Goal: Task Accomplishment & Management: Use online tool/utility

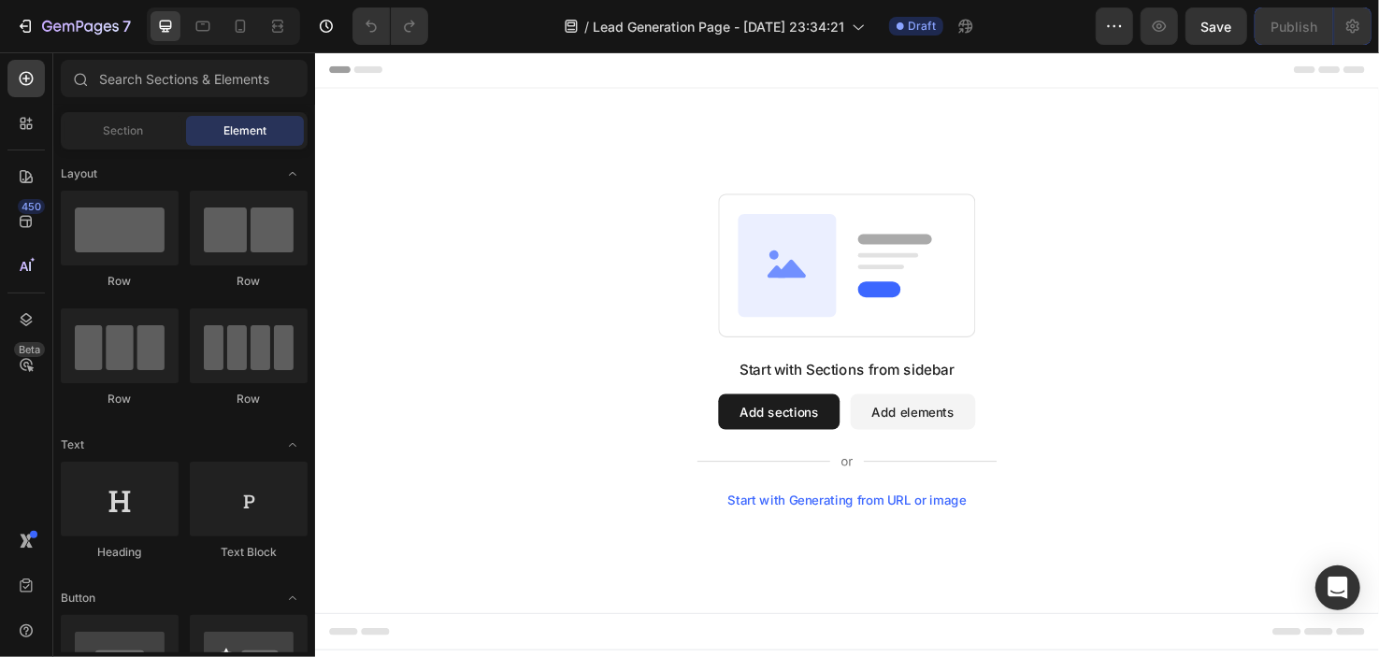
click at [814, 434] on button "Add sections" at bounding box center [804, 431] width 128 height 37
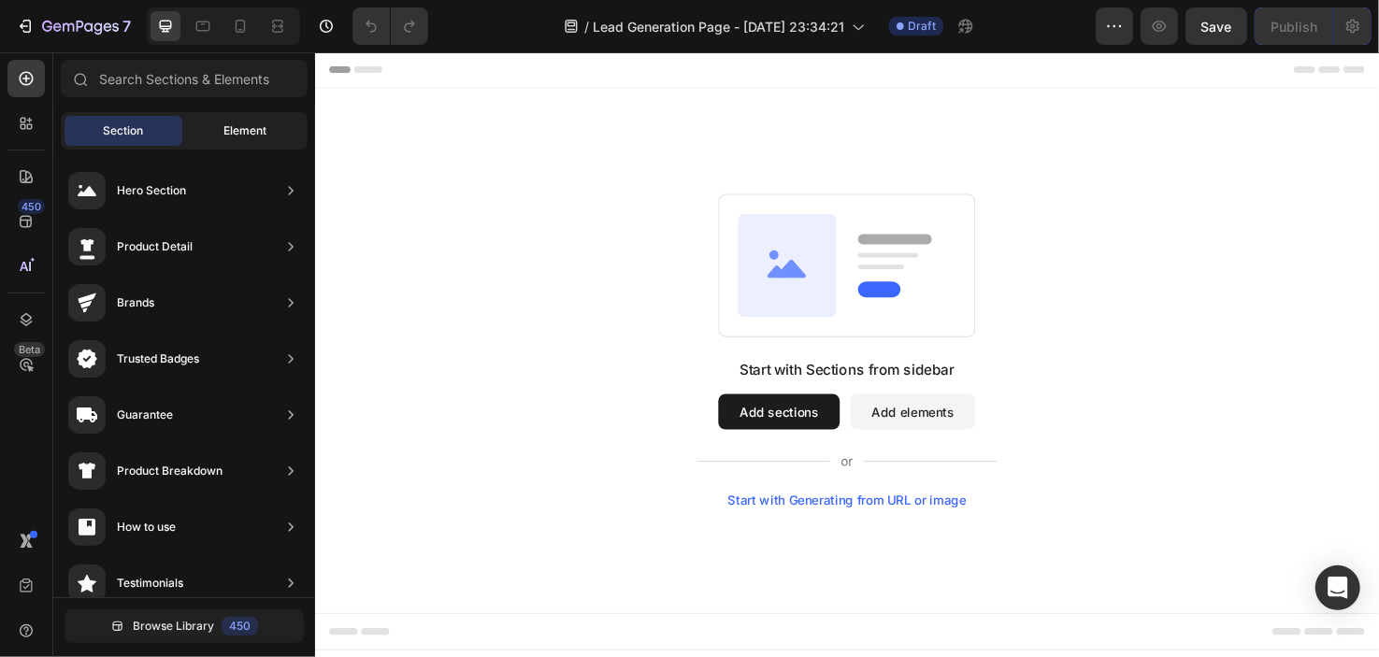
click at [254, 130] on span "Element" at bounding box center [245, 131] width 43 height 17
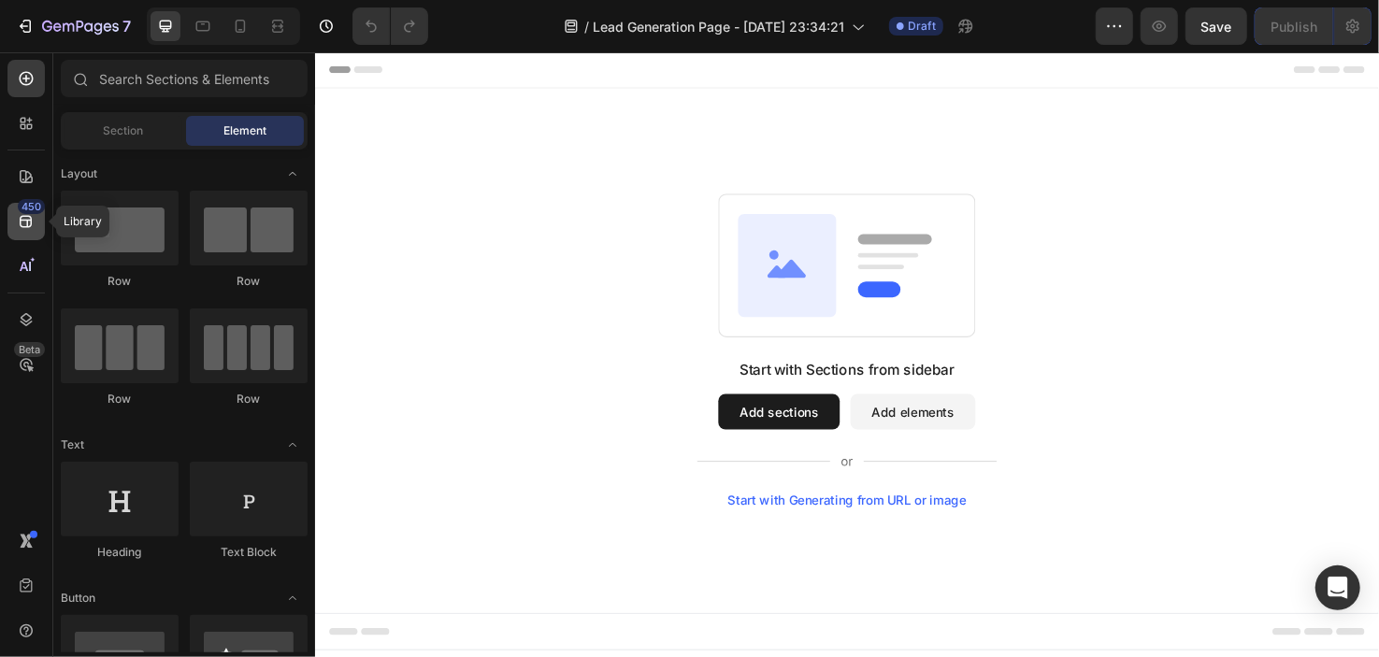
click at [34, 224] on icon at bounding box center [26, 221] width 19 height 19
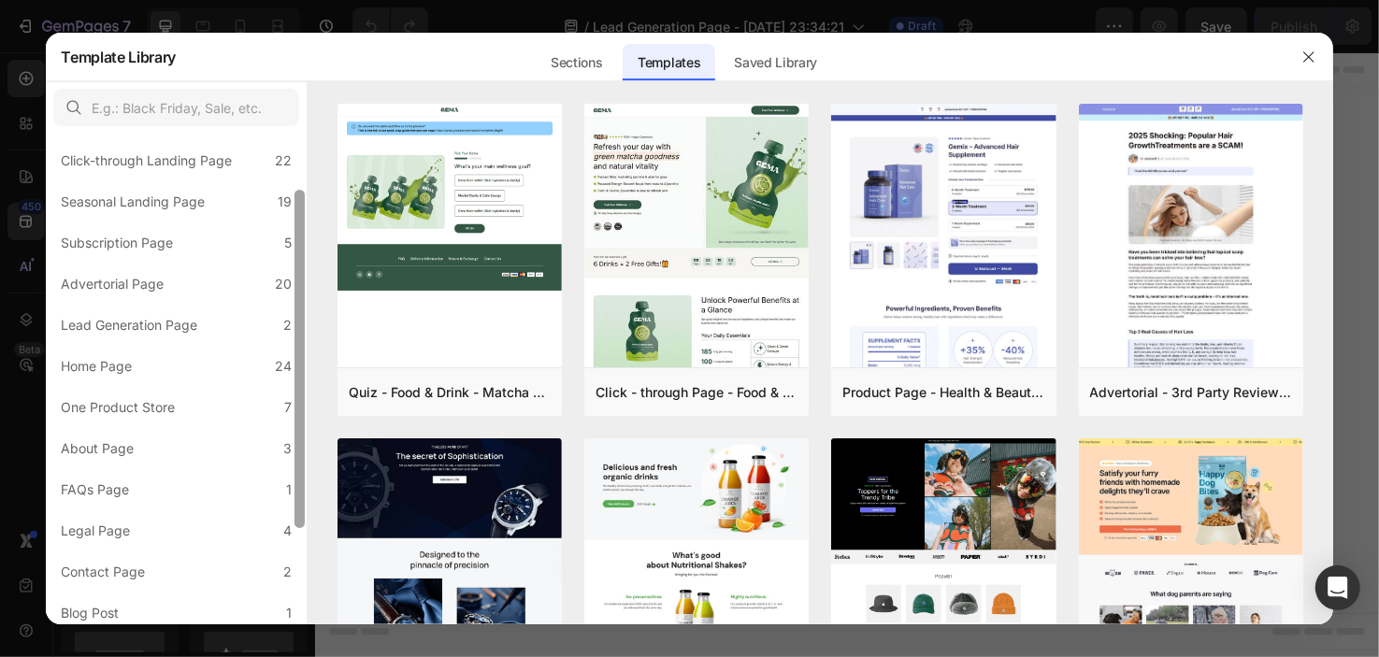
scroll to position [90, 0]
drag, startPoint x: 303, startPoint y: 282, endPoint x: 305, endPoint y: 345, distance: 62.7
click at [305, 345] on div at bounding box center [300, 358] width 10 height 339
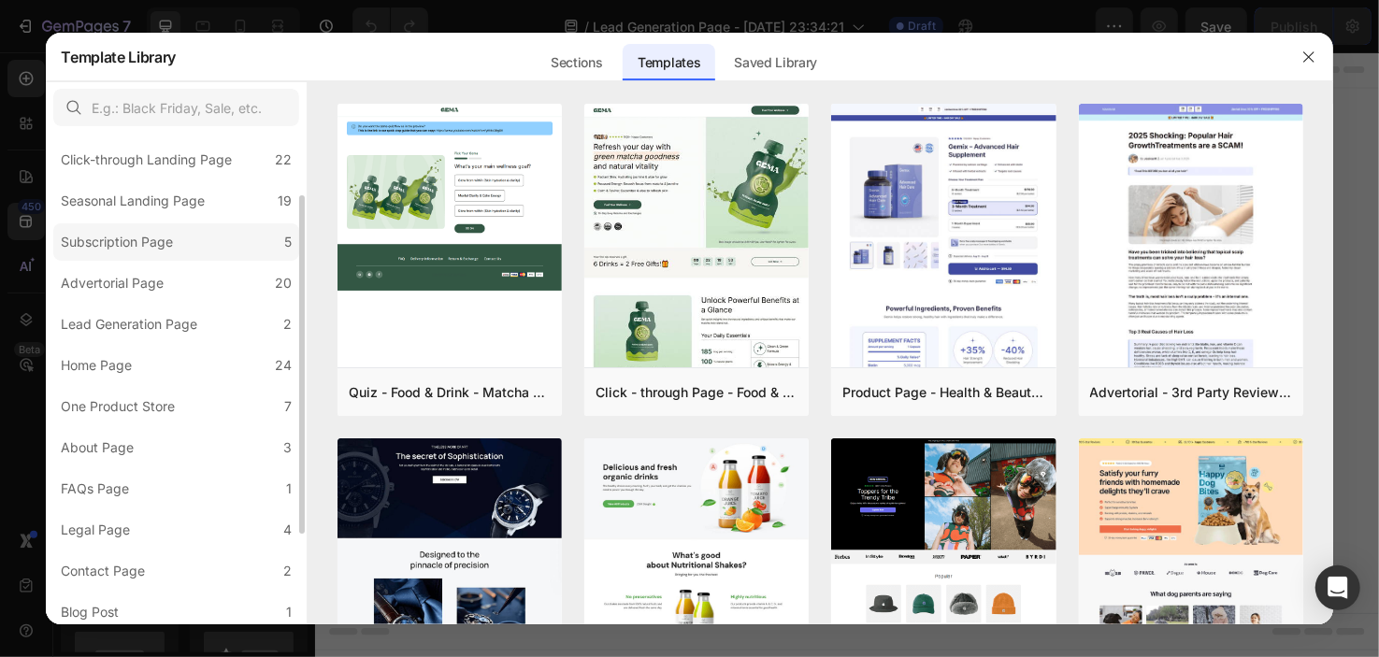
click at [236, 237] on label "Subscription Page 5" at bounding box center [176, 242] width 246 height 37
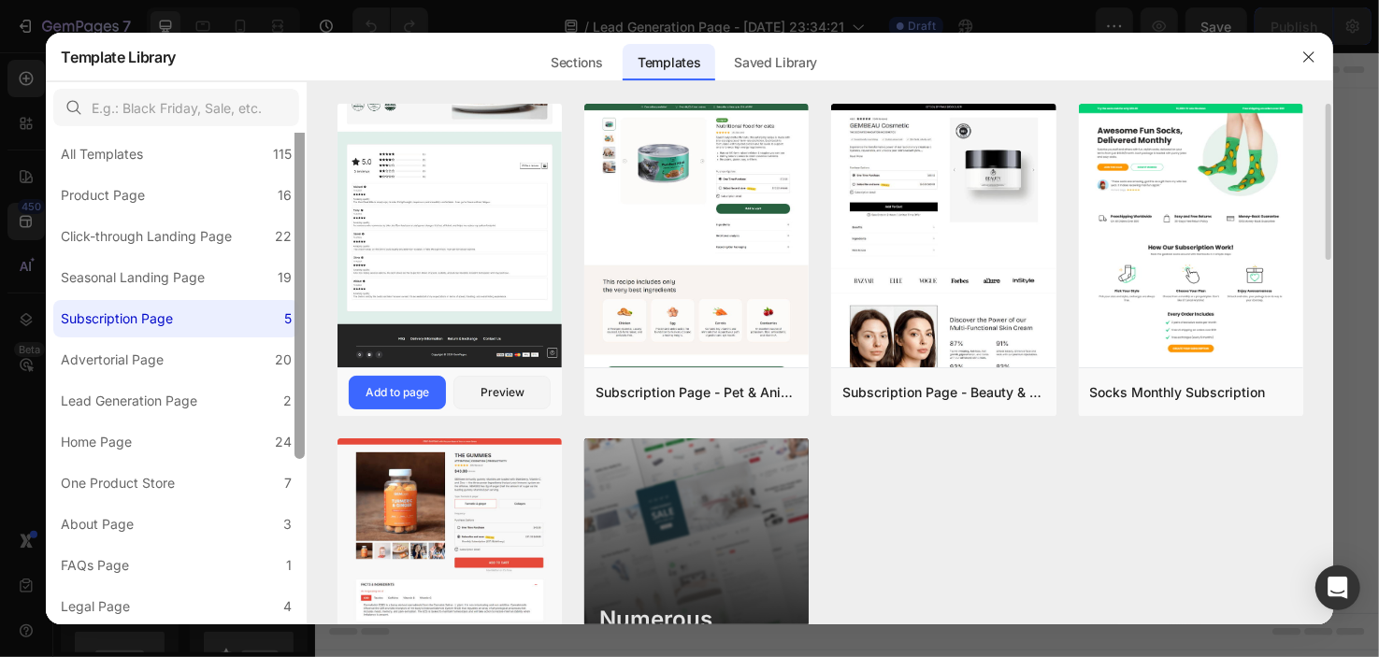
scroll to position [0, 0]
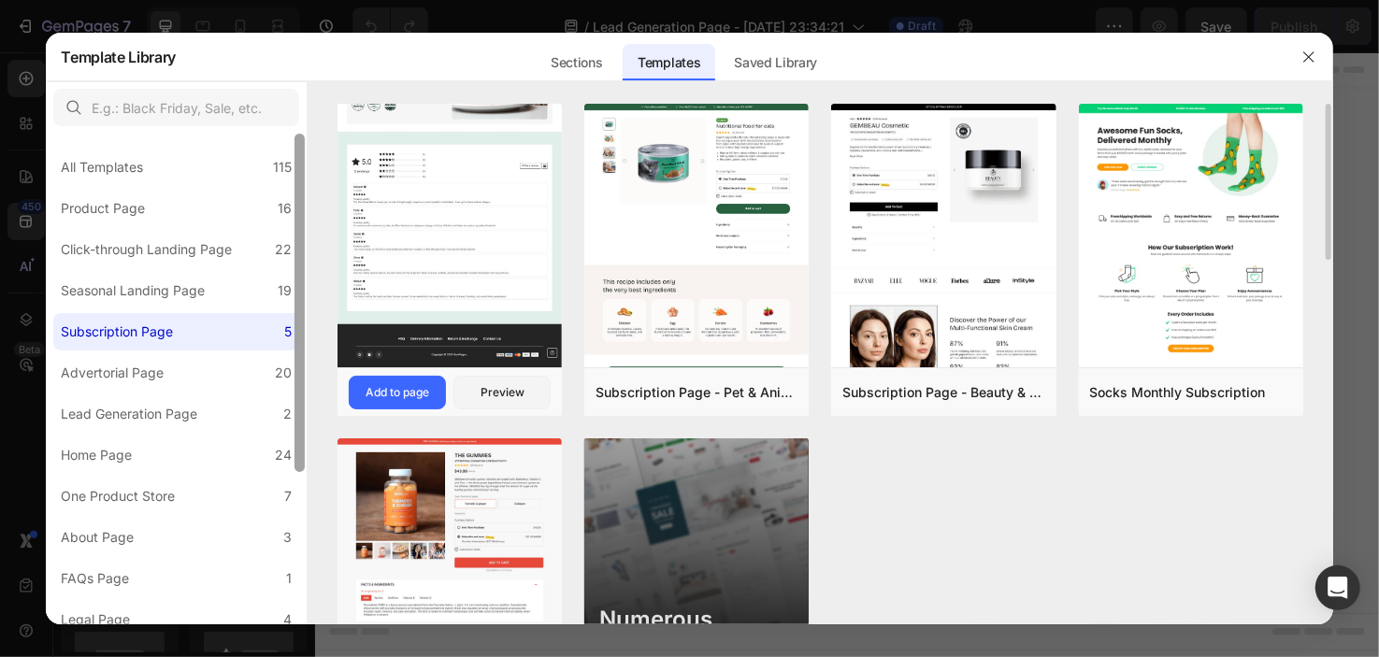
drag, startPoint x: 304, startPoint y: 269, endPoint x: 344, endPoint y: 179, distance: 99.2
click at [344, 179] on div "All Templates 115 Product Page 16 Click-through Landing Page 22 Seasonal Landin…" at bounding box center [690, 352] width 1288 height 543
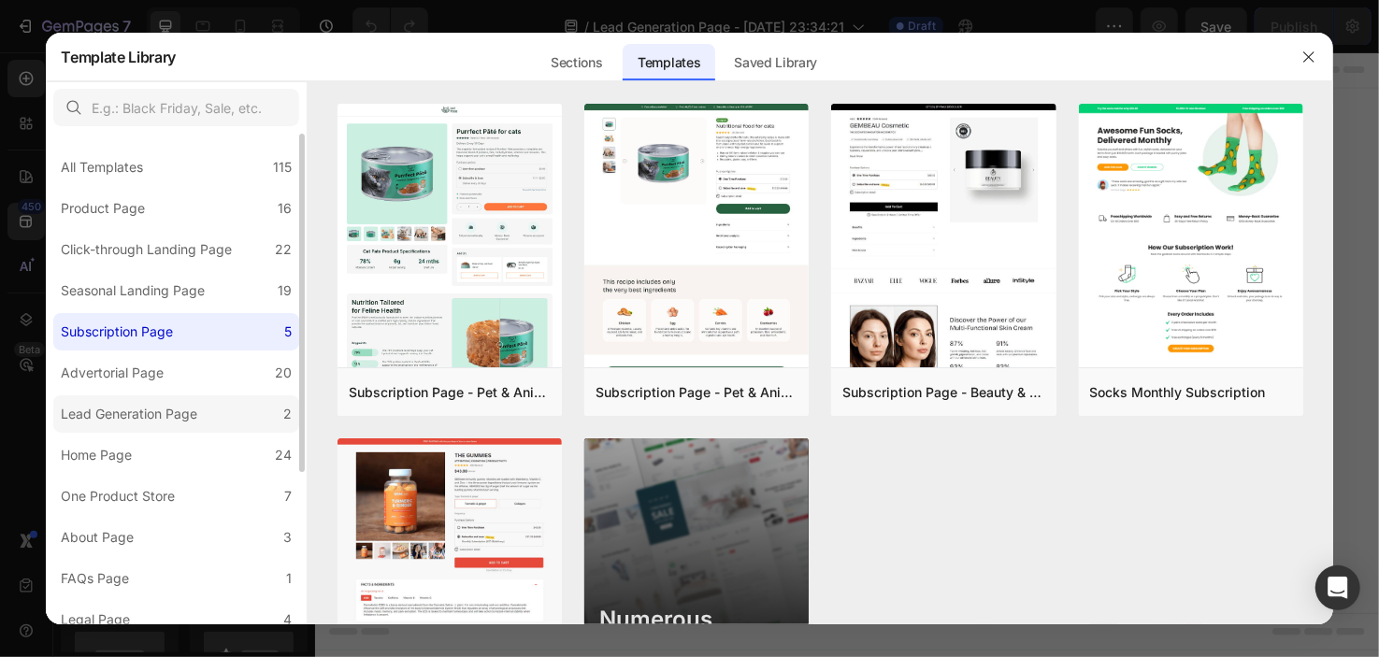
click at [226, 427] on label "Lead Generation Page 2" at bounding box center [176, 414] width 246 height 37
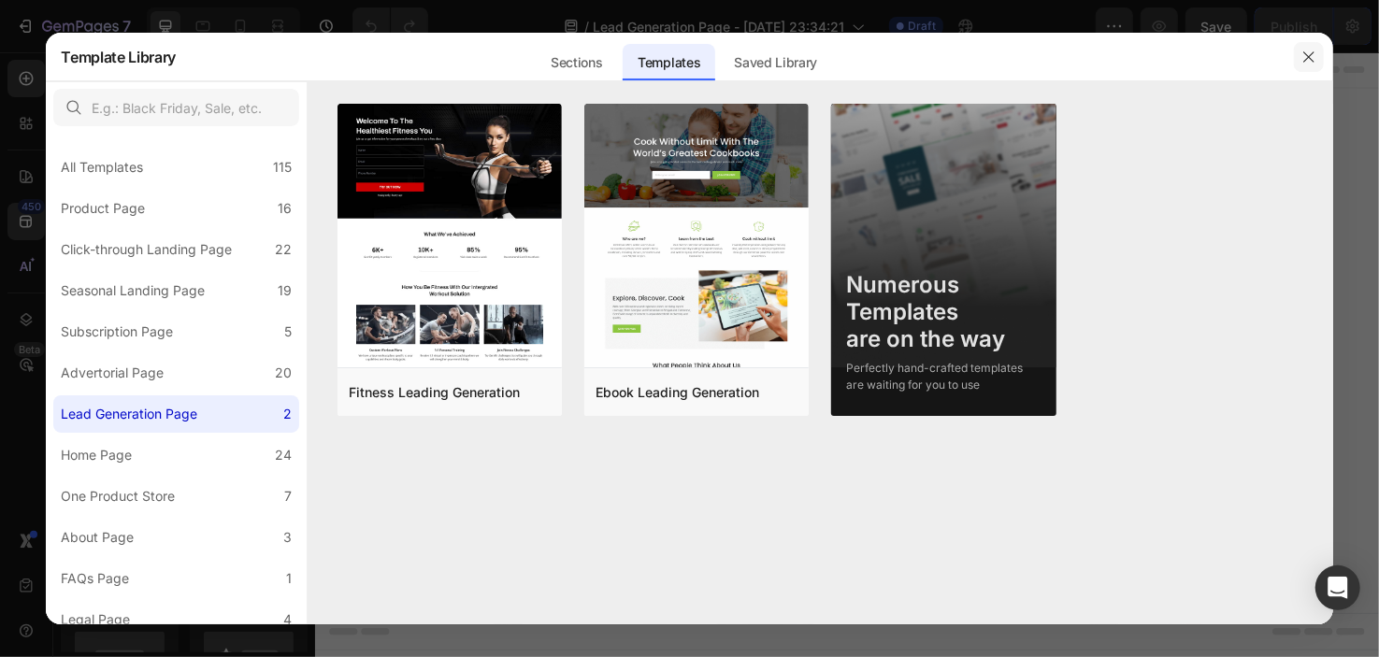
click at [1308, 53] on icon "button" at bounding box center [1309, 57] width 15 height 15
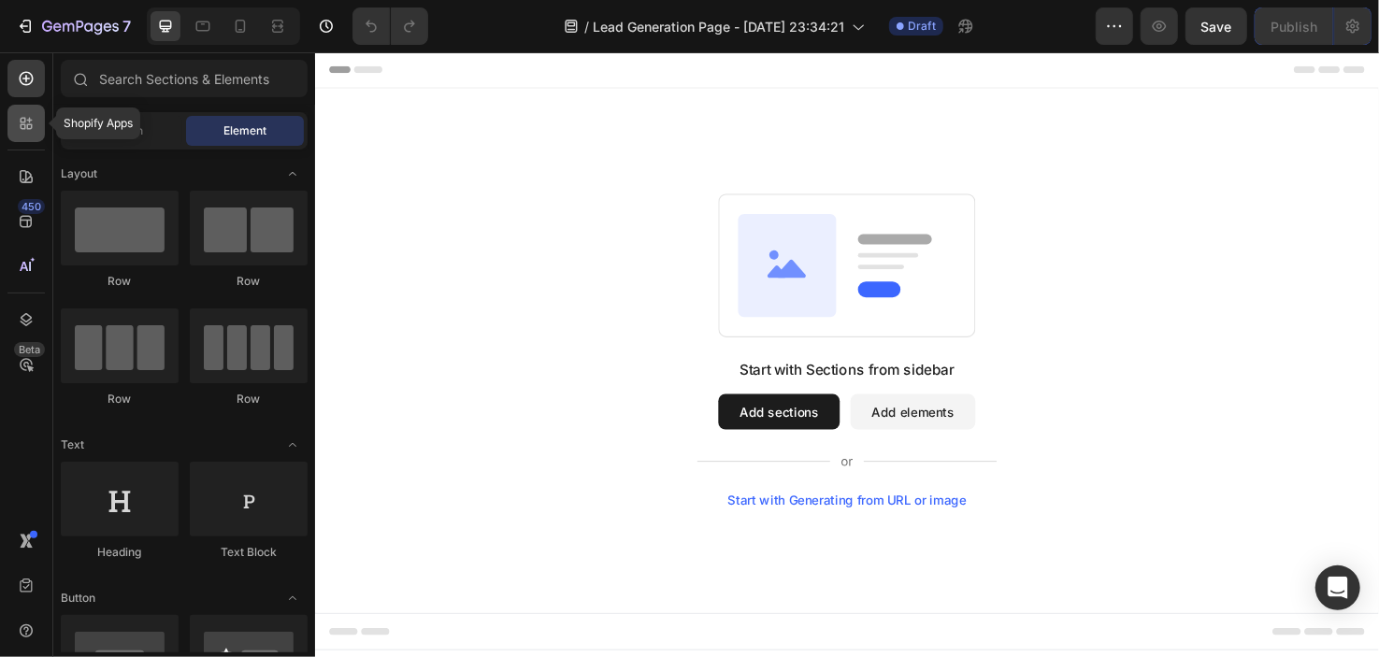
click at [30, 127] on icon at bounding box center [26, 123] width 19 height 19
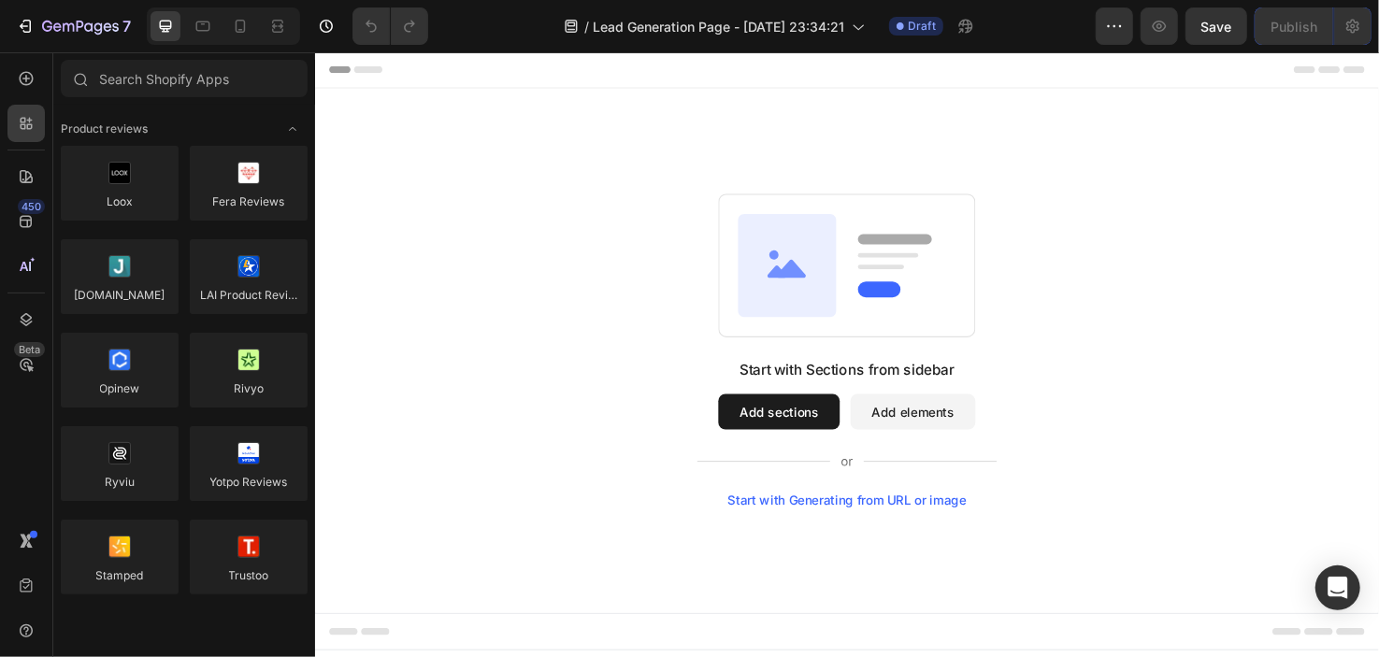
click at [258, 26] on div at bounding box center [223, 25] width 153 height 37
click at [242, 33] on icon at bounding box center [240, 26] width 19 height 19
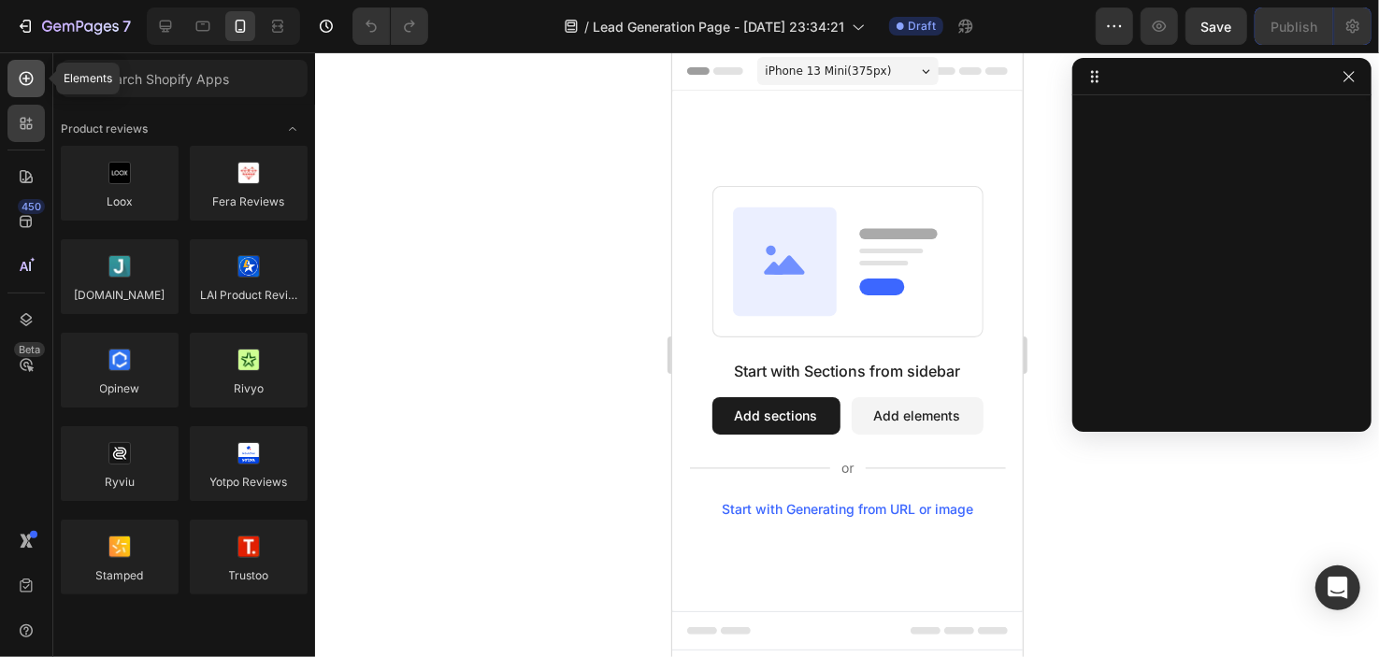
click at [26, 80] on icon at bounding box center [25, 78] width 7 height 7
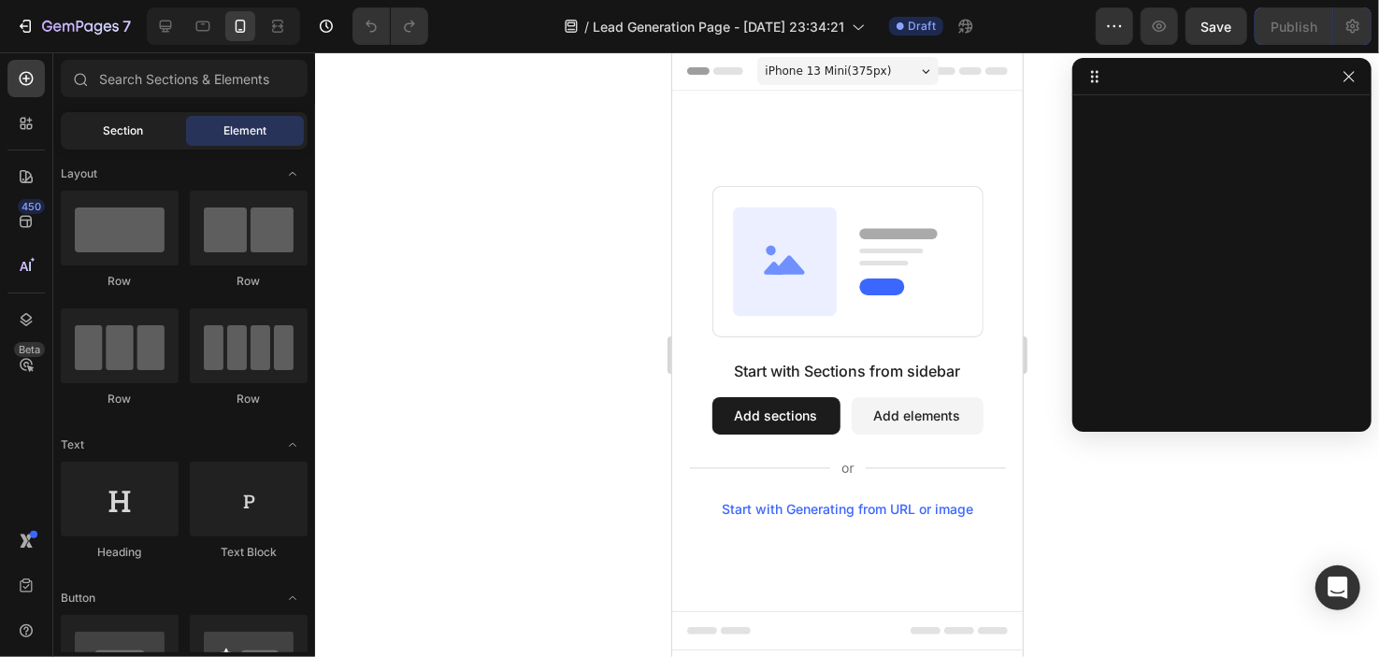
click at [139, 130] on span "Section" at bounding box center [124, 131] width 40 height 17
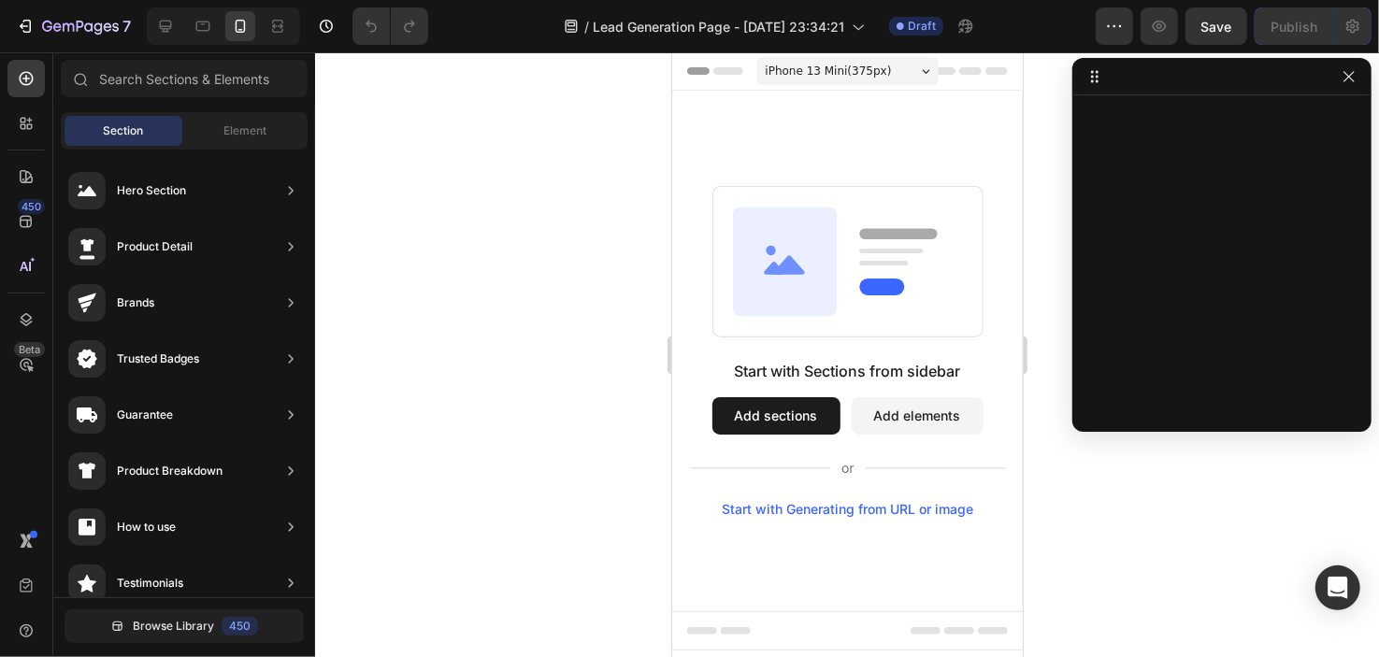
click at [1269, 163] on div at bounding box center [1222, 257] width 299 height 309
click at [1348, 81] on icon "button" at bounding box center [1349, 76] width 15 height 15
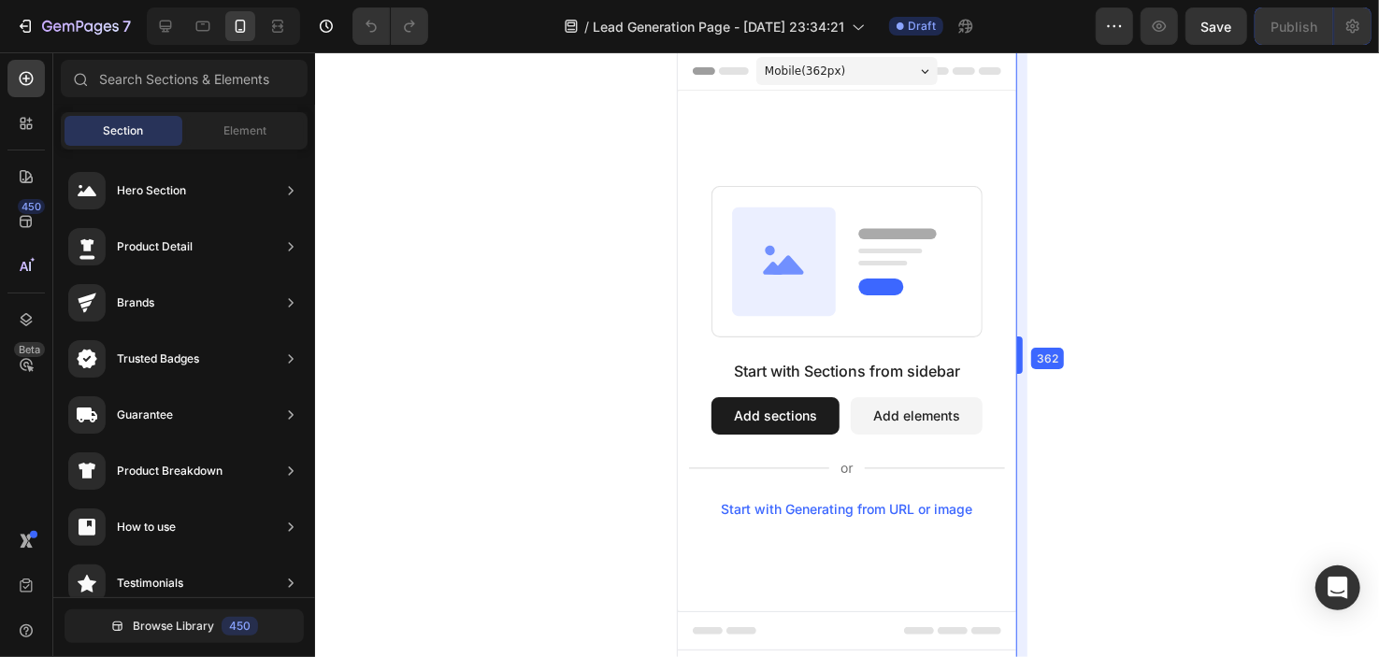
drag, startPoint x: 1025, startPoint y: 353, endPoint x: 335, endPoint y: 238, distance: 699.7
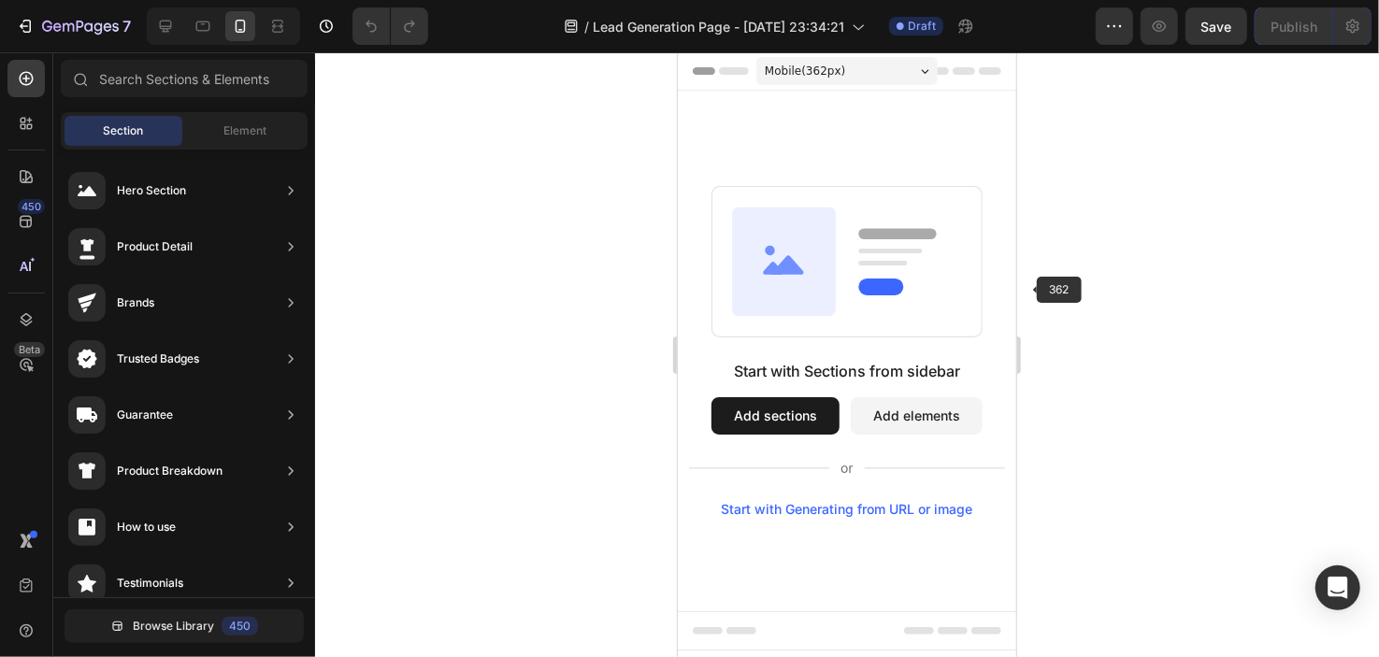
click at [1177, 324] on div at bounding box center [847, 354] width 1064 height 605
click at [1377, 477] on div at bounding box center [847, 354] width 1064 height 605
click at [884, 413] on button "Add elements" at bounding box center [916, 415] width 132 height 37
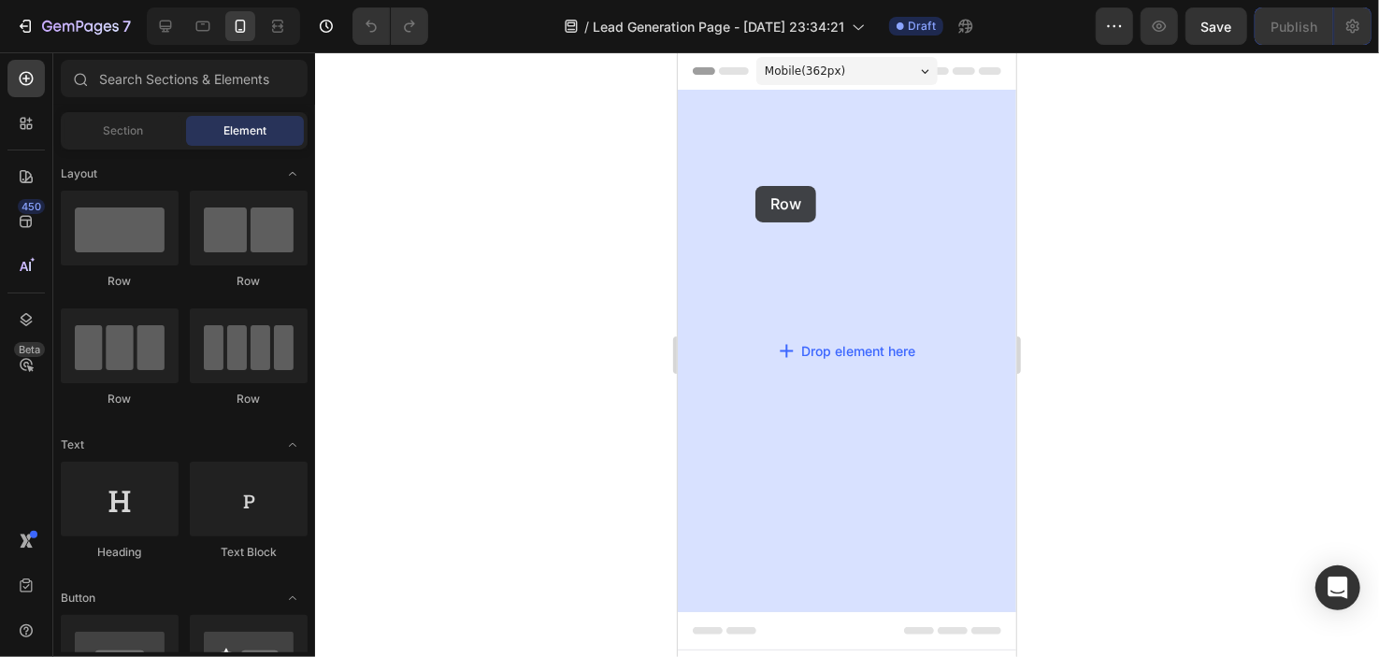
drag, startPoint x: 820, startPoint y: 304, endPoint x: 762, endPoint y: 171, distance: 144.9
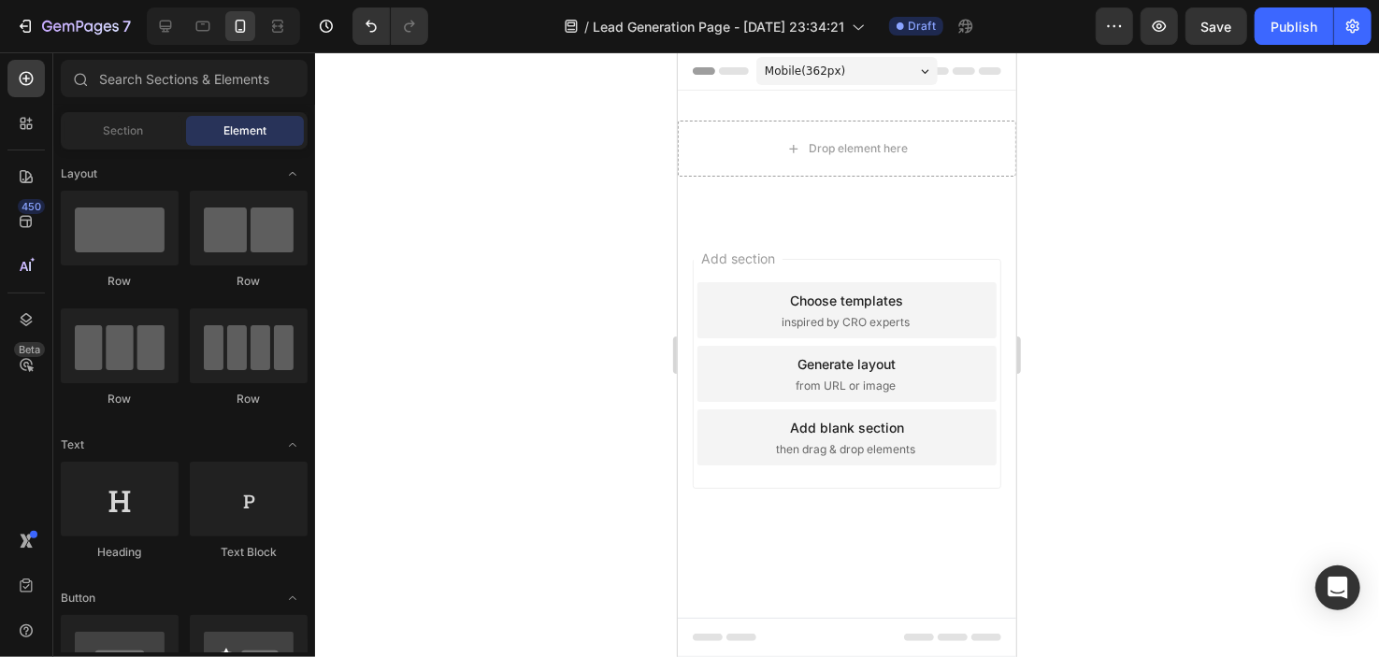
click at [830, 442] on span "then drag & drop elements" at bounding box center [844, 448] width 139 height 17
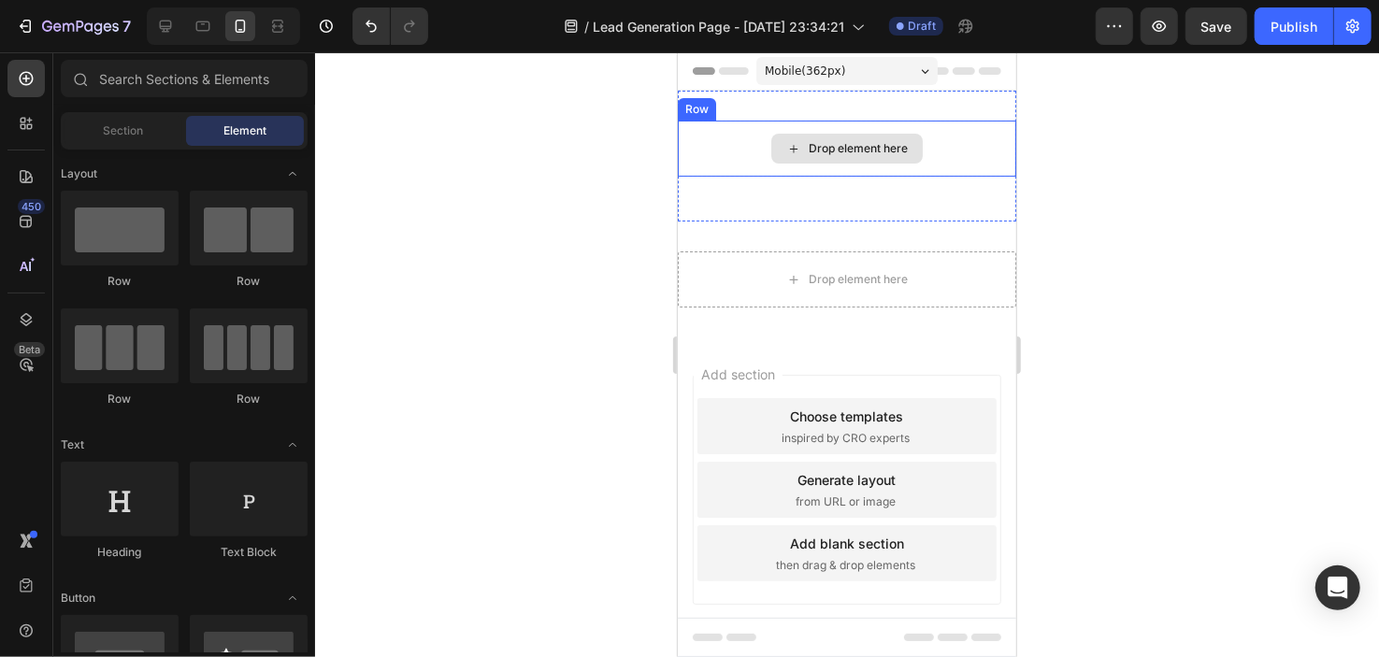
click at [844, 143] on div "Drop element here" at bounding box center [857, 147] width 99 height 15
click at [791, 161] on div "Drop element here" at bounding box center [846, 148] width 151 height 30
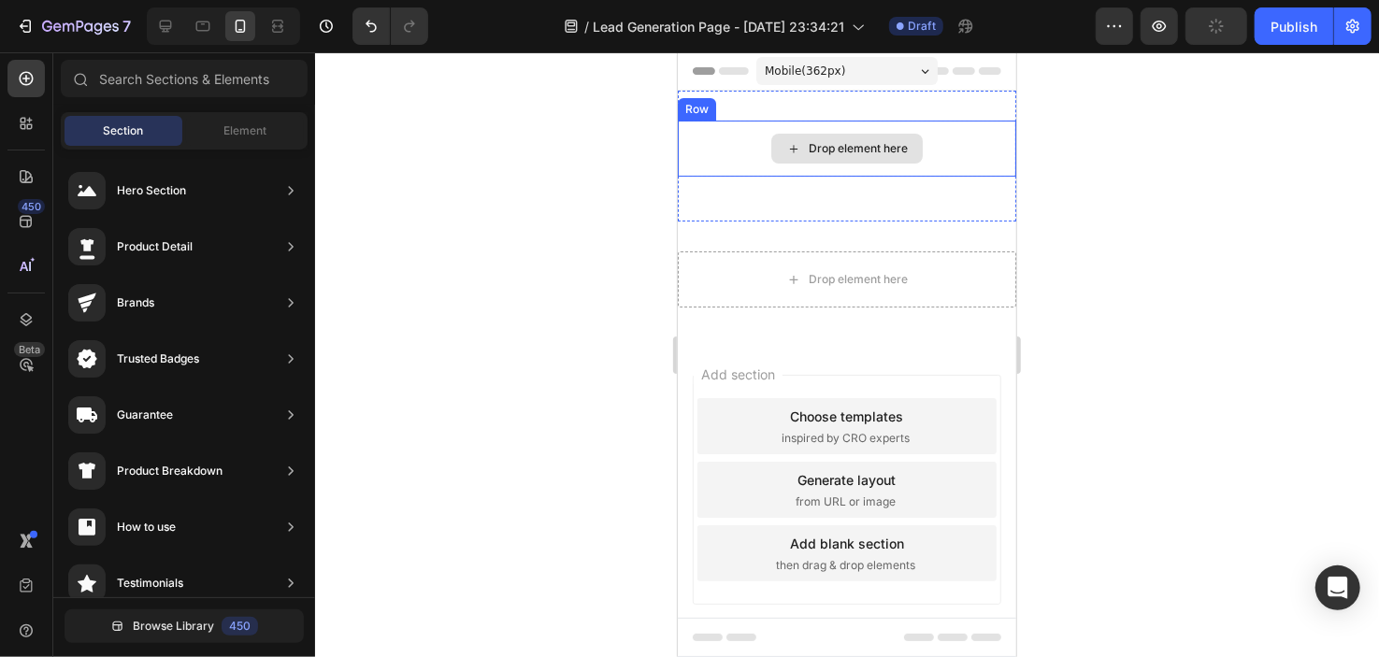
click at [791, 150] on icon at bounding box center [793, 148] width 15 height 16
drag, startPoint x: 260, startPoint y: 203, endPoint x: 441, endPoint y: 175, distance: 183.6
click at [535, 0] on div "7 / Lead Generation Page - [DATE] 23:34:21 Draft Preview Save Publish 450 Beta …" at bounding box center [689, 0] width 1379 height 0
drag, startPoint x: 936, startPoint y: 248, endPoint x: 735, endPoint y: 140, distance: 228.0
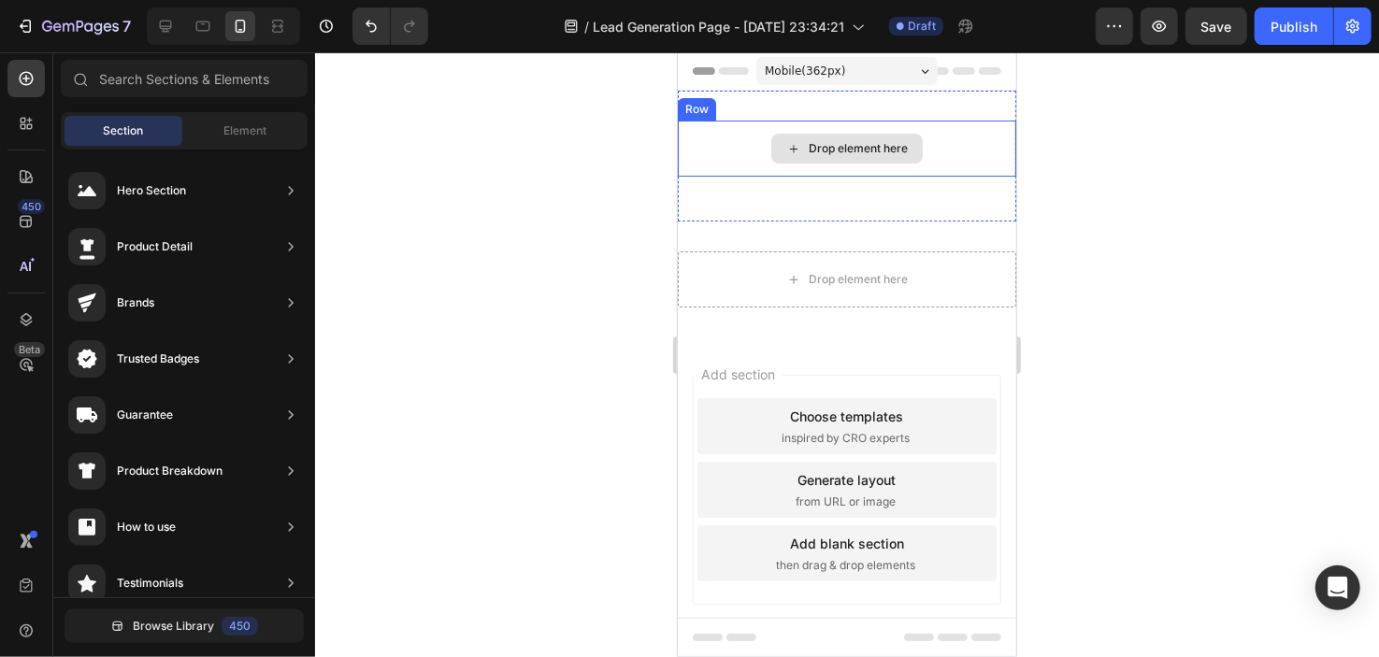
click at [795, 142] on div "Drop element here" at bounding box center [846, 148] width 151 height 30
click at [284, 116] on div "Element" at bounding box center [245, 131] width 118 height 30
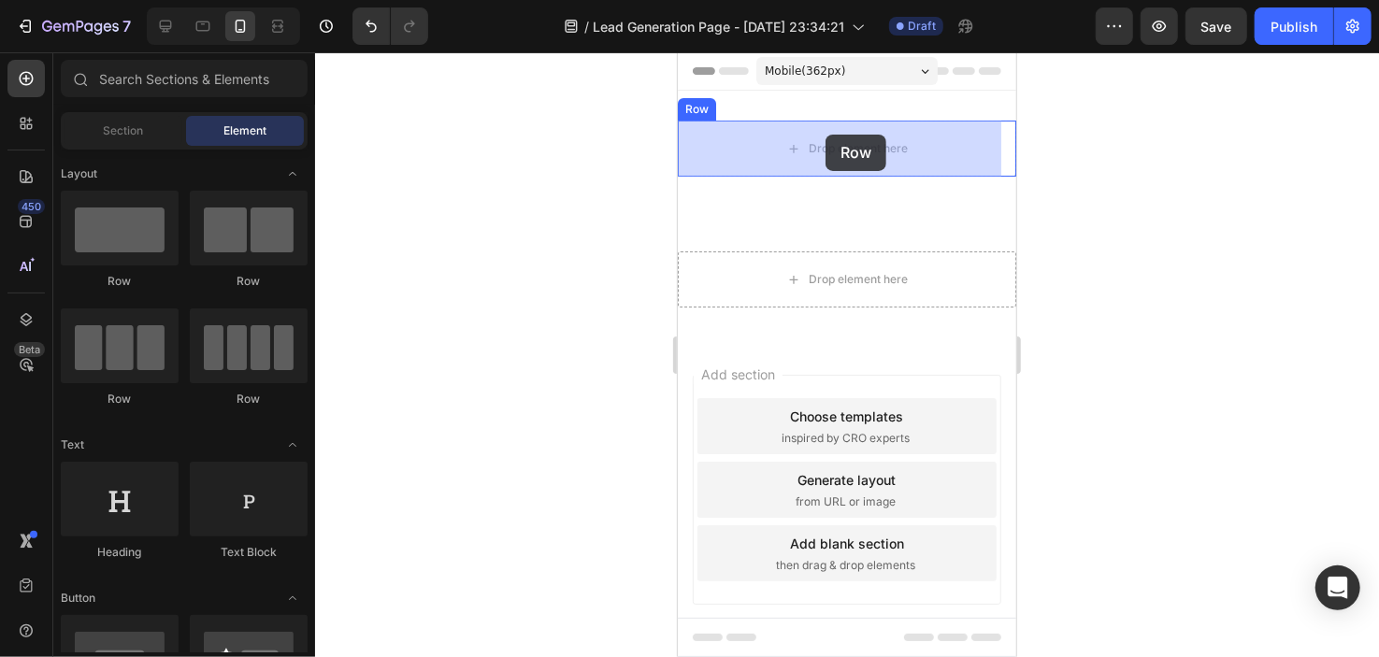
drag, startPoint x: 807, startPoint y: 277, endPoint x: 825, endPoint y: 134, distance: 144.2
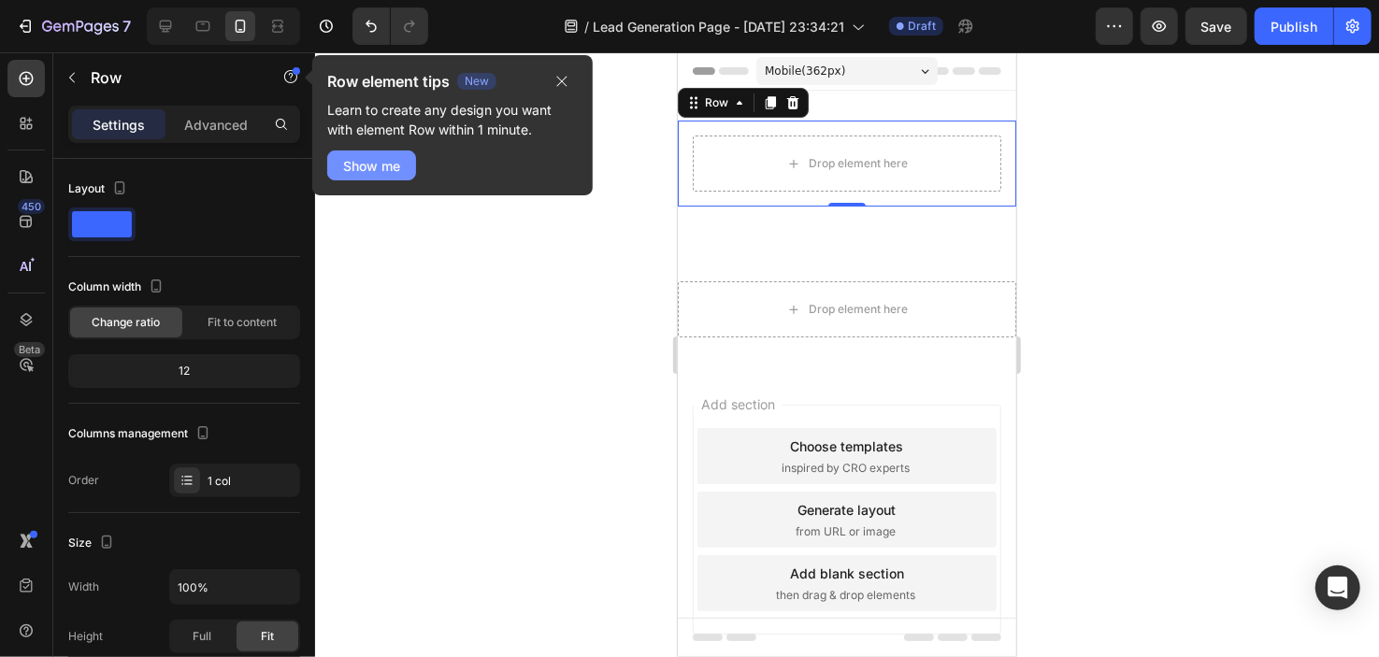
click at [380, 164] on div "Show me" at bounding box center [371, 166] width 57 height 20
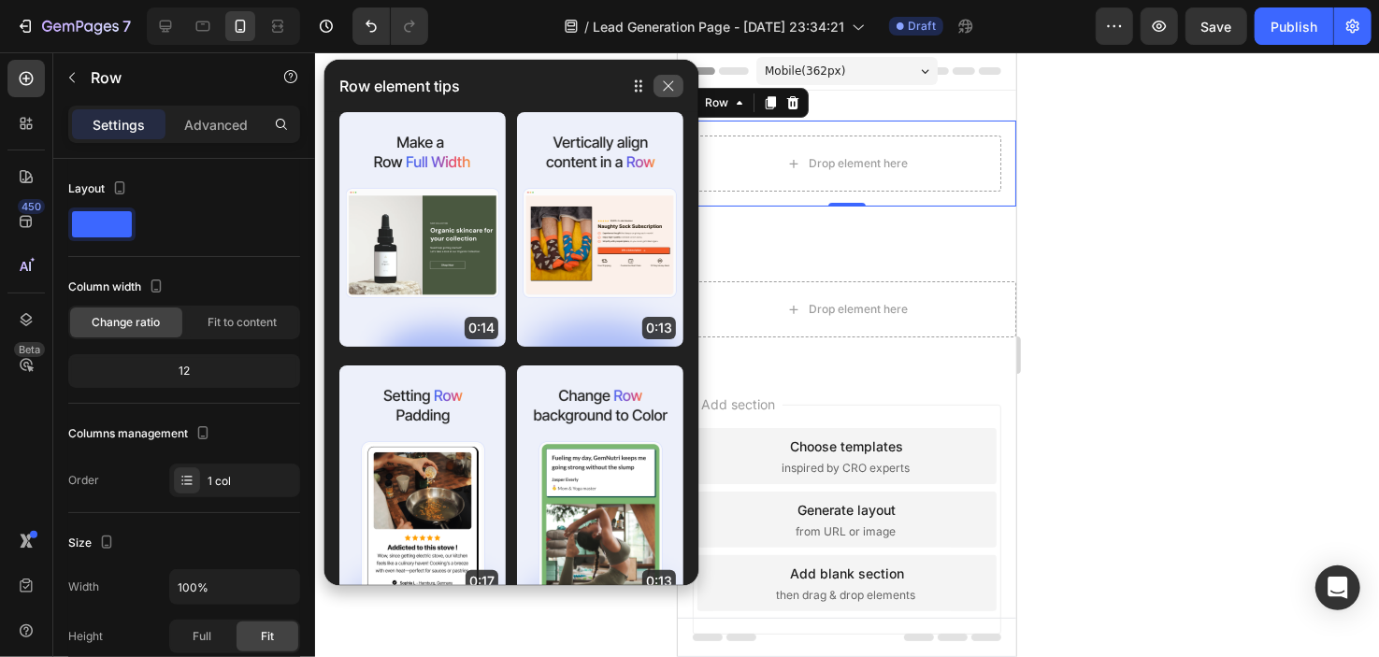
click at [663, 81] on icon "button" at bounding box center [668, 86] width 15 height 15
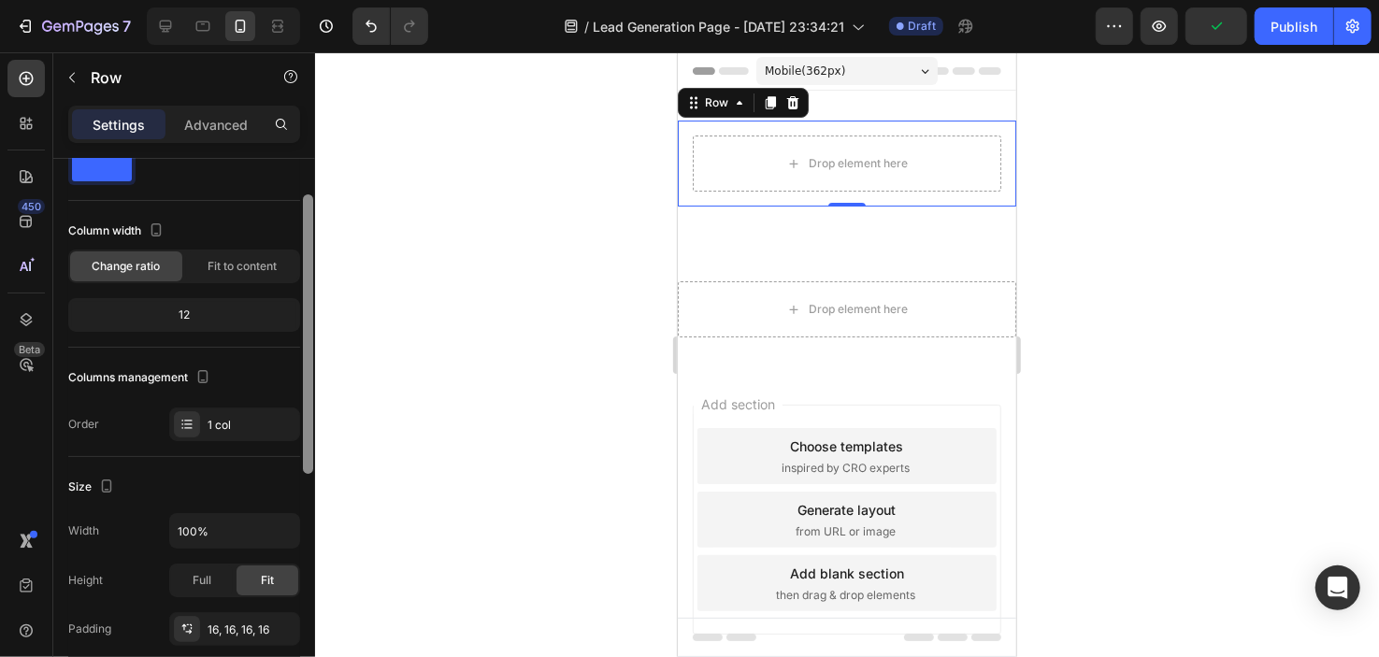
scroll to position [61, 0]
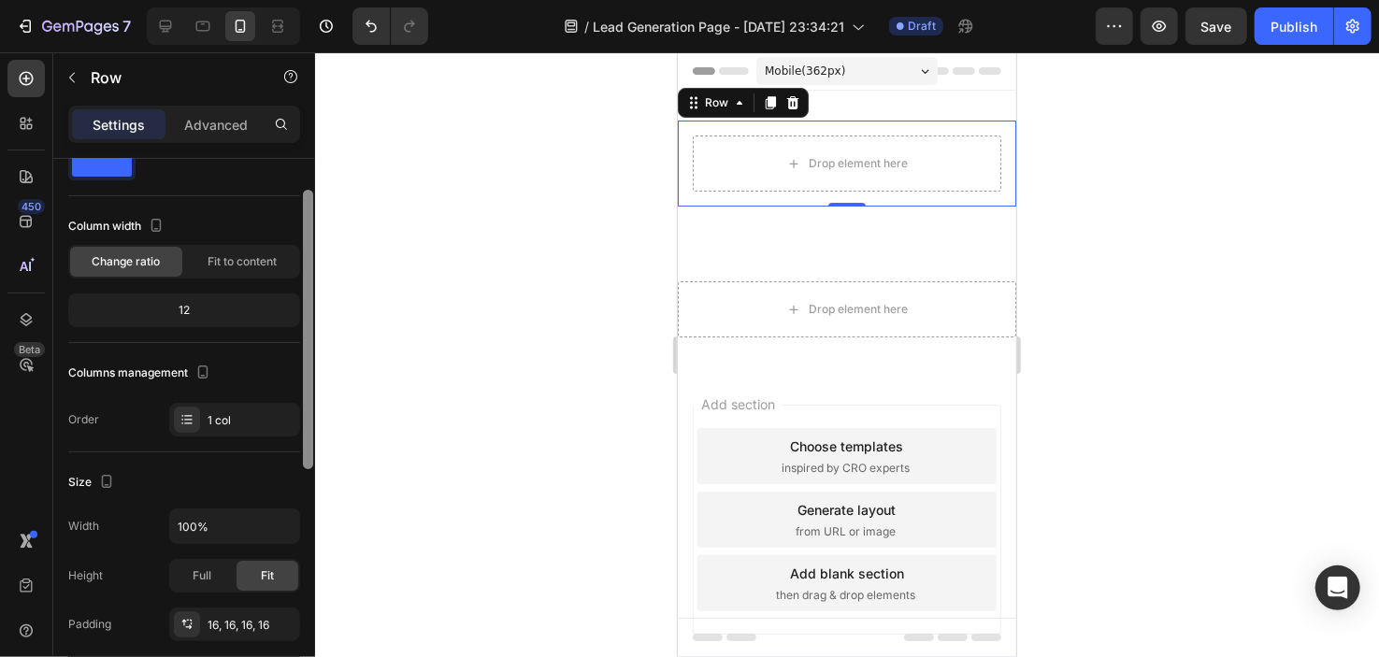
drag, startPoint x: 306, startPoint y: 215, endPoint x: 319, endPoint y: 246, distance: 33.5
click at [319, 0] on div "7 / Lead Generation Page - [DATE] 23:34:21 Draft Preview Save Publish 450 Beta …" at bounding box center [689, 0] width 1379 height 0
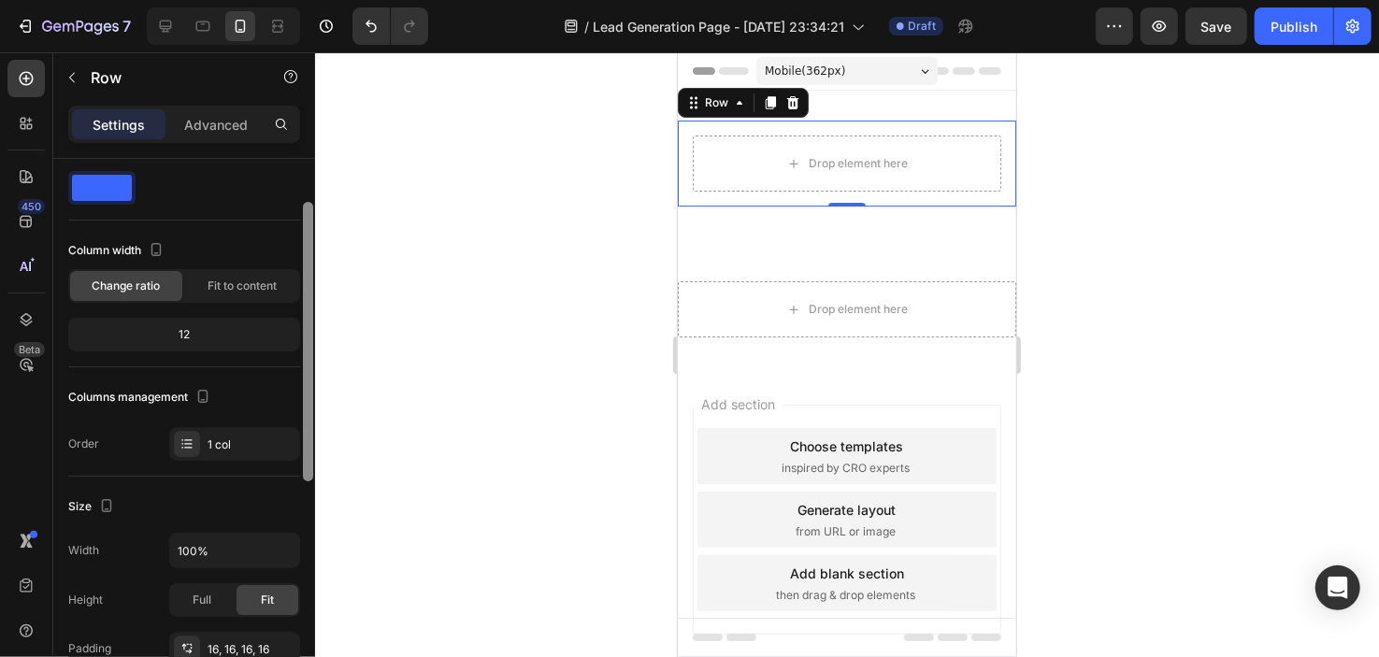
scroll to position [0, 0]
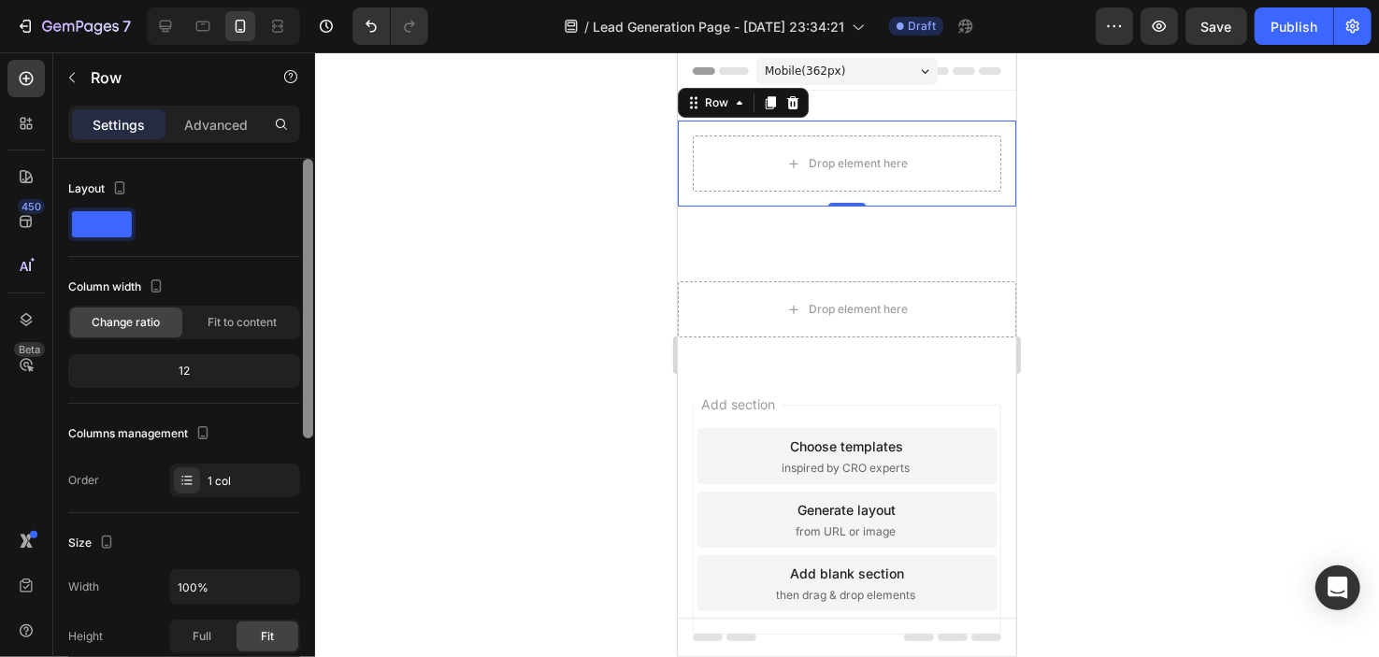
drag, startPoint x: 310, startPoint y: 376, endPoint x: 313, endPoint y: 322, distance: 54.4
click at [313, 322] on div at bounding box center [308, 435] width 14 height 553
click at [223, 364] on div "12" at bounding box center [184, 371] width 224 height 26
drag, startPoint x: 310, startPoint y: 332, endPoint x: 290, endPoint y: 110, distance: 222.6
click at [290, 110] on div "Settings Advanced Layout Column width Change ratio Fit to content 12 Columns ma…" at bounding box center [184, 408] width 262 height 605
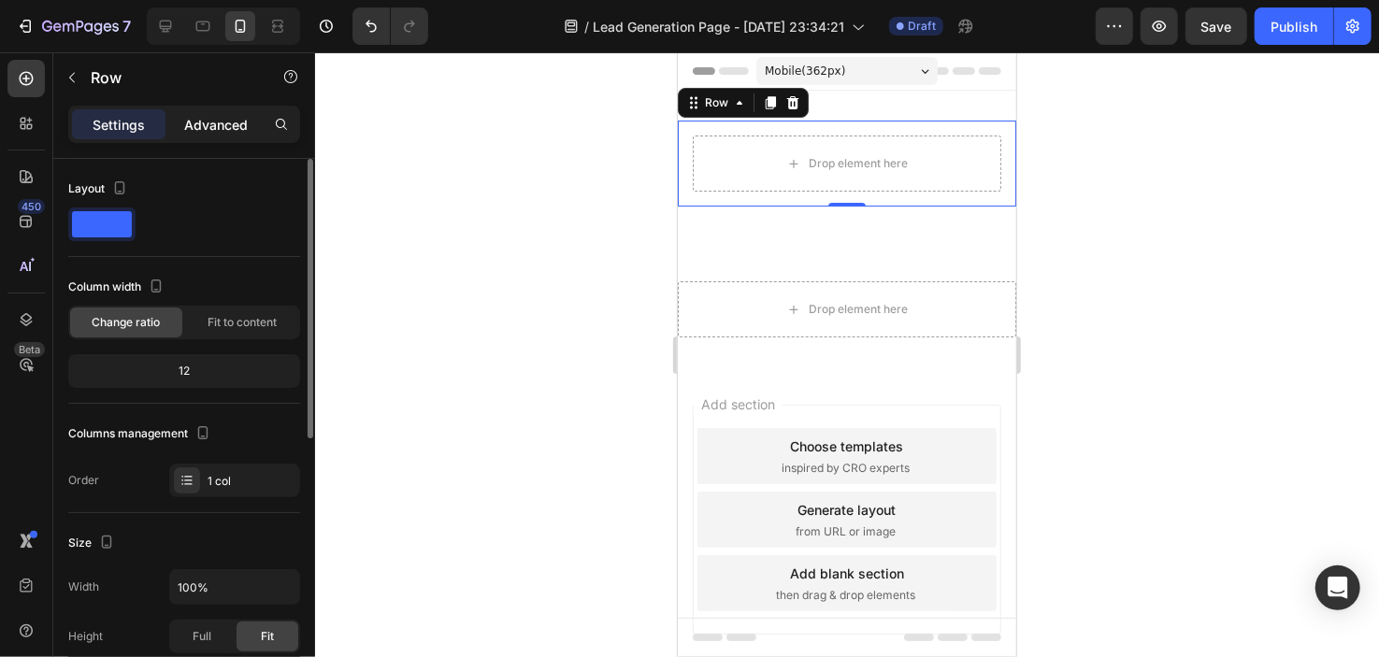
click at [233, 120] on p "Advanced" at bounding box center [216, 125] width 64 height 20
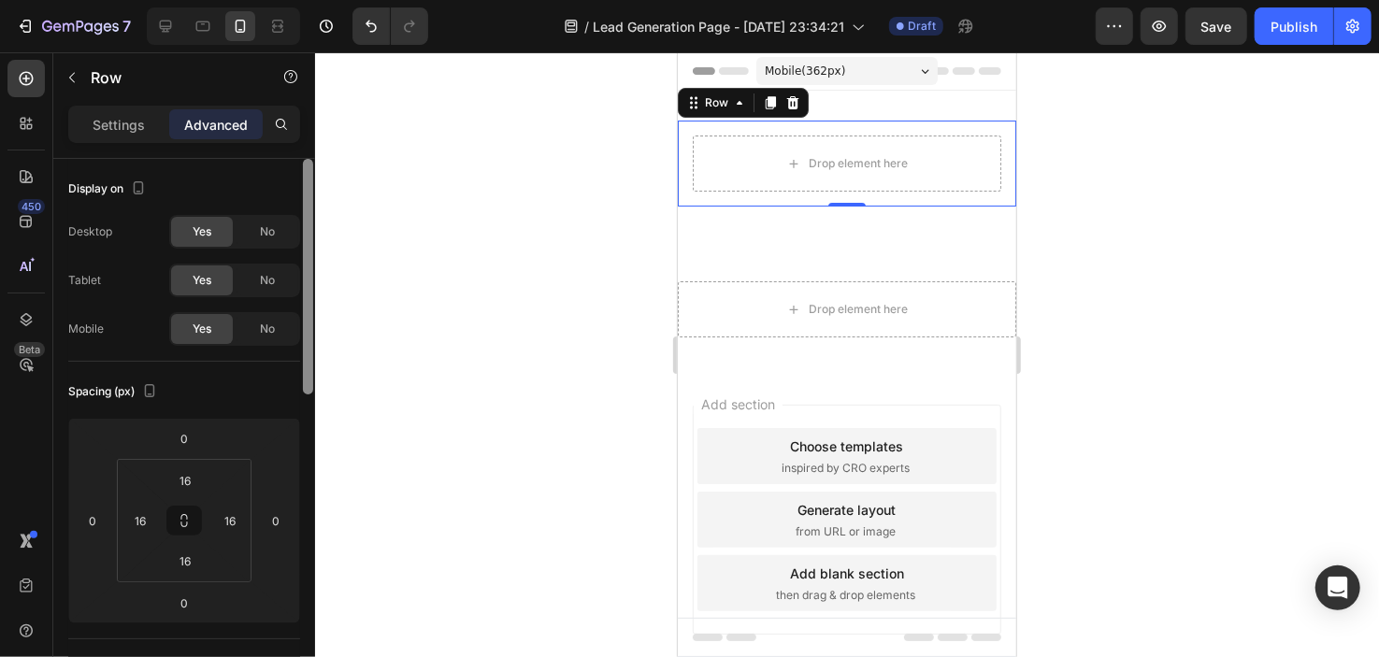
drag, startPoint x: 304, startPoint y: 294, endPoint x: 328, endPoint y: 166, distance: 130.4
click at [328, 0] on div "7 / Lead Generation Page - [DATE] 23:34:21 Draft Preview Save Publish 450 Beta …" at bounding box center [689, 0] width 1379 height 0
click at [31, 116] on icon at bounding box center [26, 123] width 19 height 19
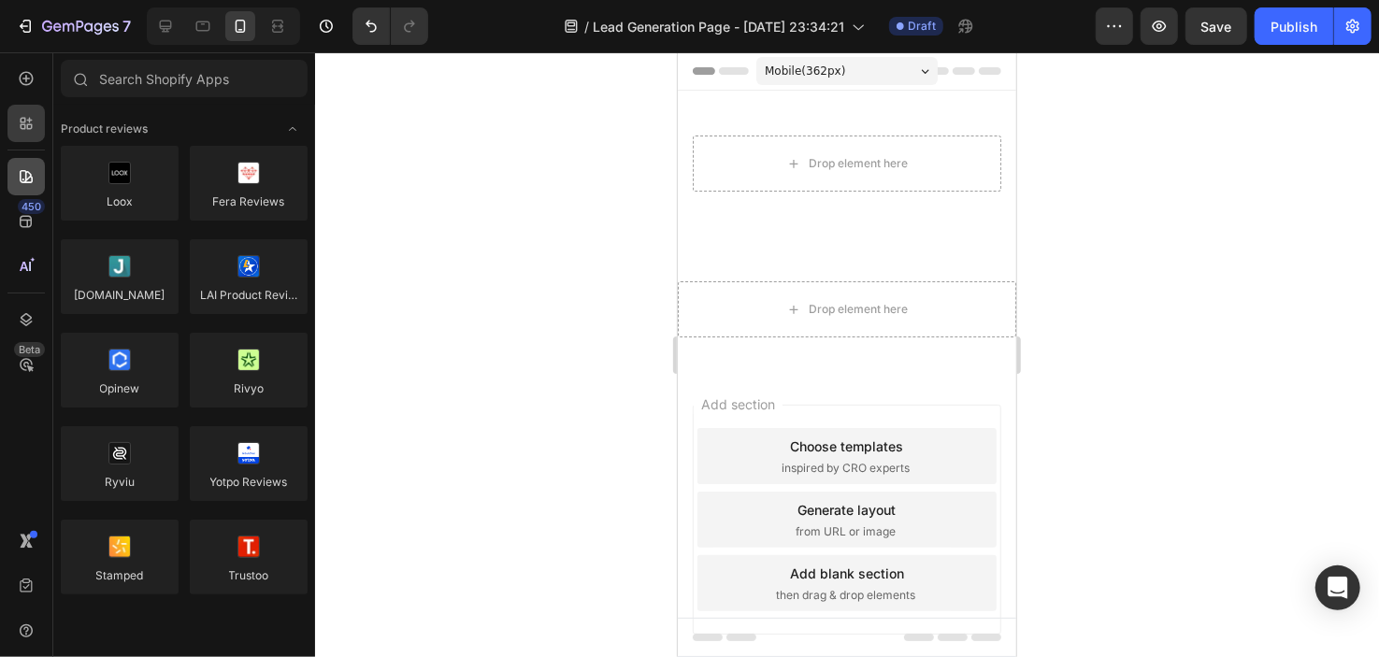
click at [27, 183] on icon at bounding box center [26, 176] width 19 height 19
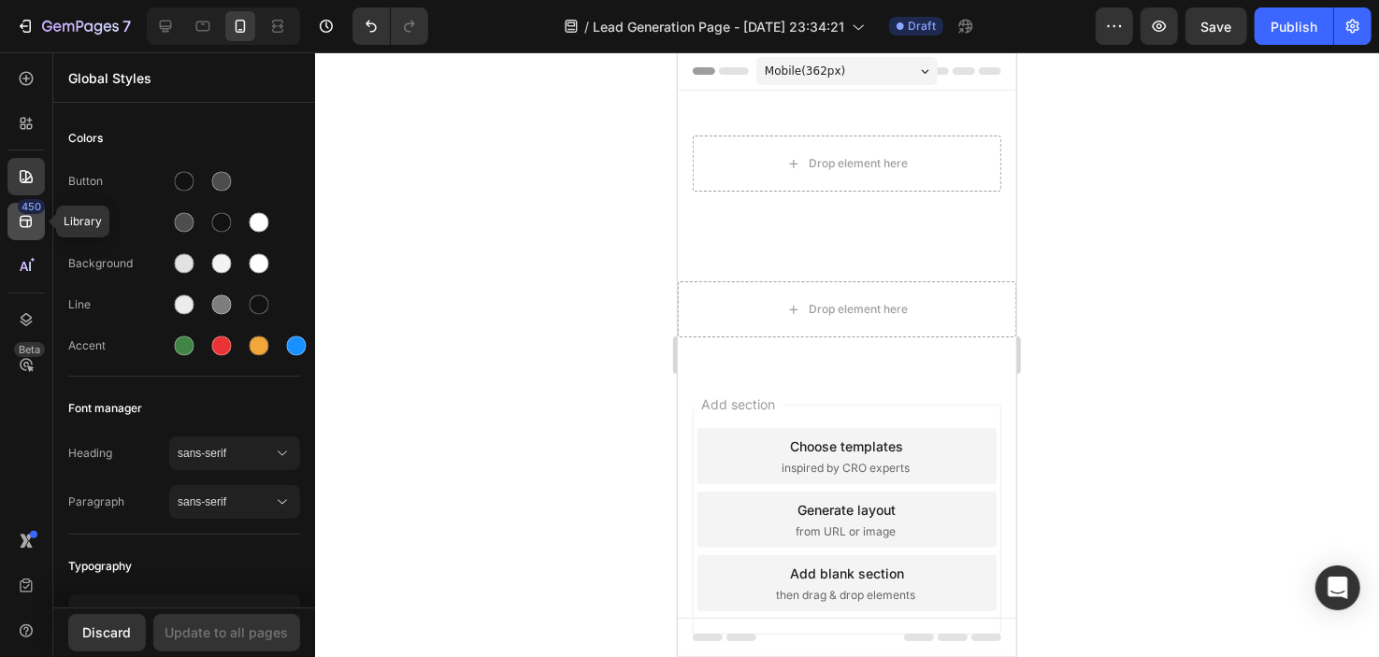
click at [22, 233] on div "450" at bounding box center [25, 221] width 37 height 37
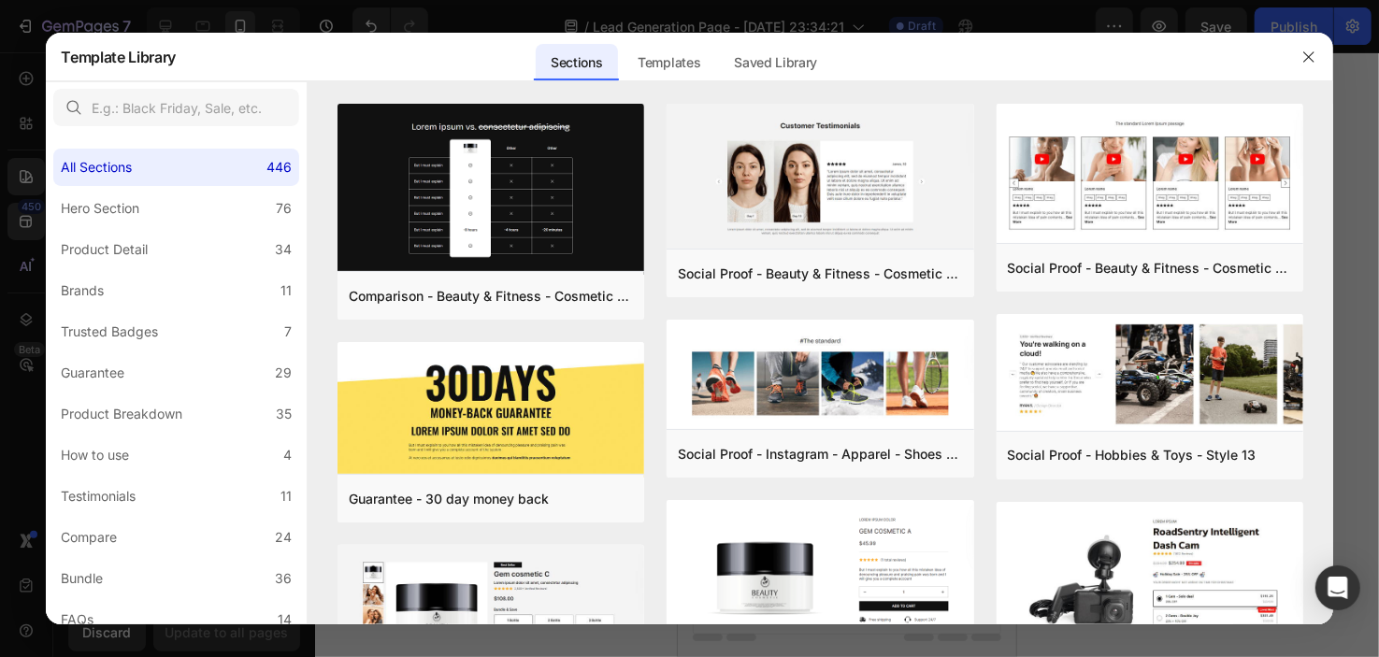
click at [231, 29] on div at bounding box center [689, 328] width 1379 height 657
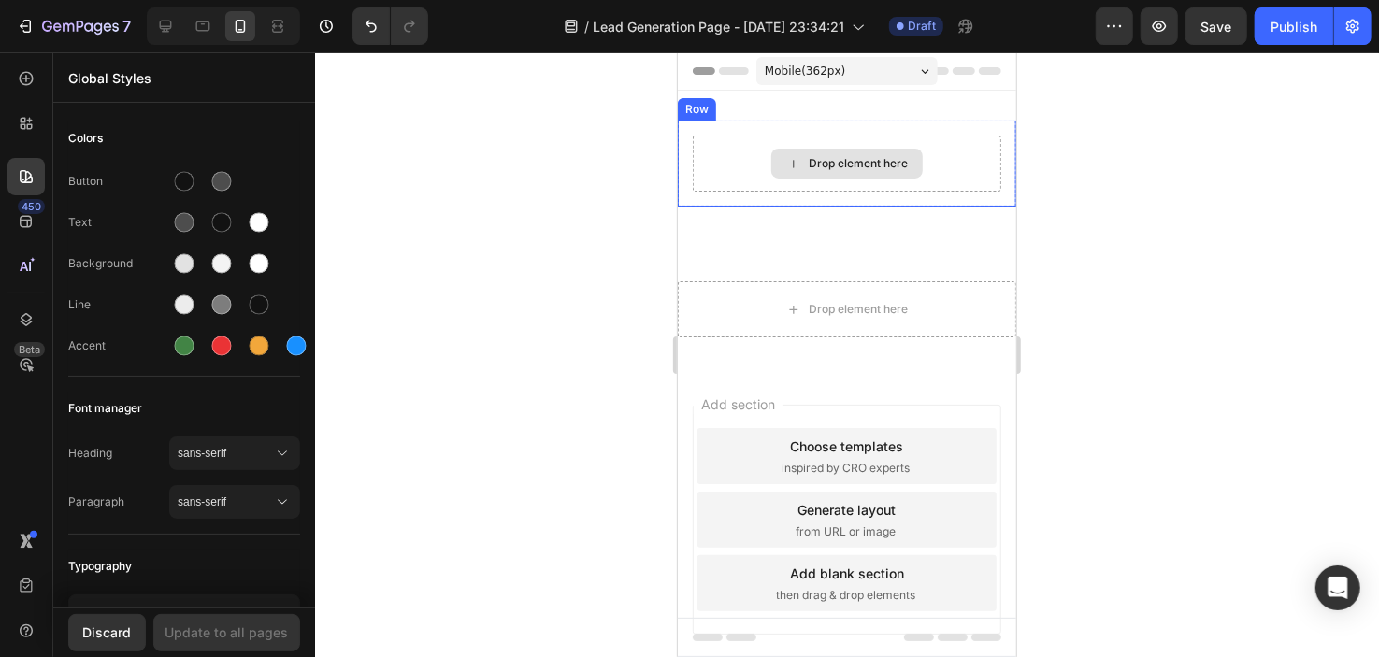
click at [828, 162] on div "Drop element here" at bounding box center [857, 162] width 99 height 15
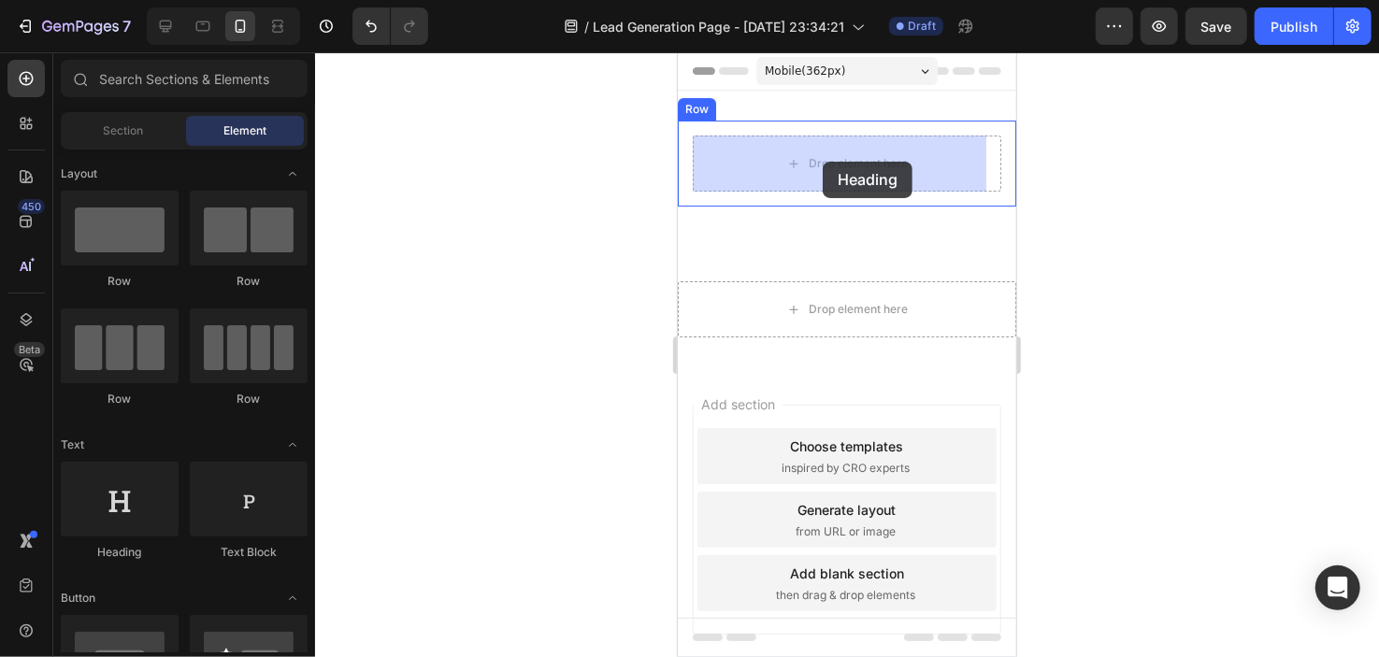
drag, startPoint x: 819, startPoint y: 568, endPoint x: 821, endPoint y: 158, distance: 409.6
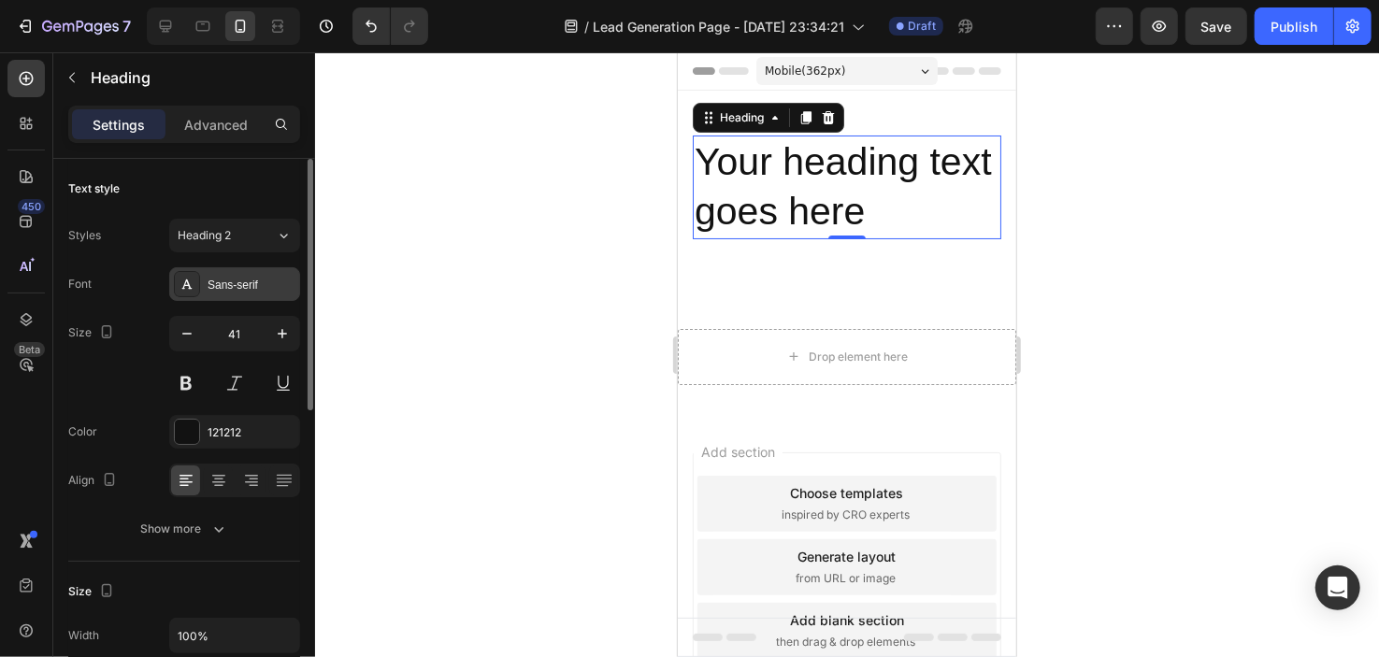
click at [209, 285] on div "Sans-serif" at bounding box center [252, 285] width 88 height 17
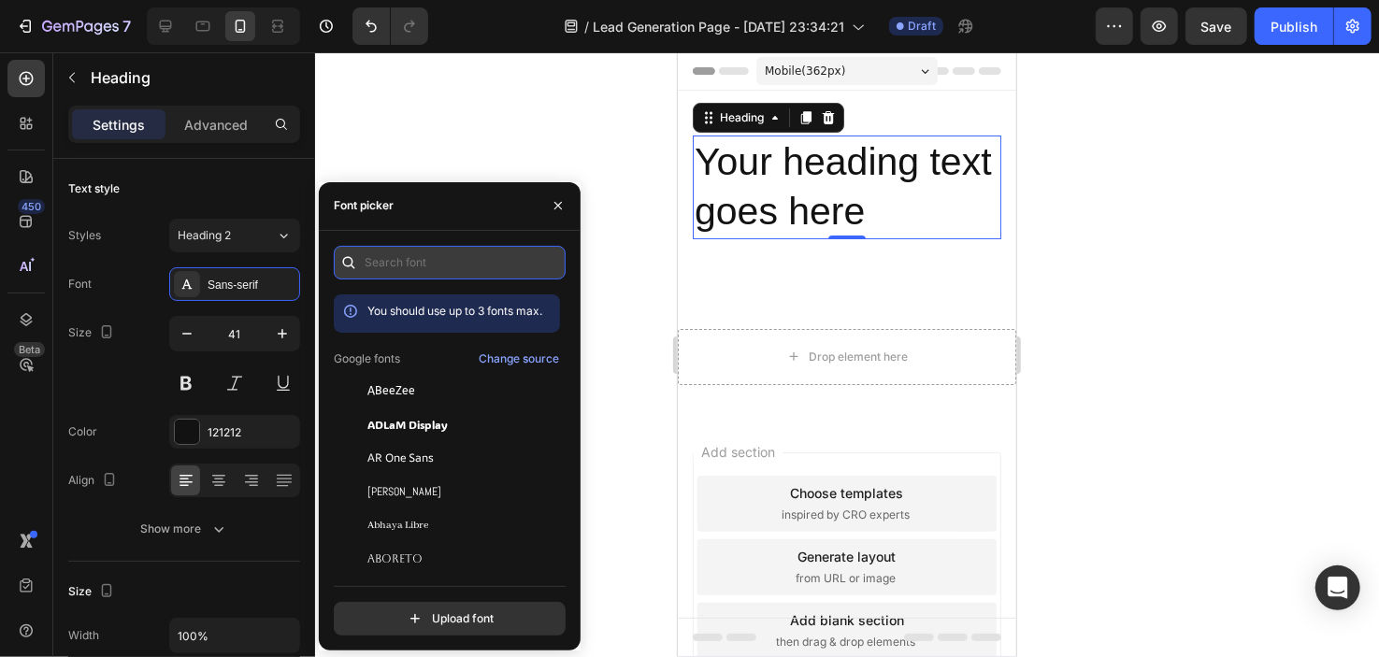
click at [392, 261] on input "text" at bounding box center [450, 263] width 232 height 34
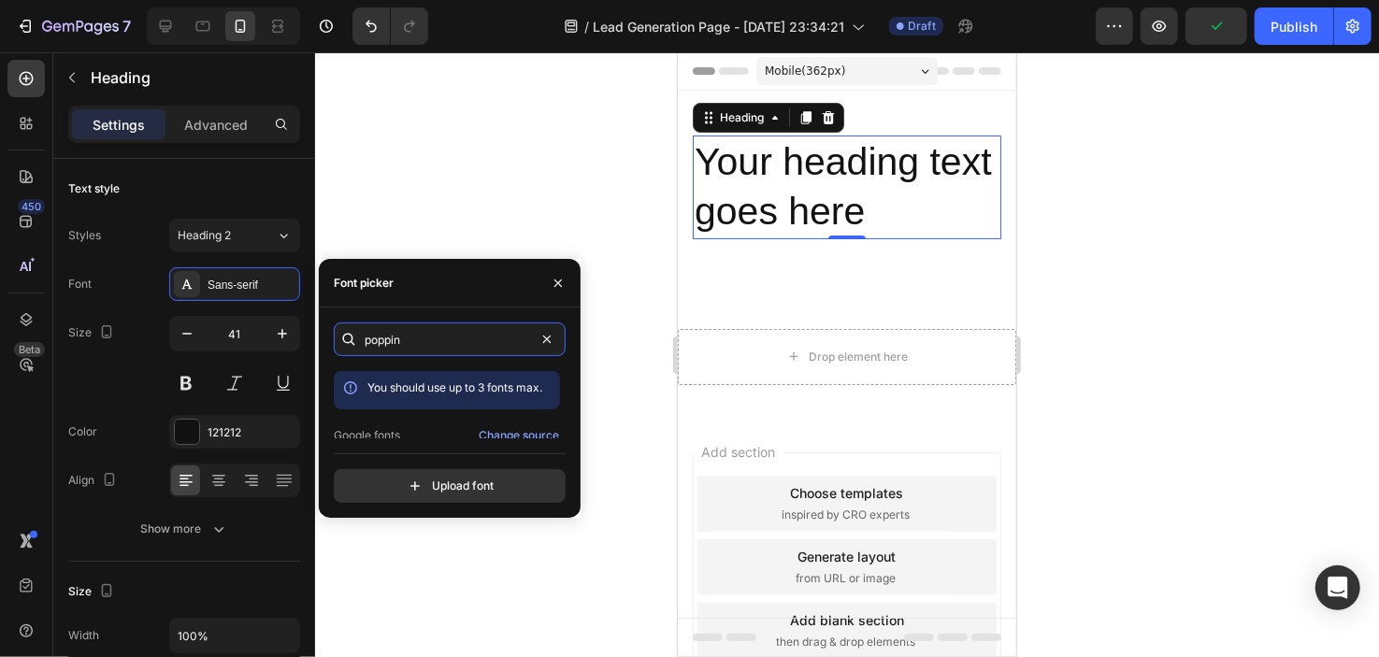
type input "poppin"
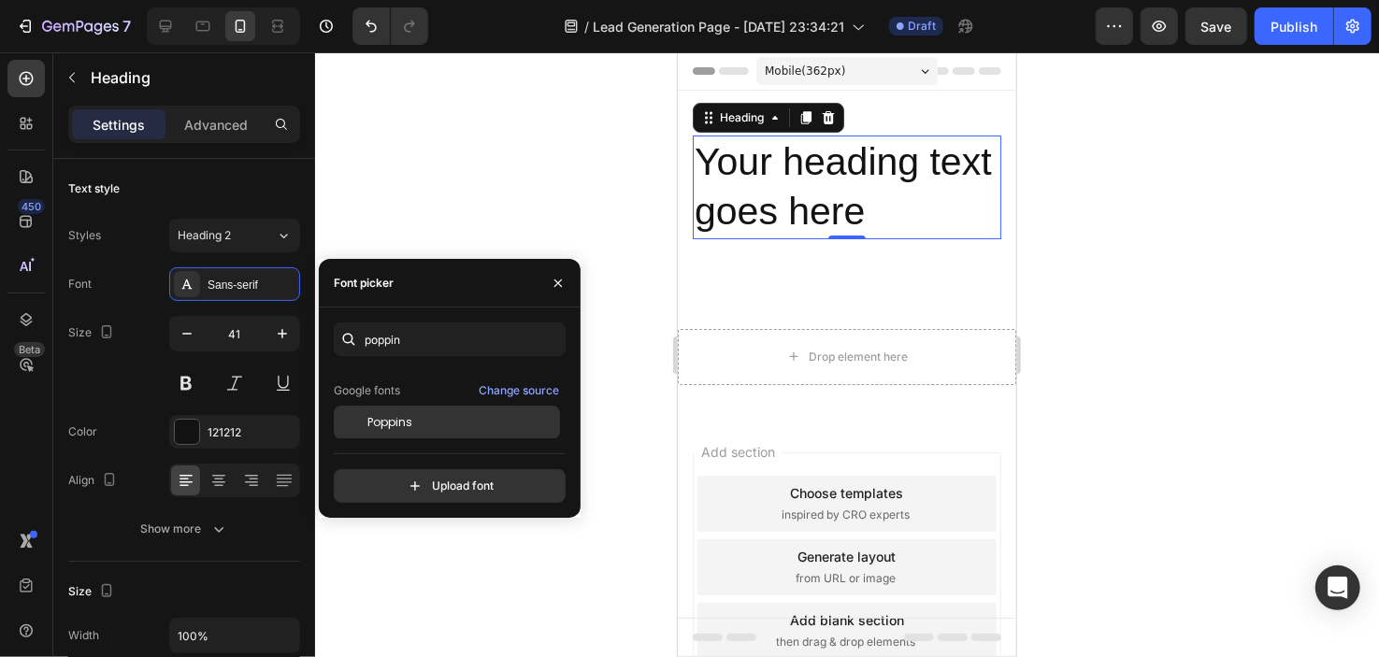
click at [523, 428] on div "Poppins" at bounding box center [462, 422] width 189 height 17
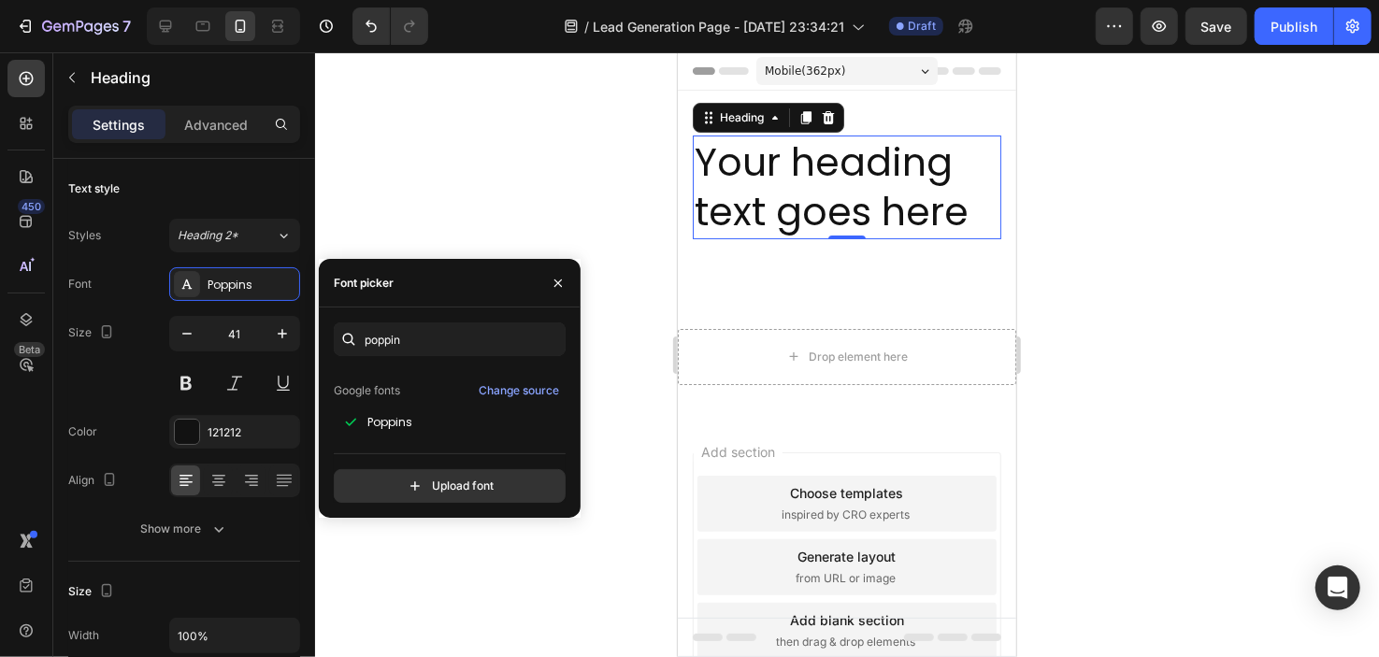
click at [884, 203] on h2 "Your heading text goes here" at bounding box center [846, 187] width 309 height 104
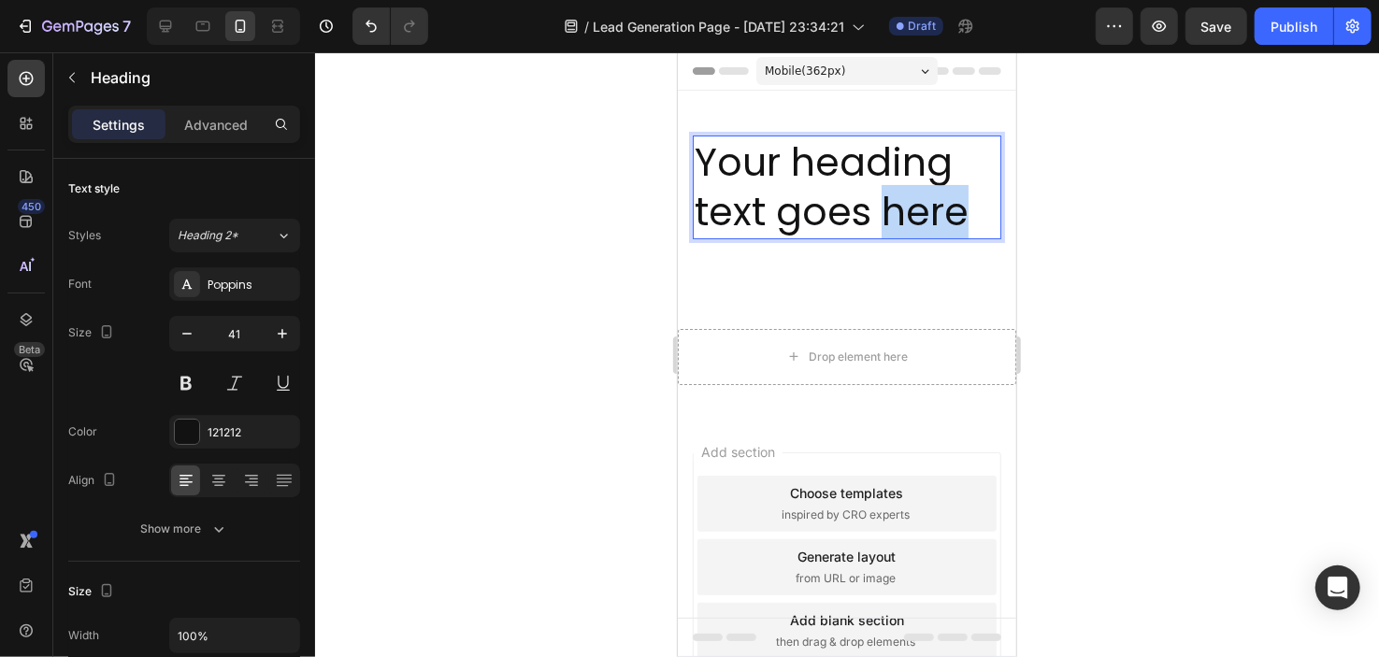
click at [884, 203] on p "Your heading text goes here" at bounding box center [846, 187] width 305 height 100
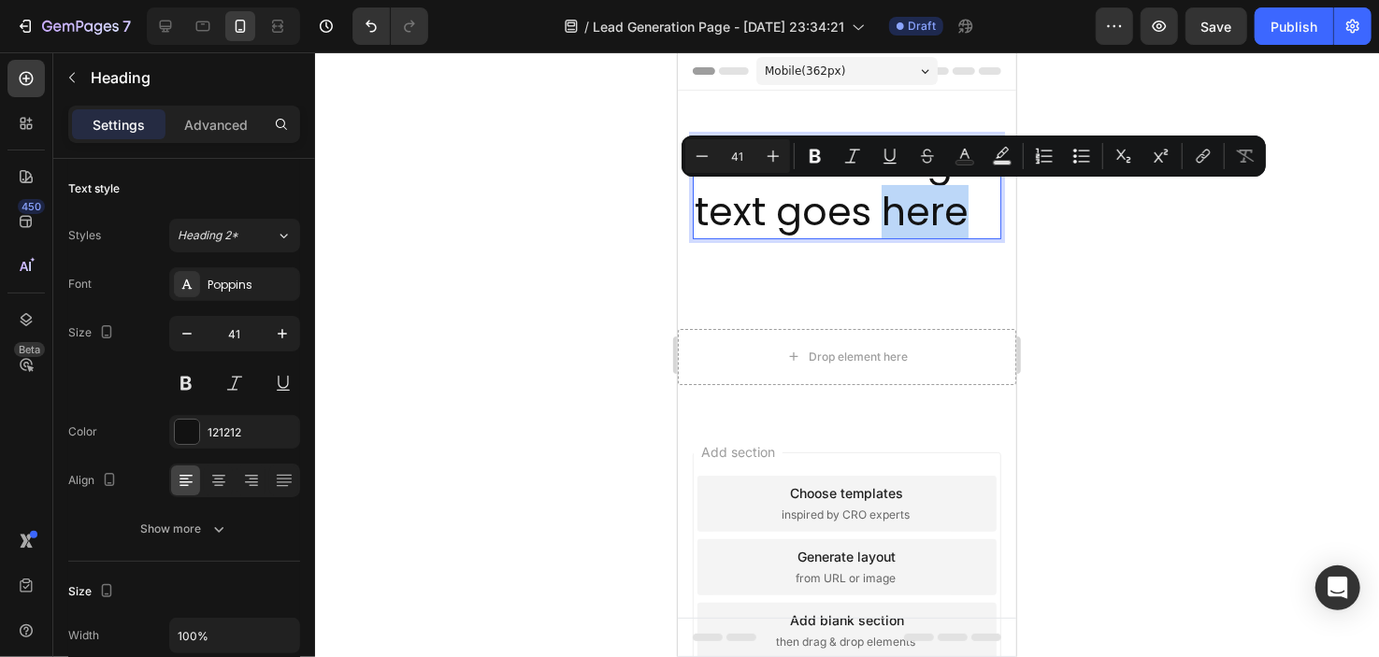
click at [884, 203] on p "Your heading text goes here" at bounding box center [846, 187] width 305 height 100
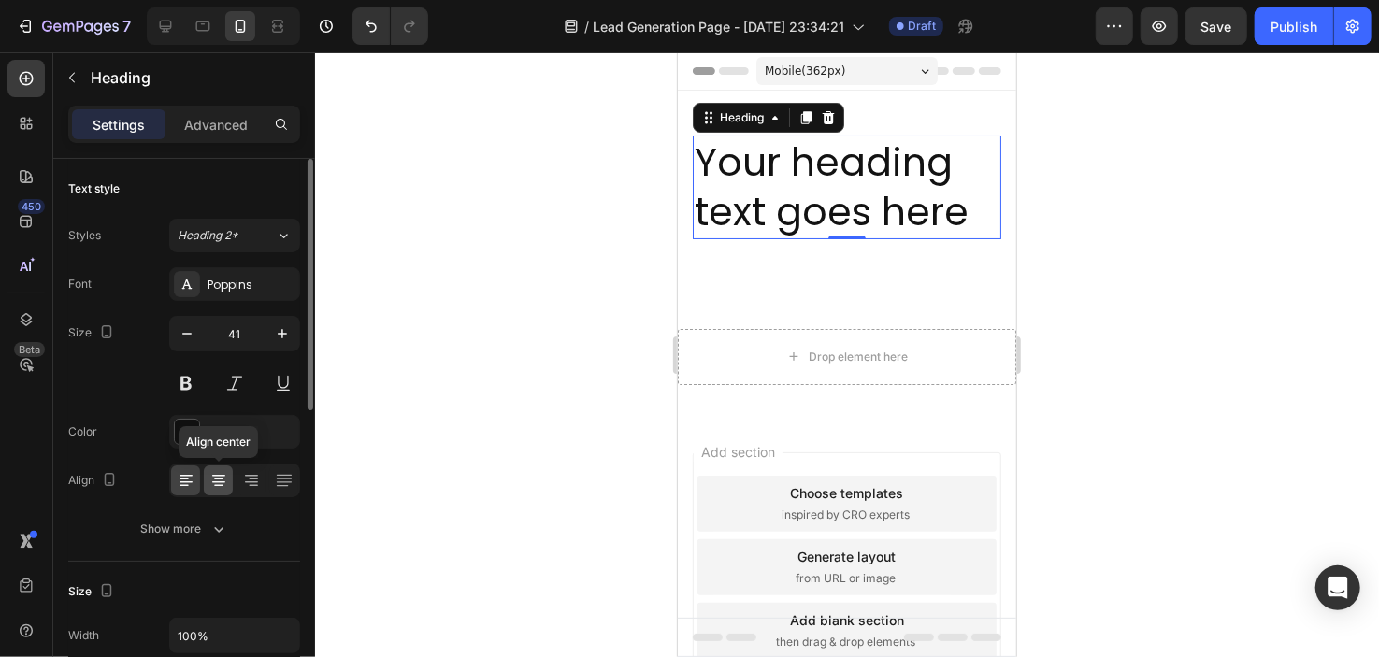
click at [228, 472] on div at bounding box center [218, 481] width 29 height 30
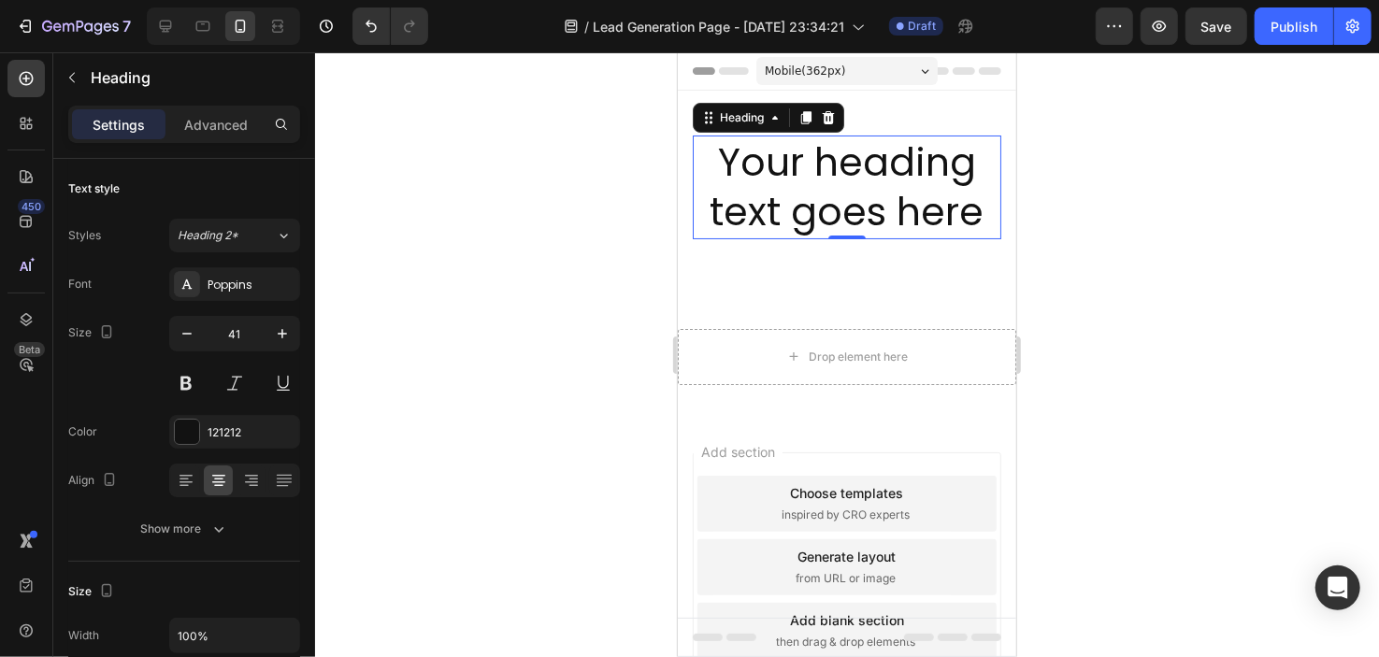
click at [818, 212] on p "Your heading text goes here" at bounding box center [846, 187] width 305 height 100
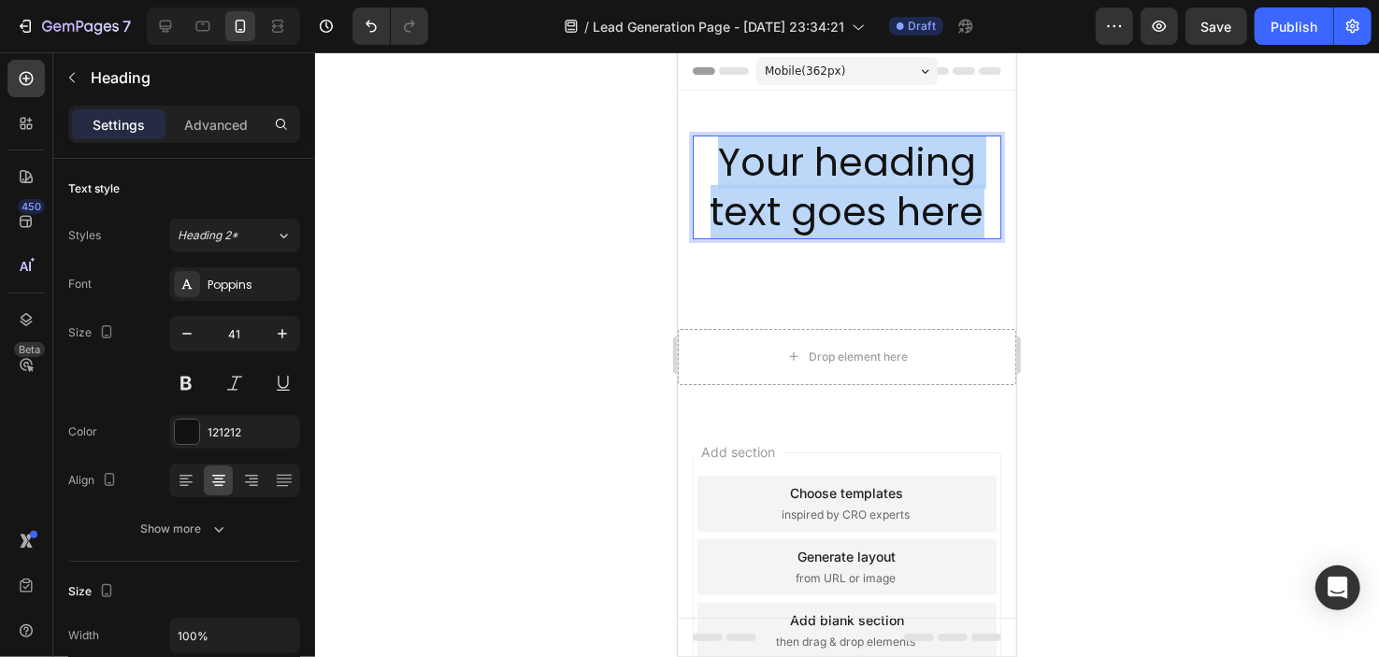
click at [818, 212] on p "Your heading text goes here" at bounding box center [846, 187] width 305 height 100
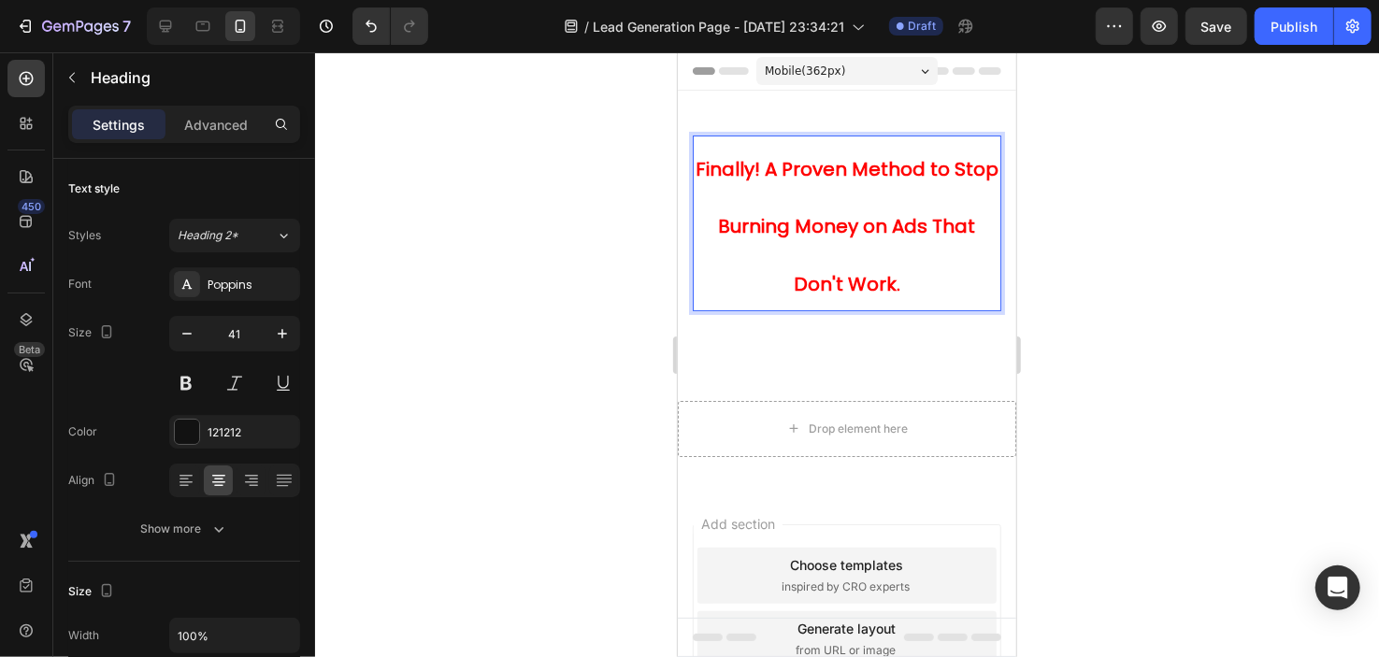
click at [832, 209] on p "Finally! A Proven Method to Stop Burning Money on Ads That Don't Work." at bounding box center [846, 223] width 305 height 172
click at [719, 227] on strong "Finally! A Proven Method to Stop Burning Money on Ads That Don't Work." at bounding box center [846, 225] width 303 height 141
click at [710, 224] on p "Finally! A Proven Method to Stop Burning Money on Ads That Don't Work." at bounding box center [846, 223] width 305 height 172
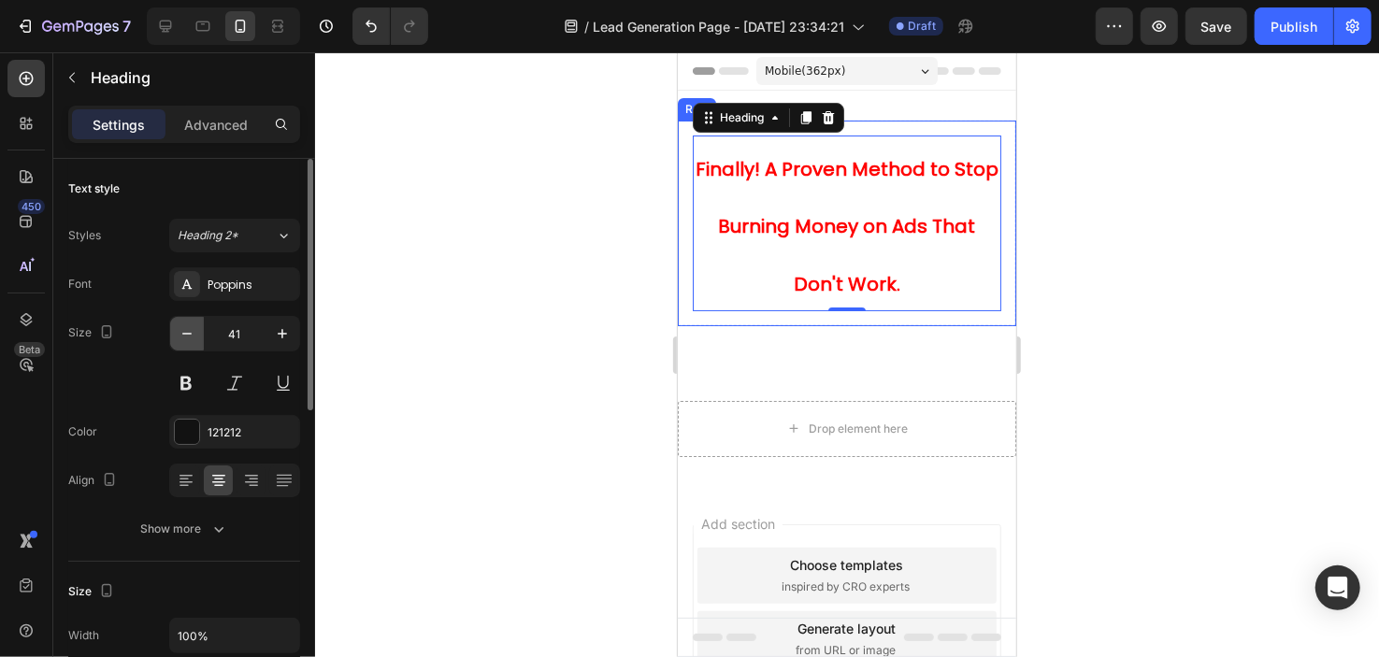
click at [178, 326] on icon "button" at bounding box center [187, 333] width 19 height 19
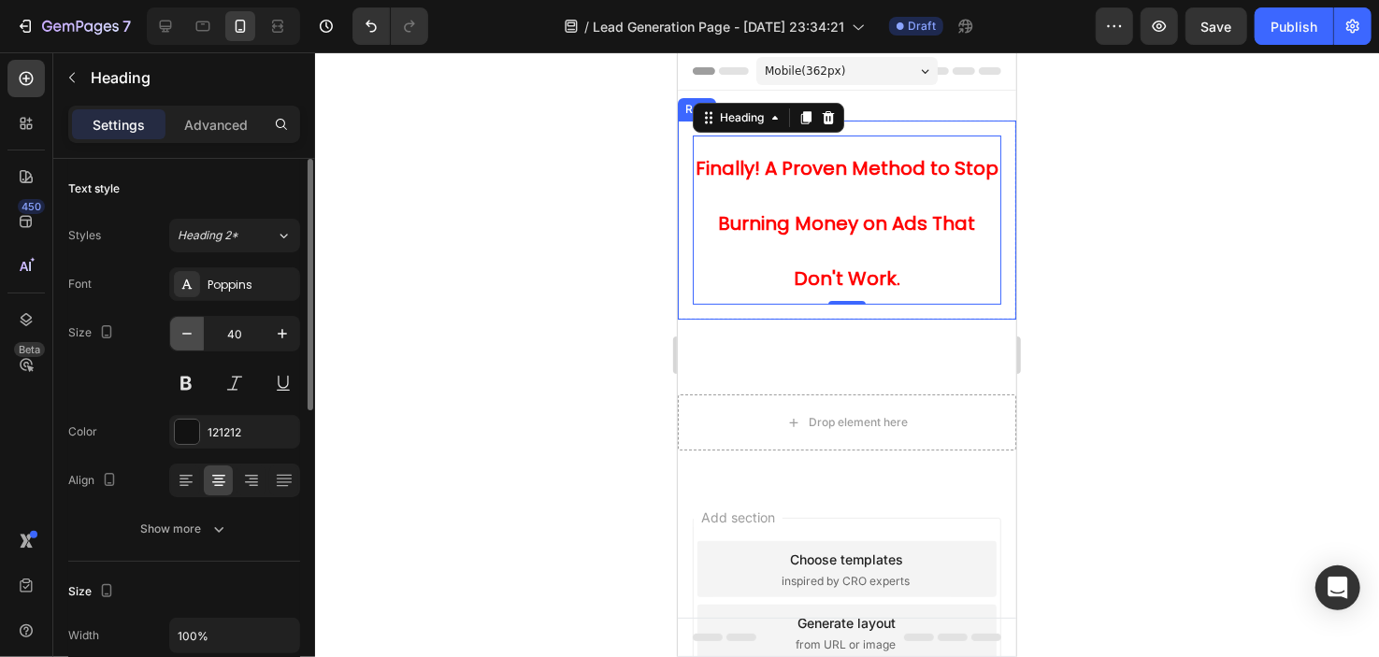
click at [192, 326] on icon "button" at bounding box center [187, 333] width 19 height 19
type input "39"
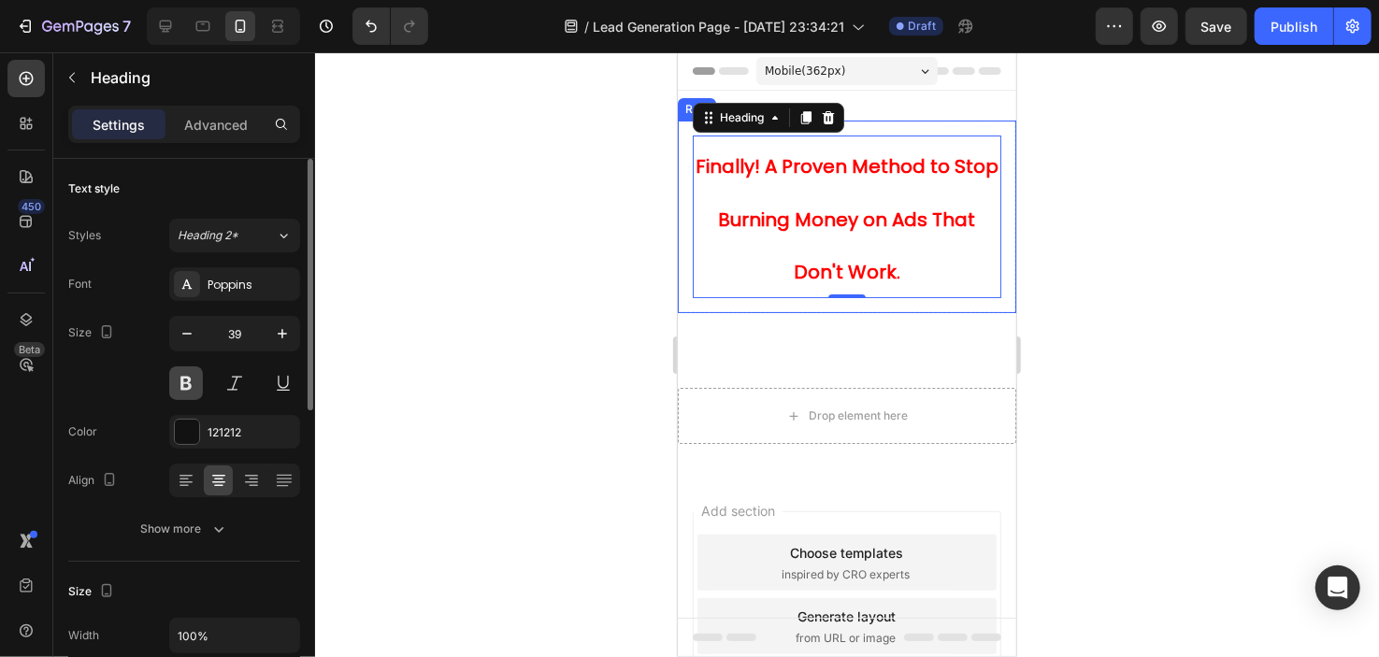
click at [184, 397] on button at bounding box center [186, 384] width 34 height 34
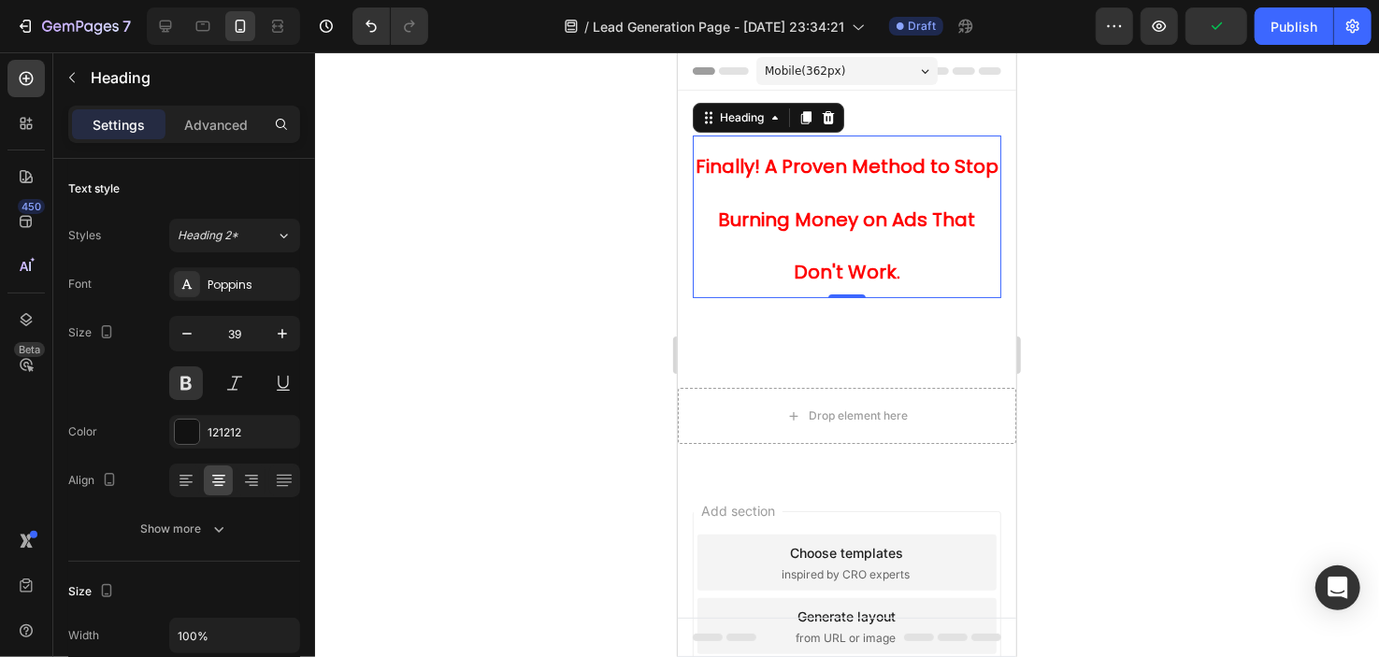
click at [803, 163] on strong "Finally! A Proven Method to Stop Burning Money on Ads That Don't Work." at bounding box center [846, 218] width 303 height 132
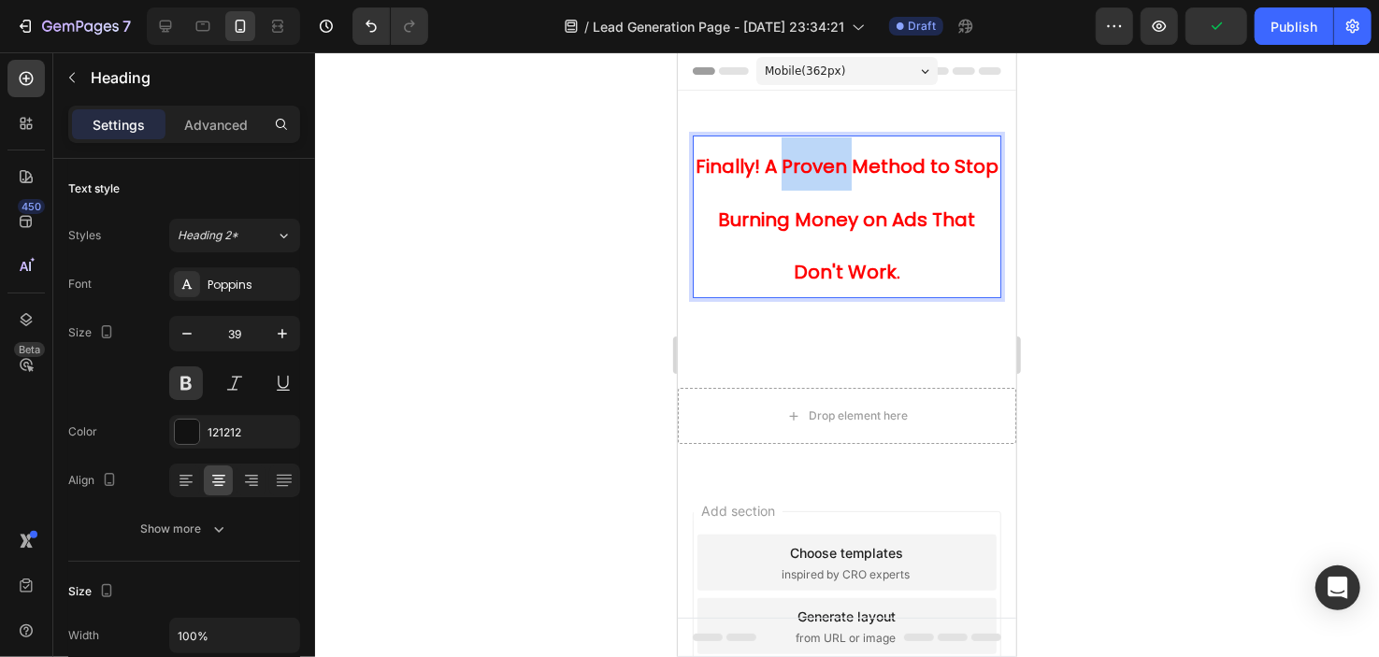
click at [803, 163] on strong "Finally! A Proven Method to Stop Burning Money on Ads That Don't Work." at bounding box center [846, 218] width 303 height 132
click at [739, 165] on strong "Finally! A Proven Method to Stop Burning Money on Ads That Don't Work." at bounding box center [846, 218] width 303 height 132
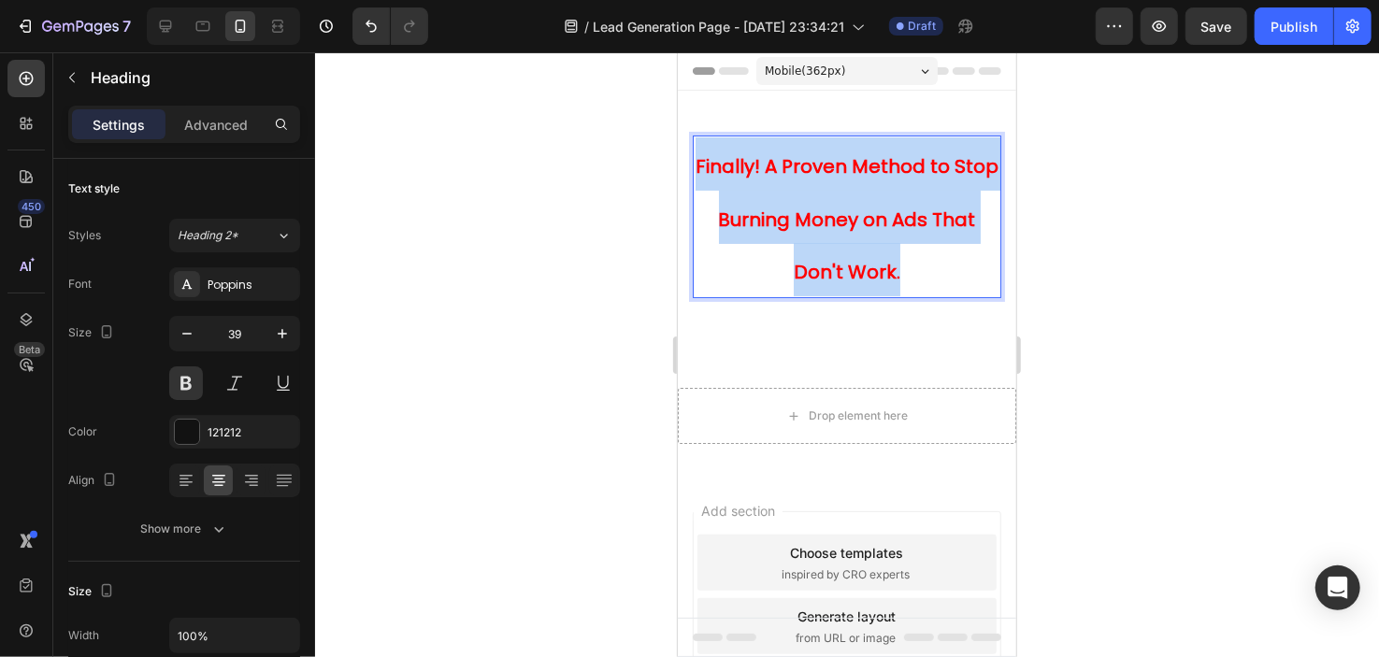
drag, startPoint x: 716, startPoint y: 165, endPoint x: 923, endPoint y: 267, distance: 230.9
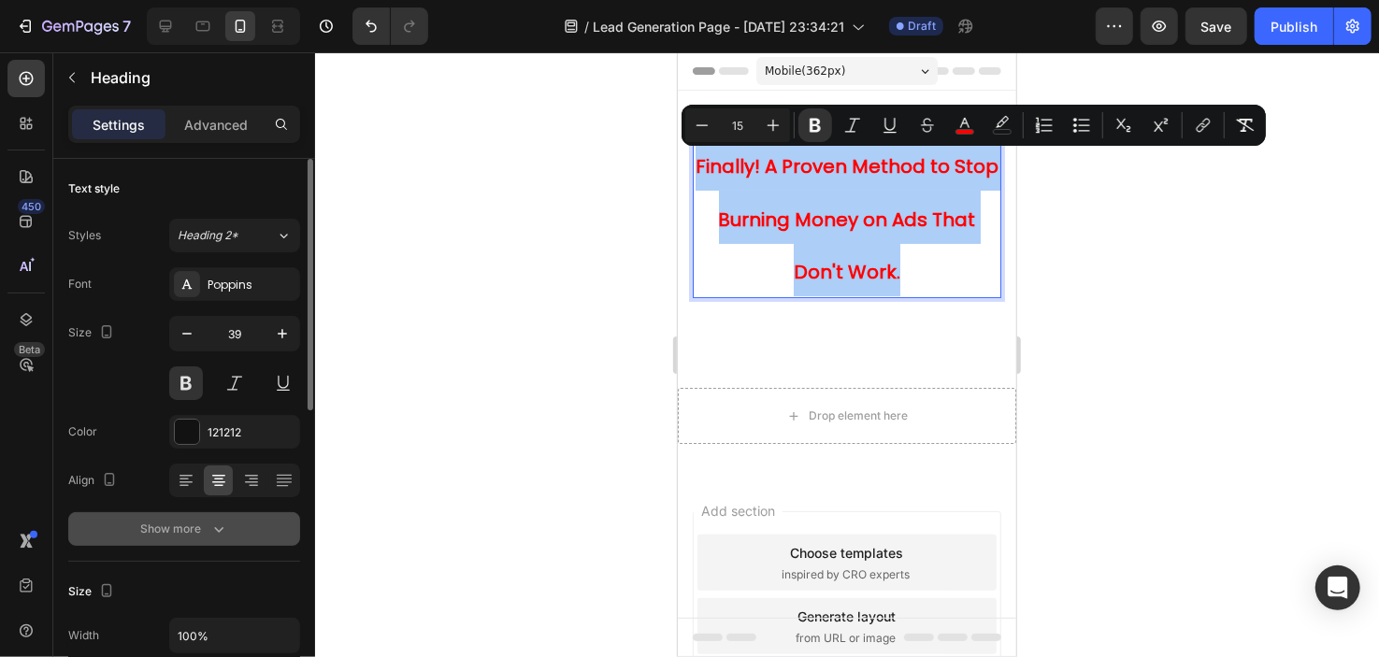
click at [207, 530] on div "Show more" at bounding box center [184, 529] width 87 height 19
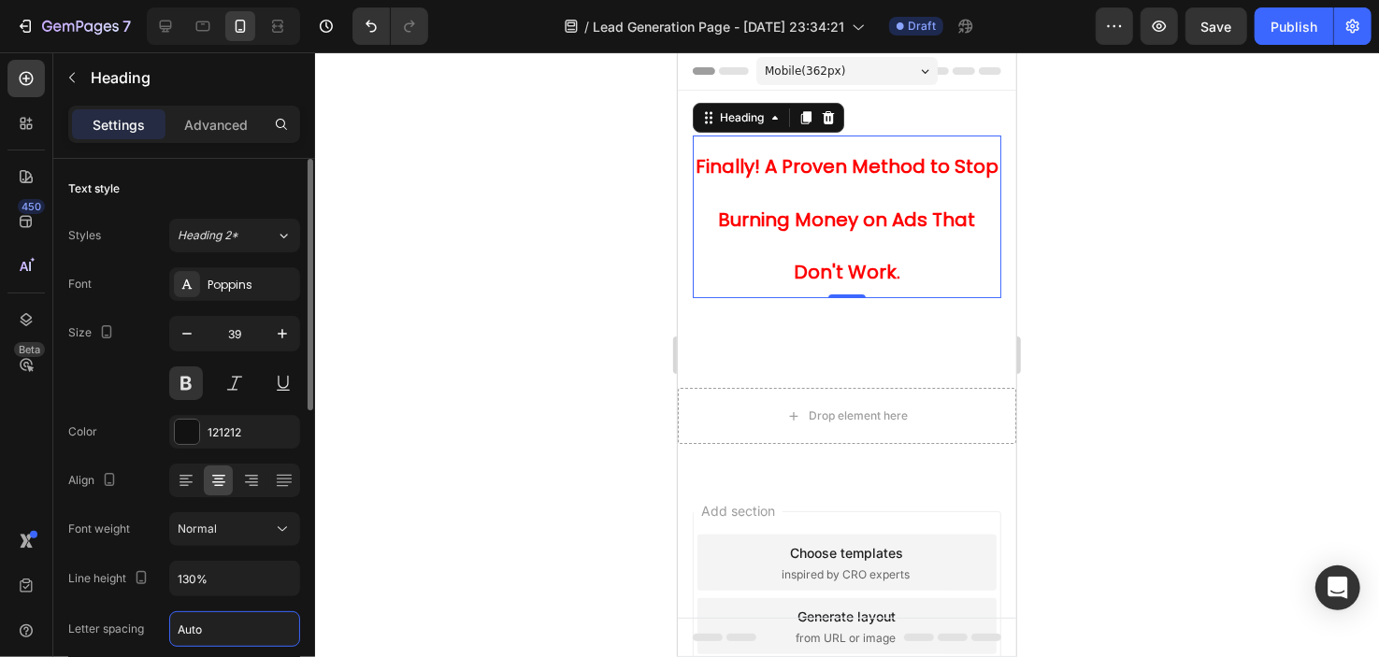
click at [220, 620] on input "Auto" at bounding box center [234, 630] width 129 height 34
click at [507, 451] on div at bounding box center [847, 354] width 1064 height 605
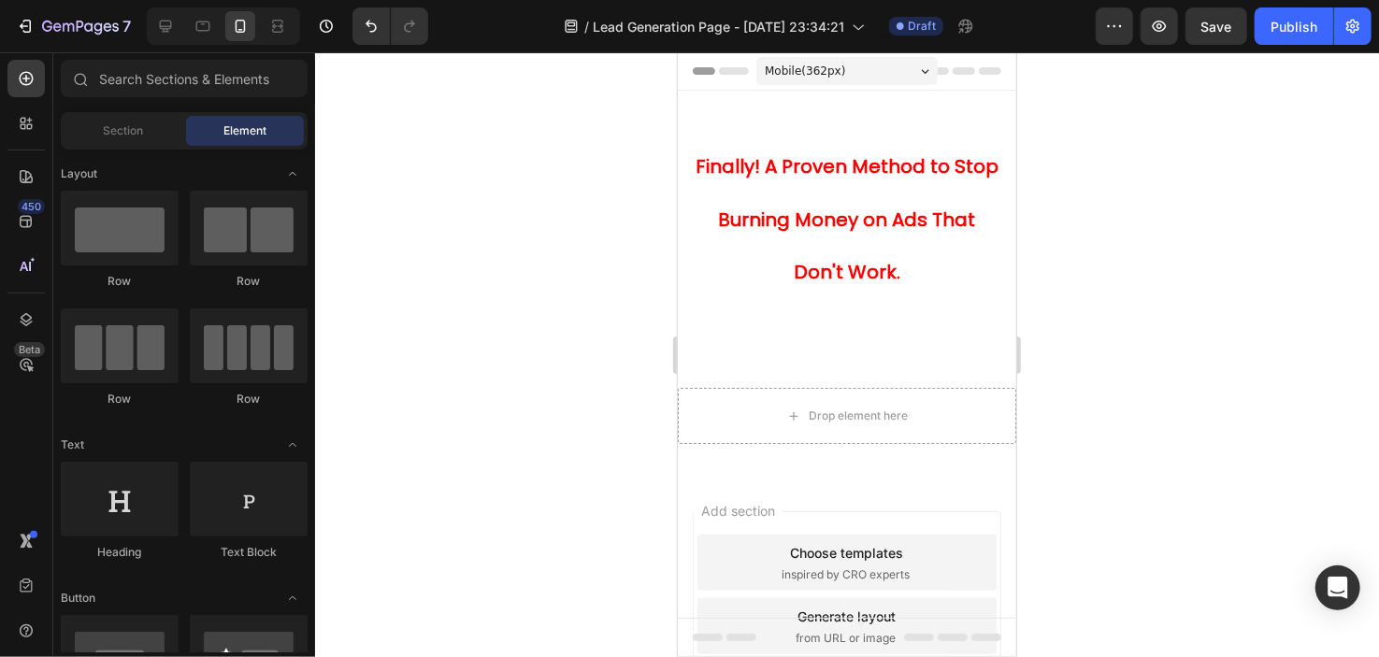
click at [834, 186] on p "⁠⁠⁠⁠⁠⁠⁠ Finally! A Proven Method to Stop Burning Money on Ads That Don't Work." at bounding box center [846, 216] width 305 height 159
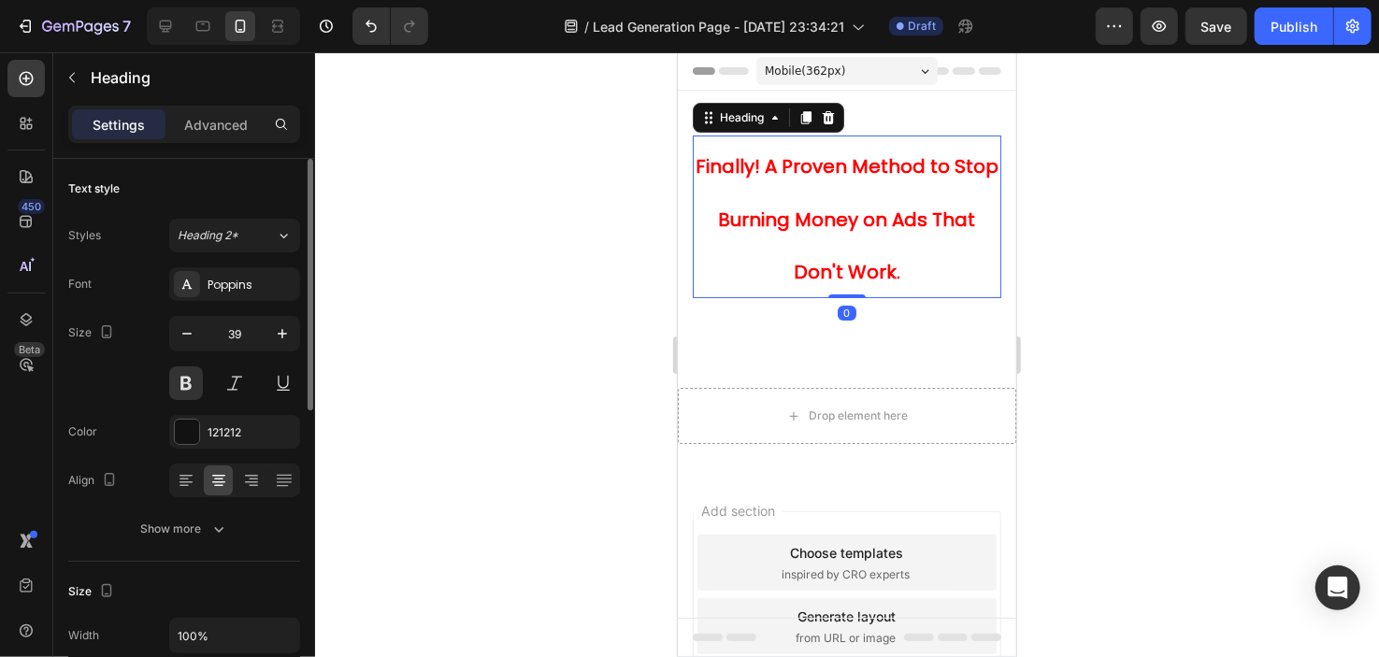
click at [159, 570] on div "Size Width 100% Padding Add..." at bounding box center [184, 640] width 232 height 156
click at [174, 541] on button "Show more" at bounding box center [184, 529] width 232 height 34
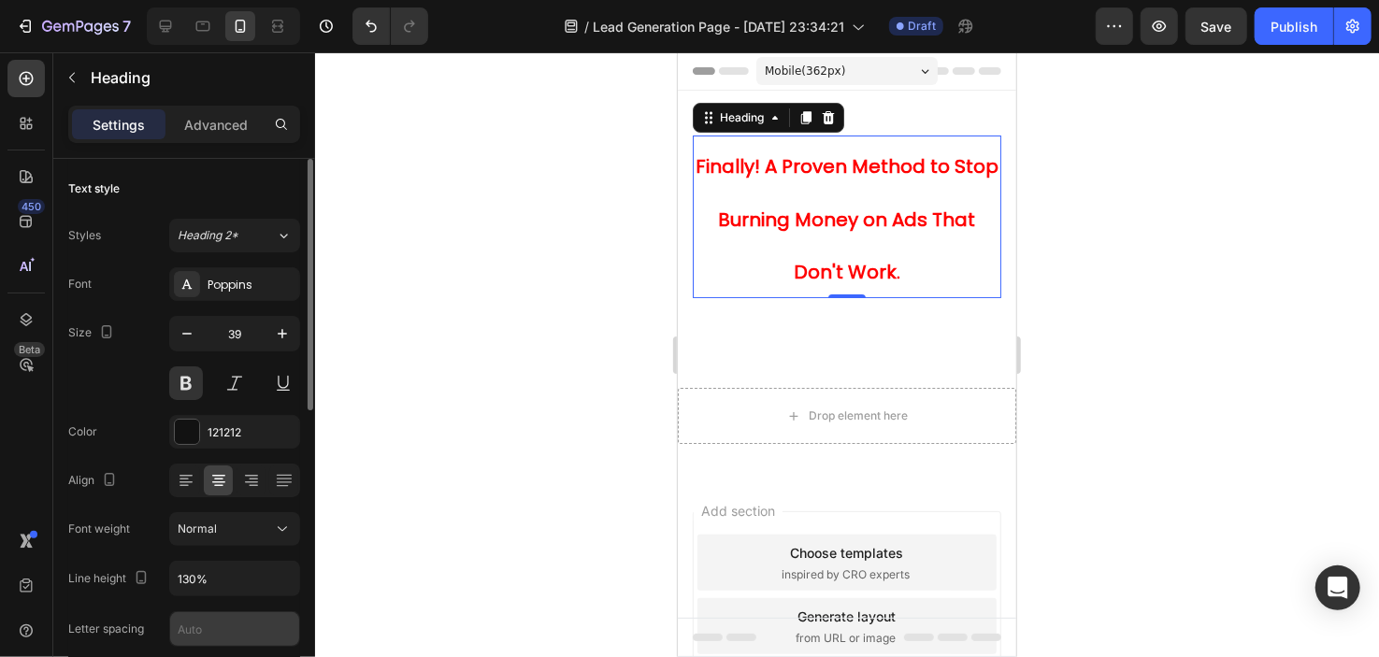
click at [211, 618] on input "text" at bounding box center [234, 630] width 129 height 34
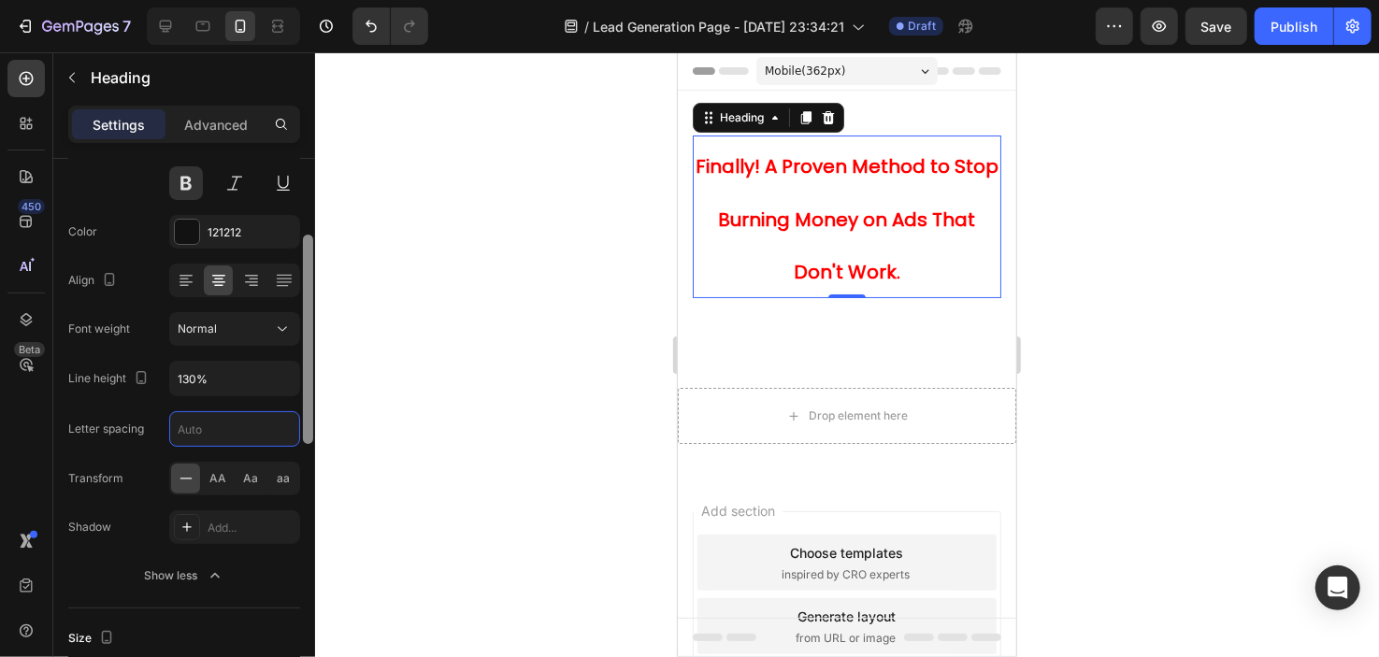
drag, startPoint x: 312, startPoint y: 376, endPoint x: 309, endPoint y: 471, distance: 95.5
click at [309, 471] on div at bounding box center [308, 435] width 14 height 553
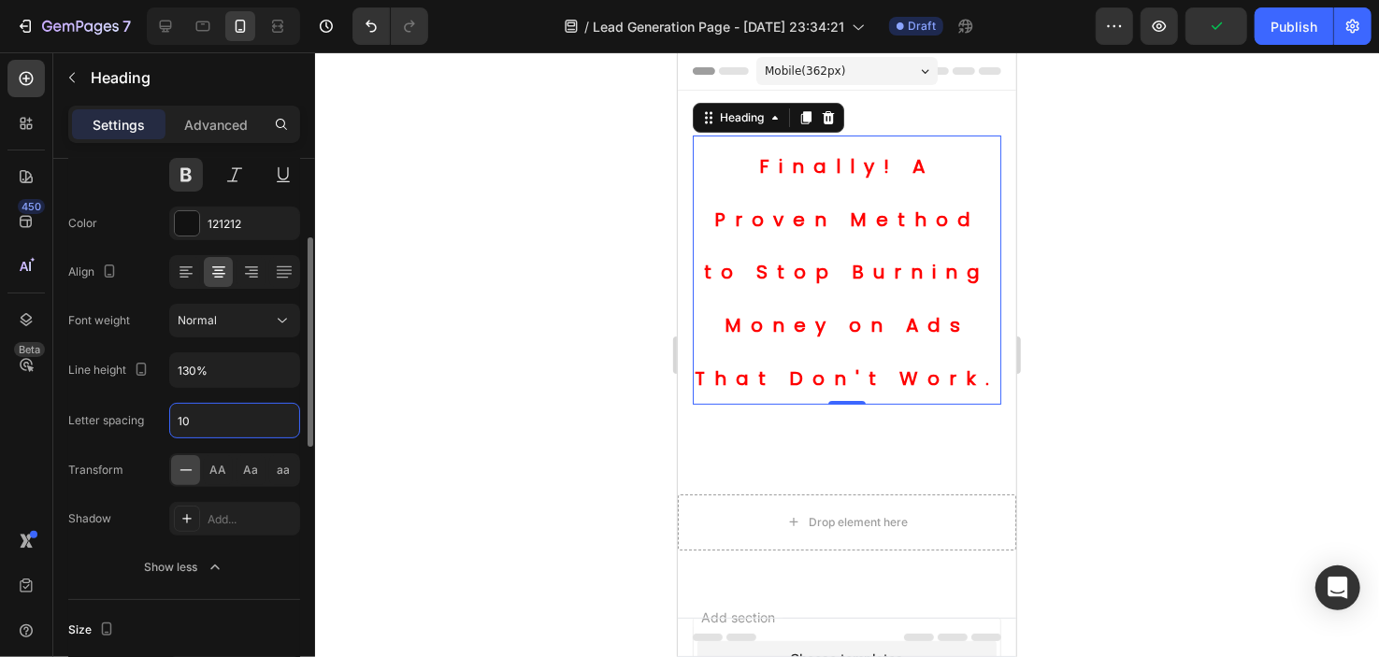
type input "1"
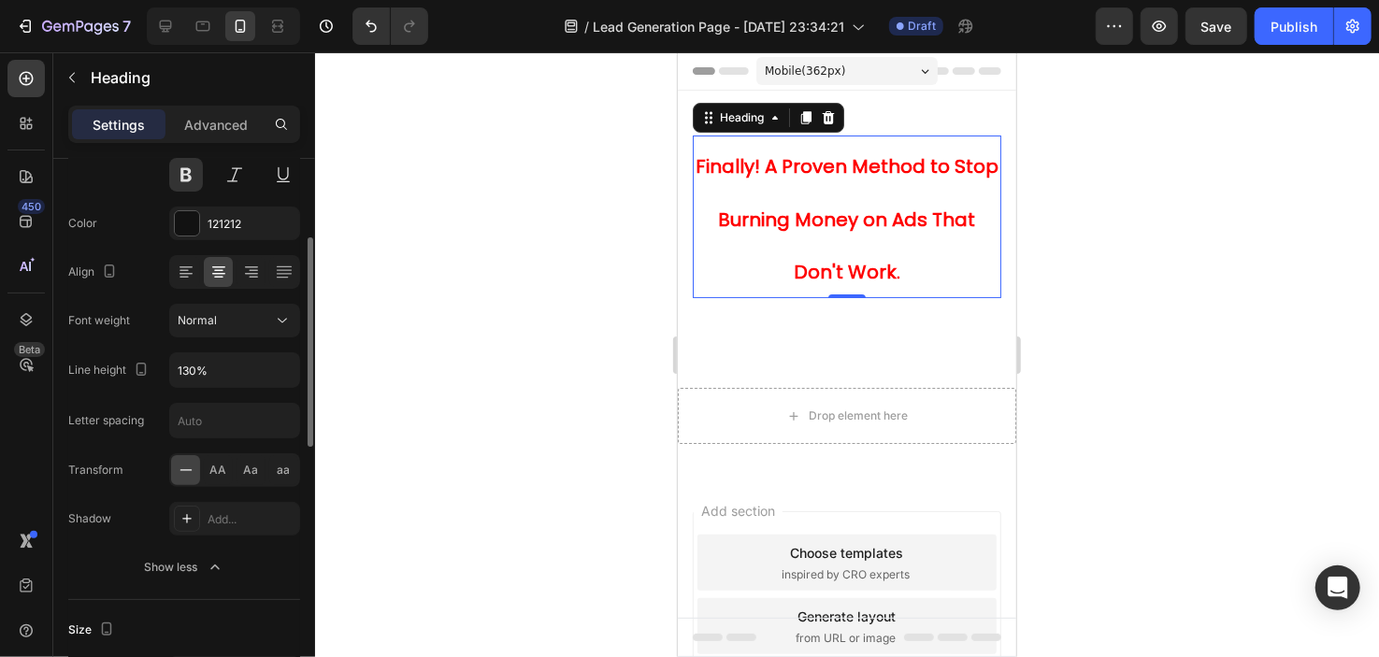
click at [151, 391] on div "Font Poppins Size 39 Color 121212 Align Font weight Normal Line height 130% Let…" at bounding box center [184, 322] width 232 height 526
click at [197, 370] on input "130%" at bounding box center [234, 370] width 129 height 34
type input "50%"
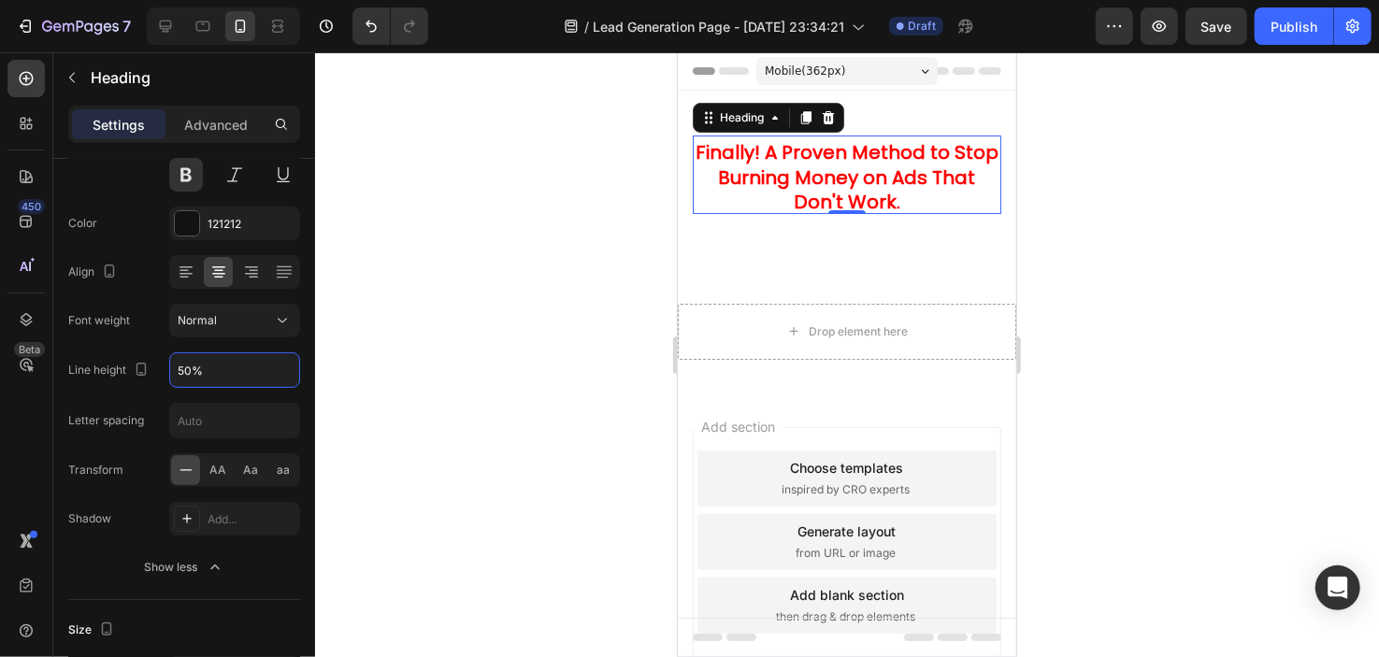
click at [469, 224] on div at bounding box center [847, 354] width 1064 height 605
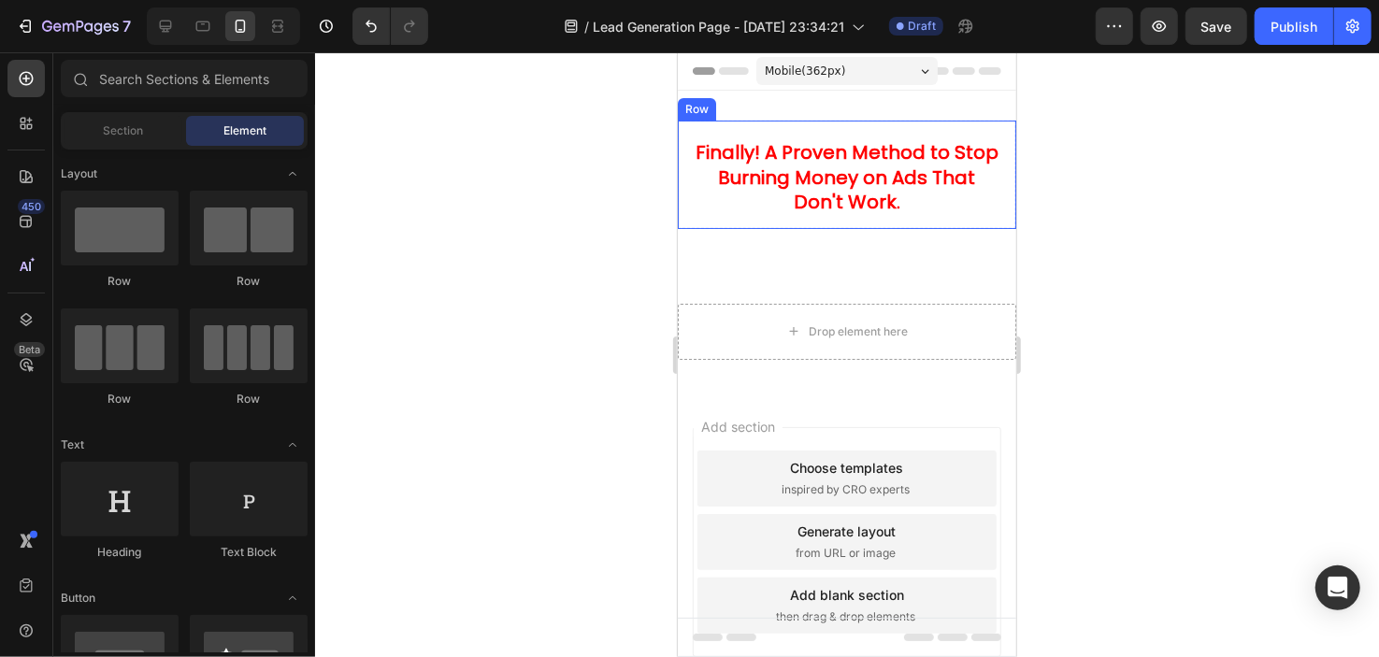
click at [842, 220] on div "⁠⁠⁠⁠⁠⁠⁠ Finally! A Proven Method to Stop Burning Money on Ads That Don't Work. …" at bounding box center [846, 174] width 339 height 108
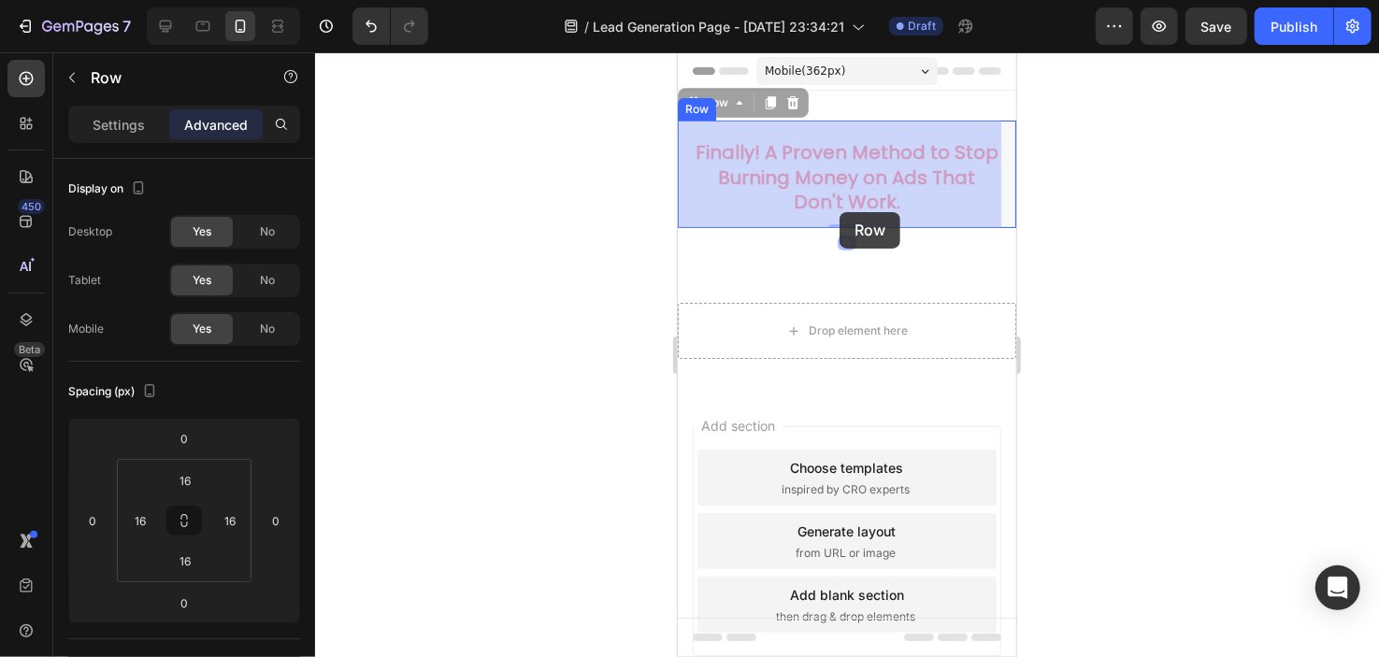
drag, startPoint x: 837, startPoint y: 221, endPoint x: 840, endPoint y: 209, distance: 11.6
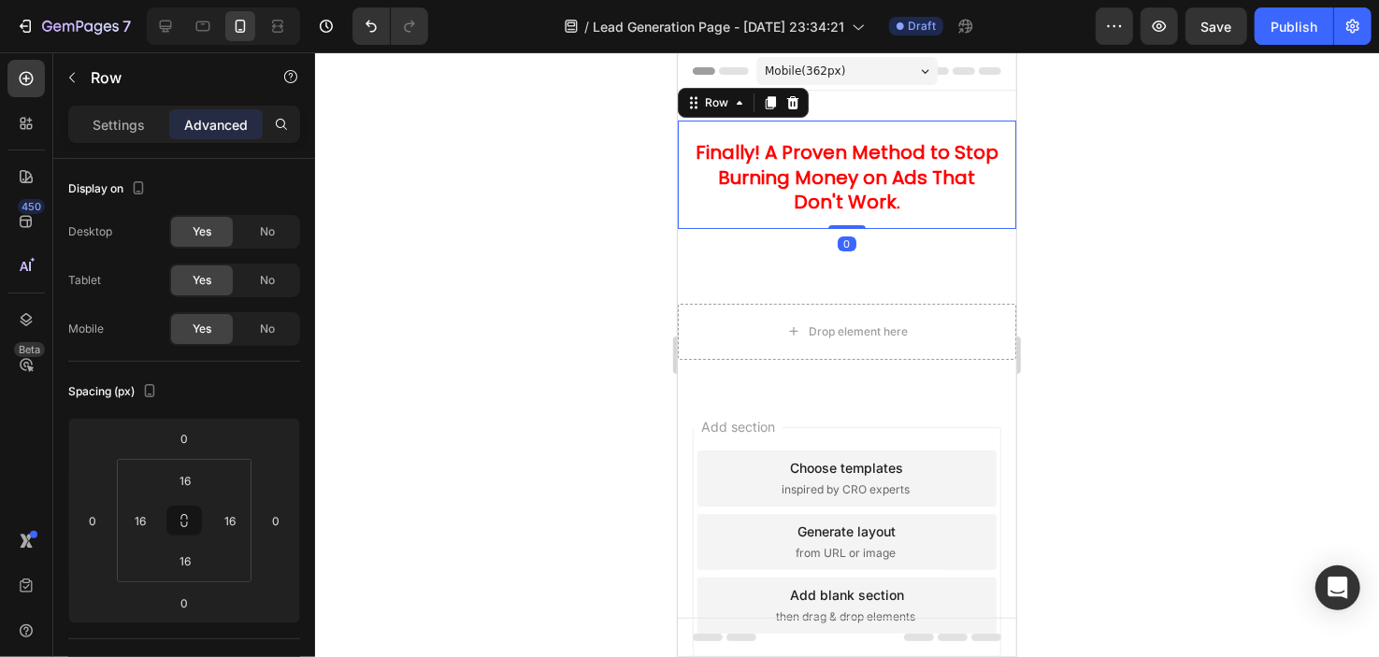
drag, startPoint x: 837, startPoint y: 224, endPoint x: 839, endPoint y: 214, distance: 10.5
click at [839, 214] on div "⁠⁠⁠⁠⁠⁠⁠ Finally! A Proven Method to Stop Burning Money on Ads That Don't Work. …" at bounding box center [846, 174] width 339 height 108
click at [438, 252] on div at bounding box center [847, 354] width 1064 height 605
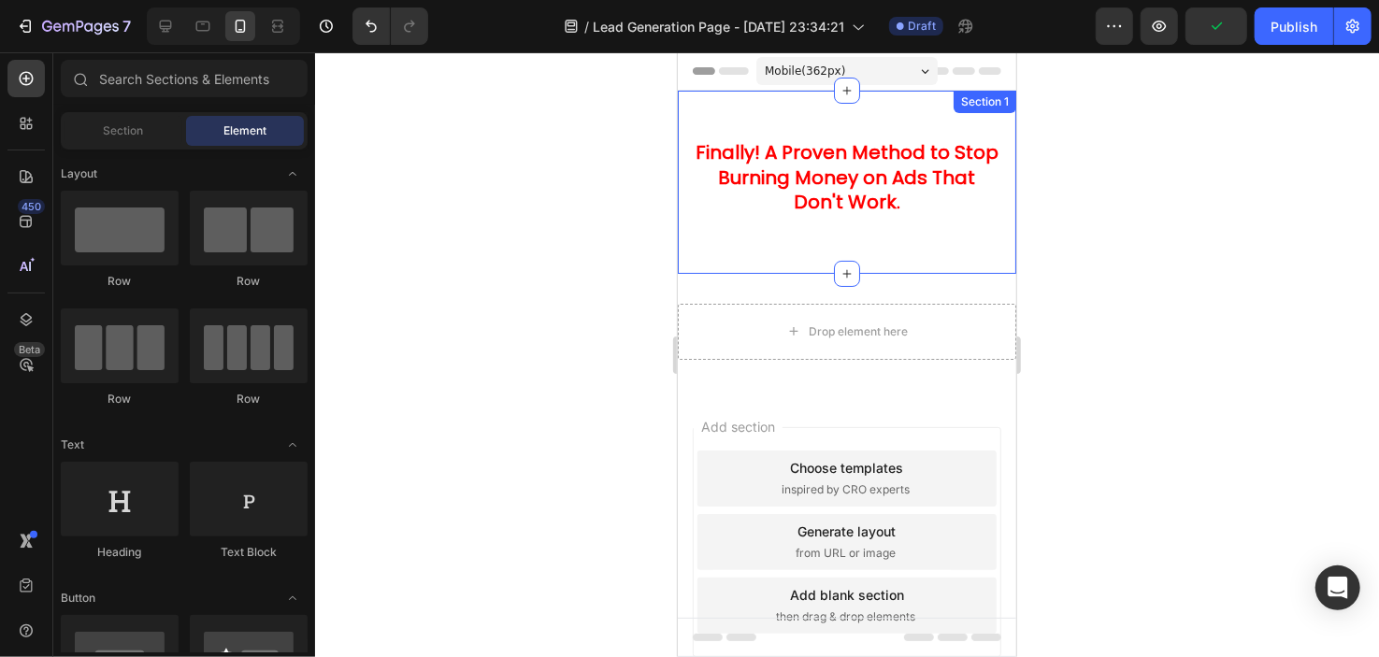
click at [883, 183] on strong "Finally! A Proven Method to Stop Burning Money on Ads That Don't Work." at bounding box center [846, 176] width 303 height 76
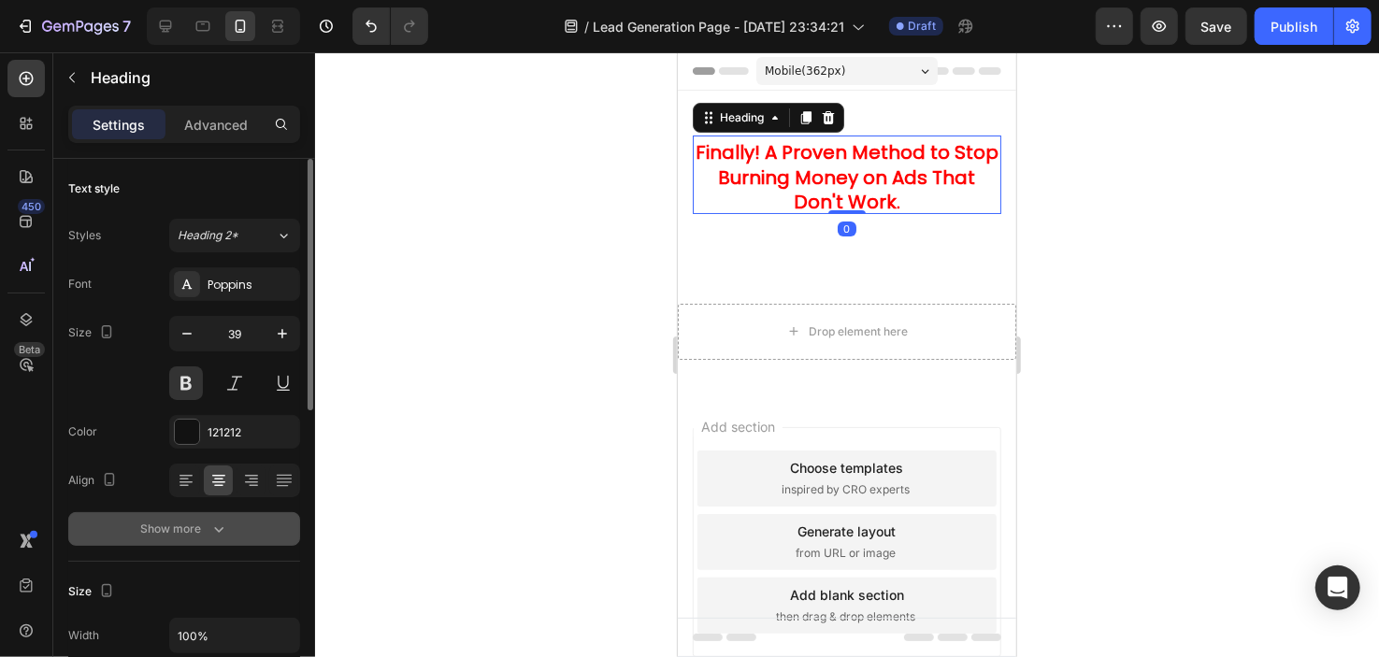
click at [180, 543] on button "Show more" at bounding box center [184, 529] width 232 height 34
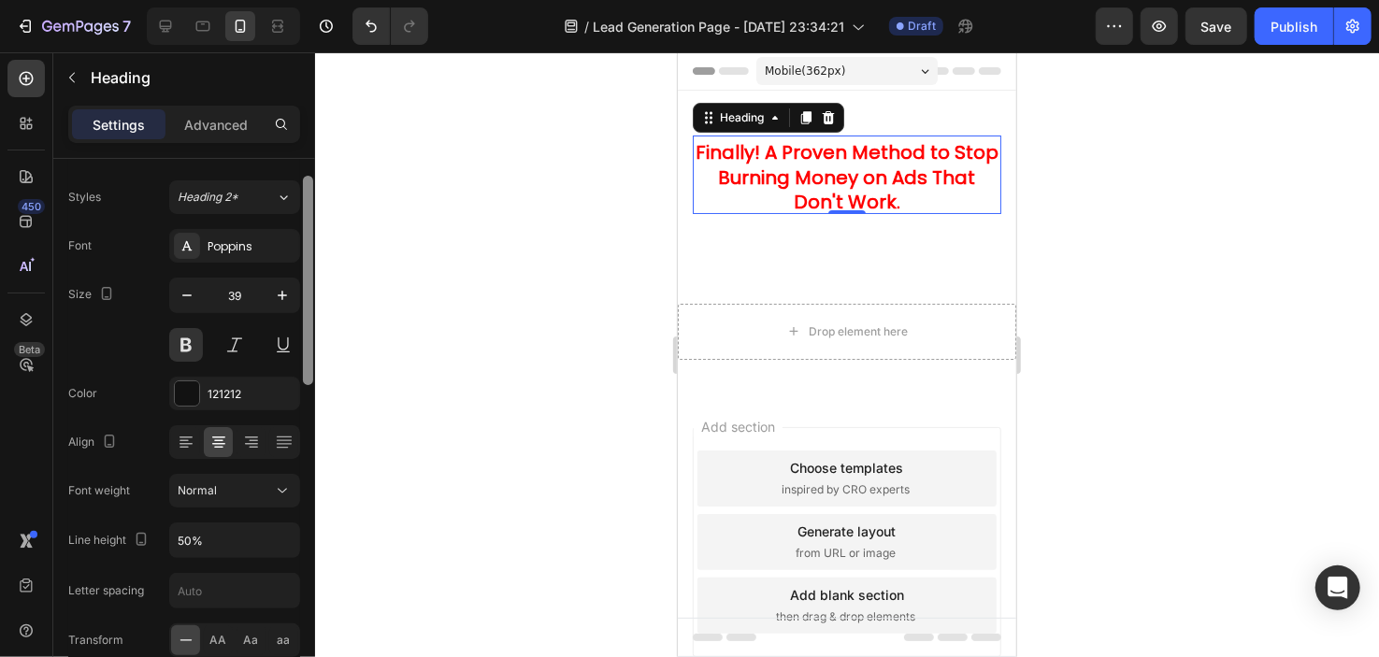
scroll to position [45, 0]
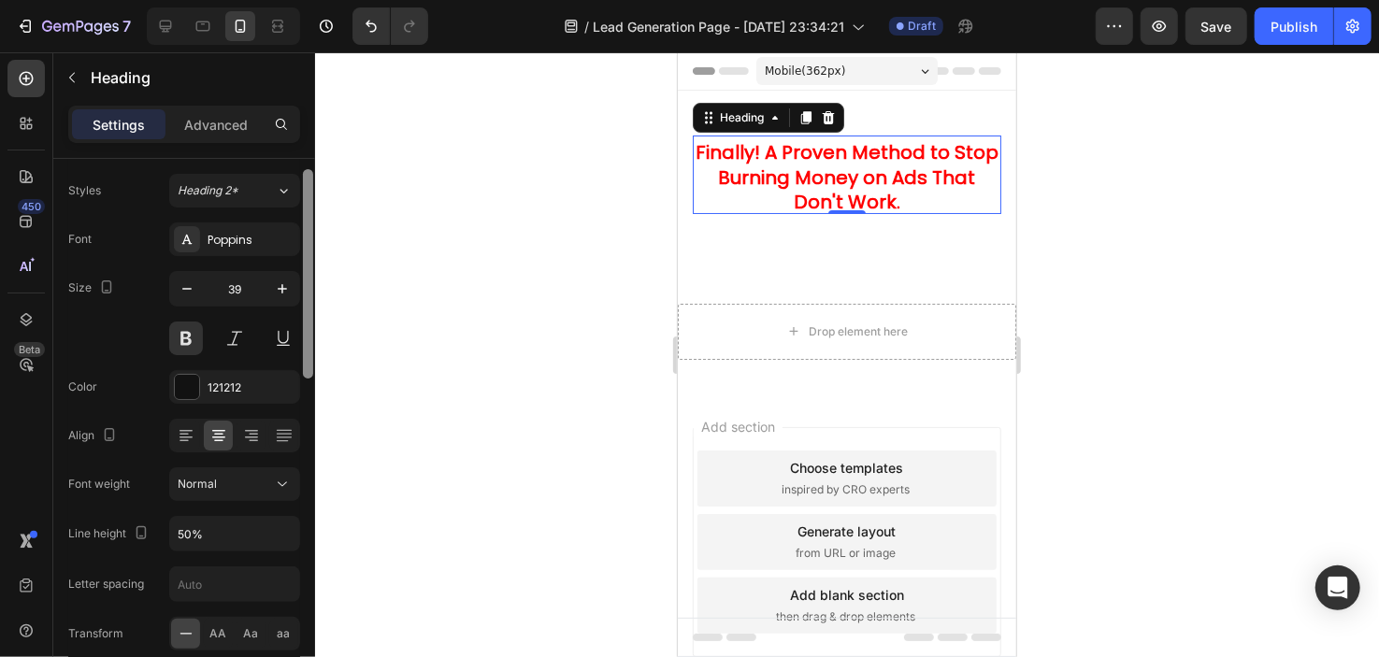
drag, startPoint x: 307, startPoint y: 373, endPoint x: 310, endPoint y: 394, distance: 20.9
click at [310, 394] on div at bounding box center [308, 430] width 14 height 553
click at [763, 146] on strong "Finally! A Proven Method to Stop Burning Money on Ads That Don't Work." at bounding box center [846, 176] width 303 height 76
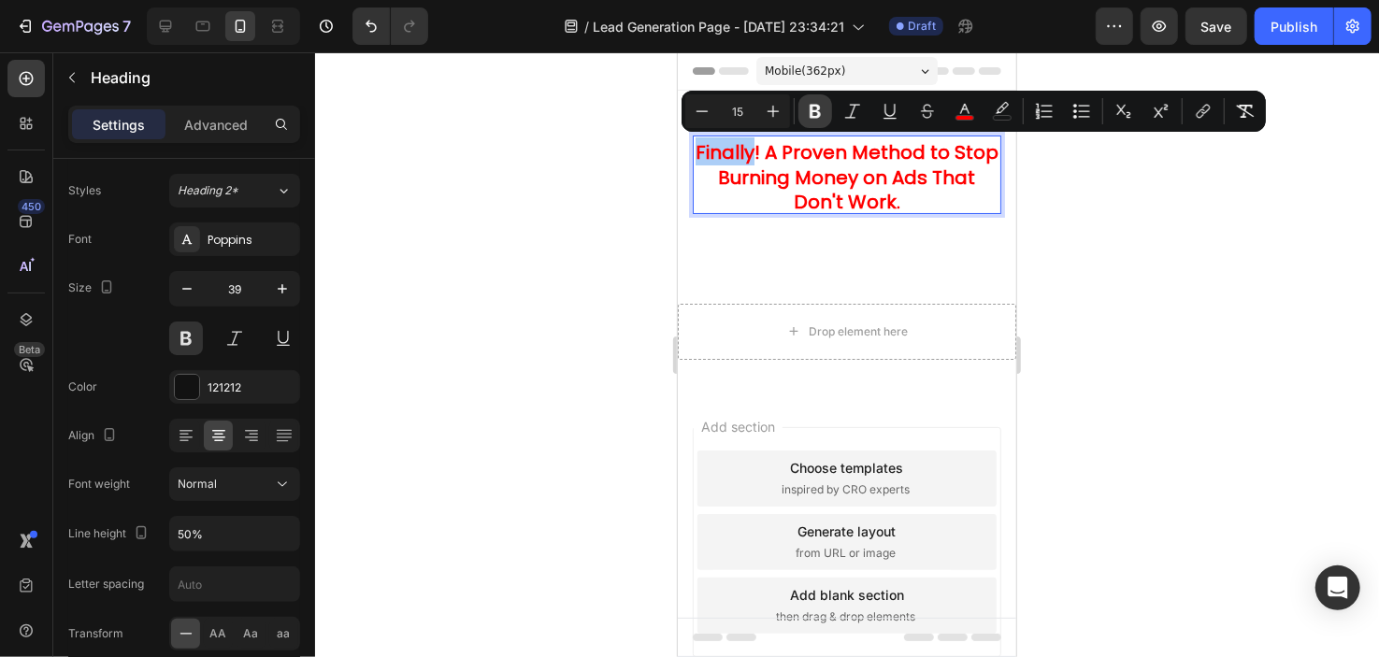
click at [811, 112] on icon "Editor contextual toolbar" at bounding box center [815, 112] width 11 height 14
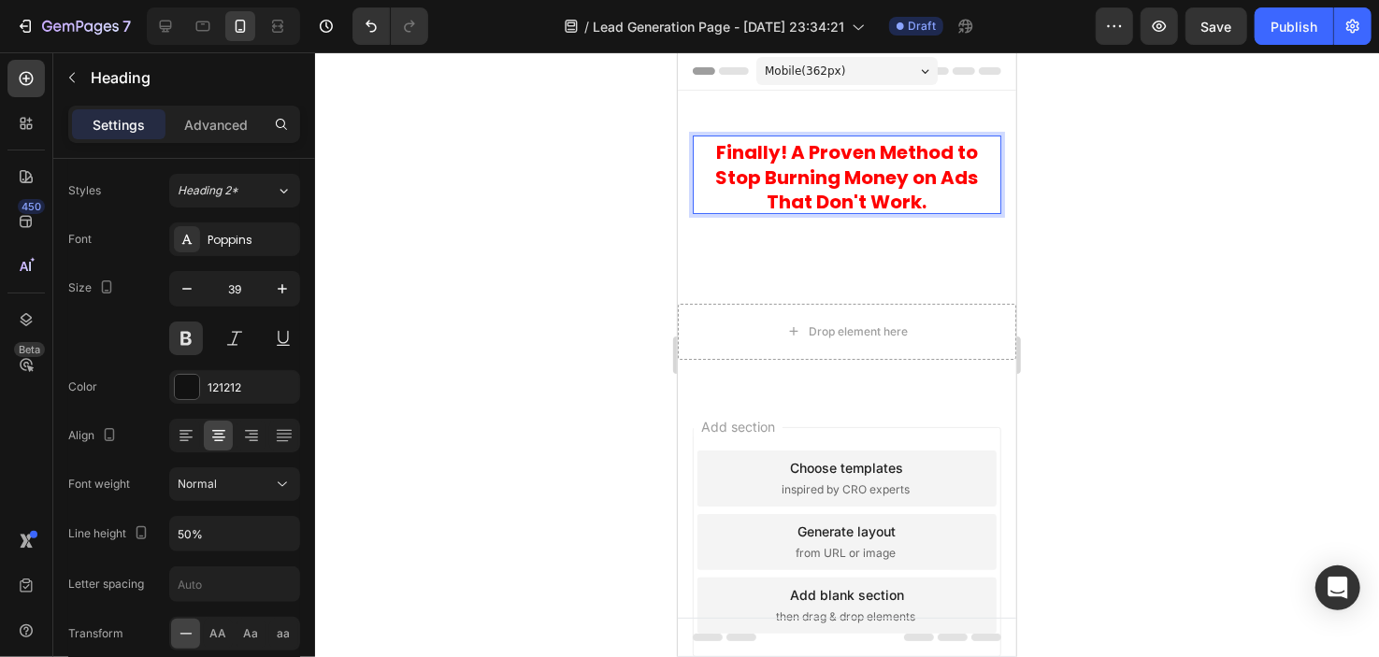
click at [786, 154] on strong "! A Proven Method to Stop Burning Money on Ads That Don't Work." at bounding box center [846, 176] width 263 height 76
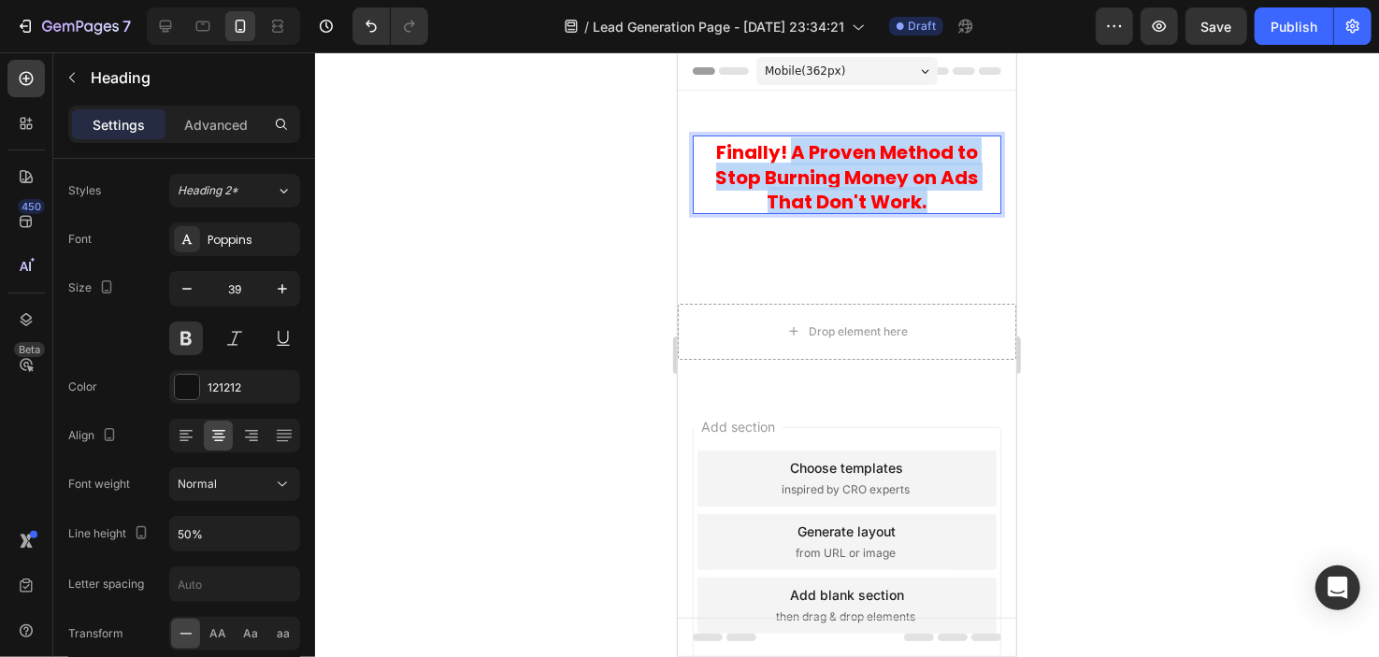
drag, startPoint x: 783, startPoint y: 148, endPoint x: 924, endPoint y: 196, distance: 149.3
click at [924, 196] on p "Finally ! A Proven Method to Stop Burning Money on Ads That Don't Work." at bounding box center [846, 174] width 305 height 75
click at [872, 154] on strong "! A Proven Method to Stop Burning Money on Ads That Don't Work." at bounding box center [846, 176] width 263 height 76
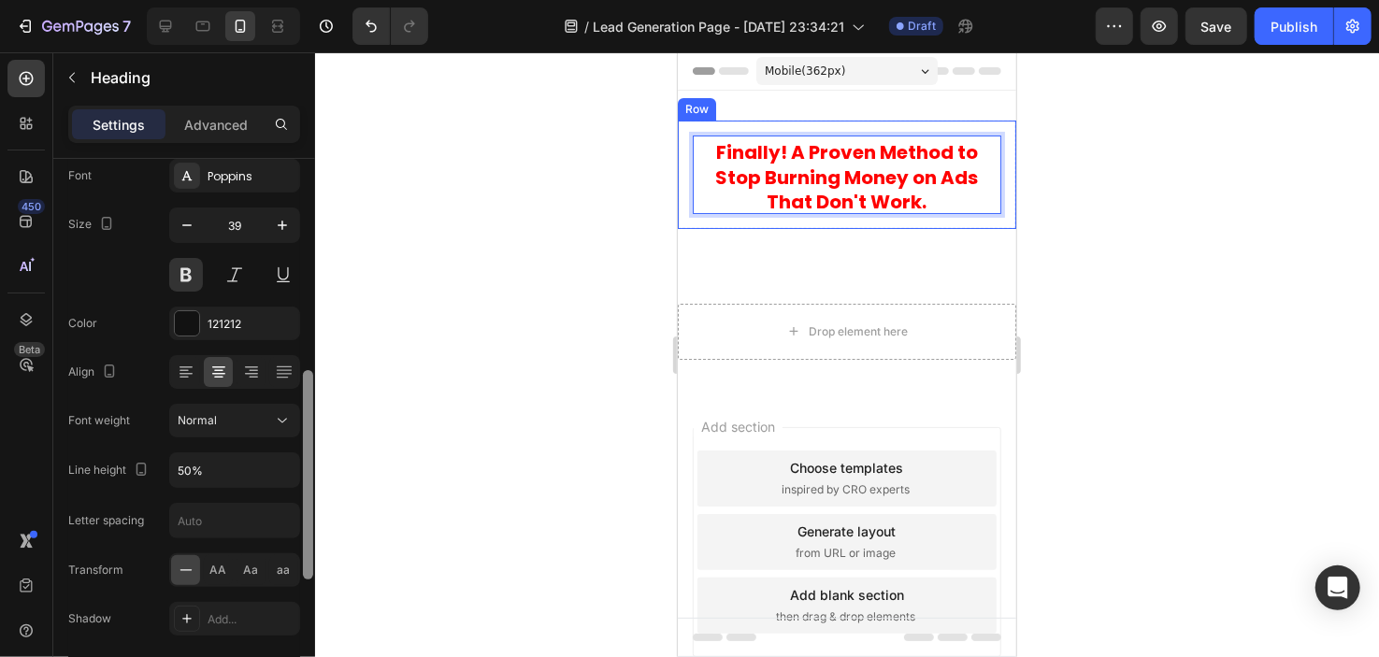
scroll to position [0, 0]
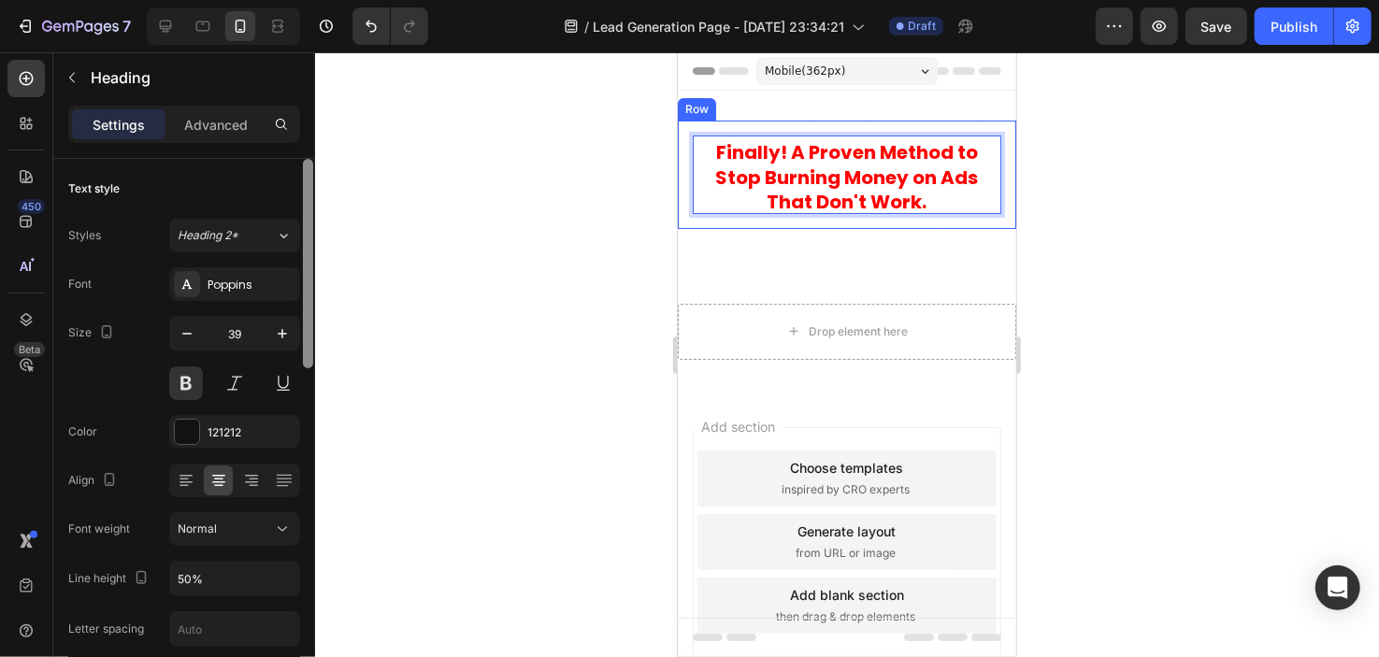
drag, startPoint x: 310, startPoint y: 213, endPoint x: 396, endPoint y: 153, distance: 104.8
click at [396, 0] on div "7 / Lead Generation Page - [DATE] 23:34:21 Draft Preview Save Publish 450 Beta …" at bounding box center [689, 0] width 1379 height 0
click at [238, 224] on button "Heading 2*" at bounding box center [234, 236] width 131 height 34
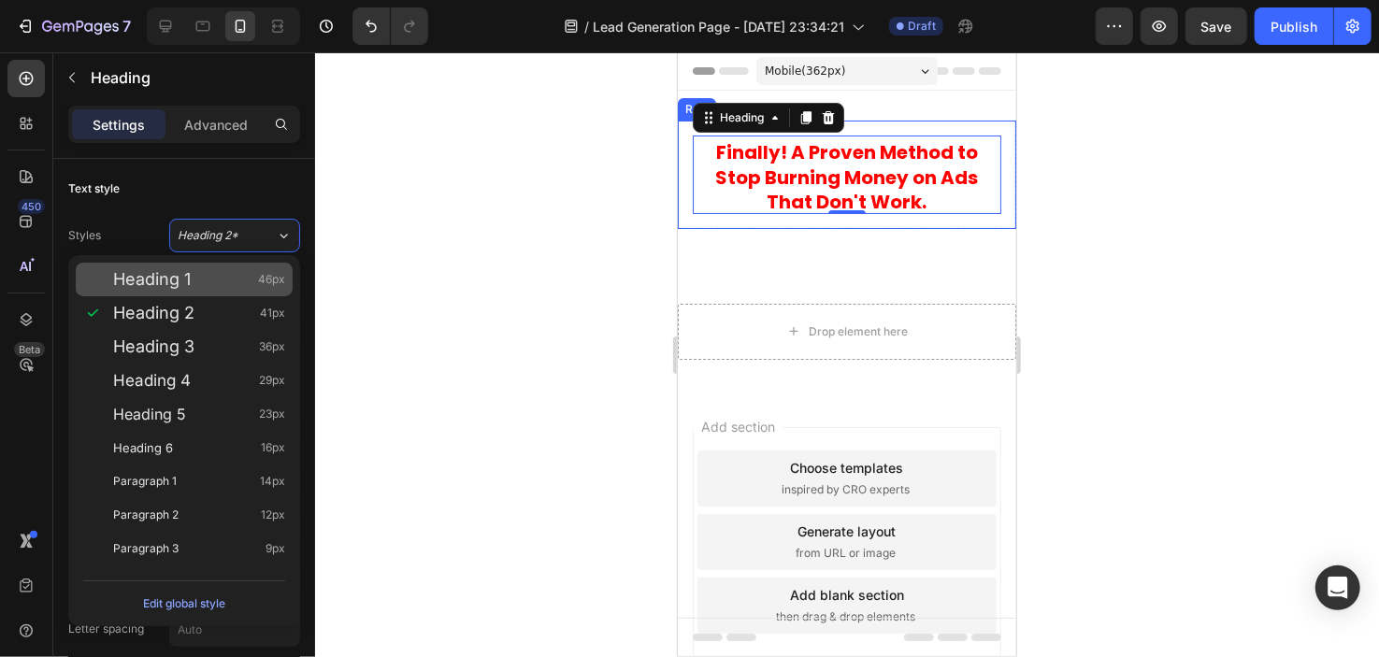
click at [191, 275] on span "Heading 1" at bounding box center [152, 279] width 78 height 19
type input "46"
type input "130%"
type input "Auto"
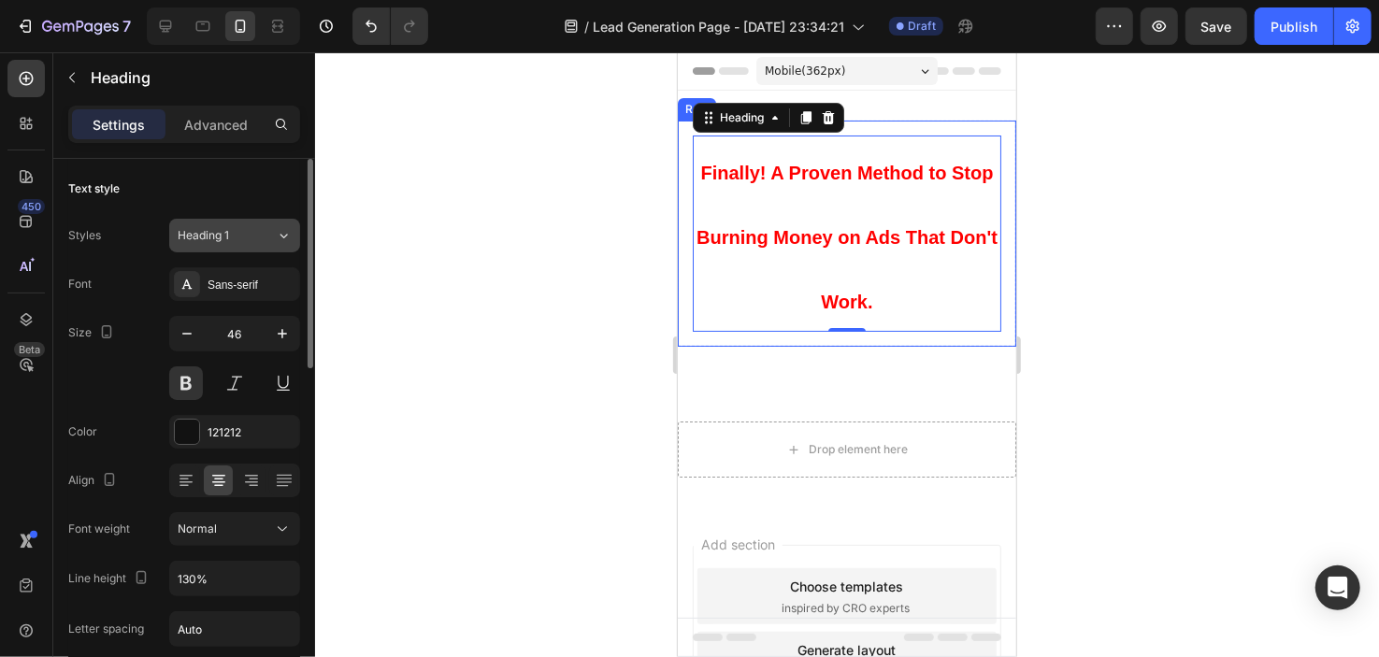
click at [232, 238] on div "Heading 1" at bounding box center [216, 235] width 76 height 17
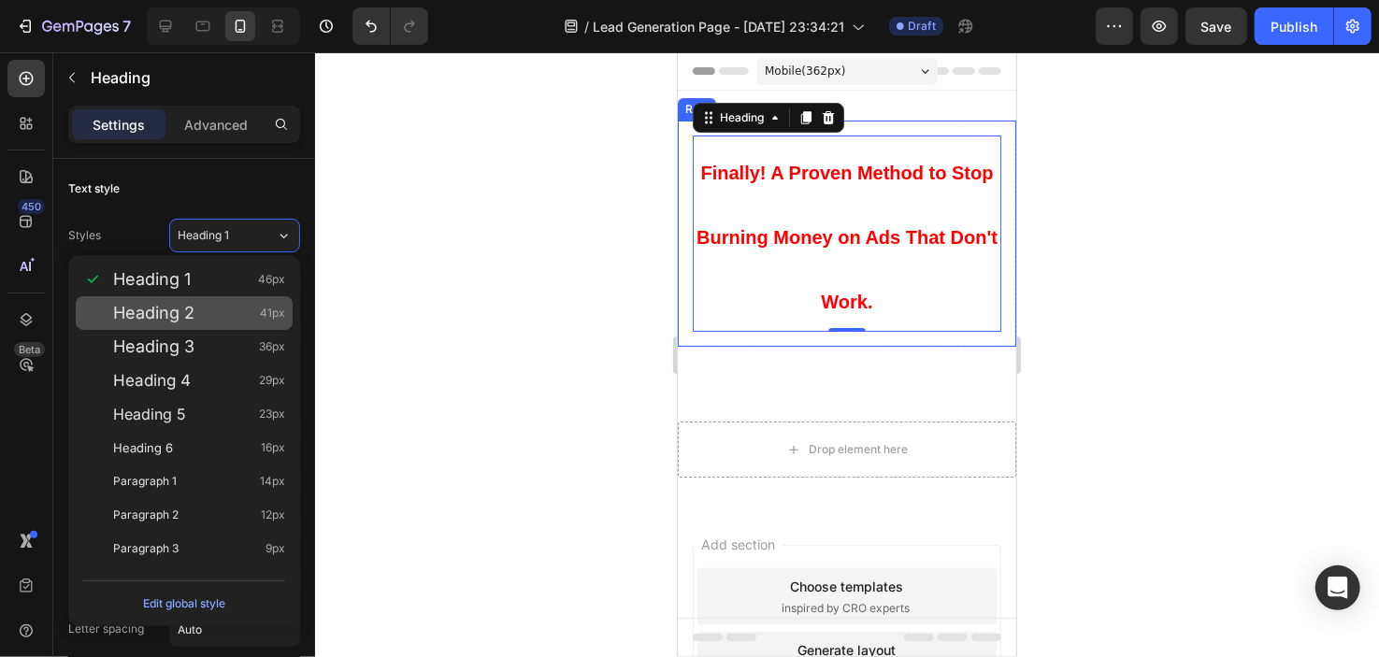
click at [202, 320] on div "Heading 2 41px" at bounding box center [199, 313] width 172 height 19
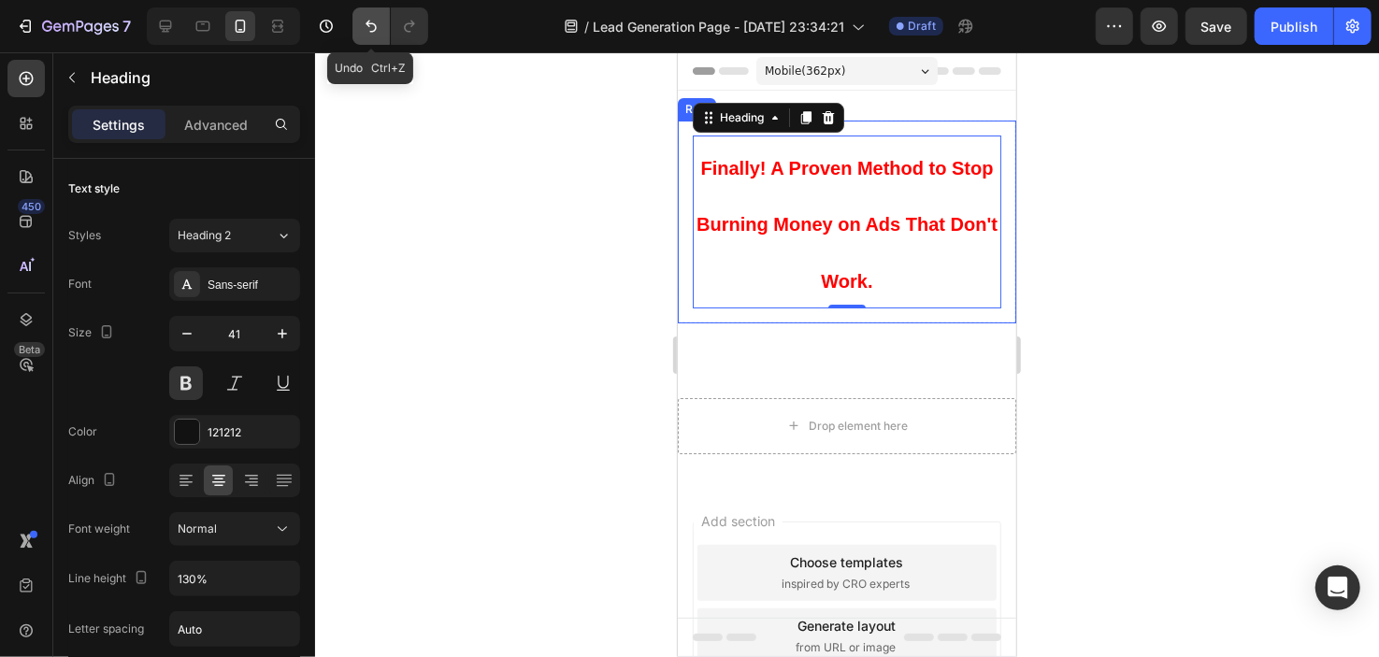
click at [380, 27] on icon "Undo/Redo" at bounding box center [371, 26] width 19 height 19
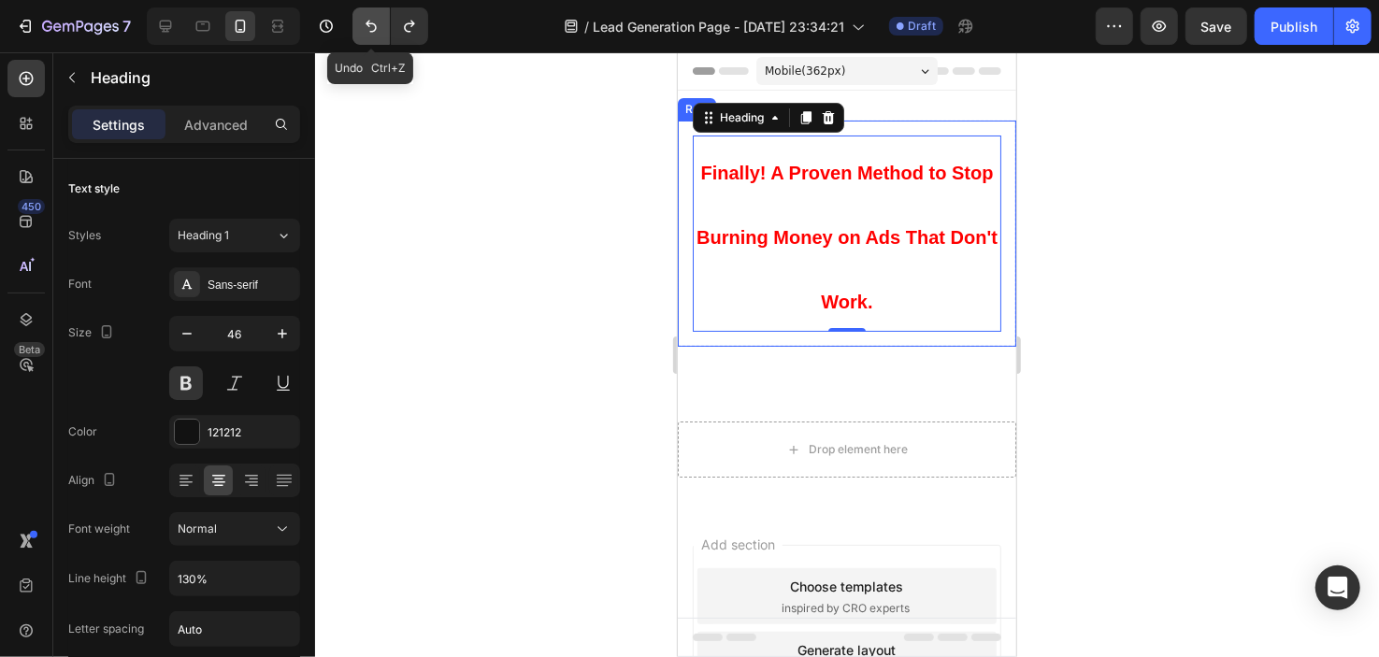
click at [380, 27] on icon "Undo/Redo" at bounding box center [371, 26] width 19 height 19
type input "39"
type input "50%"
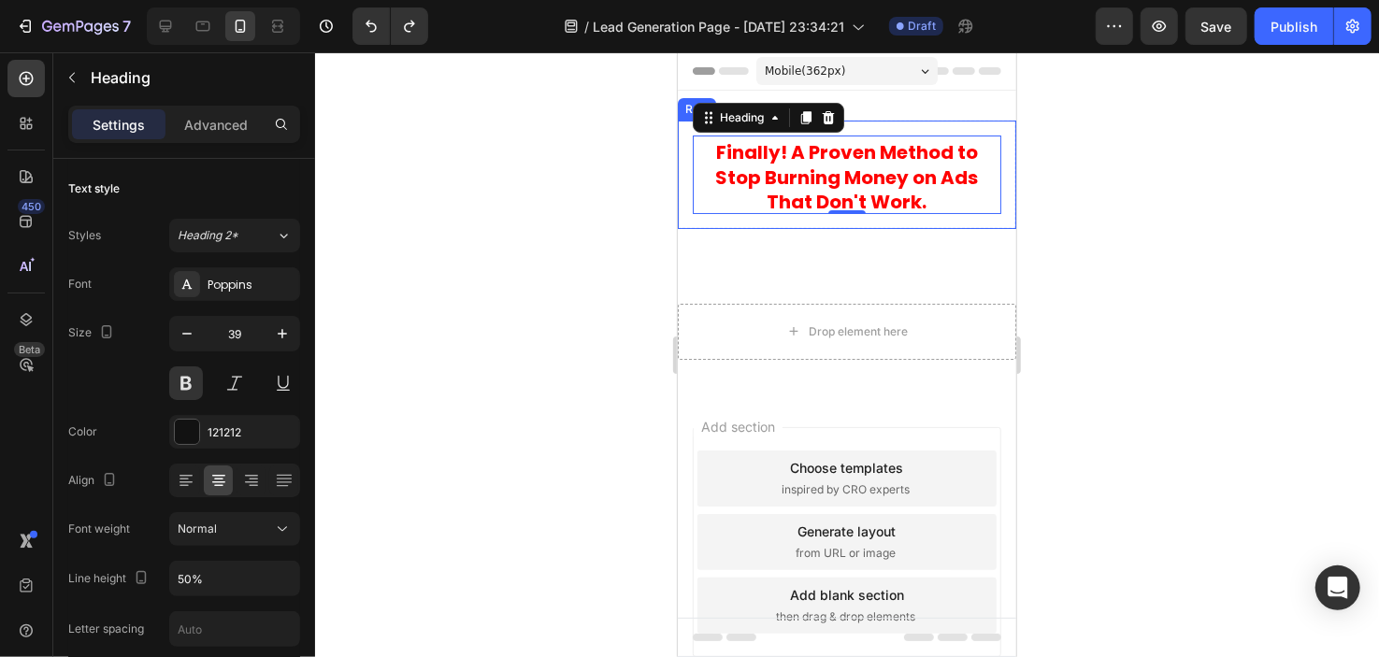
click at [617, 240] on div at bounding box center [847, 354] width 1064 height 605
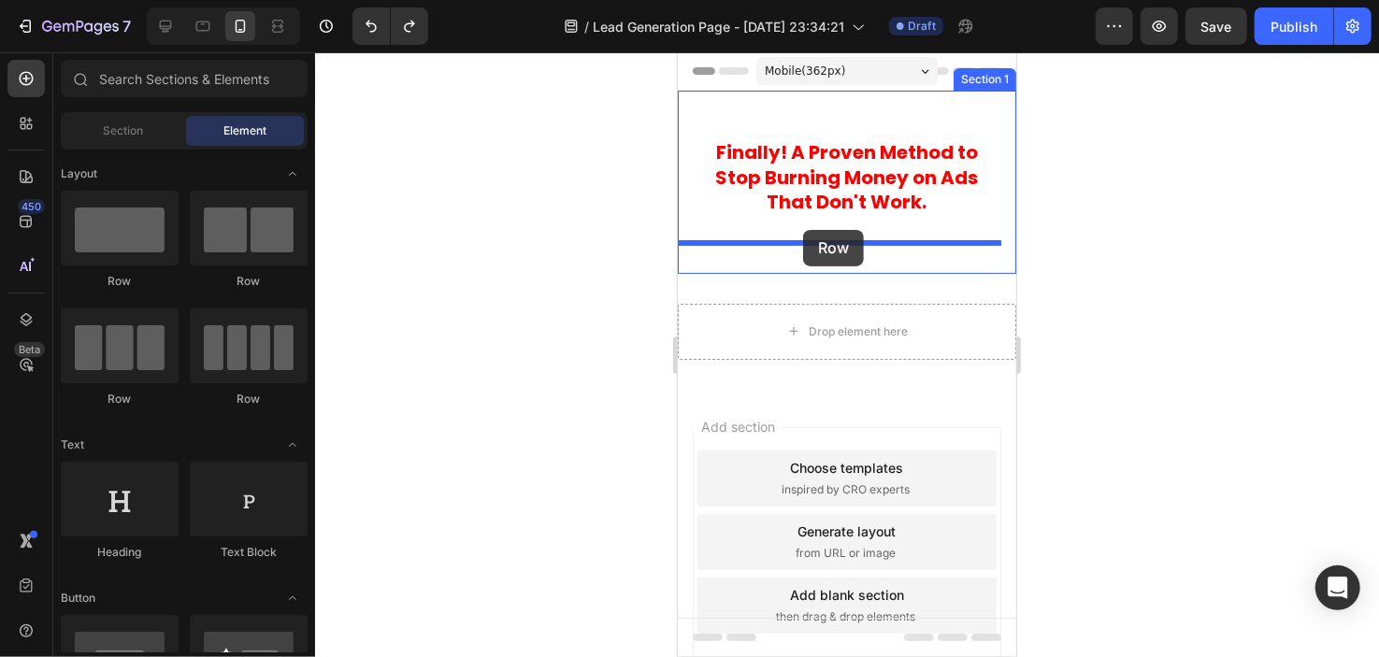
drag, startPoint x: 816, startPoint y: 281, endPoint x: 801, endPoint y: 230, distance: 52.7
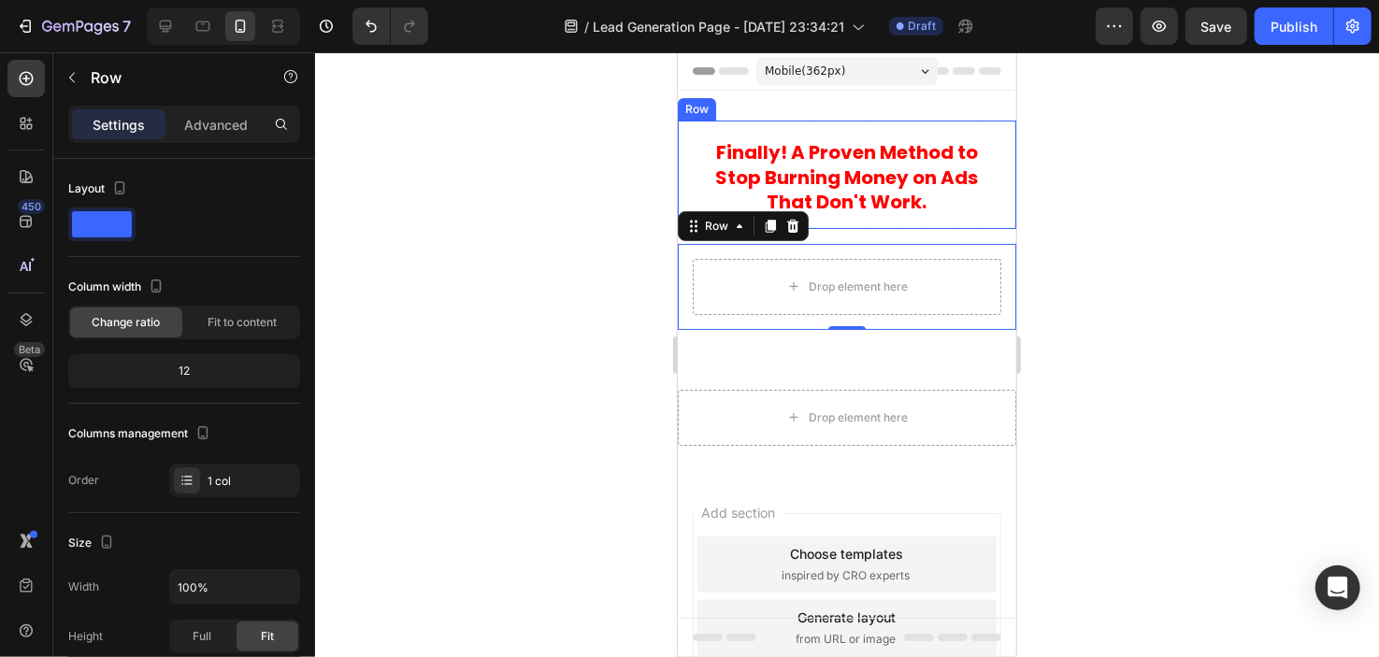
click at [844, 226] on div "⁠⁠⁠⁠⁠⁠⁠ Finally ! A Proven Method to Stop Burning Money on Ads That Don't Work.…" at bounding box center [846, 174] width 339 height 108
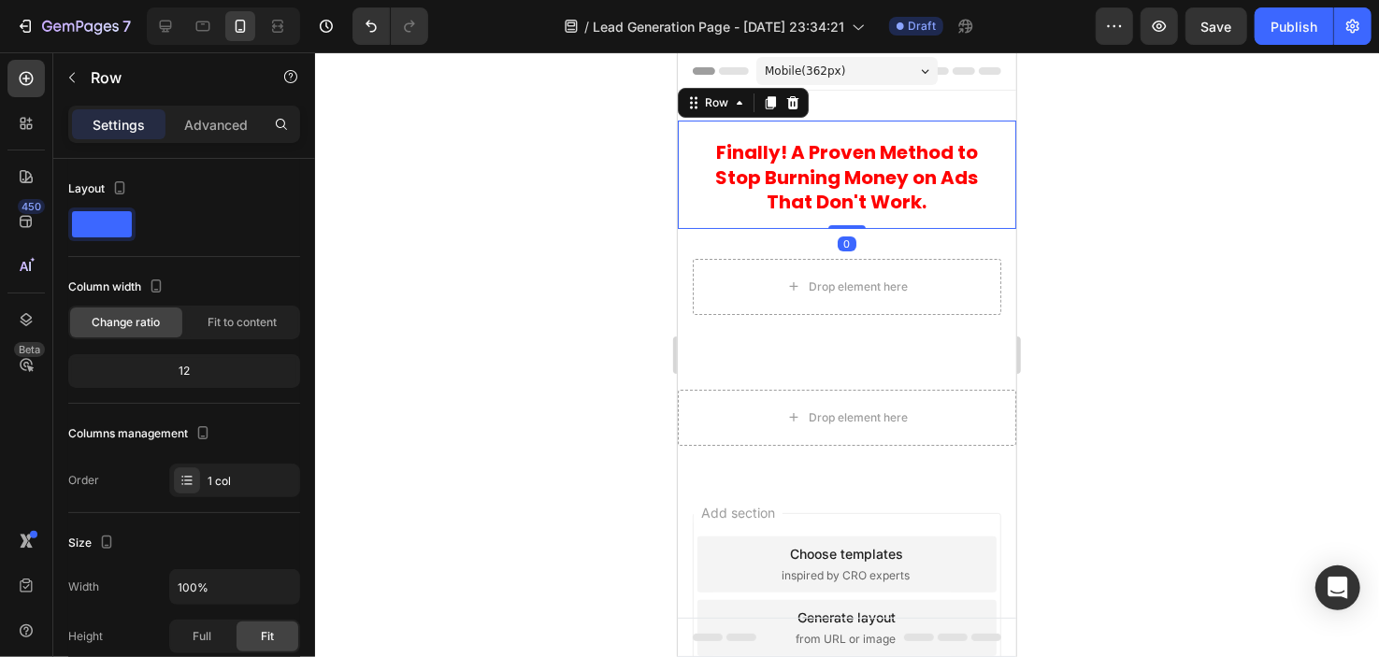
click at [840, 267] on div "Drop element here" at bounding box center [846, 286] width 309 height 56
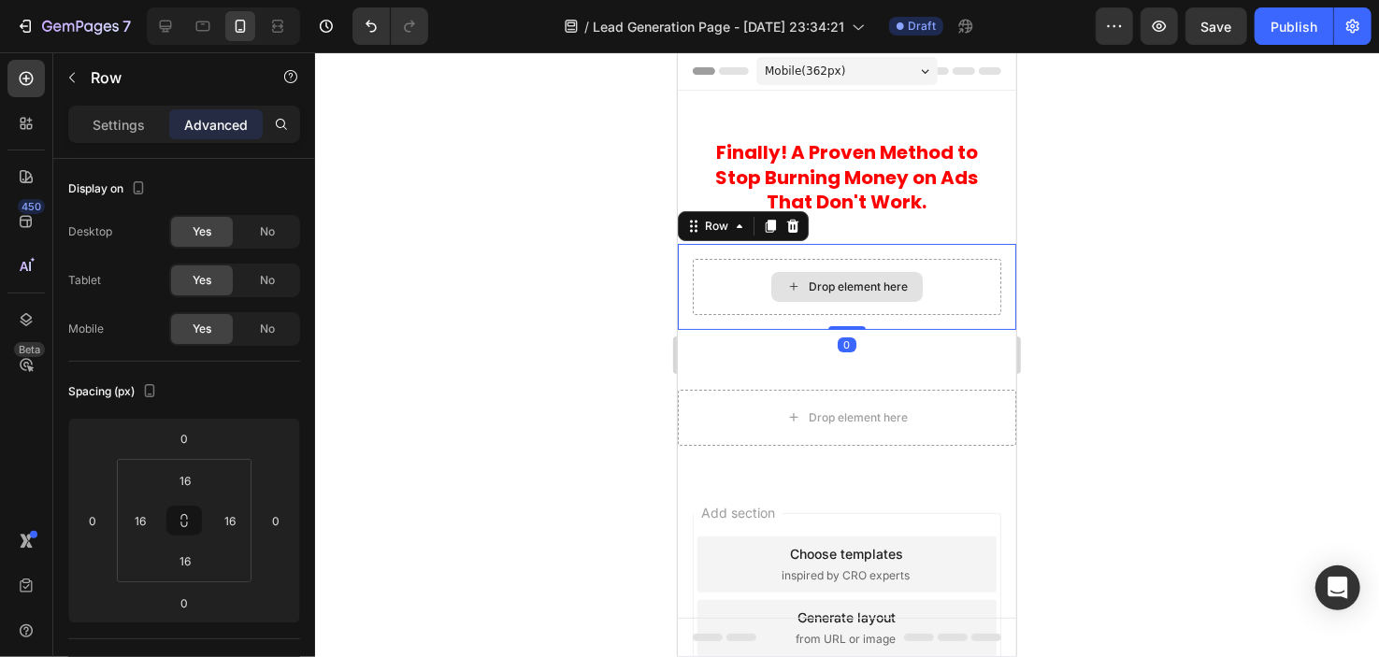
click at [755, 301] on div "Drop element here" at bounding box center [846, 286] width 309 height 56
click at [813, 296] on div "Drop element here" at bounding box center [846, 286] width 151 height 30
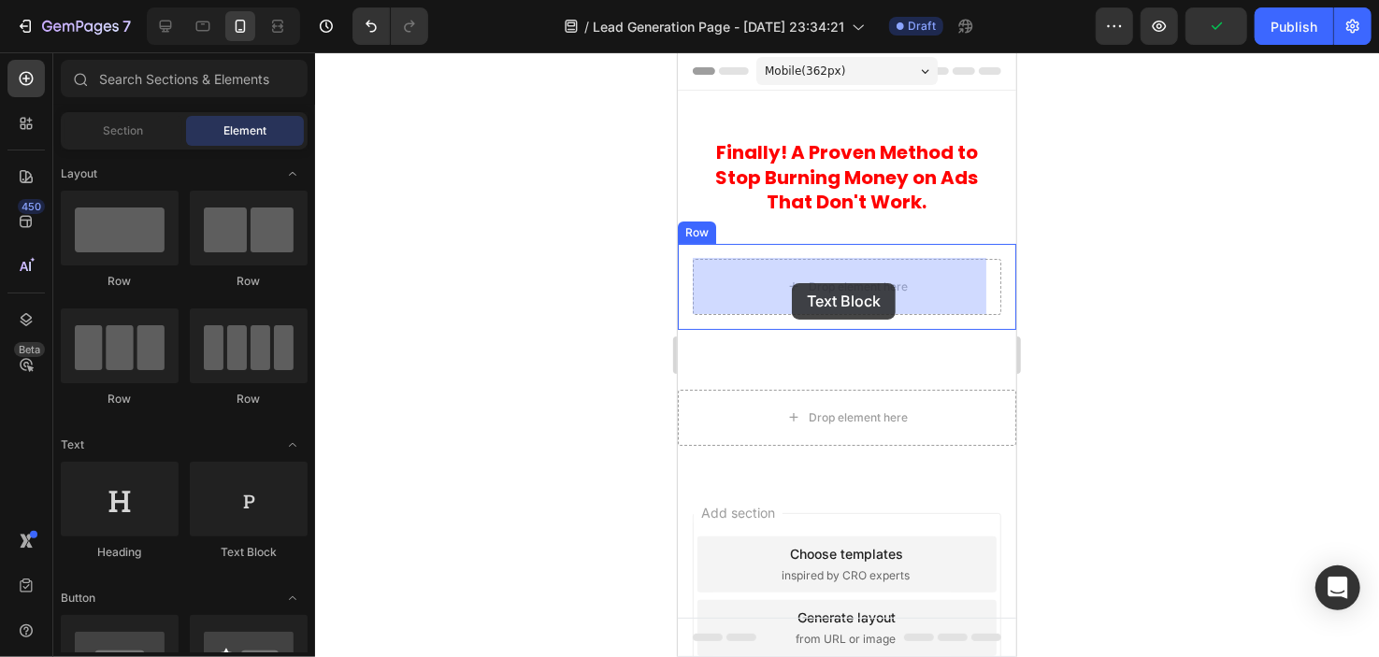
drag, startPoint x: 903, startPoint y: 552, endPoint x: 796, endPoint y: 282, distance: 290.0
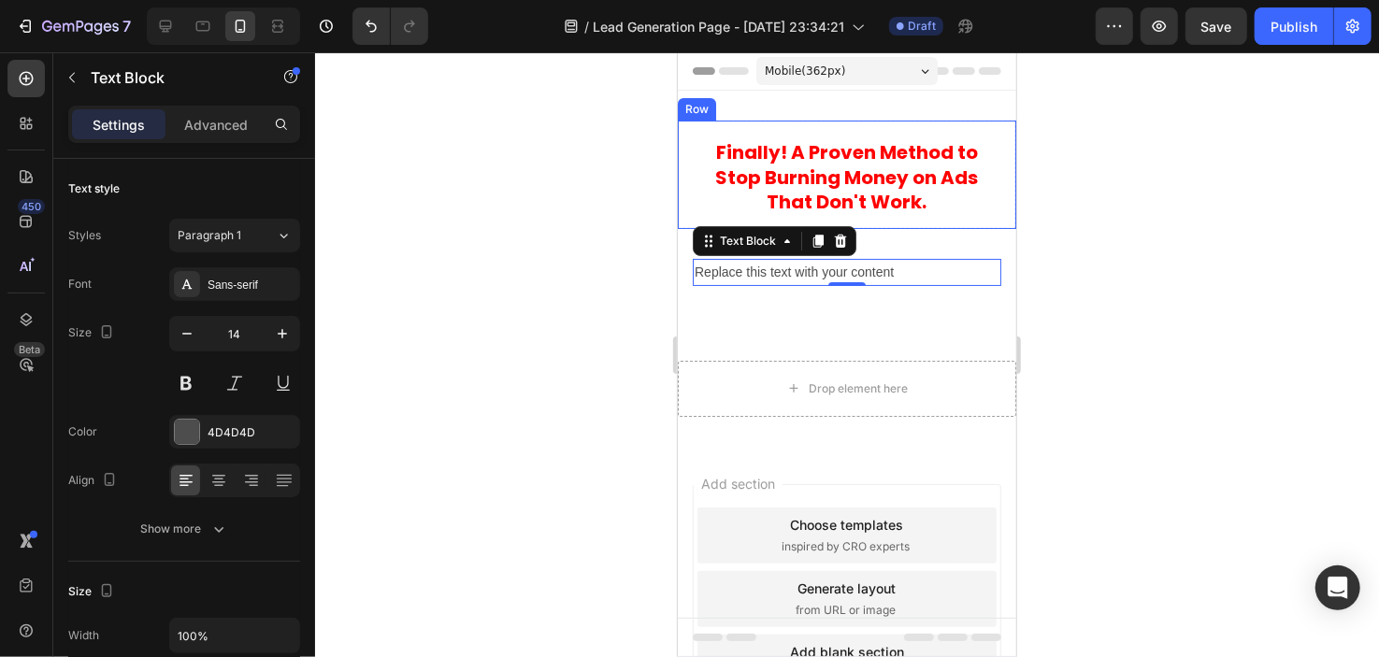
click at [902, 224] on div "⁠⁠⁠⁠⁠⁠⁠ Finally ! A Proven Method to Stop Burning Money on Ads That Don't Work.…" at bounding box center [846, 174] width 339 height 108
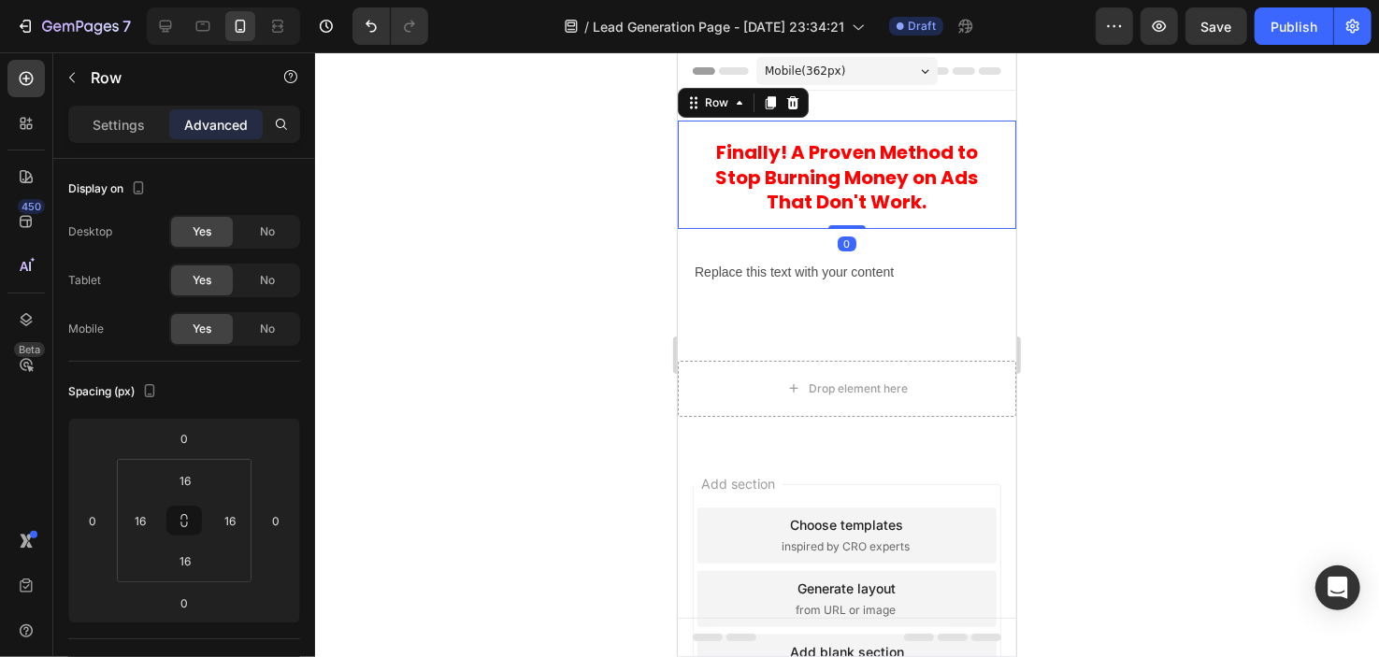
click at [906, 218] on div "⁠⁠⁠⁠⁠⁠⁠ Finally ! A Proven Method to Stop Burning Money on Ads That Don't Work.…" at bounding box center [846, 174] width 339 height 108
click at [192, 559] on input "16" at bounding box center [184, 561] width 37 height 28
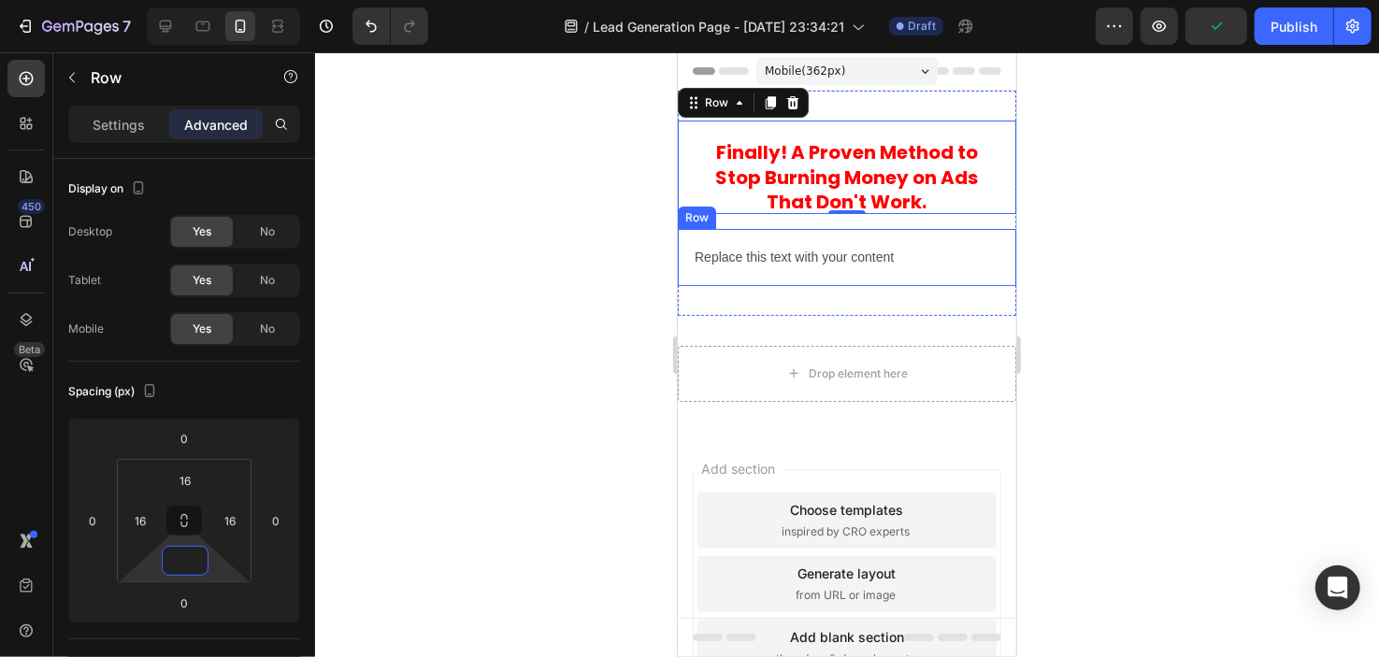
click at [744, 258] on div "Replace this text with your content" at bounding box center [846, 256] width 309 height 27
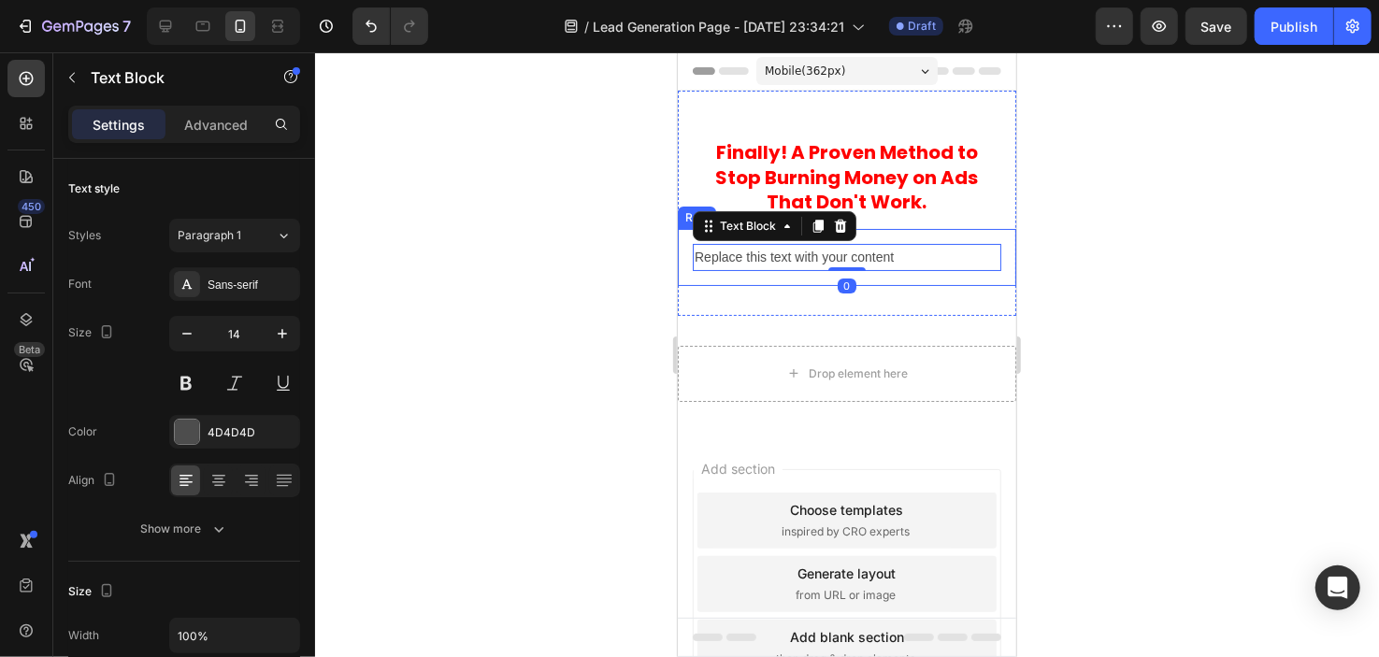
click at [631, 217] on div at bounding box center [847, 354] width 1064 height 605
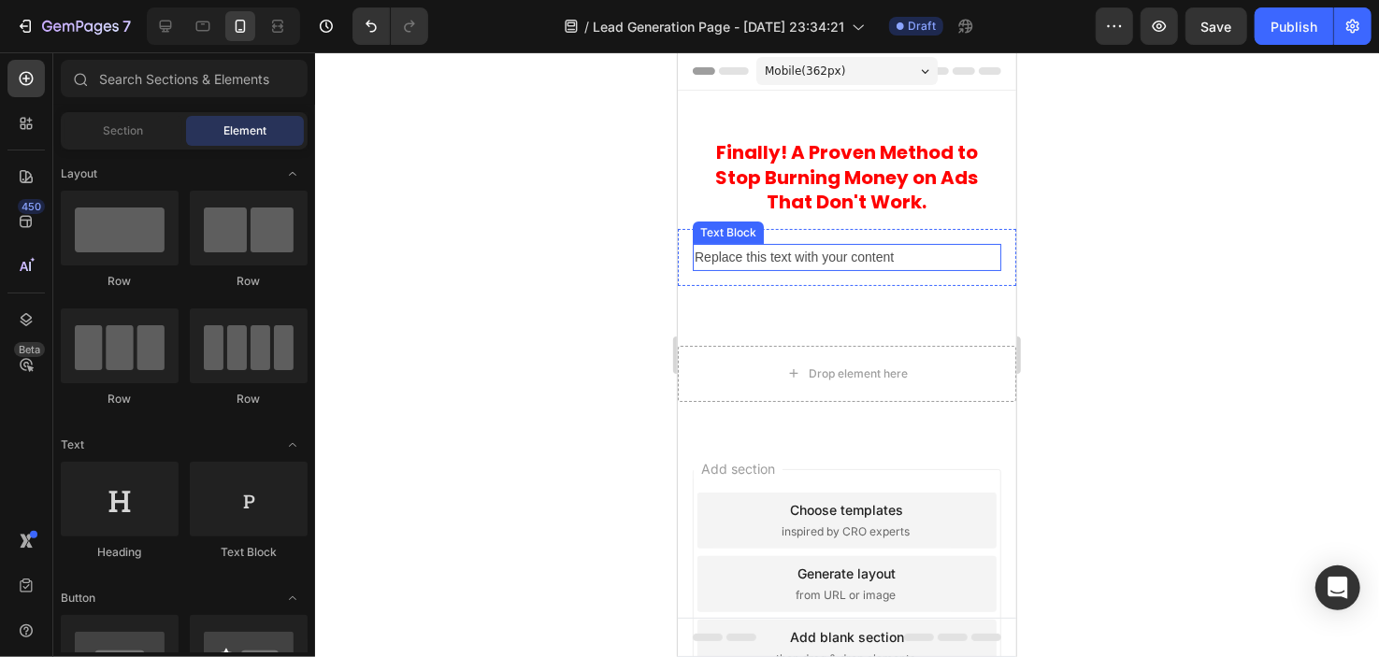
click at [757, 248] on div "Replace this text with your content" at bounding box center [846, 256] width 309 height 27
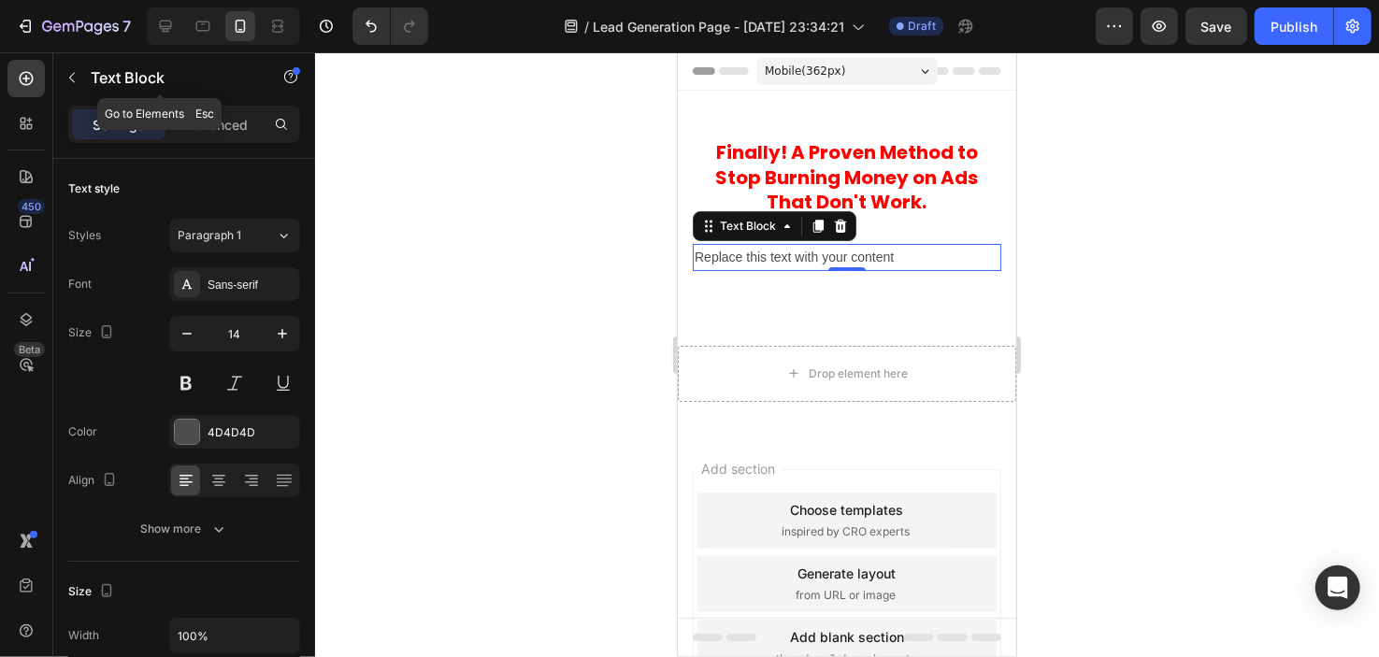
click at [241, 143] on div "Settings Advanced" at bounding box center [184, 132] width 262 height 53
click at [241, 142] on div "Settings Advanced" at bounding box center [184, 124] width 232 height 37
click at [241, 134] on div "Advanced" at bounding box center [216, 124] width 94 height 30
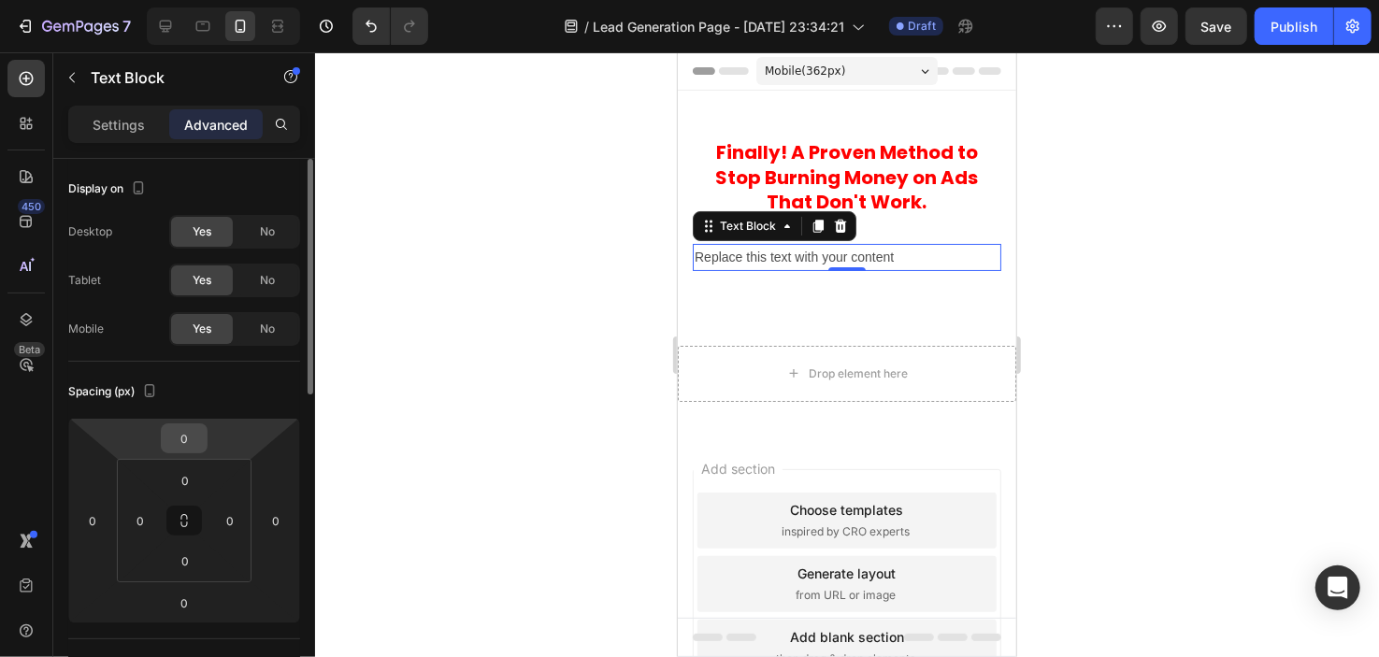
click at [179, 446] on input "0" at bounding box center [184, 439] width 37 height 28
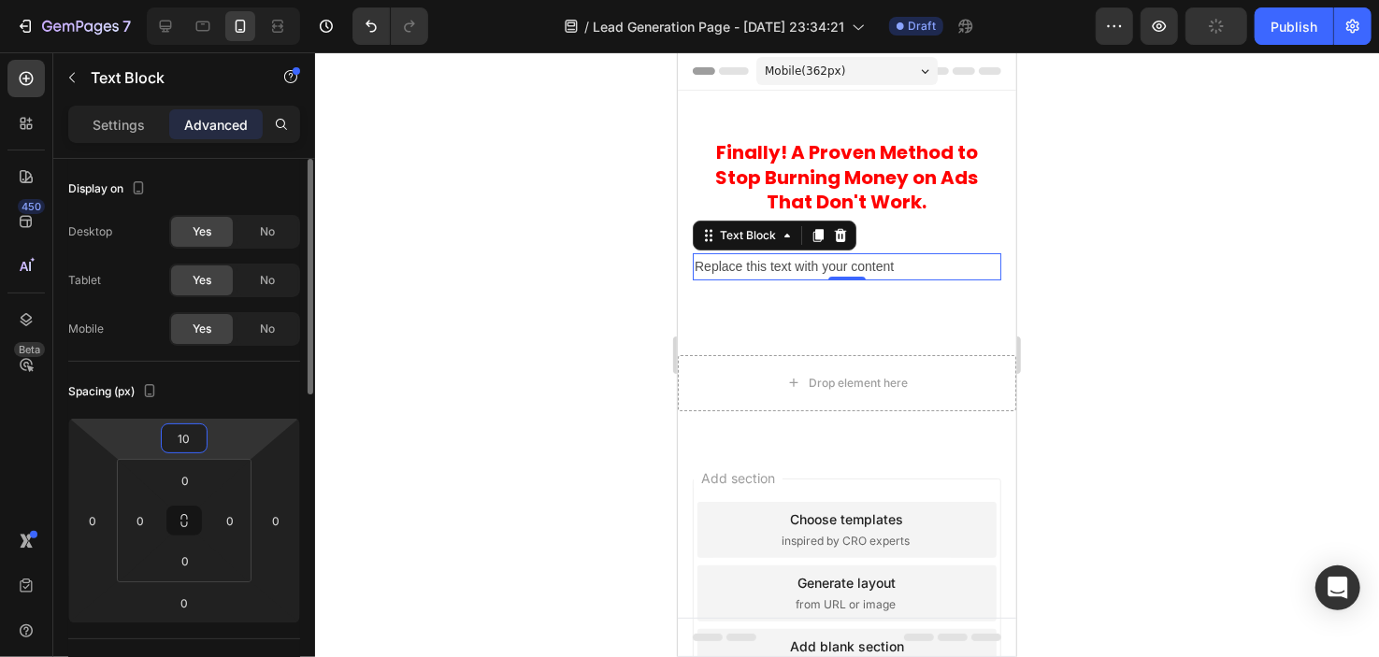
type input "1"
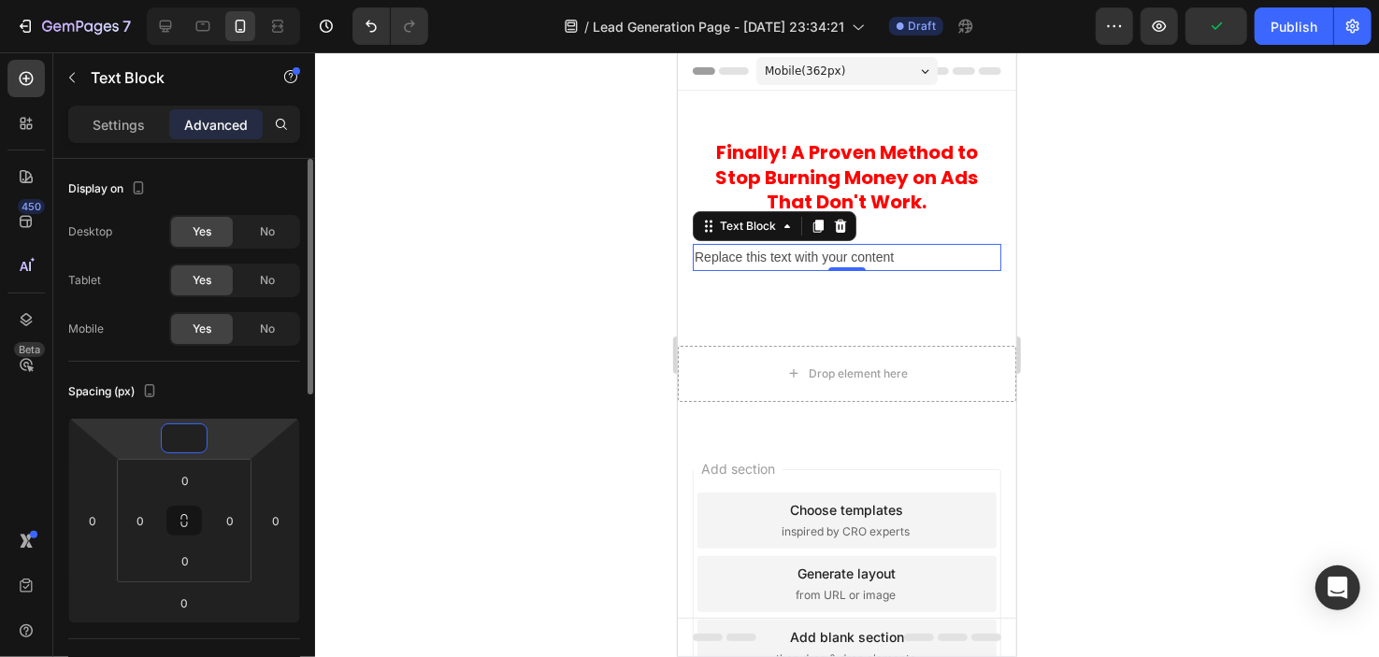
type input "-4"
type input "-5"
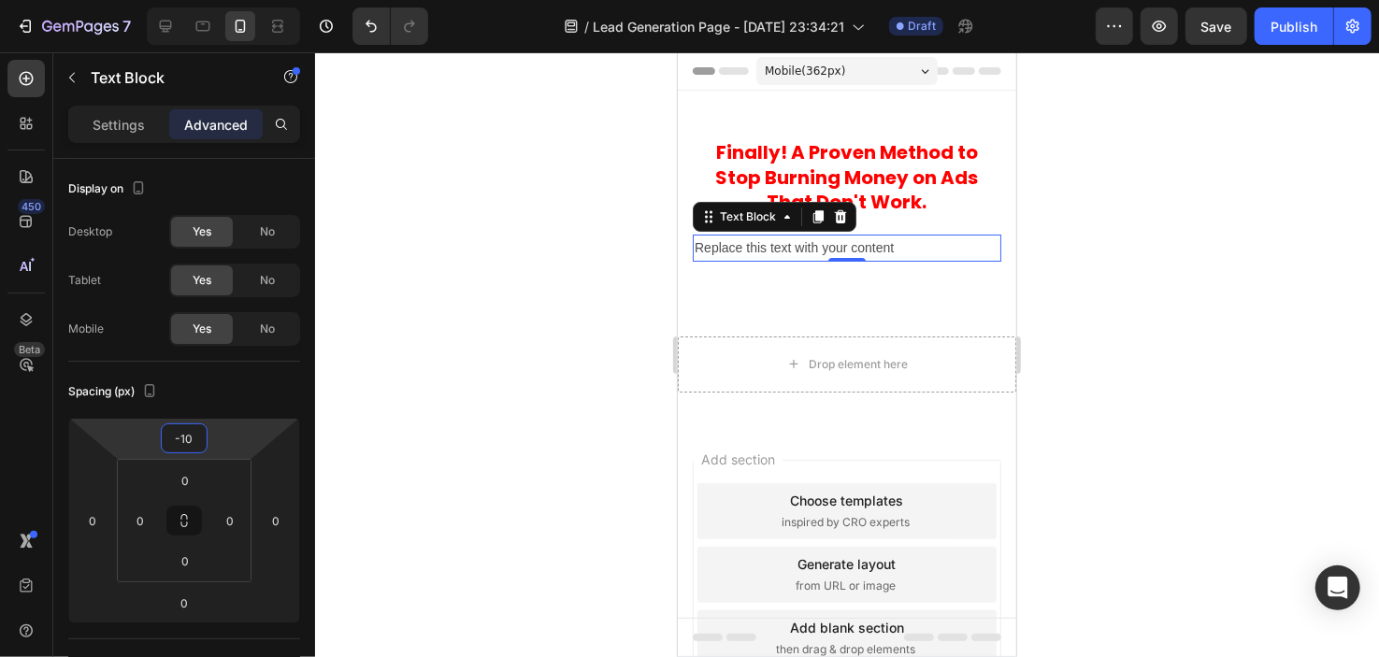
type input "-10"
click at [489, 388] on div at bounding box center [847, 354] width 1064 height 605
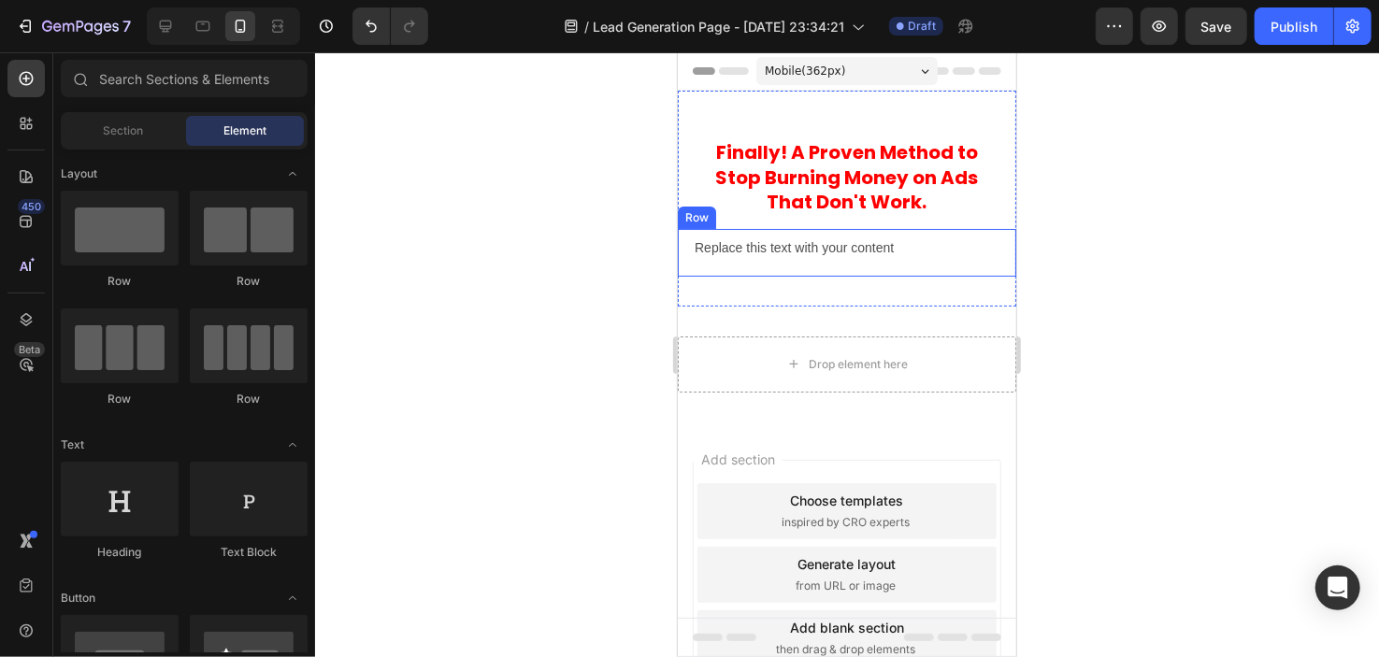
click at [786, 228] on div "Replace this text with your content Text Block Row" at bounding box center [846, 252] width 339 height 48
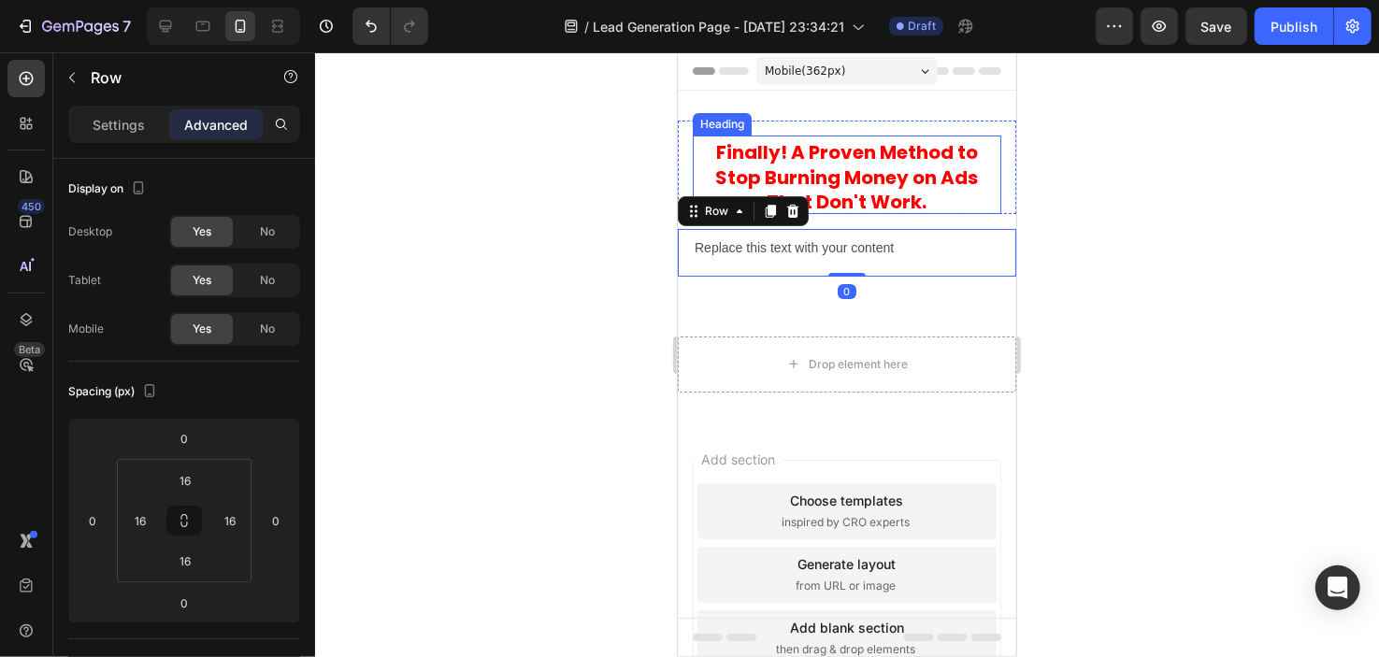
click at [838, 198] on strong "! A Proven Method to Stop Burning Money on Ads That Don't Work." at bounding box center [846, 176] width 263 height 76
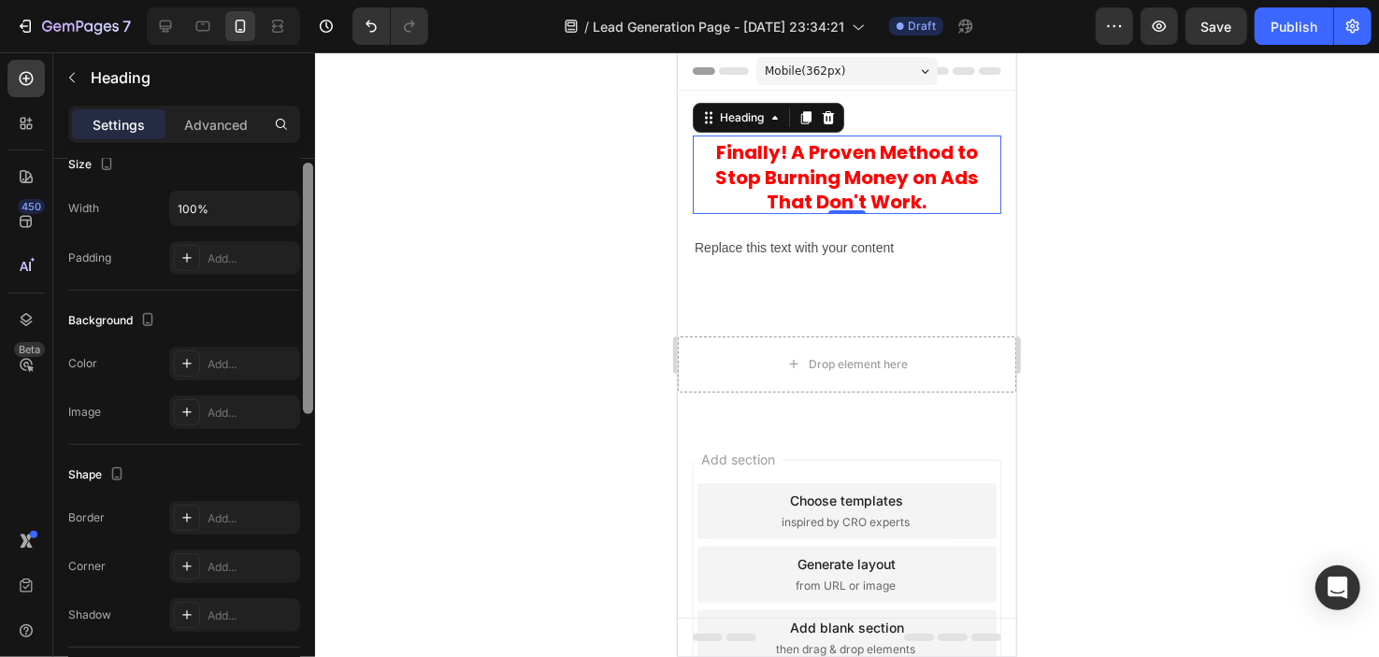
scroll to position [24, 0]
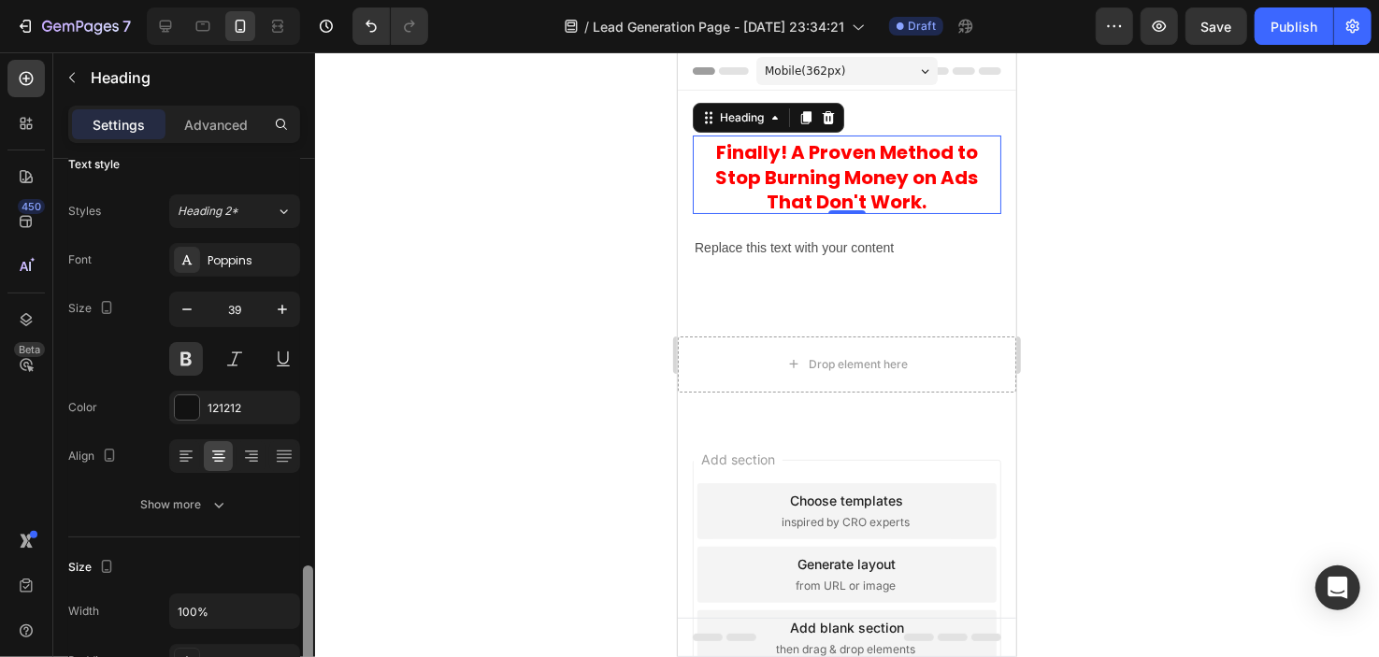
drag, startPoint x: 311, startPoint y: 310, endPoint x: 374, endPoint y: 322, distance: 63.7
click at [374, 0] on div "7 / Lead Generation Page - [DATE] 23:34:21 Draft Preview Save Publish 450 Beta …" at bounding box center [689, 0] width 1379 height 0
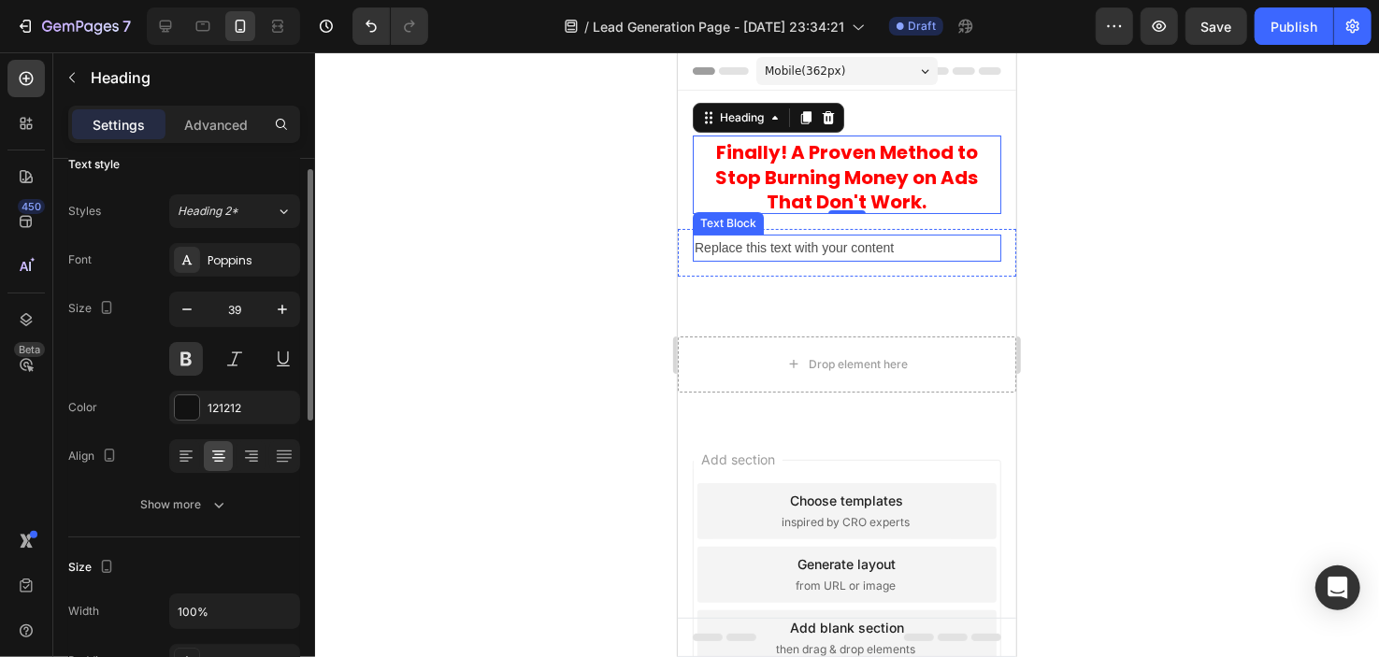
click at [710, 247] on div "Replace this text with your content" at bounding box center [846, 247] width 309 height 27
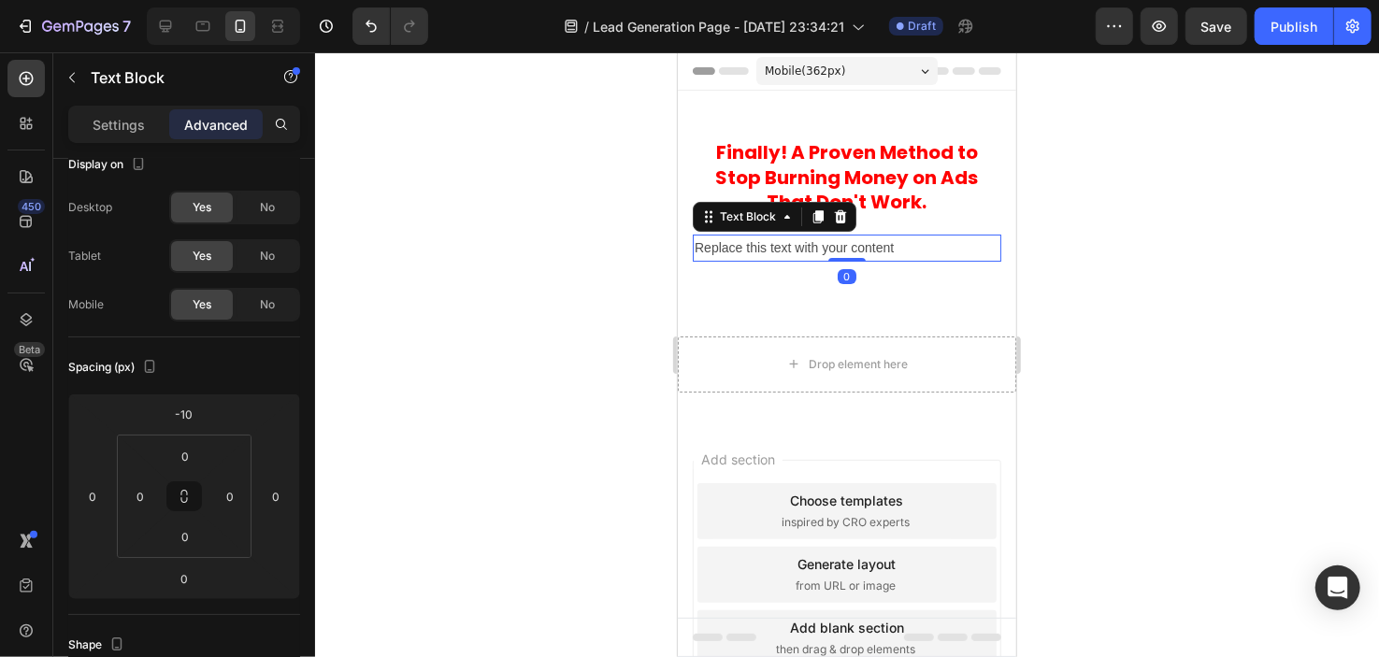
scroll to position [0, 0]
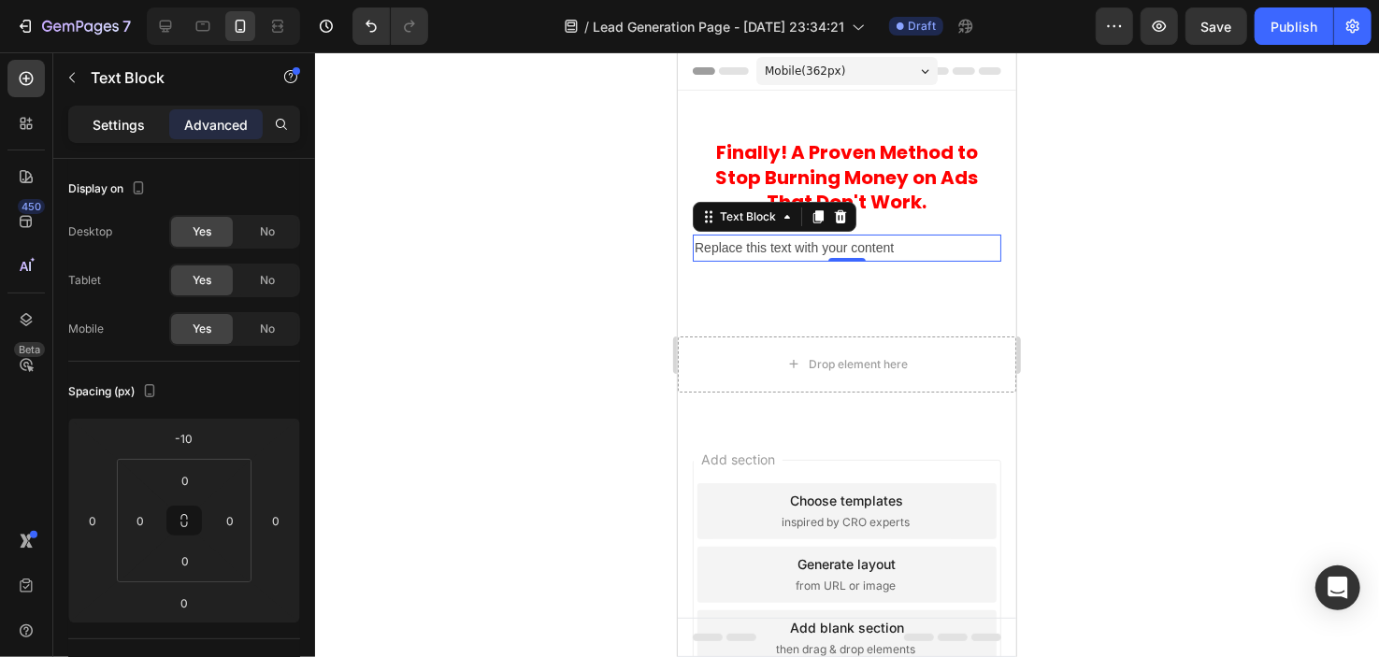
click at [114, 124] on p "Settings" at bounding box center [119, 125] width 52 height 20
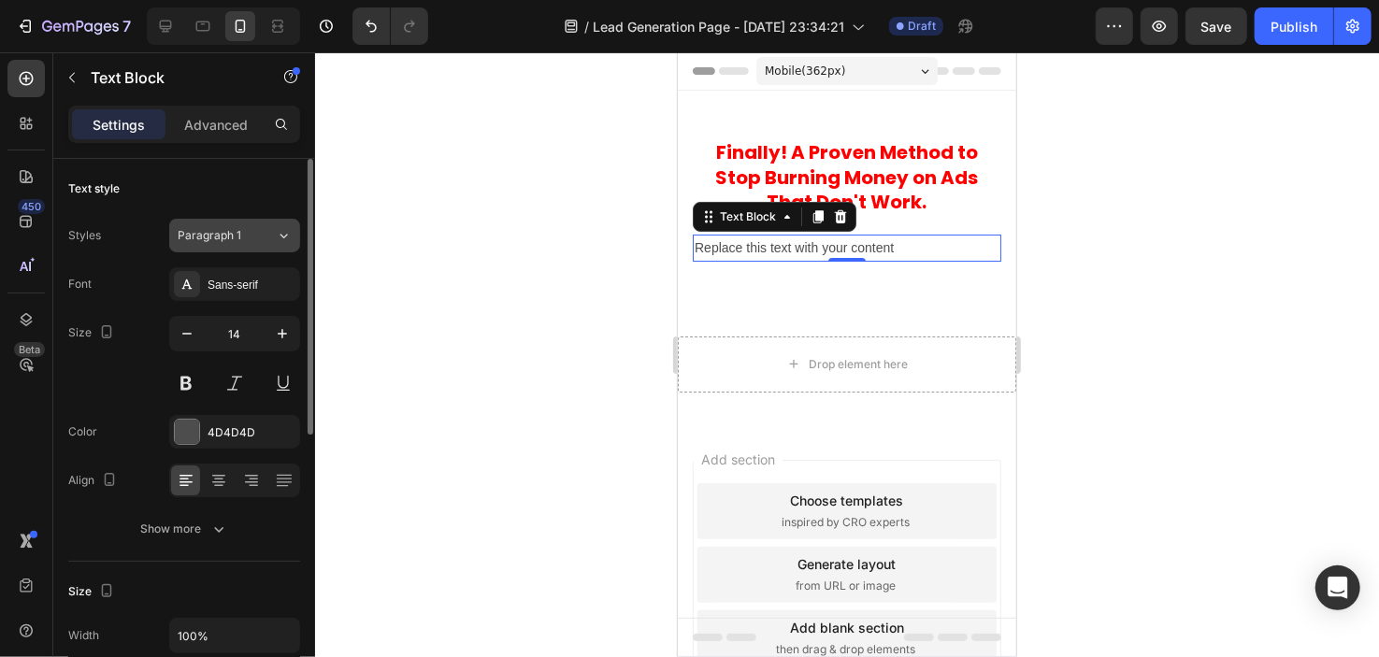
click at [277, 234] on icon at bounding box center [284, 235] width 16 height 19
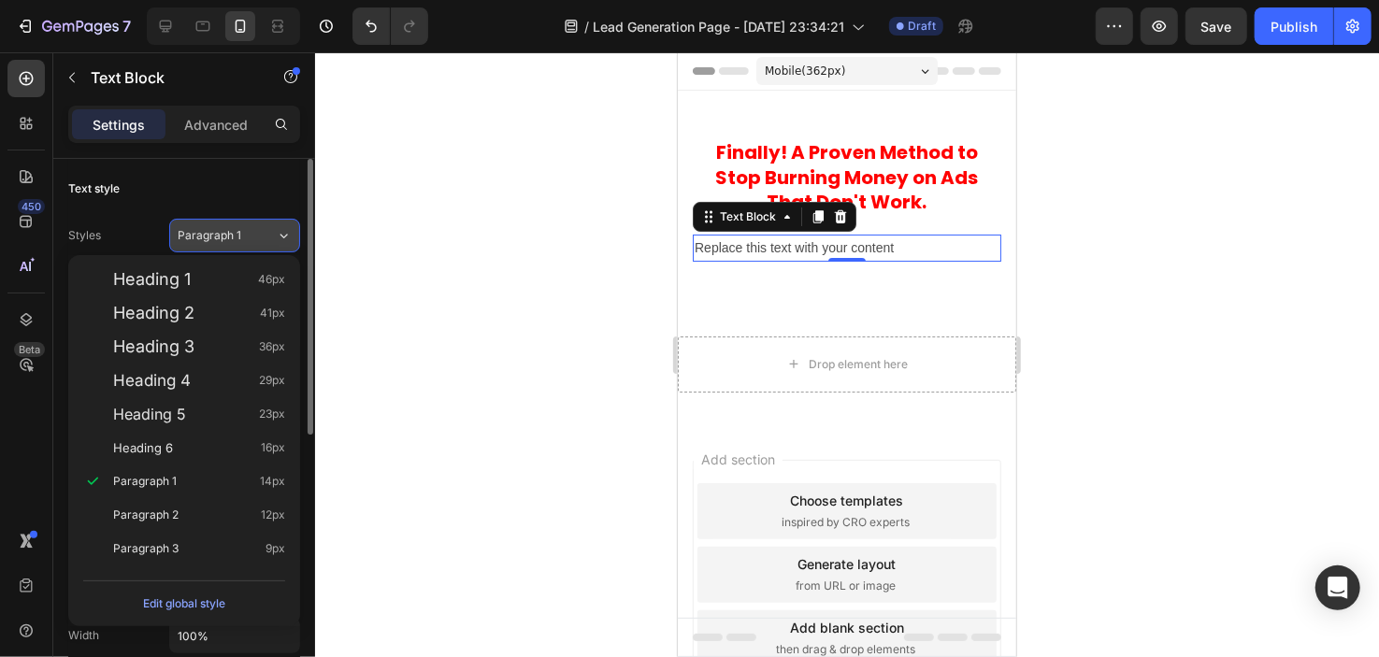
click at [277, 234] on icon at bounding box center [284, 235] width 16 height 19
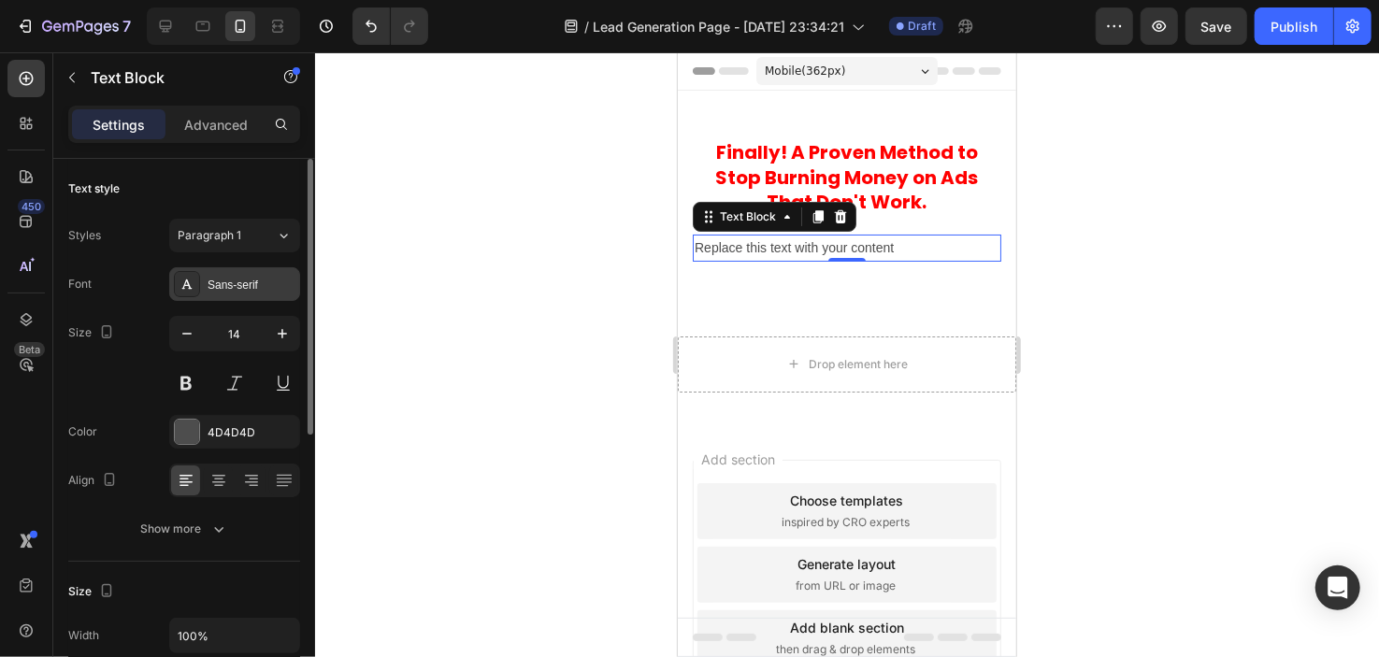
click at [261, 277] on div "Sans-serif" at bounding box center [252, 285] width 88 height 17
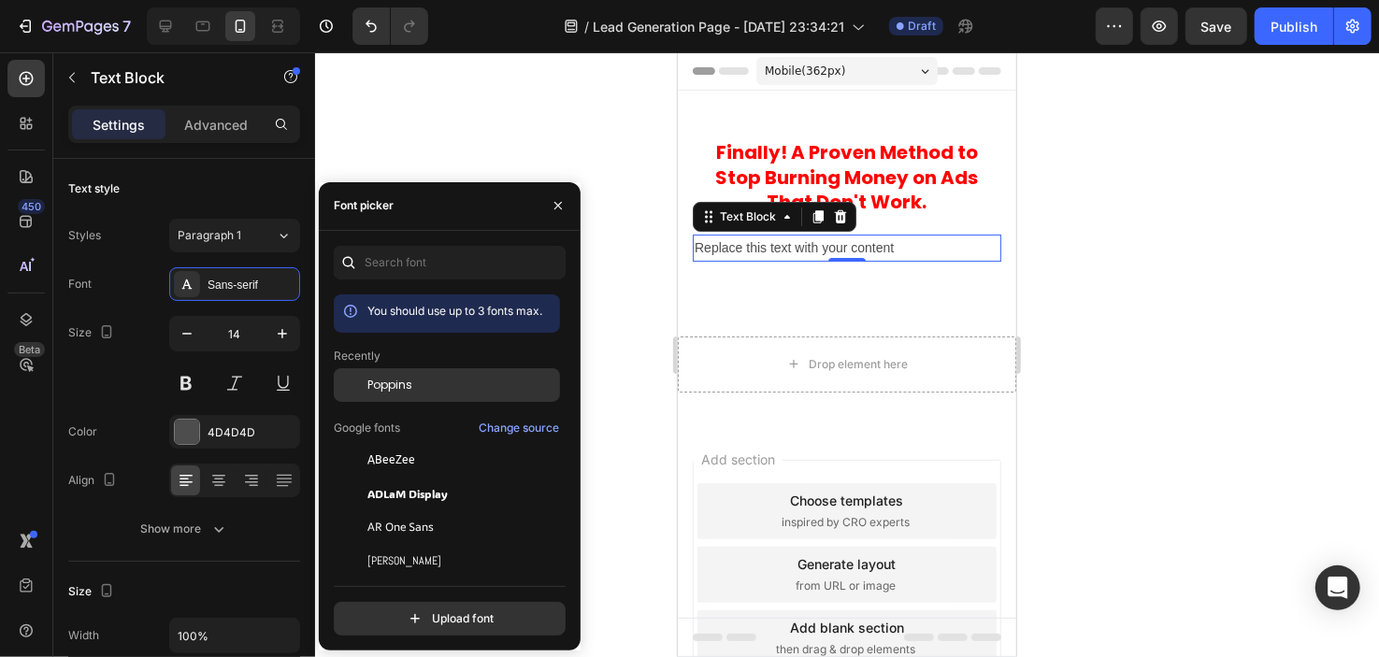
click at [431, 374] on div "Poppins" at bounding box center [447, 385] width 226 height 34
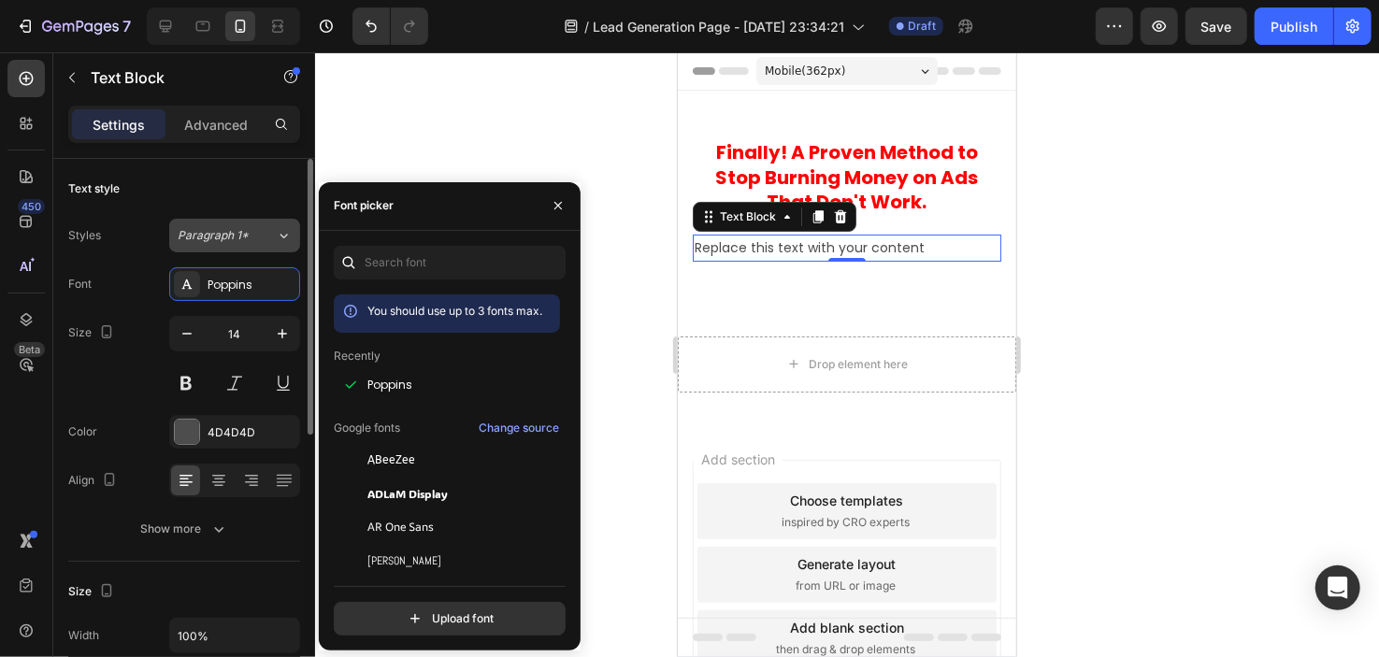
click at [247, 227] on div "Paragraph 1*" at bounding box center [216, 235] width 76 height 17
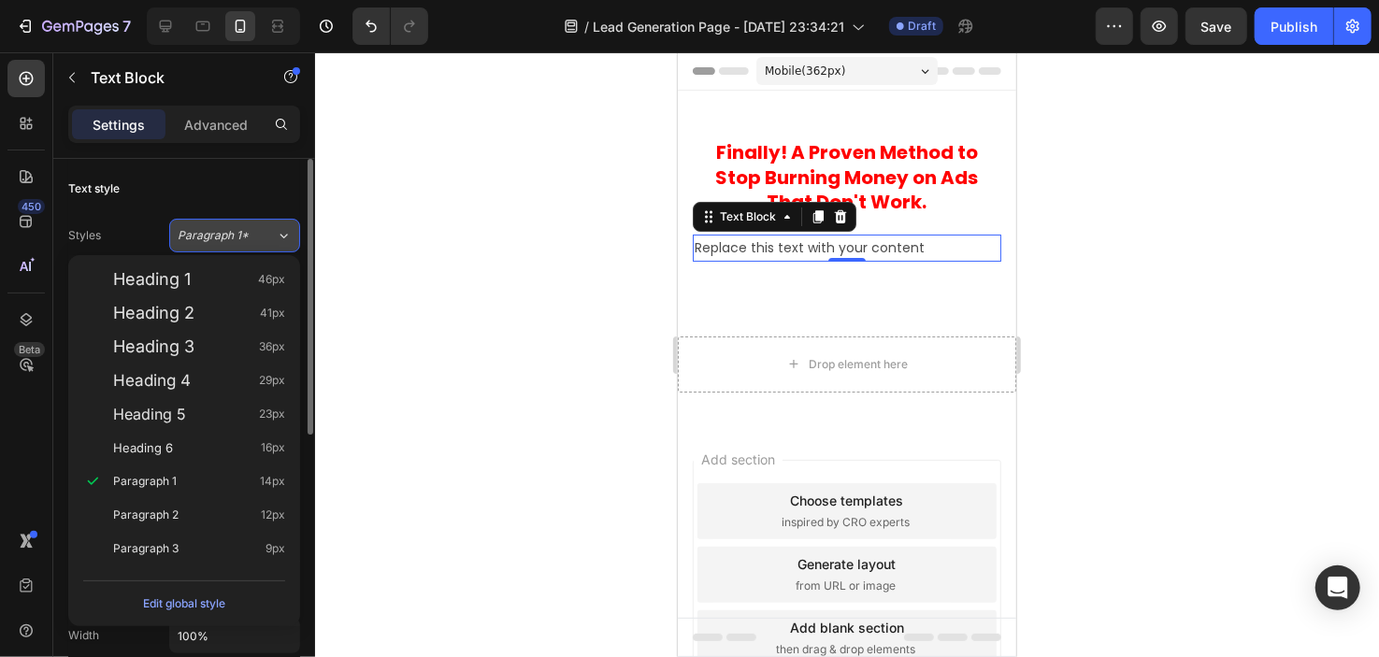
click at [266, 233] on div "Paragraph 1*" at bounding box center [227, 235] width 98 height 17
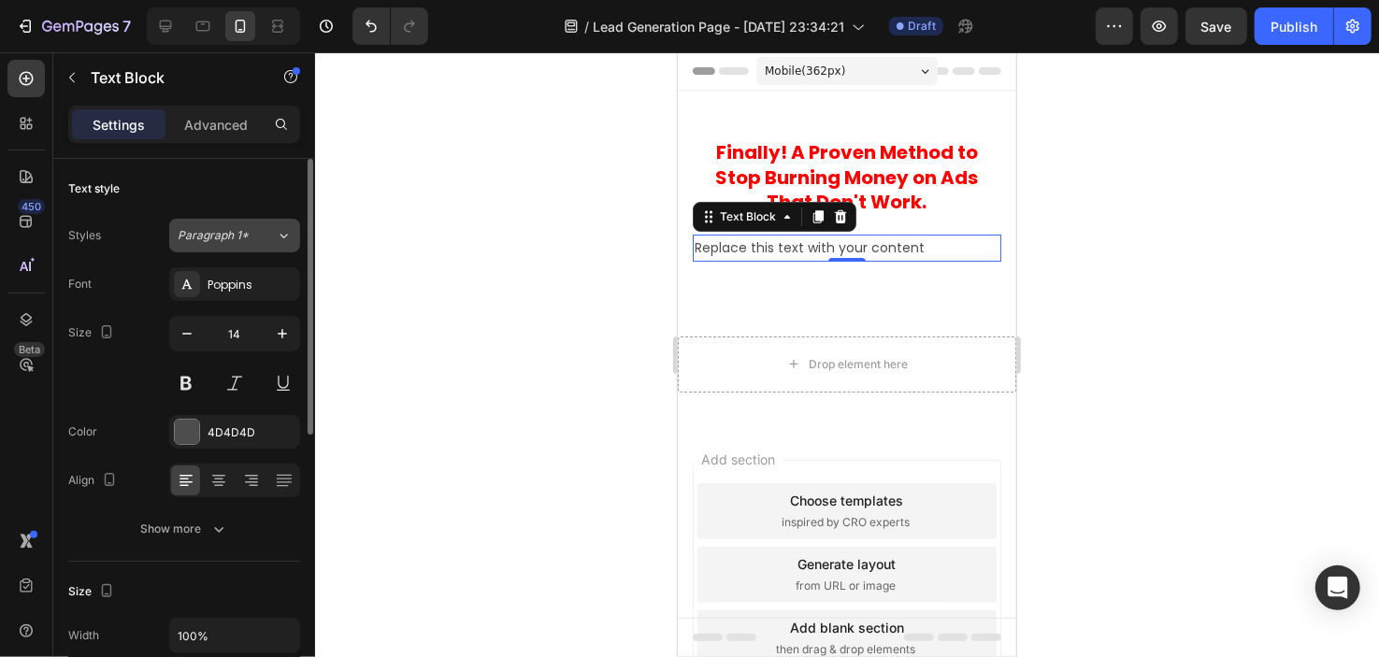
click at [266, 233] on div "Paragraph 1*" at bounding box center [227, 235] width 98 height 17
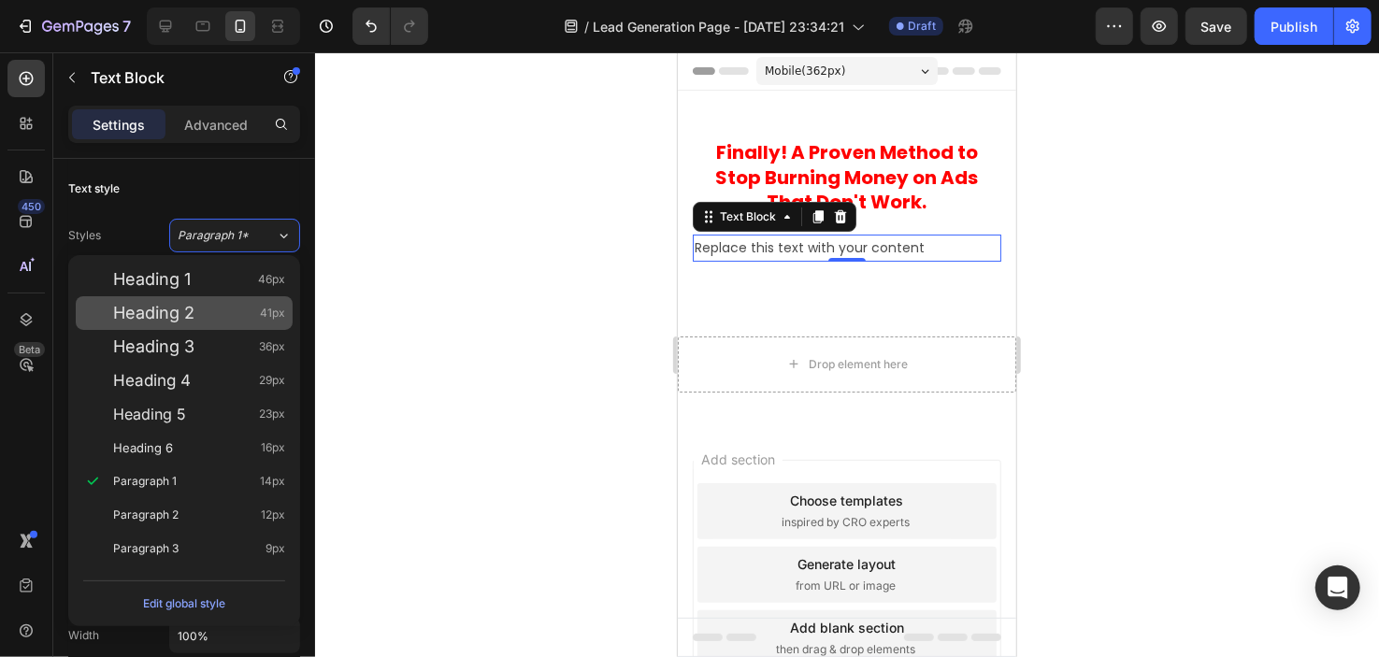
click at [188, 311] on span "Heading 2" at bounding box center [153, 313] width 81 height 19
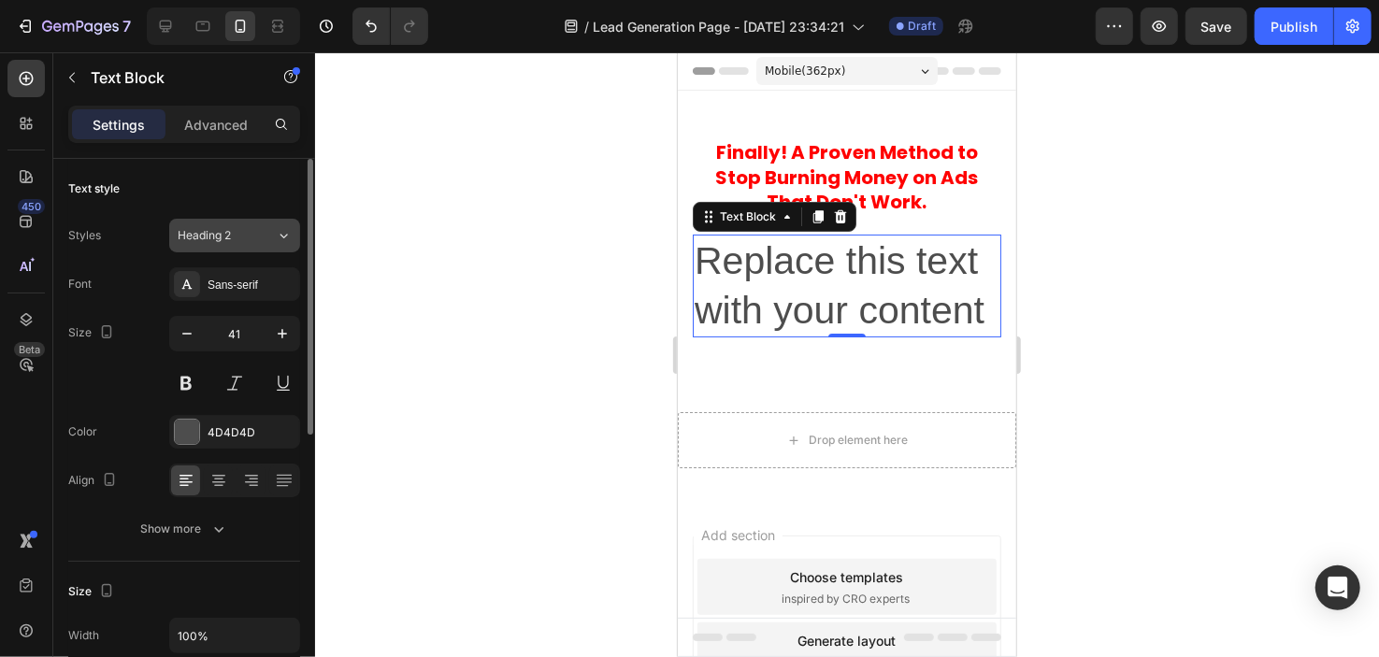
click at [224, 243] on span "Heading 2" at bounding box center [204, 235] width 53 height 17
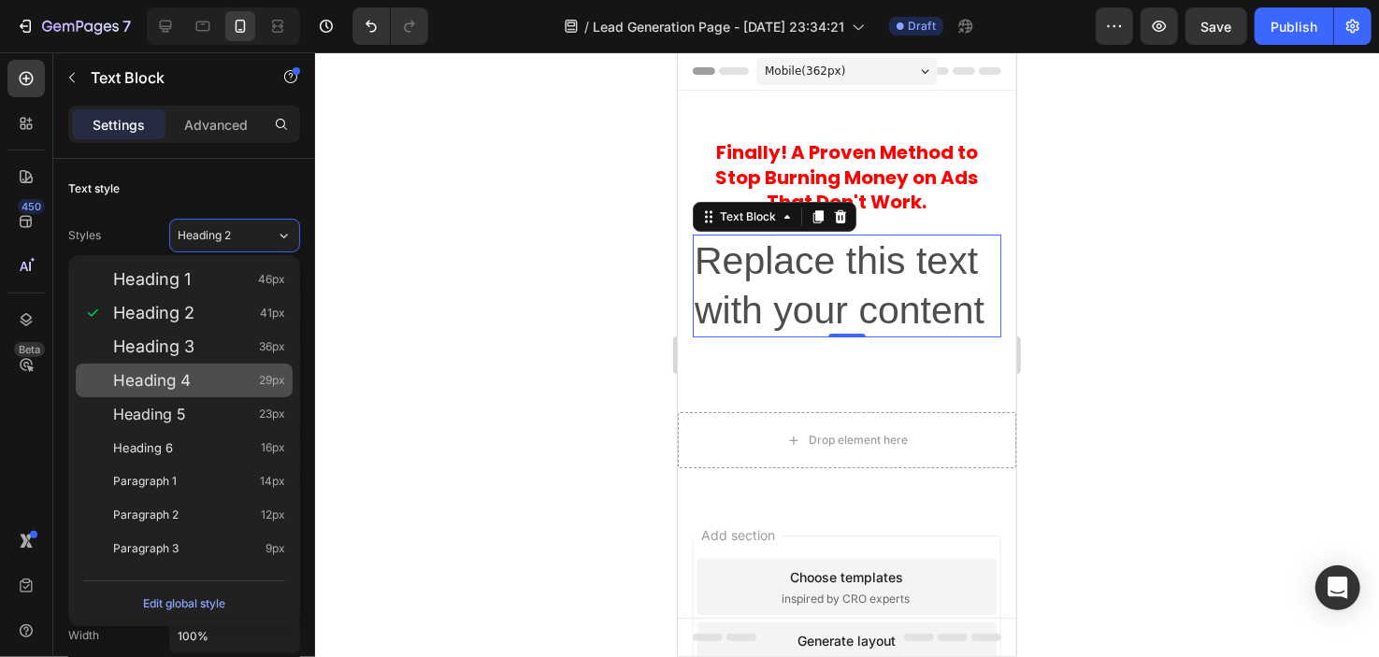
click at [192, 368] on div "Heading 4 29px" at bounding box center [184, 381] width 217 height 34
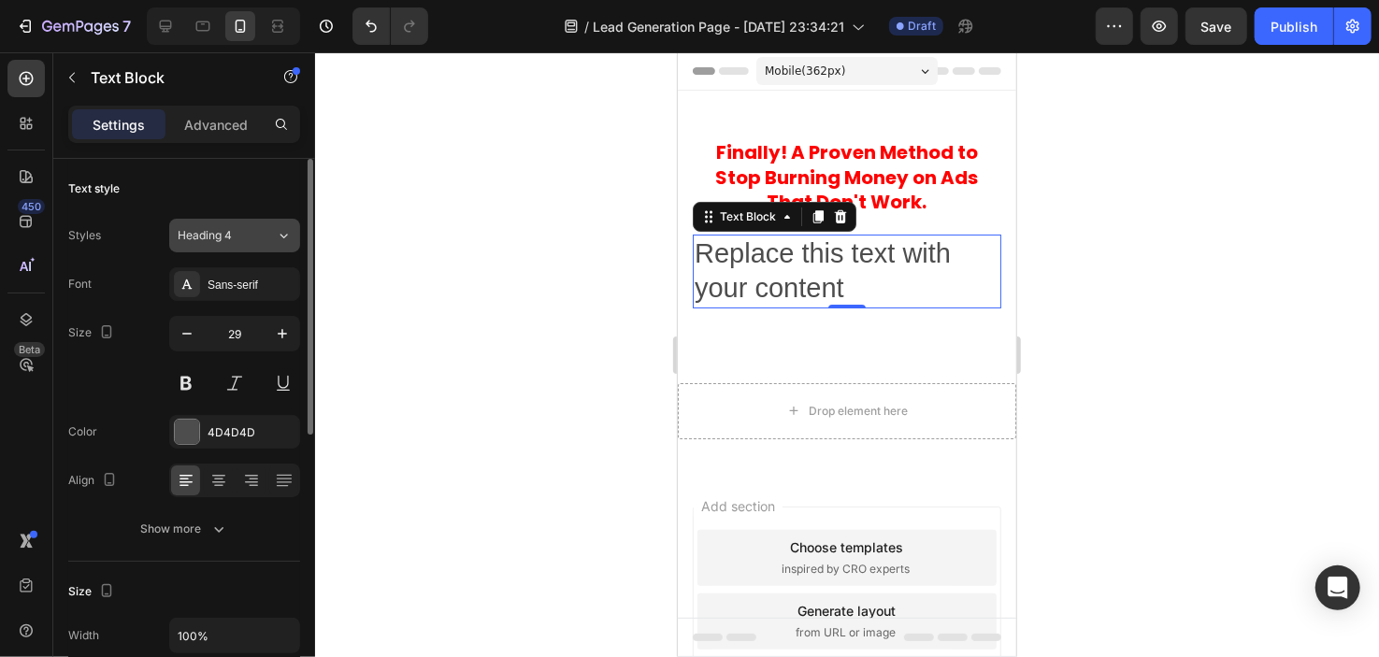
click at [248, 232] on div "Heading 4" at bounding box center [216, 235] width 76 height 17
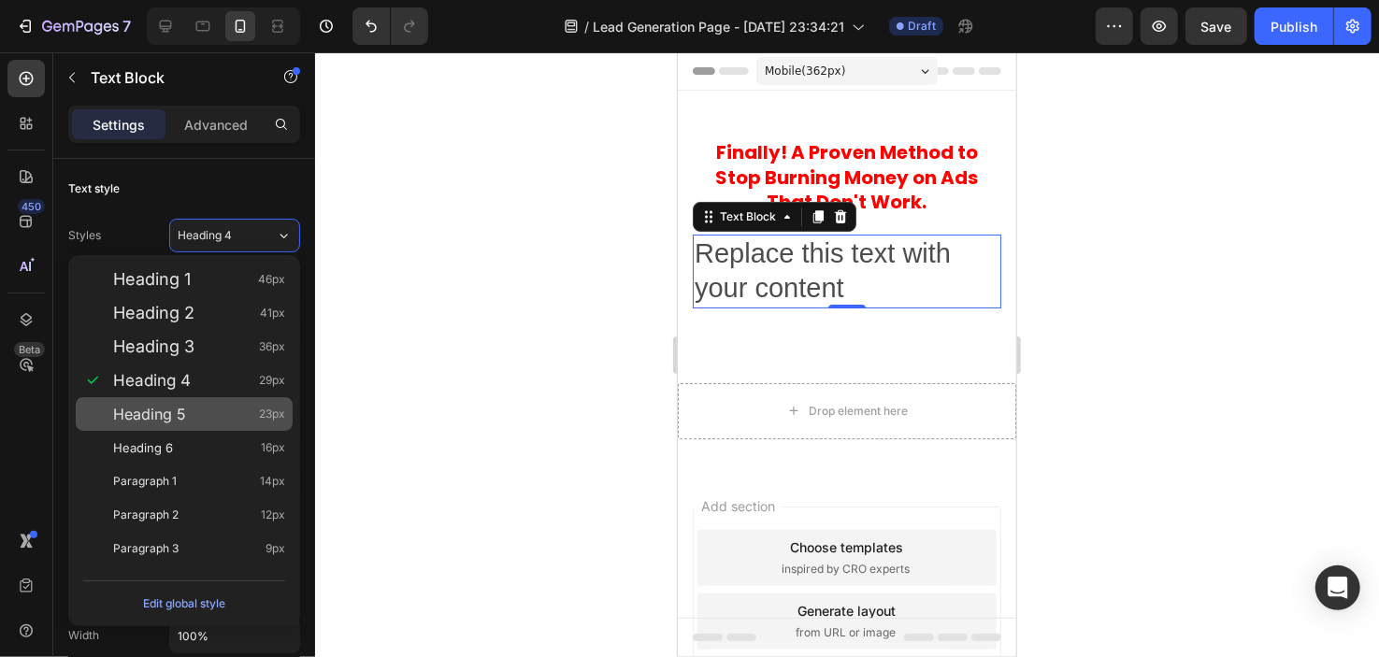
click at [185, 413] on div "Heading 5 23px" at bounding box center [199, 414] width 172 height 19
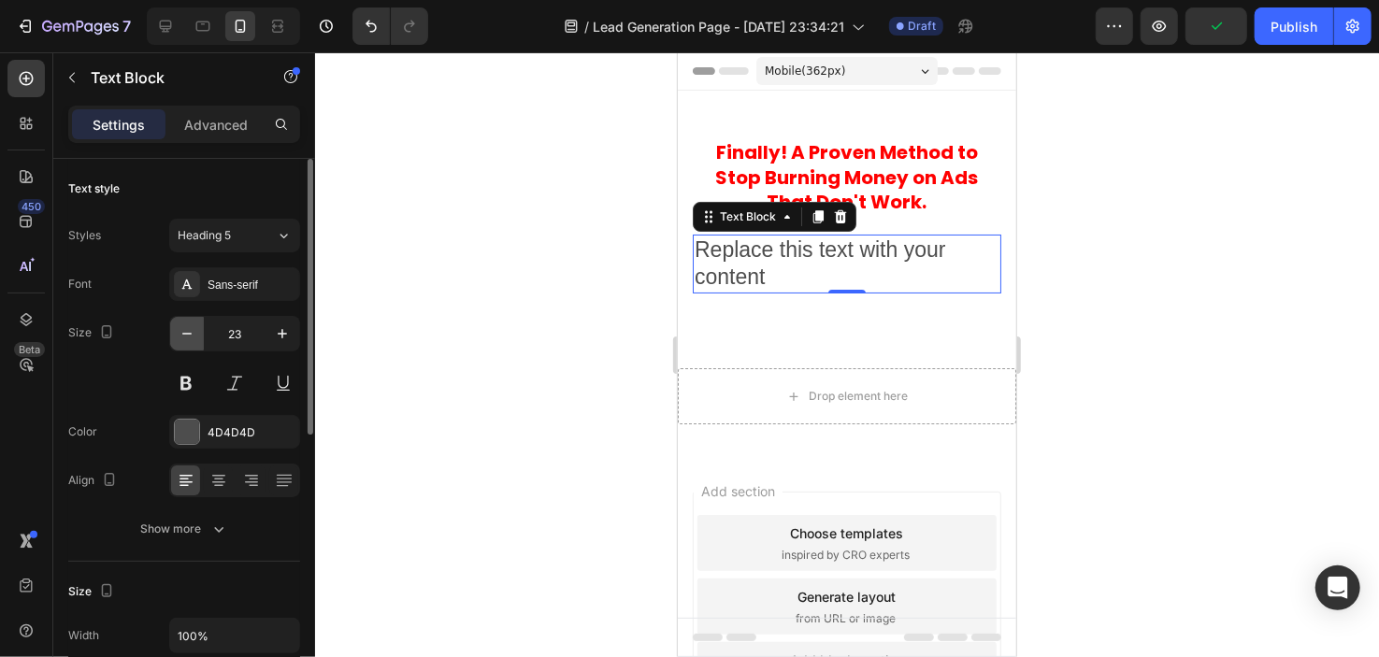
click at [194, 338] on icon "button" at bounding box center [187, 333] width 19 height 19
type input "21"
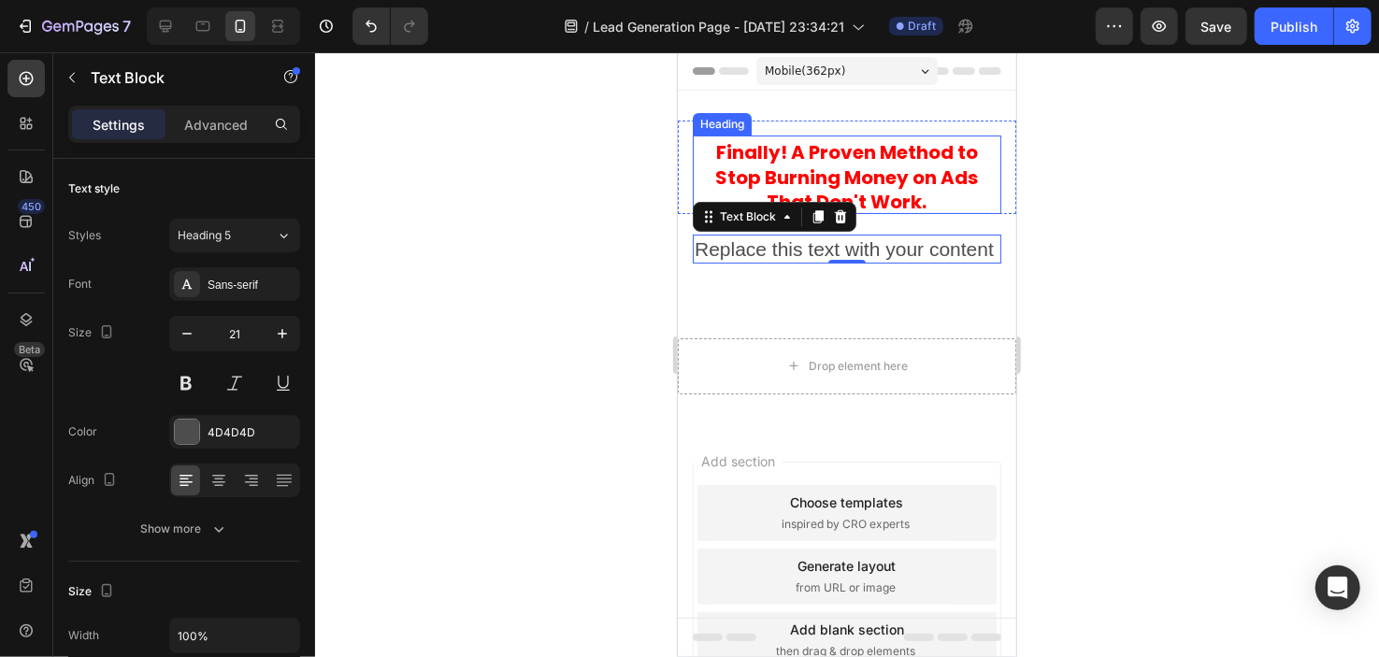
click at [897, 186] on p "⁠⁠⁠⁠⁠⁠⁠ Finally ! A Proven Method to Stop Burning Money on Ads That Don't Work." at bounding box center [846, 174] width 305 height 75
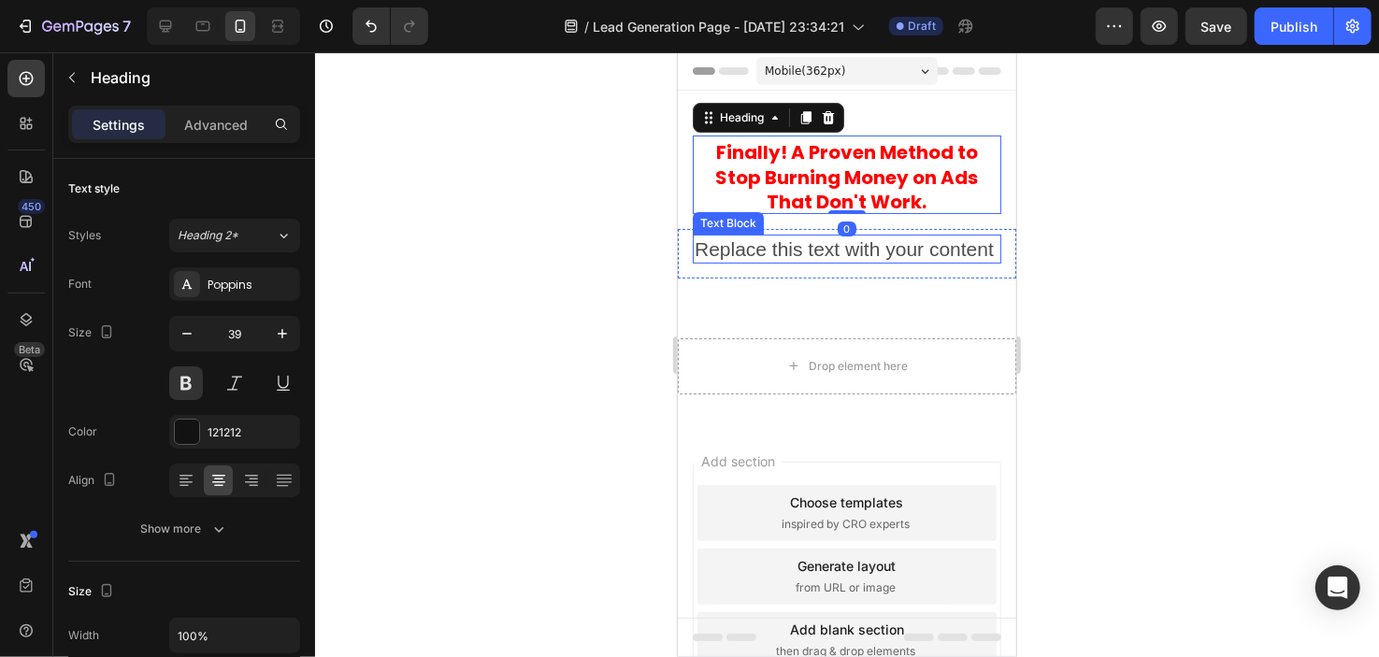
click at [812, 263] on div "Replace this text with your content" at bounding box center [846, 248] width 309 height 29
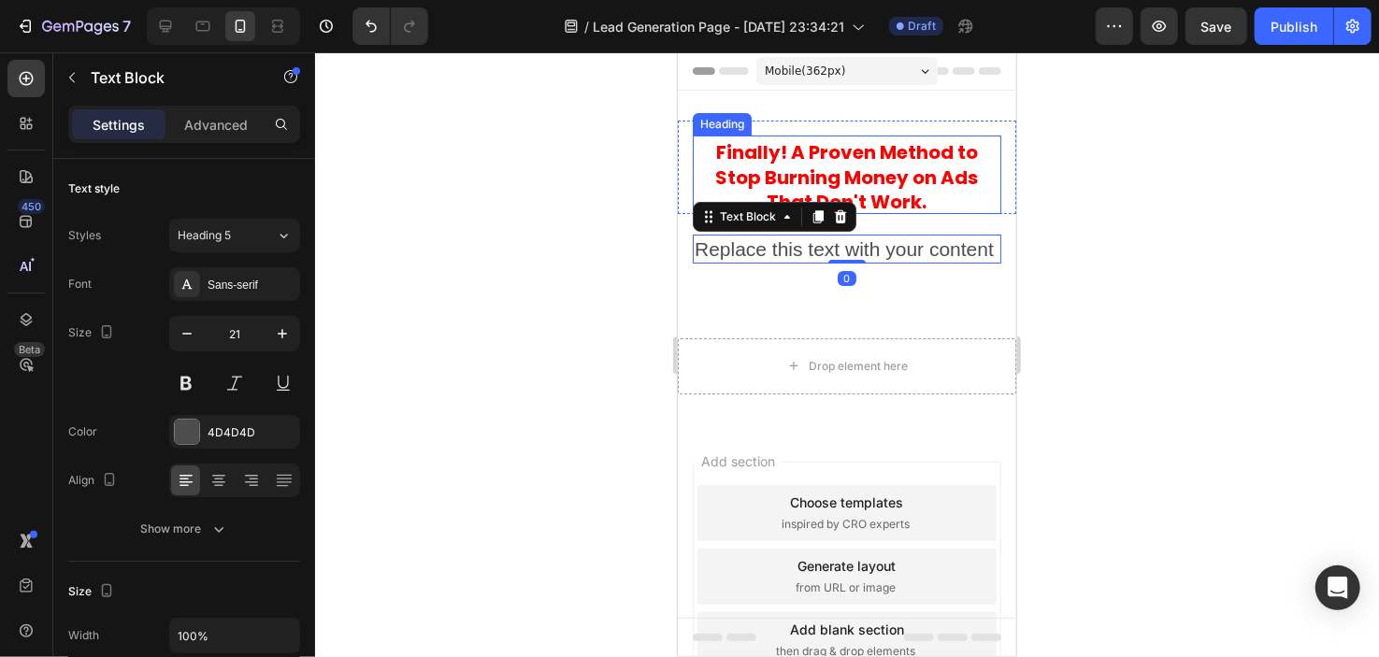
click at [846, 180] on strong "! A Proven Method to Stop Burning Money on Ads That Don't Work." at bounding box center [846, 176] width 263 height 76
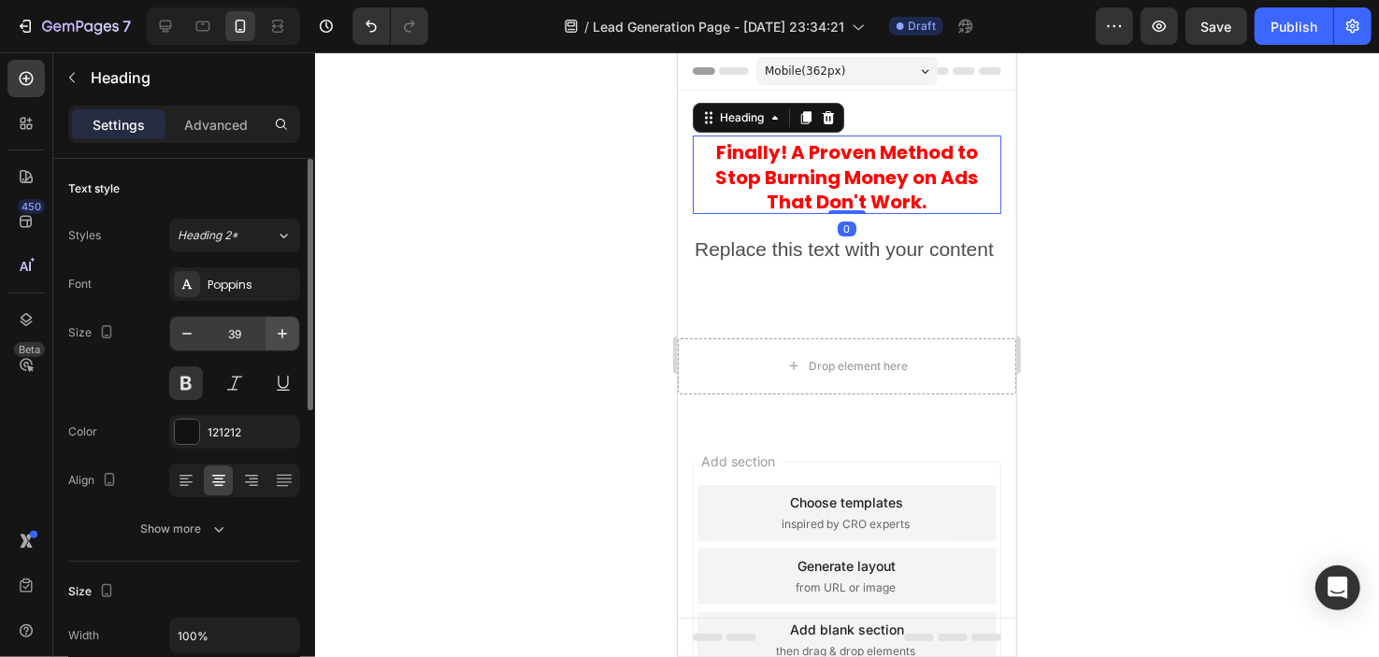
click at [268, 334] on button "button" at bounding box center [283, 334] width 34 height 34
click at [176, 335] on button "button" at bounding box center [187, 334] width 34 height 34
type input "39"
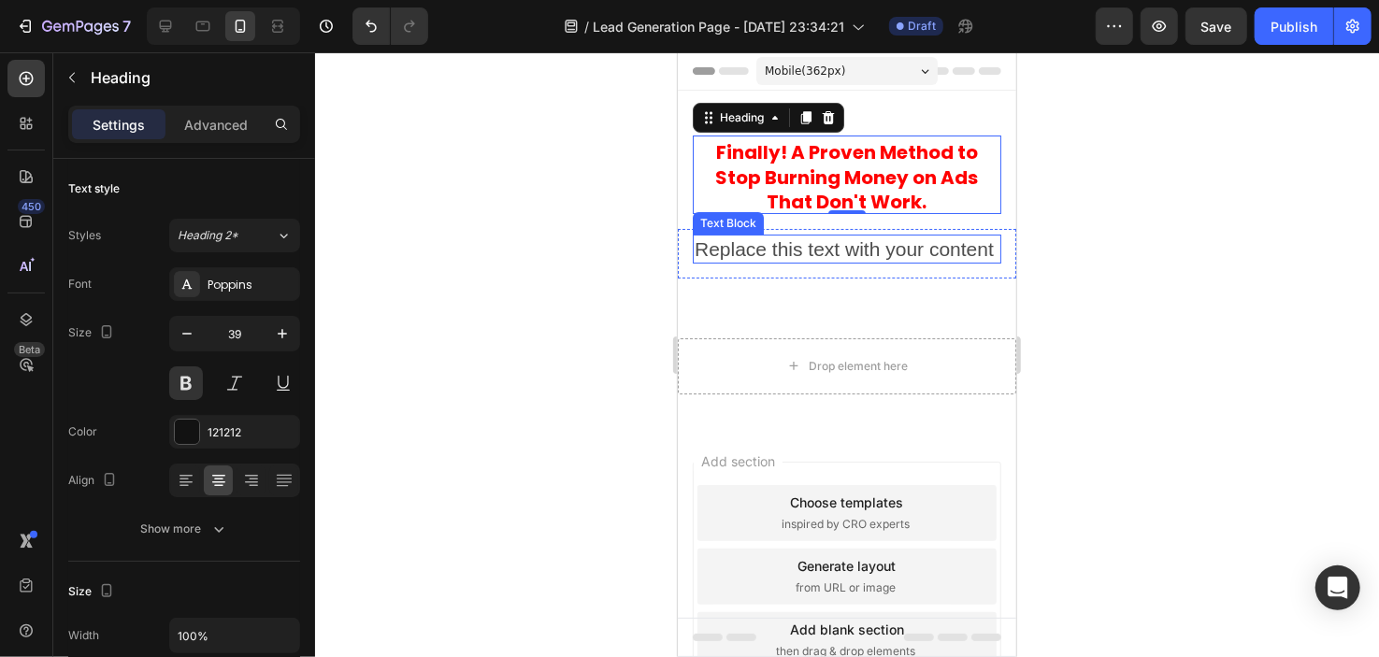
click at [735, 249] on div "Replace this text with your content" at bounding box center [846, 248] width 309 height 29
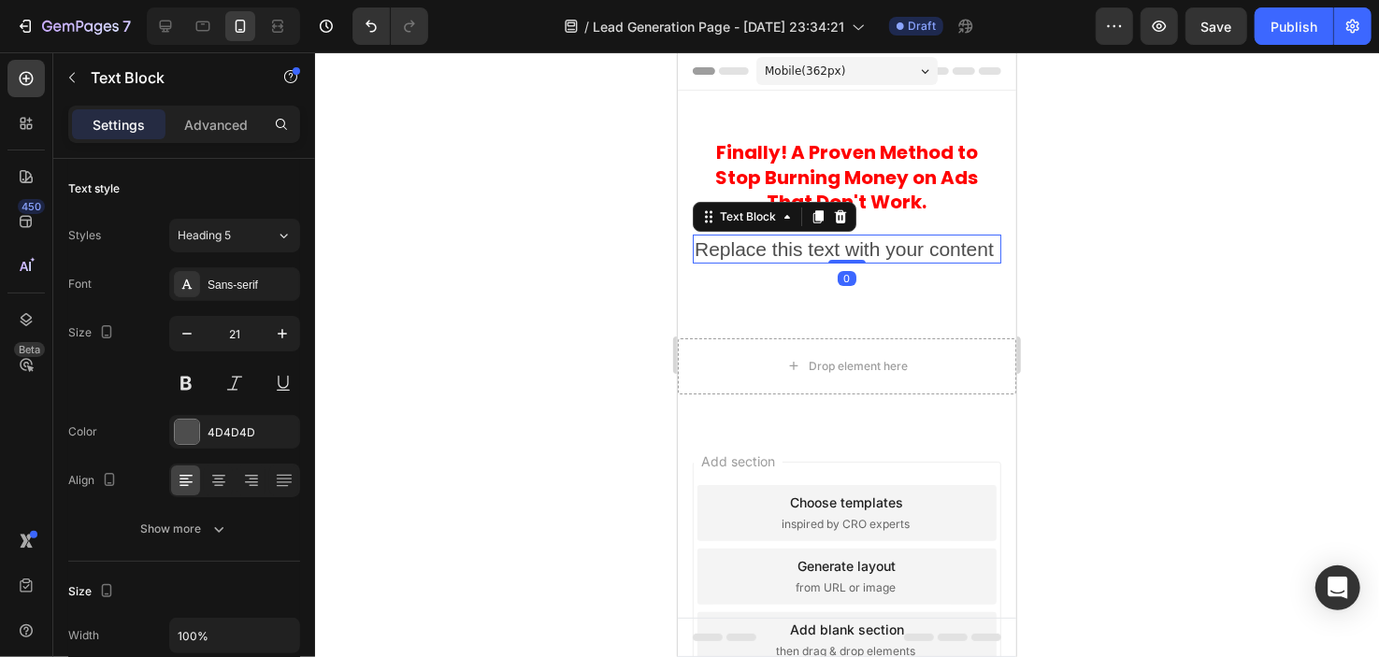
click at [735, 249] on div "Replace this text with your content" at bounding box center [846, 248] width 309 height 29
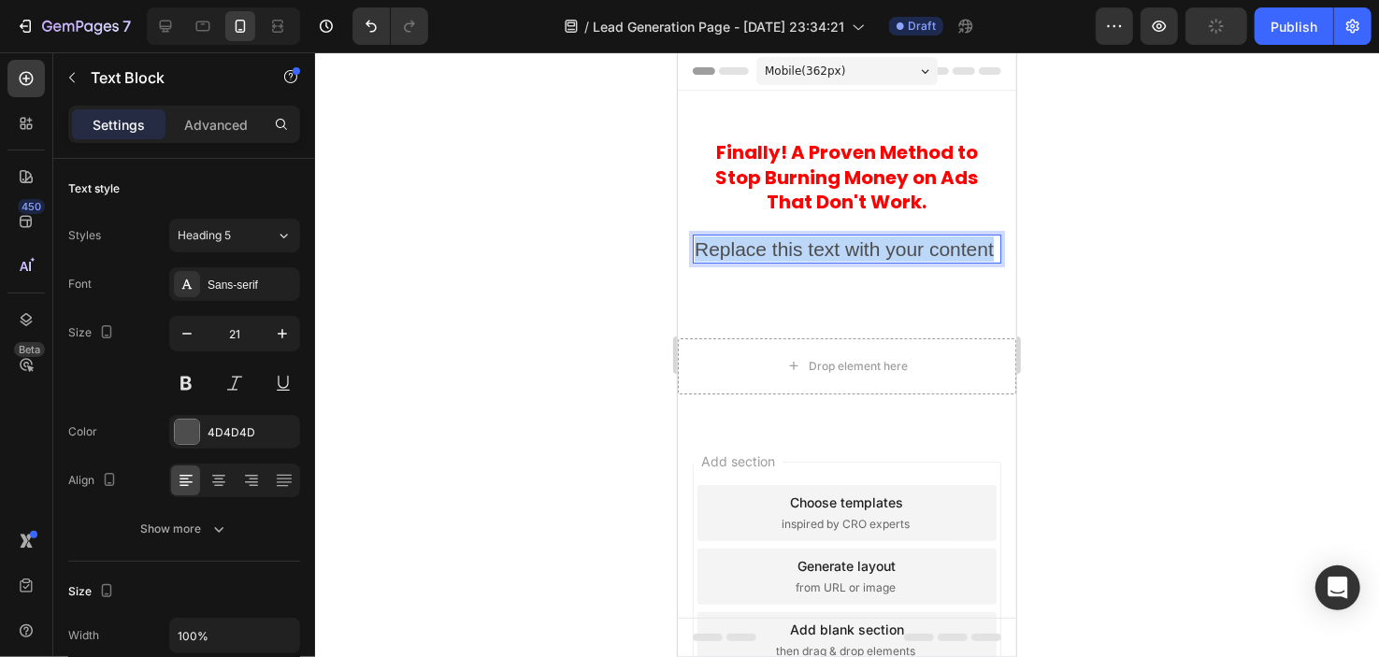
click at [735, 249] on p "Replace this text with your content" at bounding box center [846, 248] width 305 height 25
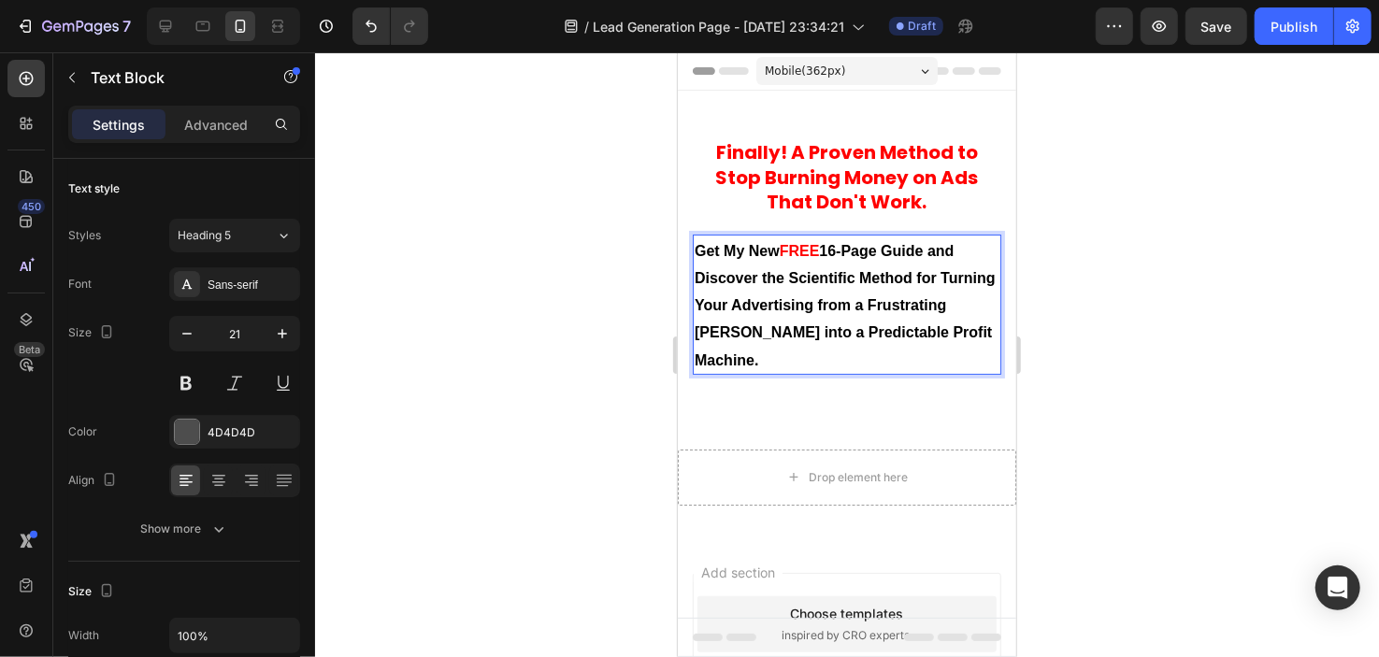
click at [703, 271] on strong "16-Page Guide and Discover the Scientific Method for Turning Your Advertising f…" at bounding box center [844, 304] width 301 height 125
click at [696, 278] on strong "16-Page Guide and Discover the Scientific Method for Turning Your Advertising f…" at bounding box center [844, 304] width 301 height 125
click at [232, 425] on div "4D4D4D" at bounding box center [235, 433] width 54 height 17
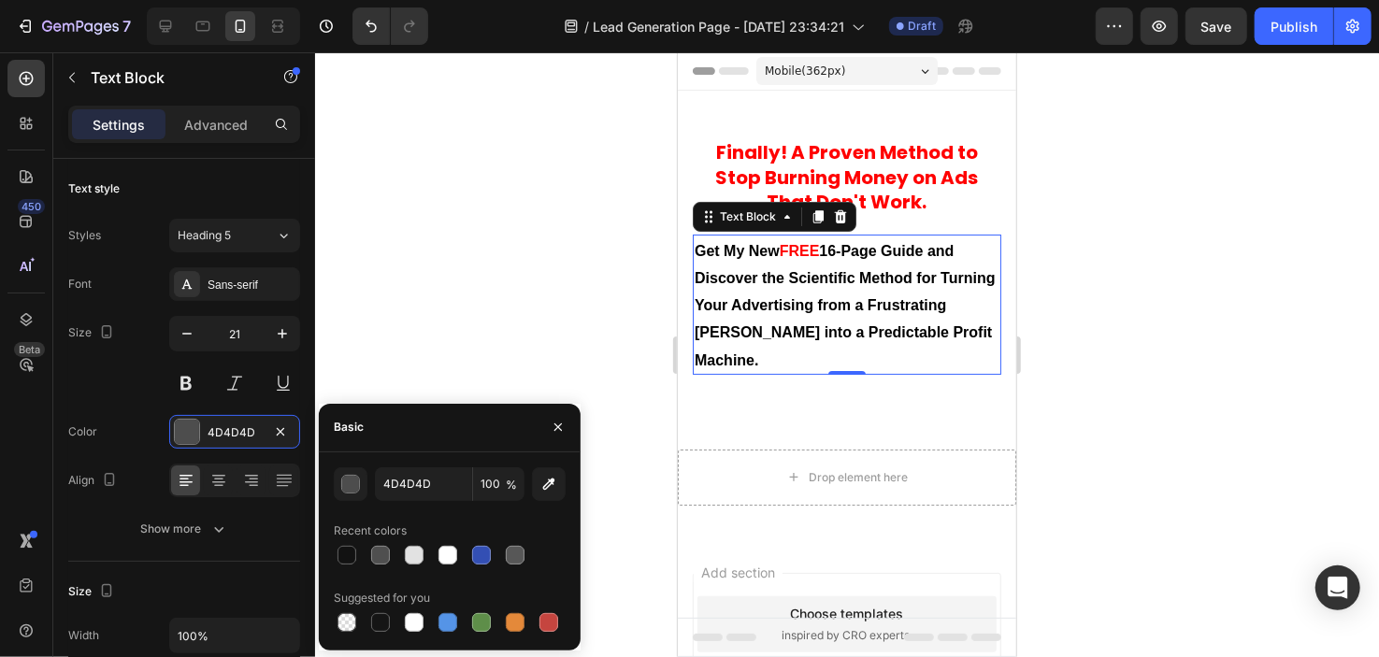
click at [519, 321] on div at bounding box center [847, 354] width 1064 height 605
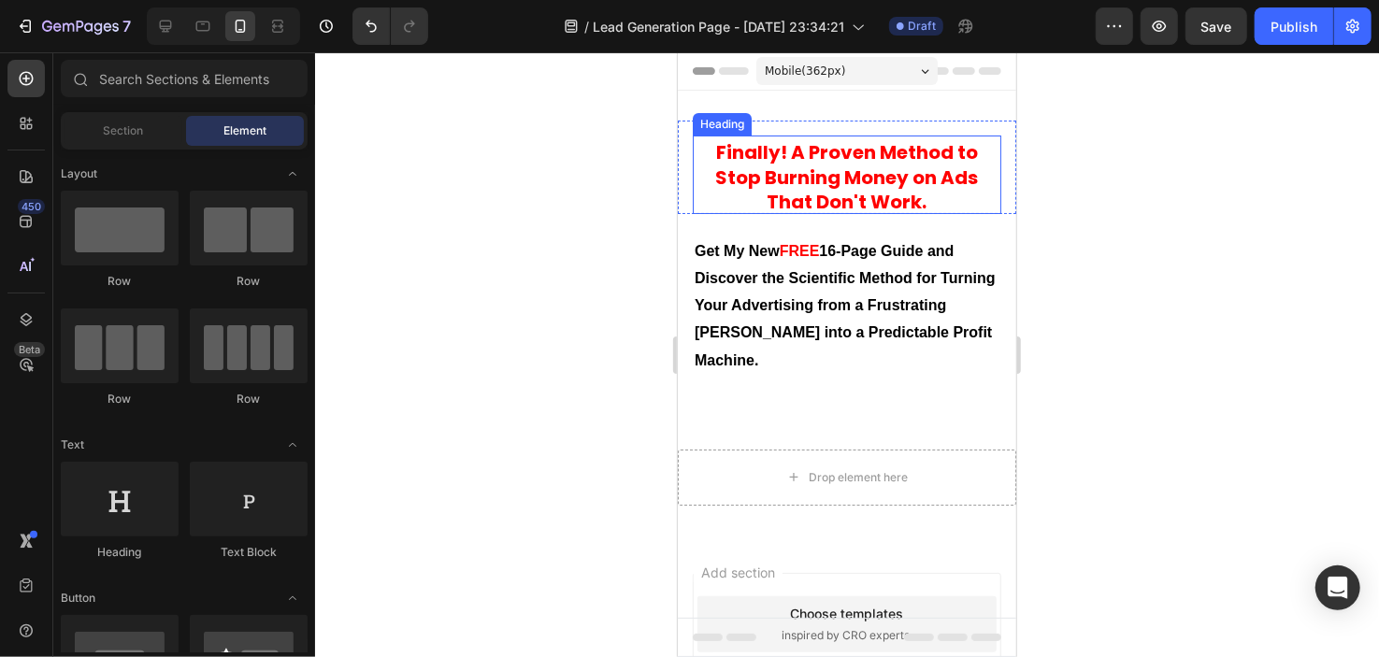
click at [762, 191] on strong "! A Proven Method to Stop Burning Money on Ads That Don't Work." at bounding box center [846, 176] width 263 height 76
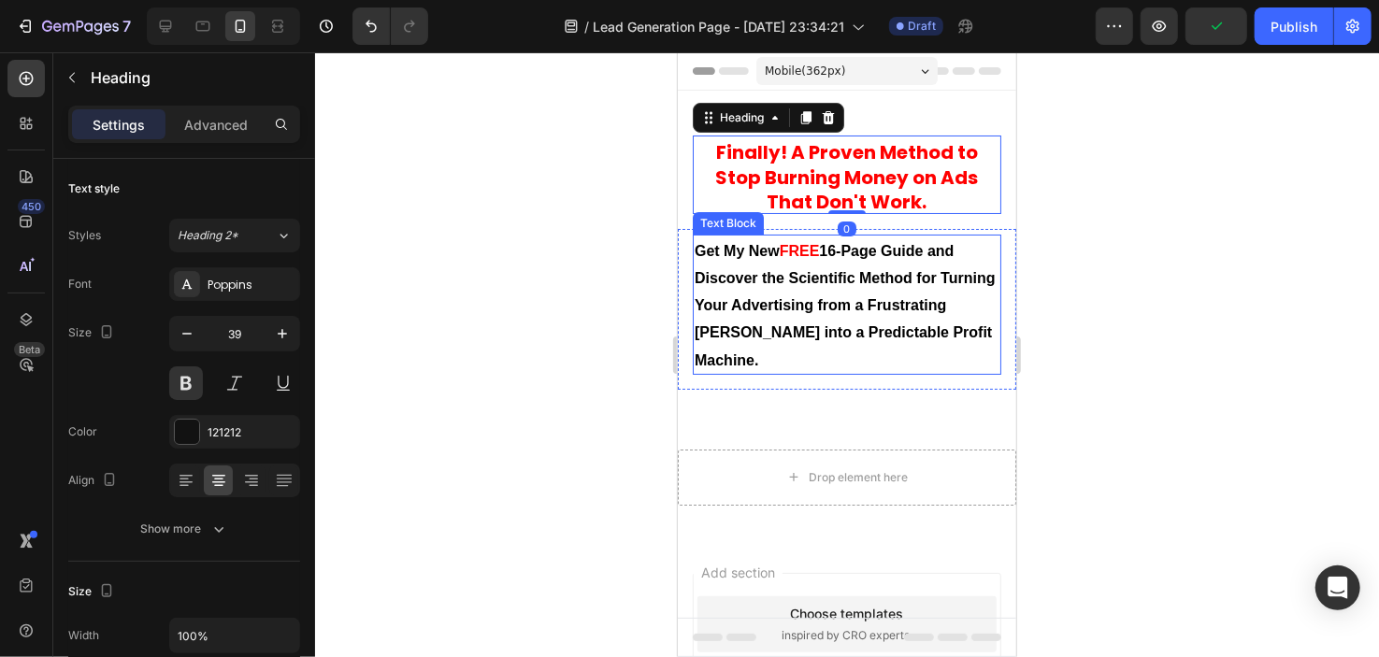
click at [760, 265] on p "Get My New FREE 16-Page Guide and Discover the Scientific Method for Turning Yo…" at bounding box center [846, 304] width 305 height 137
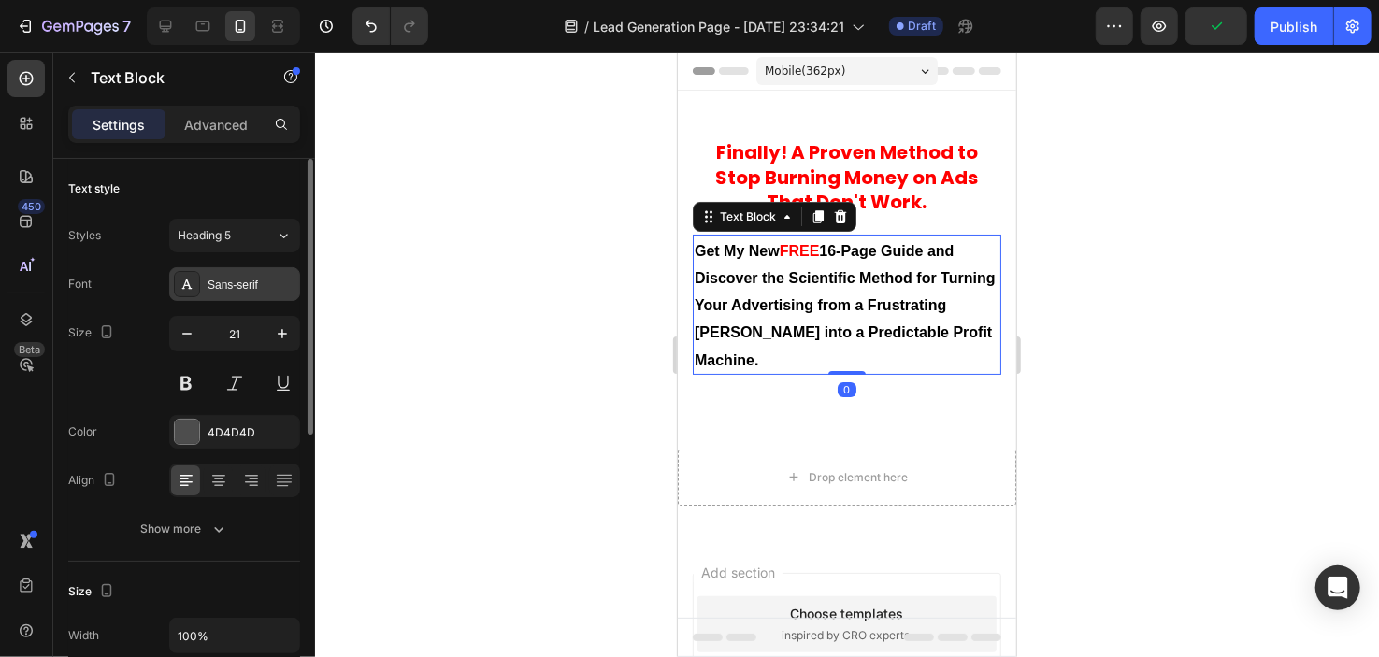
click at [257, 274] on div "Sans-serif" at bounding box center [234, 284] width 131 height 34
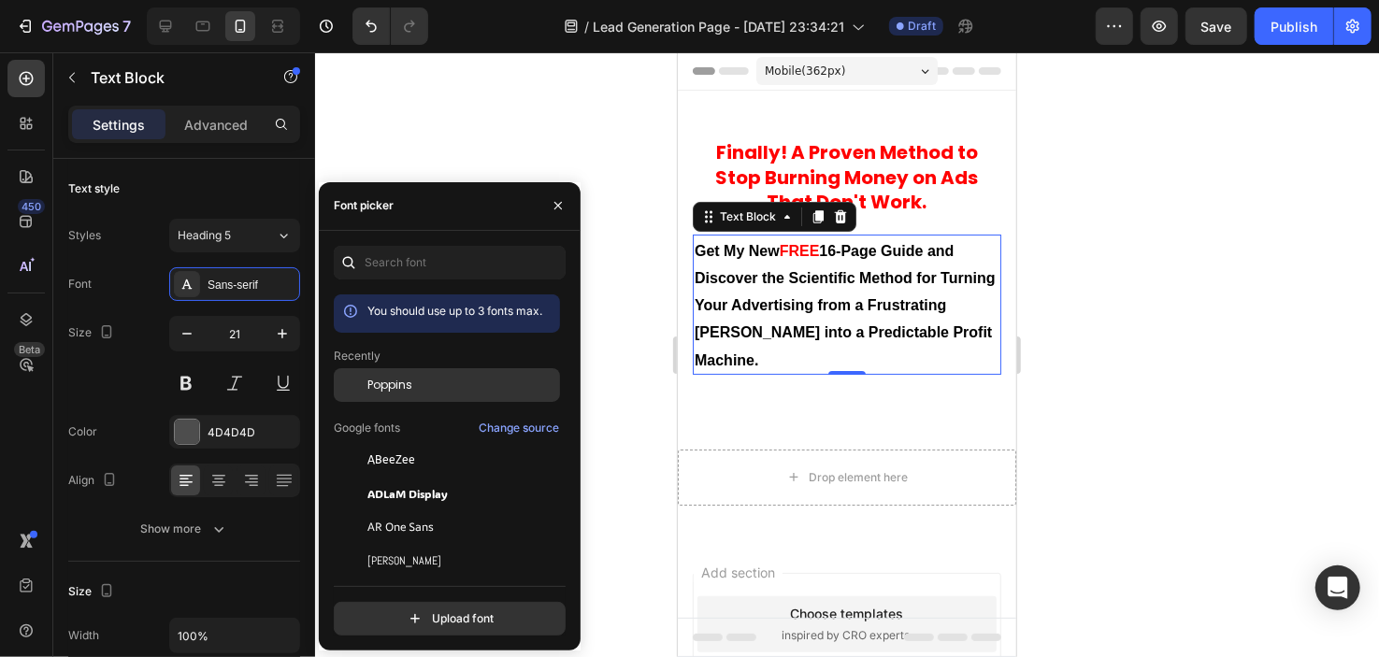
click at [359, 377] on div at bounding box center [351, 385] width 34 height 34
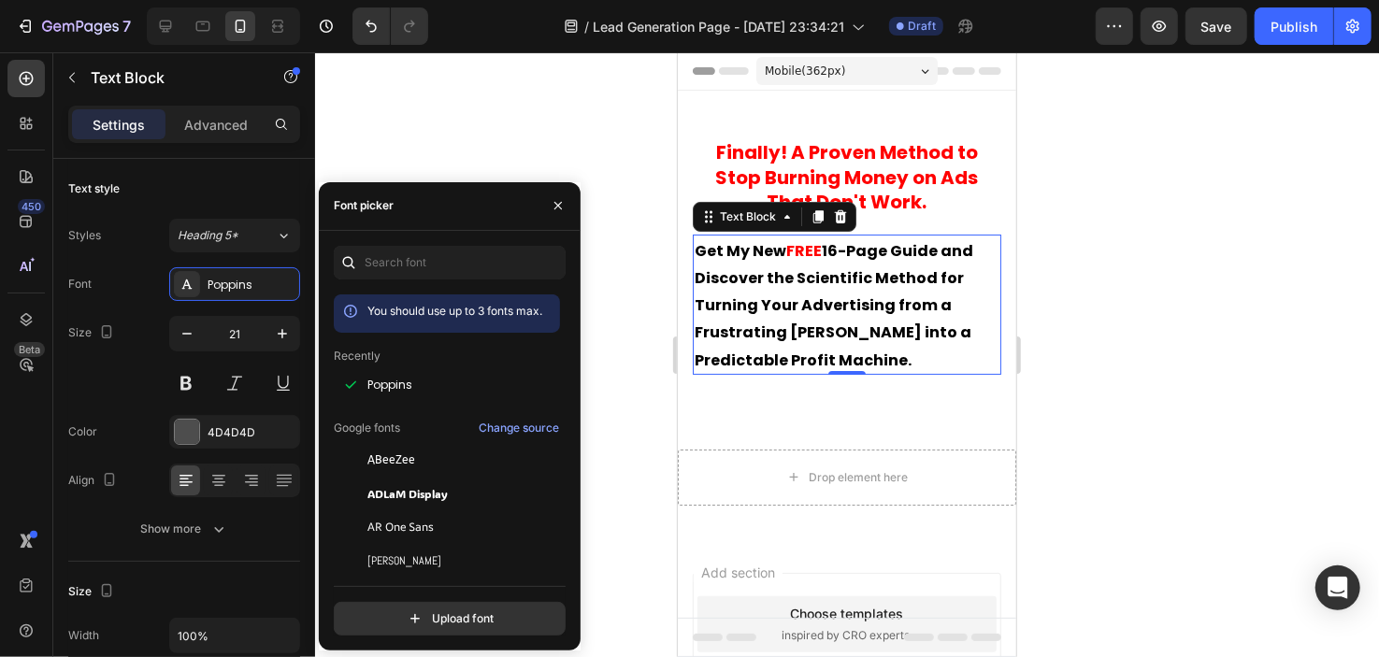
click at [662, 279] on div at bounding box center [847, 354] width 1064 height 605
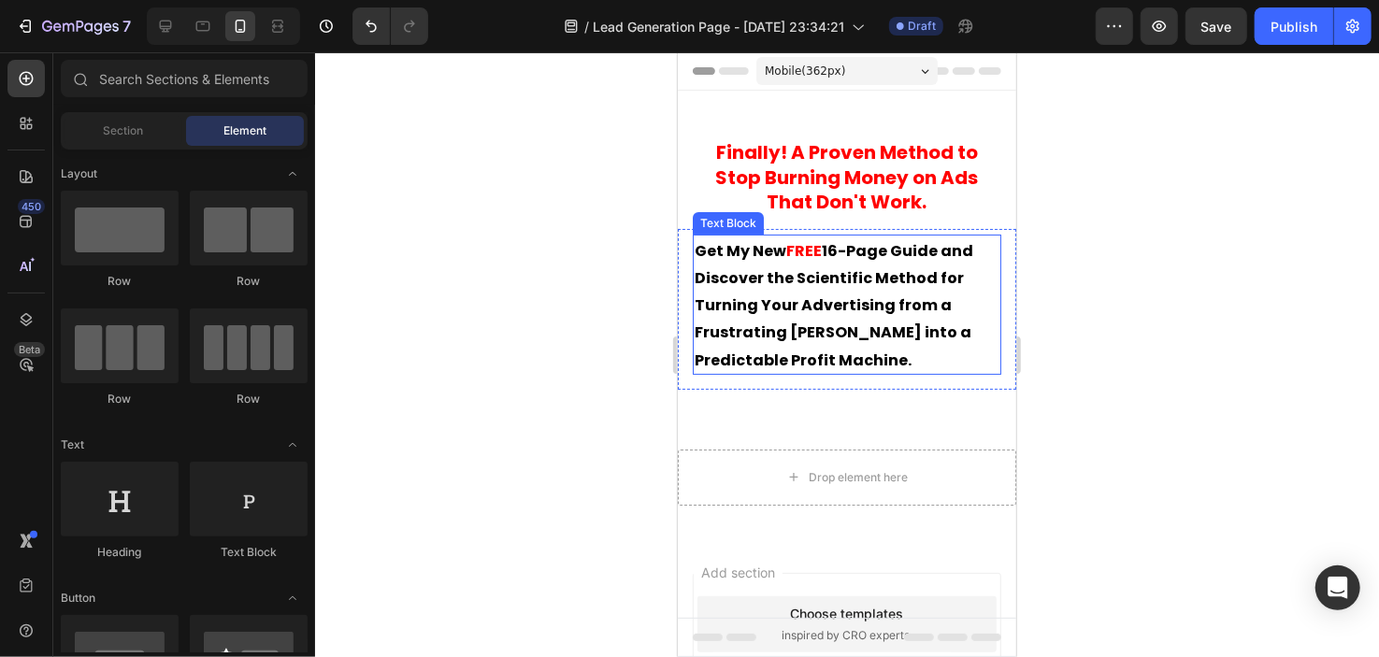
click at [714, 273] on strong "16-Page Guide and Discover the Scientific Method for Turning Your Advertising f…" at bounding box center [833, 304] width 279 height 131
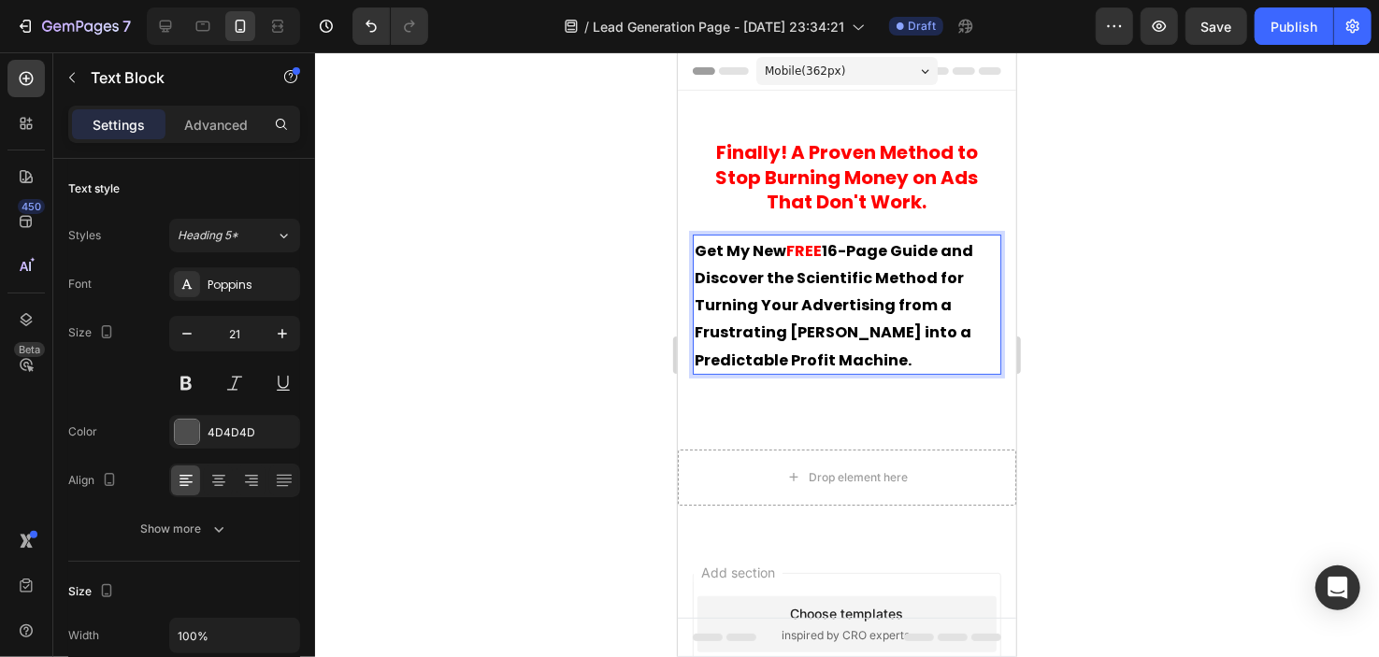
click at [701, 252] on strong "Get My New" at bounding box center [740, 250] width 92 height 22
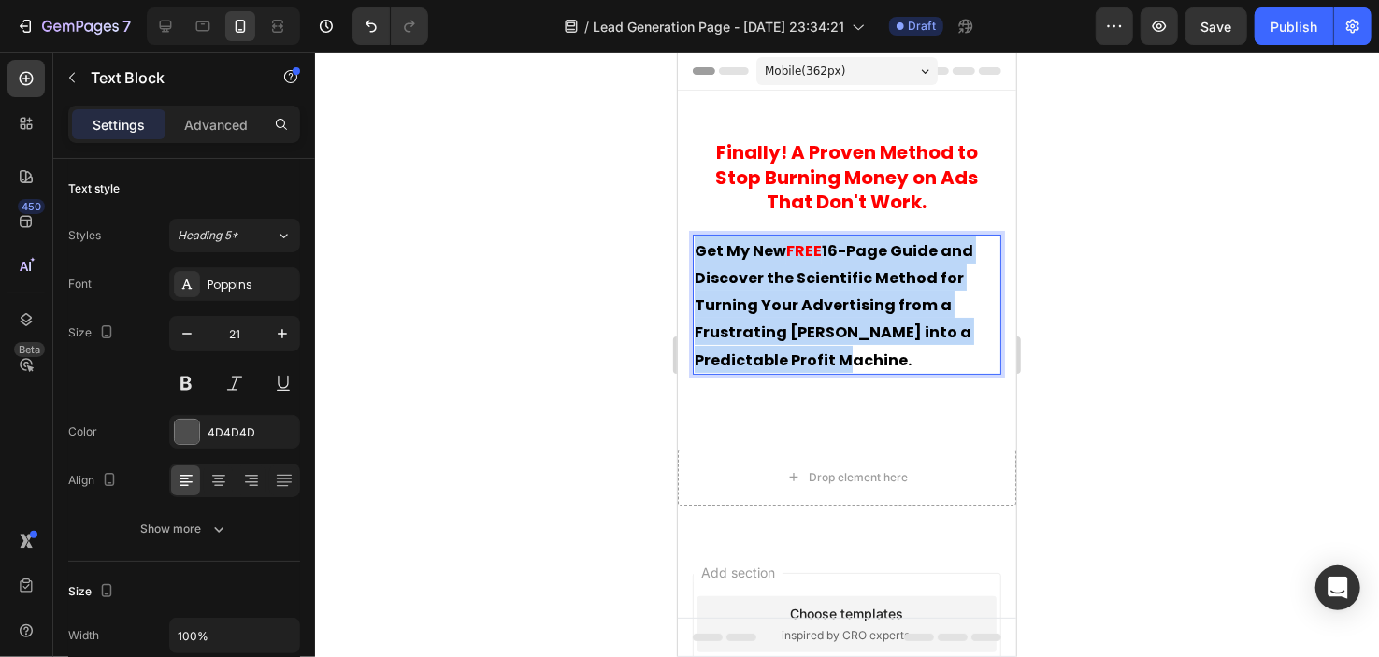
drag, startPoint x: 693, startPoint y: 249, endPoint x: 820, endPoint y: 350, distance: 162.4
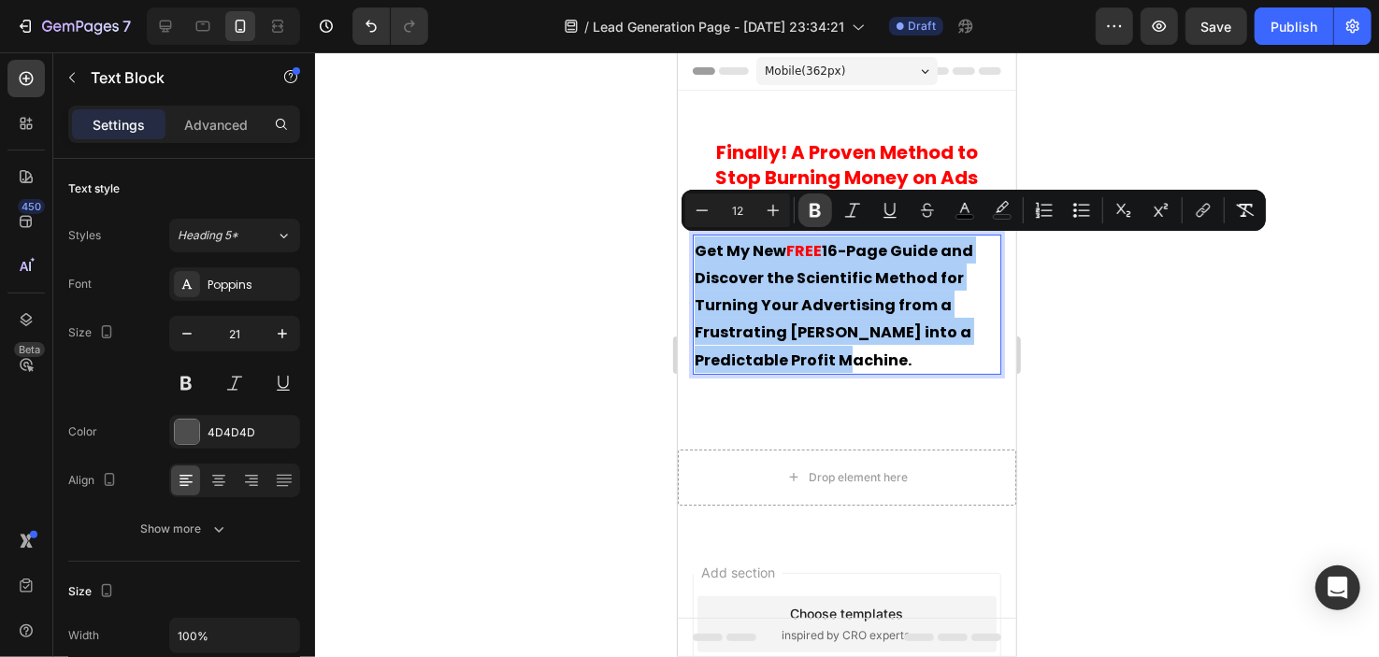
click at [823, 203] on icon "Editor contextual toolbar" at bounding box center [815, 210] width 19 height 19
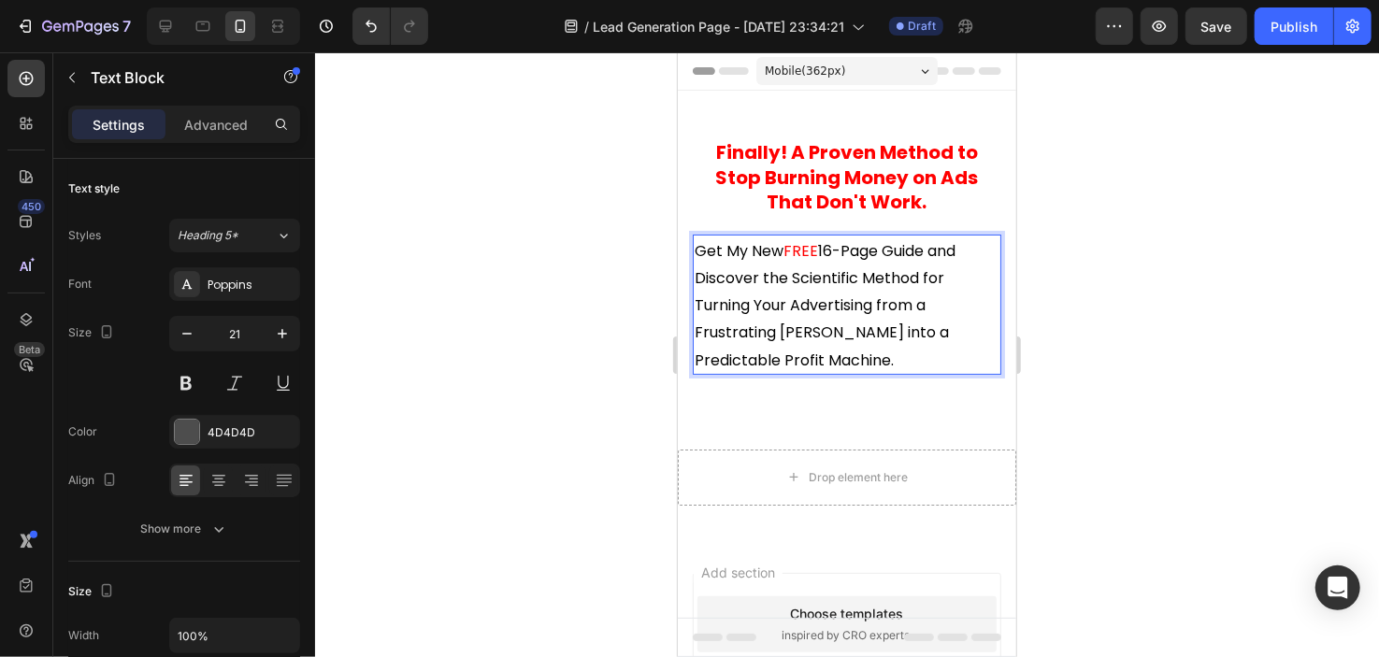
click at [823, 278] on span "16-Page Guide and Discover the Scientific Method for Turning Your Advertising f…" at bounding box center [824, 304] width 261 height 131
click at [804, 252] on span "FREE" at bounding box center [800, 250] width 35 height 22
click at [801, 252] on span "FREE" at bounding box center [800, 250] width 35 height 22
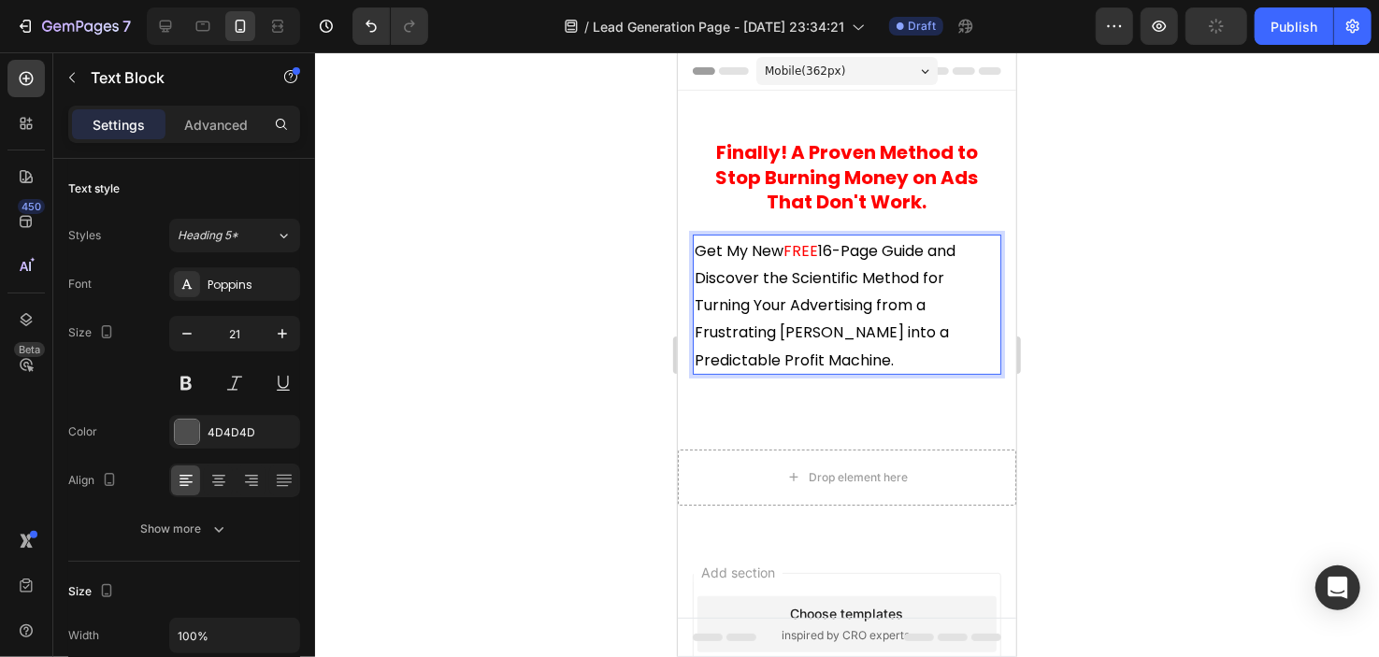
click at [801, 252] on span "FREE" at bounding box center [800, 250] width 35 height 22
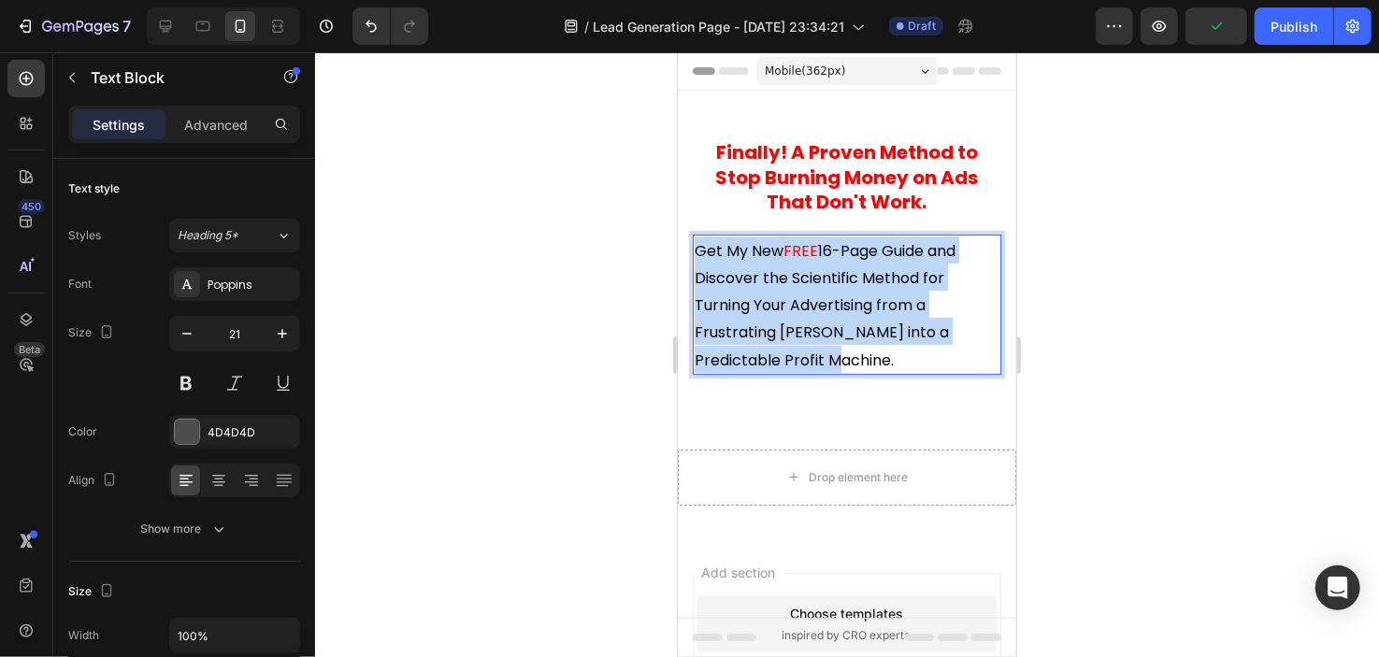
click at [801, 252] on span "FREE" at bounding box center [800, 250] width 35 height 22
click at [833, 248] on span "16-Page Guide and Discover the Scientific Method for Turning Your Advertising f…" at bounding box center [824, 304] width 261 height 131
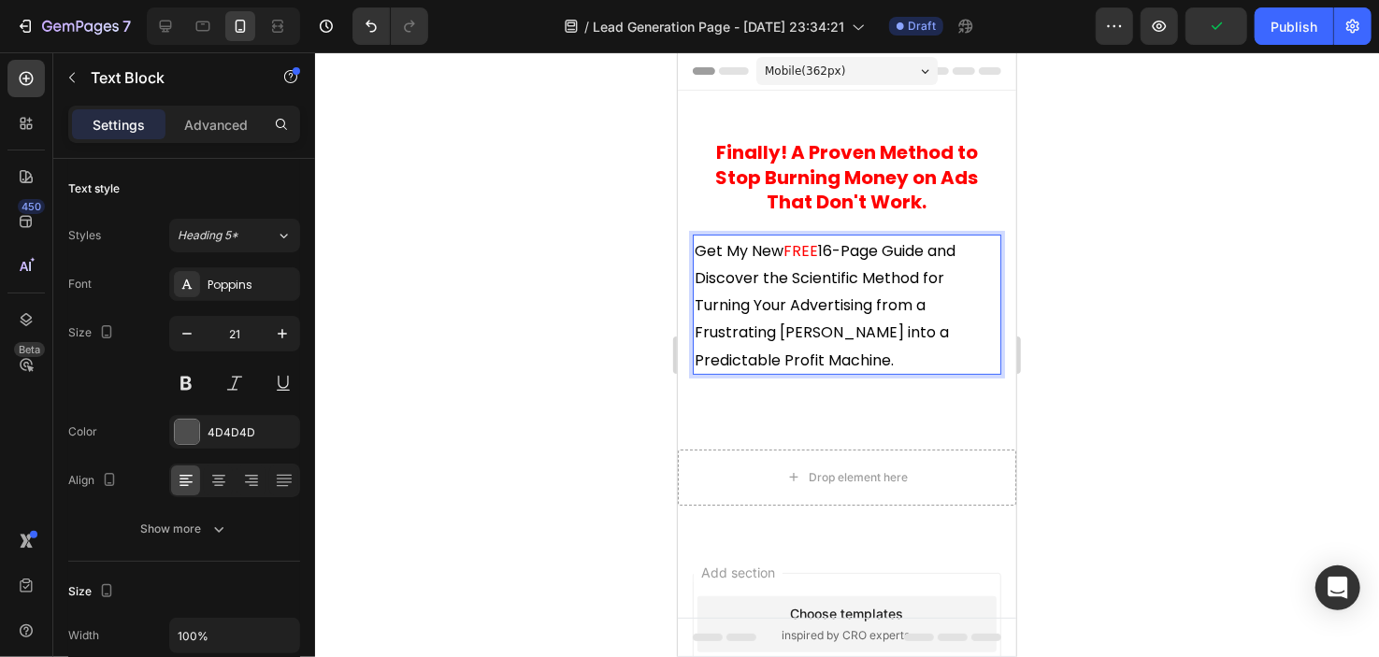
click at [833, 248] on span "16-Page Guide and Discover the Scientific Method for Turning Your Advertising f…" at bounding box center [824, 304] width 261 height 131
click at [812, 296] on span "16-Page Guide and Discover the Scientific Method for Turning Your Advertising f…" at bounding box center [824, 304] width 261 height 131
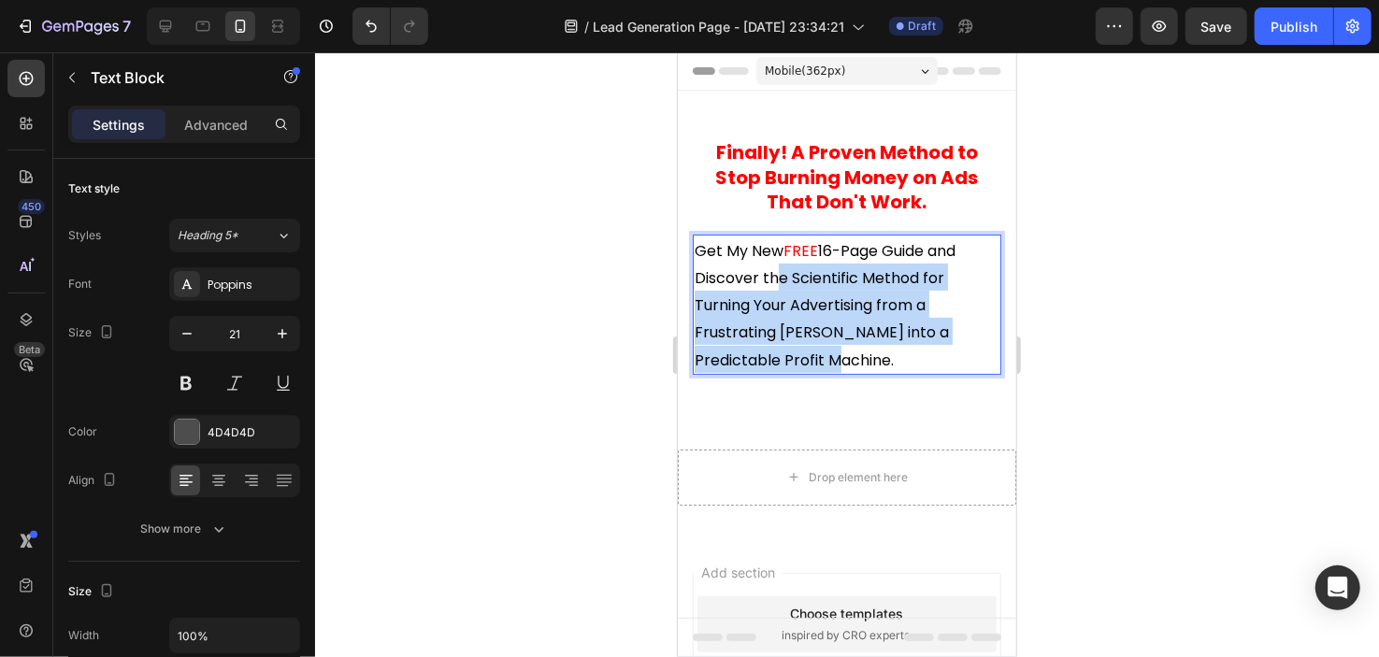
drag, startPoint x: 827, startPoint y: 357, endPoint x: 777, endPoint y: 267, distance: 102.5
click at [778, 268] on p "Get My New FREE 16-Page Guide and Discover the Scientific Method for Turning Yo…" at bounding box center [846, 304] width 305 height 137
click at [763, 263] on p "Get My New FREE 16-Page Guide and Discover the Scientific Method for Turning Yo…" at bounding box center [846, 304] width 305 height 137
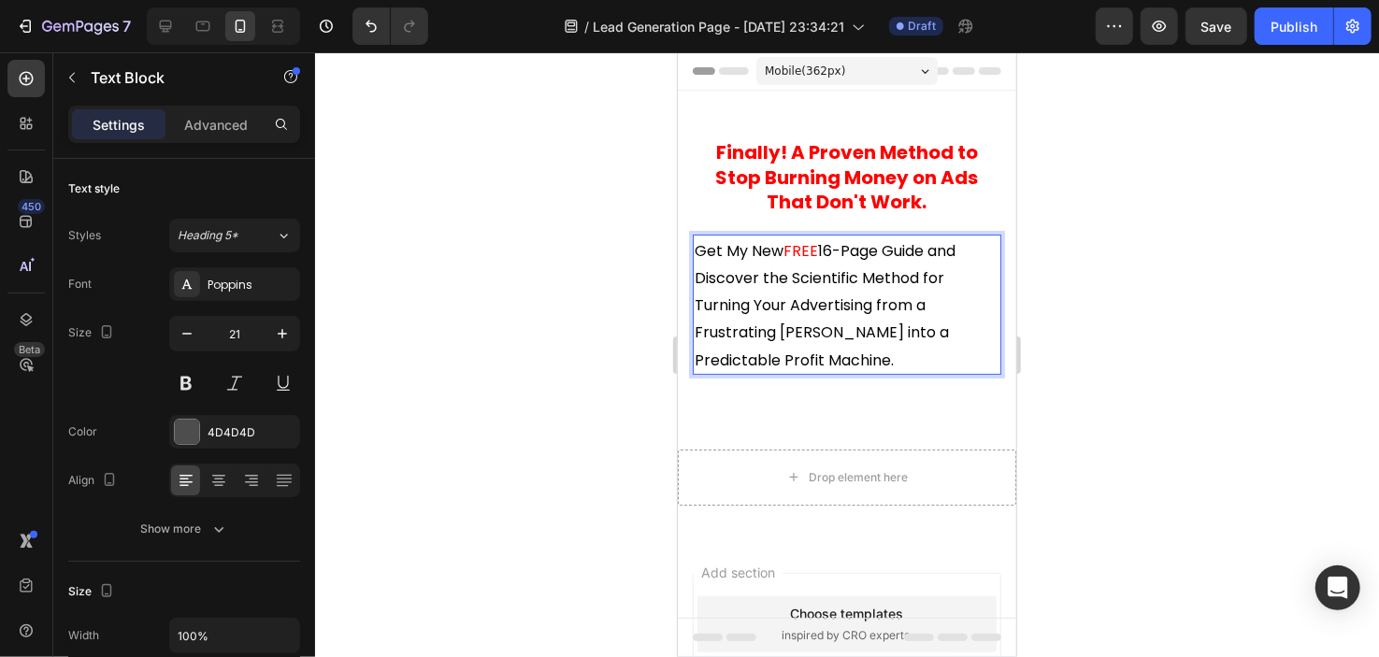
click at [797, 245] on span "FREE" at bounding box center [800, 250] width 35 height 22
click at [627, 164] on div at bounding box center [847, 354] width 1064 height 605
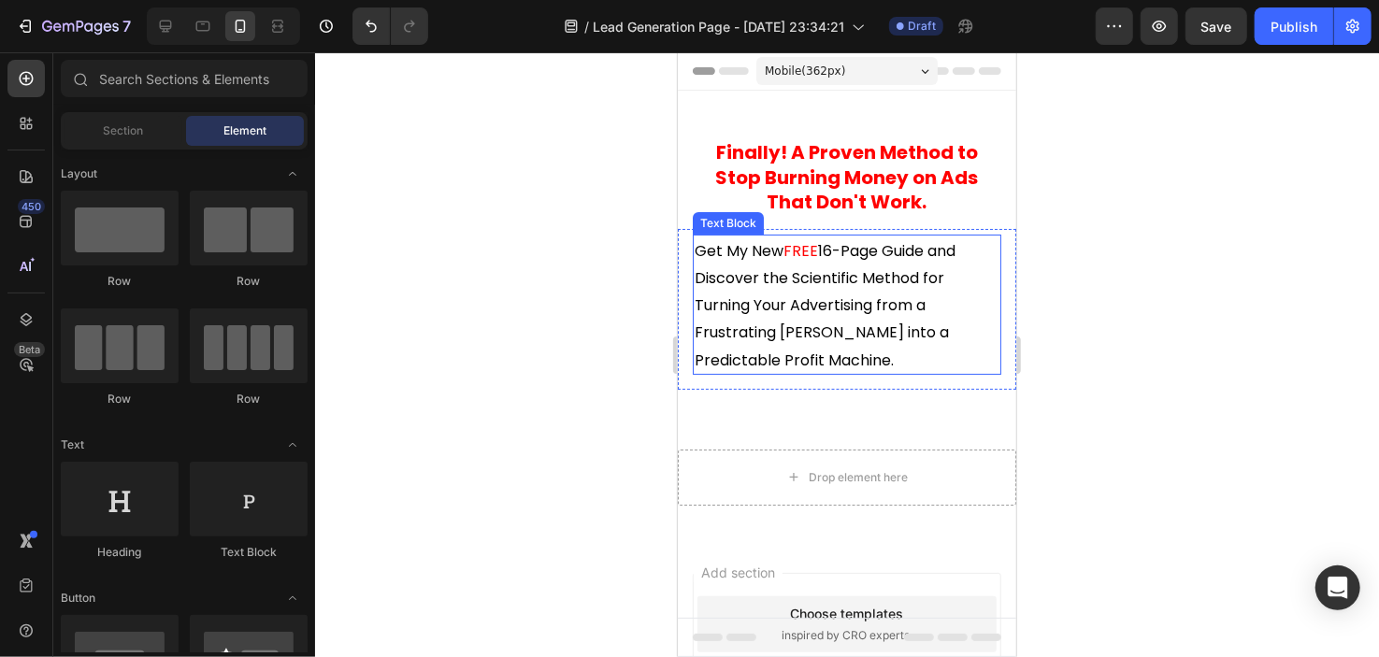
click at [772, 286] on p "Get My New FREE 16-Page Guide and Discover the Scientific Method for Turning Yo…" at bounding box center [846, 304] width 305 height 137
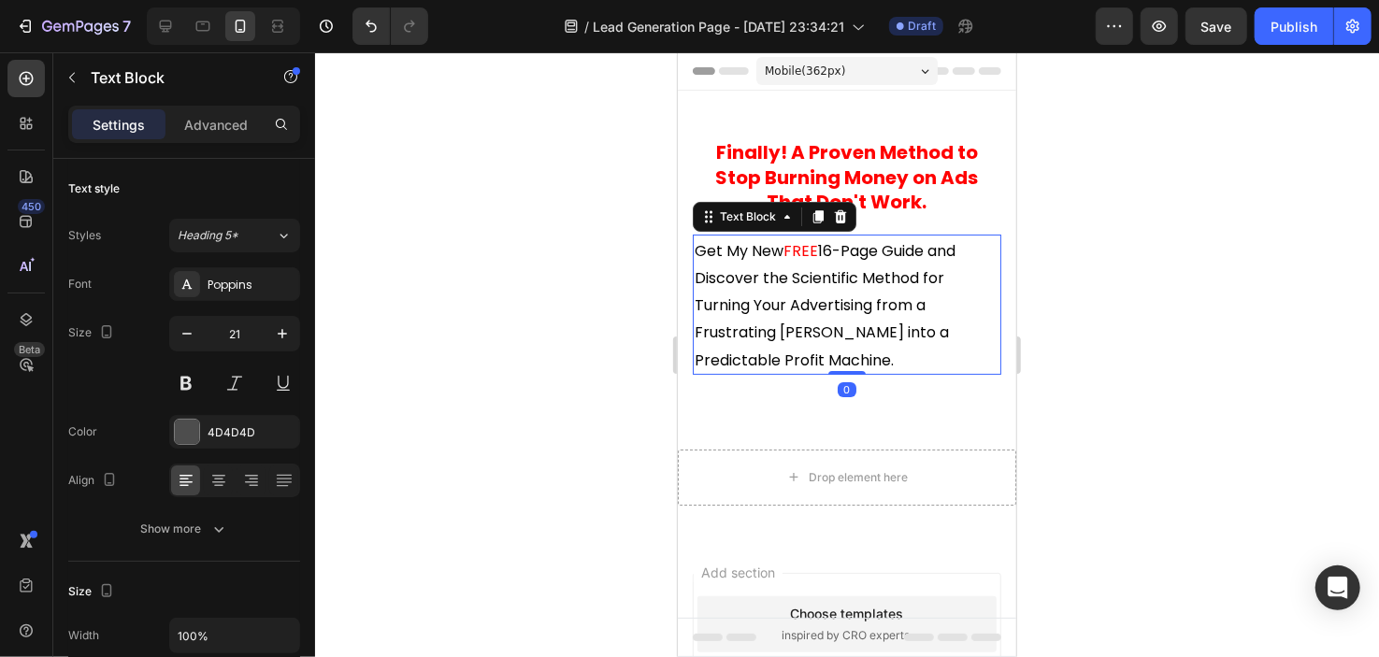
click at [805, 242] on span "FREE" at bounding box center [800, 250] width 35 height 22
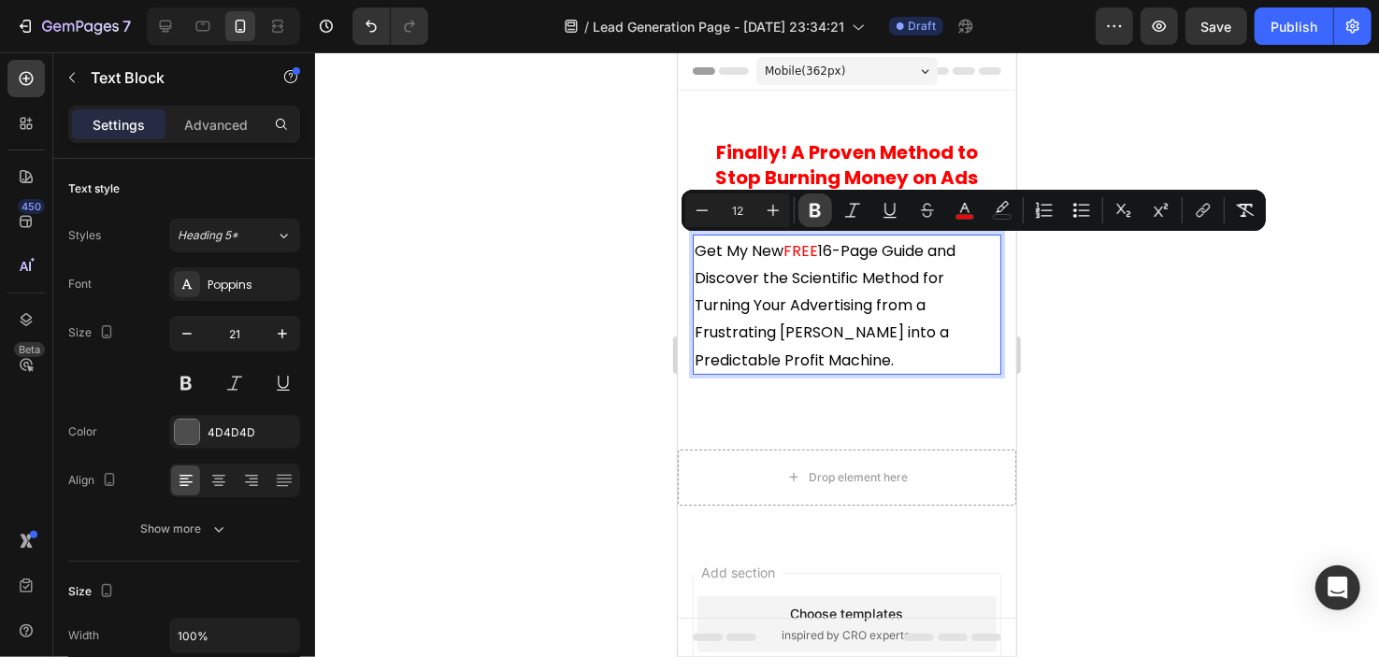
click at [815, 209] on icon "Editor contextual toolbar" at bounding box center [815, 211] width 11 height 14
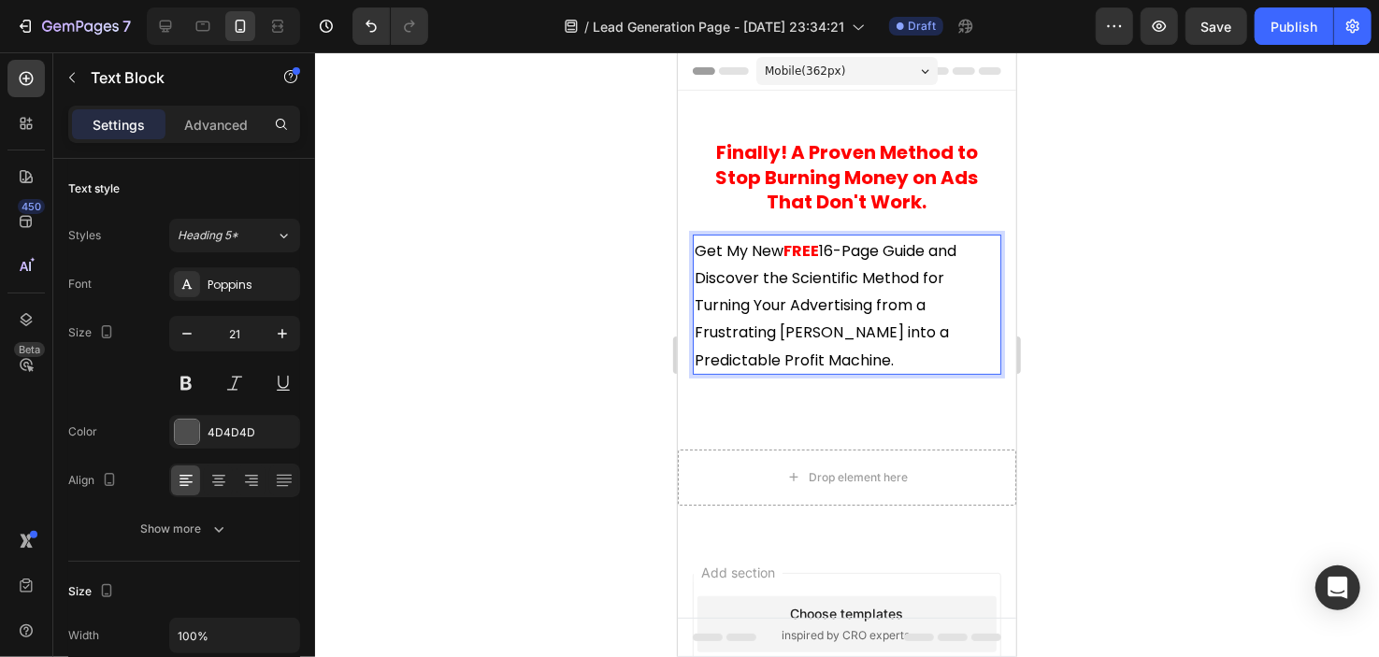
click at [766, 309] on span "16-Page Guide and Discover the Scientific Method for Turning Your Advertising f…" at bounding box center [825, 304] width 262 height 131
click at [223, 479] on icon at bounding box center [218, 480] width 19 height 19
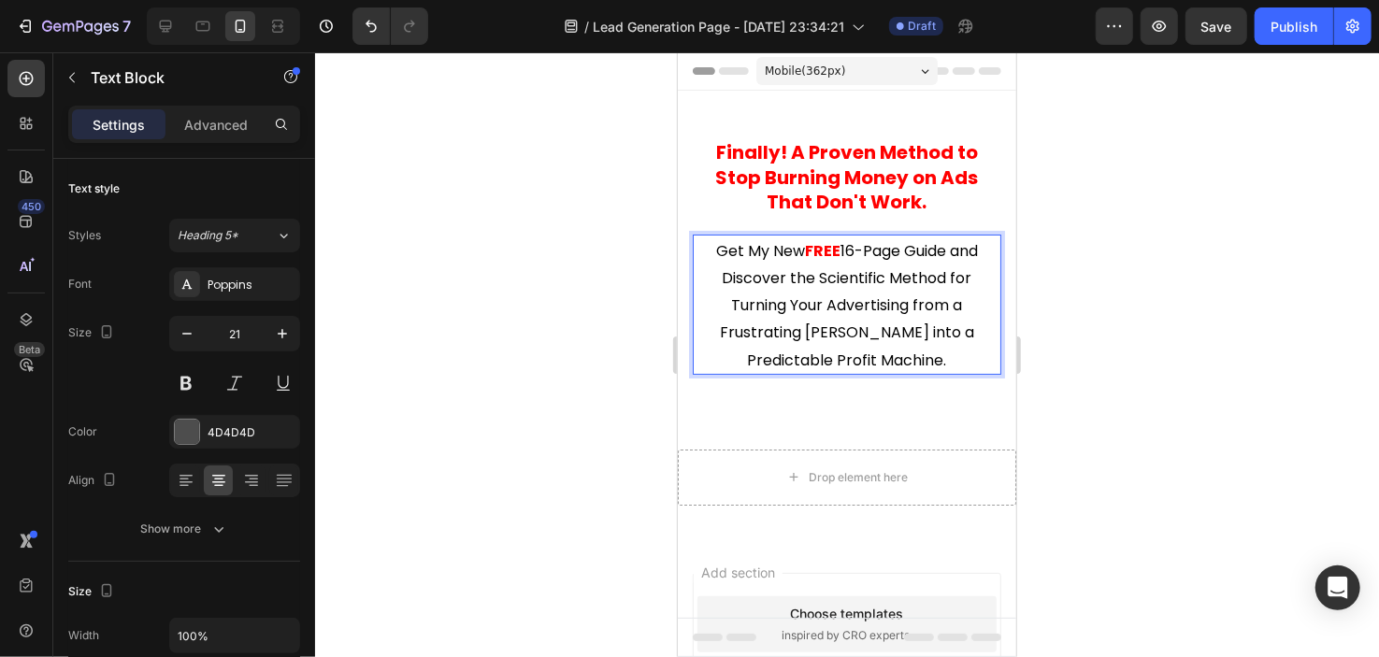
click at [787, 289] on p "Get My New FREE 16-Page Guide and Discover the Scientific Method for Turning Yo…" at bounding box center [846, 304] width 305 height 137
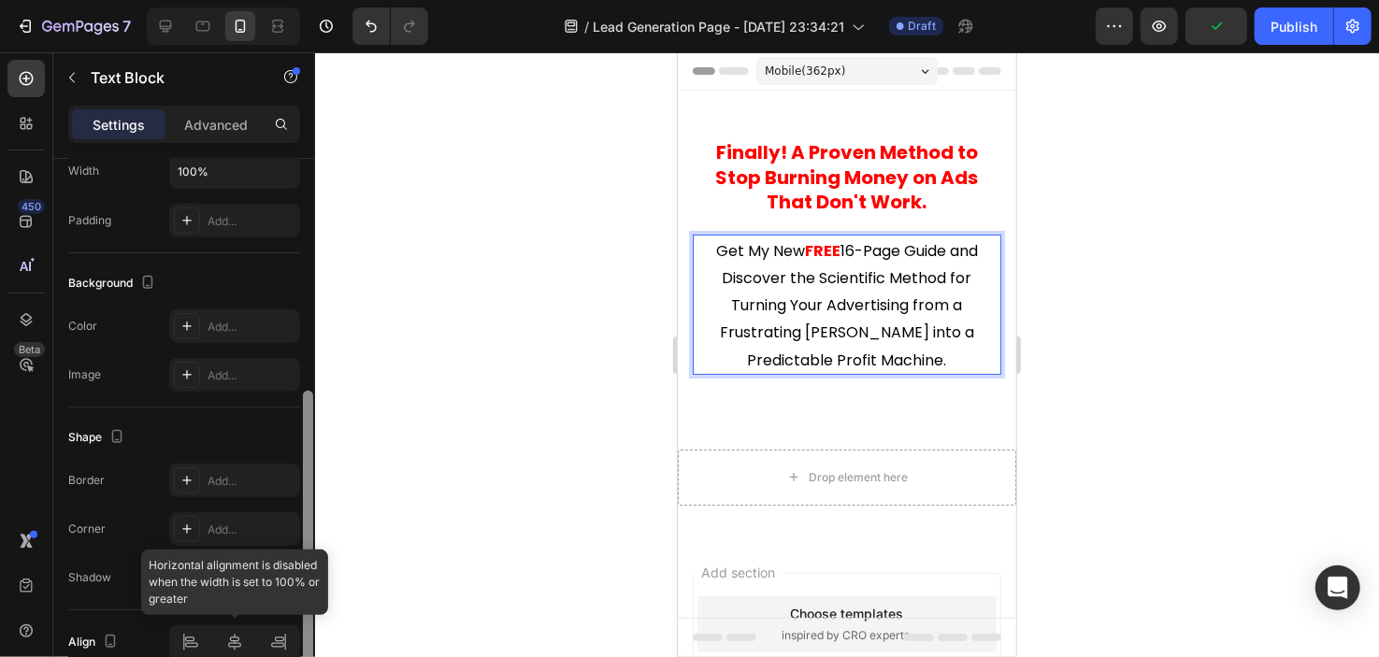
scroll to position [498, 0]
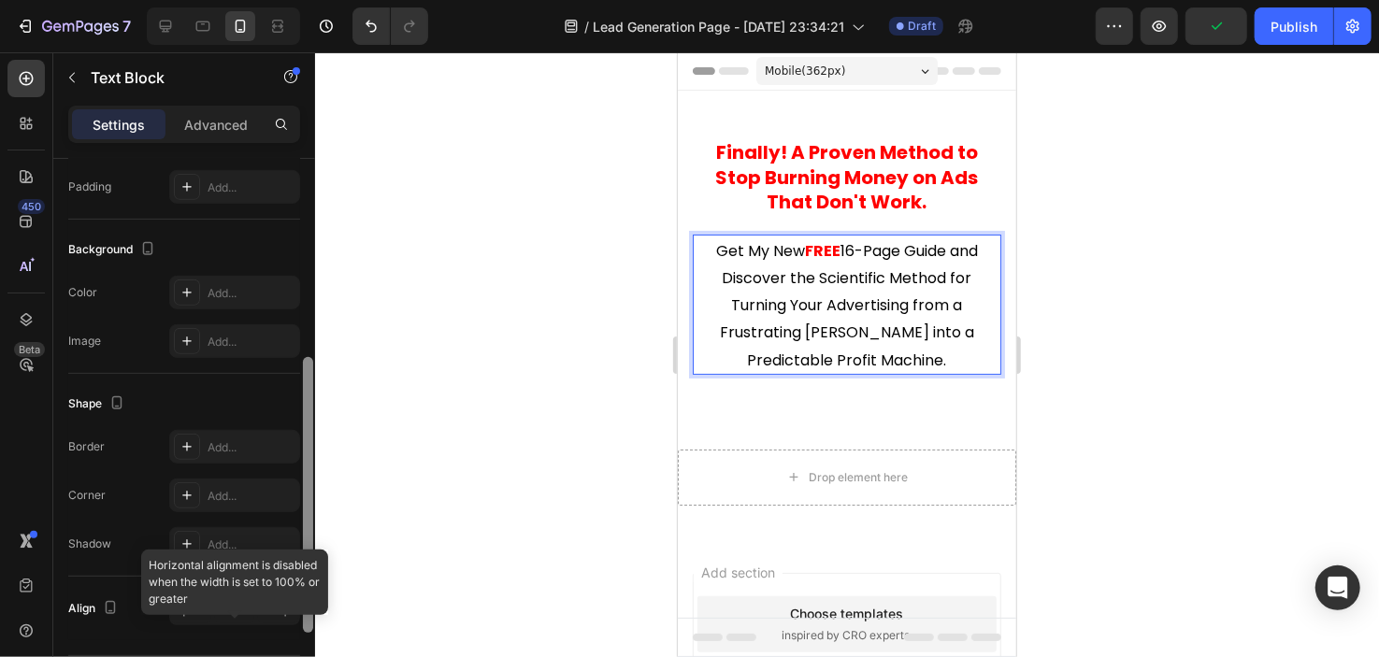
drag, startPoint x: 308, startPoint y: 390, endPoint x: 271, endPoint y: 640, distance: 252.3
click at [271, 640] on div "Text style Styles Heading 5* Font Poppins Size 21 Color 4D4D4D Align Show more …" at bounding box center [184, 435] width 262 height 552
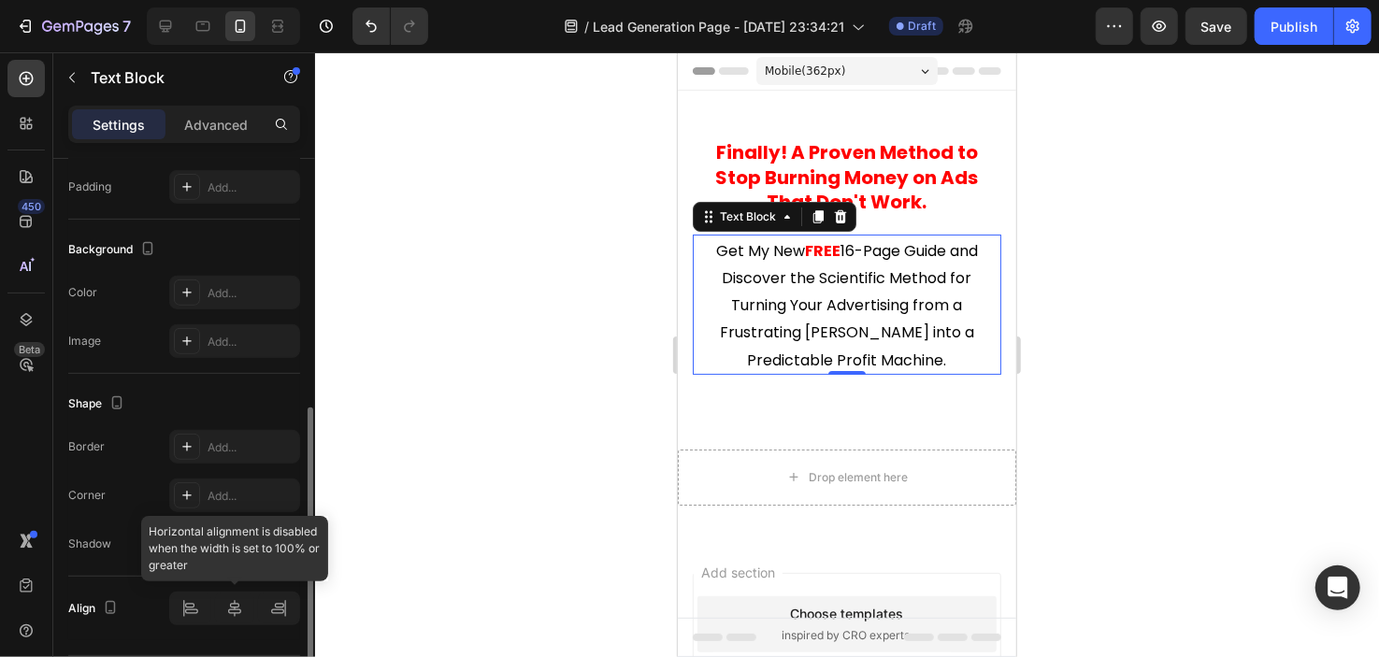
click at [233, 609] on div at bounding box center [234, 609] width 131 height 34
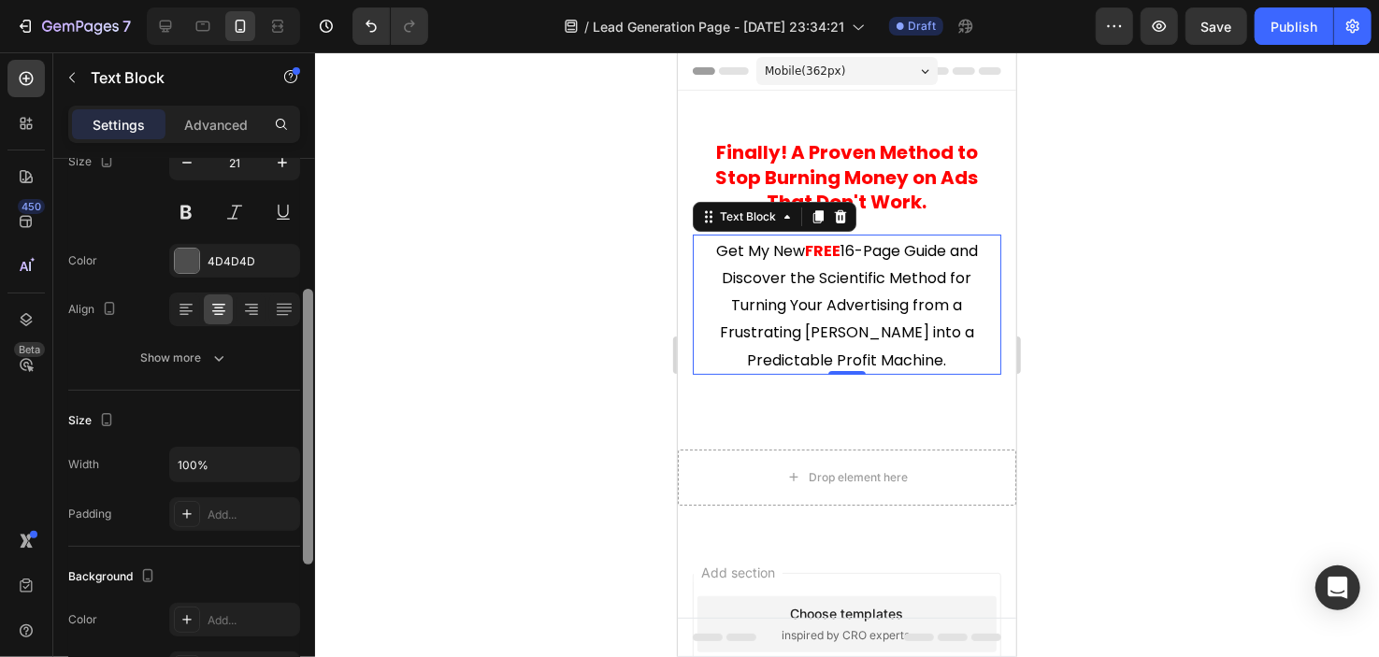
drag, startPoint x: 306, startPoint y: 485, endPoint x: 318, endPoint y: 321, distance: 165.0
click at [318, 0] on div "7 / Lead Generation Page - [DATE] 23:34:21 Draft Preview Save Publish 450 Beta …" at bounding box center [689, 0] width 1379 height 0
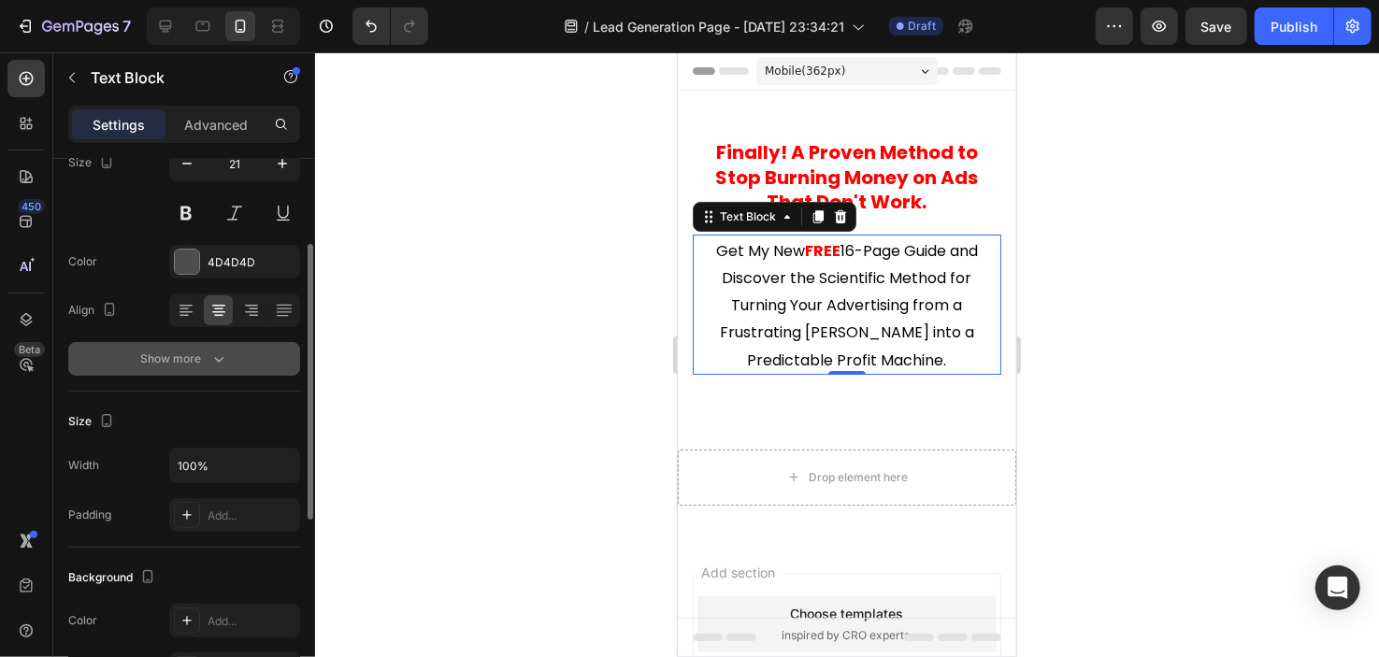
click at [213, 366] on icon "button" at bounding box center [218, 359] width 19 height 19
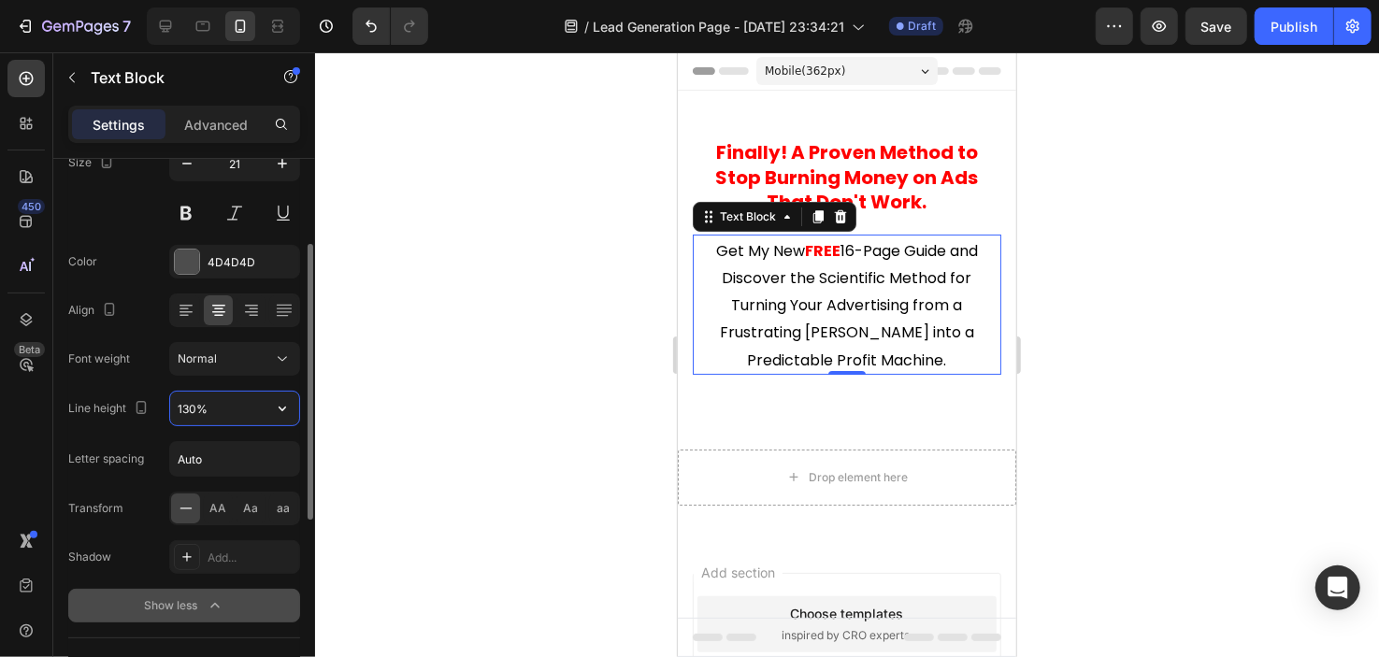
click at [240, 404] on input "130%" at bounding box center [234, 409] width 129 height 34
type input "90%"
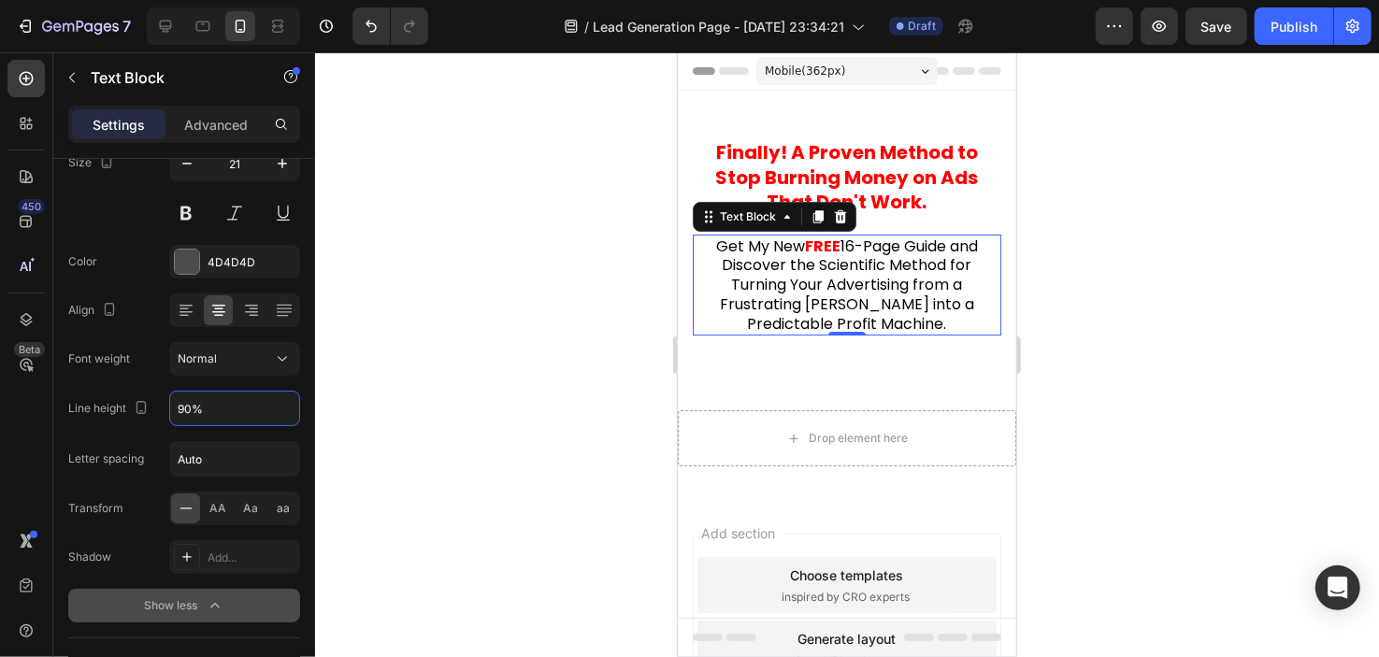
click at [507, 389] on div at bounding box center [847, 354] width 1064 height 605
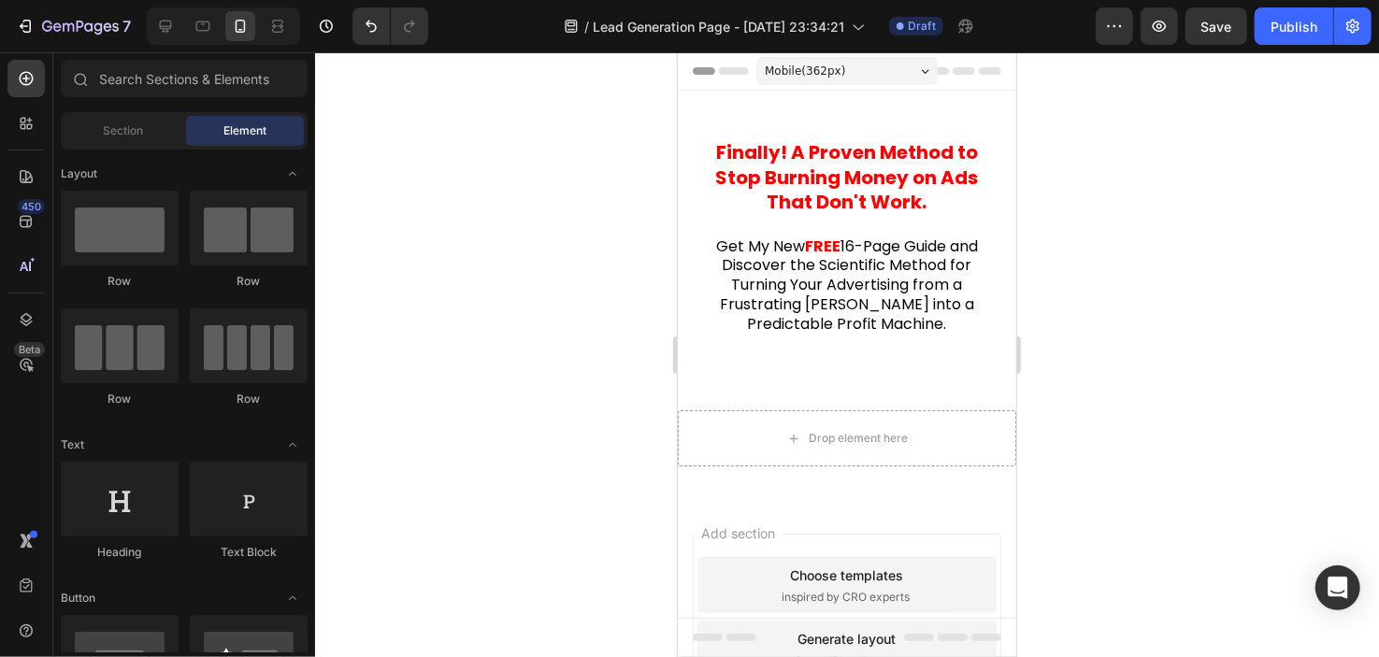
click at [743, 282] on span "16-Page Guide and Discover the Scientific Method for Turning Your Advertising f…" at bounding box center [848, 285] width 258 height 100
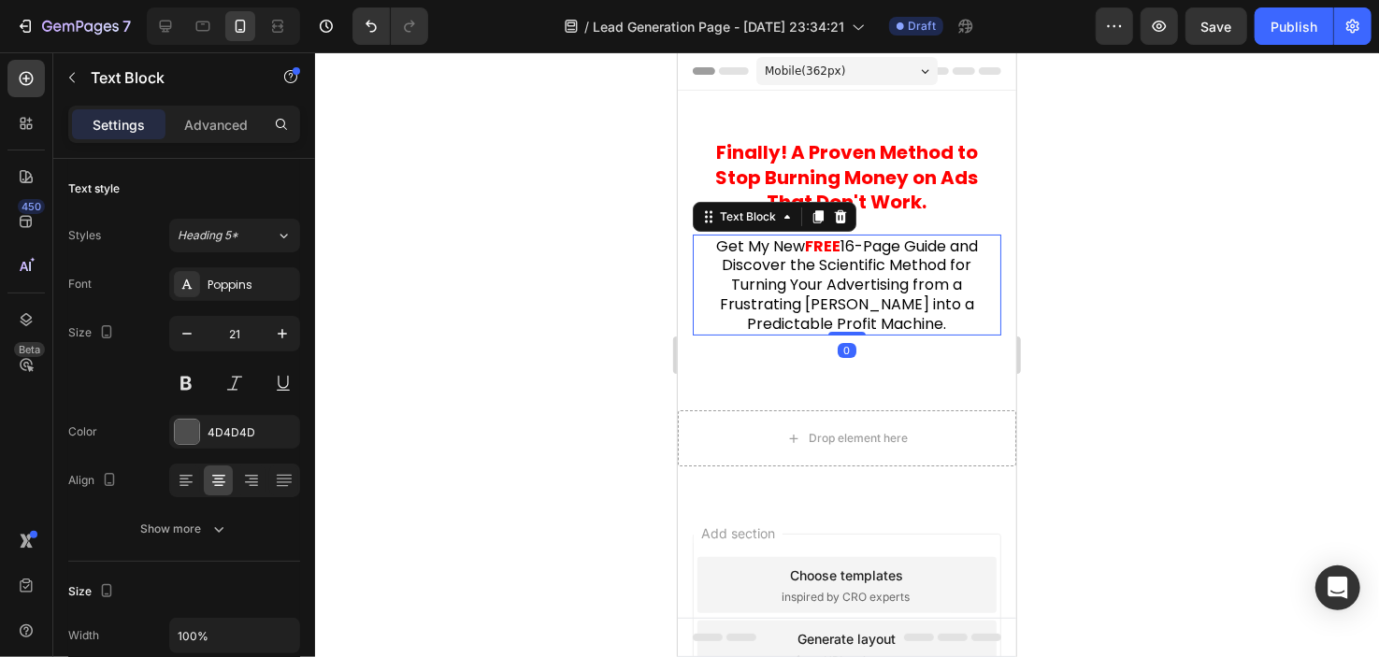
click at [554, 339] on div at bounding box center [847, 354] width 1064 height 605
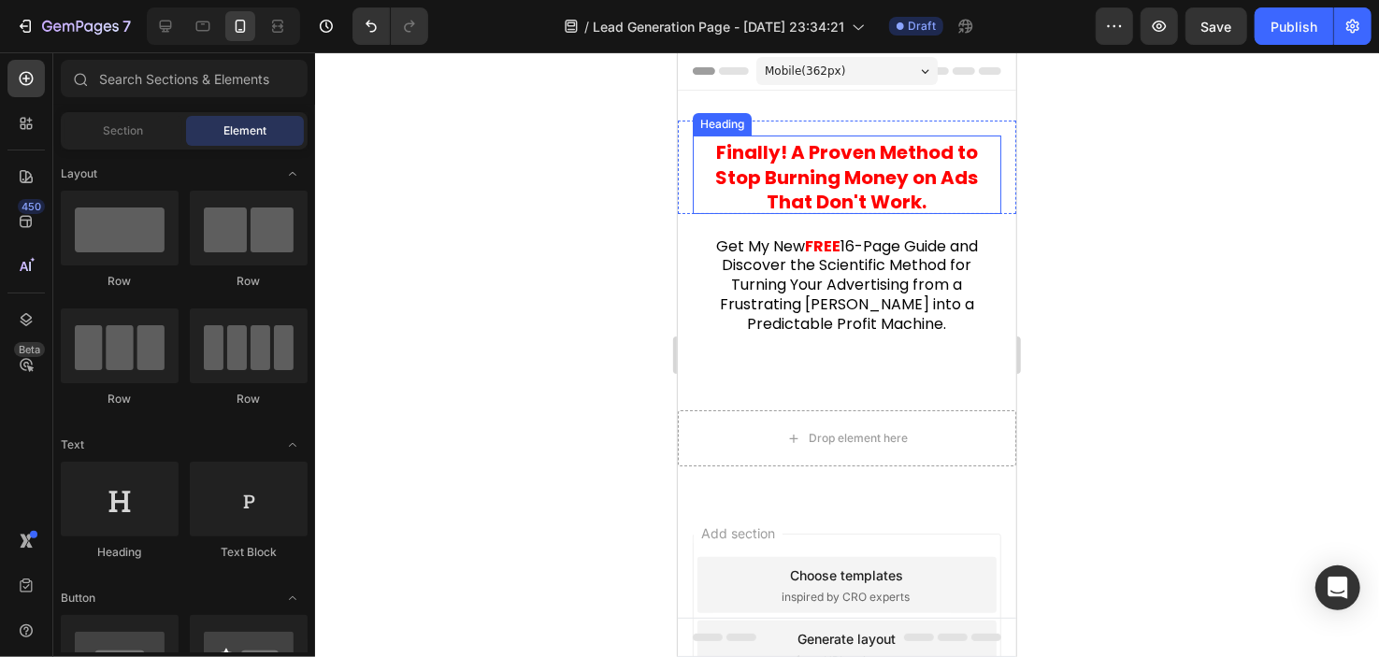
click at [772, 165] on strong "! A Proven Method to Stop Burning Money on Ads That Don't Work." at bounding box center [846, 176] width 263 height 76
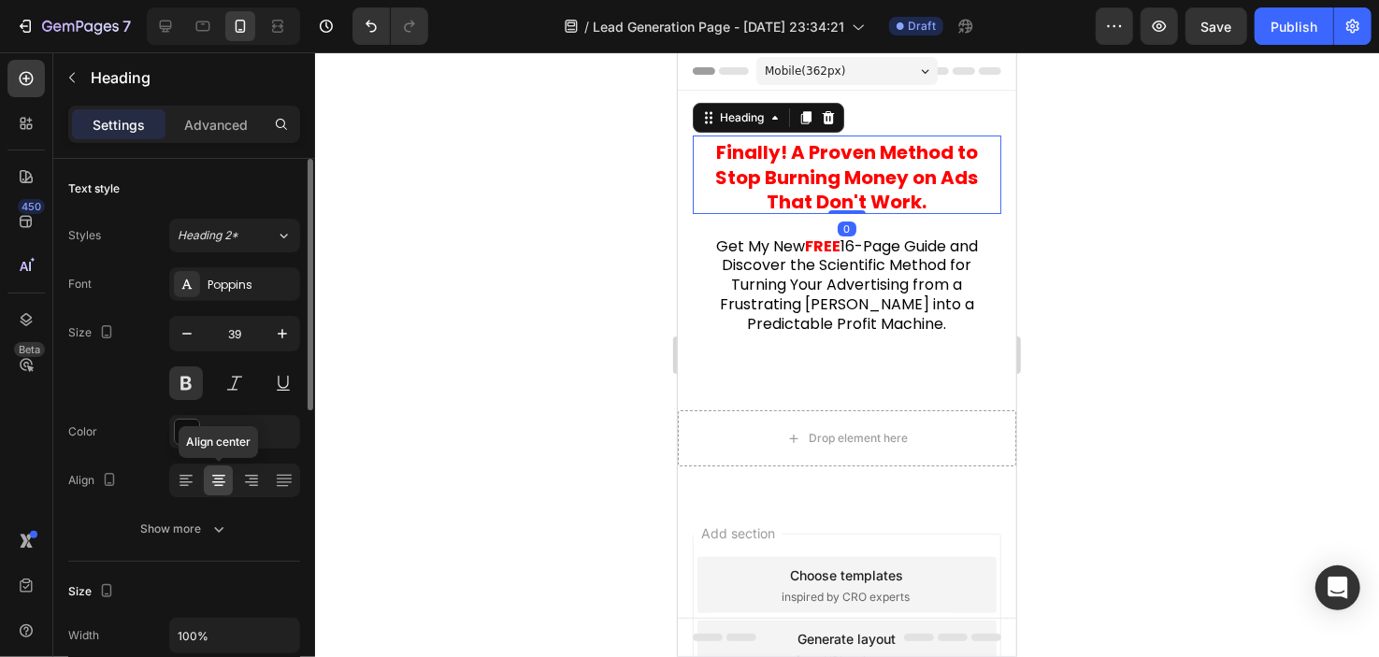
click at [222, 493] on div at bounding box center [218, 481] width 29 height 30
click at [220, 498] on div "Font Poppins Size 39 Color 121212 Align Show more" at bounding box center [184, 406] width 232 height 279
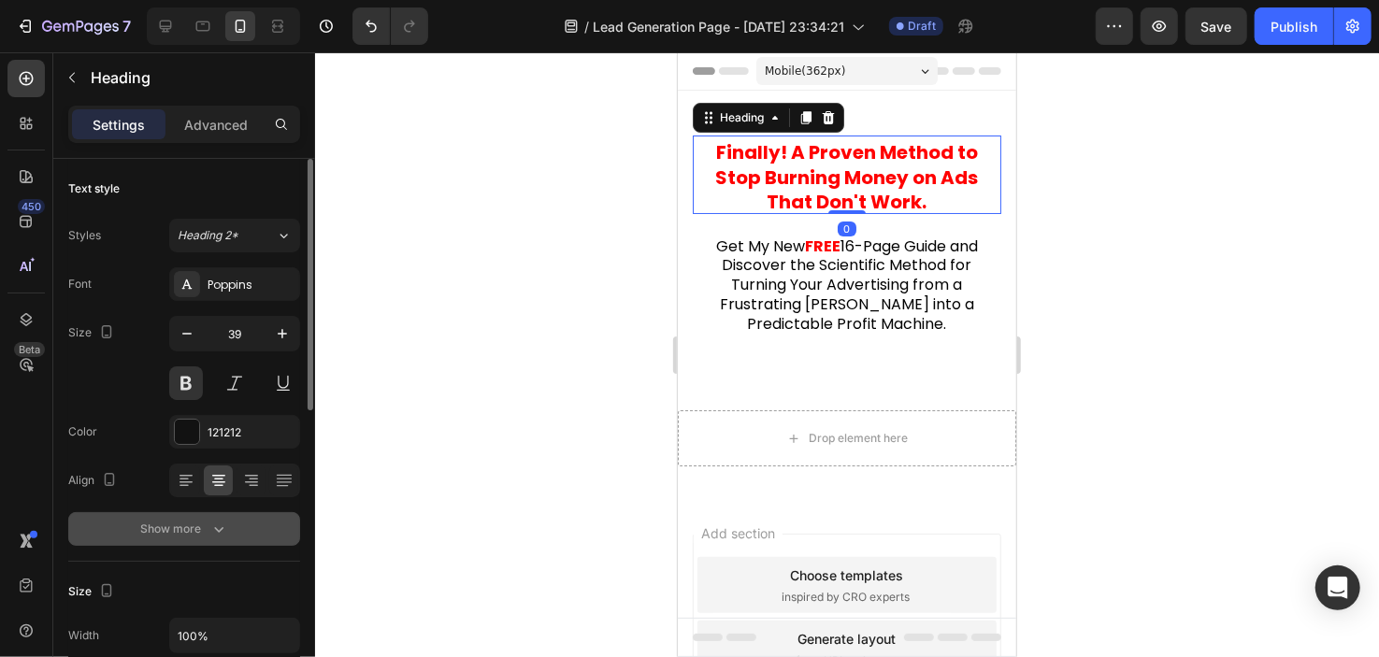
click at [211, 534] on icon "button" at bounding box center [218, 529] width 19 height 19
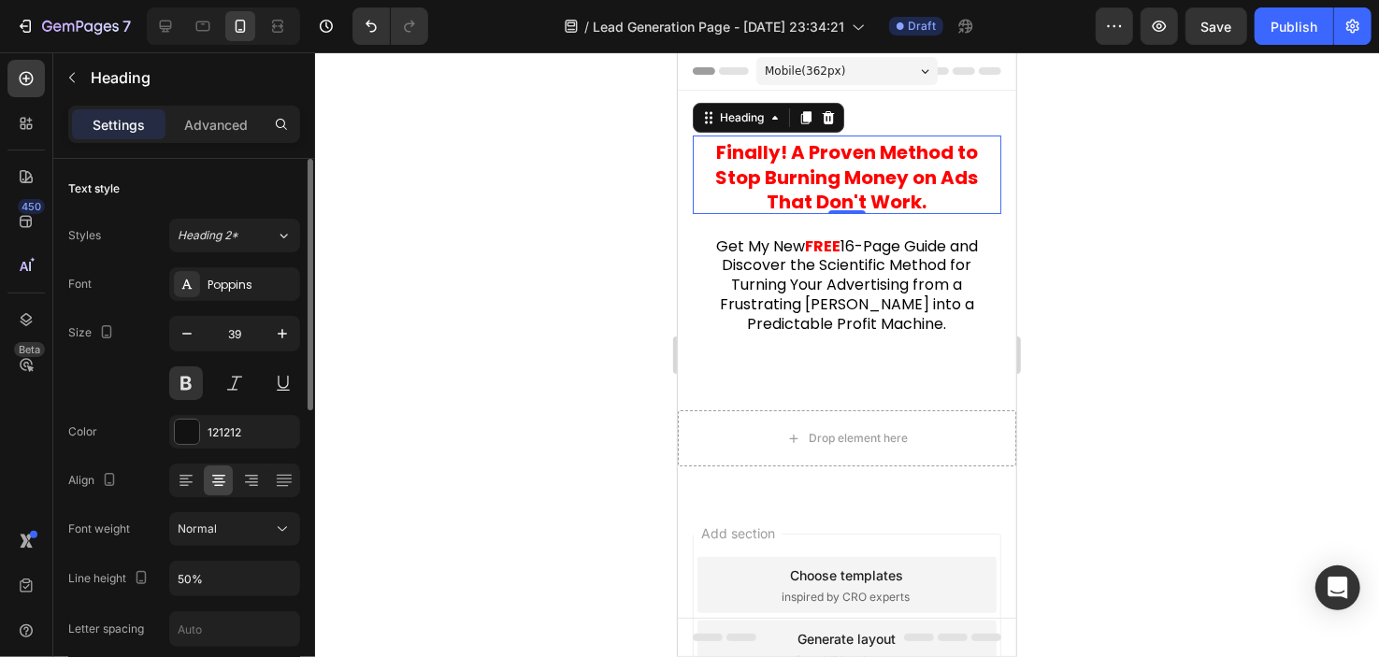
click at [801, 264] on span "16-Page Guide and Discover the Scientific Method for Turning Your Advertising f…" at bounding box center [848, 285] width 258 height 100
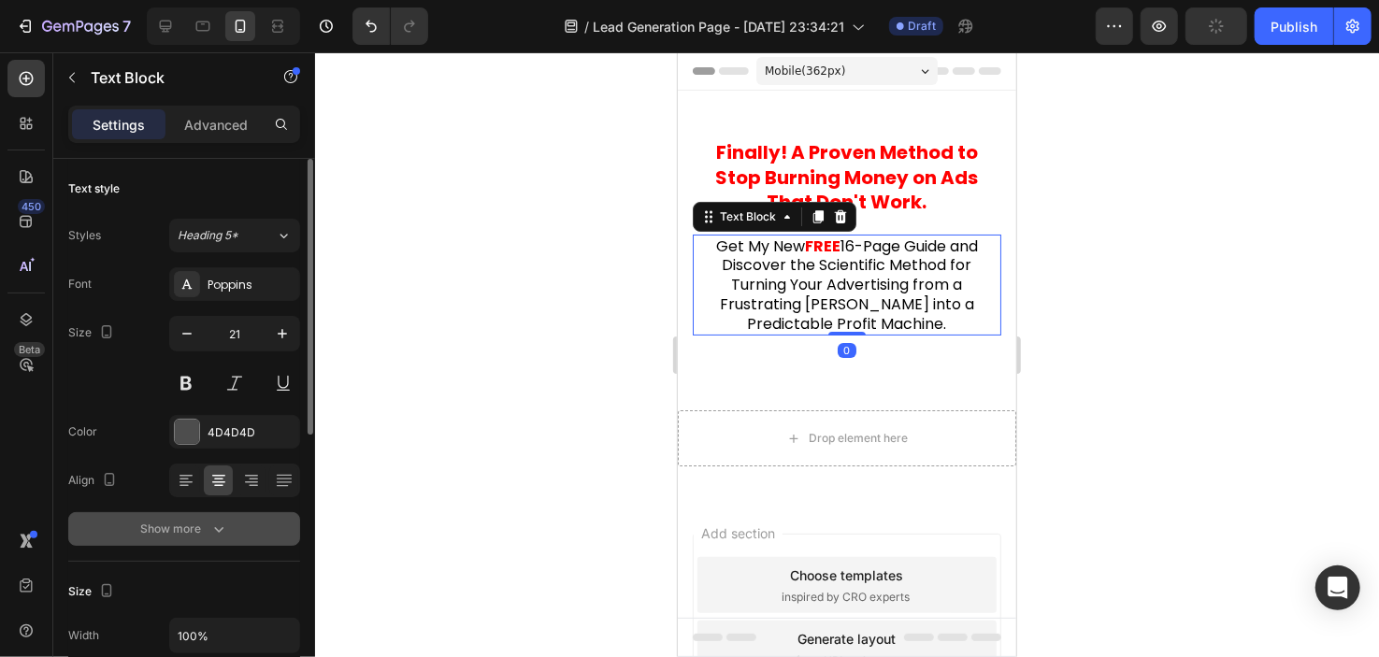
click at [212, 534] on icon "button" at bounding box center [218, 529] width 19 height 19
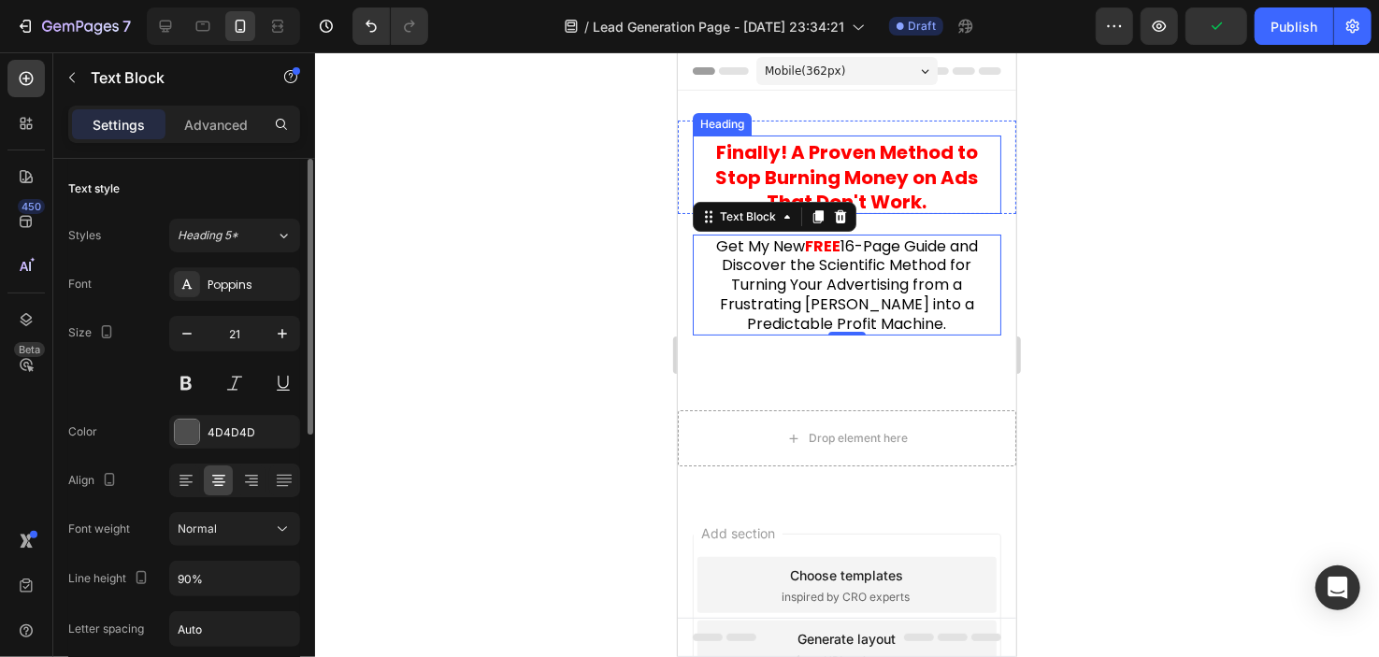
click at [776, 168] on strong "! A Proven Method to Stop Burning Money on Ads That Don't Work." at bounding box center [846, 176] width 263 height 76
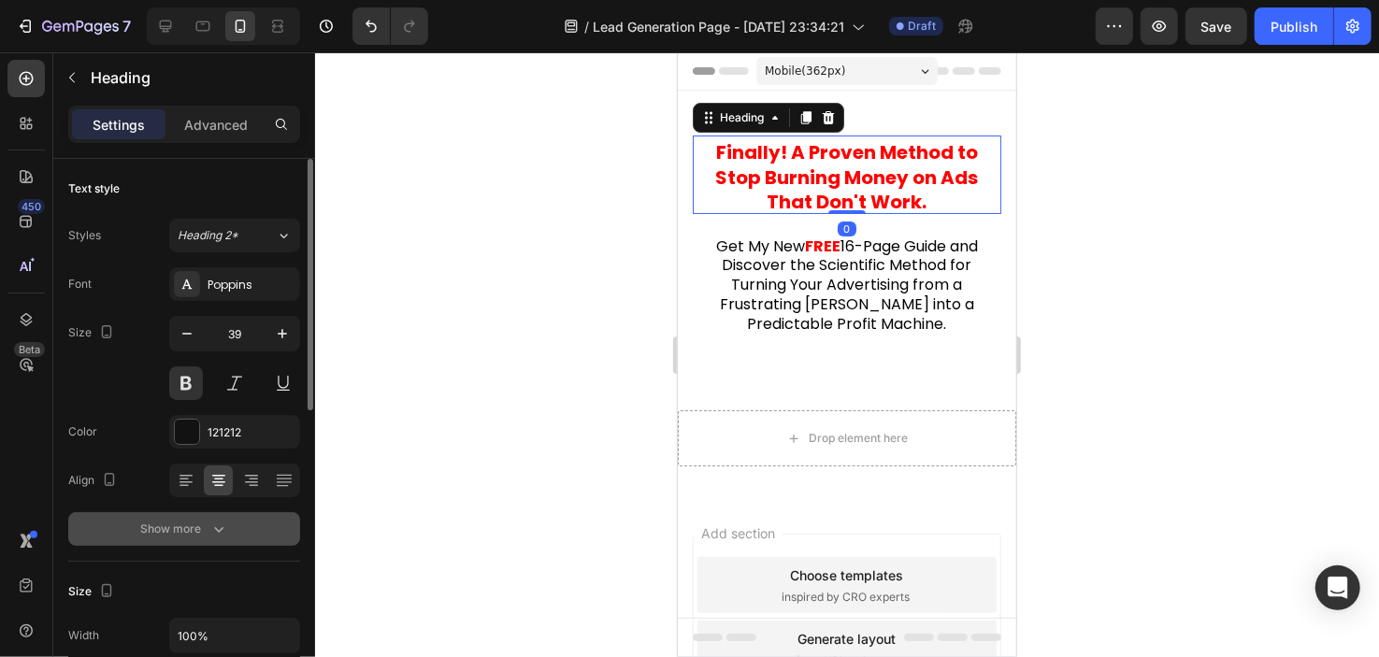
click at [163, 541] on button "Show more" at bounding box center [184, 529] width 232 height 34
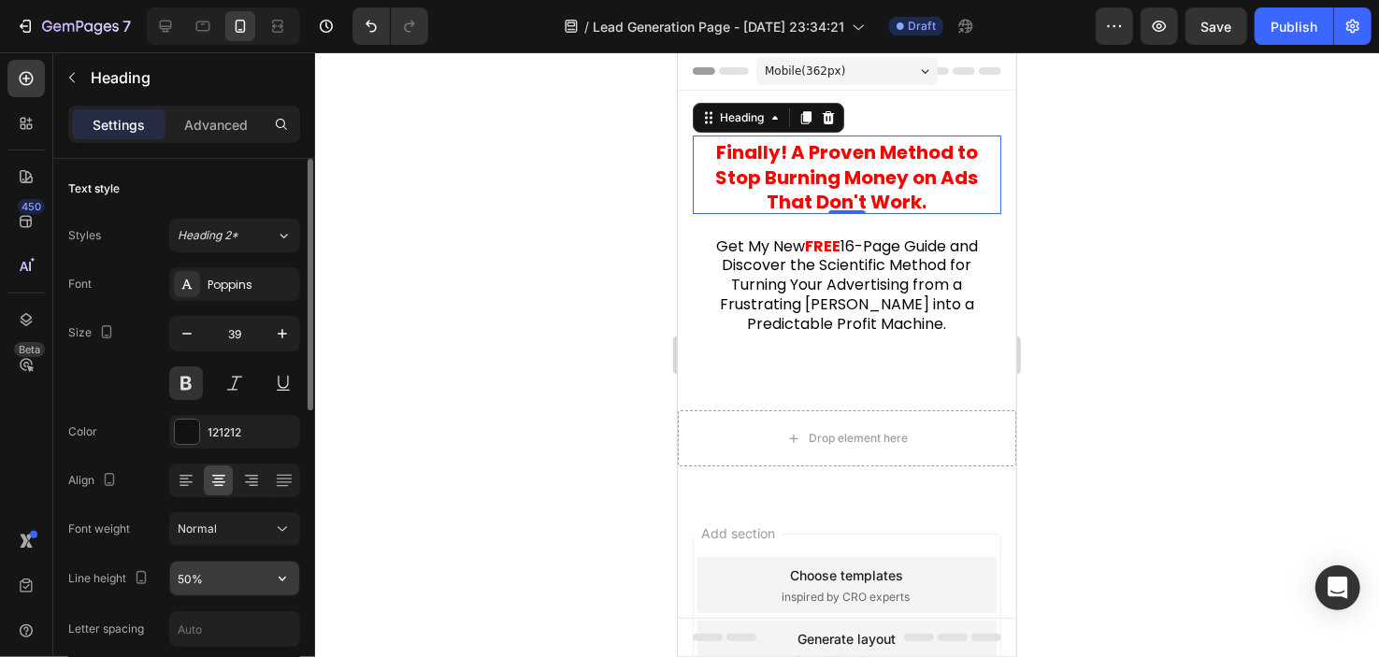
click at [186, 575] on input "50%" at bounding box center [234, 579] width 129 height 34
click at [281, 575] on icon "button" at bounding box center [282, 579] width 19 height 19
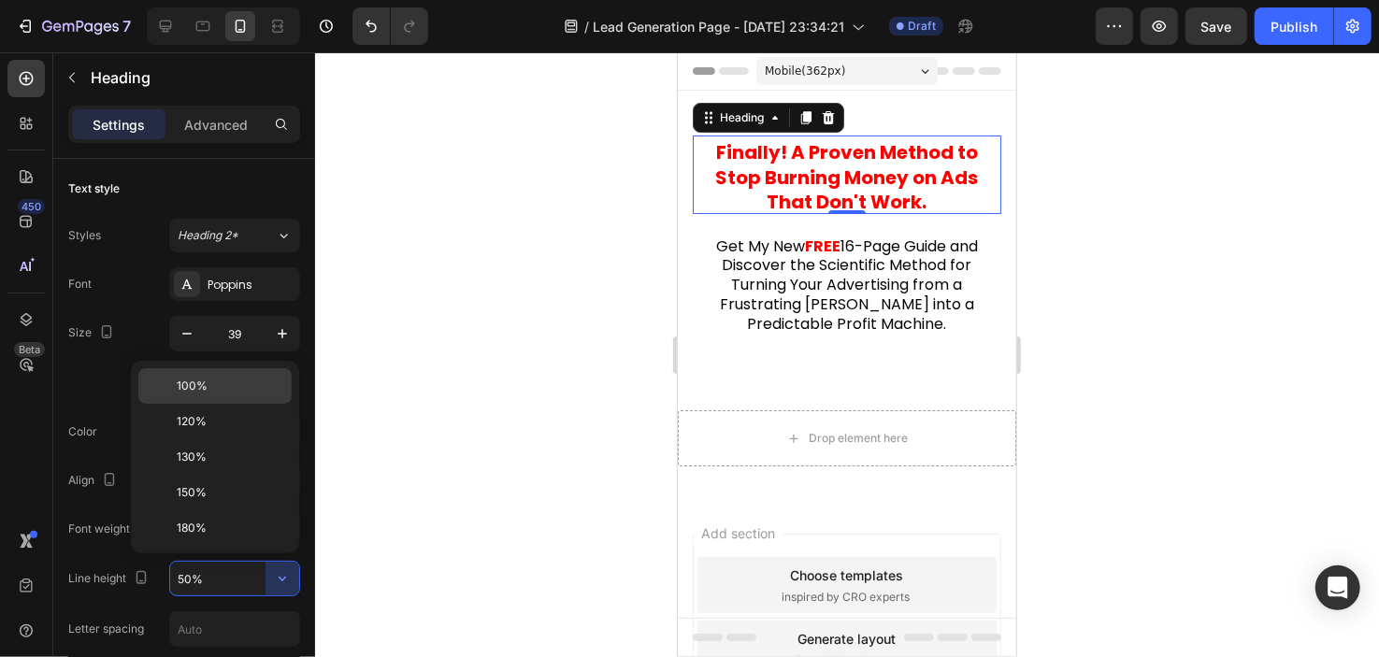
click at [235, 385] on p "100%" at bounding box center [230, 386] width 107 height 17
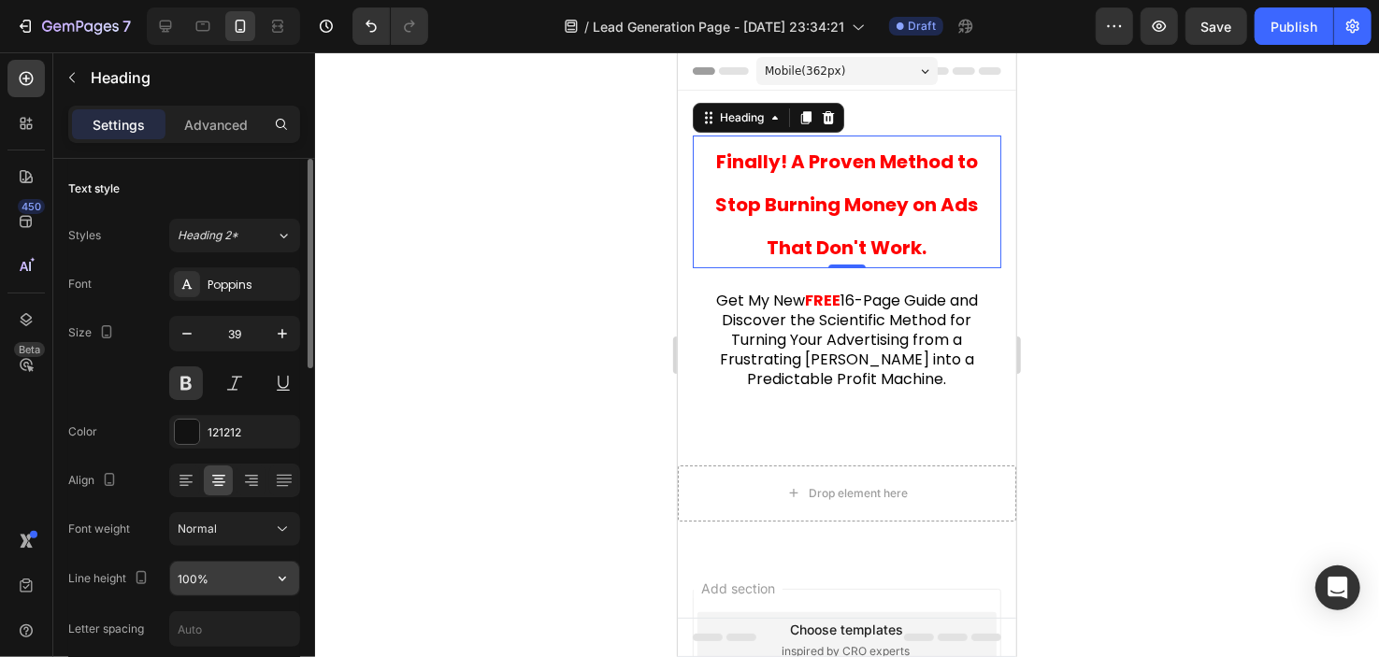
click at [197, 584] on input "100%" at bounding box center [234, 579] width 129 height 34
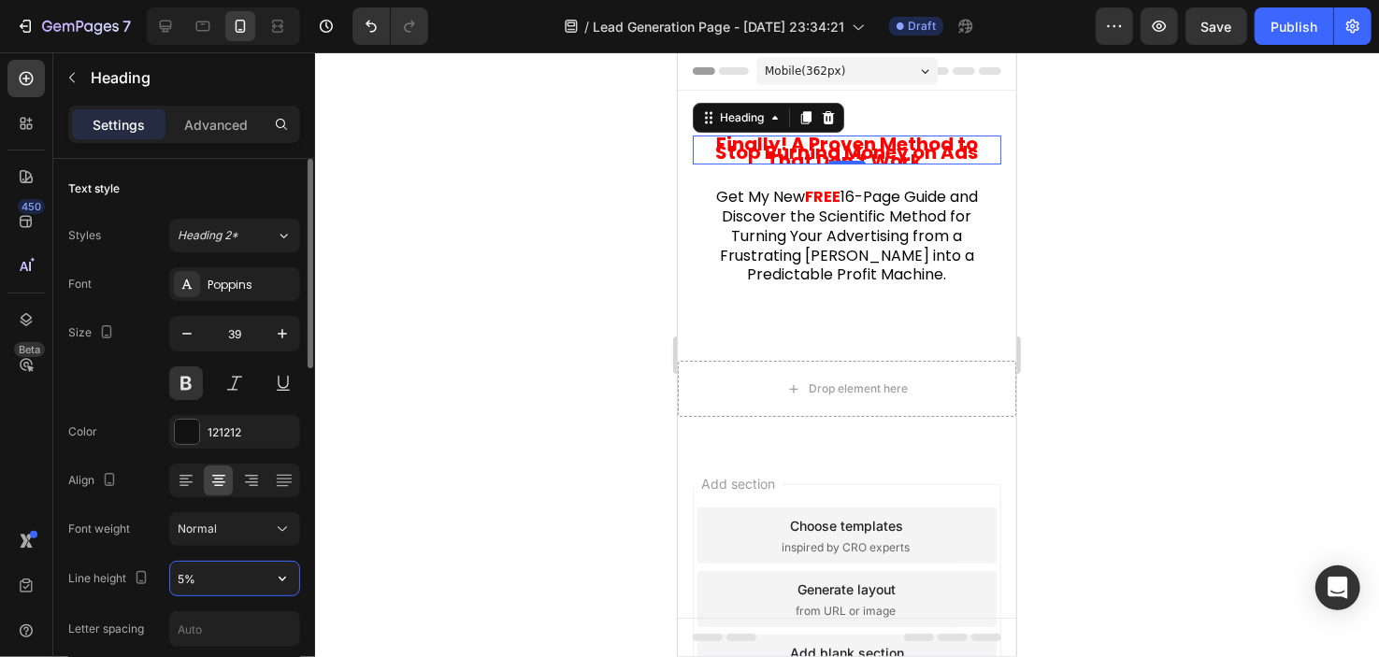
type input "50%"
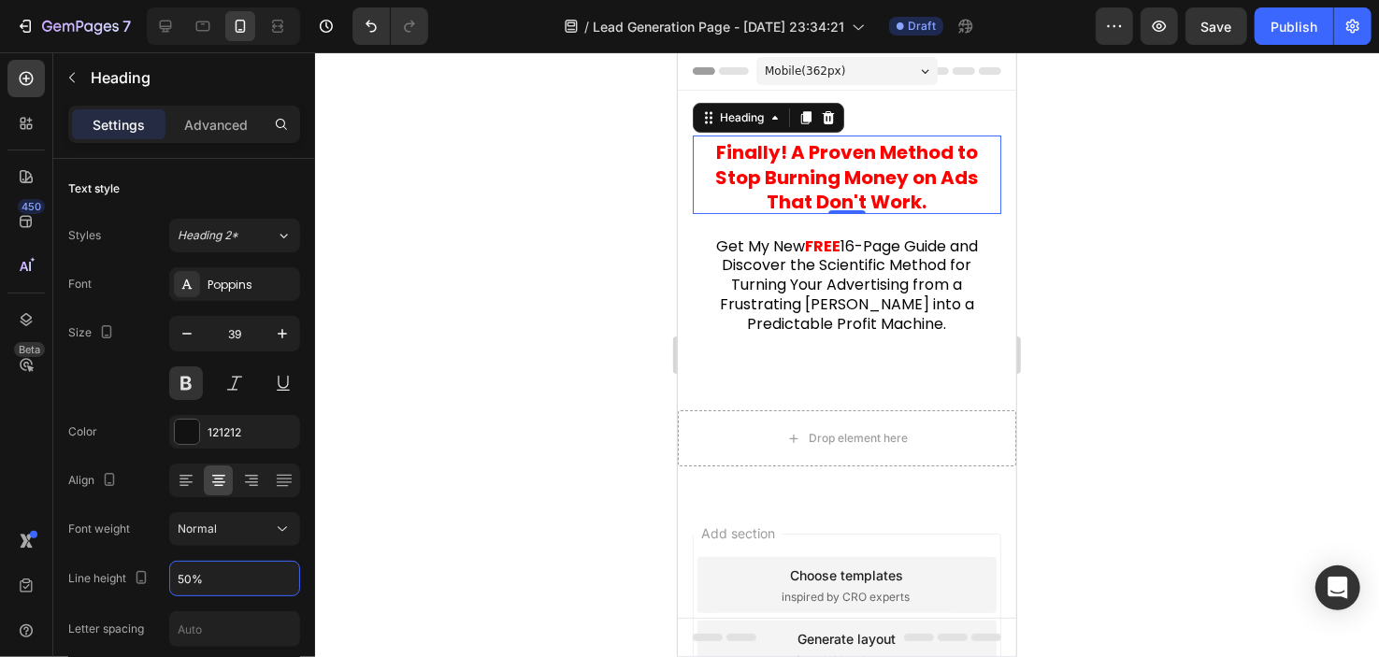
click at [523, 466] on div at bounding box center [847, 354] width 1064 height 605
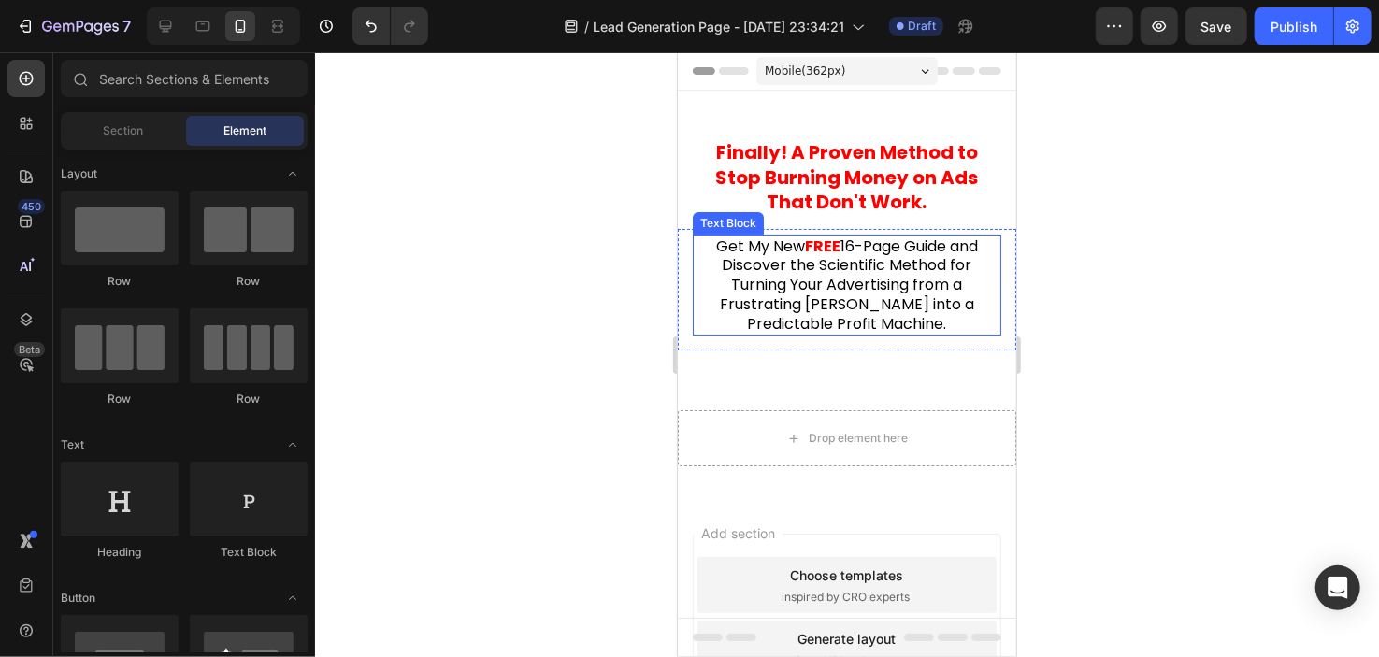
click at [873, 320] on span "16-Page Guide and Discover the Scientific Method for Turning Your Advertising f…" at bounding box center [848, 285] width 258 height 100
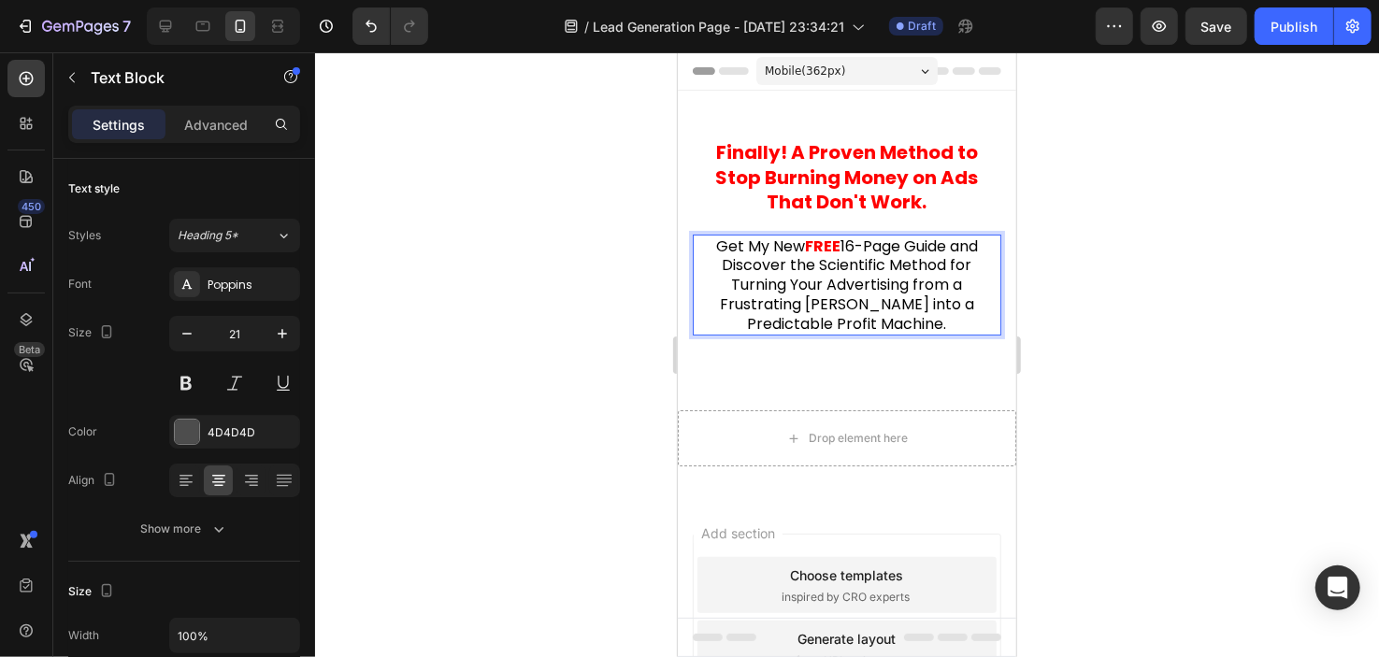
click at [912, 321] on p "Get My New FREE 16-Page Guide and Discover the Scientific Method for Turning Yo…" at bounding box center [846, 285] width 305 height 98
click at [610, 253] on div at bounding box center [847, 354] width 1064 height 605
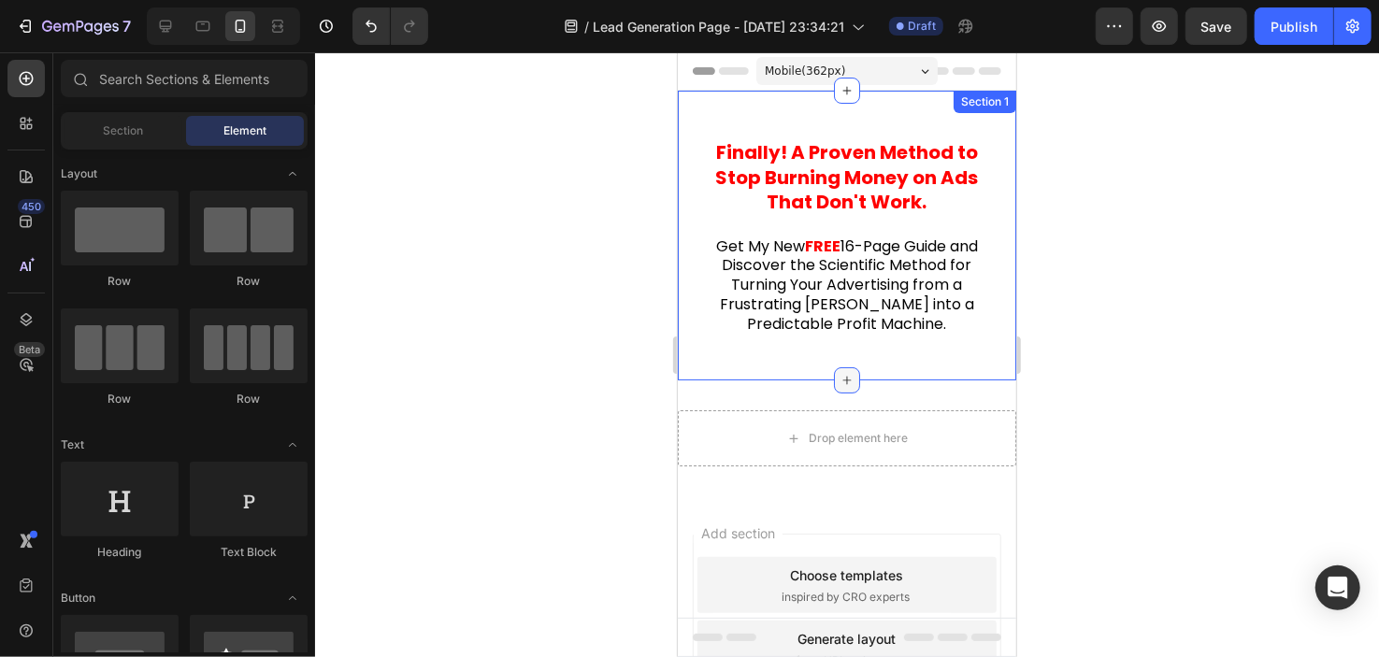
click at [845, 372] on icon at bounding box center [846, 379] width 15 height 15
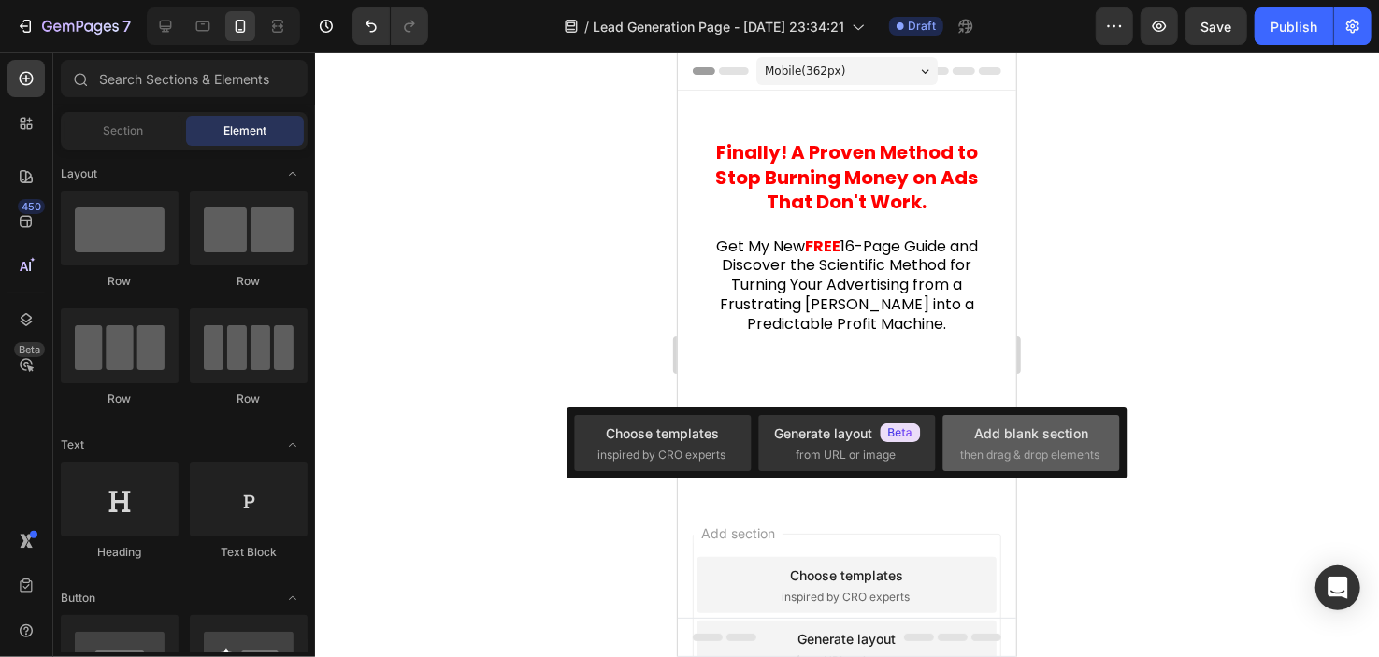
click at [972, 440] on div "Add blank section then drag & drop elements" at bounding box center [1031, 444] width 142 height 40
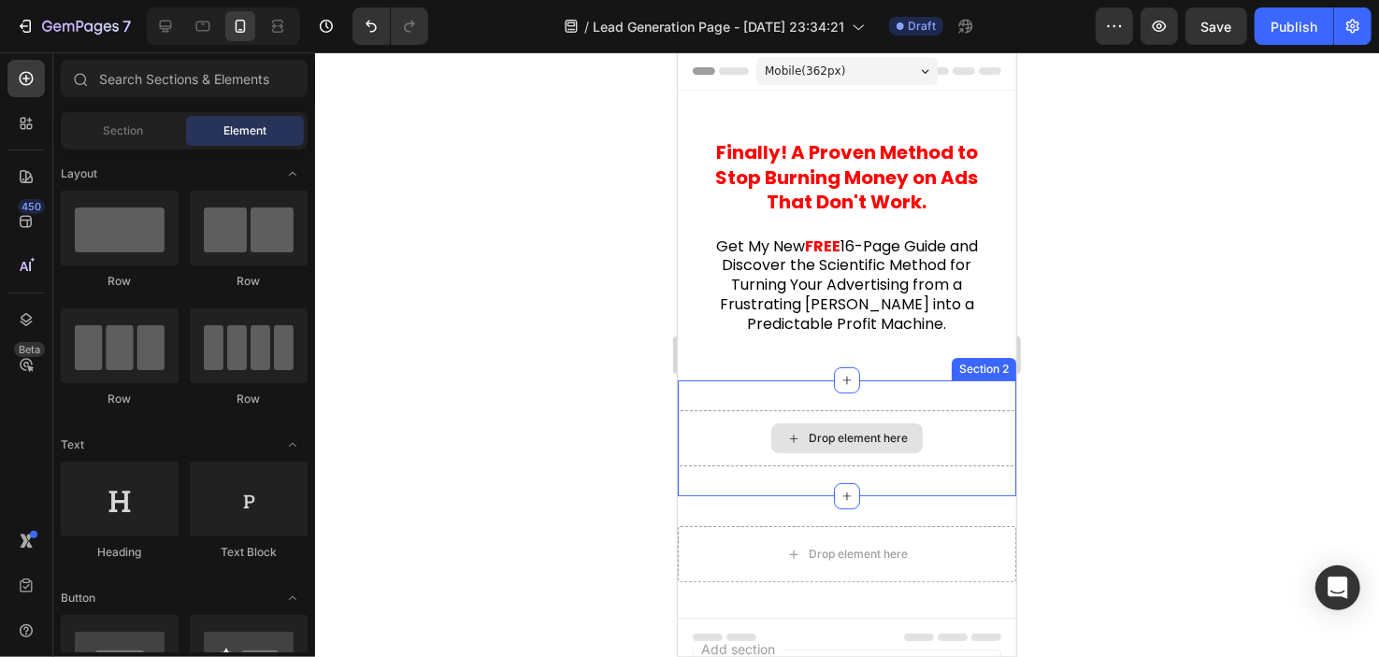
click at [830, 438] on div "Drop element here" at bounding box center [857, 437] width 99 height 15
drag, startPoint x: 310, startPoint y: 382, endPoint x: 317, endPoint y: 457, distance: 76.1
click at [317, 0] on div "7 / Lead Generation Page - [DATE] 23:34:21 Draft Preview Save Publish 450 Beta …" at bounding box center [689, 0] width 1379 height 0
click at [256, 422] on div "Row Row Row Row" at bounding box center [184, 308] width 247 height 234
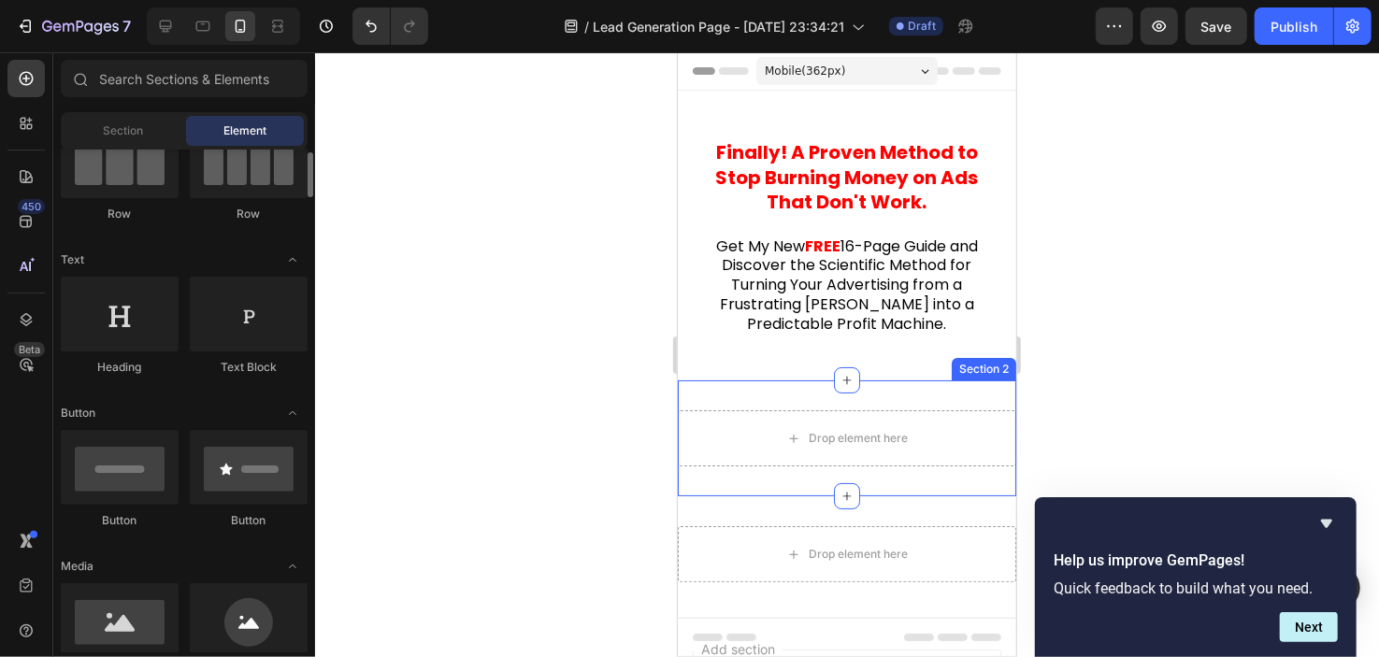
scroll to position [173, 0]
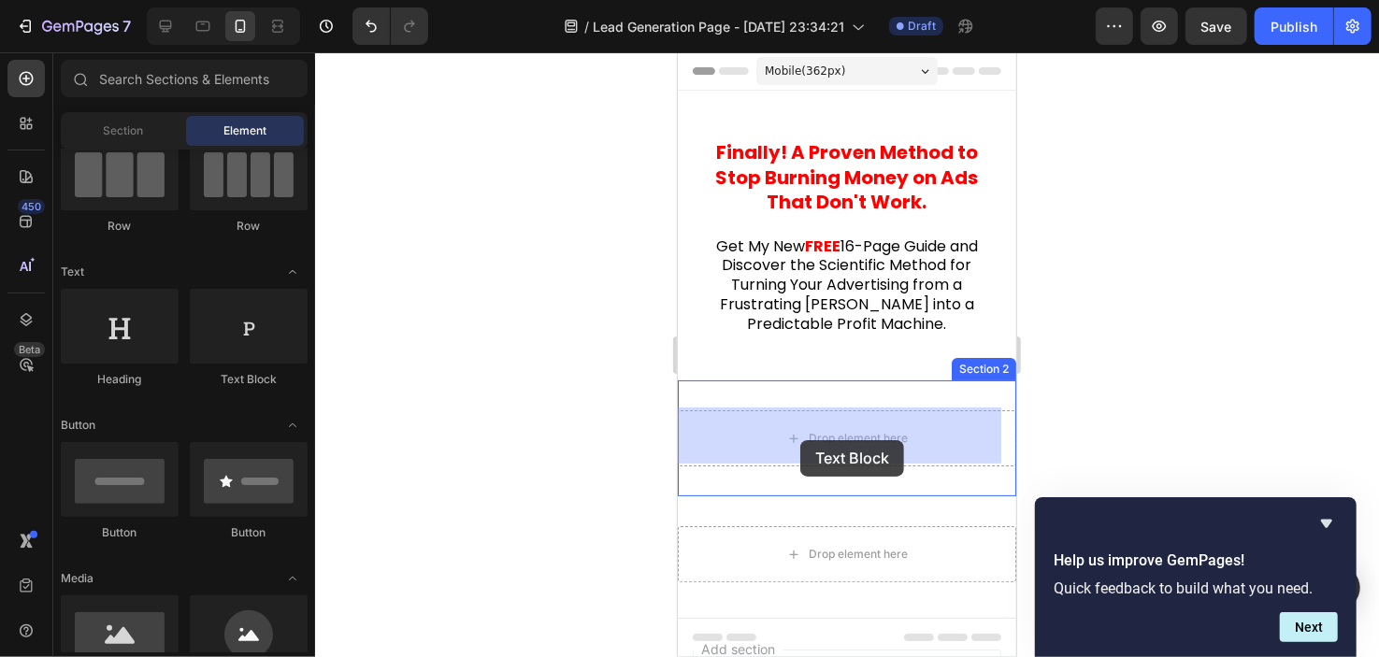
drag, startPoint x: 937, startPoint y: 347, endPoint x: 800, endPoint y: 440, distance: 165.7
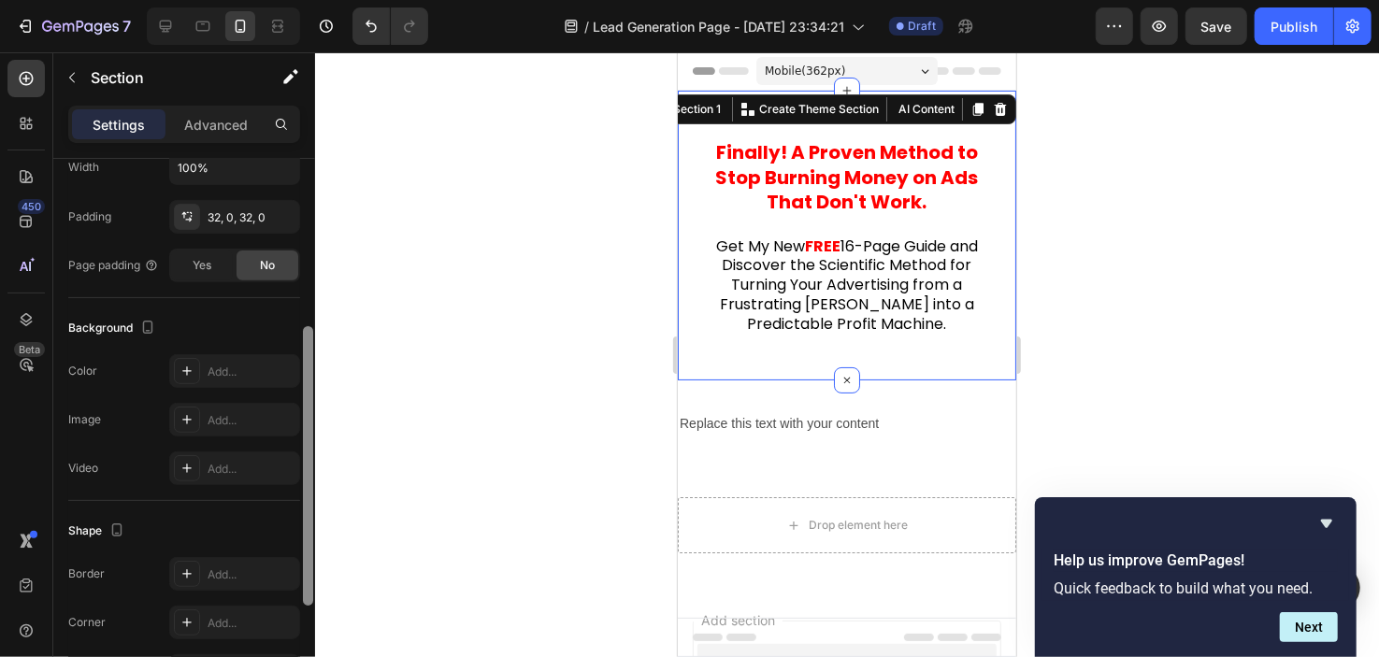
drag, startPoint x: 309, startPoint y: 420, endPoint x: 304, endPoint y: 641, distance: 220.7
click at [304, 606] on div at bounding box center [308, 466] width 10 height 280
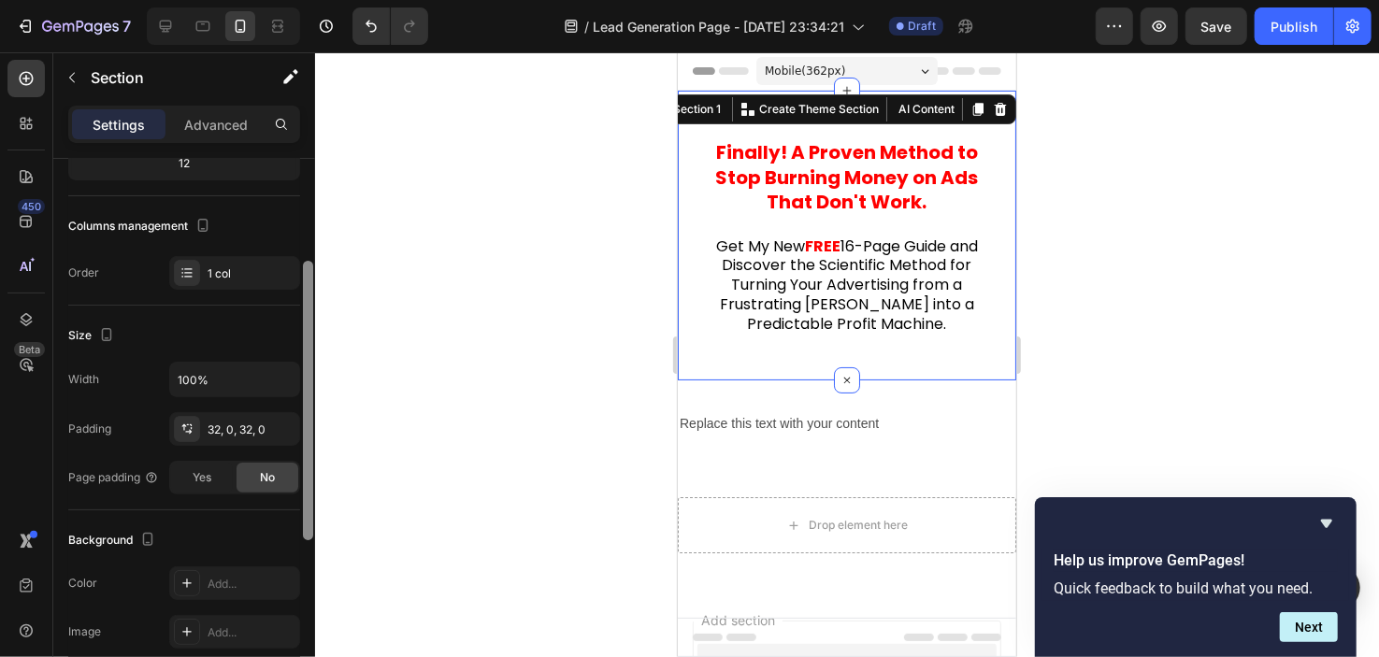
scroll to position [206, 0]
drag, startPoint x: 306, startPoint y: 616, endPoint x: 315, endPoint y: 500, distance: 116.3
click at [315, 0] on div "7 / Lead Generation Page - [DATE] 23:34:21 Draft Preview Save Publish 450 Beta …" at bounding box center [689, 0] width 1379 height 0
click at [221, 481] on div "Yes" at bounding box center [202, 480] width 62 height 30
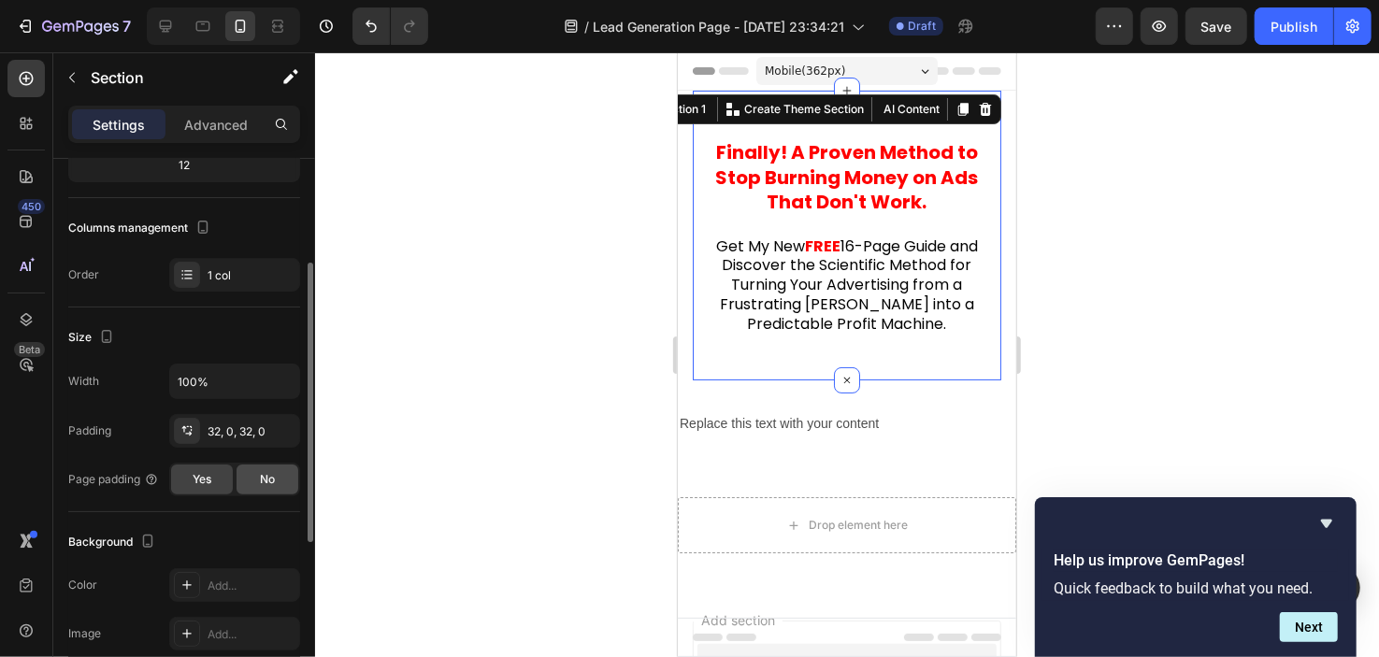
click at [257, 480] on div "No" at bounding box center [268, 480] width 62 height 30
click at [226, 486] on div "Yes" at bounding box center [202, 480] width 62 height 30
click at [251, 486] on div "No" at bounding box center [268, 480] width 62 height 30
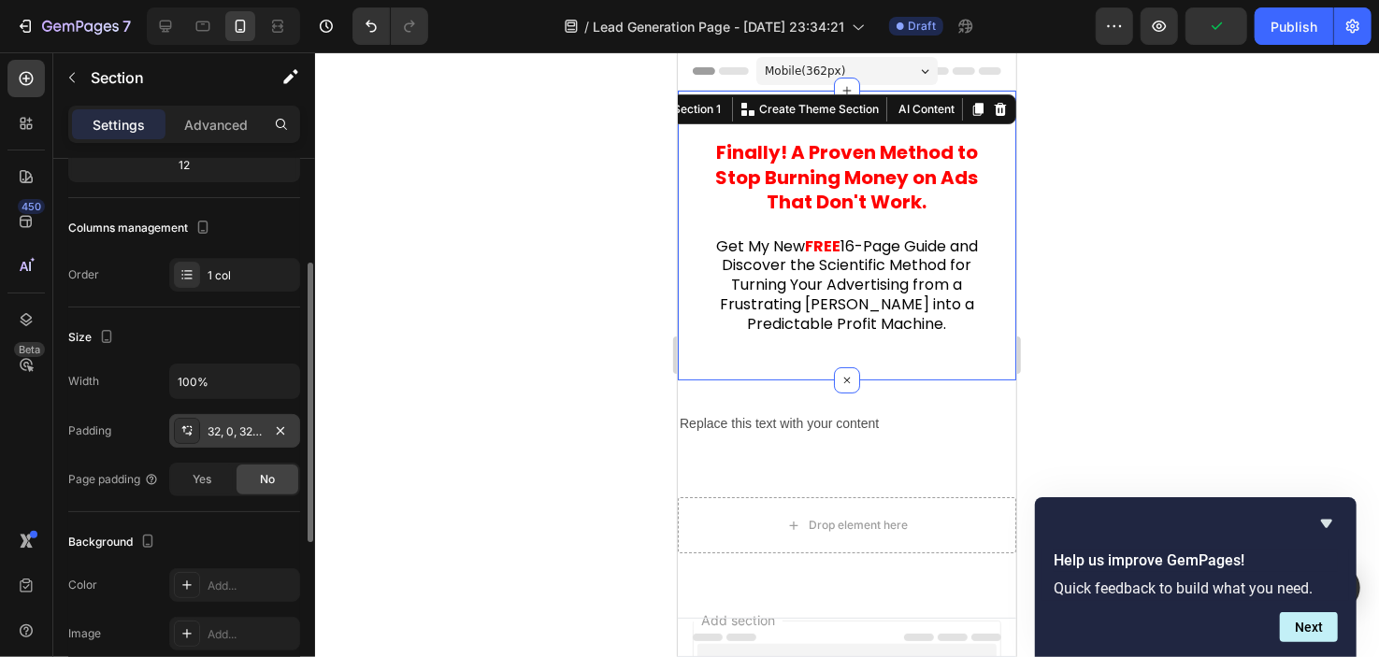
click at [248, 424] on div "32, 0, 32, 0" at bounding box center [235, 432] width 54 height 17
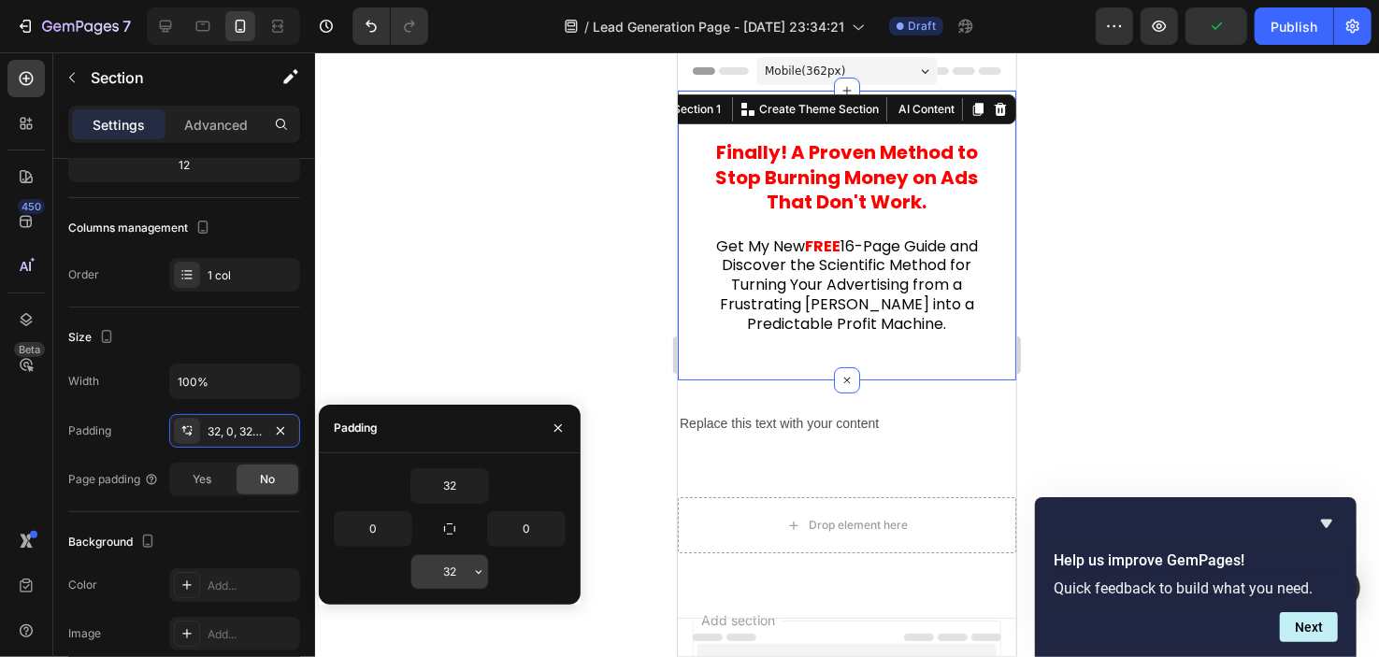
click at [448, 571] on input "32" at bounding box center [449, 572] width 77 height 34
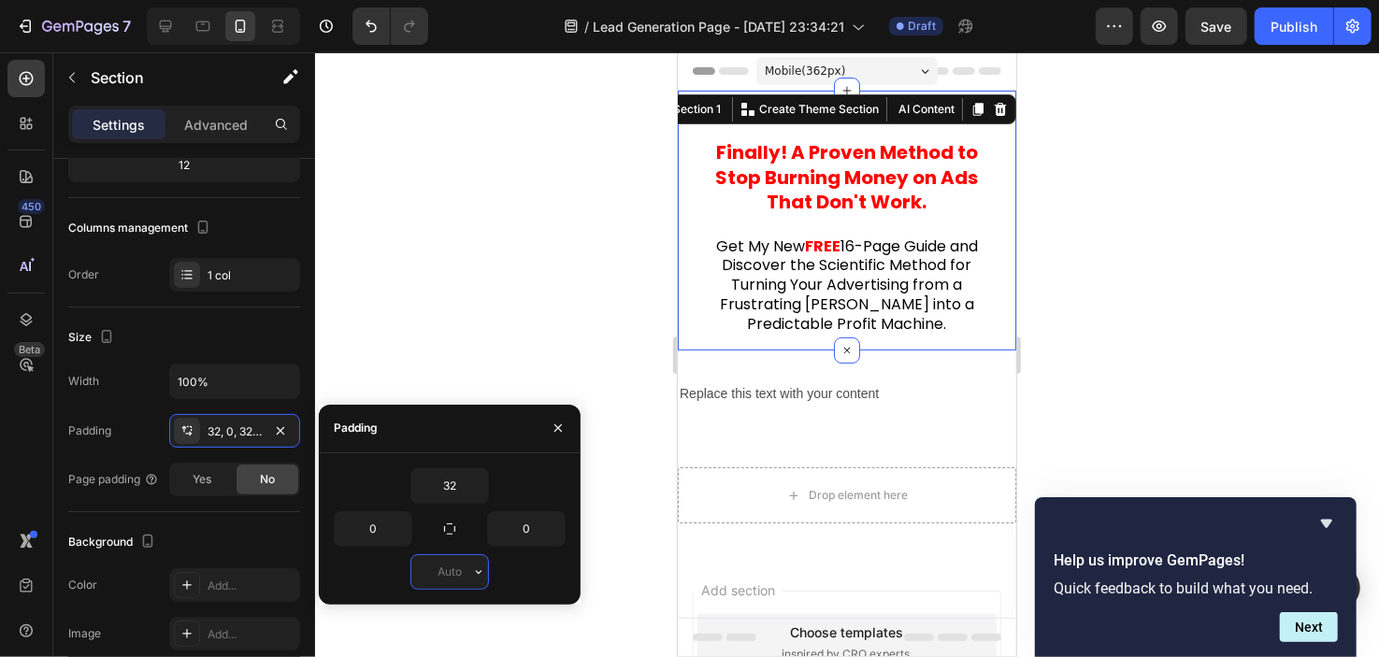
click at [461, 563] on input "text" at bounding box center [449, 572] width 77 height 34
type input "0"
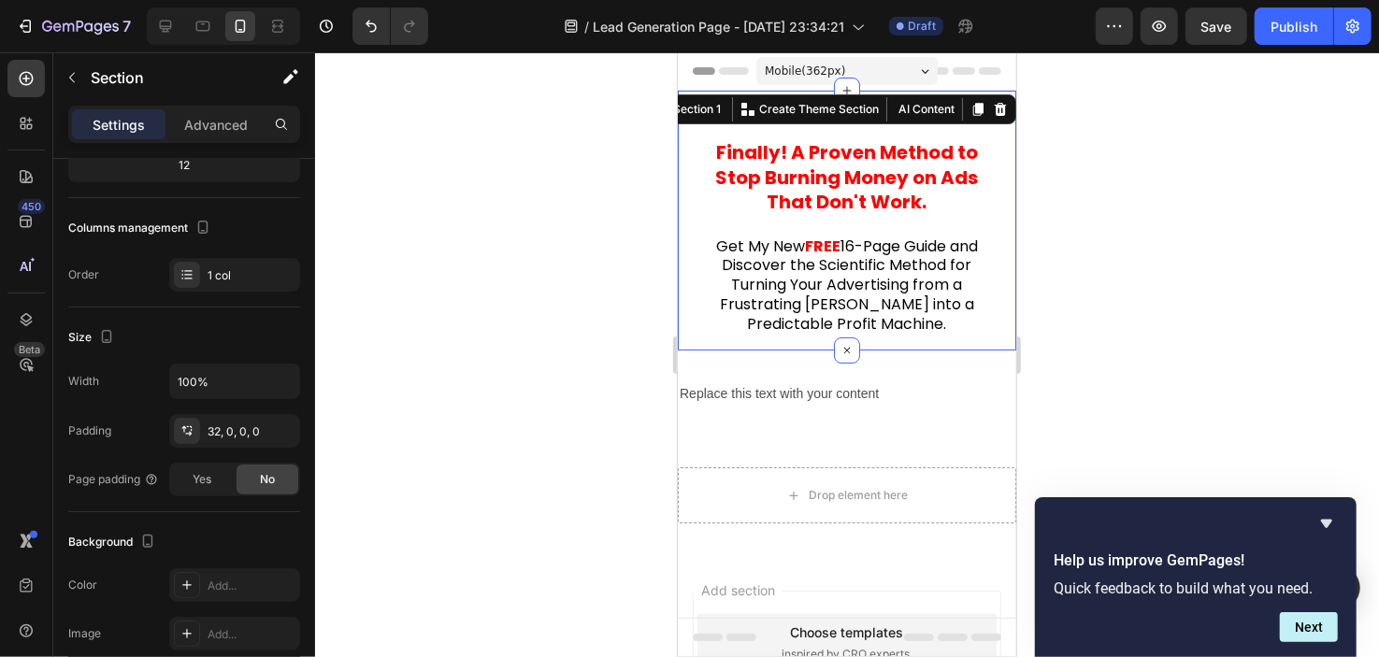
click at [527, 292] on div at bounding box center [847, 354] width 1064 height 605
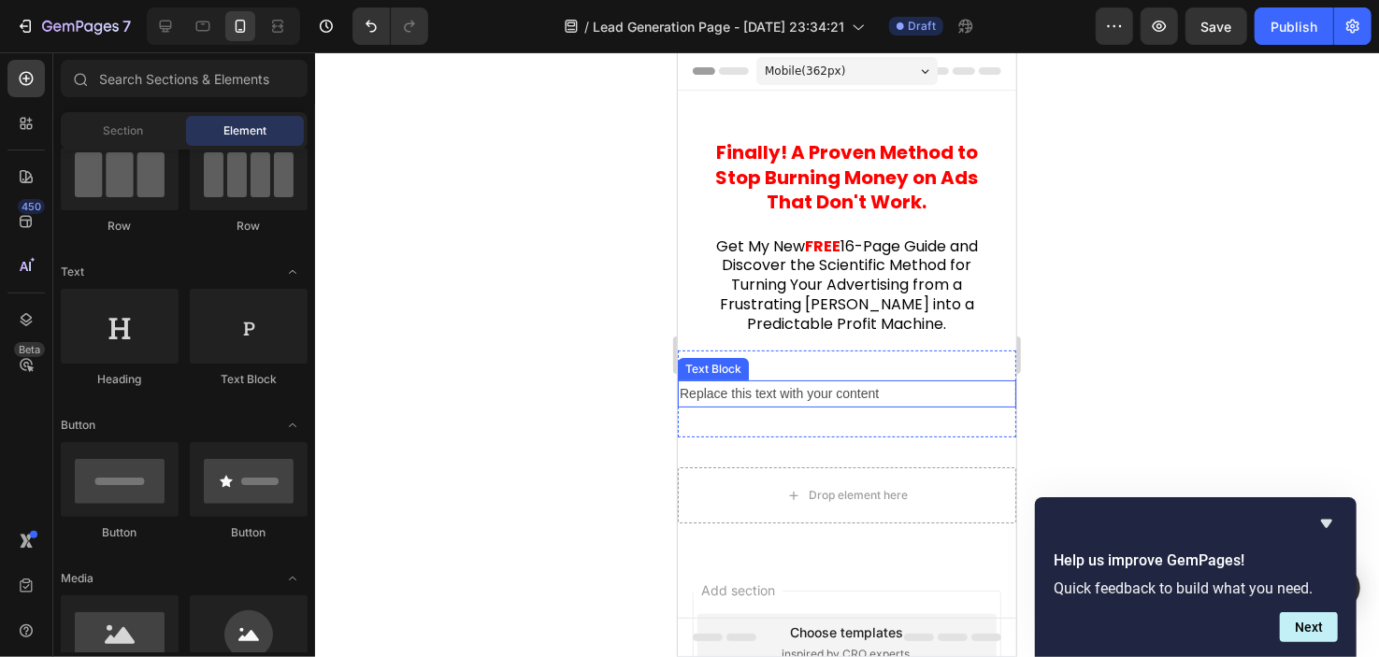
click at [763, 399] on div "Replace this text with your content" at bounding box center [846, 393] width 339 height 27
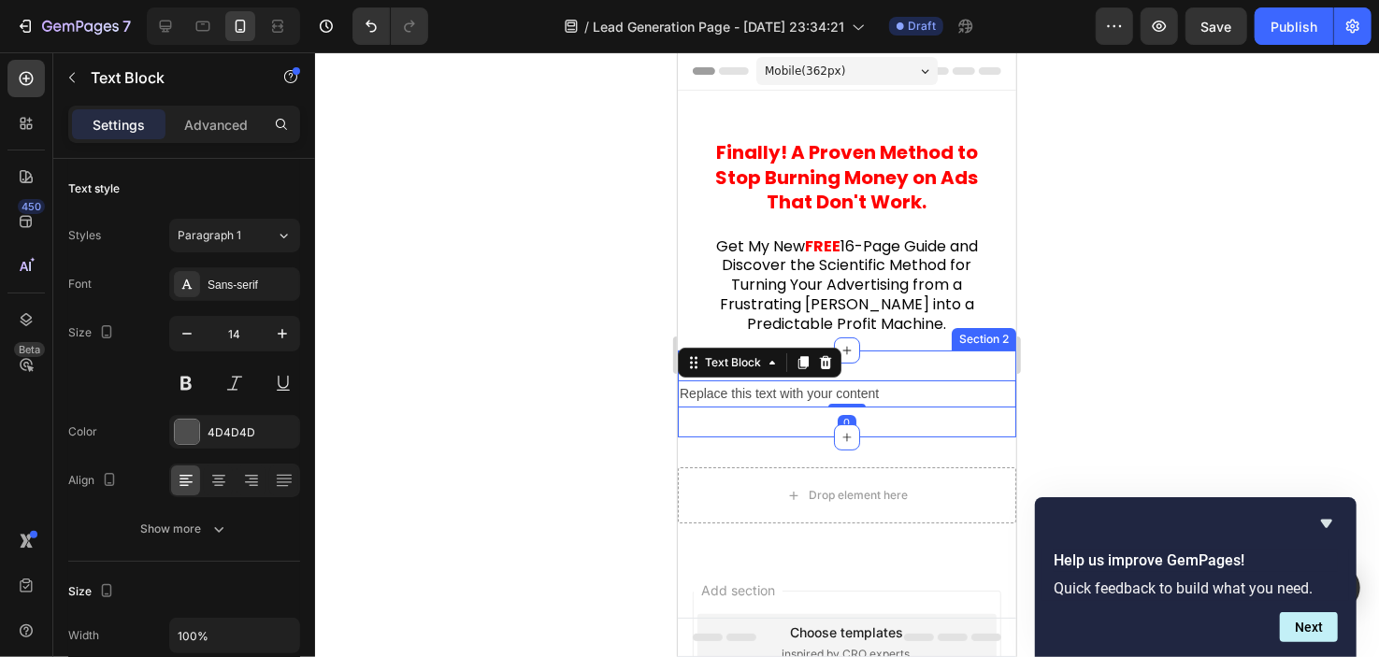
click at [774, 406] on div "Replace this text with your content Text Block 0 Section 2" at bounding box center [846, 393] width 339 height 87
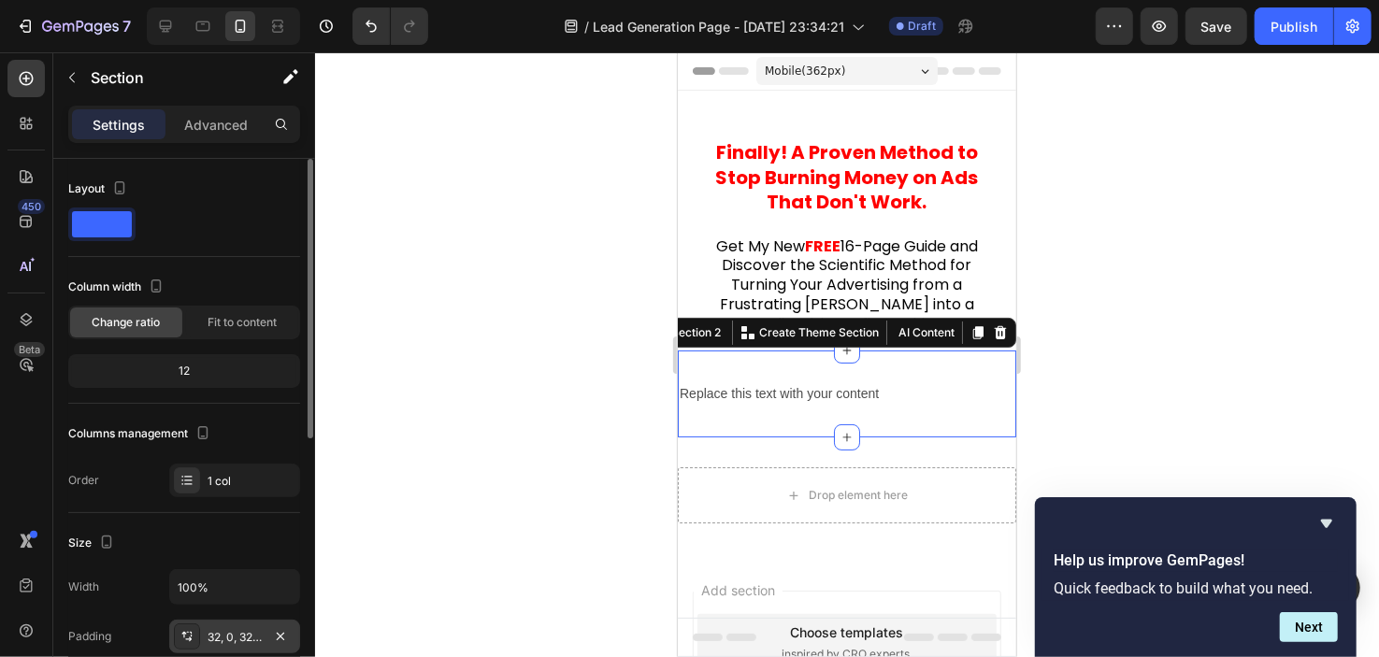
click at [242, 636] on div "32, 0, 32, 0" at bounding box center [235, 637] width 54 height 17
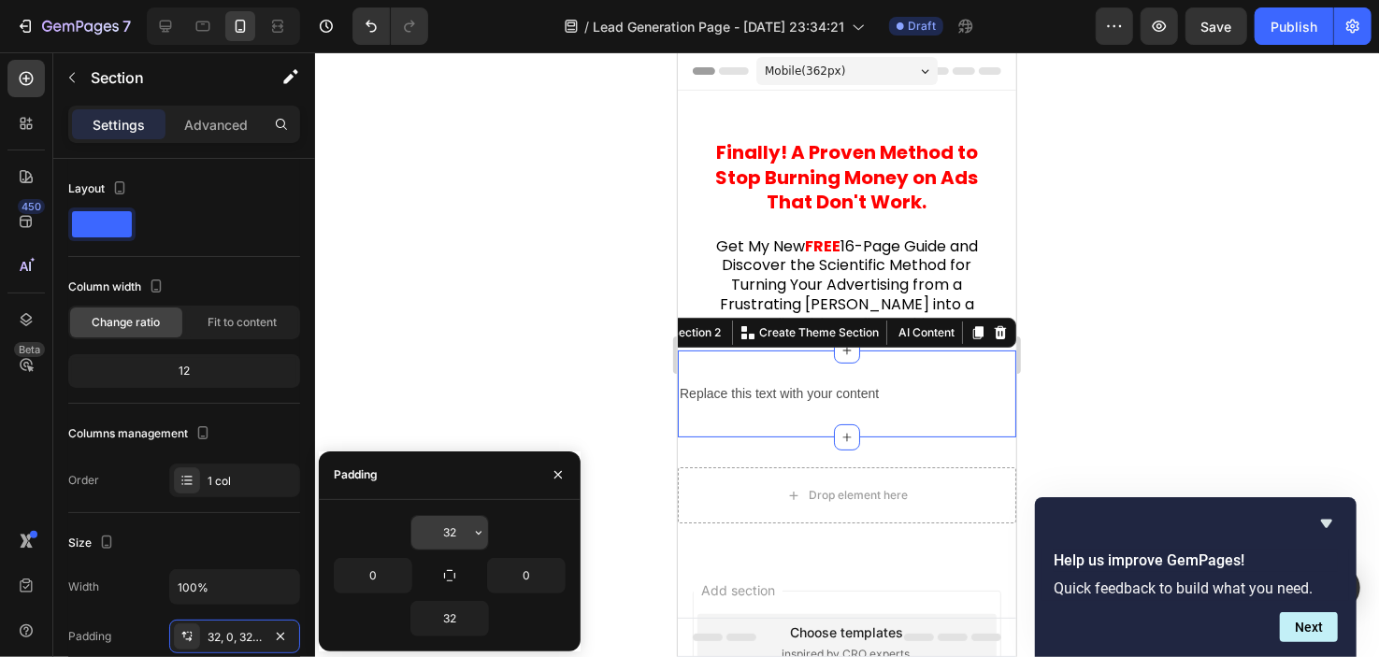
click at [458, 516] on input "32" at bounding box center [449, 533] width 77 height 34
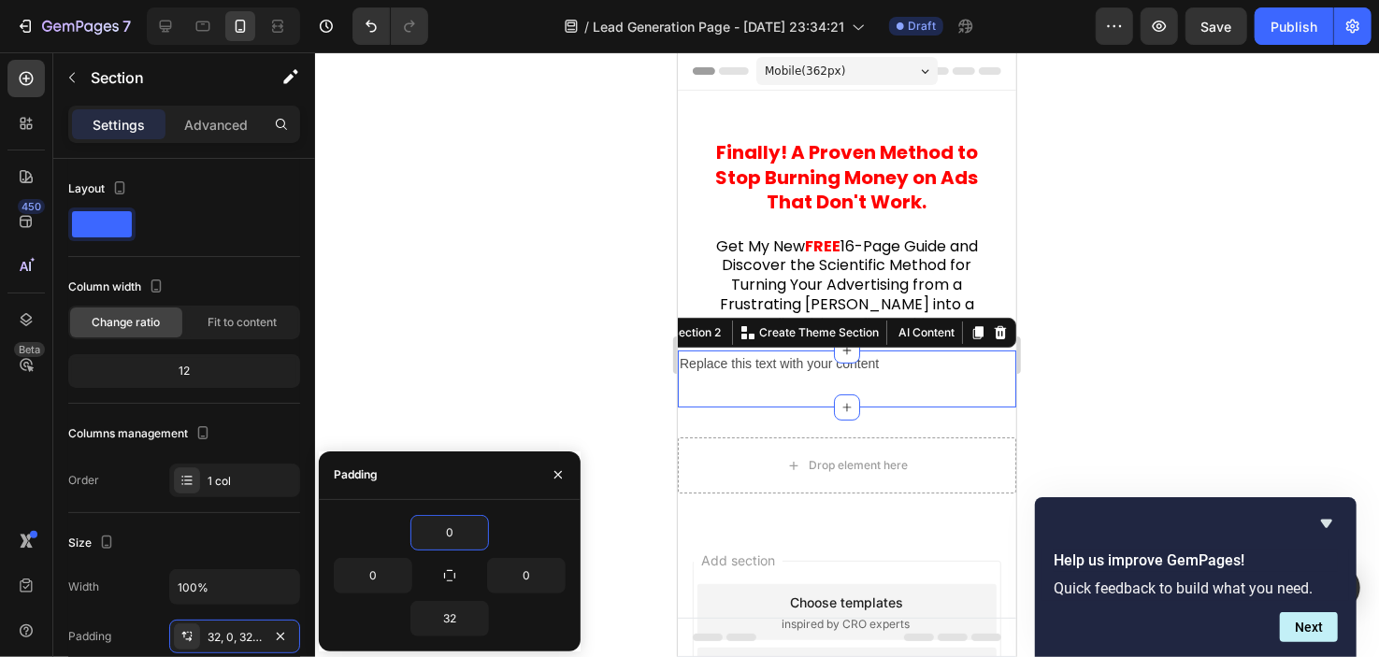
click at [497, 324] on div at bounding box center [847, 354] width 1064 height 605
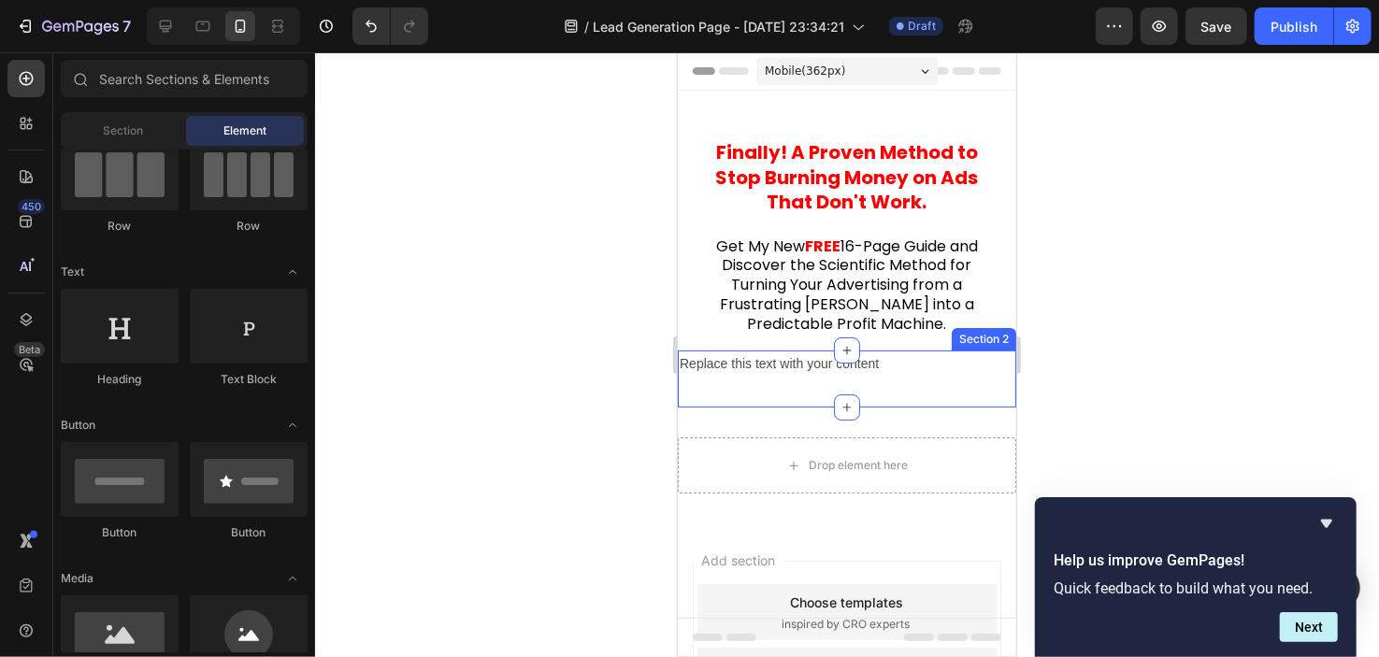
click at [713, 373] on div "Replace this text with your content" at bounding box center [846, 363] width 339 height 27
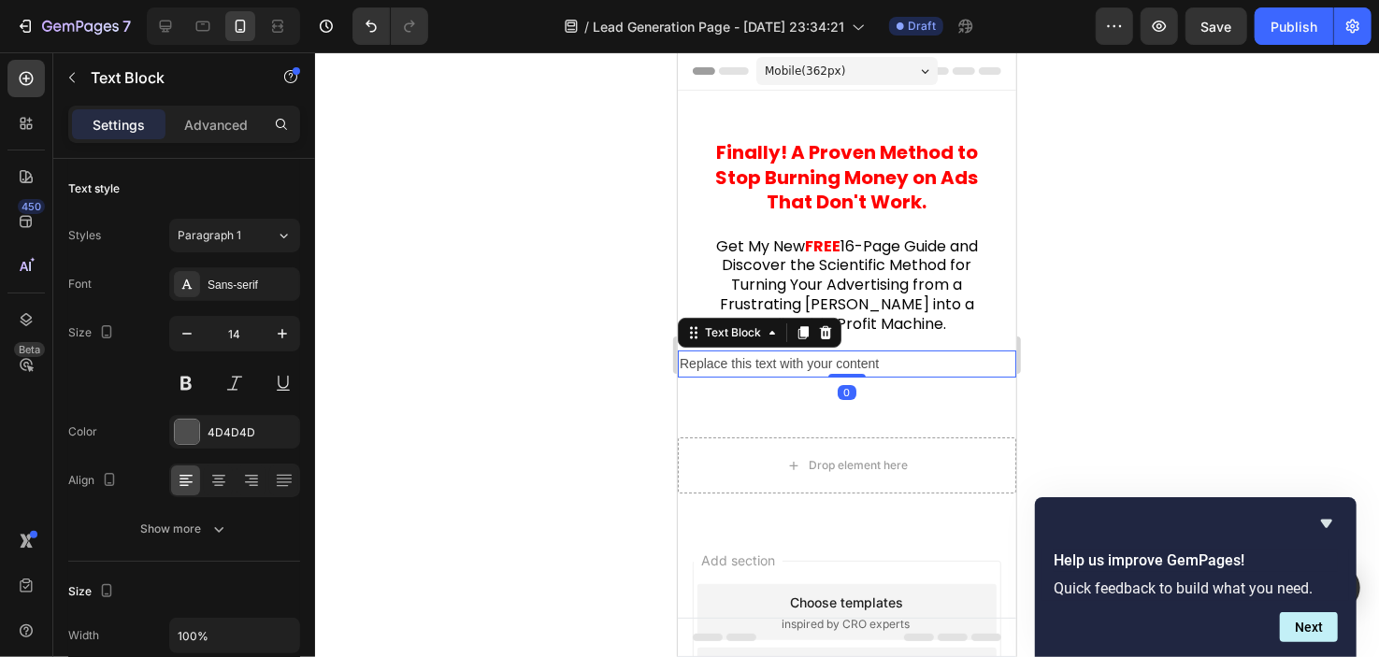
click at [718, 369] on div "Replace this text with your content" at bounding box center [846, 363] width 339 height 27
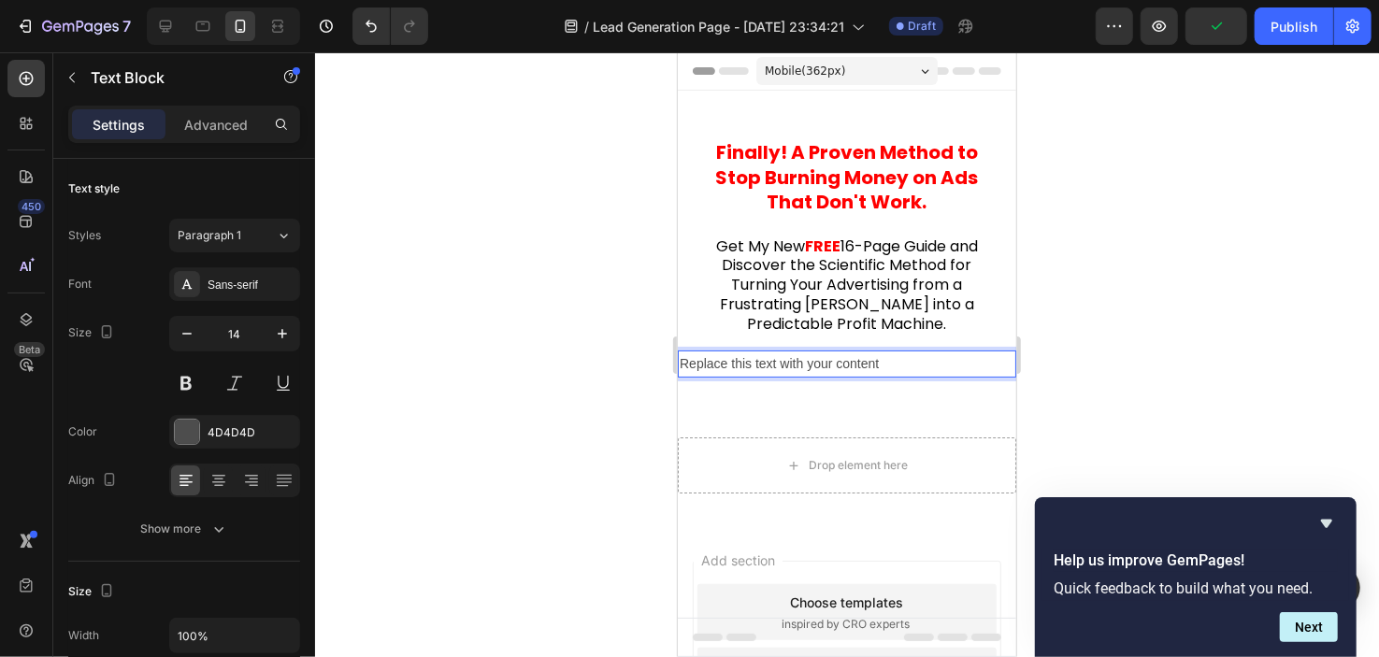
click at [728, 363] on p "Replace this text with your content" at bounding box center [846, 363] width 335 height 23
click at [707, 364] on p "(R2499 Value)" at bounding box center [846, 363] width 335 height 23
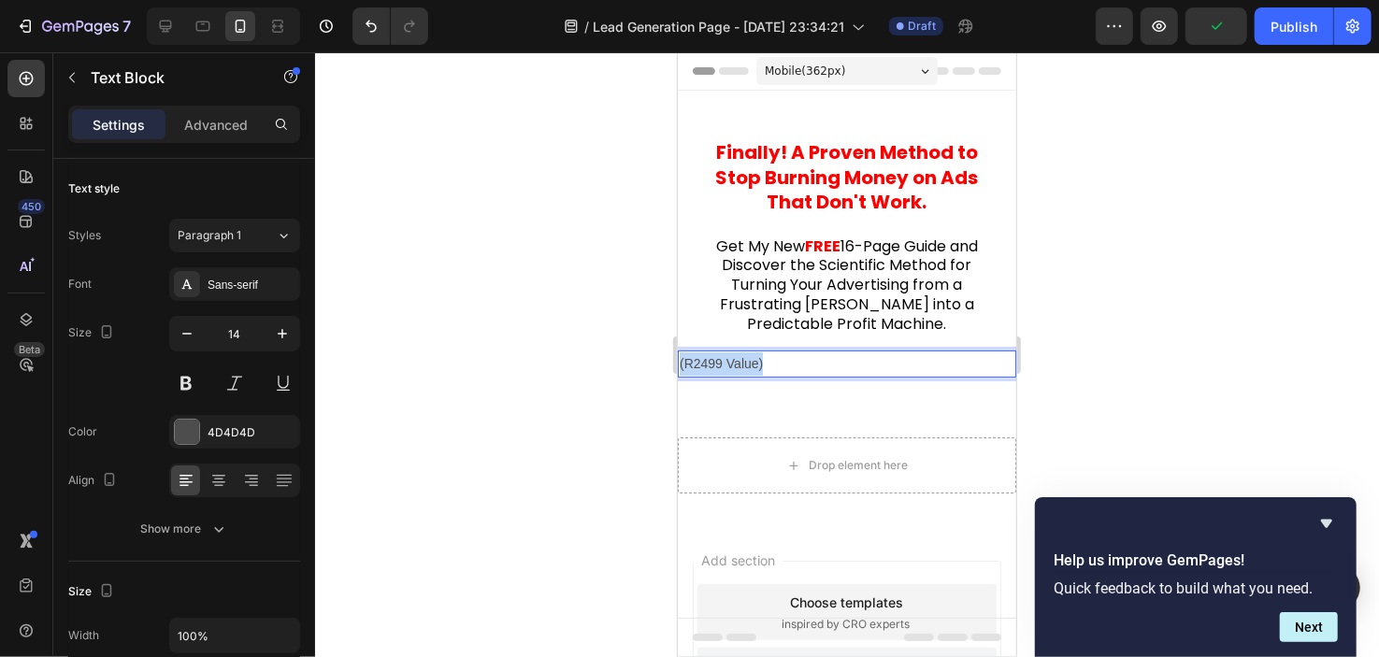
click at [707, 364] on p "(R2499 Value)" at bounding box center [846, 363] width 335 height 23
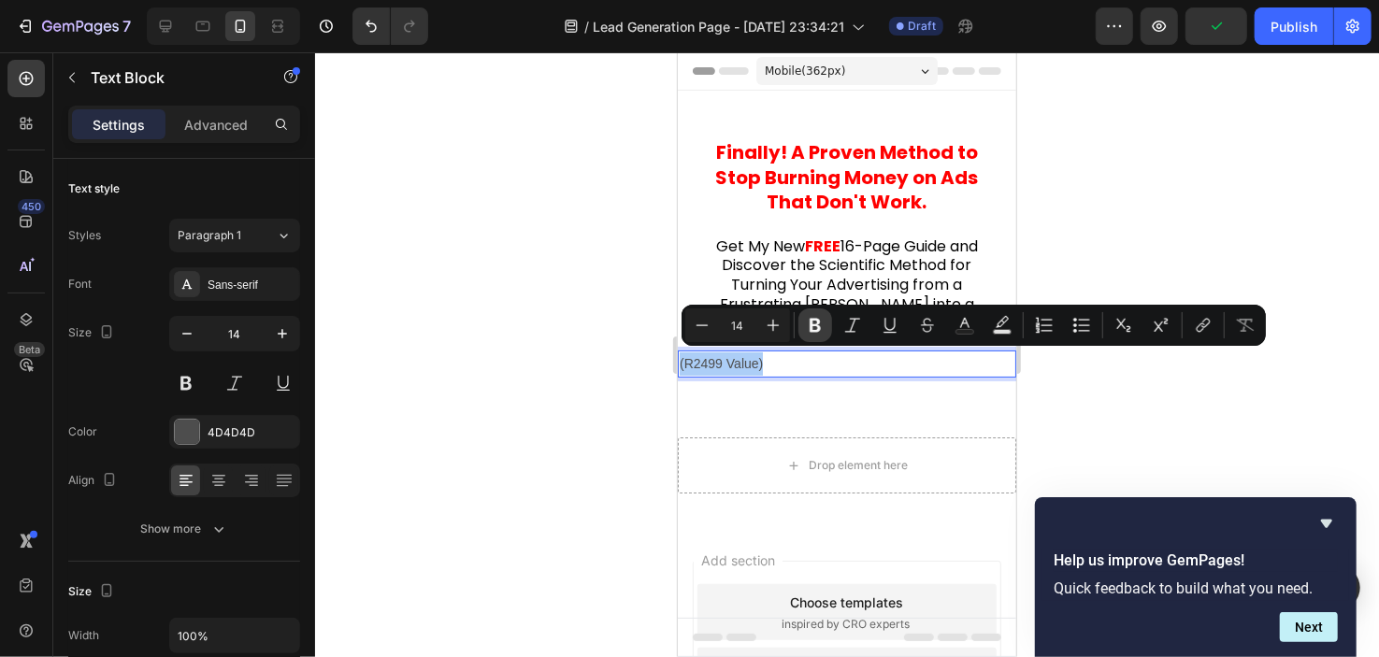
click at [826, 321] on button "Bold" at bounding box center [816, 326] width 34 height 34
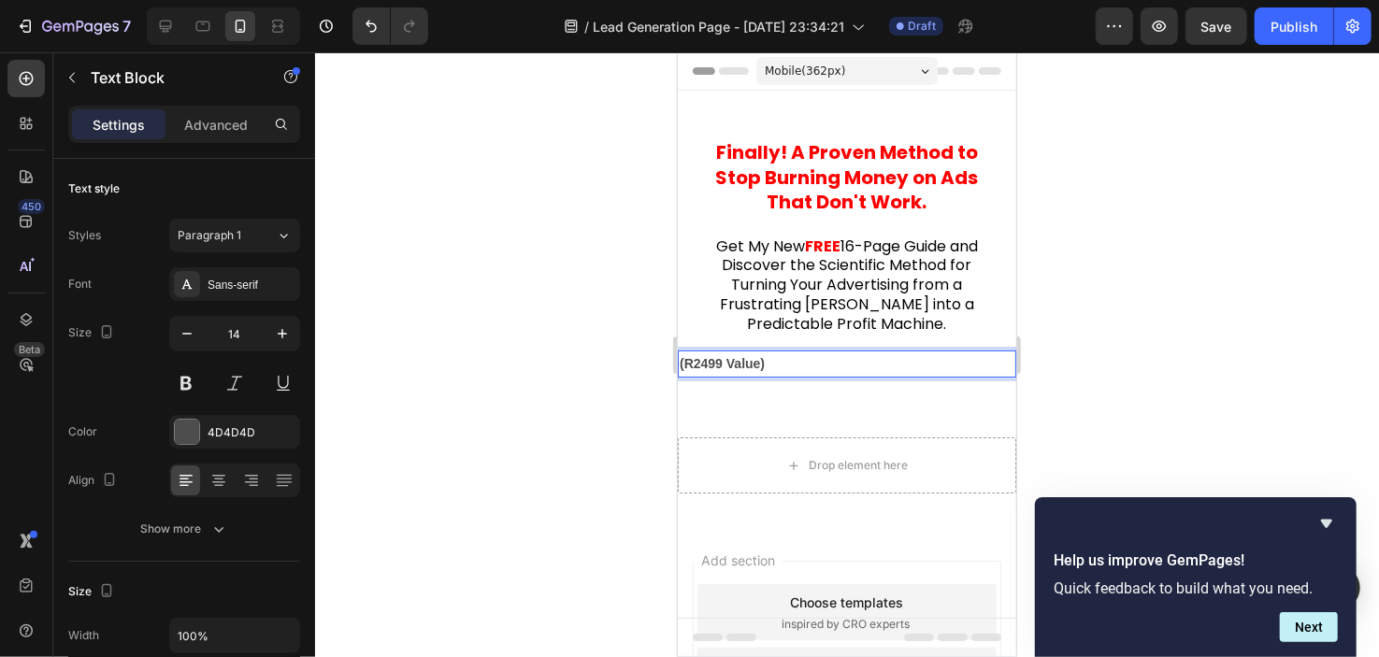
click at [757, 357] on strong "(R2499 Value)" at bounding box center [721, 362] width 85 height 15
click at [270, 428] on button "button" at bounding box center [280, 432] width 22 height 22
click at [237, 441] on div "Add..." at bounding box center [234, 432] width 131 height 34
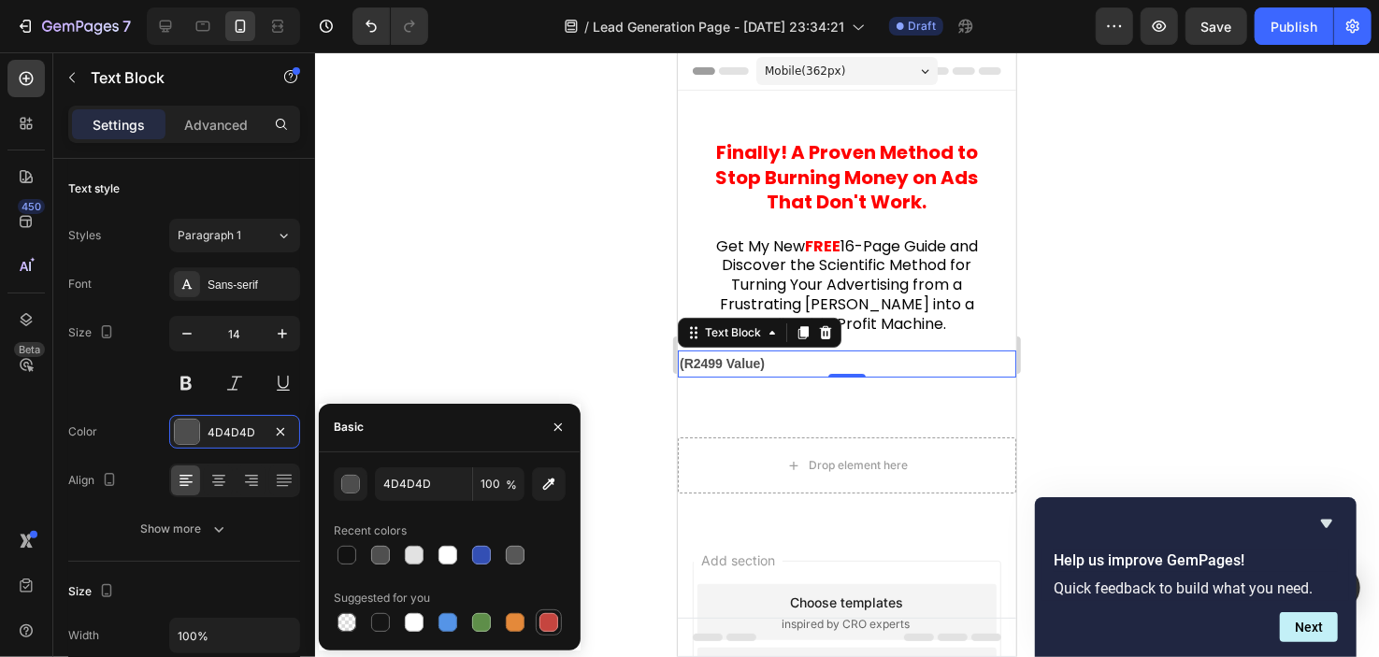
click at [554, 621] on div at bounding box center [549, 622] width 19 height 19
click at [554, 486] on icon "button" at bounding box center [549, 484] width 19 height 19
type input "FF0000"
click at [724, 361] on strong "(R2499 Value)" at bounding box center [721, 362] width 85 height 15
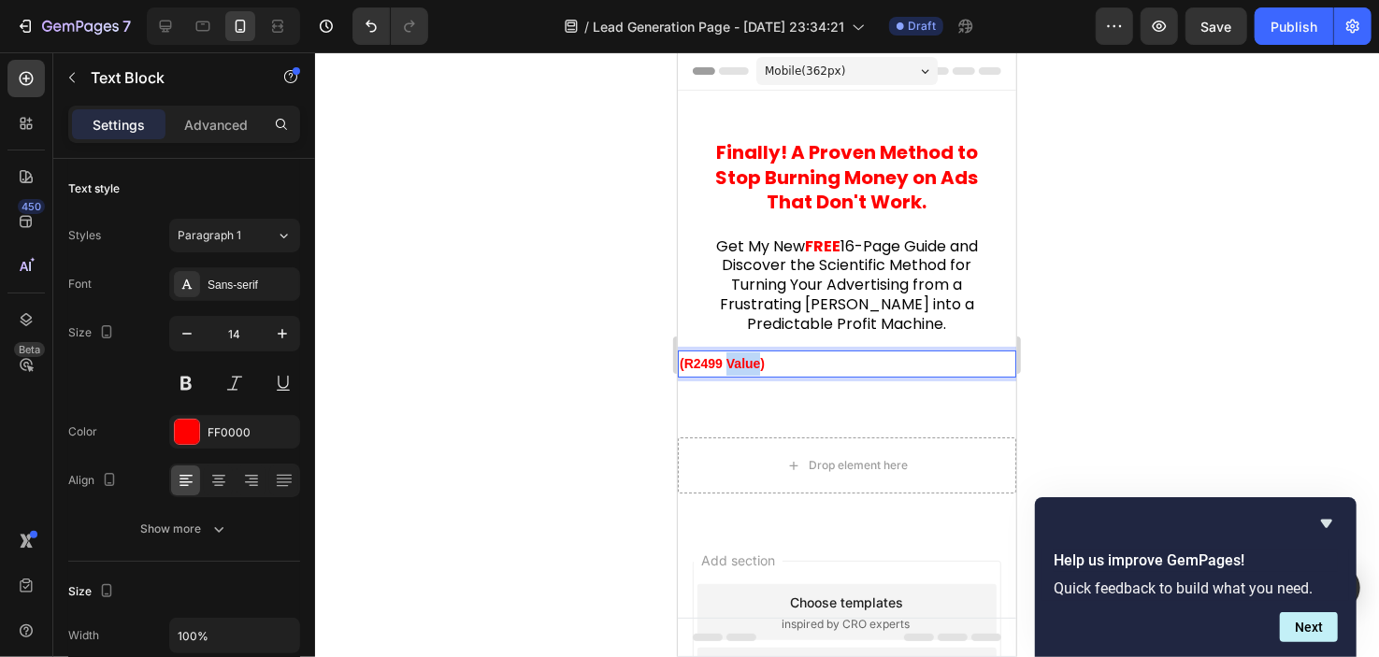
click at [724, 361] on strong "(R2499 Value)" at bounding box center [721, 362] width 85 height 15
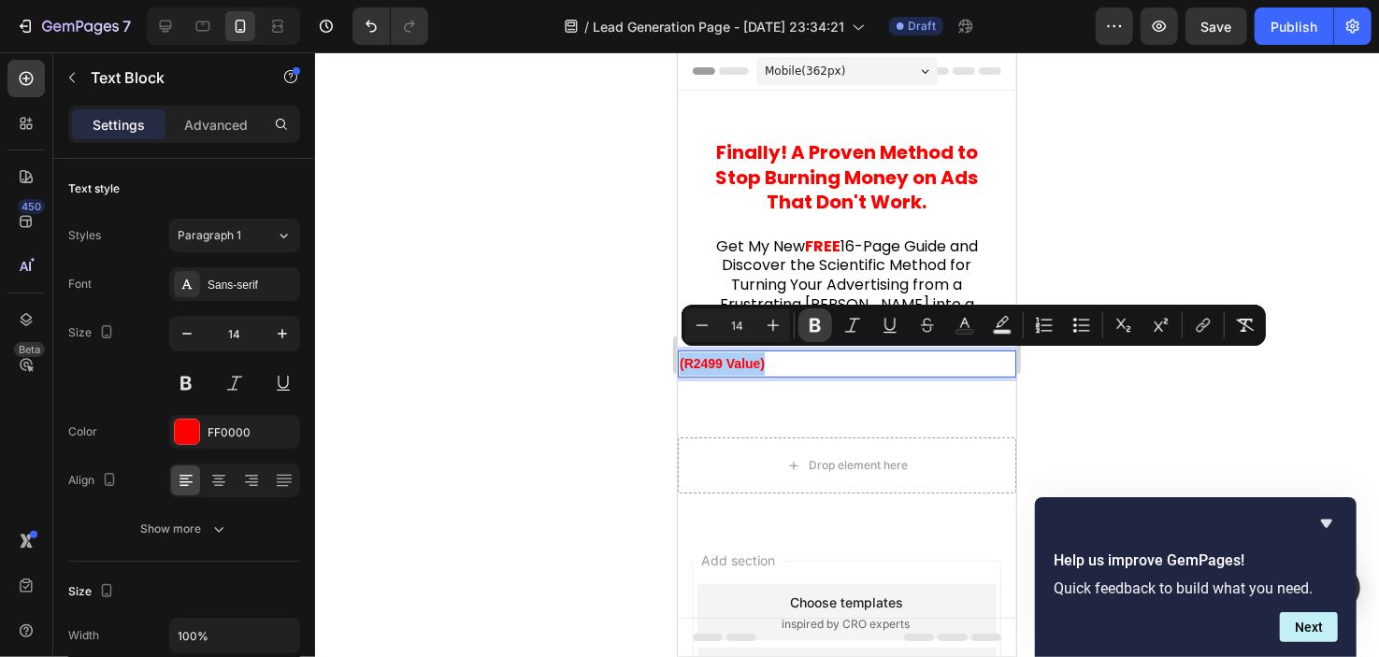
click at [814, 318] on icon "Editor contextual toolbar" at bounding box center [815, 325] width 19 height 19
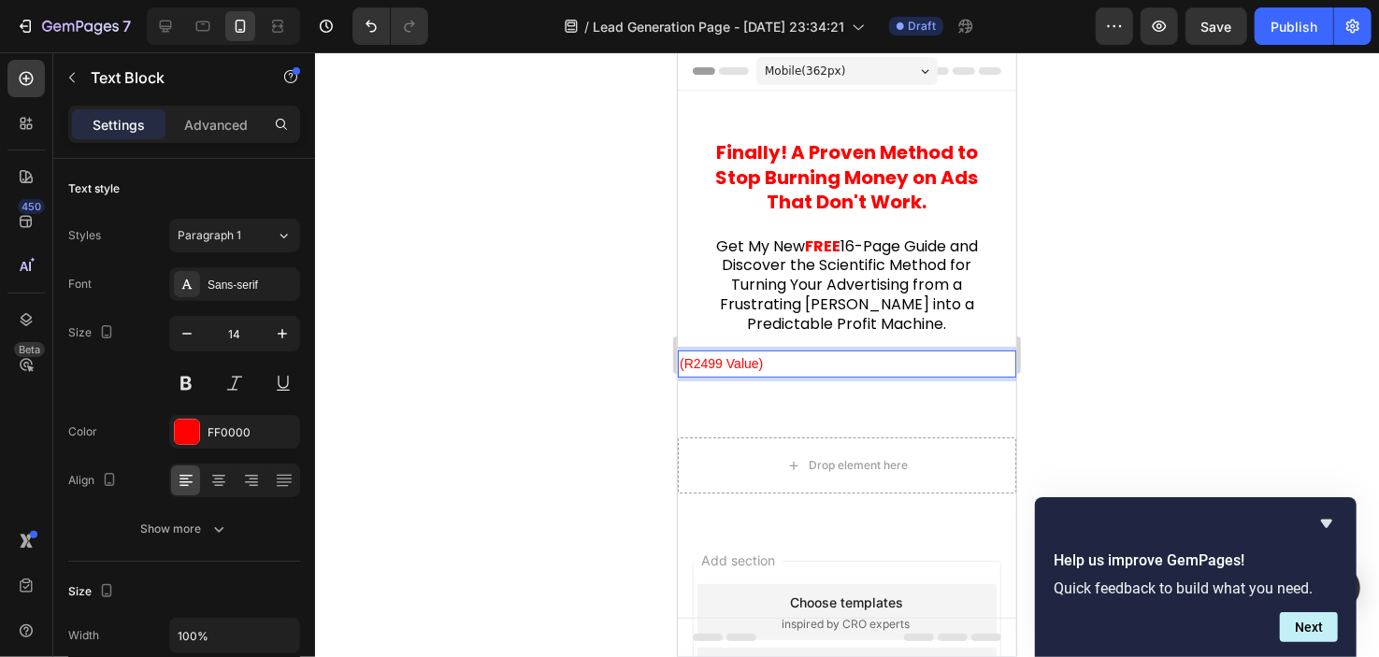
click at [813, 317] on span "16-Page Guide and Discover the Scientific Method for Turning Your Advertising f…" at bounding box center [848, 285] width 258 height 100
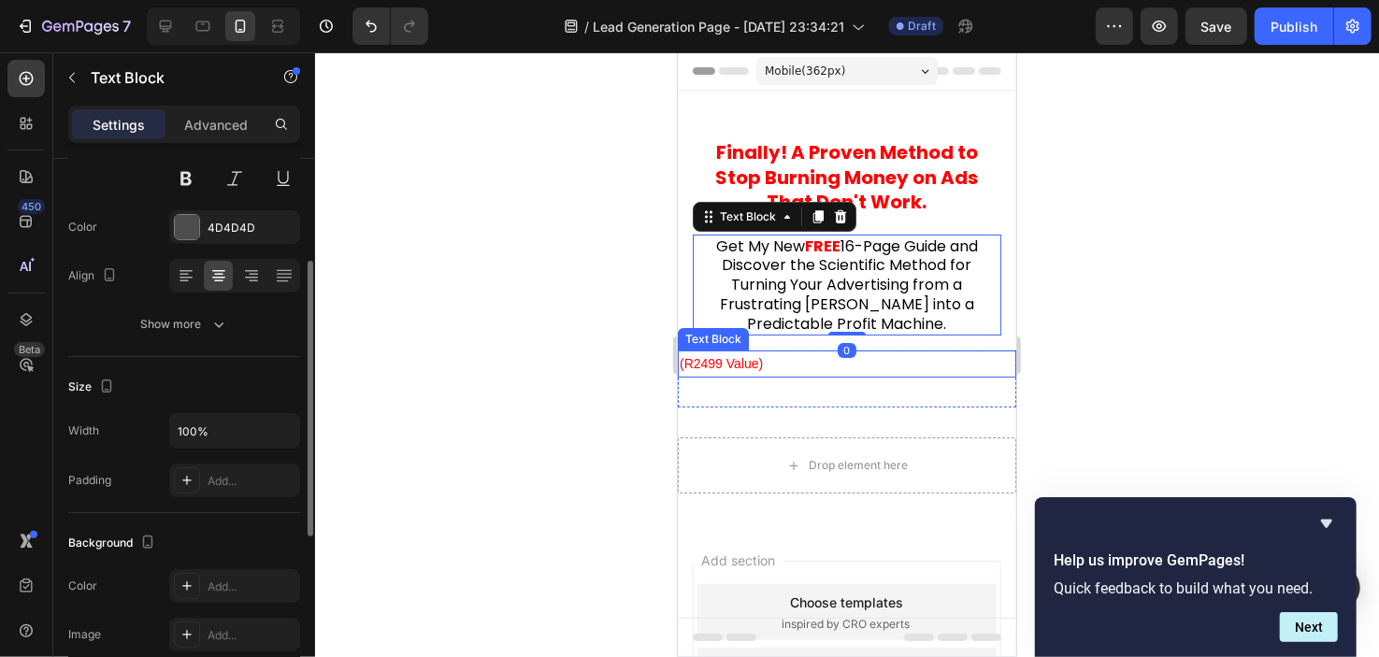
click at [722, 365] on p "(R2499 Value)" at bounding box center [846, 363] width 335 height 23
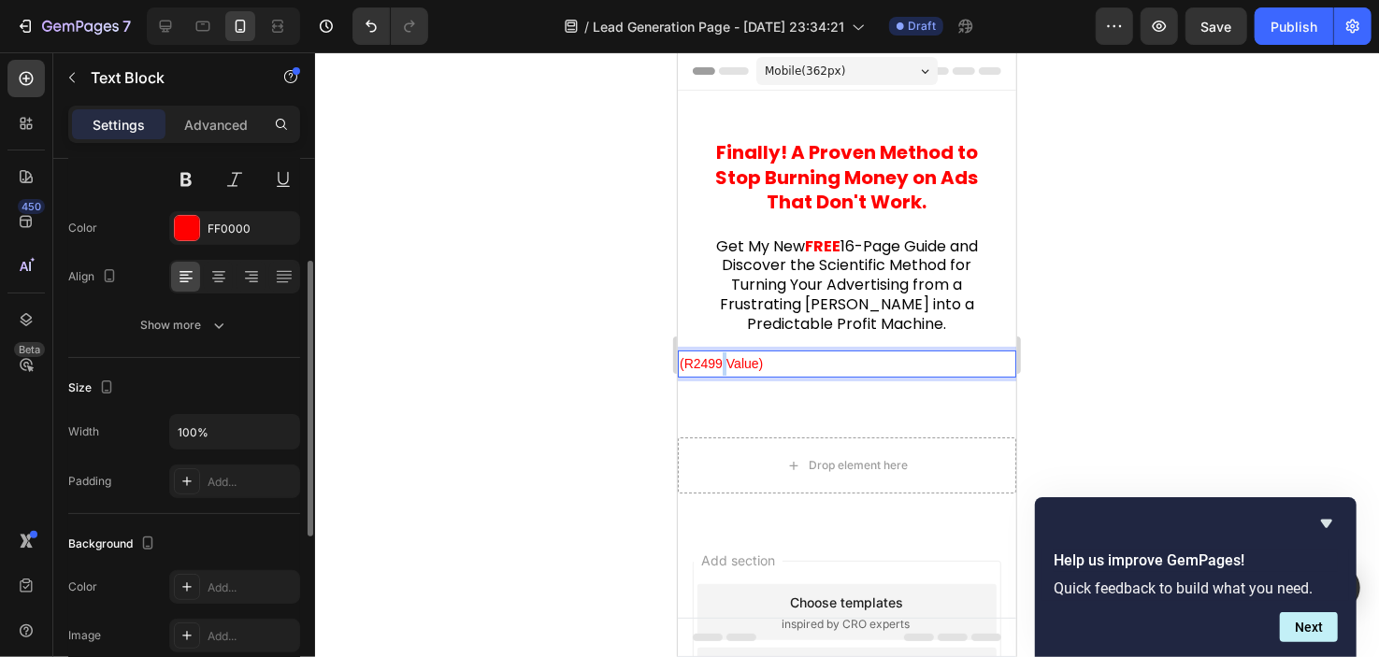
click at [722, 358] on p "(R2499 Value)" at bounding box center [846, 363] width 335 height 23
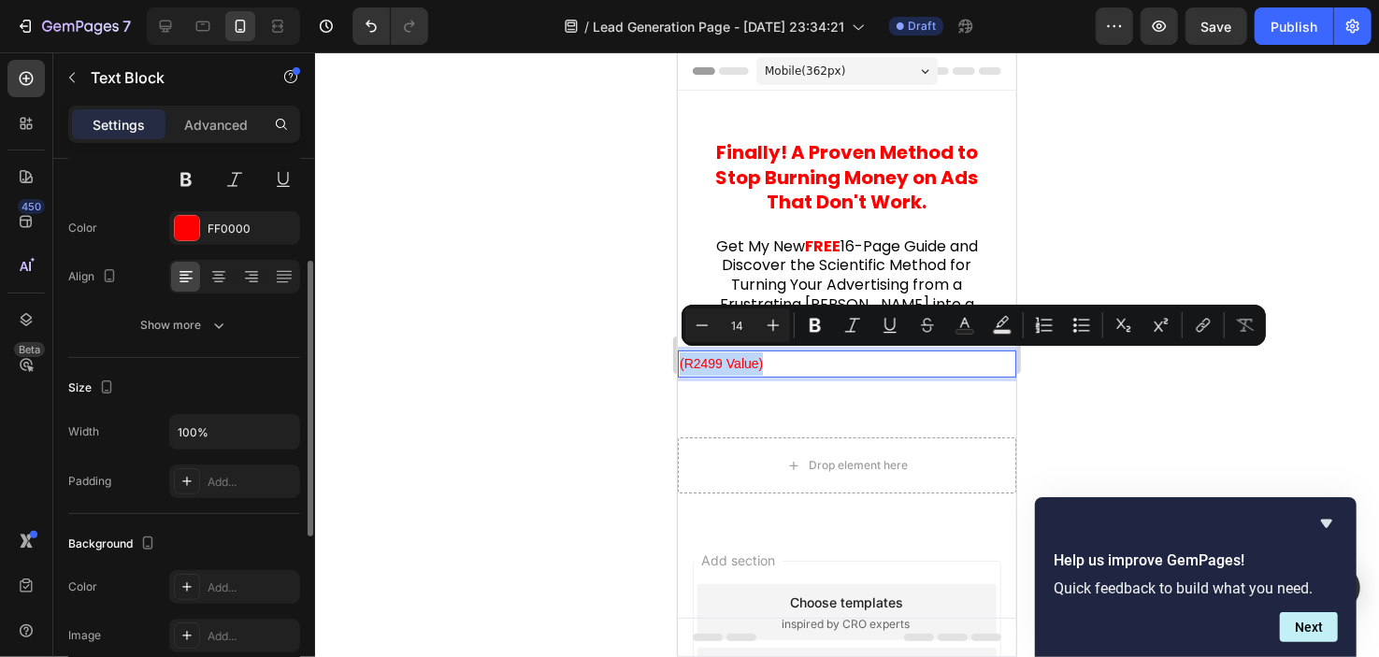
click at [722, 358] on p "(R2499 Value)" at bounding box center [846, 363] width 335 height 23
click at [804, 325] on button "Bold" at bounding box center [816, 326] width 34 height 34
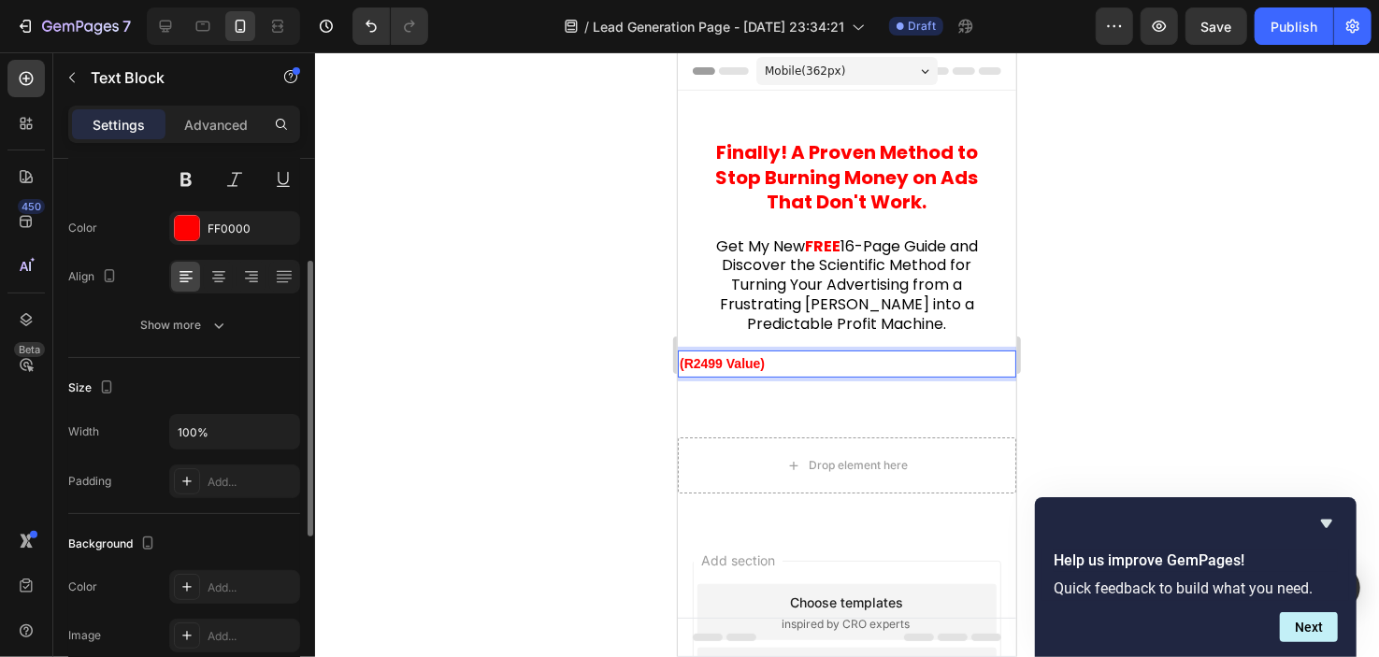
click at [217, 260] on div at bounding box center [234, 277] width 131 height 34
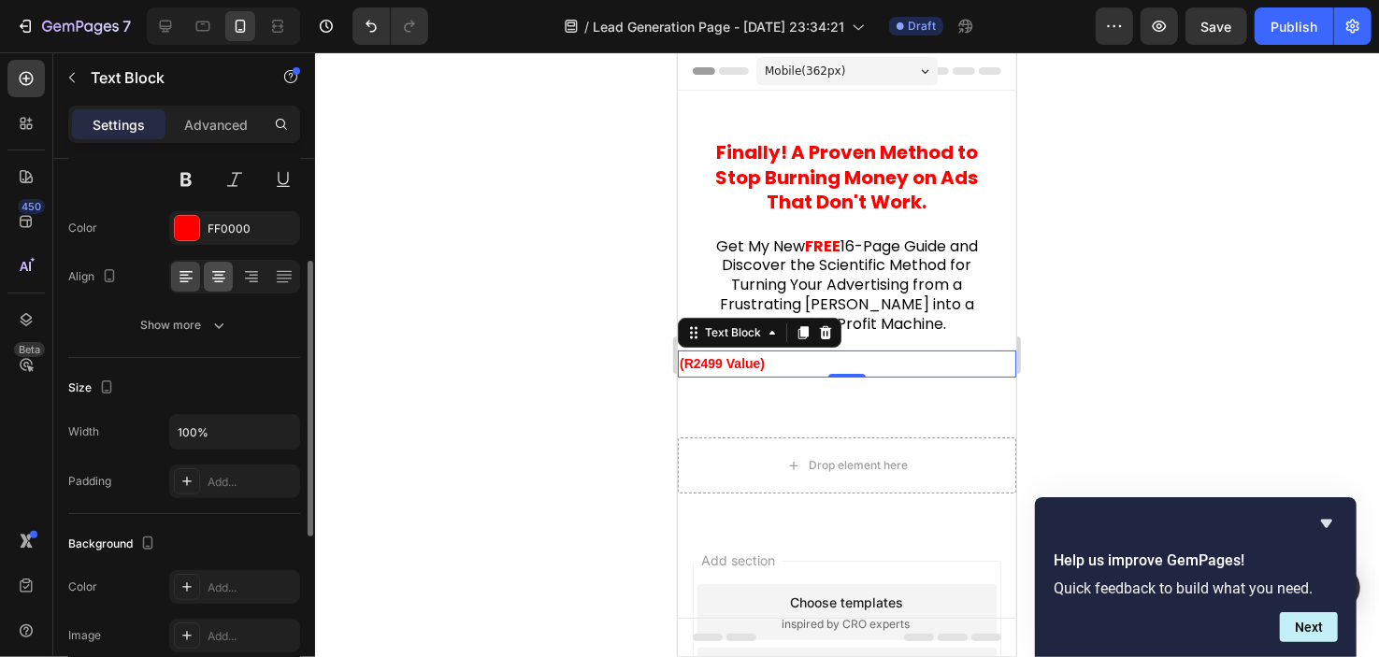
click at [220, 271] on icon at bounding box center [218, 276] width 19 height 19
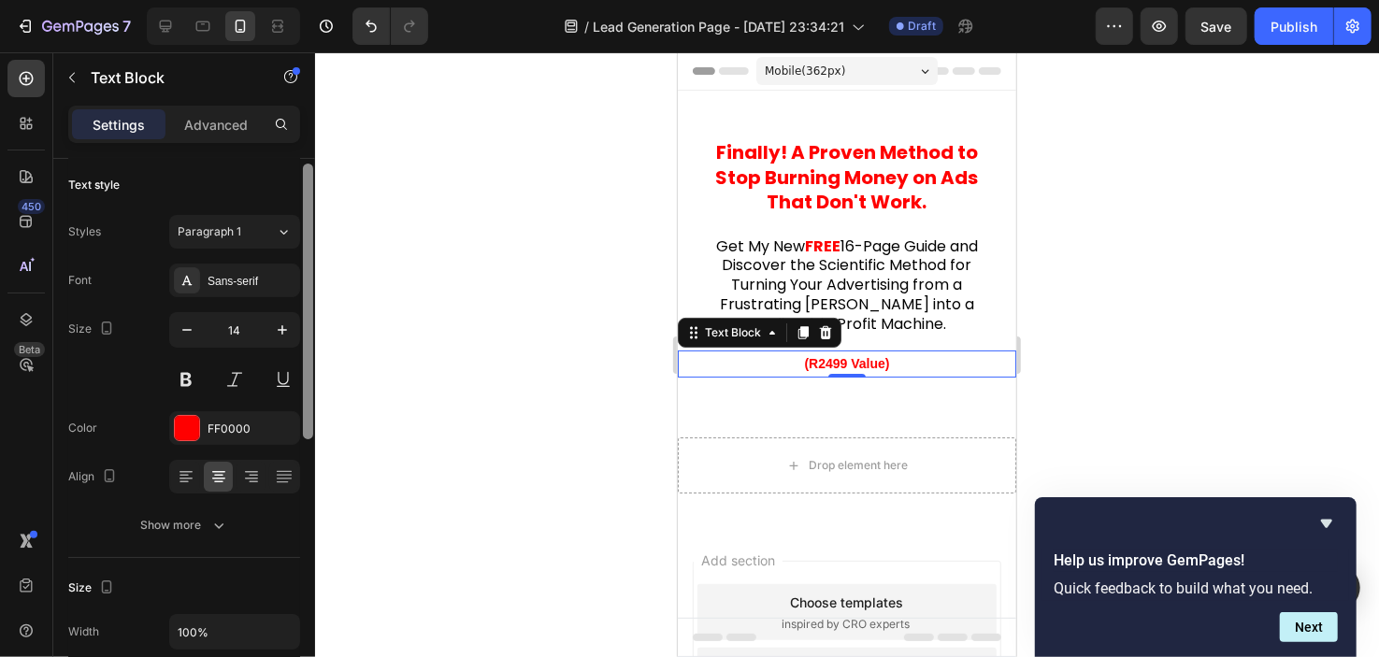
scroll to position [0, 0]
drag, startPoint x: 303, startPoint y: 281, endPoint x: 295, endPoint y: 183, distance: 97.6
click at [299, 170] on div "Text style Styles Paragraph 1 Font Sans-serif Size 14 Color FF0000 Align Show m…" at bounding box center [184, 435] width 262 height 552
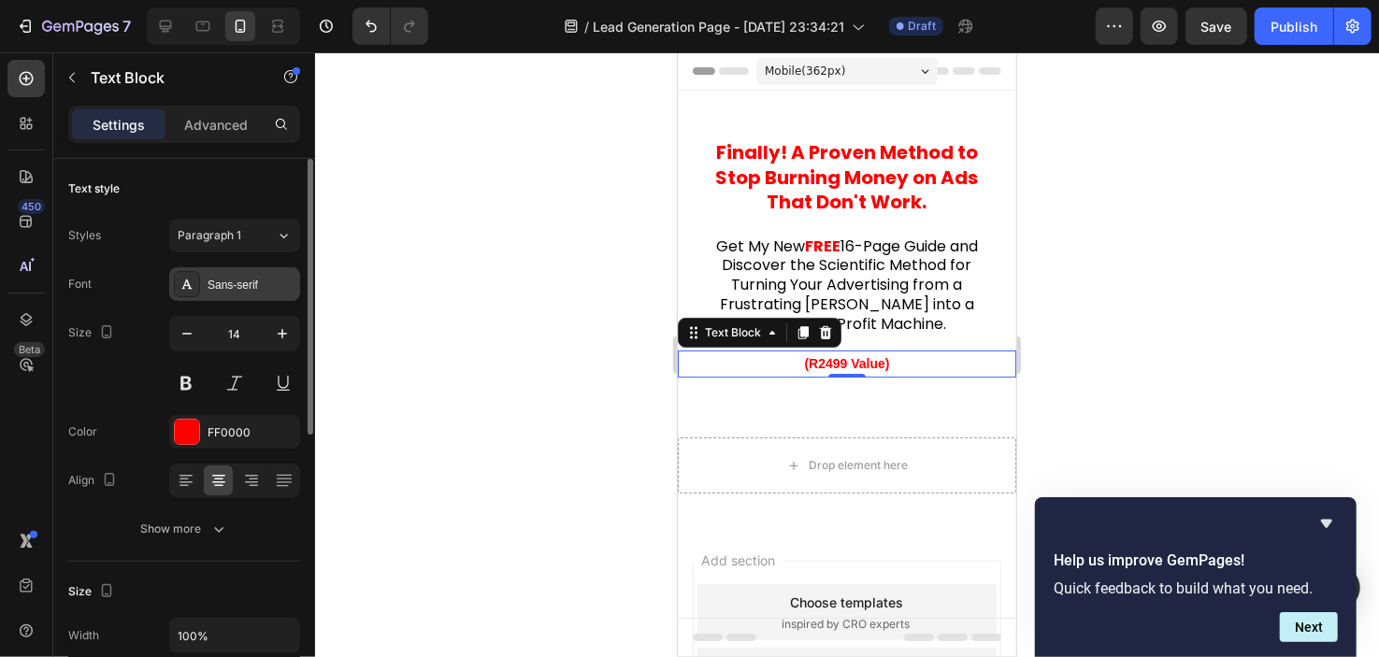
click at [255, 279] on div "Sans-serif" at bounding box center [252, 285] width 88 height 17
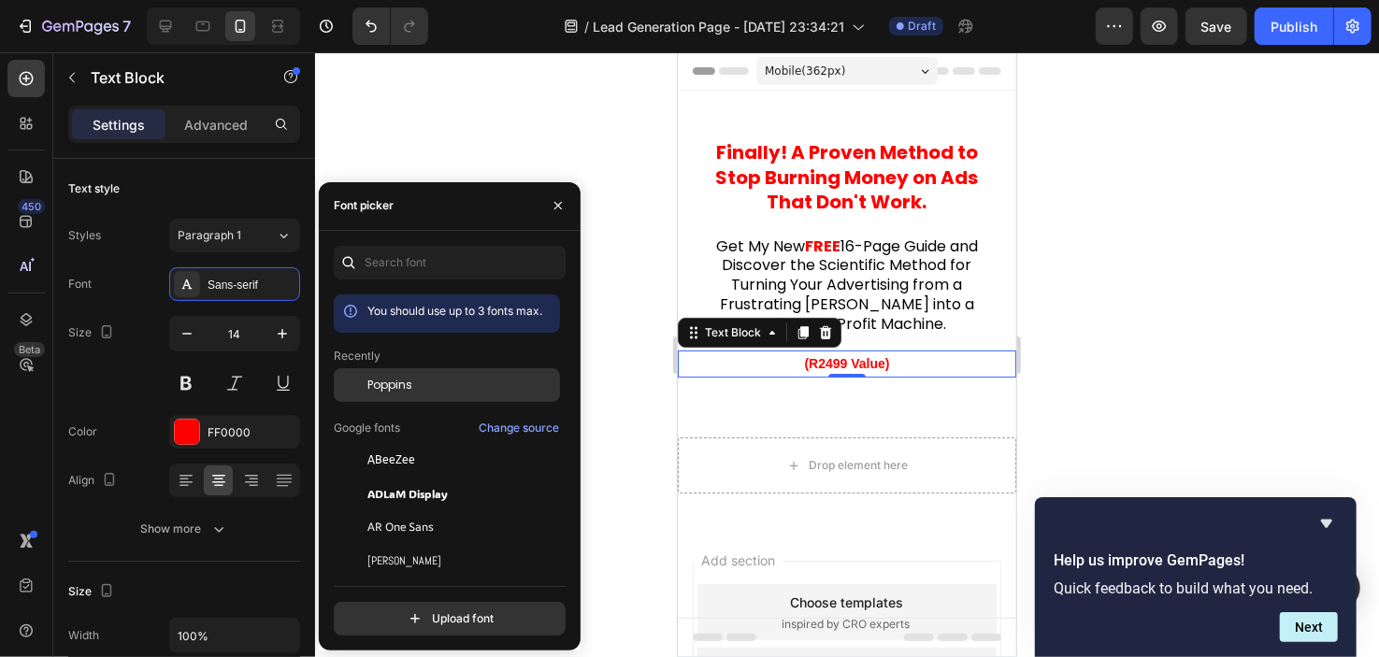
click at [382, 401] on div "Poppins" at bounding box center [447, 385] width 226 height 34
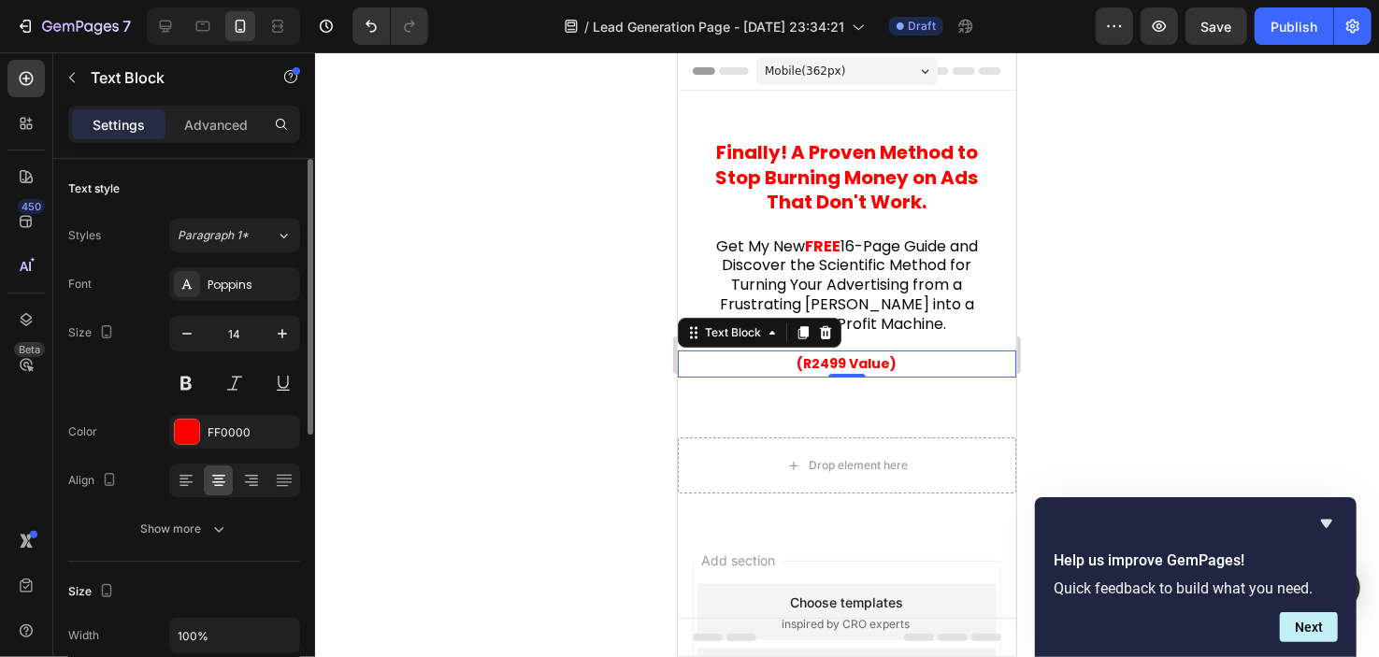
click at [154, 371] on div "Size 14" at bounding box center [184, 358] width 232 height 84
click at [293, 373] on button at bounding box center [284, 384] width 34 height 34
click at [294, 368] on button at bounding box center [284, 384] width 34 height 34
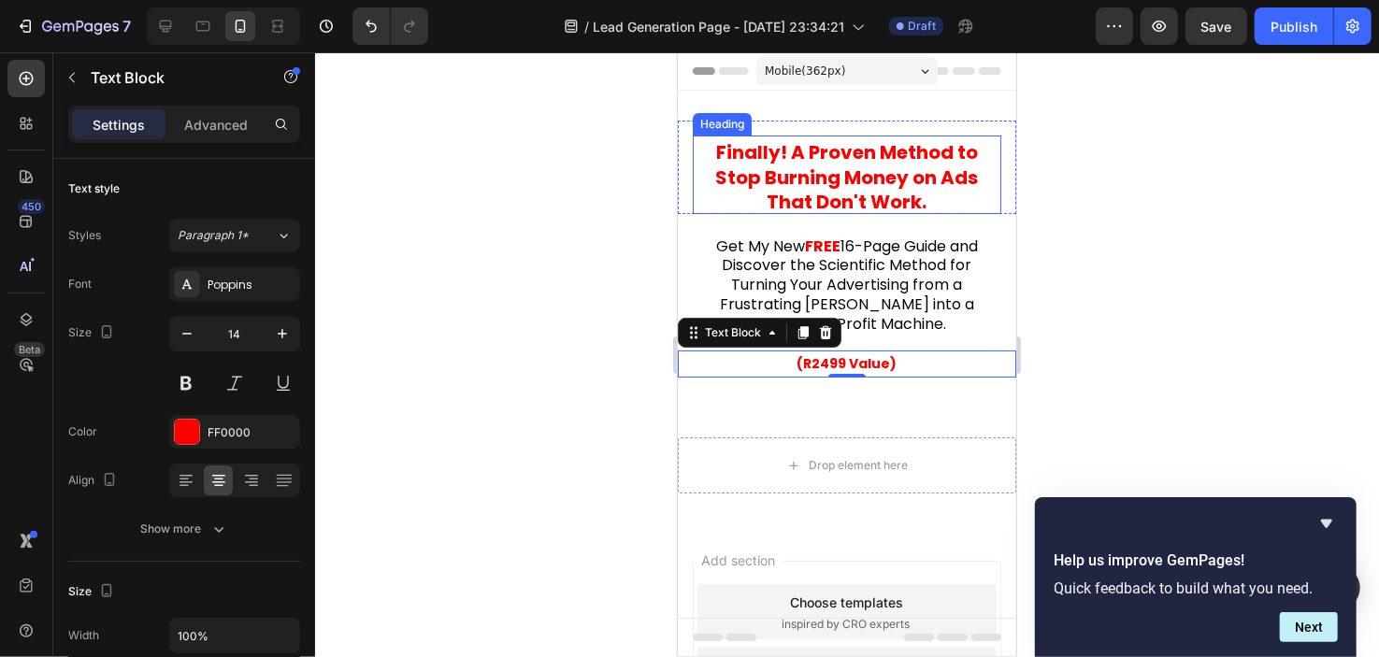
click at [803, 145] on strong "! A Proven Method to Stop Burning Money on Ads That Don't Work." at bounding box center [846, 176] width 263 height 76
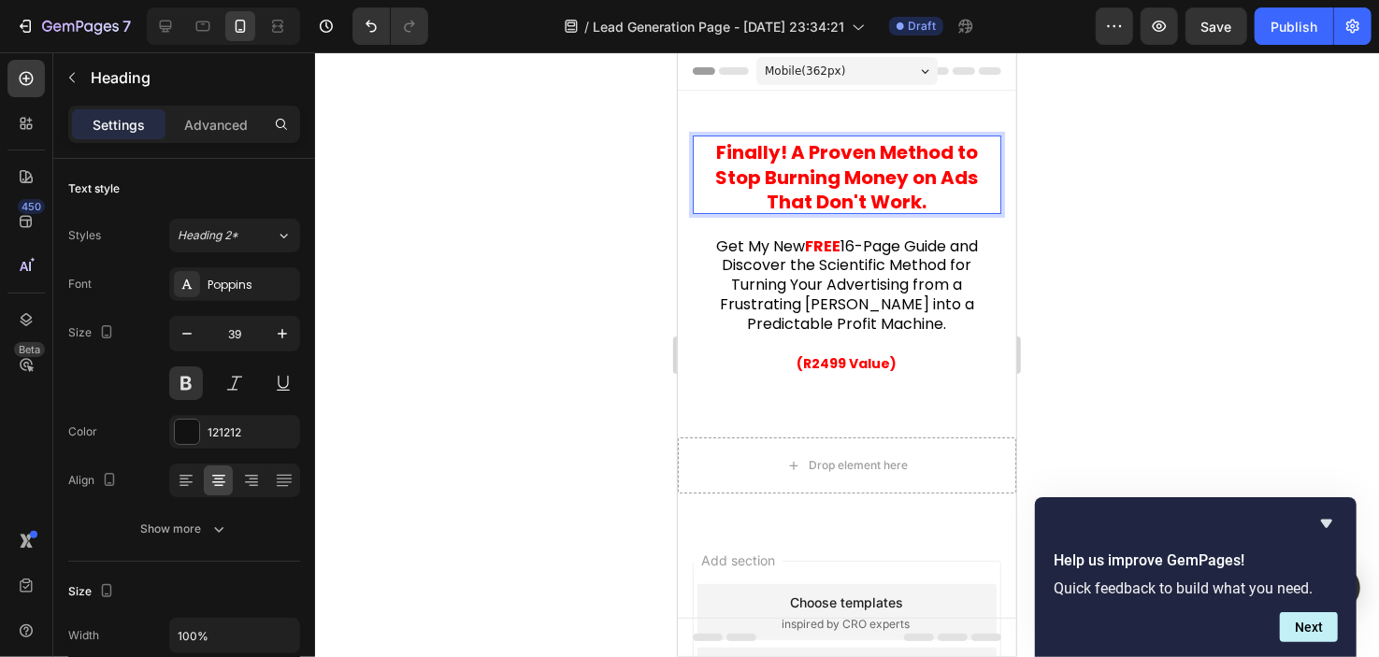
click at [811, 145] on strong "! A Proven Method to Stop Burning Money on Ads That Don't Work." at bounding box center [846, 176] width 263 height 76
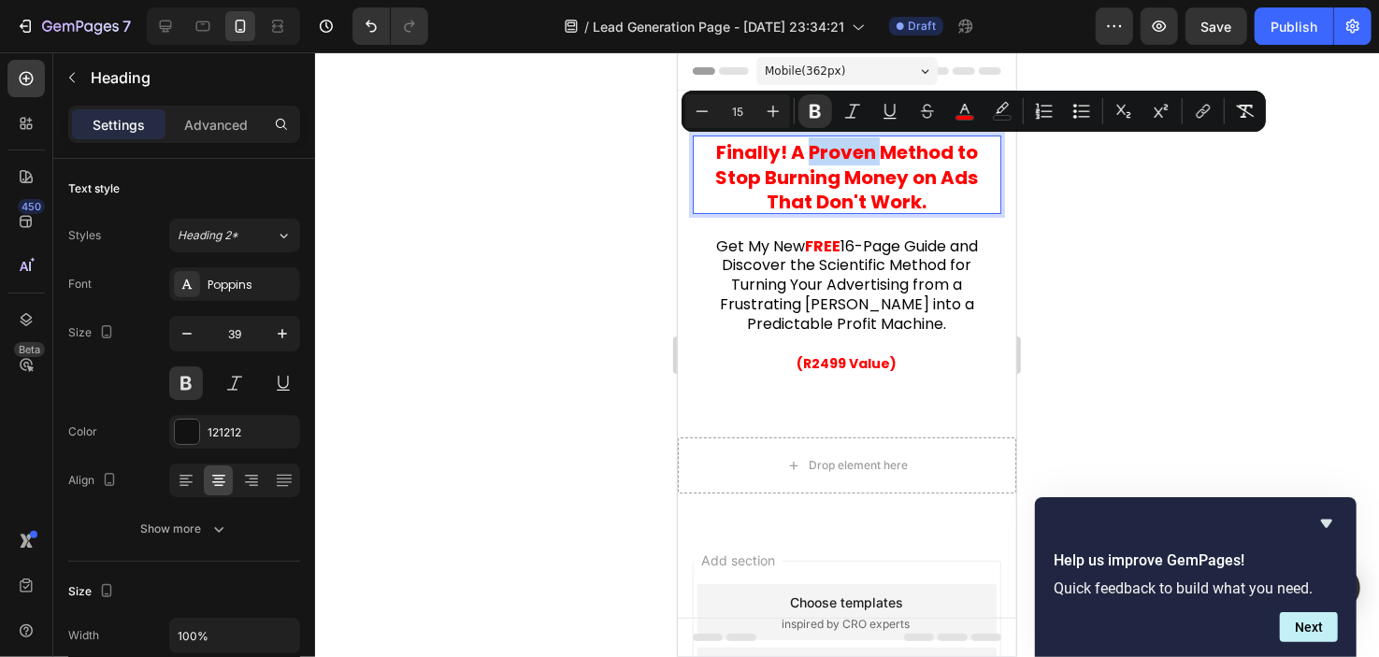
click at [811, 145] on strong "! A Proven Method to Stop Burning Money on Ads That Don't Work." at bounding box center [846, 176] width 263 height 76
drag, startPoint x: 800, startPoint y: 147, endPoint x: 943, endPoint y: 141, distance: 142.3
click at [943, 141] on strong "! A Proven Method to Stop Burning Money on Ads That Don't Work." at bounding box center [846, 176] width 263 height 76
click at [890, 100] on button "Underline" at bounding box center [890, 111] width 34 height 34
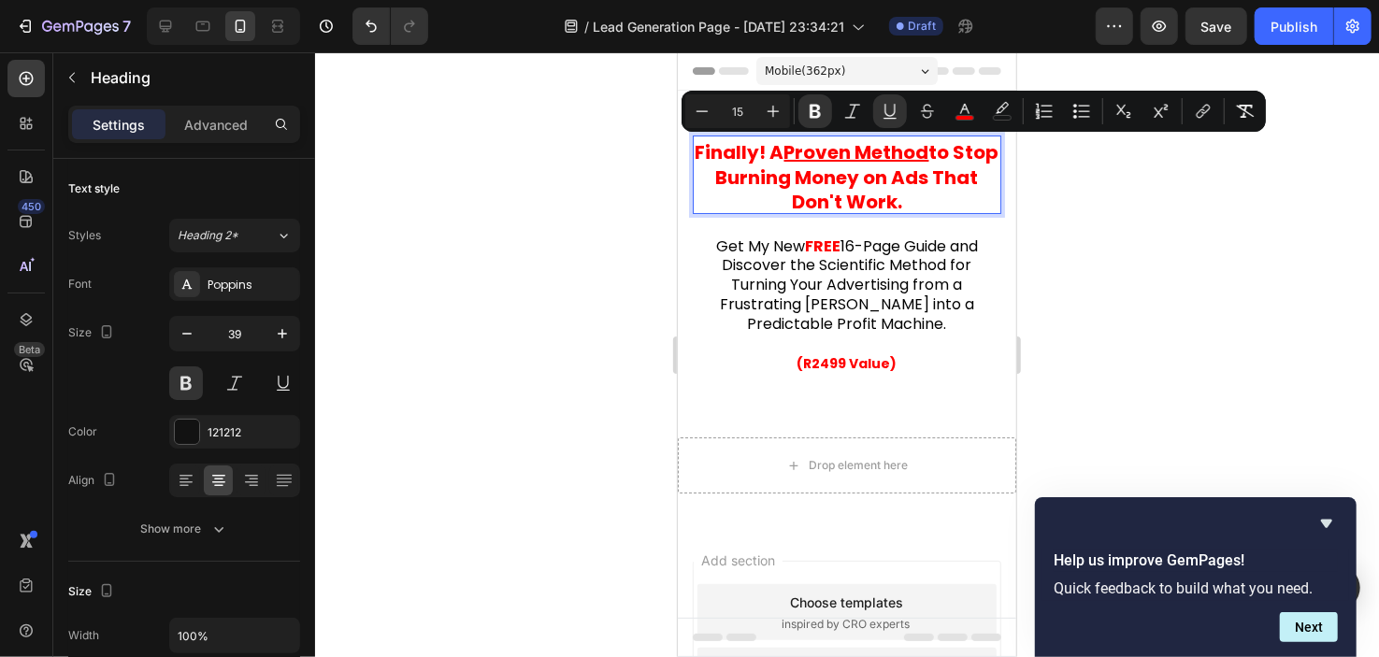
click at [849, 180] on strong "! A Proven Method to Stop Burning Money on Ads That Don't Work." at bounding box center [856, 176] width 283 height 76
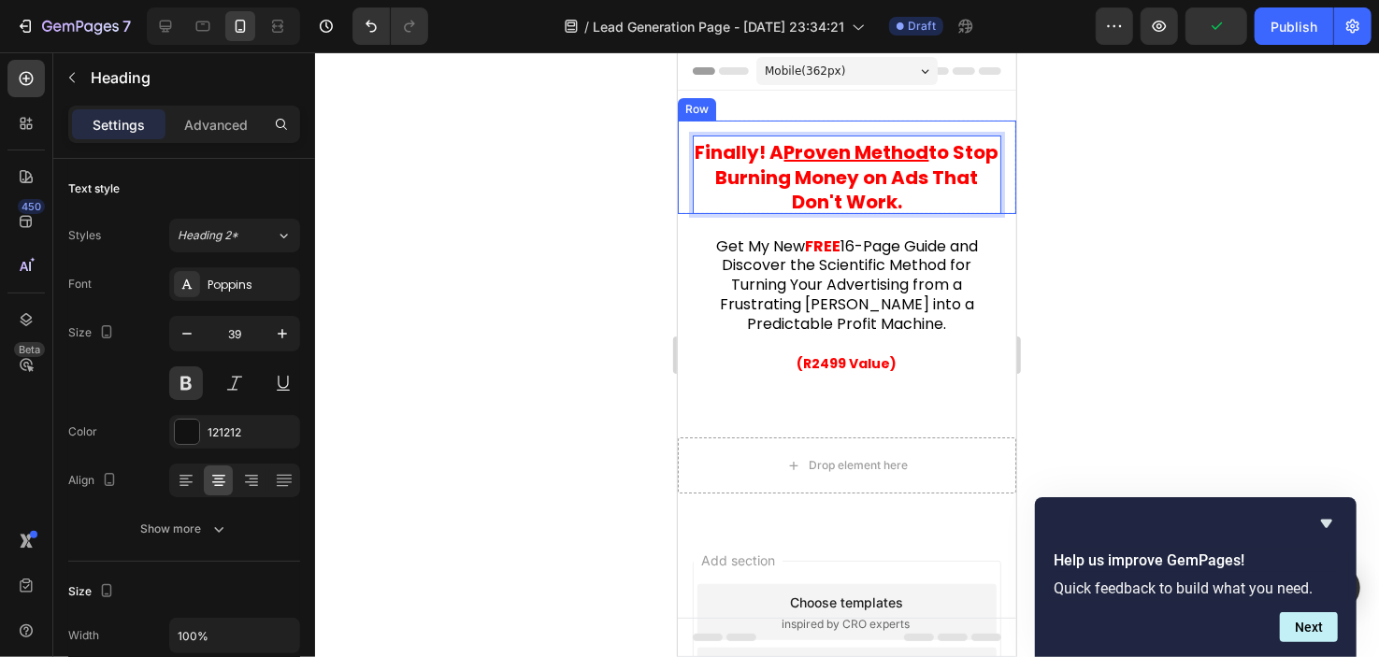
click at [588, 228] on div at bounding box center [847, 354] width 1064 height 605
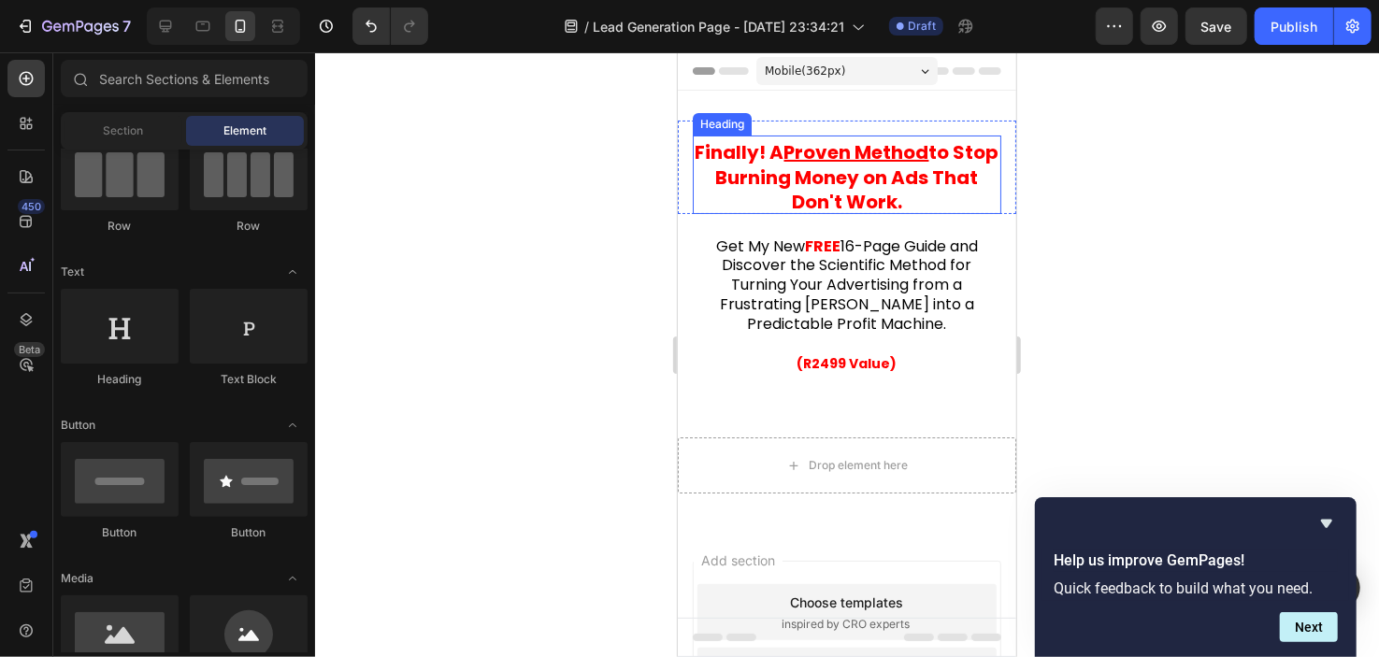
click at [780, 178] on strong "! A Proven Method to Stop Burning Money on Ads That Don't Work." at bounding box center [856, 176] width 283 height 76
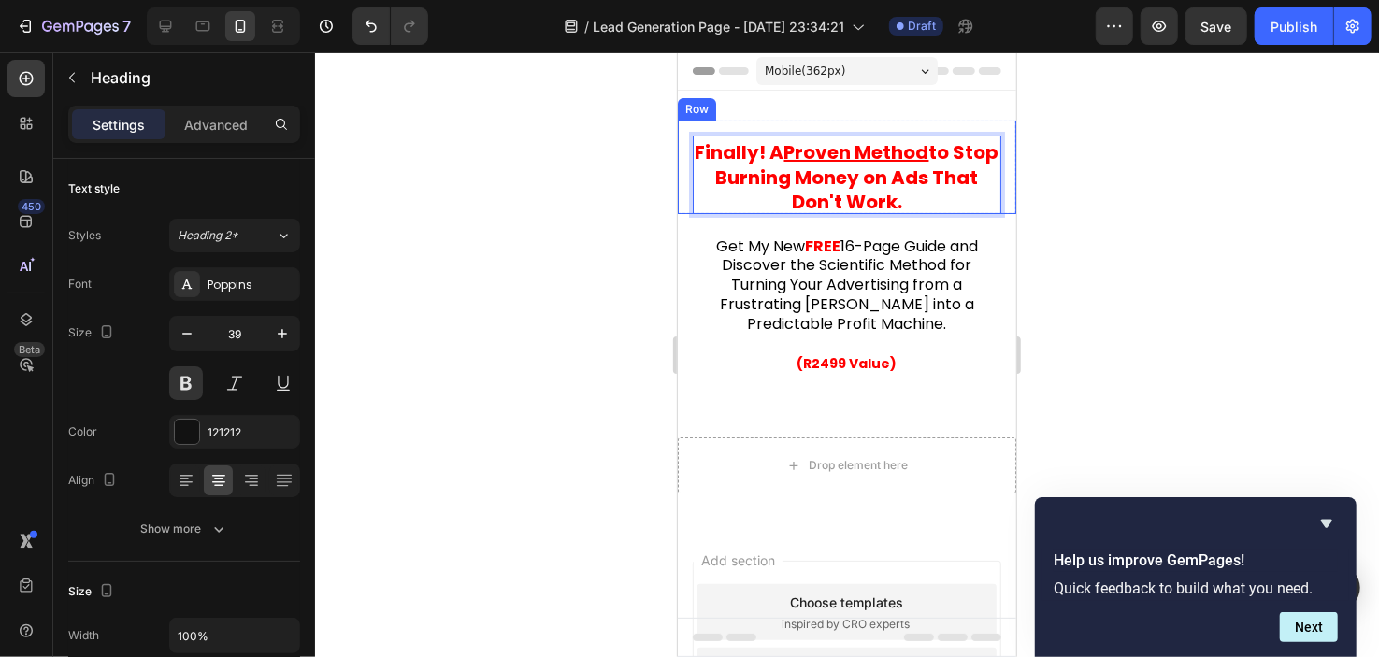
click at [622, 286] on div at bounding box center [847, 354] width 1064 height 605
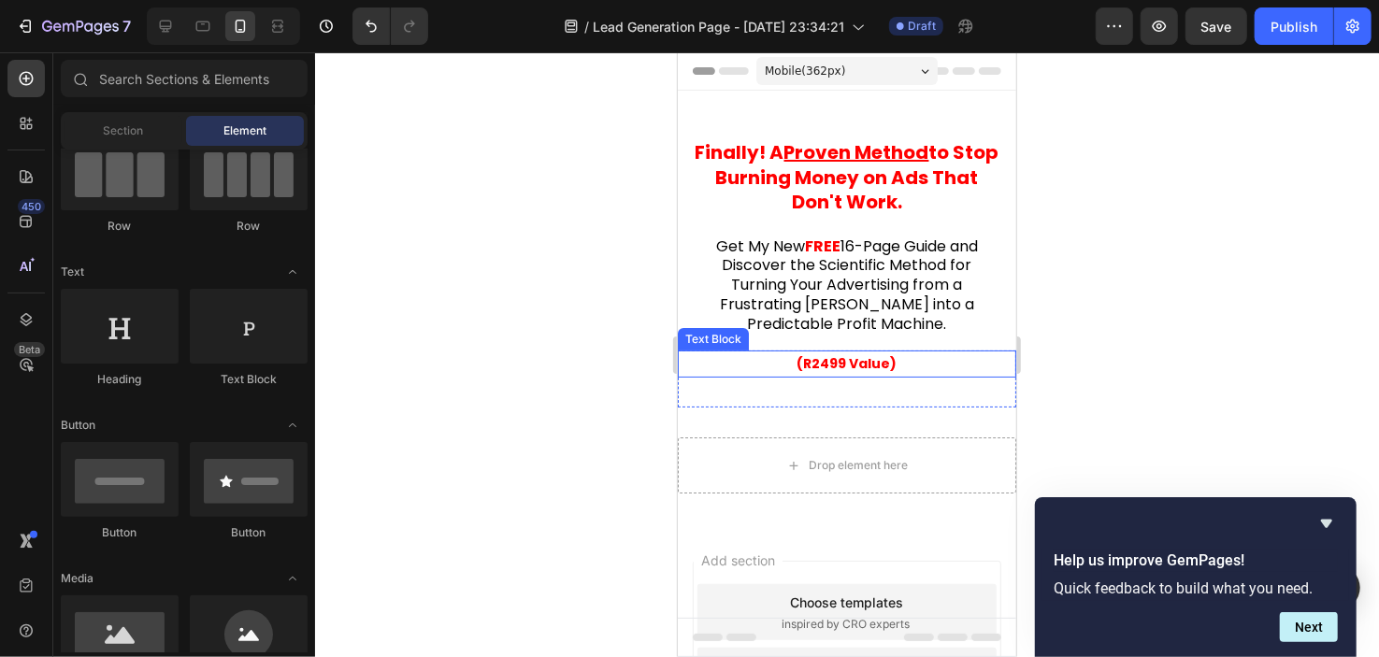
click at [797, 356] on strong "(R2499 Value)" at bounding box center [847, 362] width 100 height 19
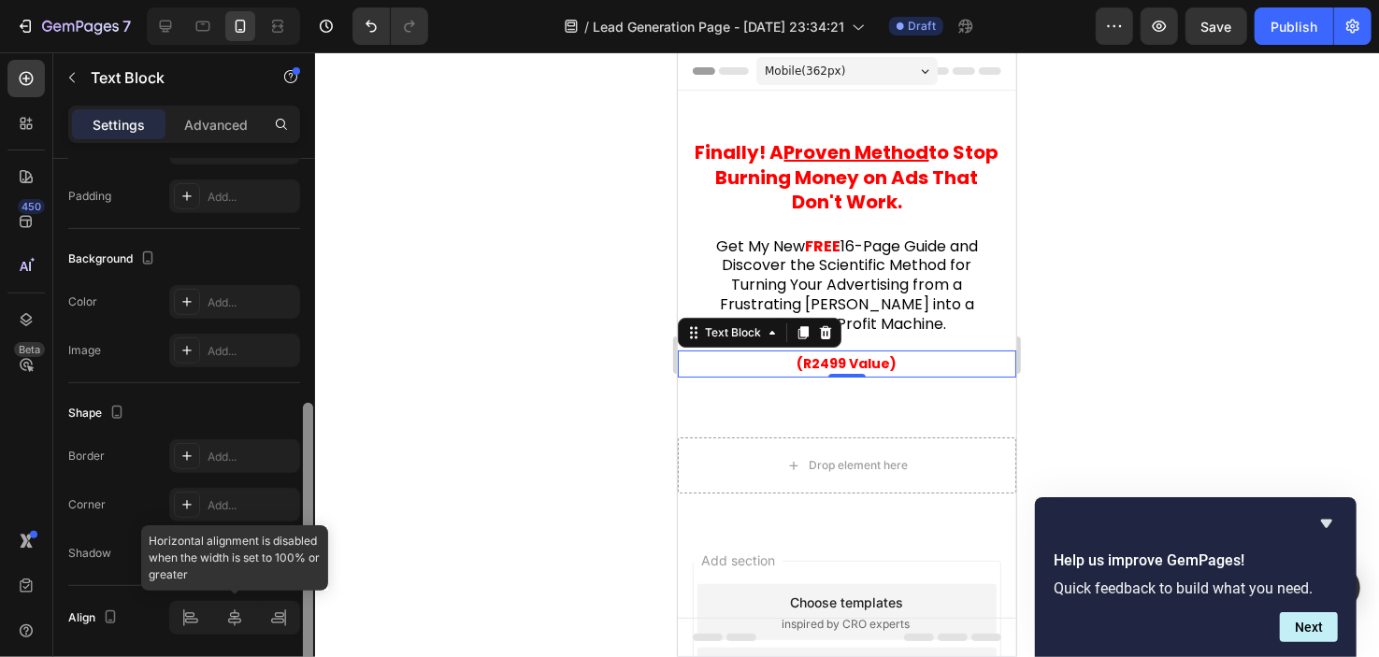
scroll to position [501, 0]
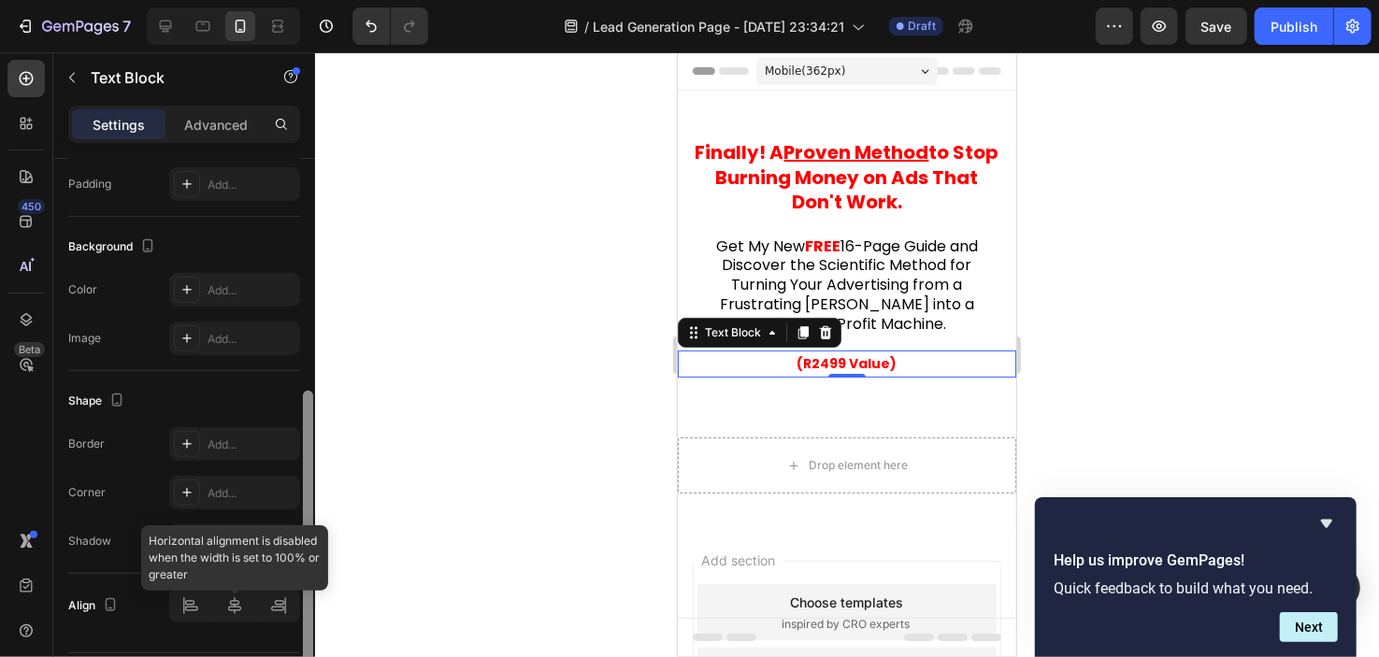
drag, startPoint x: 310, startPoint y: 382, endPoint x: 293, endPoint y: 633, distance: 251.3
click at [293, 633] on div "Text style Styles Paragraph 1* Font Poppins Size 14 Color FF0000 Align Show mor…" at bounding box center [184, 435] width 262 height 552
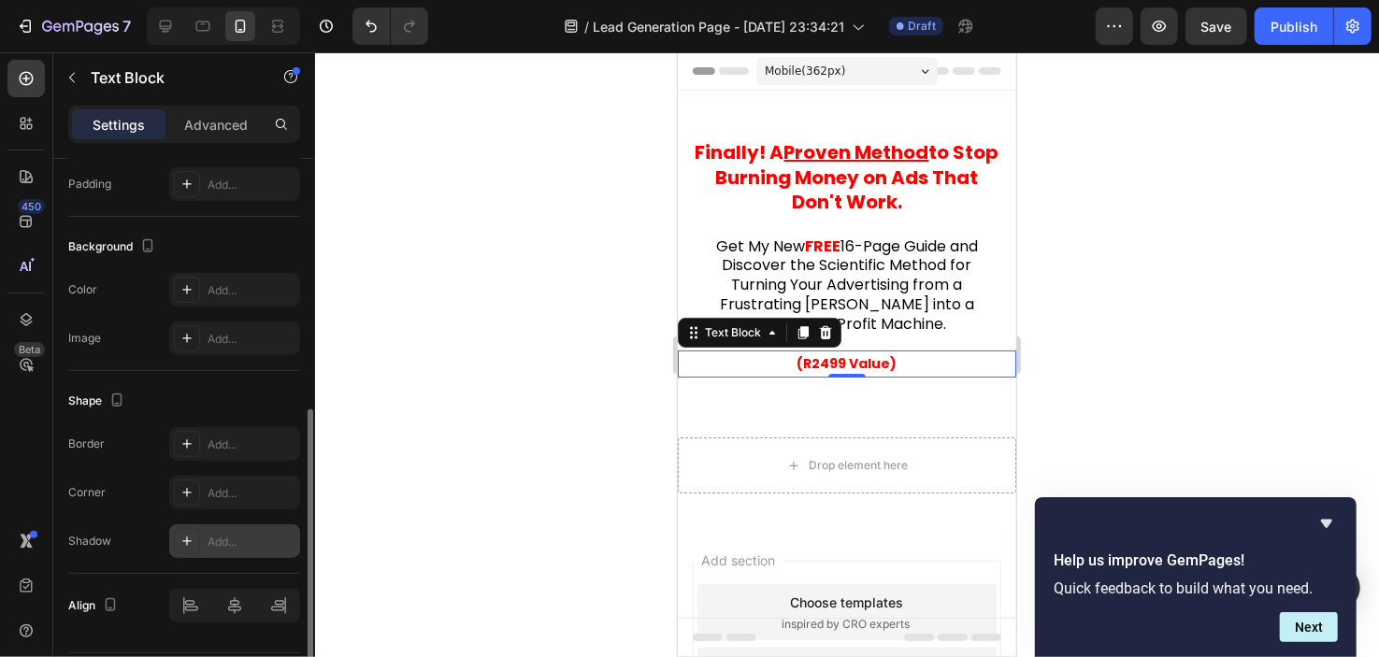
click at [227, 538] on div "Add..." at bounding box center [252, 542] width 88 height 17
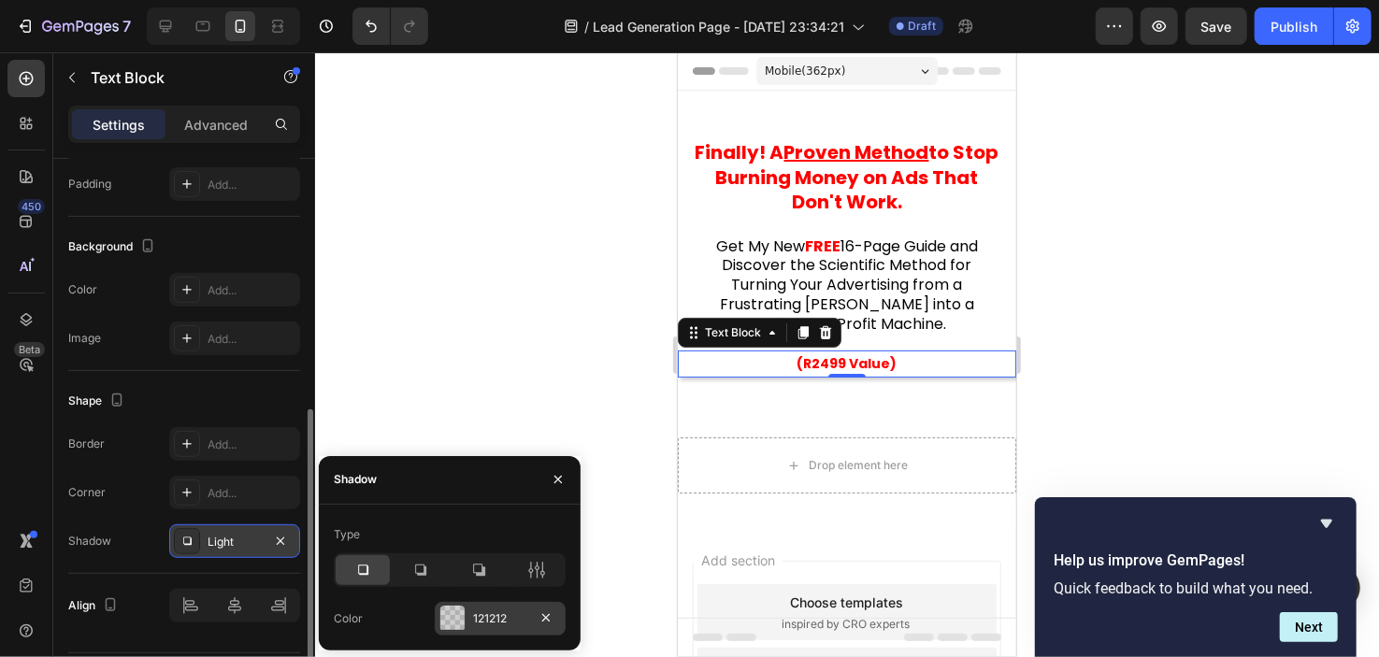
click at [460, 628] on div at bounding box center [452, 619] width 24 height 24
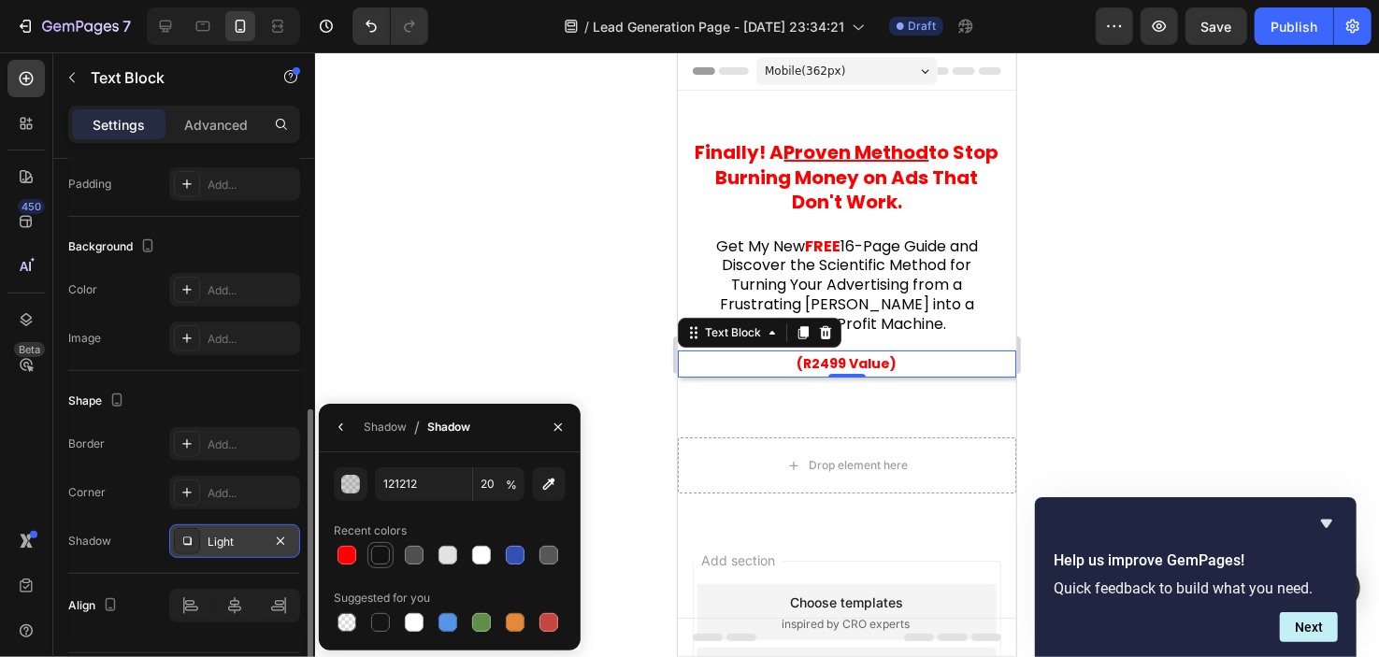
click at [382, 559] on div at bounding box center [380, 555] width 19 height 19
type input "100"
click at [451, 339] on div at bounding box center [847, 354] width 1064 height 605
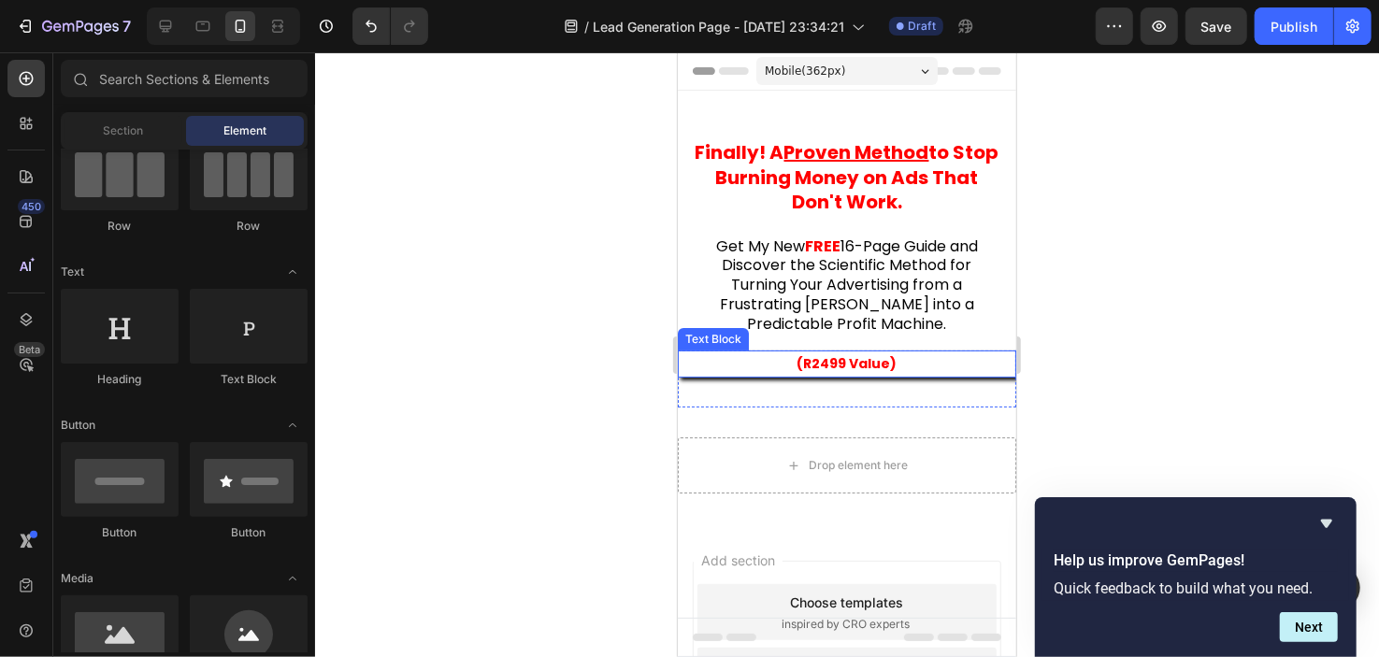
click at [812, 361] on strong "(R2499 Value)" at bounding box center [847, 362] width 100 height 19
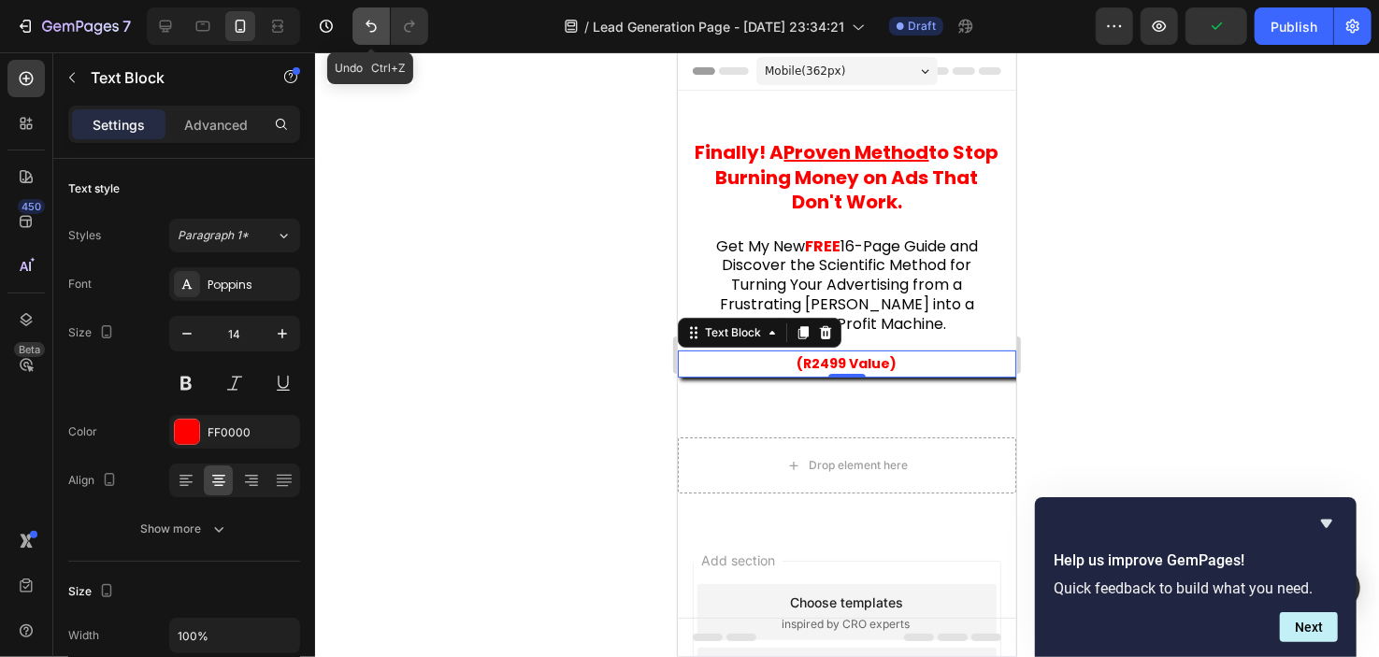
click at [377, 35] on icon "Undo/Redo" at bounding box center [371, 26] width 19 height 19
click at [586, 267] on div at bounding box center [847, 354] width 1064 height 605
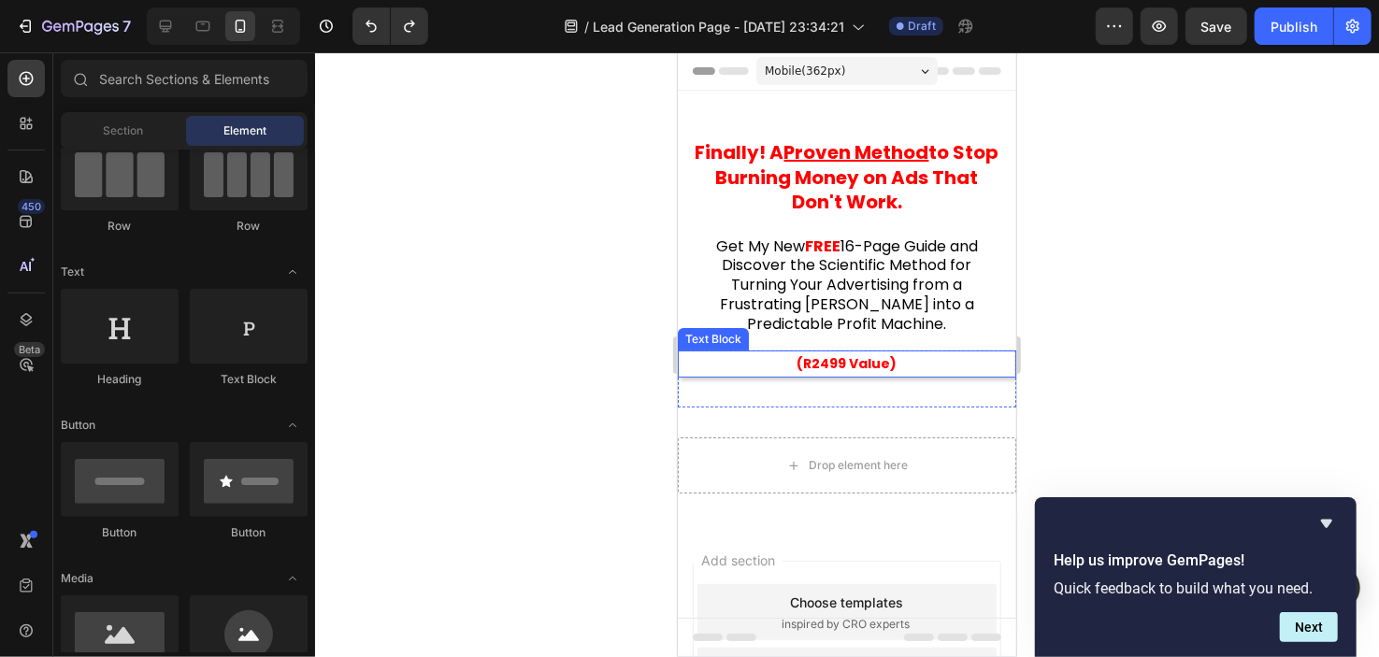
click at [820, 363] on strong "(R2499 Value)" at bounding box center [847, 362] width 100 height 19
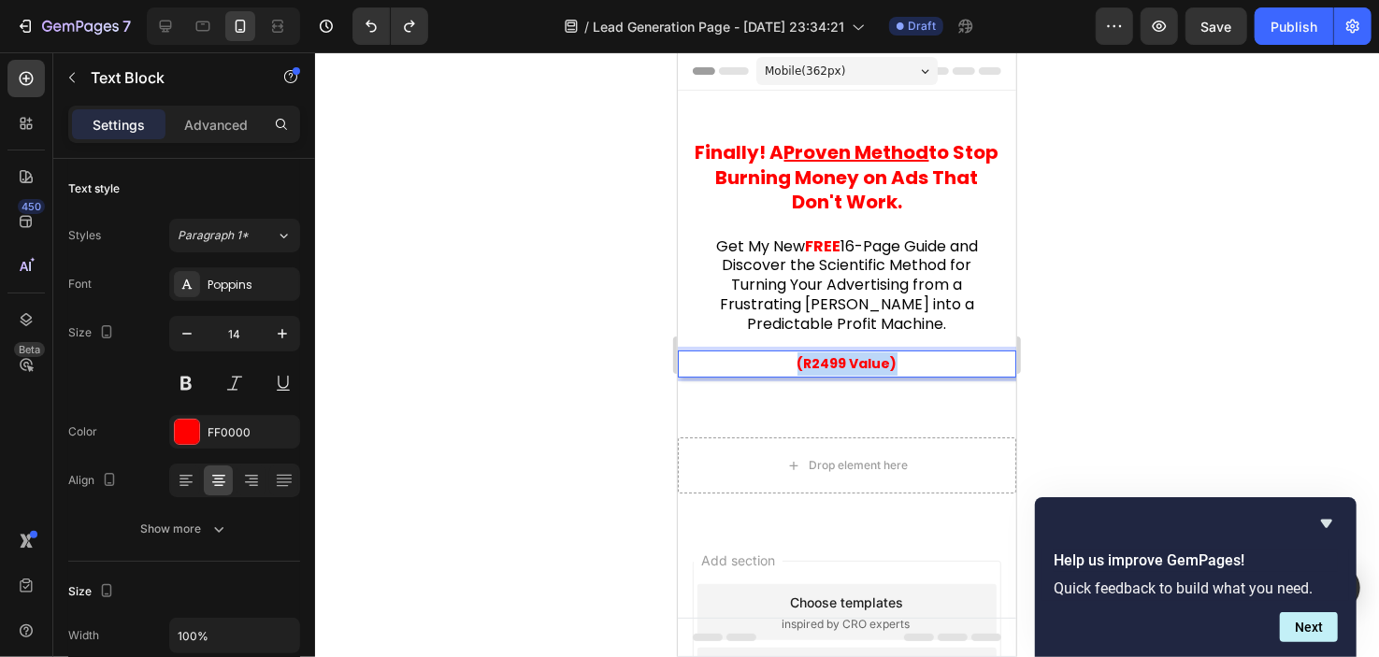
click at [820, 363] on strong "(R2499 Value)" at bounding box center [847, 362] width 100 height 19
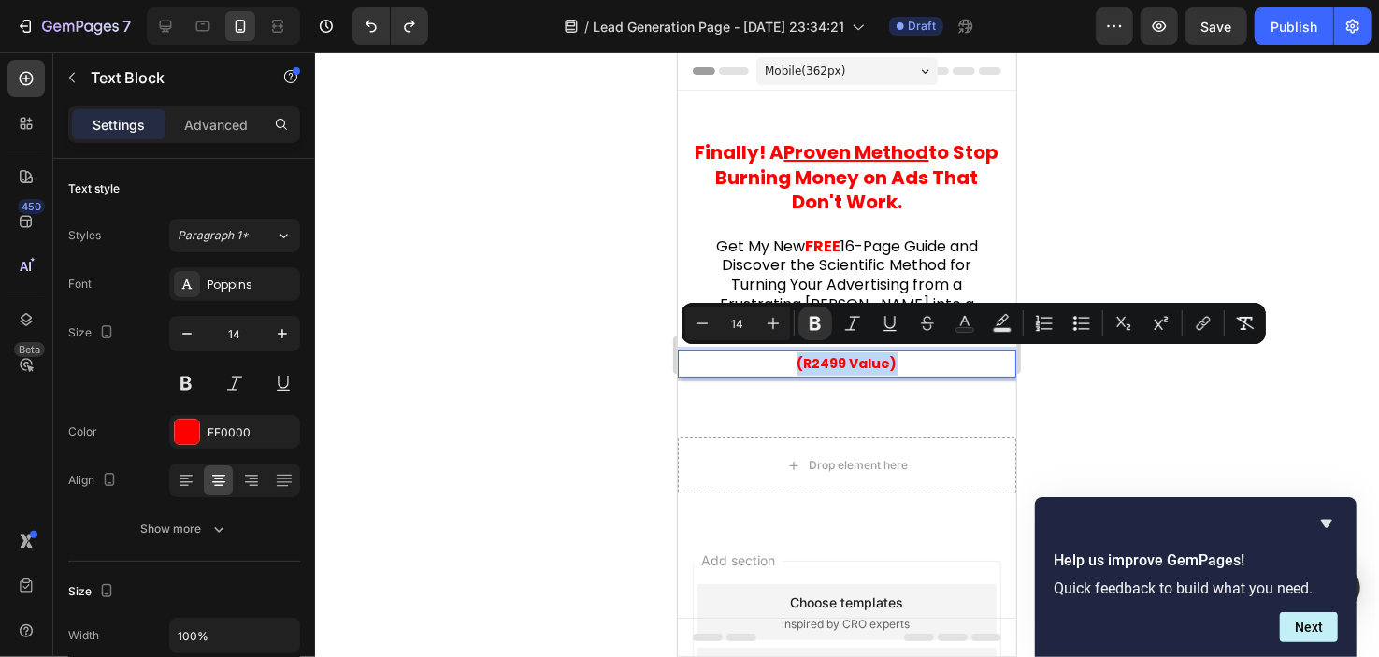
click at [820, 363] on strong "(R2499 Value)" at bounding box center [847, 362] width 100 height 19
click at [566, 321] on div at bounding box center [847, 354] width 1064 height 605
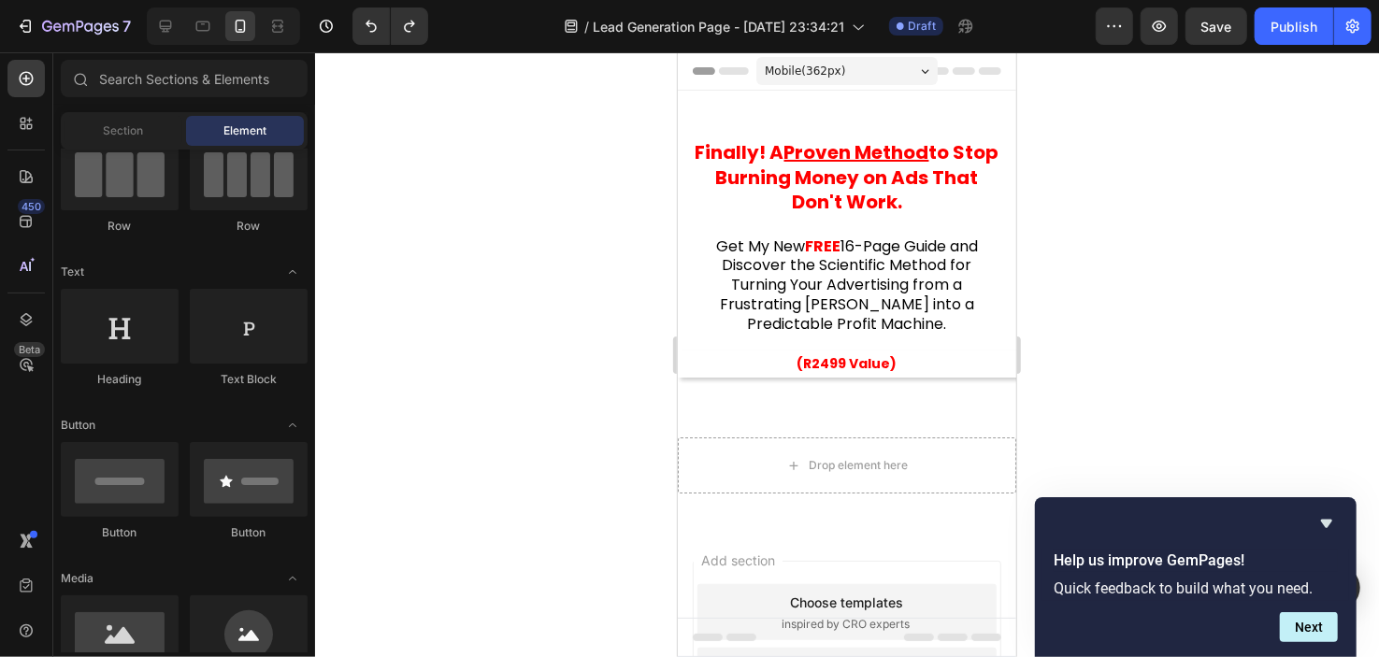
click at [566, 321] on div at bounding box center [847, 354] width 1064 height 605
click at [841, 367] on strong "(R2499 Value)" at bounding box center [847, 362] width 100 height 19
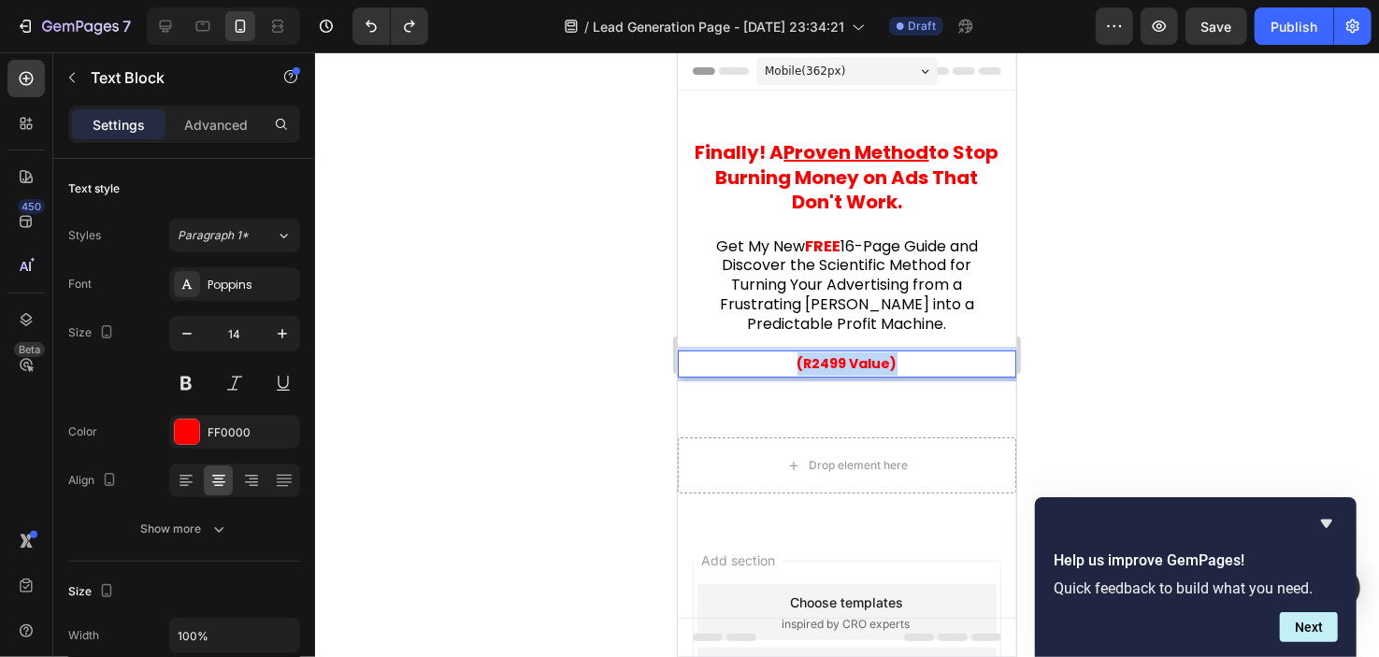
click at [844, 360] on strong "(R2499 Value)" at bounding box center [847, 362] width 100 height 19
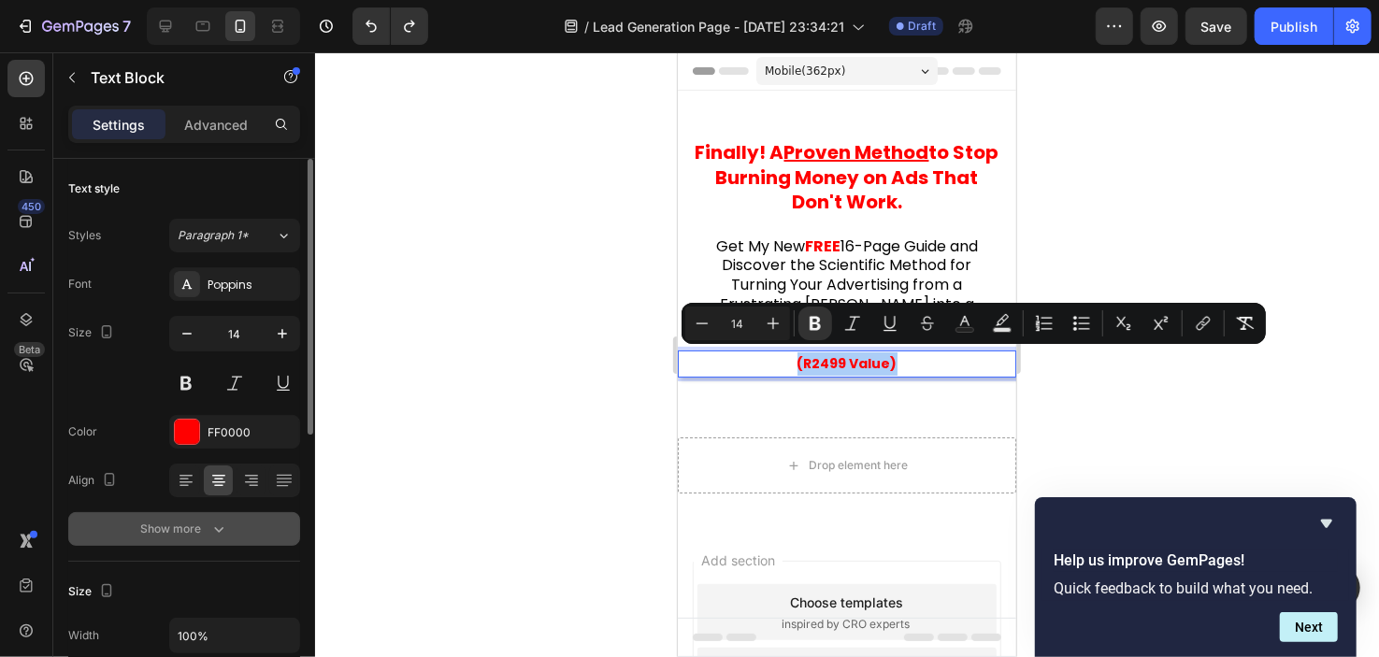
click at [190, 526] on div "Show more" at bounding box center [184, 529] width 87 height 19
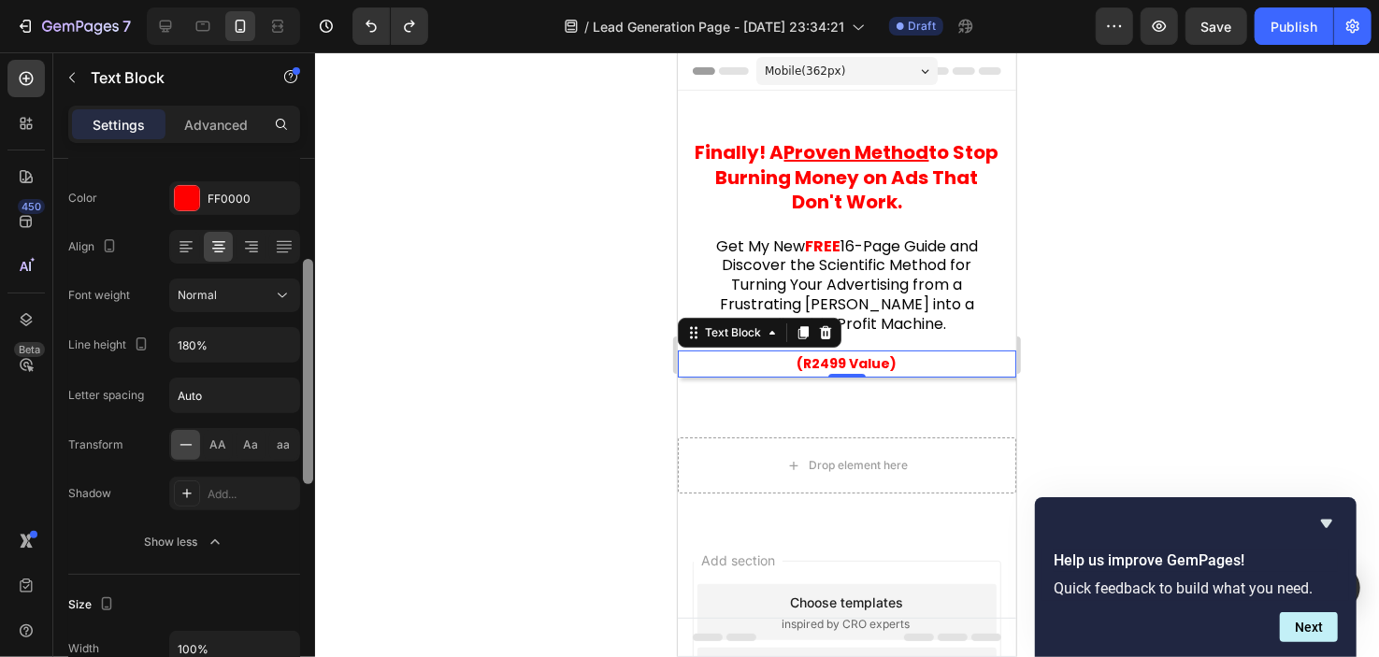
drag, startPoint x: 308, startPoint y: 356, endPoint x: 305, endPoint y: 477, distance: 120.7
click at [305, 477] on div at bounding box center [308, 371] width 10 height 225
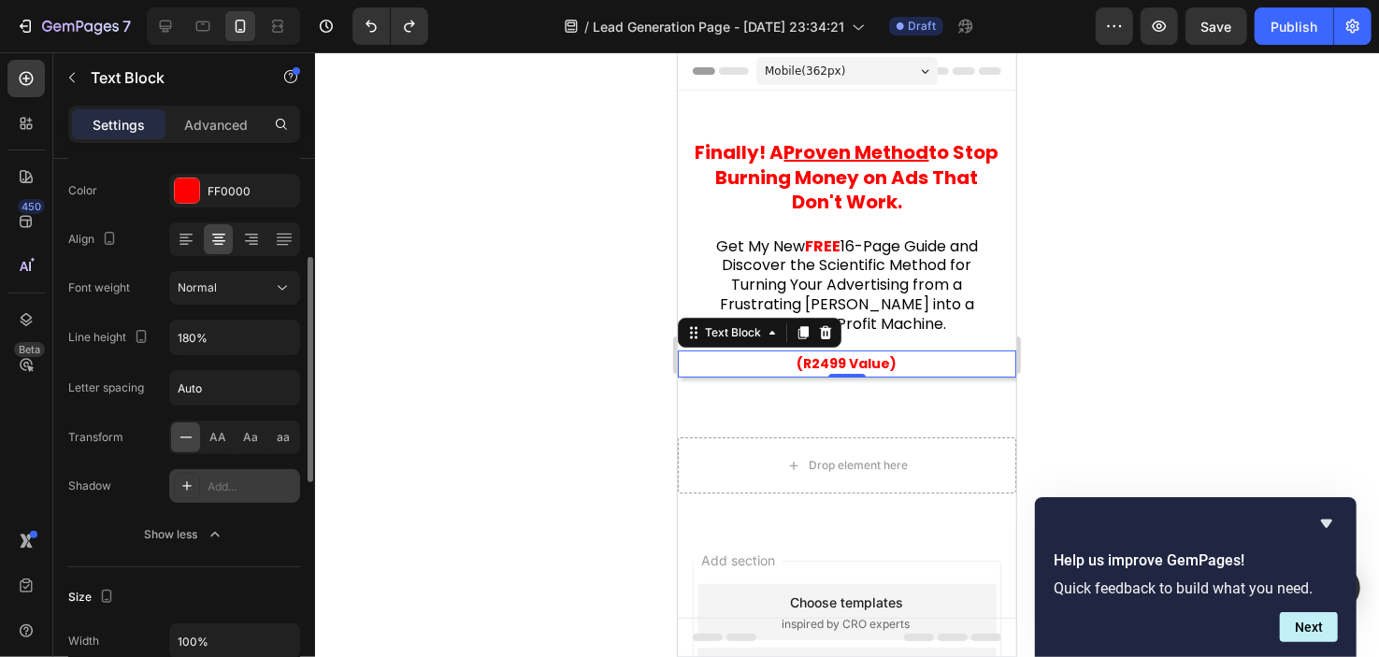
click at [245, 489] on div "Add..." at bounding box center [252, 487] width 88 height 17
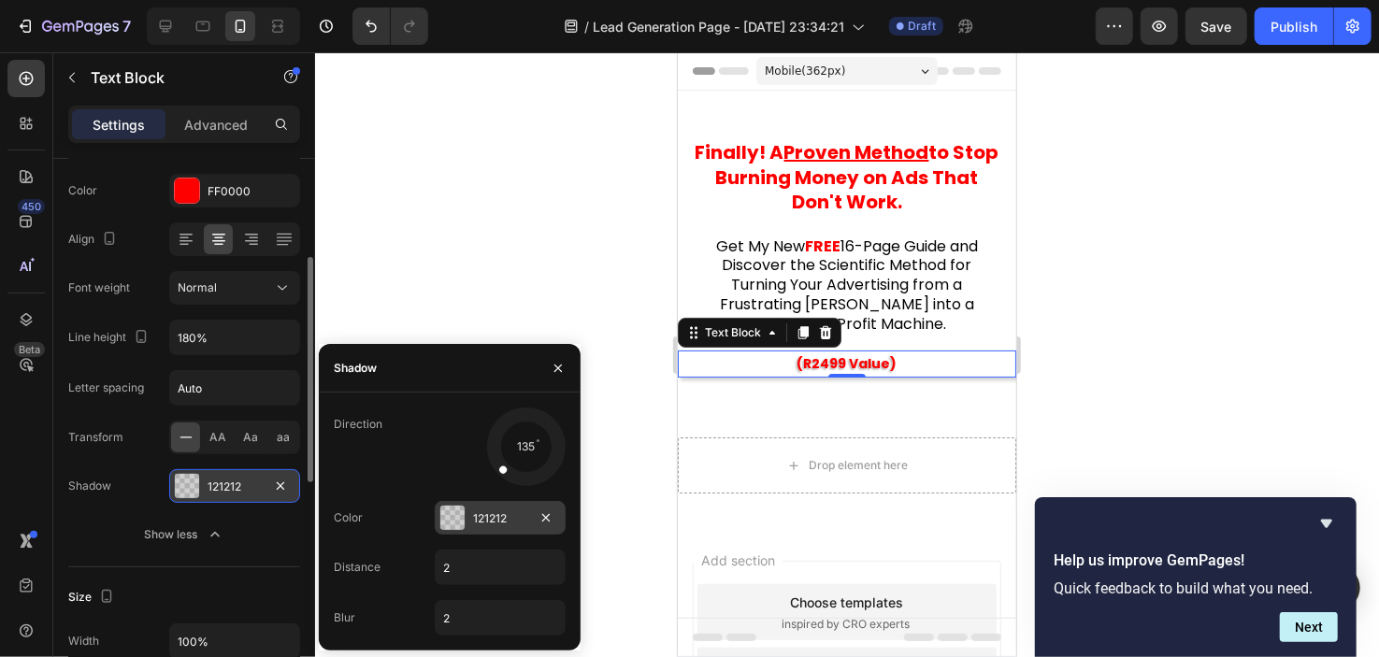
click at [459, 529] on div at bounding box center [452, 518] width 24 height 24
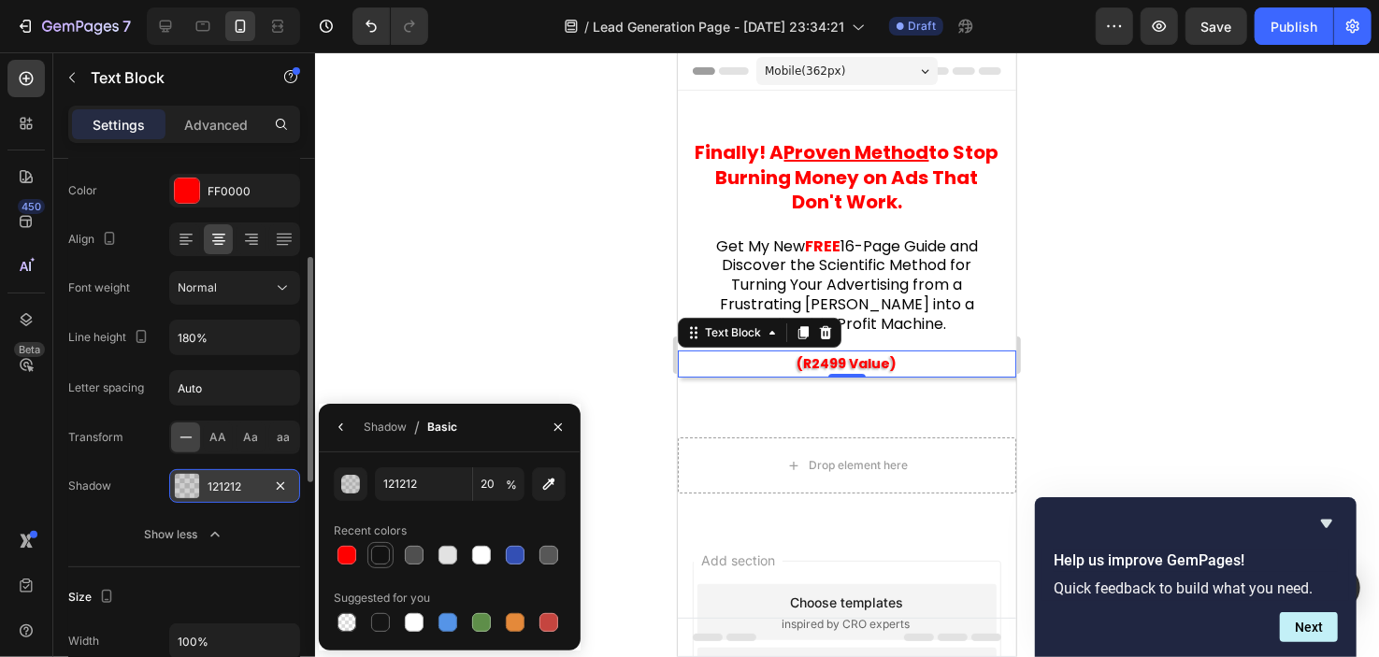
click at [382, 552] on div at bounding box center [380, 555] width 19 height 19
type input "100"
click at [391, 435] on div "Shadow" at bounding box center [385, 427] width 43 height 17
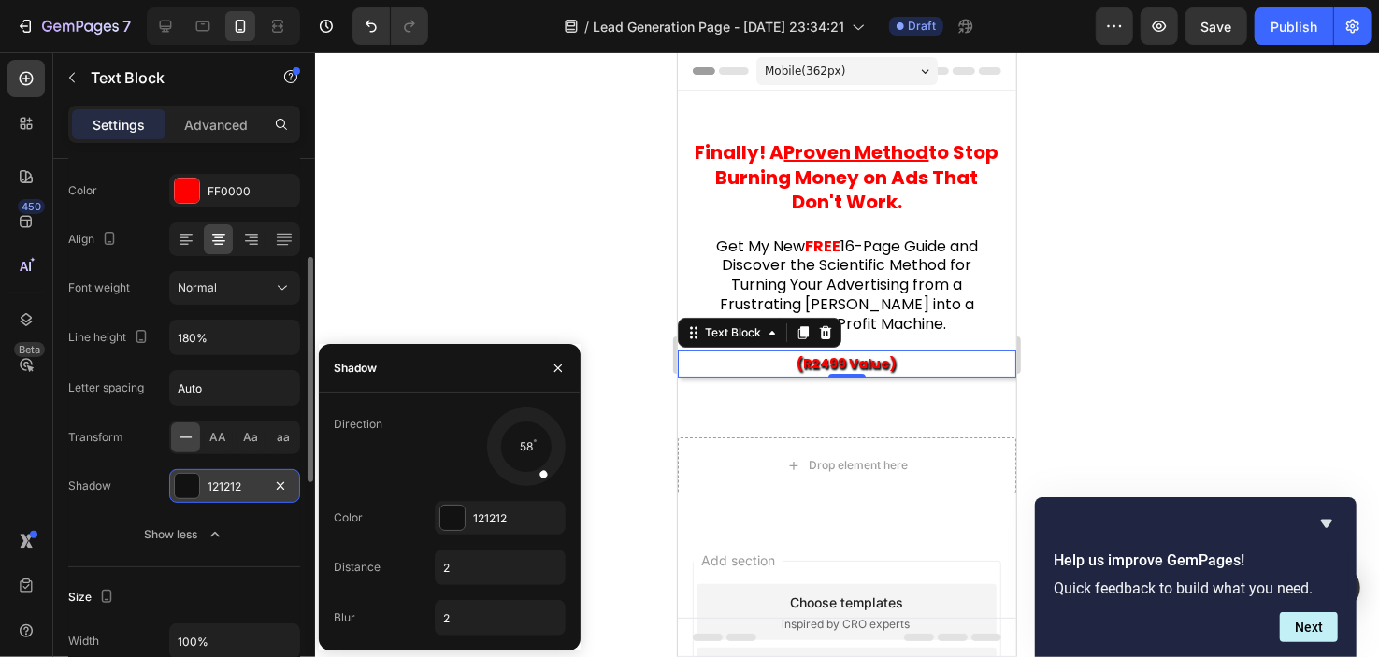
drag, startPoint x: 501, startPoint y: 472, endPoint x: 542, endPoint y: 475, distance: 41.2
click at [542, 475] on span at bounding box center [543, 474] width 10 height 10
click at [493, 559] on input "2" at bounding box center [500, 568] width 129 height 34
type input "1"
click at [490, 613] on input "2" at bounding box center [500, 618] width 129 height 34
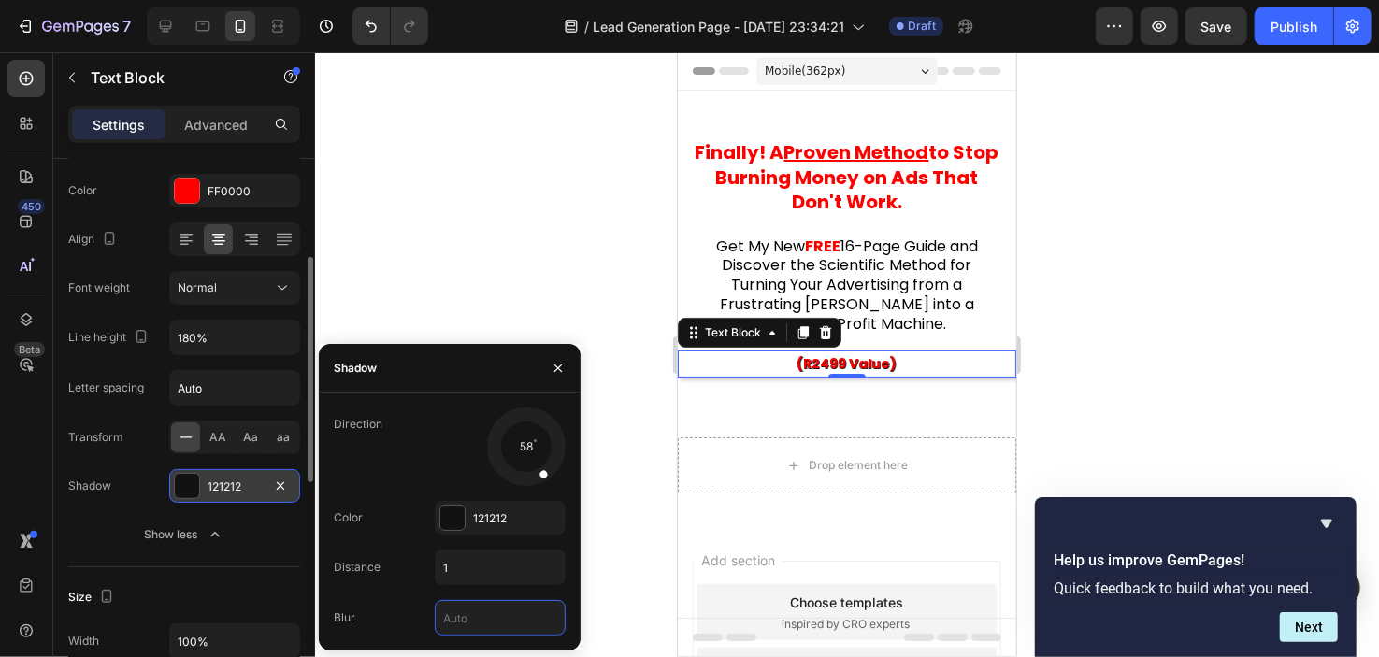
type input "5"
type input "7"
type input "0"
click at [483, 559] on input "1" at bounding box center [500, 568] width 129 height 34
type input "2"
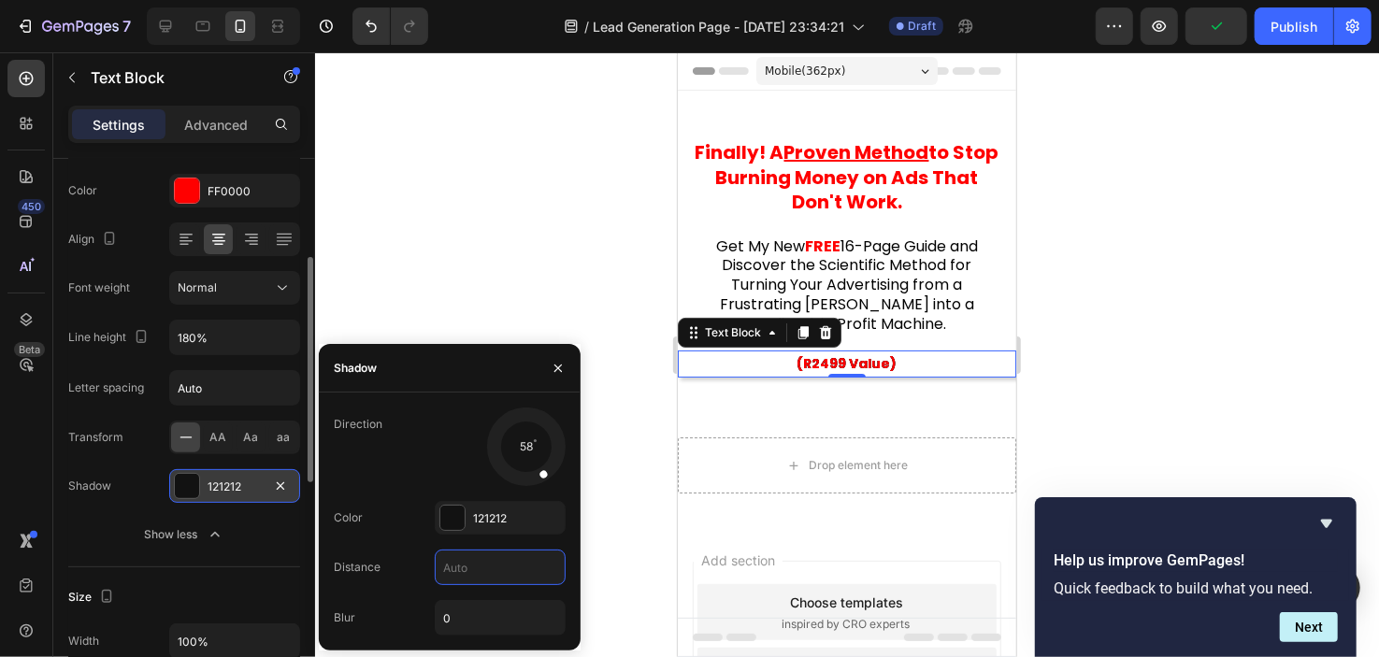
type input "1"
type input "0"
type input "1"
type input "0.8"
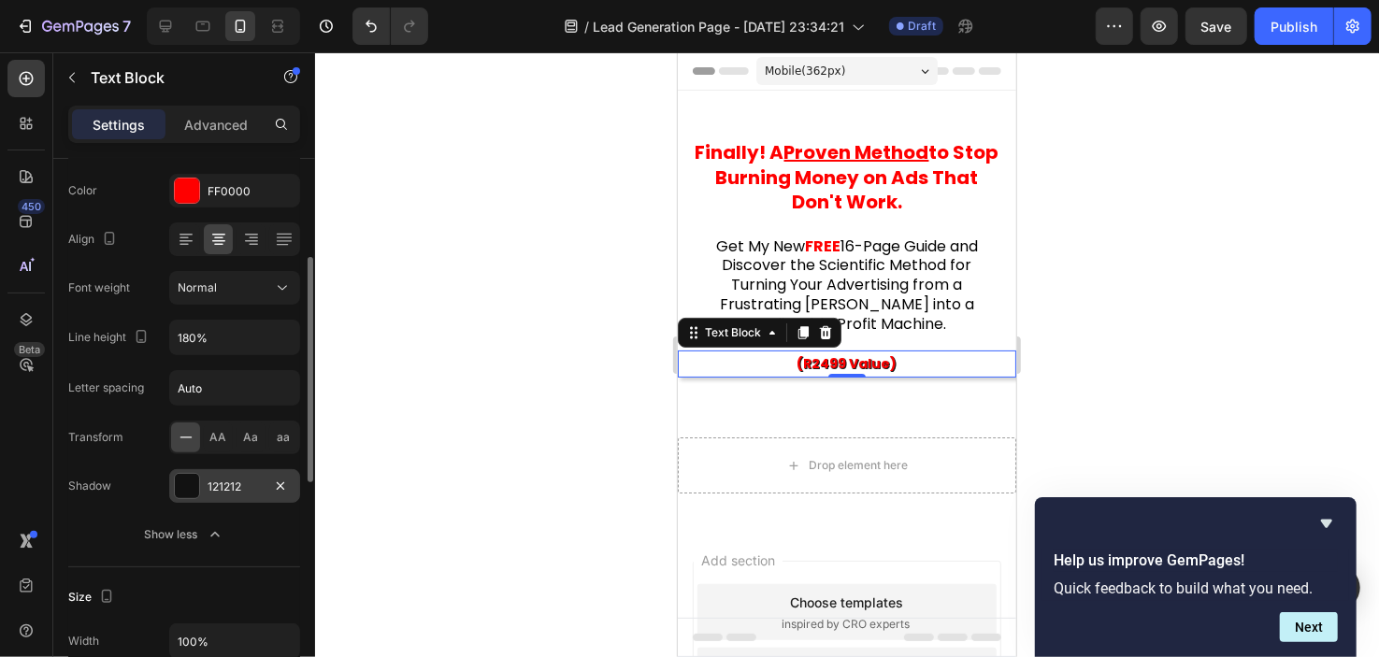
click at [323, 305] on div at bounding box center [847, 354] width 1064 height 605
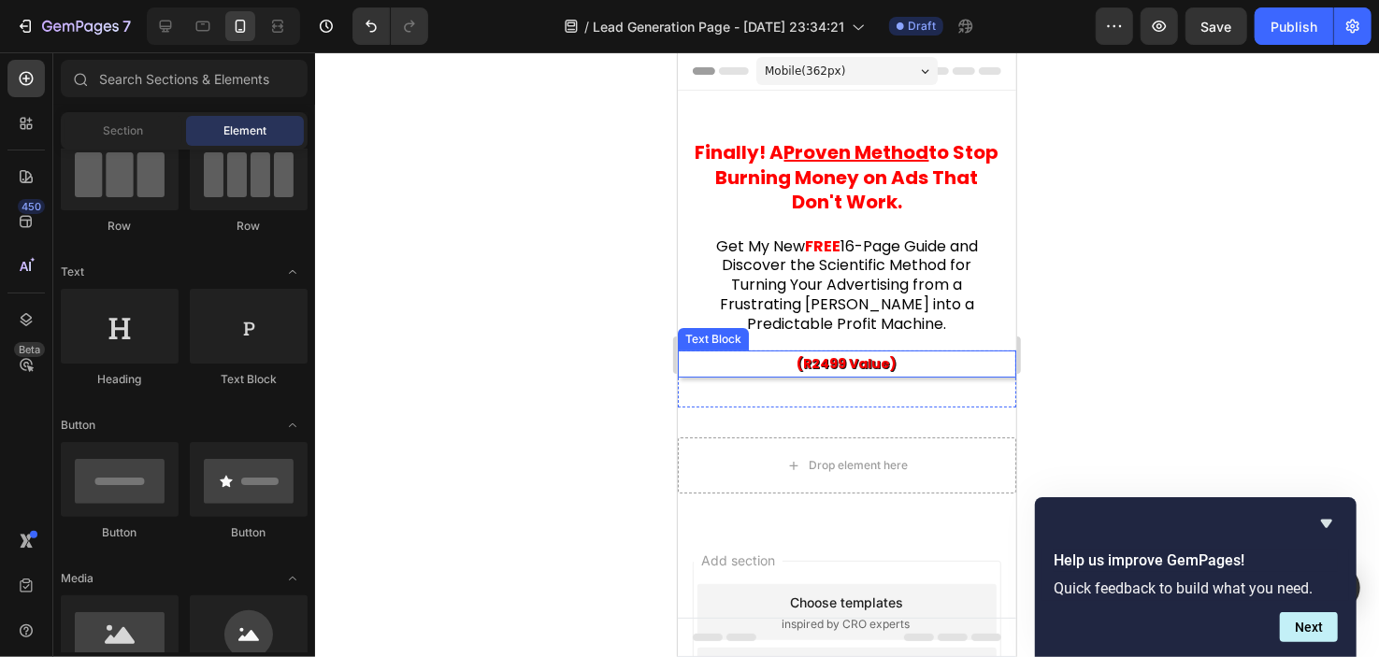
click at [772, 356] on p "(R2499 Value)" at bounding box center [846, 363] width 335 height 23
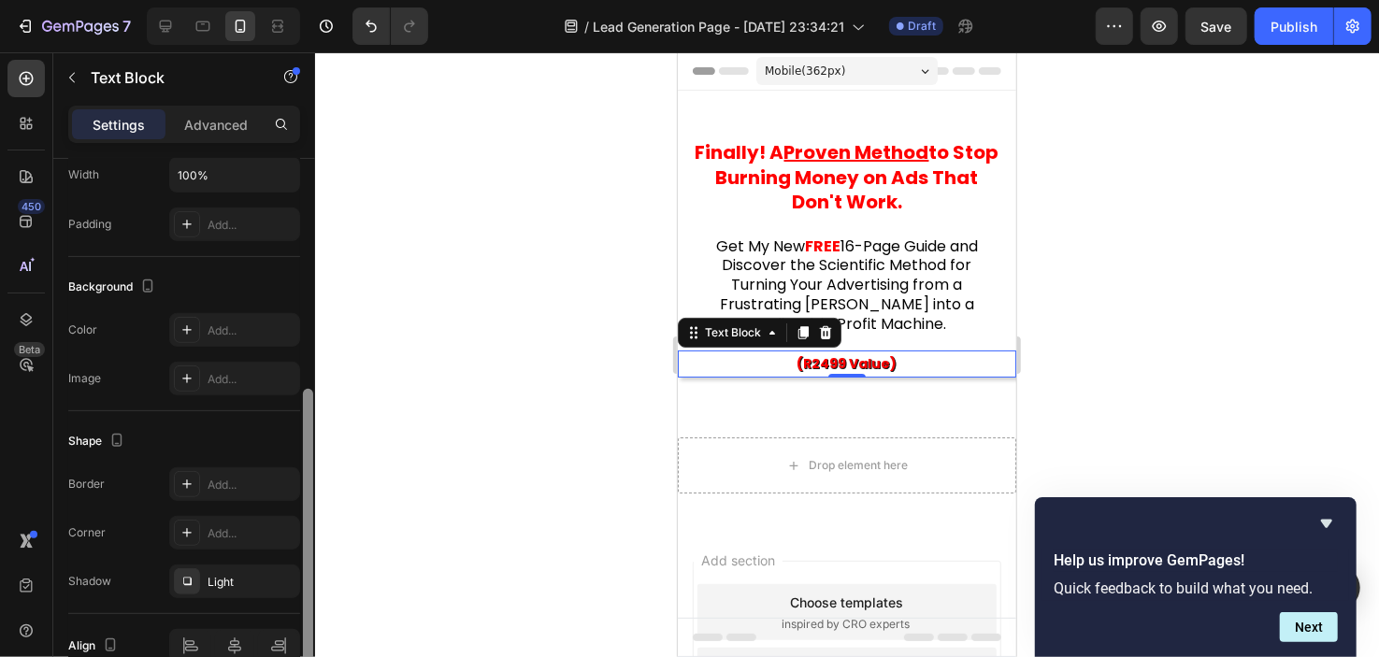
drag, startPoint x: 312, startPoint y: 414, endPoint x: 310, endPoint y: 647, distance: 232.9
click at [310, 647] on div at bounding box center [308, 527] width 10 height 276
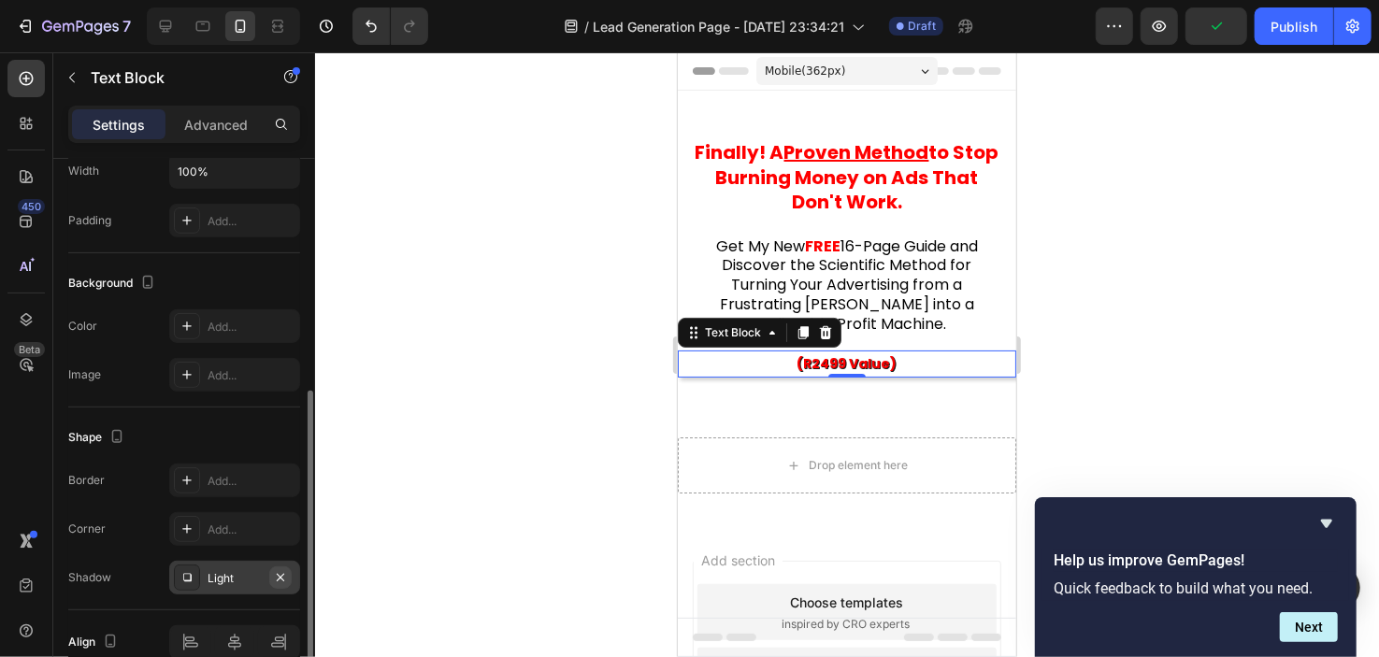
click at [287, 579] on icon "button" at bounding box center [280, 577] width 15 height 15
click at [476, 406] on div at bounding box center [847, 354] width 1064 height 605
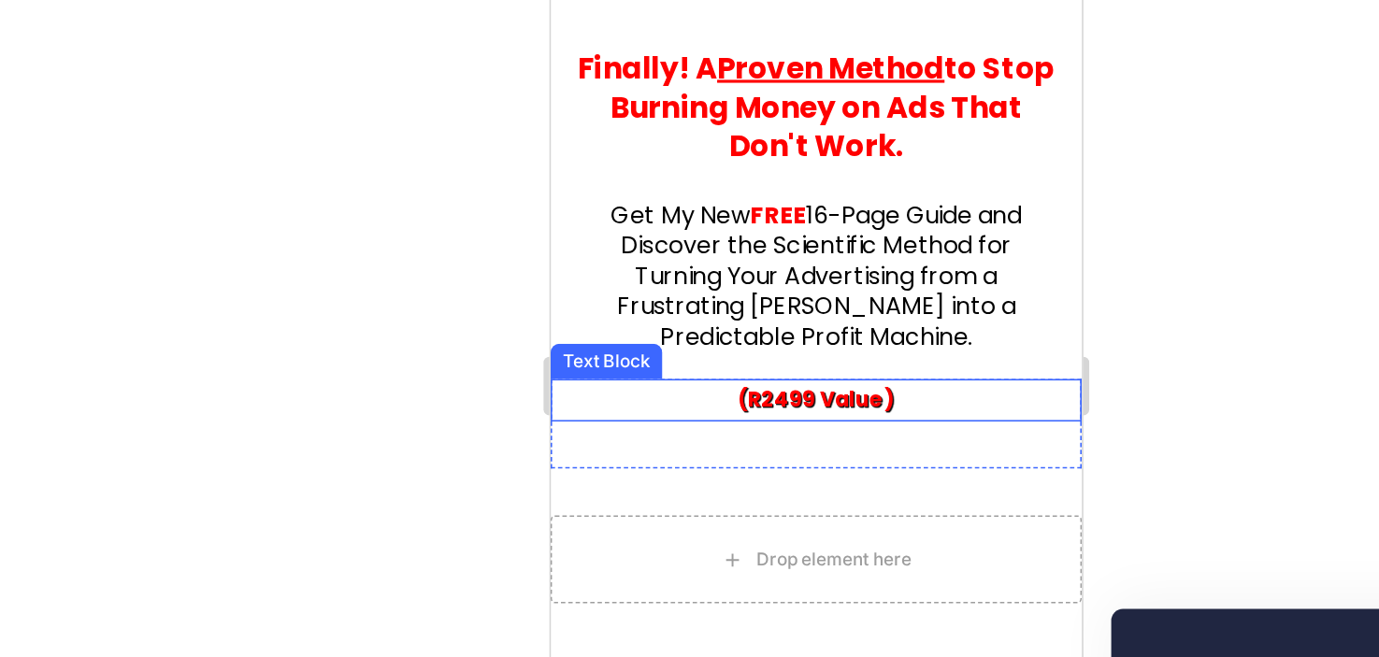
click at [728, 221] on strong "(R2499 Value)" at bounding box center [721, 222] width 100 height 19
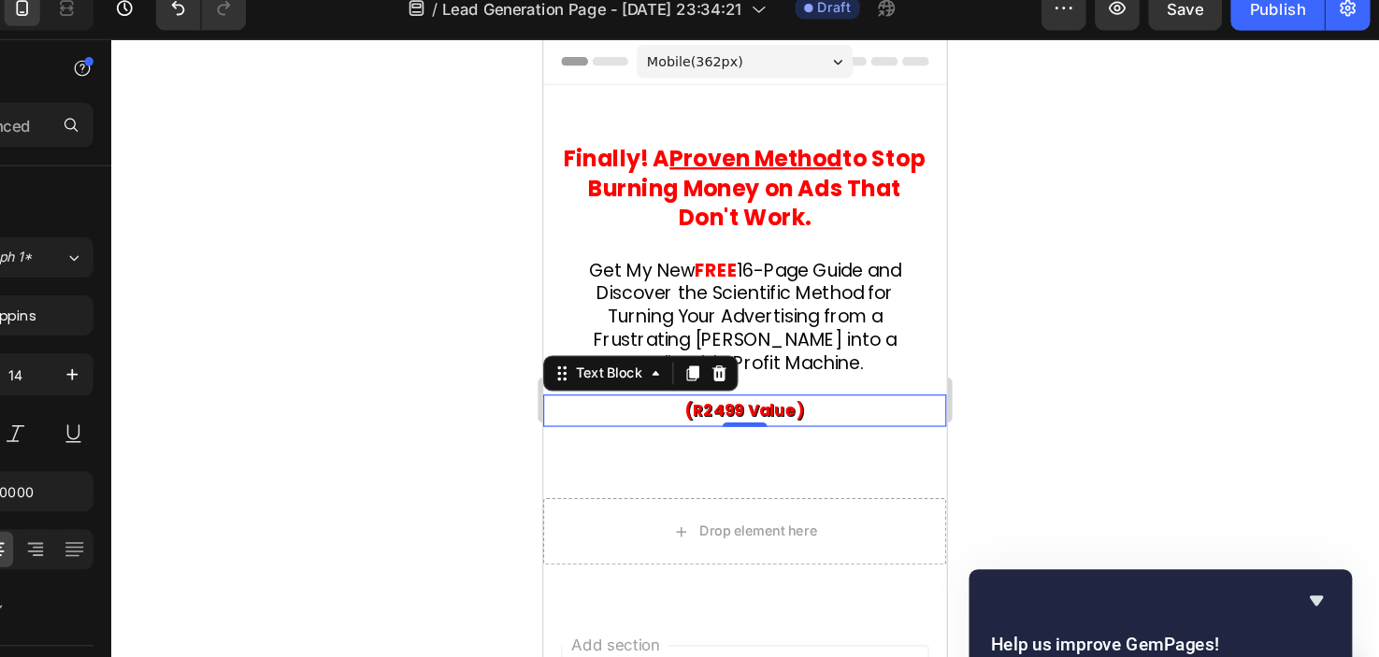
scroll to position [0, 0]
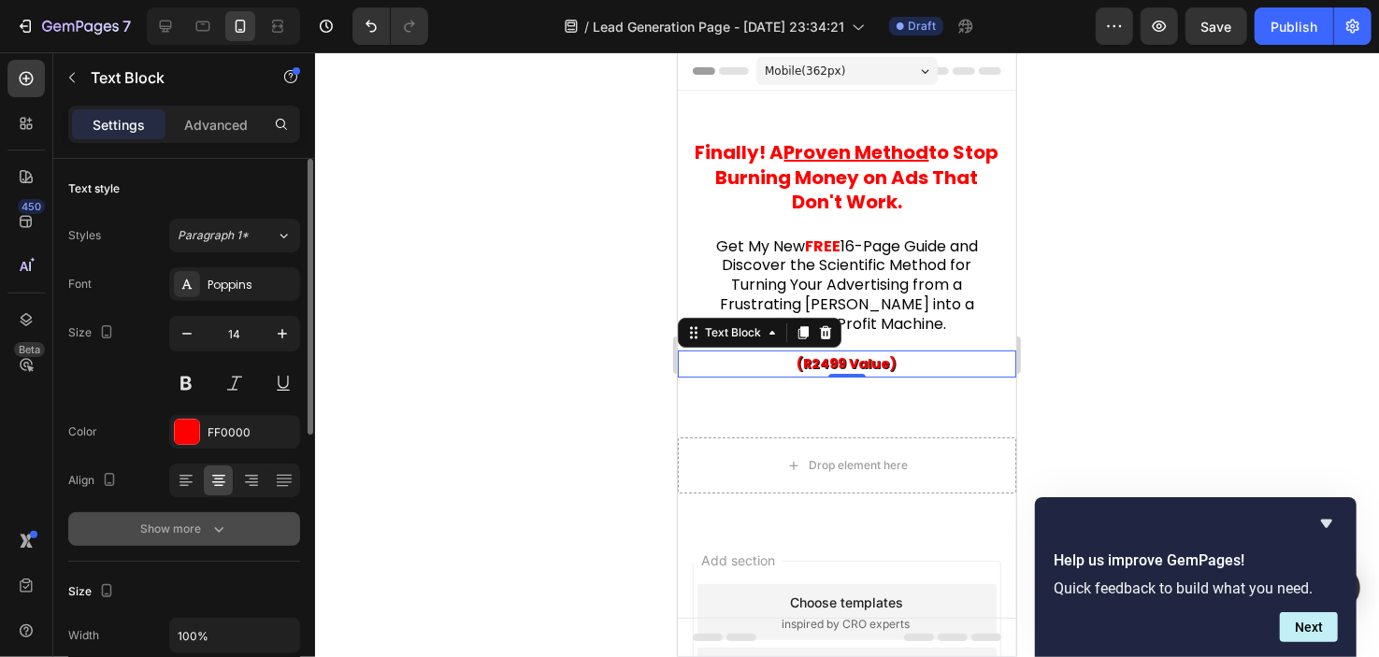
click at [175, 541] on button "Show more" at bounding box center [184, 529] width 232 height 34
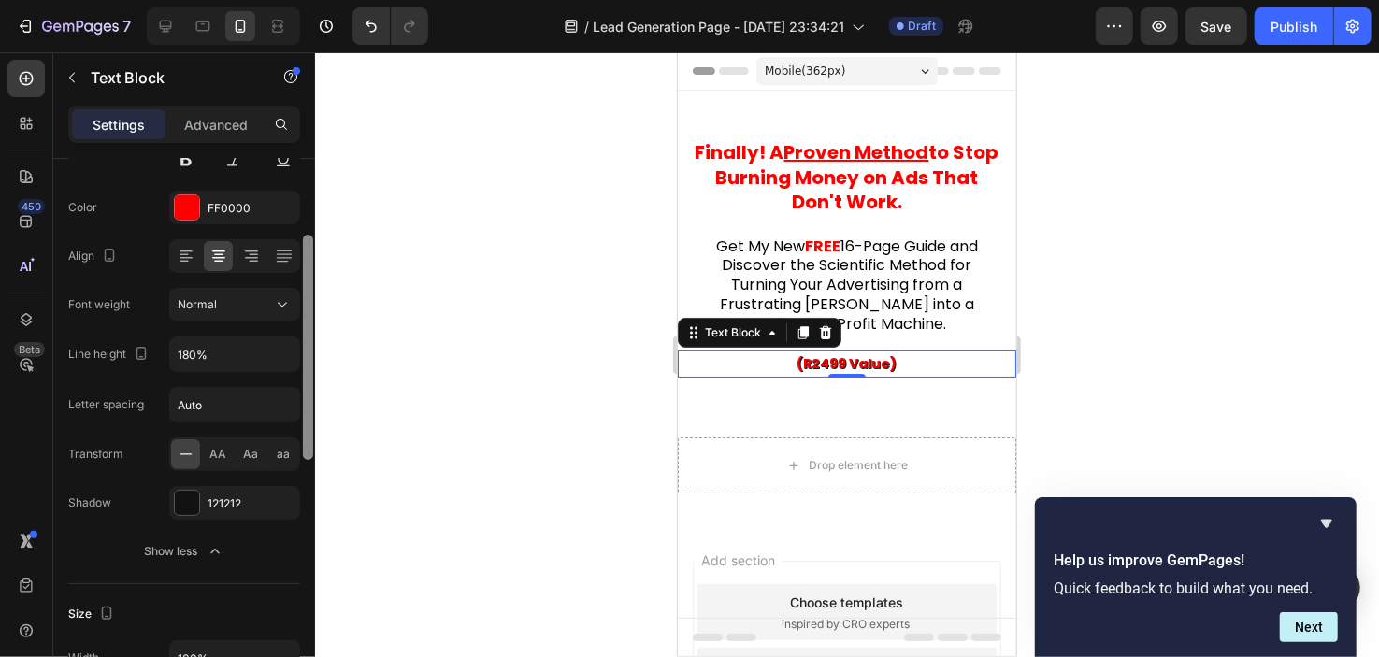
drag, startPoint x: 306, startPoint y: 385, endPoint x: 300, endPoint y: 502, distance: 117.0
click at [300, 502] on div "Text style Styles Paragraph 1* Font Poppins Size 14 Color FF0000 Align Font wei…" at bounding box center [184, 435] width 262 height 552
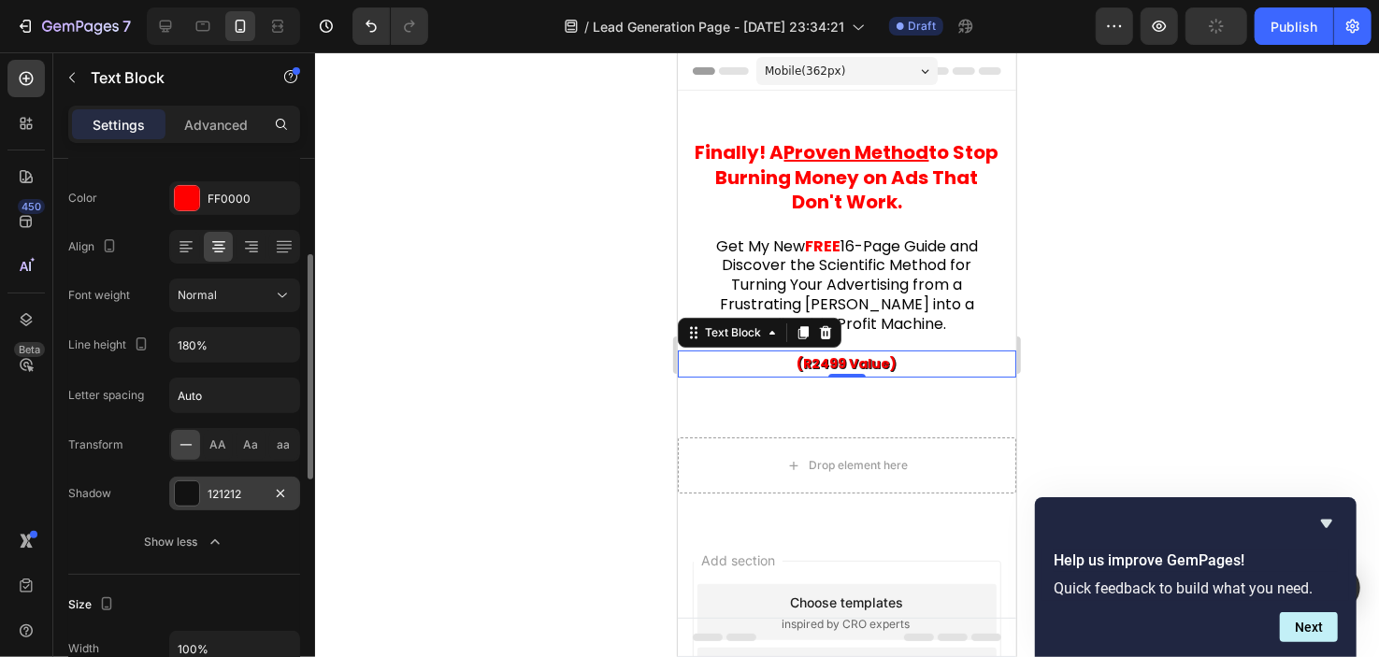
click at [241, 503] on div "121212" at bounding box center [234, 494] width 131 height 34
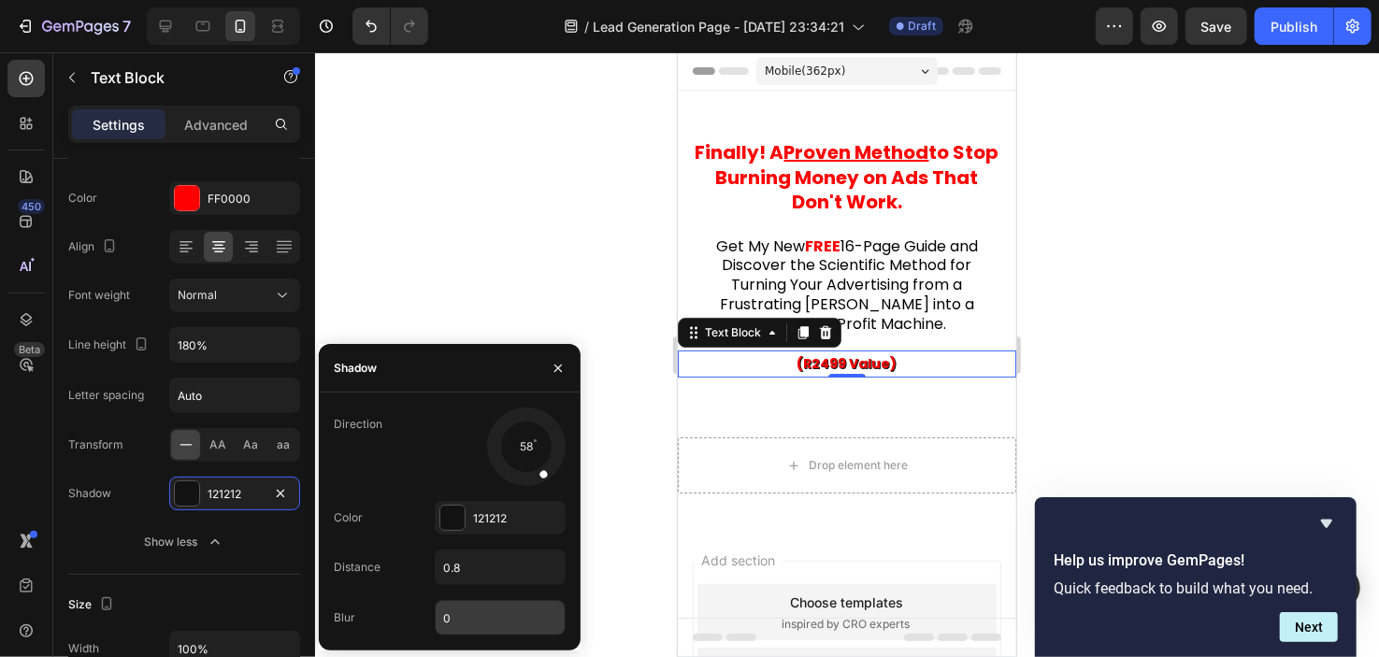
click at [465, 615] on input "0" at bounding box center [500, 618] width 129 height 34
type input "0"
type input "1"
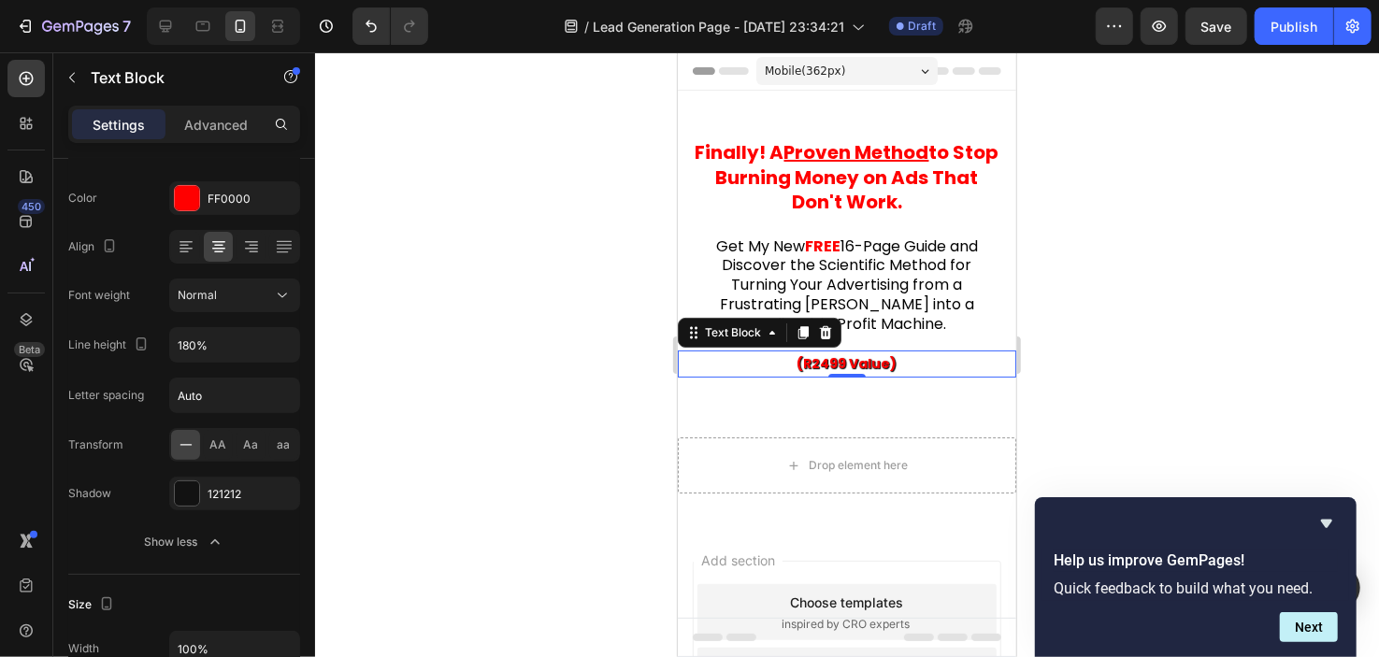
click at [508, 265] on div at bounding box center [847, 354] width 1064 height 605
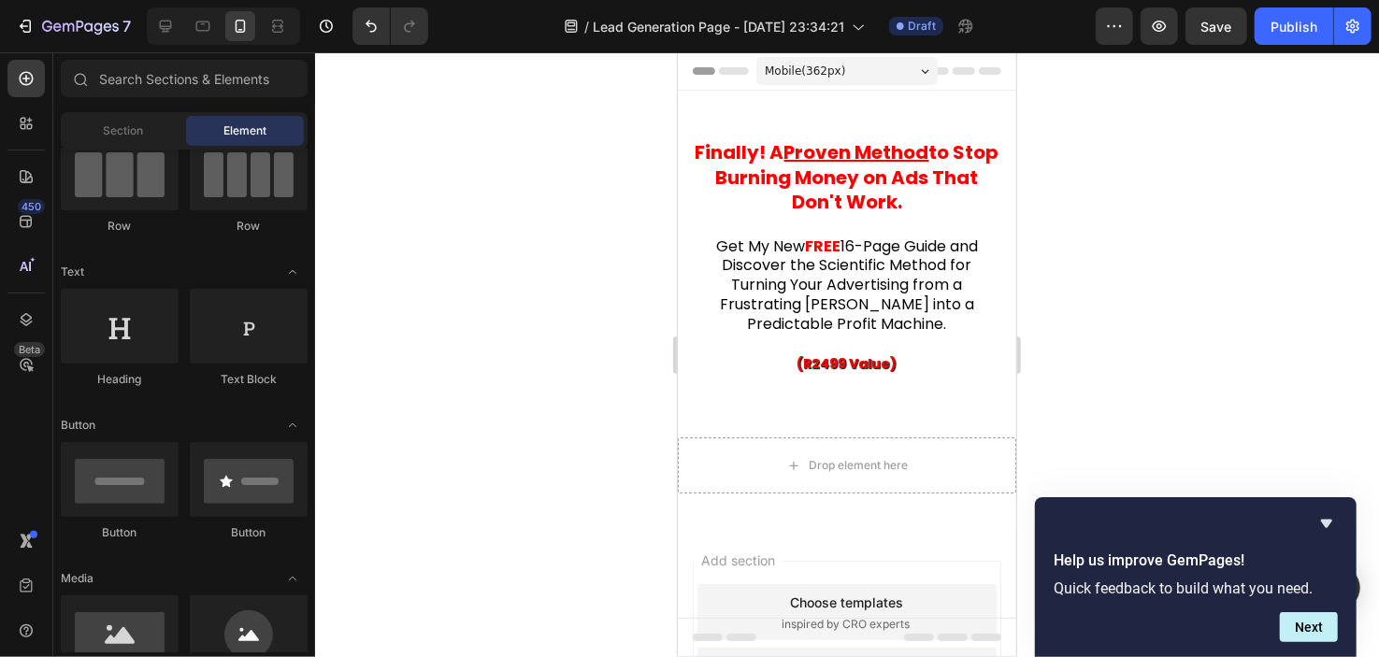
click at [508, 265] on div at bounding box center [847, 354] width 1064 height 605
click at [833, 339] on div "Get My New FREE 16-Page Guide and Discover the Scientific Method for Turning Yo…" at bounding box center [846, 289] width 339 height 123
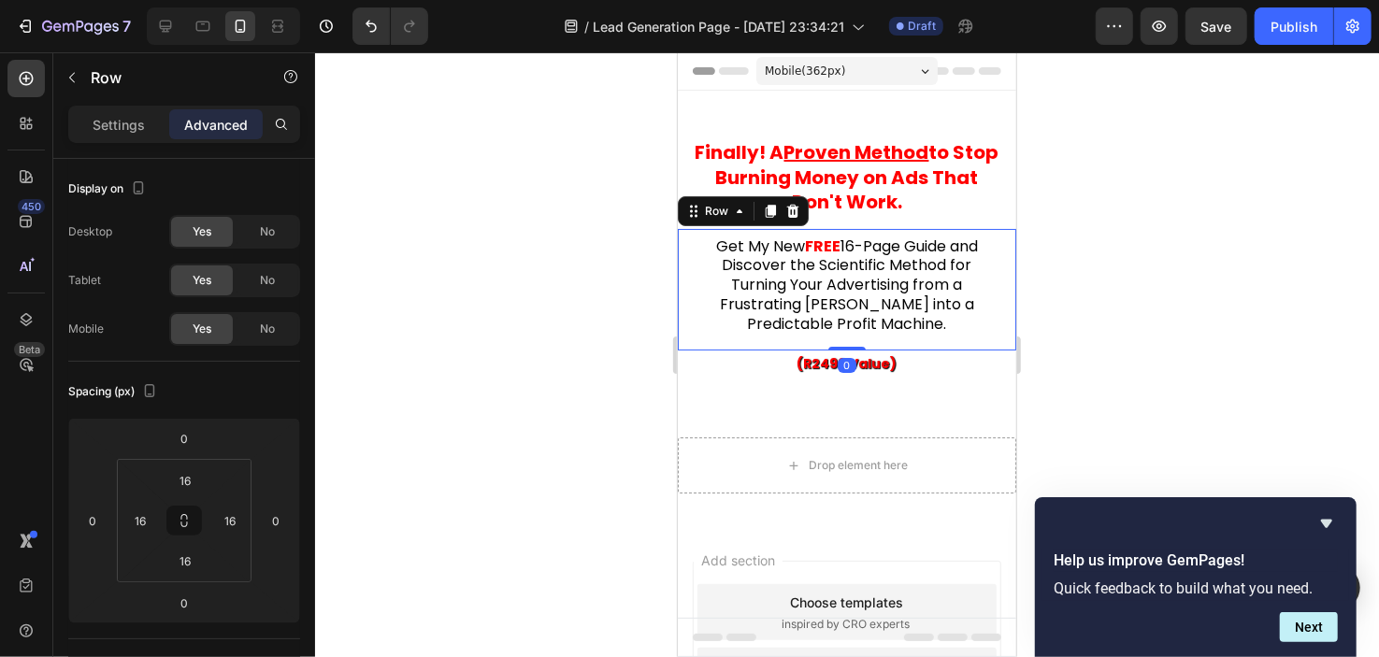
click at [833, 339] on div "Get My New FREE 16-Page Guide and Discover the Scientific Method for Turning Yo…" at bounding box center [846, 289] width 339 height 123
click at [831, 328] on span "16-Page Guide and Discover the Scientific Method for Turning Your Advertising f…" at bounding box center [848, 285] width 258 height 100
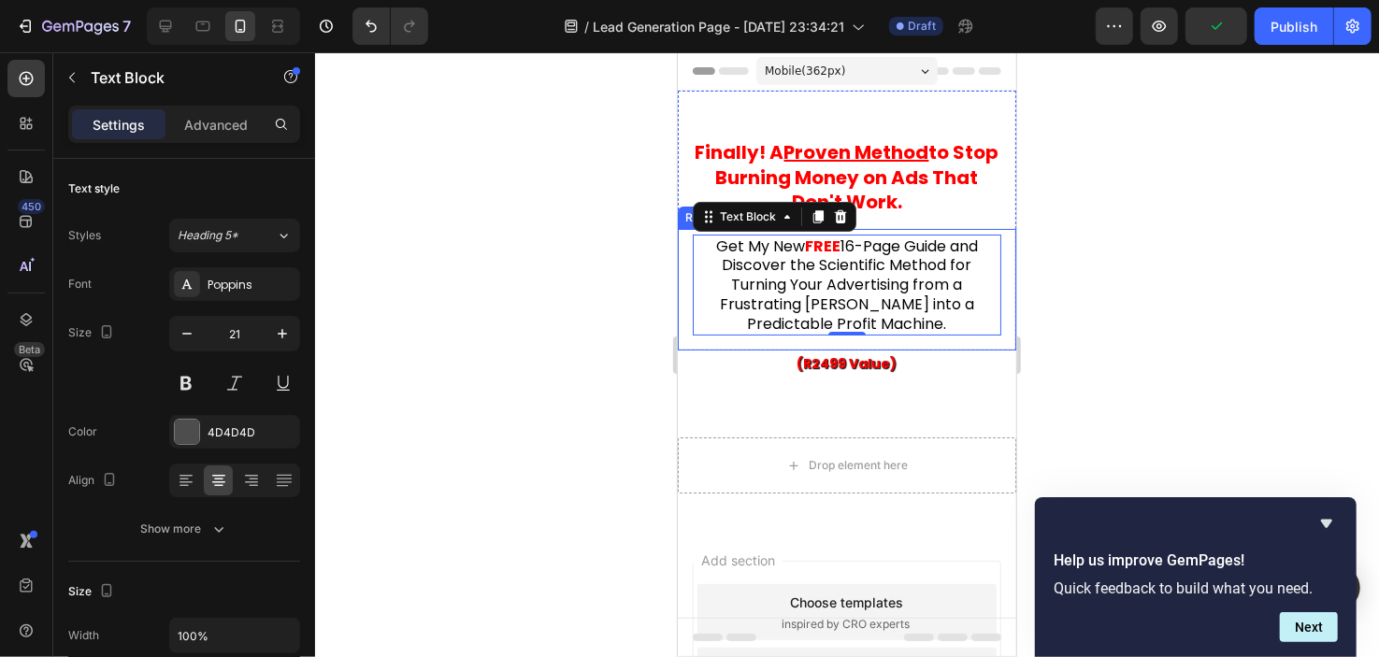
click at [815, 341] on div "Get My New FREE 16-Page Guide and Discover the Scientific Method for Turning Yo…" at bounding box center [846, 289] width 339 height 123
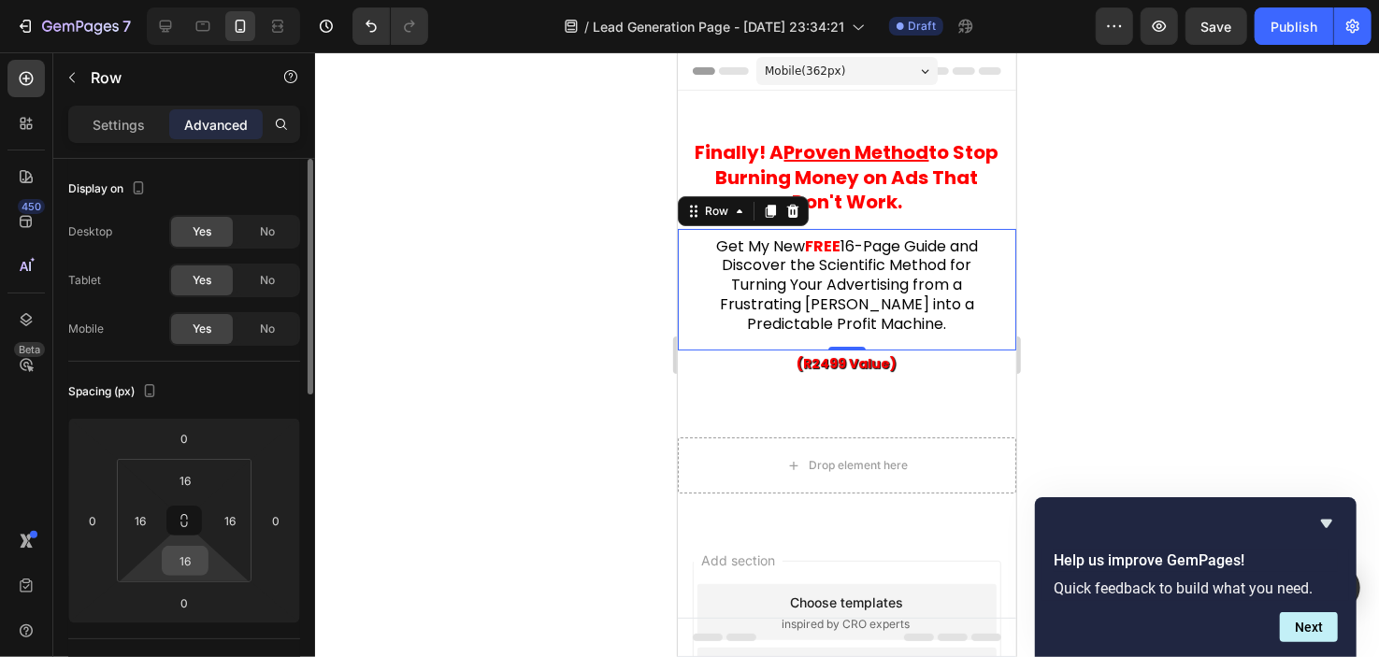
click at [185, 572] on input "16" at bounding box center [184, 561] width 37 height 28
type input "0"
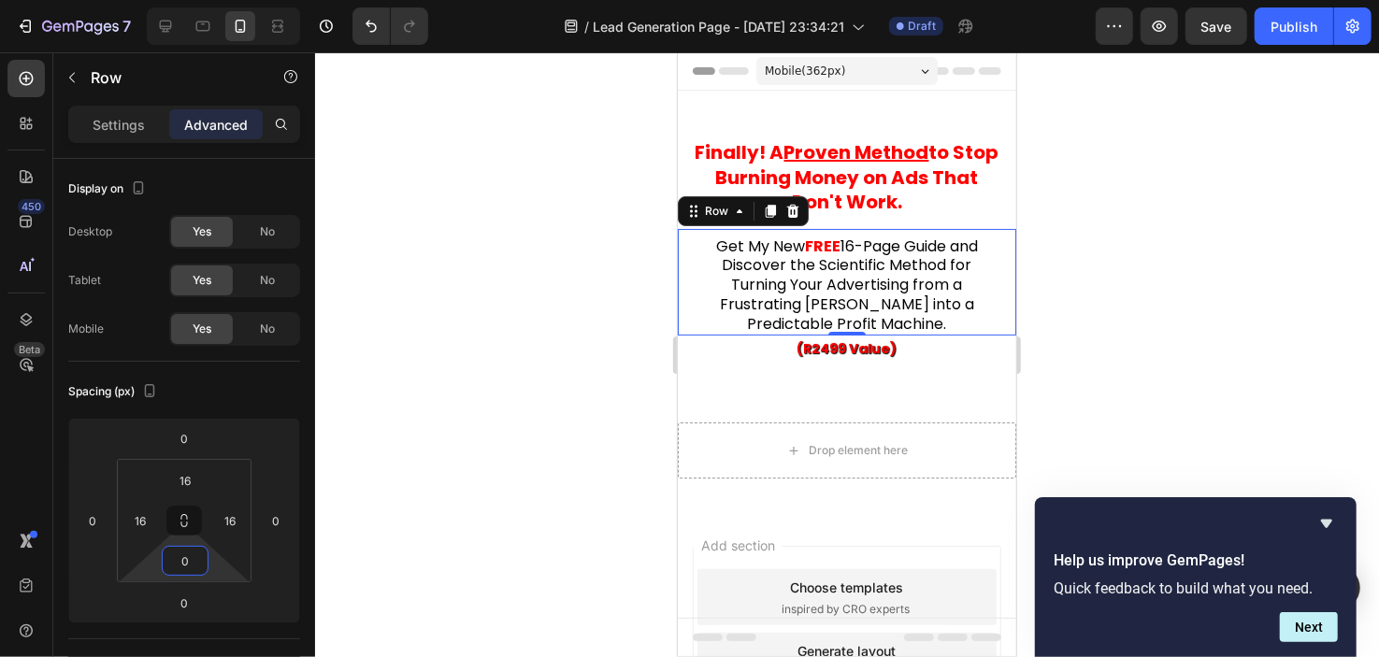
click at [478, 362] on div at bounding box center [847, 354] width 1064 height 605
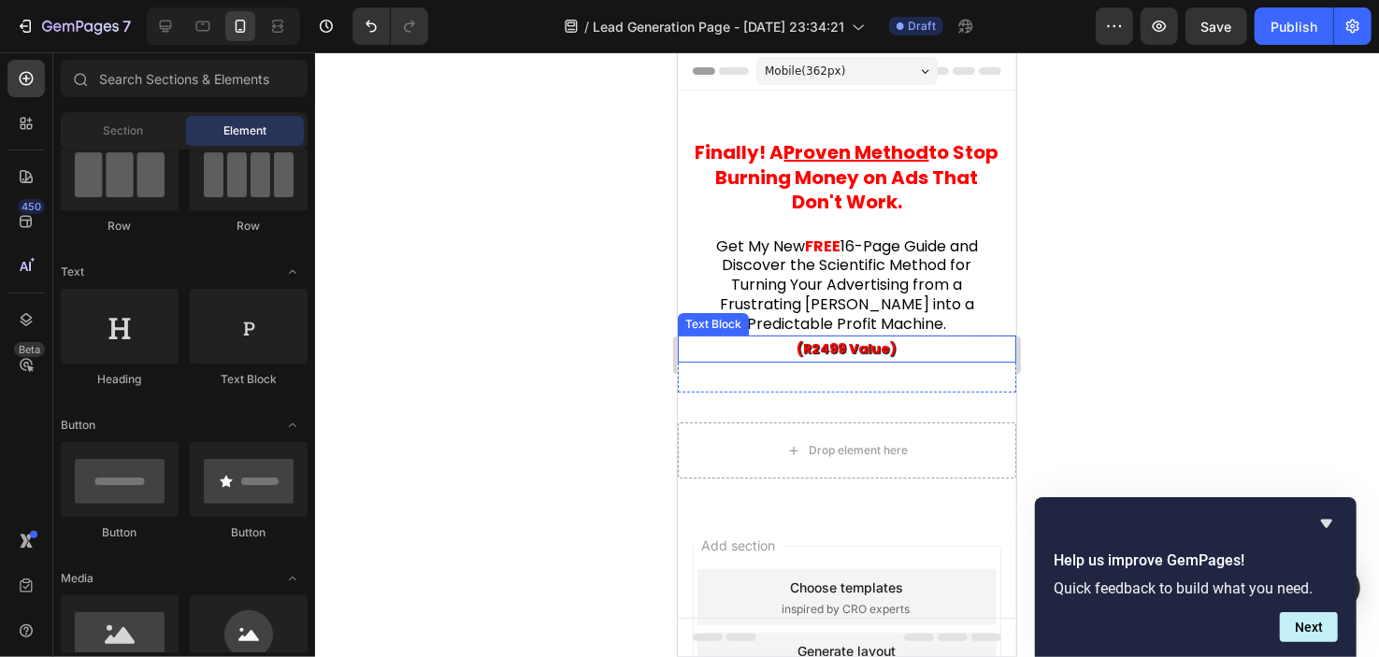
click at [849, 346] on strong "(R2499 Value)" at bounding box center [847, 348] width 100 height 19
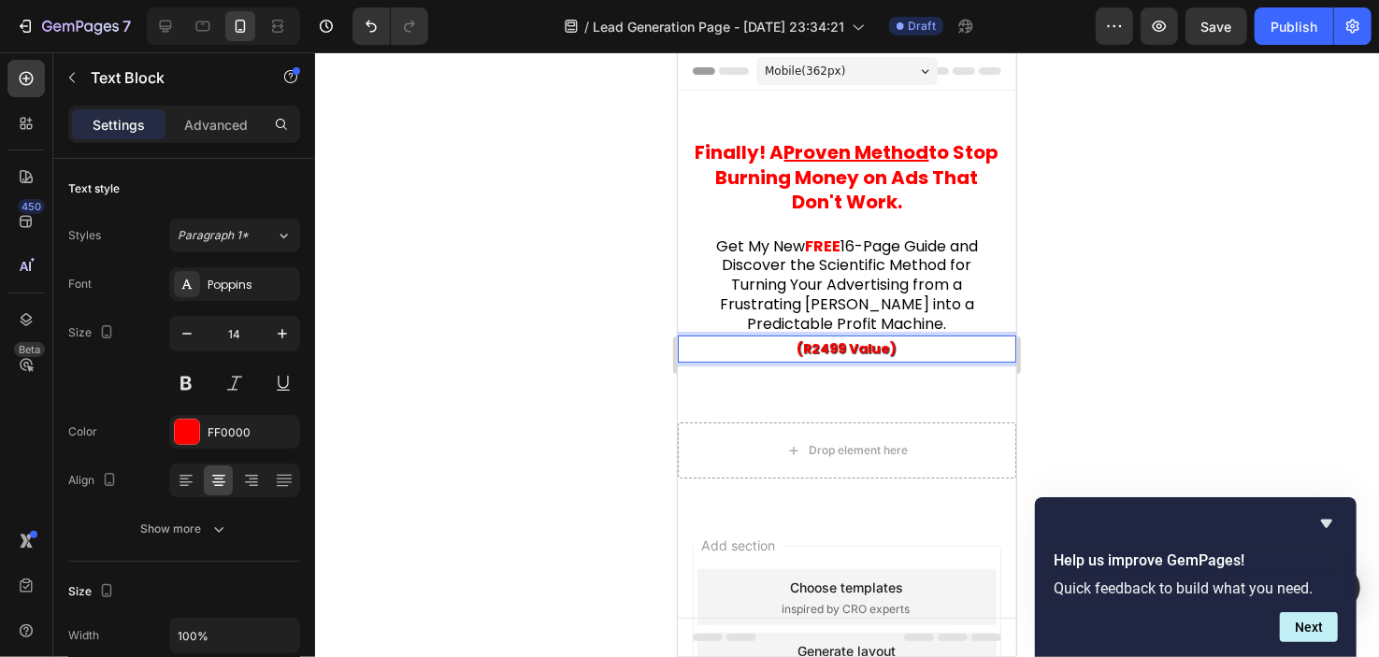
click at [884, 346] on strong "(R2499 Value)" at bounding box center [847, 348] width 100 height 19
click at [877, 345] on strong "(R2499 Value)" at bounding box center [847, 348] width 100 height 19
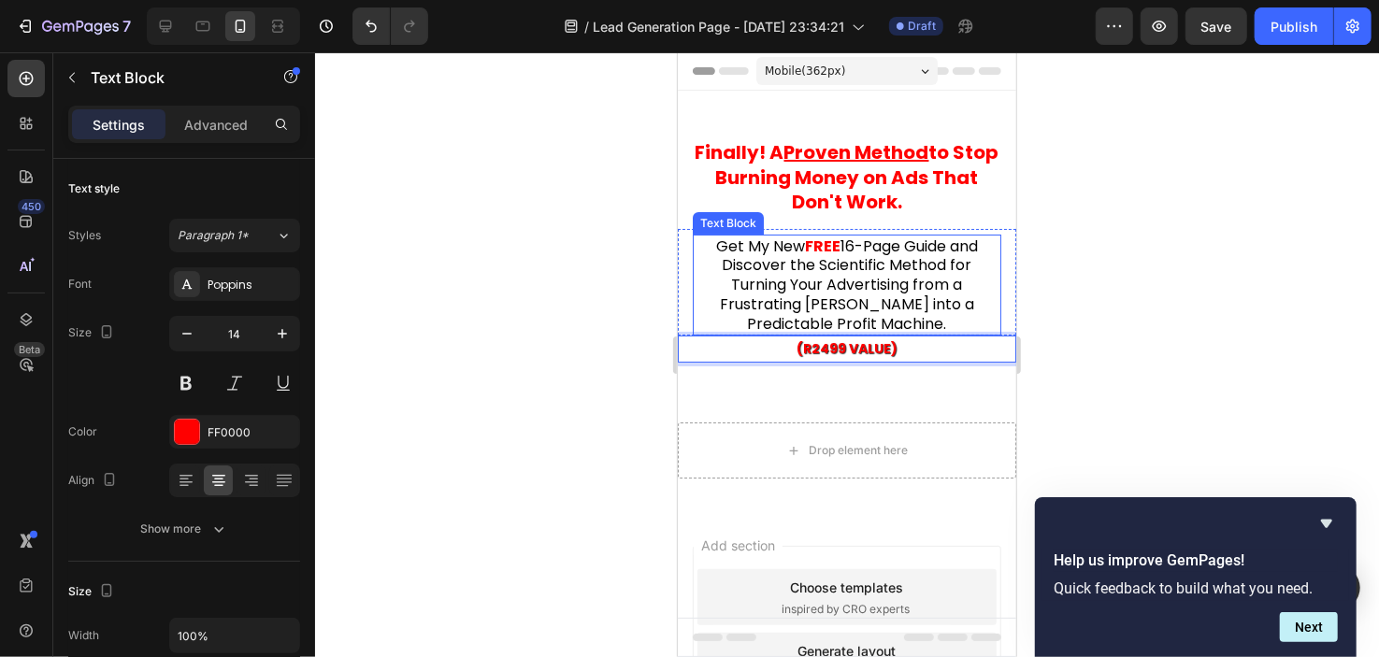
click at [568, 287] on div at bounding box center [847, 354] width 1064 height 605
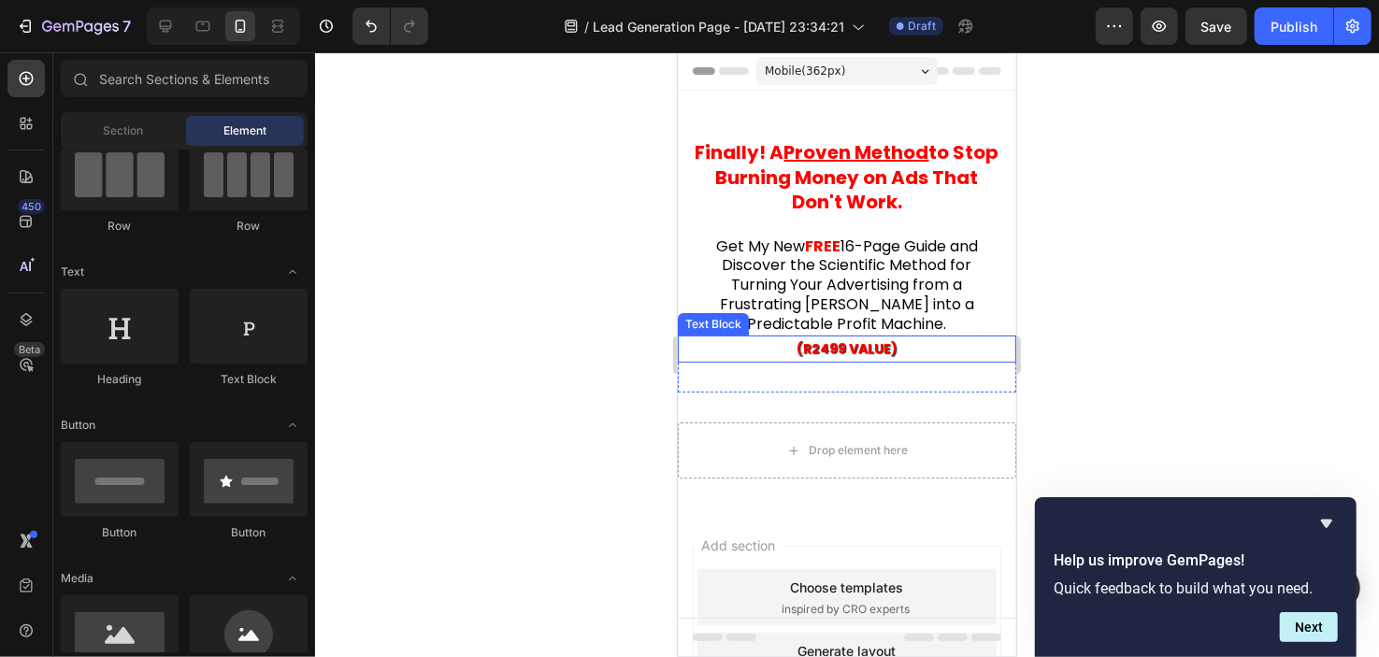
click at [824, 356] on p "(R2499 VALUE)" at bounding box center [846, 348] width 335 height 23
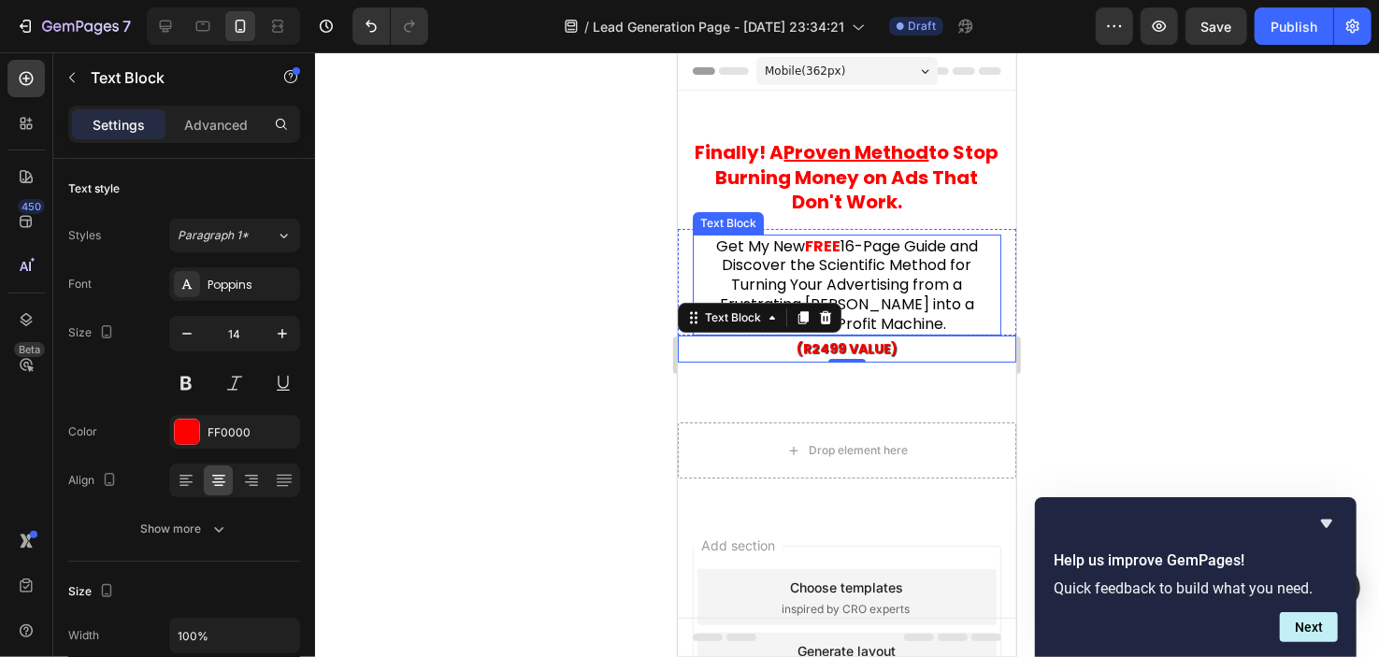
click at [729, 267] on span "16-Page Guide and Discover the Scientific Method for Turning Your Advertising f…" at bounding box center [848, 285] width 258 height 100
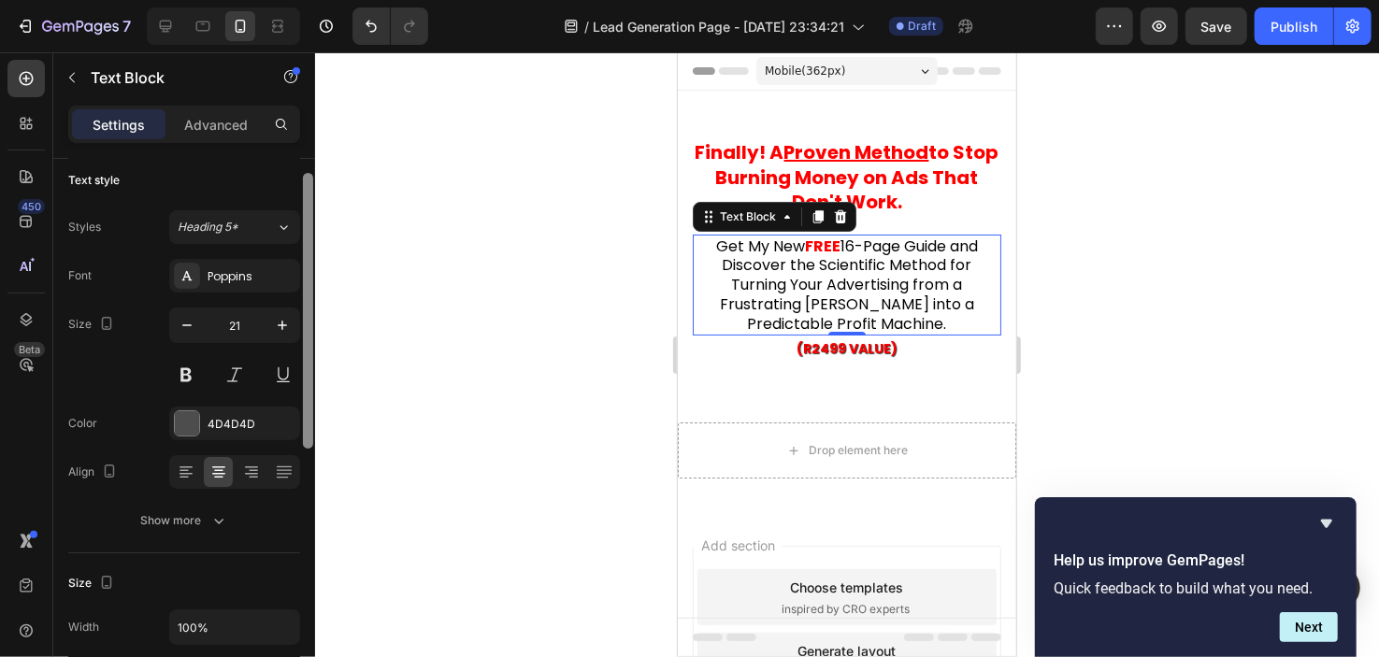
scroll to position [0, 0]
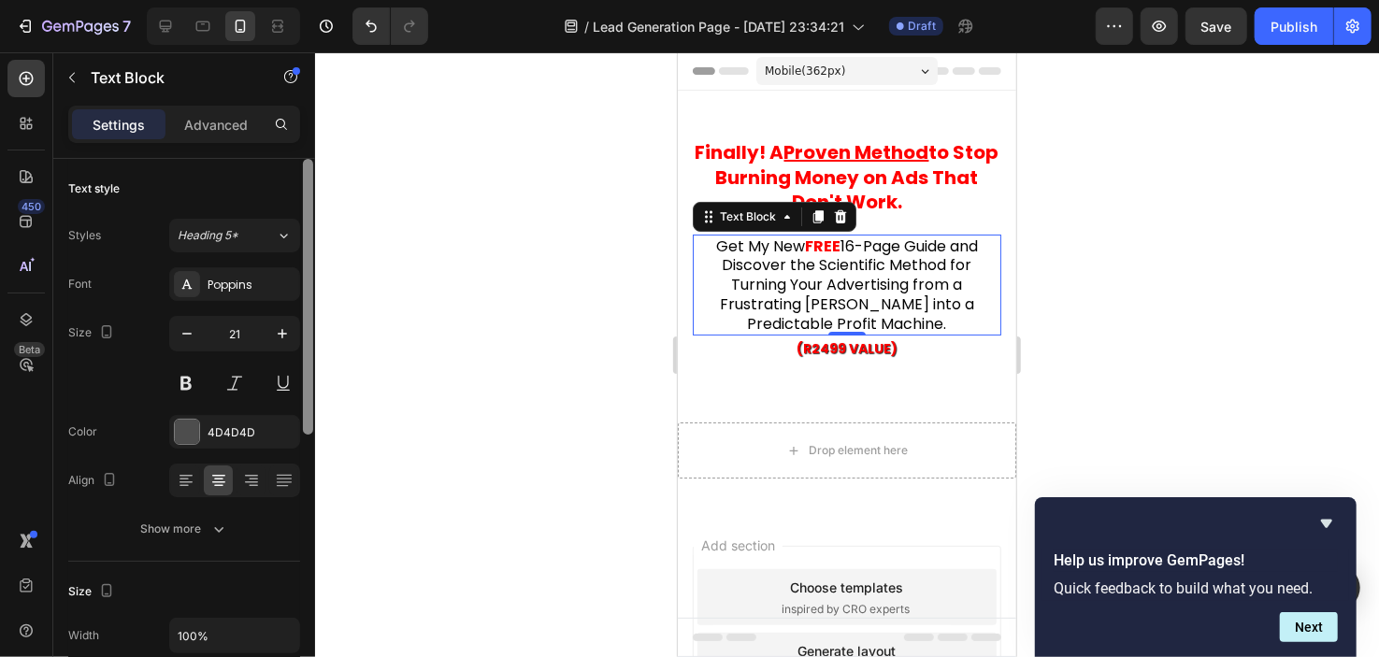
drag, startPoint x: 311, startPoint y: 364, endPoint x: 335, endPoint y: 225, distance: 140.4
click at [334, 0] on div "7 / Lead Generation Page - [DATE] 23:34:21 Draft Preview Save Publish 450 Beta …" at bounding box center [689, 0] width 1379 height 0
click at [651, 345] on div at bounding box center [847, 354] width 1064 height 605
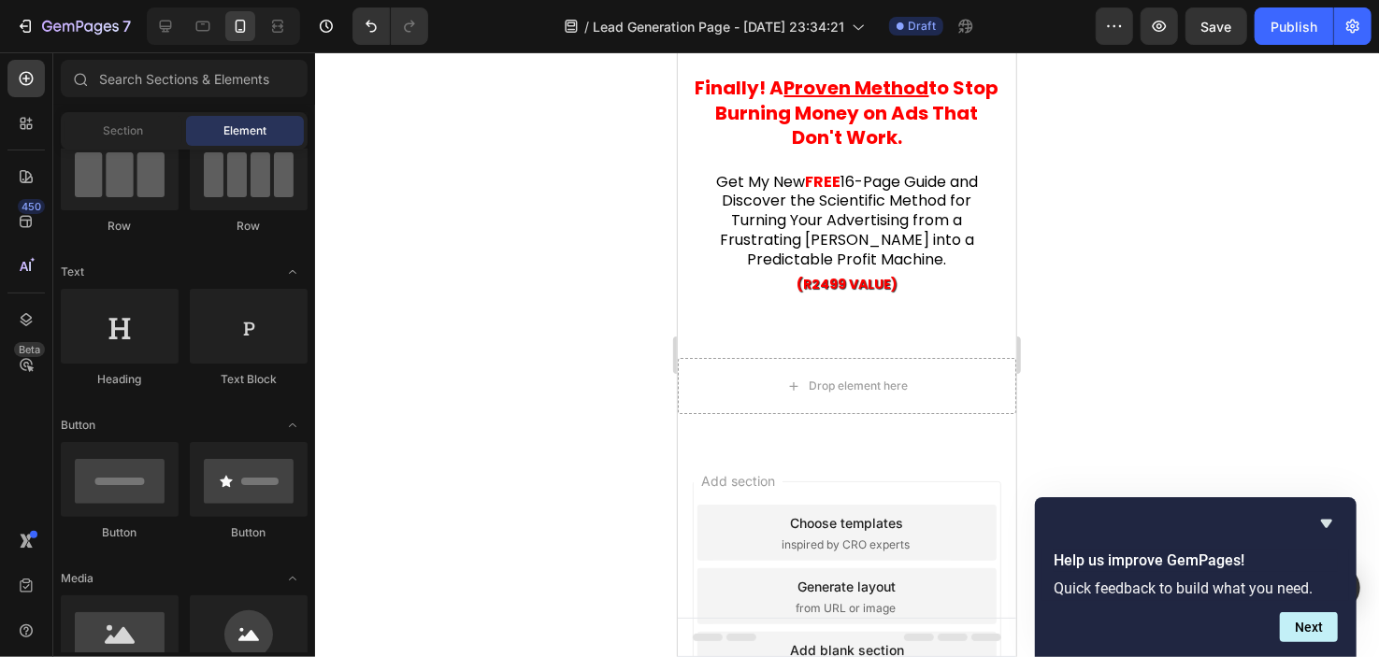
scroll to position [65, 0]
click at [842, 314] on div at bounding box center [846, 327] width 26 height 26
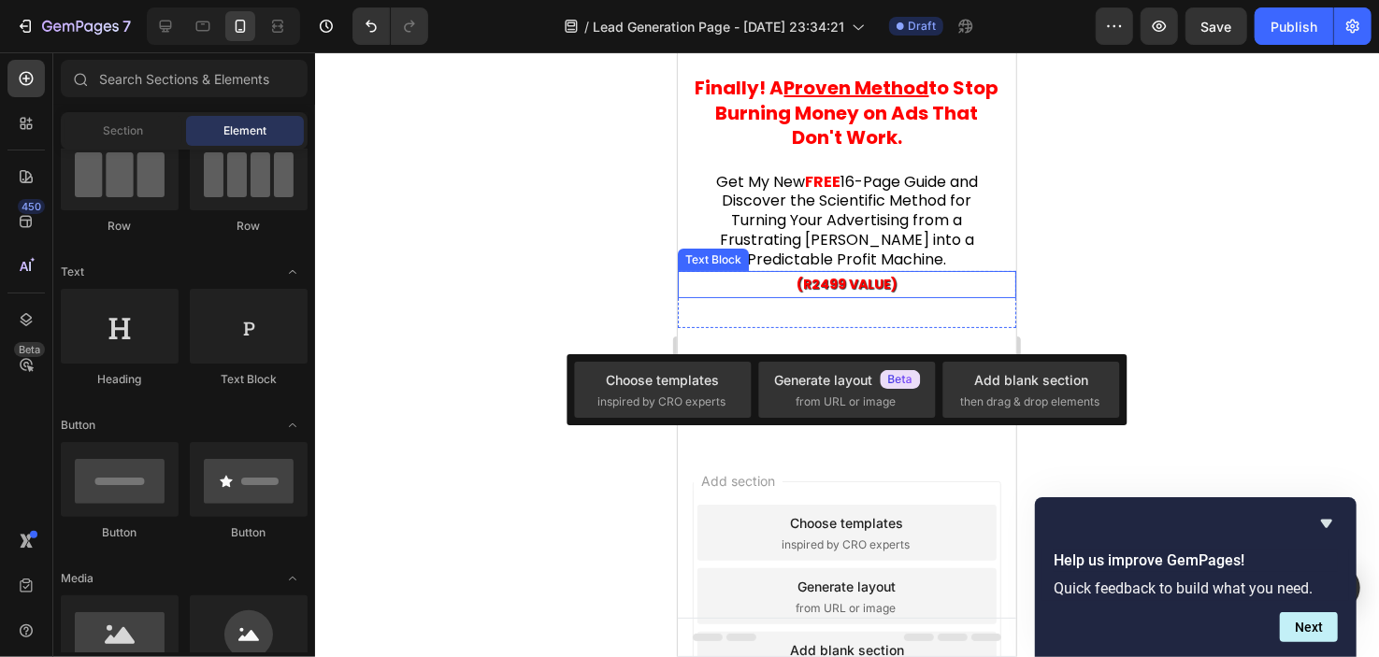
click at [854, 281] on strong "(R2499 VALUE)" at bounding box center [846, 283] width 101 height 19
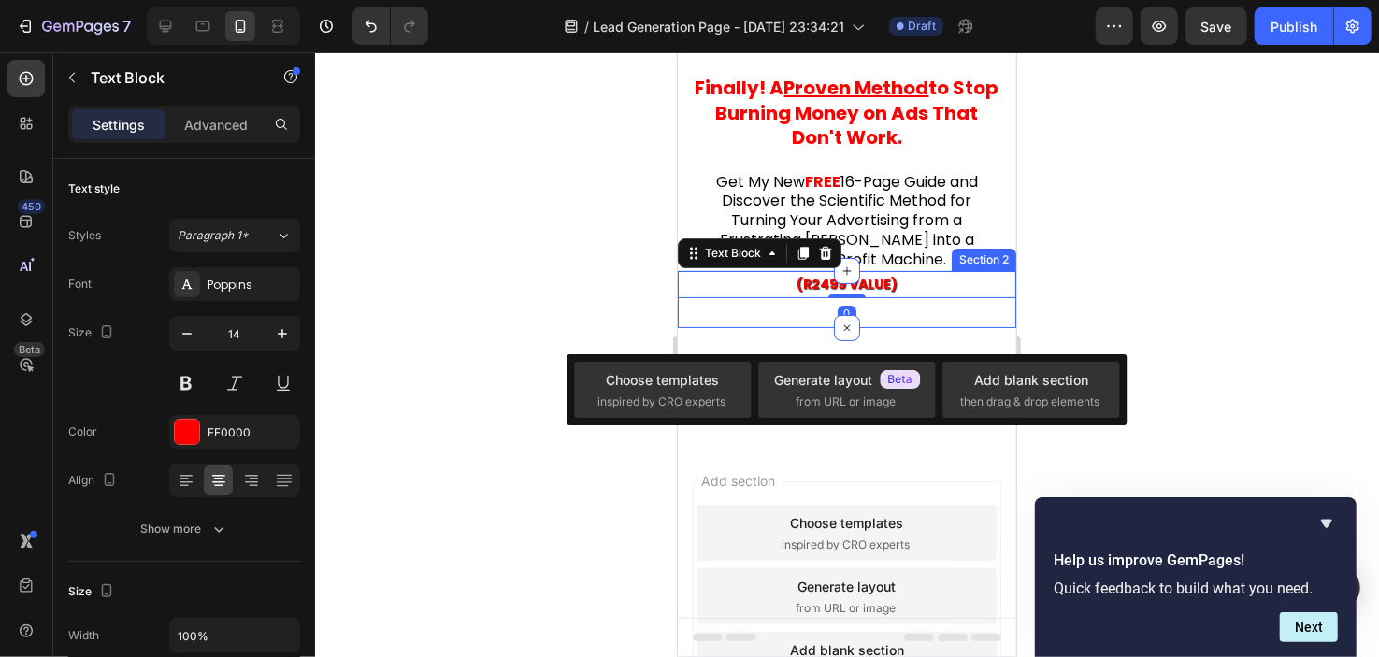
click at [925, 310] on div "(R2499 VALUE) Text Block 0 Section 2" at bounding box center [846, 298] width 339 height 57
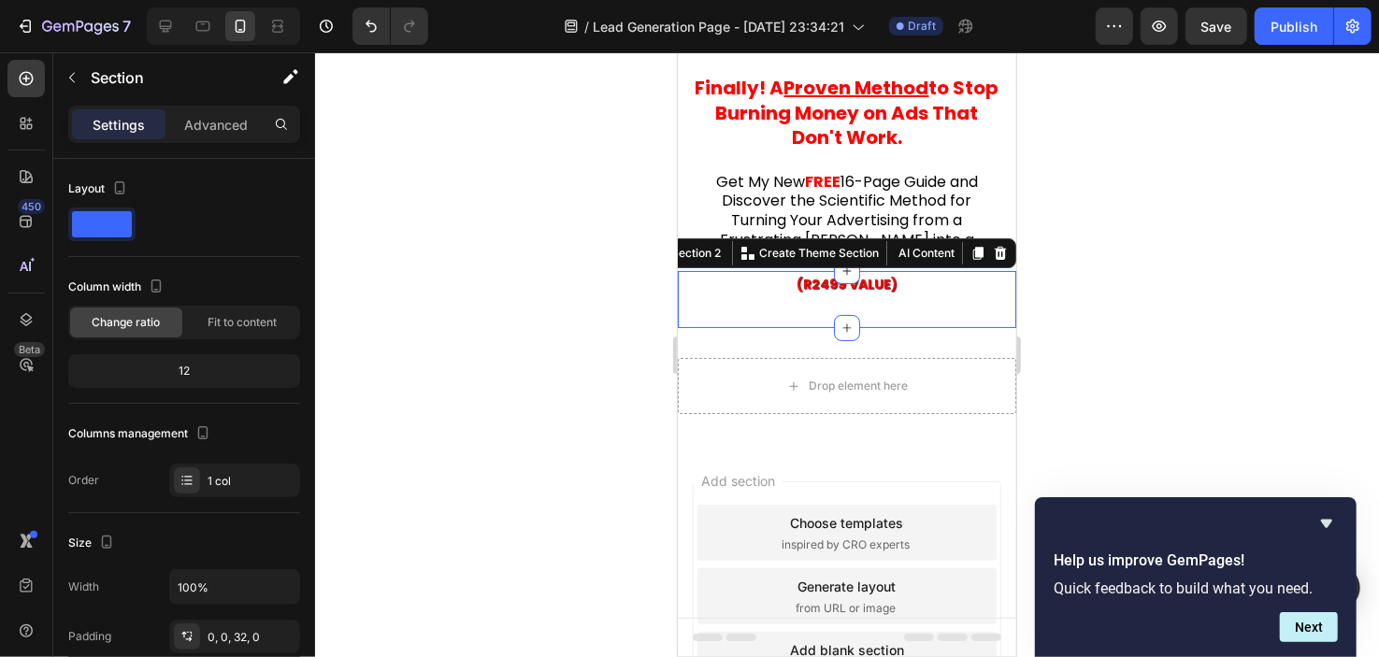
click at [413, 374] on div at bounding box center [847, 354] width 1064 height 605
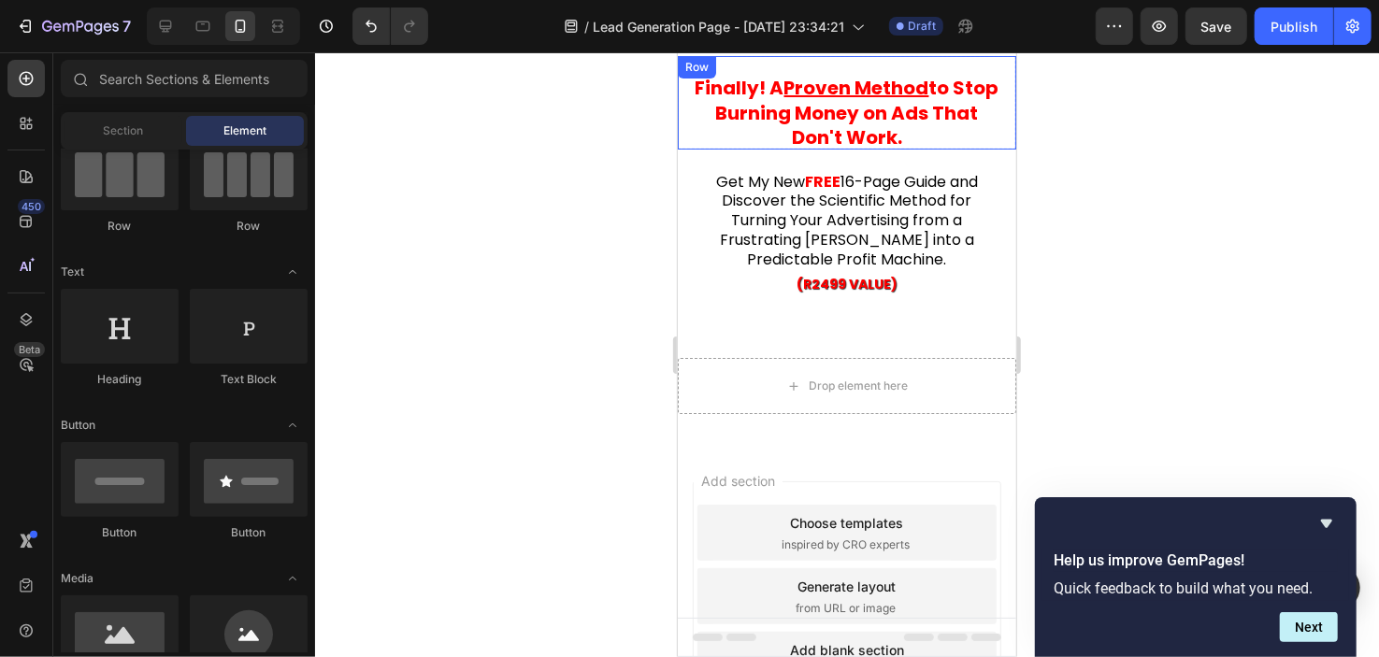
click at [688, 128] on div "⁠⁠⁠⁠⁠⁠⁠ Finally ! A Proven Method to Stop Burning Money on Ads That Don't Work.…" at bounding box center [846, 102] width 339 height 94
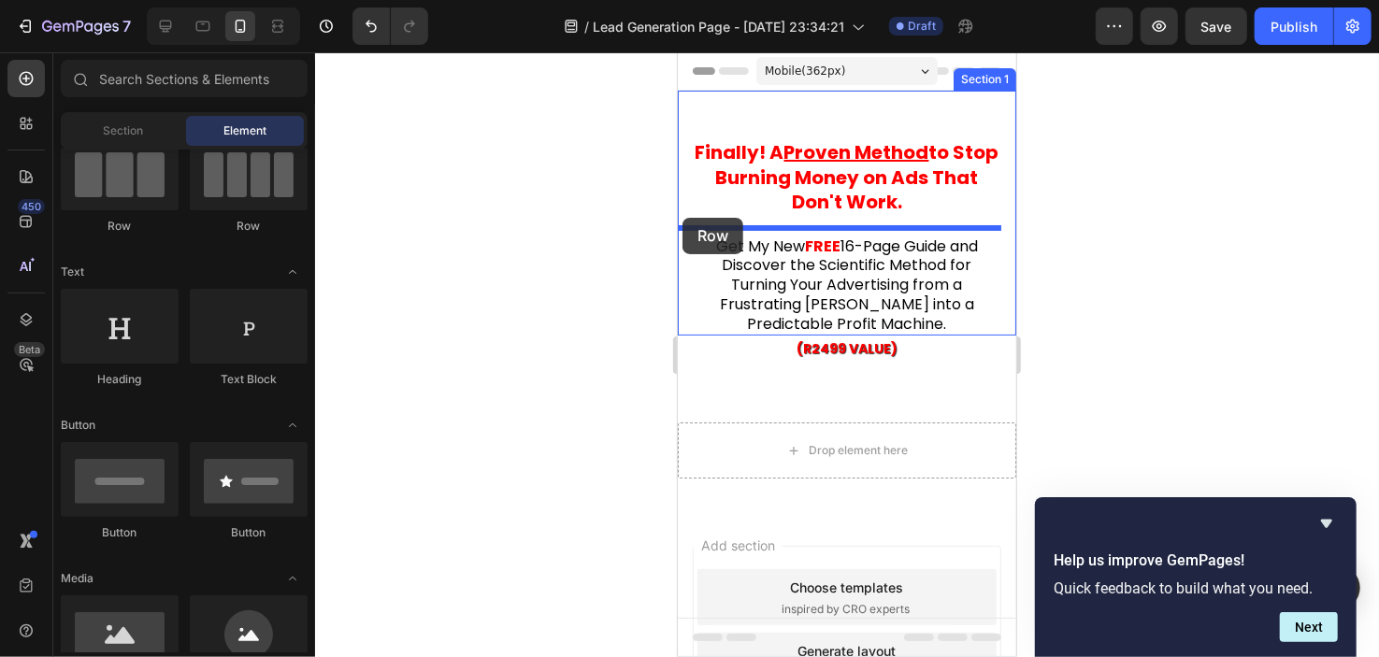
drag, startPoint x: 807, startPoint y: 248, endPoint x: 682, endPoint y: 218, distance: 128.8
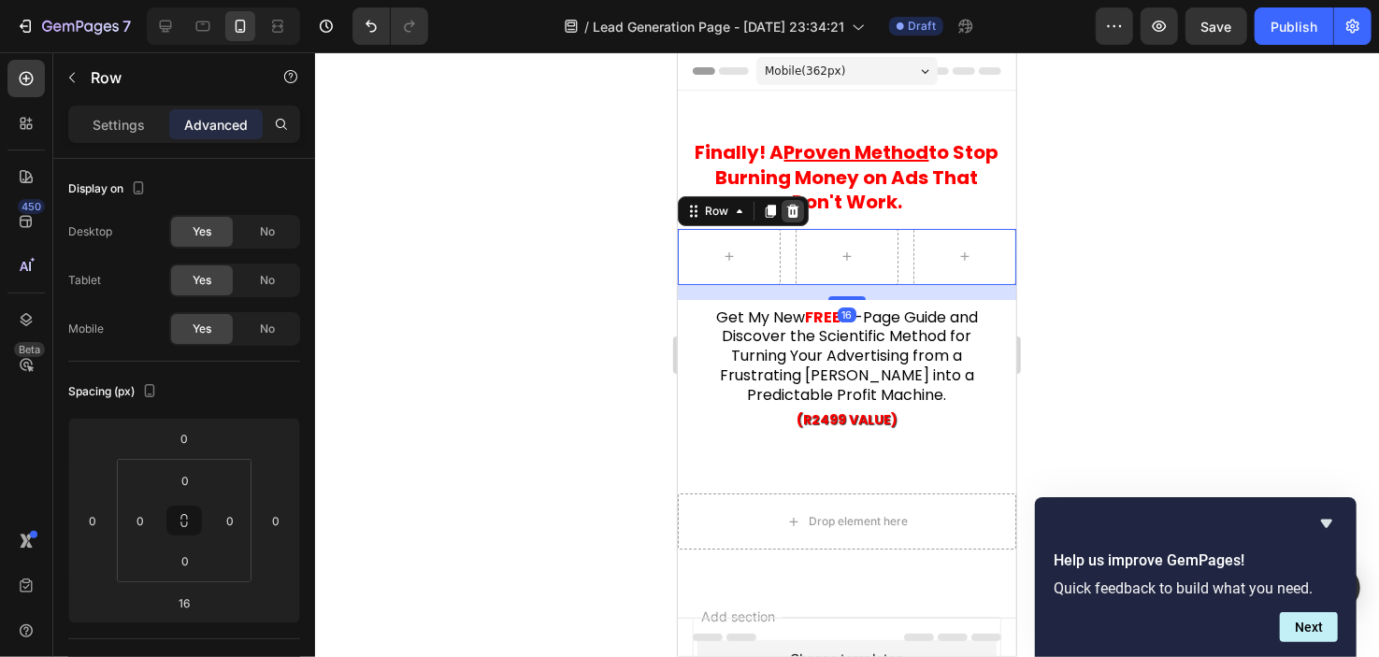
click at [799, 207] on div at bounding box center [792, 210] width 22 height 22
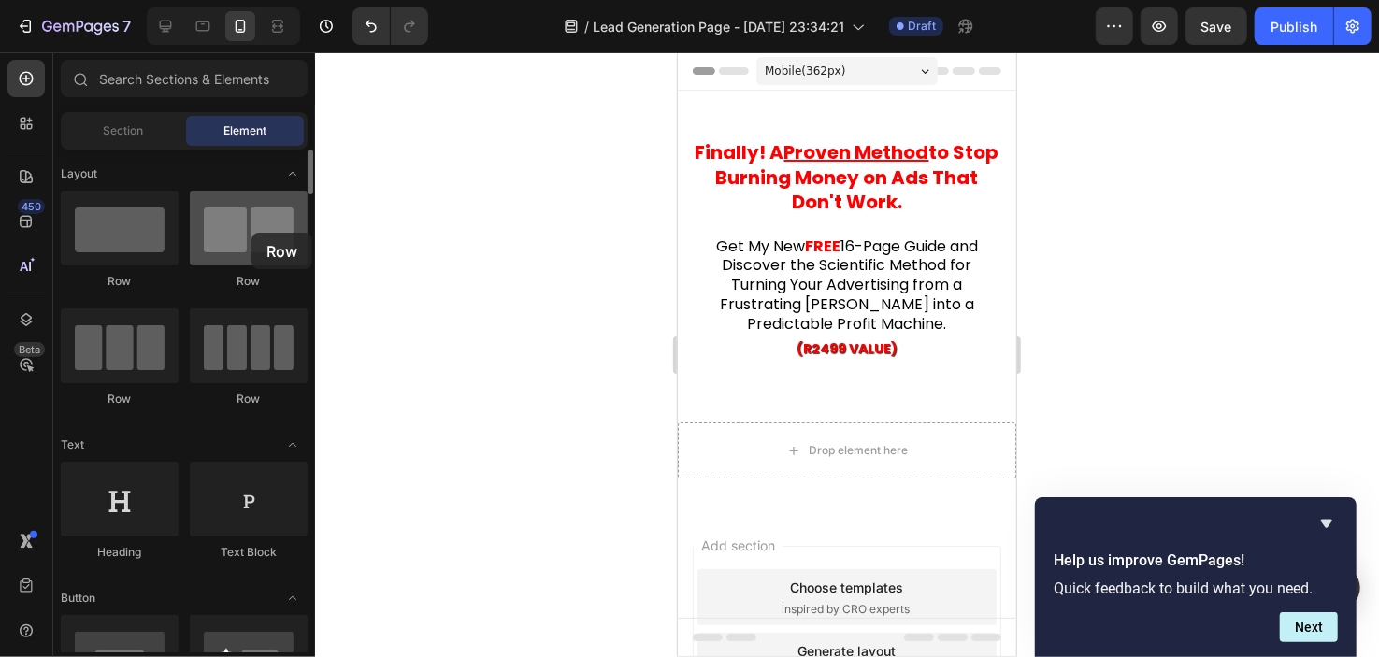
click at [252, 233] on div at bounding box center [249, 228] width 118 height 75
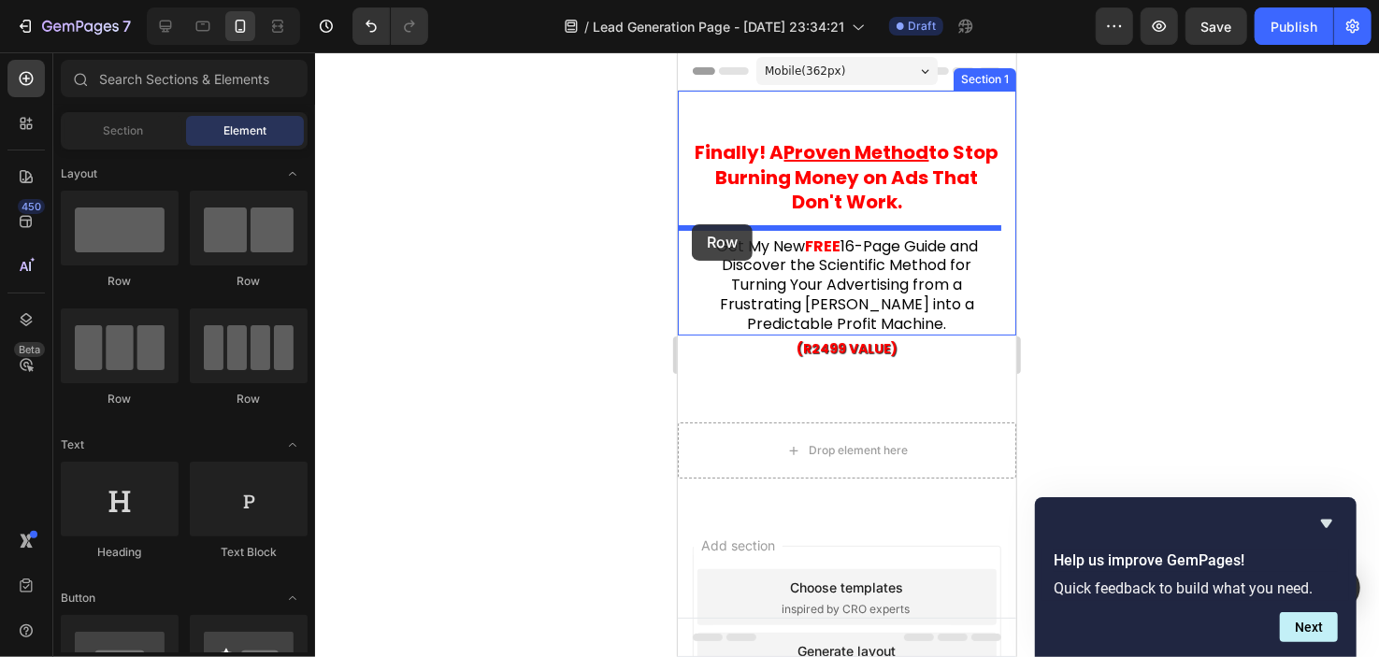
drag, startPoint x: 929, startPoint y: 284, endPoint x: 691, endPoint y: 224, distance: 245.2
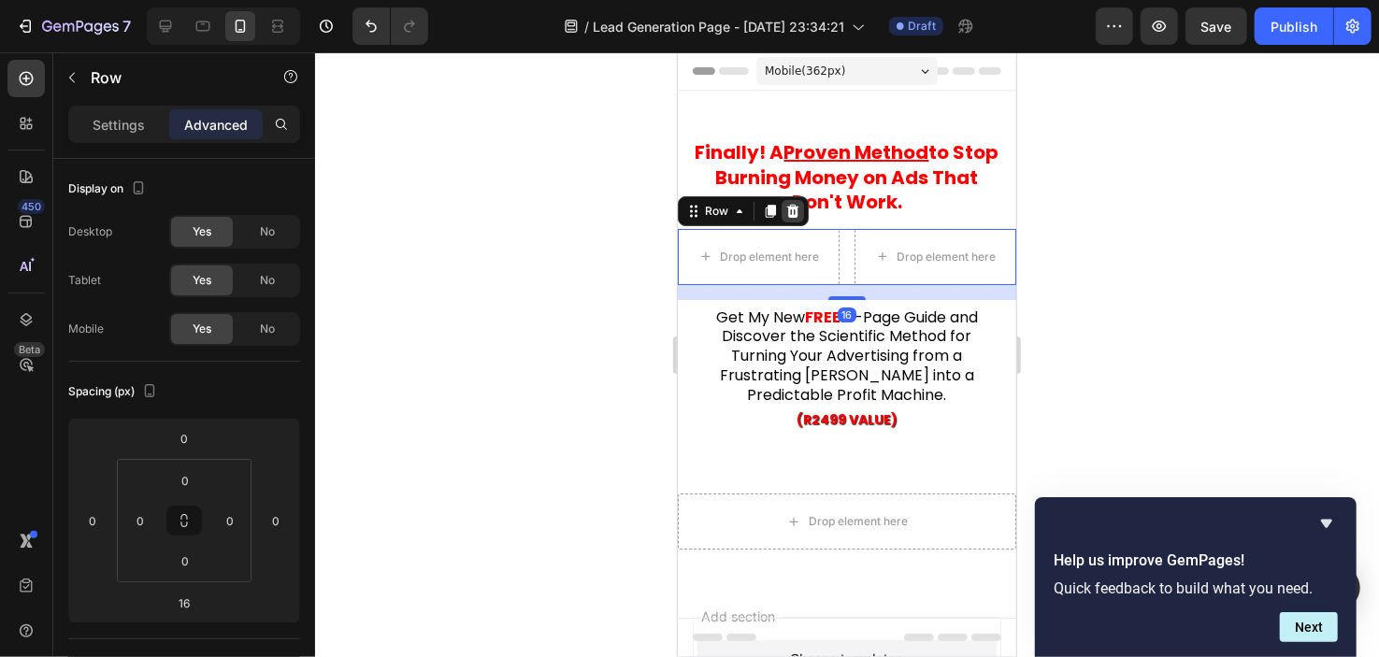
click at [798, 208] on icon at bounding box center [792, 210] width 15 height 15
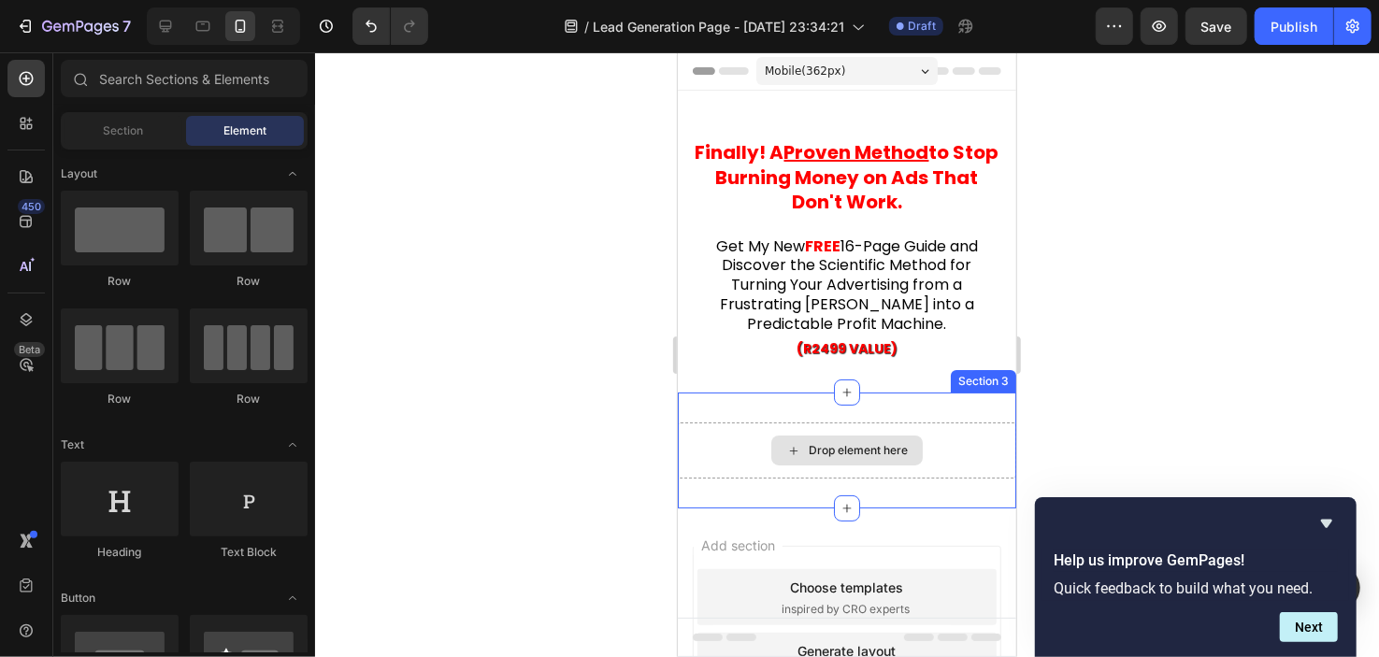
click at [841, 442] on div "Drop element here" at bounding box center [857, 449] width 99 height 15
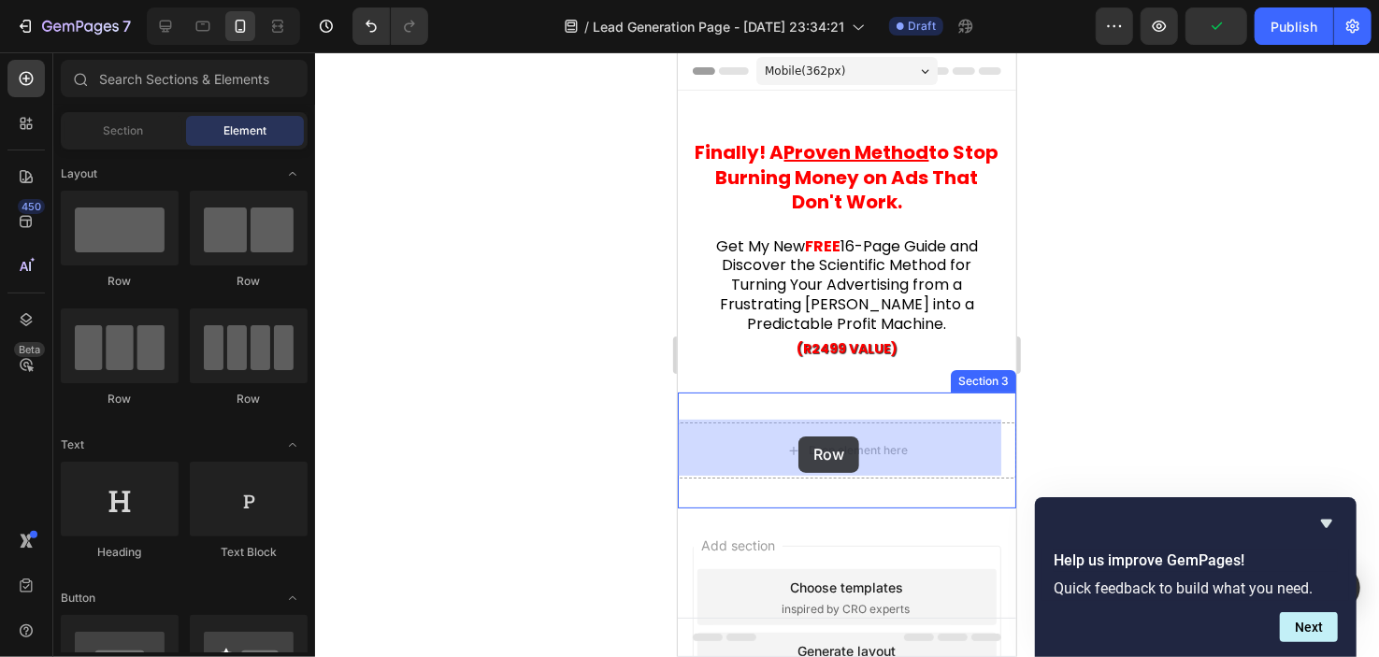
drag, startPoint x: 910, startPoint y: 301, endPoint x: 798, endPoint y: 436, distance: 175.3
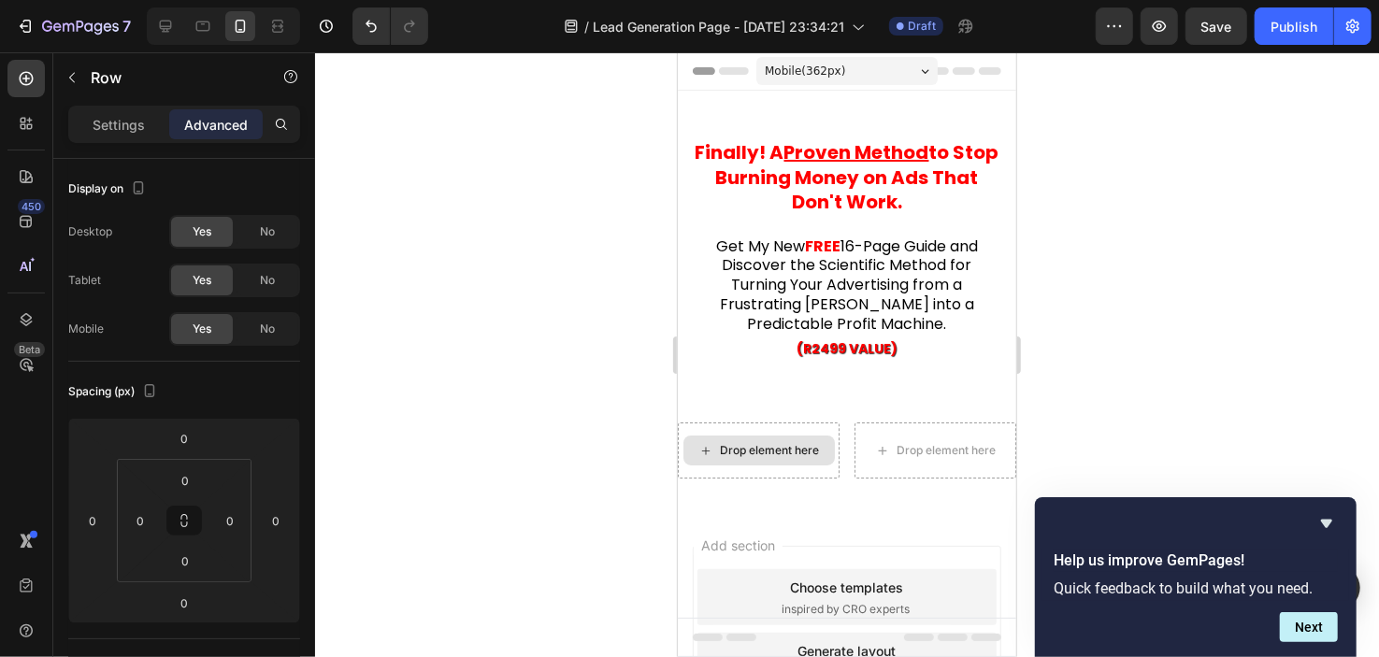
click at [734, 435] on div "Drop element here" at bounding box center [758, 450] width 151 height 30
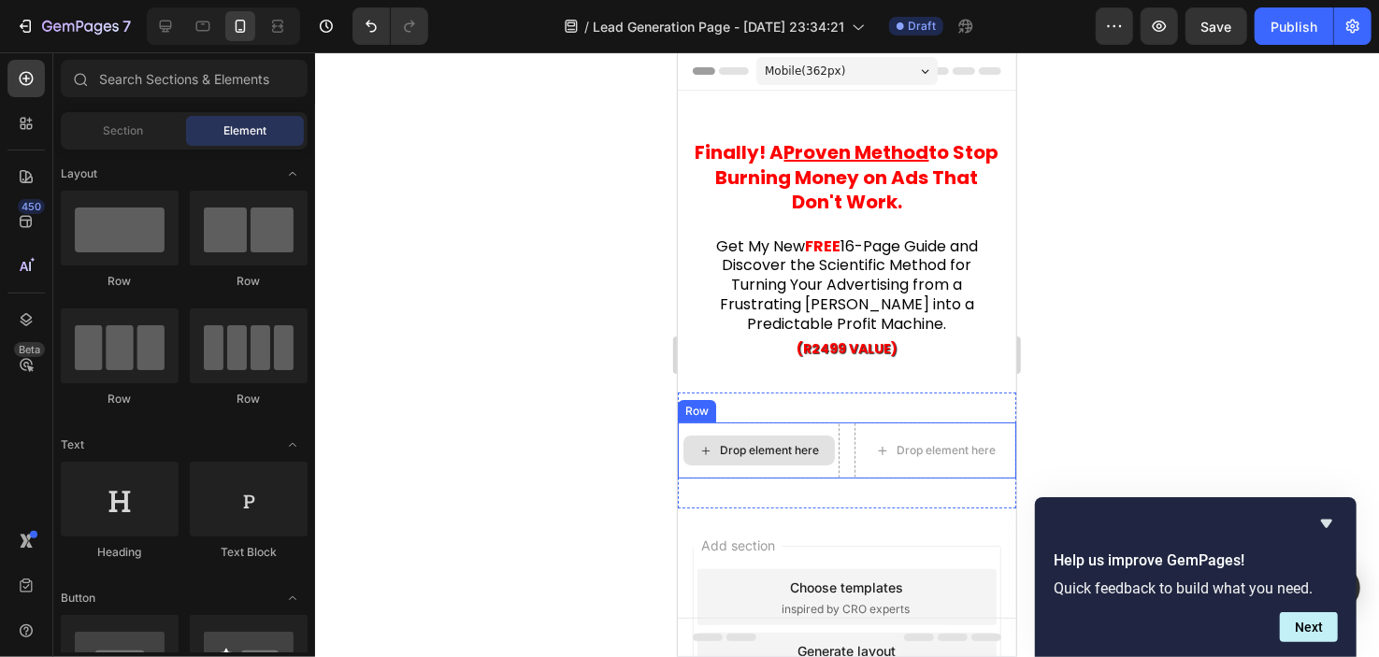
click at [738, 453] on div "Drop element here" at bounding box center [769, 449] width 99 height 15
click at [713, 458] on div "Drop element here" at bounding box center [758, 450] width 151 height 30
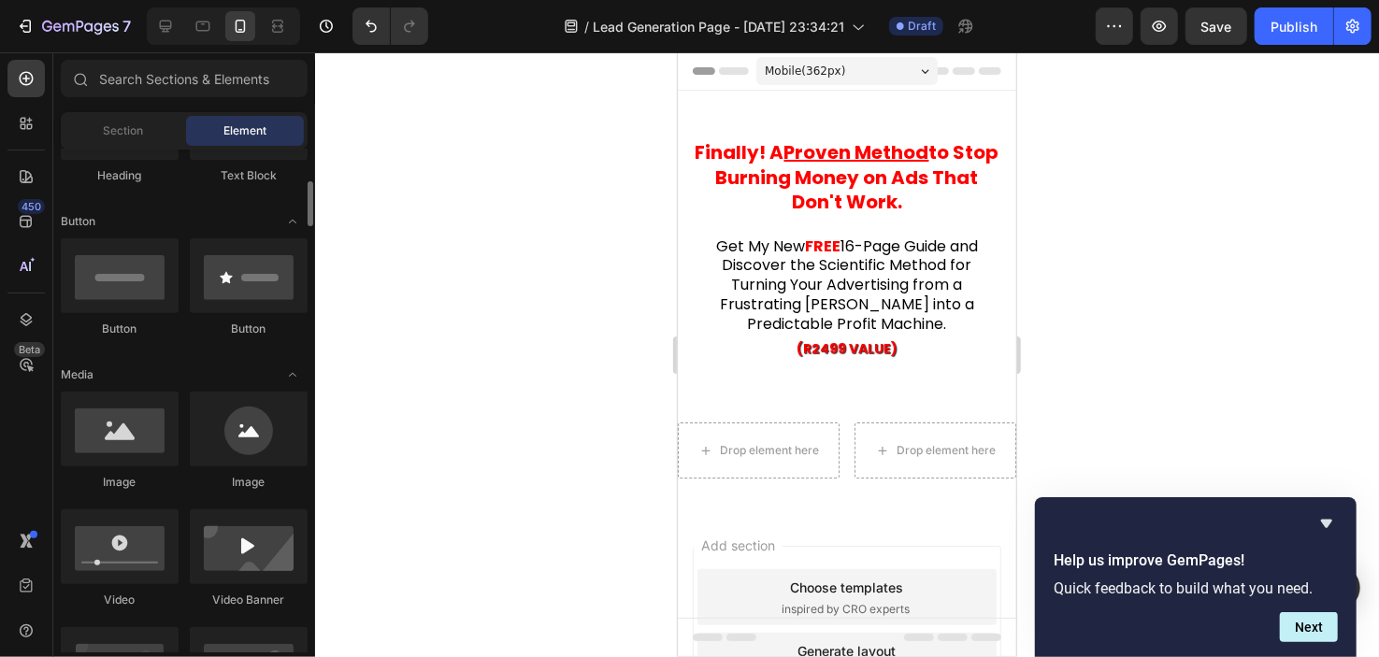
scroll to position [376, 0]
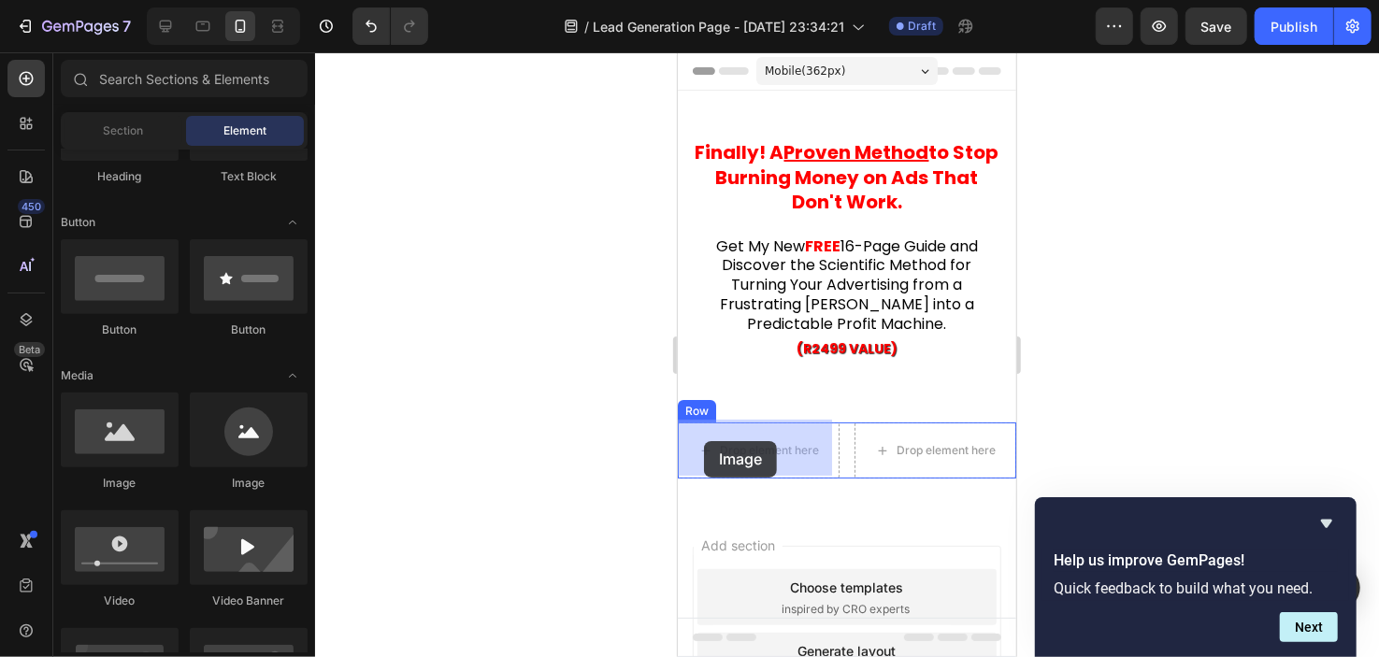
drag, startPoint x: 810, startPoint y: 493, endPoint x: 707, endPoint y: 440, distance: 115.4
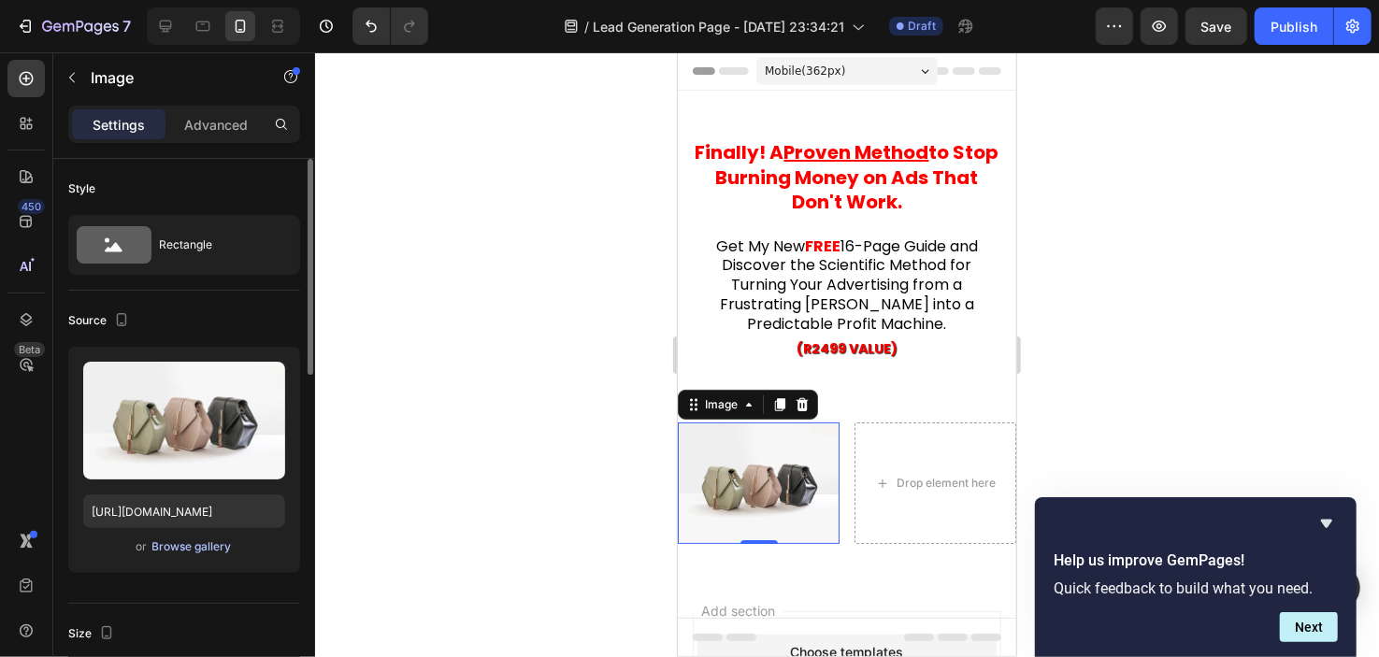
click at [200, 554] on div "Browse gallery" at bounding box center [191, 547] width 79 height 17
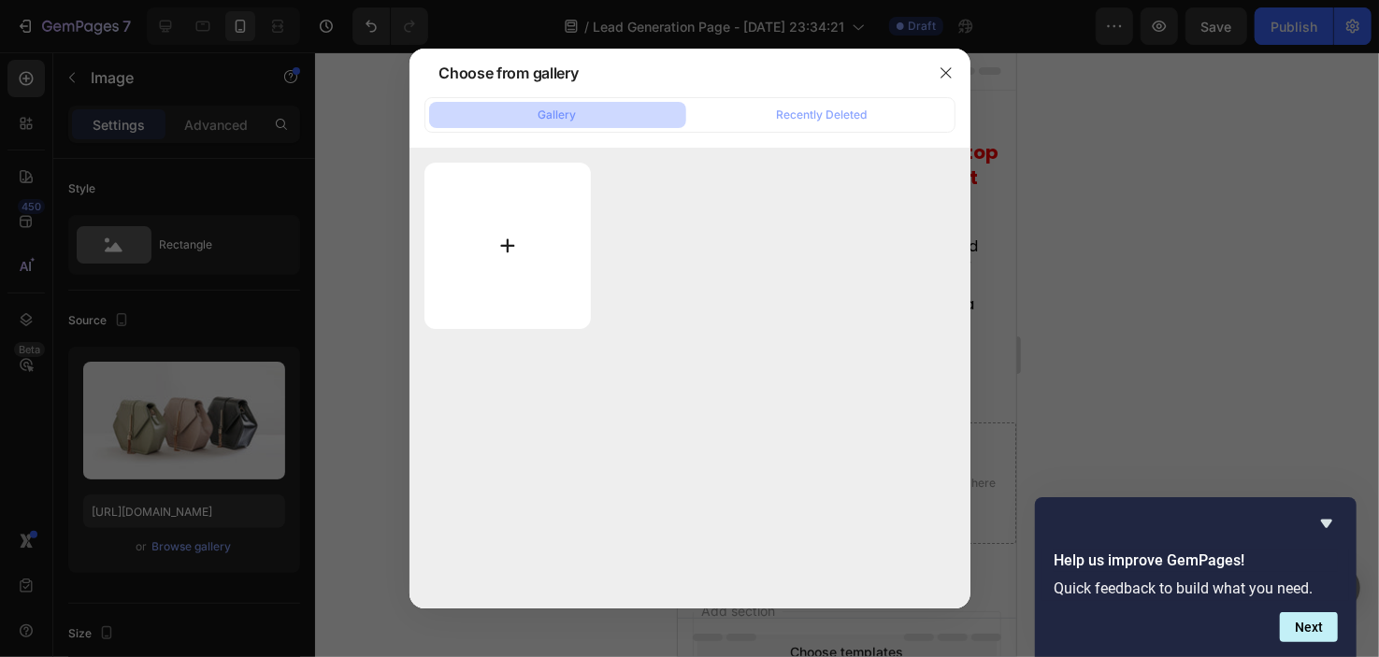
click at [514, 219] on input "file" at bounding box center [508, 246] width 167 height 166
type input "C:\fakepath\COVERPAGE.png"
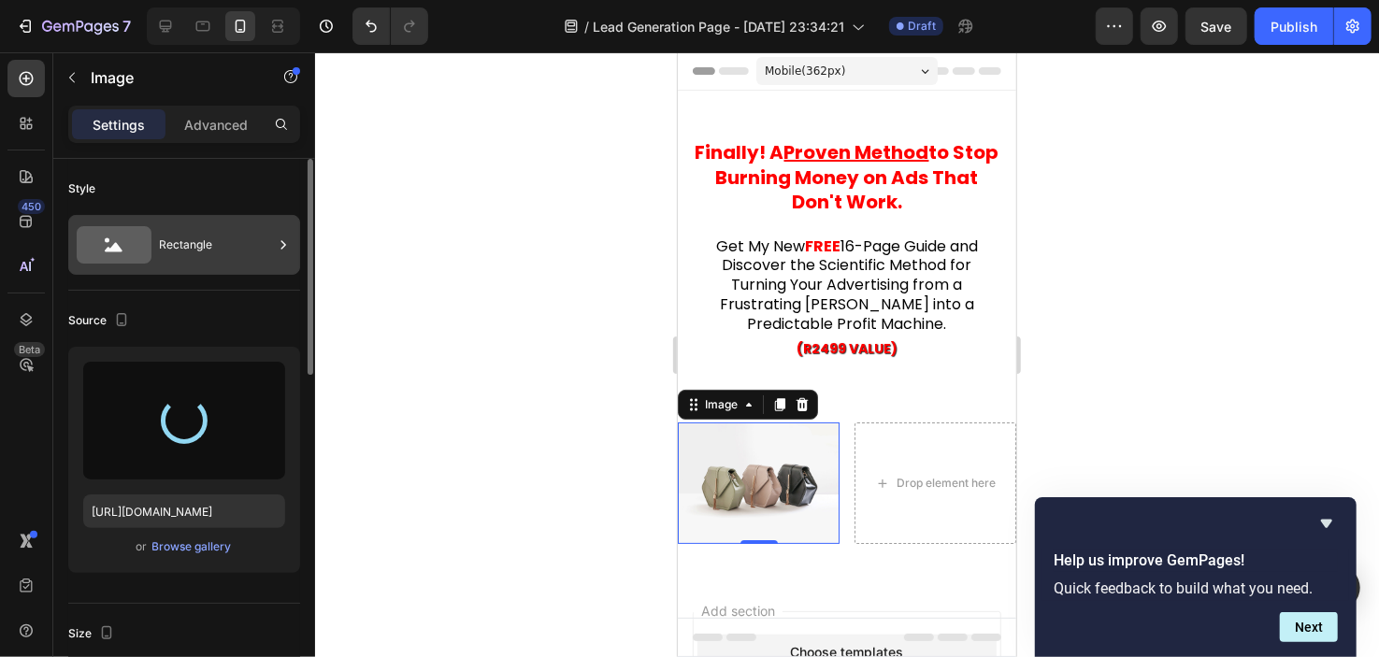
type input "[URL][DOMAIN_NAME]"
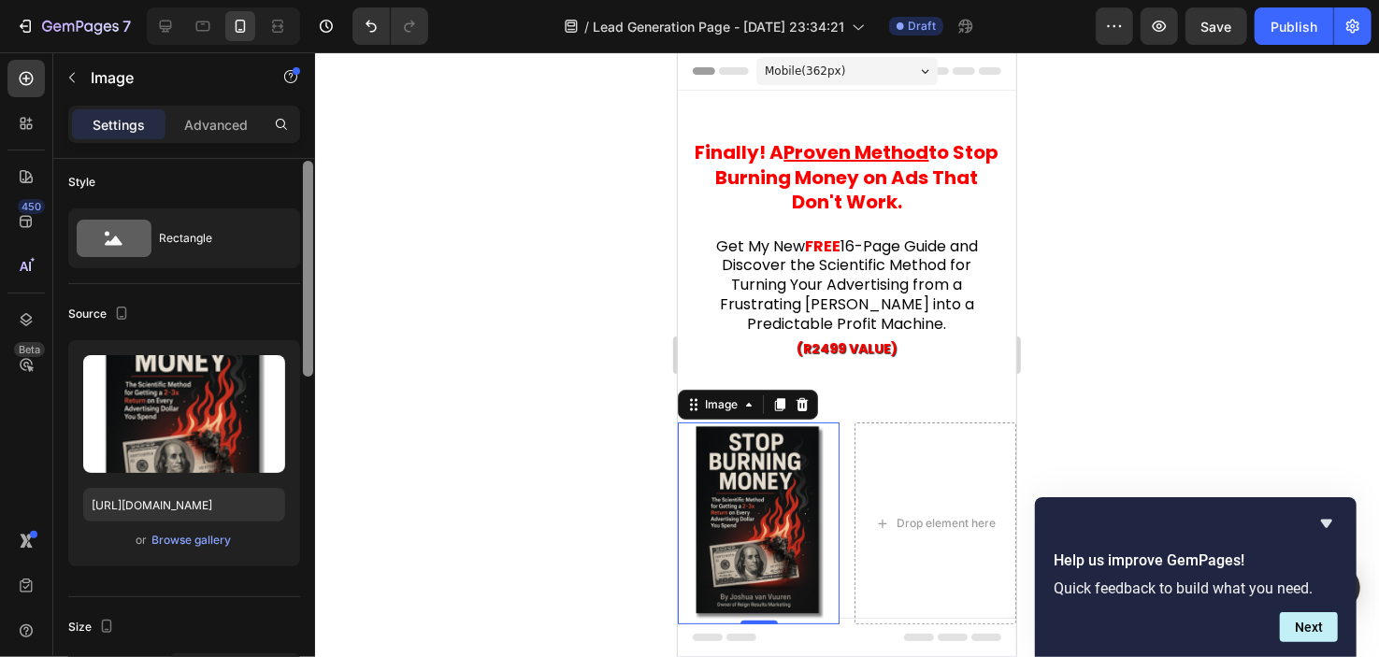
drag, startPoint x: 310, startPoint y: 262, endPoint x: 346, endPoint y: 275, distance: 38.7
click at [341, 0] on div "7 / Lead Generation Page - [DATE] 23:34:21 Draft Preview Save Publish 450 Beta …" at bounding box center [689, 0] width 1379 height 0
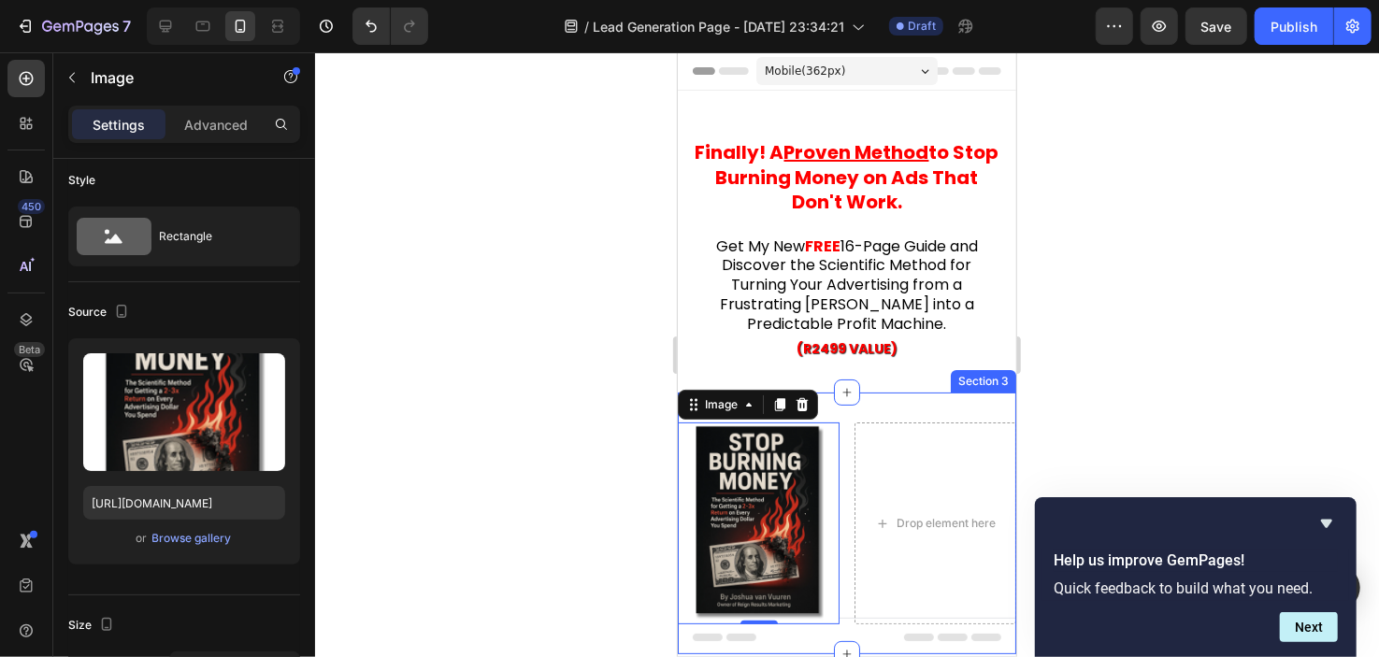
click at [831, 411] on div "Image 0 Drop element here Row Section 3" at bounding box center [846, 523] width 339 height 262
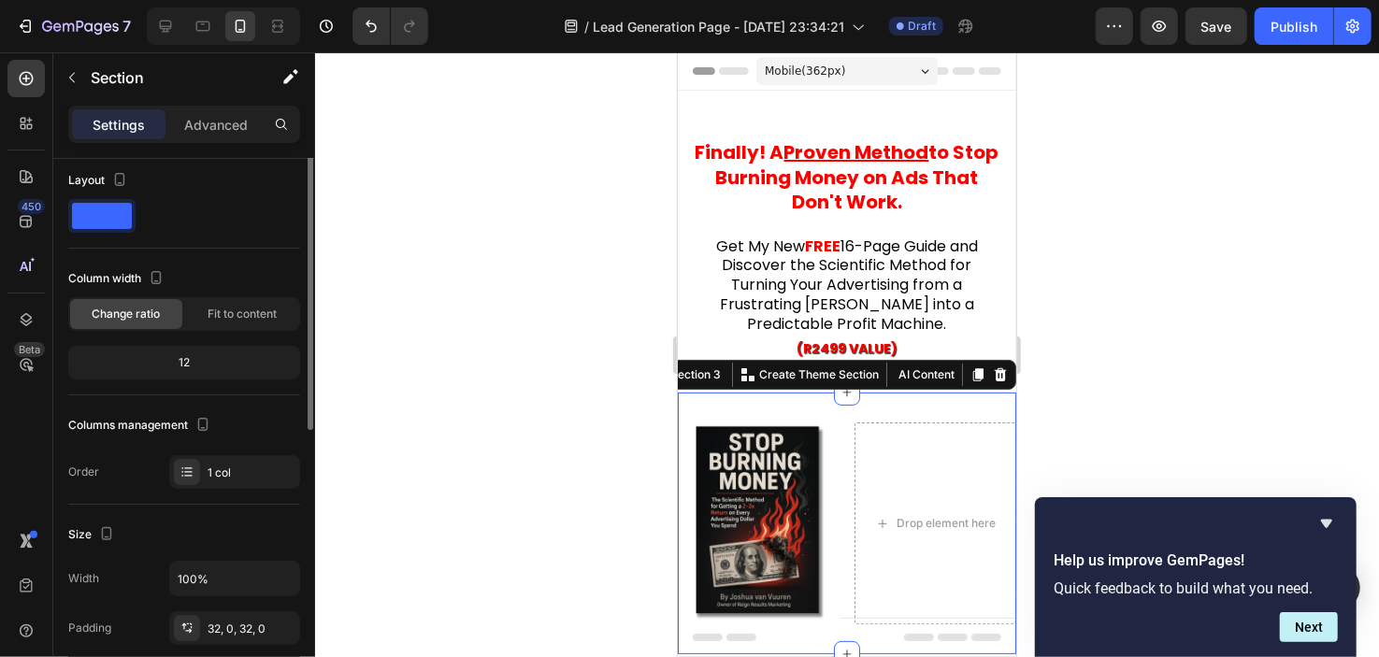
scroll to position [0, 0]
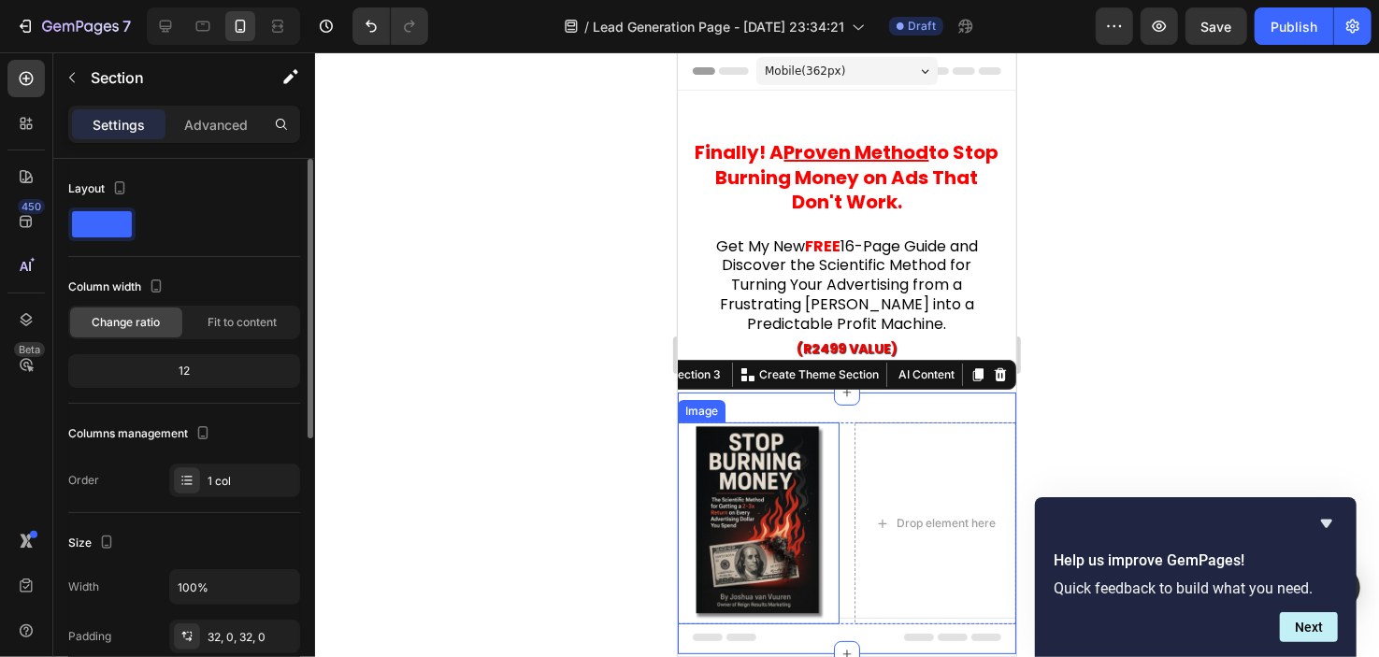
click at [817, 434] on img at bounding box center [758, 523] width 162 height 202
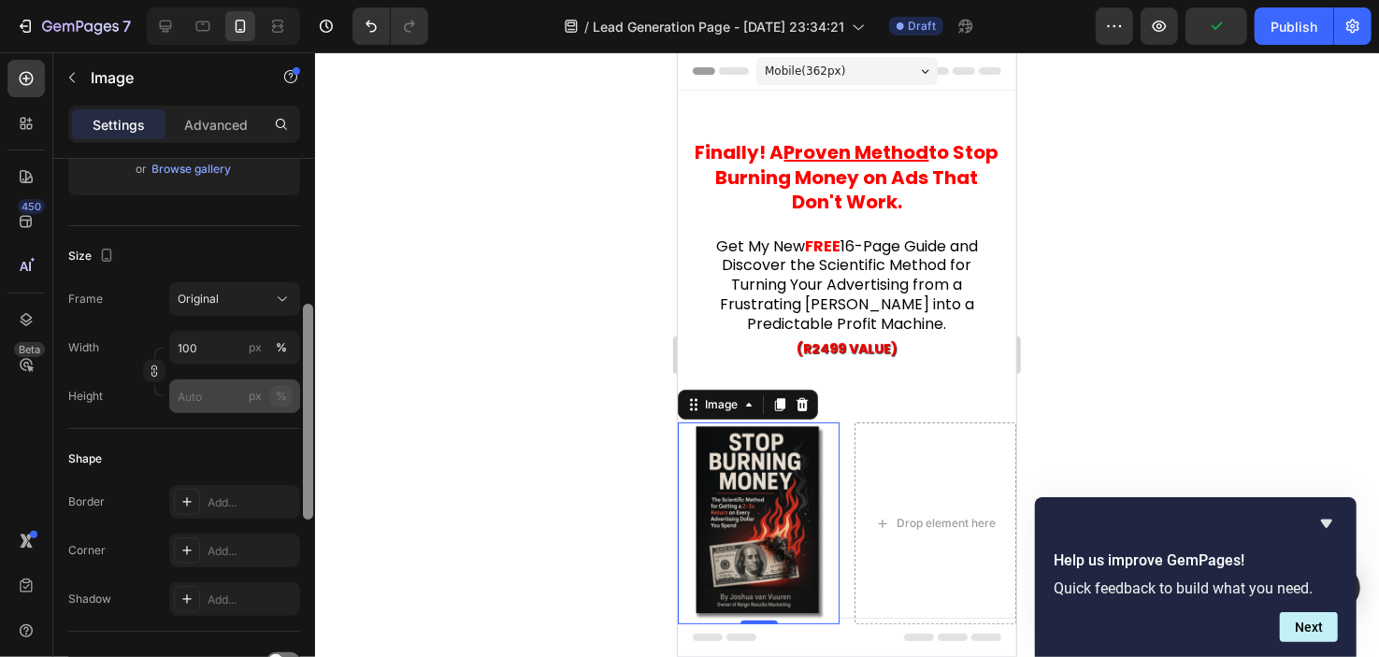
drag, startPoint x: 306, startPoint y: 231, endPoint x: 285, endPoint y: 383, distance: 153.8
click at [285, 383] on div "Style Rectangle Source Upload Image https://cdn.shopify.com/s/files/1/0903/2640…" at bounding box center [184, 435] width 262 height 552
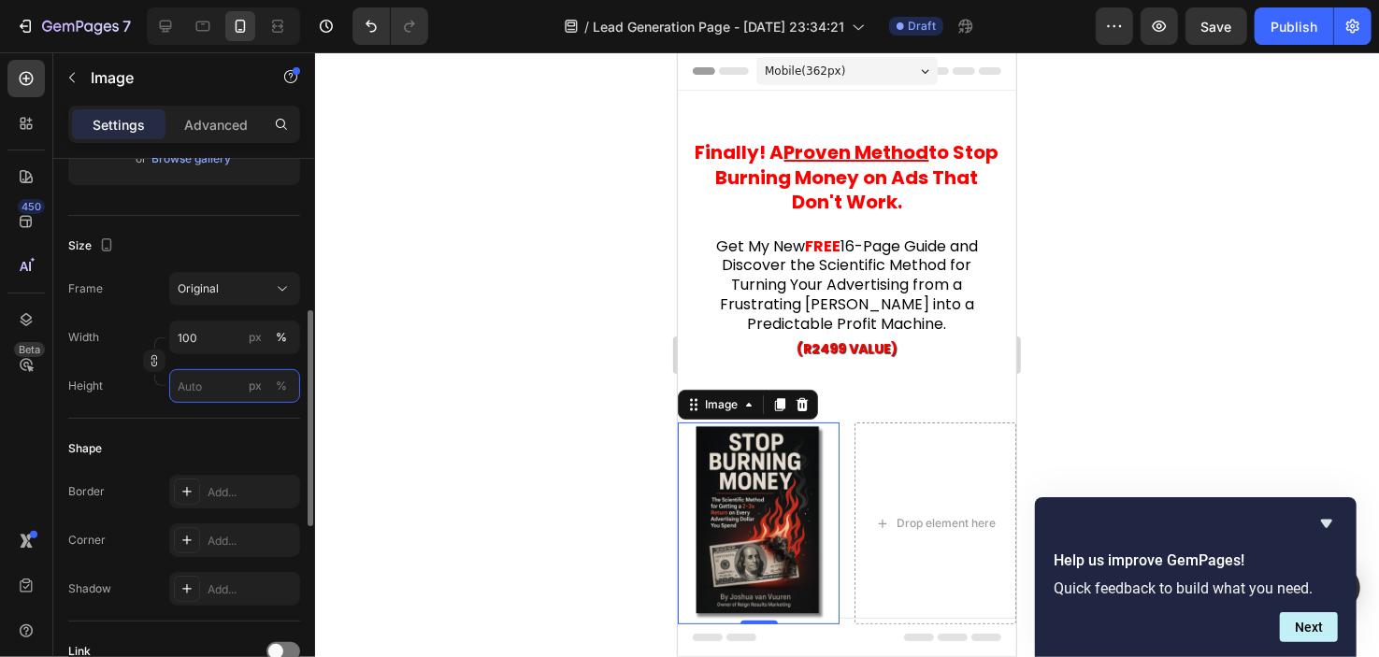
click at [232, 383] on input "px %" at bounding box center [234, 386] width 131 height 34
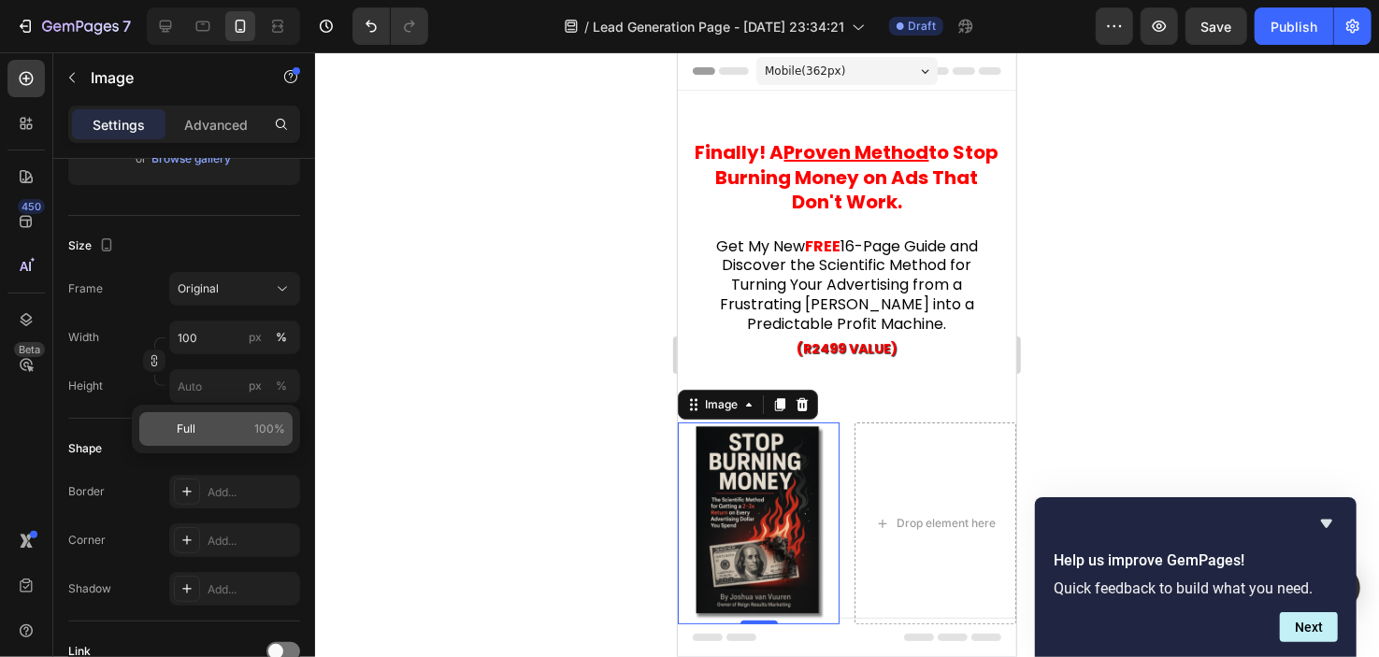
click at [269, 435] on span "100%" at bounding box center [269, 429] width 31 height 17
type input "100"
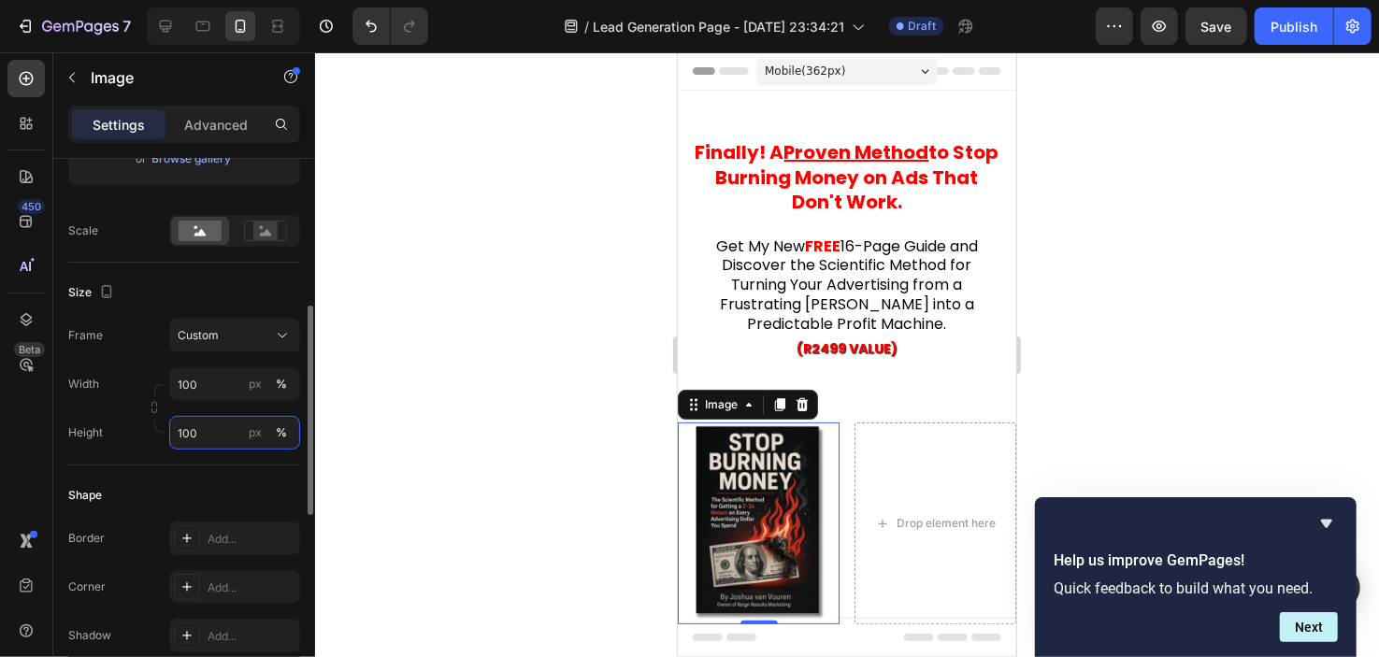
click at [231, 432] on input "100" at bounding box center [234, 433] width 131 height 34
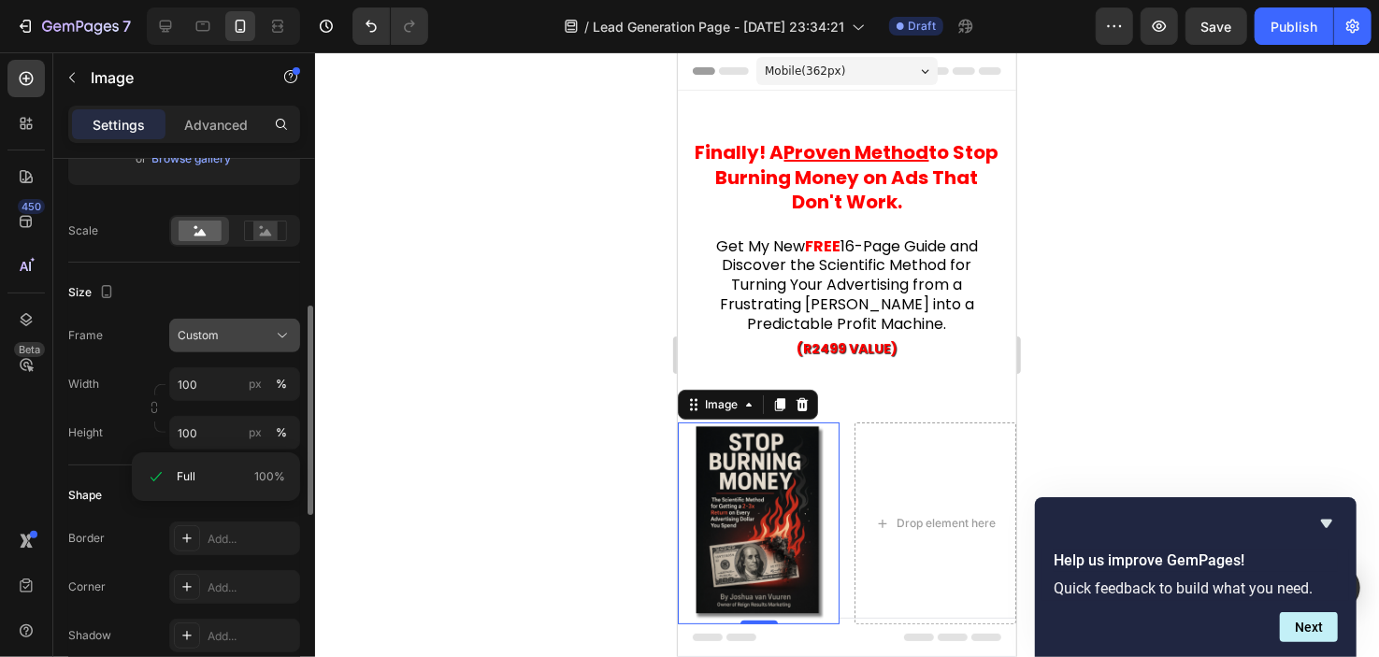
click at [275, 339] on icon at bounding box center [282, 335] width 19 height 19
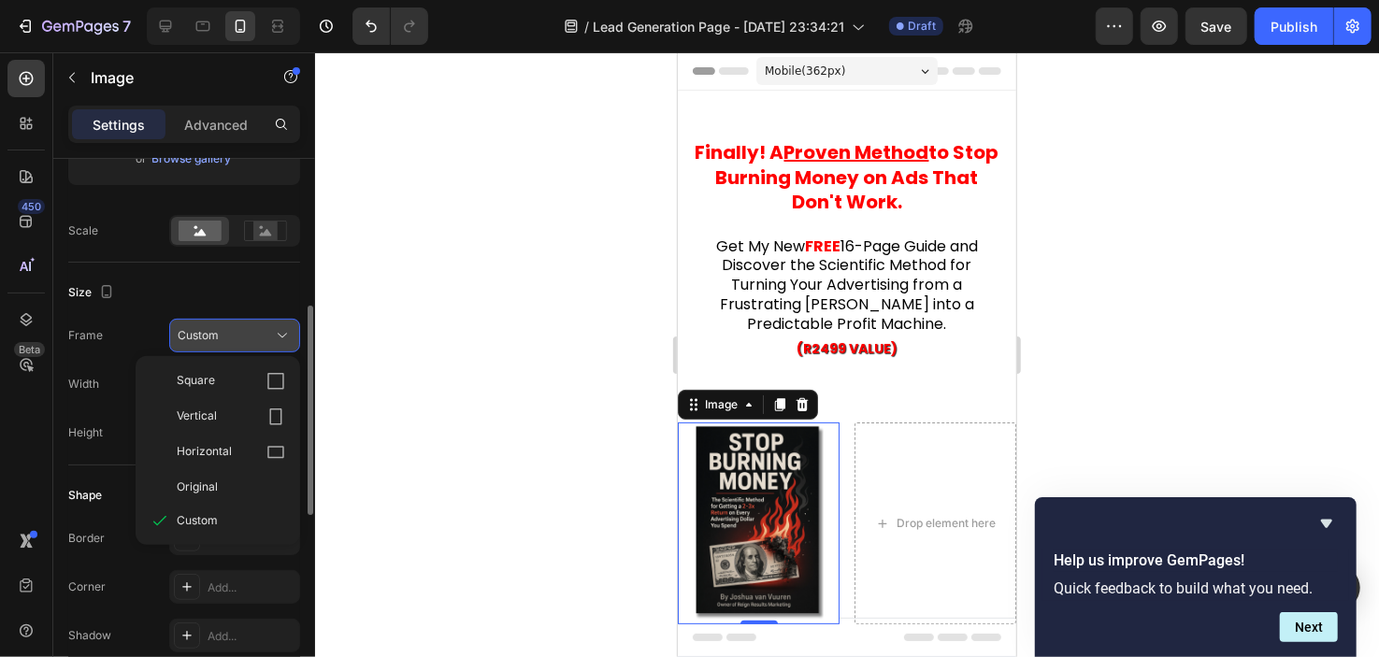
click at [268, 339] on div "Custom" at bounding box center [224, 335] width 92 height 17
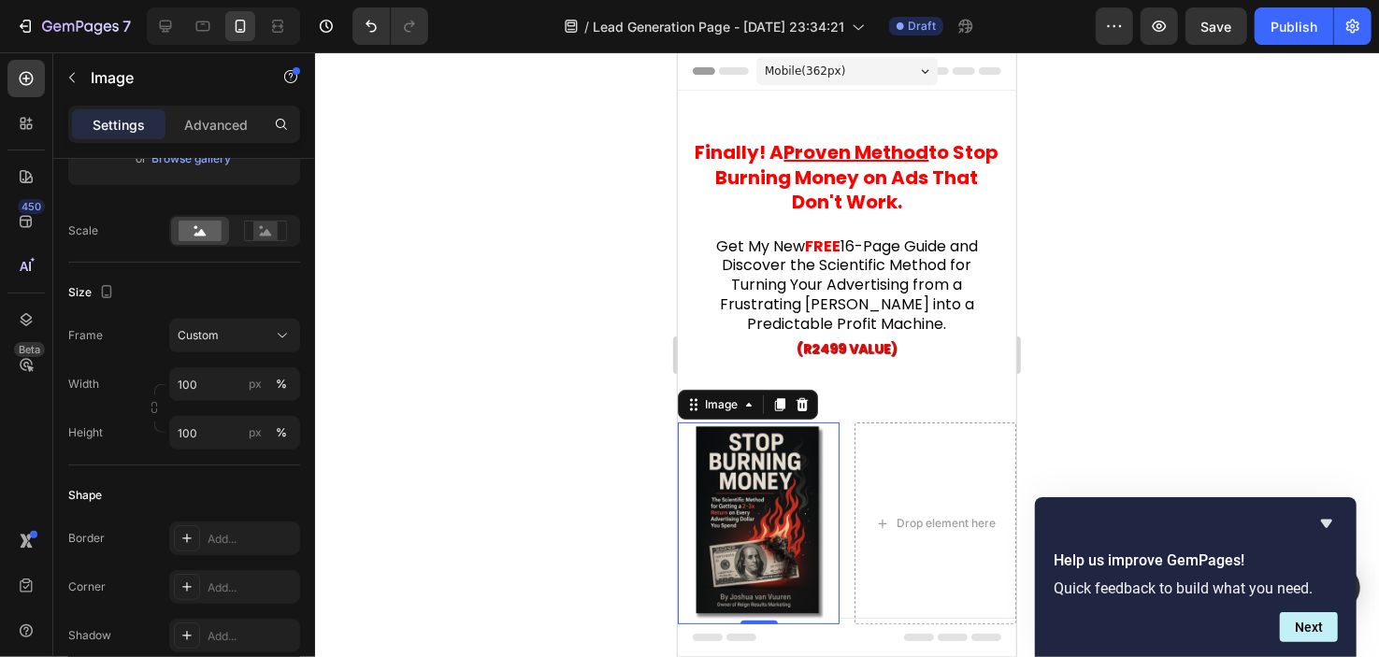
click at [527, 398] on div at bounding box center [847, 354] width 1064 height 605
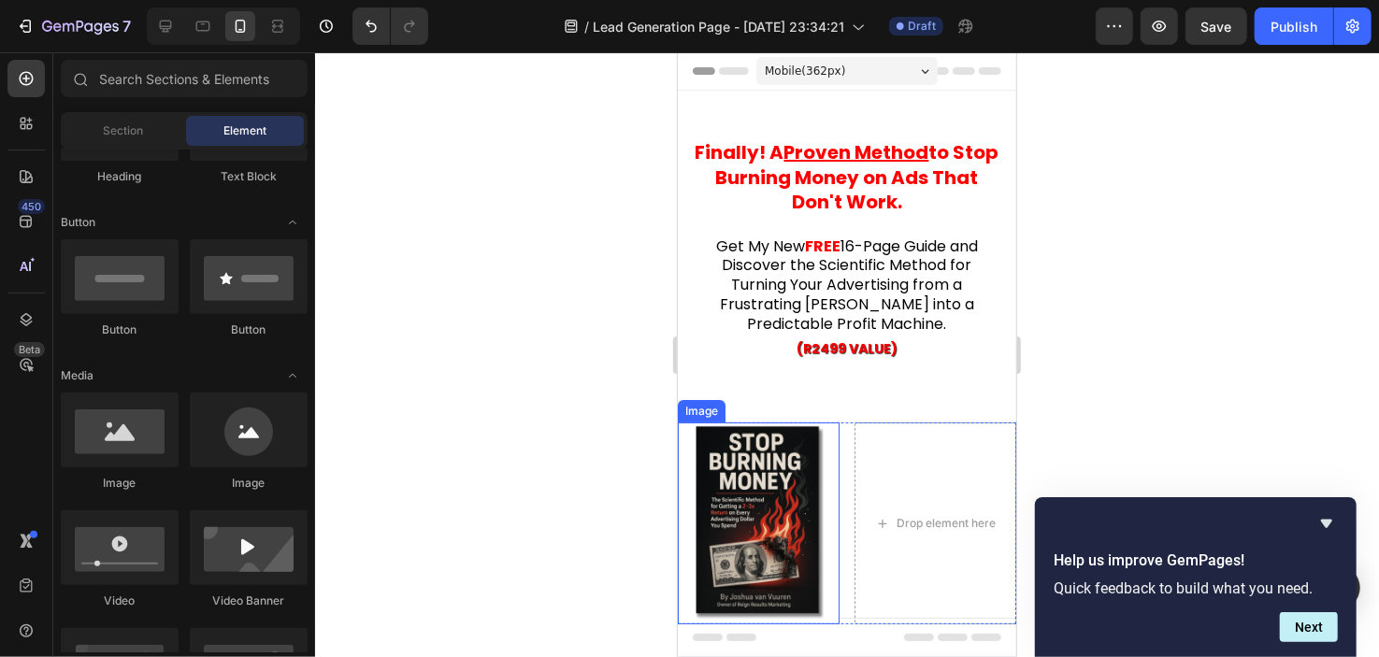
click at [724, 461] on img at bounding box center [758, 523] width 162 height 202
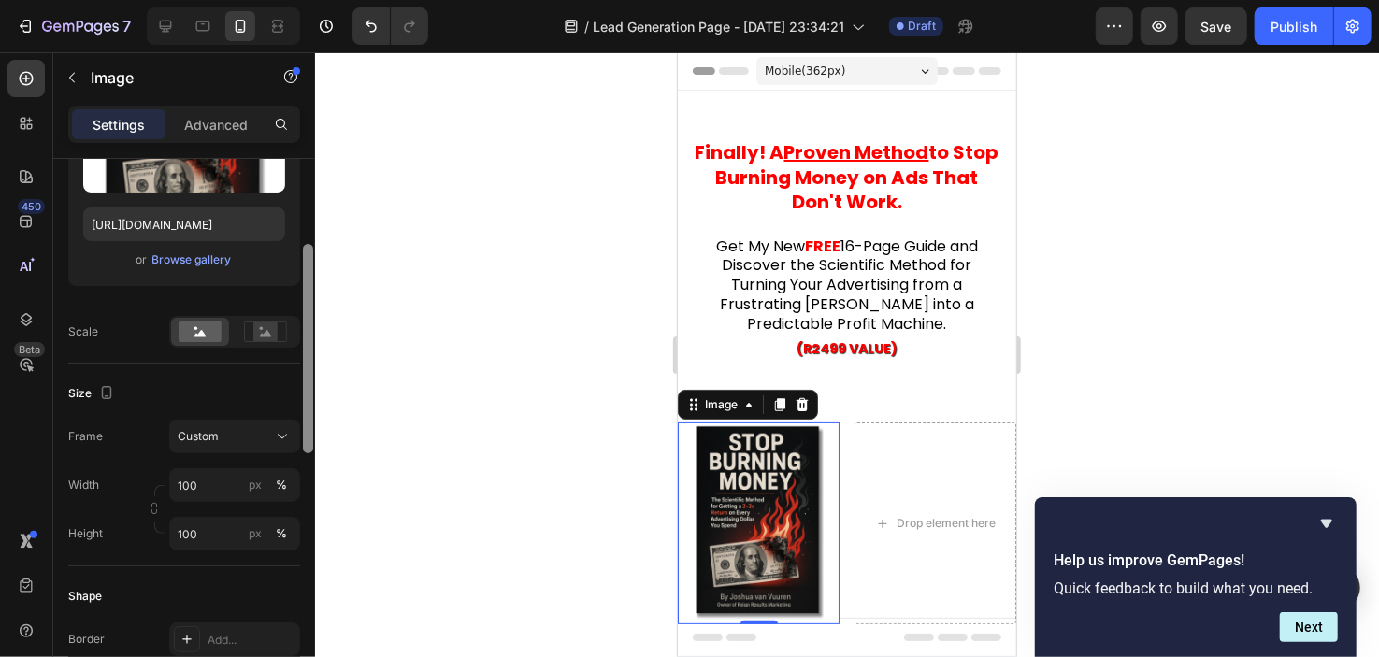
drag, startPoint x: 309, startPoint y: 277, endPoint x: 310, endPoint y: 380, distance: 102.9
click at [310, 380] on div at bounding box center [308, 348] width 10 height 209
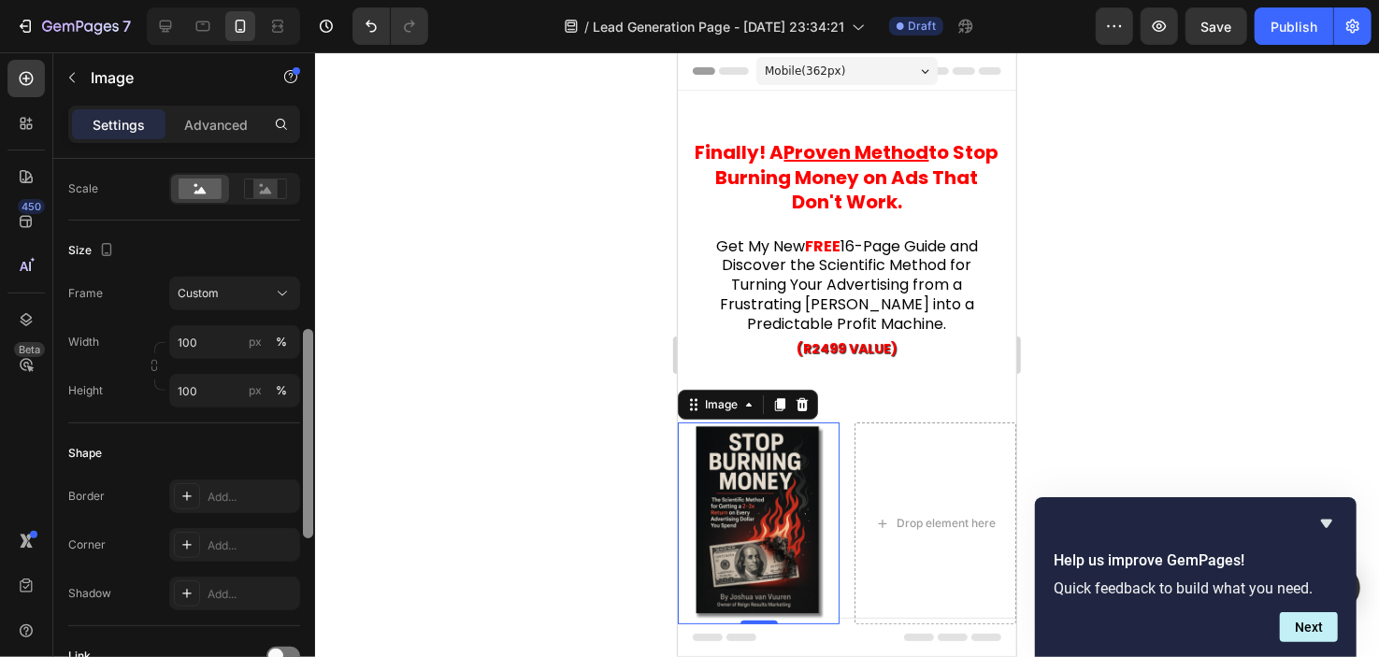
scroll to position [445, 0]
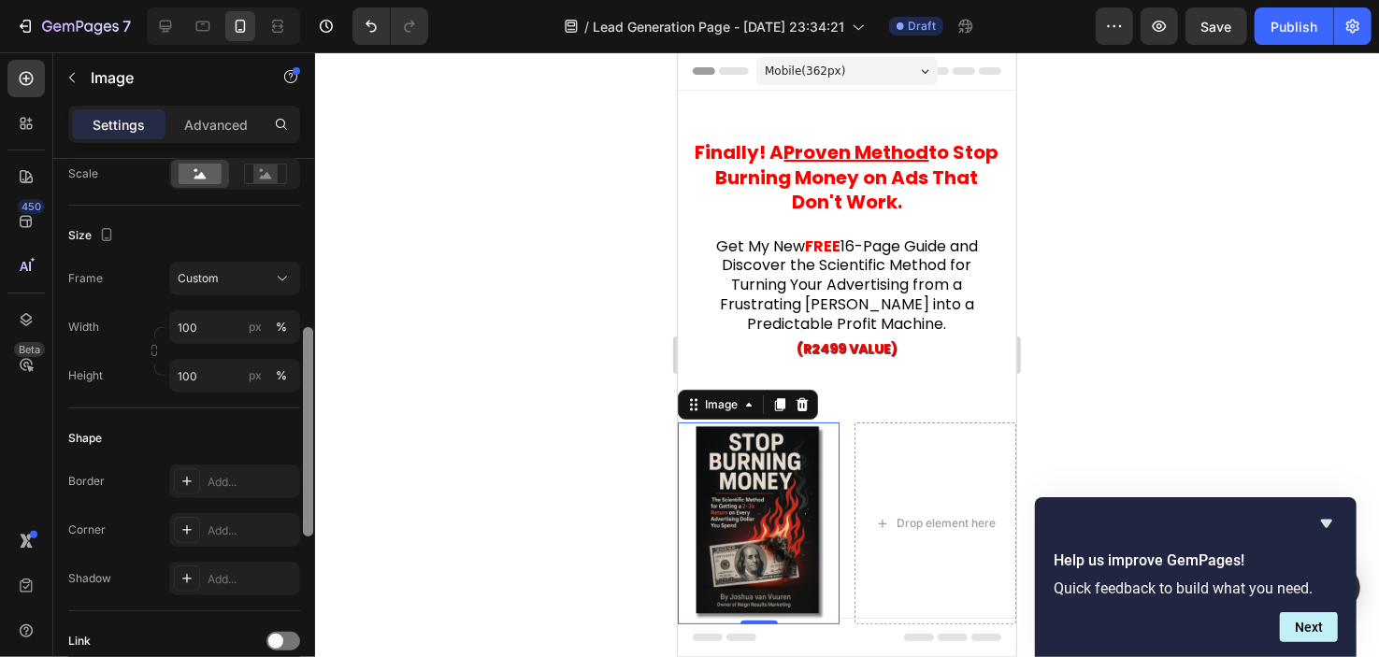
drag, startPoint x: 304, startPoint y: 372, endPoint x: 307, endPoint y: 439, distance: 66.5
click at [307, 439] on div at bounding box center [308, 431] width 10 height 209
click at [207, 320] on input "100" at bounding box center [234, 327] width 131 height 34
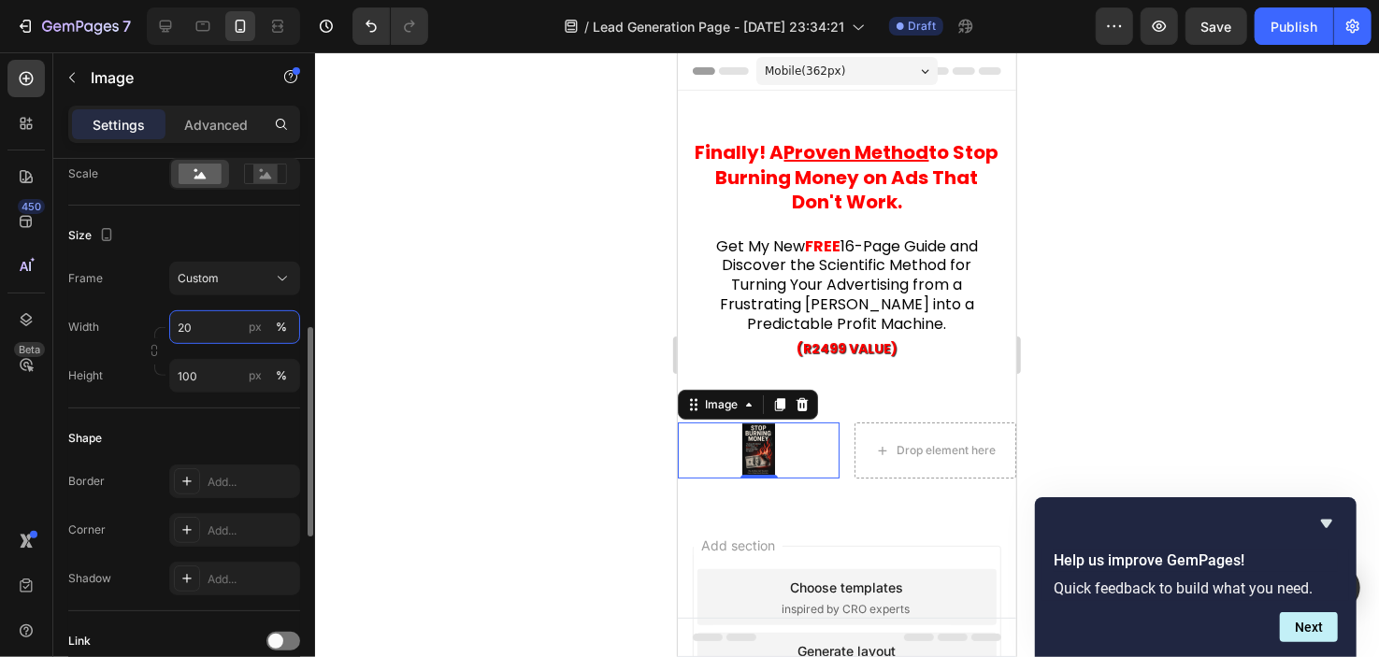
type input "2"
type input "1"
type input "5"
type input "100"
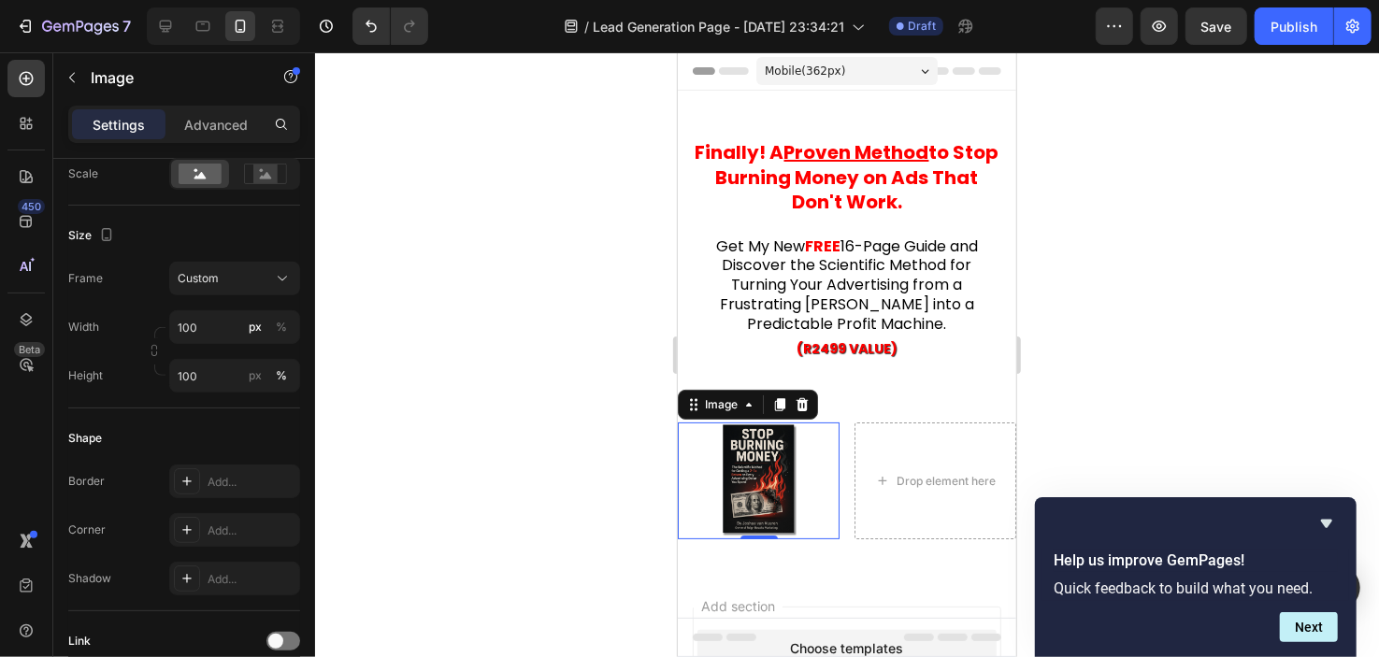
click at [441, 311] on div at bounding box center [847, 354] width 1064 height 605
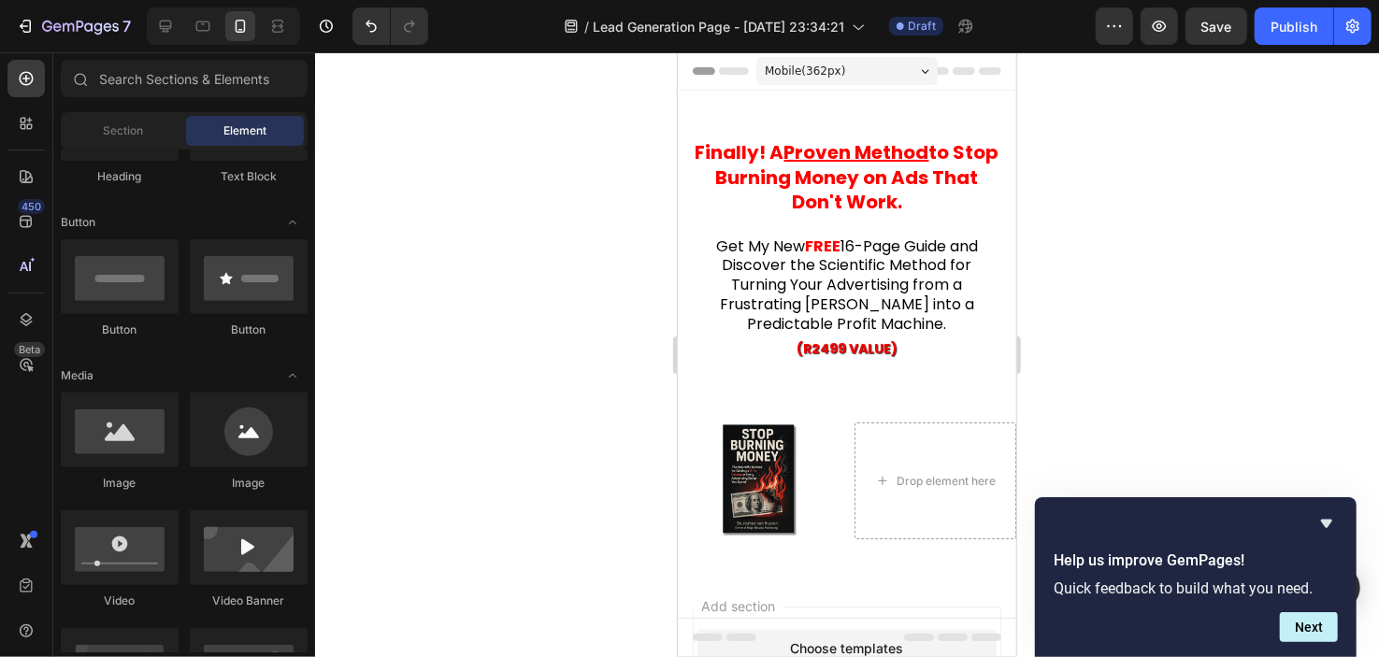
click at [795, 79] on span "Mobile ( 362 px)" at bounding box center [804, 70] width 80 height 19
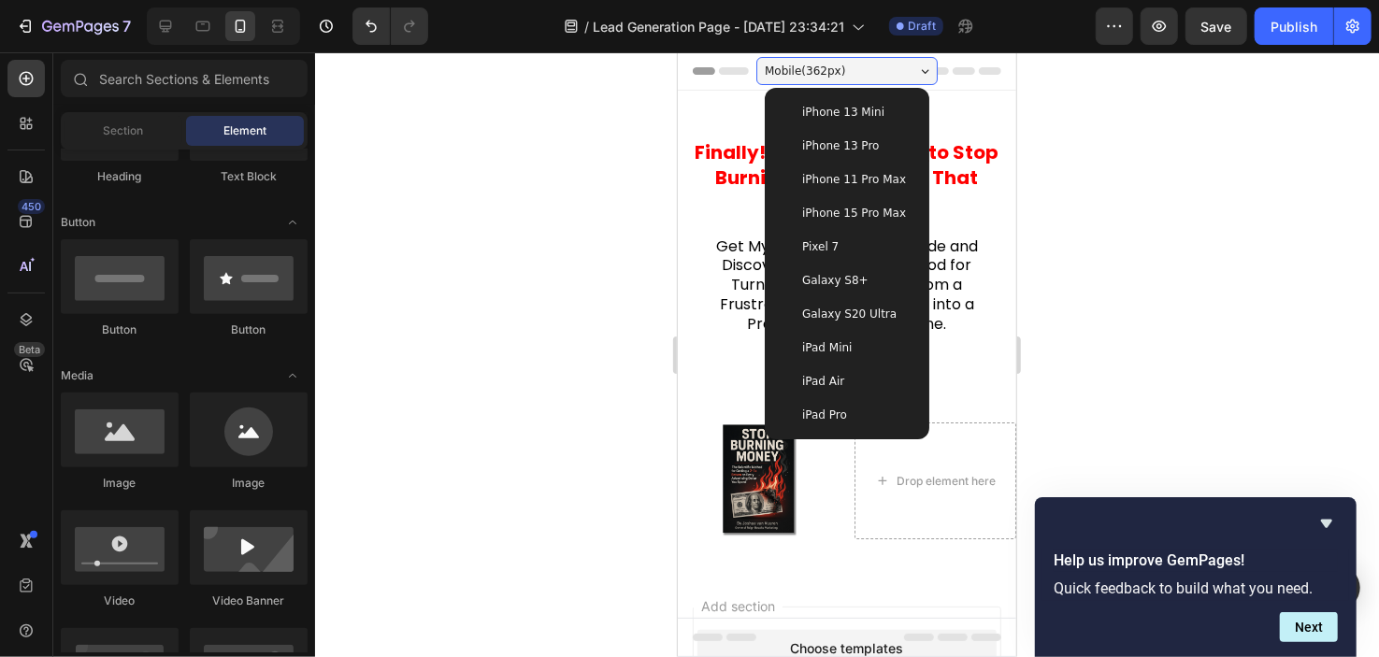
click at [862, 72] on div "Mobile ( 362 px)" at bounding box center [846, 70] width 181 height 28
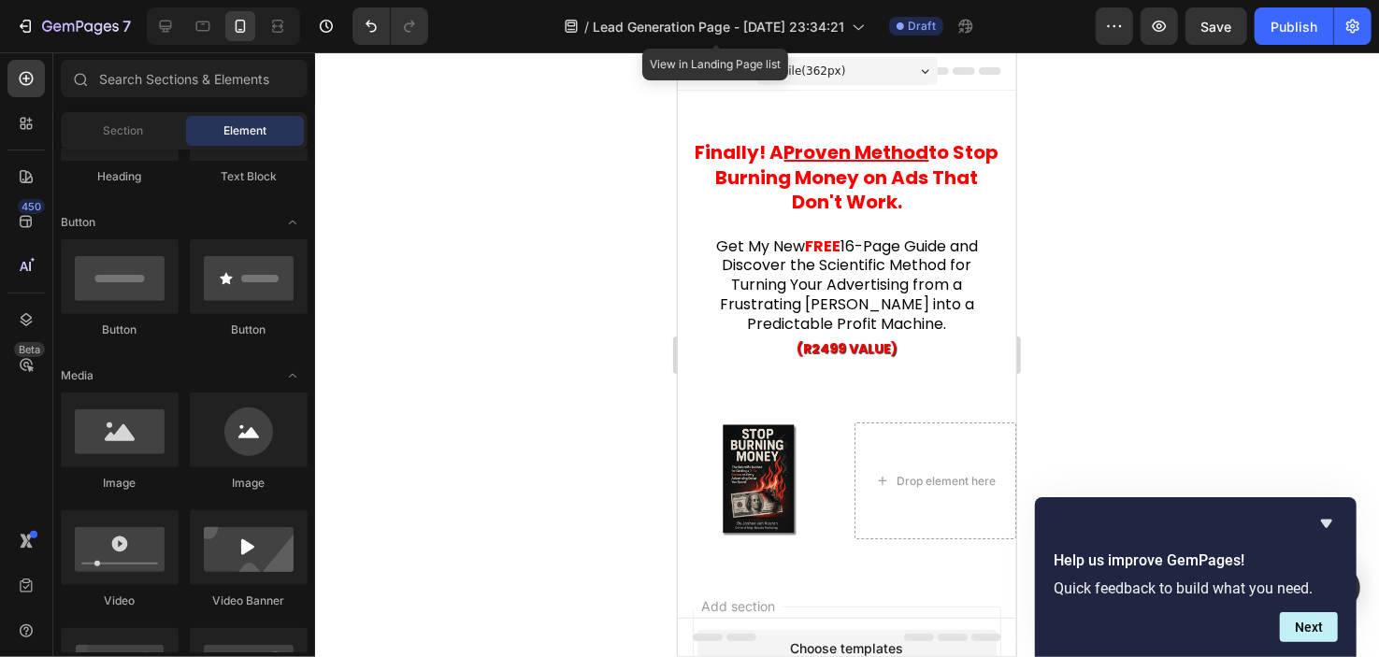
click at [827, 45] on div "/ Lead Generation Page - Sep 27, 23:34:21" at bounding box center [715, 26] width 320 height 45
click at [927, 69] on div "Mobile ( 362 px)" at bounding box center [846, 70] width 181 height 28
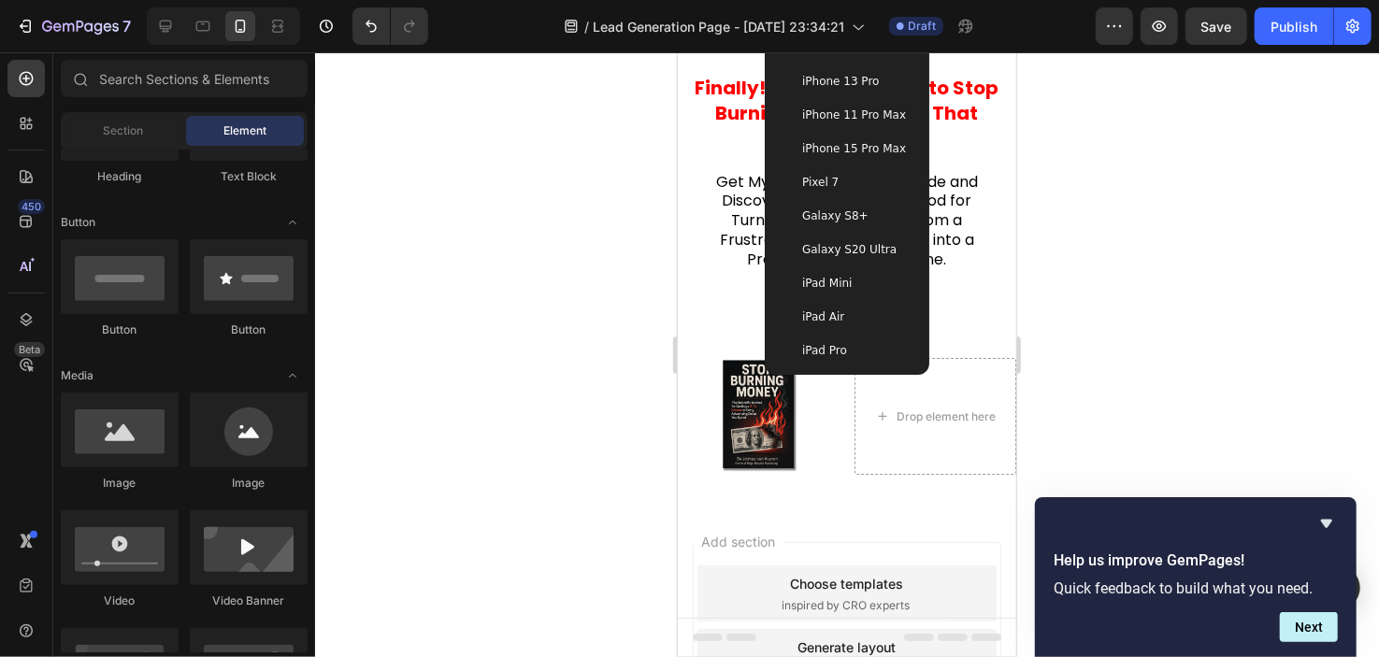
scroll to position [0, 0]
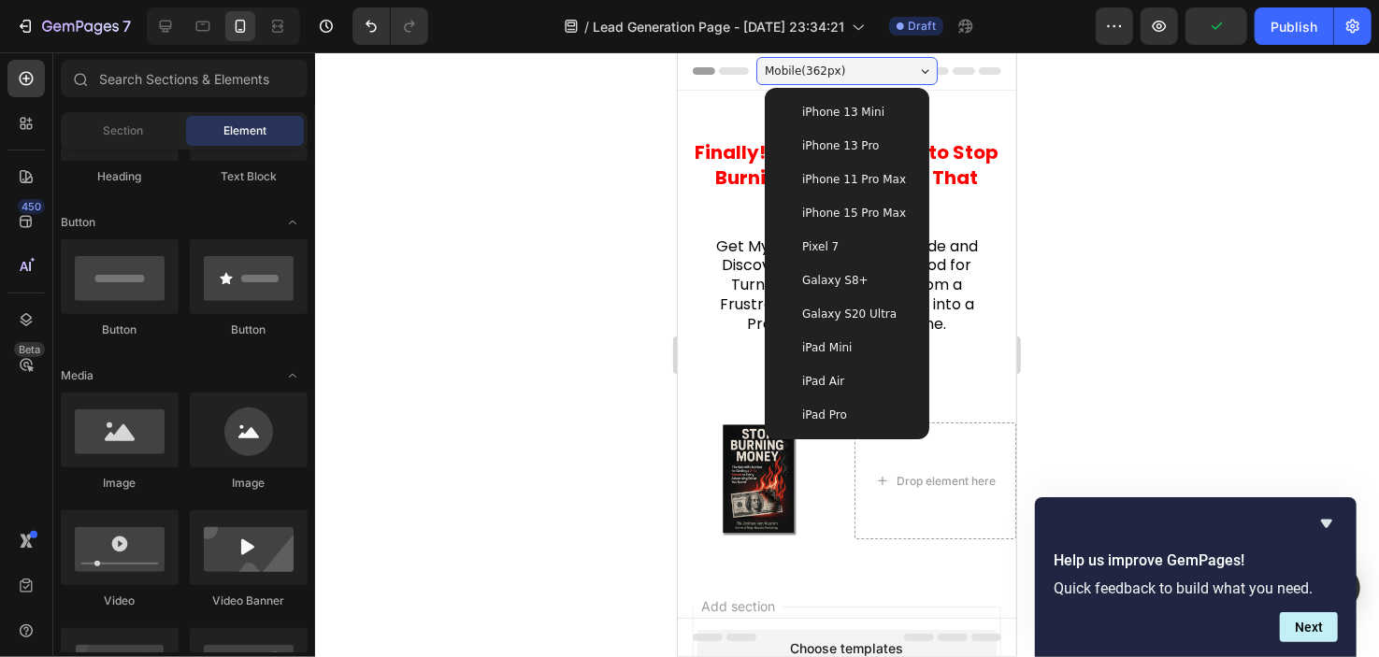
click at [1118, 132] on div at bounding box center [847, 354] width 1064 height 605
click at [853, 61] on div "Mobile ( 362 px)" at bounding box center [846, 70] width 181 height 28
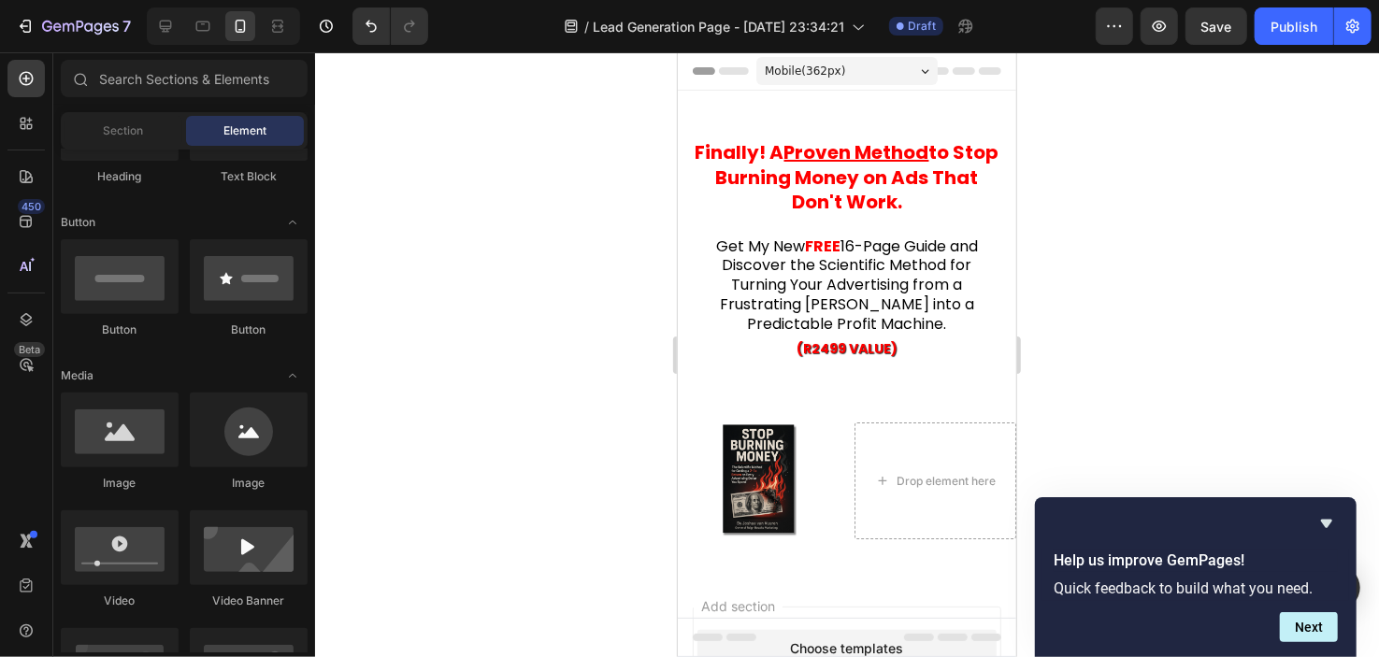
click at [853, 61] on div "Mobile ( 362 px)" at bounding box center [846, 70] width 181 height 28
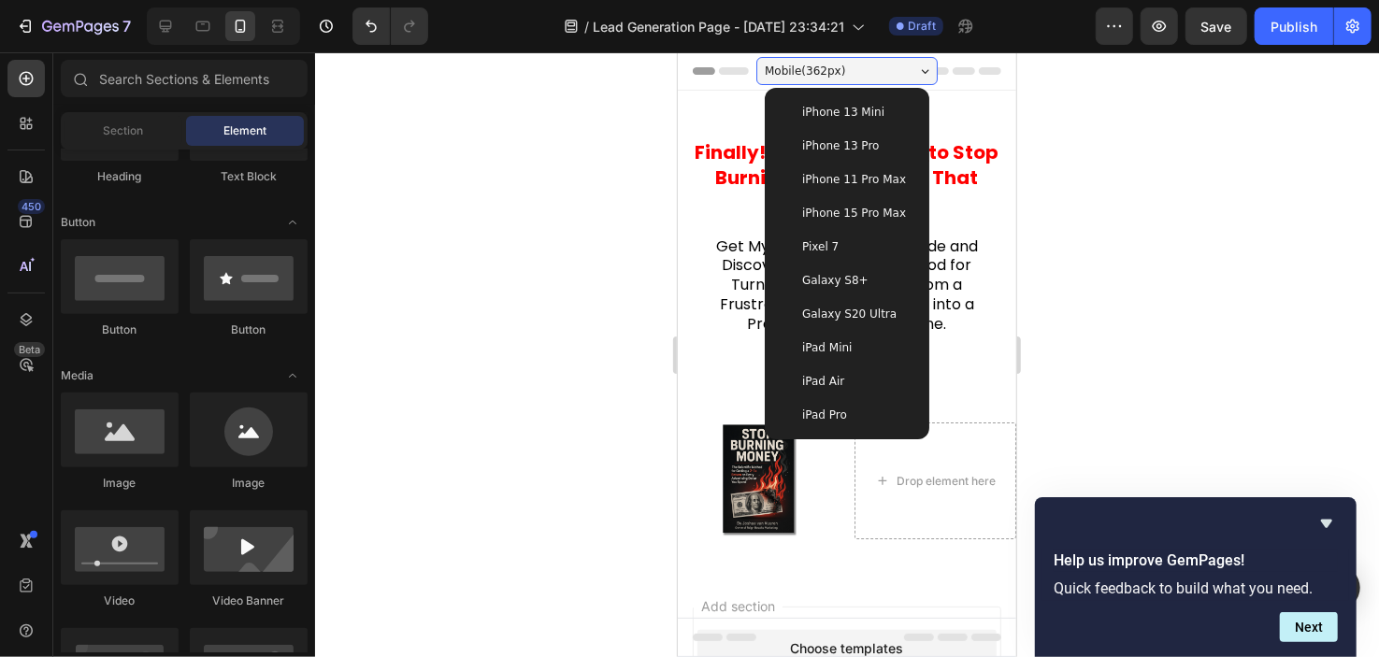
click at [811, 68] on span "Mobile ( 362 px)" at bounding box center [804, 70] width 80 height 19
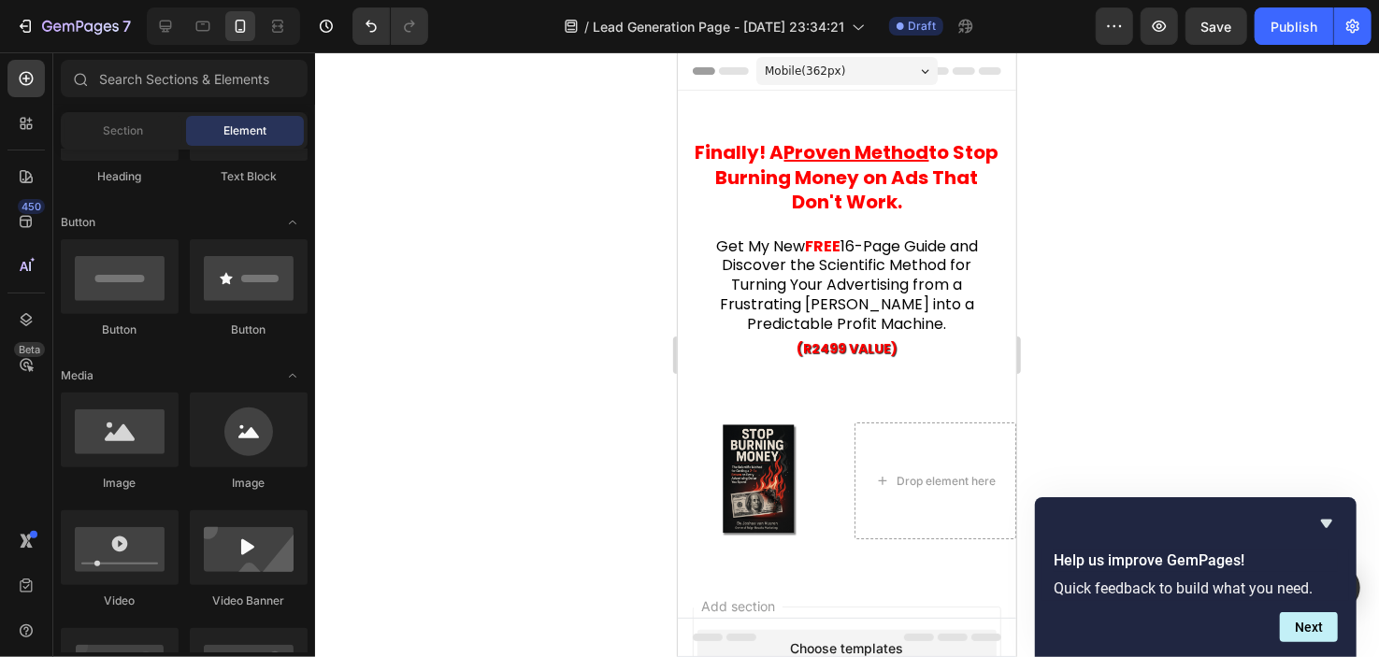
click at [811, 68] on span "Mobile ( 362 px)" at bounding box center [804, 70] width 80 height 19
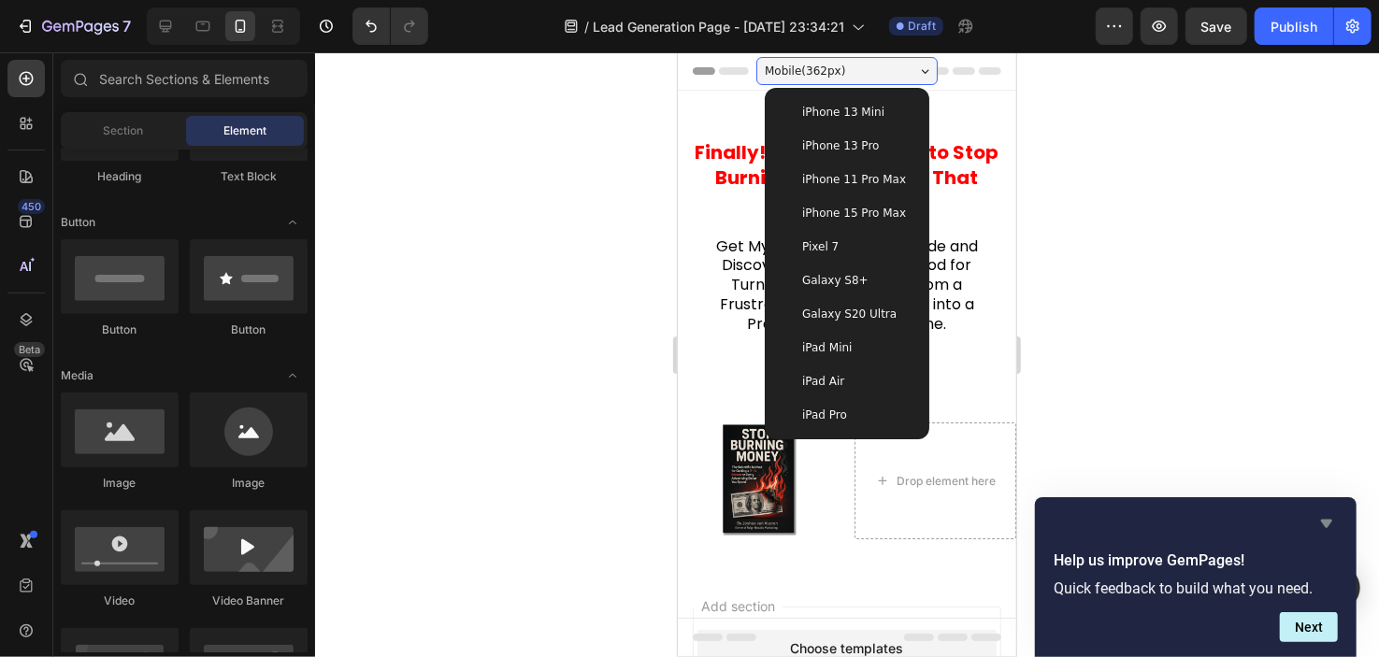
click at [1331, 517] on icon "Hide survey" at bounding box center [1327, 523] width 22 height 22
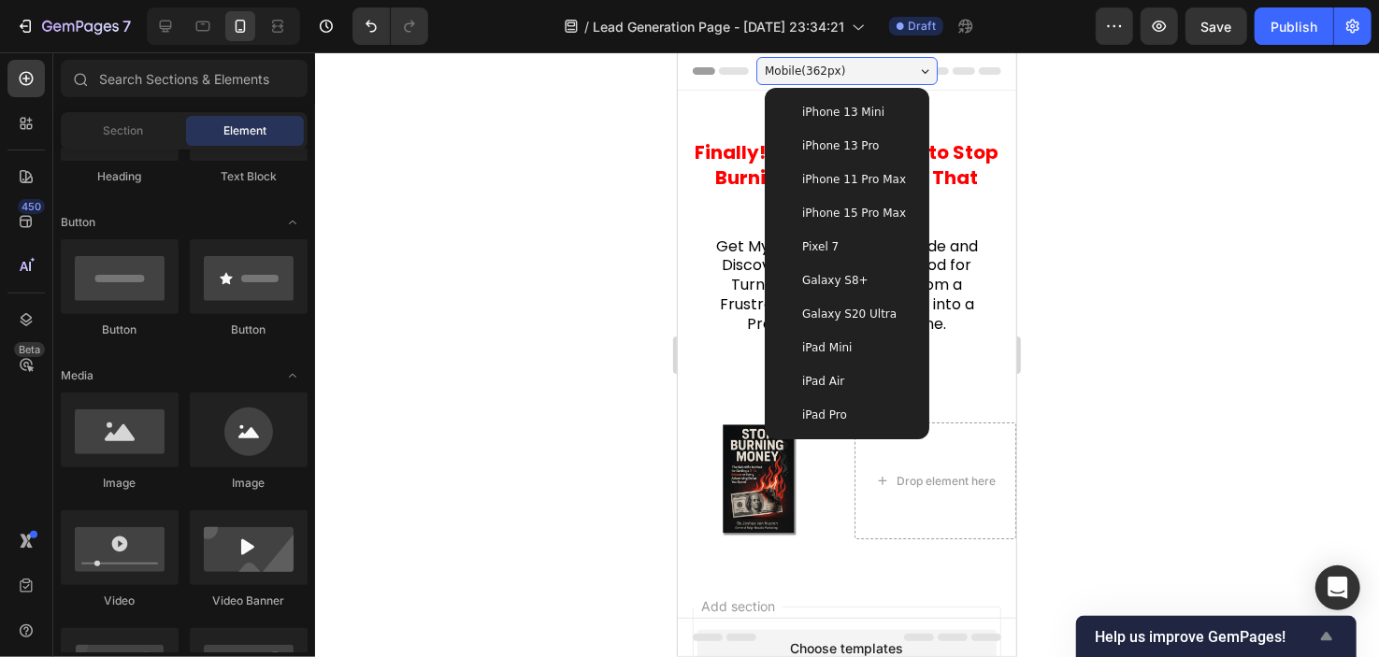
click at [1321, 630] on icon "Show survey - Help us improve GemPages!" at bounding box center [1327, 637] width 22 height 22
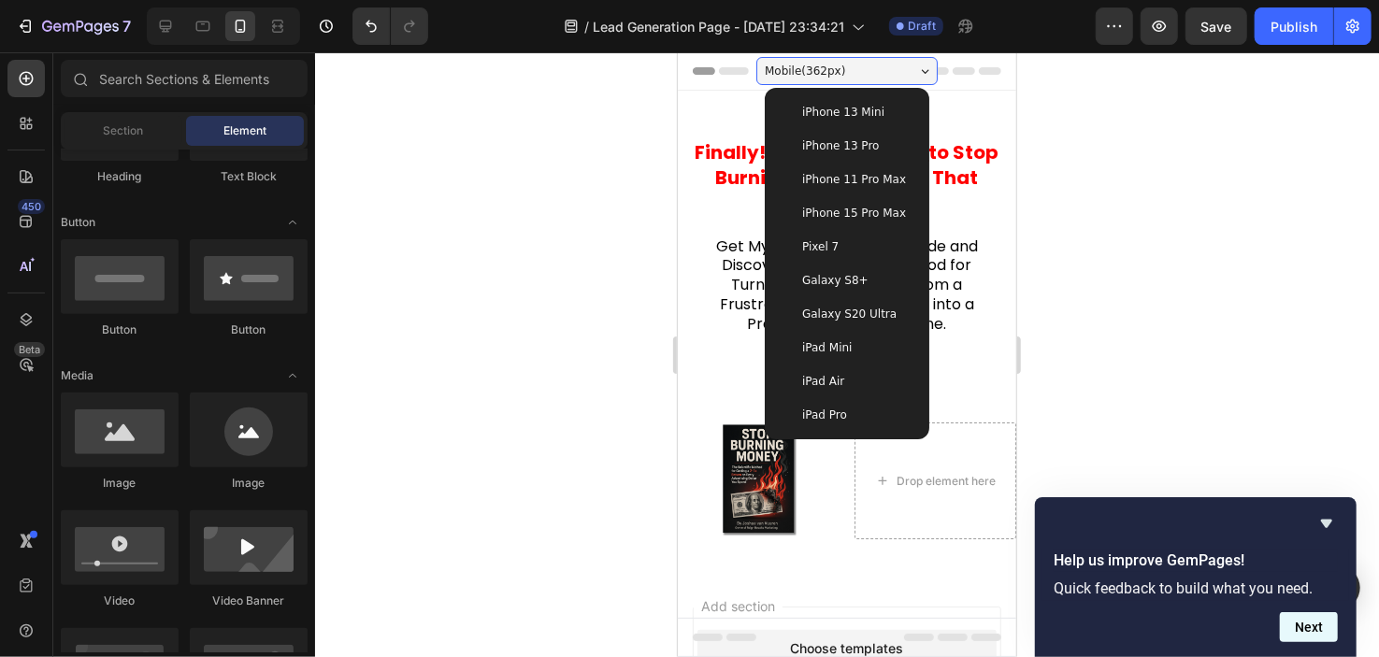
click at [1306, 626] on button "Next" at bounding box center [1309, 628] width 58 height 30
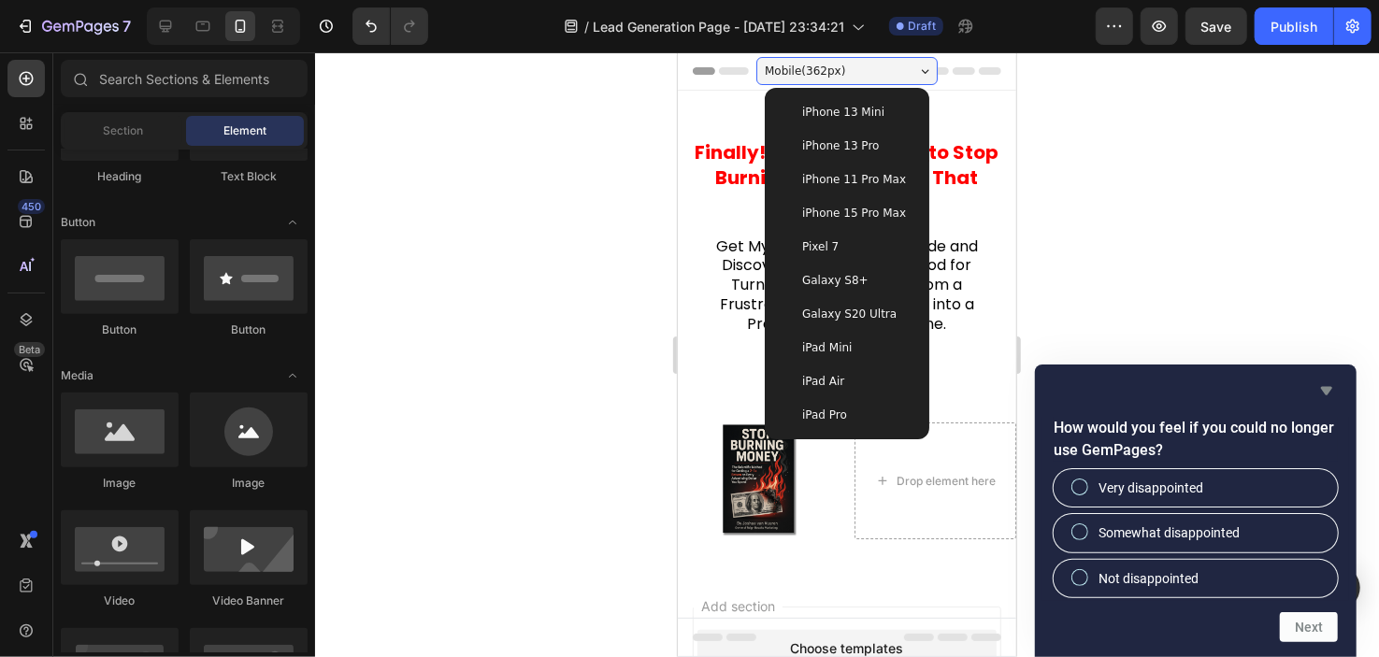
click at [1321, 387] on icon "Hide survey" at bounding box center [1327, 391] width 22 height 22
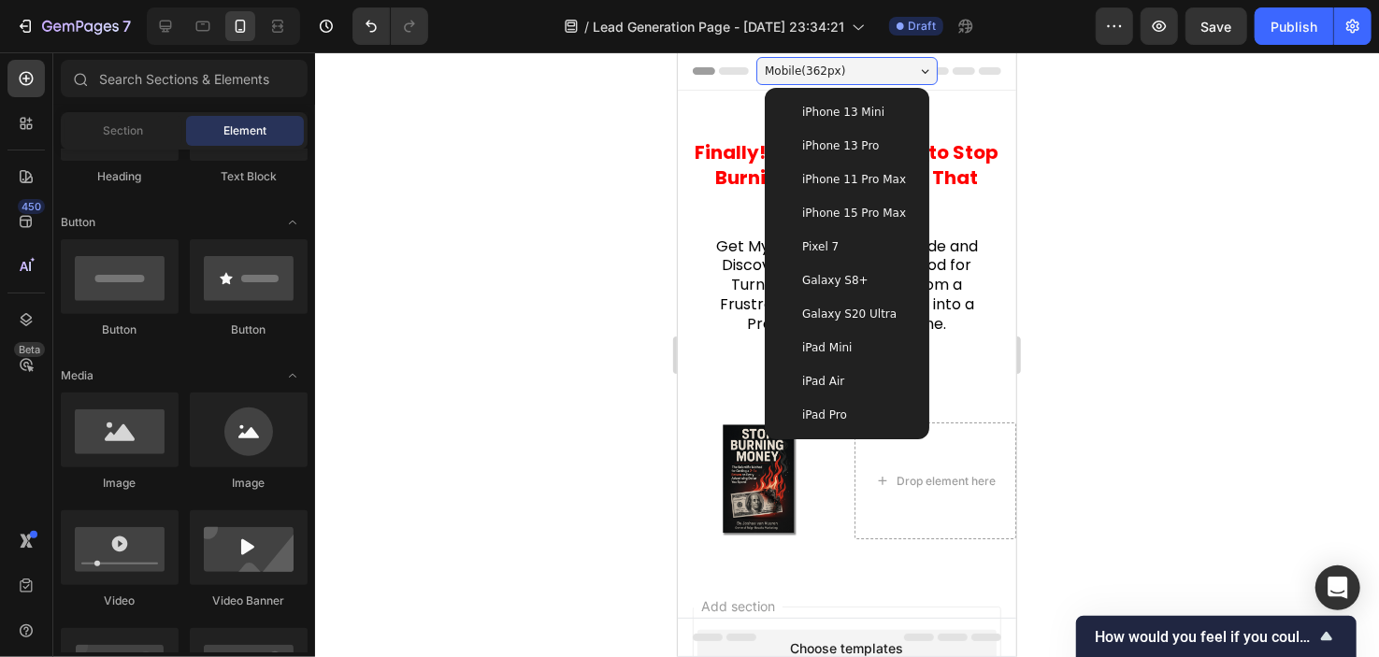
click at [1374, 536] on div at bounding box center [847, 354] width 1064 height 605
click at [1220, 440] on div at bounding box center [847, 354] width 1064 height 605
click at [1119, 20] on icon "button" at bounding box center [1114, 26] width 19 height 19
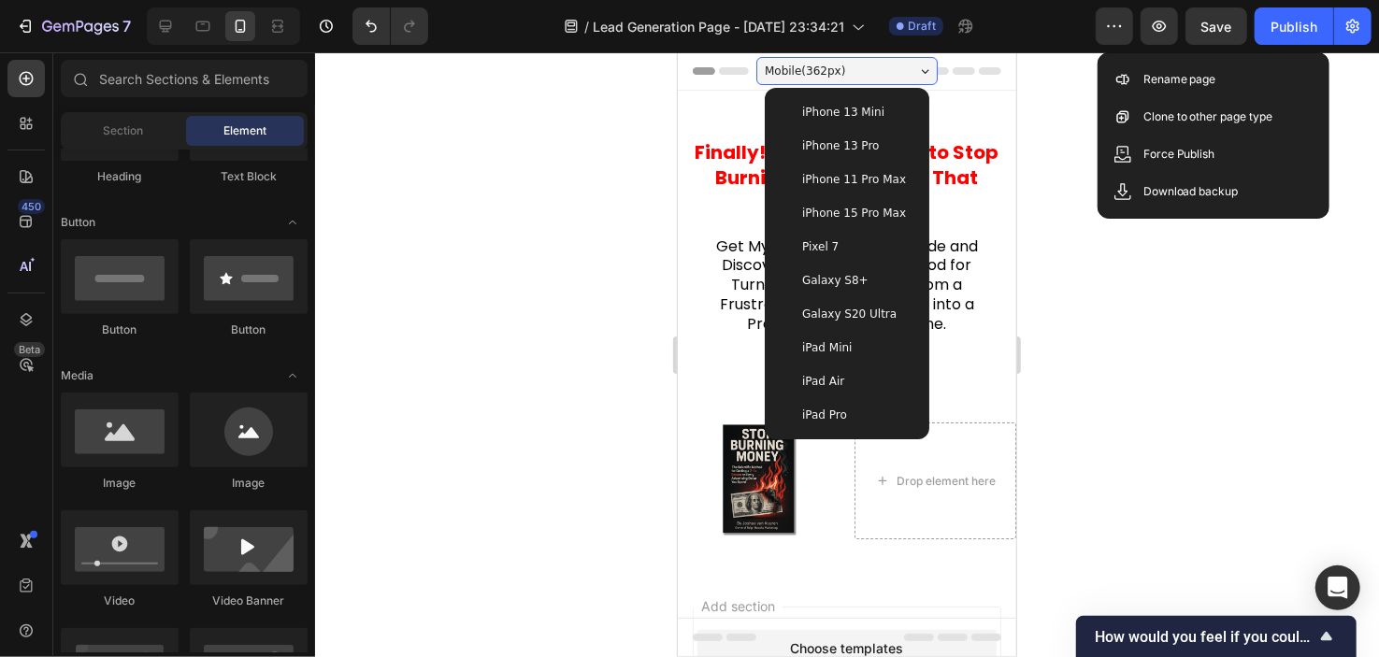
click at [1059, 112] on div at bounding box center [847, 354] width 1064 height 605
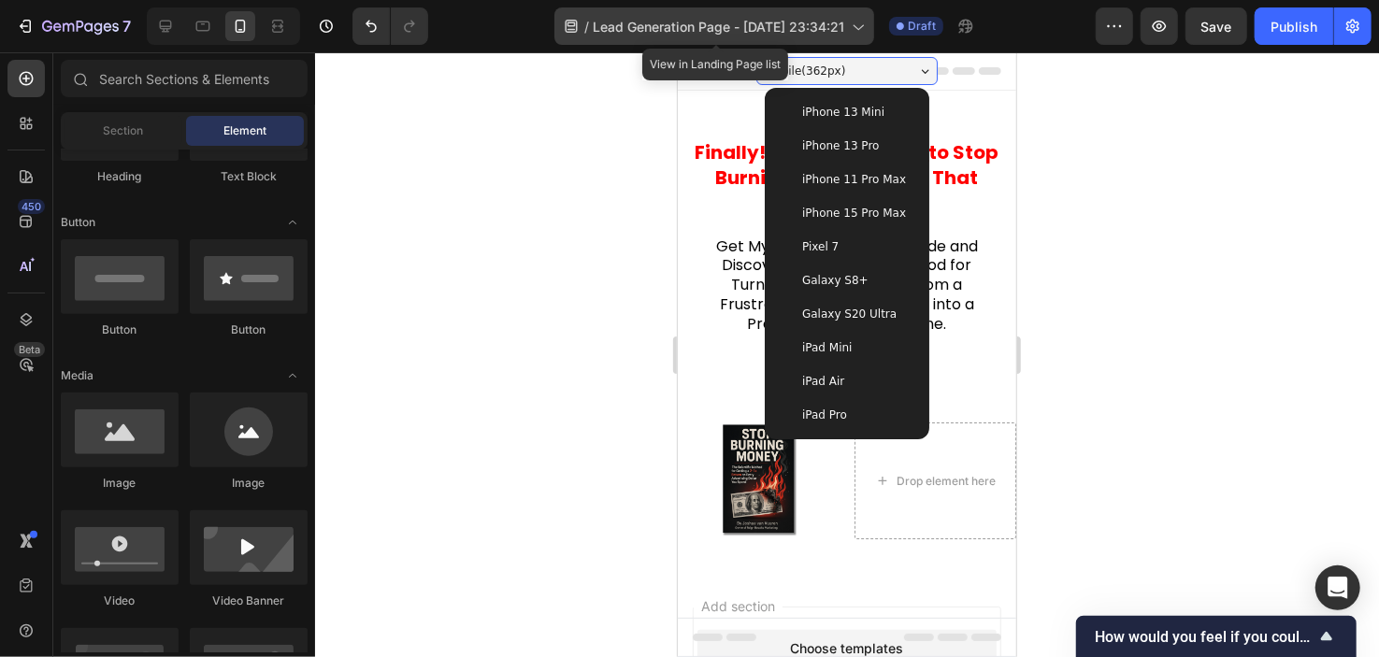
click at [631, 19] on span "Lead Generation Page - [DATE] 23:34:21" at bounding box center [719, 27] width 252 height 20
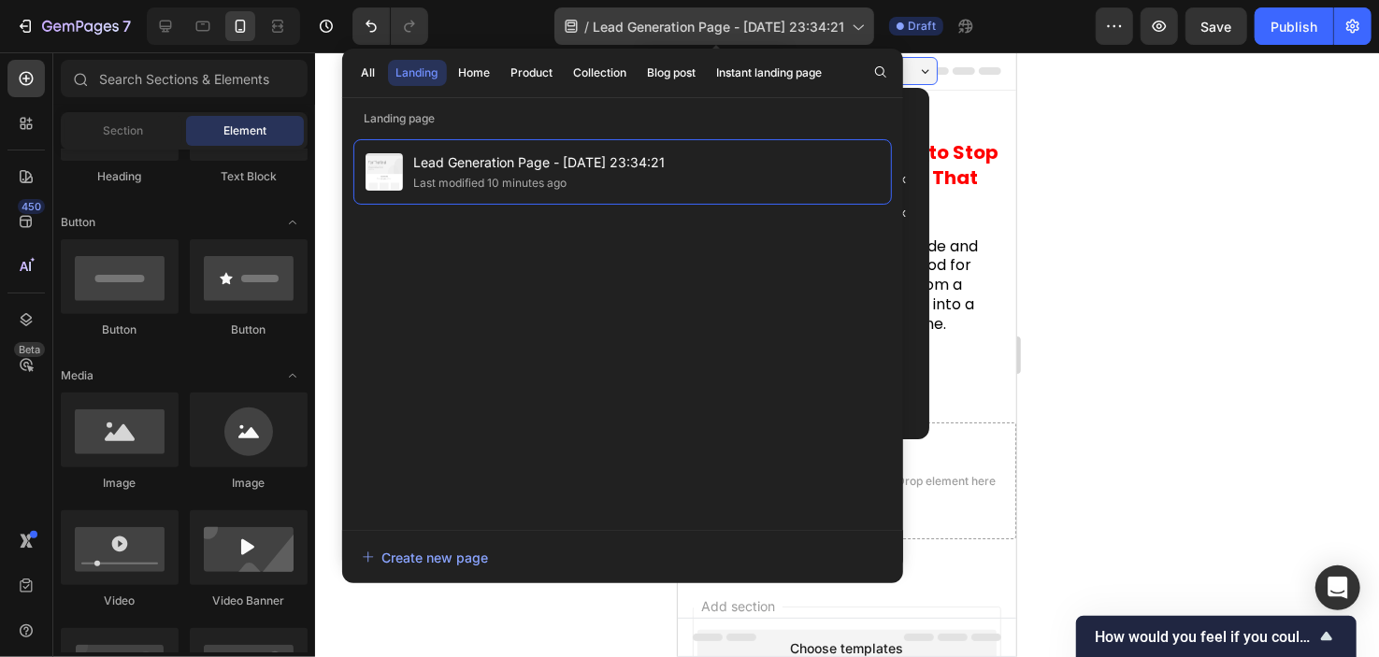
click at [709, 32] on span "Lead Generation Page - [DATE] 23:34:21" at bounding box center [719, 27] width 252 height 20
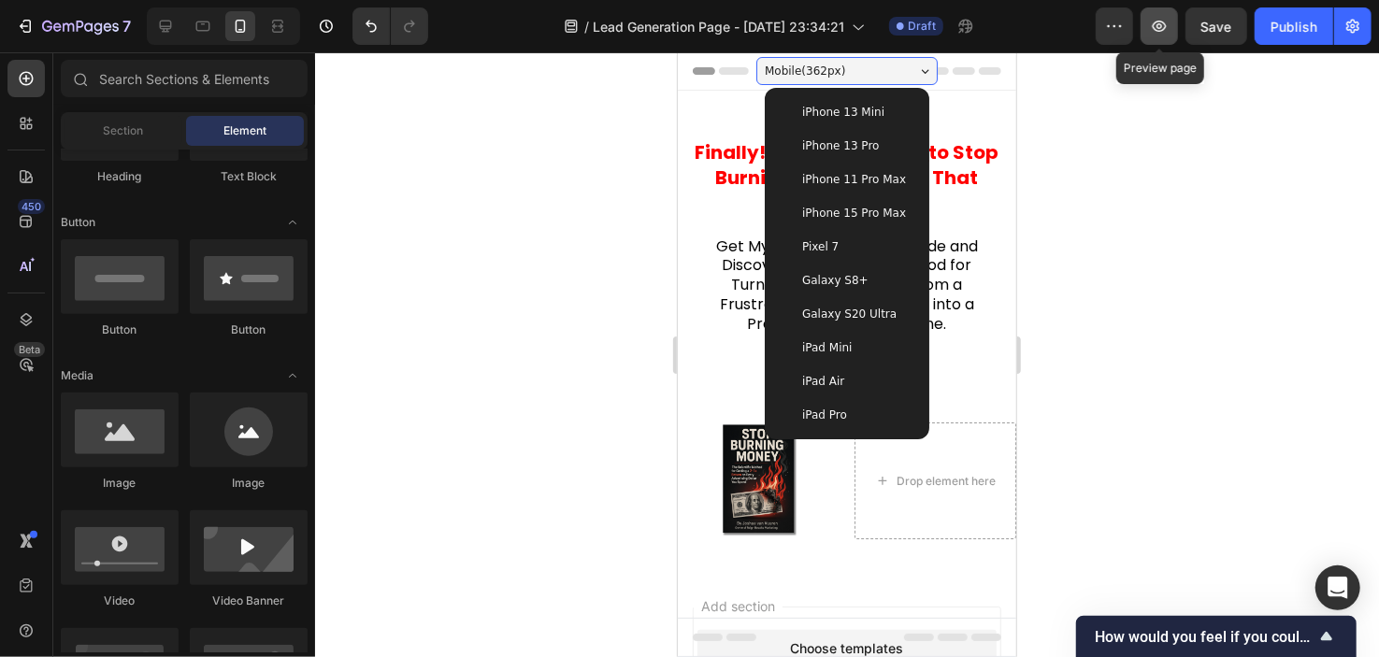
click at [1151, 23] on icon "button" at bounding box center [1159, 26] width 19 height 19
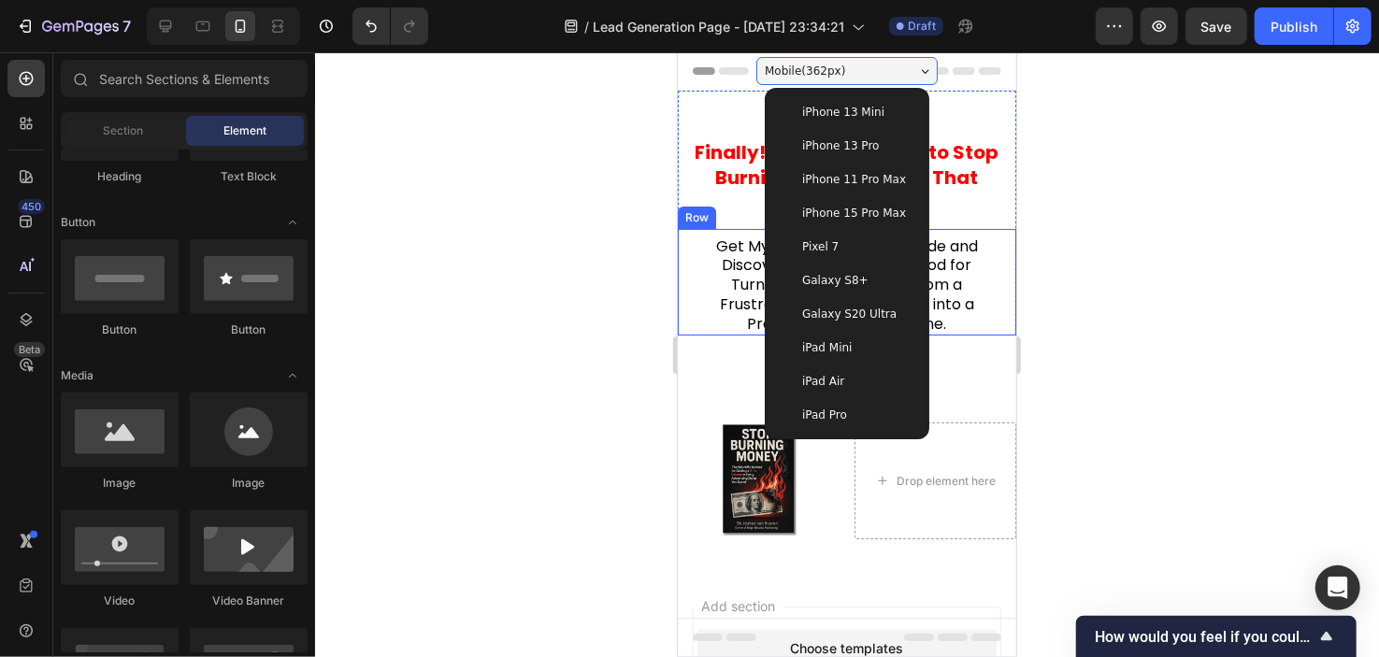
click at [619, 253] on div at bounding box center [847, 354] width 1064 height 605
click at [620, 376] on div at bounding box center [847, 354] width 1064 height 605
click at [727, 366] on div "(R2499 VALUE) Text Block Section 2" at bounding box center [846, 363] width 339 height 57
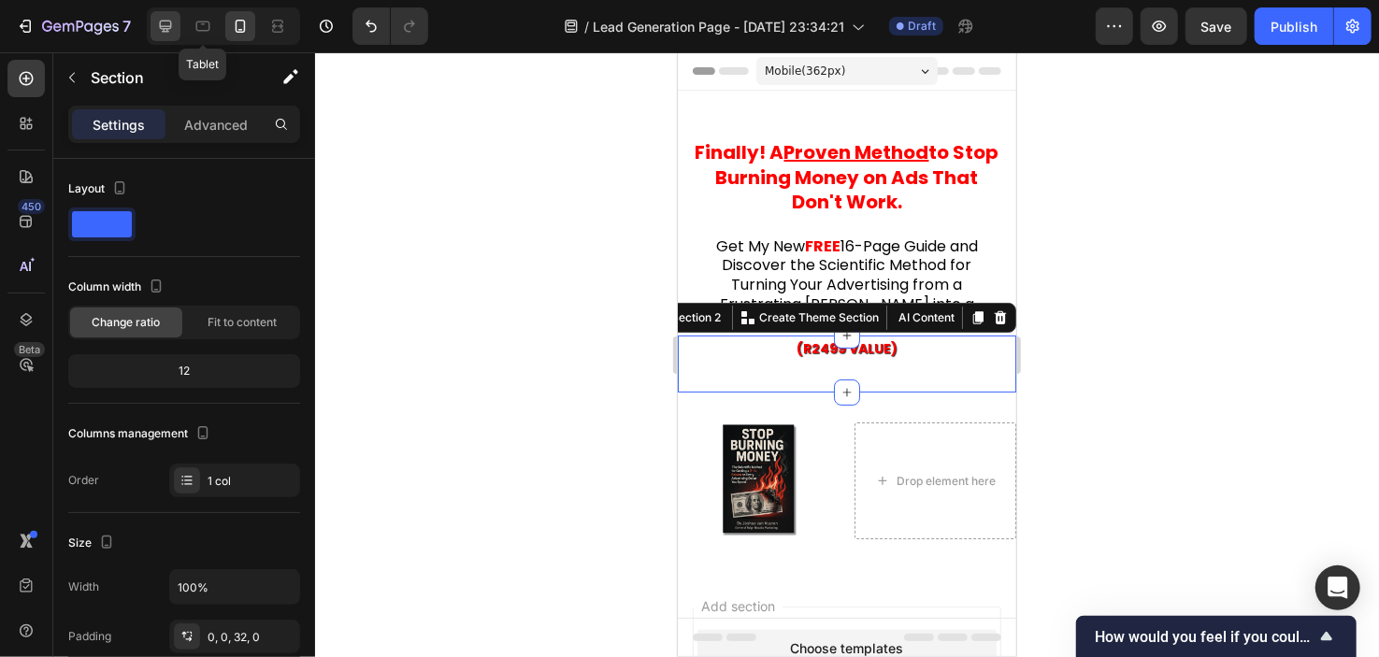
click at [177, 24] on div at bounding box center [166, 26] width 30 height 30
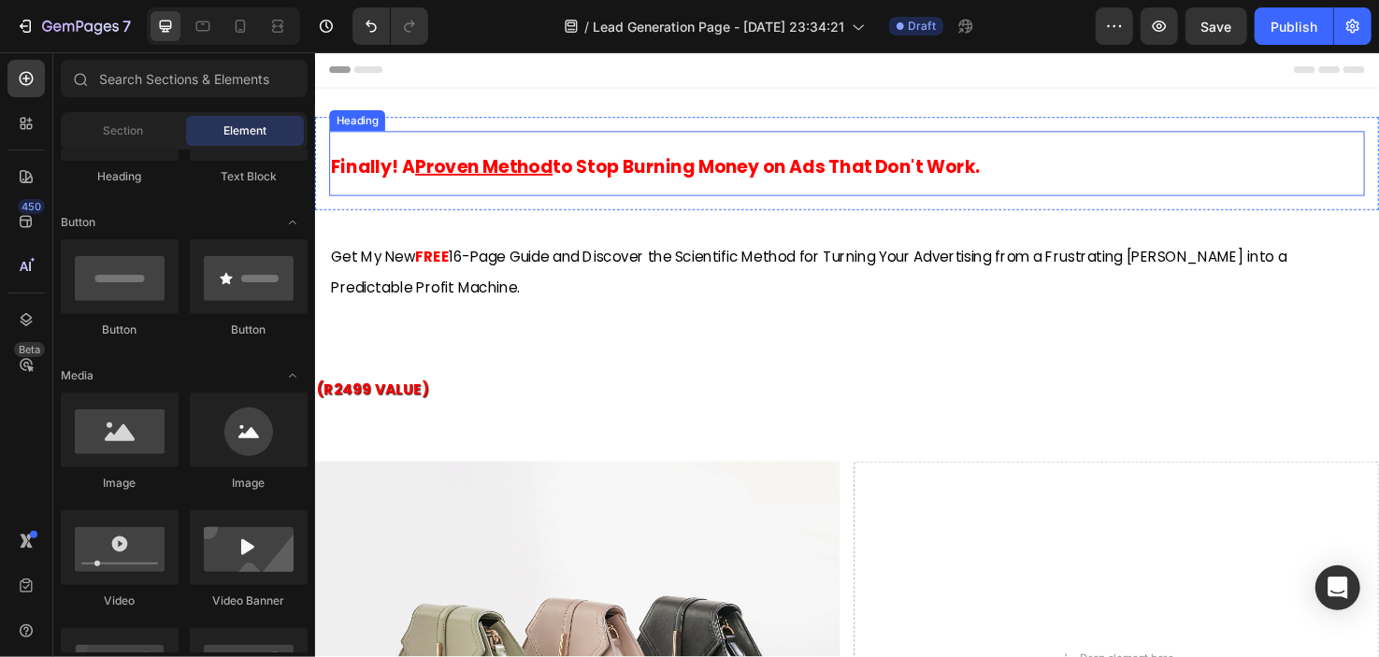
click at [685, 171] on strong "! A Proven Method to Stop Burning Money on Ads That Don't Work." at bounding box center [706, 173] width 620 height 26
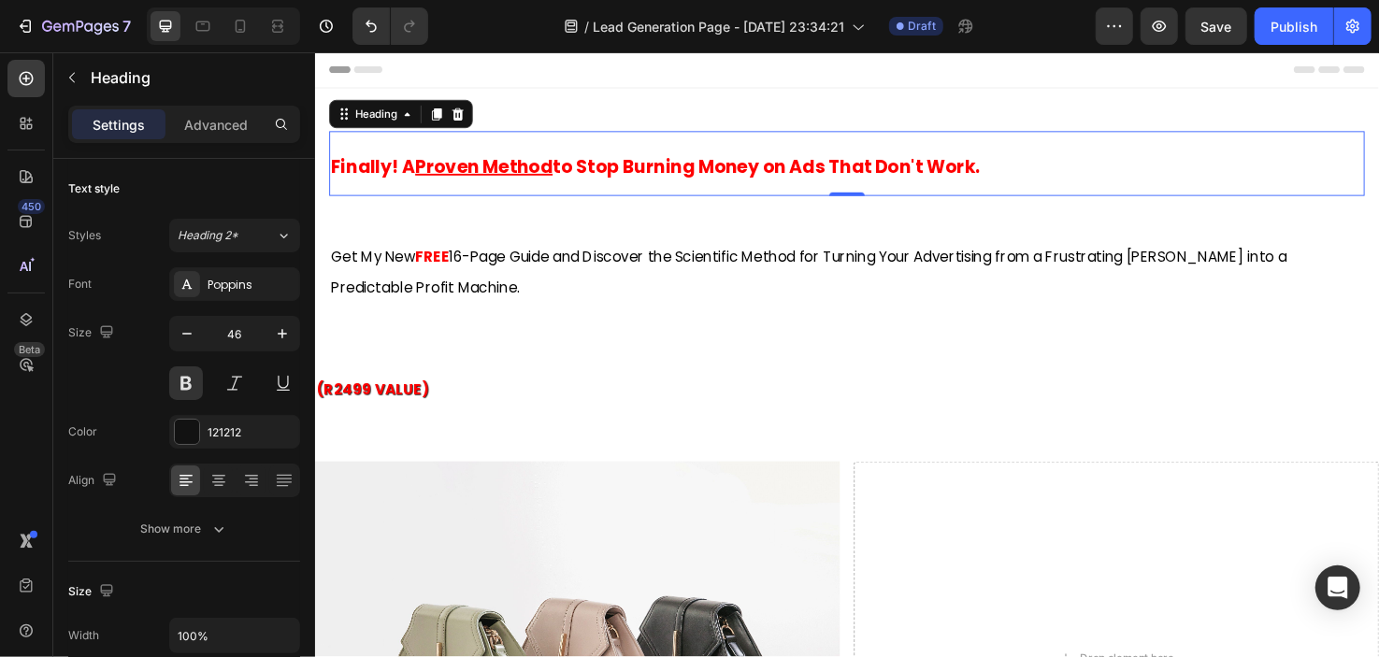
click at [359, 281] on p "Get My New FREE 16-Page Guide and Discover the Scientific Method for Turning Yo…" at bounding box center [875, 284] width 1089 height 66
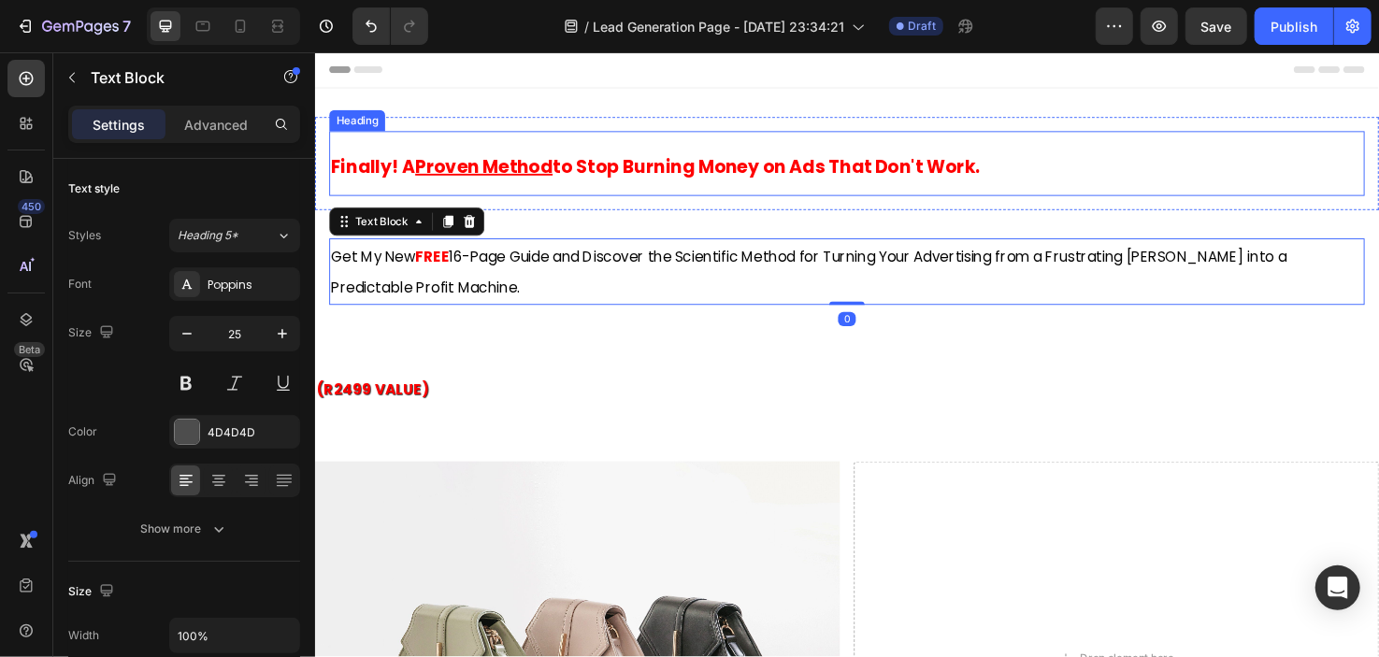
click at [411, 167] on strong "! A Proven Method to Stop Burning Money on Ads That Don't Work." at bounding box center [706, 173] width 620 height 26
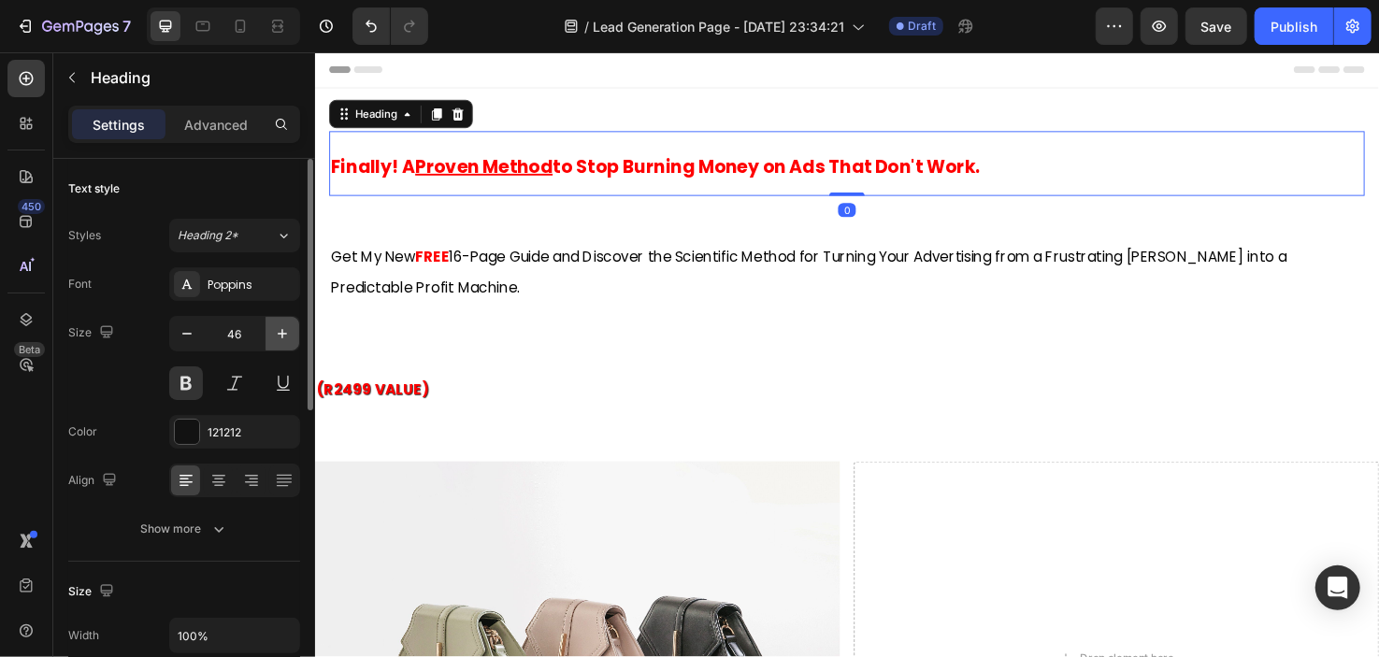
click at [274, 322] on button "button" at bounding box center [283, 334] width 34 height 34
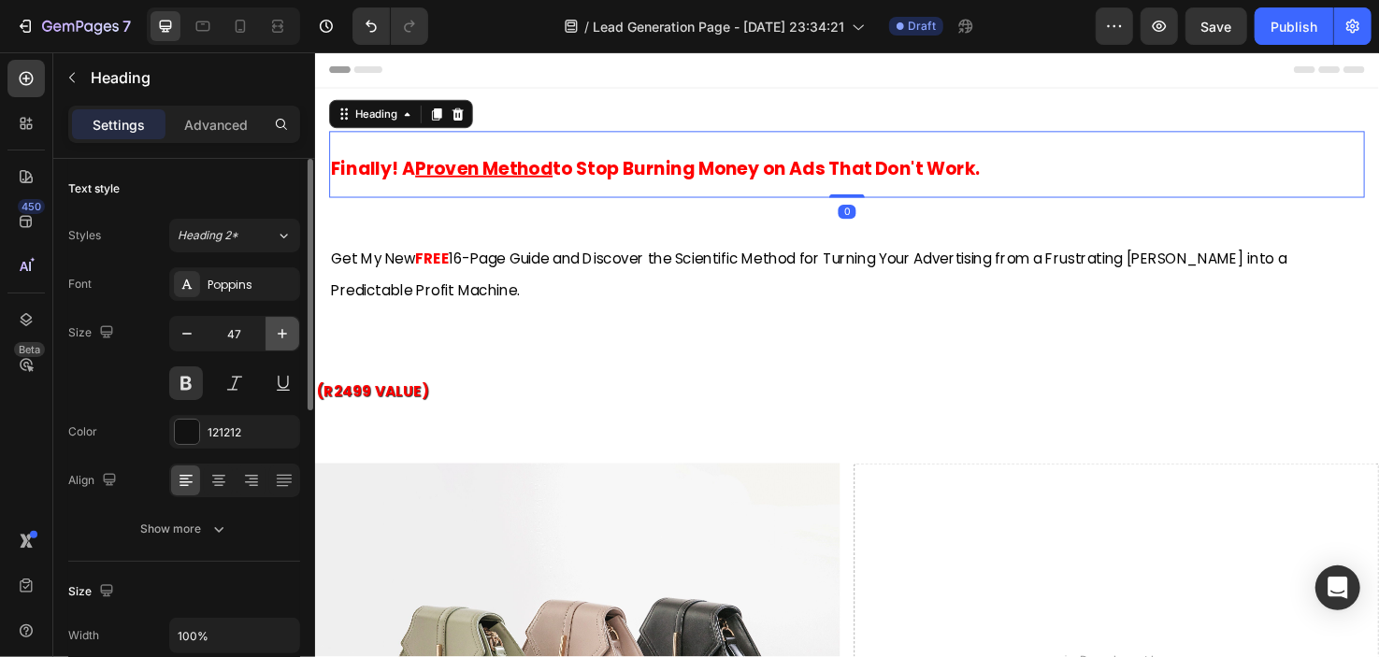
click at [274, 322] on button "button" at bounding box center [283, 334] width 34 height 34
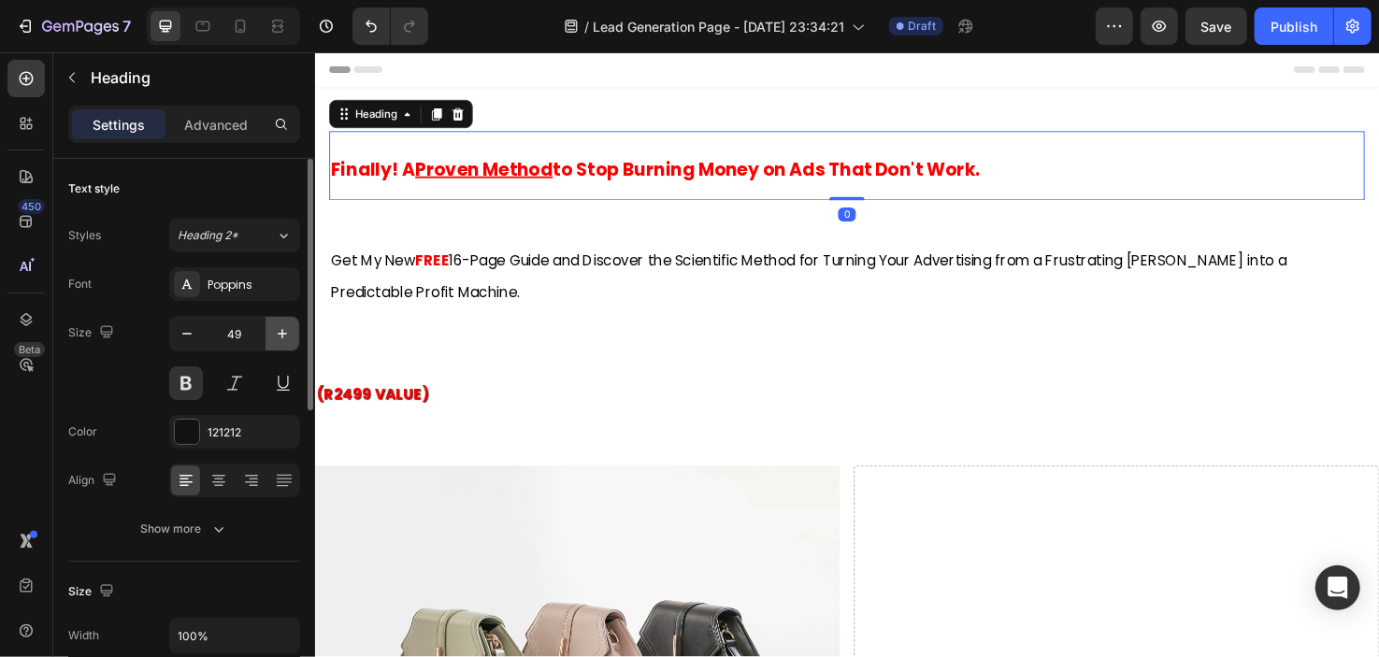
click at [274, 322] on button "button" at bounding box center [283, 334] width 34 height 34
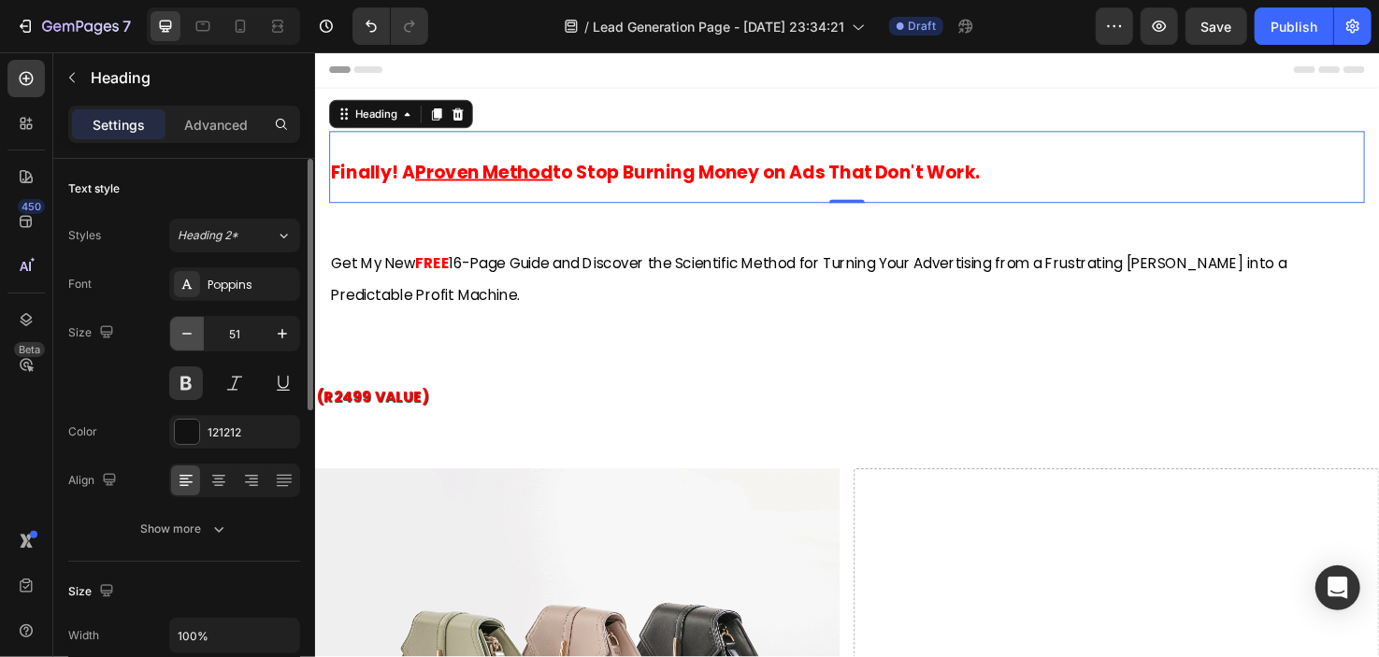
click at [195, 339] on icon "button" at bounding box center [187, 333] width 19 height 19
click at [194, 339] on icon "button" at bounding box center [187, 333] width 19 height 19
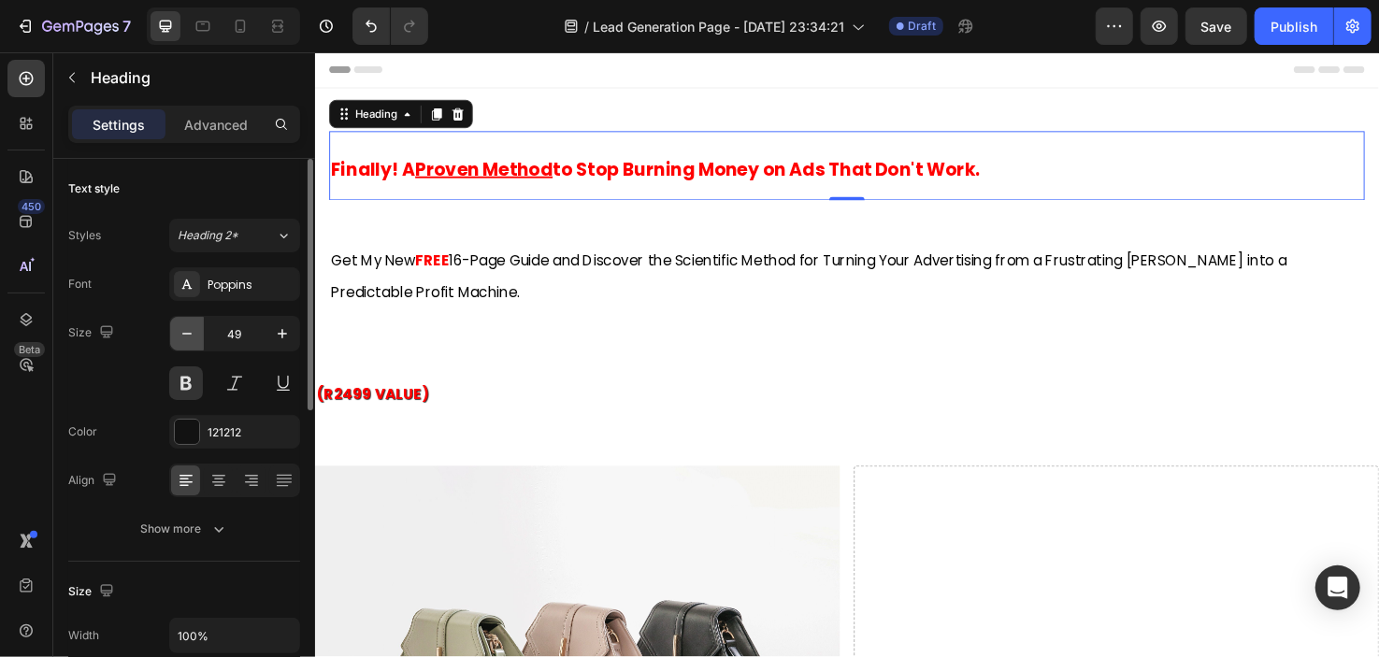
click at [194, 339] on icon "button" at bounding box center [187, 333] width 19 height 19
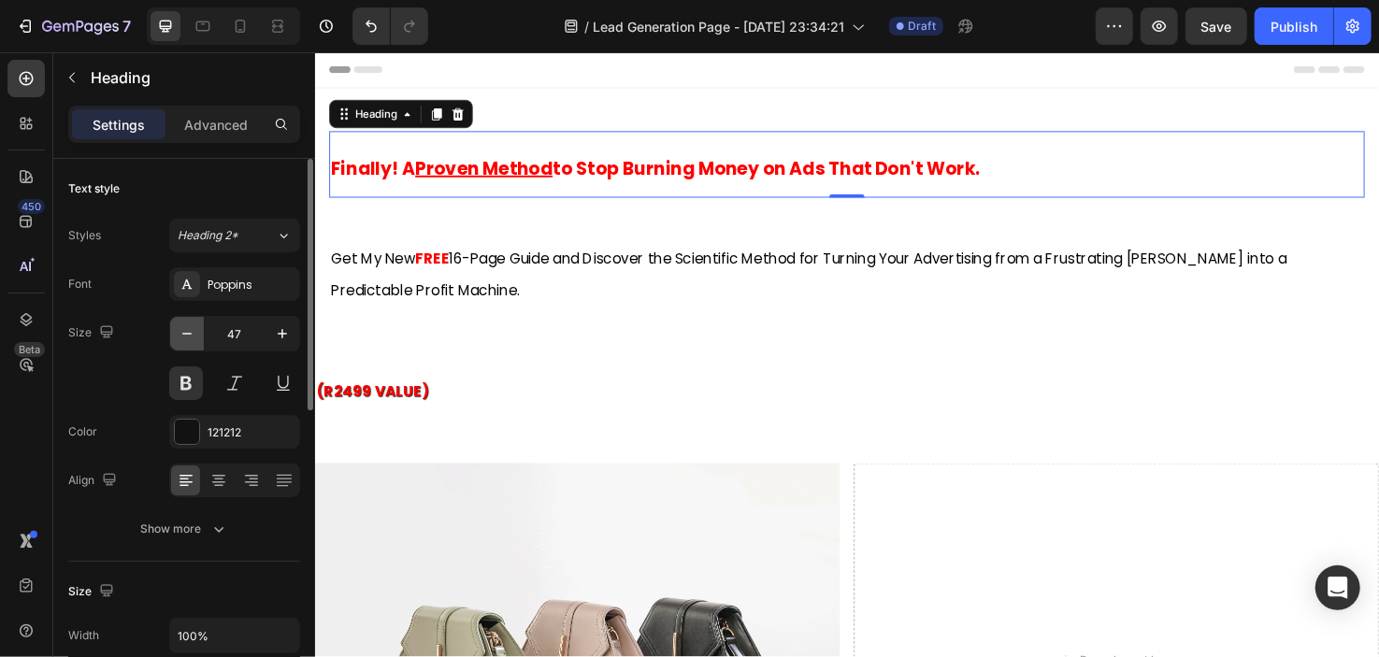
click at [194, 339] on icon "button" at bounding box center [187, 333] width 19 height 19
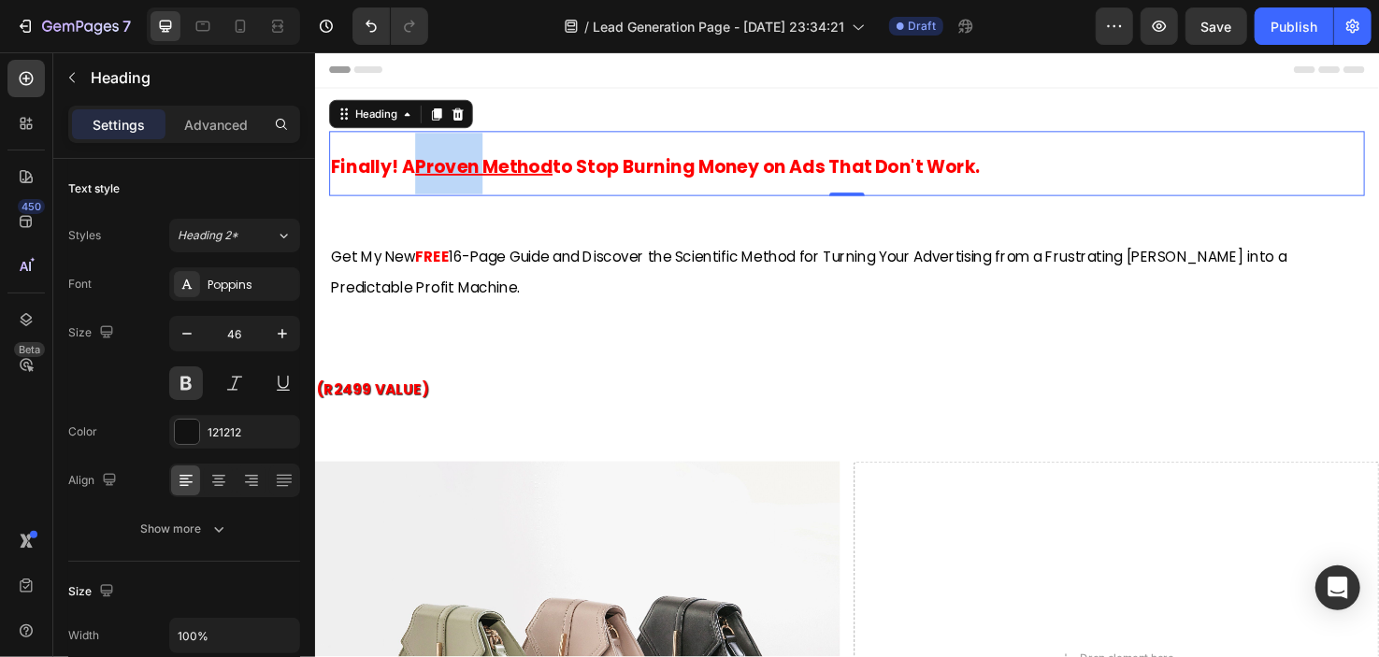
click at [480, 166] on u "Proven Method" at bounding box center [492, 173] width 145 height 26
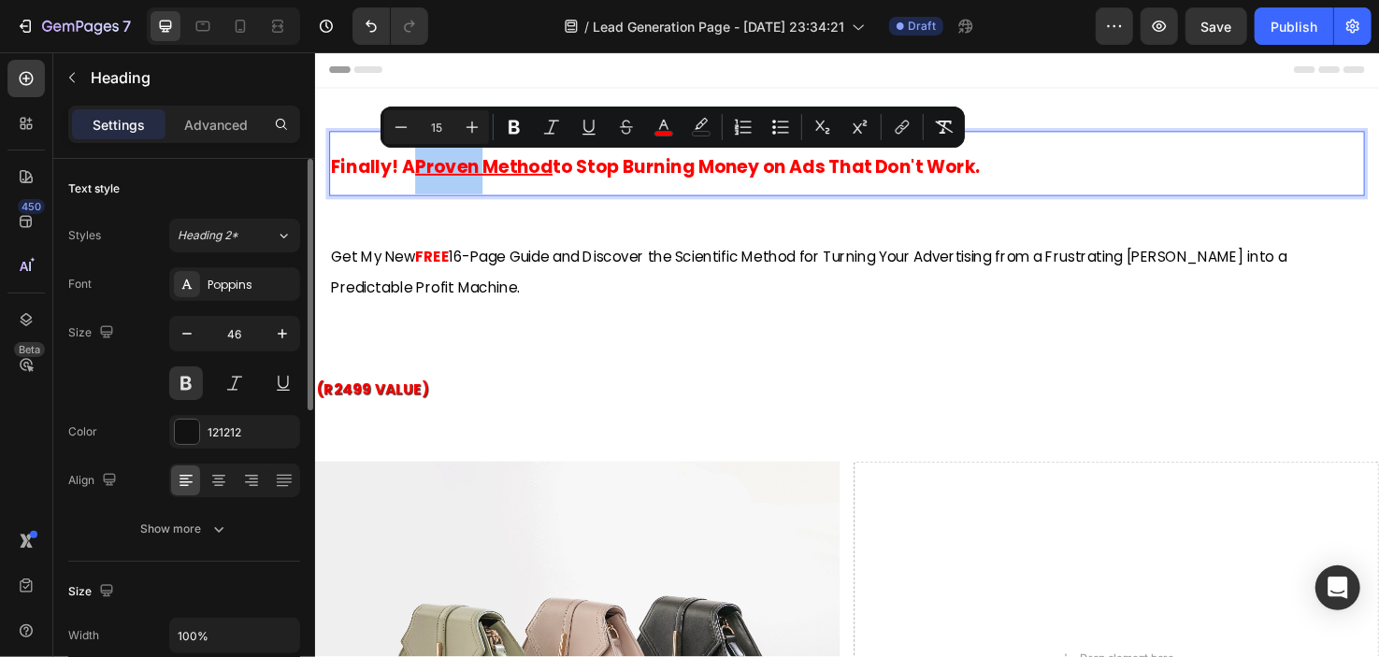
click at [124, 398] on div "Size 46" at bounding box center [184, 358] width 232 height 84
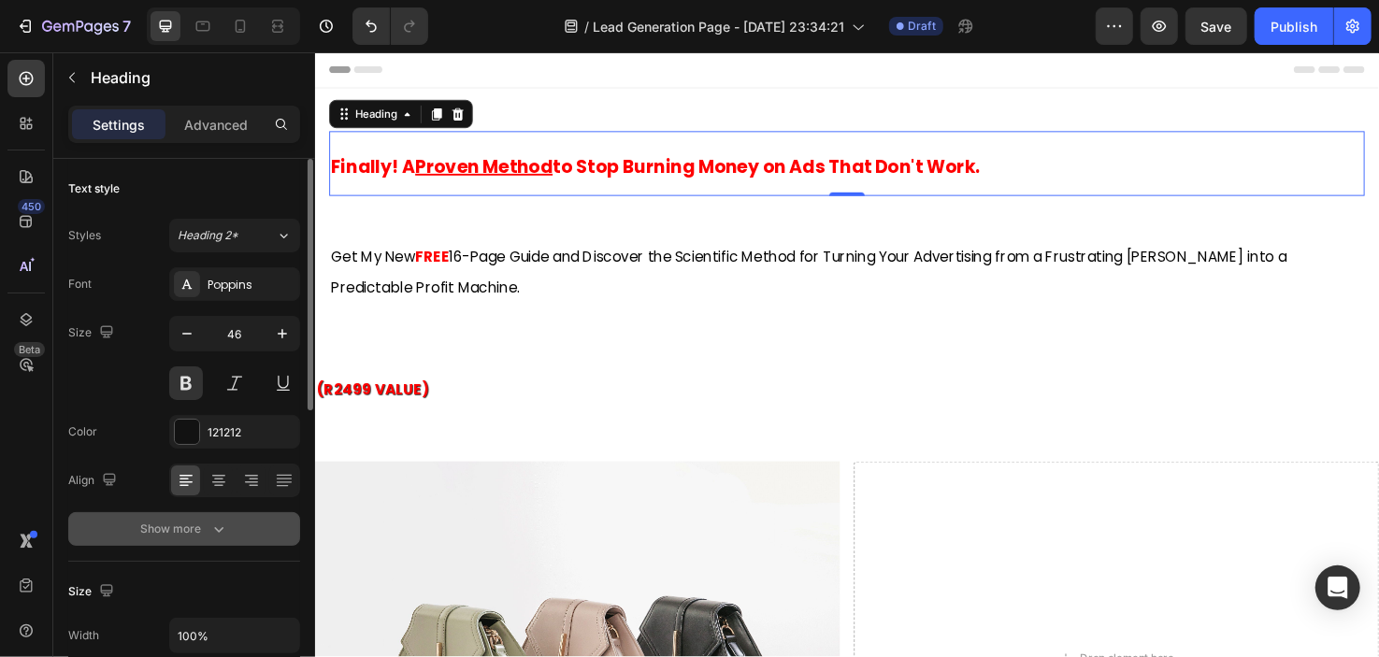
click at [180, 524] on div "Show more" at bounding box center [184, 529] width 87 height 19
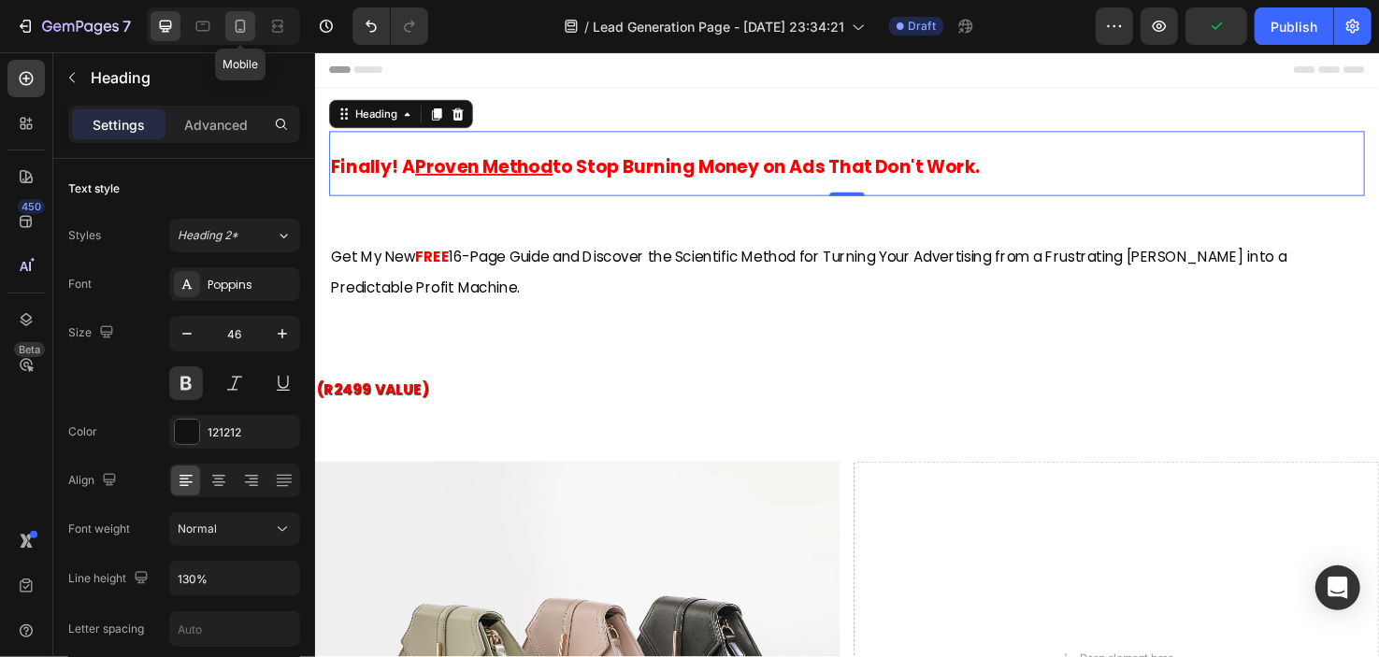
click at [236, 27] on icon at bounding box center [241, 26] width 10 height 13
type input "39"
type input "50%"
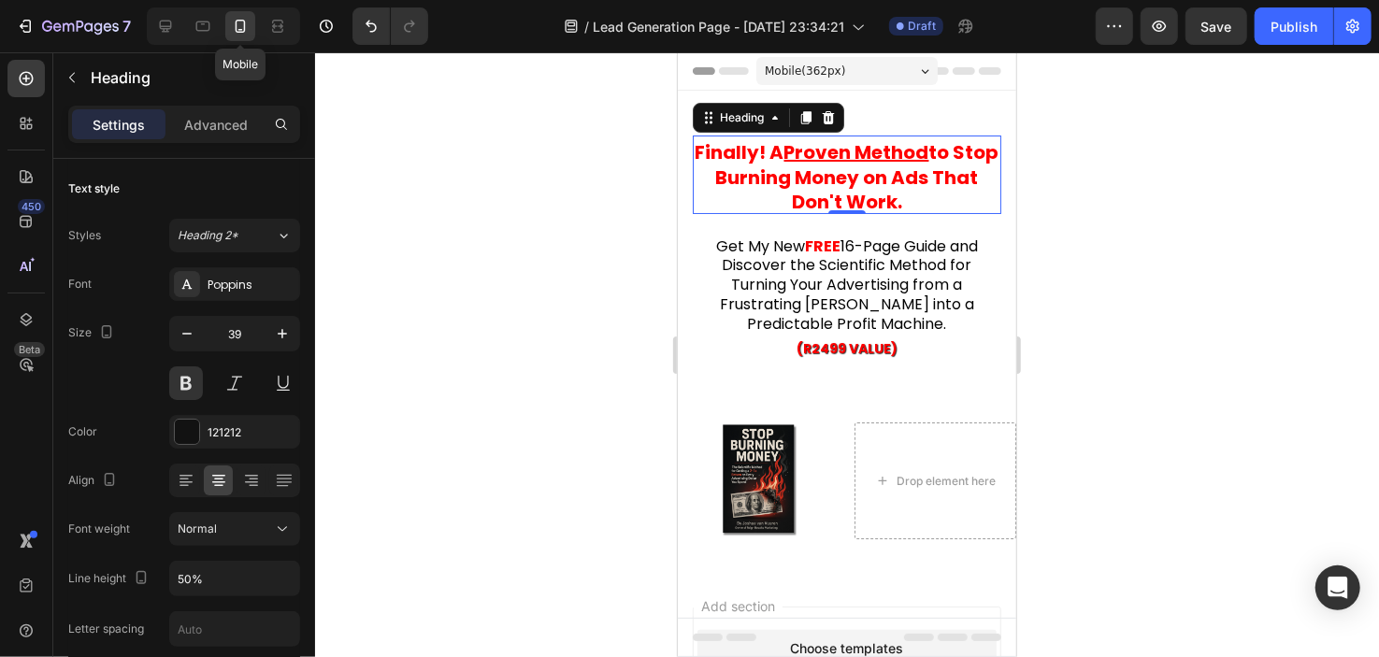
scroll to position [17, 0]
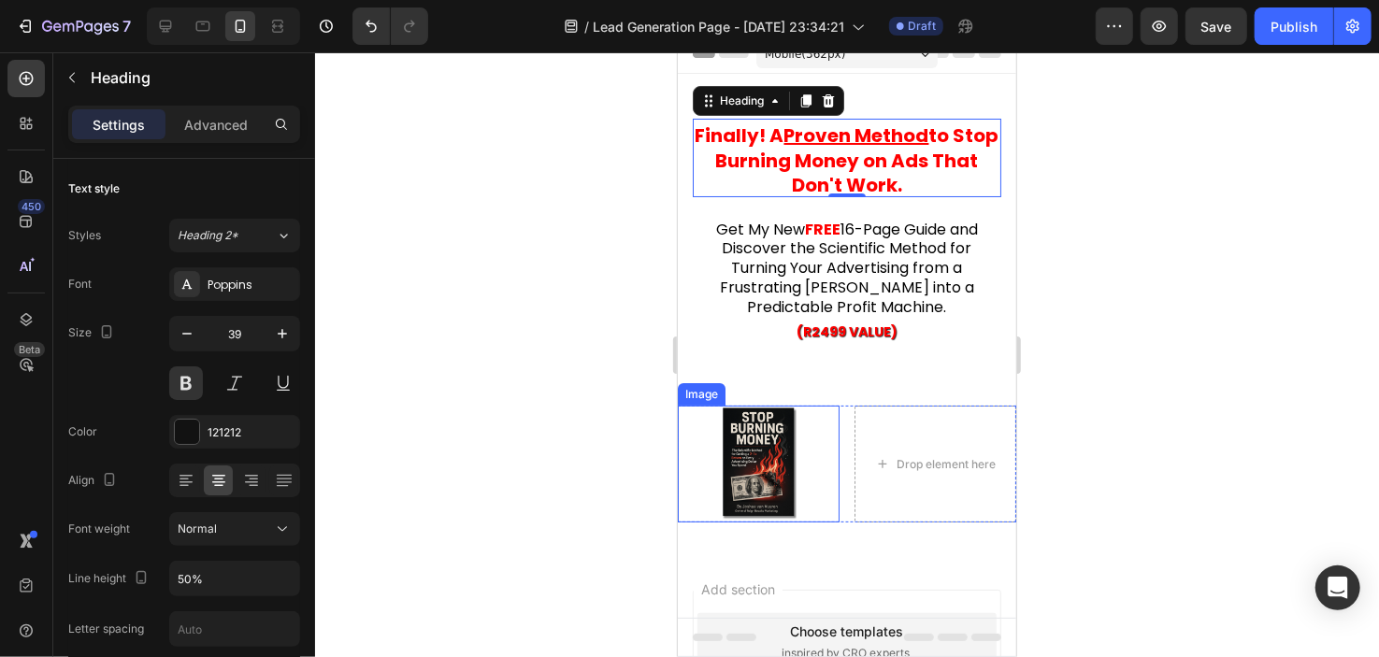
click at [724, 441] on img at bounding box center [759, 463] width 94 height 117
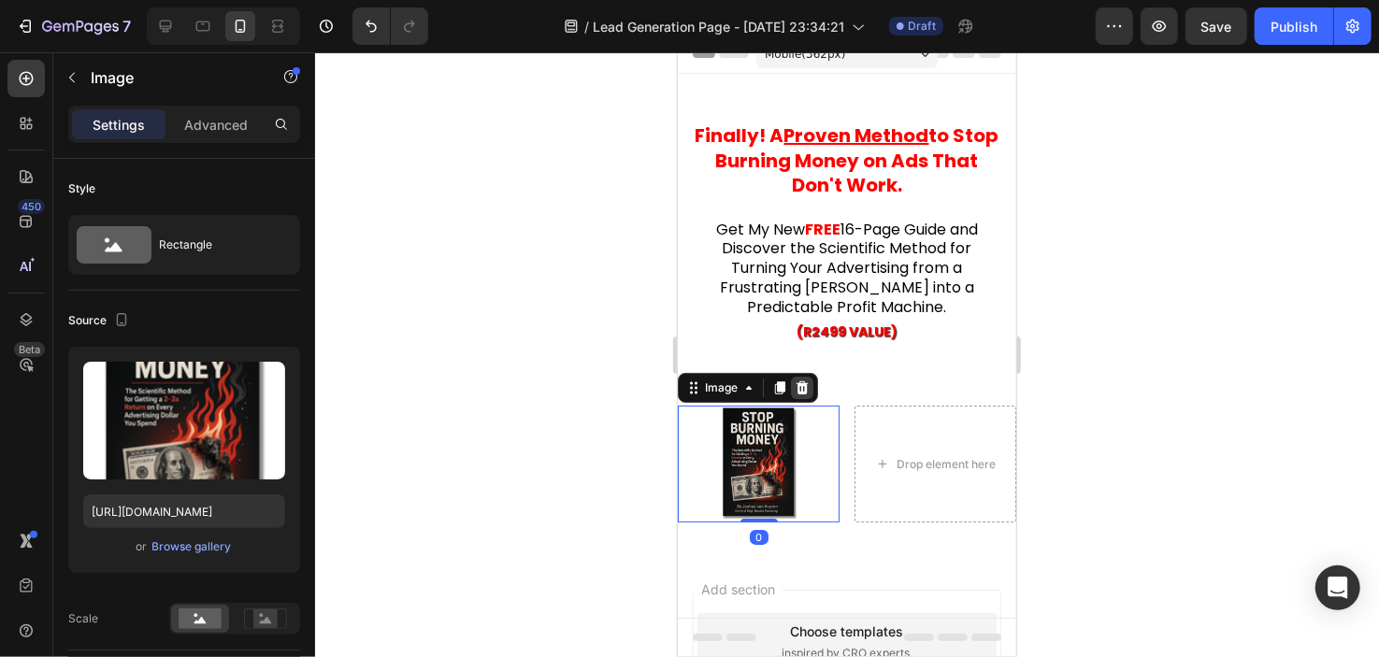
click at [807, 384] on icon at bounding box center [801, 387] width 15 height 15
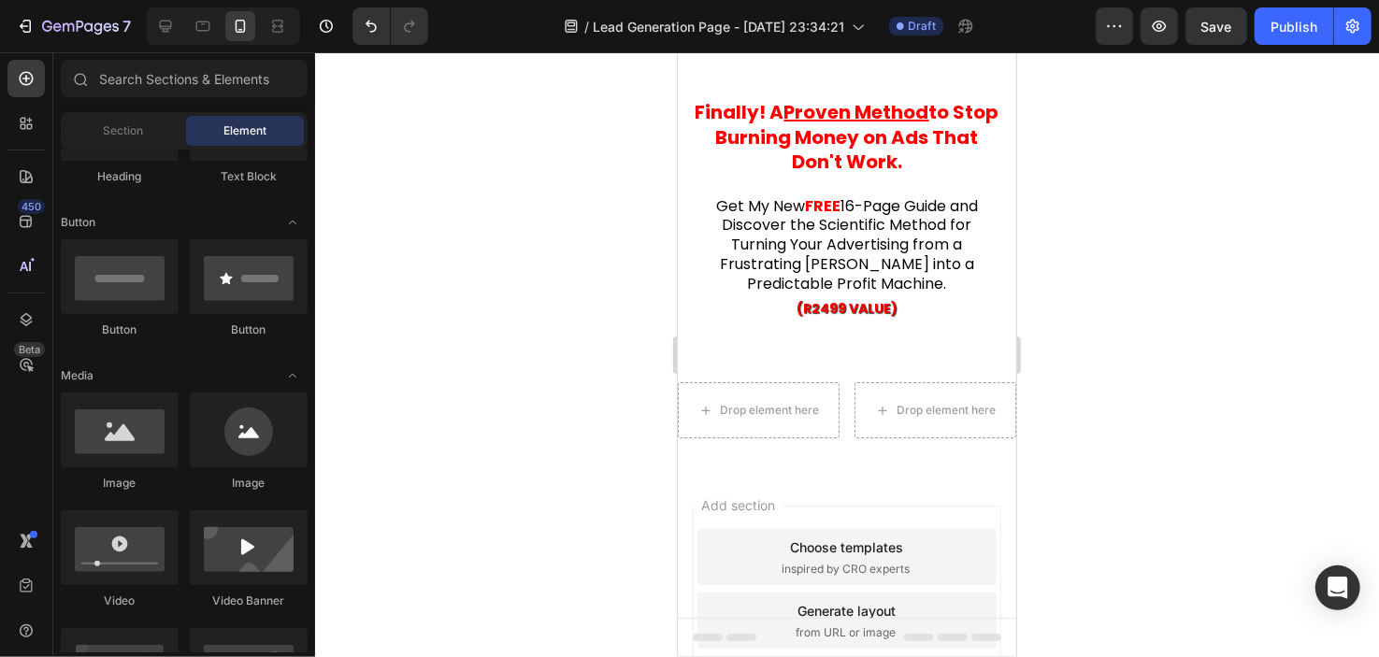
scroll to position [46, 0]
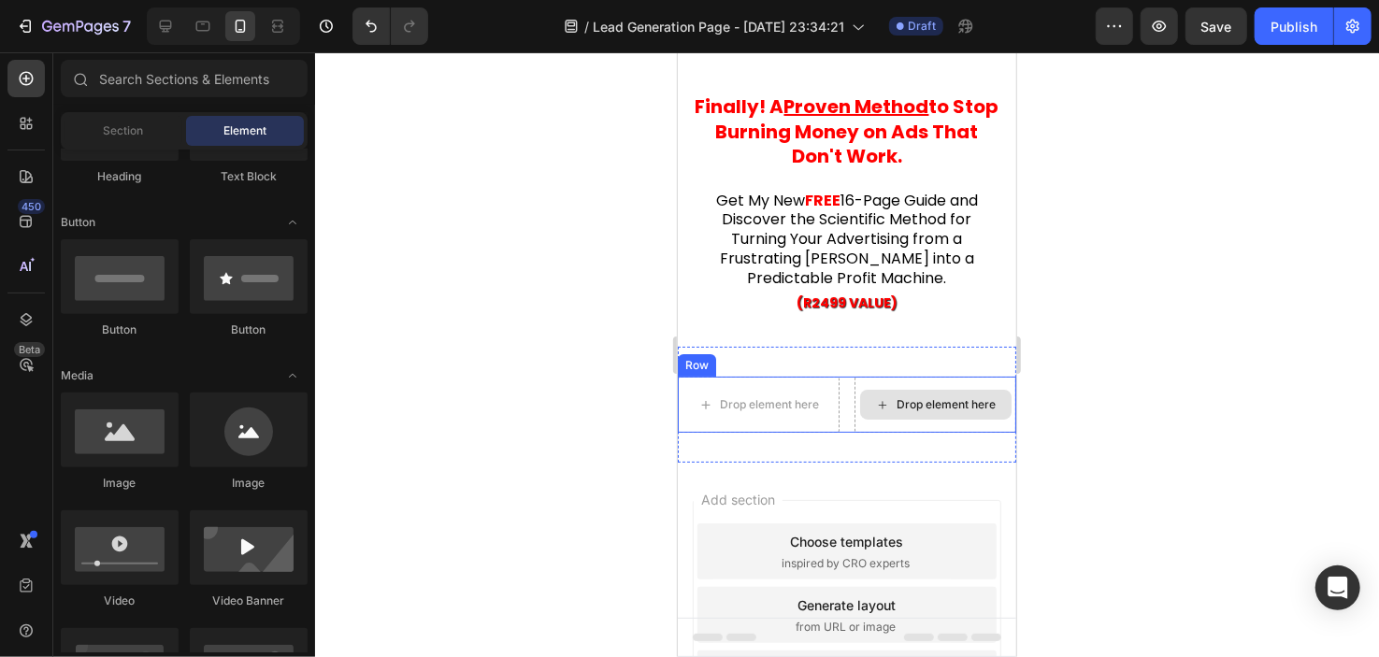
click at [924, 389] on div "Drop element here" at bounding box center [934, 404] width 151 height 30
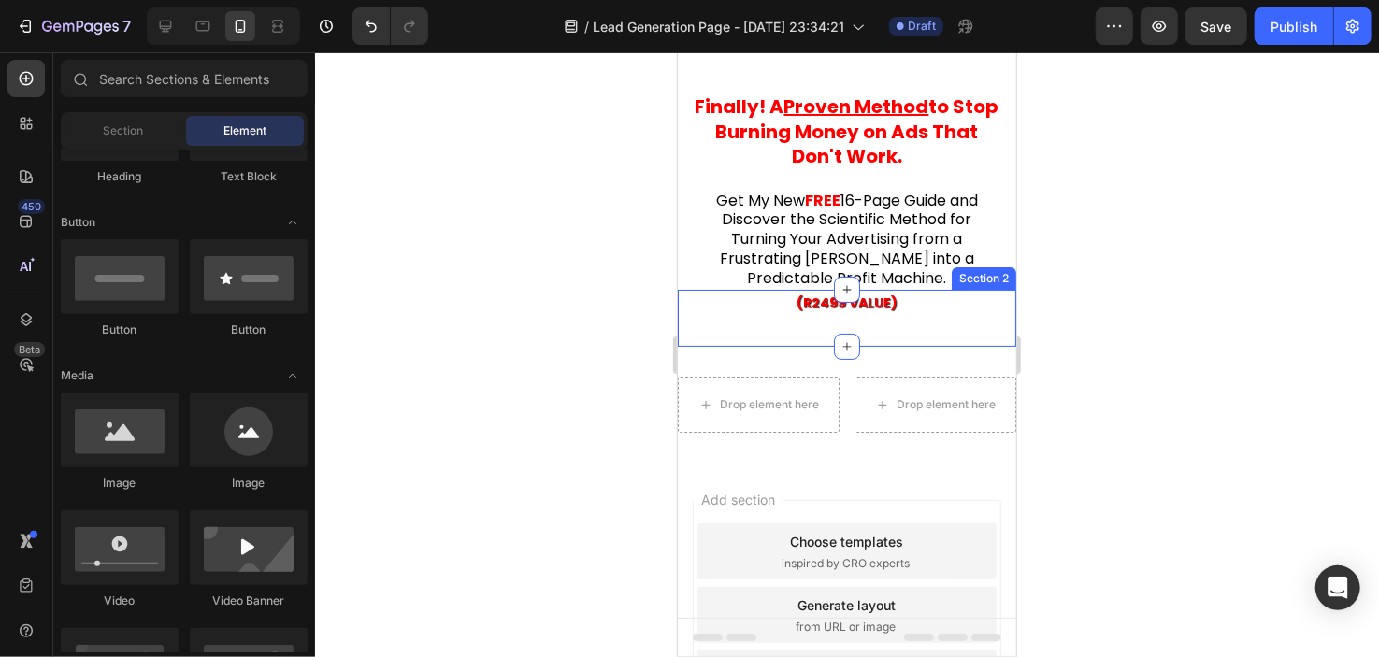
click at [765, 336] on div "(R2499 VALUE) Text Block Section 2" at bounding box center [846, 317] width 339 height 57
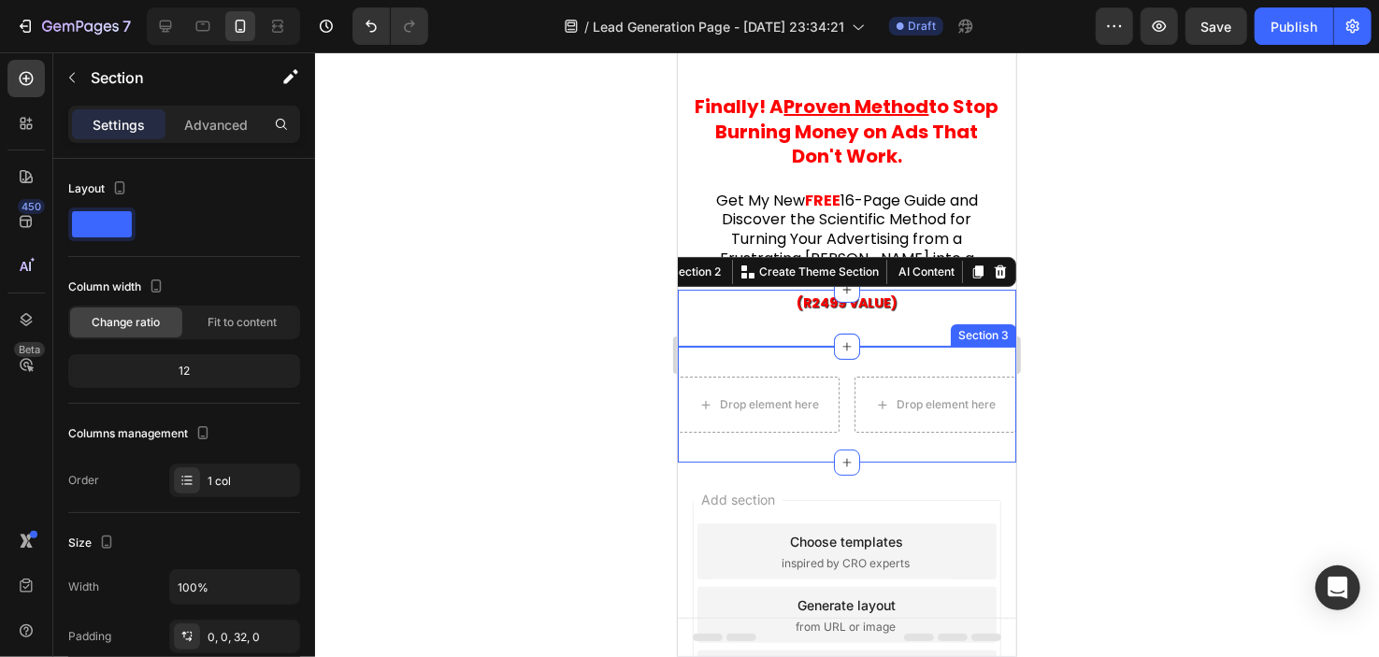
click at [769, 353] on div "Drop element here Drop element here Row Section 3" at bounding box center [846, 404] width 339 height 116
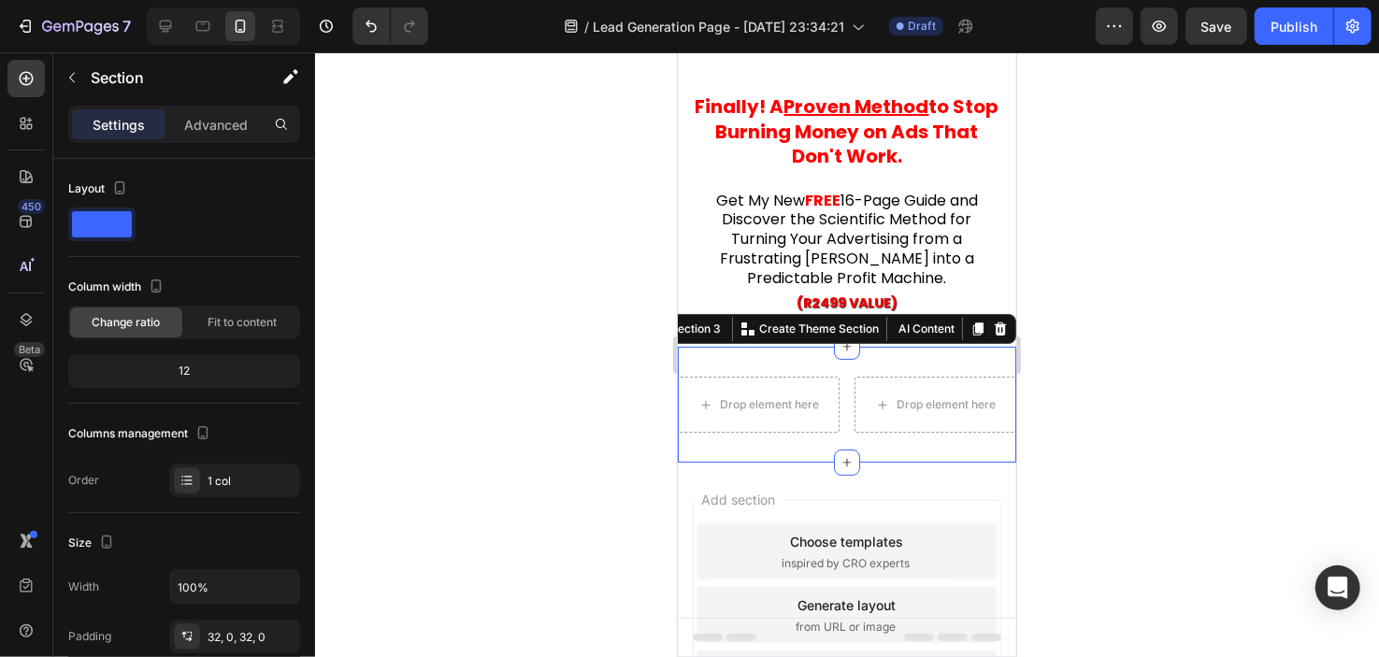
scroll to position [445, 0]
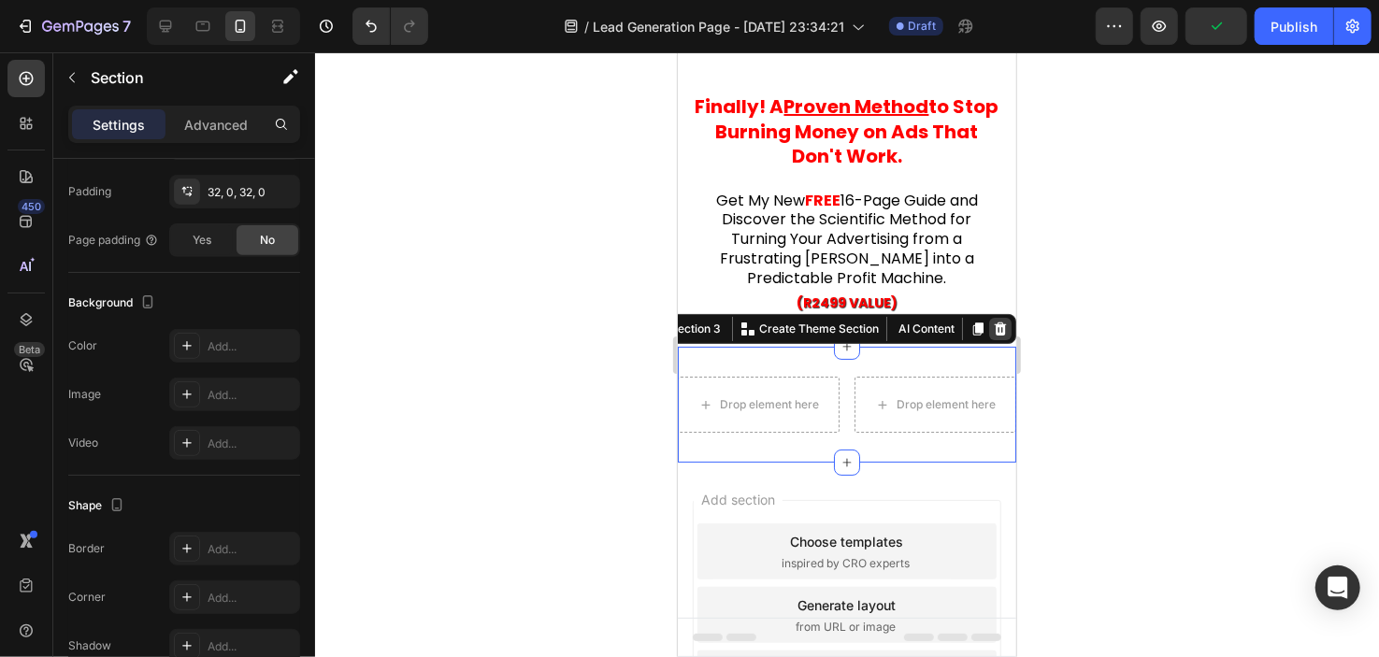
click at [994, 329] on icon at bounding box center [1000, 328] width 12 height 13
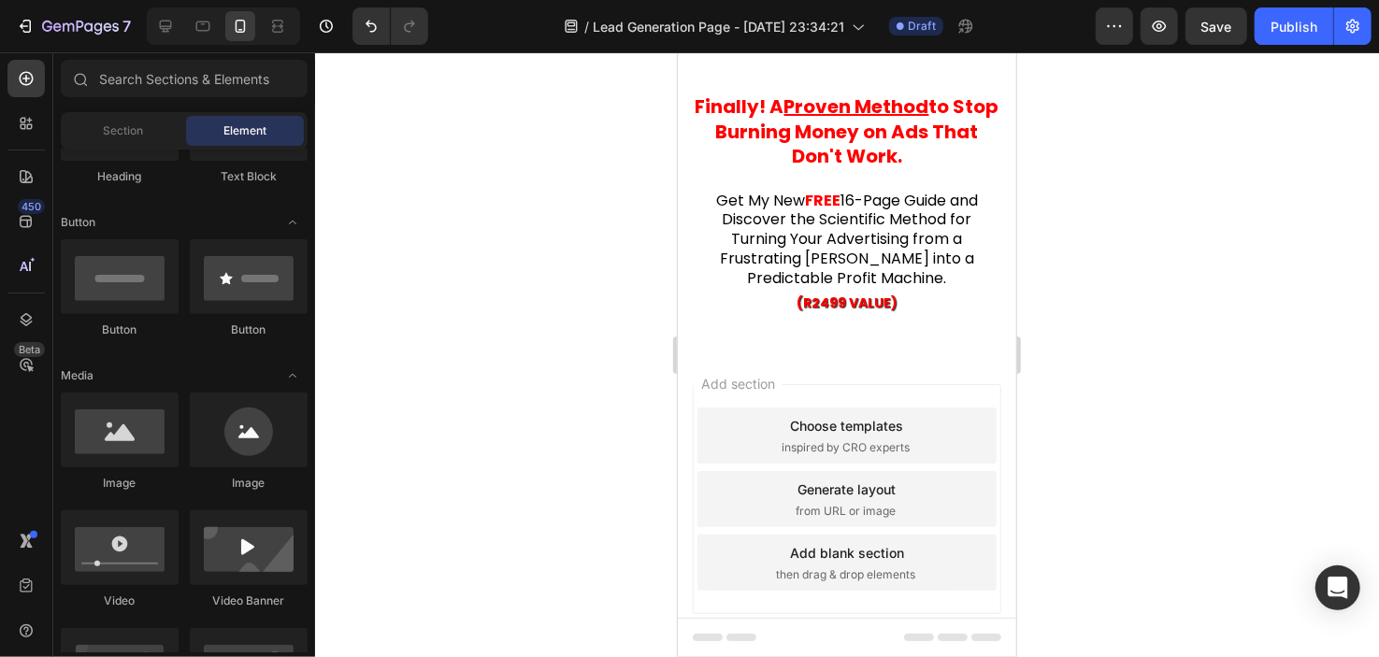
click at [809, 353] on div "Add section Choose templates inspired by CRO experts Generate layout from URL o…" at bounding box center [846, 524] width 339 height 357
click at [801, 394] on div "Add section Choose templates inspired by CRO experts Generate layout from URL o…" at bounding box center [846, 498] width 309 height 230
click at [800, 416] on div "Choose templates" at bounding box center [846, 425] width 113 height 20
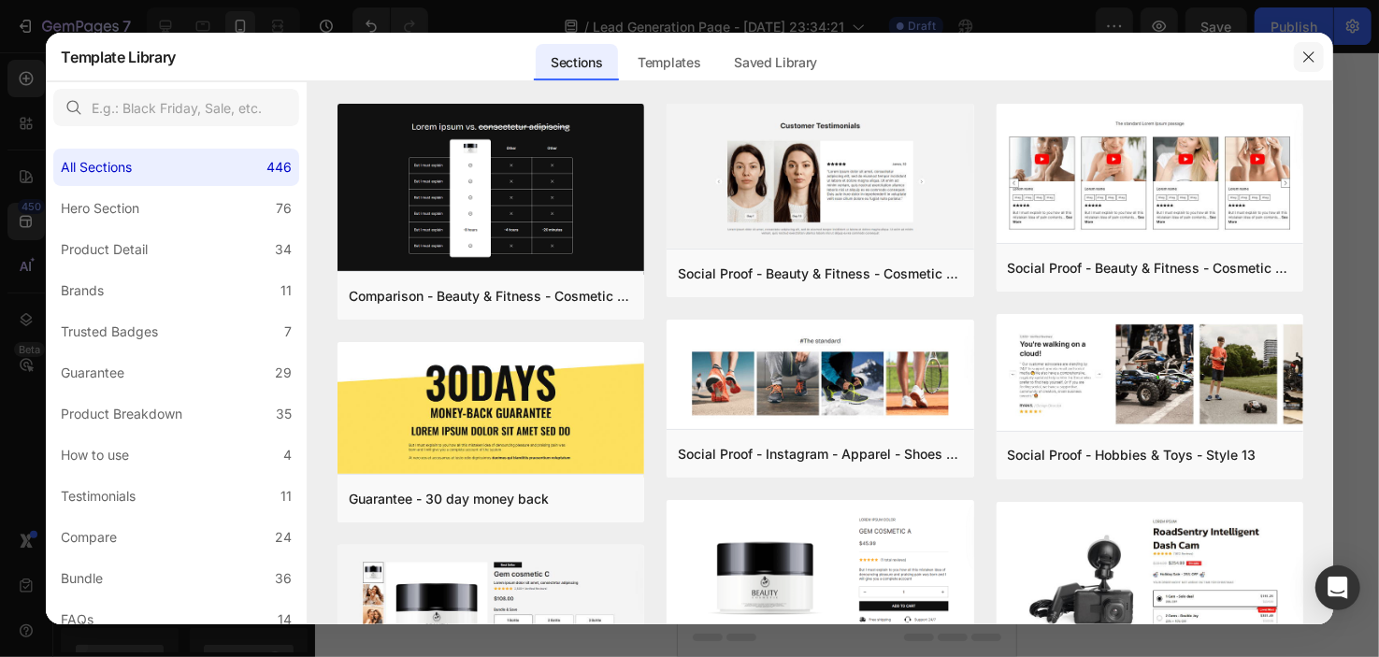
click at [1312, 57] on icon "button" at bounding box center [1309, 57] width 15 height 15
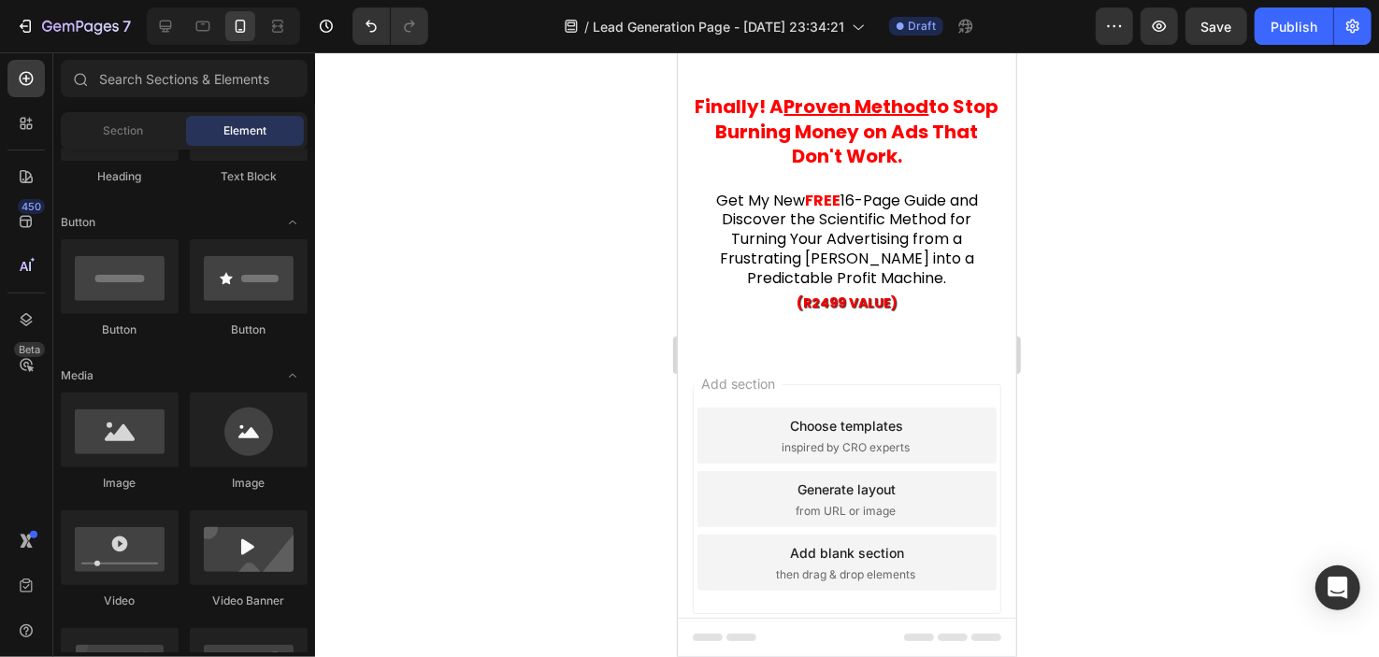
click at [880, 551] on div "Add blank section" at bounding box center [846, 552] width 114 height 20
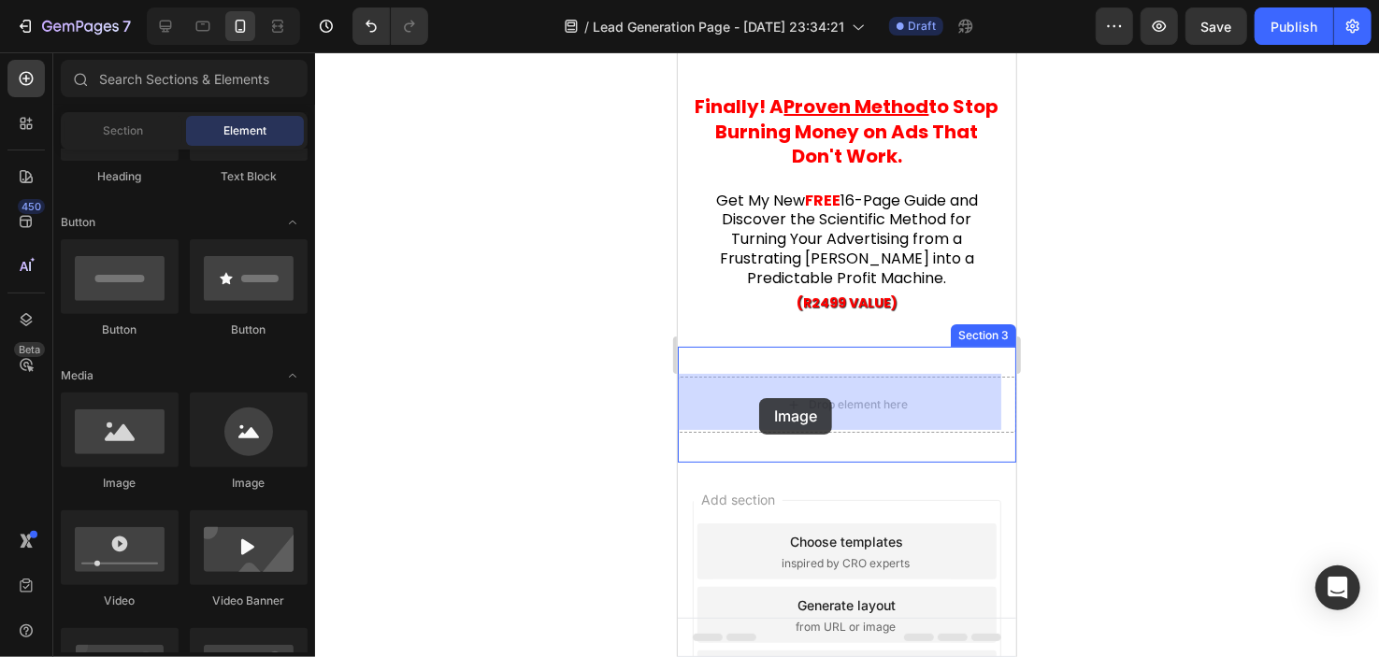
drag, startPoint x: 791, startPoint y: 508, endPoint x: 759, endPoint y: 397, distance: 114.8
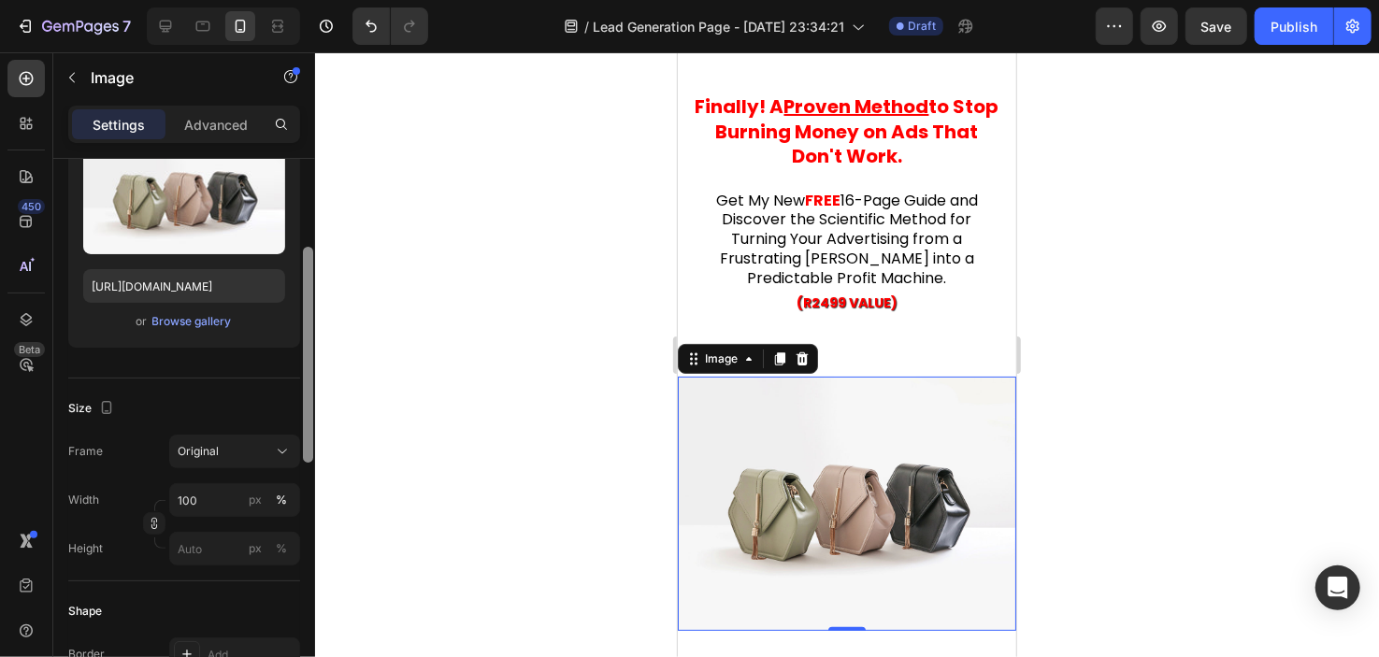
scroll to position [228, 0]
drag, startPoint x: 310, startPoint y: 191, endPoint x: 294, endPoint y: 281, distance: 91.2
click at [294, 281] on div "Style Rectangle Source Upload Image https://cdn.shopify.com/s/files/1/2005/9307…" at bounding box center [184, 435] width 262 height 552
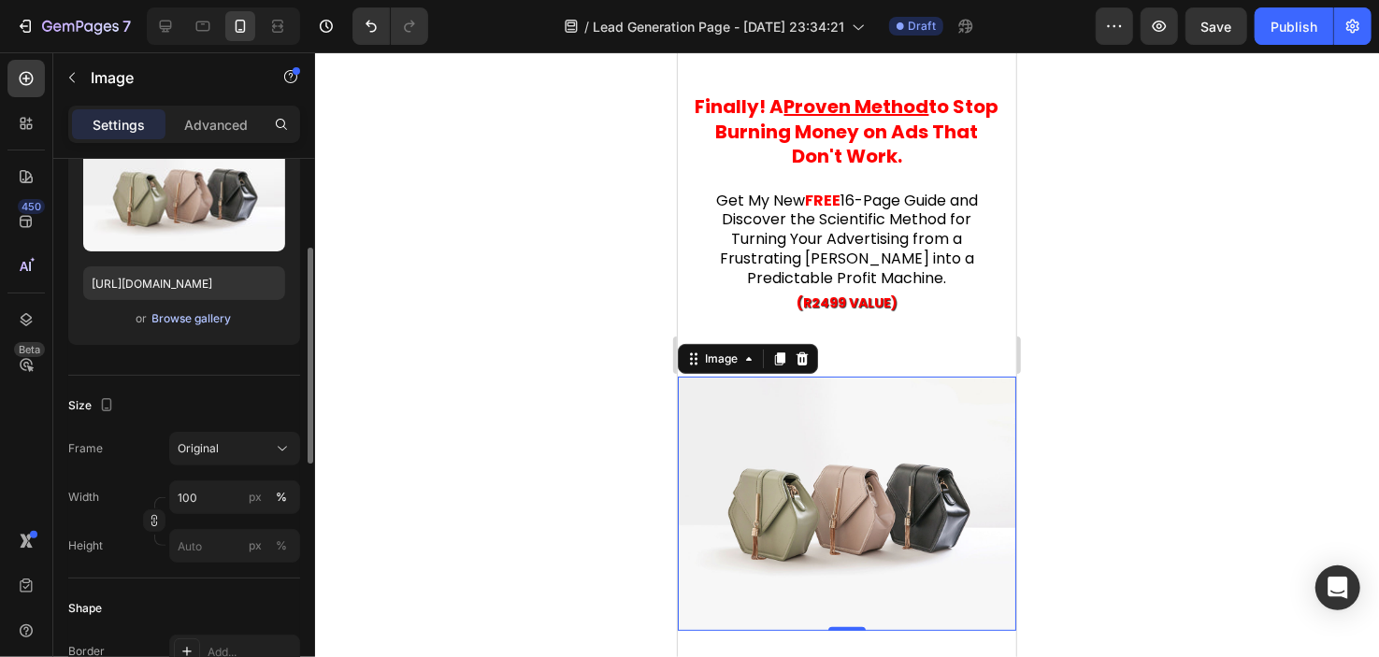
click at [180, 321] on div "Browse gallery" at bounding box center [191, 318] width 79 height 17
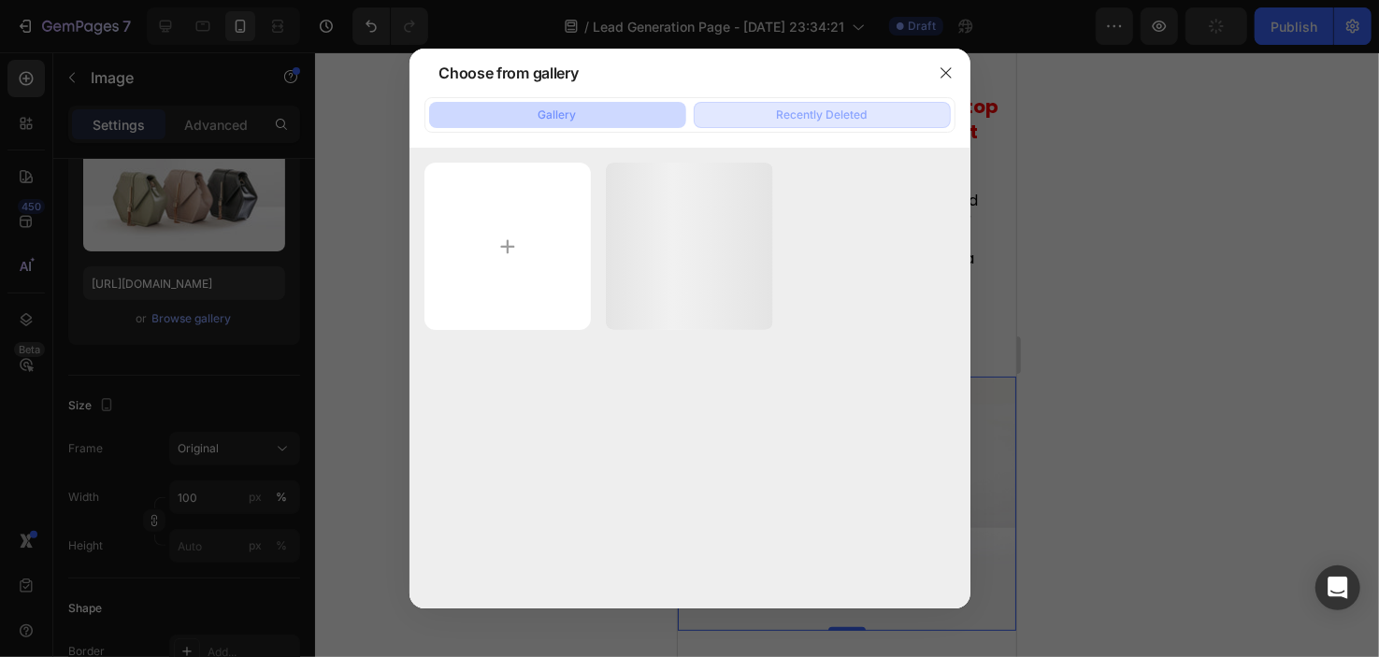
click at [753, 123] on button "Recently Deleted" at bounding box center [822, 115] width 257 height 26
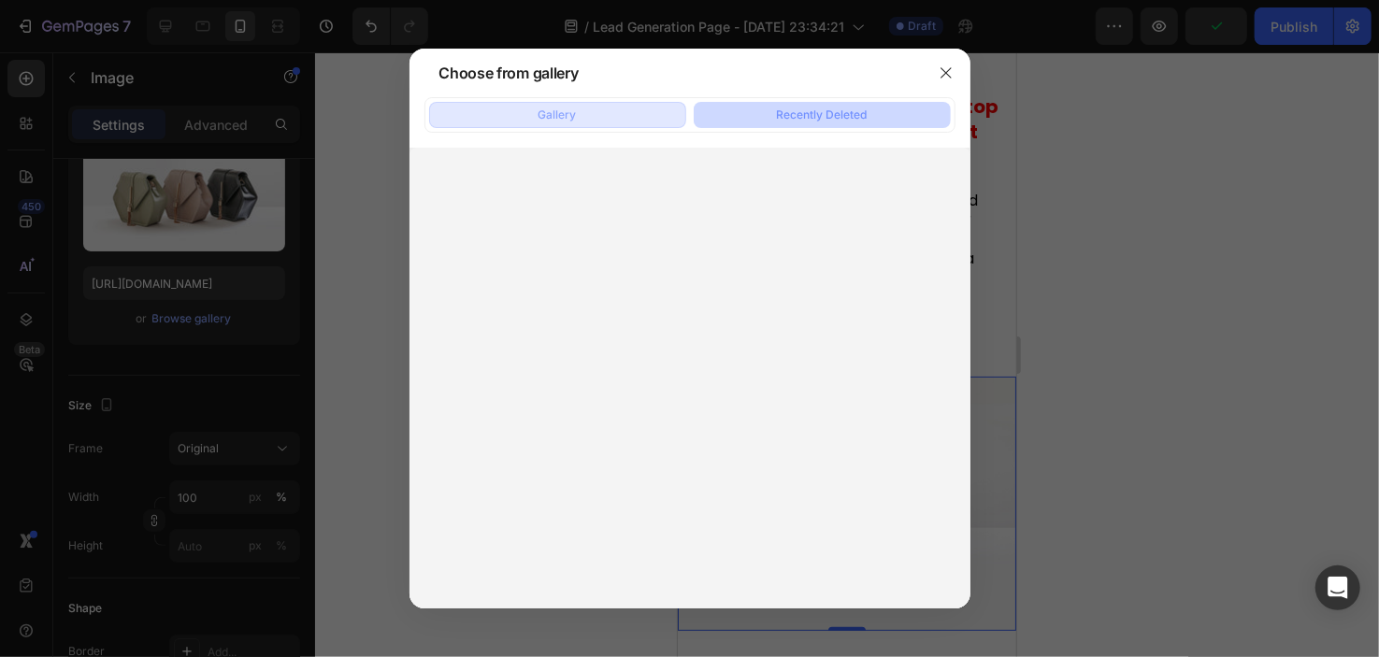
click at [558, 107] on div "Gallery" at bounding box center [558, 115] width 38 height 17
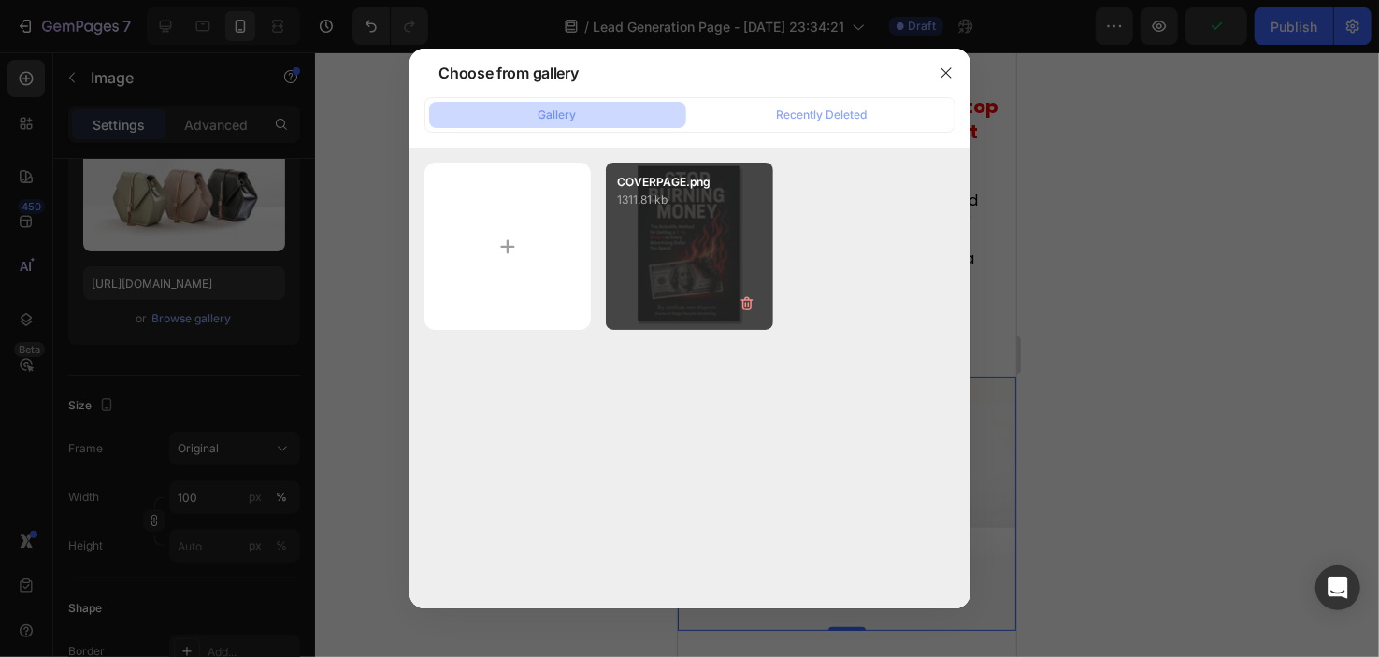
click at [666, 199] on p "1311.81 kb" at bounding box center [689, 200] width 145 height 19
type input "[URL][DOMAIN_NAME]"
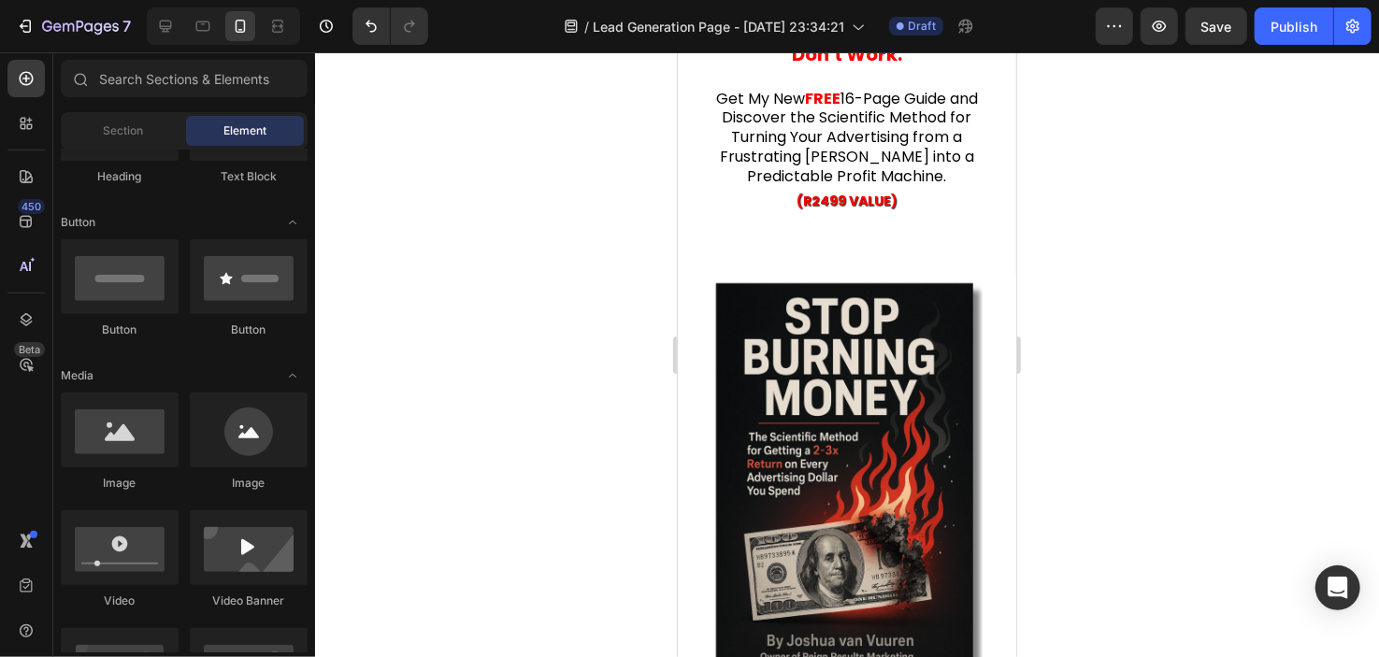
scroll to position [124, 0]
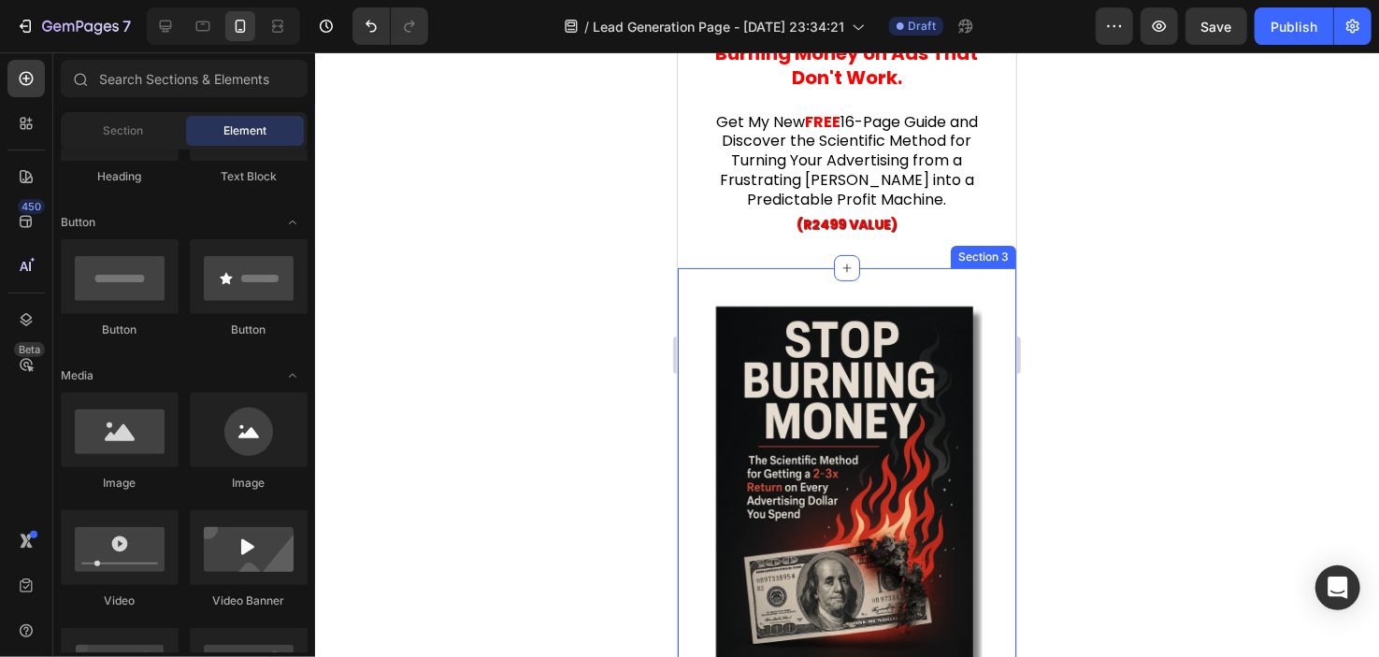
click at [868, 267] on div "Image Section 3" at bounding box center [846, 508] width 339 height 483
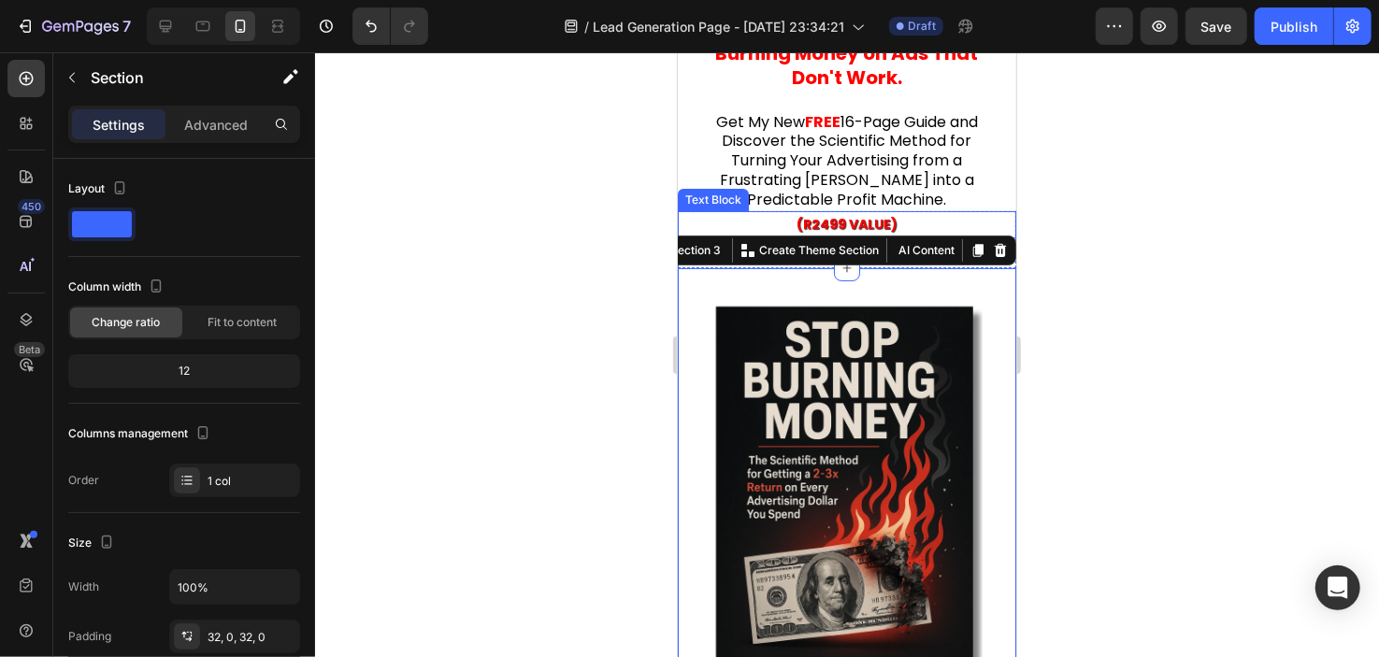
click at [908, 215] on p "(R2499 VALUE)" at bounding box center [846, 223] width 335 height 23
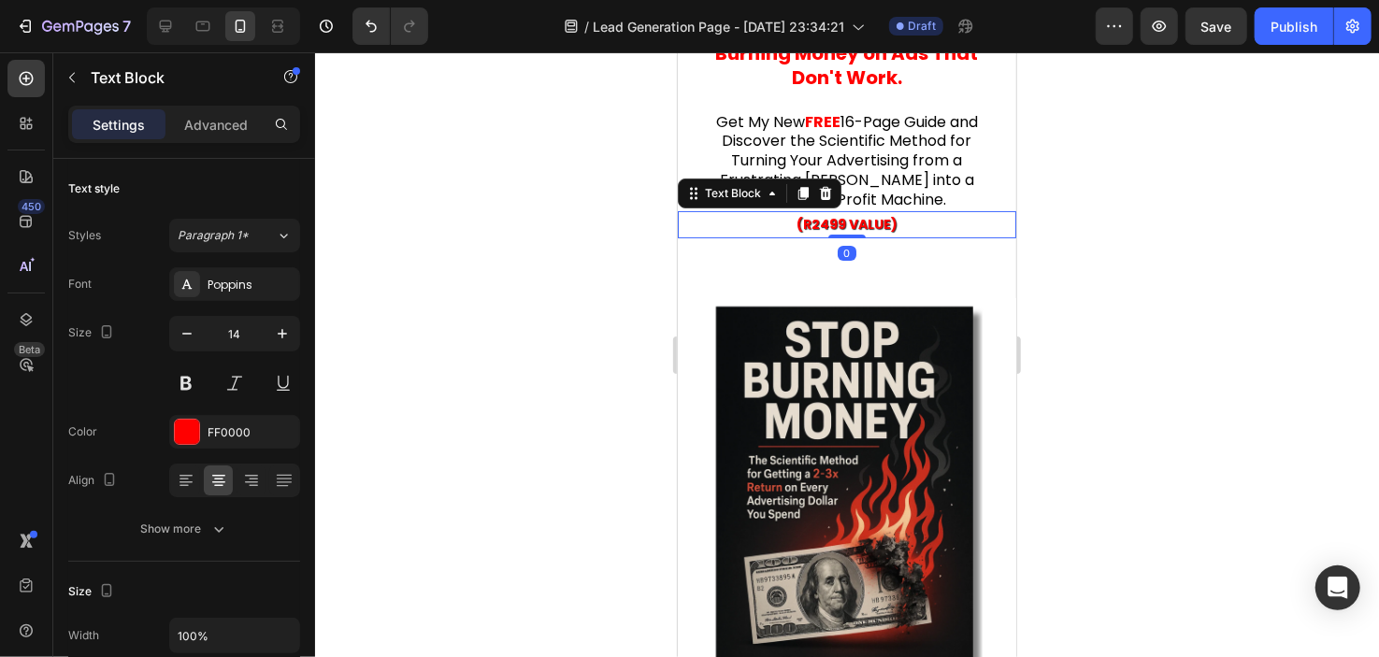
click at [711, 250] on div "(R2499 VALUE) Text Block 0 Section 2" at bounding box center [846, 238] width 339 height 57
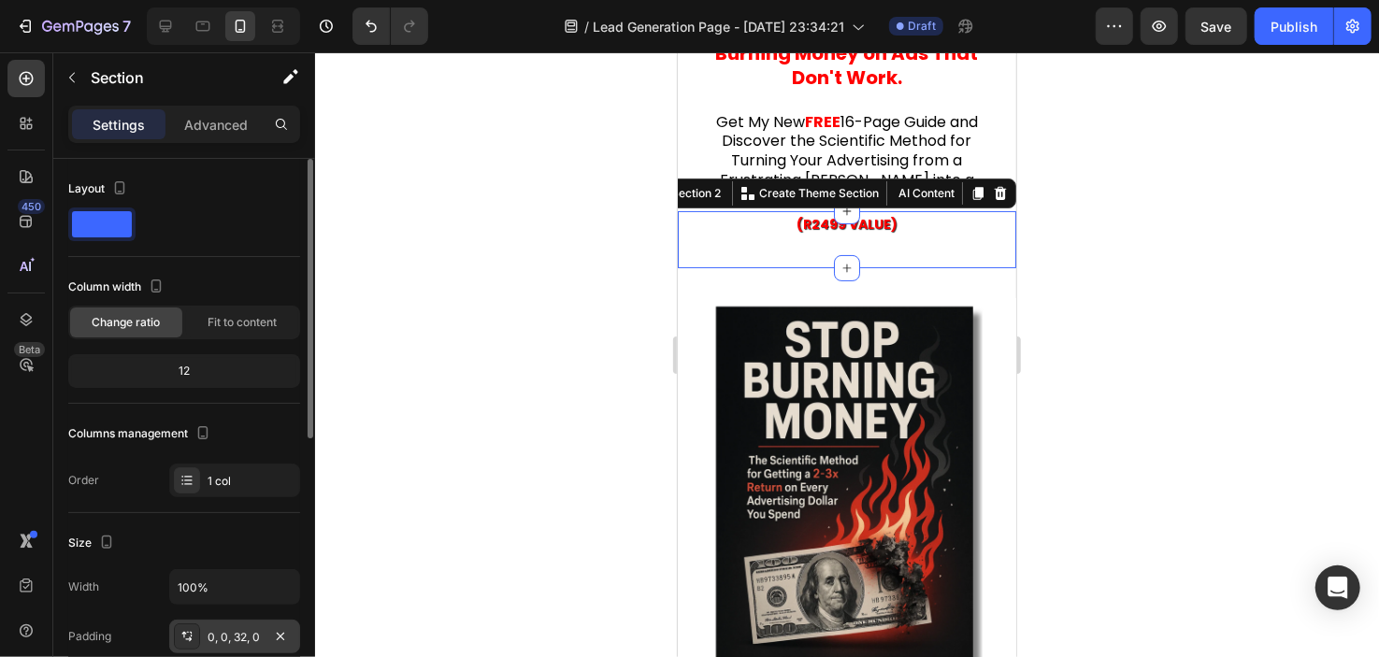
click at [245, 629] on div "0, 0, 32, 0" at bounding box center [235, 637] width 54 height 17
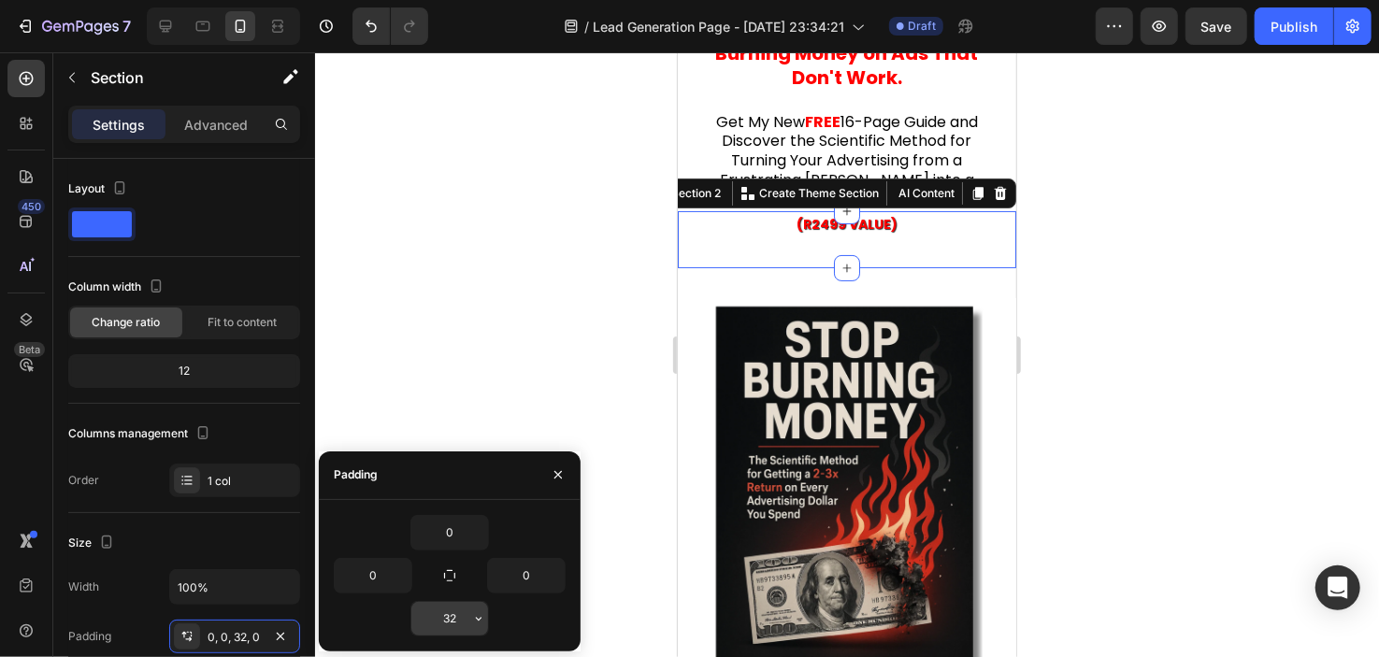
click at [434, 609] on input "32" at bounding box center [449, 619] width 77 height 34
type input "0"
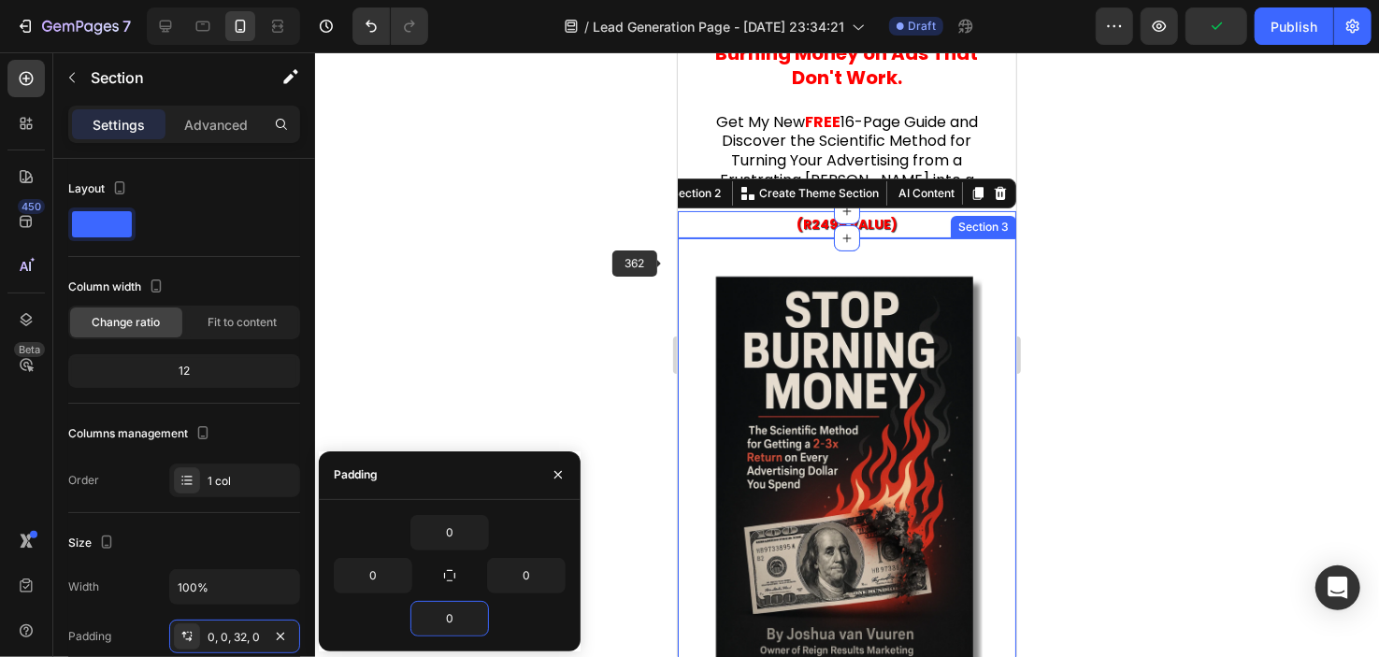
click at [543, 271] on div at bounding box center [847, 354] width 1064 height 605
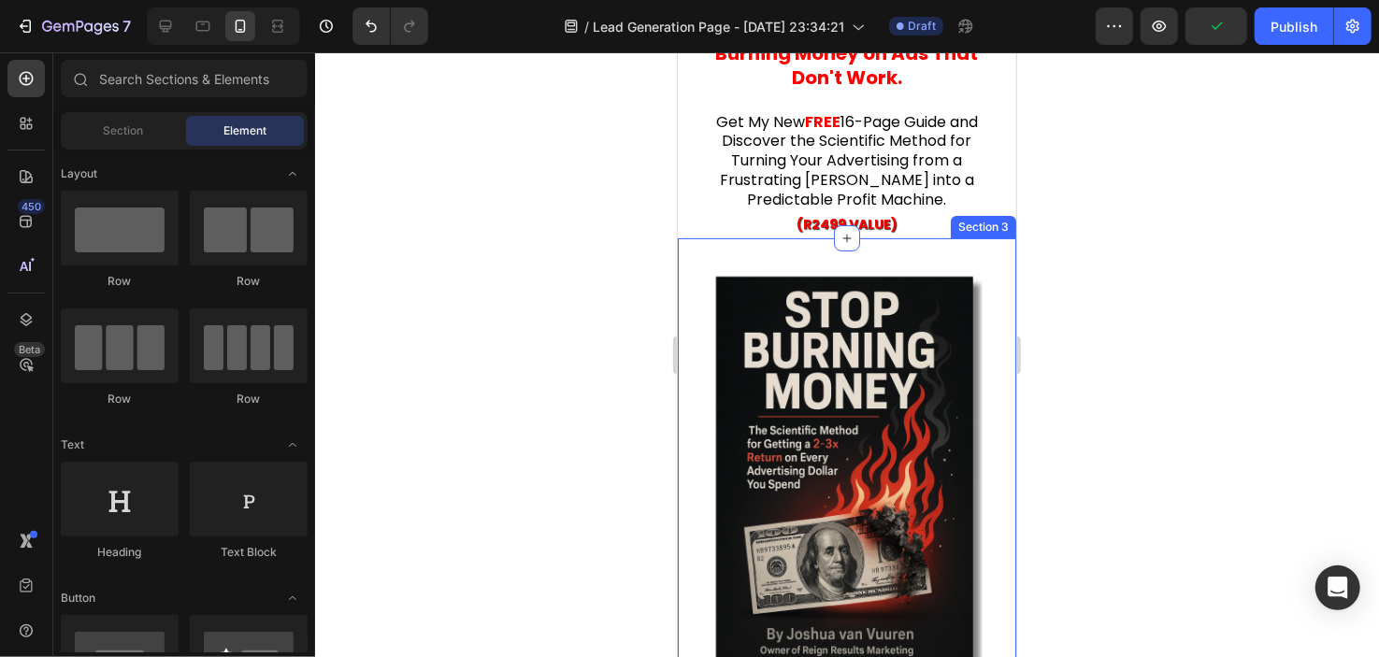
click at [543, 271] on div at bounding box center [847, 354] width 1064 height 605
click at [565, 278] on div at bounding box center [847, 354] width 1064 height 605
click at [879, 246] on div "Image Section 3" at bounding box center [846, 479] width 339 height 483
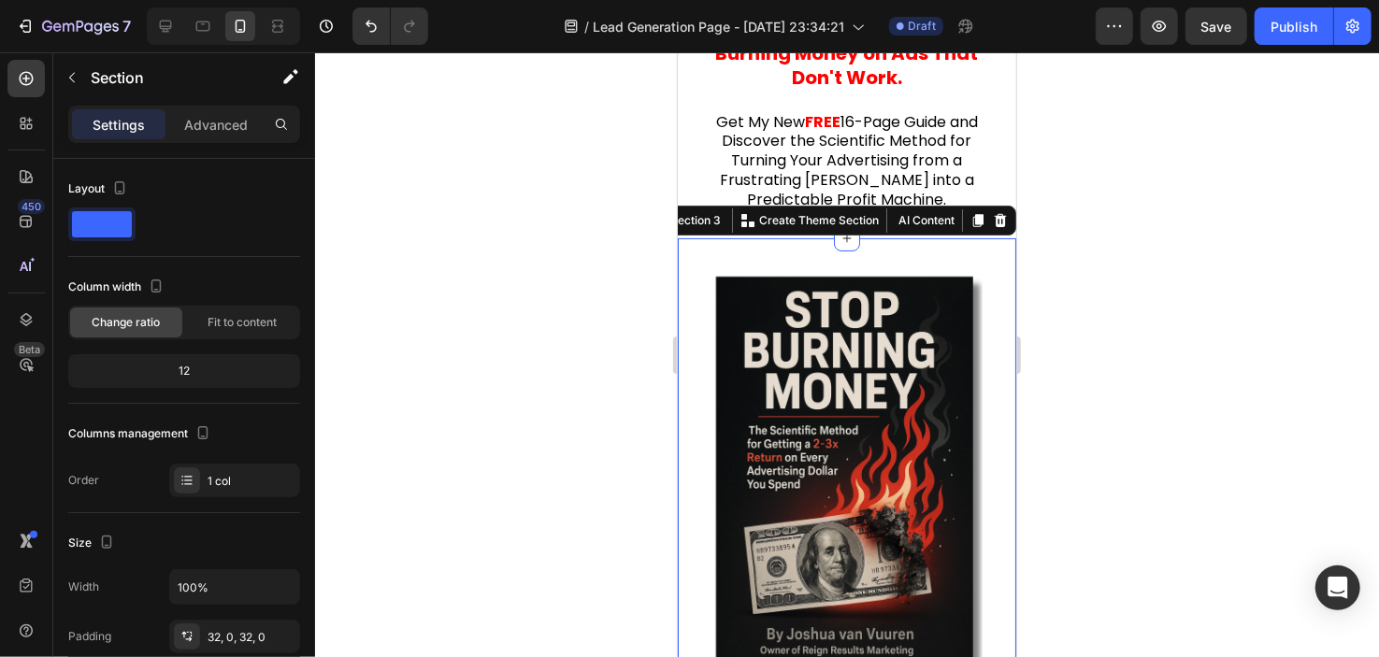
click at [584, 335] on div at bounding box center [847, 354] width 1064 height 605
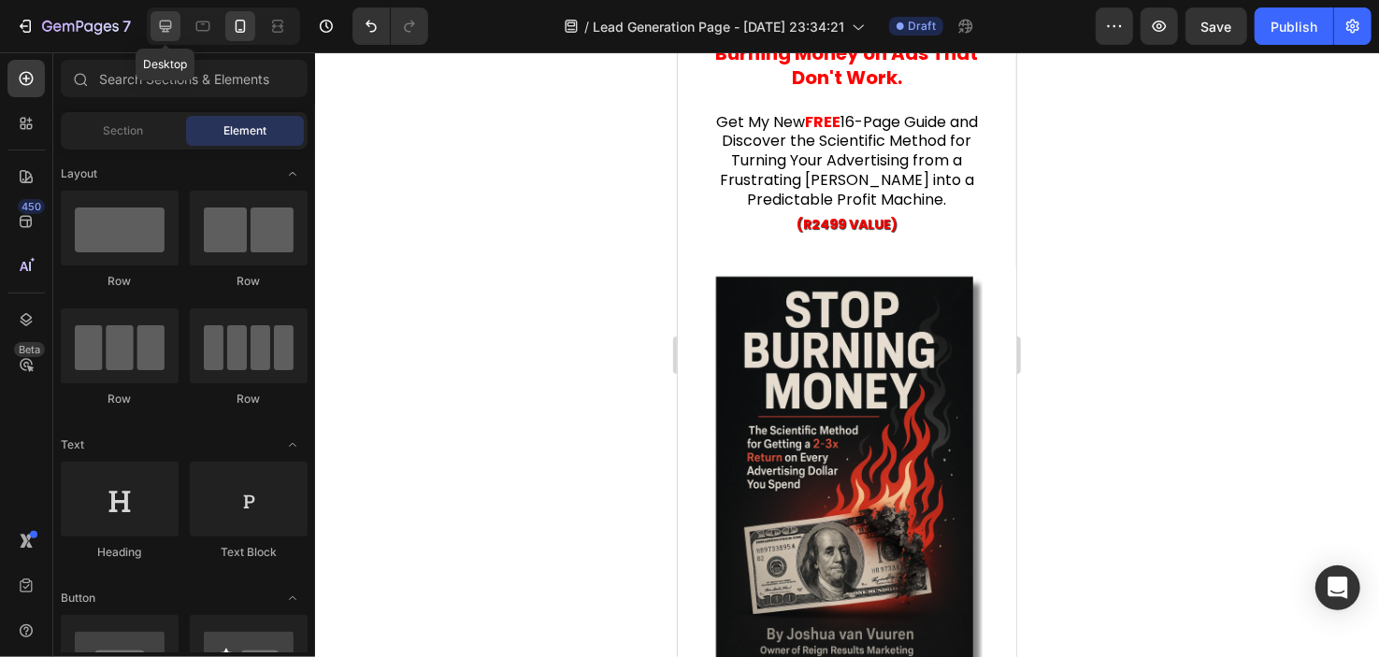
click at [175, 28] on div at bounding box center [166, 26] width 30 height 30
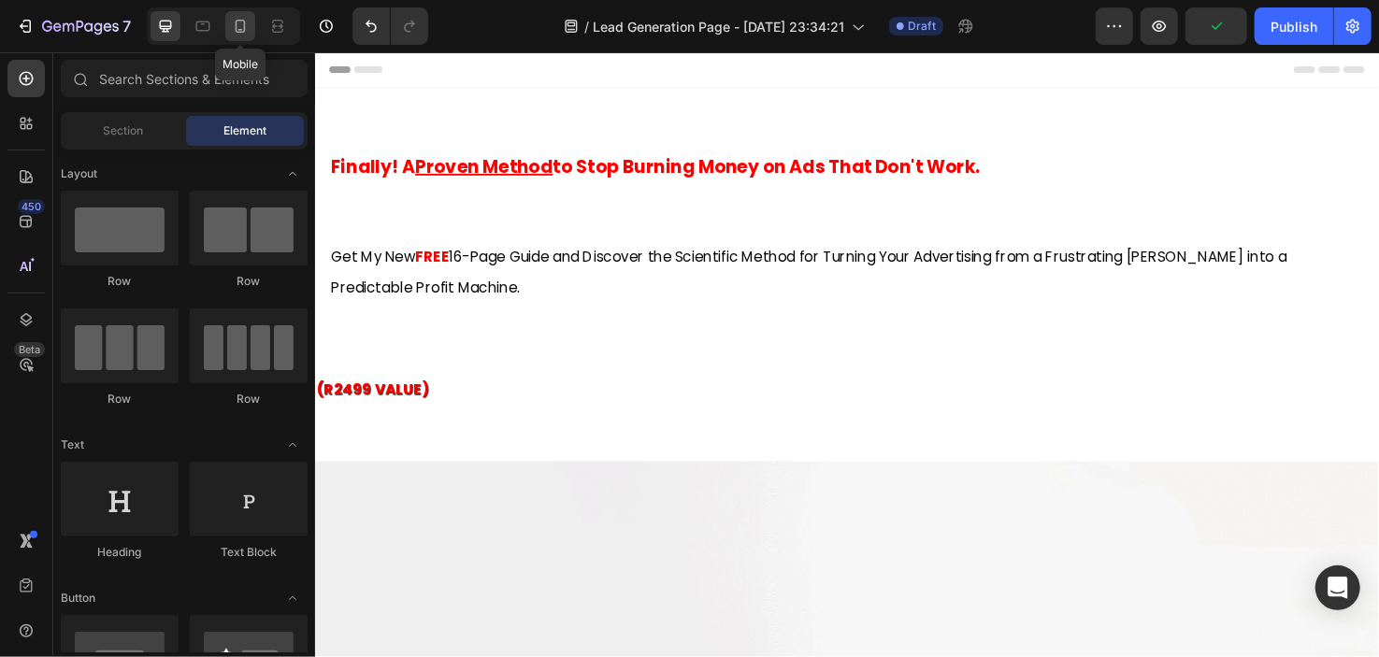
click at [246, 33] on icon at bounding box center [240, 26] width 19 height 19
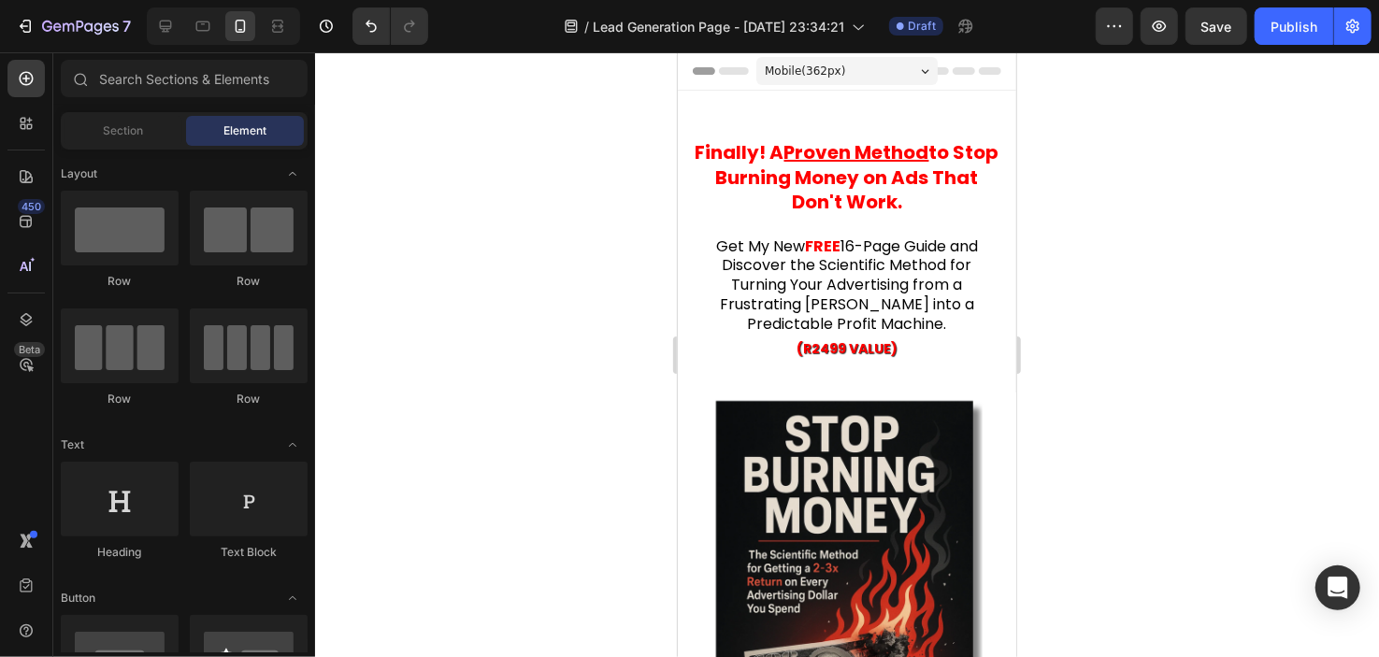
scroll to position [23, 0]
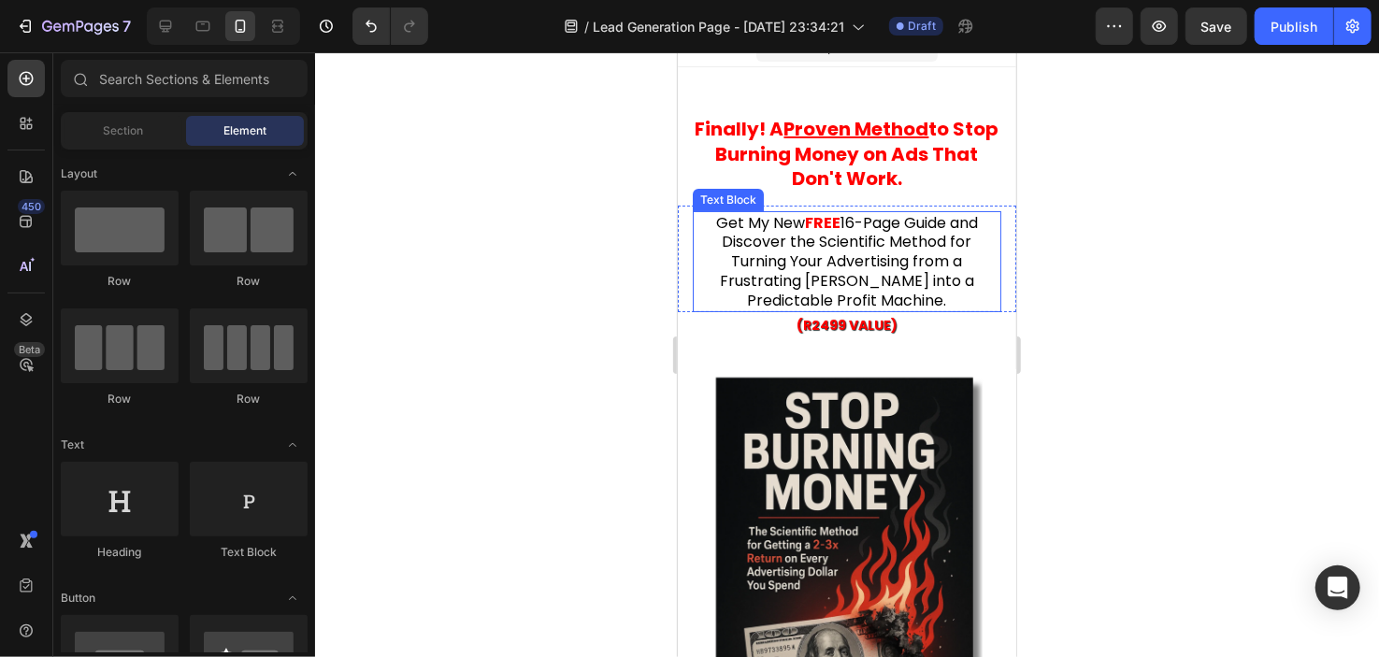
click at [845, 228] on span "16-Page Guide and Discover the Scientific Method for Turning Your Advertising f…" at bounding box center [848, 261] width 258 height 100
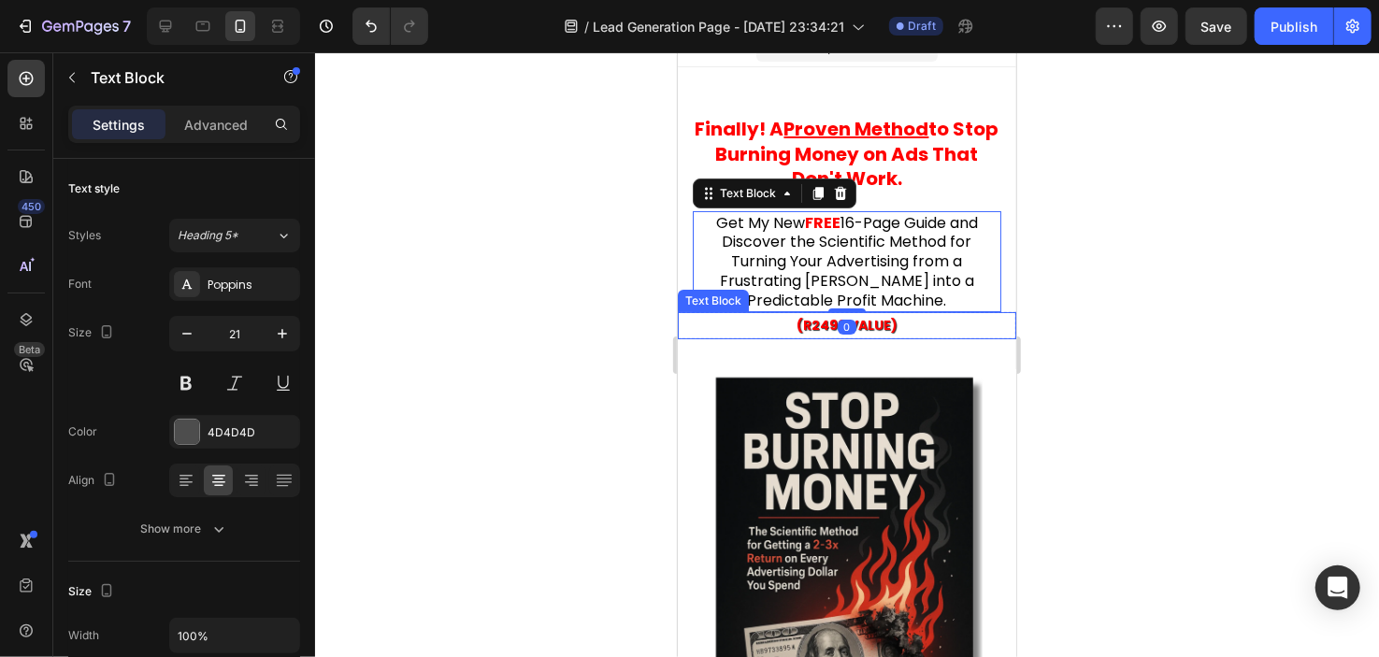
click at [874, 315] on strong "(R2499 VALUE)" at bounding box center [846, 324] width 101 height 19
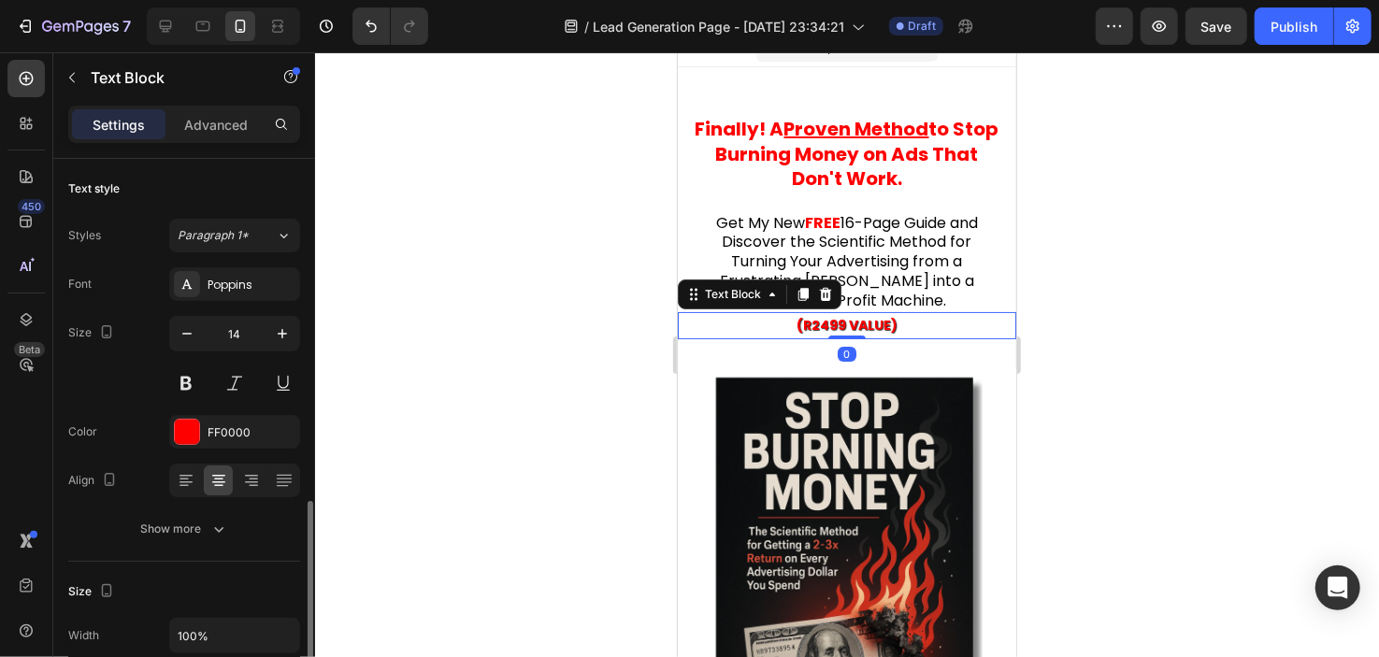
scroll to position [228, 0]
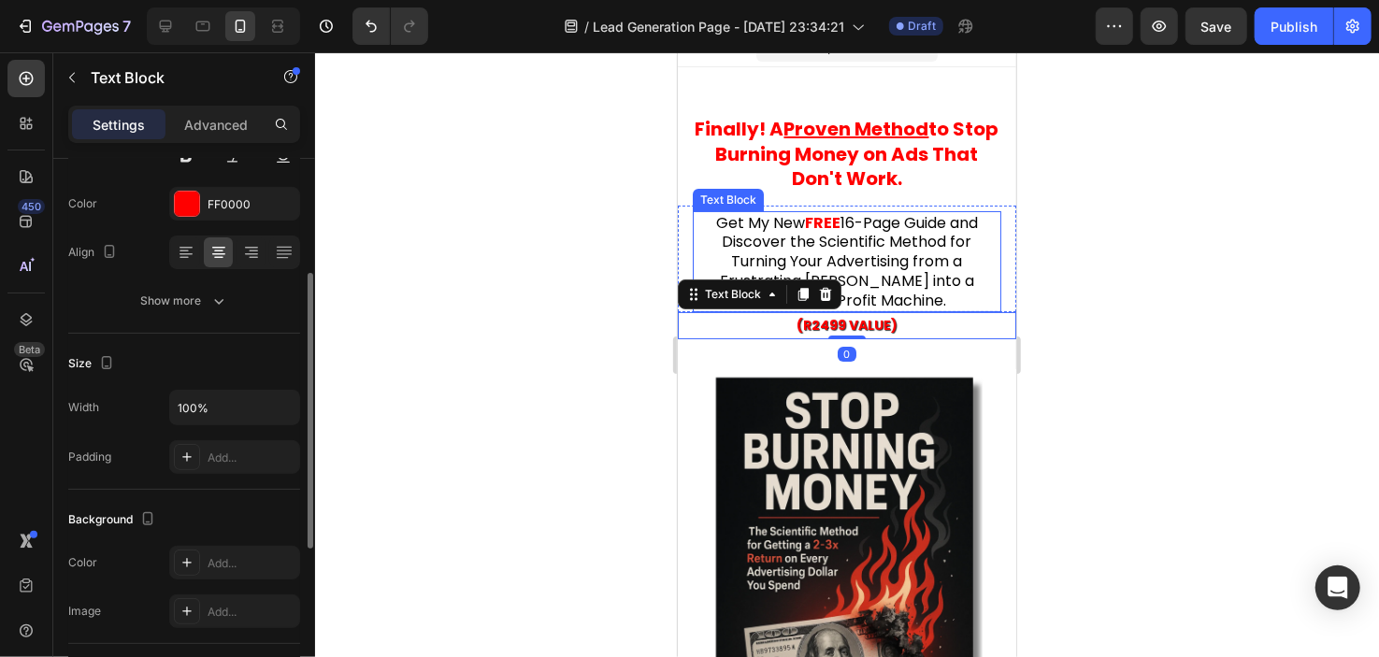
click at [1087, 283] on div at bounding box center [847, 354] width 1064 height 605
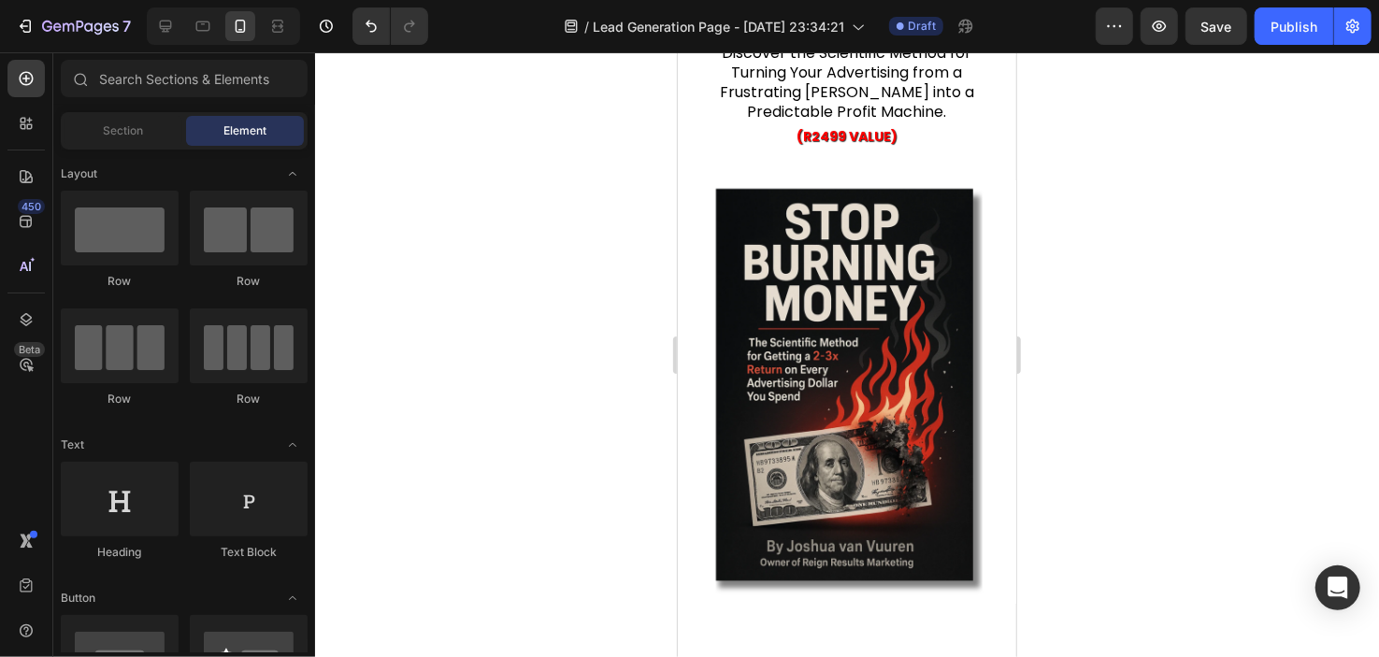
scroll to position [166, 0]
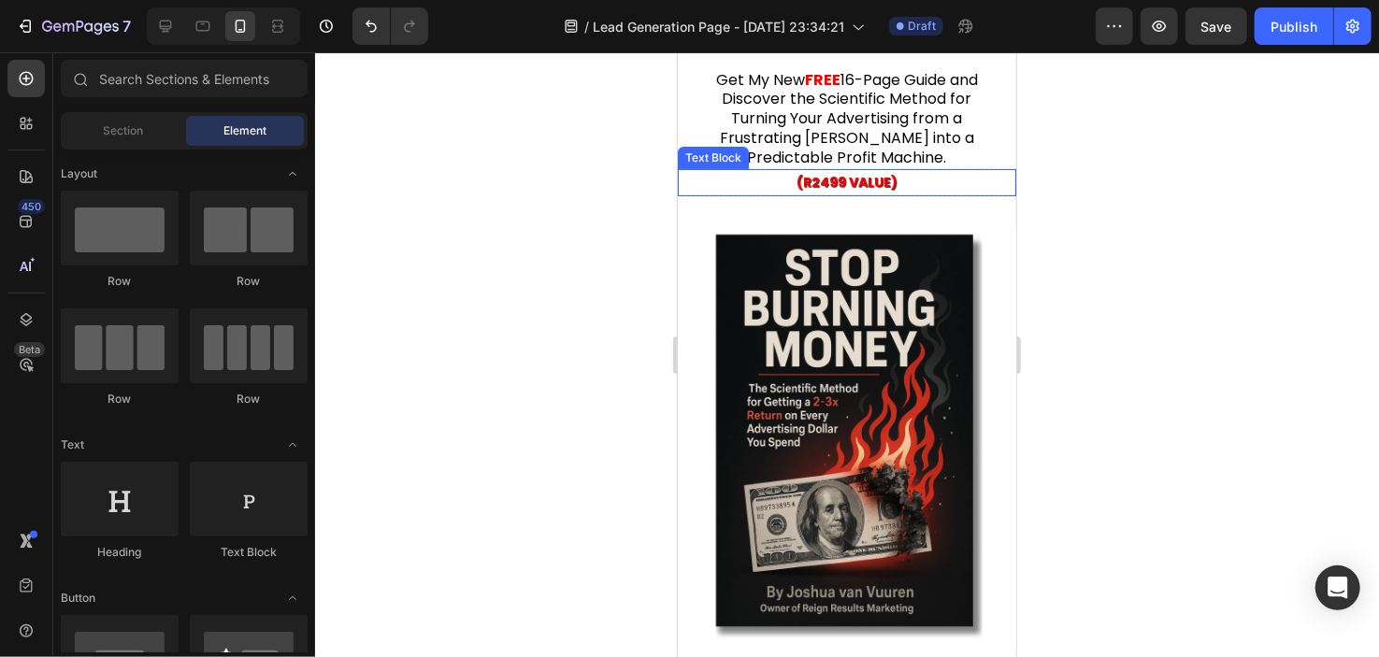
click at [901, 170] on p "(R2499 VALUE)" at bounding box center [846, 181] width 335 height 23
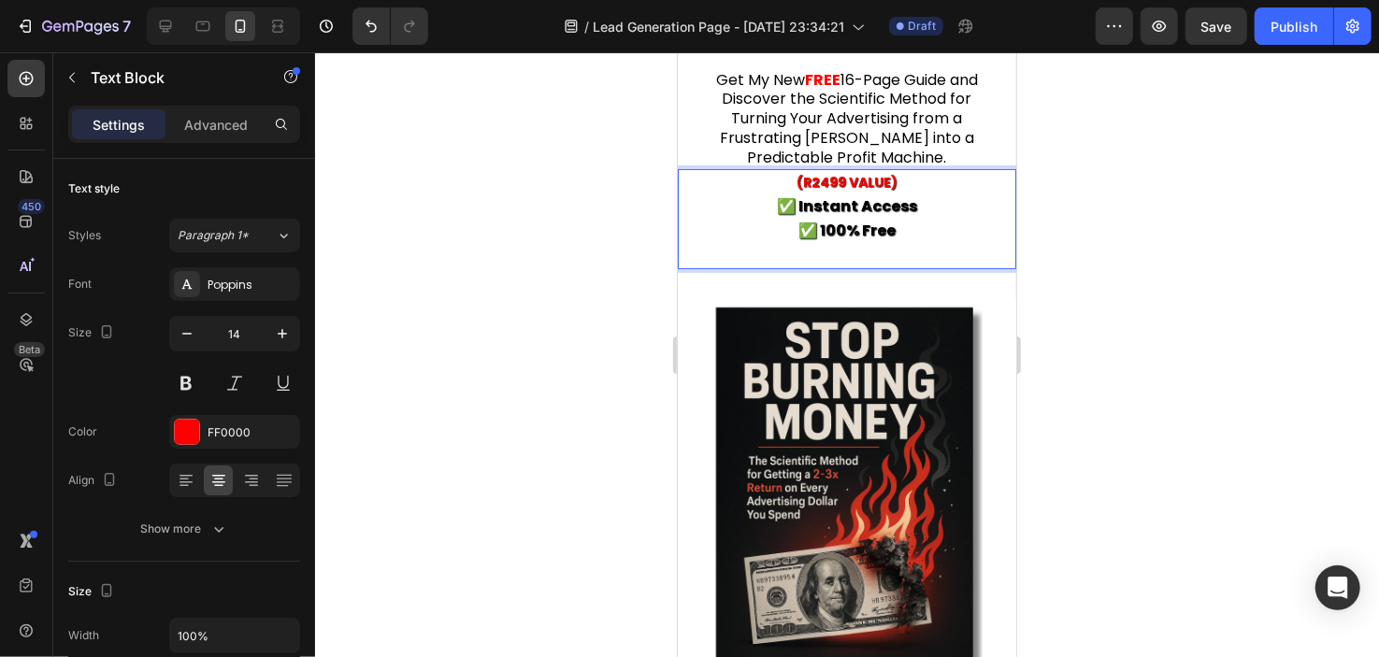
click at [860, 203] on strong "✅ Instant Access" at bounding box center [846, 206] width 140 height 22
click at [884, 255] on p "Rich Text Editor. Editing area: main" at bounding box center [846, 254] width 335 height 23
click at [371, 28] on icon "Undo/Redo" at bounding box center [371, 26] width 19 height 19
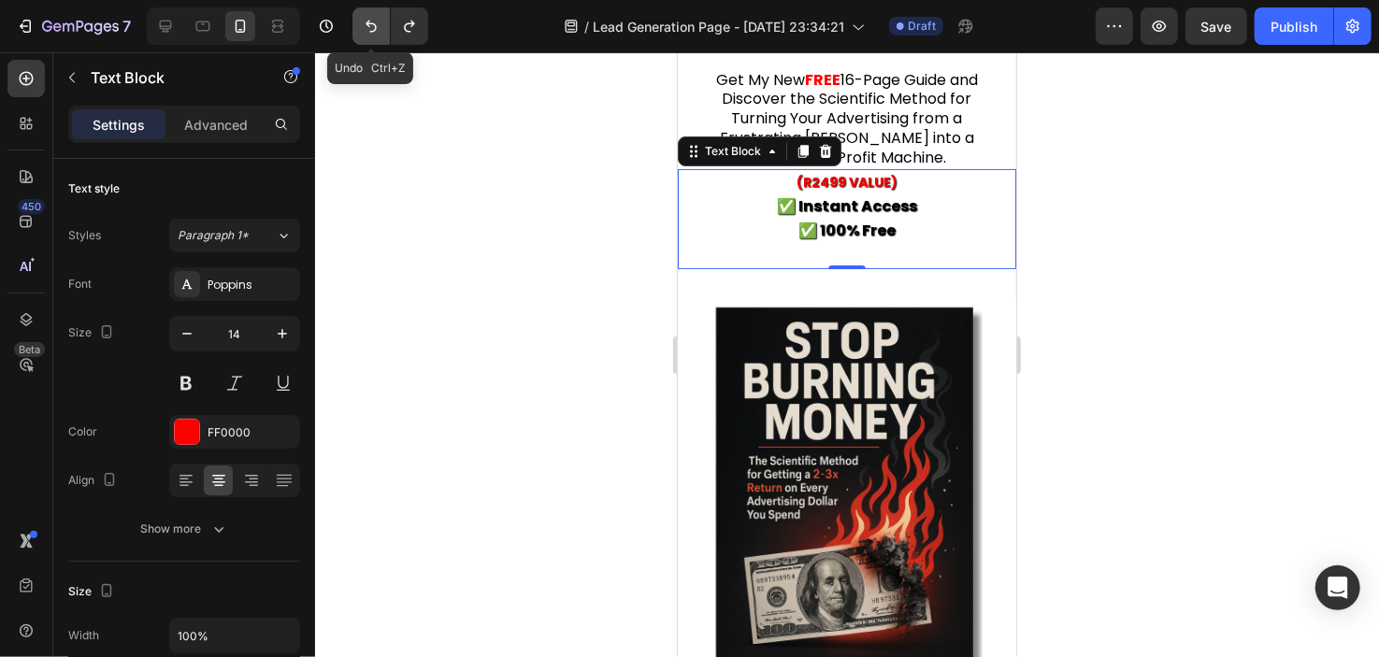
click at [371, 27] on icon "Undo/Redo" at bounding box center [371, 26] width 19 height 19
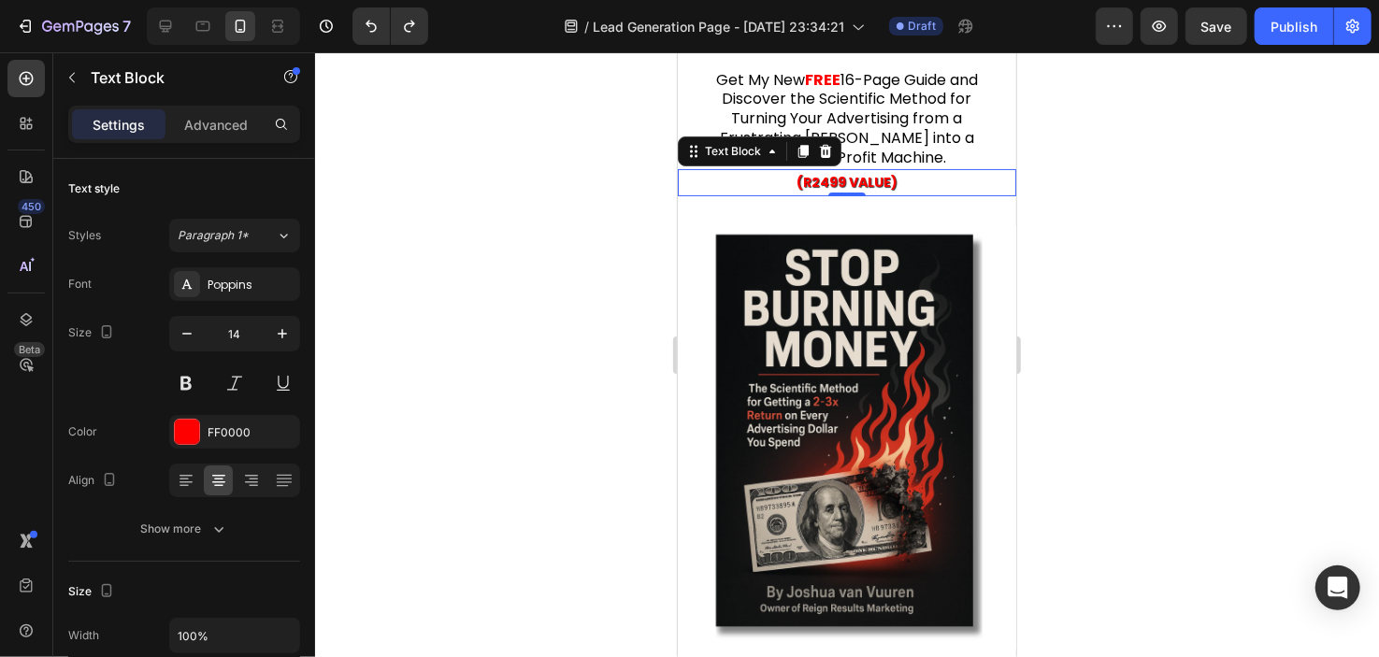
click at [485, 246] on div at bounding box center [847, 354] width 1064 height 605
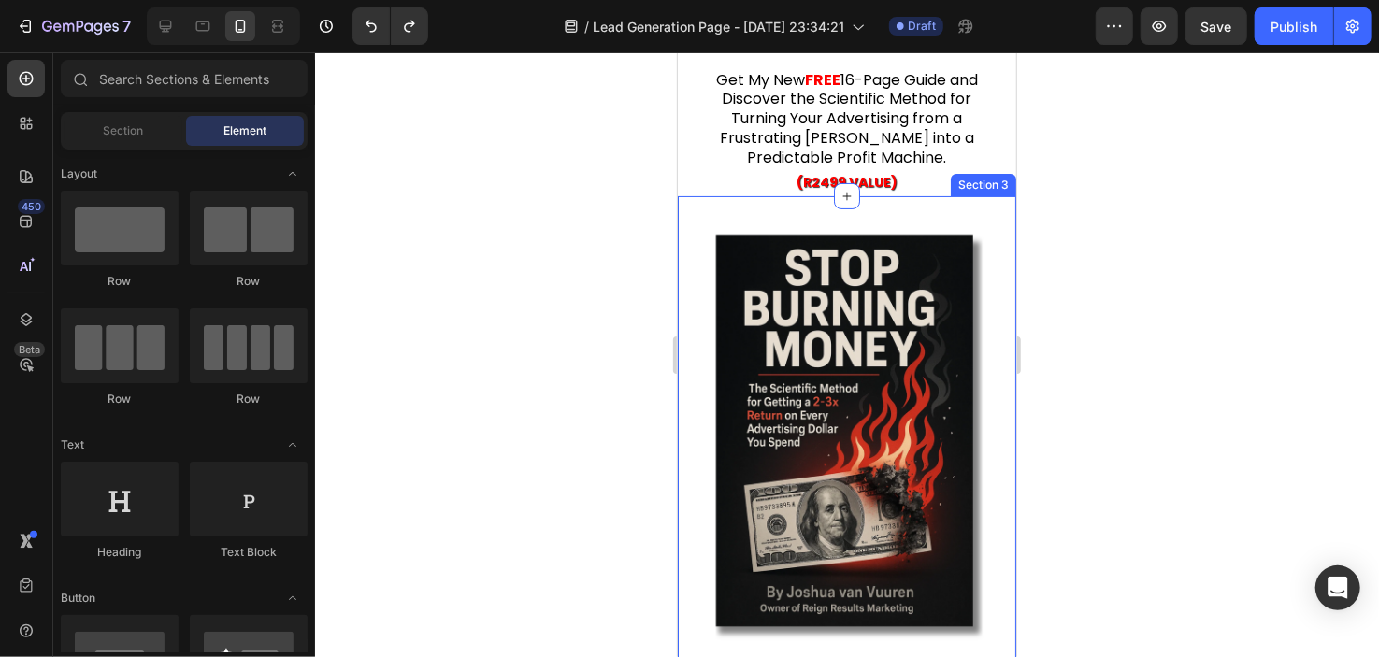
click at [875, 211] on div "Image Section 3" at bounding box center [846, 436] width 339 height 483
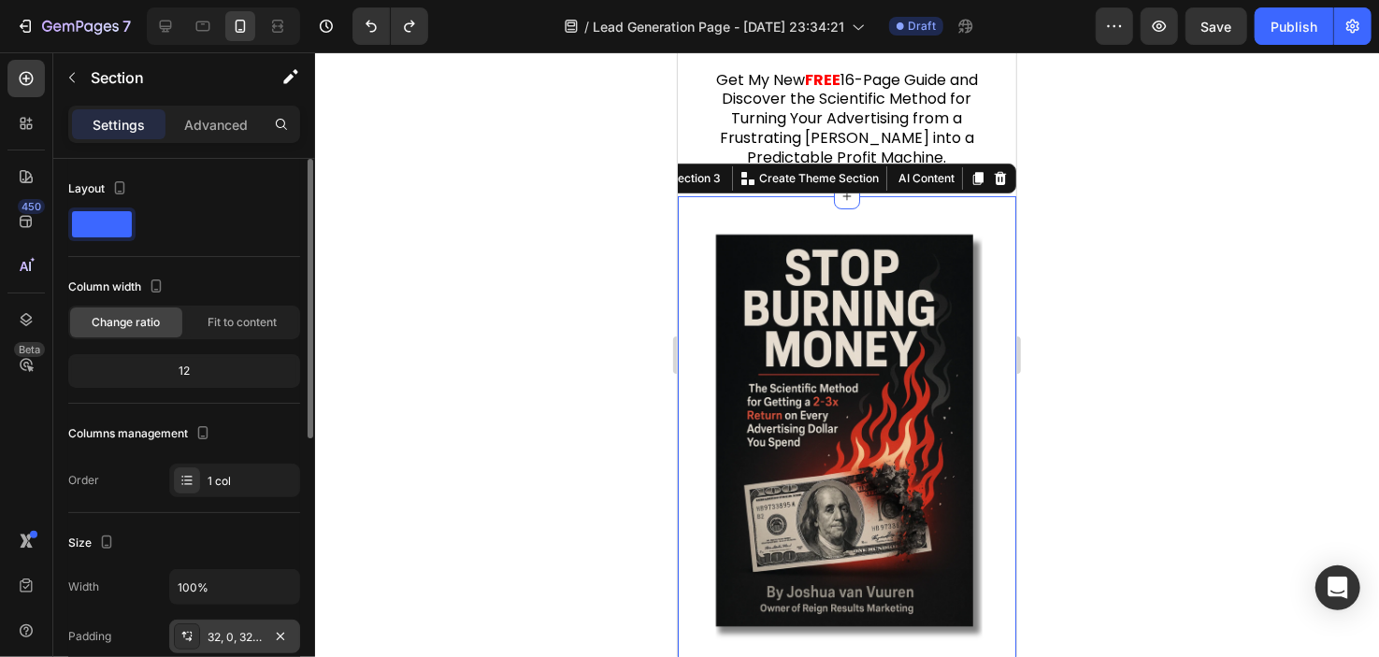
click at [226, 629] on div "32, 0, 32, 0" at bounding box center [235, 637] width 54 height 17
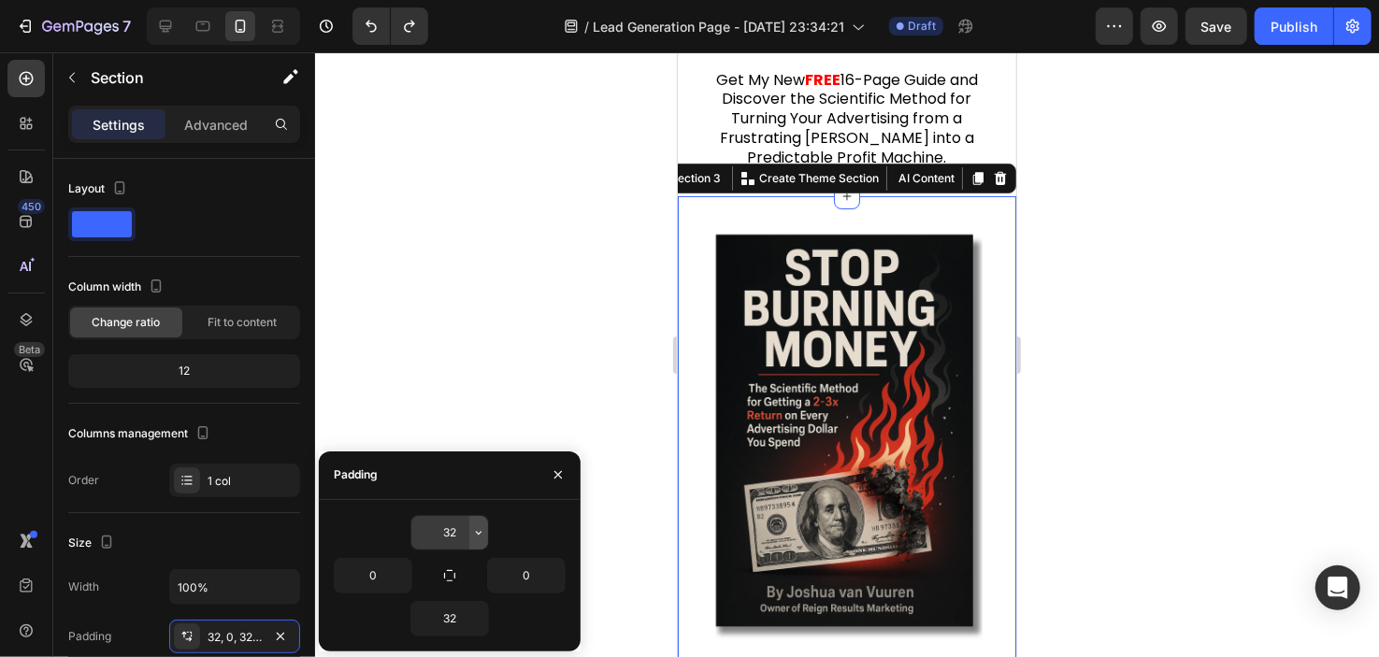
click at [486, 534] on button "button" at bounding box center [478, 533] width 19 height 34
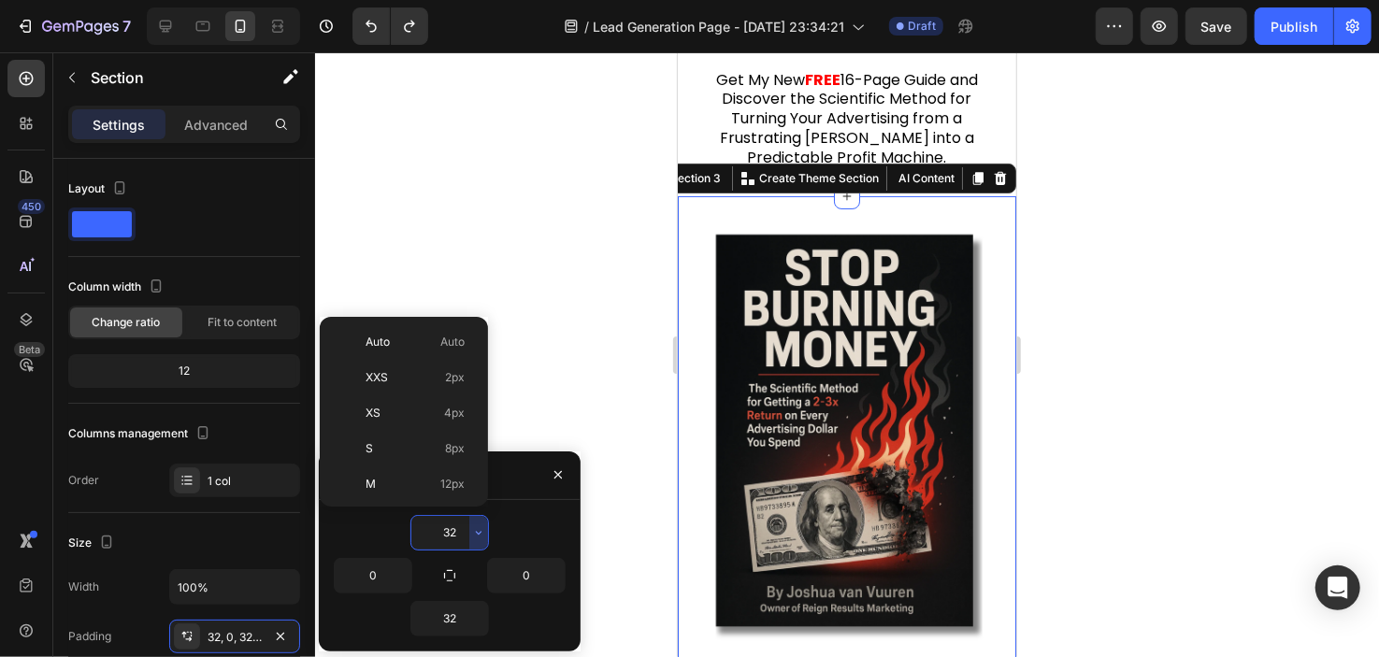
scroll to position [135, 0]
click at [419, 412] on p "XL 24px" at bounding box center [415, 420] width 99 height 17
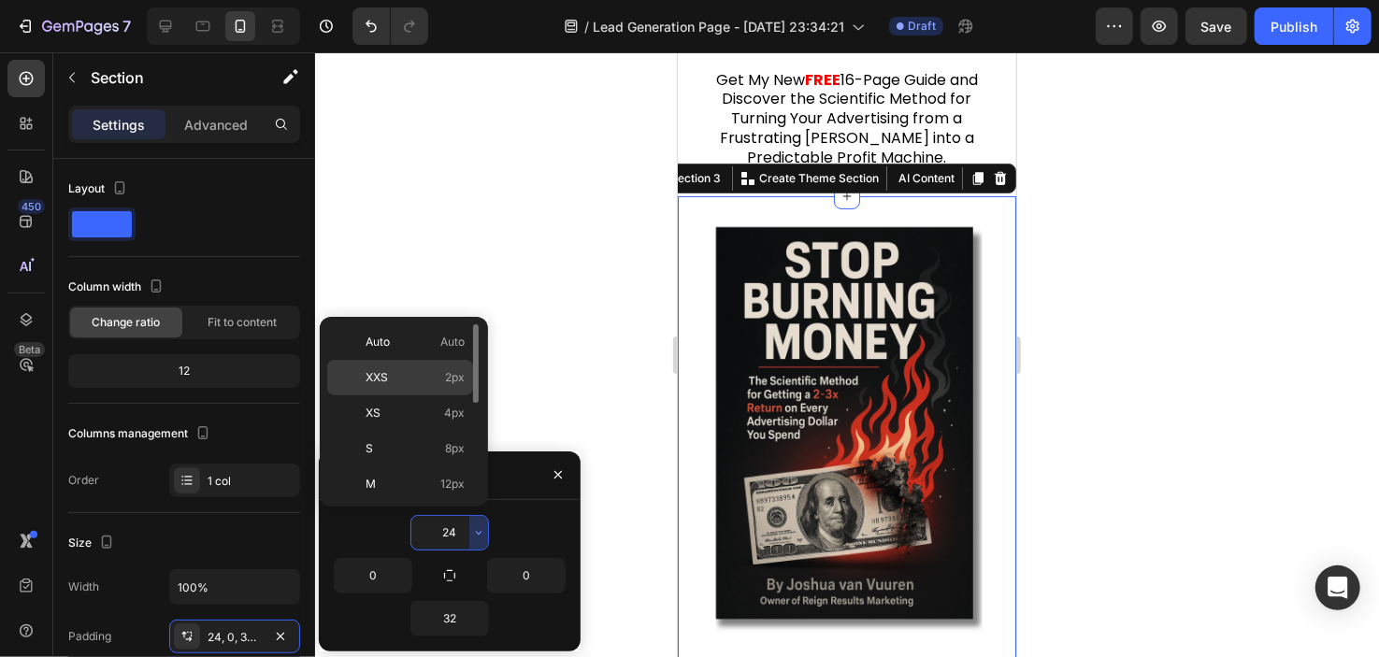
click at [431, 373] on p "XXS 2px" at bounding box center [415, 377] width 99 height 17
type input "2"
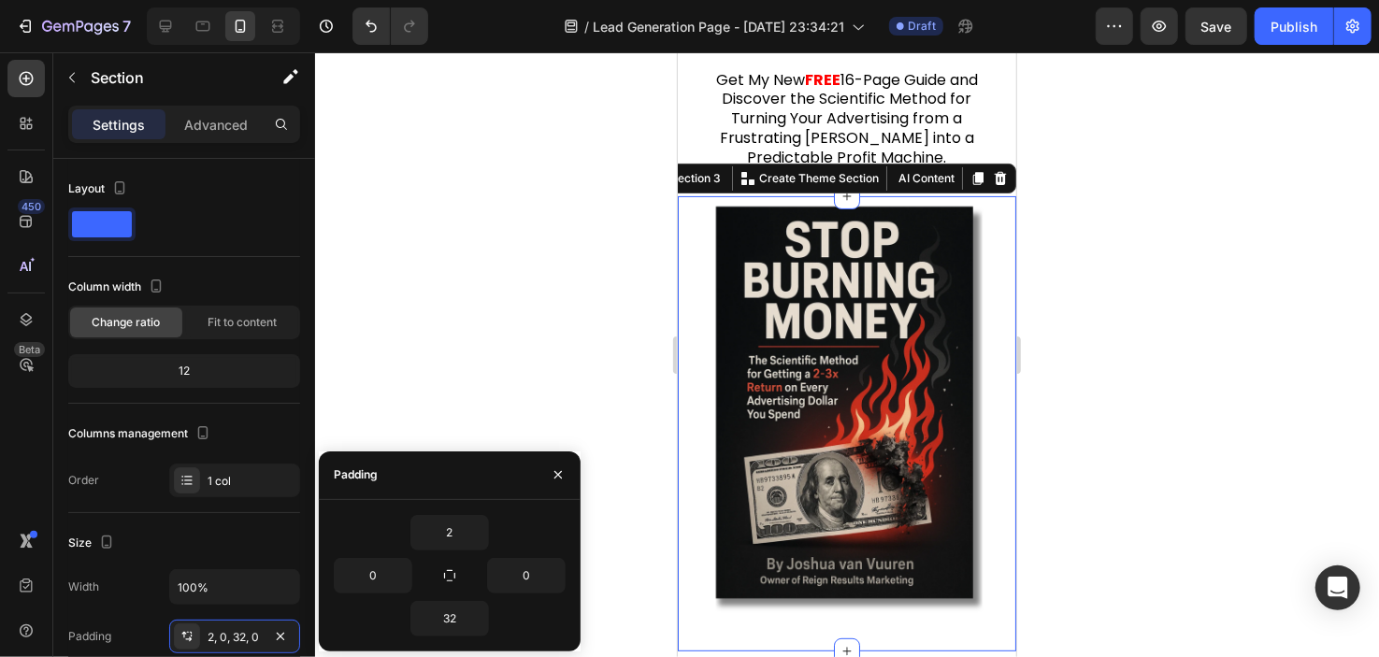
click at [509, 262] on div at bounding box center [847, 354] width 1064 height 605
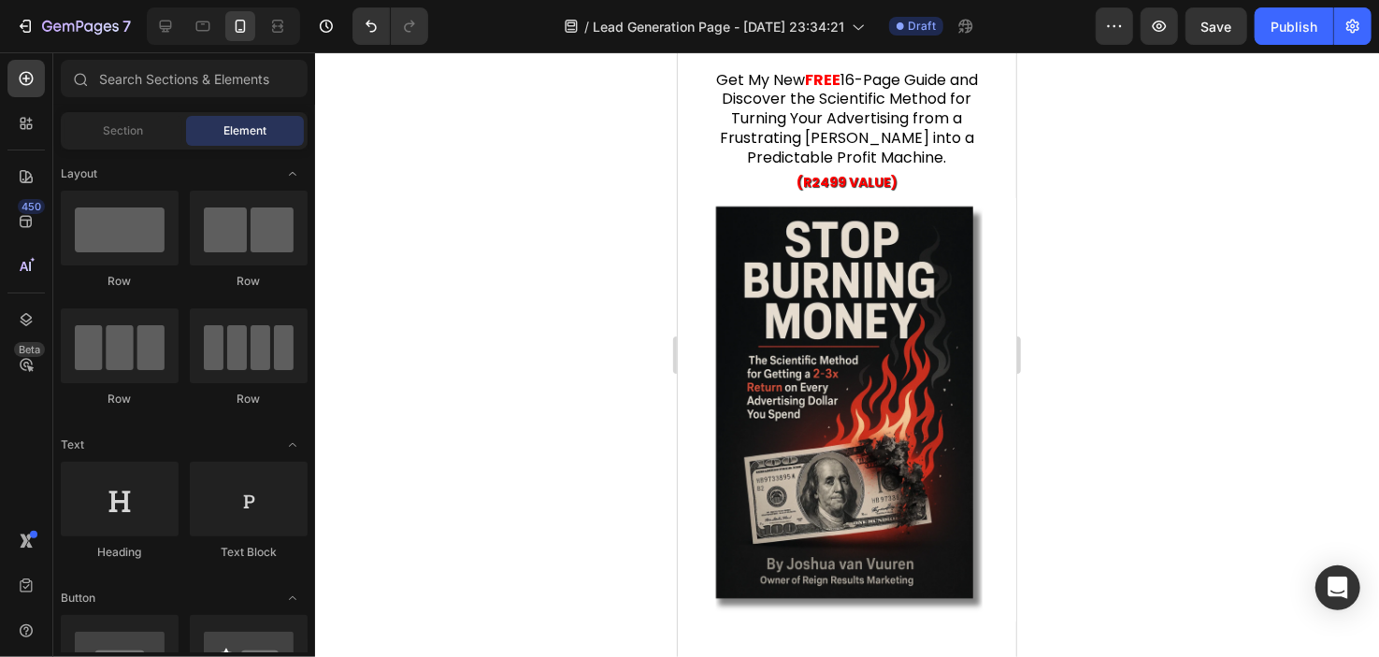
click at [509, 262] on div at bounding box center [847, 354] width 1064 height 605
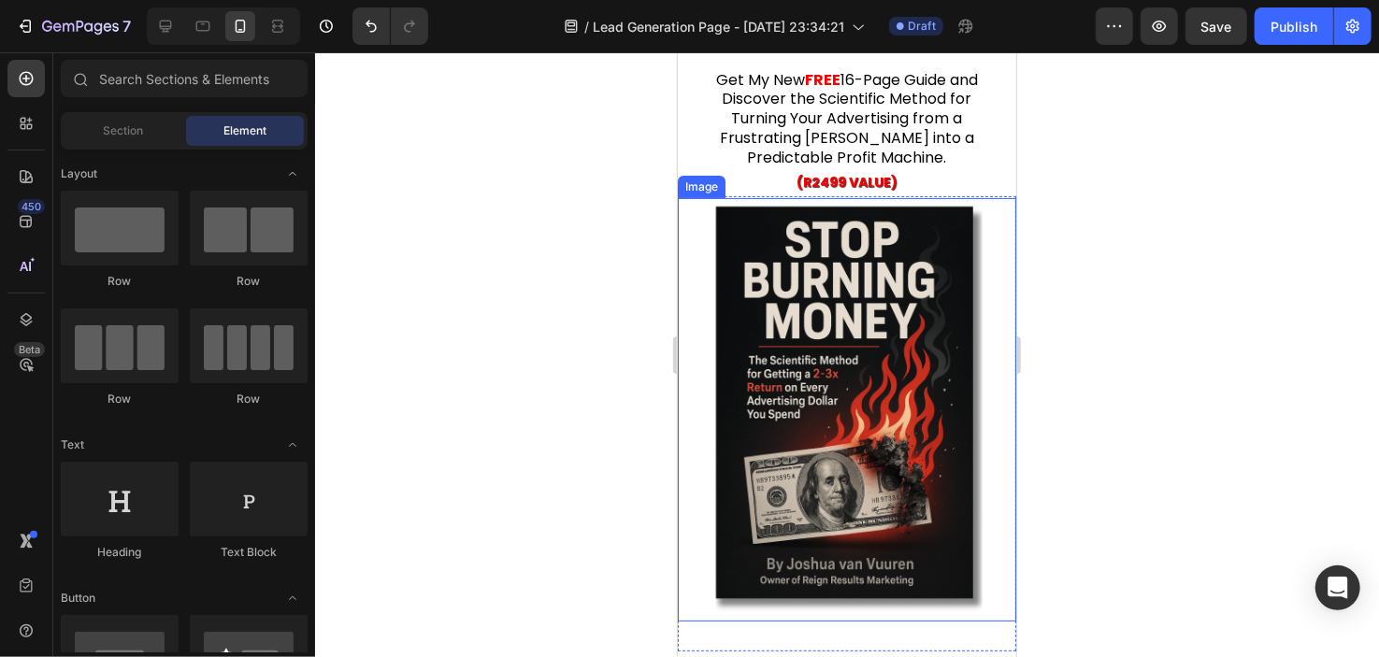
click at [723, 352] on img at bounding box center [846, 409] width 339 height 424
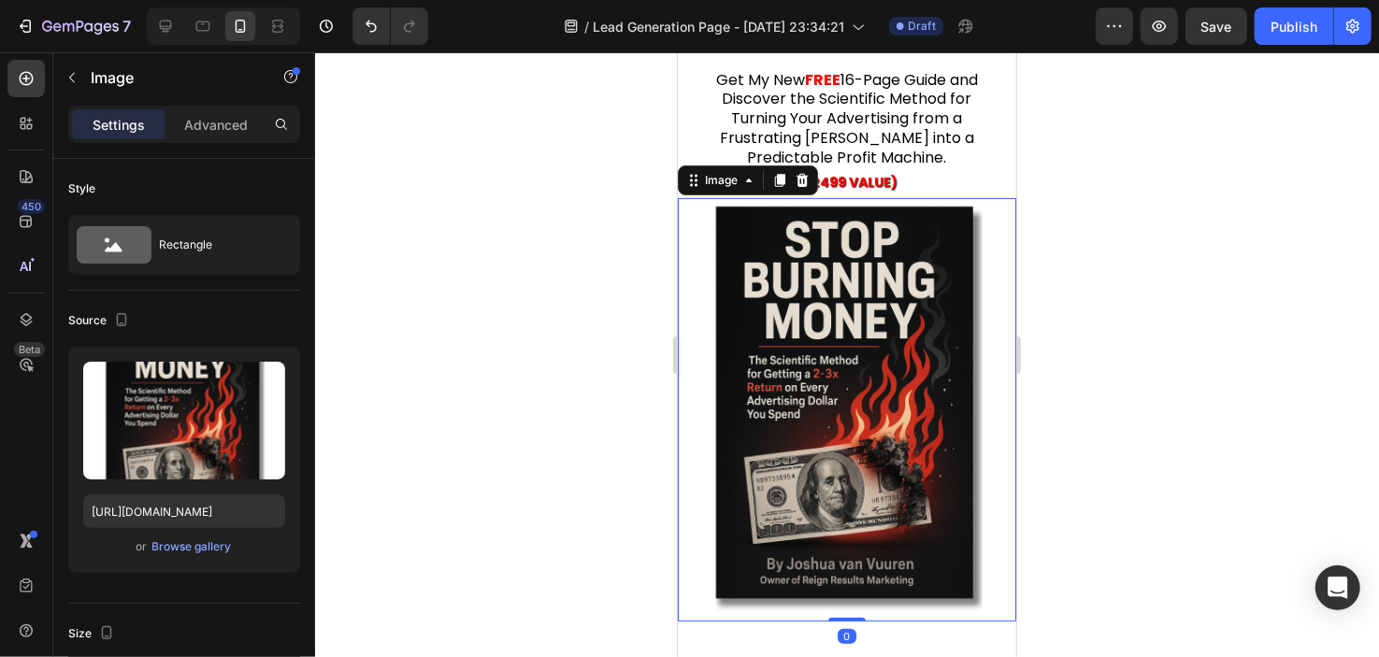
click at [384, 311] on div at bounding box center [847, 354] width 1064 height 605
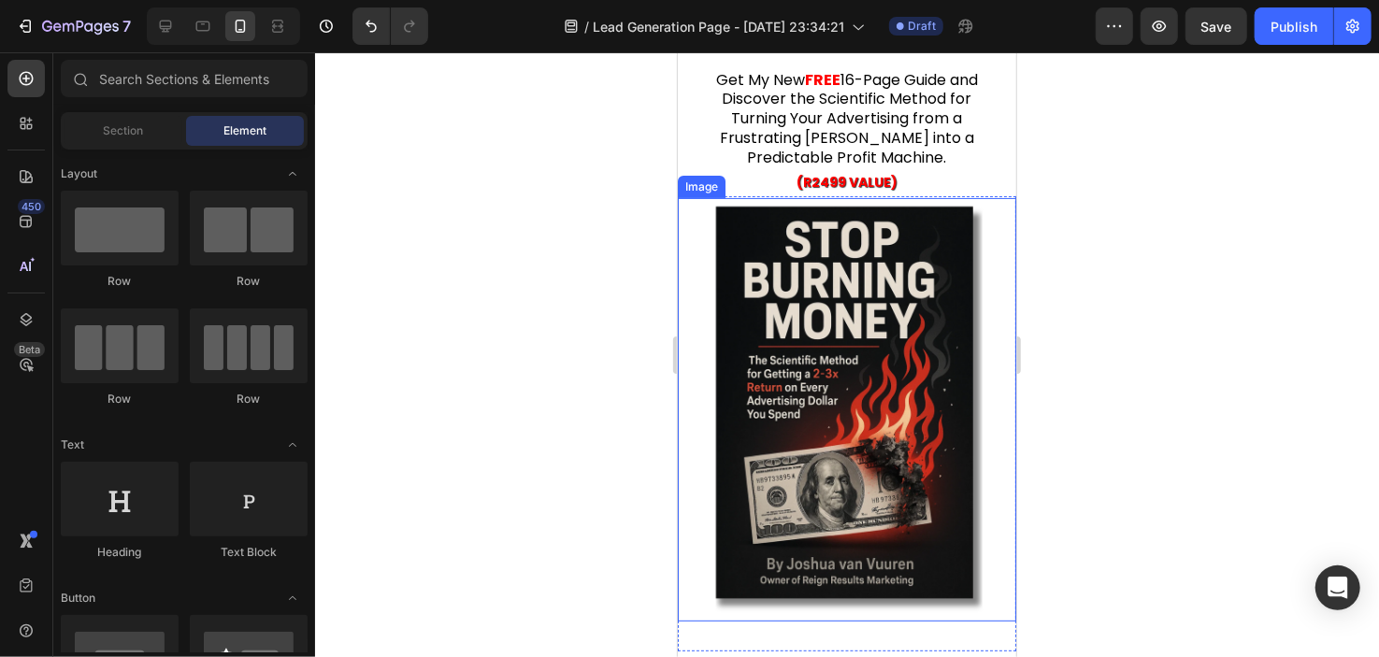
click at [750, 305] on img at bounding box center [846, 409] width 339 height 424
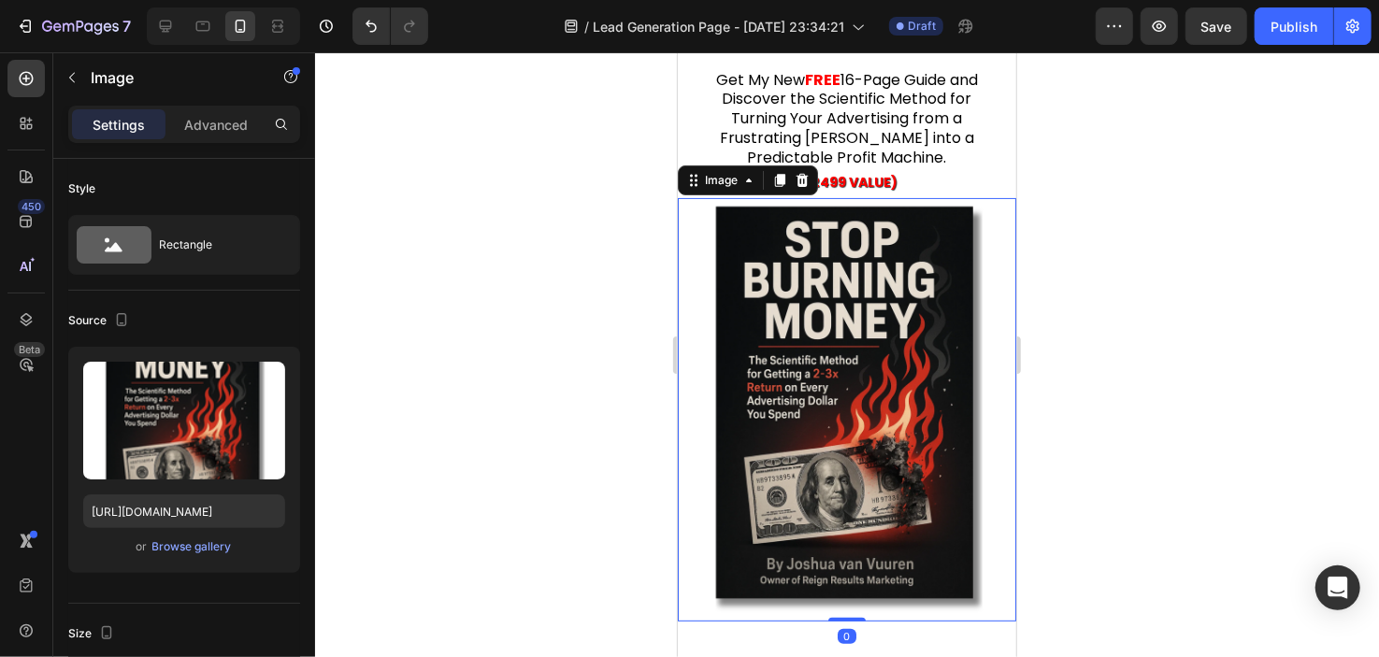
click at [687, 229] on img at bounding box center [846, 409] width 339 height 424
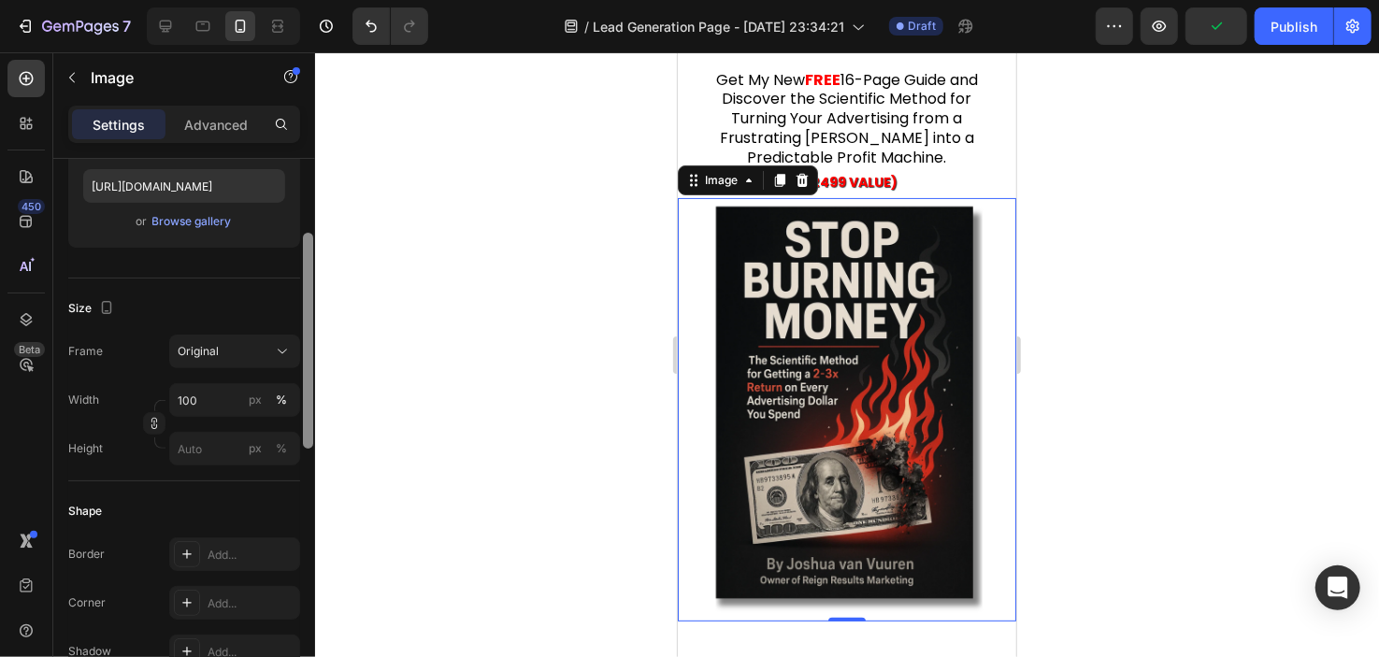
scroll to position [338, 0]
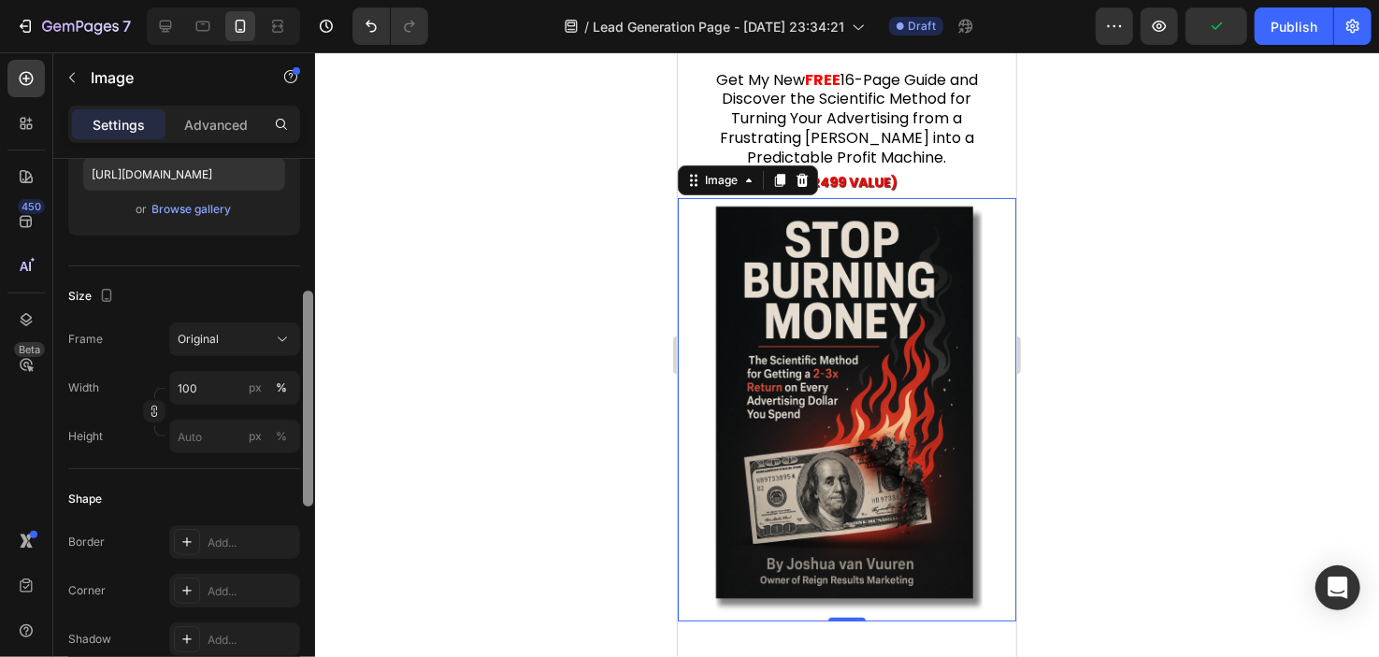
drag, startPoint x: 309, startPoint y: 218, endPoint x: 312, endPoint y: 351, distance: 132.8
click at [312, 351] on div at bounding box center [308, 399] width 10 height 216
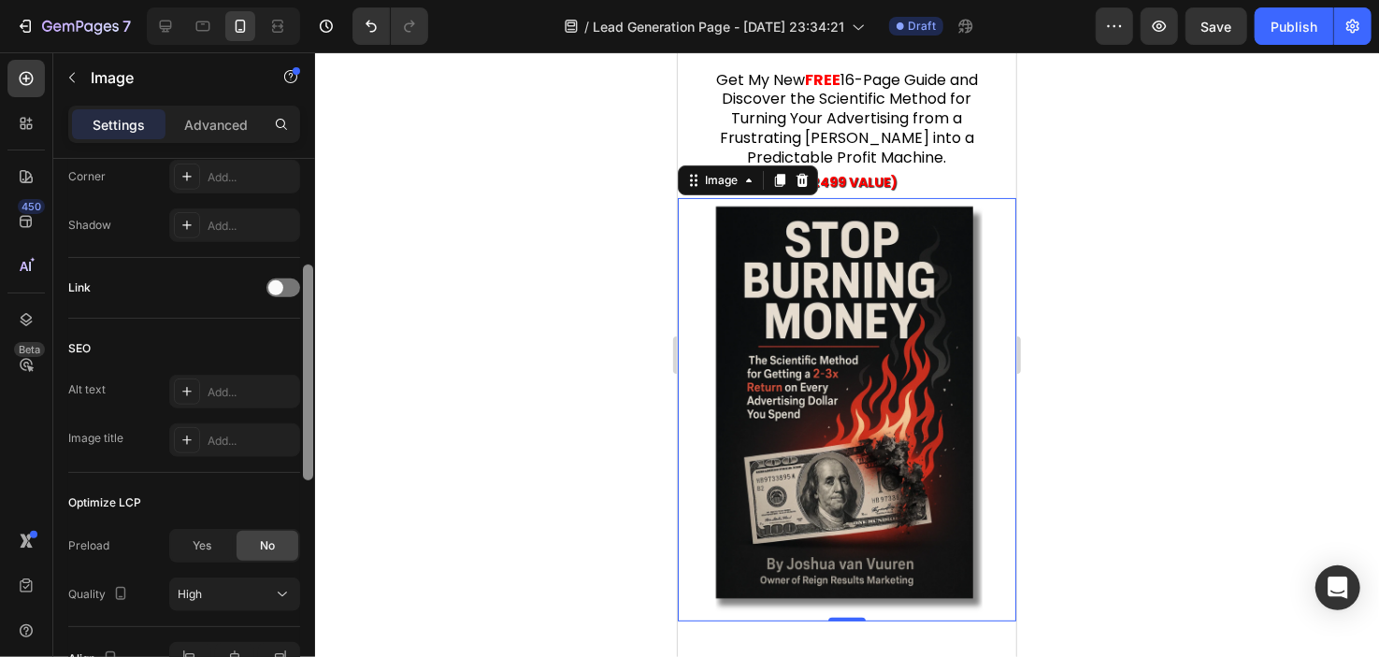
scroll to position [764, 0]
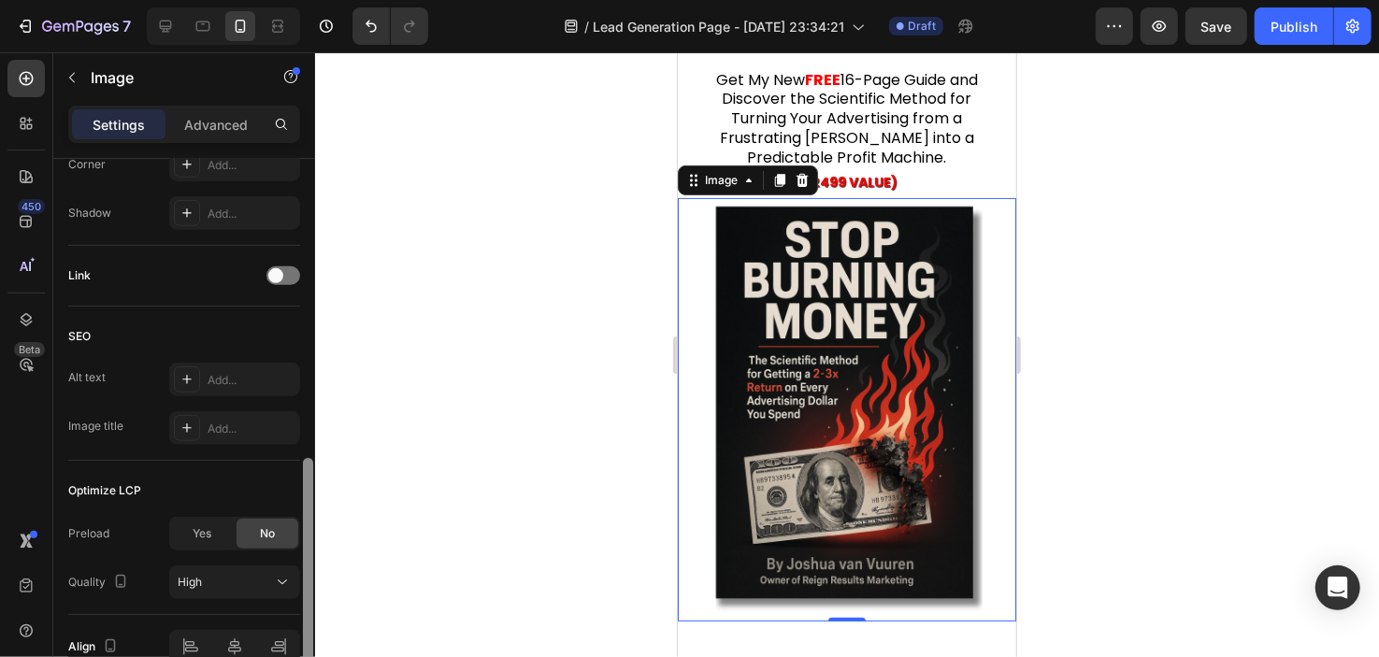
drag, startPoint x: 306, startPoint y: 356, endPoint x: 313, endPoint y: 524, distance: 167.6
click at [313, 524] on div at bounding box center [308, 435] width 14 height 553
click at [417, 461] on div at bounding box center [847, 354] width 1064 height 605
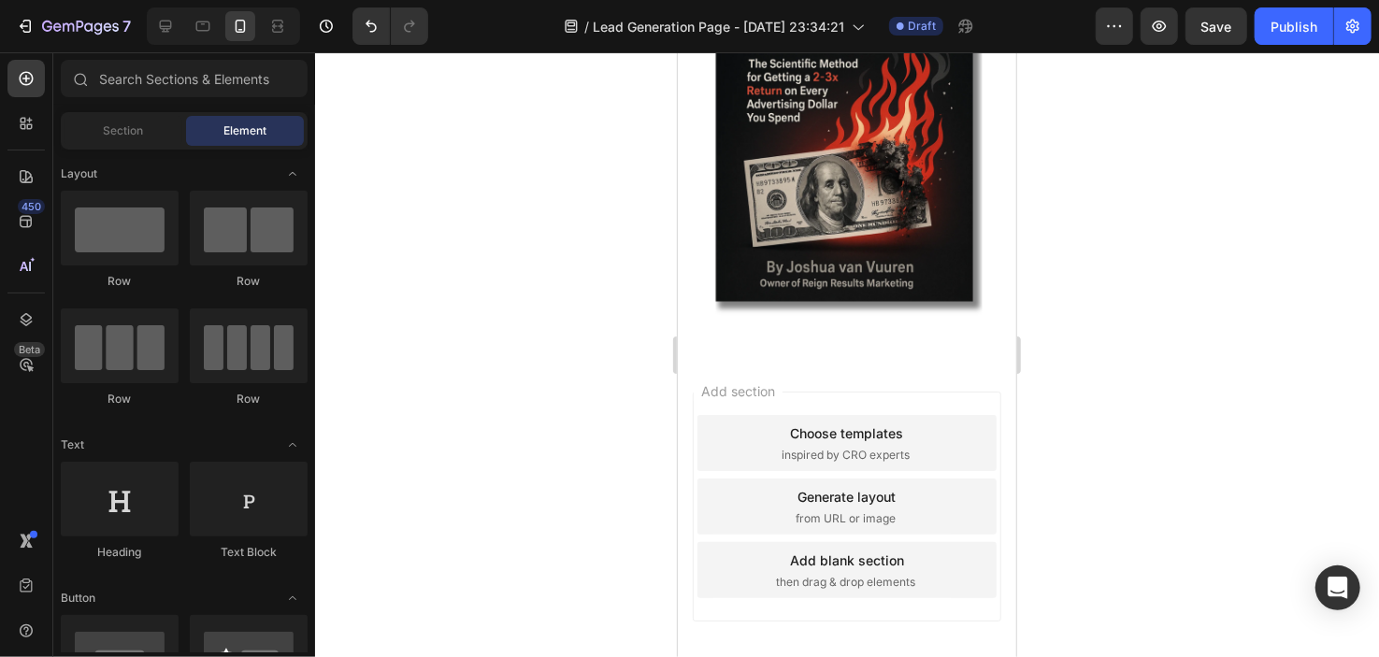
scroll to position [470, 0]
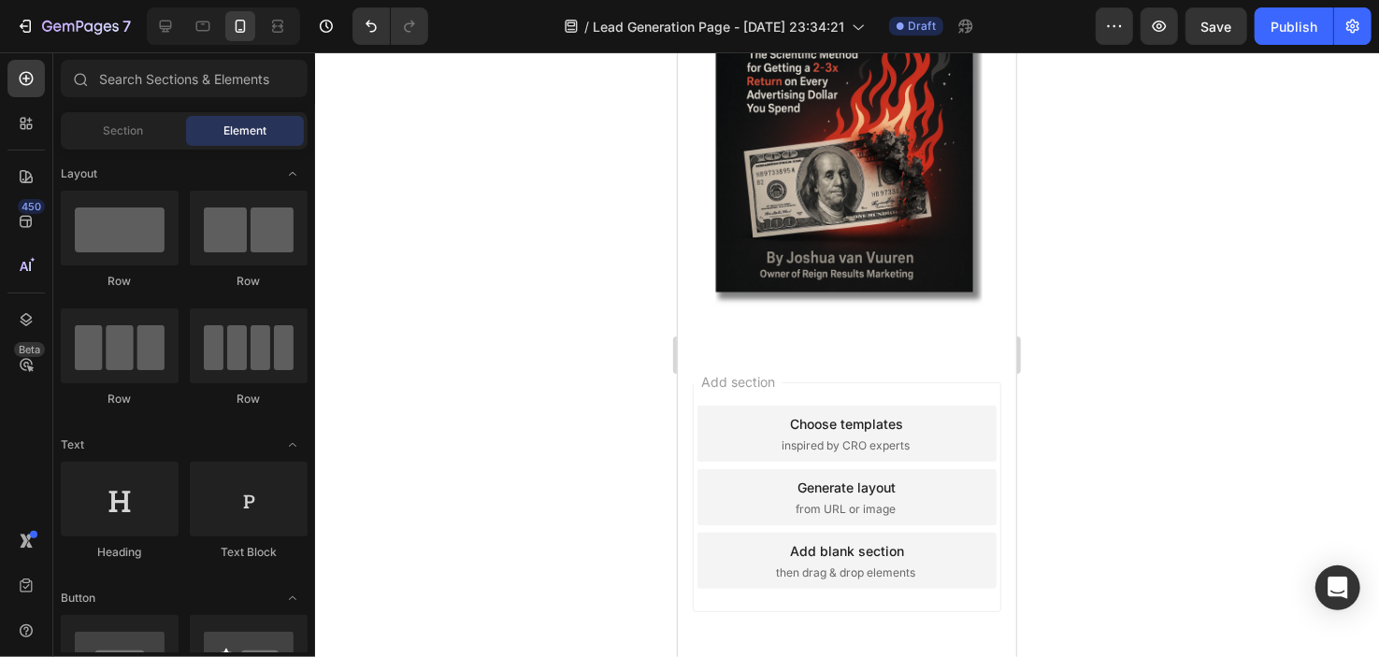
click at [829, 541] on div "Add blank section" at bounding box center [846, 551] width 114 height 20
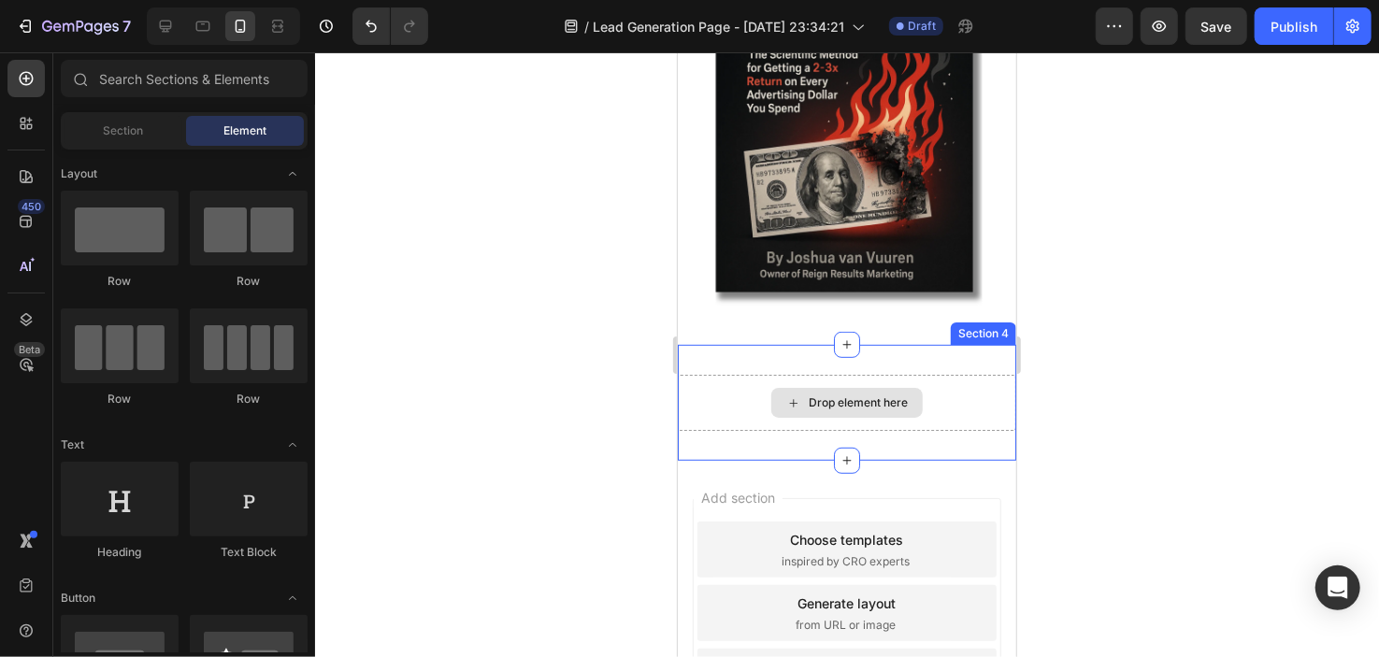
click at [791, 395] on icon at bounding box center [793, 403] width 15 height 16
click at [837, 391] on div "Drop element here" at bounding box center [846, 402] width 151 height 30
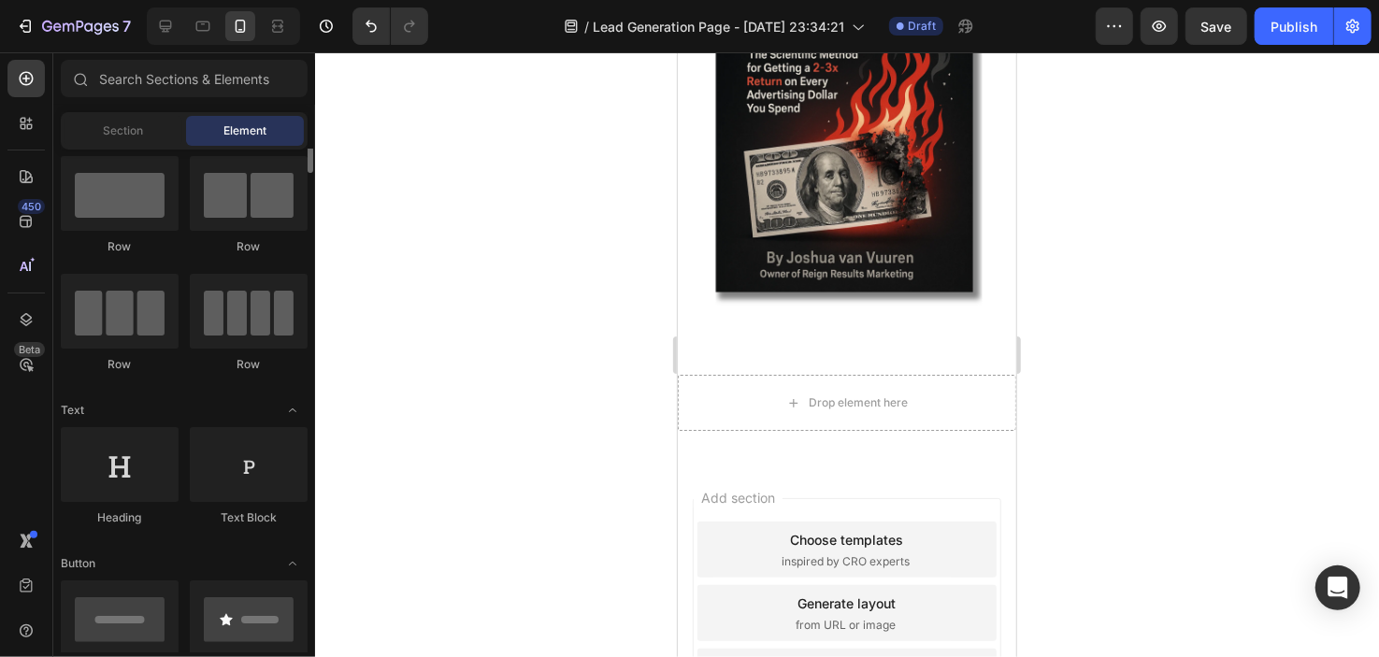
scroll to position [0, 0]
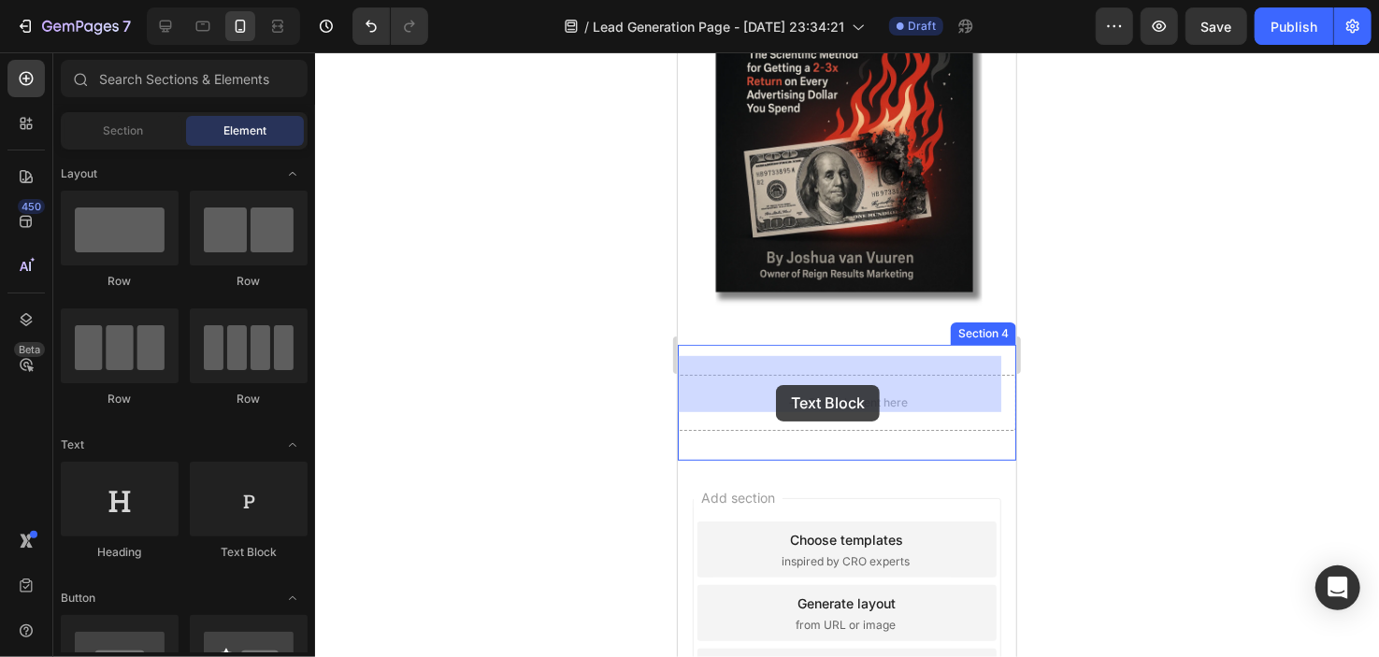
drag, startPoint x: 922, startPoint y: 552, endPoint x: 778, endPoint y: 382, distance: 223.0
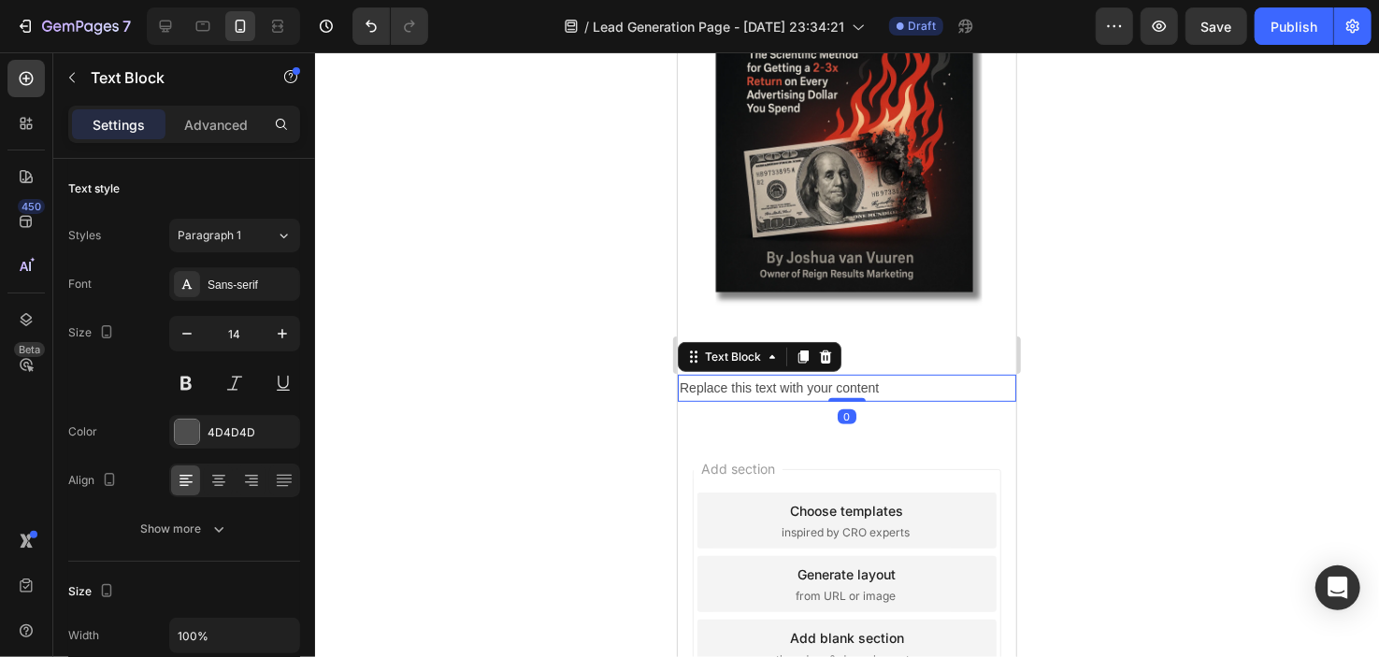
click at [767, 374] on div "Replace this text with your content" at bounding box center [846, 387] width 339 height 27
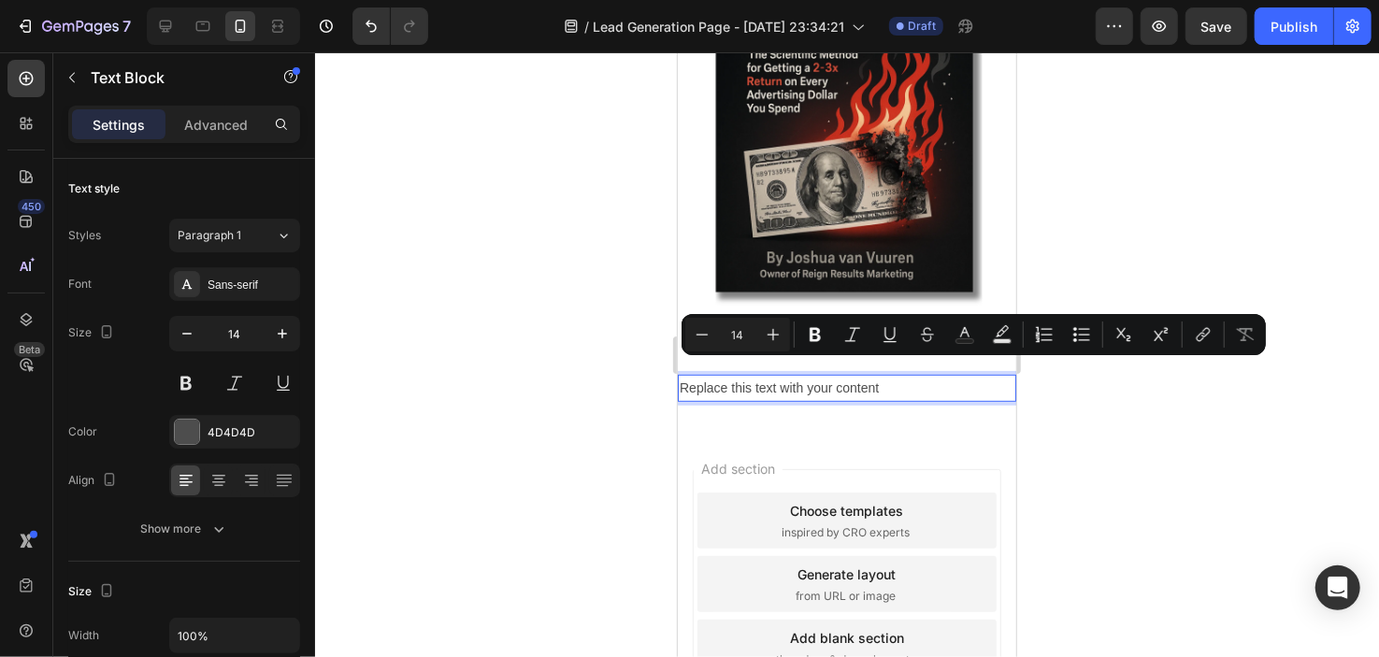
click at [767, 376] on p "Replace this text with your content" at bounding box center [846, 387] width 335 height 23
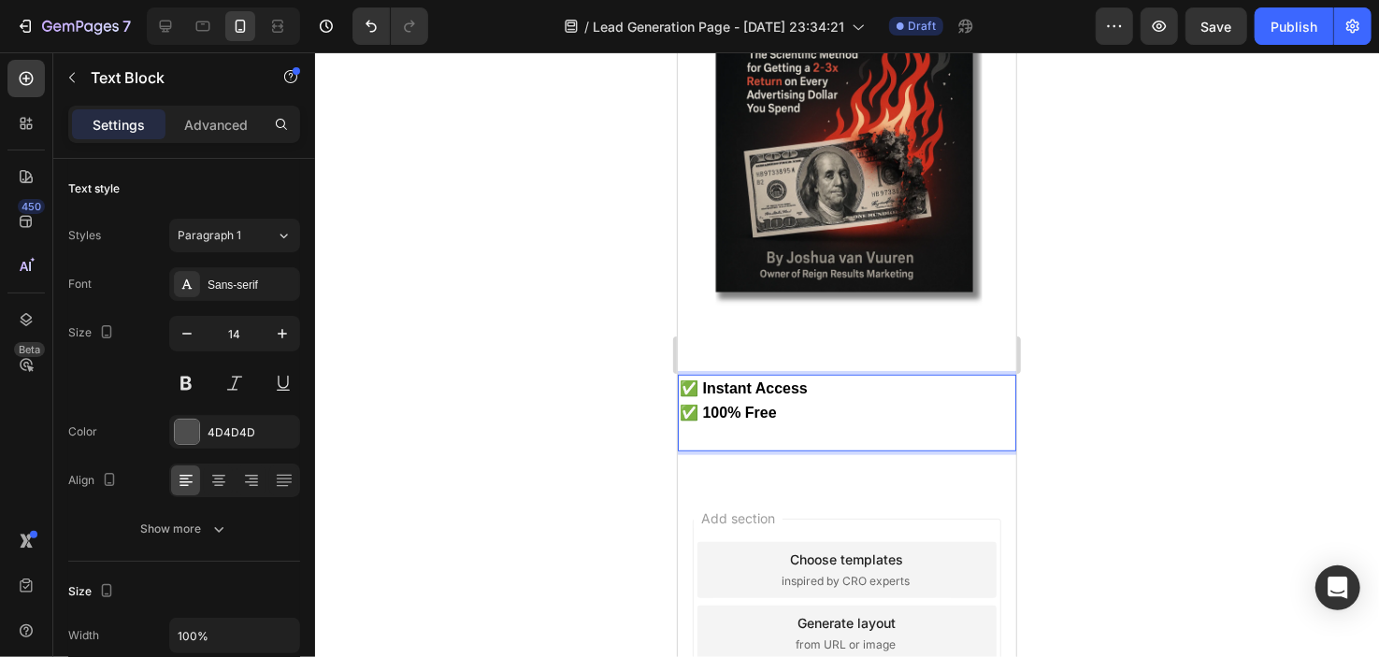
click at [724, 425] on p "Rich Text Editor. Editing area: main" at bounding box center [846, 436] width 335 height 23
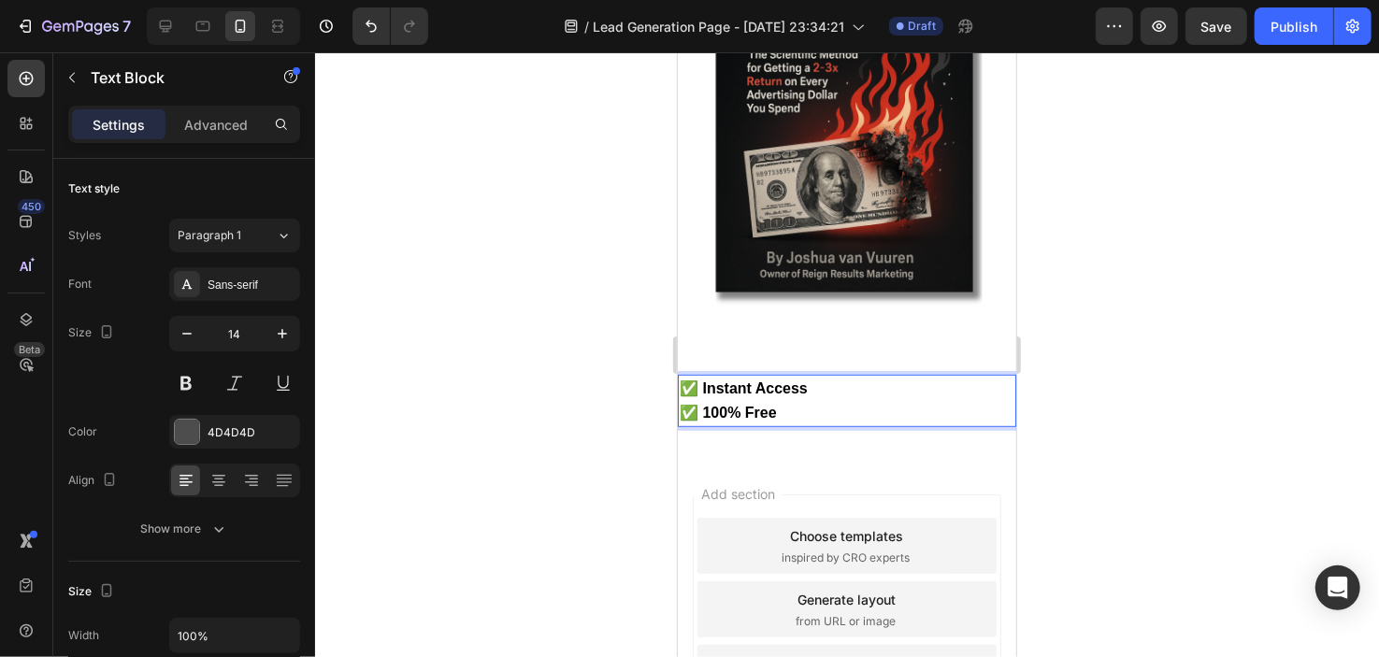
drag, startPoint x: 797, startPoint y: 397, endPoint x: 676, endPoint y: 367, distance: 124.3
click at [677, 374] on div "✅ Instant Access ✅ 100% Free" at bounding box center [846, 400] width 339 height 52
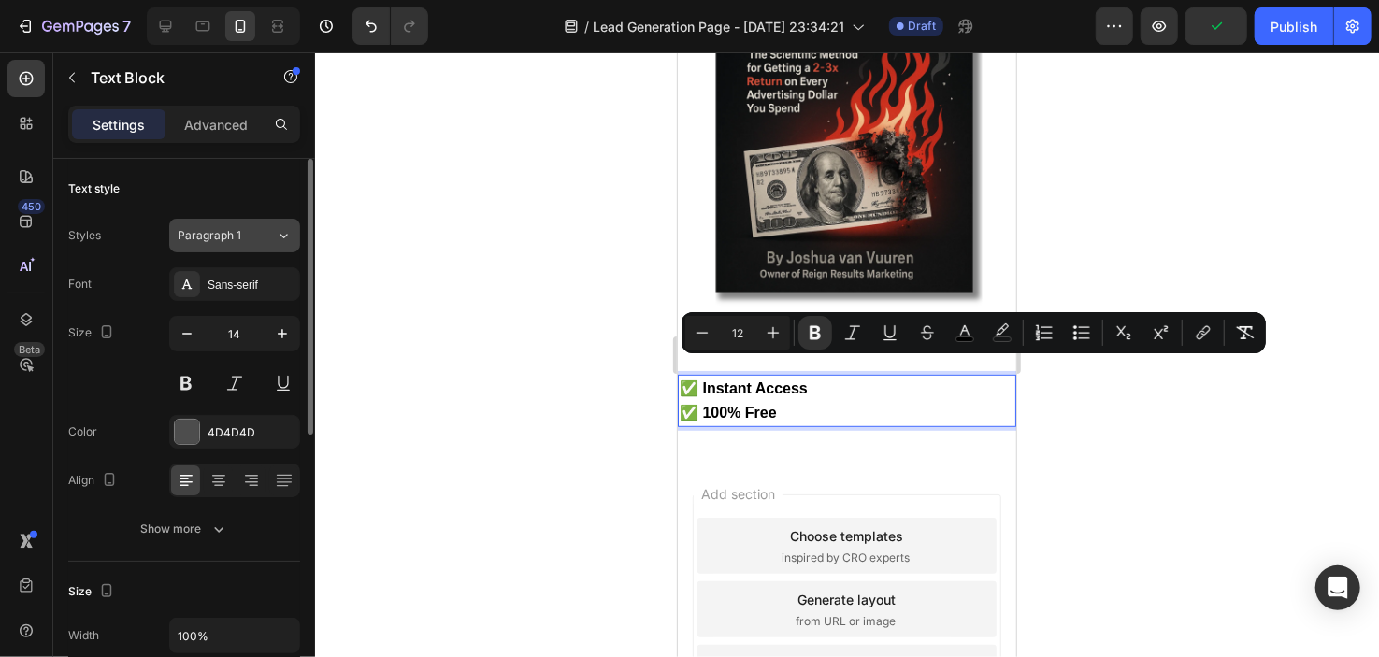
click at [242, 228] on div "Paragraph 1" at bounding box center [216, 235] width 76 height 17
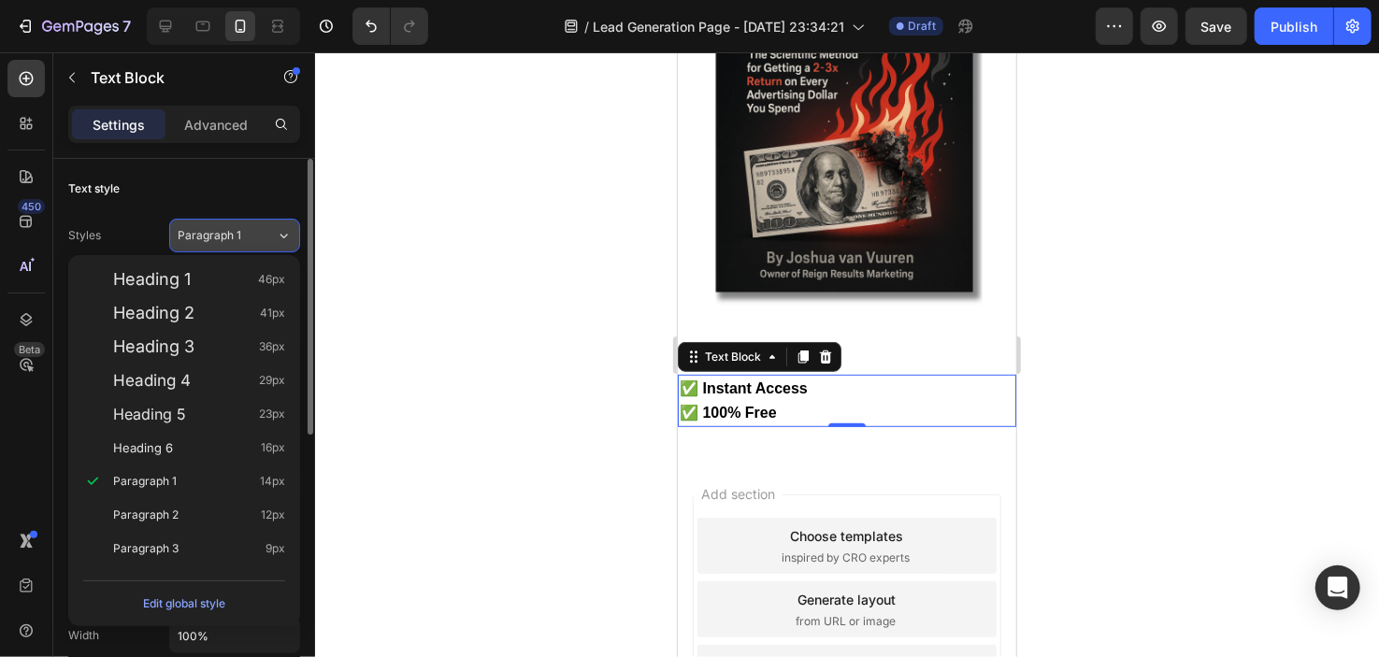
click at [242, 228] on div "Paragraph 1" at bounding box center [216, 235] width 76 height 17
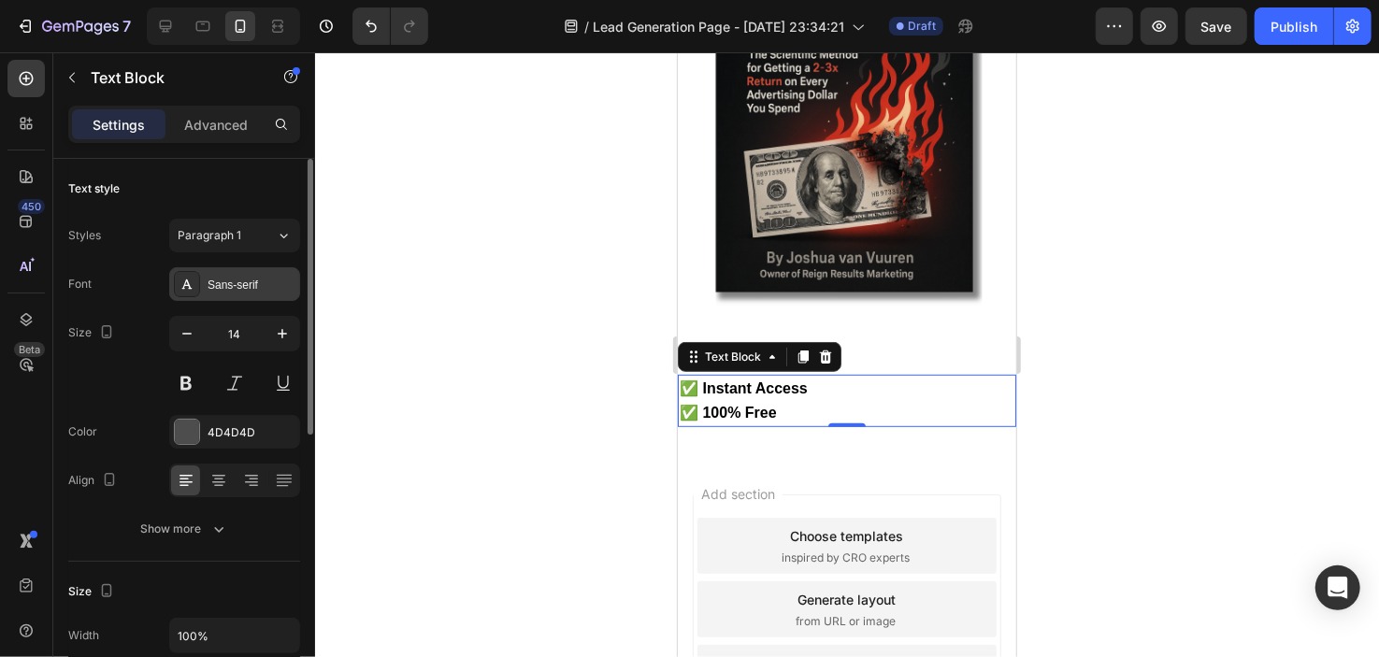
click at [259, 296] on div "Sans-serif" at bounding box center [234, 284] width 131 height 34
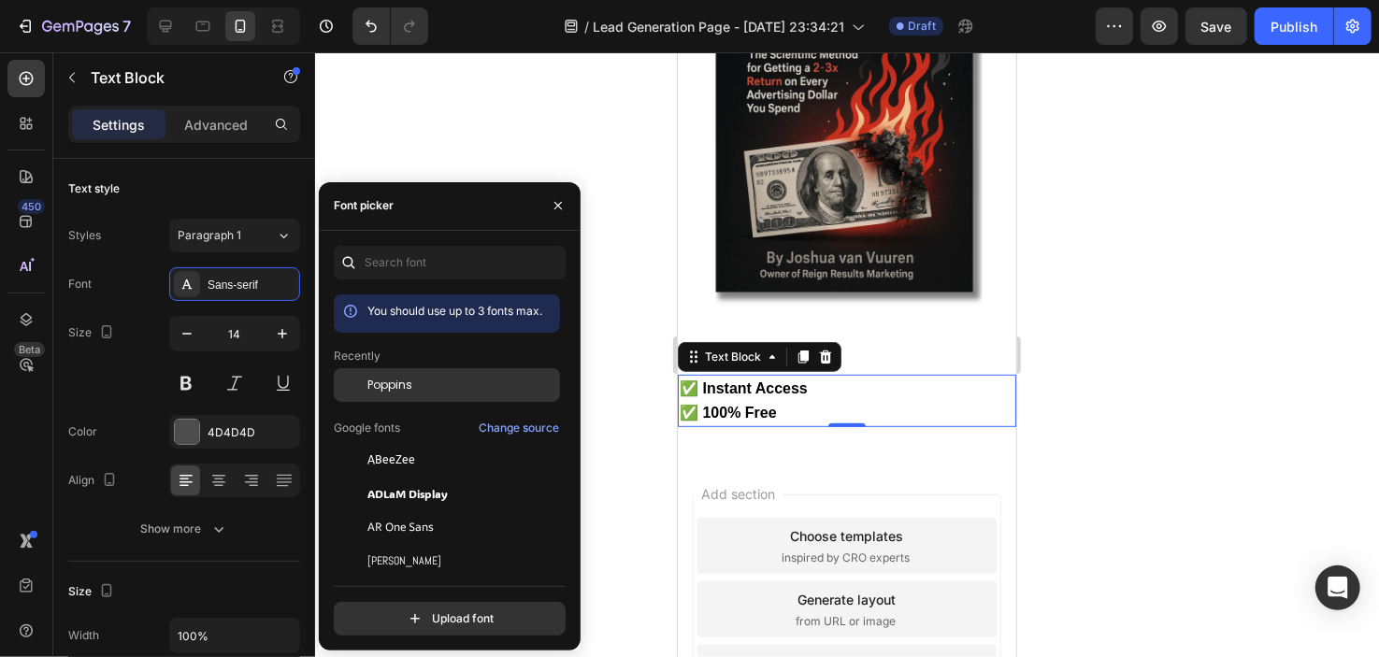
click at [410, 378] on span "Poppins" at bounding box center [390, 385] width 45 height 17
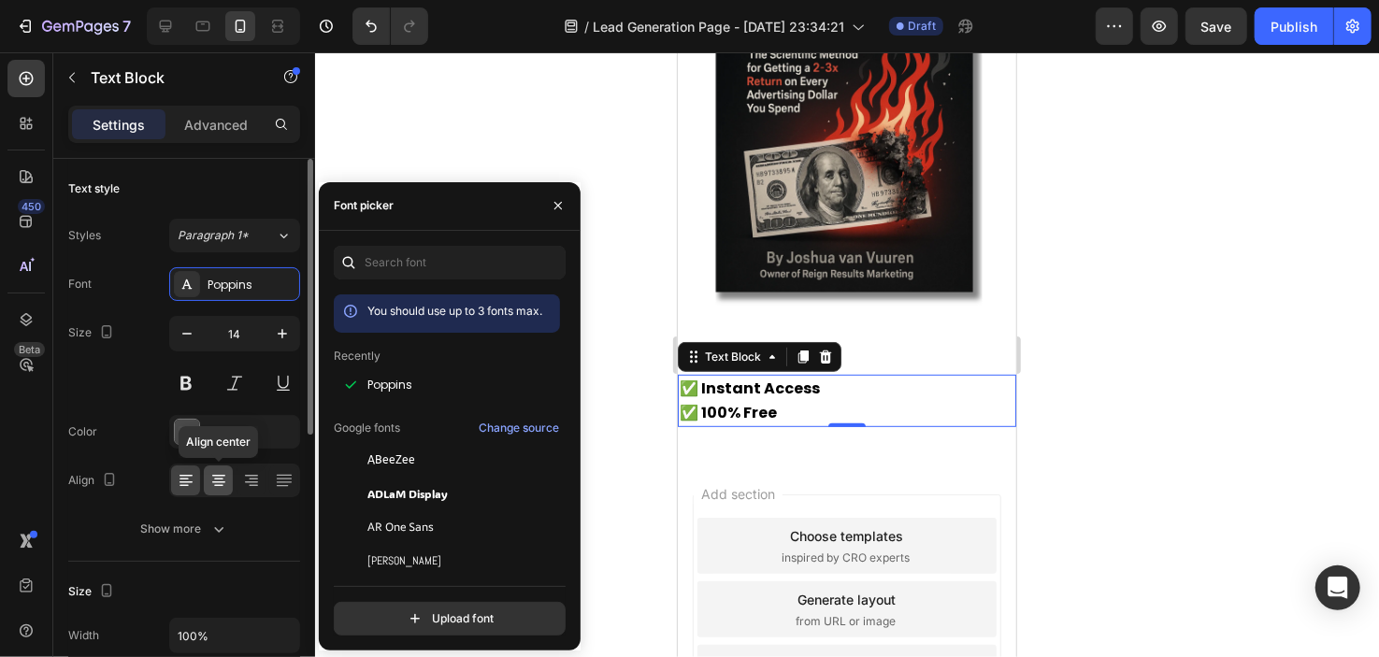
click at [215, 482] on icon at bounding box center [218, 483] width 13 height 2
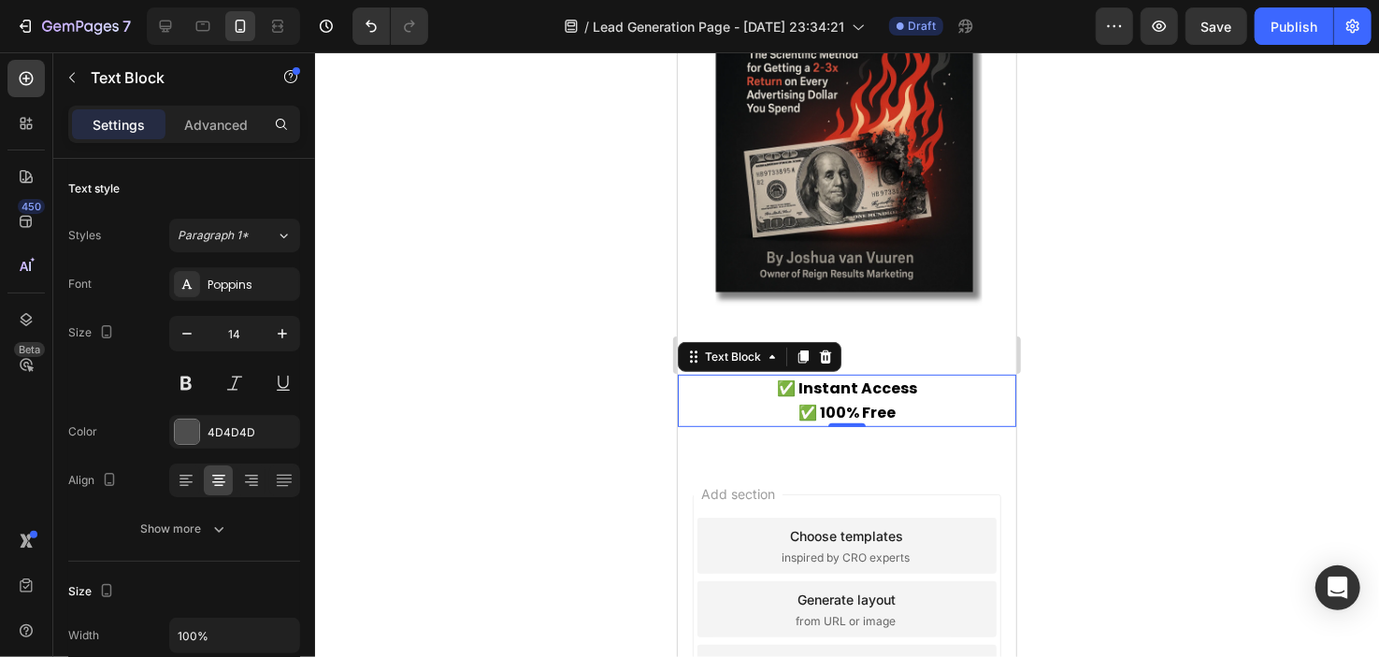
click at [559, 348] on div at bounding box center [847, 354] width 1064 height 605
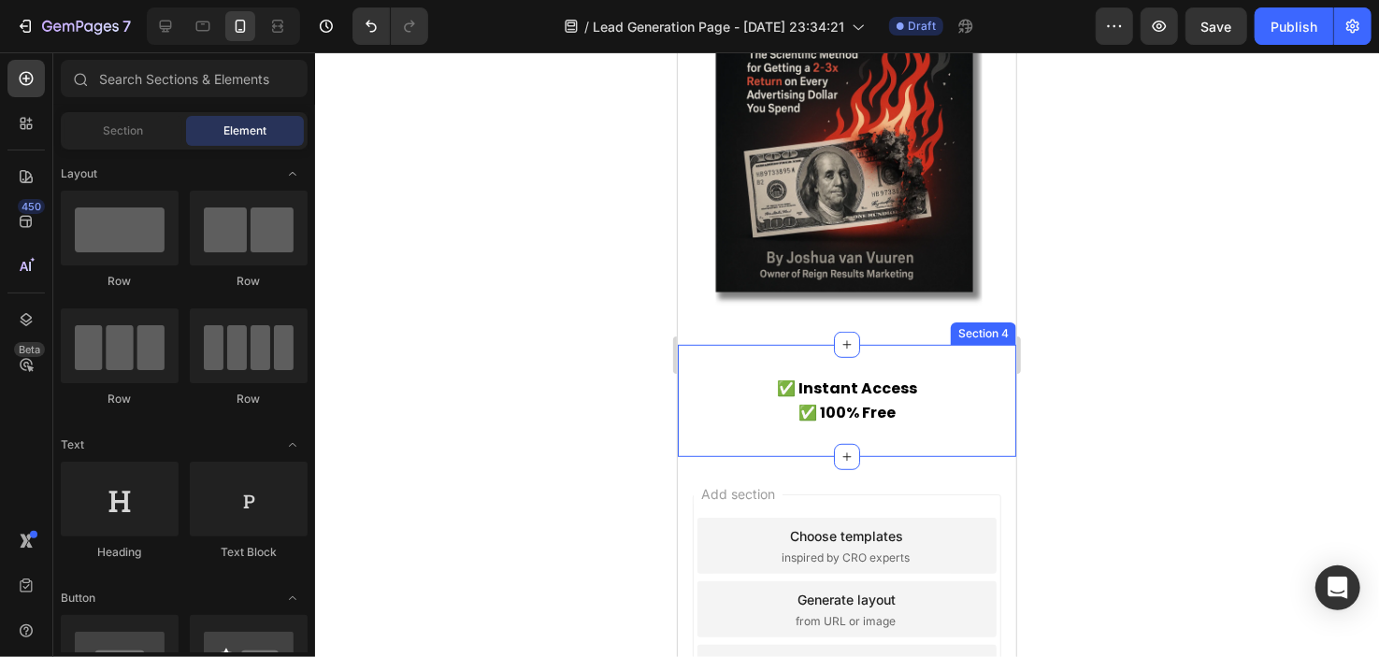
click at [803, 344] on div "✅ Instant Access ✅ 100% Free Text Block Section 4" at bounding box center [846, 400] width 339 height 112
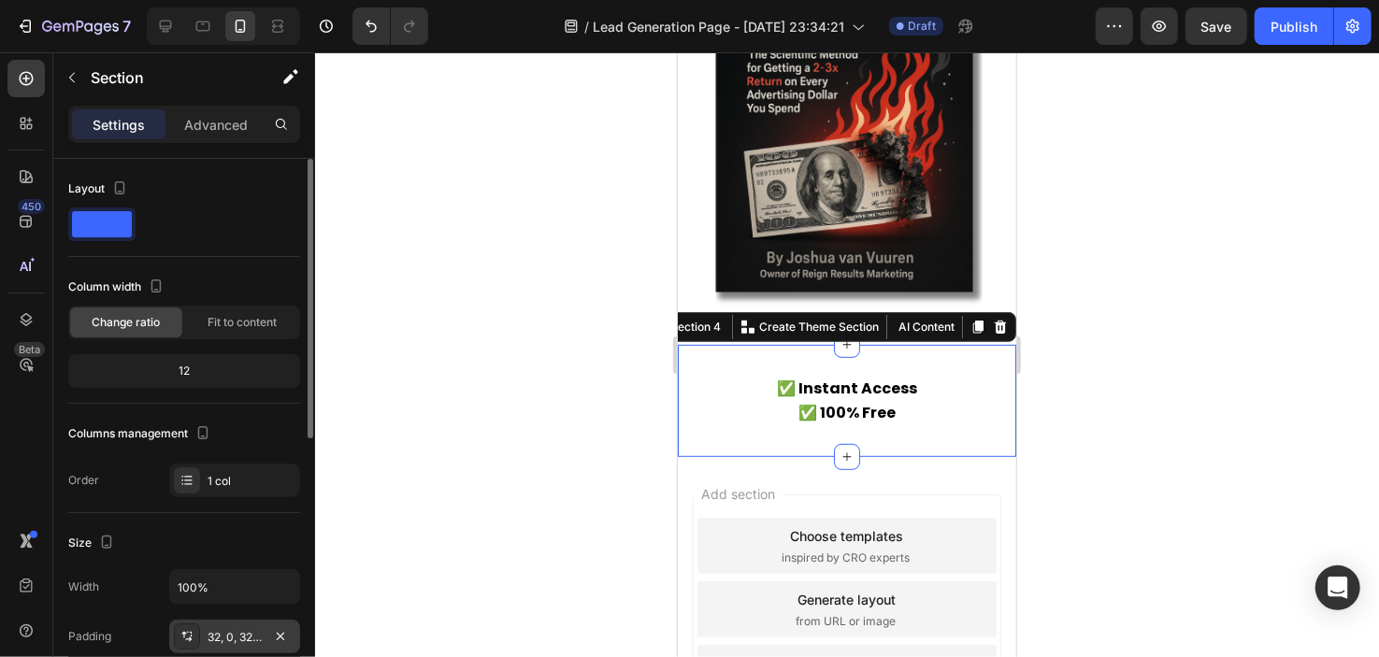
click at [235, 629] on div "32, 0, 32, 0" at bounding box center [235, 637] width 54 height 17
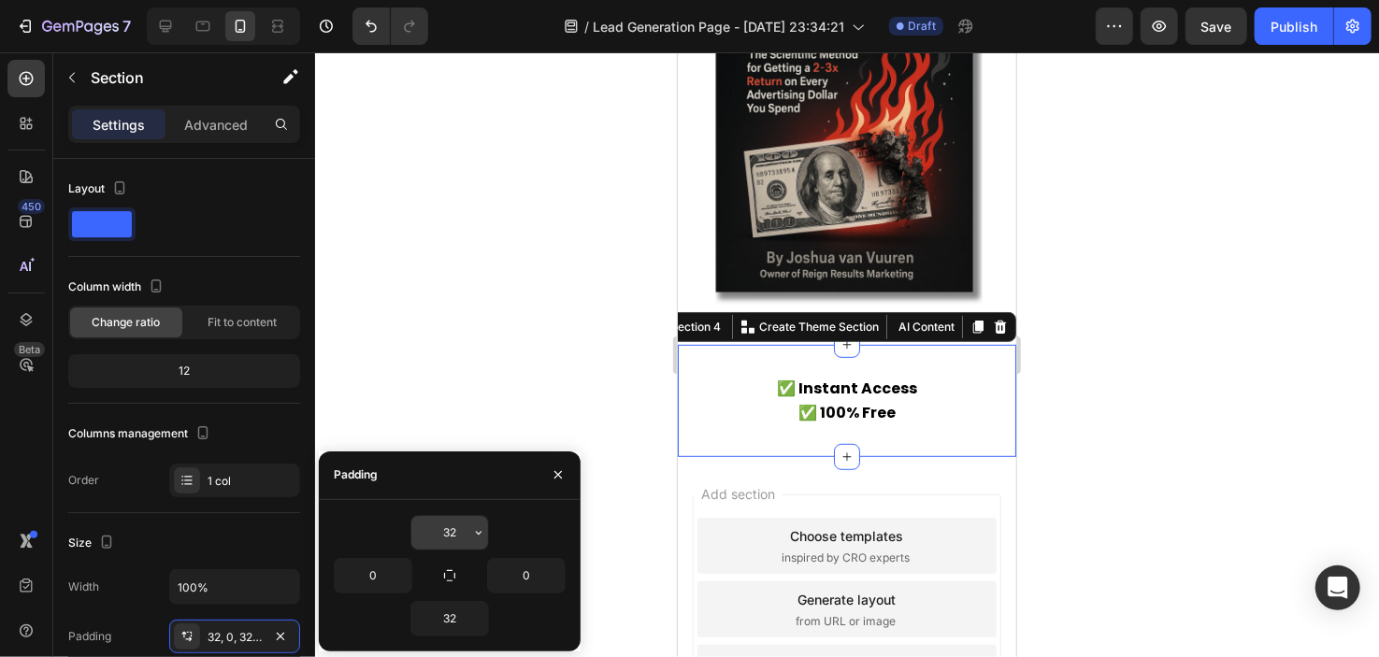
click at [430, 537] on input "32" at bounding box center [449, 533] width 77 height 34
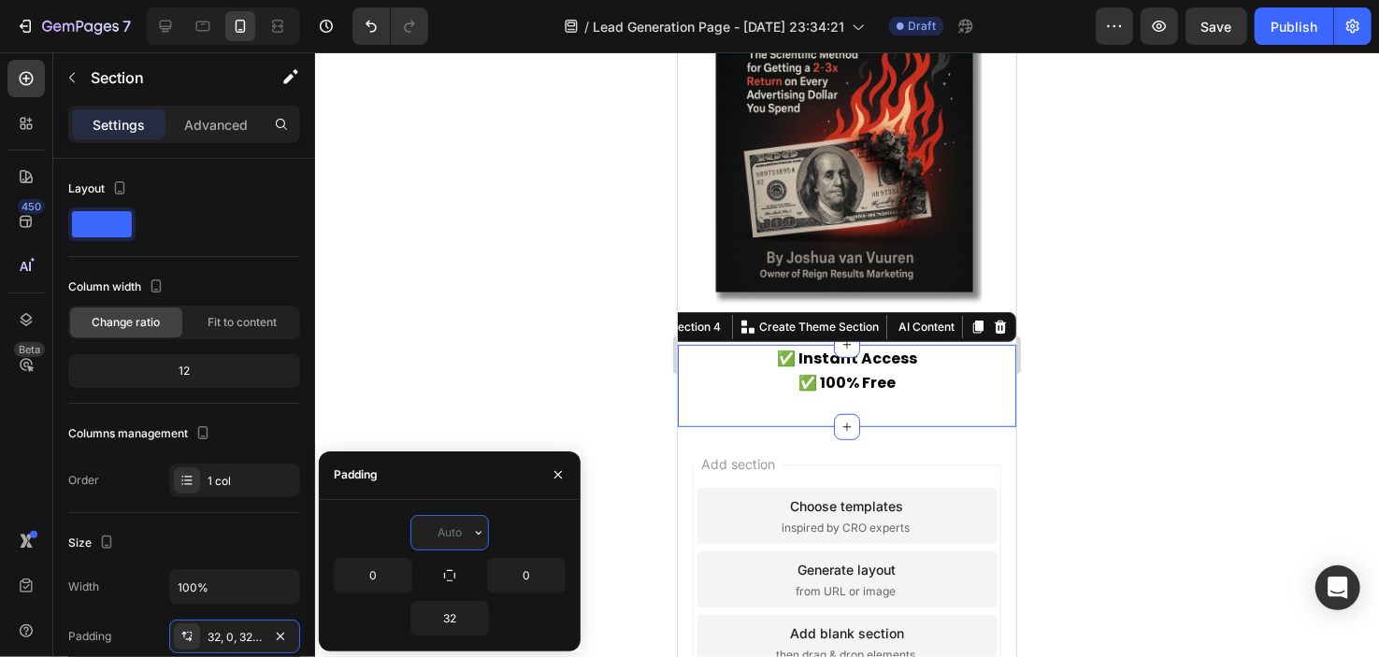
type input "0"
click at [494, 448] on div at bounding box center [847, 354] width 1064 height 605
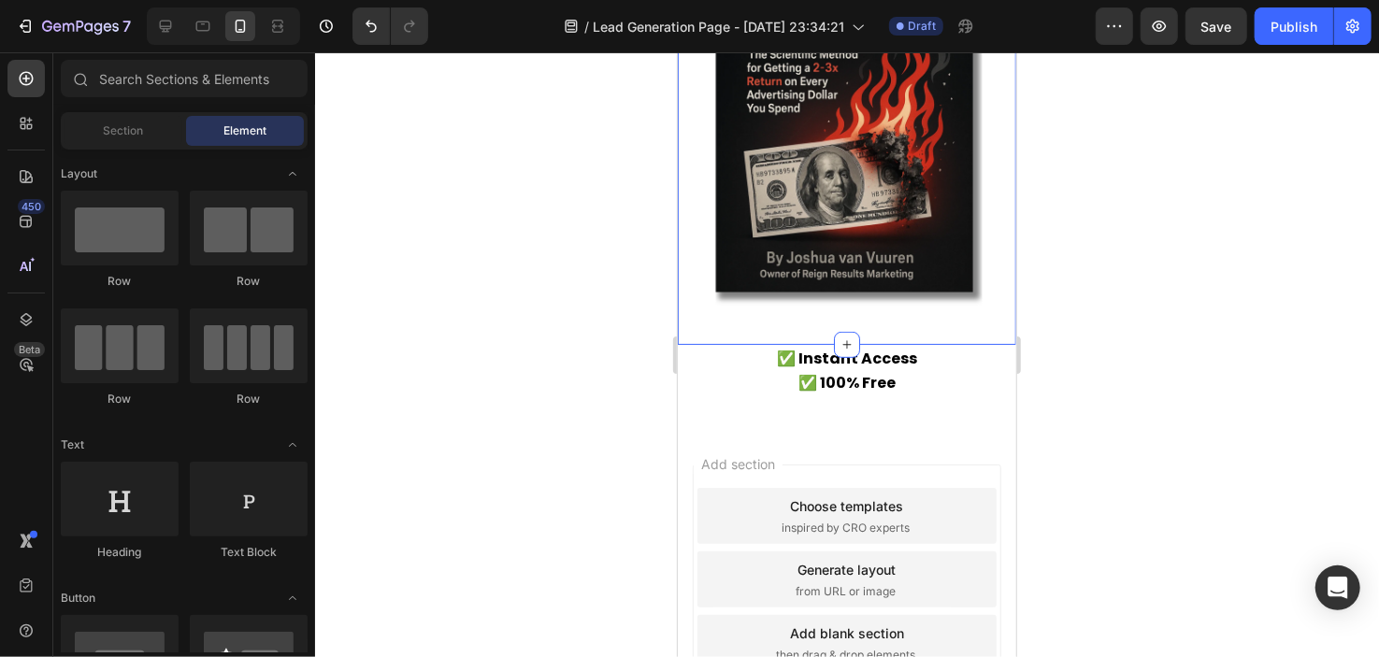
click at [712, 298] on div "Image Section 3" at bounding box center [846, 117] width 339 height 455
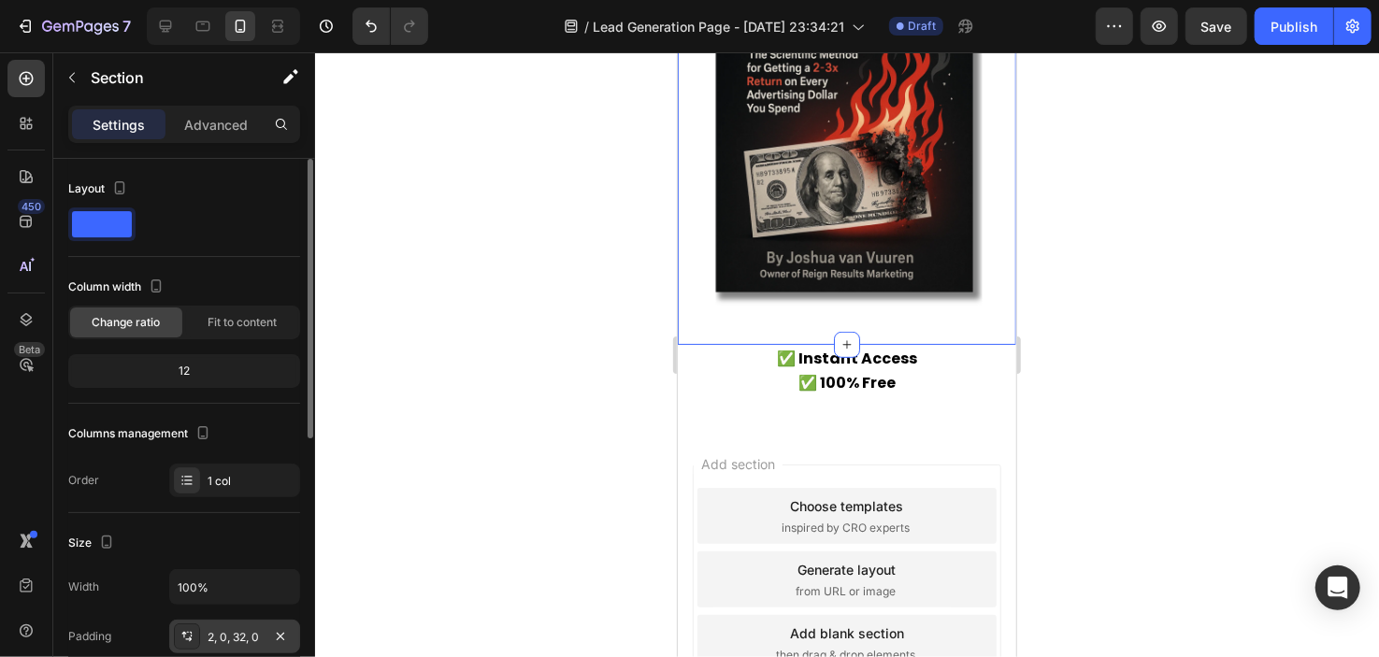
click at [244, 632] on div "2, 0, 32, 0" at bounding box center [235, 637] width 54 height 17
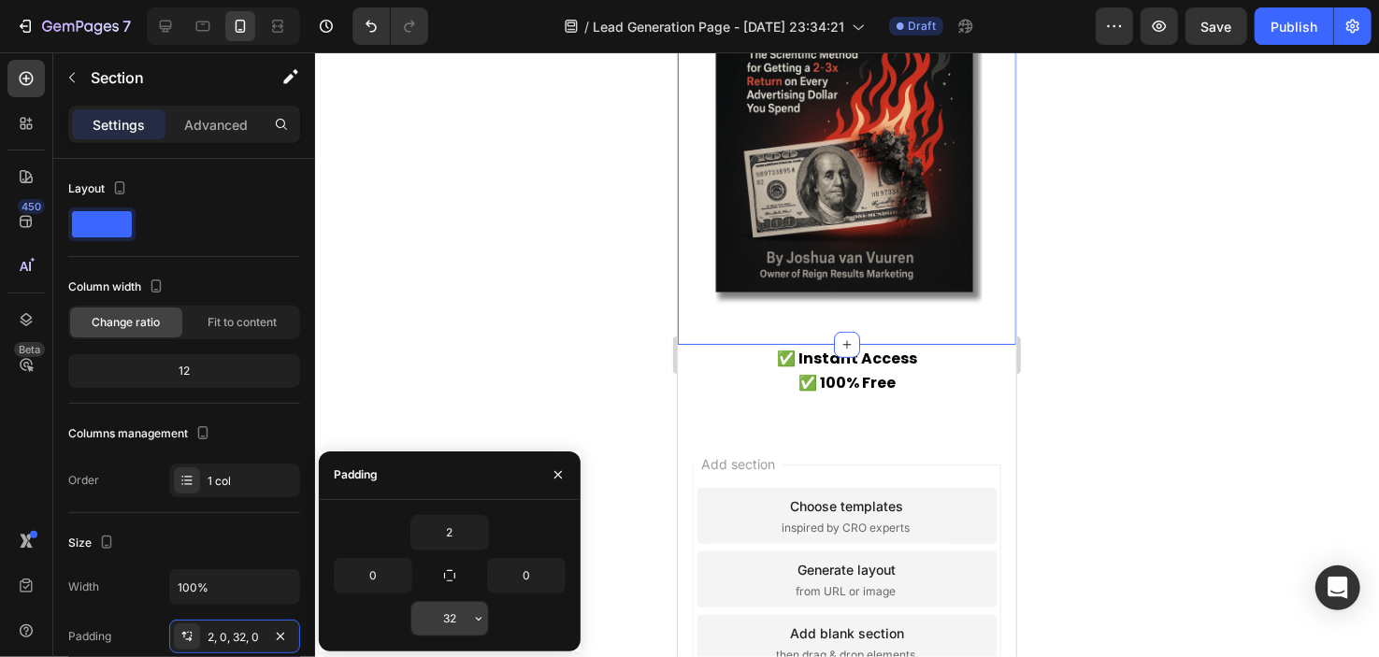
click at [447, 616] on input "32" at bounding box center [449, 619] width 77 height 34
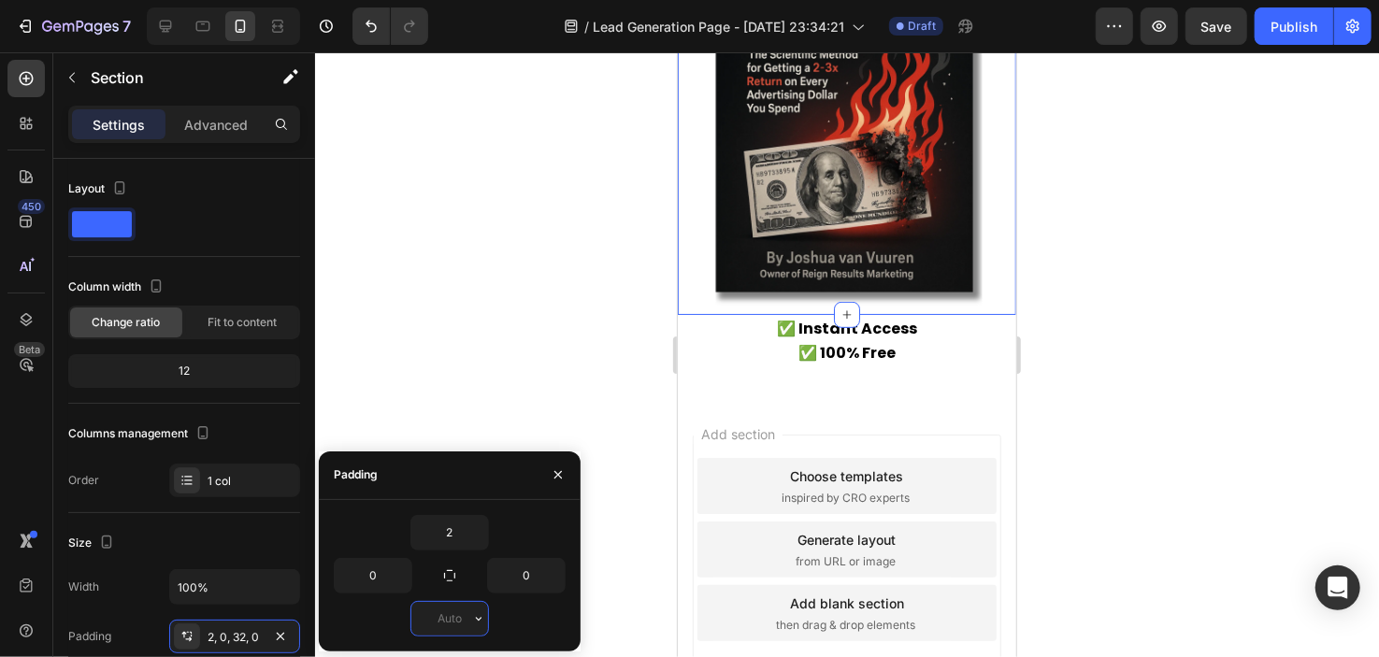
type input "0"
click at [340, 397] on div at bounding box center [847, 354] width 1064 height 605
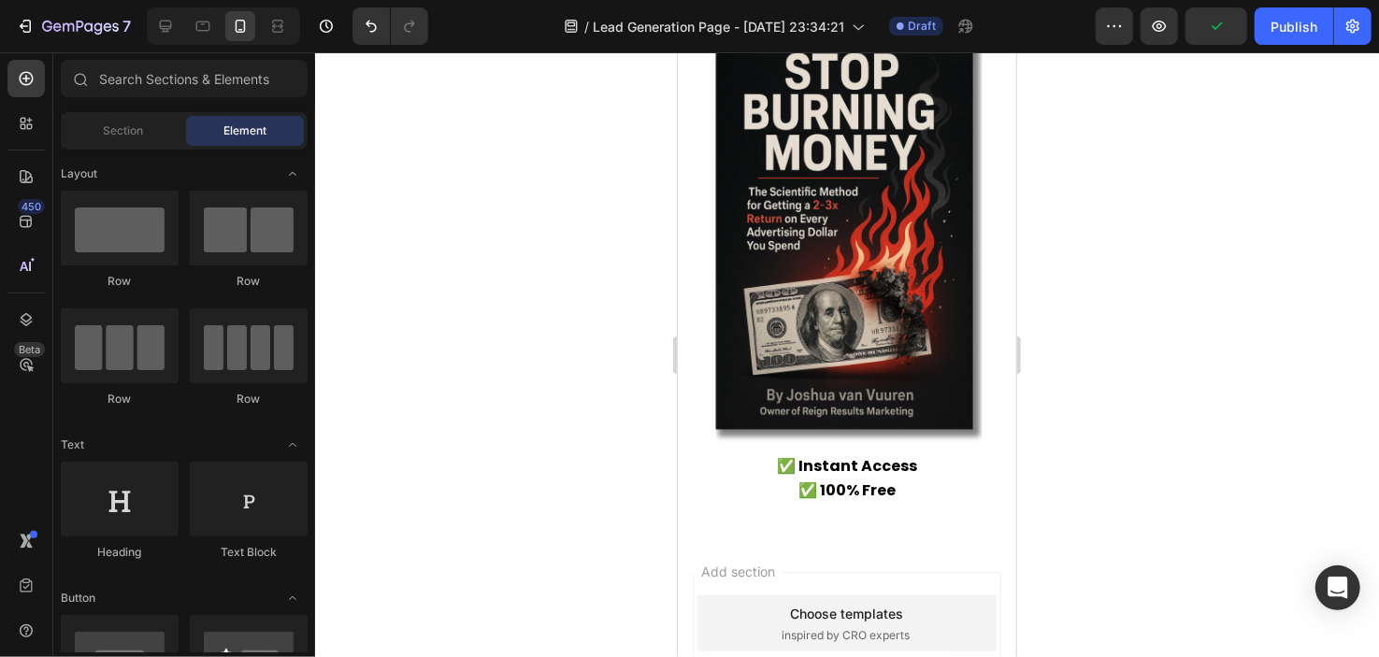
scroll to position [339, 0]
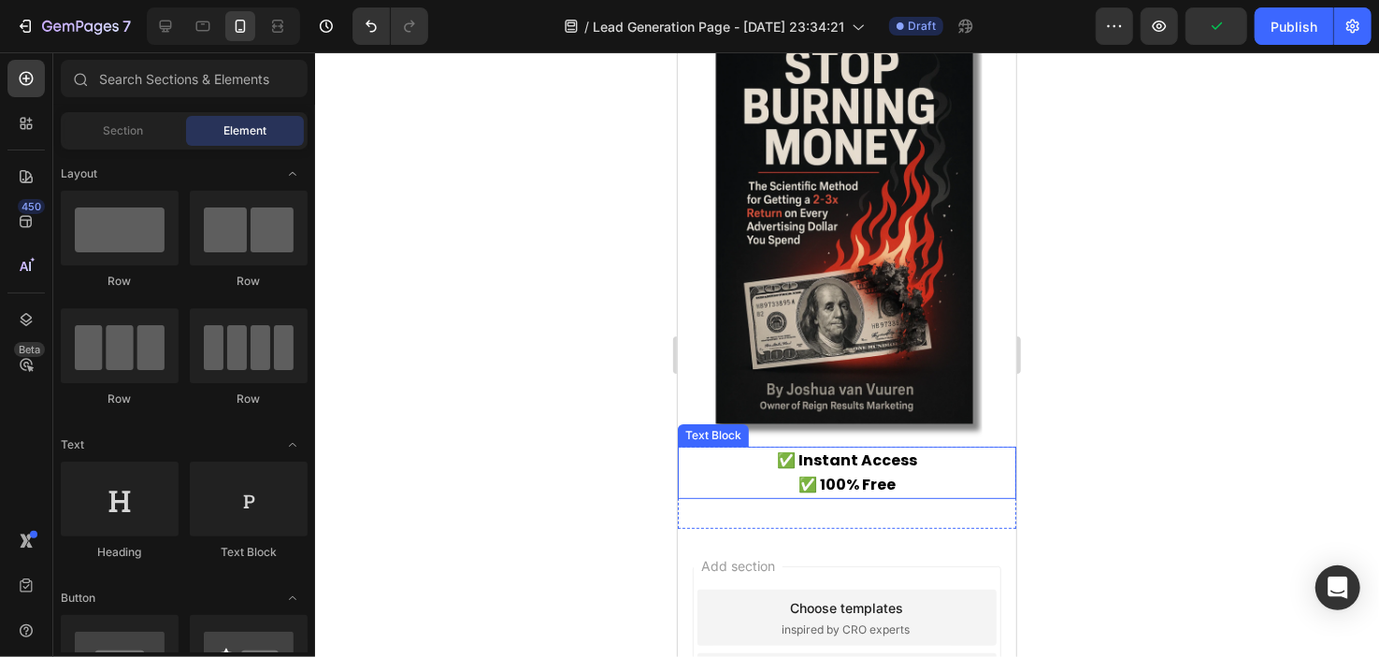
click at [785, 472] on p "✅ 100% Free" at bounding box center [846, 484] width 335 height 24
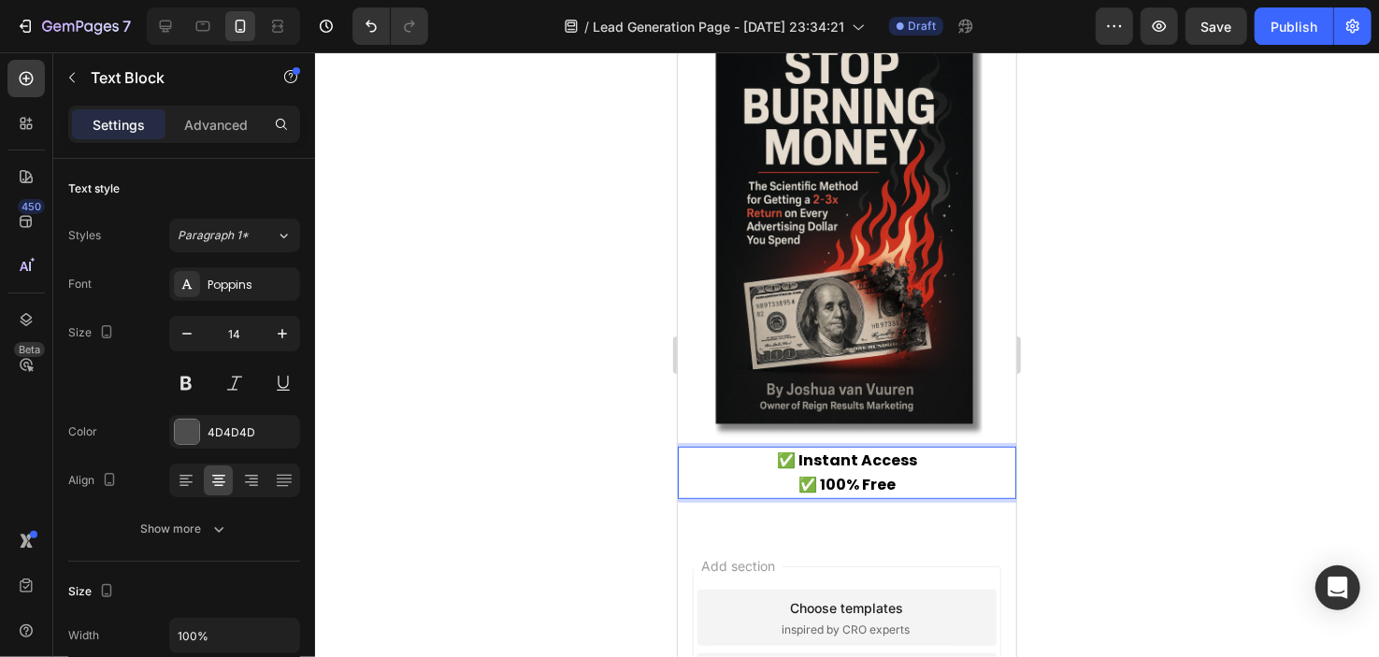
click at [785, 472] on p "✅ 100% Free" at bounding box center [846, 484] width 335 height 24
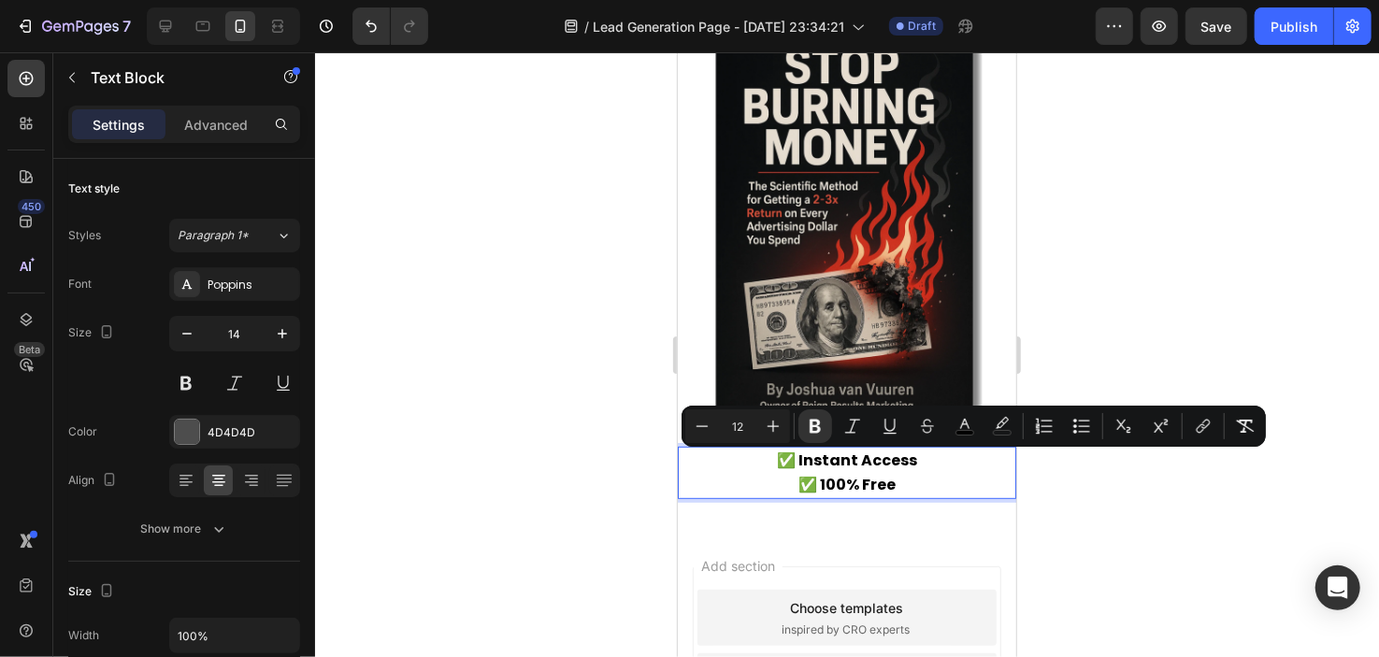
click at [798, 473] on strong "✅ 100% Free" at bounding box center [846, 484] width 97 height 22
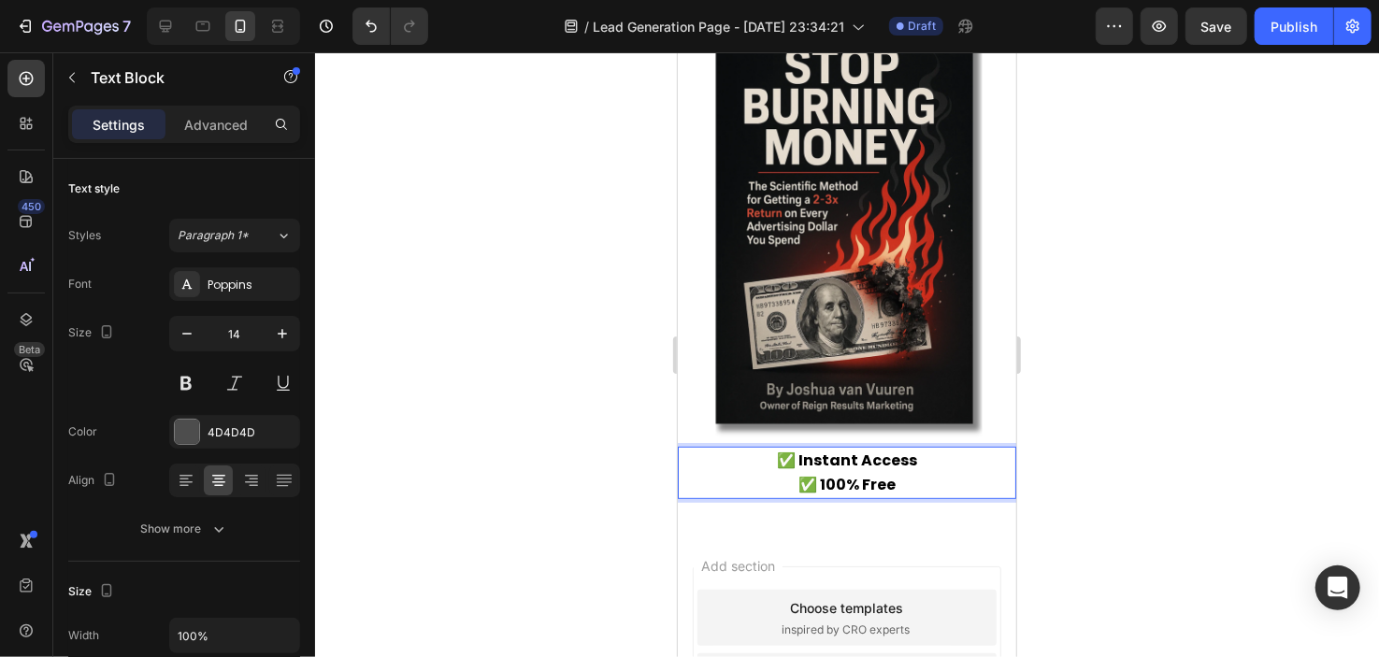
click at [871, 473] on strong "✅ 100% Free" at bounding box center [846, 484] width 97 height 22
click at [1064, 458] on div at bounding box center [847, 354] width 1064 height 605
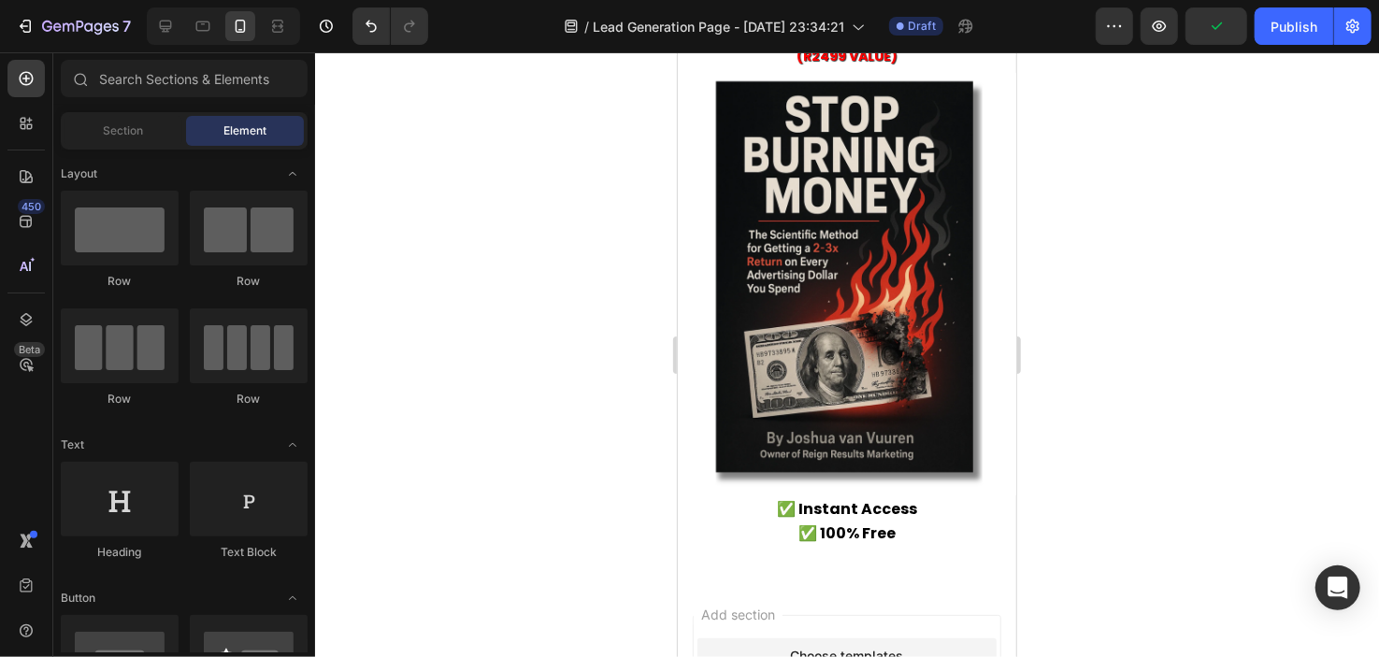
scroll to position [293, 0]
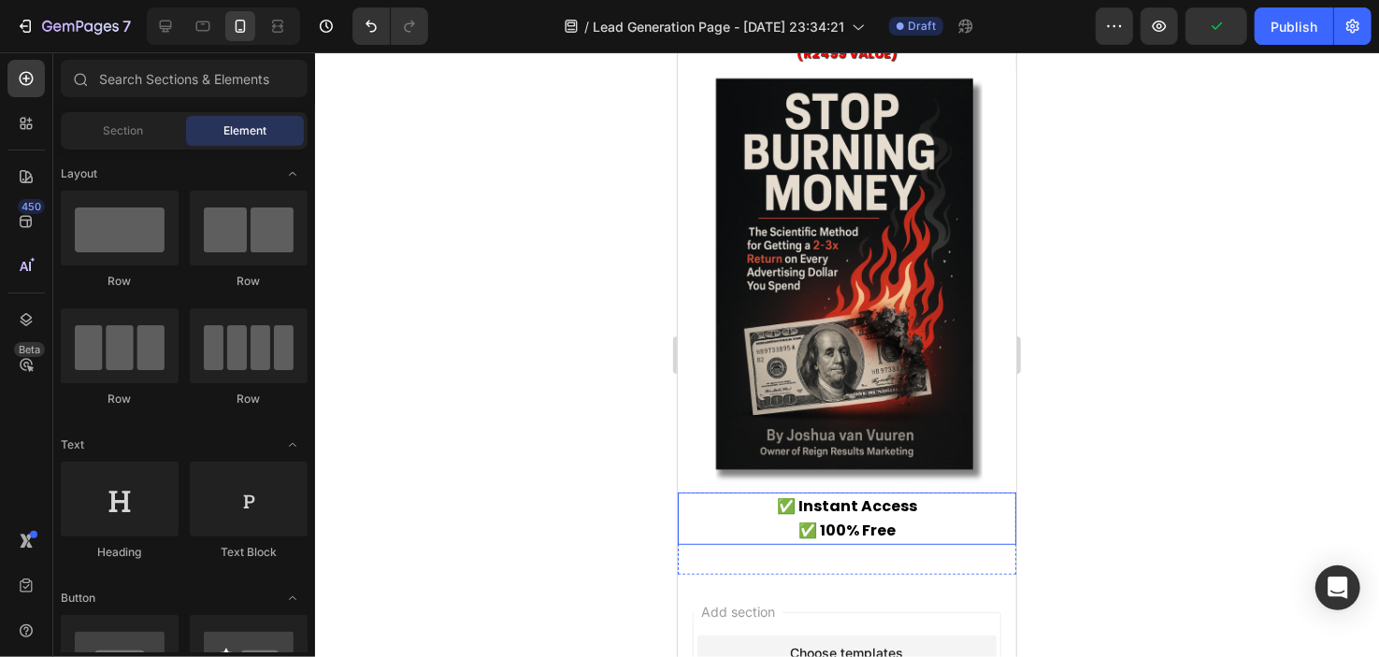
click at [932, 494] on p "✅ Instant Access" at bounding box center [846, 506] width 335 height 24
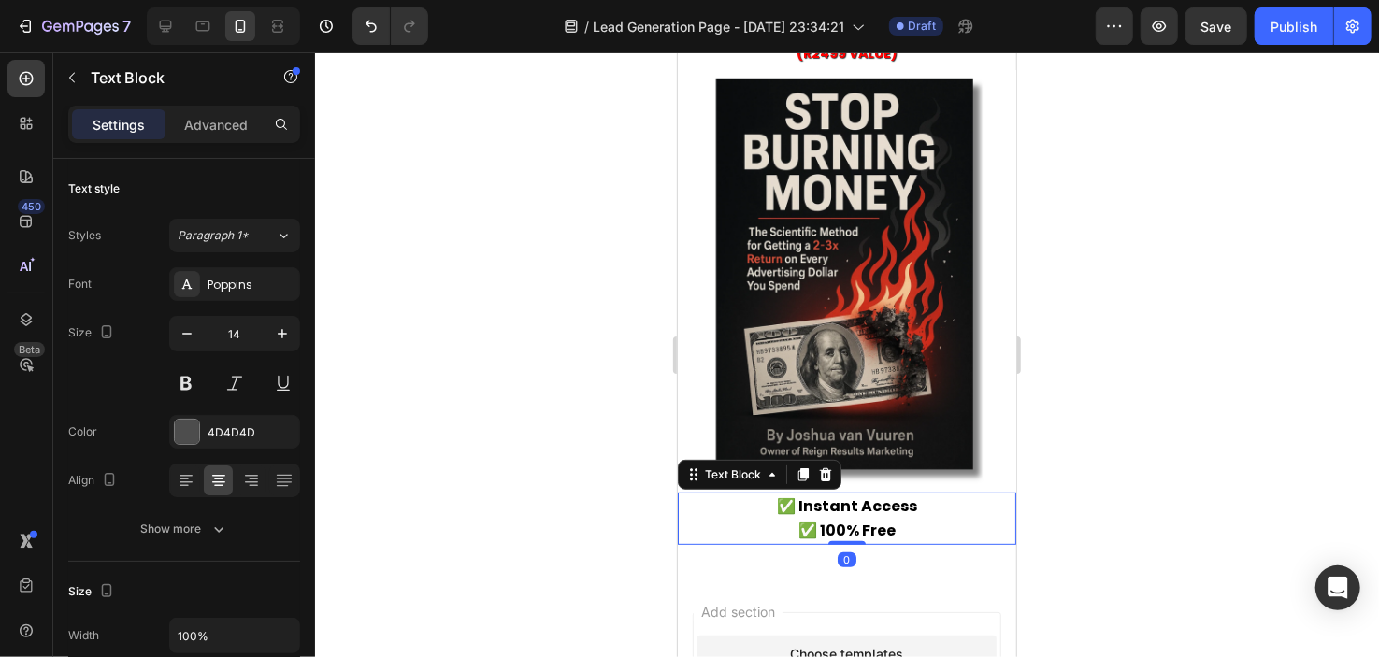
click at [932, 494] on p "✅ Instant Access" at bounding box center [846, 506] width 335 height 24
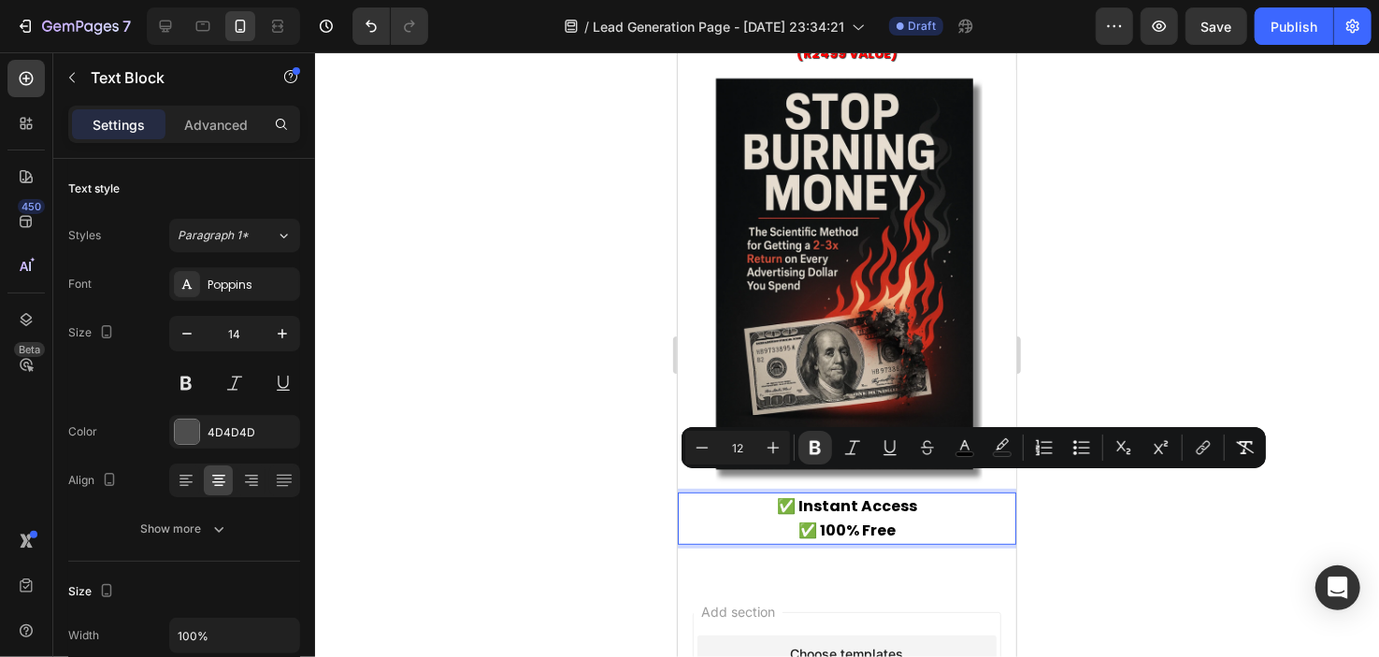
drag, startPoint x: 908, startPoint y: 514, endPoint x: 763, endPoint y: 480, distance: 149.0
click at [763, 492] on div "✅ Instant Access ✅ 100% Free" at bounding box center [846, 518] width 339 height 52
copy div "✅ Instant Access ✅ 100% Free"
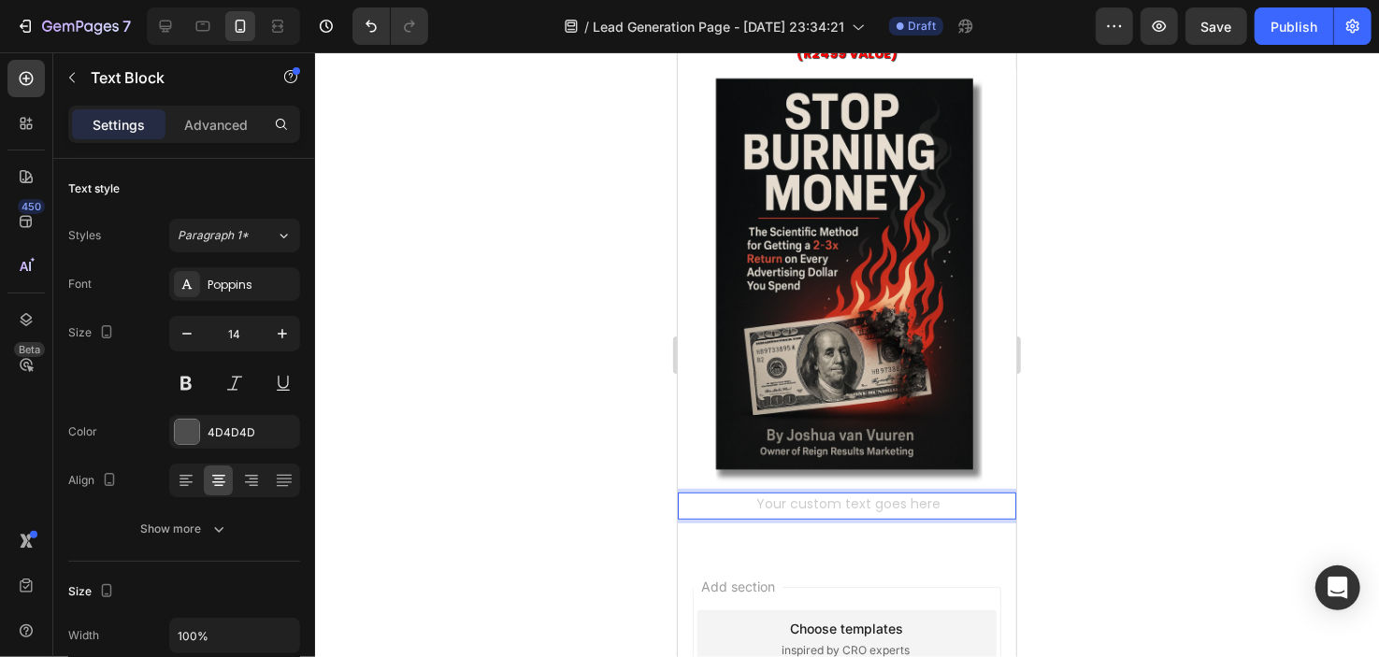
click at [1153, 385] on div at bounding box center [847, 354] width 1064 height 605
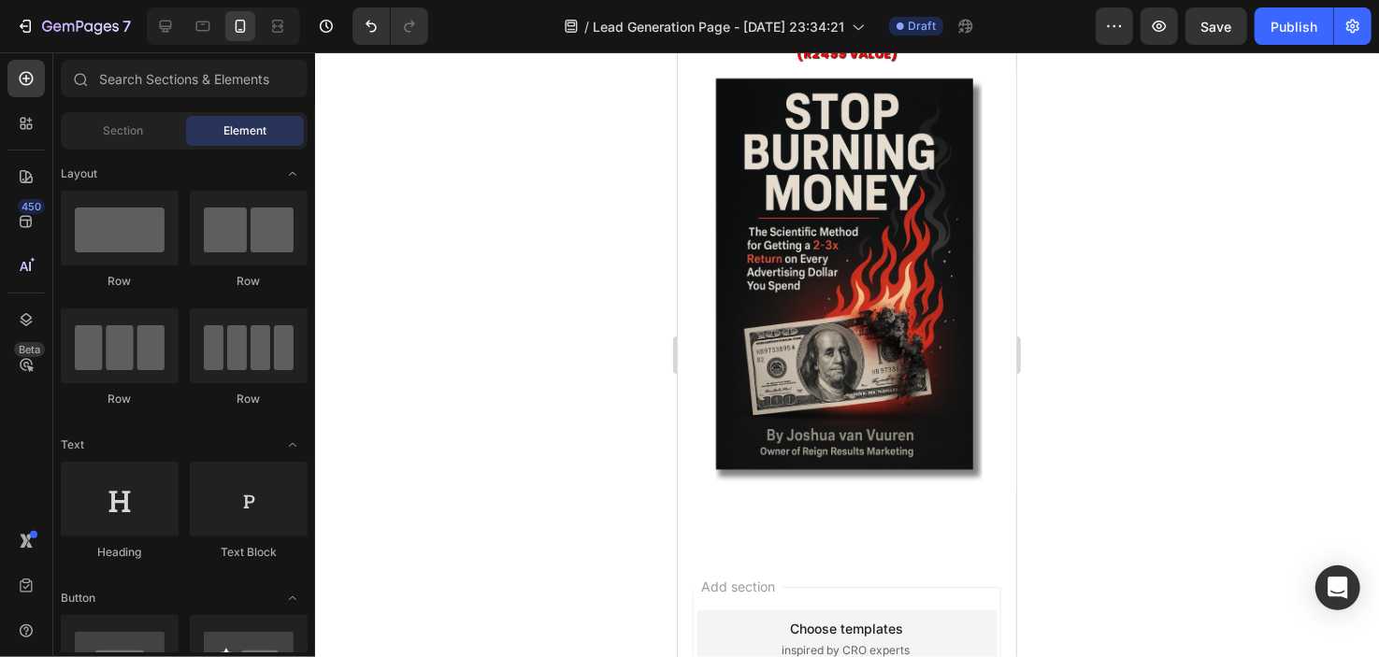
scroll to position [0, 0]
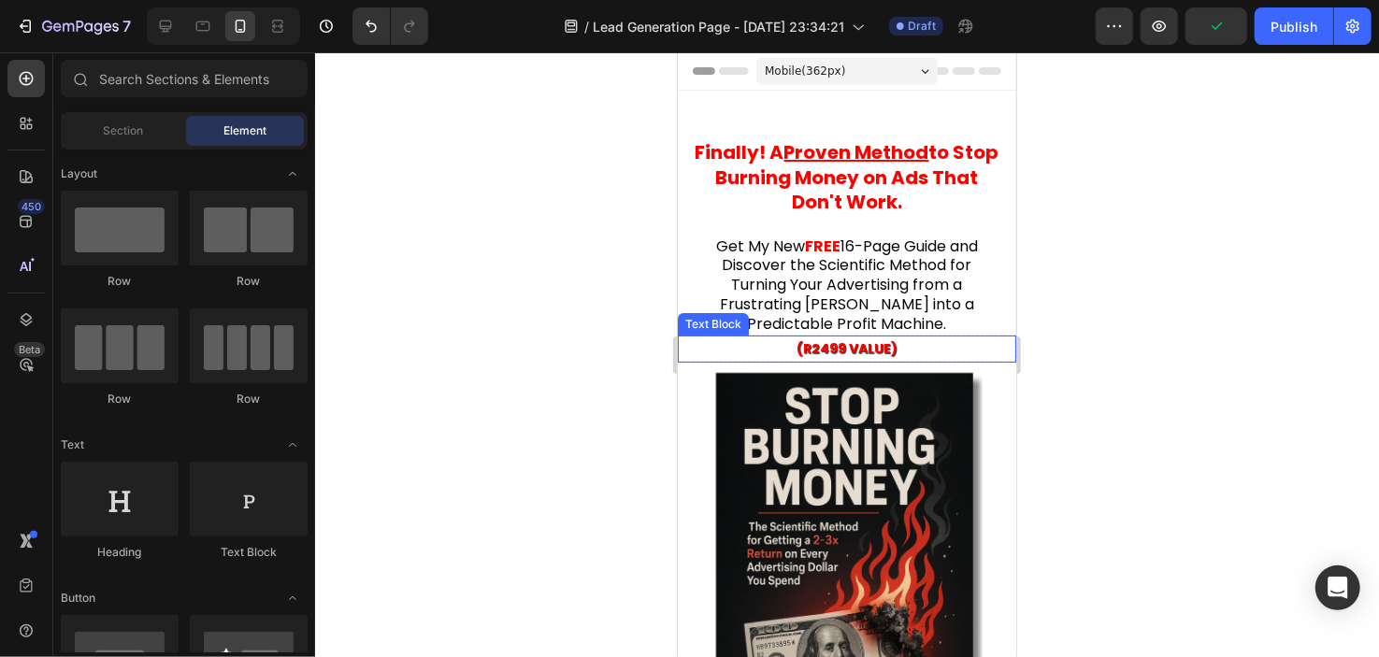
click at [865, 339] on strong "(R2499 VALUE)" at bounding box center [846, 348] width 101 height 19
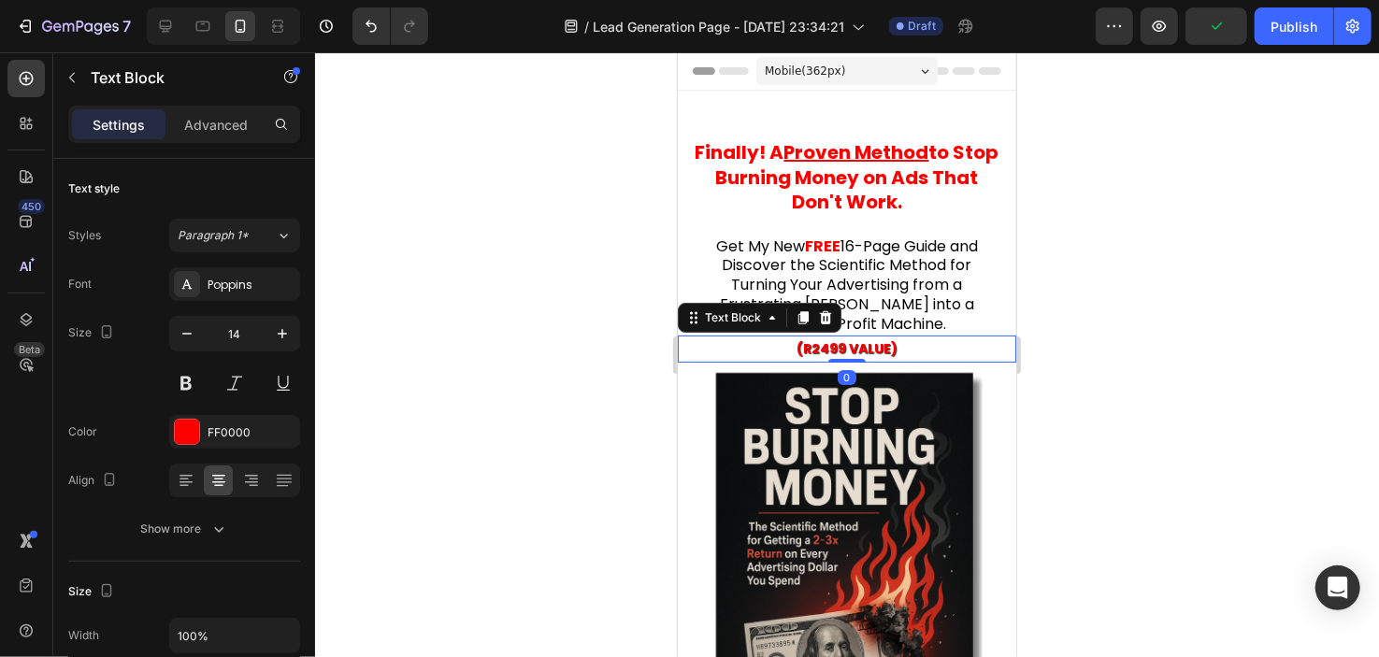
click at [898, 339] on p "(R2499 VALUE)" at bounding box center [846, 348] width 335 height 23
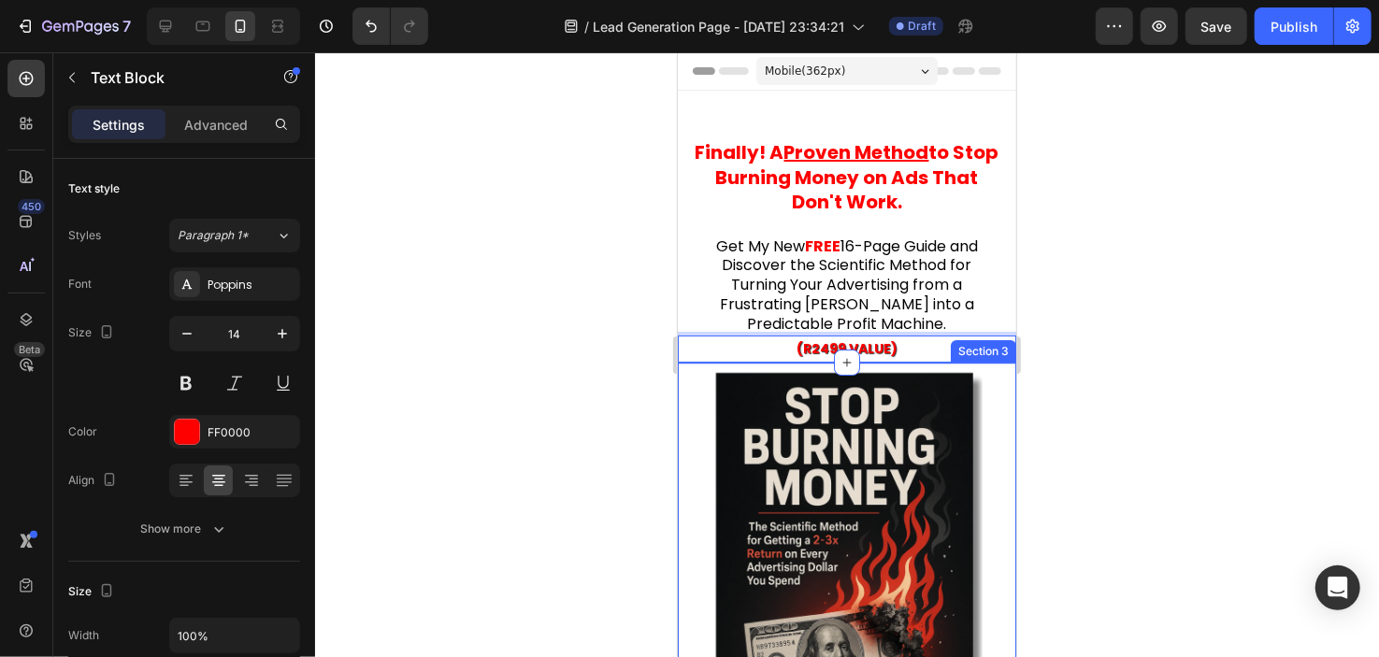
click at [887, 362] on div "Image Section 3" at bounding box center [846, 574] width 339 height 425
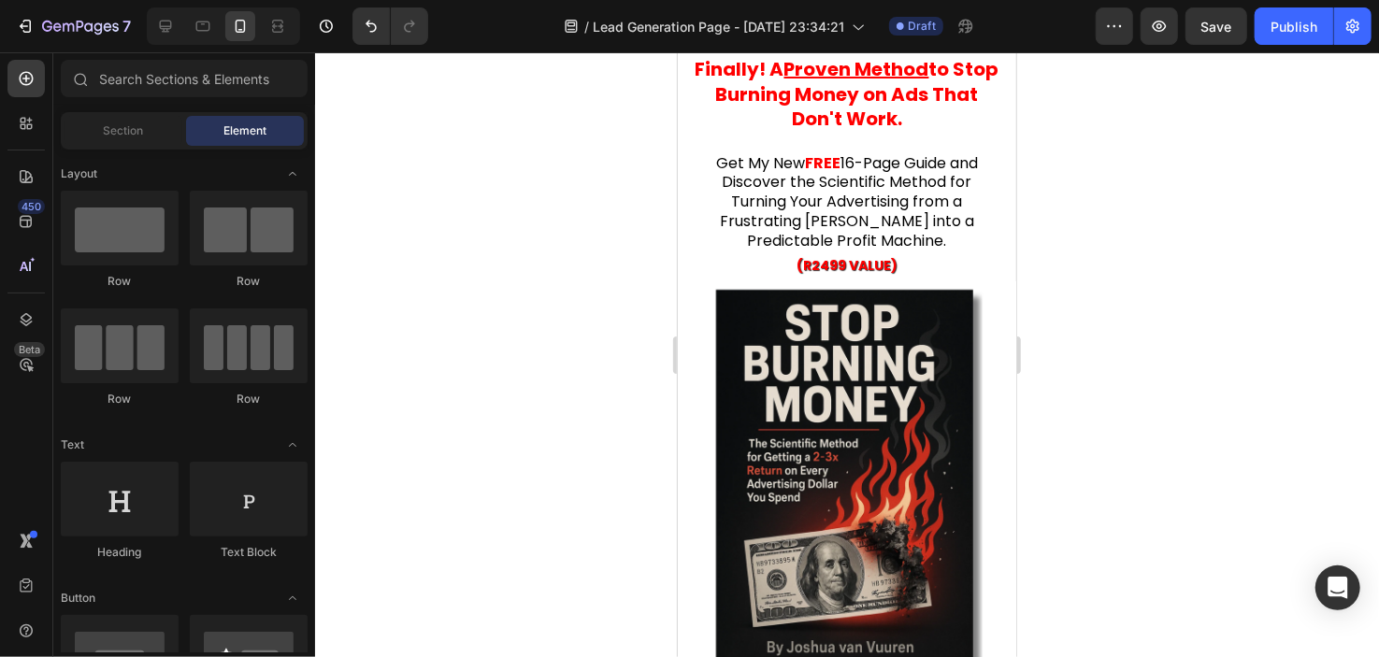
scroll to position [54, 0]
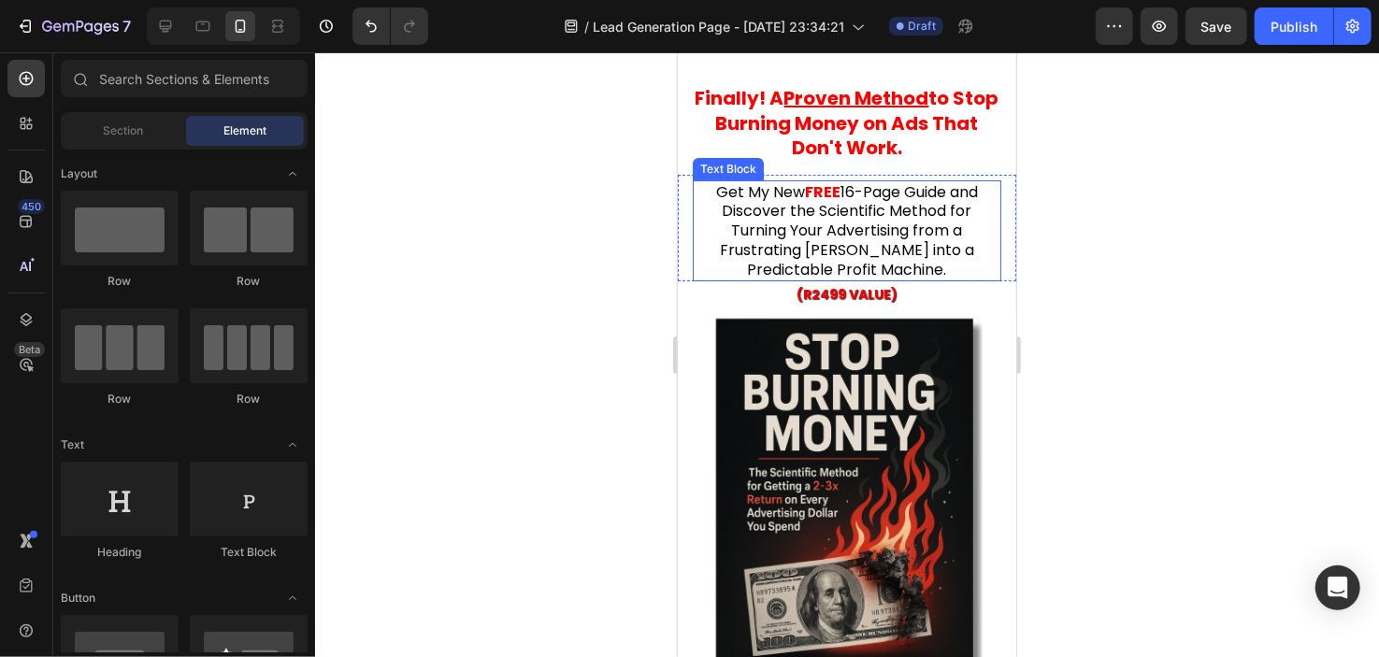
click at [784, 202] on span "16-Page Guide and Discover the Scientific Method for Turning Your Advertising f…" at bounding box center [848, 230] width 258 height 100
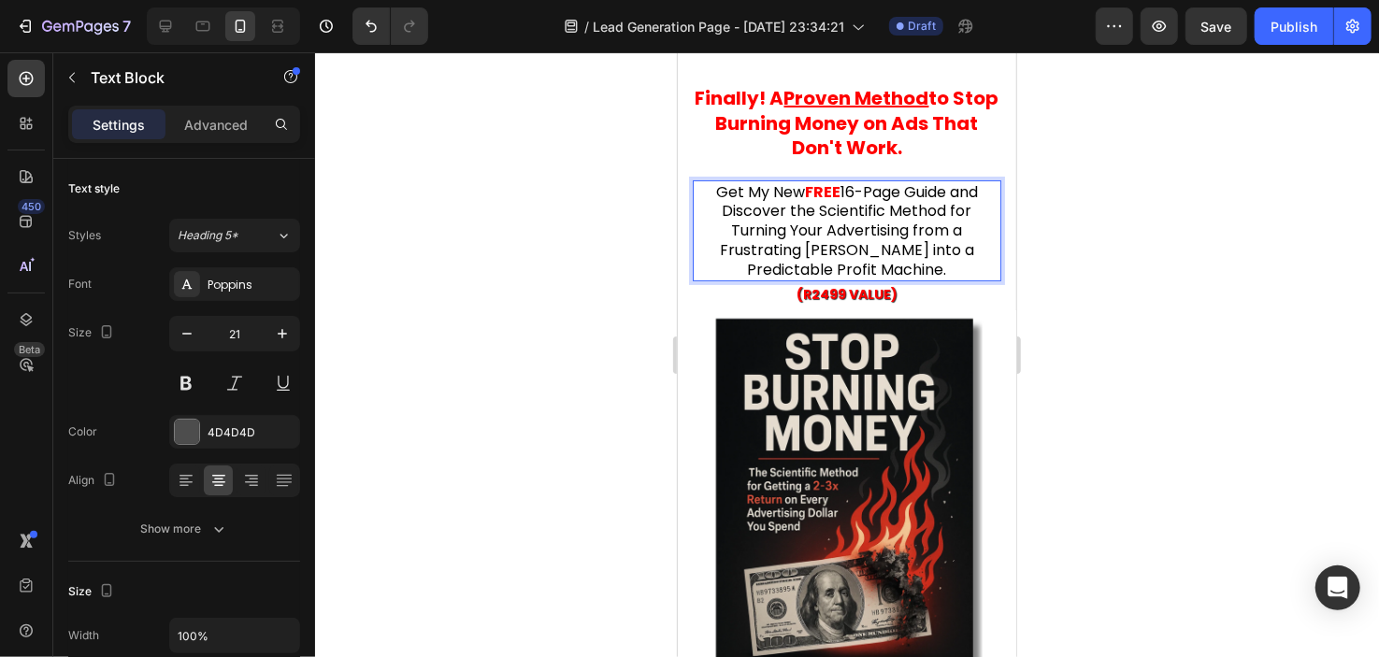
click at [828, 224] on span "16-Page Guide and Discover the Scientific Method for Turning Your Advertising f…" at bounding box center [848, 230] width 258 height 100
click at [865, 195] on span "16-Page Guide and Discover the Scientific Method for Turning Your Advertising f…" at bounding box center [848, 230] width 258 height 100
click at [740, 193] on span "Get My New" at bounding box center [759, 191] width 89 height 22
click at [734, 190] on span "Get My New" at bounding box center [759, 191] width 89 height 22
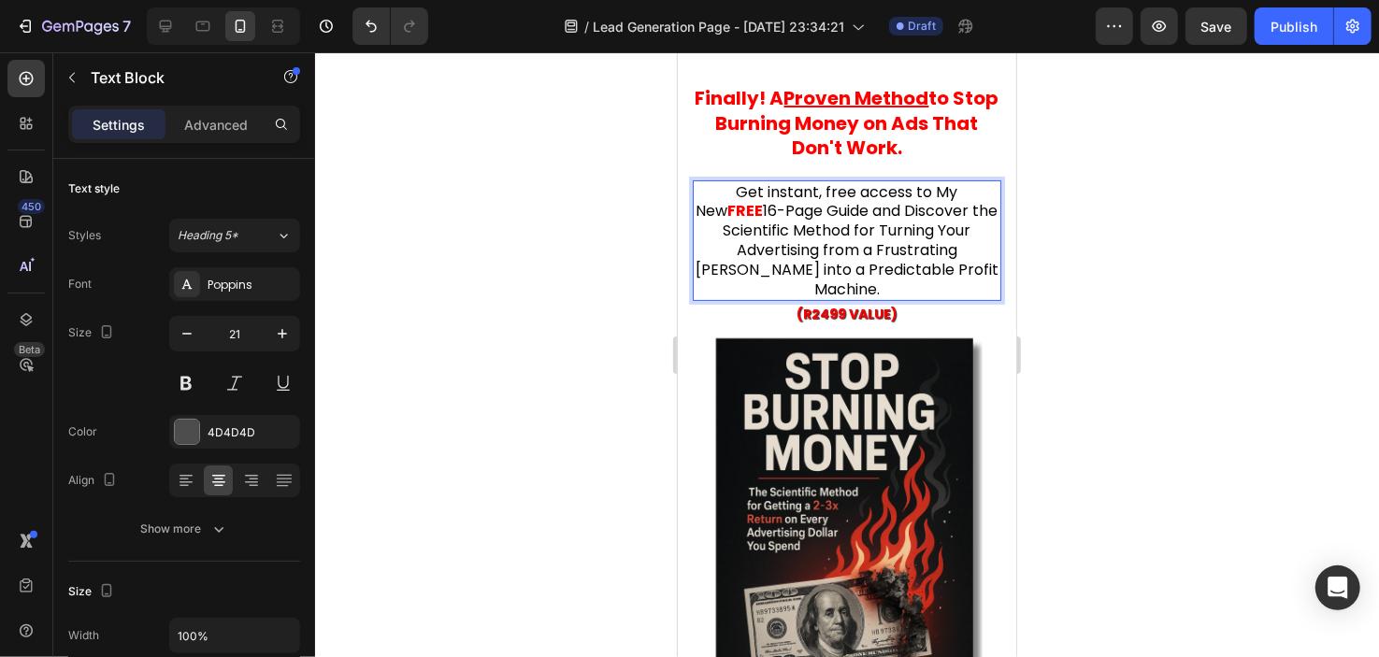
click at [936, 184] on span "Get instant, free access to My New" at bounding box center [827, 200] width 262 height 41
drag, startPoint x: 916, startPoint y: 186, endPoint x: 847, endPoint y: 181, distance: 68.4
click at [847, 181] on span "Get instant, free access to My New" at bounding box center [827, 200] width 262 height 41
click at [773, 188] on span "Get instant, free access to My New" at bounding box center [827, 200] width 262 height 41
click at [765, 190] on span "Get instant, free access to My New" at bounding box center [827, 200] width 262 height 41
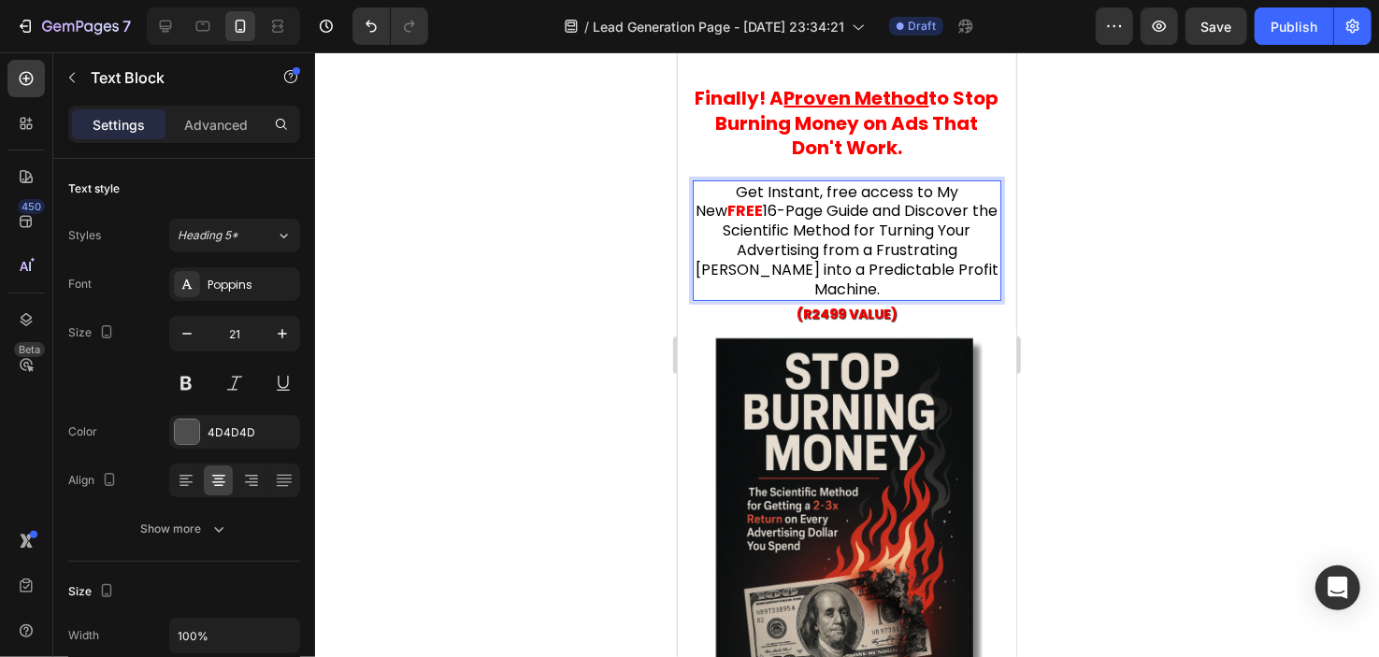
click at [844, 187] on span "Get Instant, free access to My New" at bounding box center [827, 200] width 263 height 41
click at [750, 209] on strong "FREE" at bounding box center [746, 210] width 36 height 22
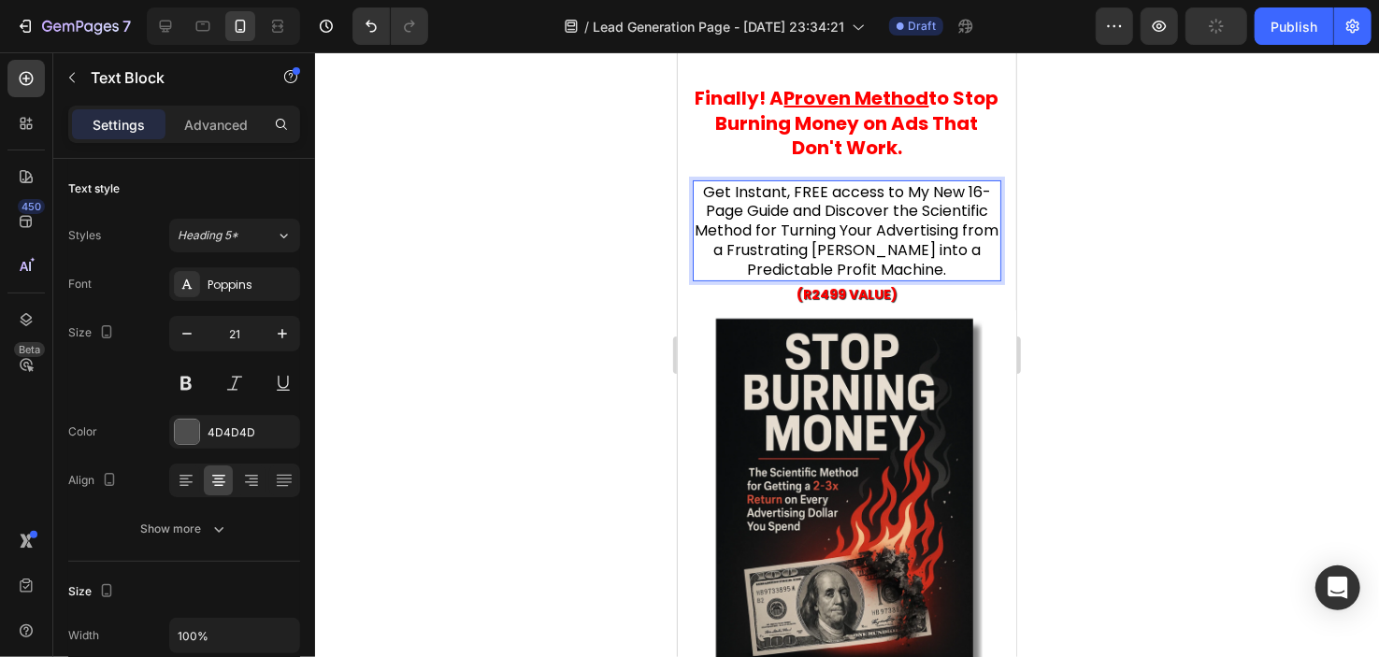
click at [778, 194] on span "Get Instant, FREE access to My New 16-Page Guide and Discover the Scientific Me…" at bounding box center [847, 230] width 304 height 100
click at [806, 192] on span "Get Instant, FREE access to My New 16-Page Guide and Discover the Scientific Me…" at bounding box center [847, 230] width 304 height 100
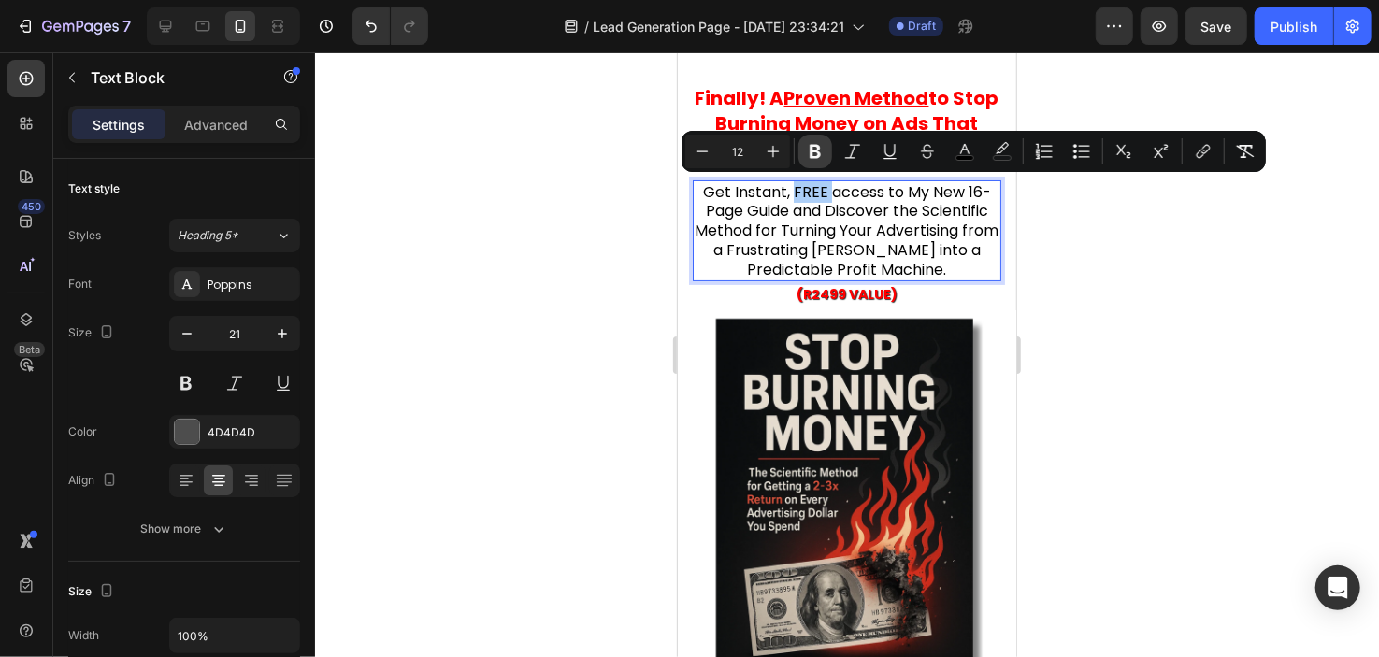
click at [814, 142] on icon "Editor contextual toolbar" at bounding box center [815, 151] width 19 height 19
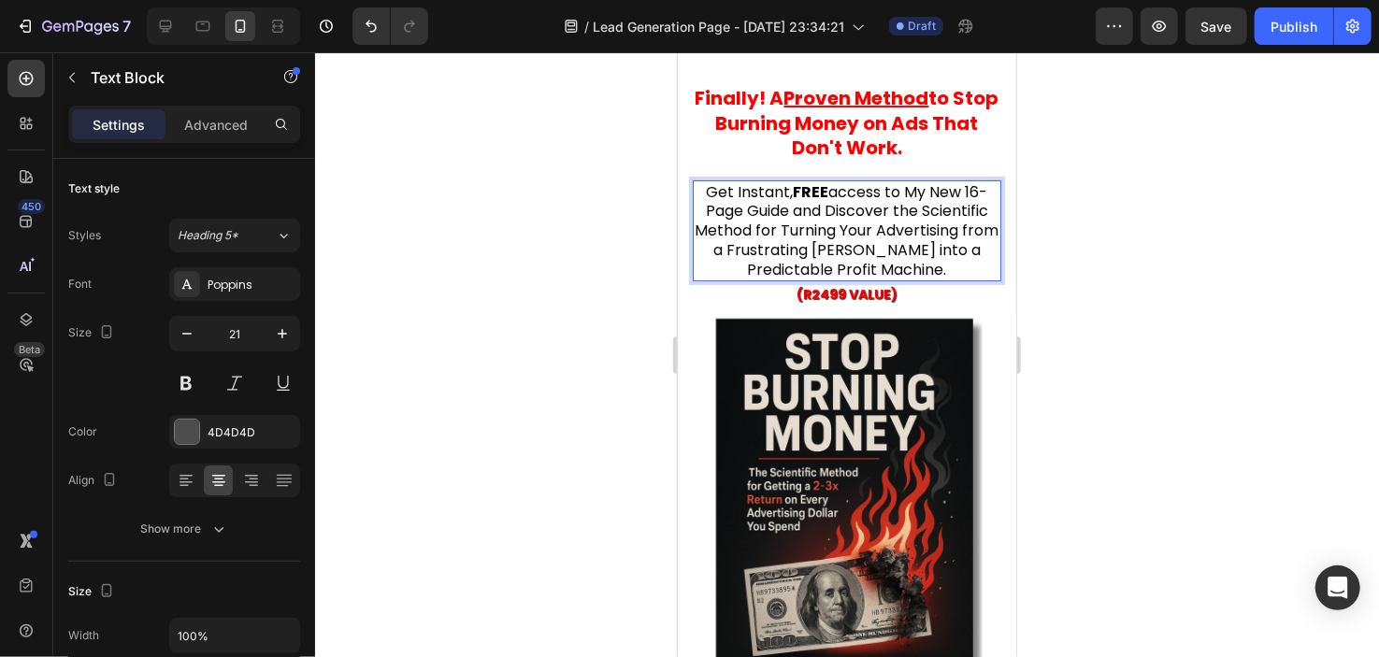
click at [801, 188] on strong "FREE" at bounding box center [811, 191] width 36 height 22
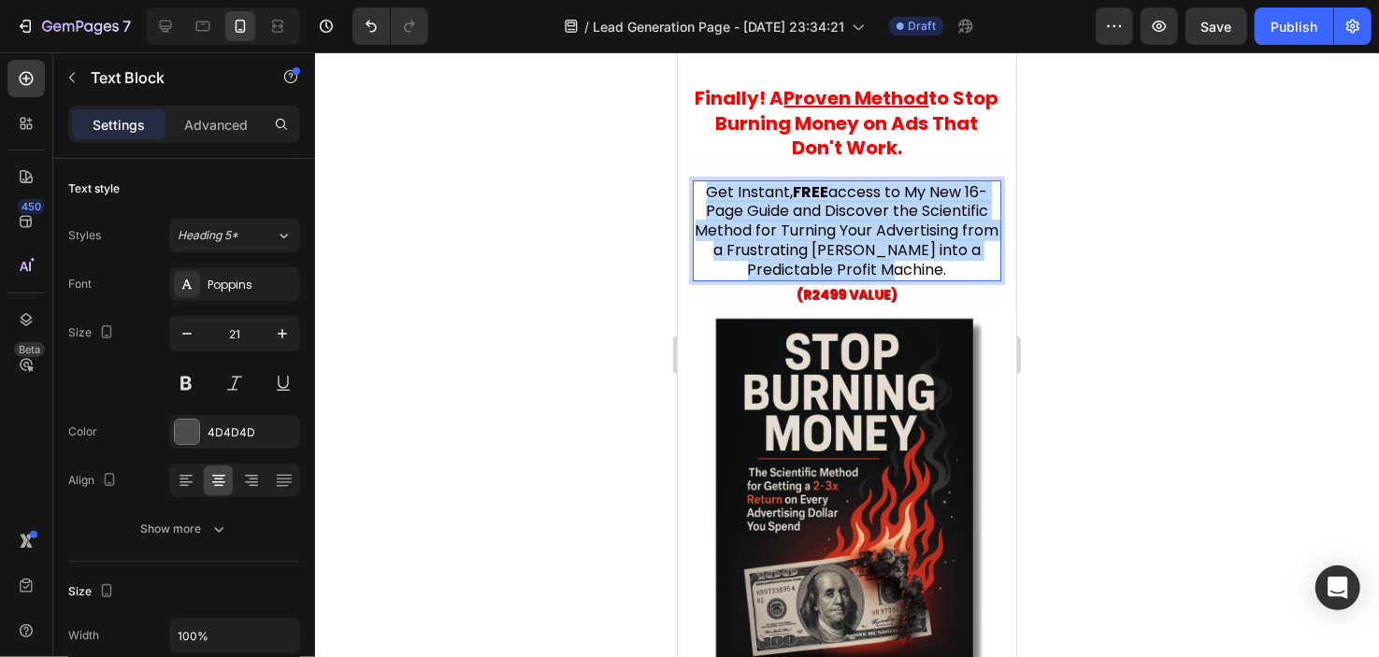
click at [801, 188] on strong "FREE" at bounding box center [811, 191] width 36 height 22
click at [803, 193] on strong "FREE" at bounding box center [811, 191] width 36 height 22
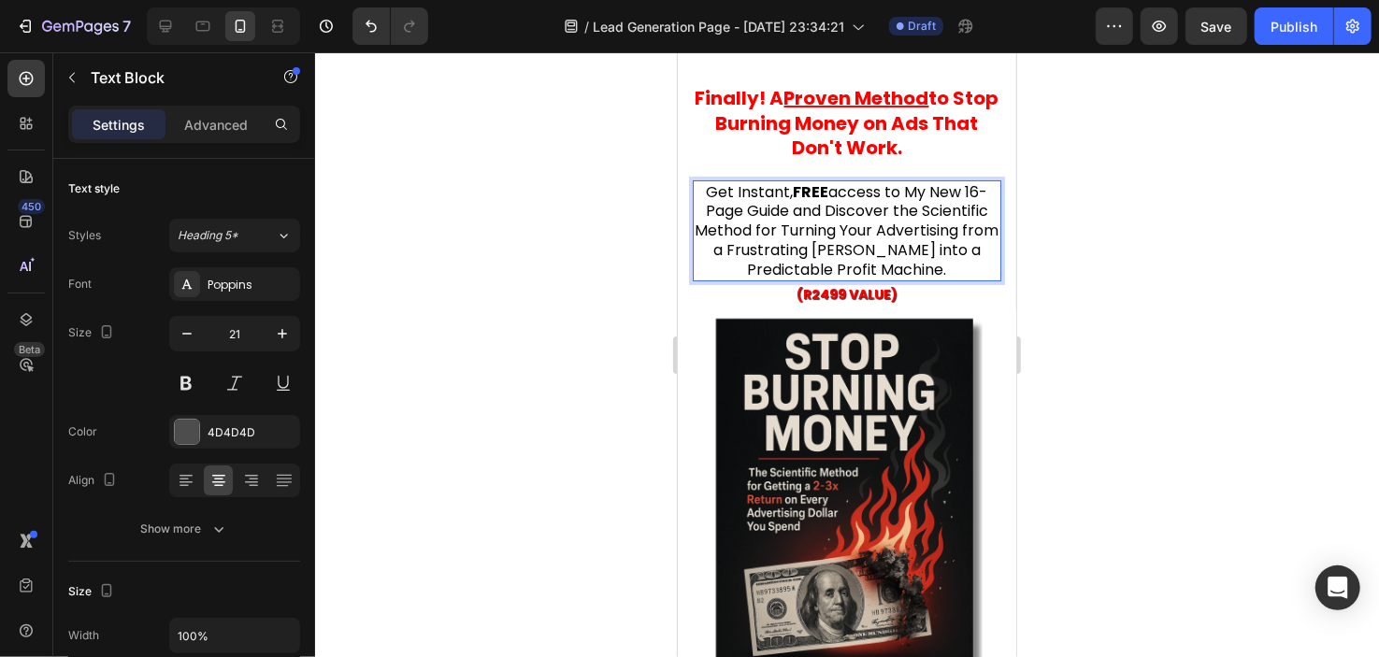
click at [803, 193] on strong "FREE" at bounding box center [811, 191] width 36 height 22
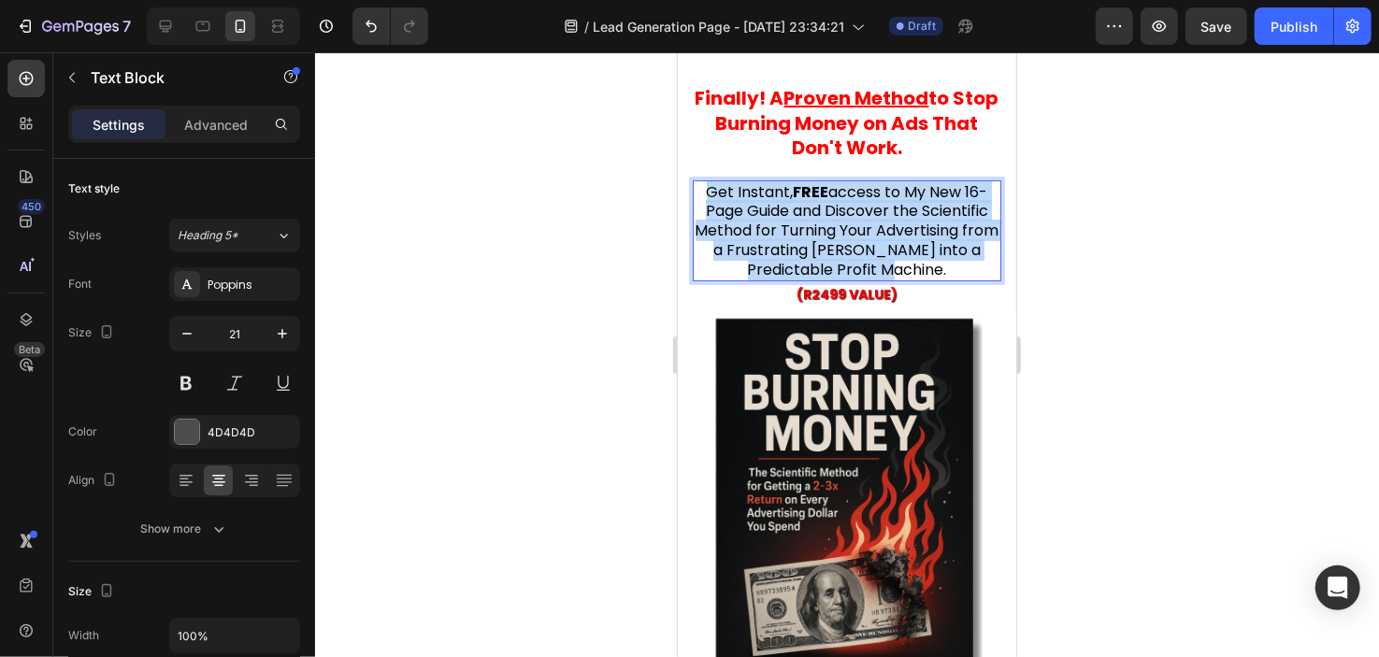
click at [803, 193] on strong "FREE" at bounding box center [811, 191] width 36 height 22
click at [853, 195] on span "Get Instant, FREE access to My New 16-Page Guide and Discover the Scientific Me…" at bounding box center [847, 230] width 304 height 100
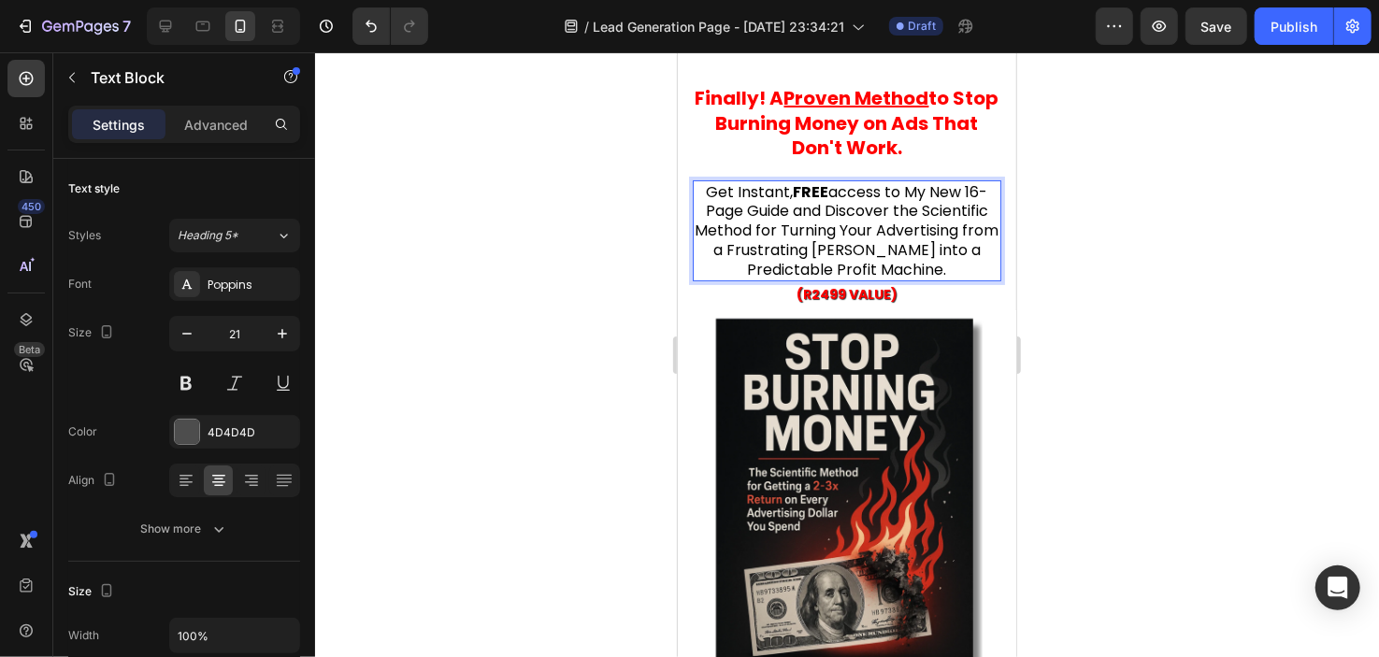
click at [1132, 371] on div at bounding box center [847, 354] width 1064 height 605
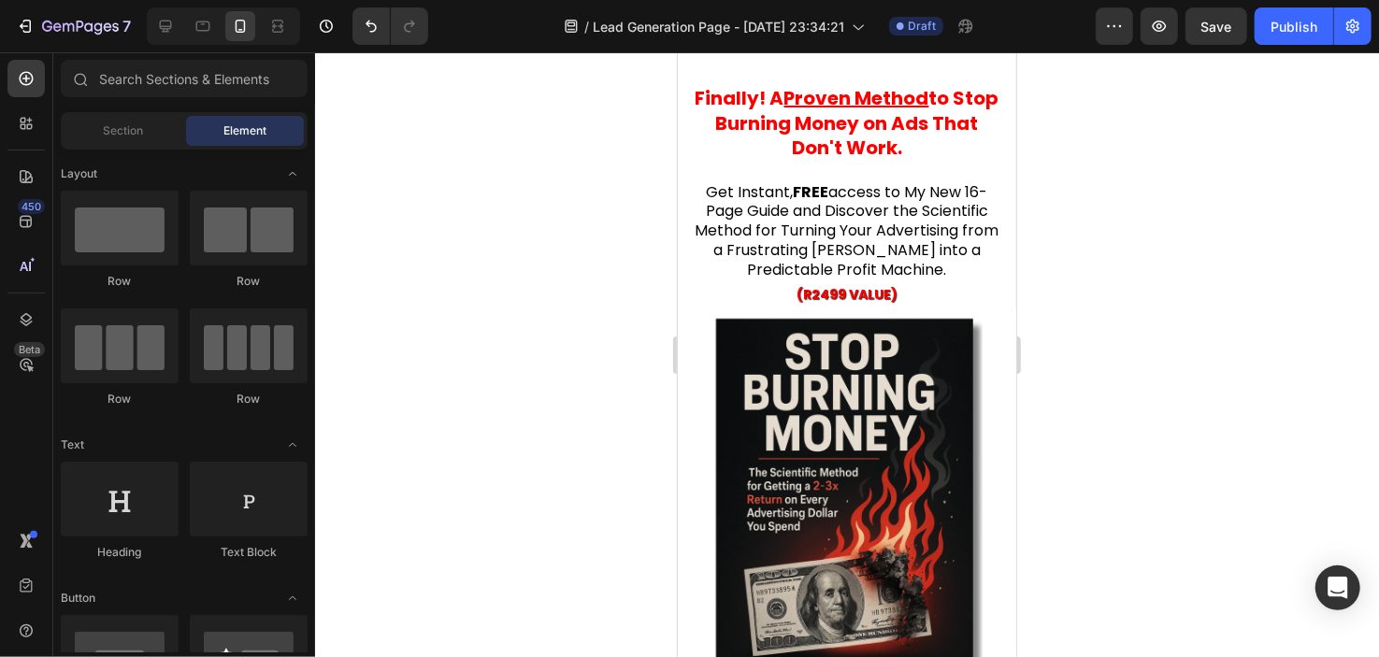
click at [1132, 371] on div at bounding box center [847, 354] width 1064 height 605
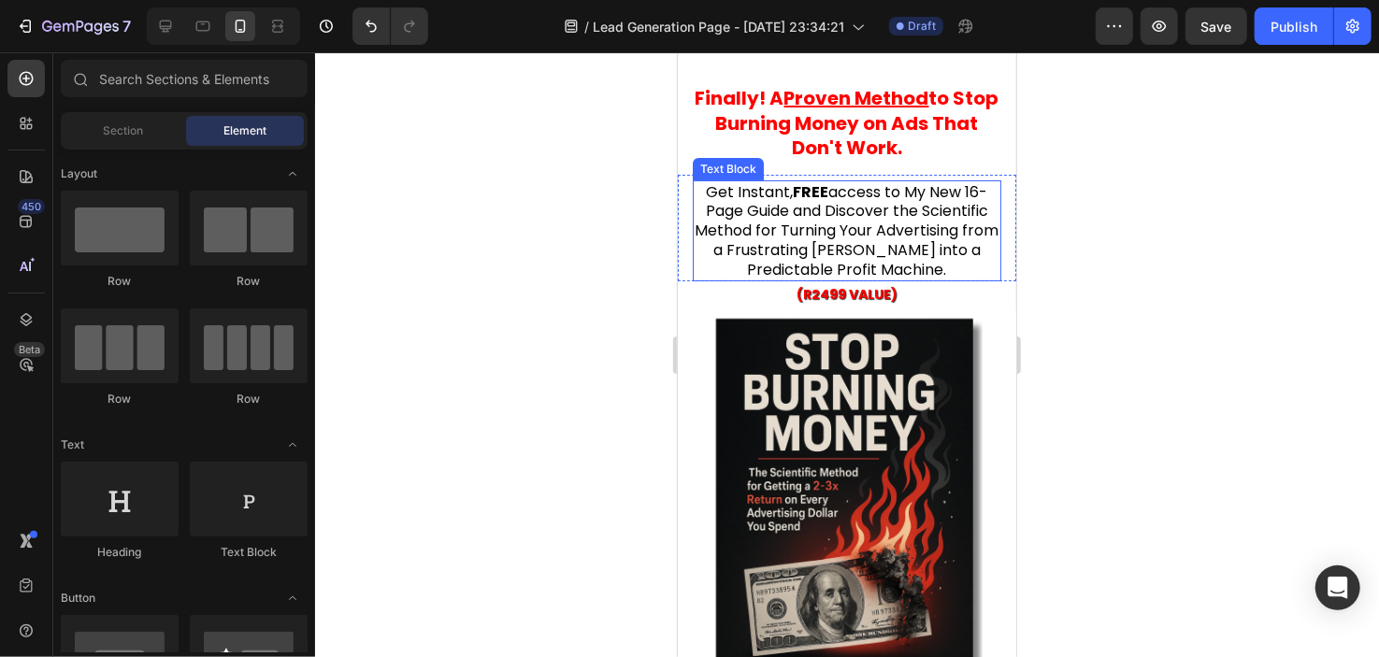
click at [793, 187] on strong "FREE" at bounding box center [811, 191] width 36 height 22
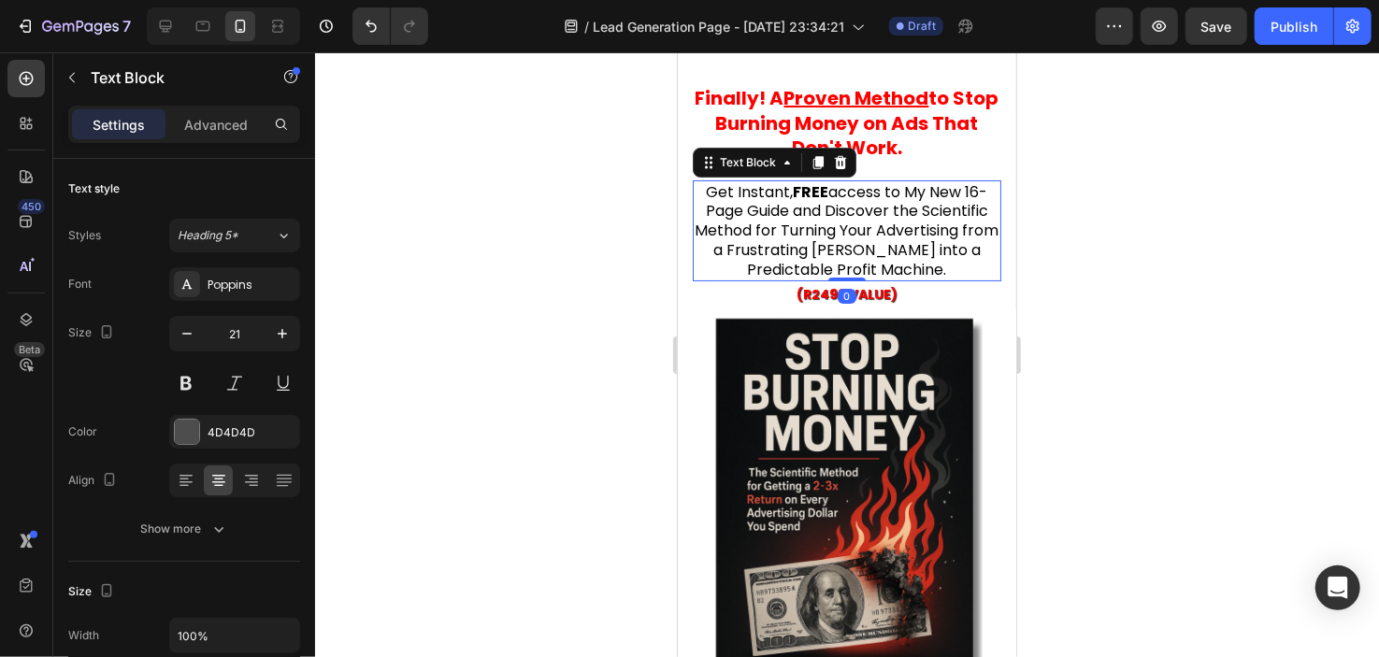
click at [801, 192] on strong "FREE" at bounding box center [811, 191] width 36 height 22
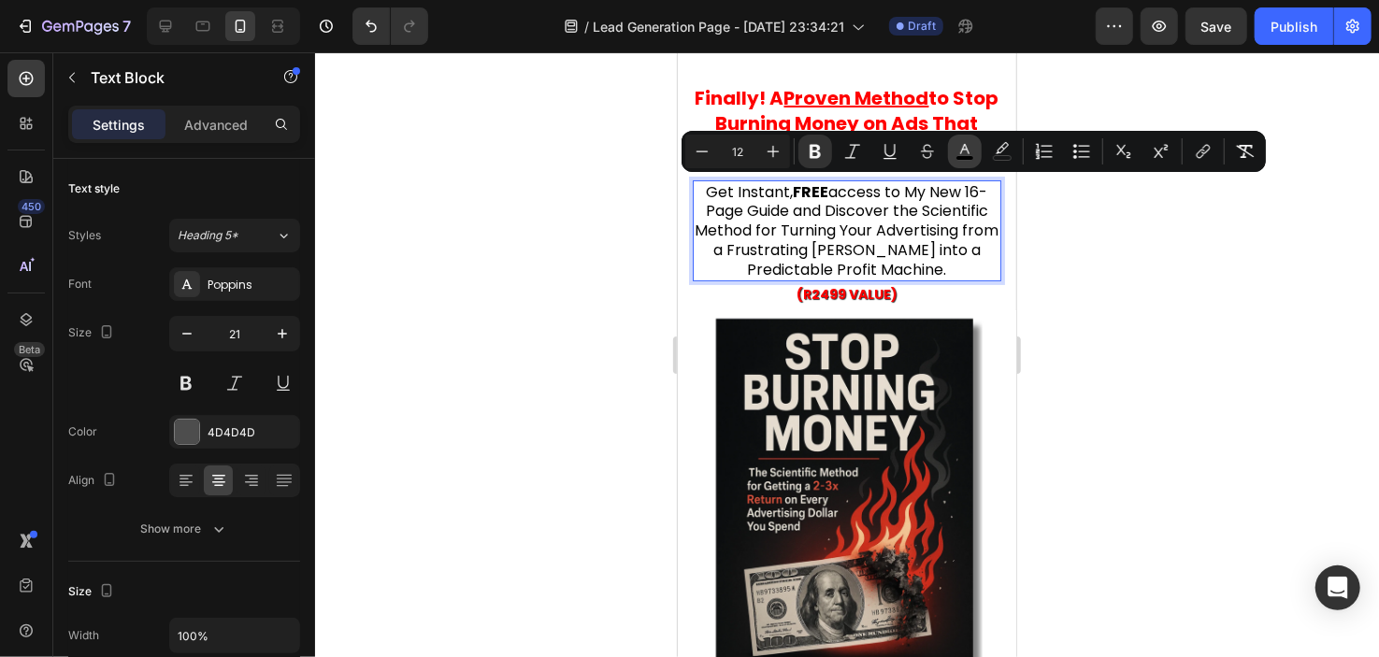
click at [965, 152] on icon "Editor contextual toolbar" at bounding box center [965, 151] width 19 height 19
type input "000000"
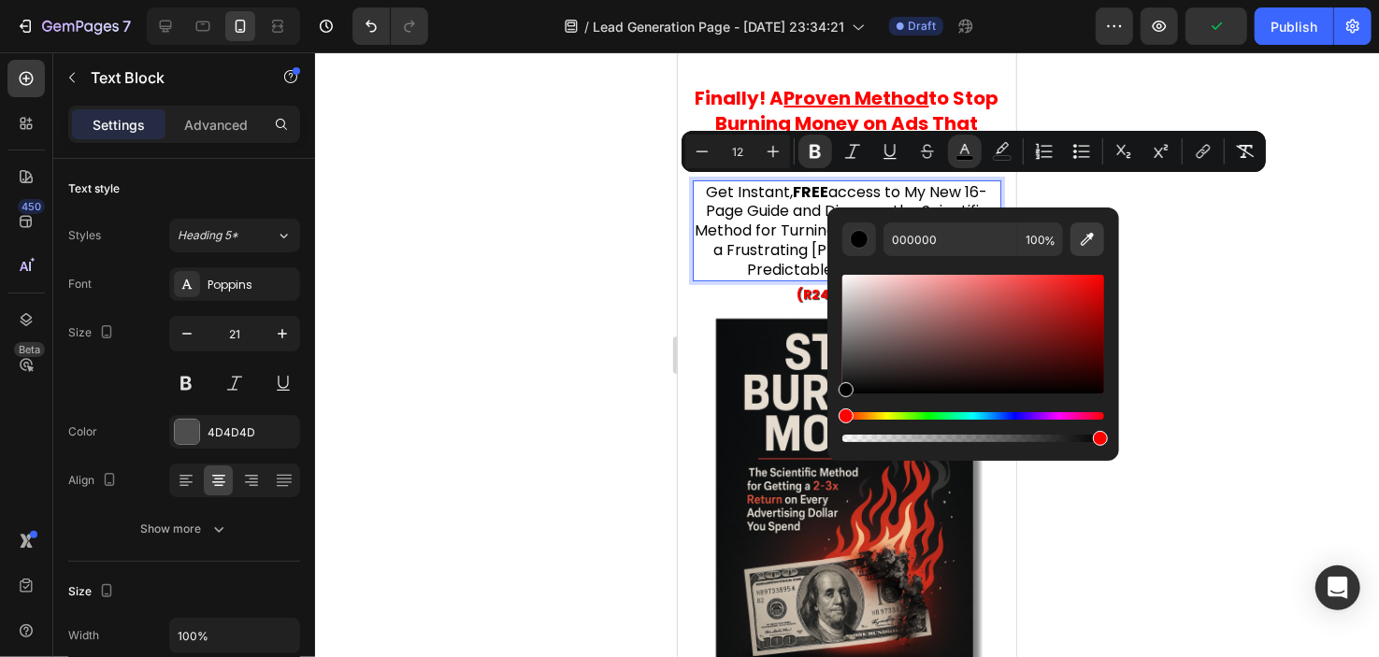
click at [1095, 240] on icon "Editor contextual toolbar" at bounding box center [1087, 239] width 19 height 19
type input "FF0000"
click at [650, 180] on div at bounding box center [847, 354] width 1064 height 605
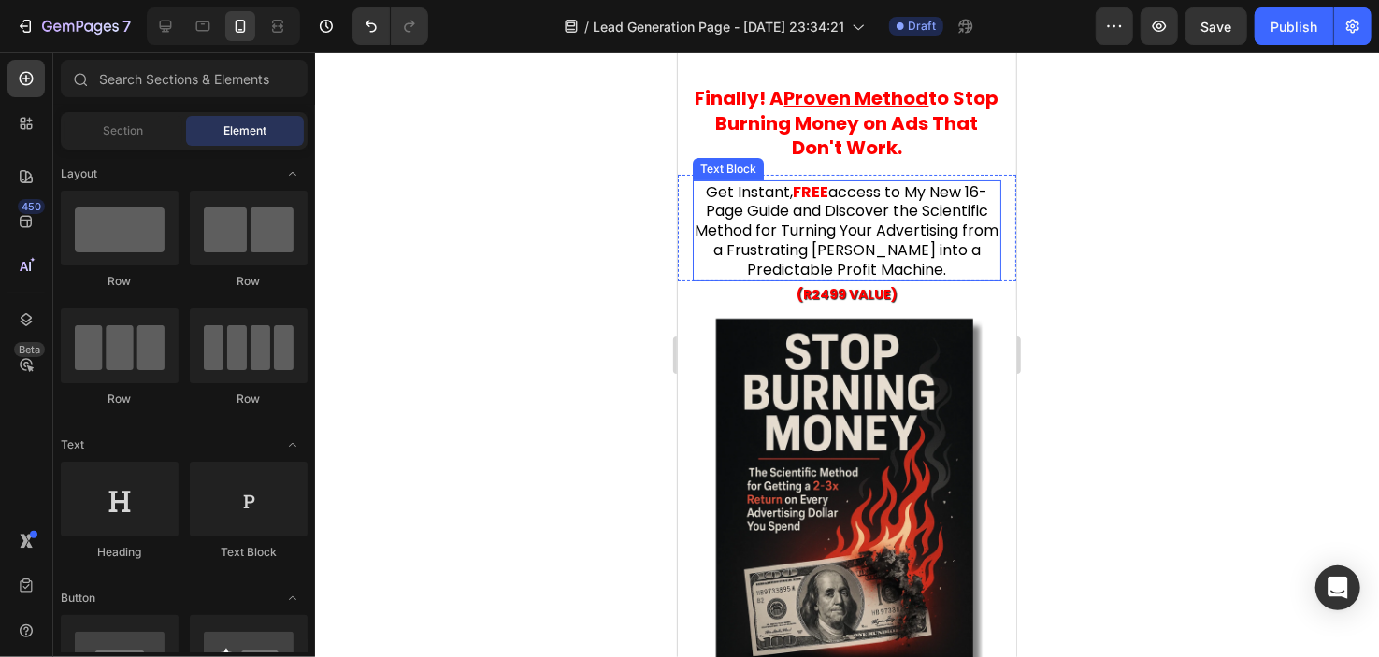
click at [837, 186] on span "access to My New 16-Page Guide and Discover the Scientific Method for Turning Y…" at bounding box center [847, 230] width 304 height 100
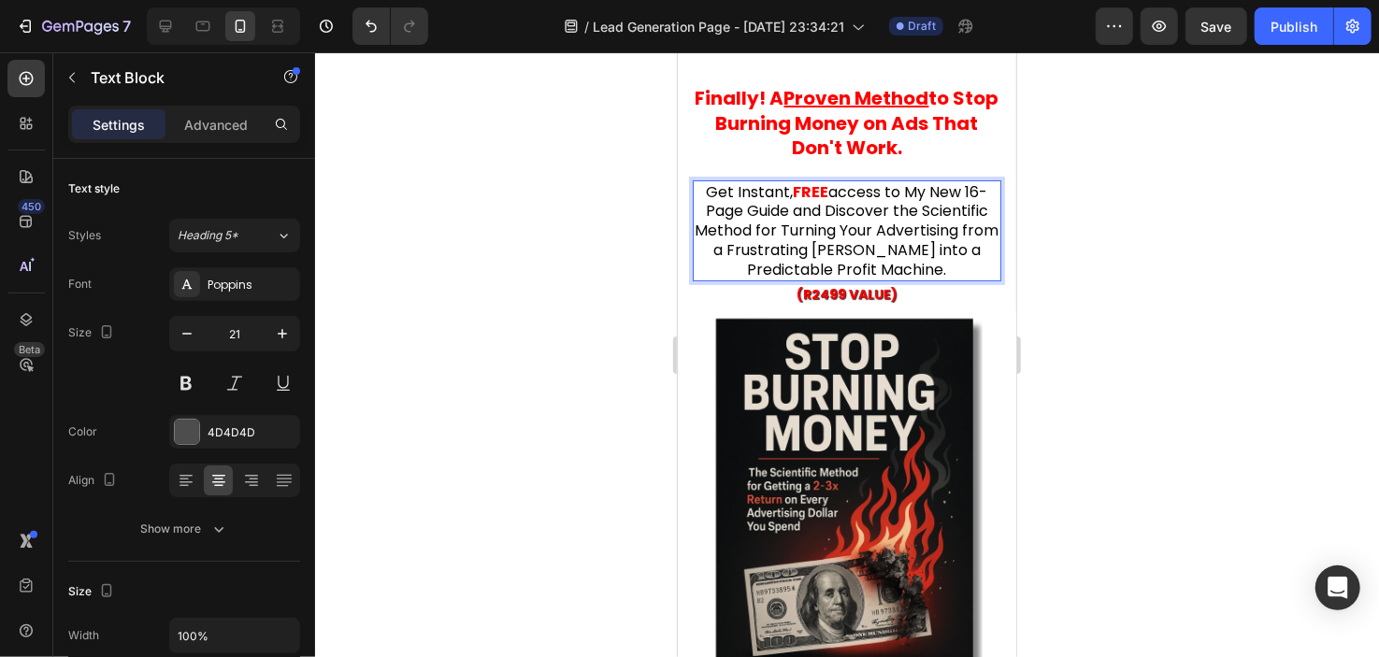
click at [830, 189] on span "access to My New 16-Page Guide and Discover the Scientific Method for Turning Y…" at bounding box center [847, 230] width 304 height 100
click at [829, 188] on strong "FREE A" at bounding box center [815, 191] width 50 height 22
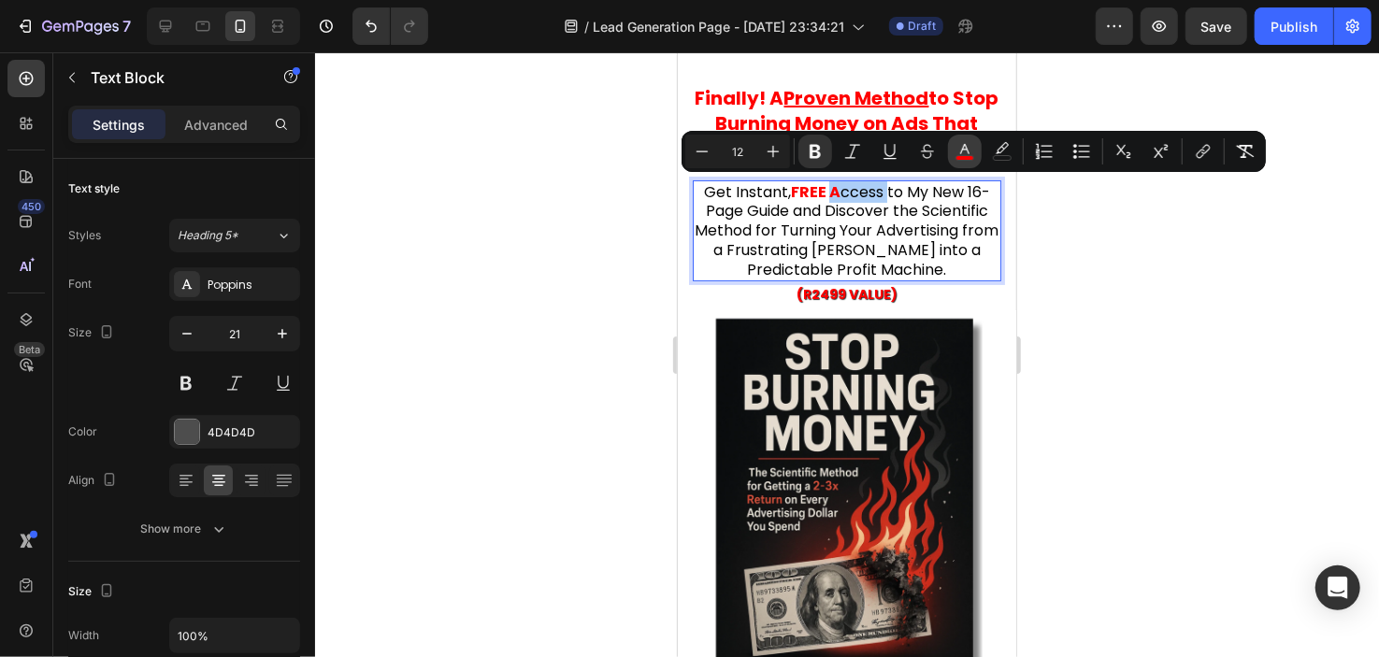
click at [956, 155] on icon "Editor contextual toolbar" at bounding box center [965, 151] width 19 height 19
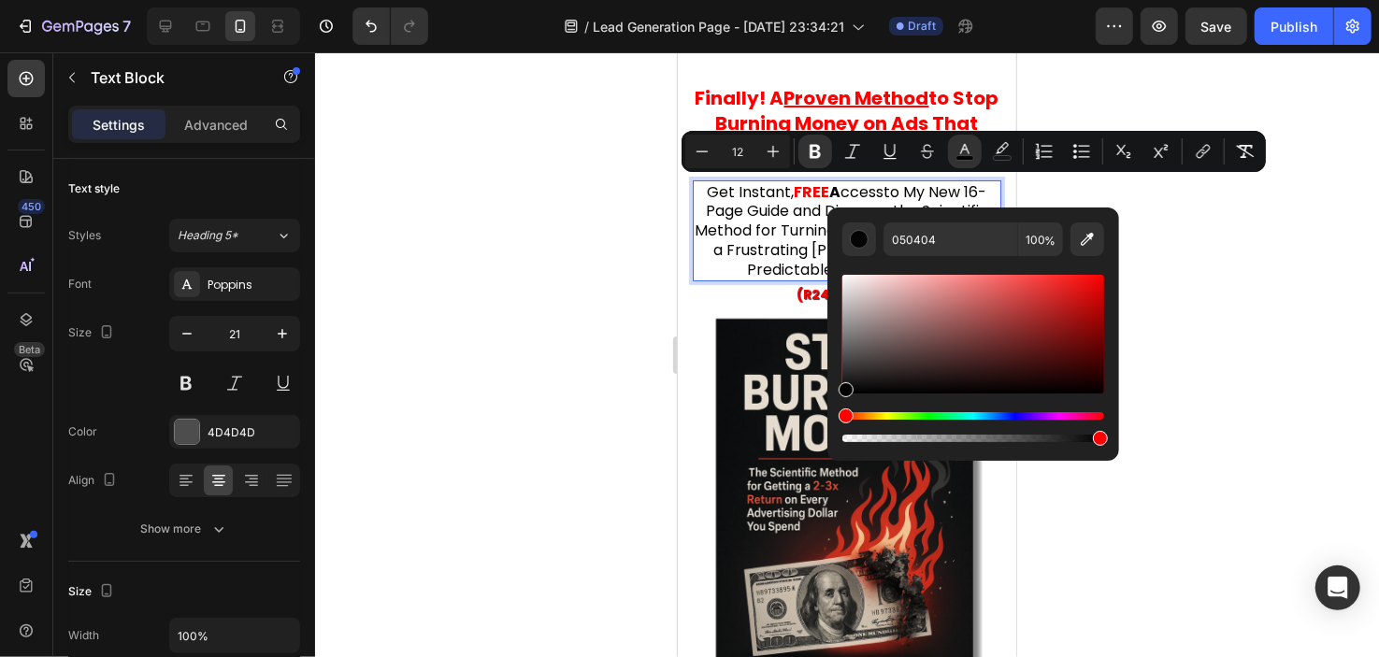
drag, startPoint x: 860, startPoint y: 391, endPoint x: 833, endPoint y: 397, distance: 27.9
click at [833, 397] on div "050404 100 %" at bounding box center [974, 327] width 292 height 238
type input "000000"
click at [823, 151] on icon "Editor contextual toolbar" at bounding box center [815, 151] width 19 height 19
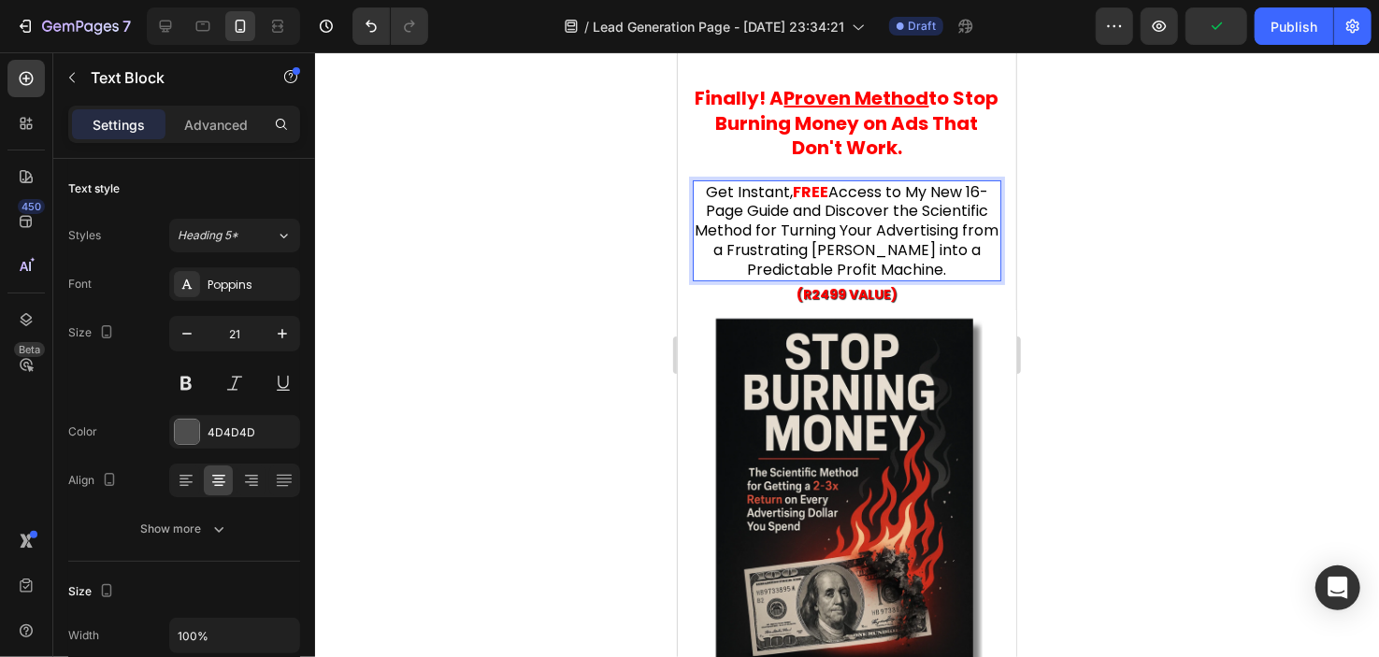
click at [884, 187] on span "Access to My New 16-Page Guide and Discover the Scientific Method for Turning Y…" at bounding box center [847, 230] width 304 height 100
click at [1063, 224] on div at bounding box center [847, 354] width 1064 height 605
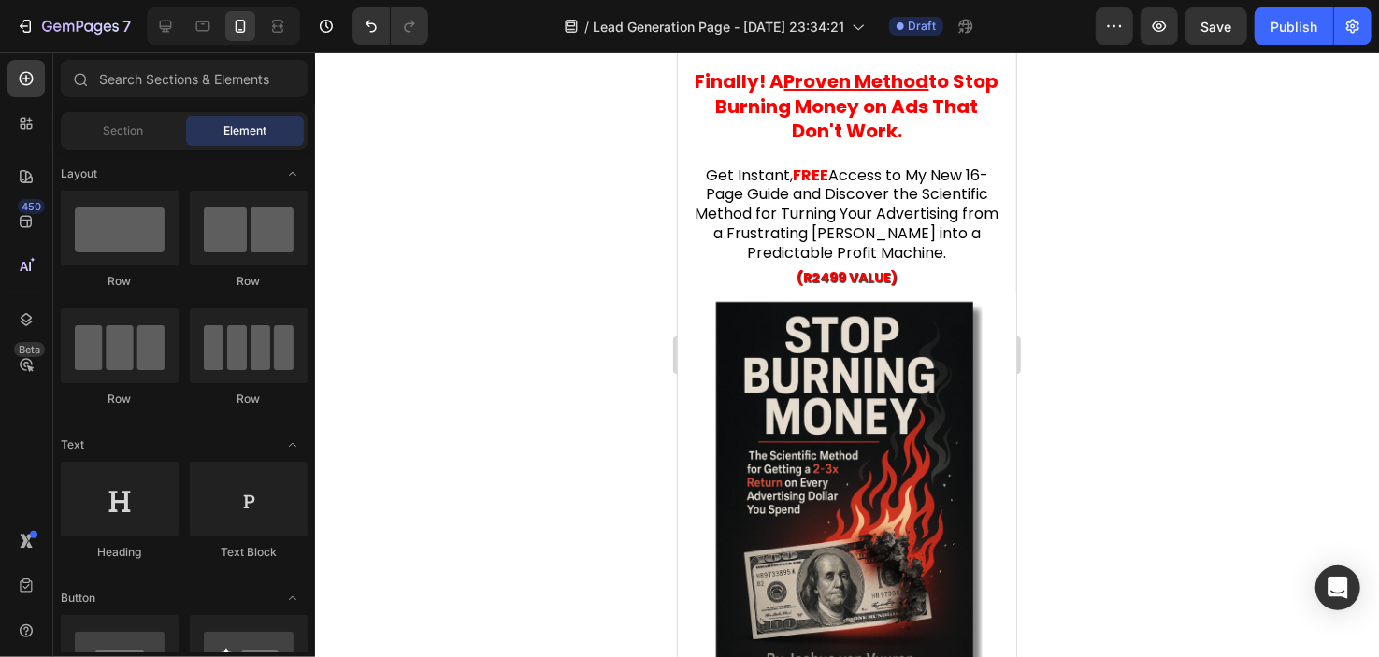
scroll to position [72, 0]
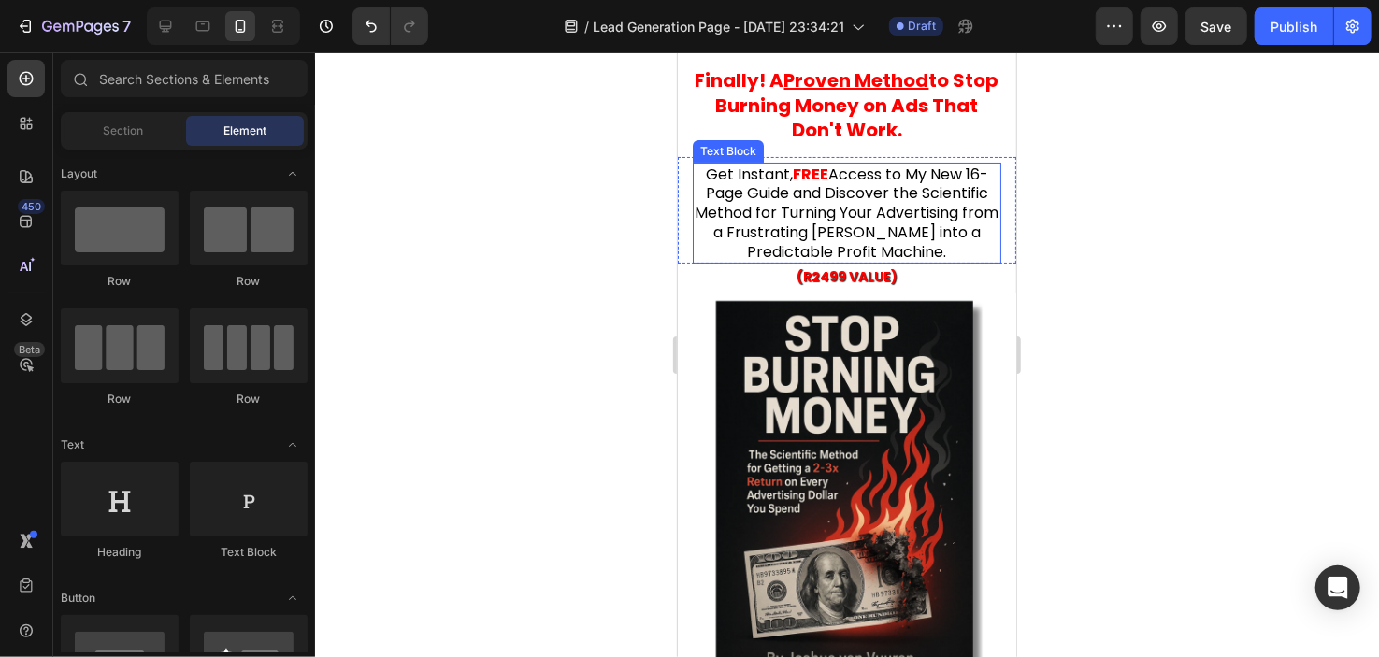
click at [877, 202] on span "Access to My New 16-Page Guide and Discover the Scientific Method for Turning Y…" at bounding box center [847, 213] width 304 height 100
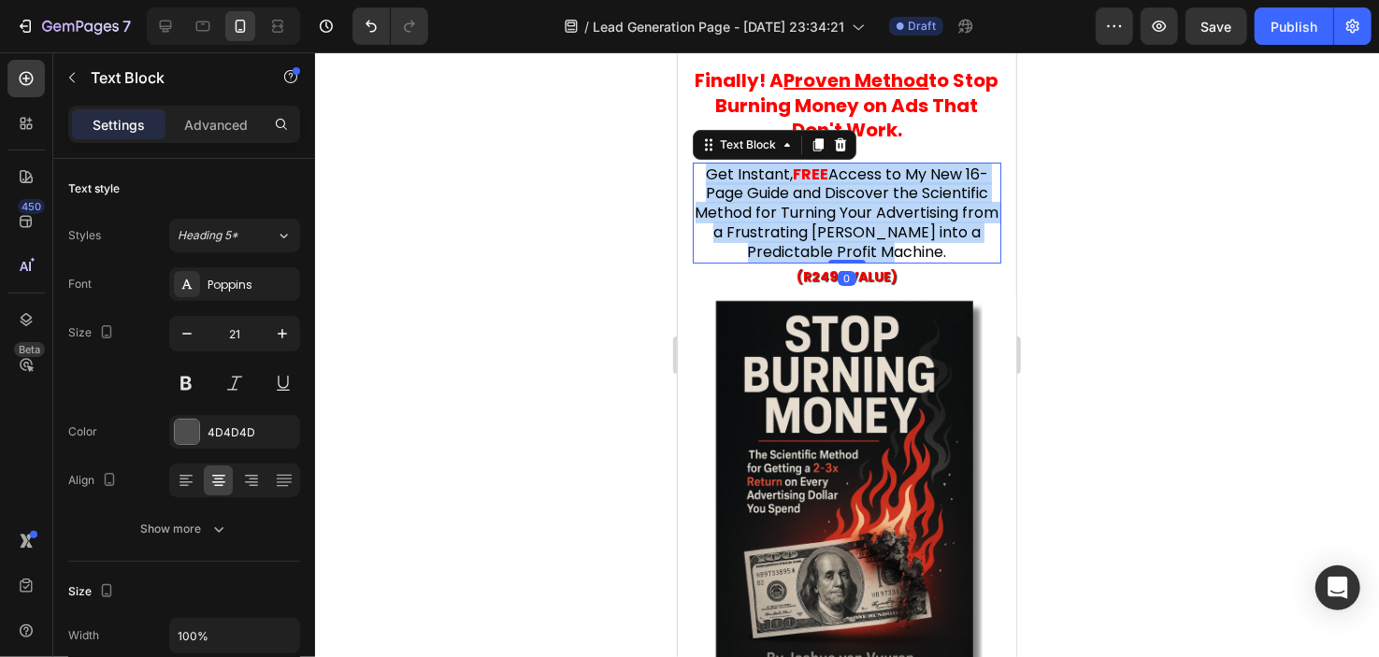
click at [877, 202] on span "Access to My New 16-Page Guide and Discover the Scientific Method for Turning Y…" at bounding box center [847, 213] width 304 height 100
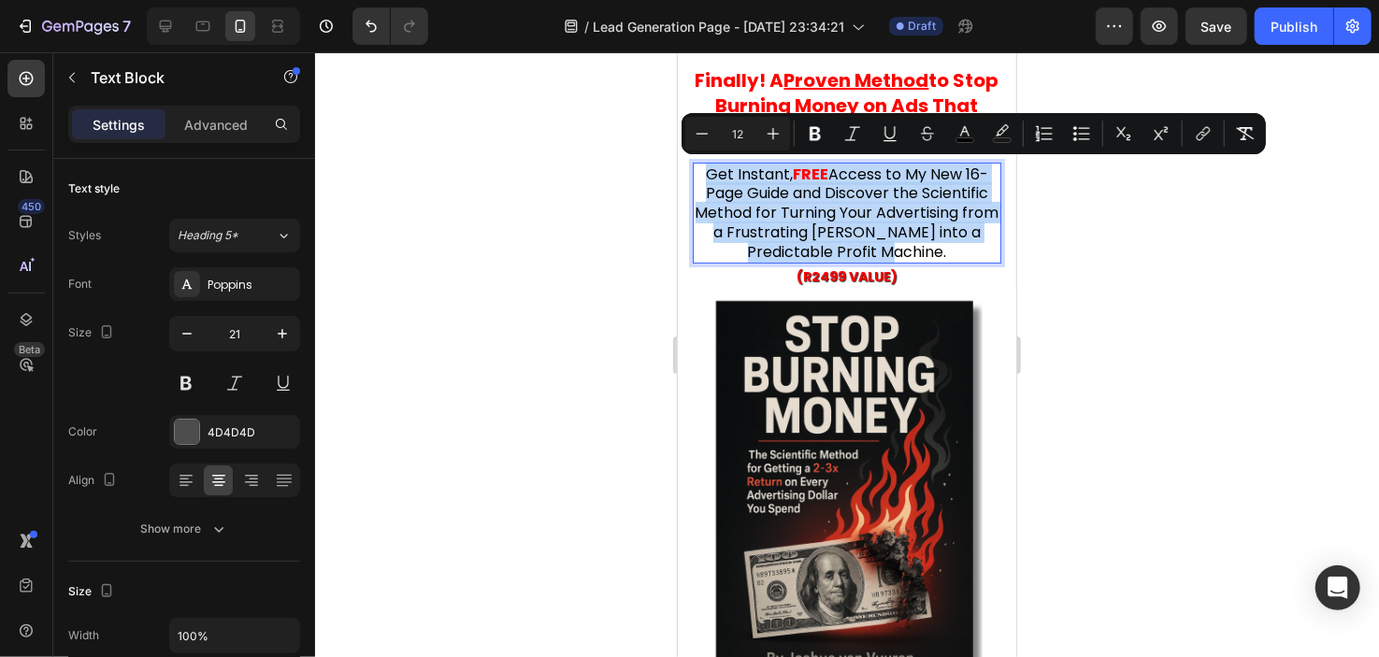
copy p "Get Instant, FREE Access to My New 16-Page Guide and Discover the Scientific Me…"
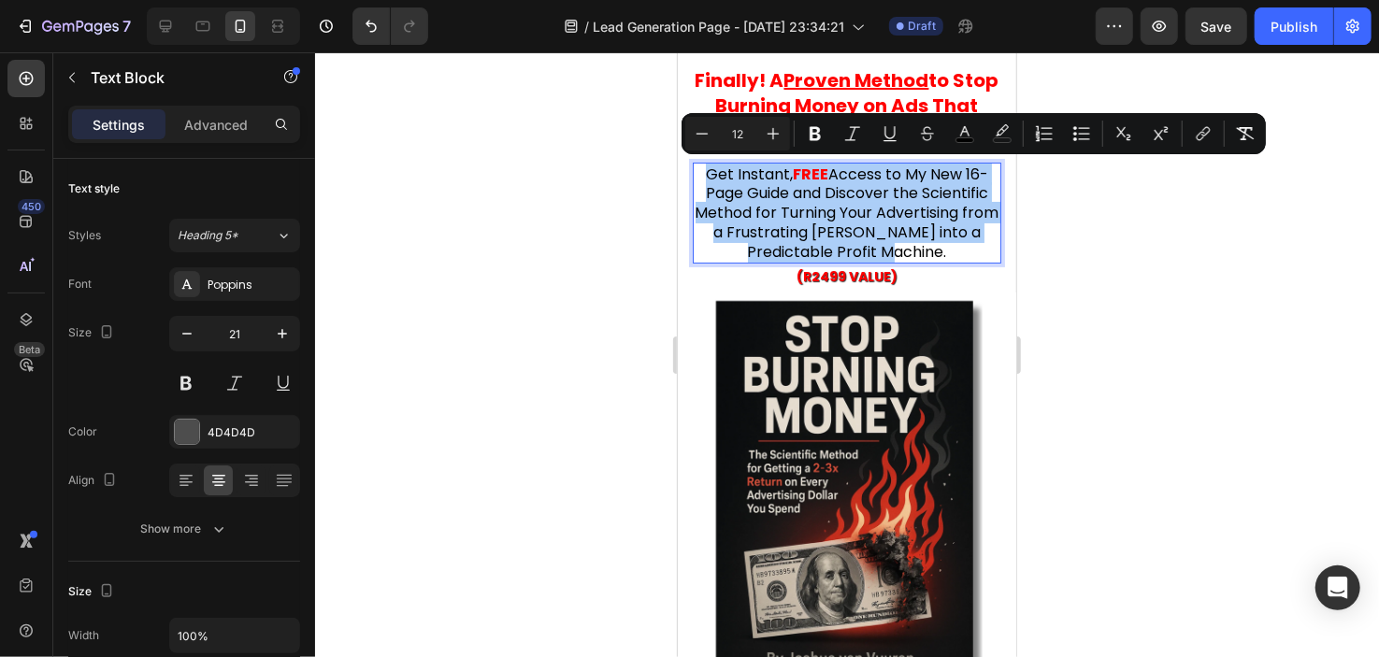
click at [651, 373] on div at bounding box center [847, 354] width 1064 height 605
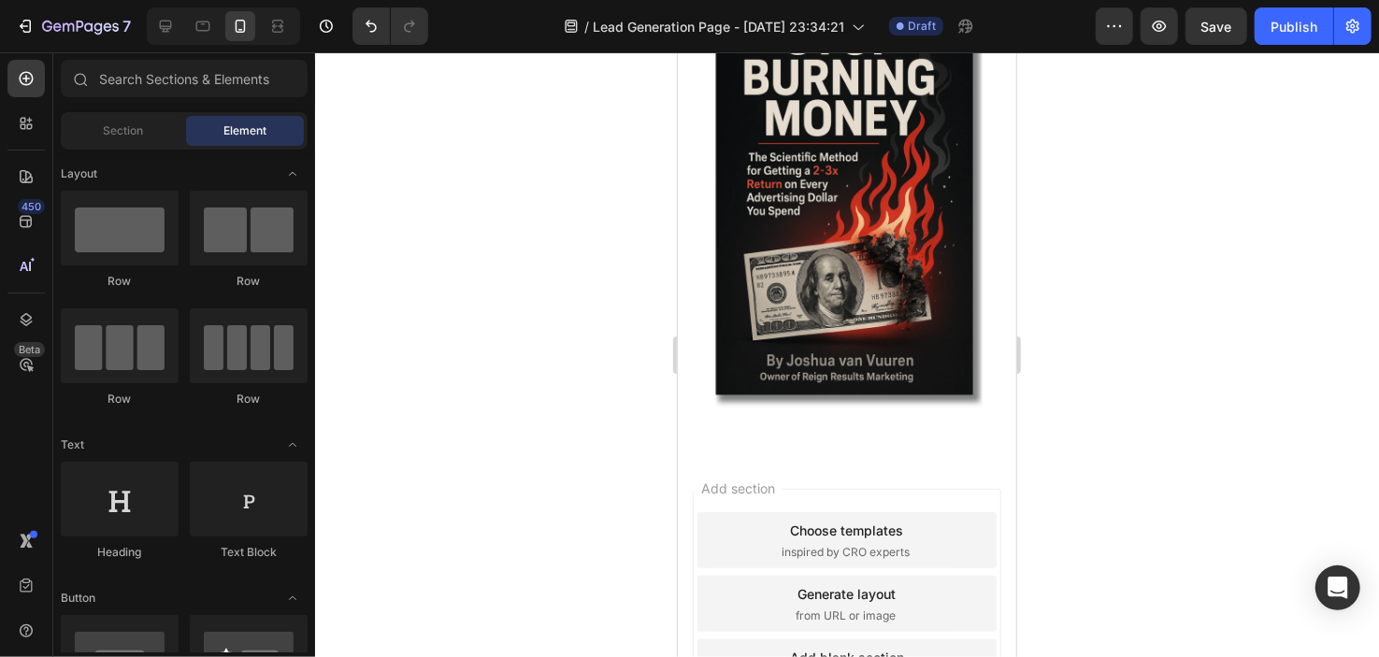
scroll to position [374, 0]
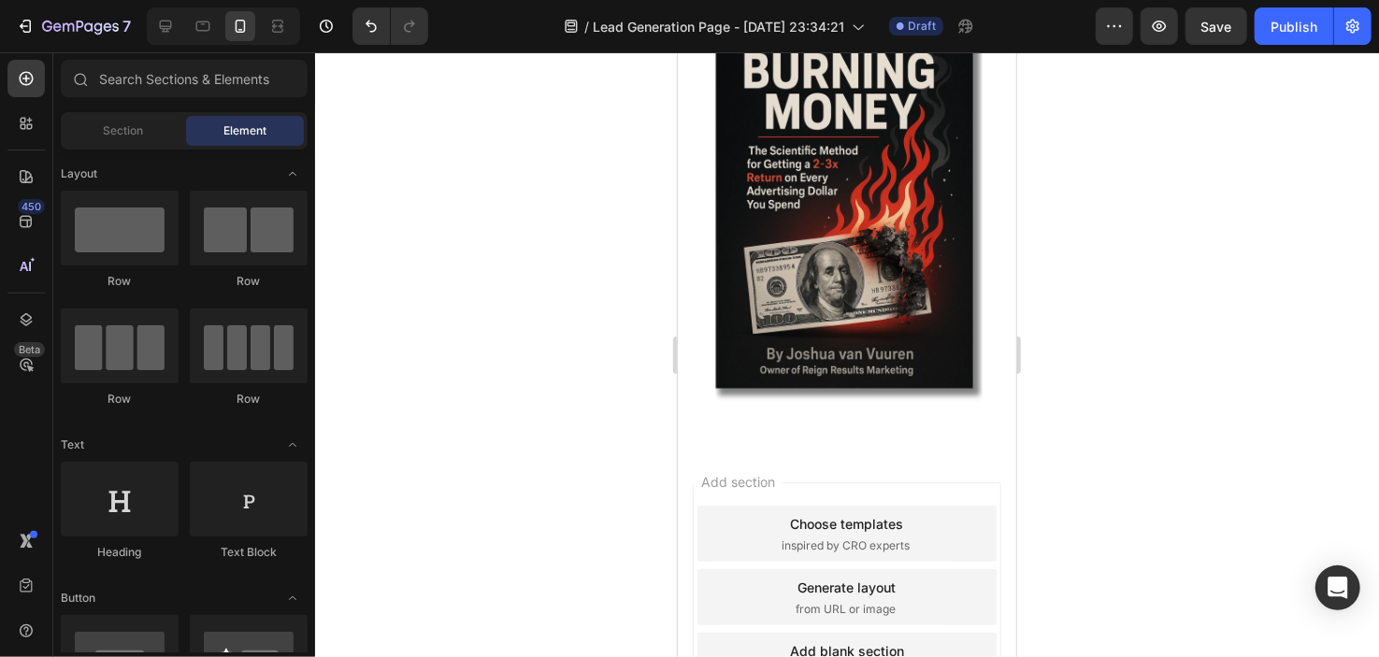
click at [794, 642] on div "Add blank section then drag & drop elements" at bounding box center [846, 660] width 299 height 56
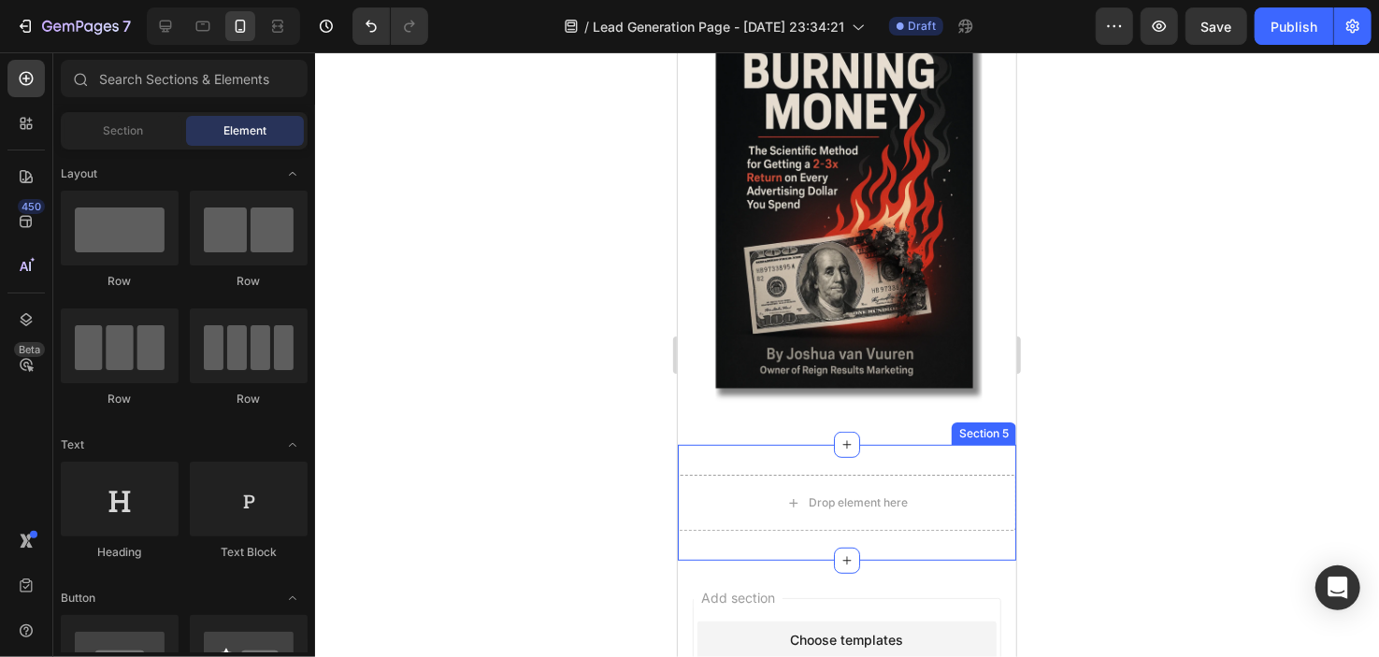
click at [766, 474] on div "Drop element here" at bounding box center [846, 502] width 339 height 56
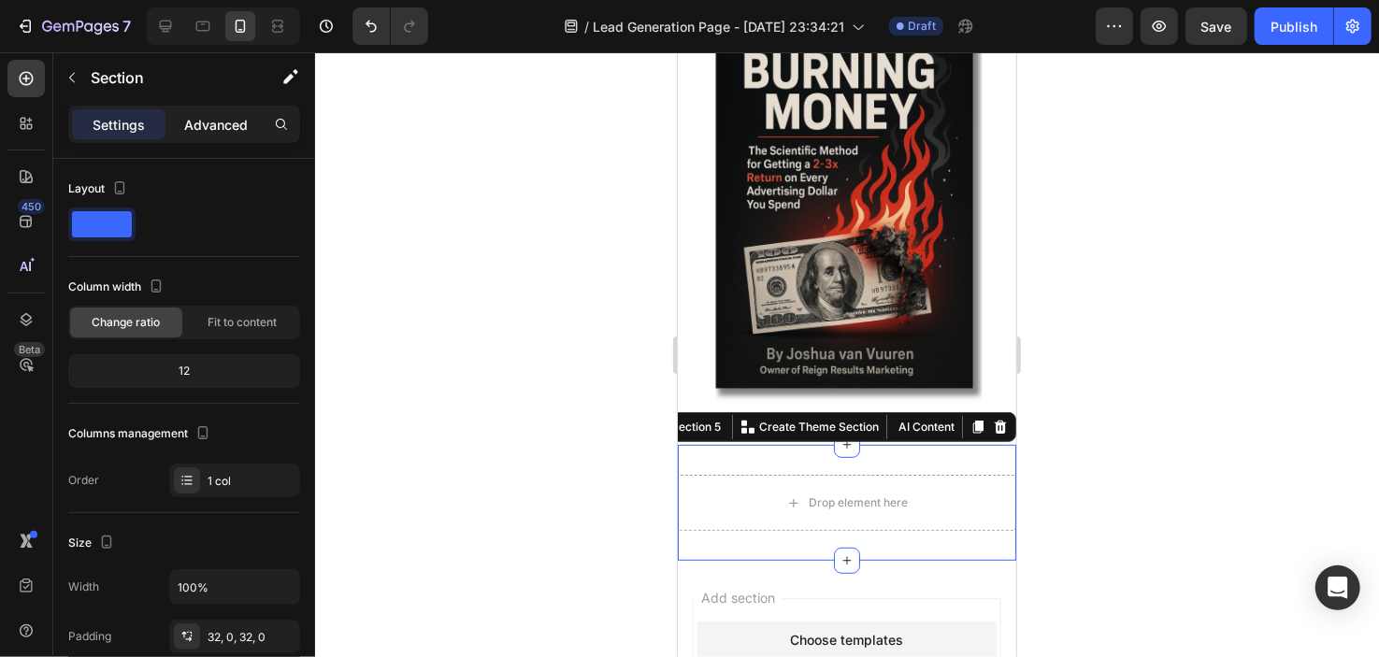
click at [201, 124] on p "Advanced" at bounding box center [216, 125] width 64 height 20
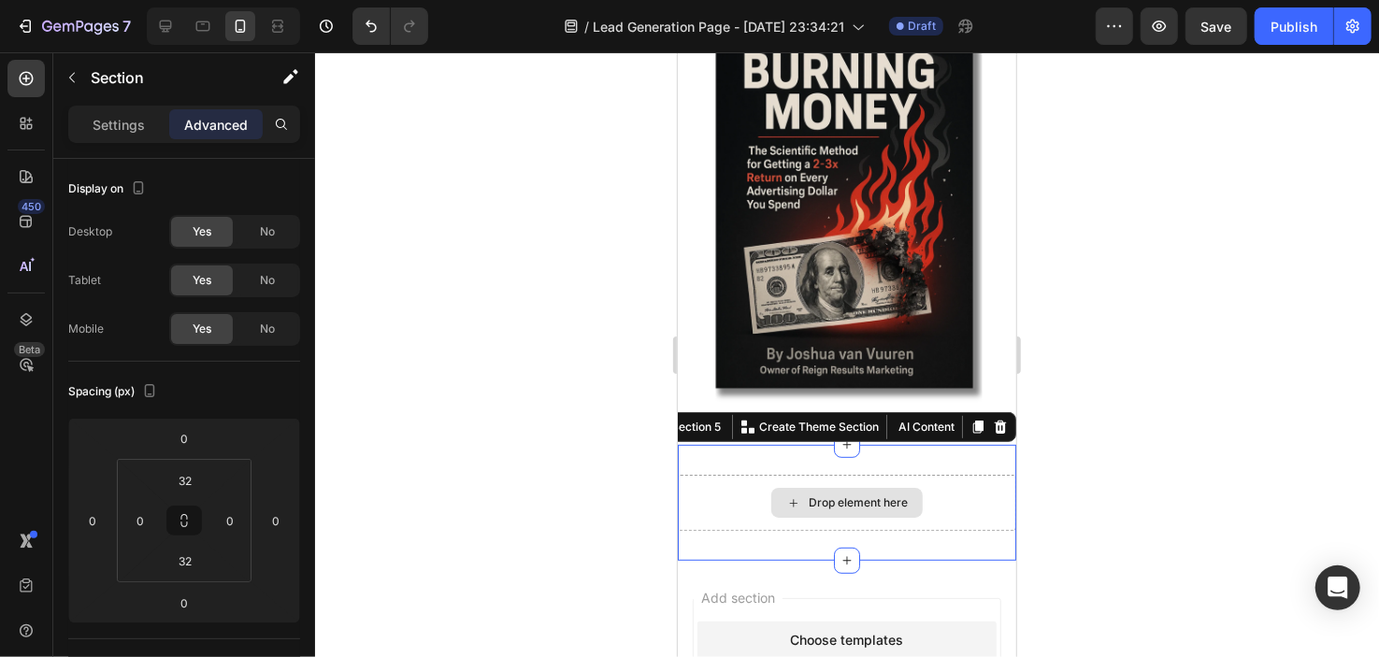
click at [802, 493] on div "Drop element here" at bounding box center [846, 502] width 151 height 30
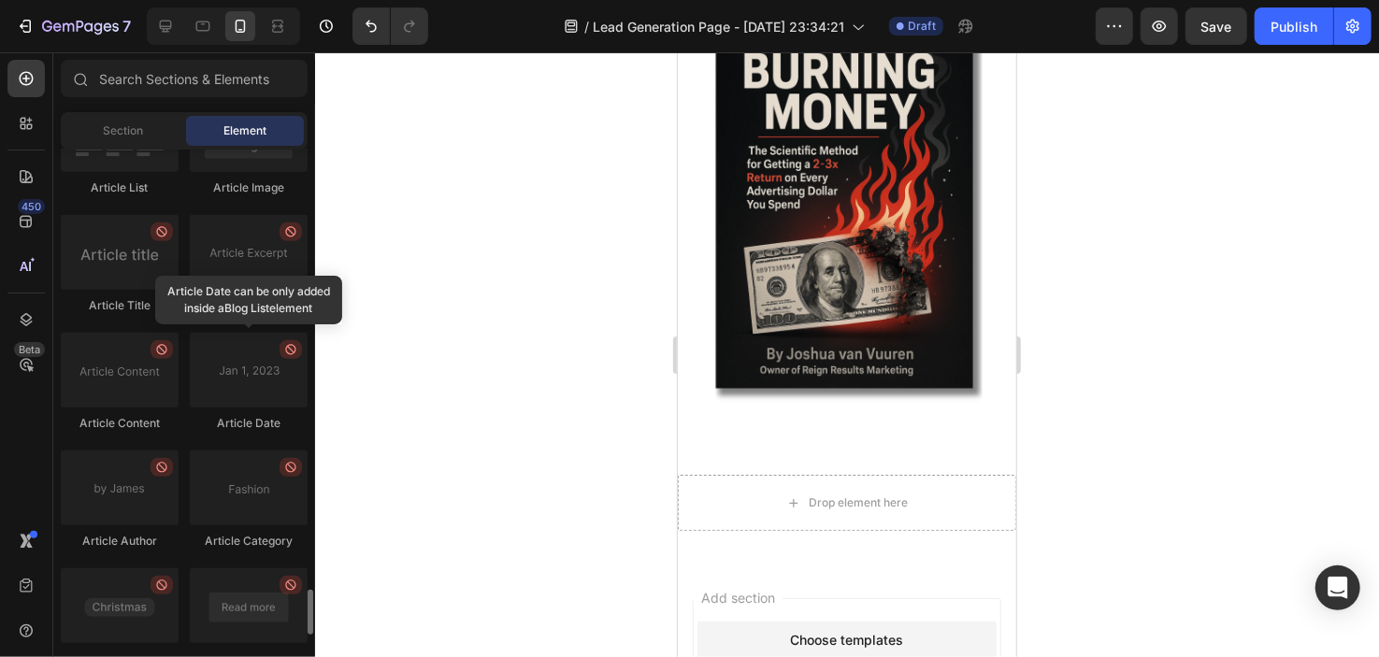
scroll to position [4864, 0]
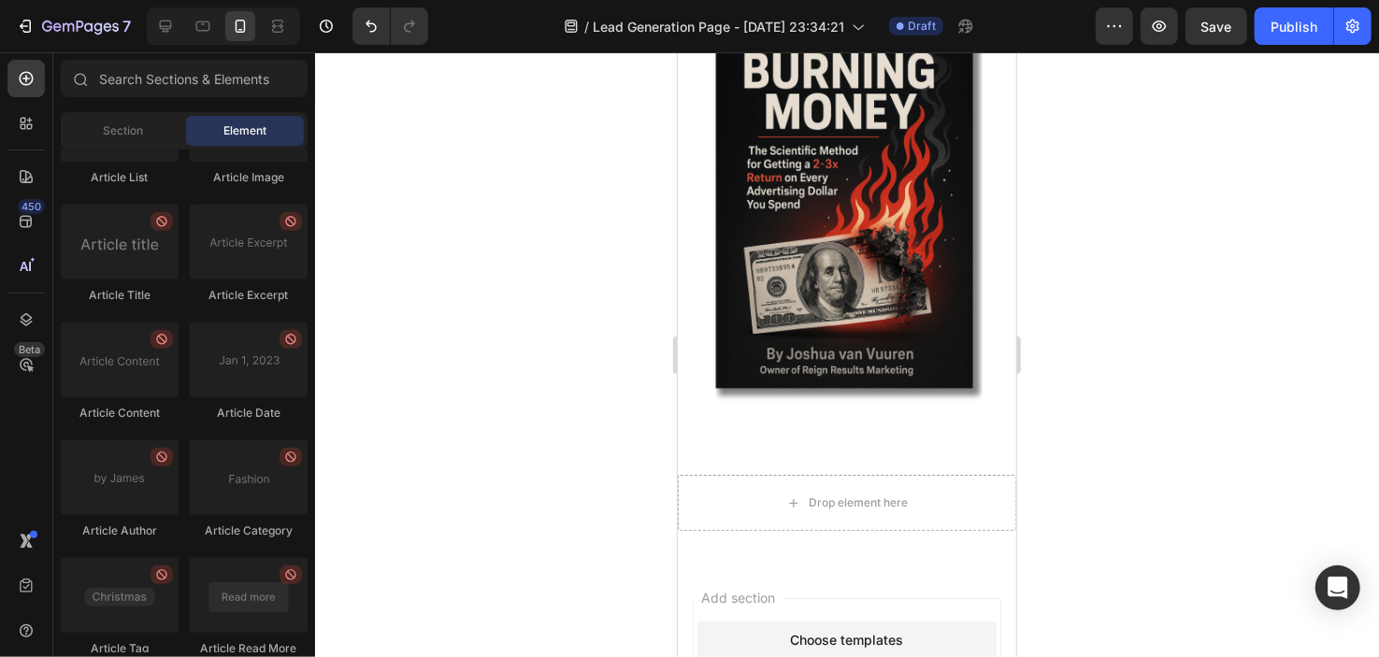
click at [516, 182] on div at bounding box center [847, 354] width 1064 height 605
click at [584, 287] on div at bounding box center [847, 354] width 1064 height 605
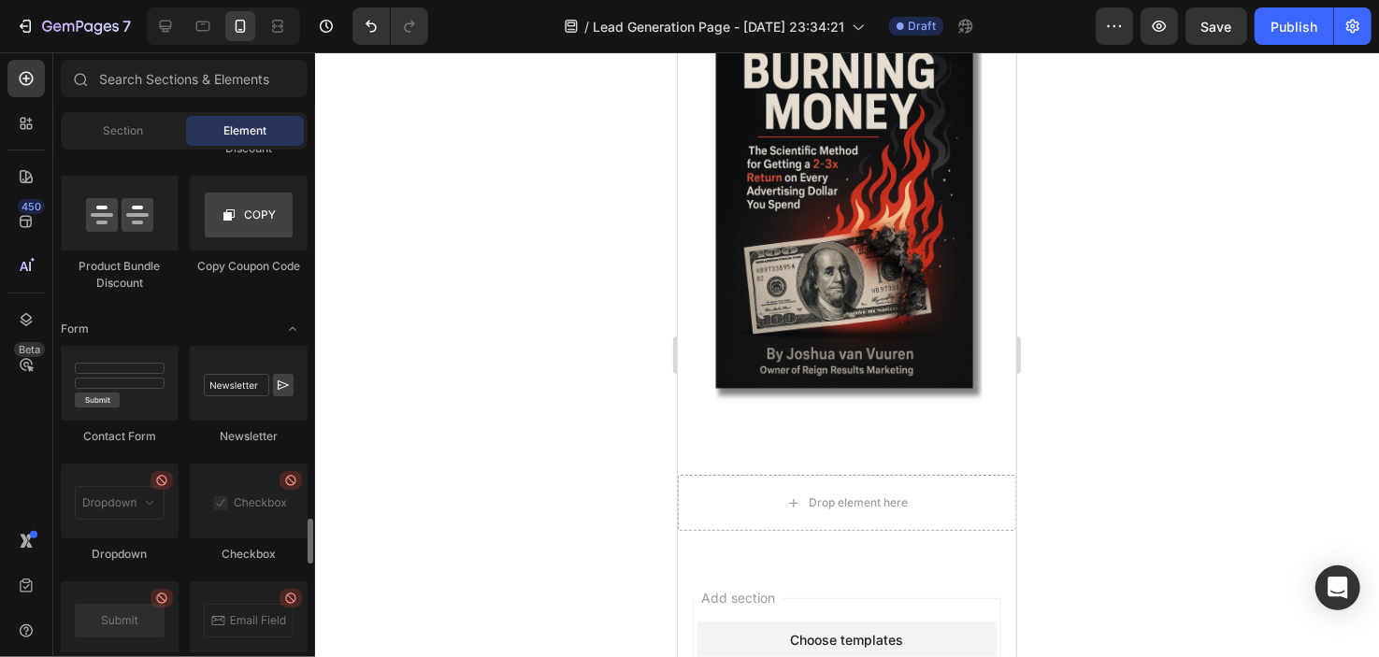
scroll to position [4080, 0]
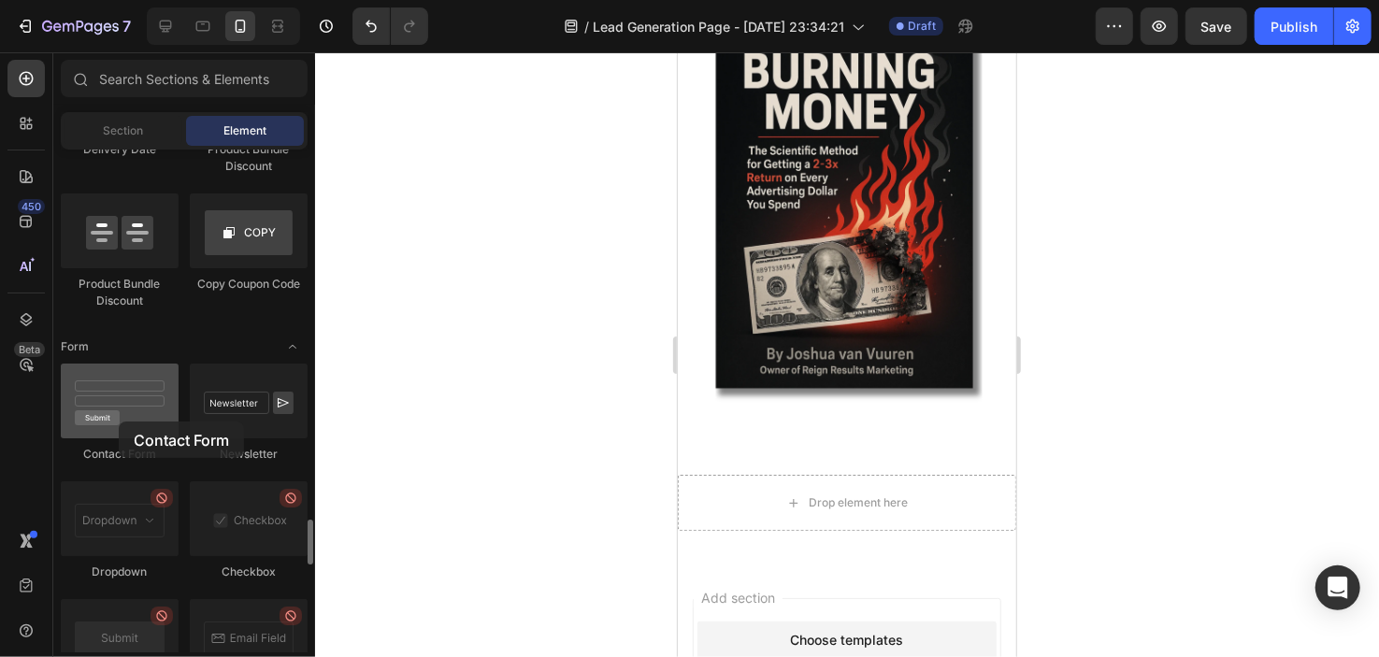
click at [119, 422] on div at bounding box center [120, 401] width 118 height 75
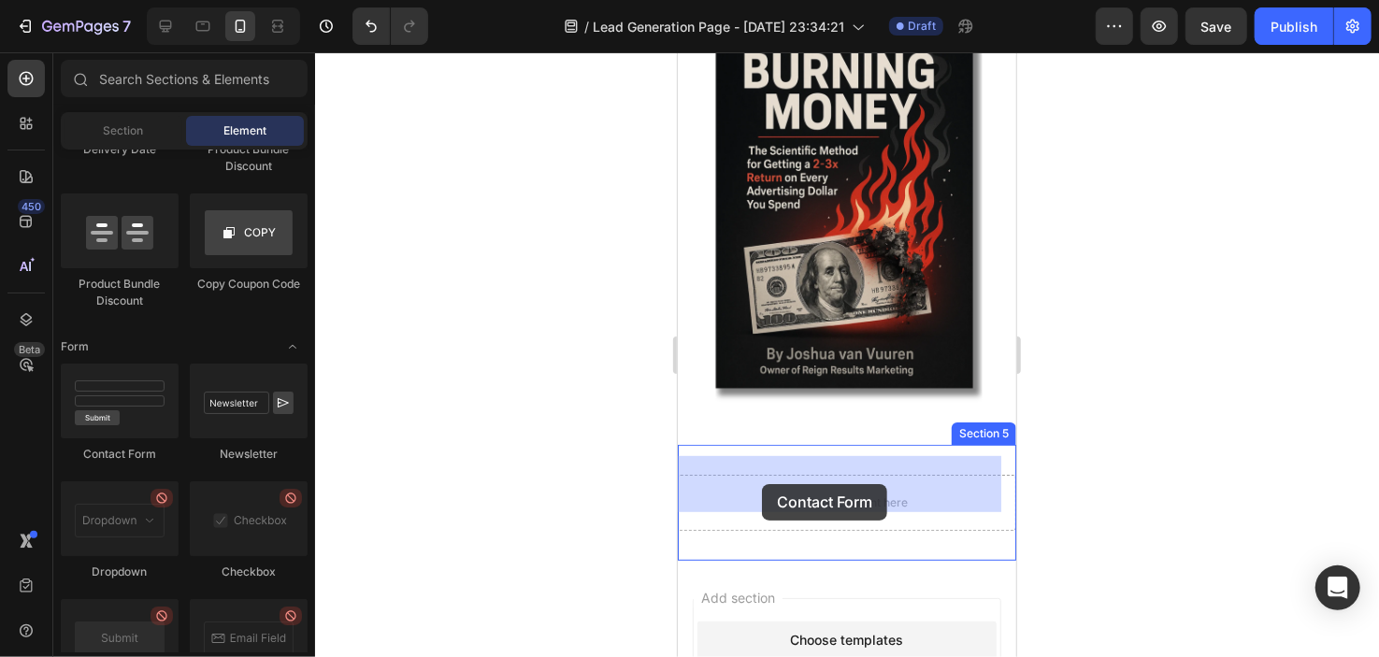
drag, startPoint x: 796, startPoint y: 473, endPoint x: 761, endPoint y: 483, distance: 36.1
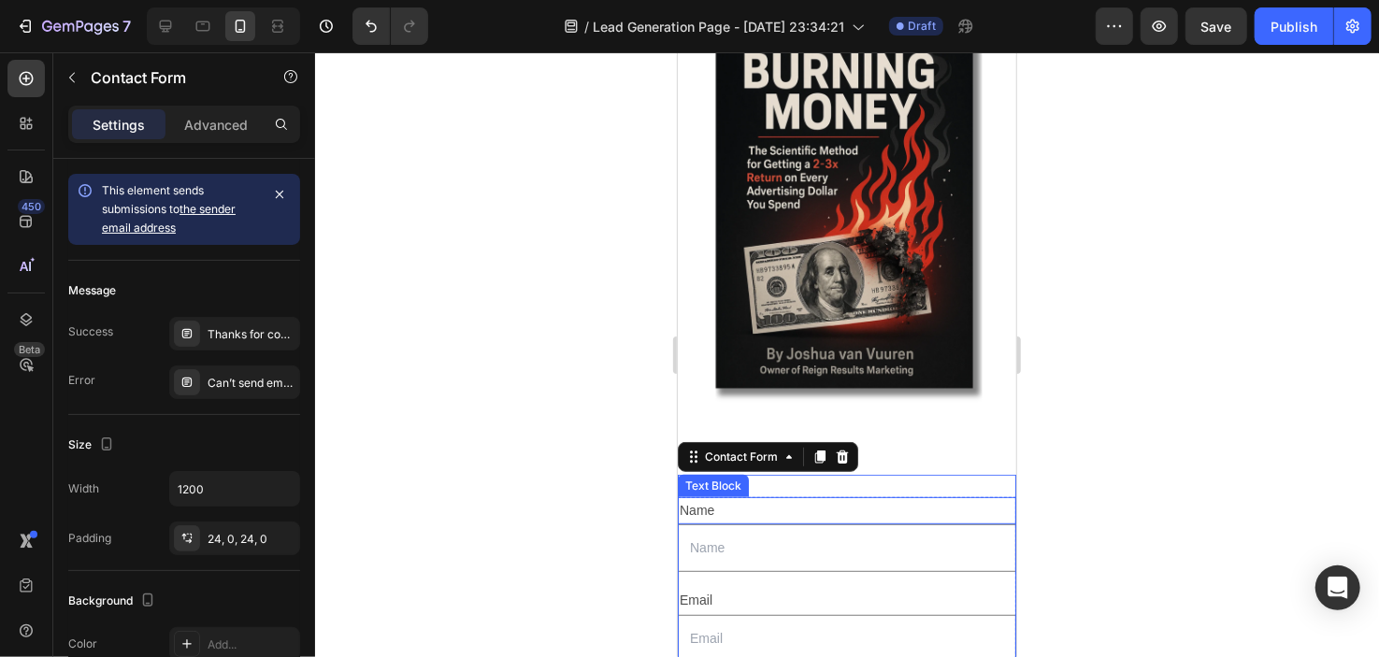
click at [709, 497] on div "Name" at bounding box center [846, 510] width 339 height 27
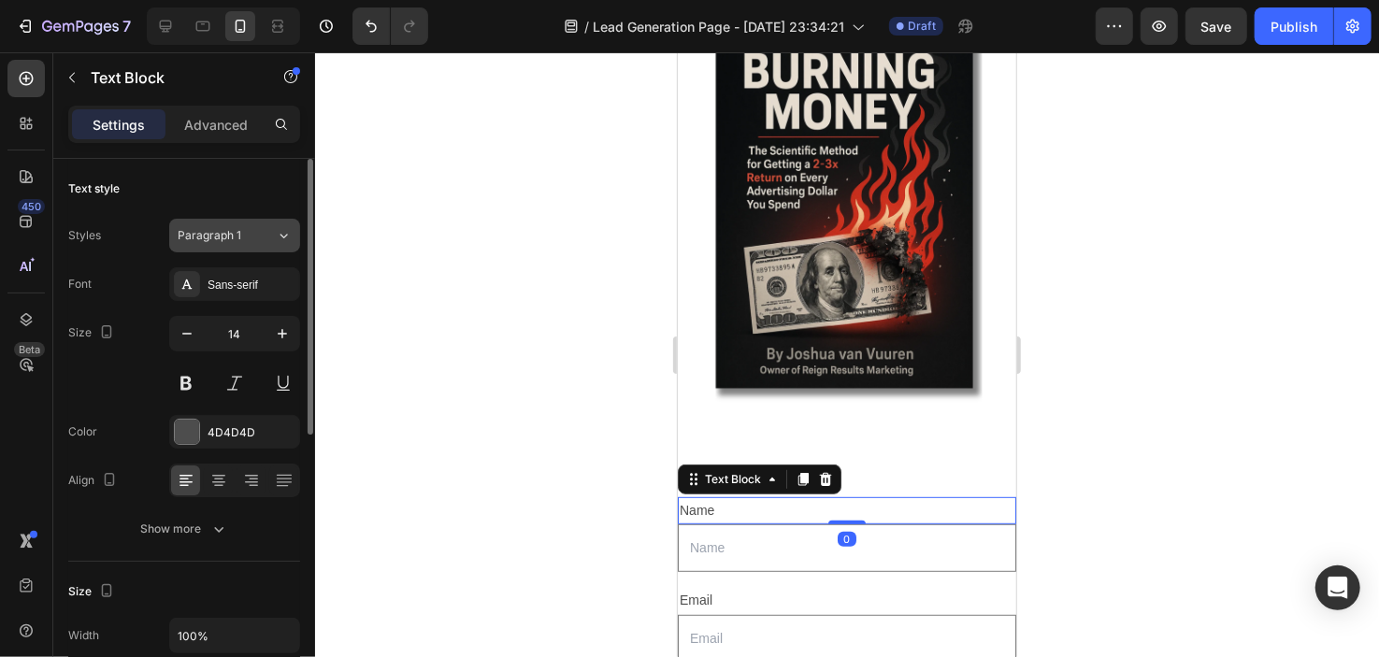
click at [241, 233] on div "Paragraph 1" at bounding box center [216, 235] width 76 height 17
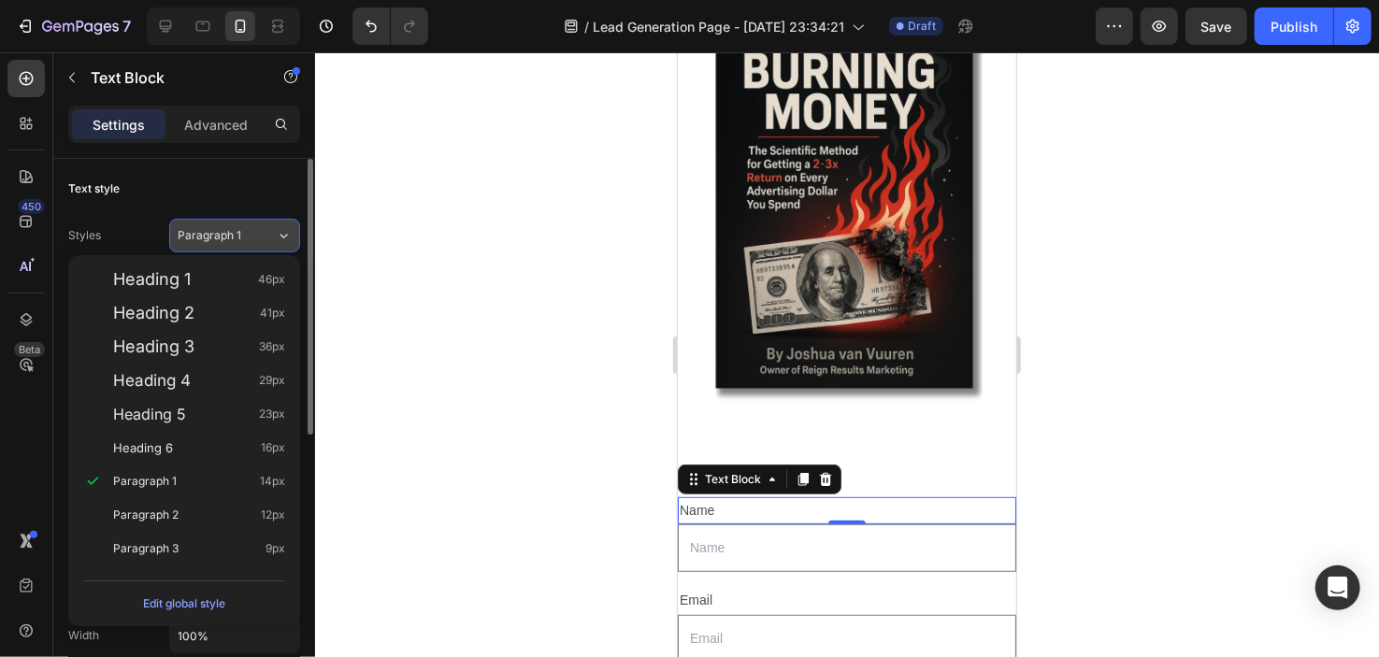
click at [241, 240] on div "Paragraph 1" at bounding box center [216, 235] width 76 height 17
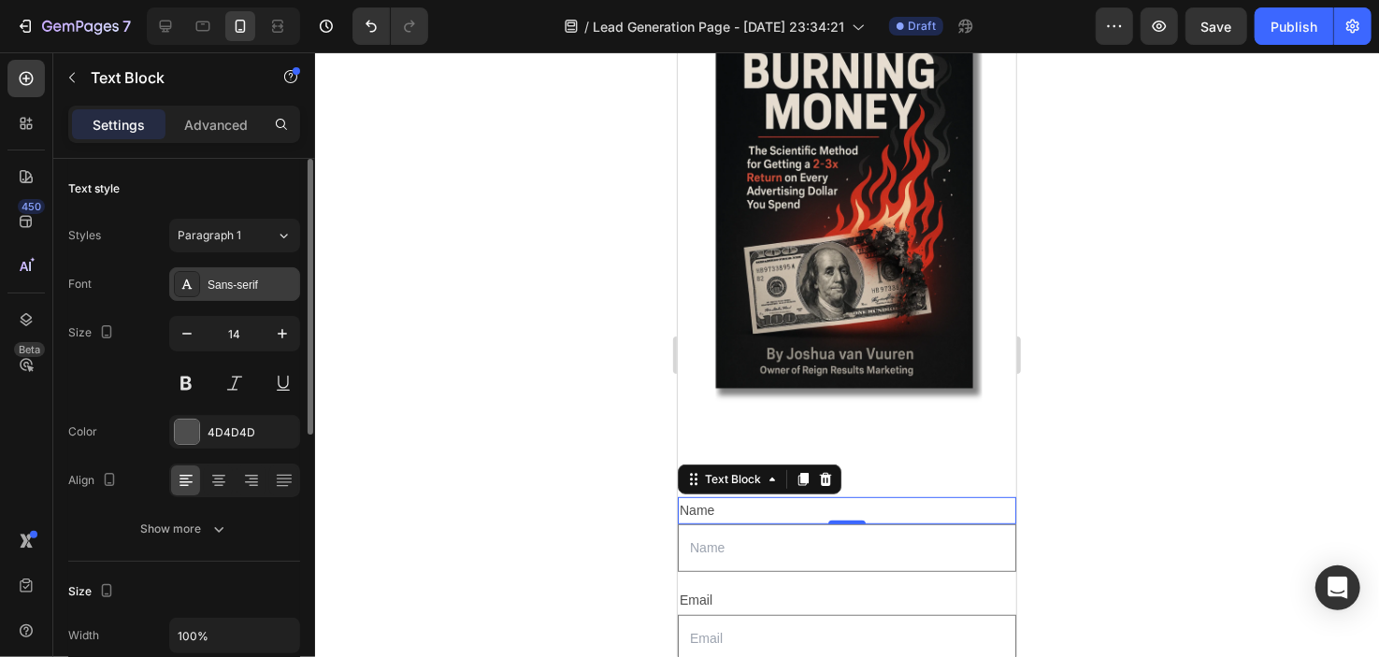
click at [250, 286] on div "Sans-serif" at bounding box center [252, 285] width 88 height 17
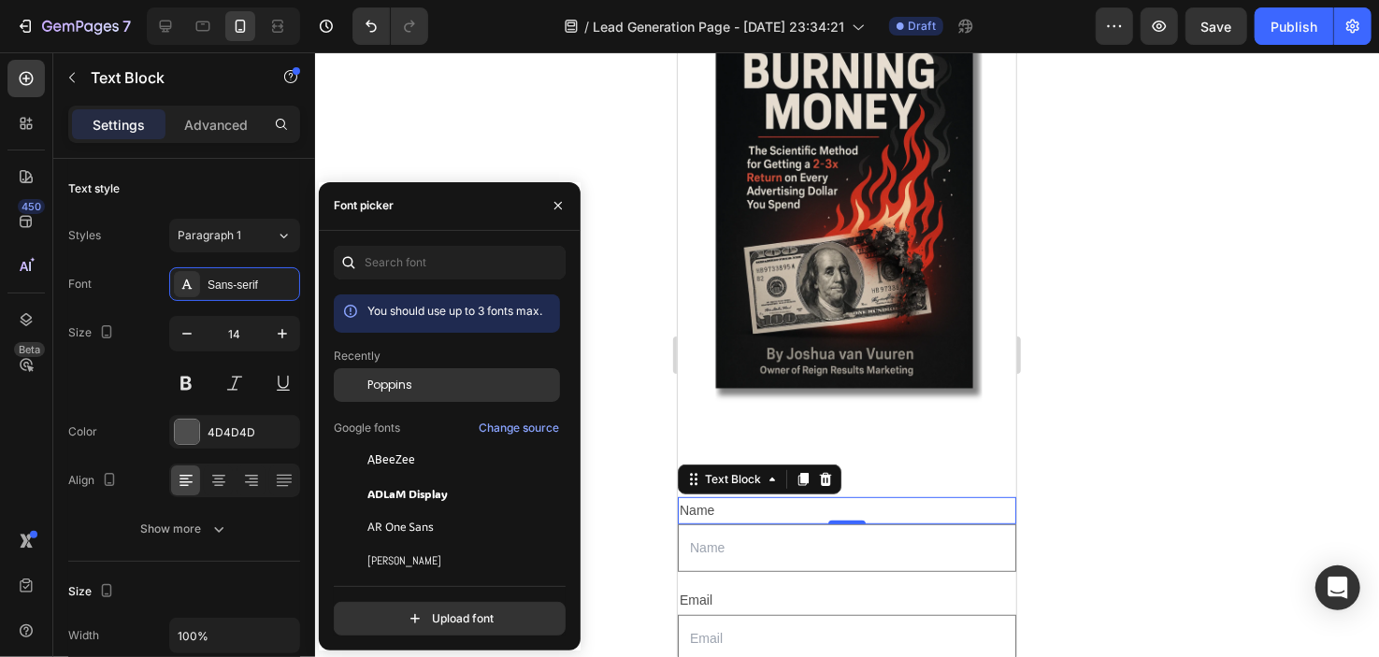
click at [386, 389] on span "Poppins" at bounding box center [390, 385] width 45 height 17
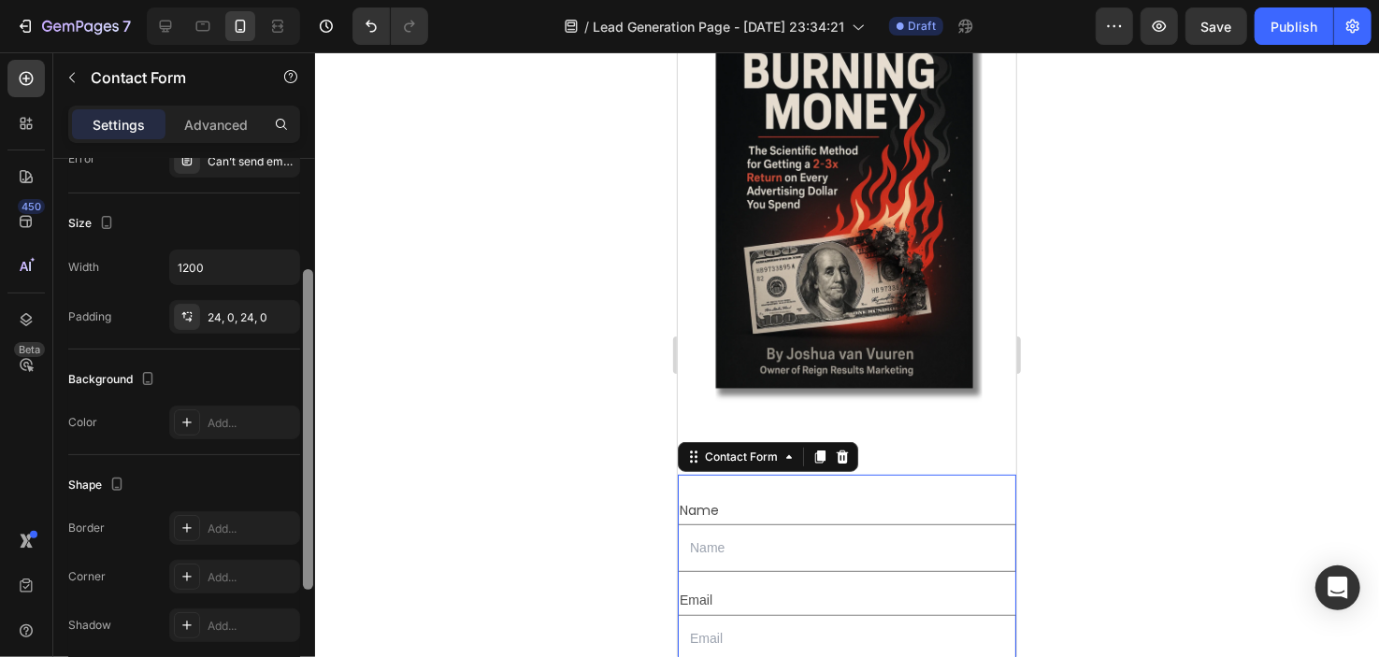
scroll to position [277, 0]
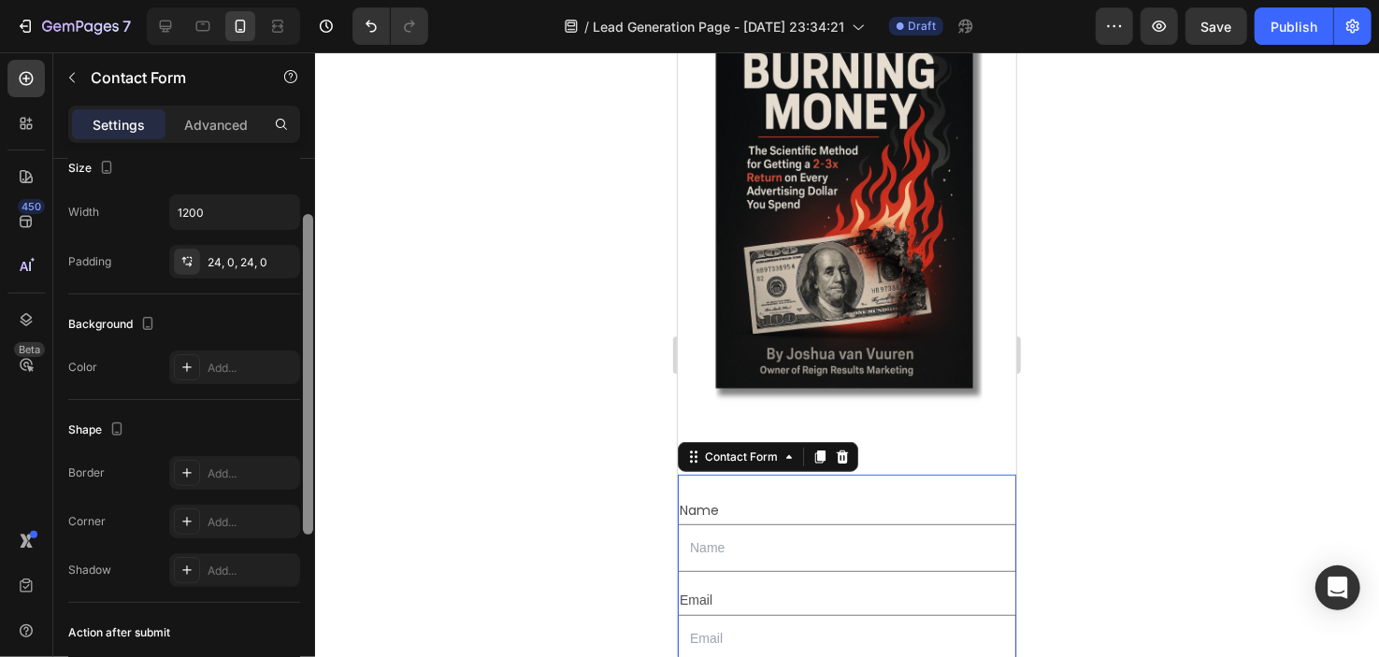
drag, startPoint x: 306, startPoint y: 283, endPoint x: 319, endPoint y: 444, distance: 161.4
click at [319, 0] on div "7 / Lead Generation Page - [DATE] 23:34:21 Draft Preview Save Publish 450 Beta …" at bounding box center [689, 0] width 1379 height 0
click at [713, 527] on input "text" at bounding box center [846, 548] width 339 height 48
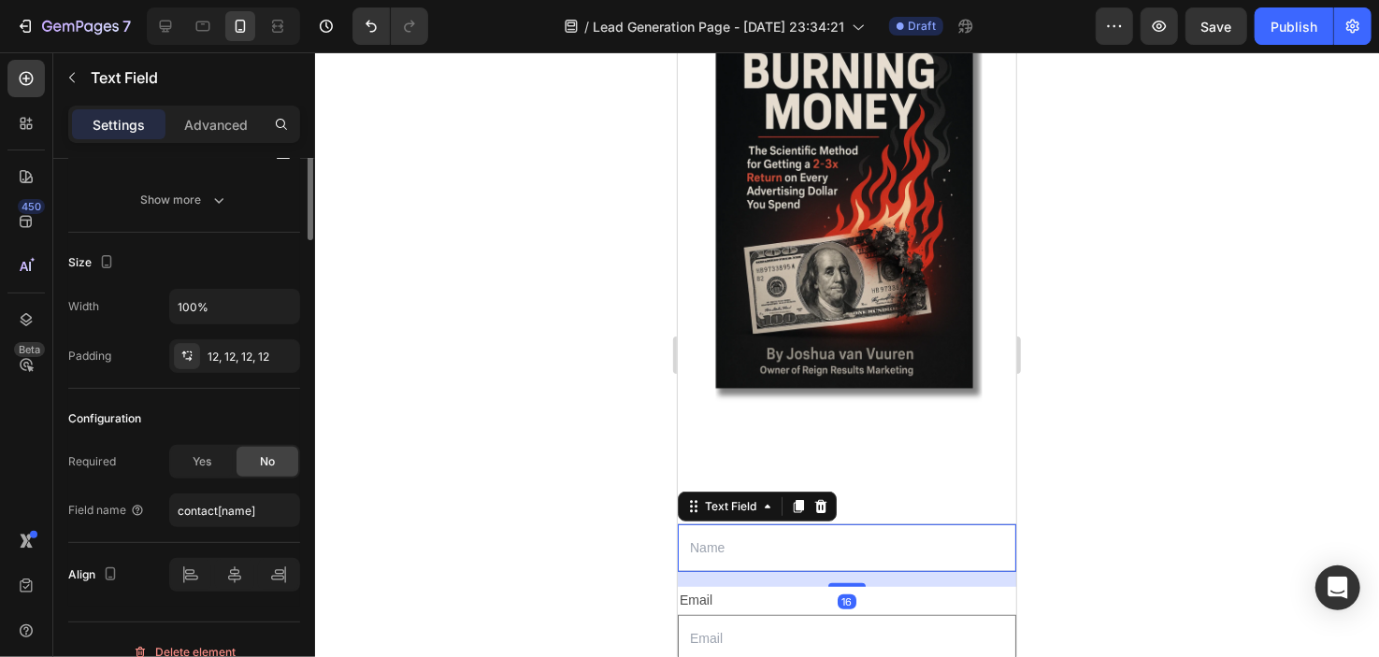
scroll to position [0, 0]
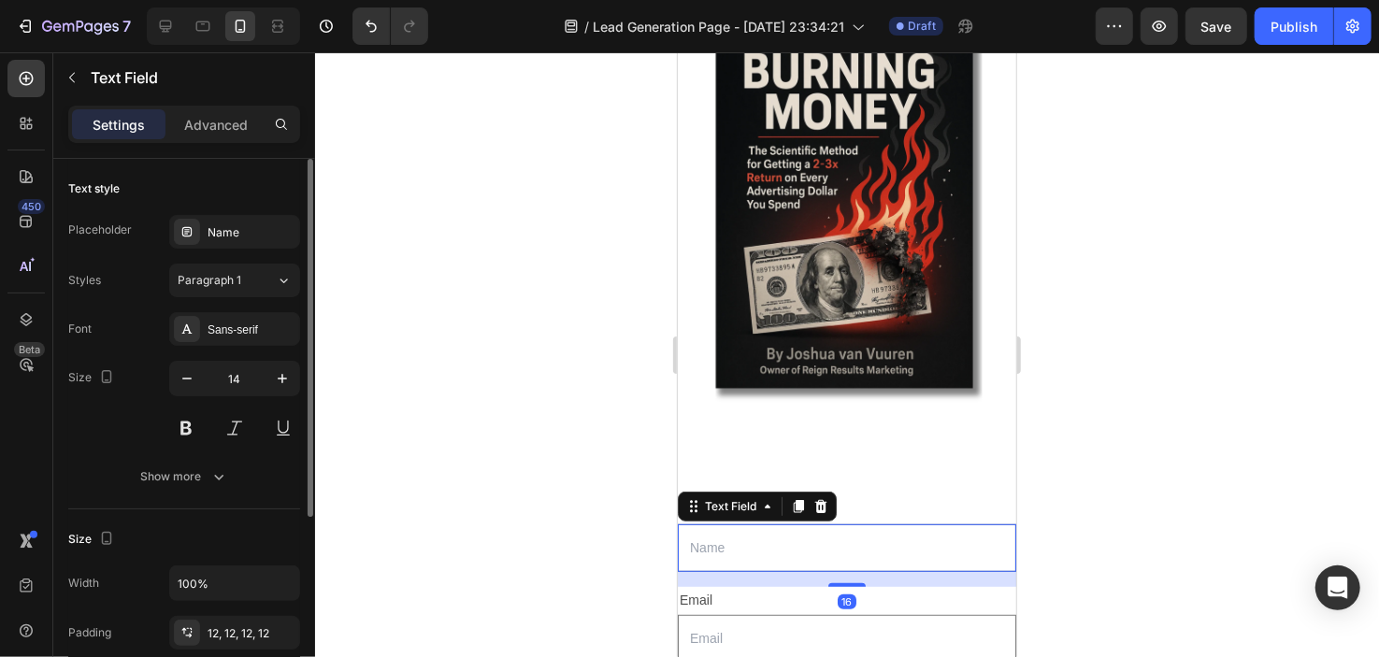
click at [646, 540] on div at bounding box center [847, 354] width 1064 height 605
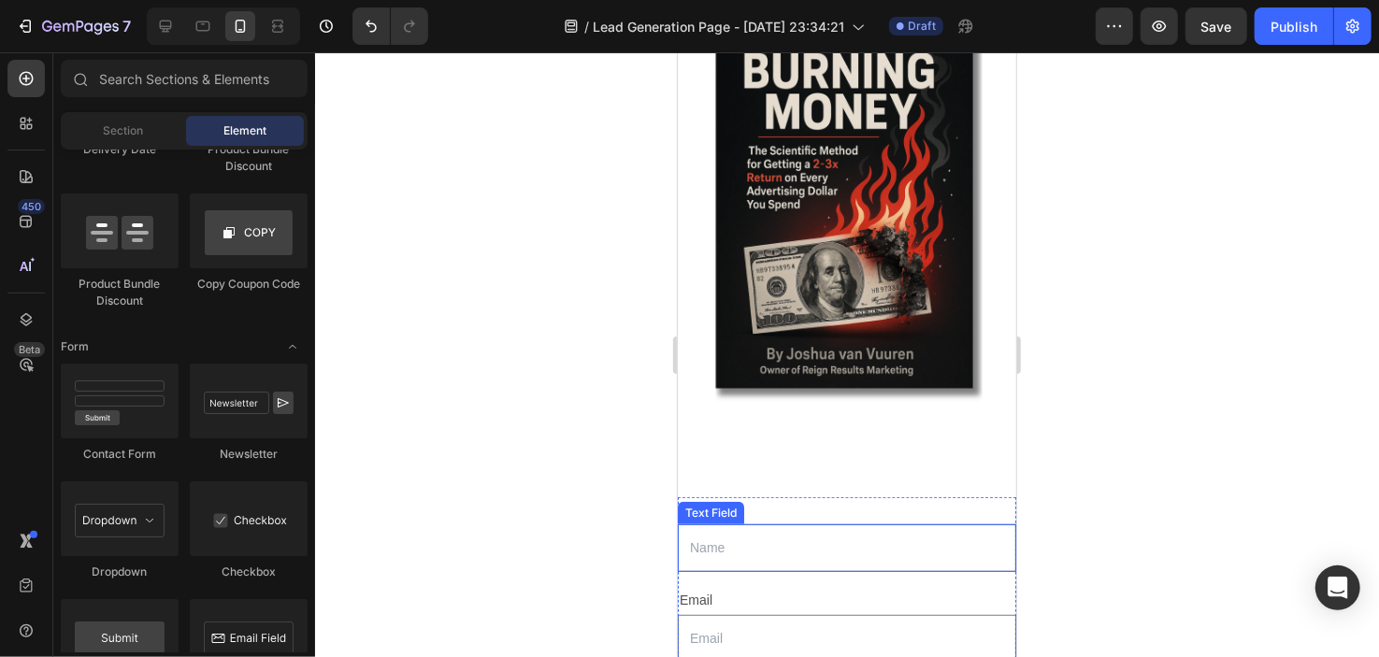
click at [720, 504] on div "Text Field" at bounding box center [710, 512] width 59 height 17
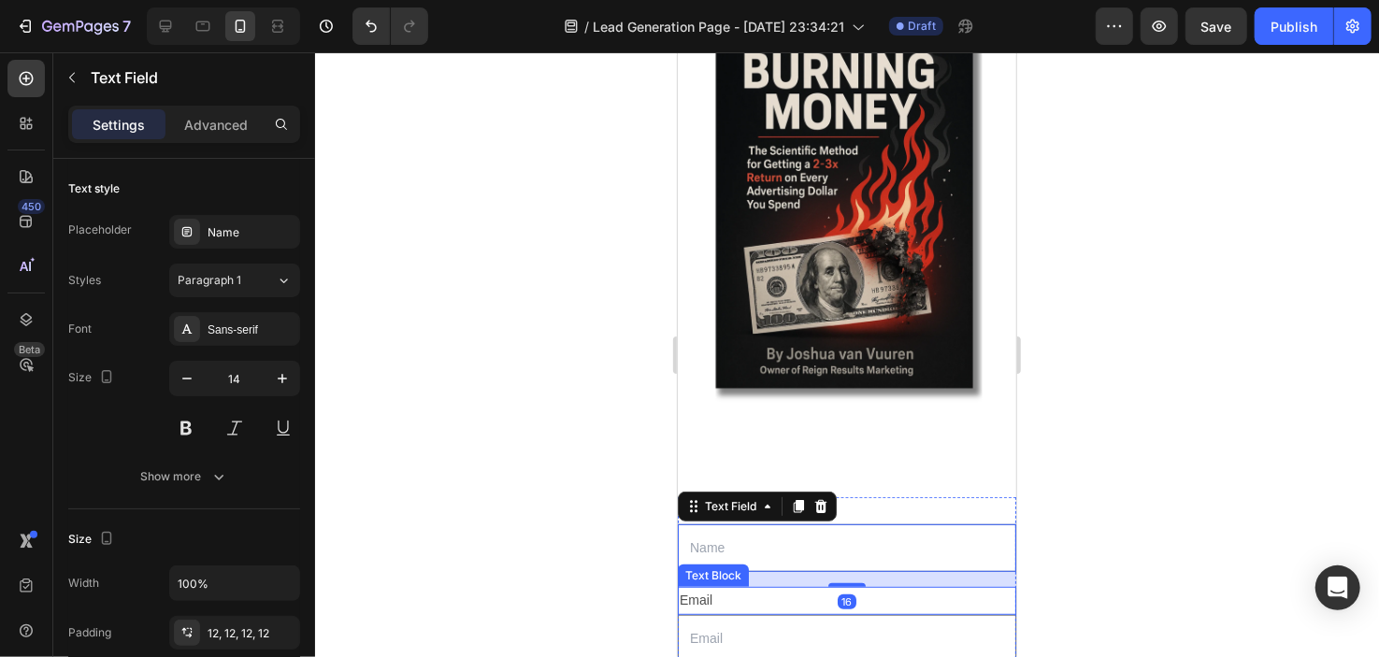
click at [591, 538] on div at bounding box center [847, 354] width 1064 height 605
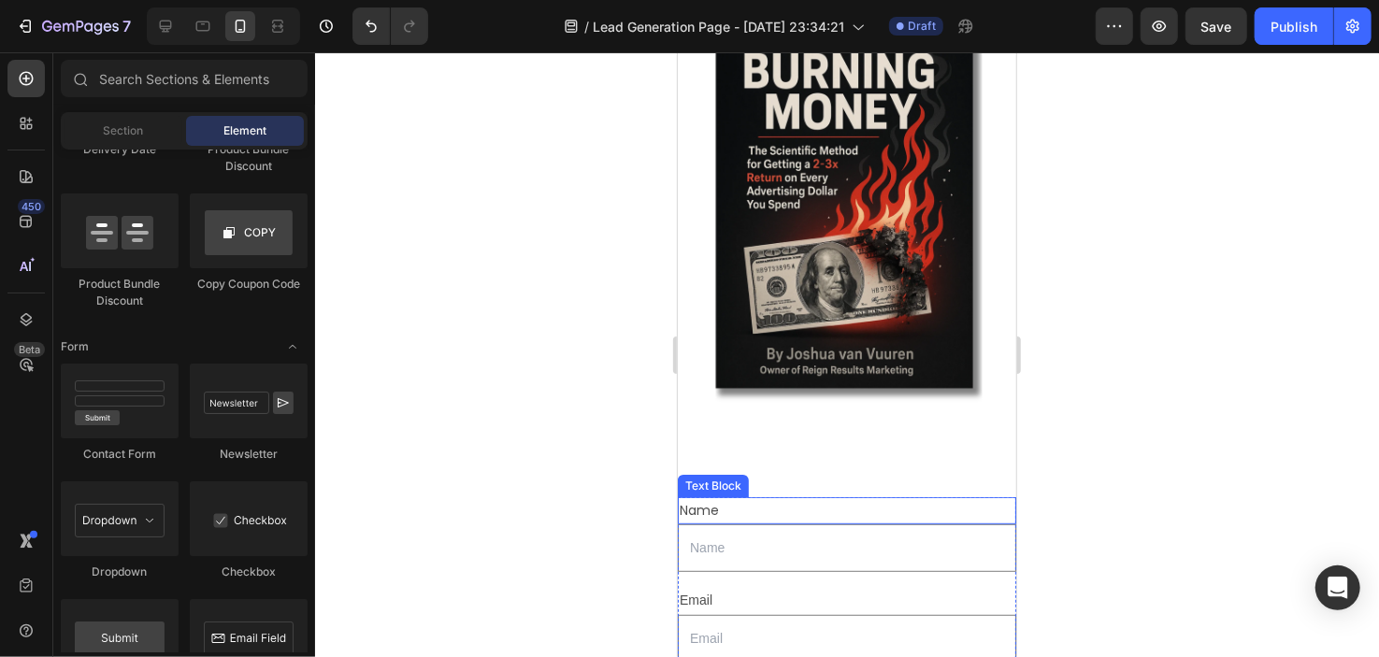
click at [784, 497] on div "Name" at bounding box center [846, 510] width 339 height 27
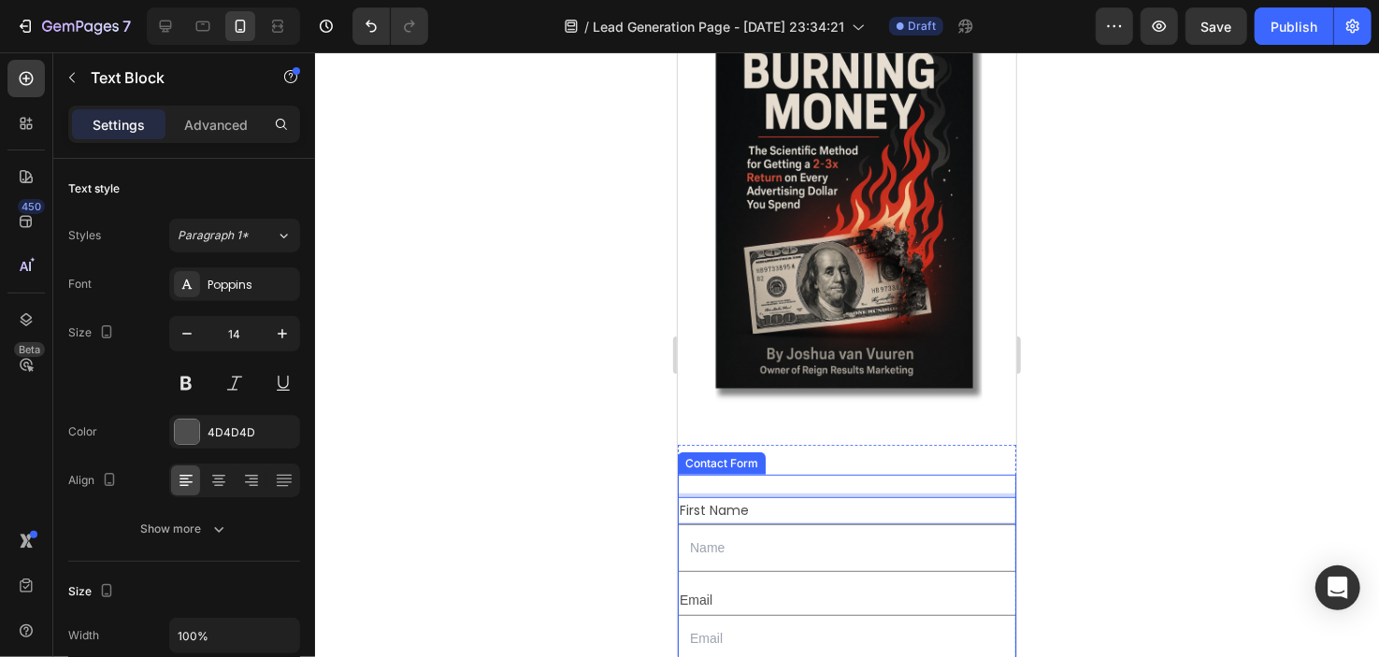
click at [1055, 458] on div at bounding box center [847, 354] width 1064 height 605
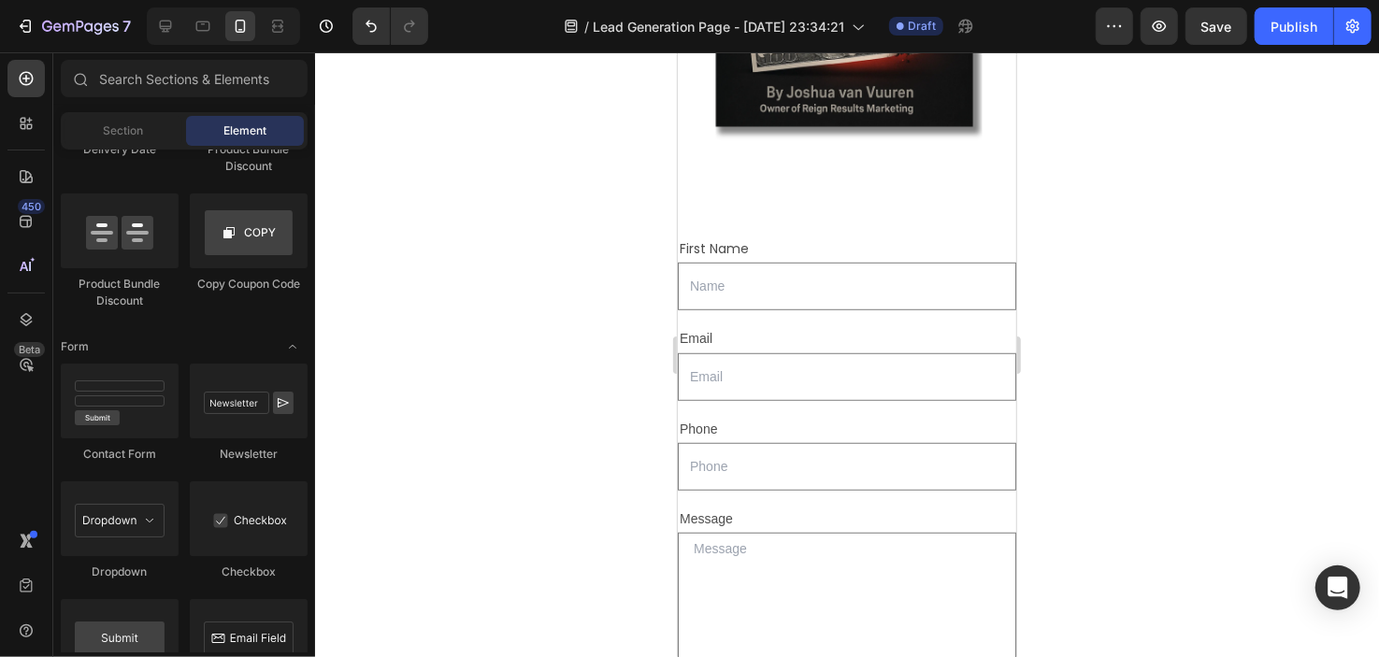
scroll to position [664, 0]
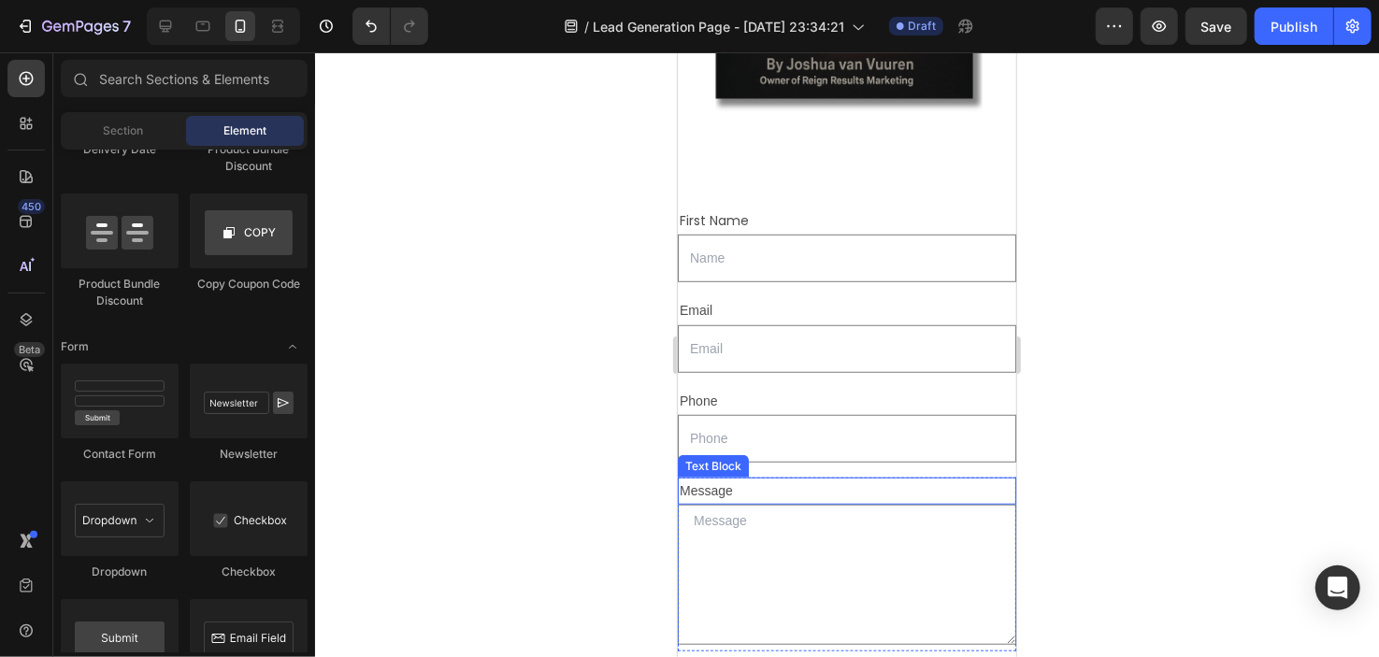
click at [755, 477] on div "Message" at bounding box center [846, 490] width 339 height 27
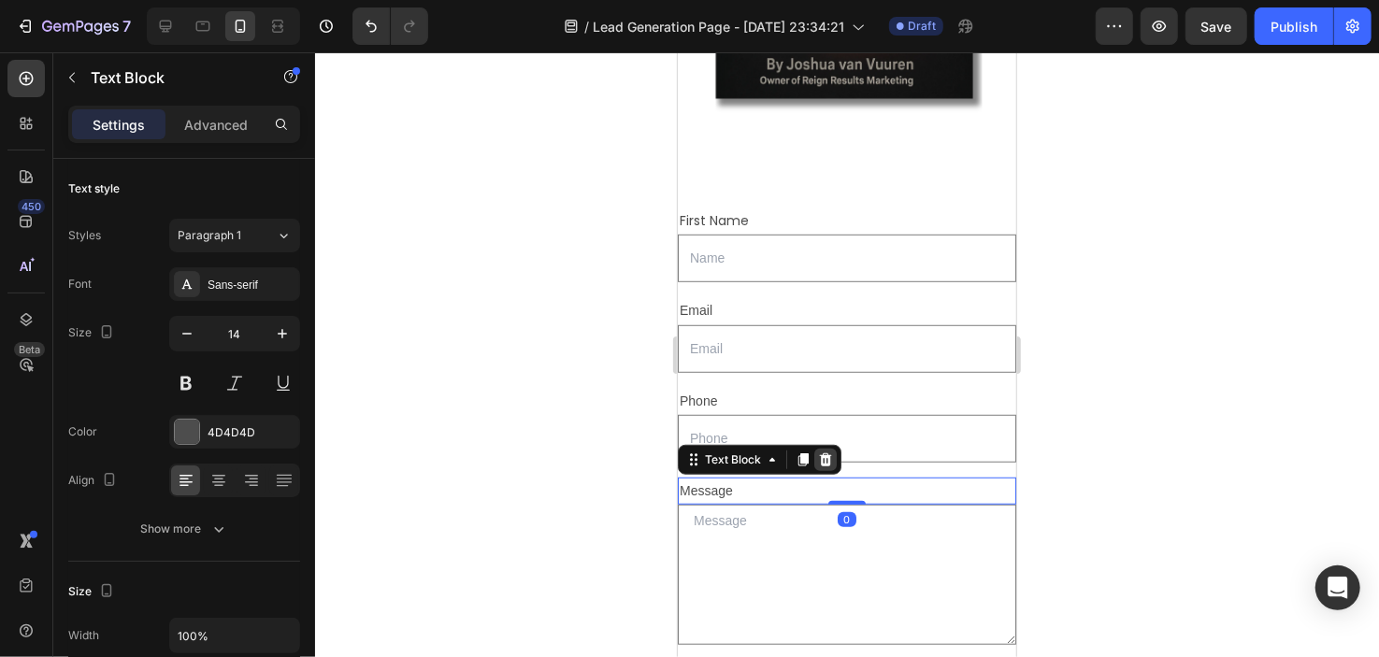
click at [820, 453] on icon at bounding box center [825, 459] width 12 height 13
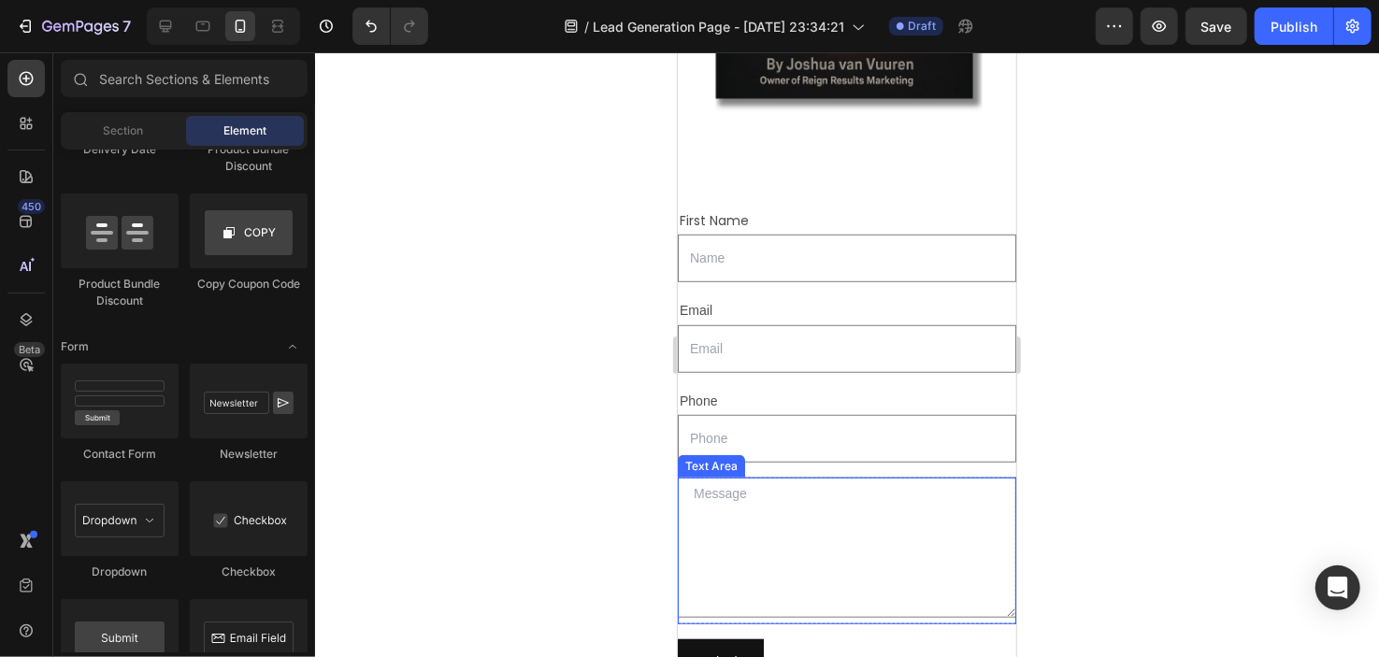
click at [798, 490] on textarea at bounding box center [846, 547] width 339 height 140
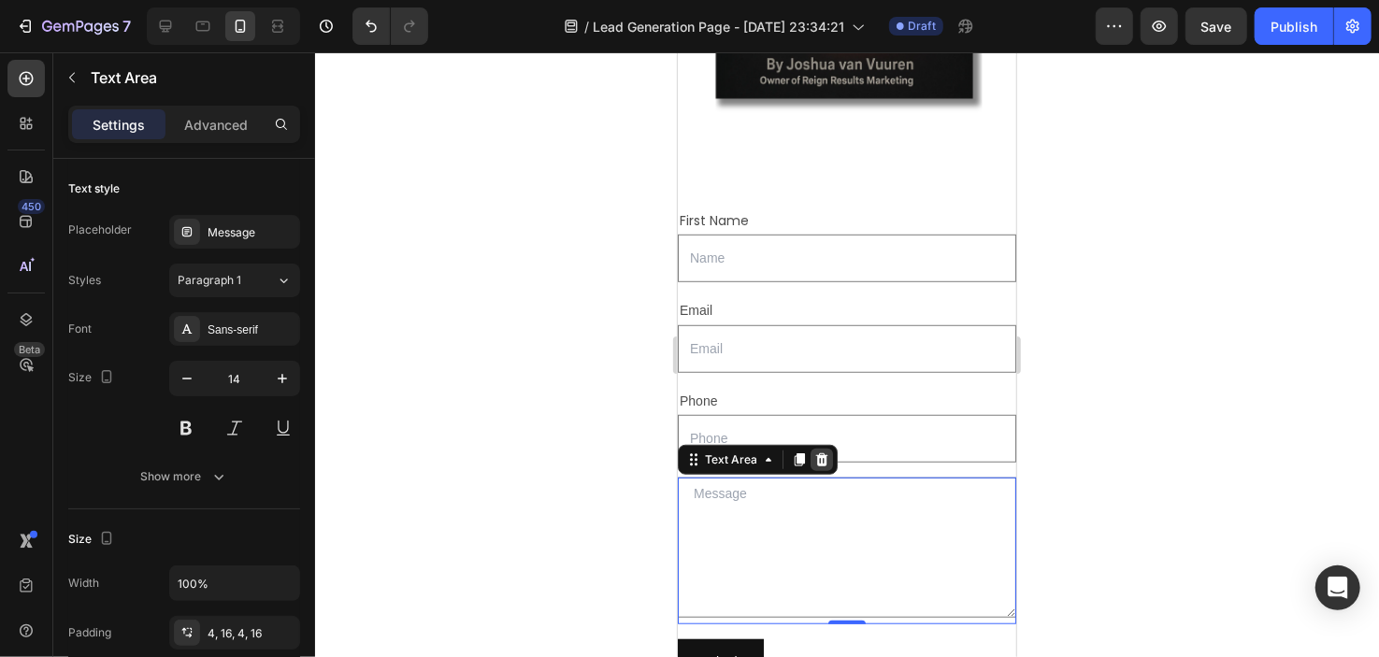
click at [817, 452] on icon at bounding box center [821, 459] width 15 height 15
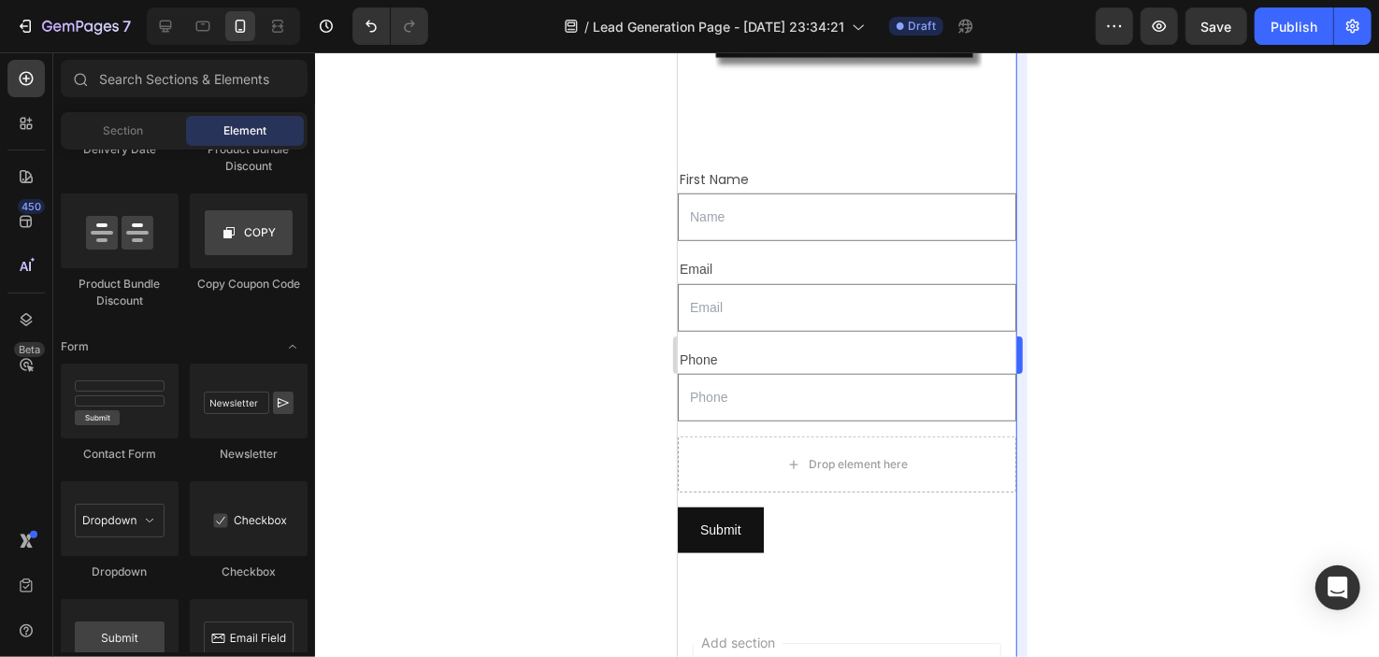
scroll to position [704, 0]
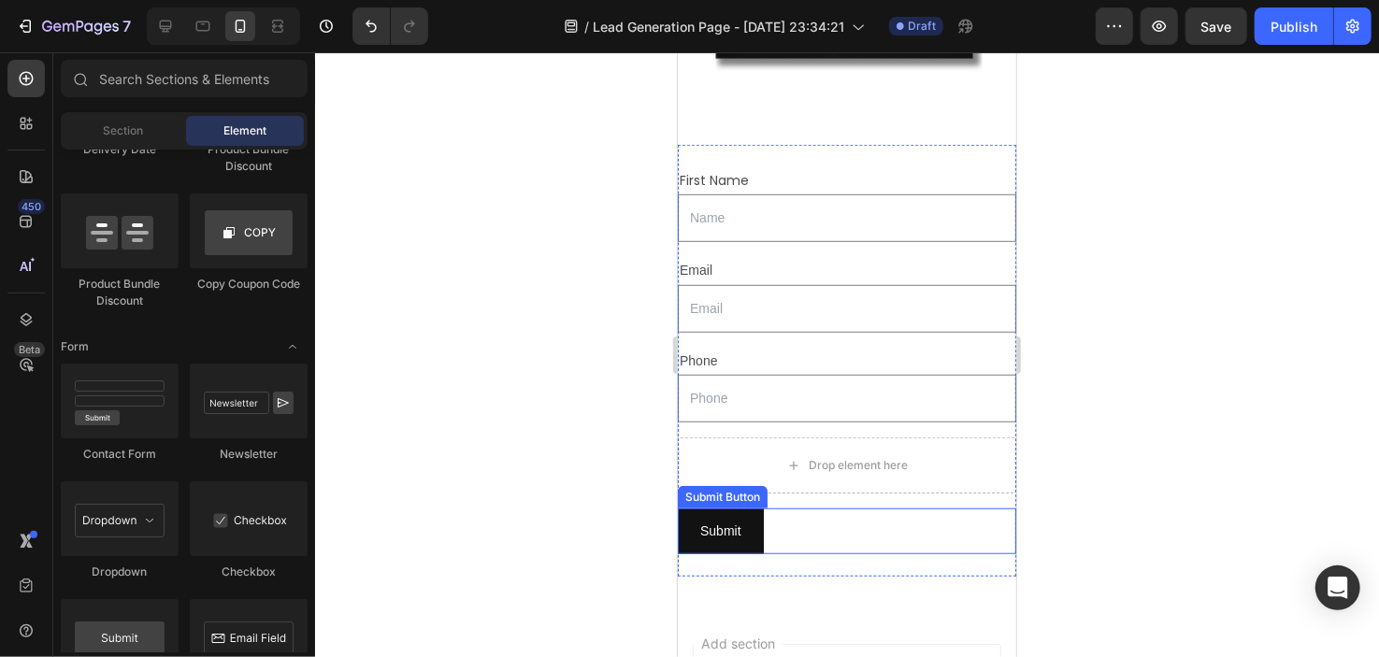
click at [776, 508] on div "Submit Submit Button" at bounding box center [846, 531] width 339 height 46
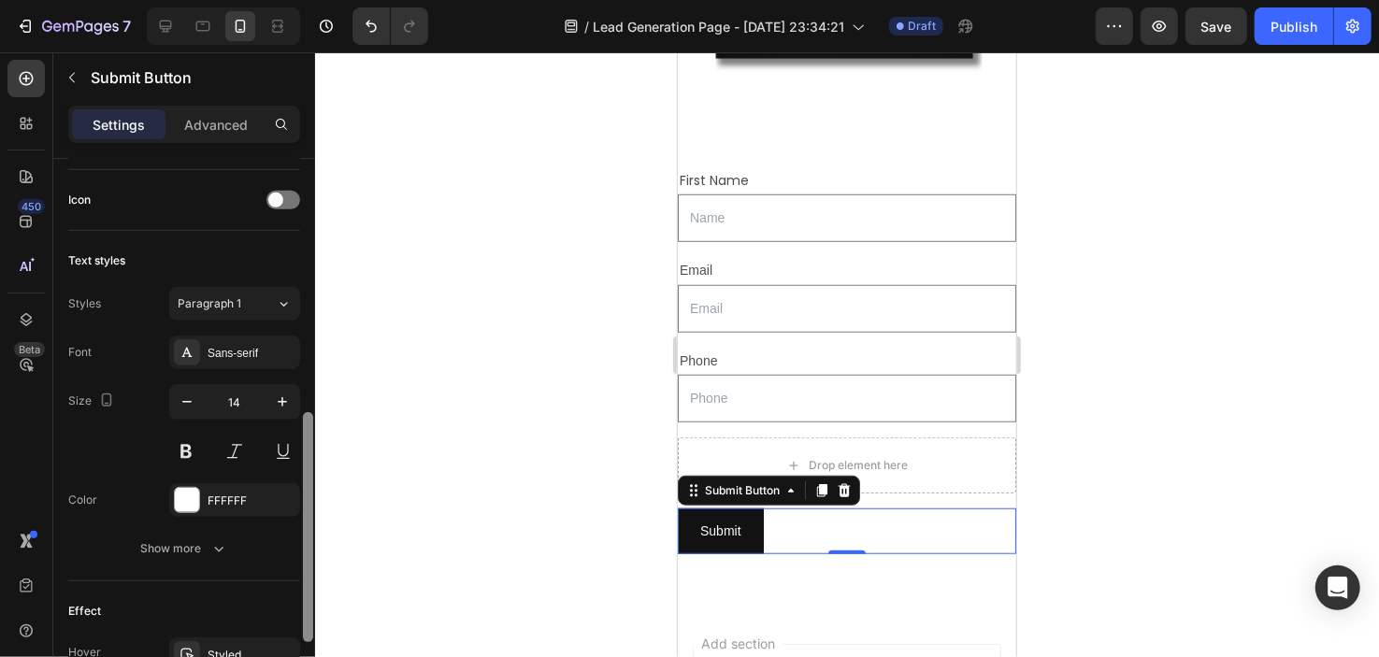
drag, startPoint x: 307, startPoint y: 281, endPoint x: 310, endPoint y: 556, distance: 275.9
click at [310, 556] on div at bounding box center [308, 527] width 10 height 230
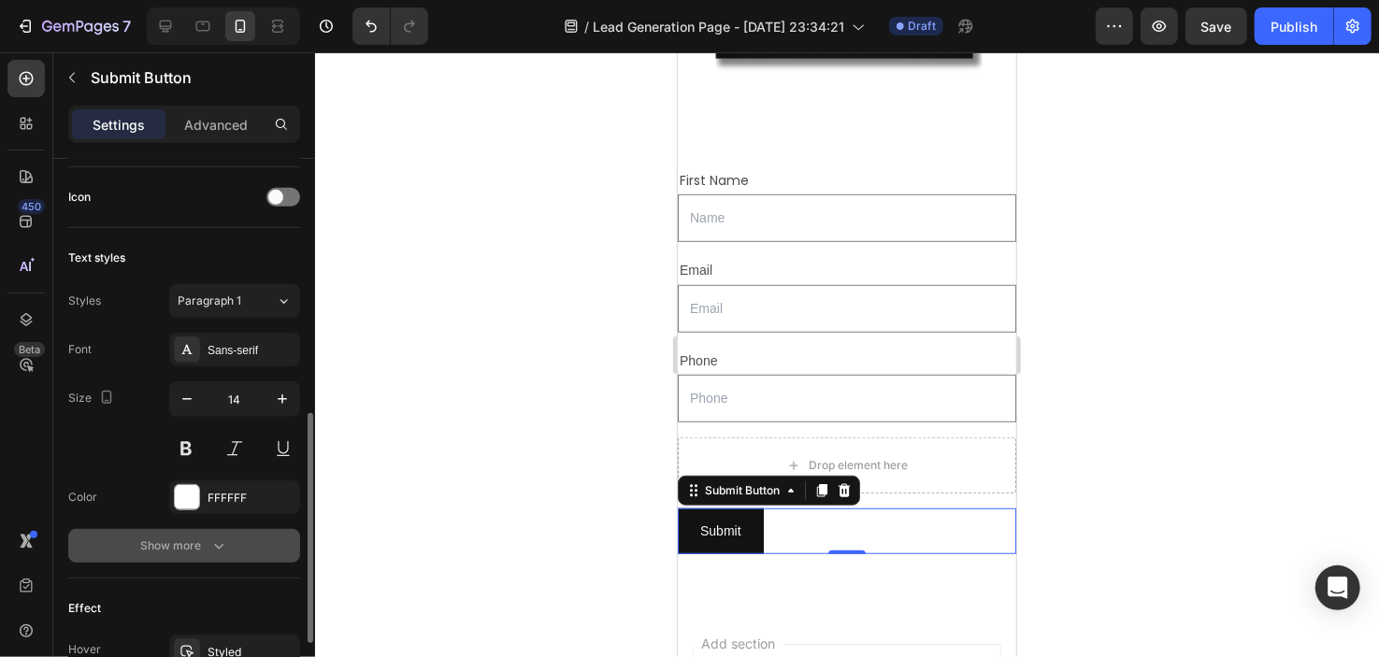
click at [210, 531] on button "Show more" at bounding box center [184, 546] width 232 height 34
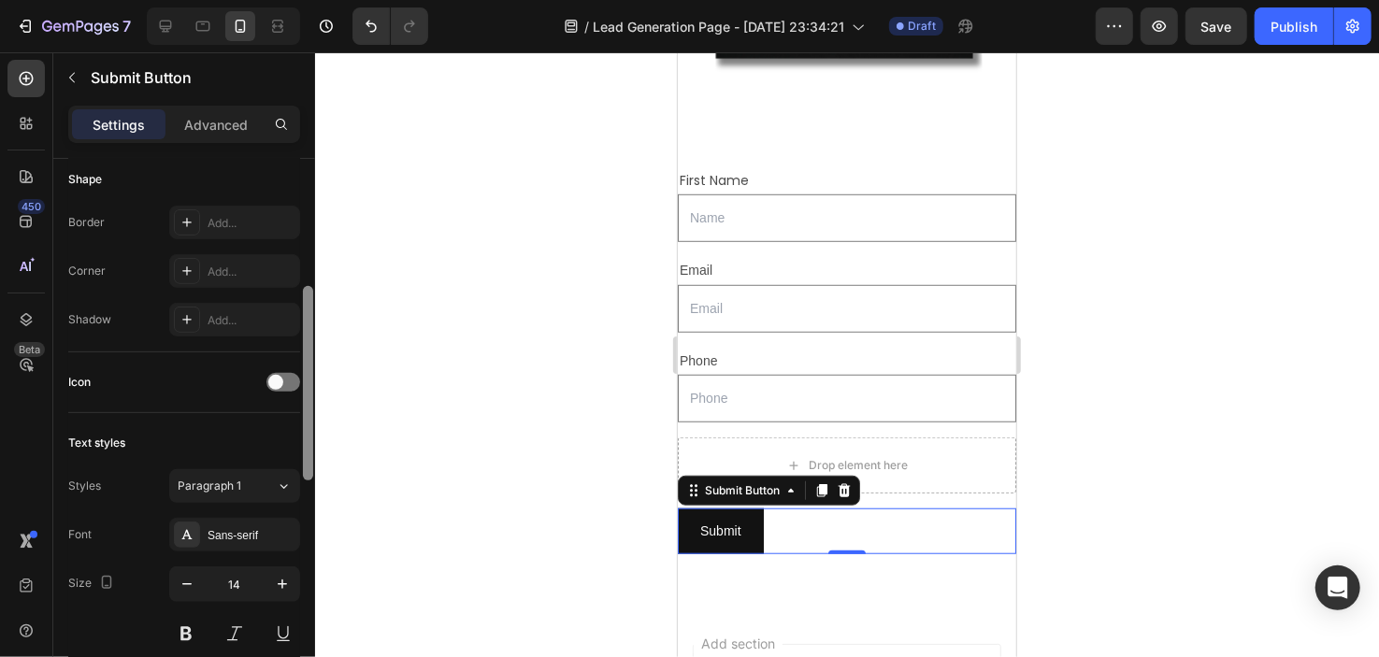
scroll to position [345, 0]
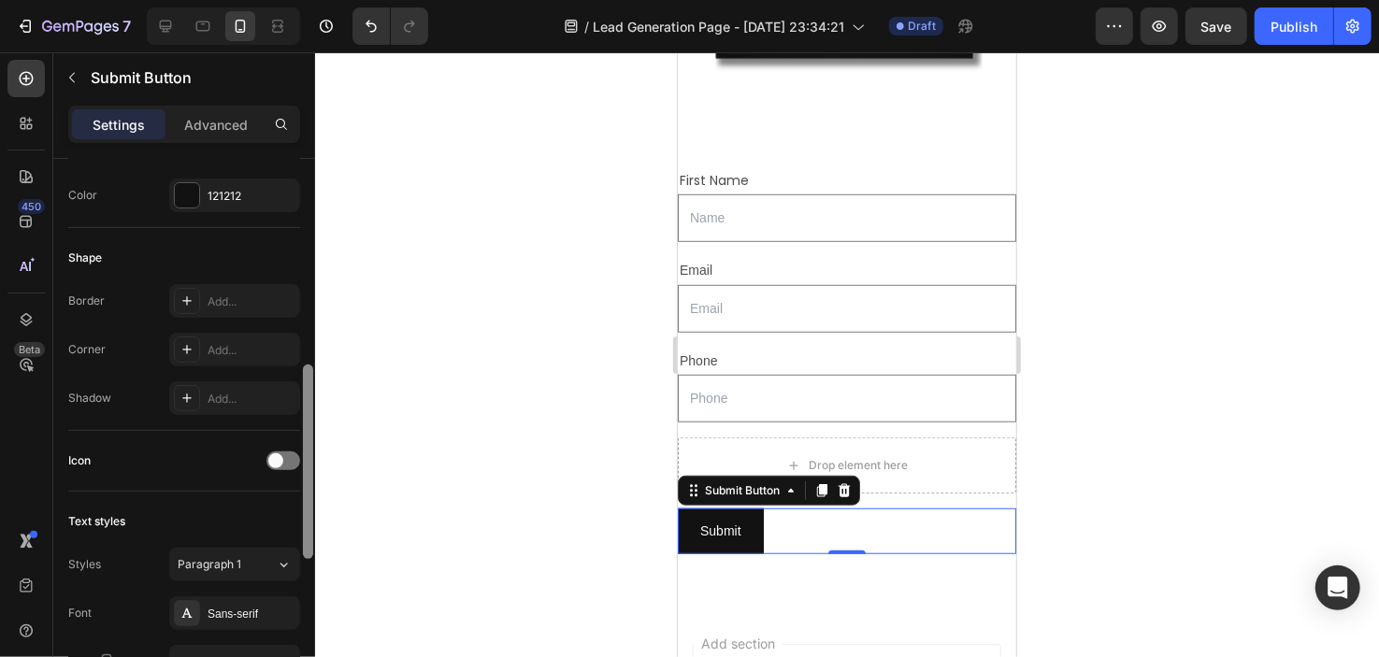
drag, startPoint x: 309, startPoint y: 498, endPoint x: 333, endPoint y: 387, distance: 113.0
click at [333, 0] on div "7 / Lead Generation Page - [DATE] 23:34:21 Draft Preview Save Publish 450 Beta …" at bounding box center [689, 0] width 1379 height 0
click at [703, 284] on input "email" at bounding box center [846, 308] width 339 height 48
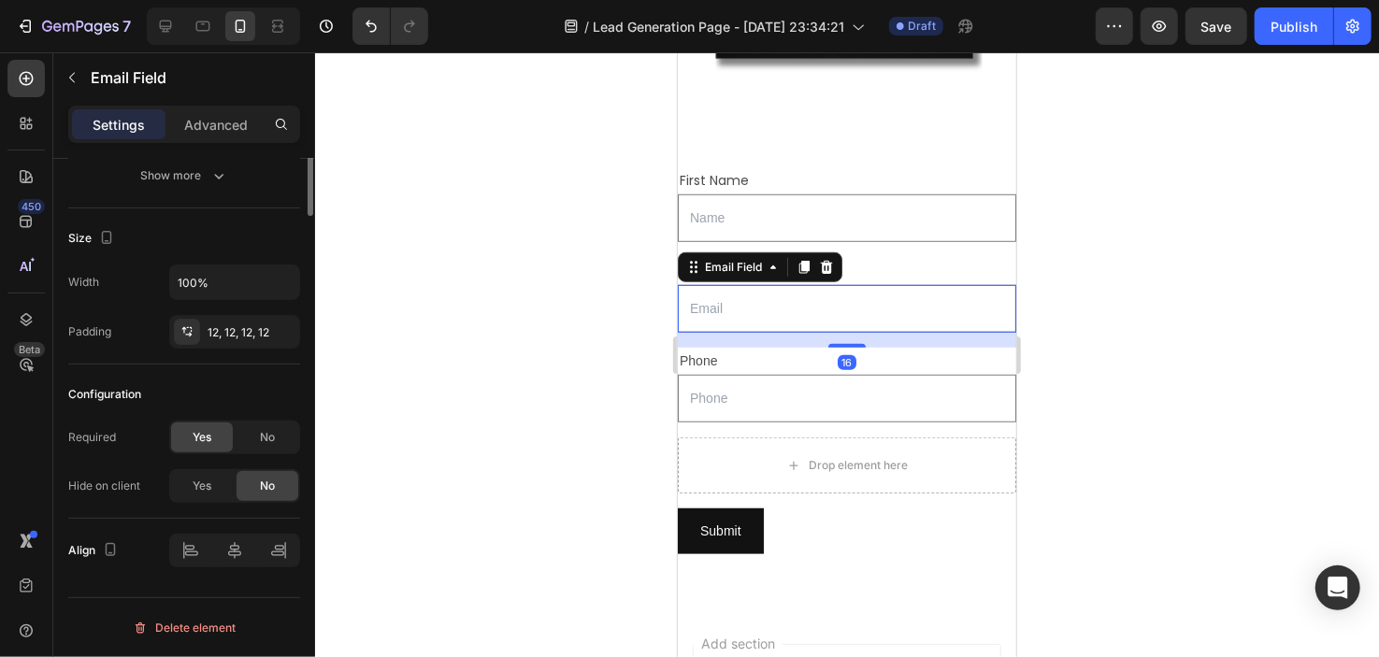
scroll to position [0, 0]
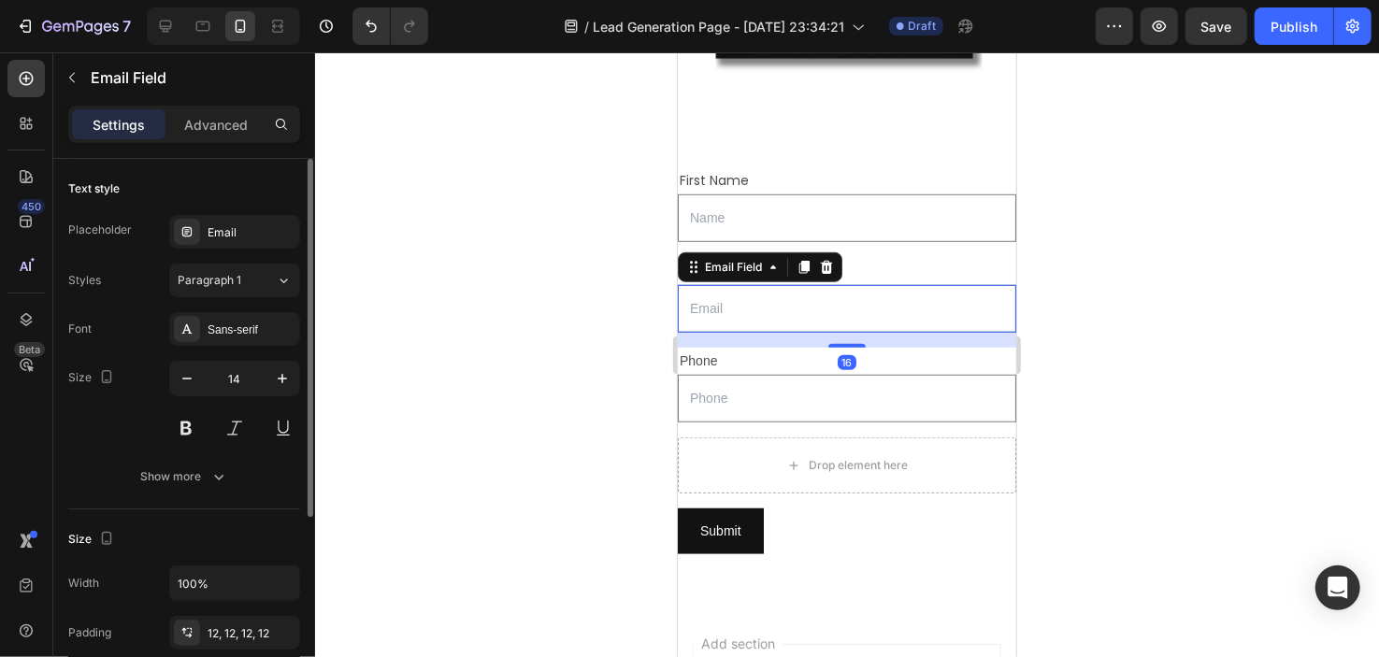
click at [544, 265] on div at bounding box center [847, 354] width 1064 height 605
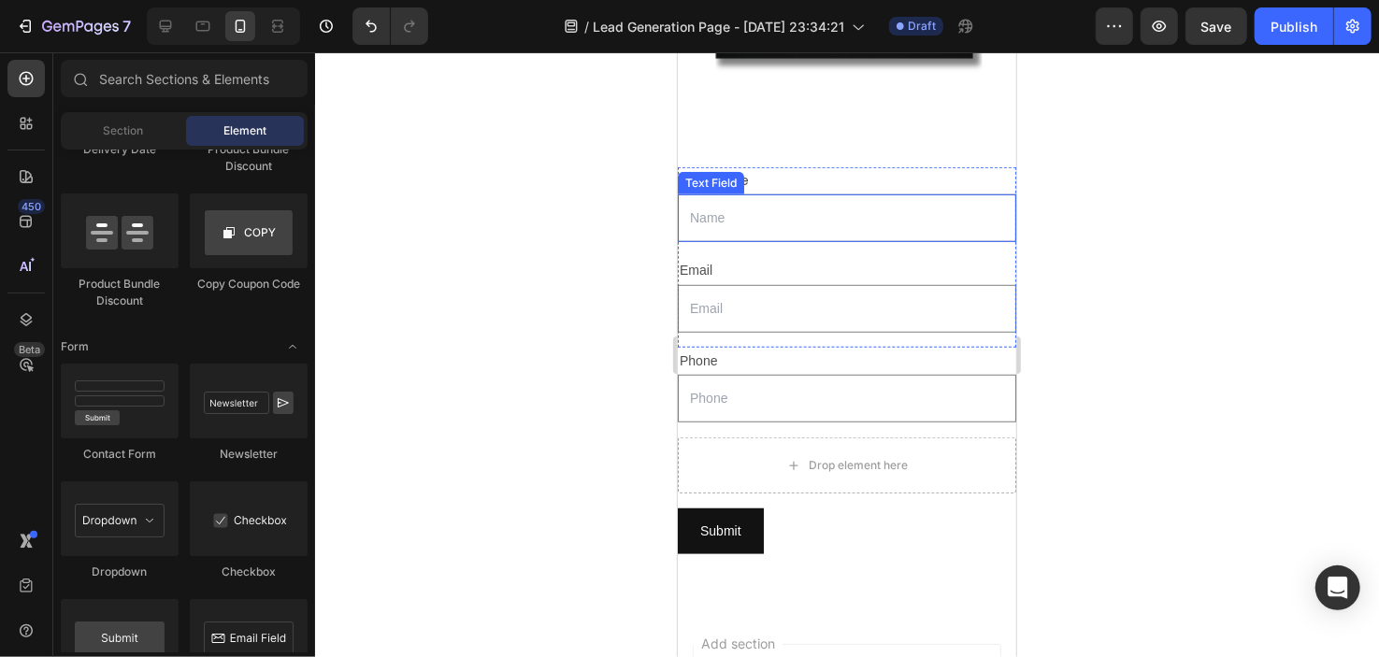
click at [750, 194] on input "text" at bounding box center [846, 218] width 339 height 48
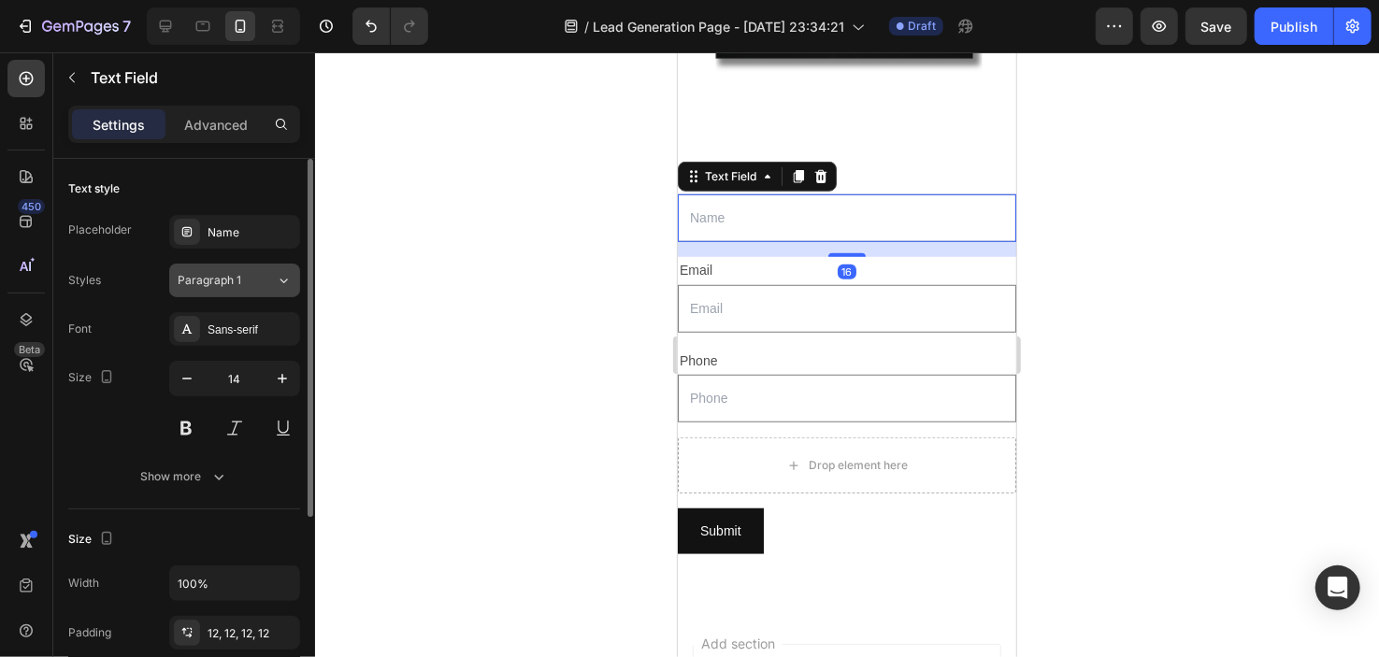
click at [213, 290] on button "Paragraph 1" at bounding box center [234, 281] width 131 height 34
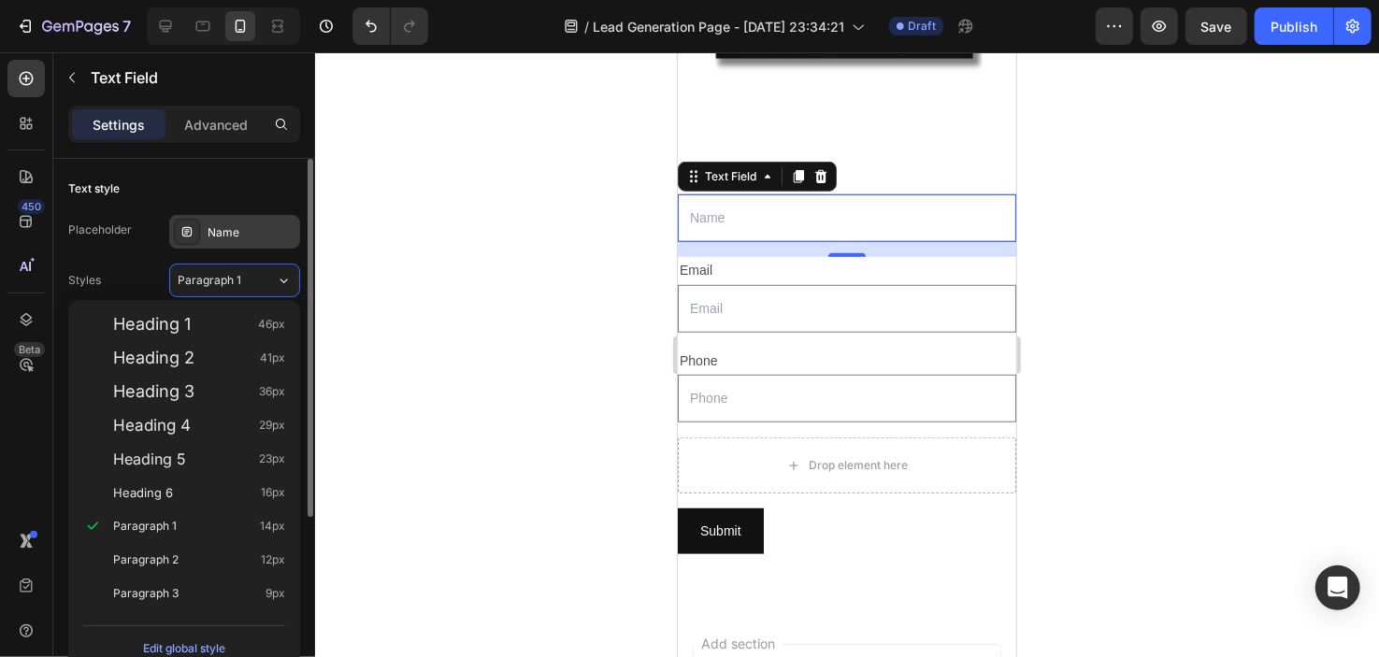
click at [263, 230] on div "Name" at bounding box center [252, 232] width 88 height 17
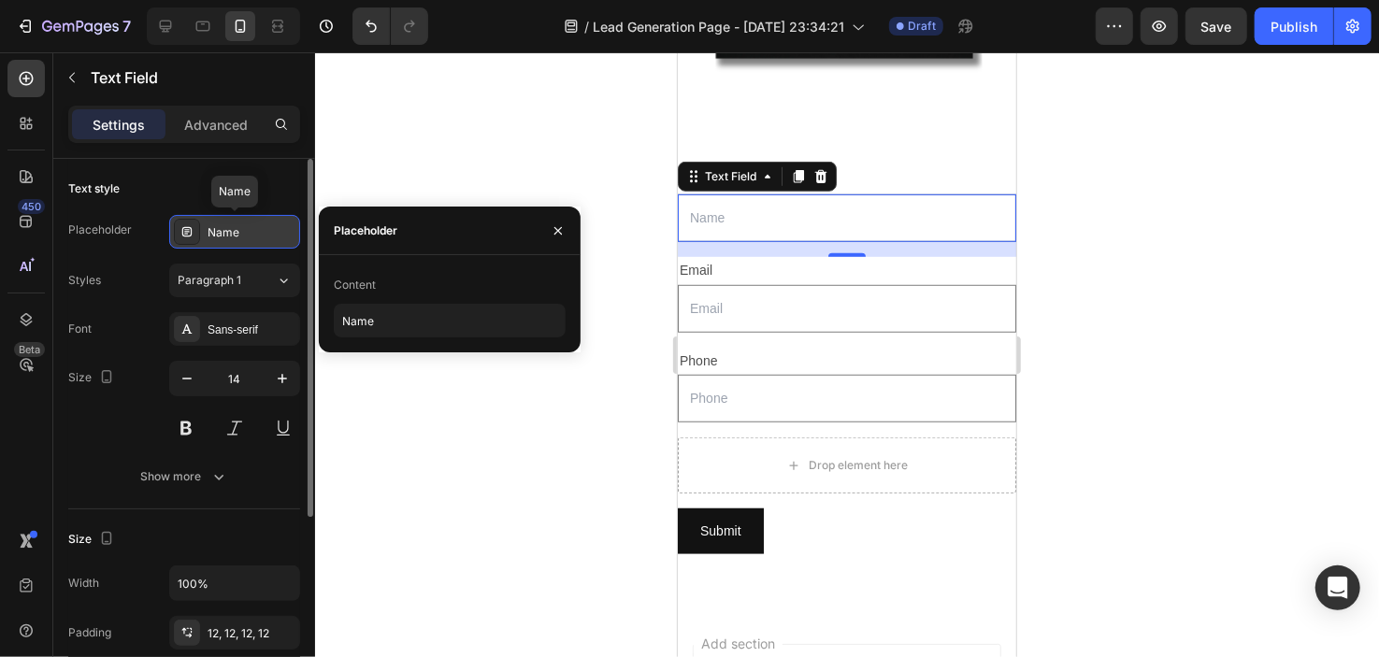
click at [263, 230] on div "Name" at bounding box center [252, 232] width 88 height 17
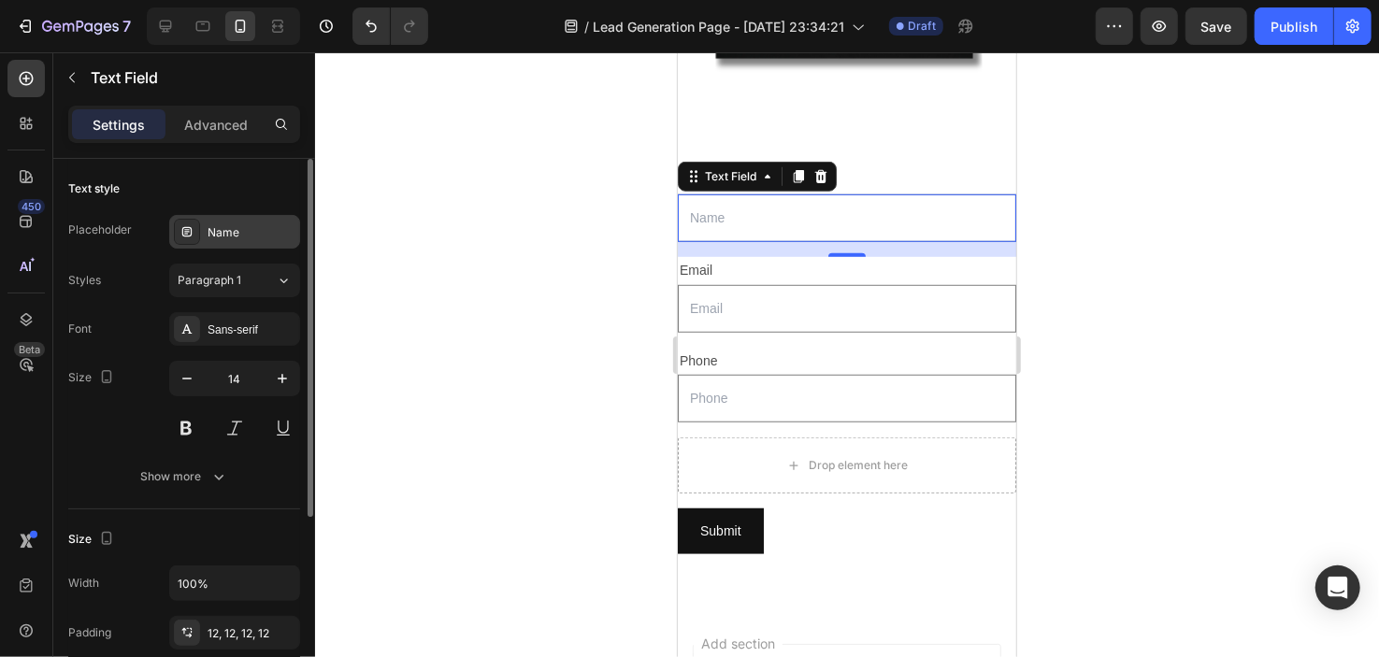
click at [237, 233] on div "Name" at bounding box center [252, 232] width 88 height 17
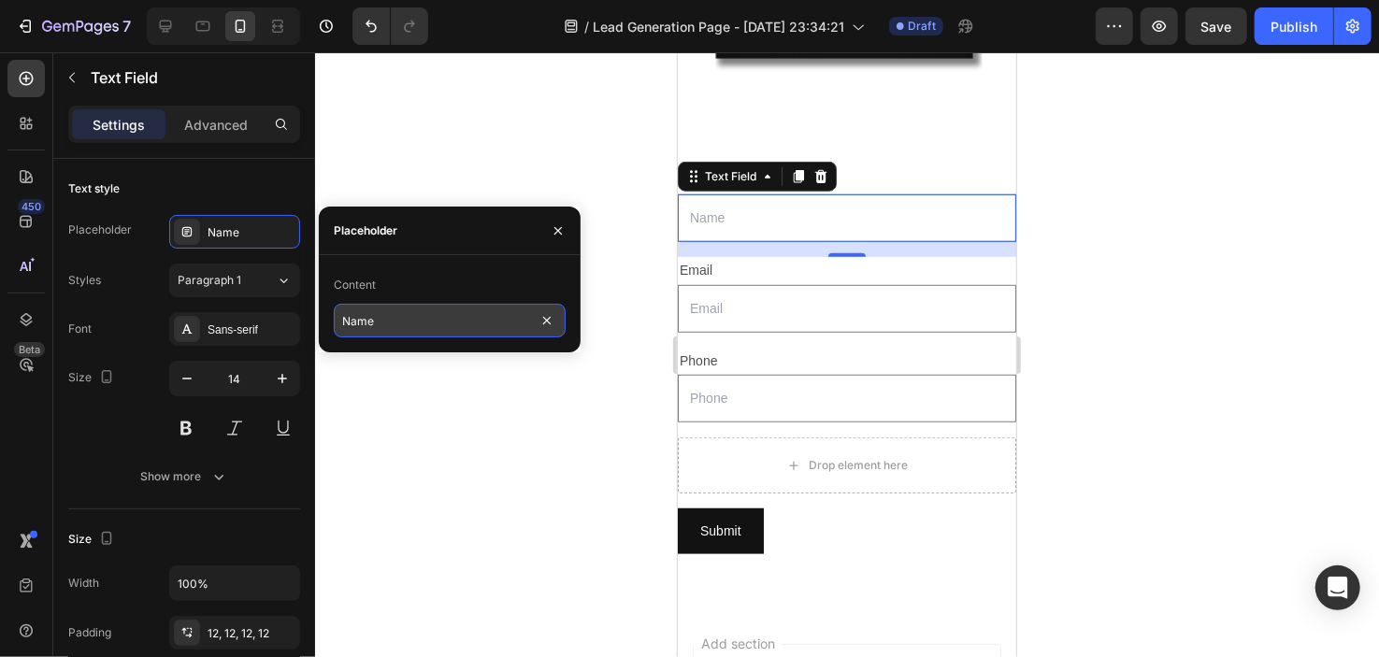
click at [339, 319] on input "Name" at bounding box center [450, 321] width 232 height 34
click at [344, 323] on input "Name" at bounding box center [450, 321] width 232 height 34
type input "First Name"
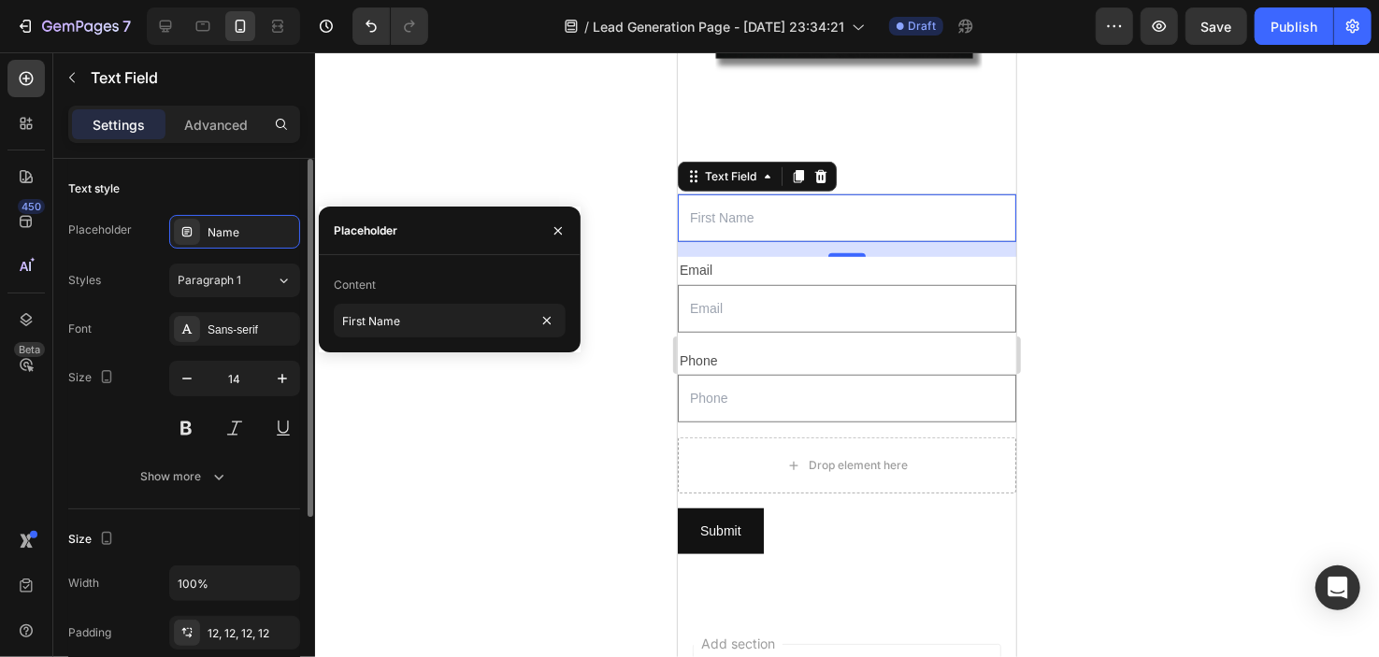
click at [223, 346] on div "Font Sans-serif Size 14 Show more" at bounding box center [184, 402] width 232 height 181
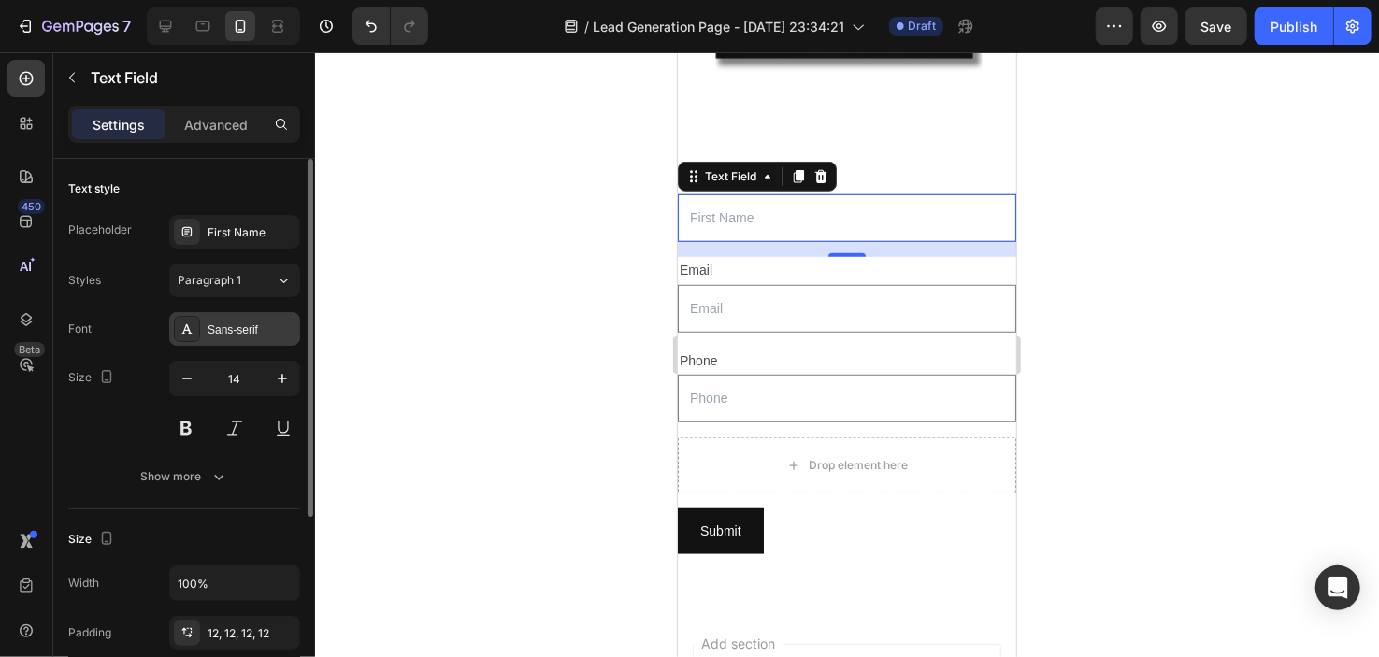
click at [226, 338] on div "Sans-serif" at bounding box center [234, 329] width 131 height 34
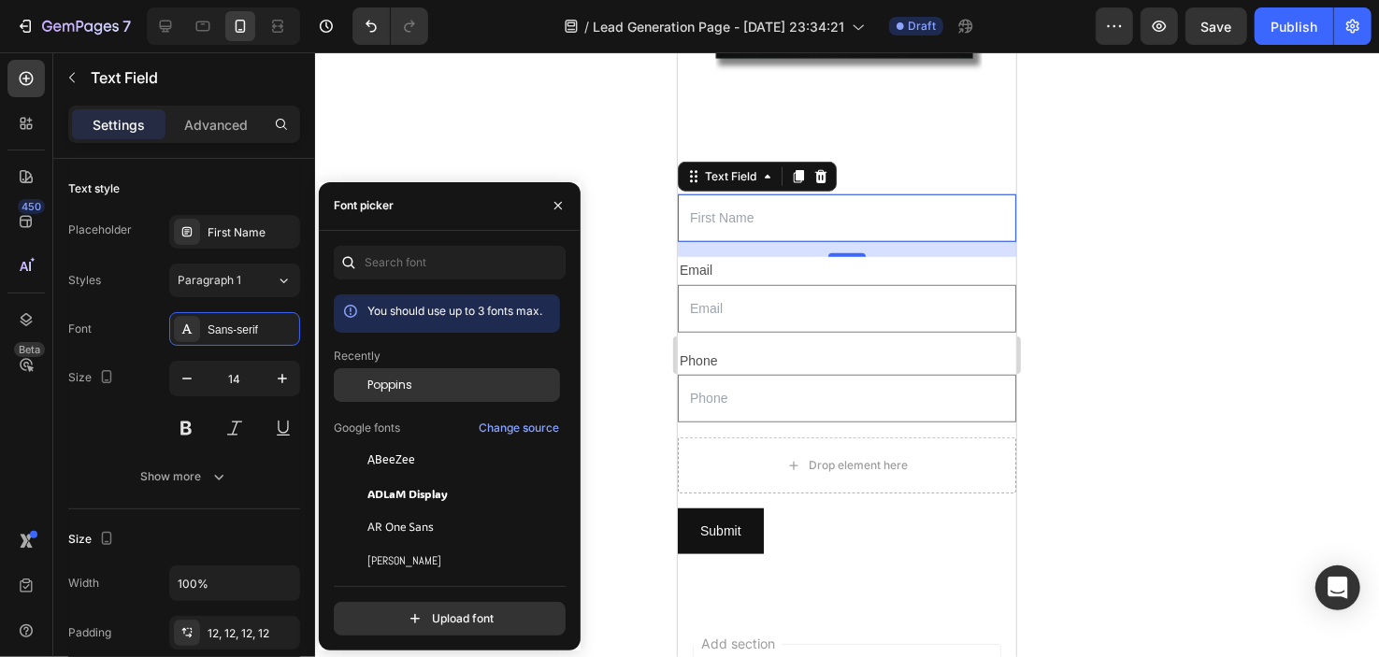
click at [373, 391] on span "Poppins" at bounding box center [390, 385] width 45 height 17
click at [147, 416] on div "Size 14" at bounding box center [184, 403] width 232 height 84
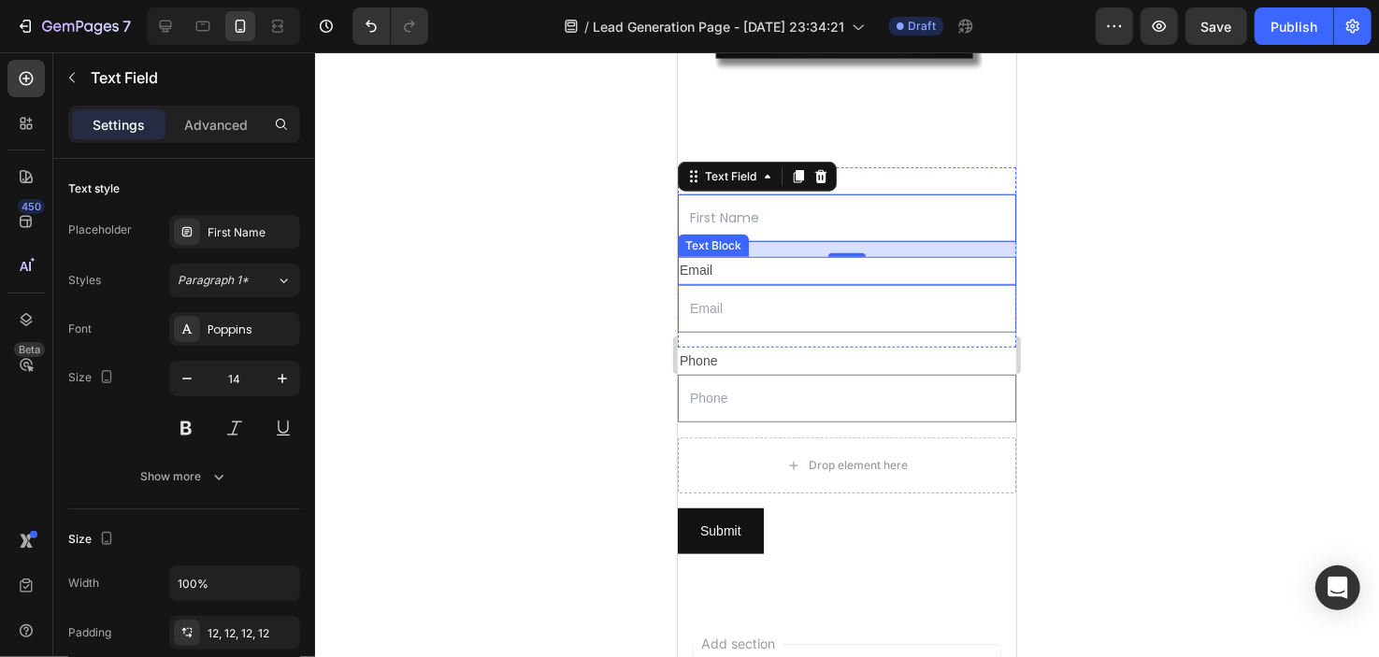
click at [727, 256] on div "Email" at bounding box center [846, 269] width 339 height 27
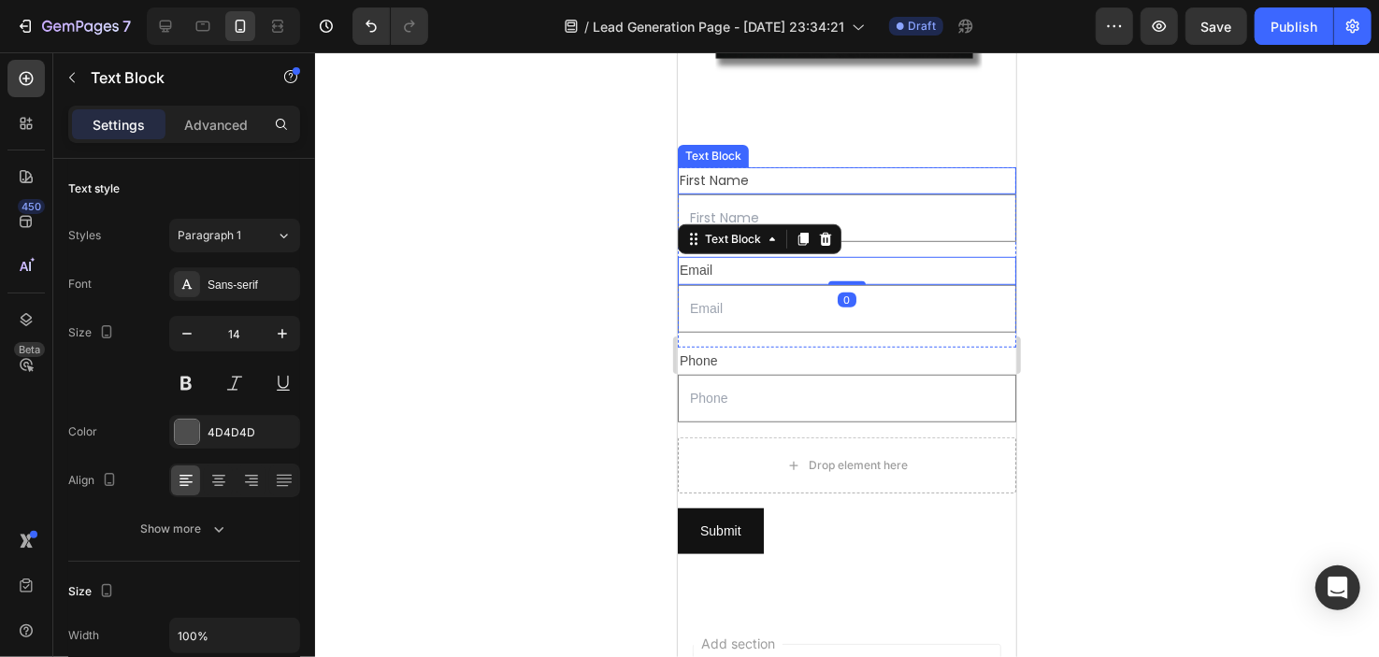
click at [820, 168] on p "First Name" at bounding box center [846, 179] width 335 height 23
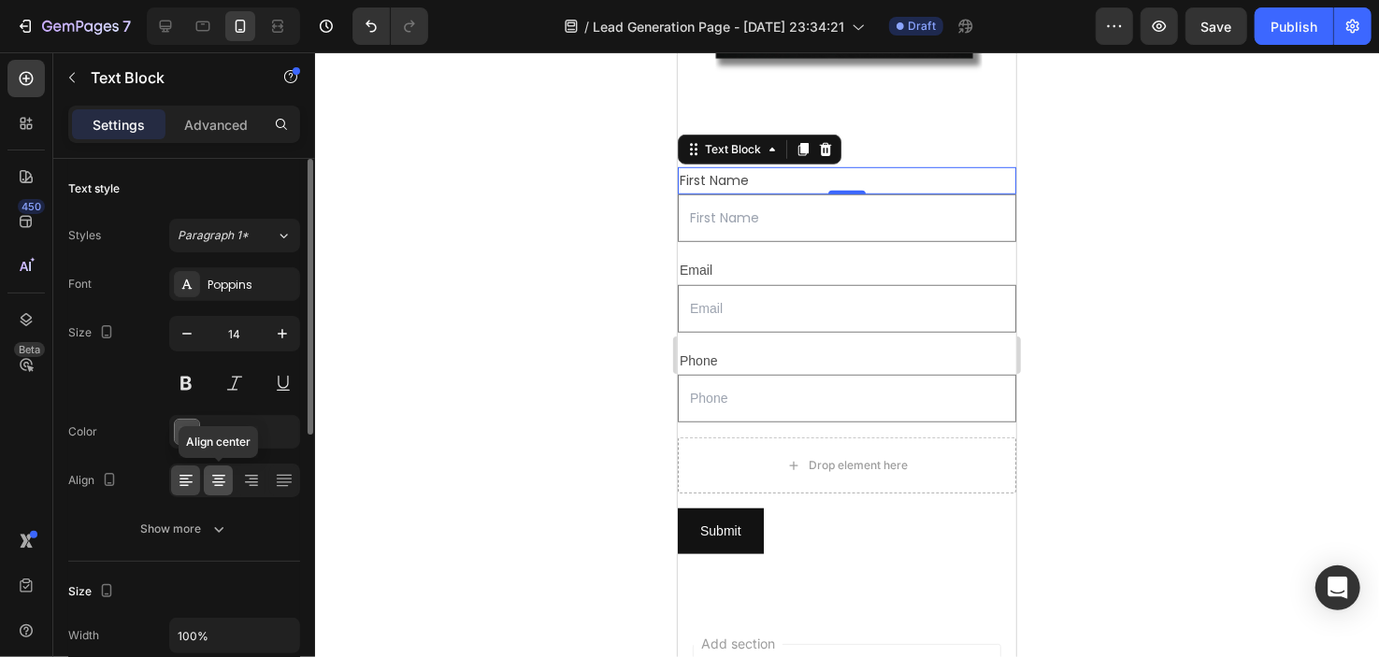
click at [226, 483] on icon at bounding box center [218, 480] width 19 height 19
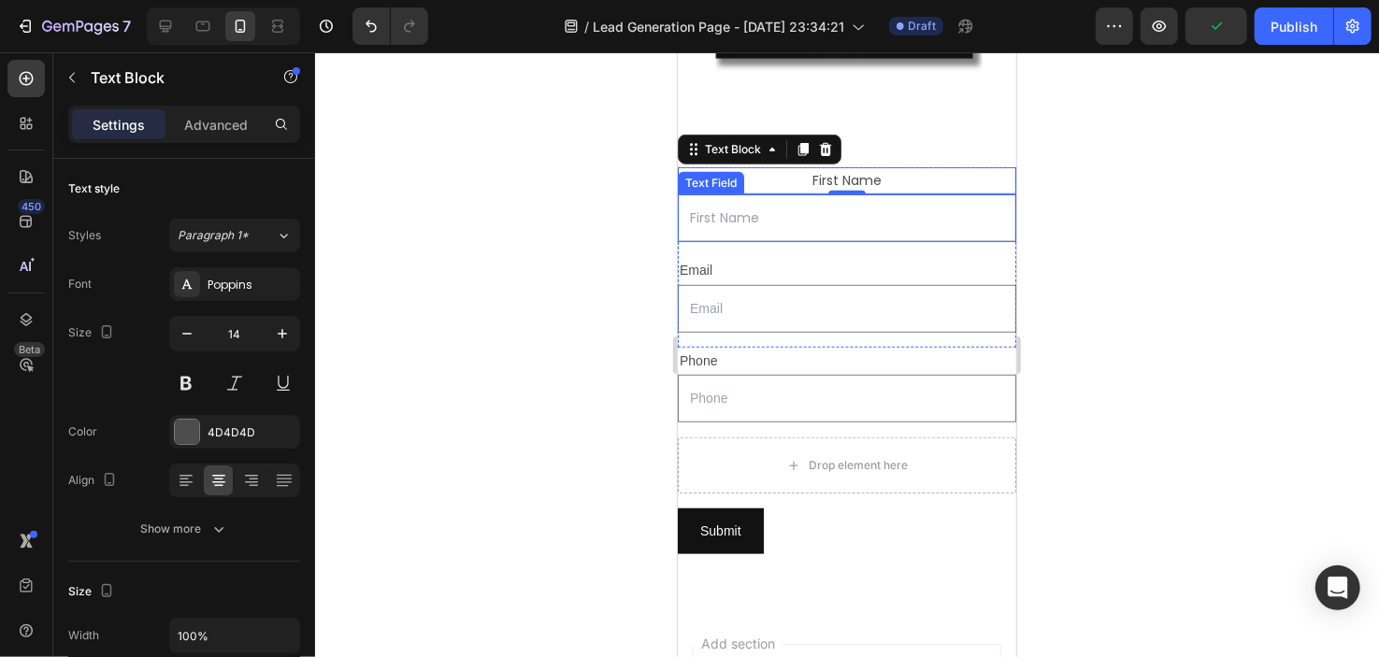
click at [826, 205] on input "text" at bounding box center [846, 218] width 339 height 48
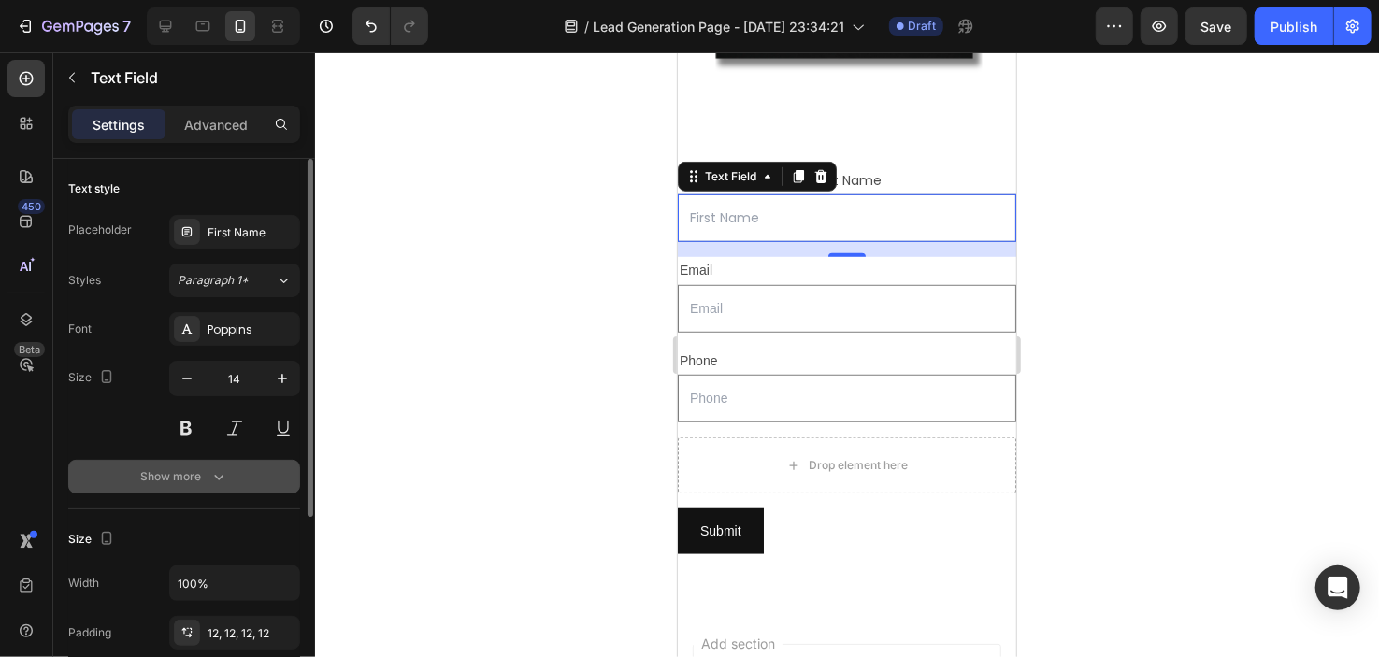
click at [199, 483] on div "Show more" at bounding box center [184, 477] width 87 height 19
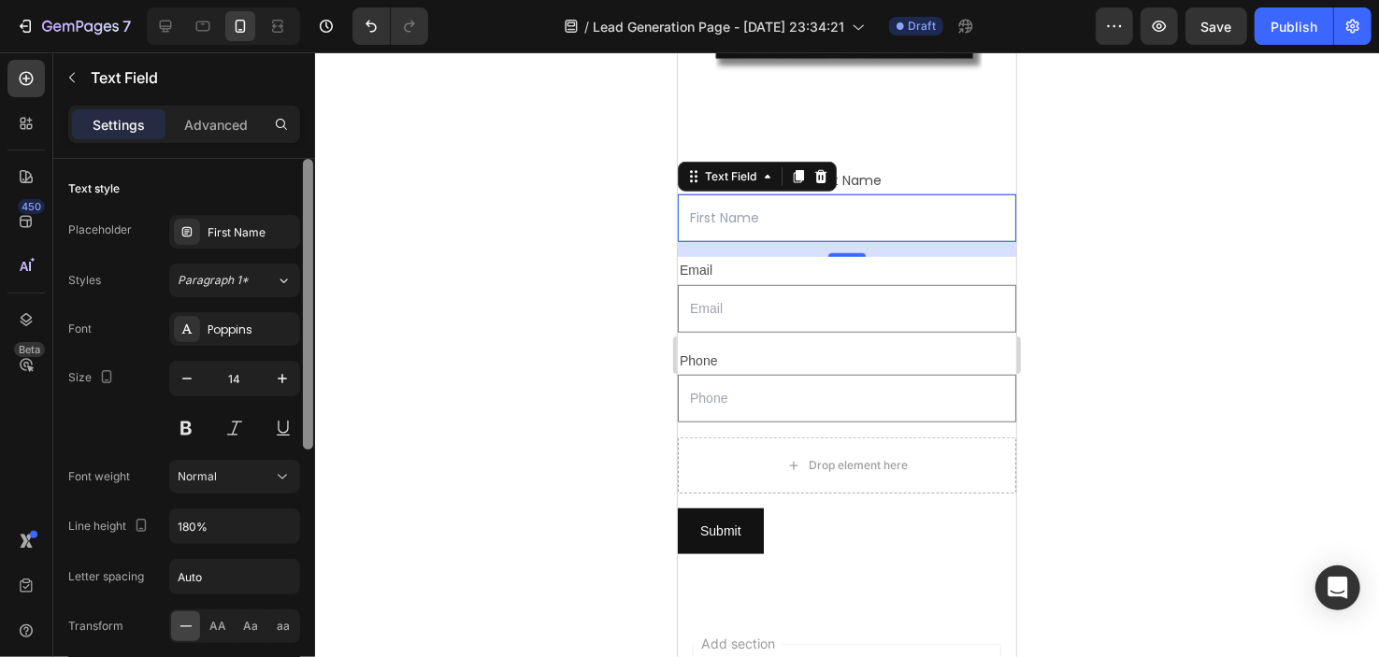
drag, startPoint x: 308, startPoint y: 374, endPoint x: 323, endPoint y: 327, distance: 49.1
click at [323, 0] on div "7 / Lead Generation Page - [DATE] 23:34:21 Draft Preview Save Publish 450 Beta …" at bounding box center [689, 0] width 1379 height 0
click at [711, 256] on div "Email" at bounding box center [846, 269] width 339 height 27
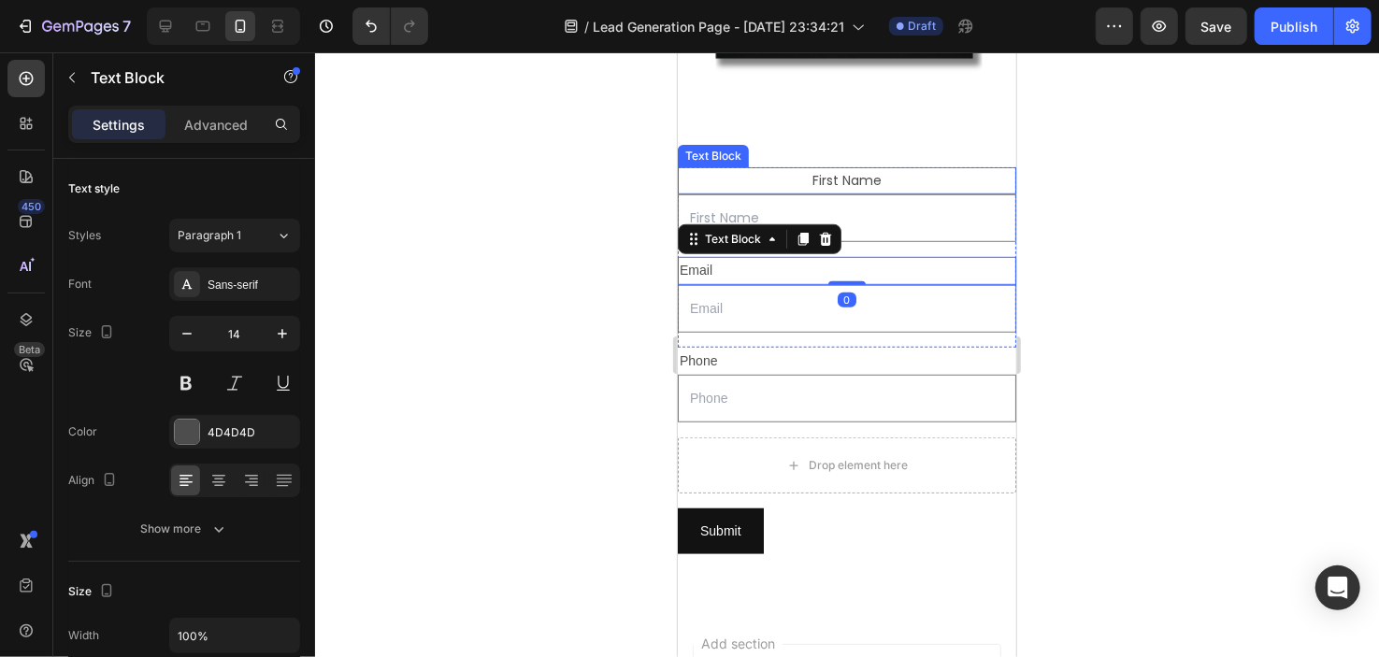
click at [788, 168] on p "First Name" at bounding box center [846, 179] width 335 height 23
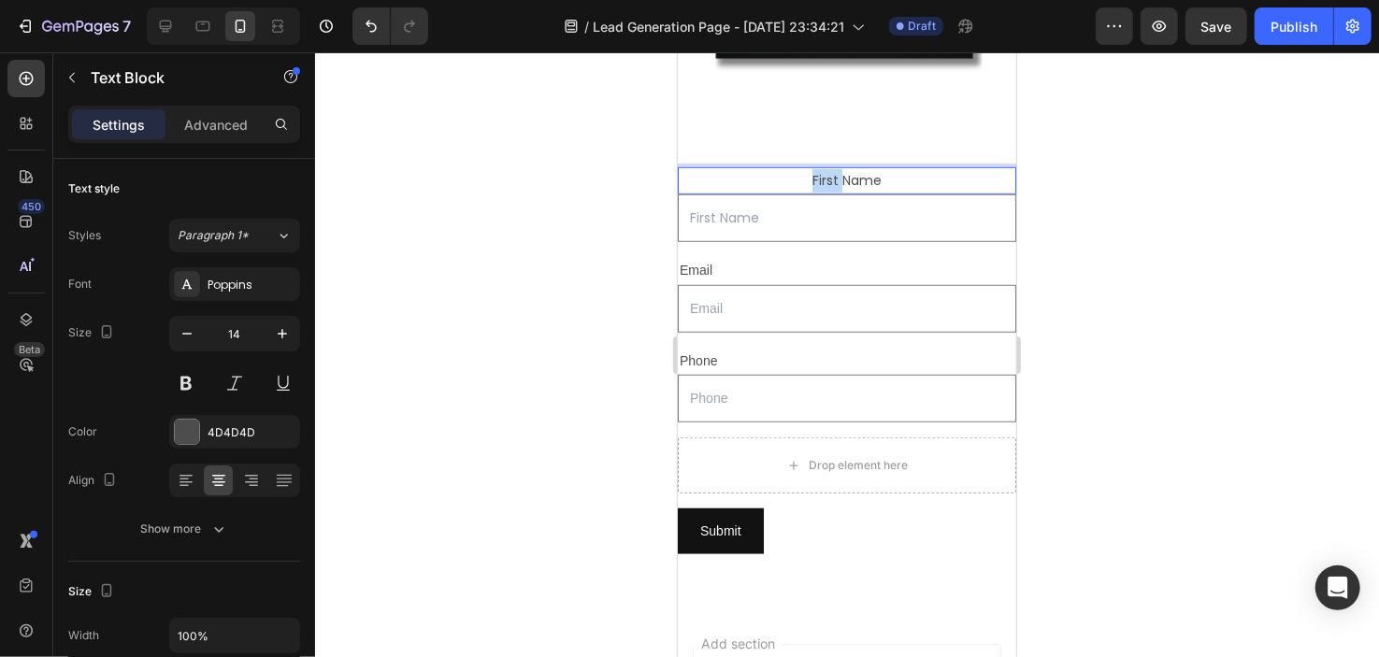
click at [807, 168] on p "First Name" at bounding box center [846, 179] width 335 height 23
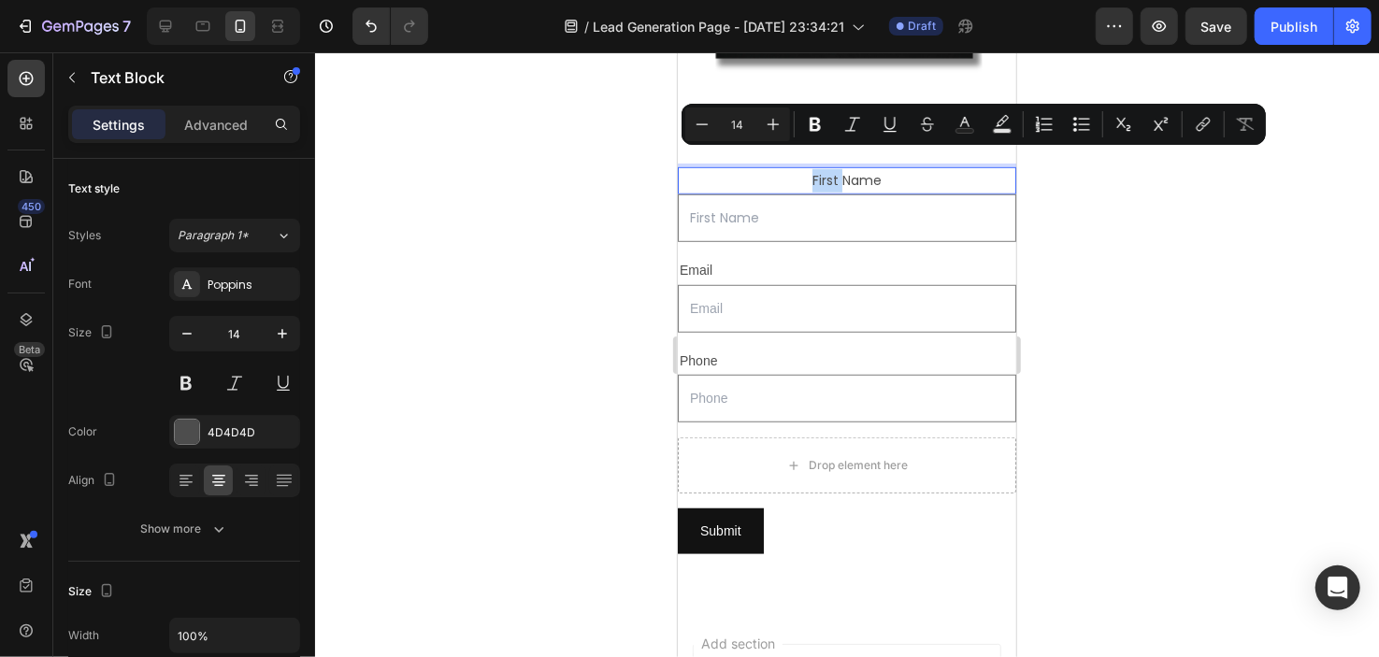
click at [772, 174] on div "First Name" at bounding box center [846, 179] width 339 height 27
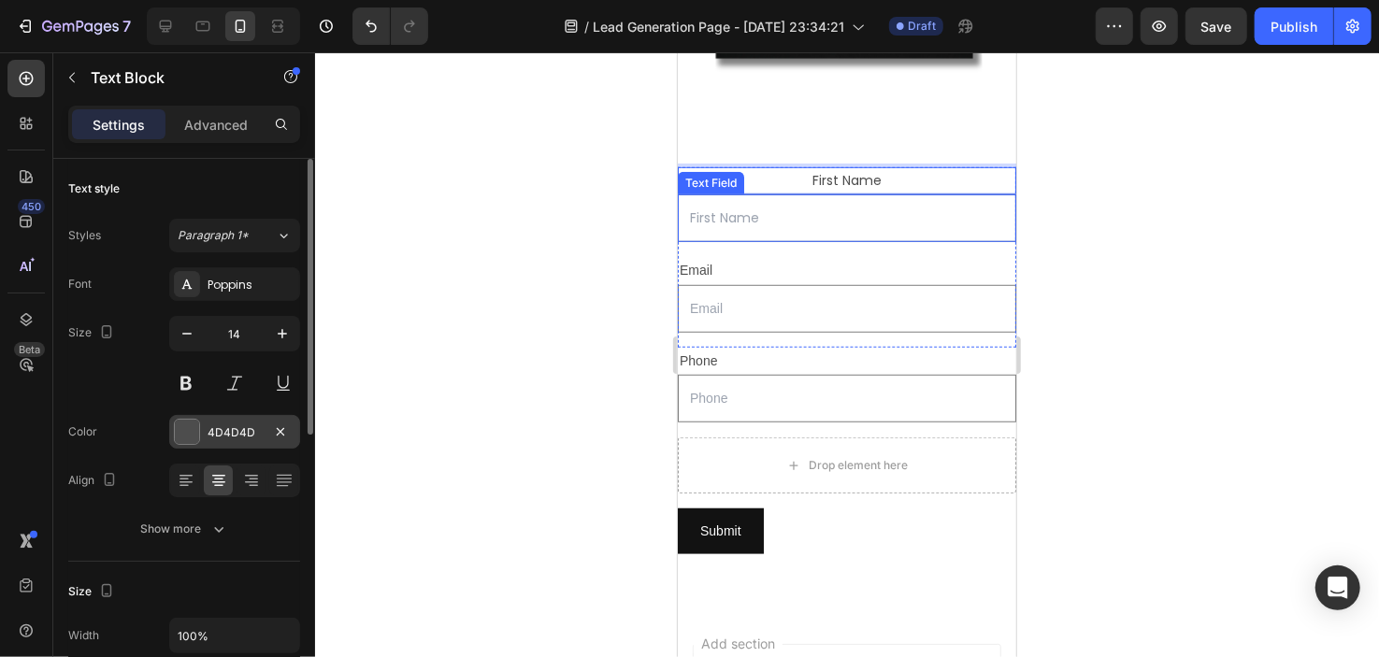
click at [199, 439] on div "4D4D4D" at bounding box center [234, 432] width 131 height 34
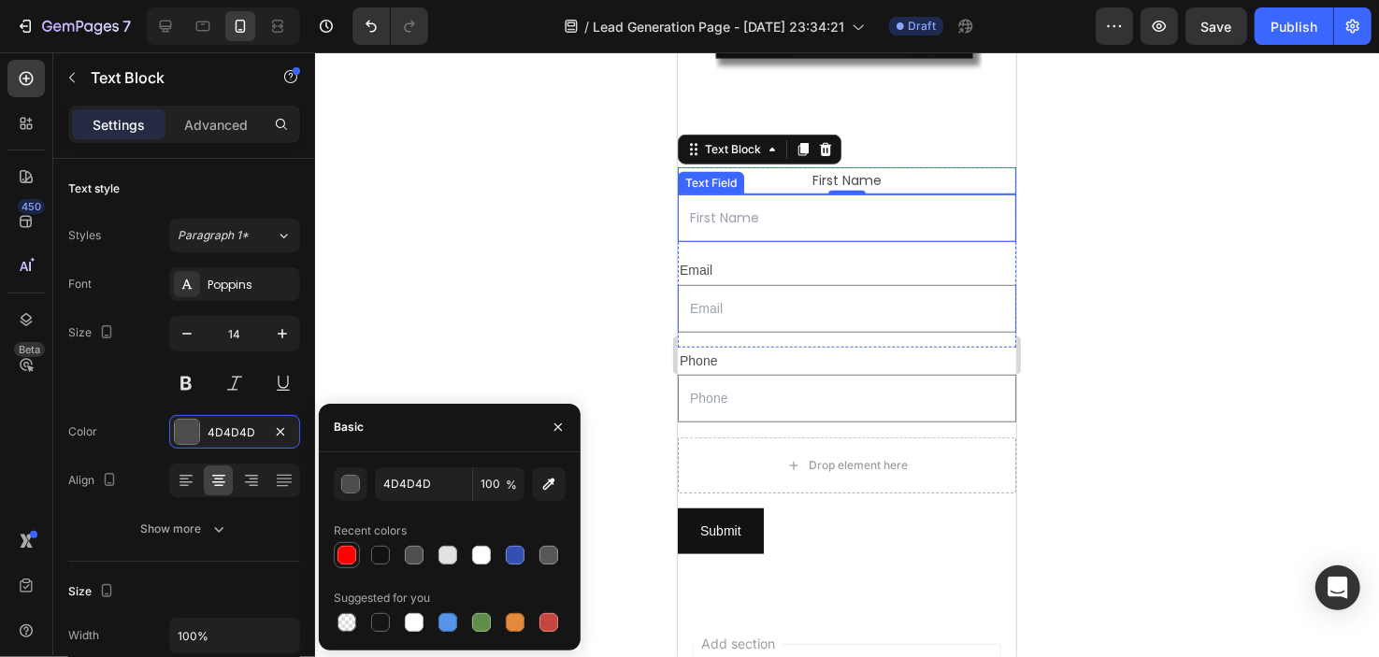
click at [350, 555] on div at bounding box center [347, 555] width 19 height 19
click at [373, 550] on div at bounding box center [380, 555] width 19 height 19
type input "121212"
click at [175, 545] on div "Text style Styles Paragraph 1* Font Poppins Size 14 Color 121212 Align Show more" at bounding box center [184, 360] width 232 height 403
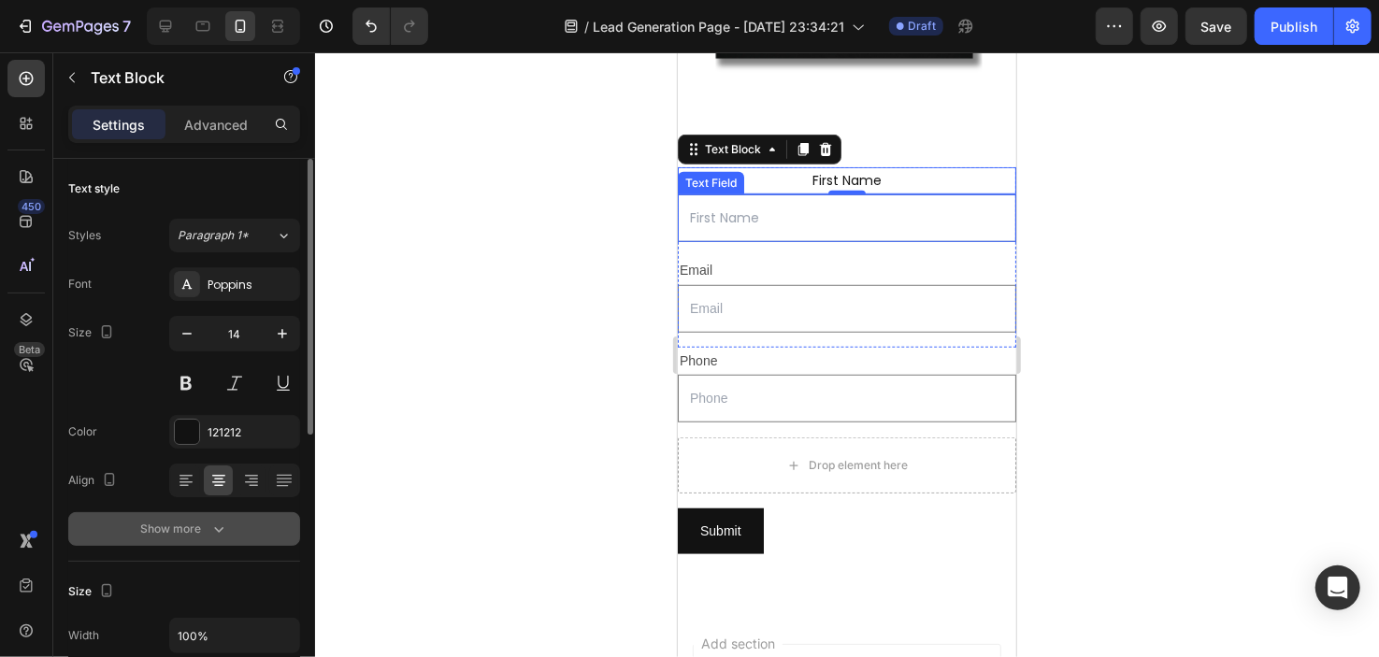
click at [213, 513] on button "Show more" at bounding box center [184, 529] width 232 height 34
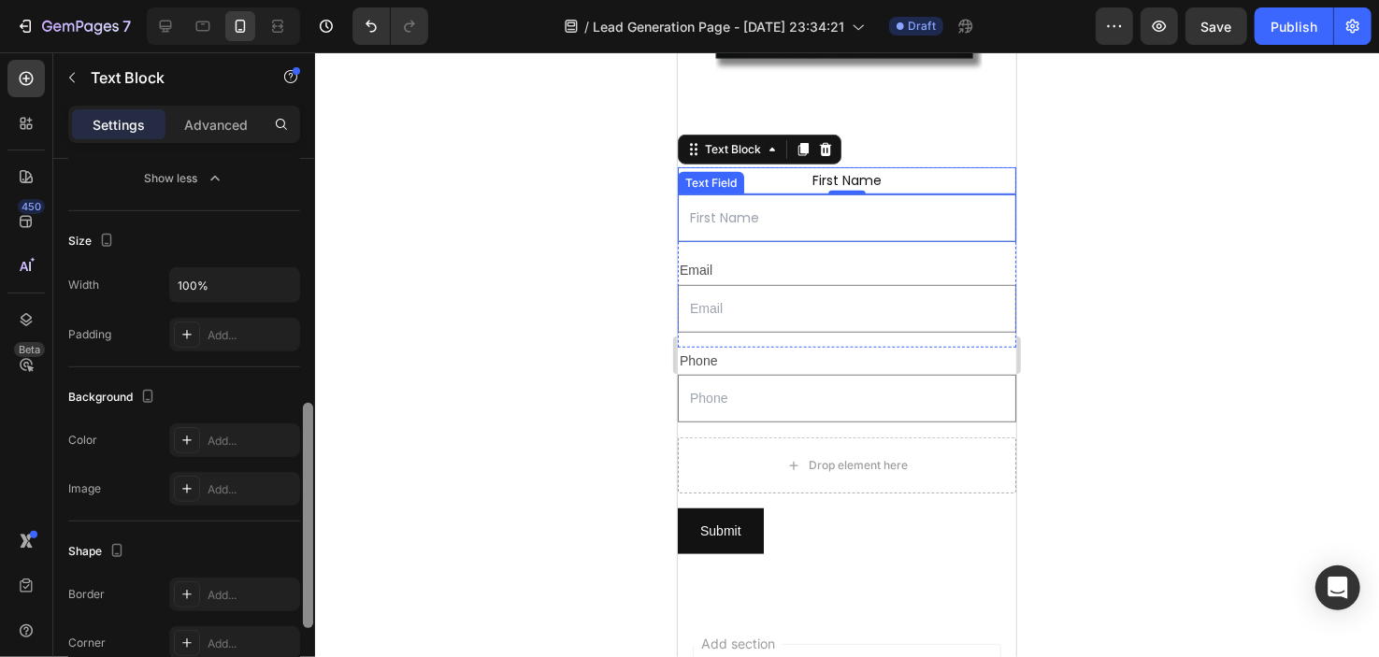
scroll to position [602, 0]
drag, startPoint x: 310, startPoint y: 359, endPoint x: 277, endPoint y: 660, distance: 302.9
click at [277, 0] on html "7 / Lead Generation Page - Sep 27, 23:34:21 Draft Preview Save Publish 450 Beta…" at bounding box center [689, 0] width 1379 height 0
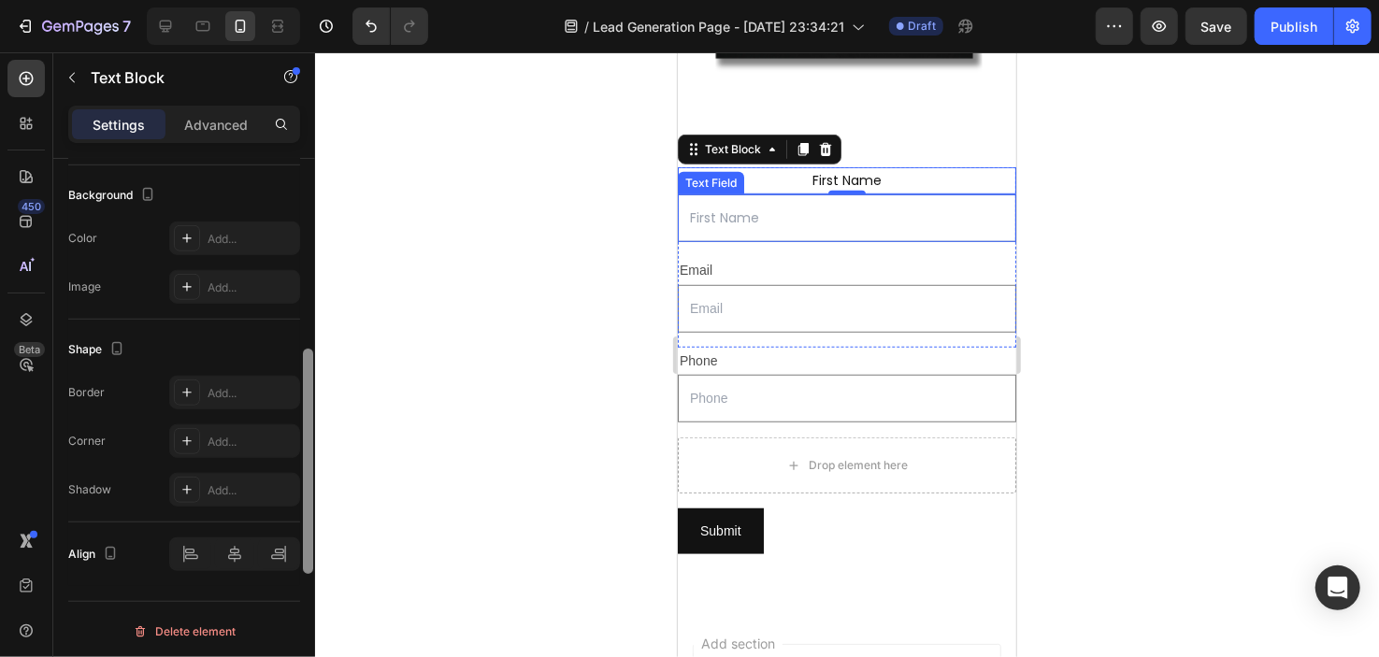
scroll to position [593, 0]
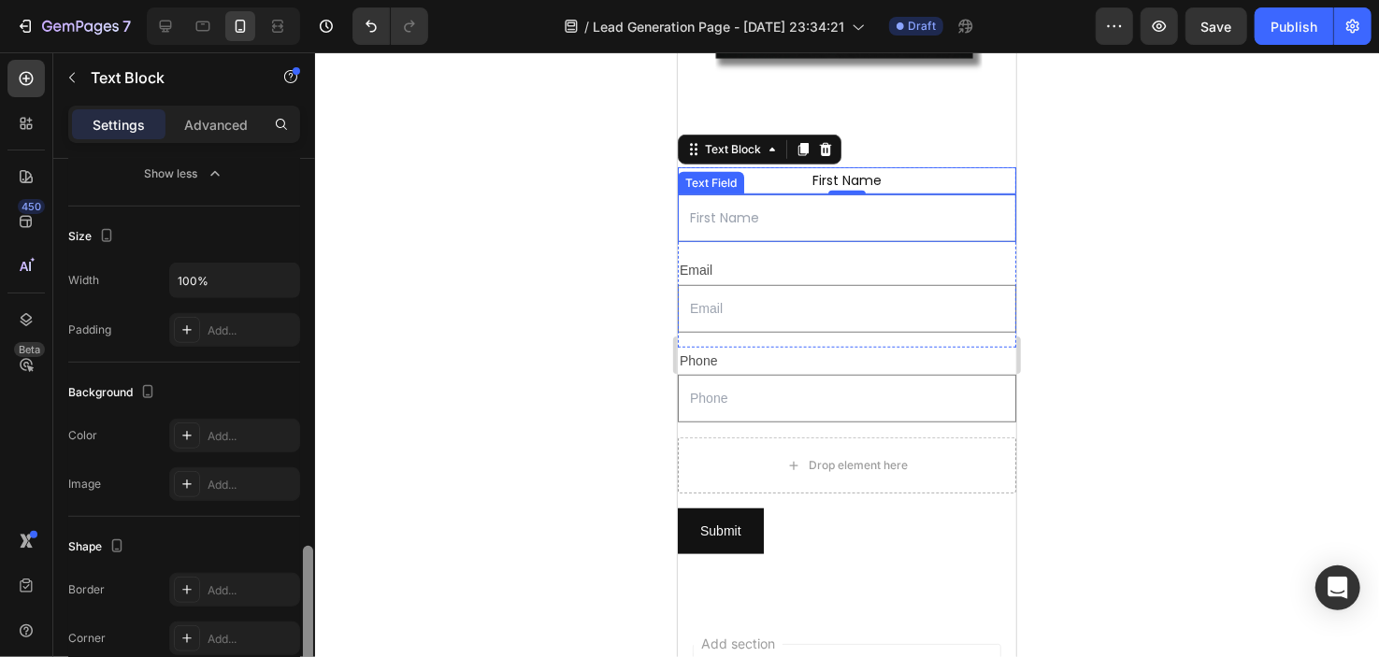
drag, startPoint x: 307, startPoint y: 480, endPoint x: 352, endPoint y: 476, distance: 45.0
click at [352, 0] on div "7 / Lead Generation Page - [DATE] 23:34:21 Draft Preview Save Publish 450 Beta …" at bounding box center [689, 0] width 1379 height 0
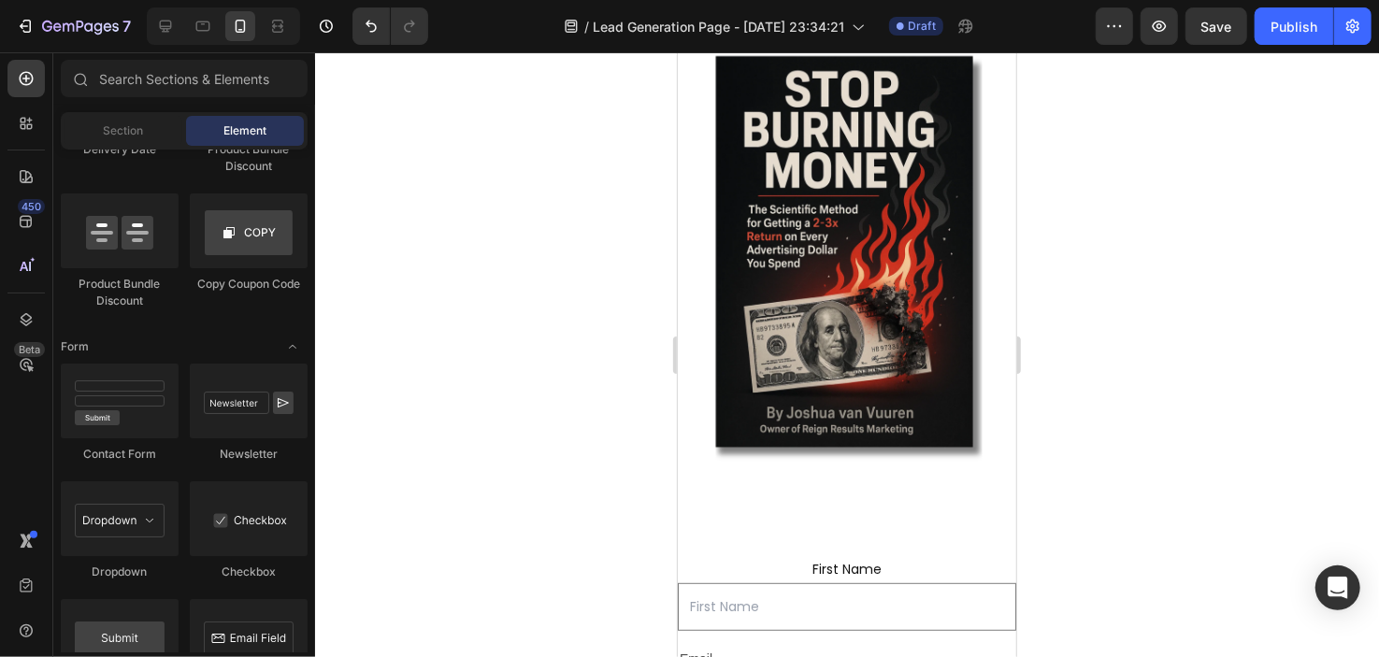
scroll to position [334, 0]
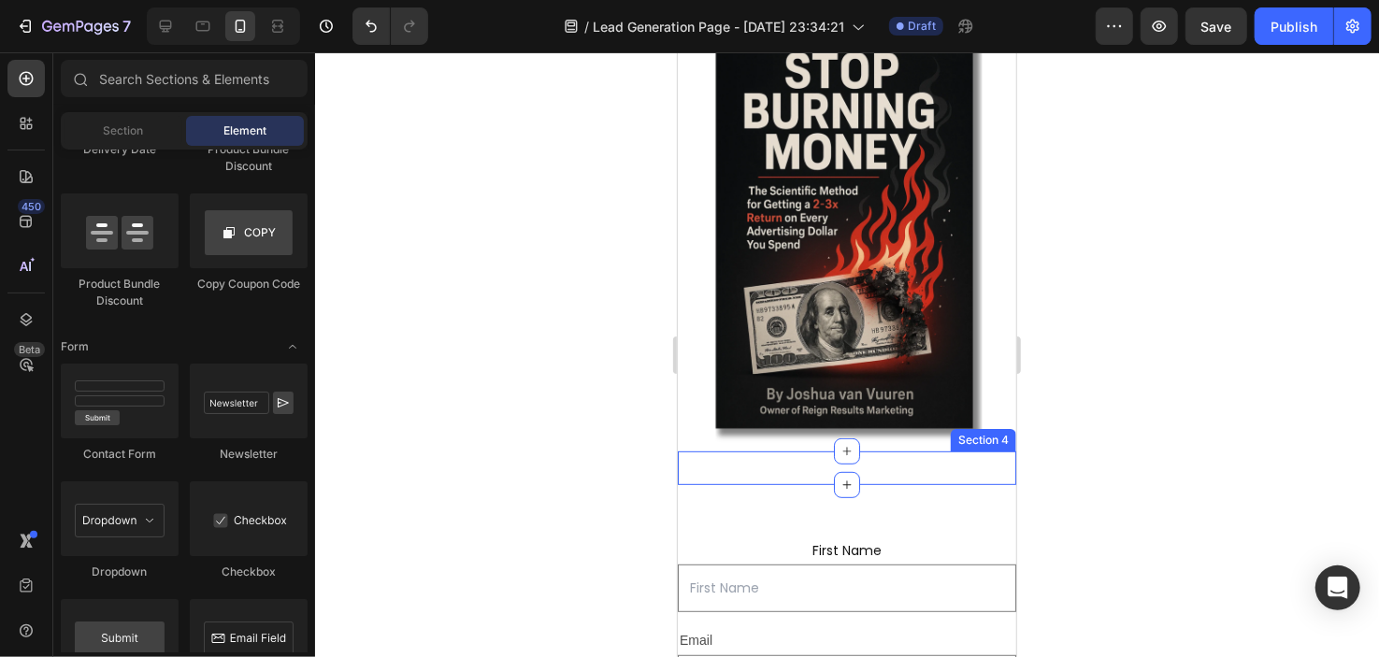
click at [818, 459] on div "Text Block Section 4" at bounding box center [846, 468] width 339 height 34
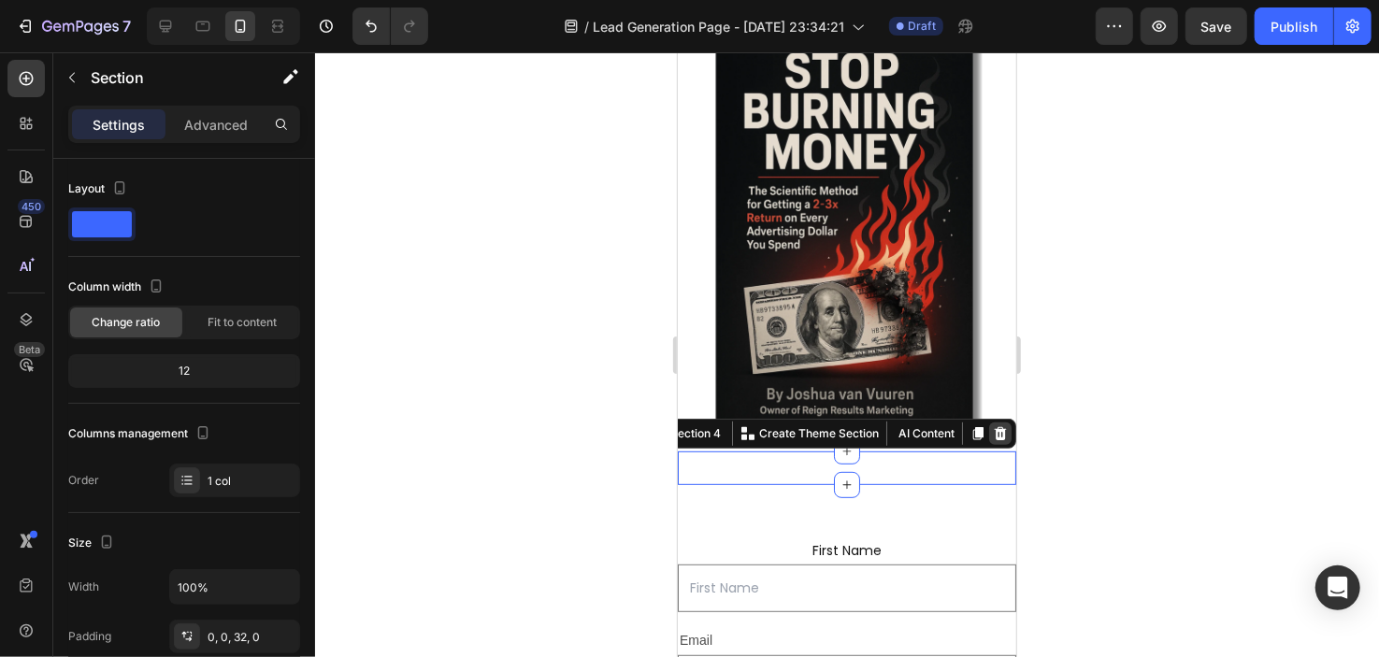
click at [995, 422] on div at bounding box center [999, 433] width 22 height 22
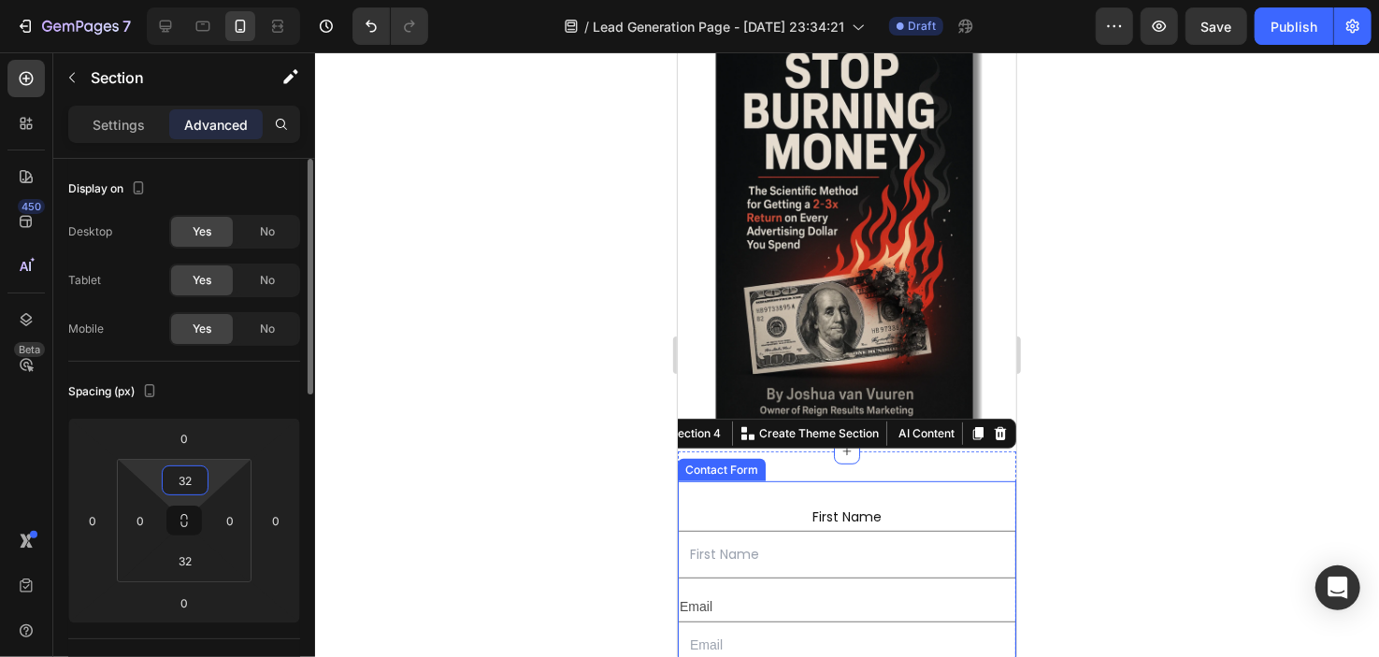
click at [192, 476] on input "32" at bounding box center [184, 481] width 37 height 28
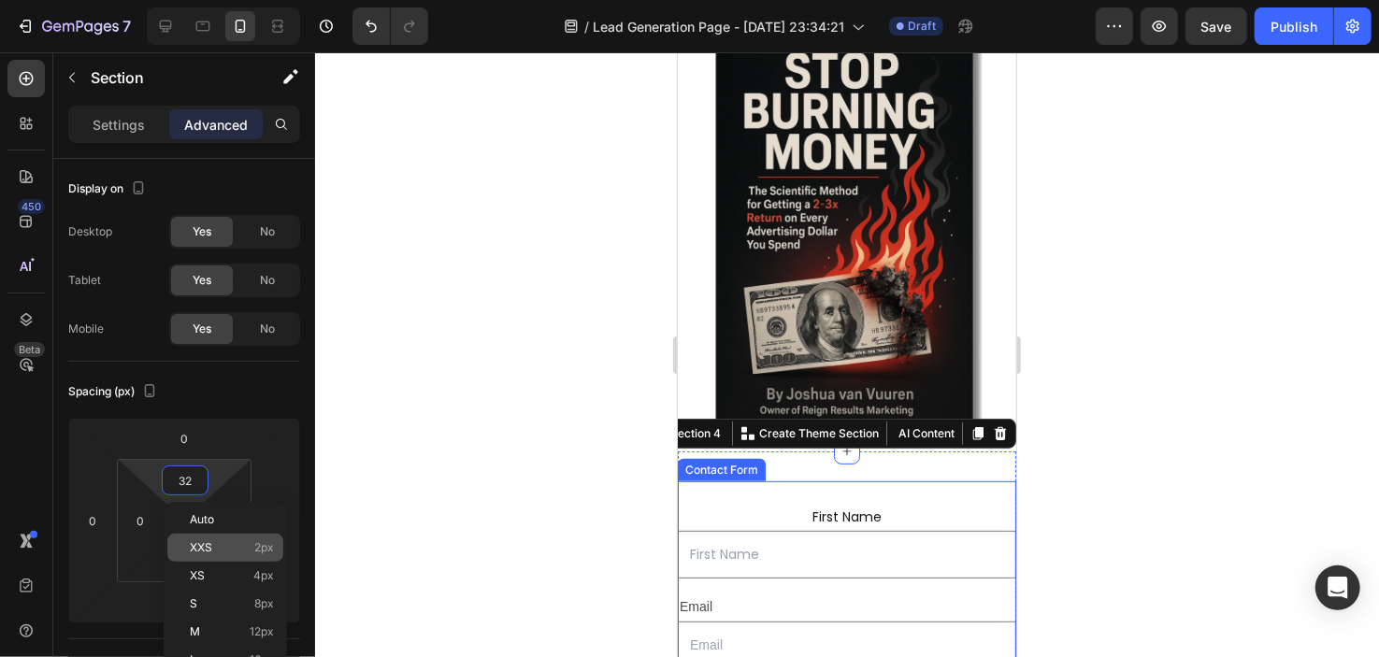
type input "2"
click at [213, 544] on p "XXS 2px" at bounding box center [232, 547] width 84 height 13
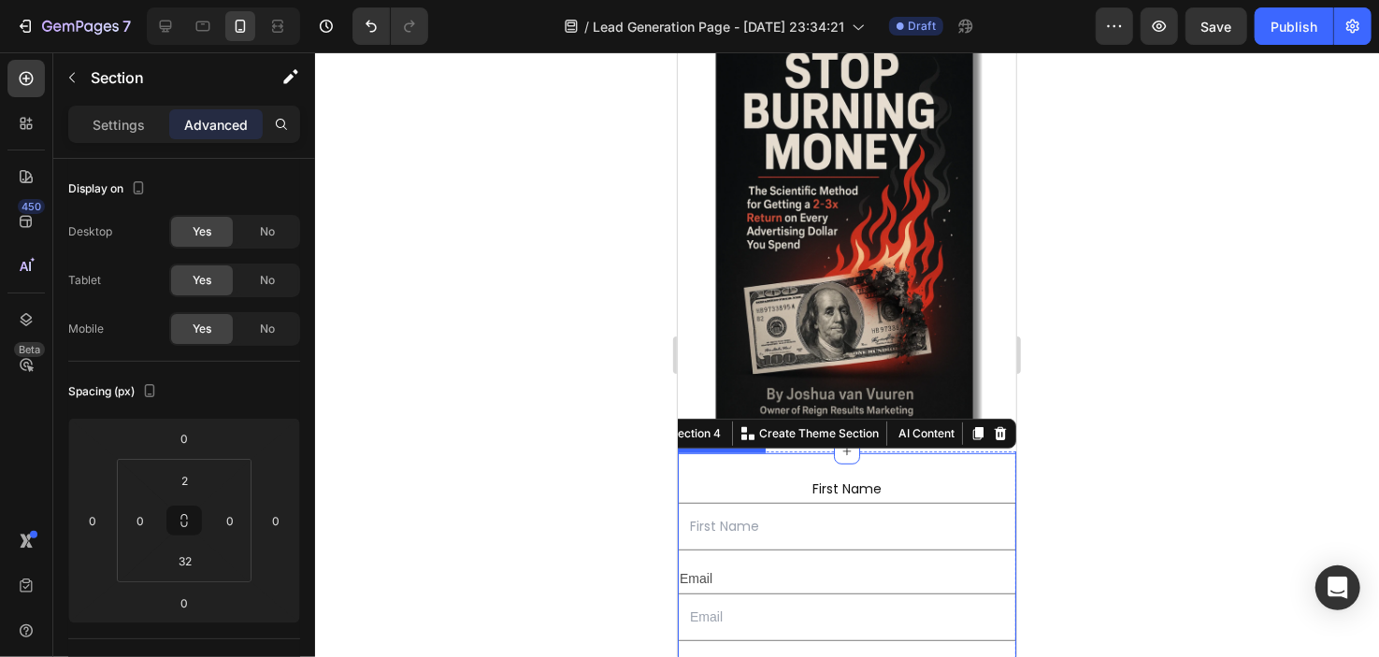
click at [495, 456] on div at bounding box center [847, 354] width 1064 height 605
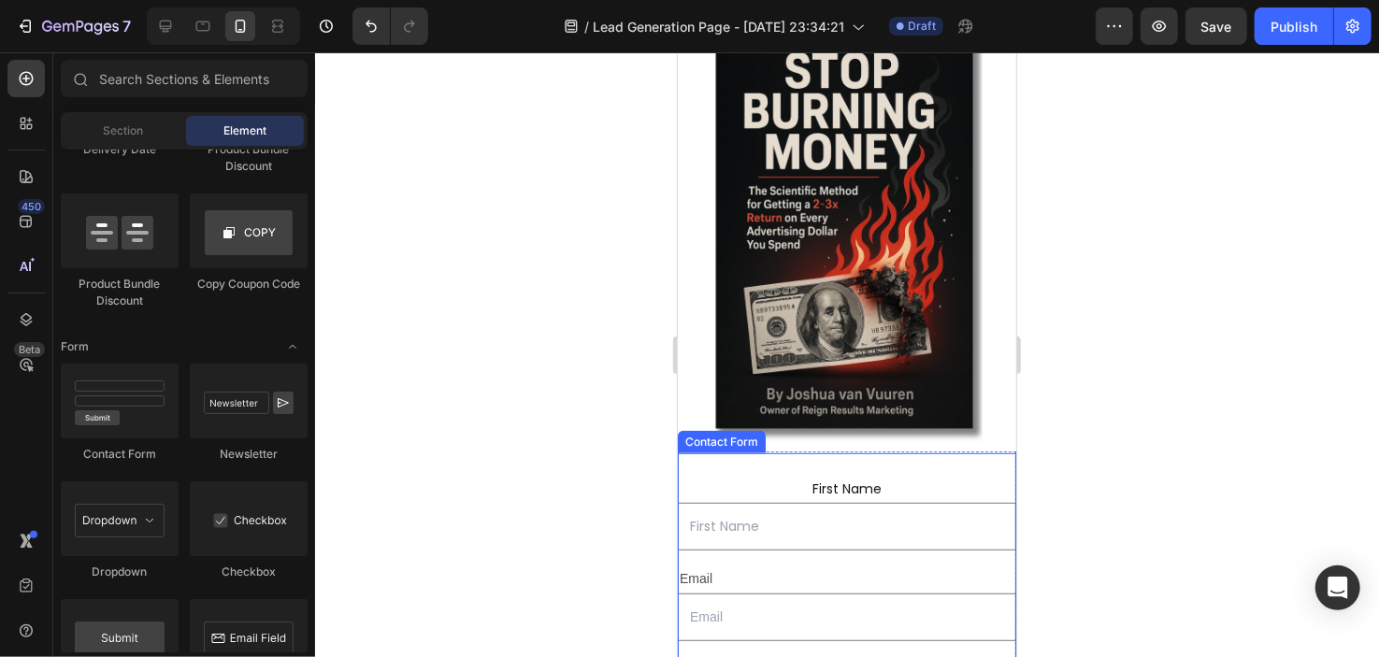
click at [495, 456] on div at bounding box center [847, 354] width 1064 height 605
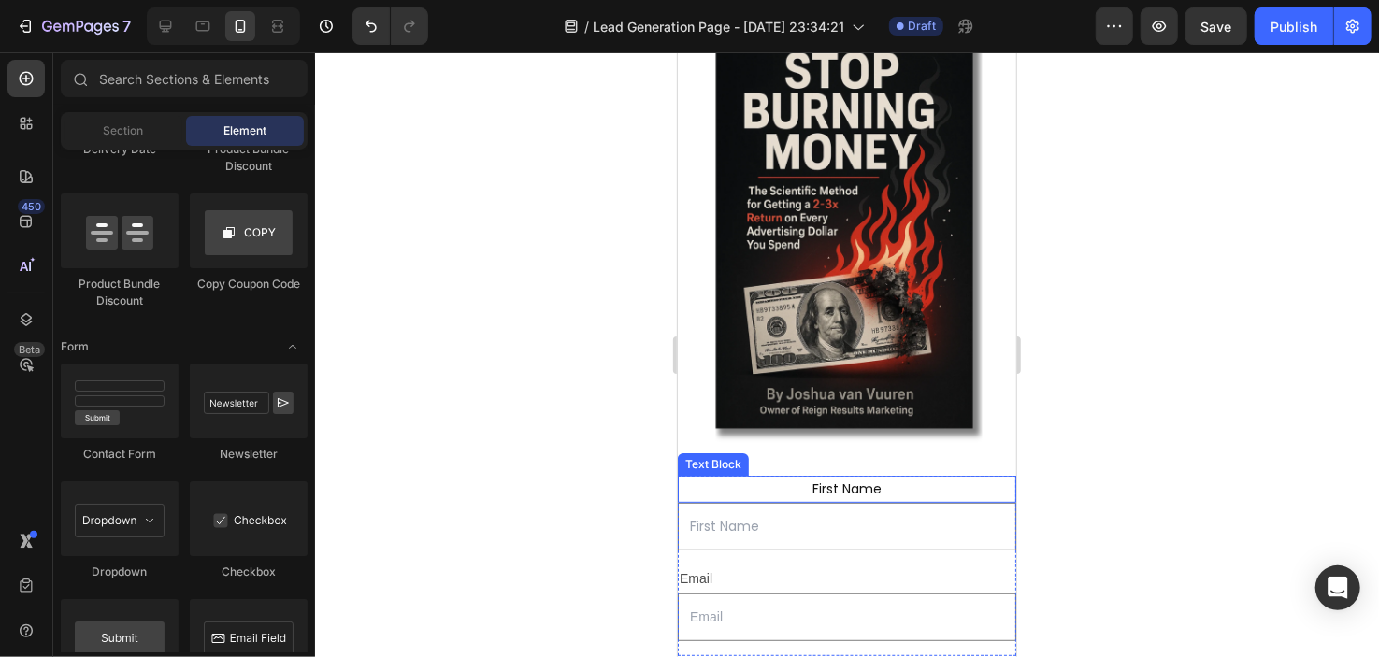
click at [786, 477] on p "First Name" at bounding box center [846, 488] width 335 height 23
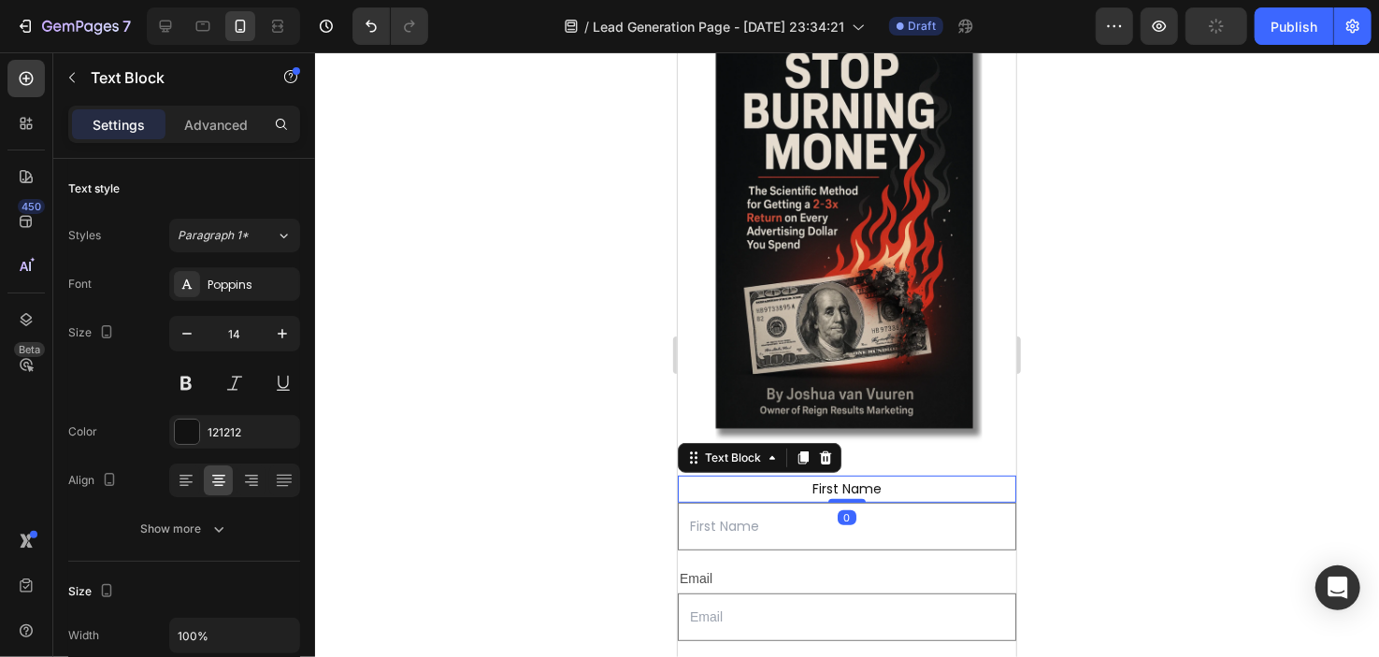
click at [644, 469] on div at bounding box center [847, 354] width 1064 height 605
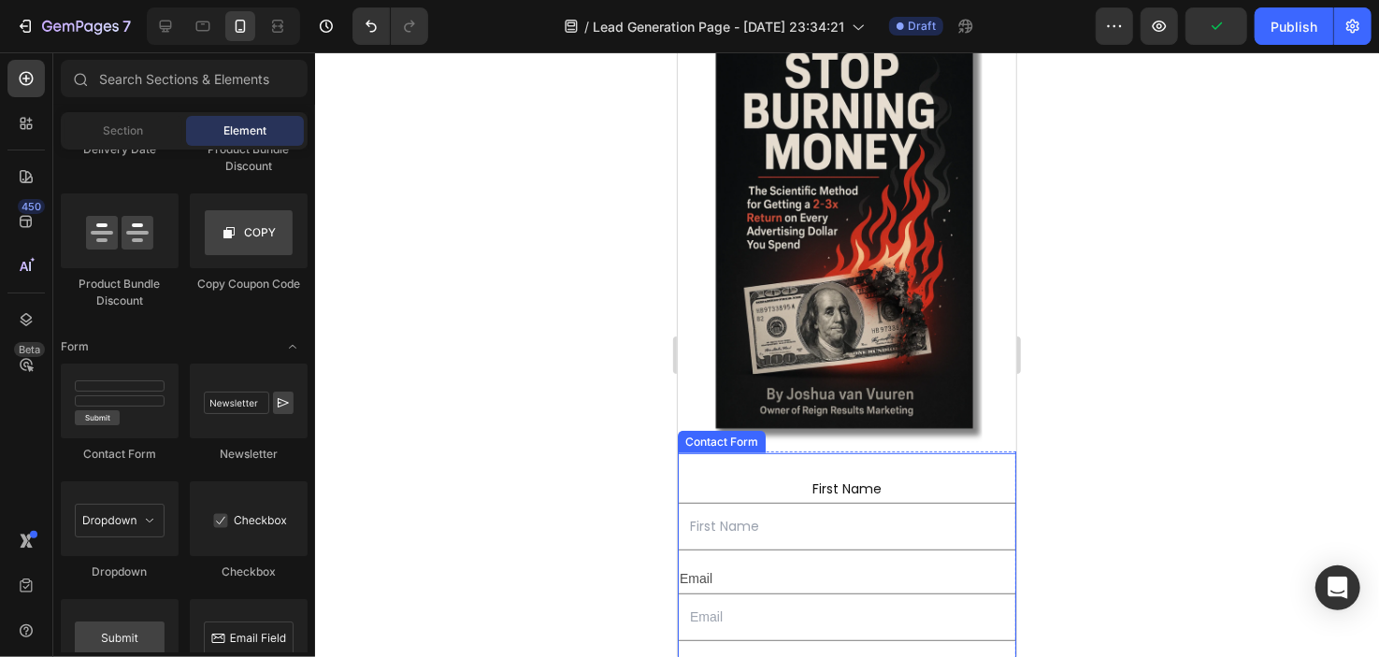
click at [762, 453] on div "First Name Text Block Text Field Email Text Block Email Field Row Phone Text Bl…" at bounding box center [846, 669] width 339 height 432
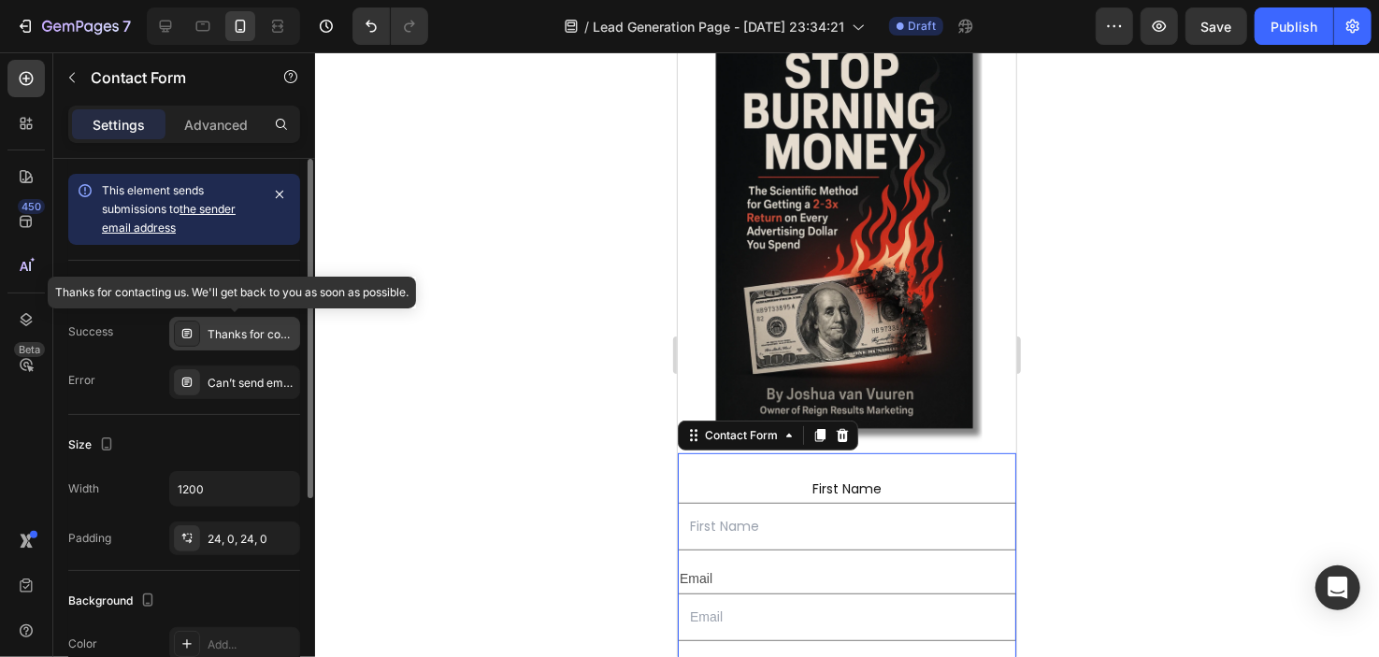
click at [231, 341] on div "Thanks for contacting us. We'll get back to you as soon as possible." at bounding box center [252, 334] width 88 height 17
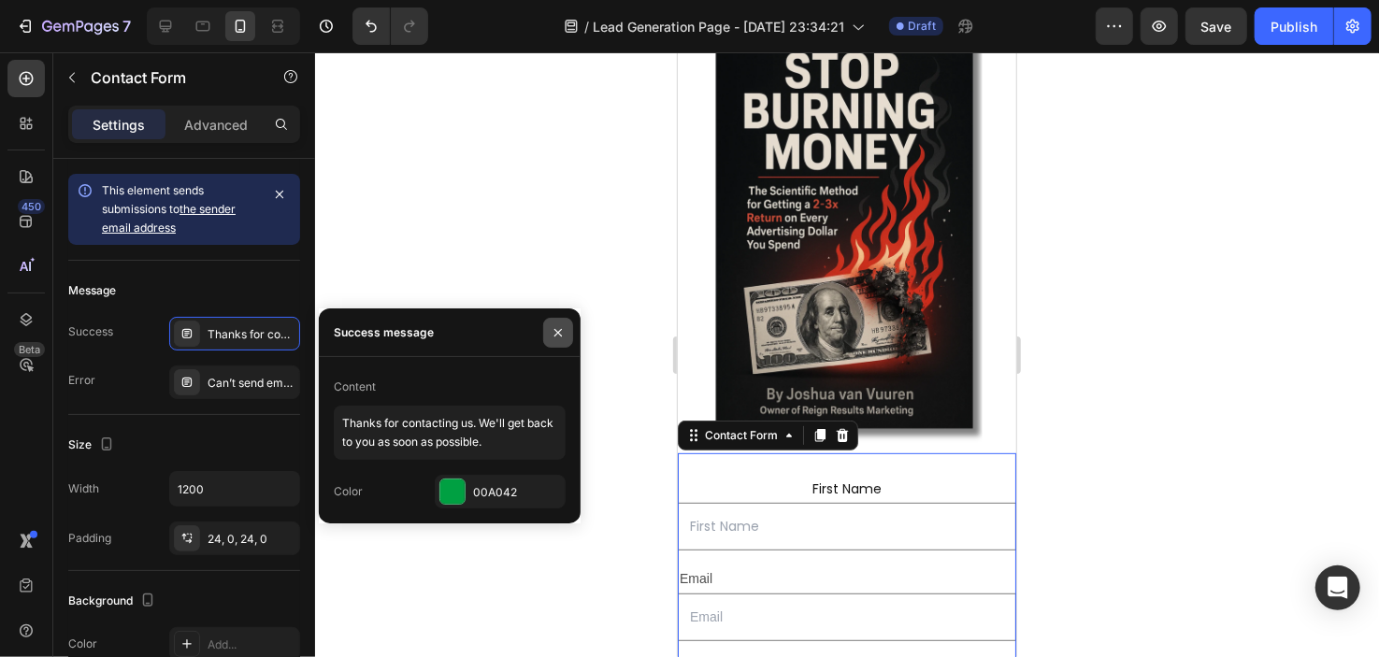
click at [570, 324] on button "button" at bounding box center [558, 333] width 30 height 30
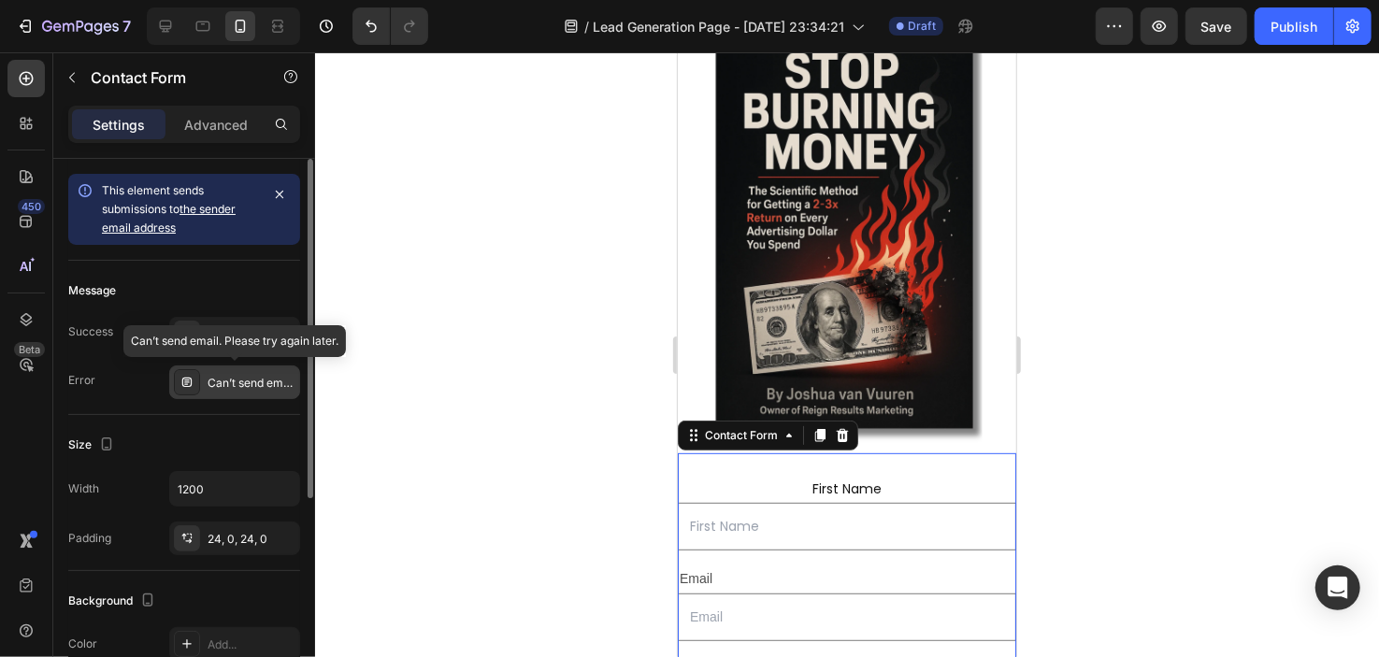
click at [220, 376] on div "Can’t send email. Please try again later." at bounding box center [252, 383] width 88 height 17
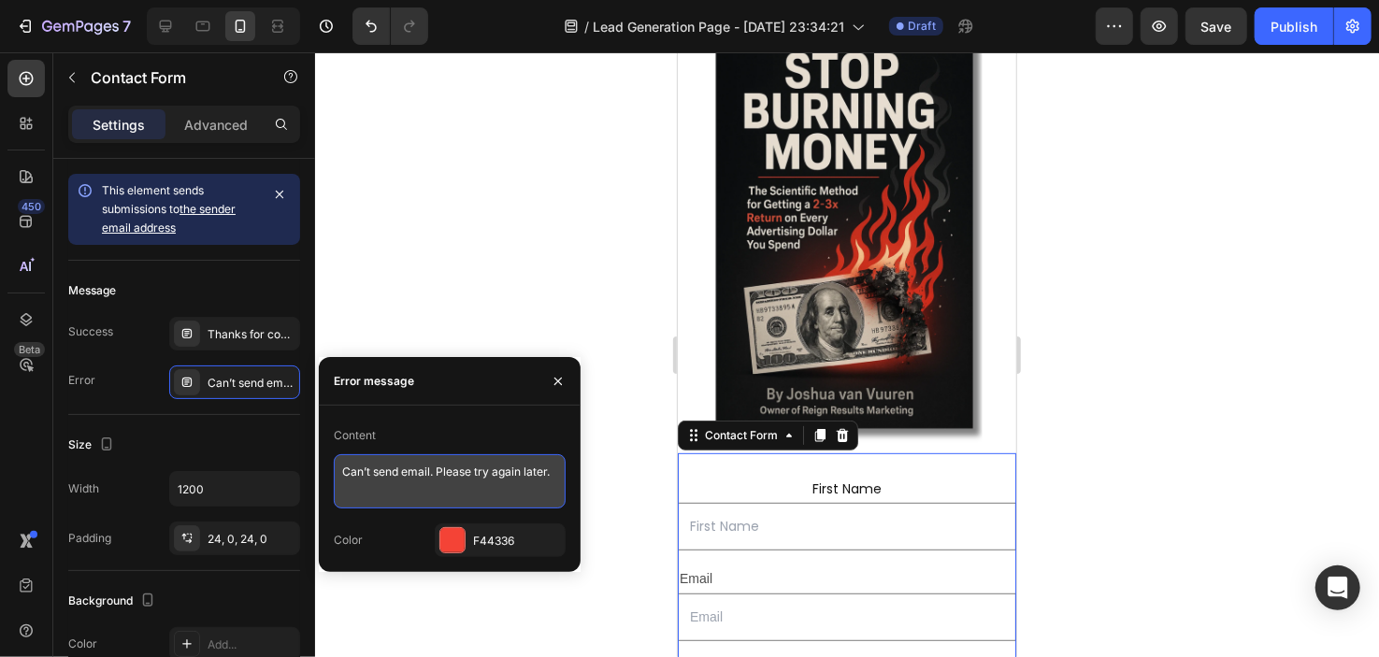
click at [535, 472] on textarea "Can’t send email. Please try again later." at bounding box center [450, 481] width 232 height 54
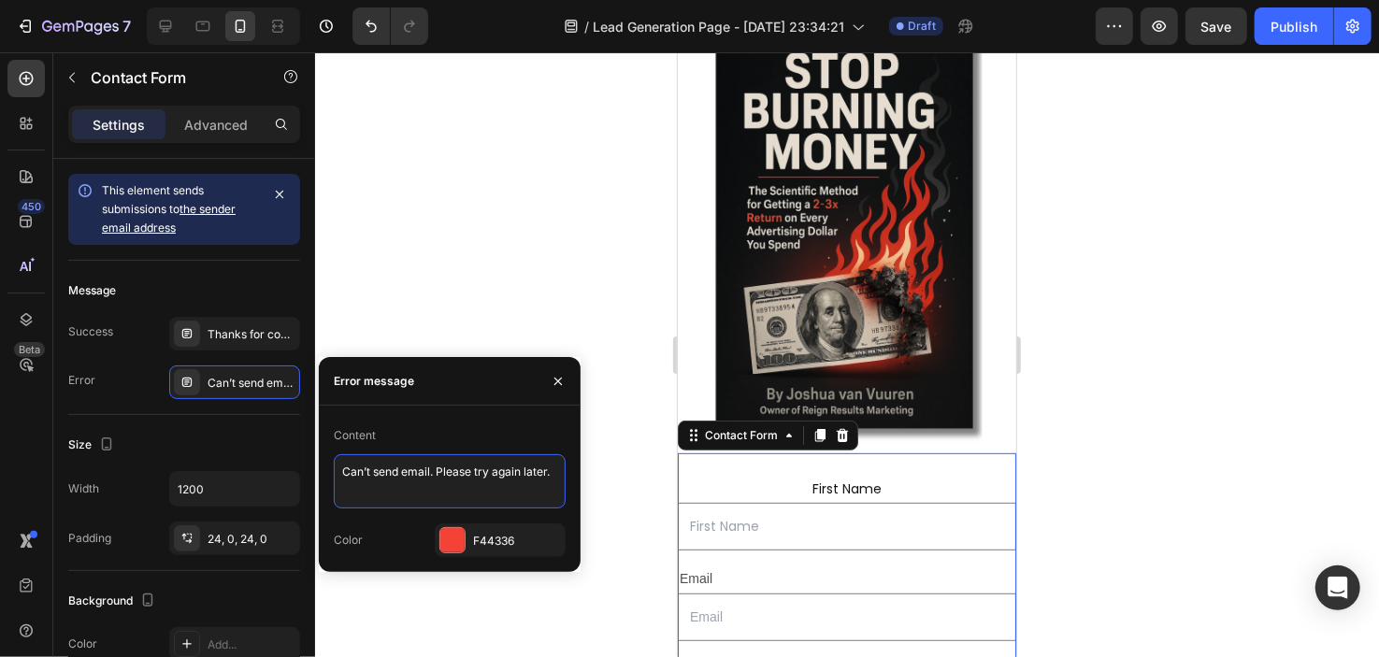
click at [535, 472] on textarea "Can’t send email. Please try again later." at bounding box center [450, 481] width 232 height 54
type textarea "Can’t send email. Please try again."
click at [529, 469] on textarea "Can’t send email. Please try again." at bounding box center [450, 481] width 232 height 54
click at [567, 288] on div at bounding box center [847, 354] width 1064 height 605
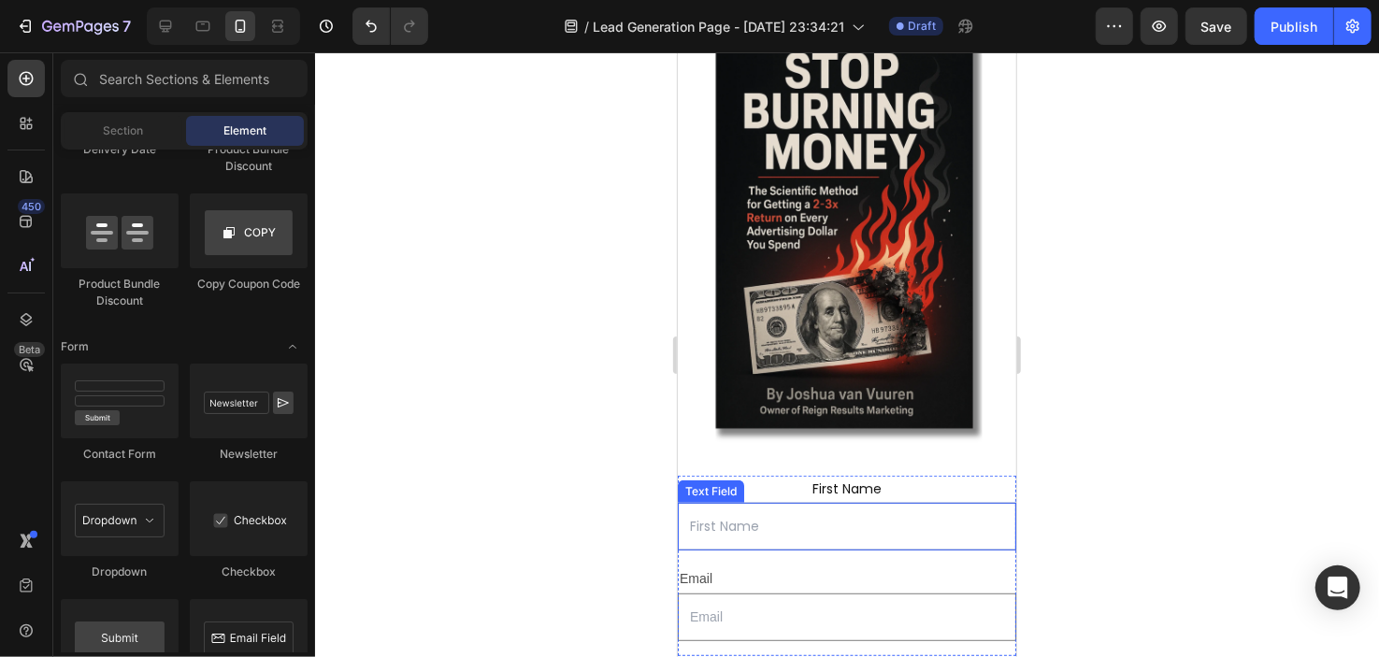
click at [872, 502] on input "text" at bounding box center [846, 526] width 339 height 48
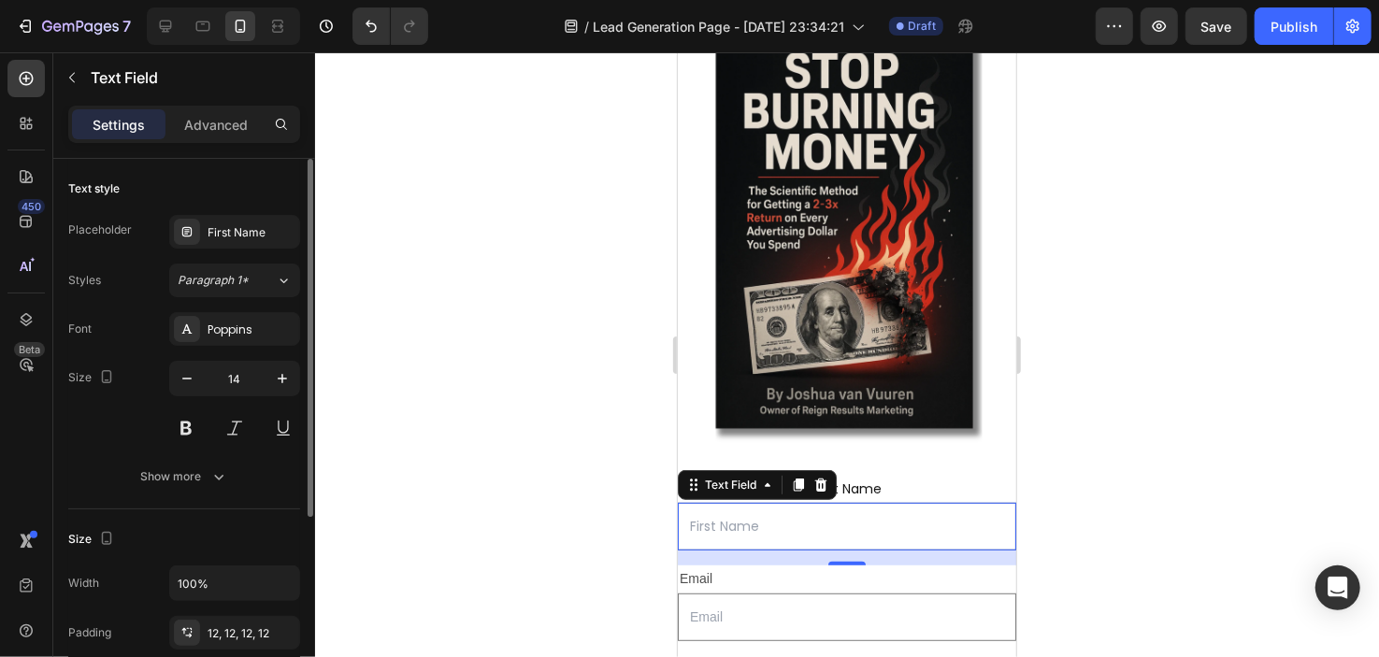
click at [256, 528] on div "Size" at bounding box center [184, 540] width 232 height 30
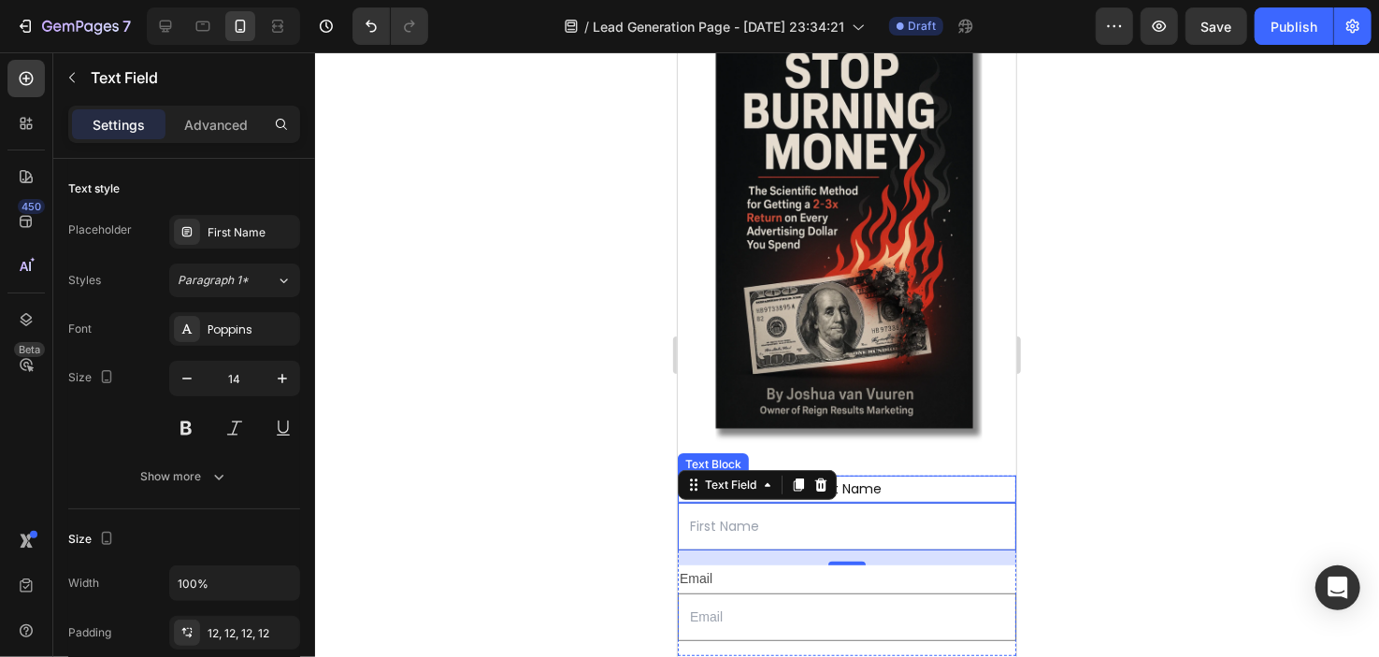
click at [929, 477] on p "First Name" at bounding box center [846, 488] width 335 height 23
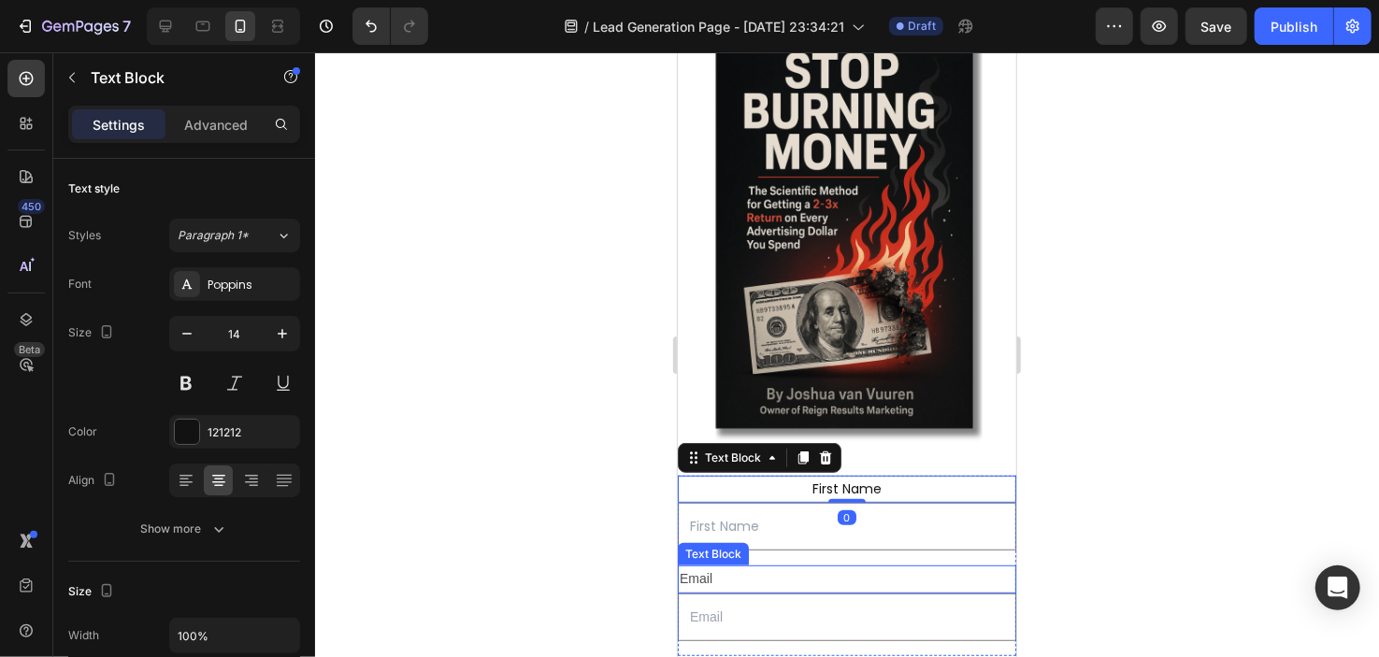
click at [783, 565] on div "Email" at bounding box center [846, 578] width 339 height 27
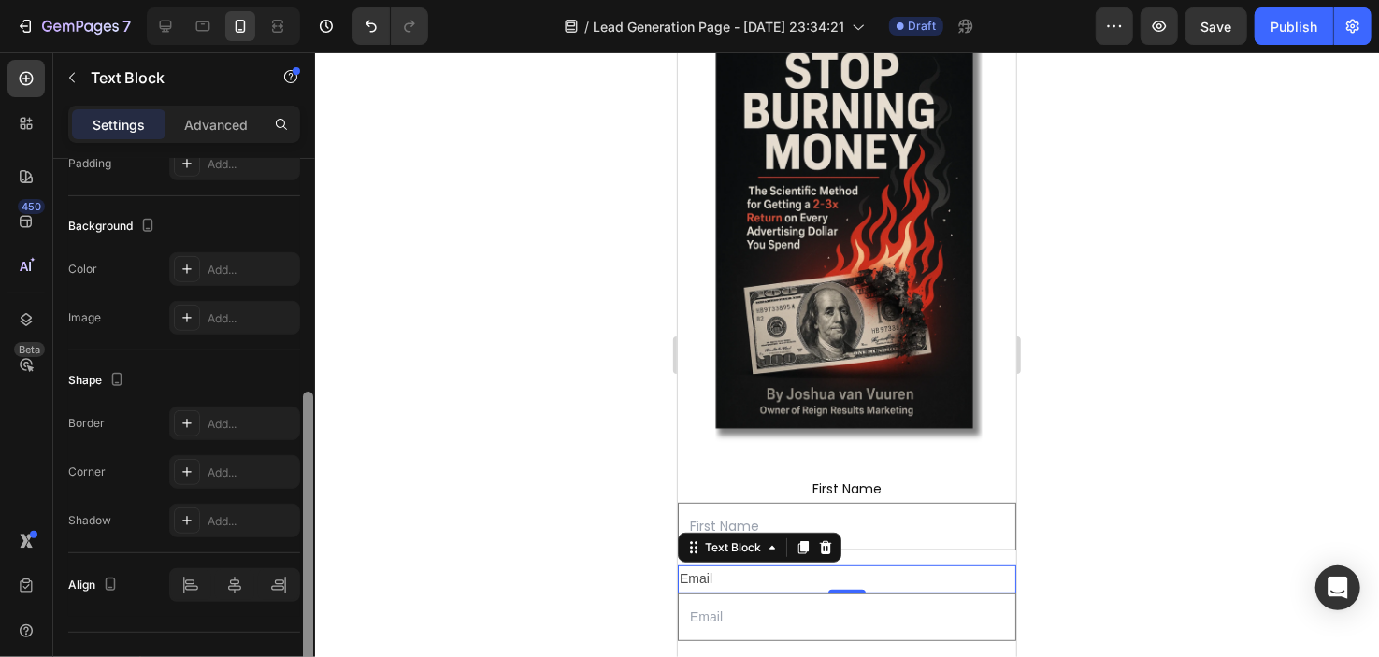
scroll to position [498, 0]
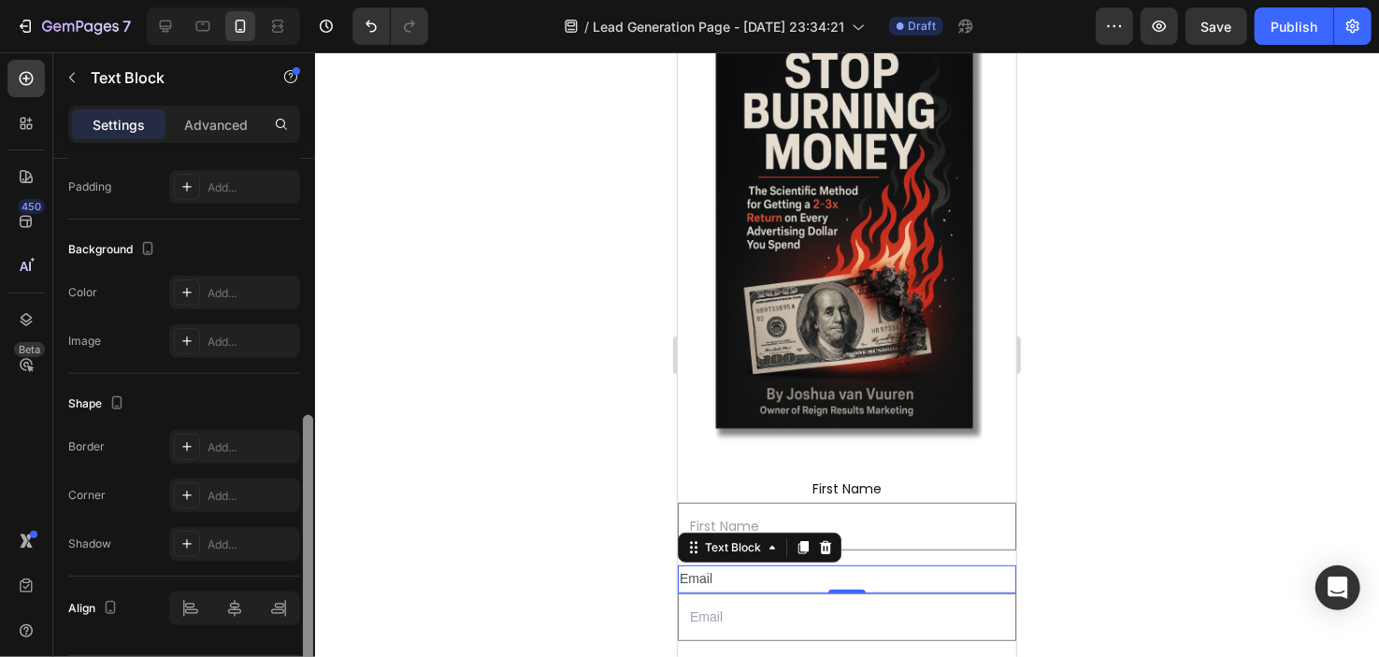
drag, startPoint x: 305, startPoint y: 447, endPoint x: 295, endPoint y: 418, distance: 30.8
click at [301, 419] on div at bounding box center [308, 440] width 14 height 553
click at [203, 440] on div "Add..." at bounding box center [234, 447] width 131 height 34
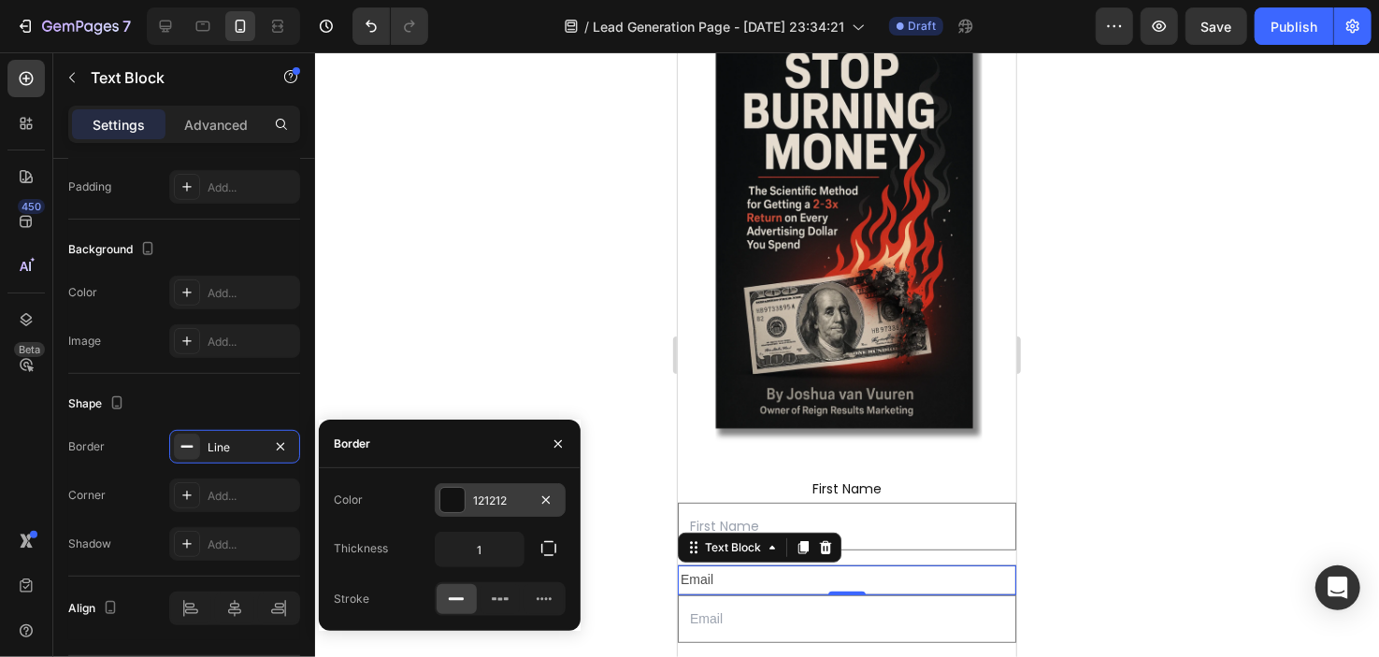
click at [443, 498] on div at bounding box center [452, 500] width 24 height 24
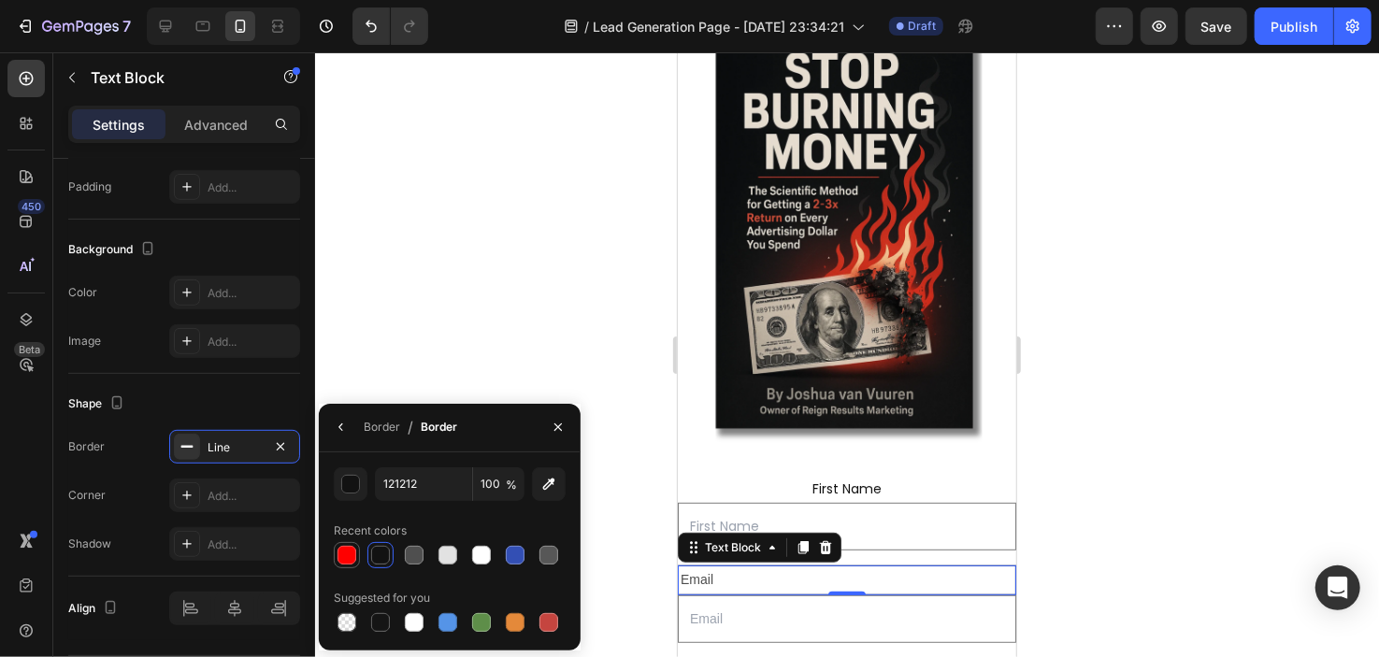
click at [336, 567] on div at bounding box center [347, 555] width 26 height 26
click at [383, 550] on div at bounding box center [380, 555] width 19 height 19
type input "121212"
click at [728, 382] on img at bounding box center [846, 240] width 339 height 424
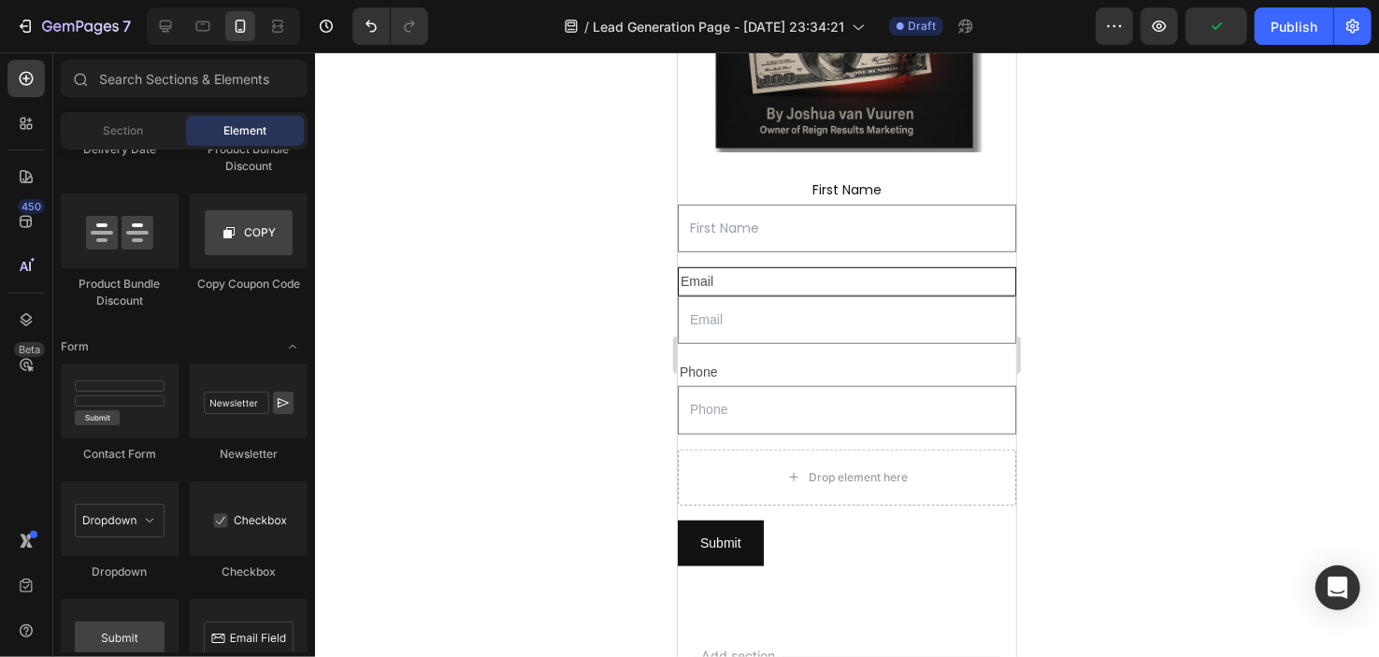
scroll to position [594, 0]
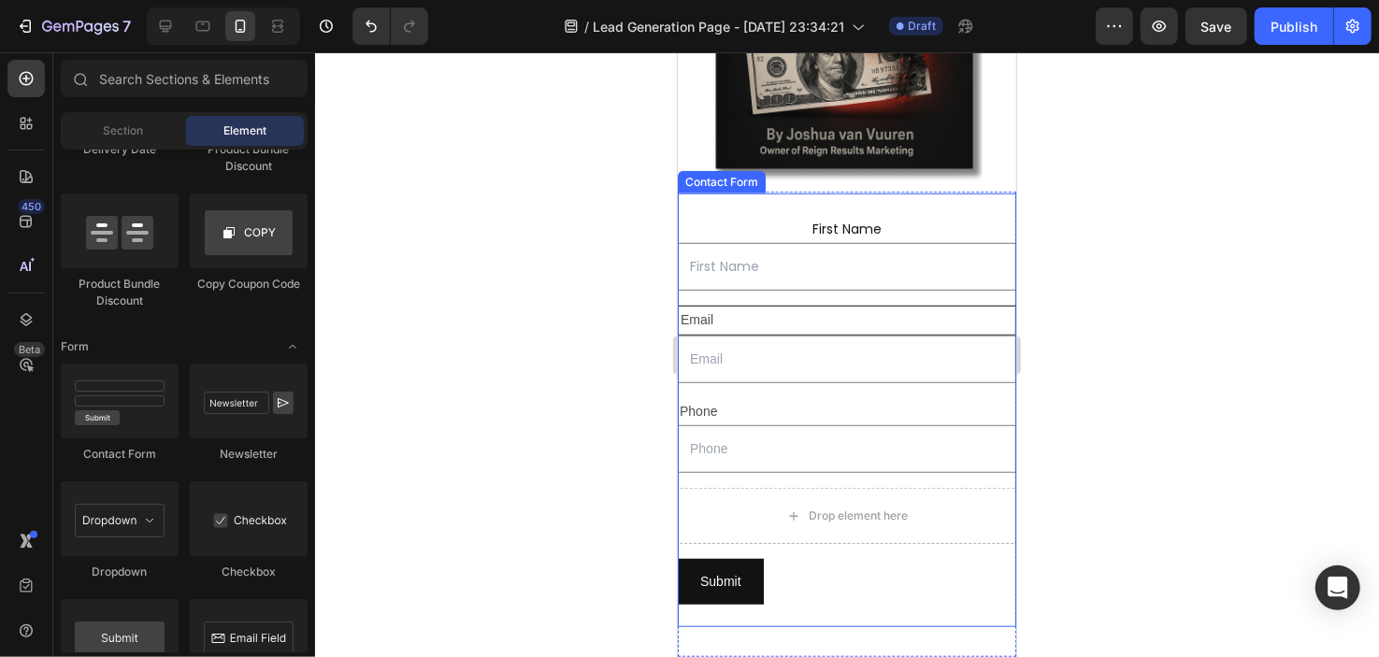
click at [769, 193] on div "First Name Text Block Text Field Email Text Block Email Field Row Phone Text Bl…" at bounding box center [846, 410] width 339 height 434
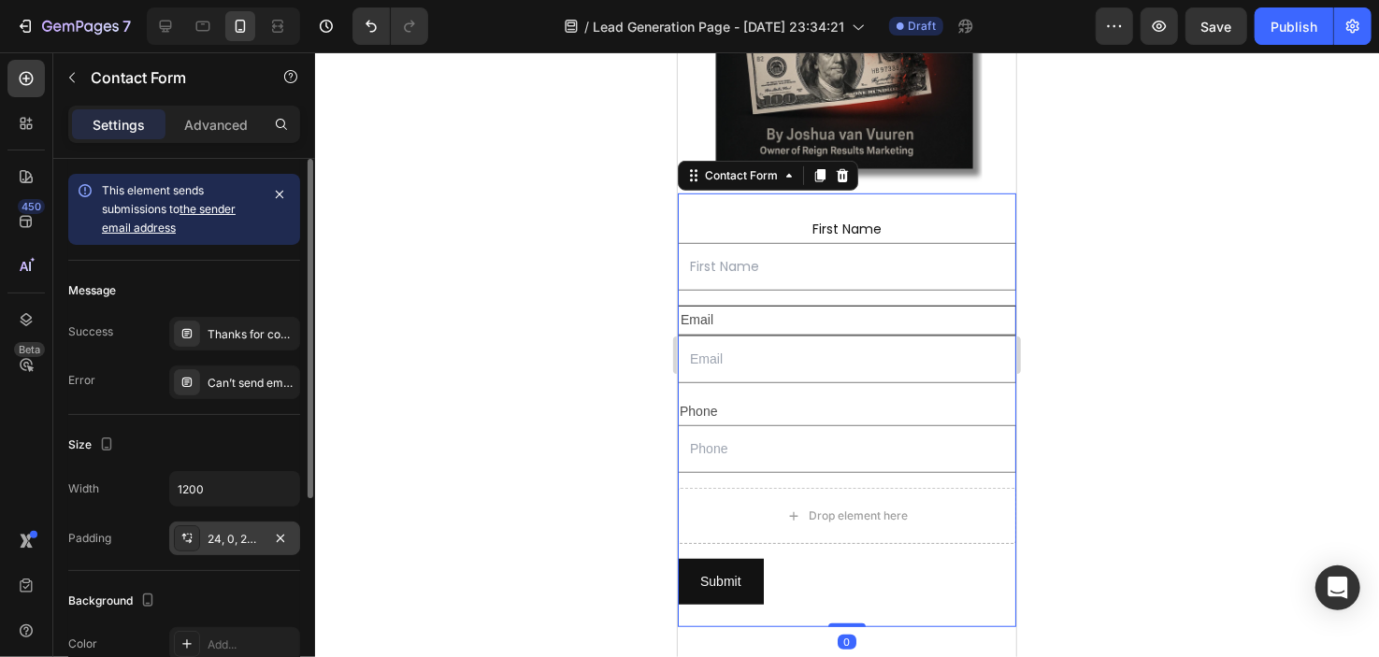
click at [251, 527] on div "24, 0, 24, 0" at bounding box center [234, 539] width 131 height 34
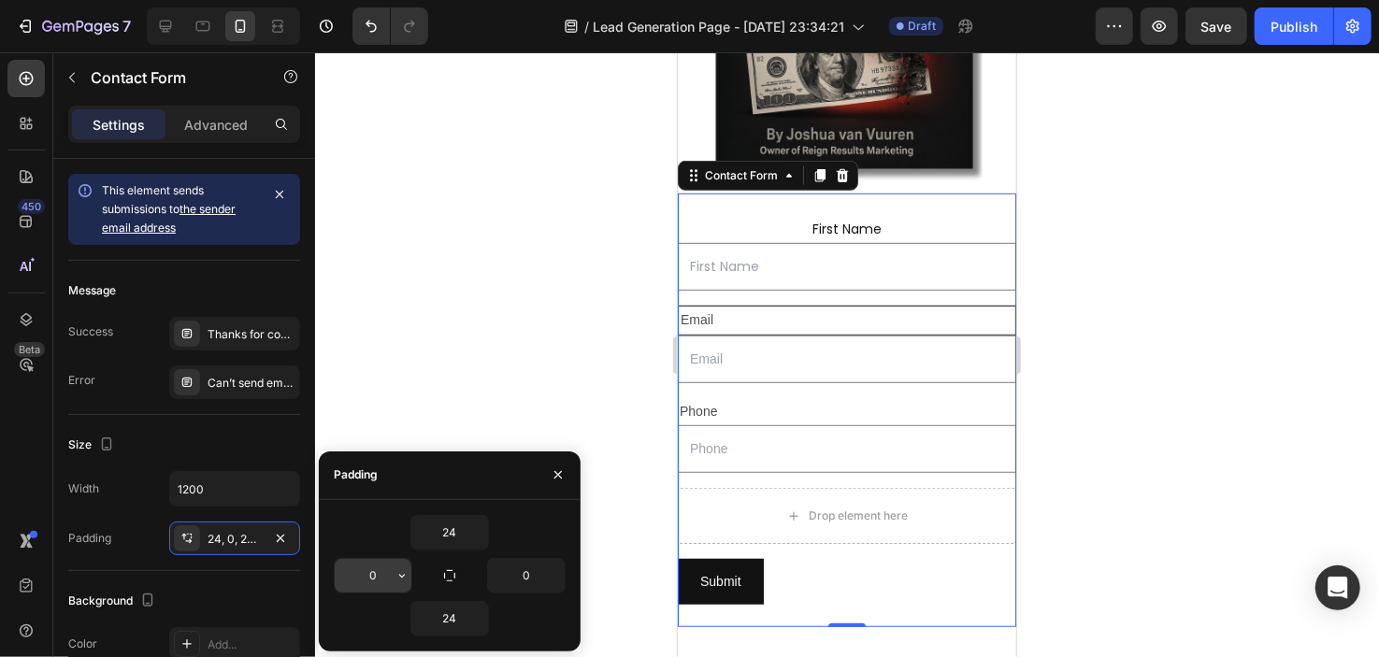
click at [384, 574] on input "0" at bounding box center [373, 576] width 77 height 34
type input "10"
click at [541, 569] on input "0" at bounding box center [526, 576] width 77 height 34
type input "10"
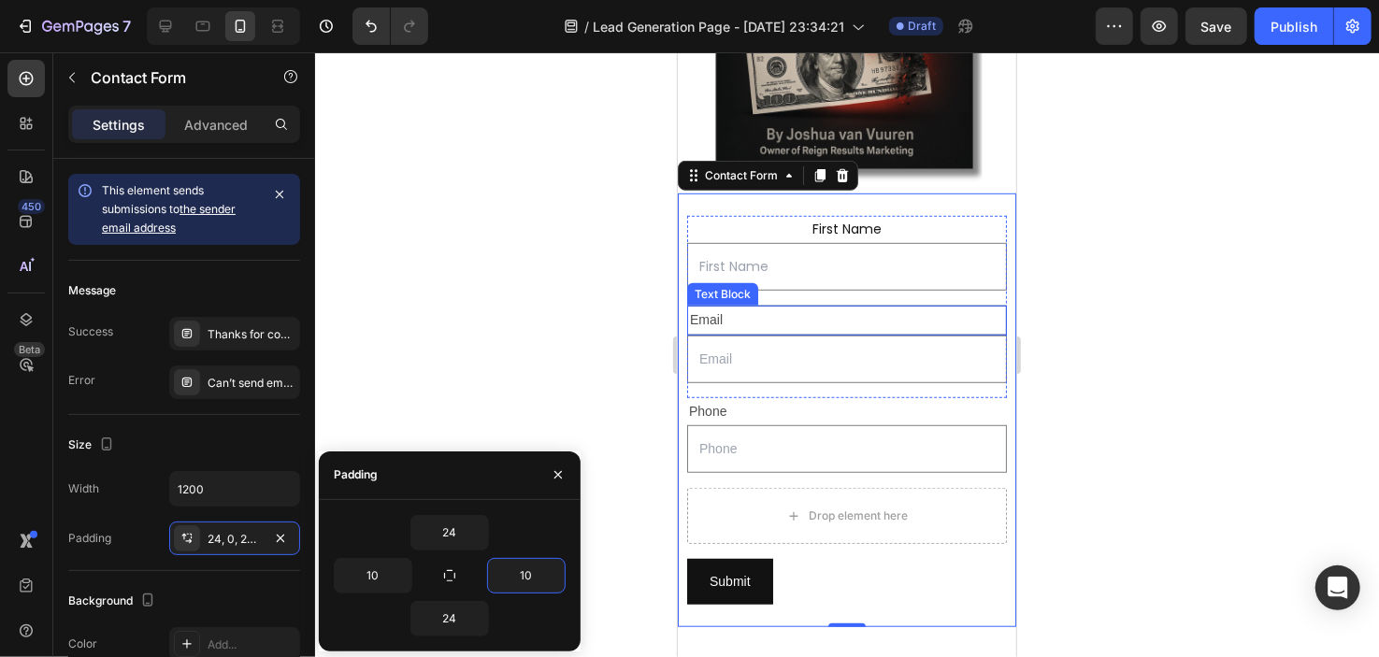
click at [793, 305] on div "Email" at bounding box center [846, 319] width 320 height 29
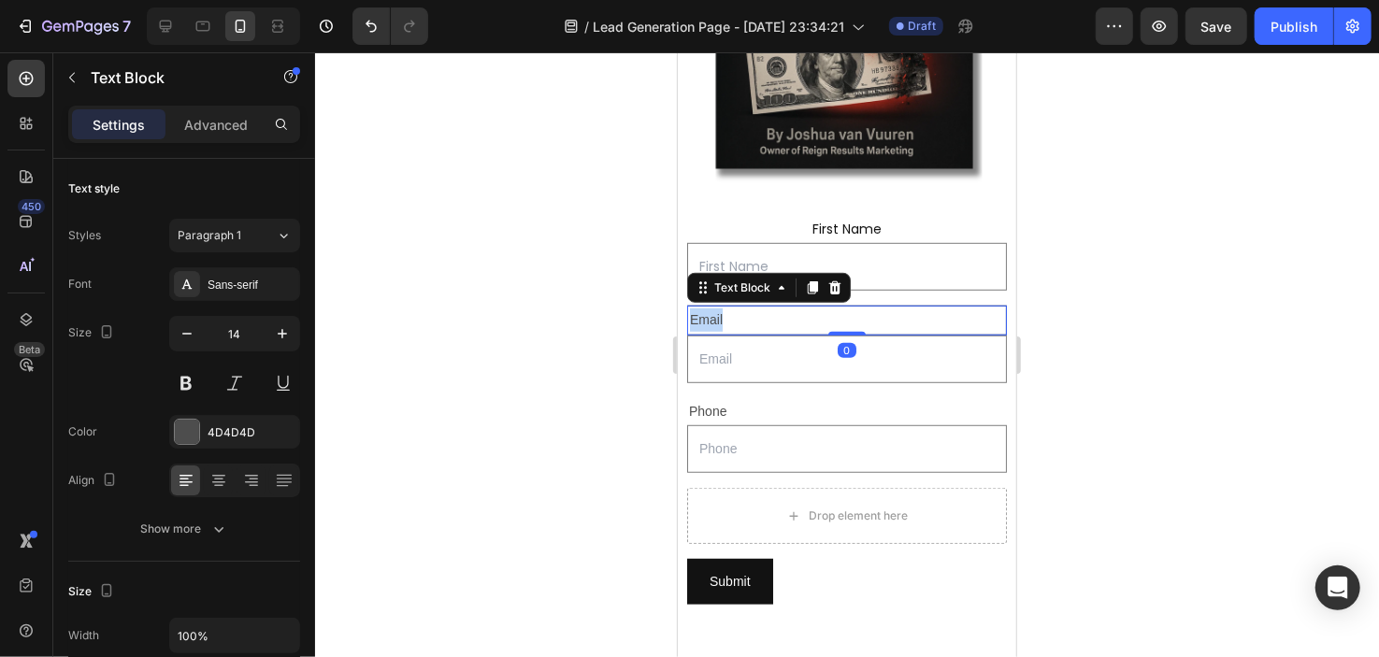
click at [793, 308] on p "Email" at bounding box center [846, 319] width 314 height 23
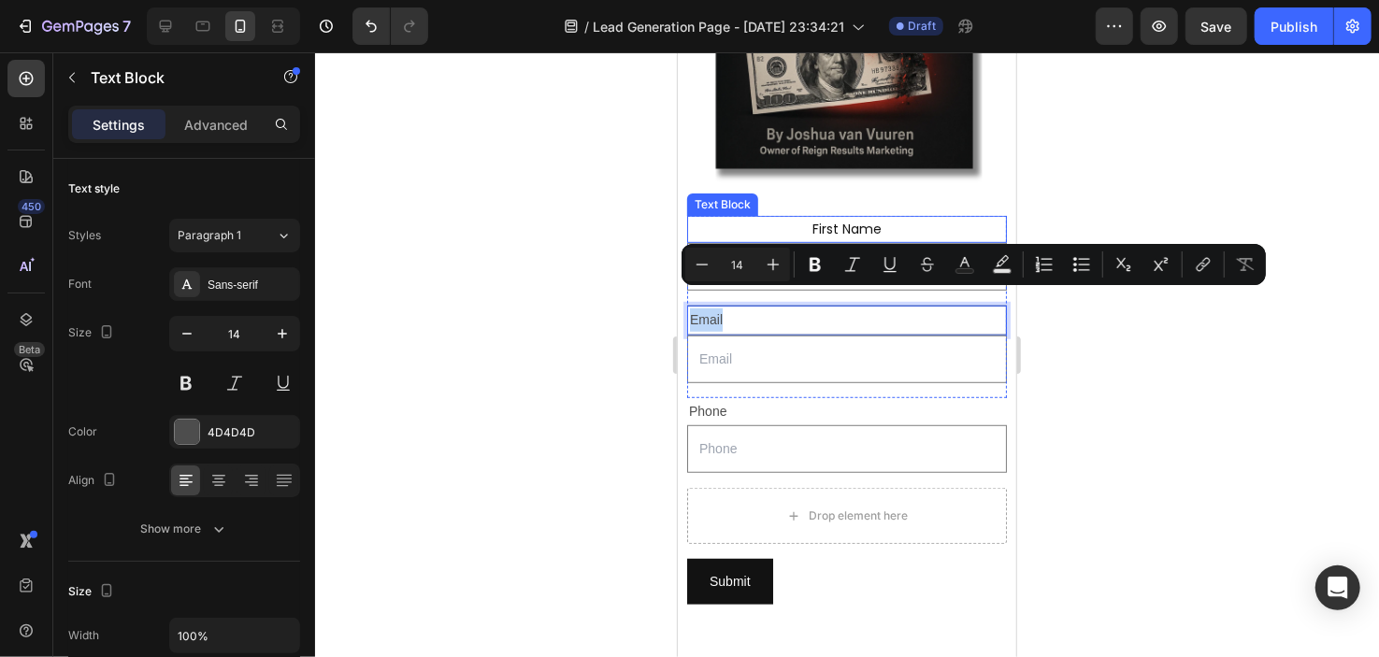
click at [792, 217] on p "First Name" at bounding box center [846, 228] width 316 height 23
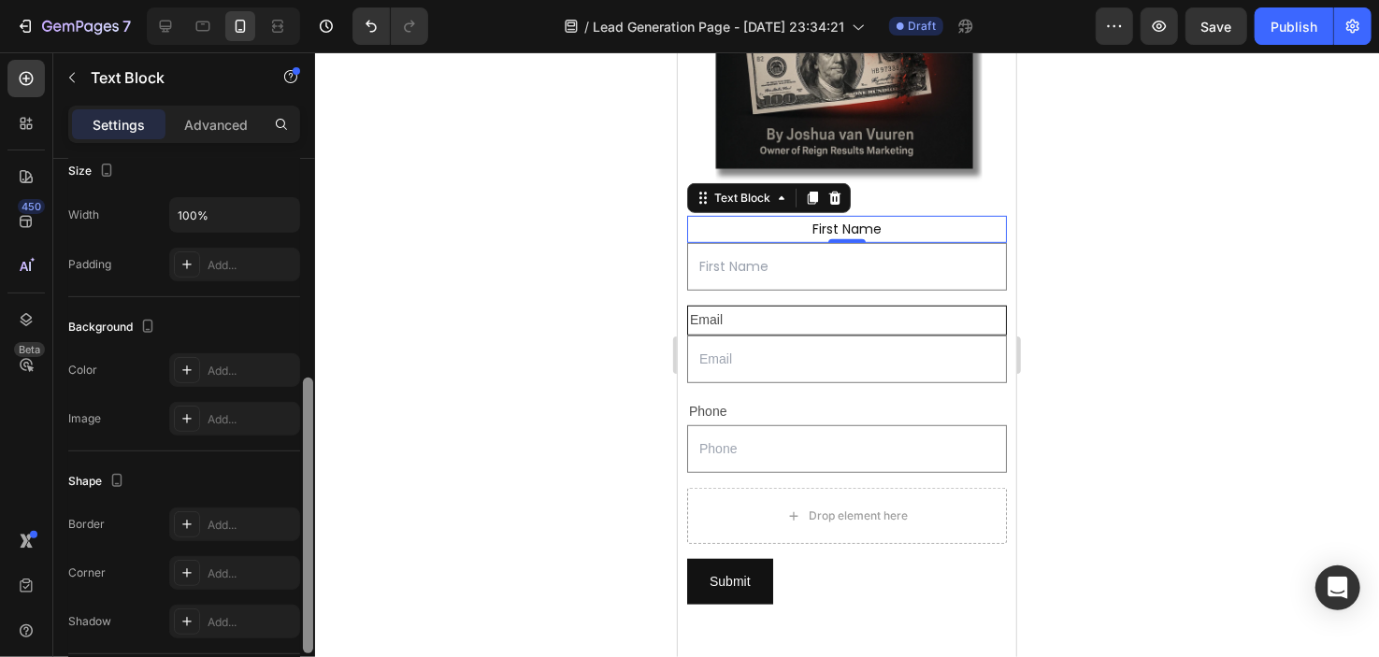
drag, startPoint x: 306, startPoint y: 411, endPoint x: 310, endPoint y: 626, distance: 215.1
click at [310, 626] on div at bounding box center [308, 516] width 10 height 276
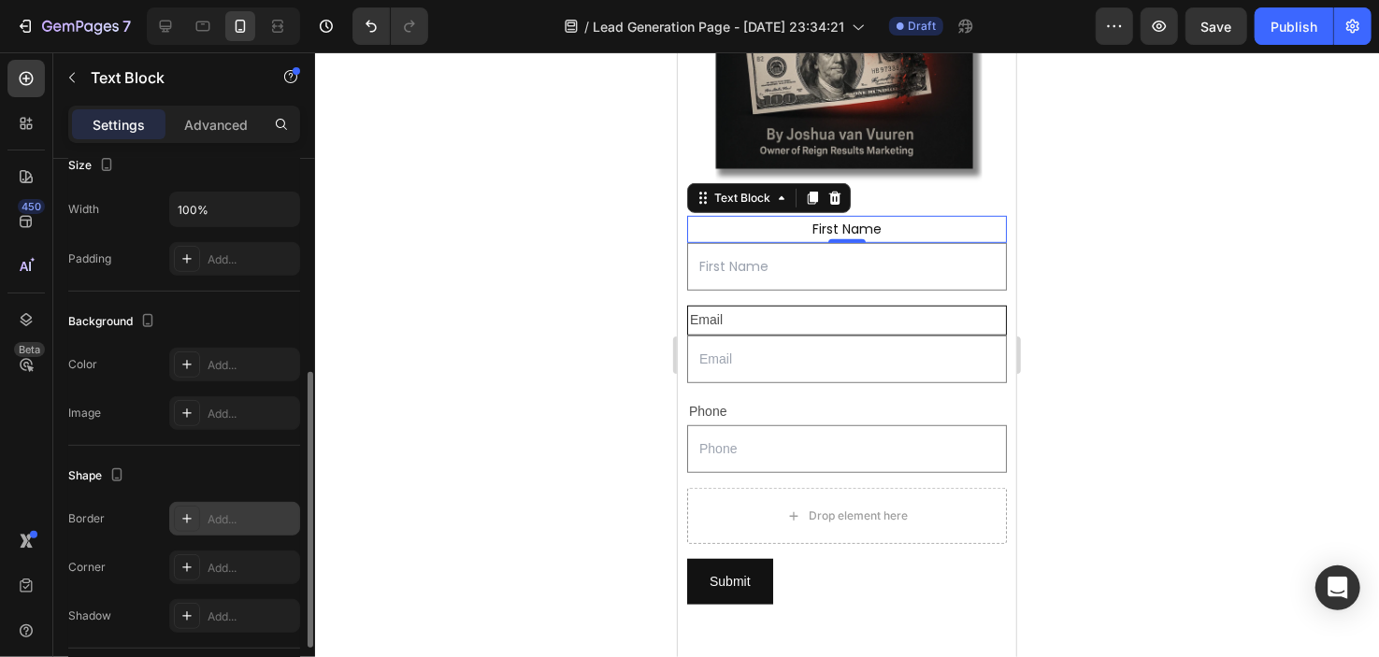
click at [215, 507] on div "Add..." at bounding box center [234, 519] width 131 height 34
click at [483, 429] on div at bounding box center [847, 354] width 1064 height 605
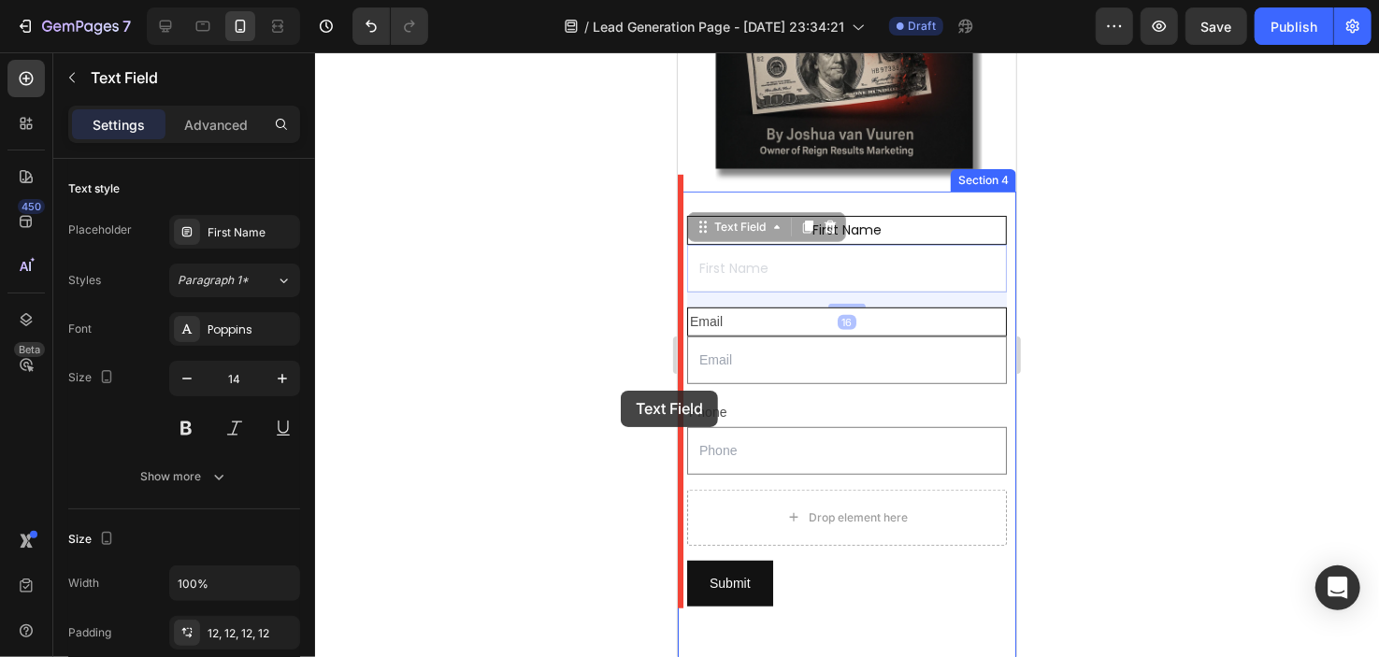
drag, startPoint x: 808, startPoint y: 254, endPoint x: 1233, endPoint y: 467, distance: 474.7
click at [677, 414] on html "Mobile ( 362 px) iPhone 13 Mini iPhone 13 Pro iPhone 11 Pro Max iPhone 15 Pro M…" at bounding box center [846, 256] width 339 height 1597
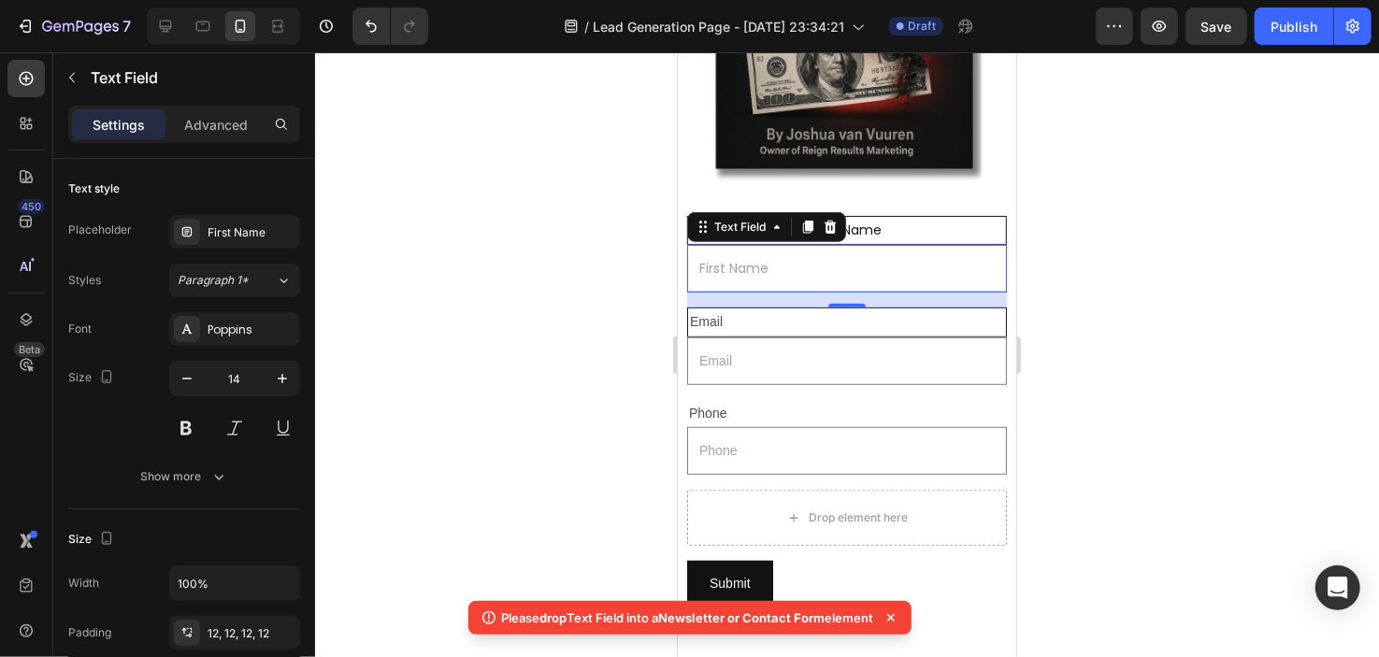
click at [555, 415] on div at bounding box center [847, 354] width 1064 height 605
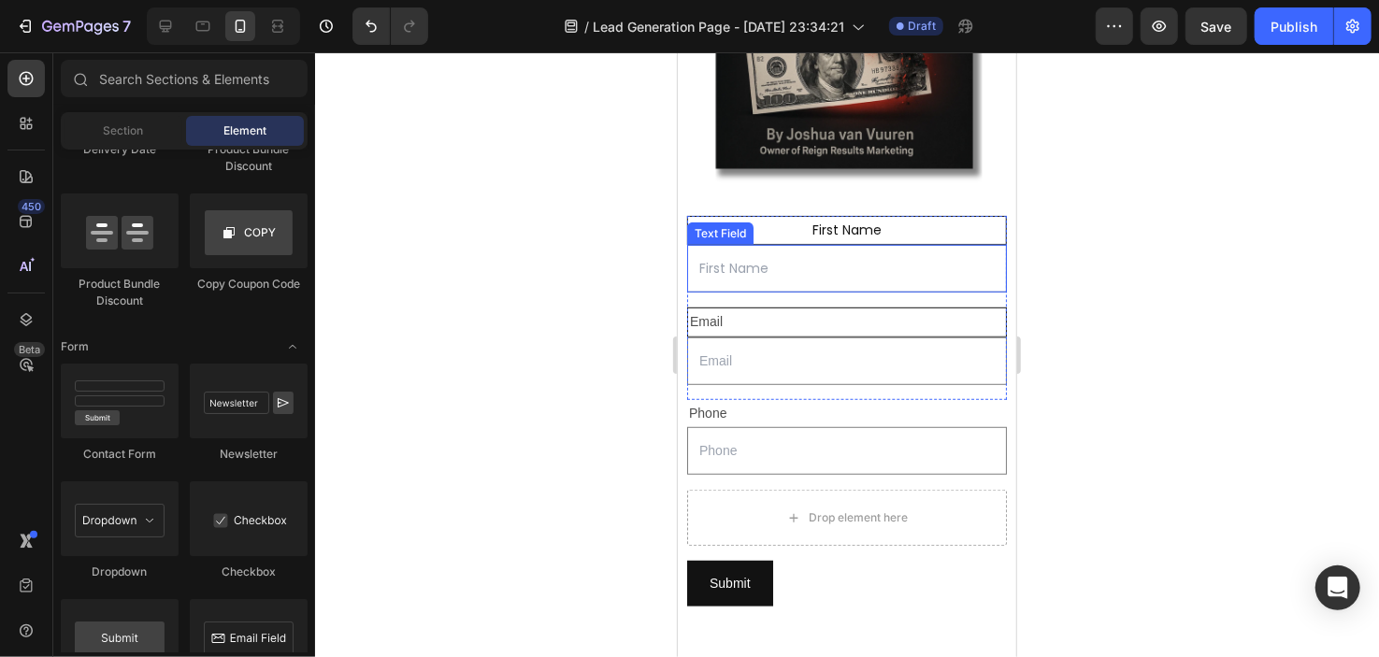
click at [762, 261] on input "text" at bounding box center [846, 268] width 320 height 48
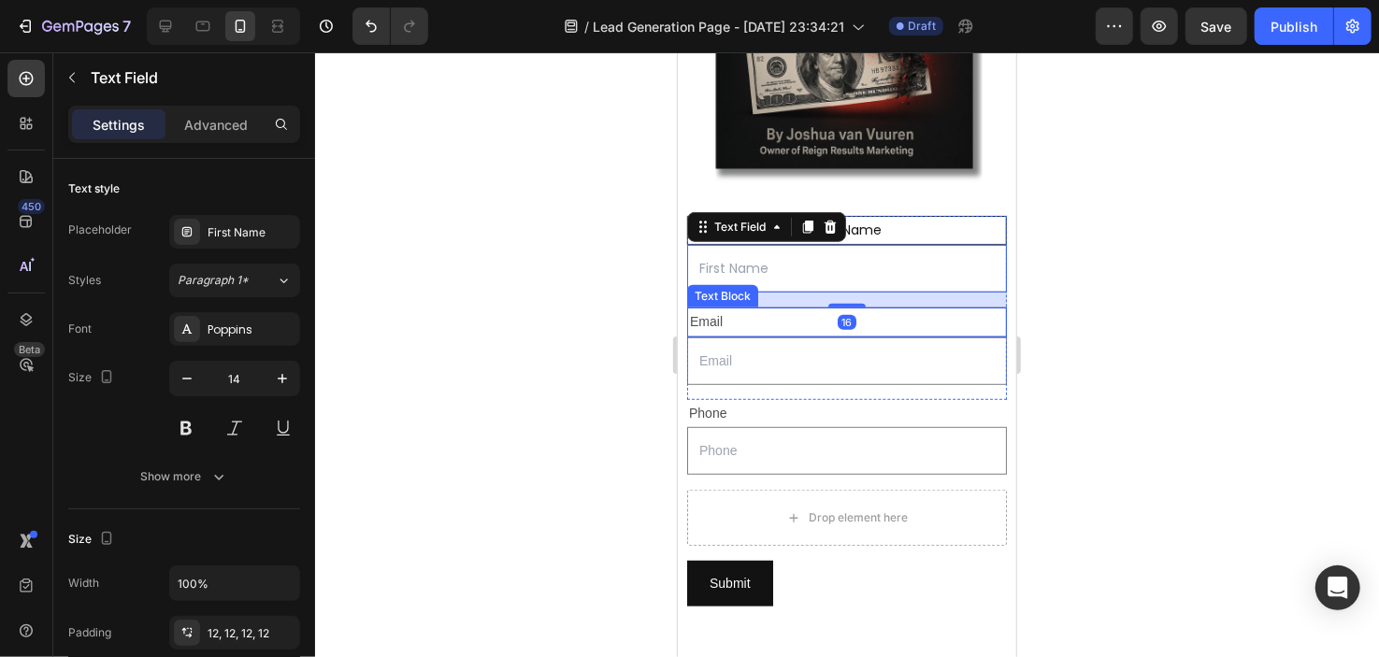
click at [759, 310] on p "Email" at bounding box center [846, 321] width 314 height 23
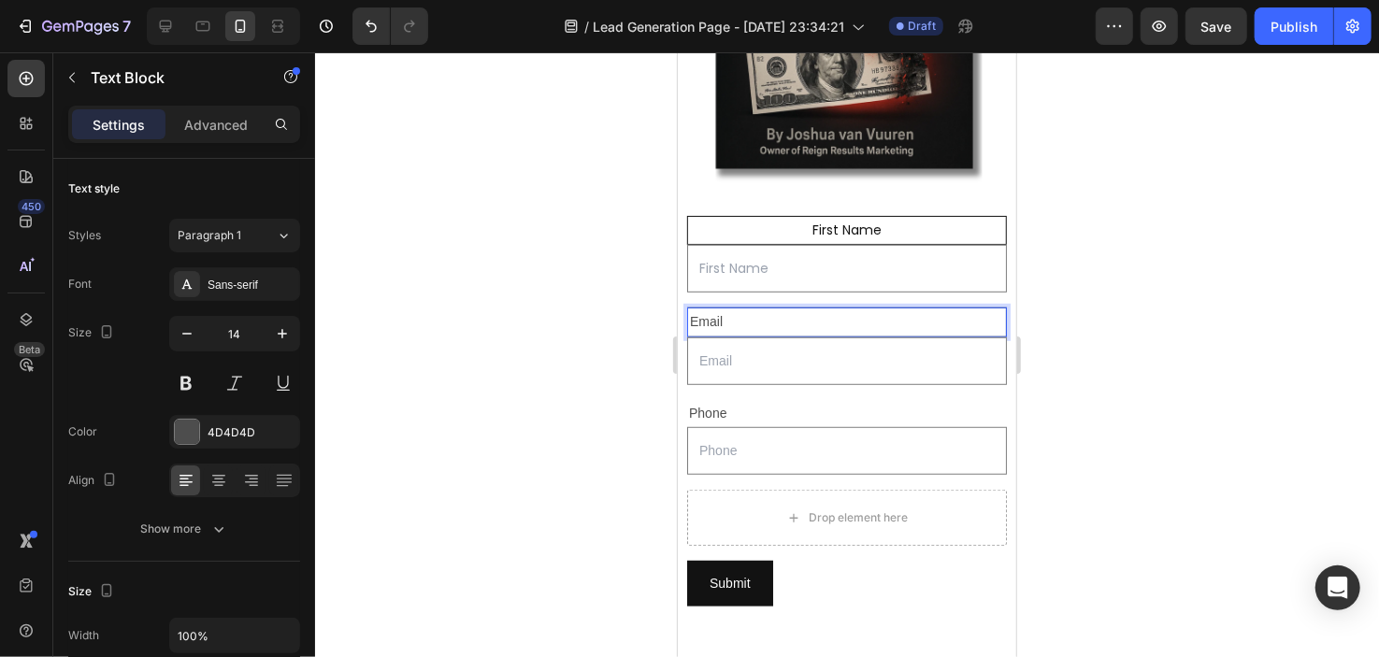
click at [699, 310] on p "Email" at bounding box center [846, 321] width 314 height 23
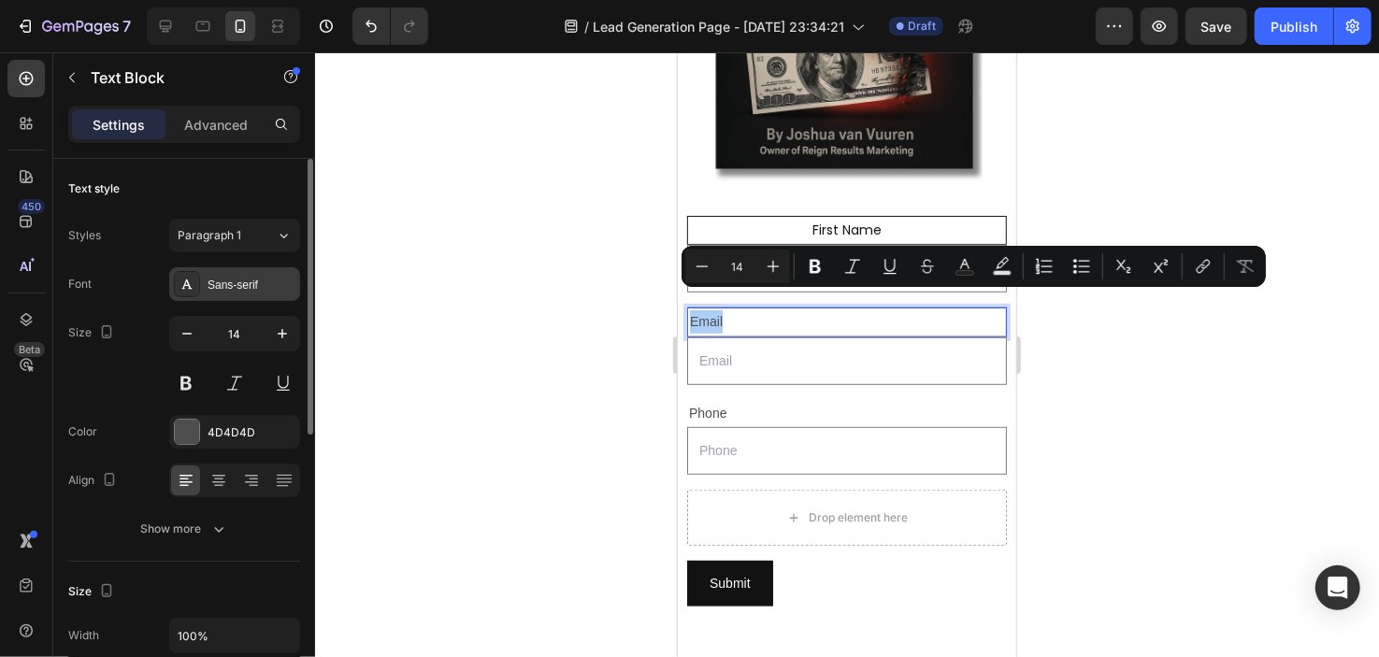
click at [236, 283] on div "Sans-serif" at bounding box center [252, 285] width 88 height 17
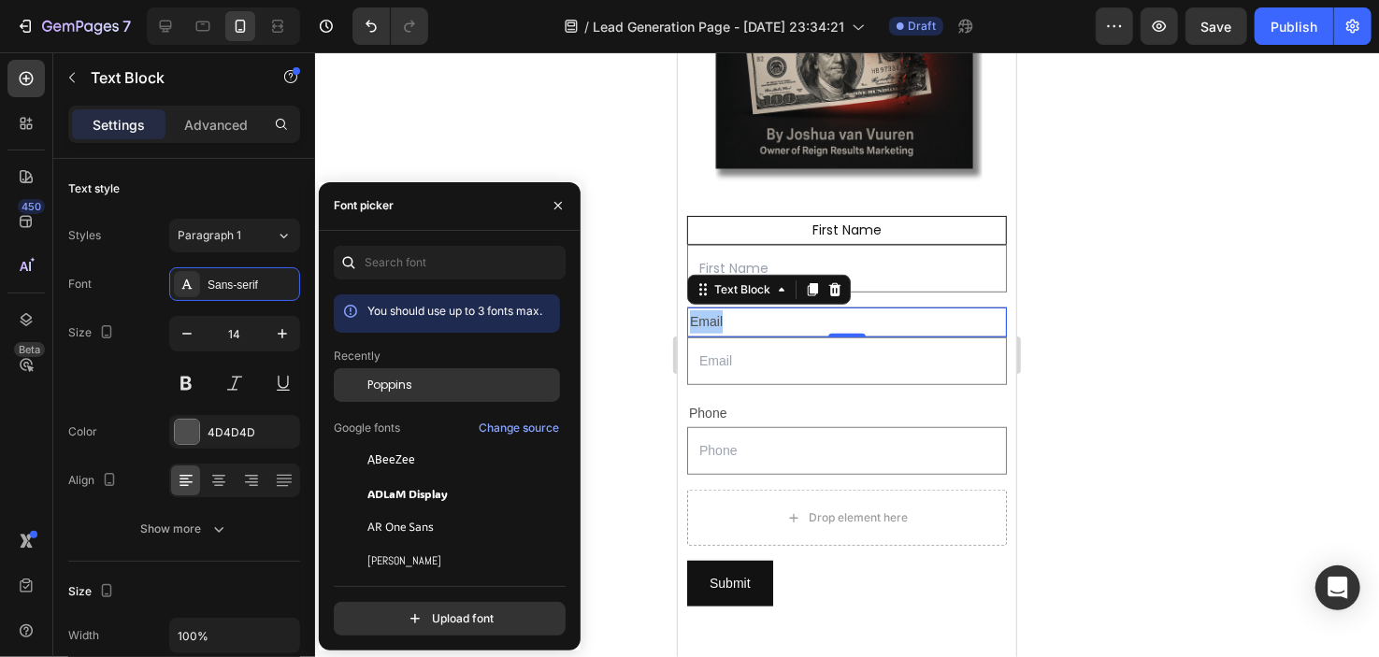
click at [377, 389] on span "Poppins" at bounding box center [390, 385] width 45 height 17
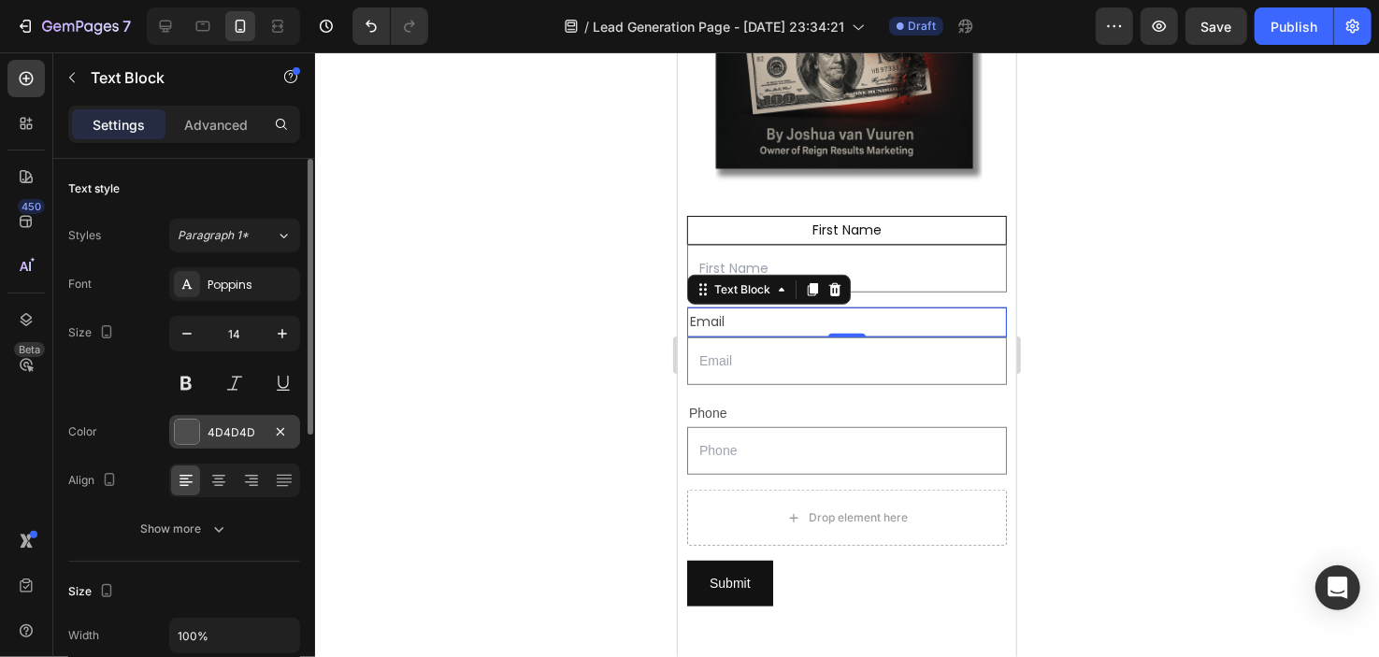
click at [252, 428] on div "4D4D4D" at bounding box center [235, 433] width 54 height 17
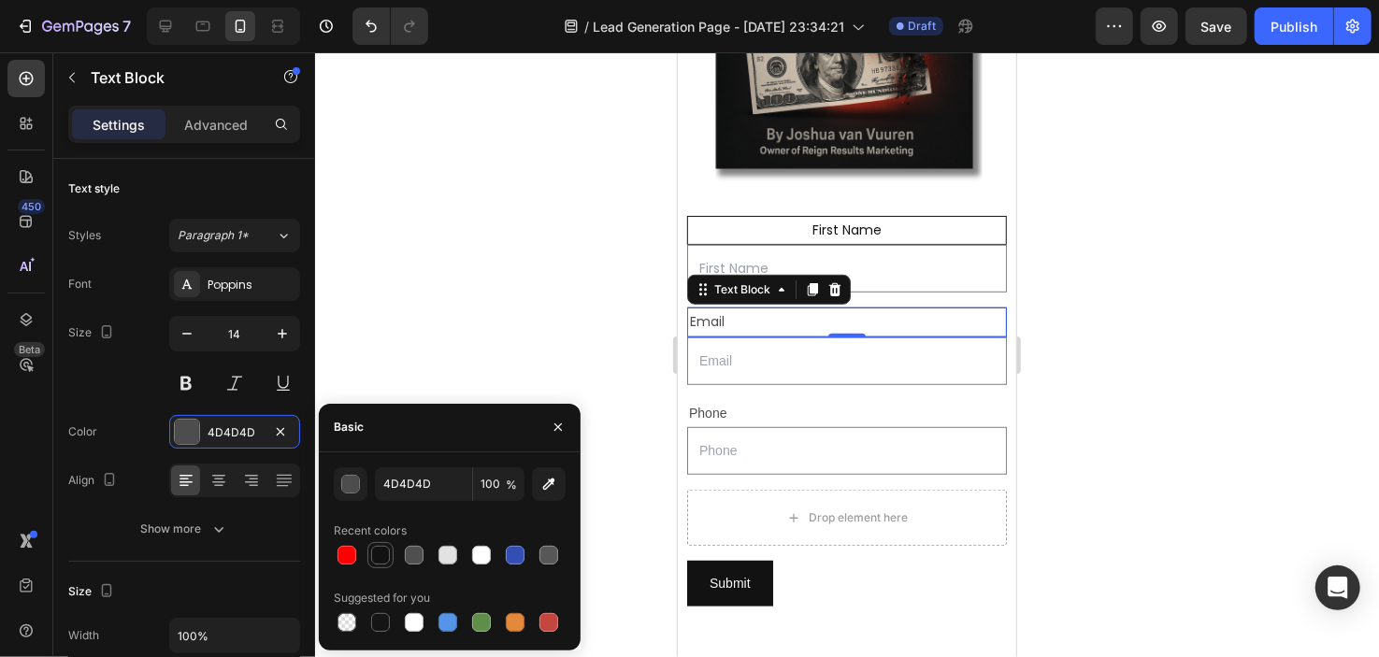
click at [387, 544] on div at bounding box center [380, 555] width 22 height 22
type input "121212"
click at [214, 488] on icon at bounding box center [218, 480] width 19 height 19
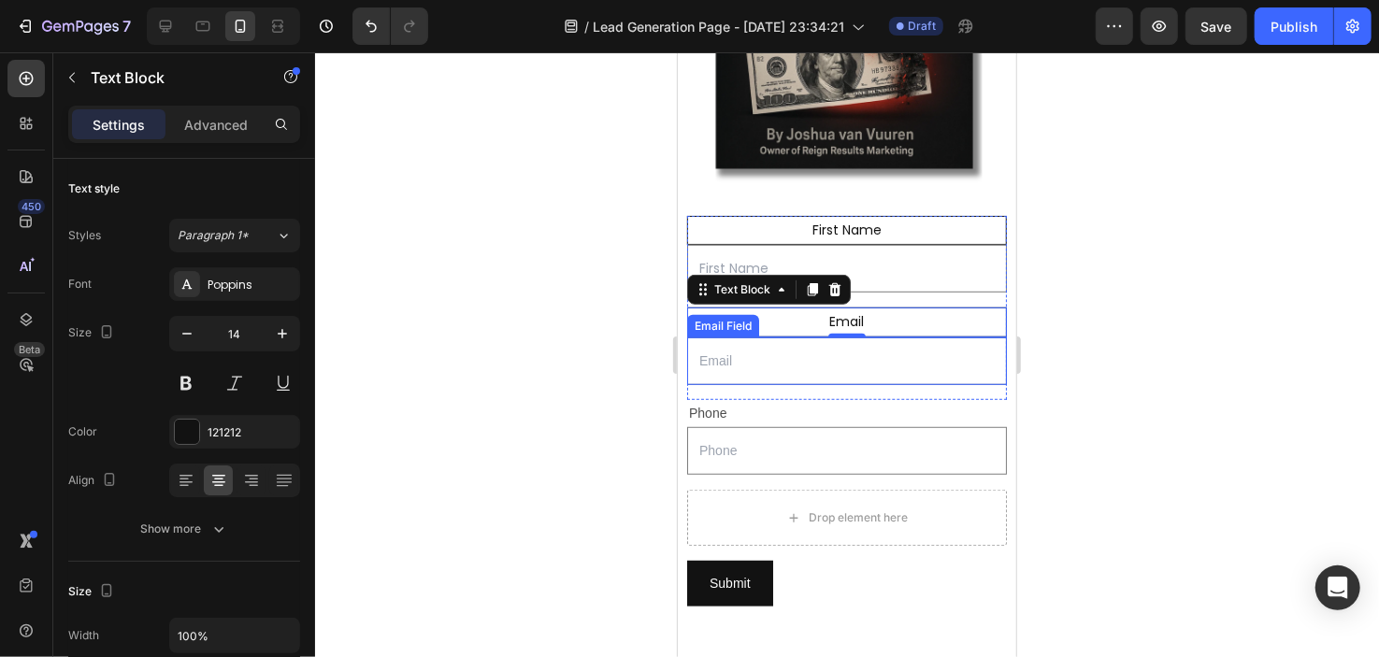
click at [744, 344] on input "email" at bounding box center [846, 361] width 320 height 48
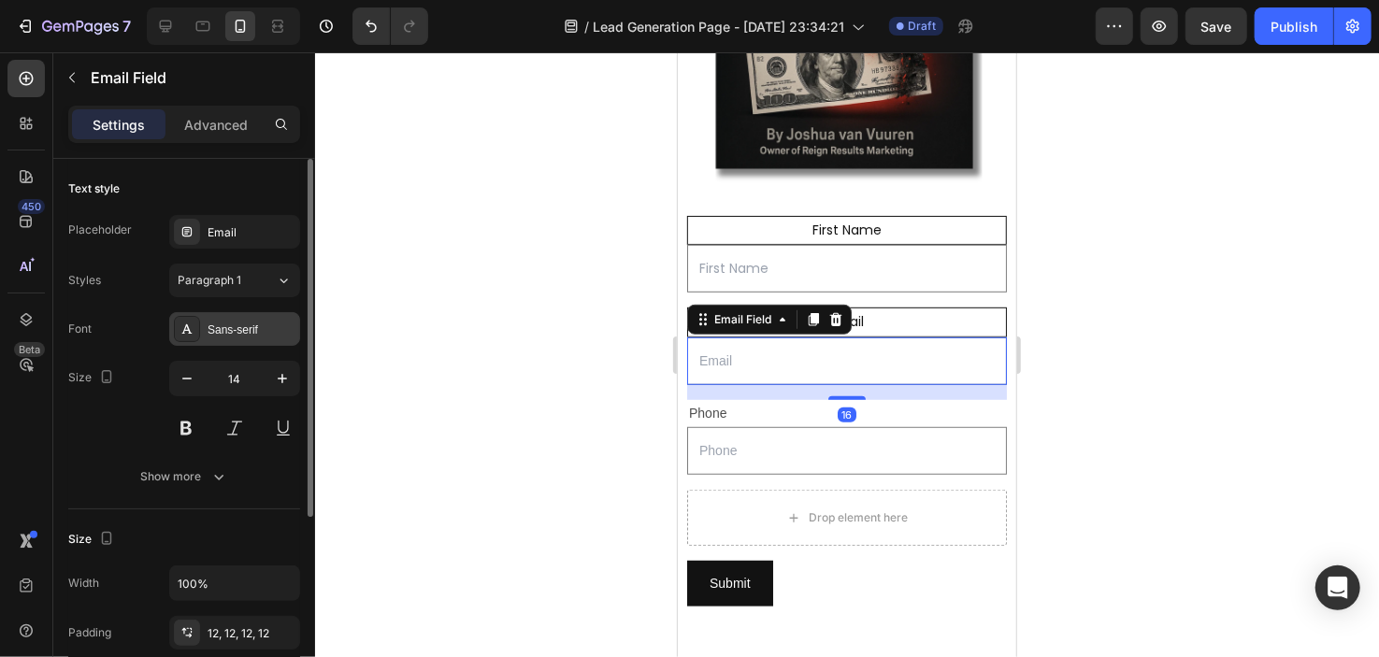
click at [252, 324] on div "Sans-serif" at bounding box center [252, 330] width 88 height 17
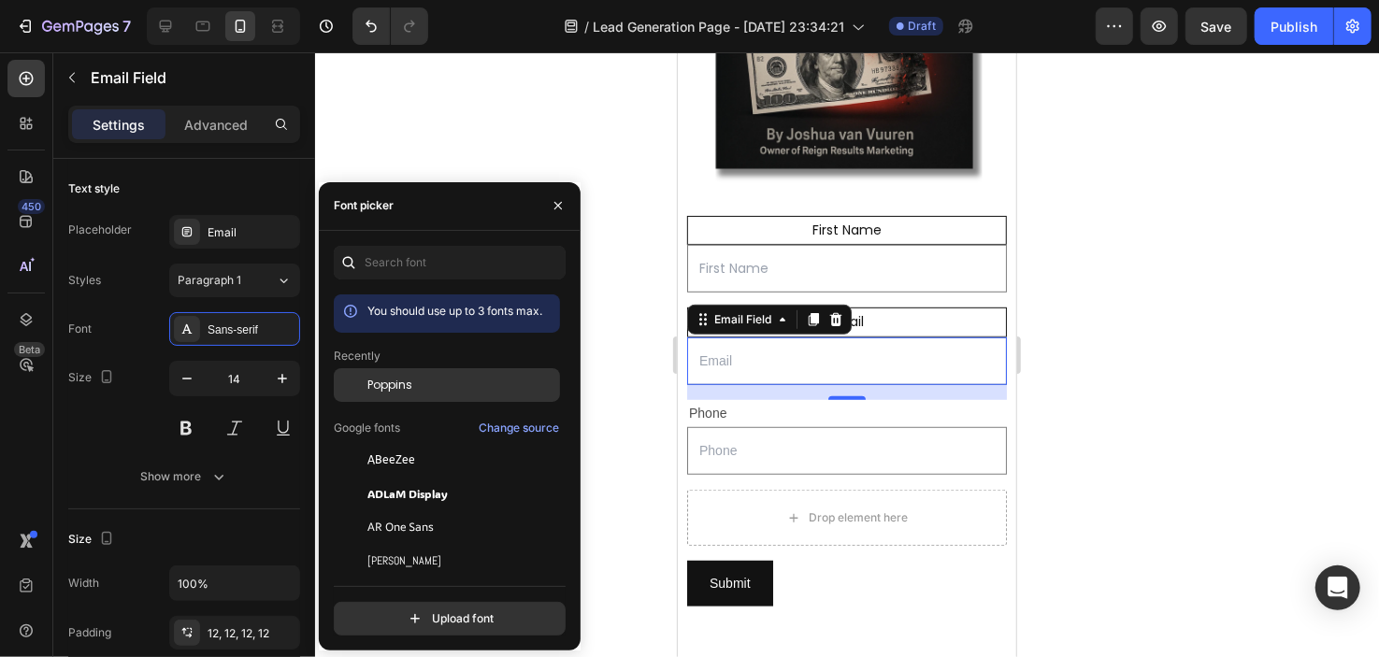
click at [413, 384] on div "Poppins" at bounding box center [462, 385] width 189 height 17
click at [188, 423] on button at bounding box center [186, 428] width 34 height 34
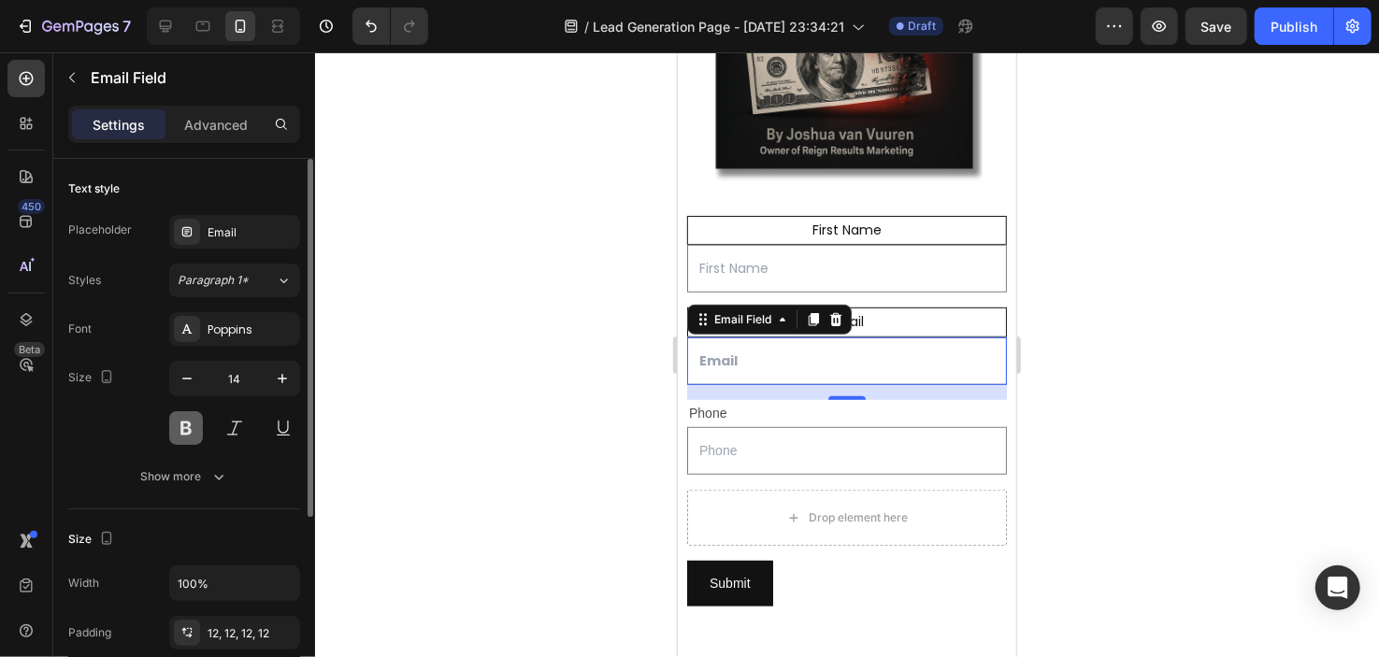
click at [188, 423] on button at bounding box center [186, 428] width 34 height 34
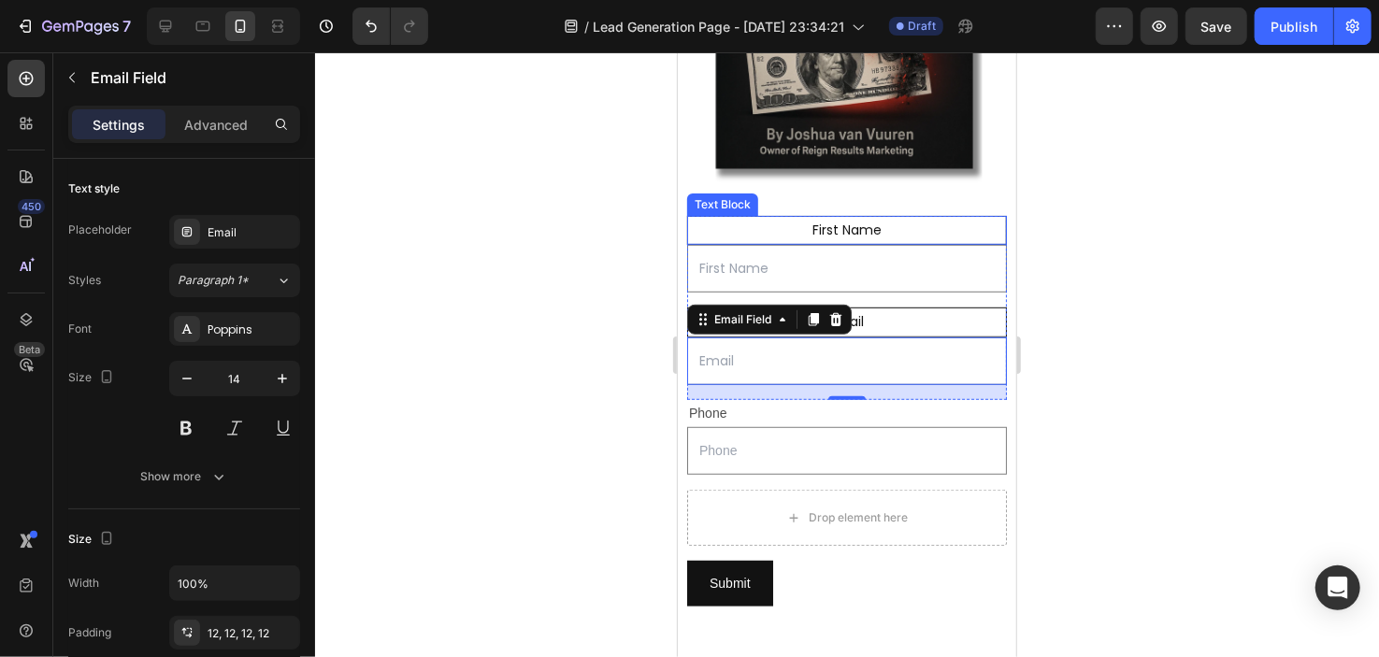
click at [841, 218] on p "First Name" at bounding box center [846, 229] width 314 height 23
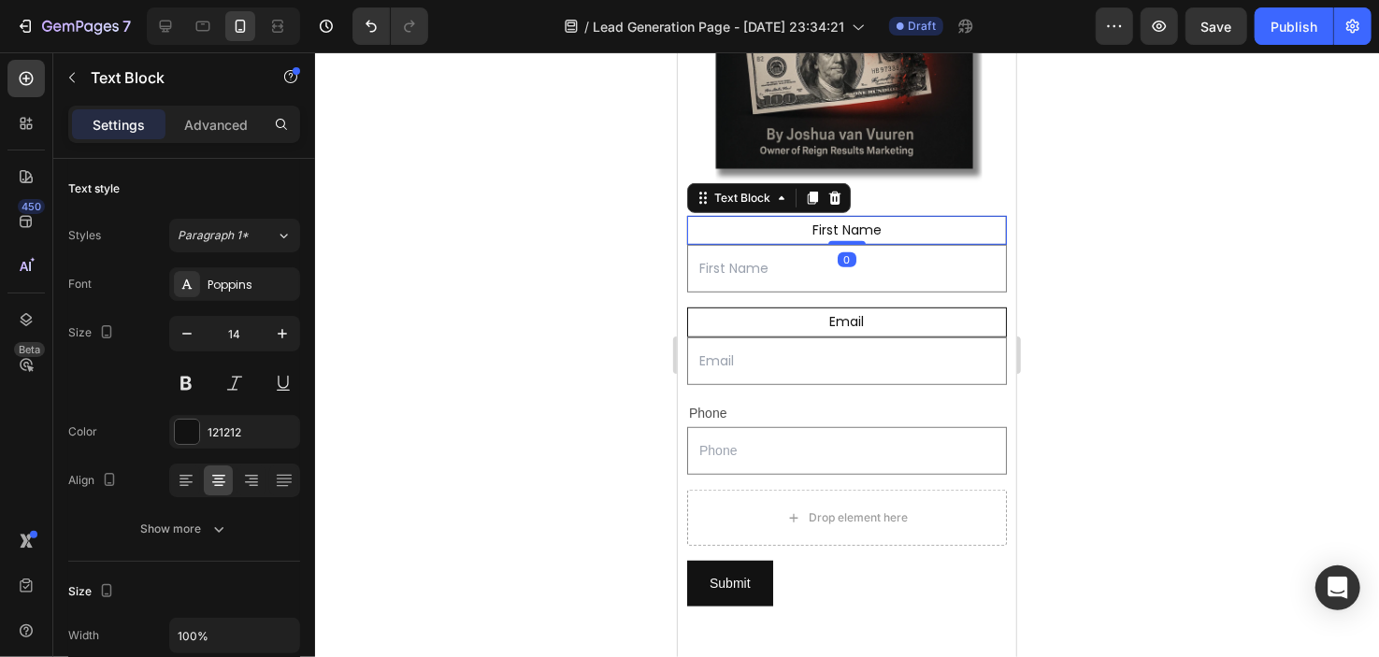
click at [841, 218] on p "First Name" at bounding box center [846, 229] width 314 height 23
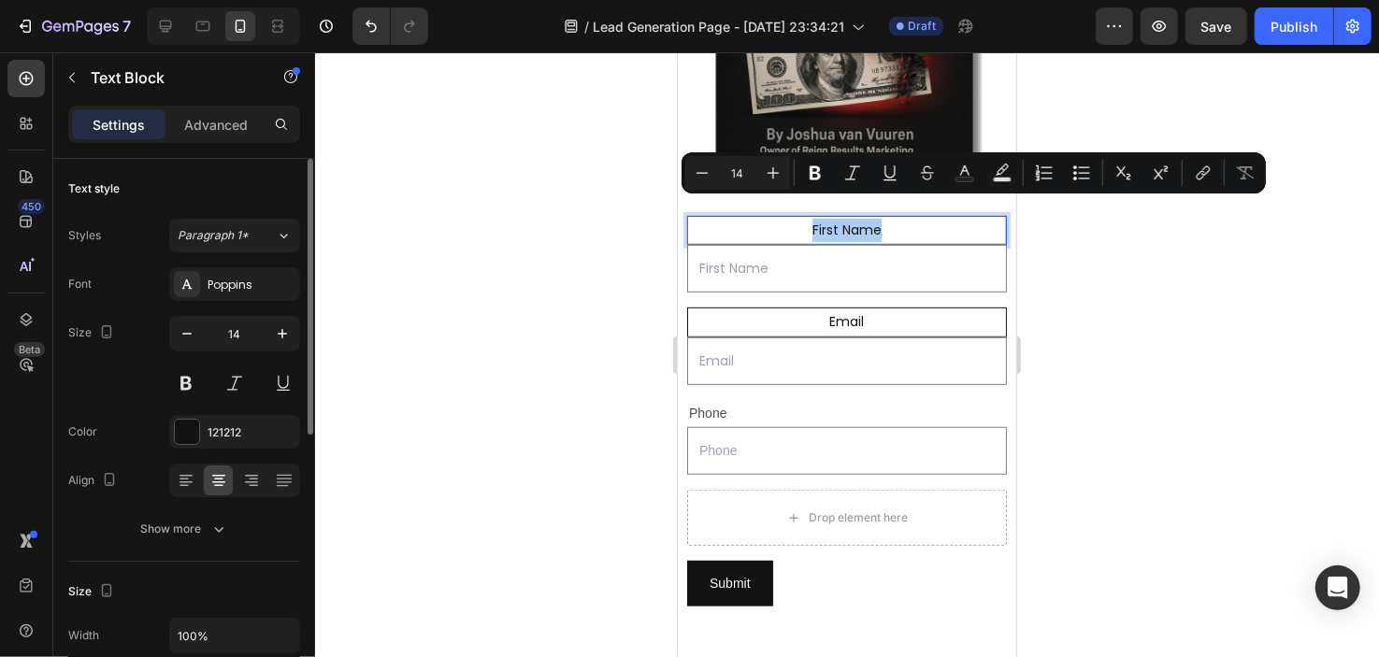
click at [165, 379] on div "Size 14" at bounding box center [184, 358] width 232 height 84
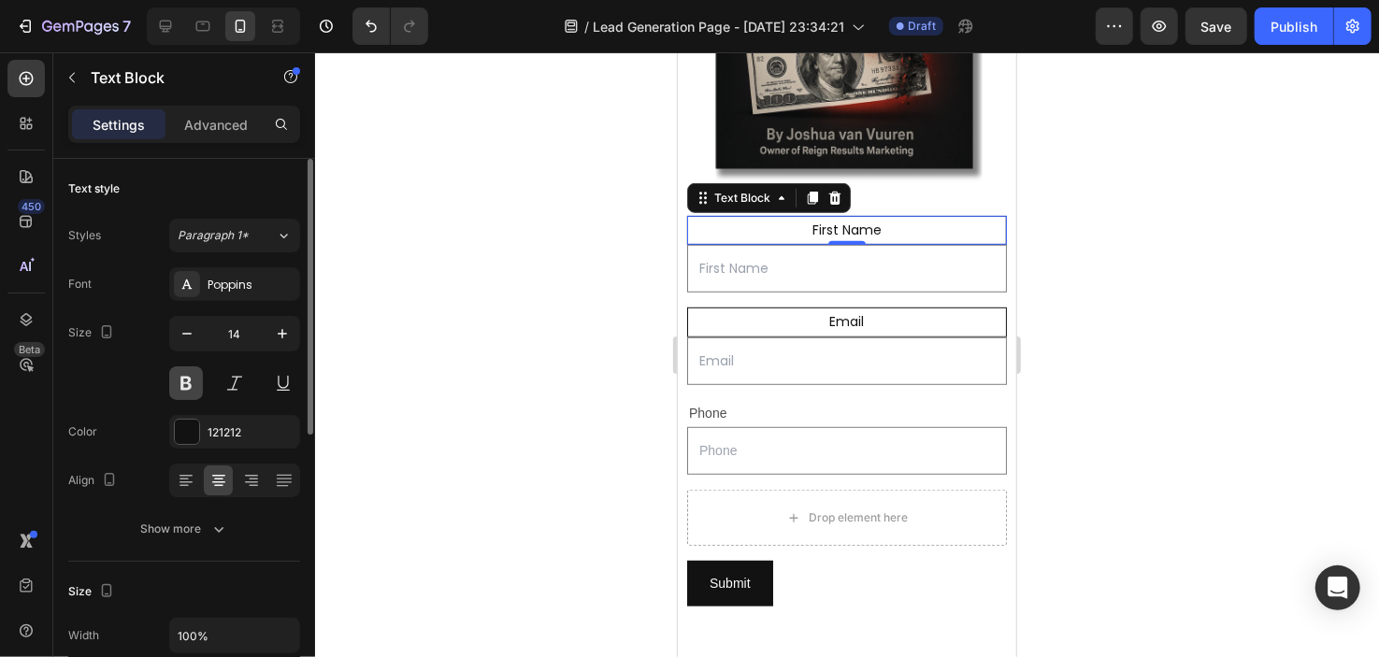
click at [173, 380] on button at bounding box center [186, 384] width 34 height 34
click at [176, 391] on button at bounding box center [186, 384] width 34 height 34
click at [784, 346] on input "email" at bounding box center [846, 361] width 320 height 48
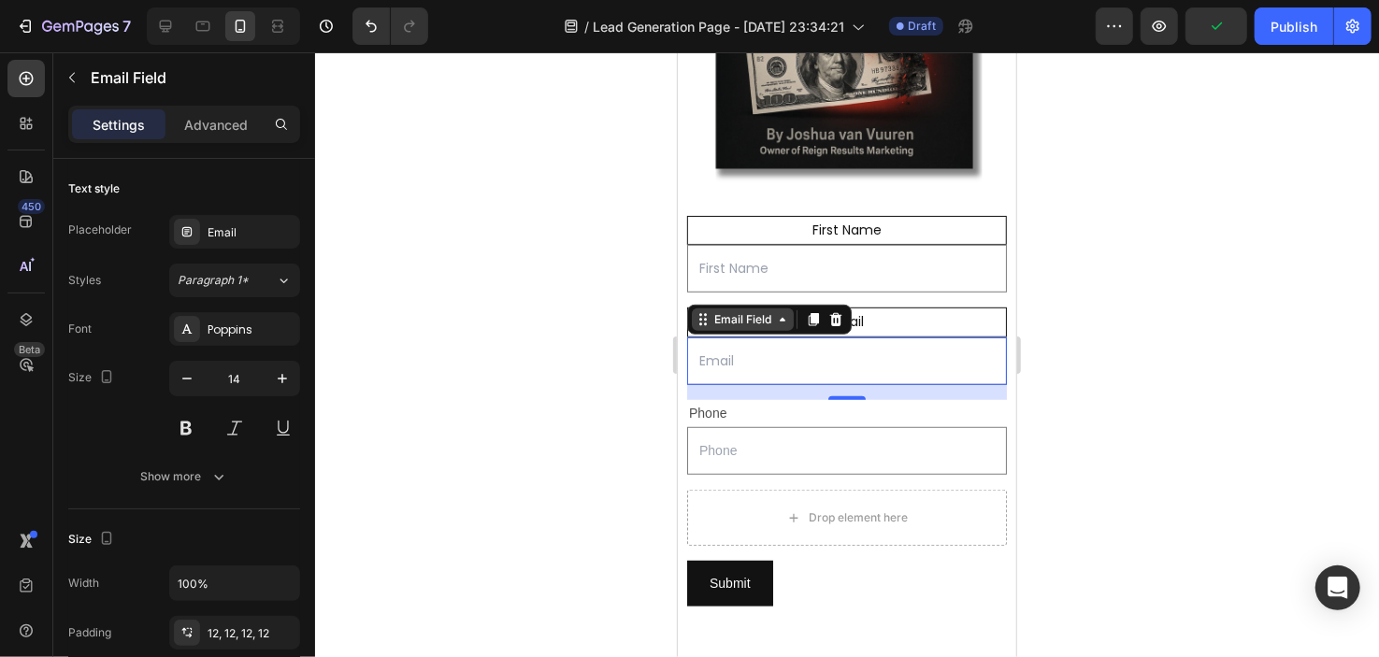
click at [762, 310] on div "Email Field" at bounding box center [742, 318] width 65 height 17
click at [759, 310] on div "Email Field" at bounding box center [742, 318] width 65 height 17
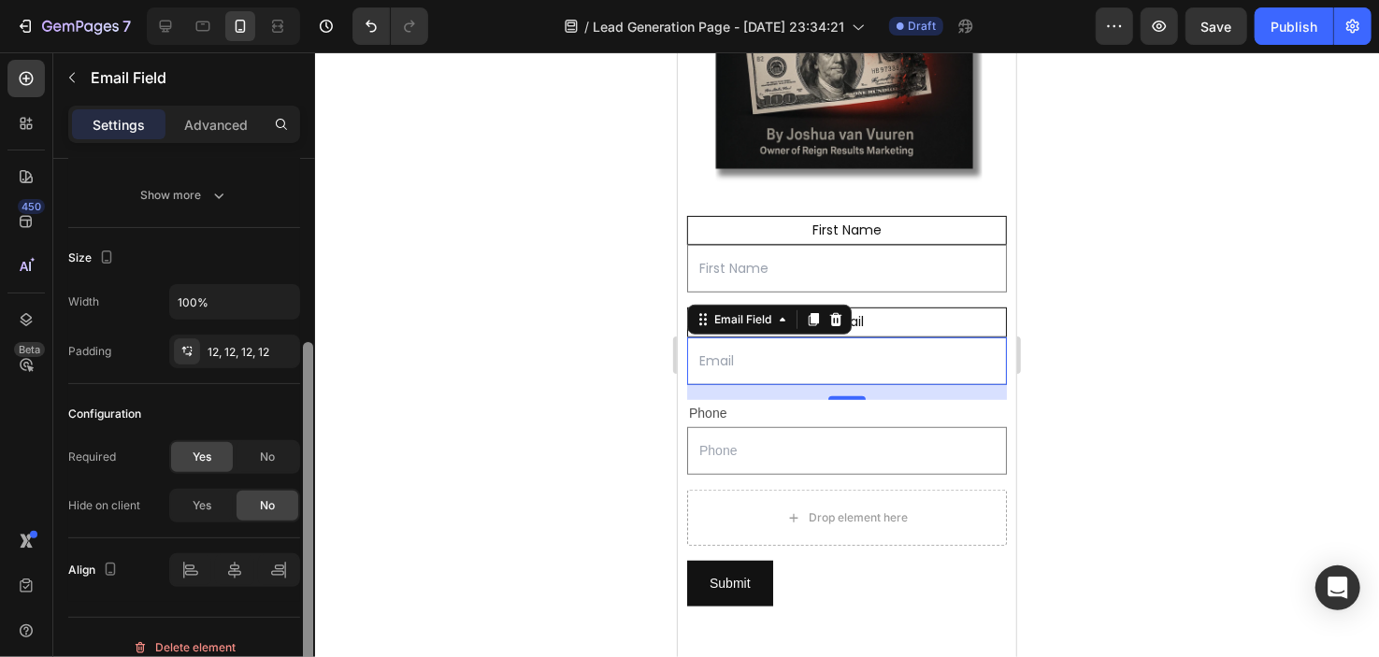
scroll to position [283, 0]
drag, startPoint x: 308, startPoint y: 460, endPoint x: 308, endPoint y: 645, distance: 185.2
click at [308, 645] on div at bounding box center [308, 519] width 10 height 358
click at [728, 440] on input "text" at bounding box center [846, 450] width 320 height 48
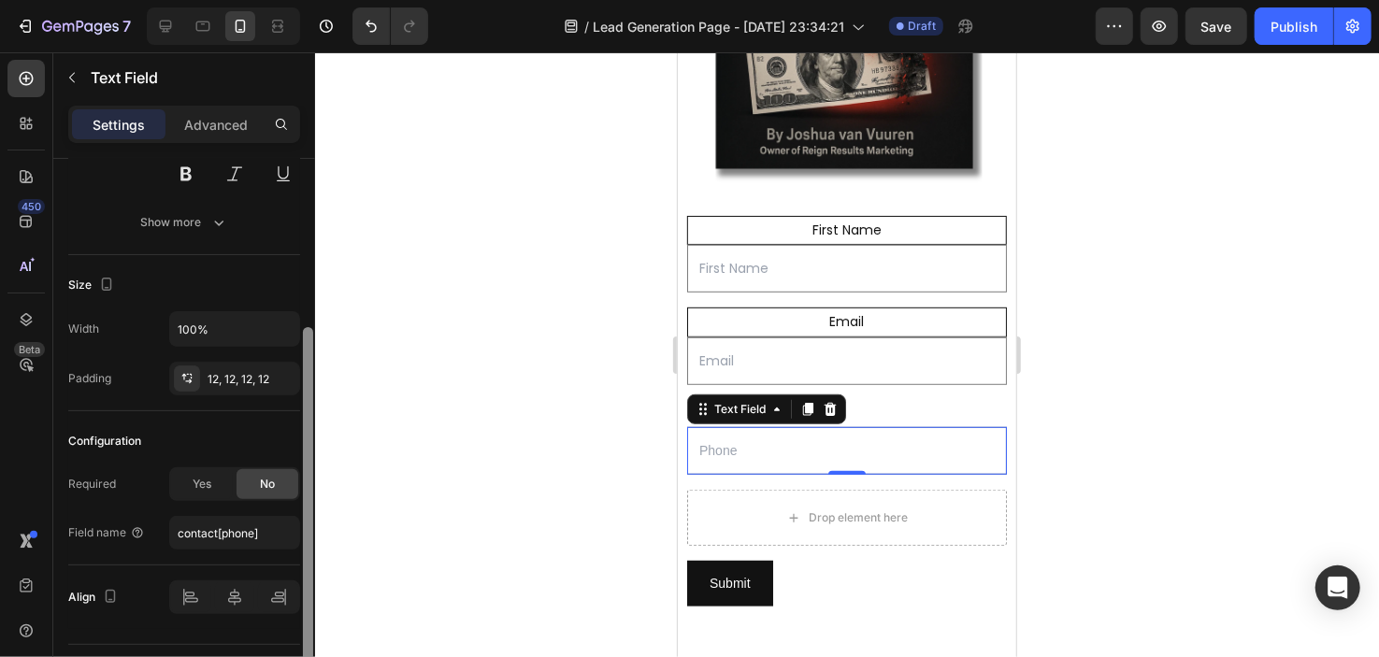
scroll to position [262, 0]
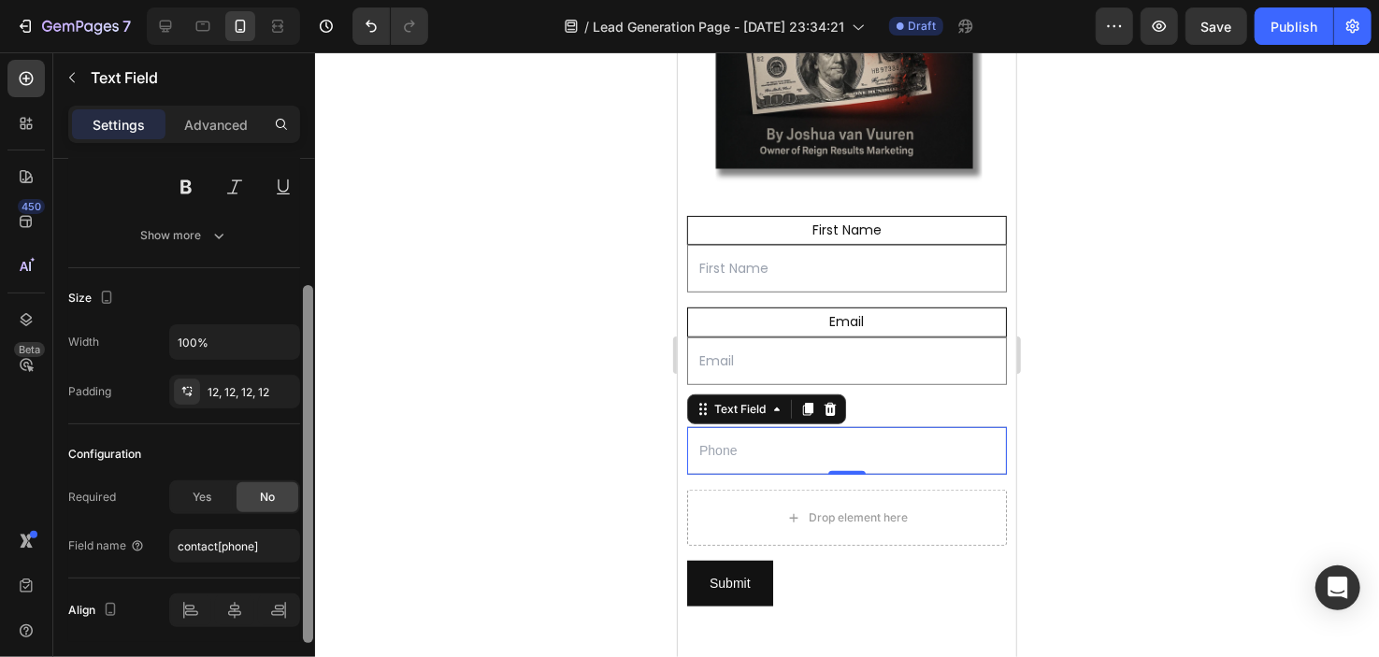
drag, startPoint x: 310, startPoint y: 426, endPoint x: 318, endPoint y: 591, distance: 164.8
click at [318, 0] on div "7 / Lead Generation Page - [DATE] 23:34:21 Draft Preview Save Publish 450 Beta …" at bounding box center [689, 0] width 1379 height 0
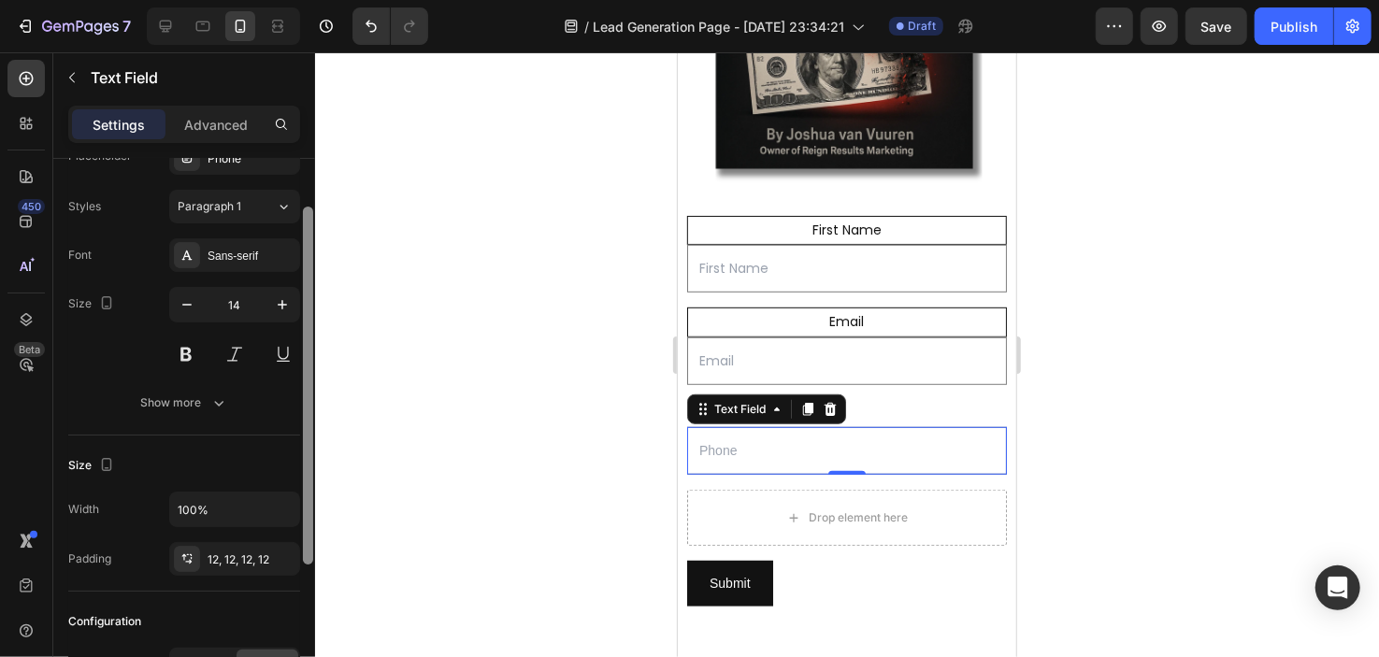
scroll to position [37, 0]
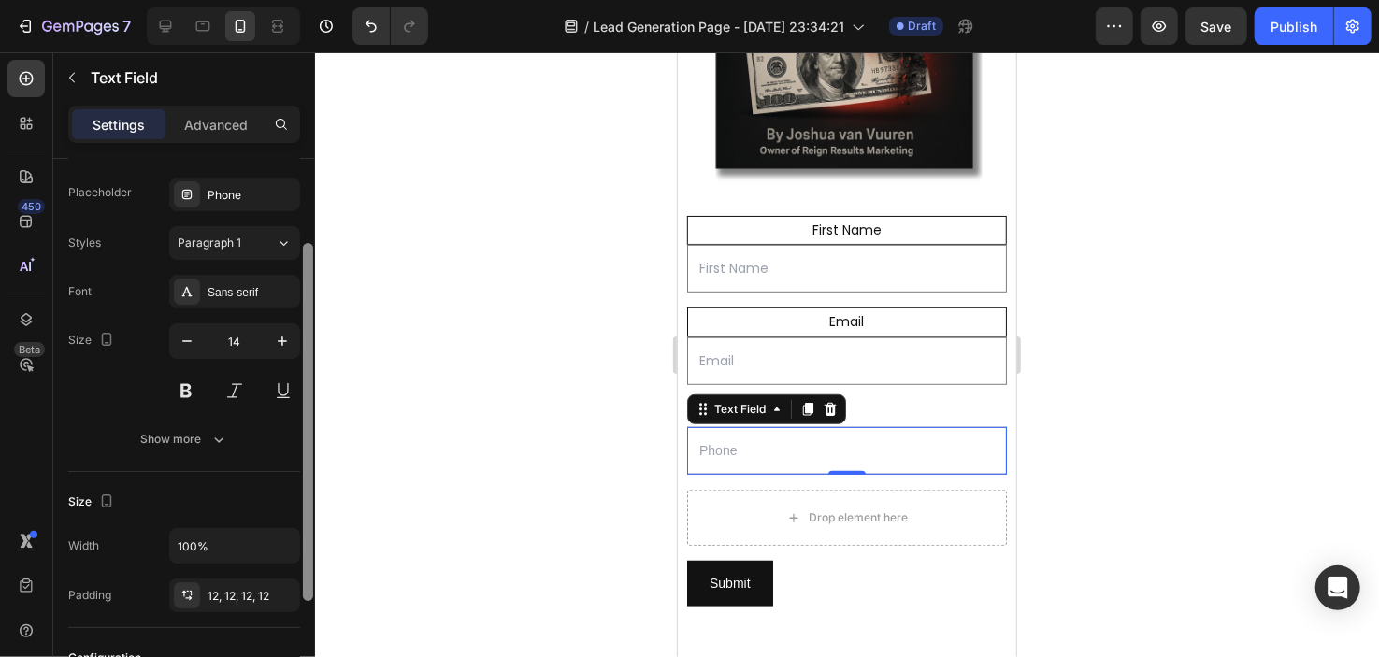
drag, startPoint x: 310, startPoint y: 532, endPoint x: 310, endPoint y: 393, distance: 139.3
click at [310, 393] on div at bounding box center [308, 422] width 10 height 358
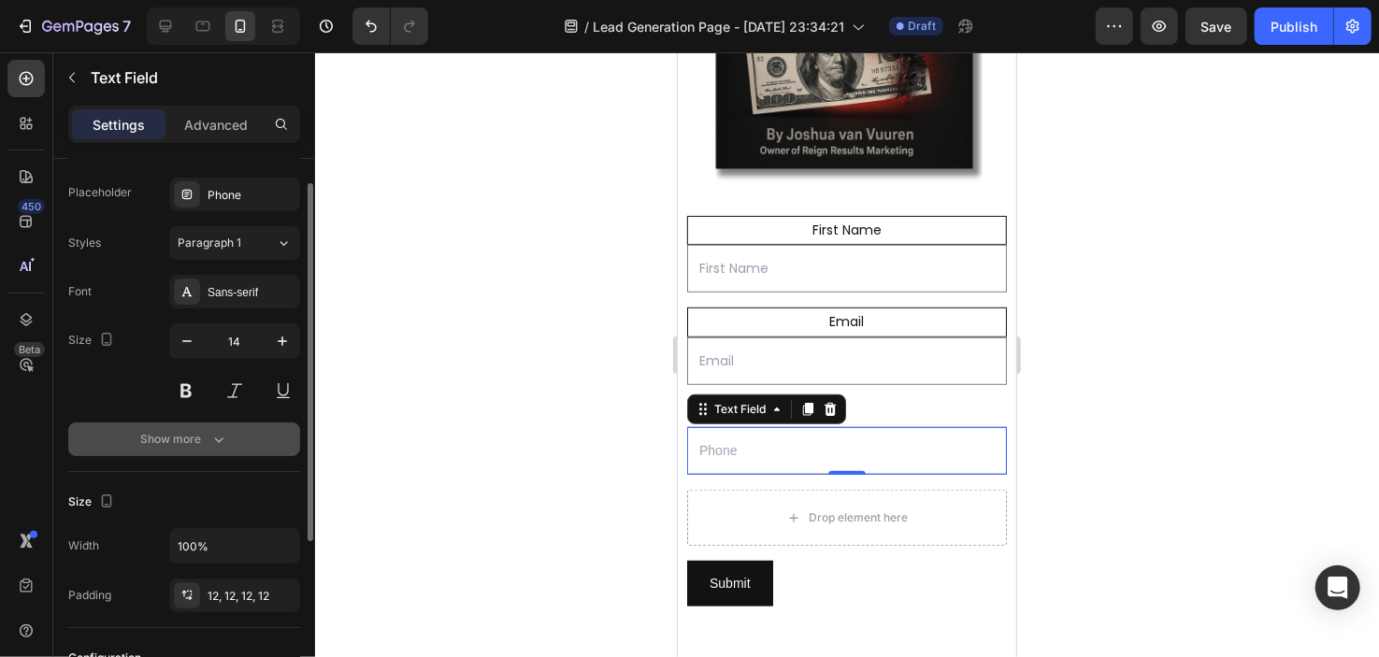
click at [210, 444] on icon "button" at bounding box center [218, 439] width 19 height 19
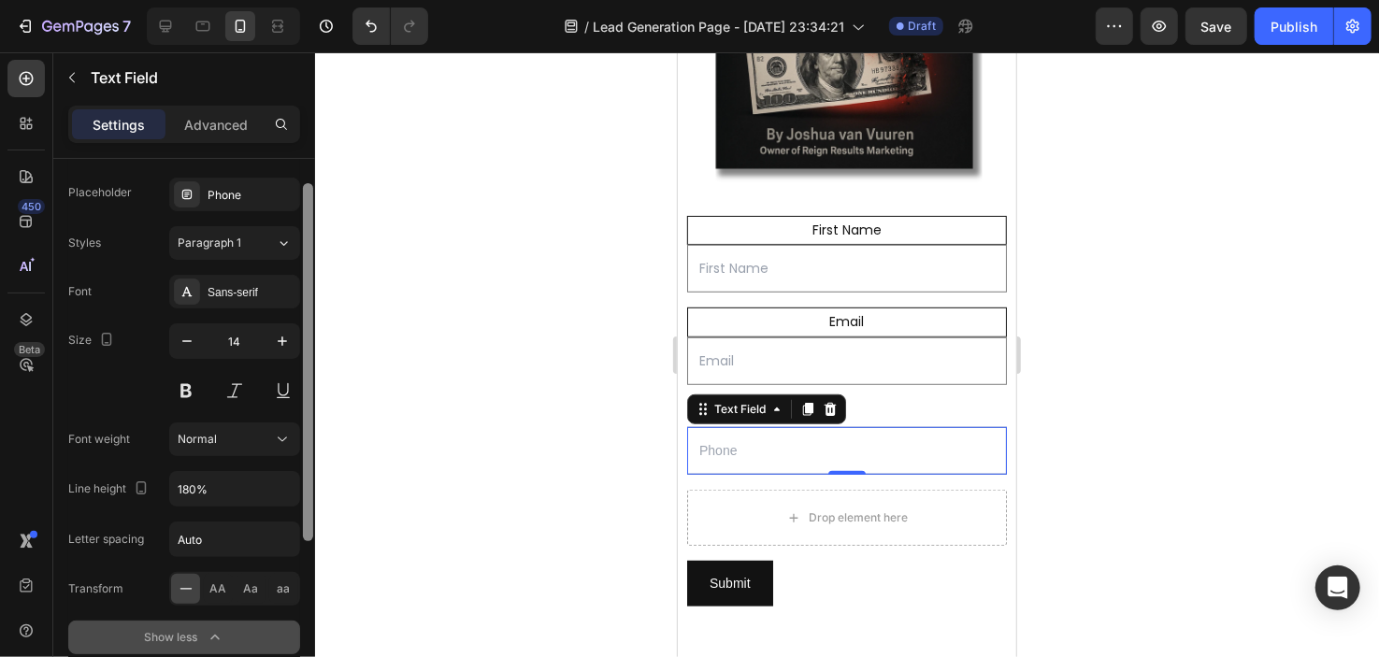
scroll to position [0, 0]
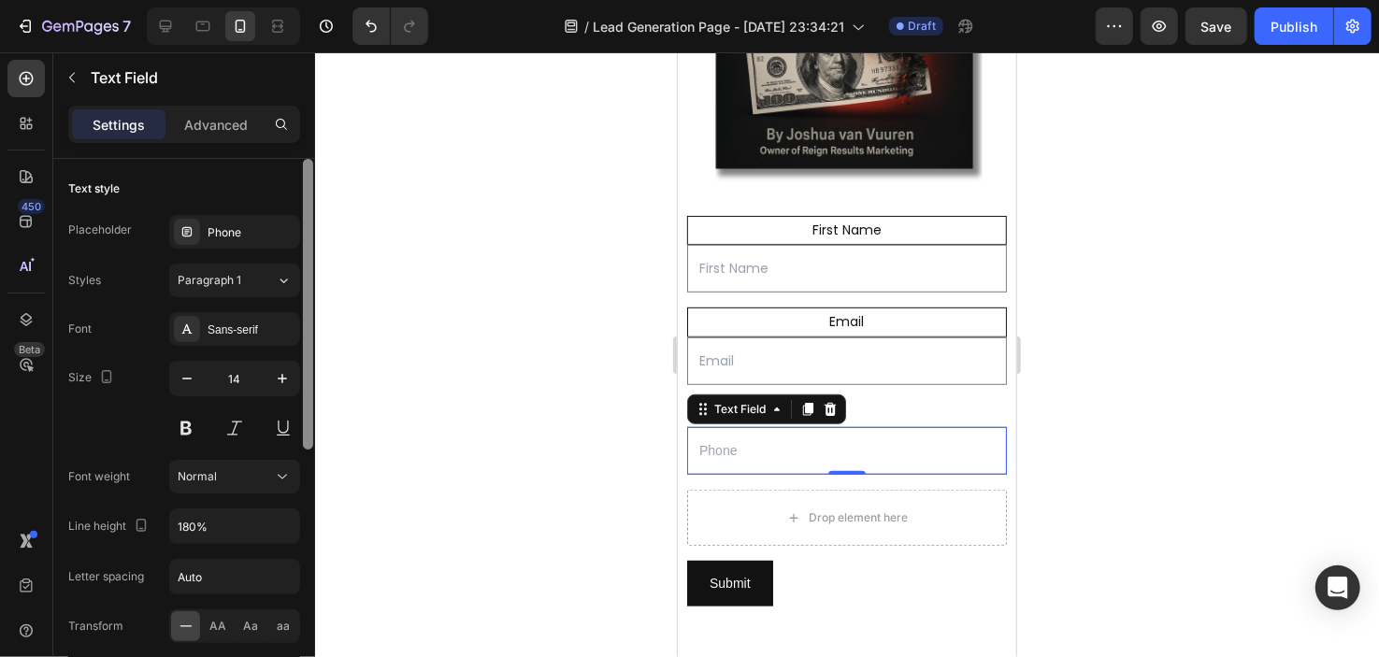
drag, startPoint x: 311, startPoint y: 351, endPoint x: 321, endPoint y: 265, distance: 86.5
click at [321, 0] on div "7 / Lead Generation Page - [DATE] 23:34:21 Draft Preview Save Publish 450 Beta …" at bounding box center [689, 0] width 1379 height 0
click at [537, 363] on div at bounding box center [847, 354] width 1064 height 605
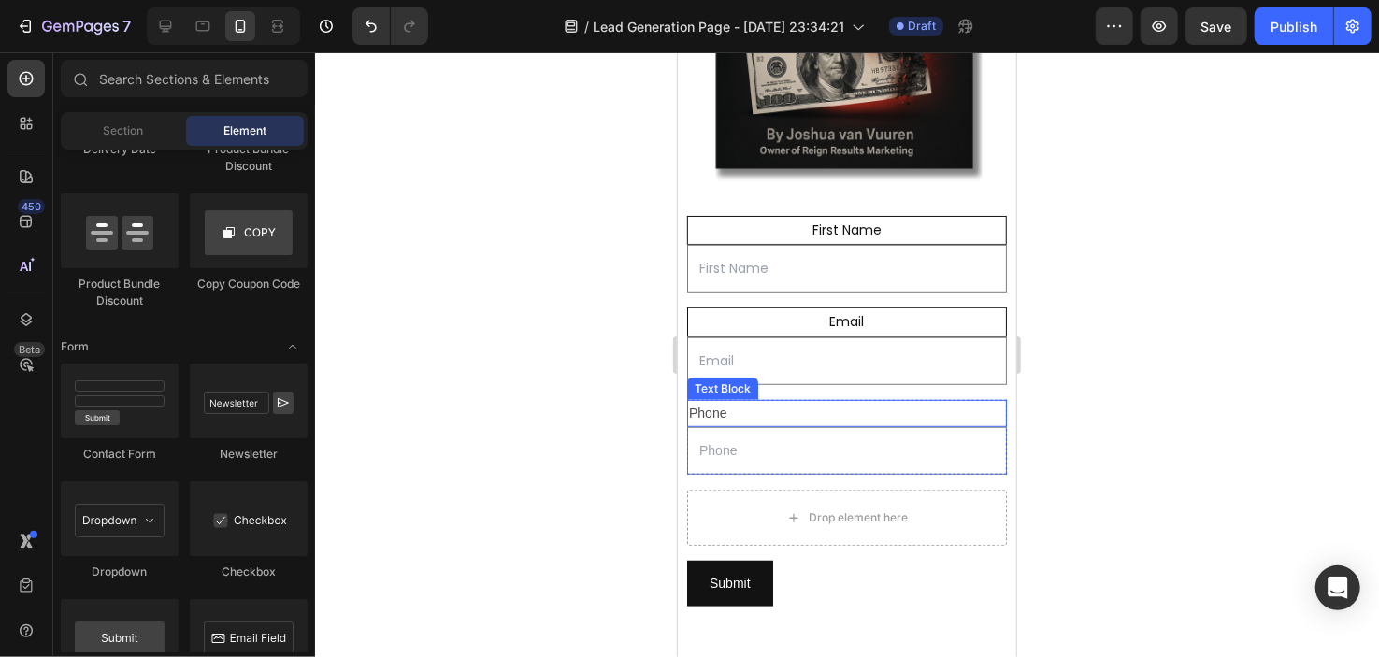
click at [709, 399] on div "Phone" at bounding box center [846, 412] width 320 height 27
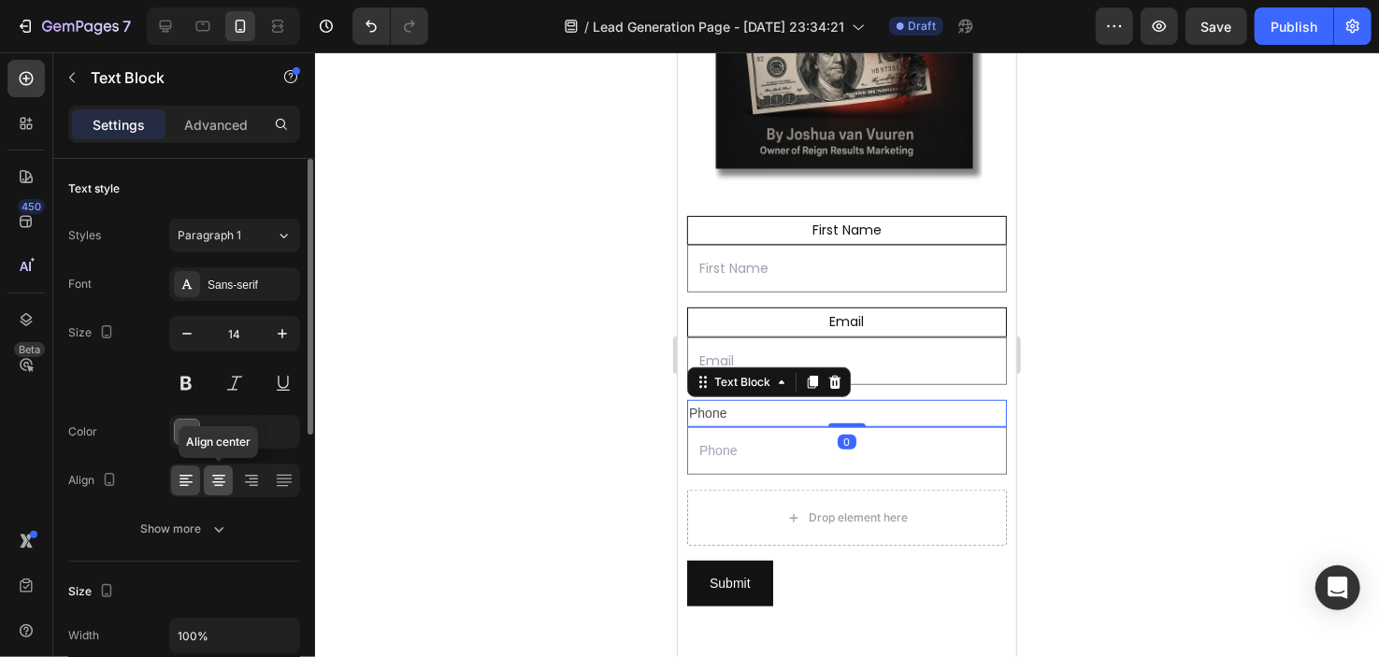
click at [217, 476] on icon at bounding box center [218, 480] width 19 height 19
click at [251, 273] on div "Sans-serif" at bounding box center [234, 284] width 131 height 34
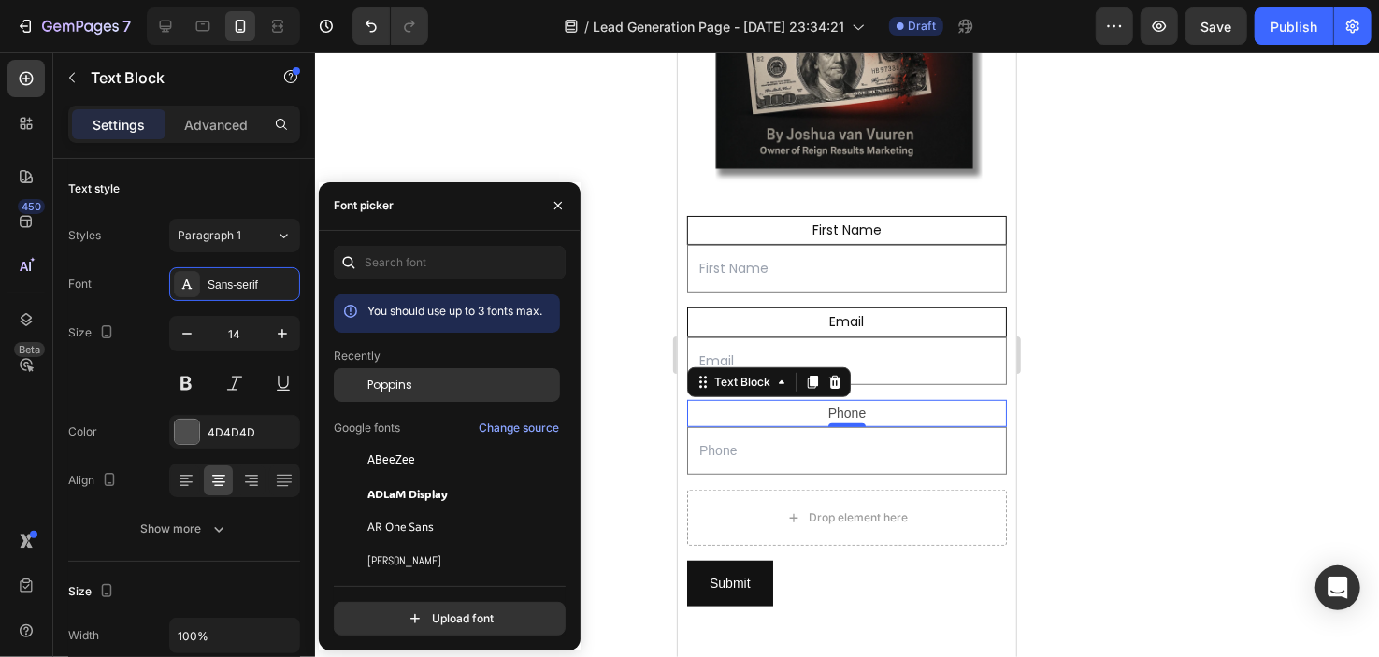
click at [393, 385] on span "Poppins" at bounding box center [390, 385] width 45 height 17
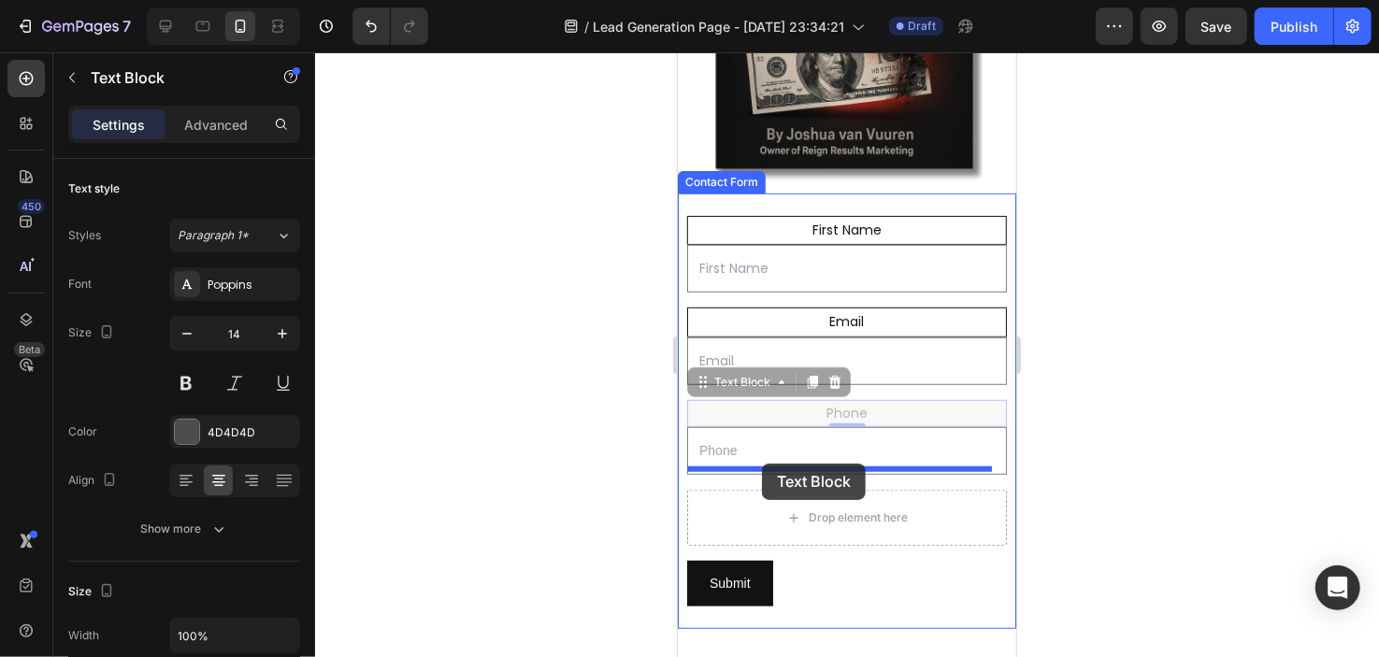
drag, startPoint x: 747, startPoint y: 361, endPoint x: 761, endPoint y: 463, distance: 102.9
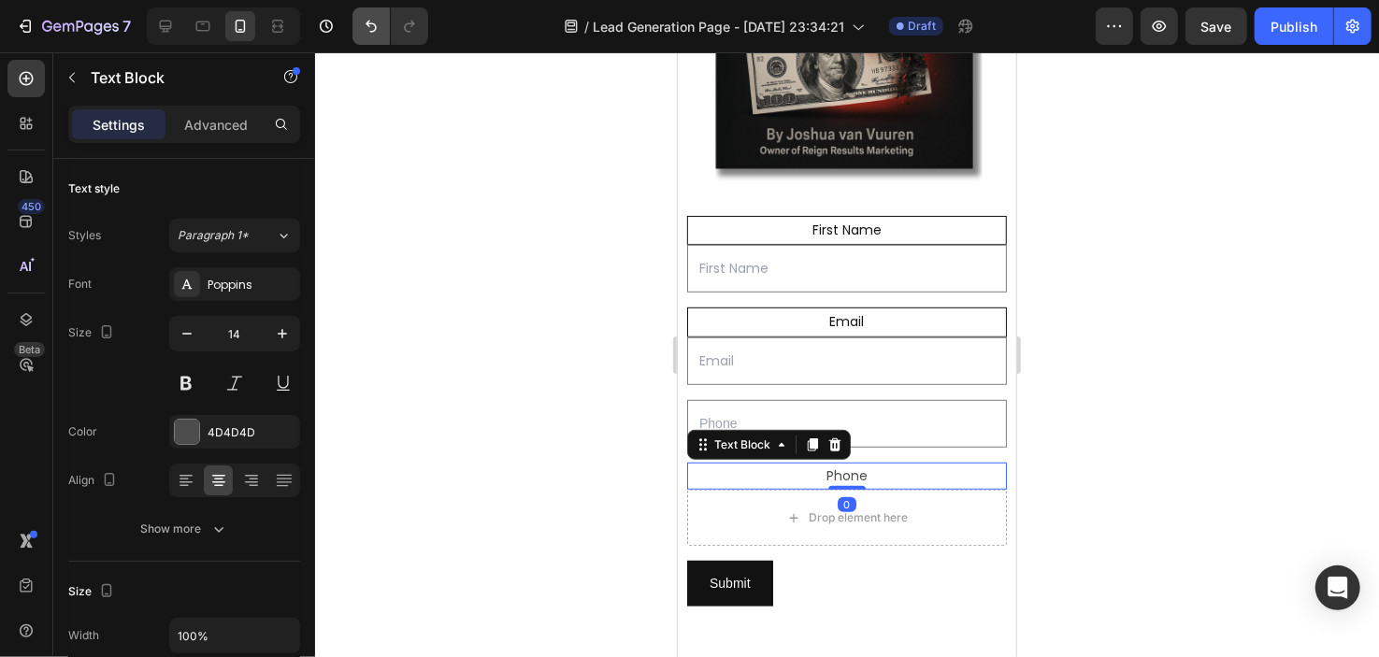
click at [368, 32] on icon "Undo/Redo" at bounding box center [371, 26] width 19 height 19
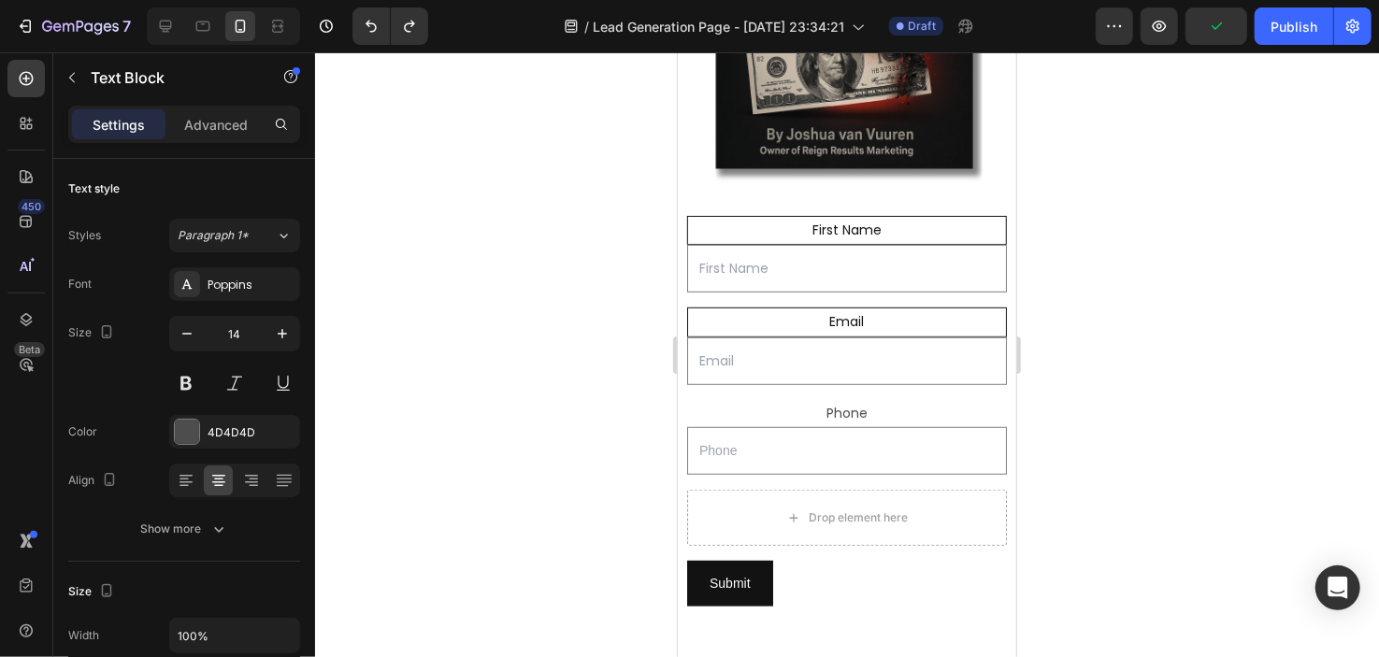
click at [840, 399] on div "Phone" at bounding box center [846, 412] width 320 height 27
click at [769, 403] on p "Phone" at bounding box center [846, 412] width 316 height 23
click at [828, 401] on p "Phone" at bounding box center [846, 412] width 316 height 23
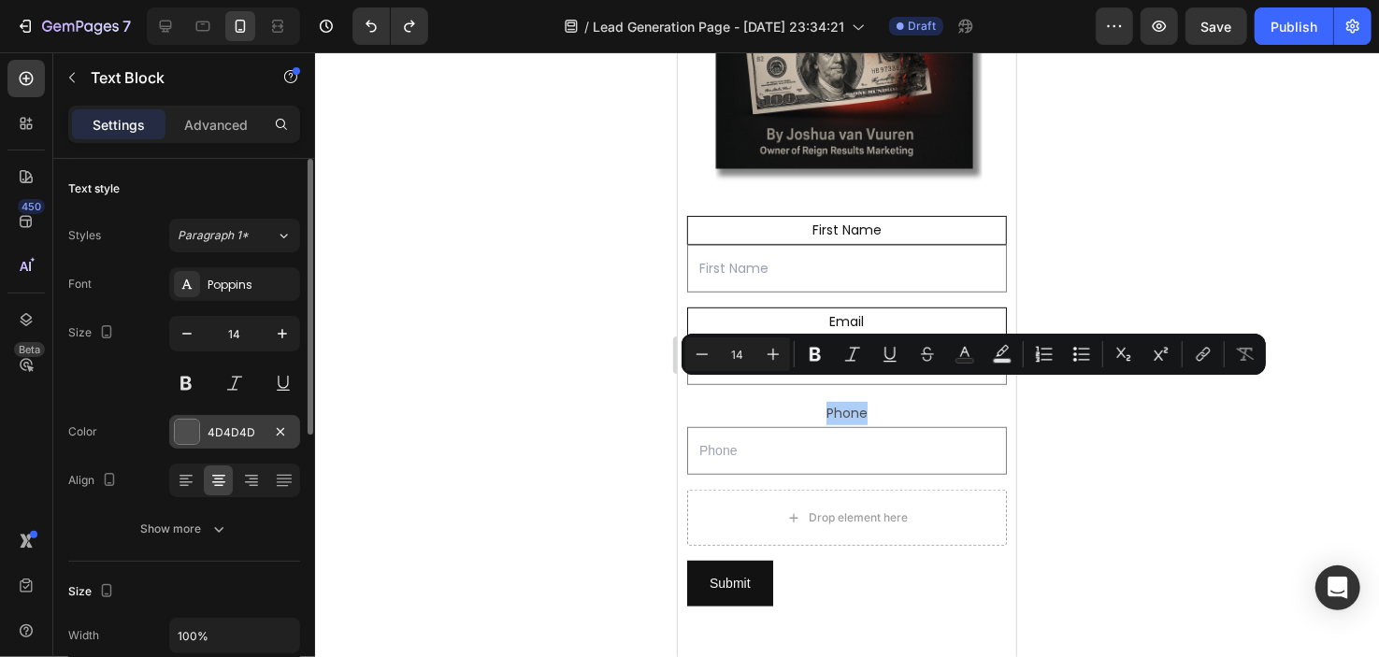
click at [228, 426] on div "4D4D4D" at bounding box center [235, 433] width 54 height 17
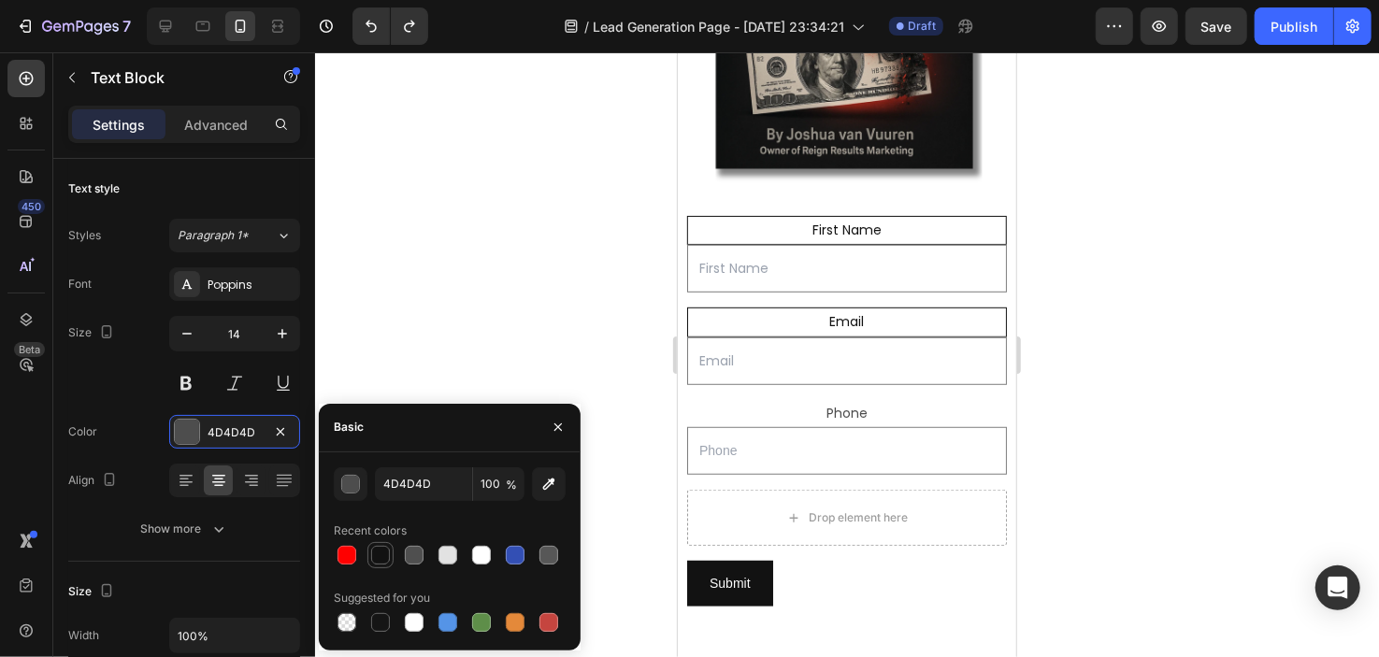
click at [386, 553] on div at bounding box center [380, 555] width 19 height 19
type input "121212"
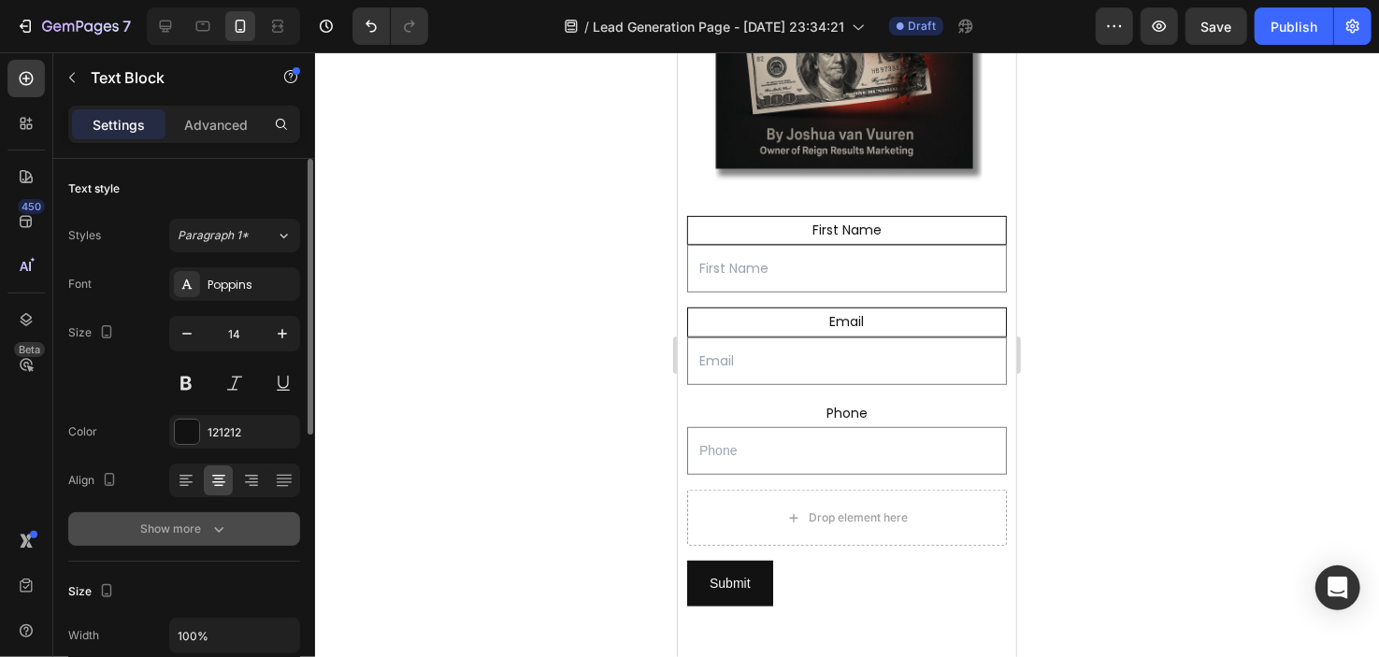
click at [230, 522] on button "Show more" at bounding box center [184, 529] width 232 height 34
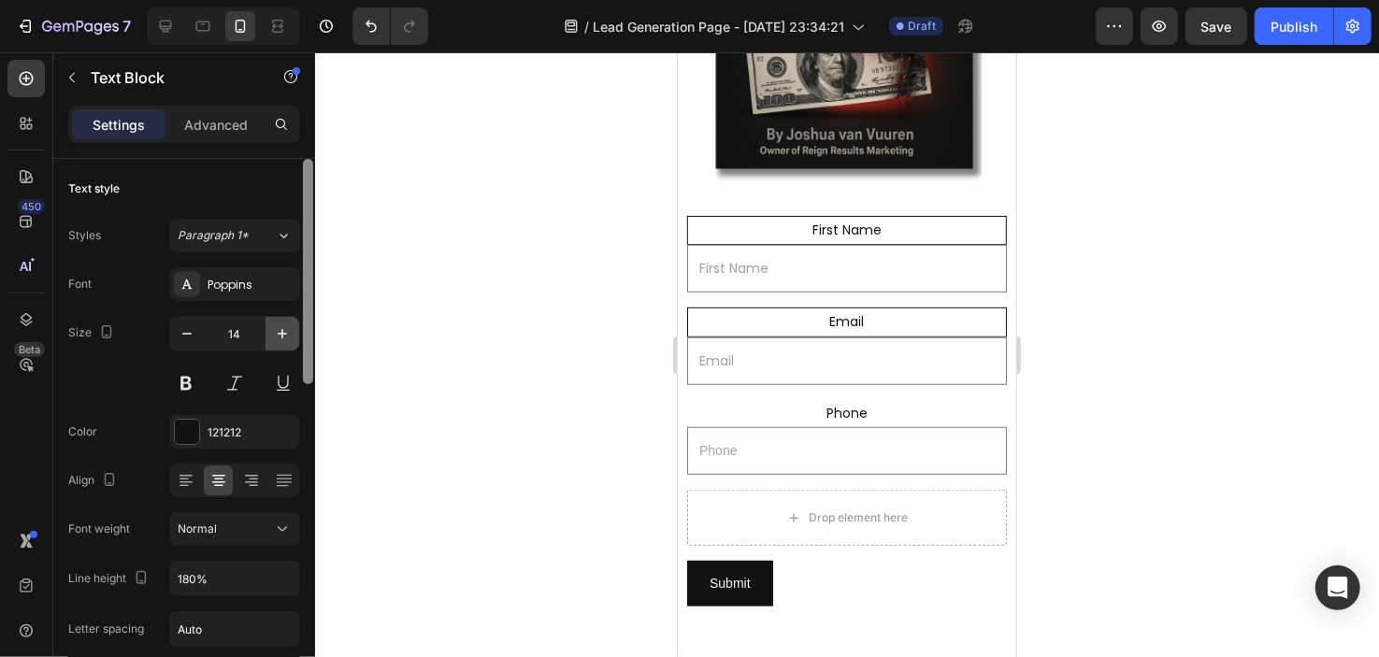
drag, startPoint x: 310, startPoint y: 385, endPoint x: 284, endPoint y: 336, distance: 55.6
click at [284, 336] on div "Text style Styles Paragraph 1* Font Poppins Size 14 Color 121212 Align Font wei…" at bounding box center [184, 435] width 262 height 552
click at [794, 401] on p "Phone" at bounding box center [846, 412] width 316 height 23
click at [851, 401] on p "Phone" at bounding box center [846, 412] width 316 height 23
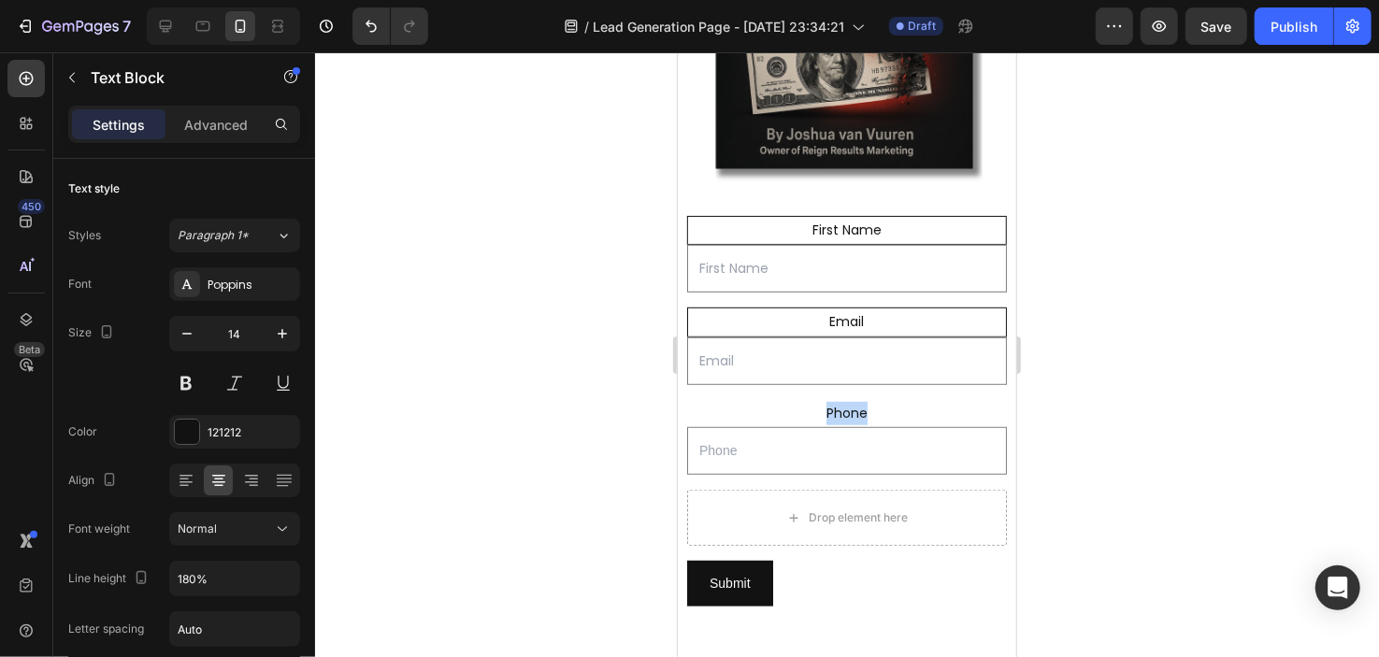
click at [851, 401] on p "Phone" at bounding box center [846, 412] width 316 height 23
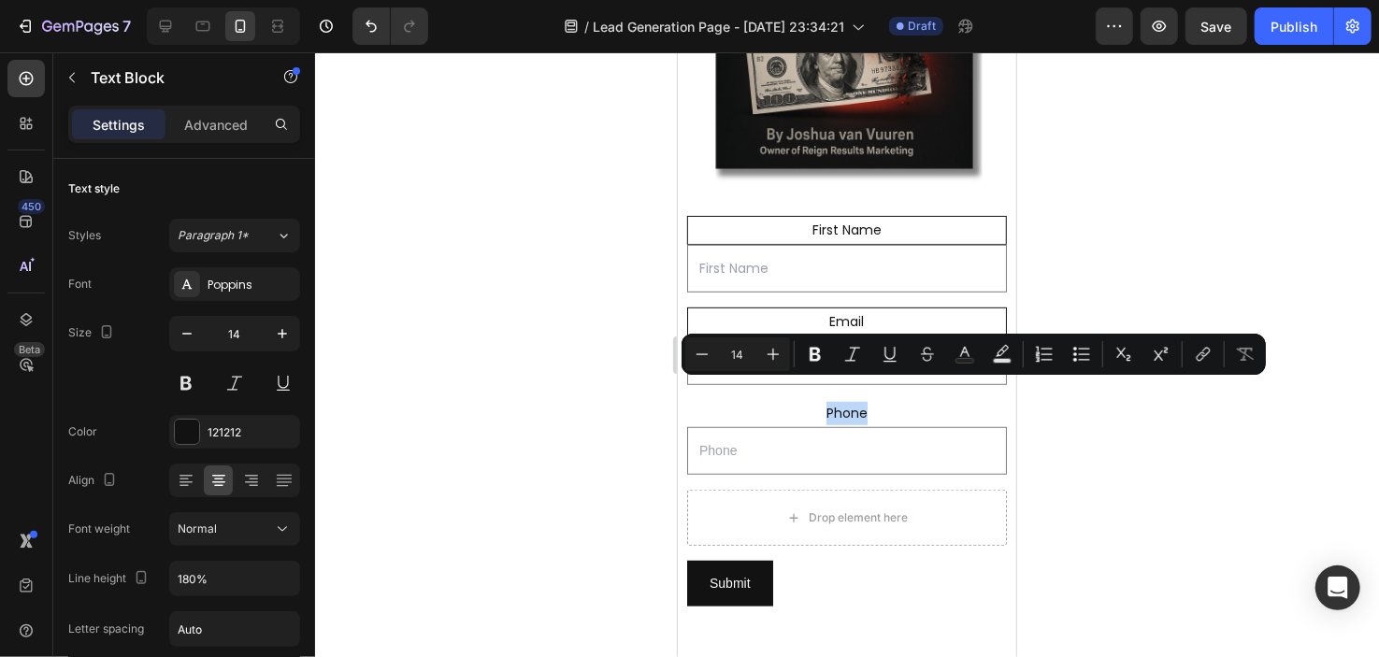
click at [891, 401] on p "Phone" at bounding box center [846, 412] width 316 height 23
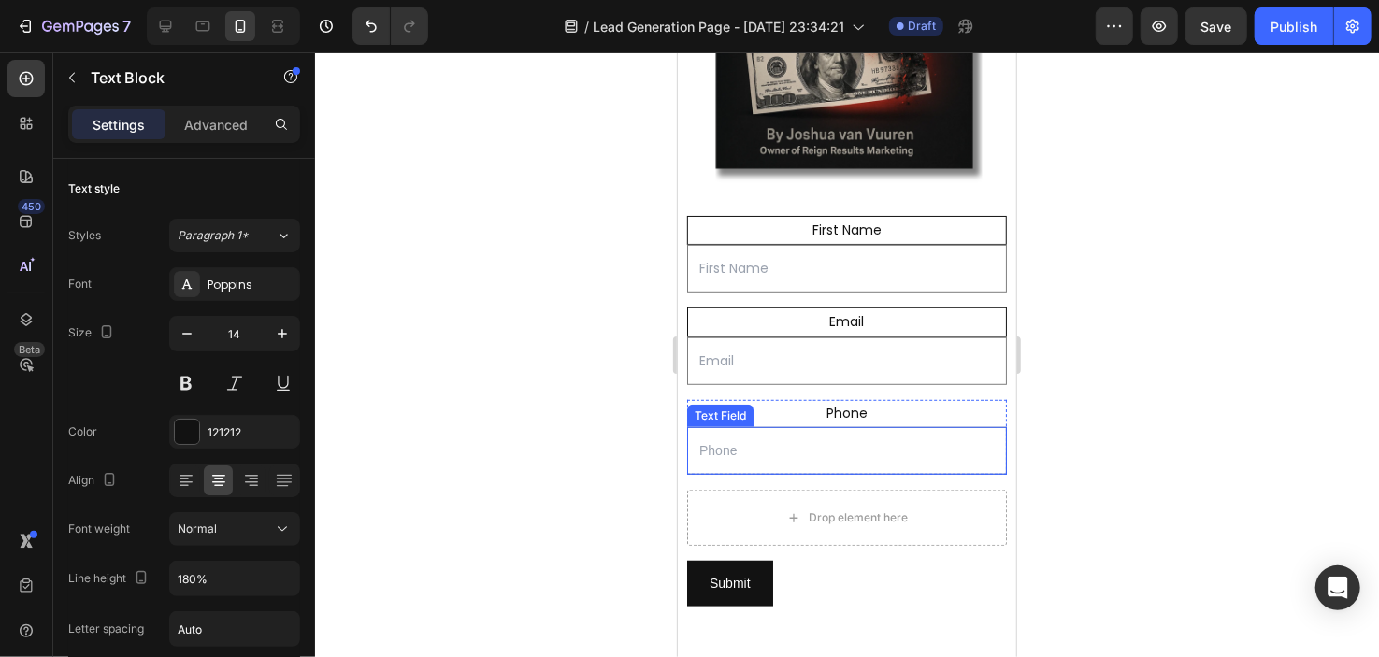
click at [844, 464] on div "First Name Text Block Text Field Email Text Block Email Field Row Phone Text Bl…" at bounding box center [846, 411] width 339 height 436
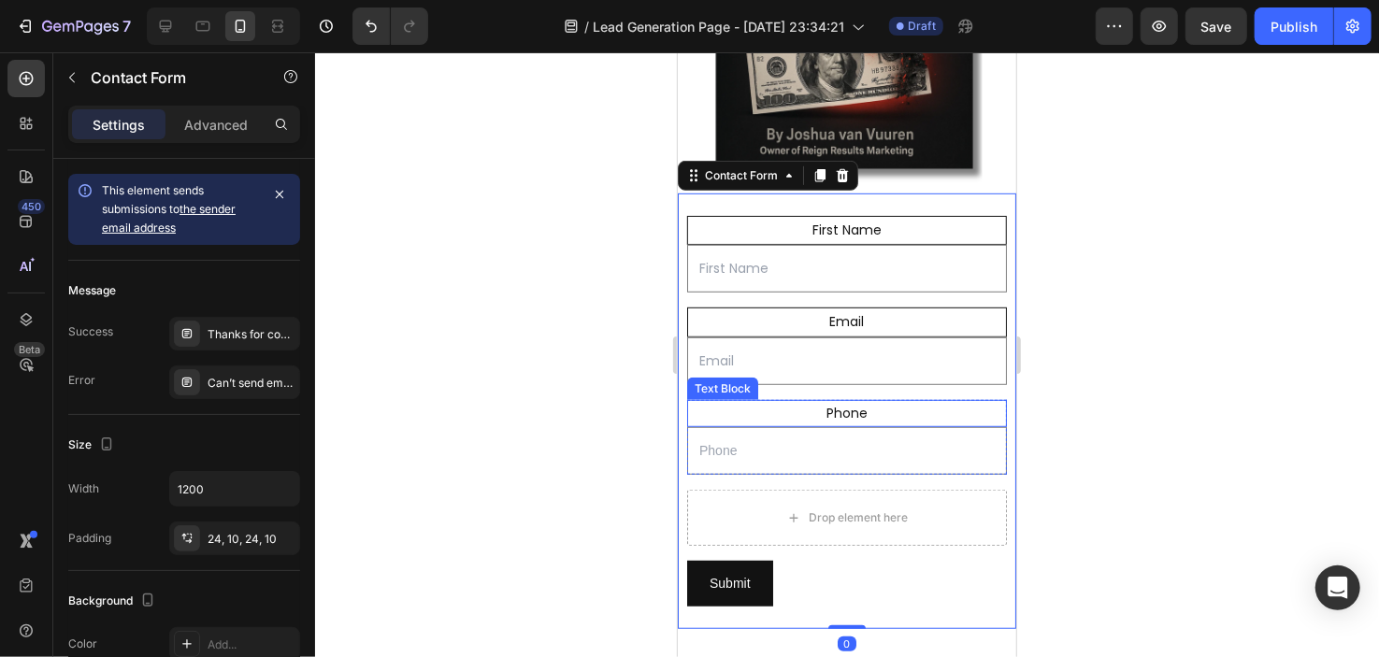
click at [967, 401] on p "Phone" at bounding box center [846, 412] width 316 height 23
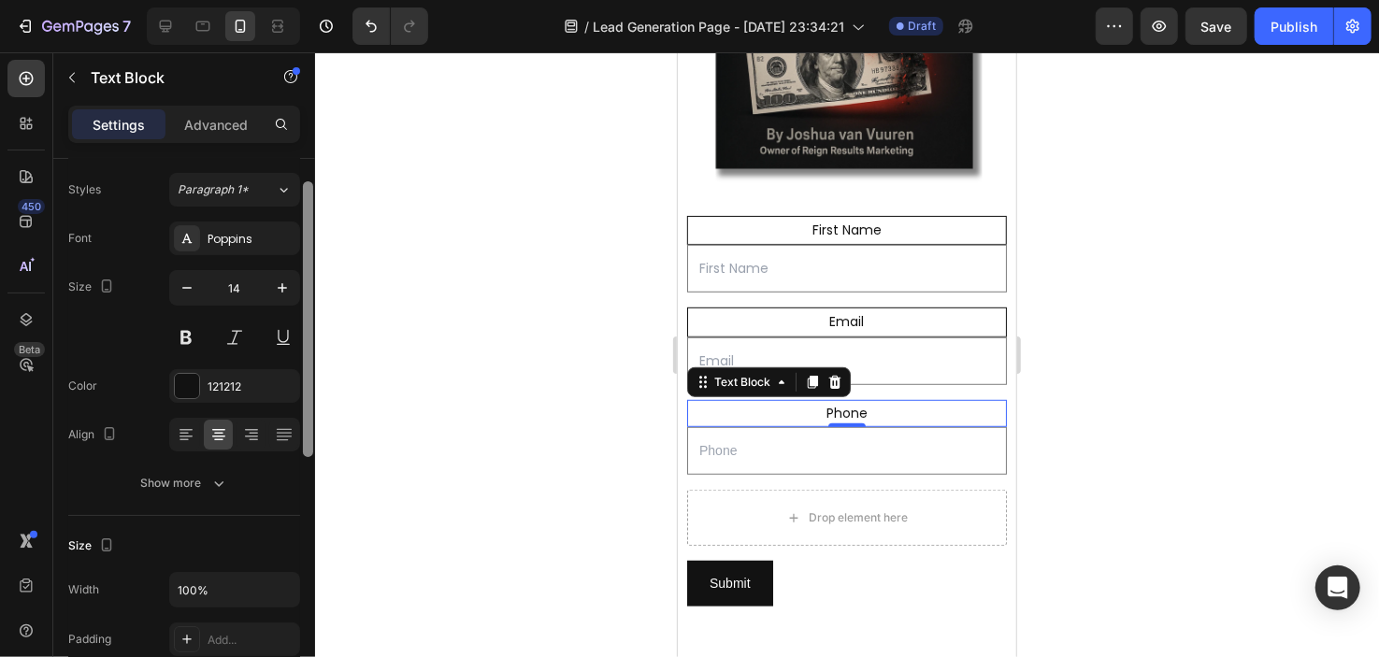
drag, startPoint x: 303, startPoint y: 409, endPoint x: 268, endPoint y: 472, distance: 72.4
click at [284, 459] on div "Text style Styles Paragraph 1* Font Poppins Size 14 Color 121212 Align Show mor…" at bounding box center [184, 435] width 262 height 552
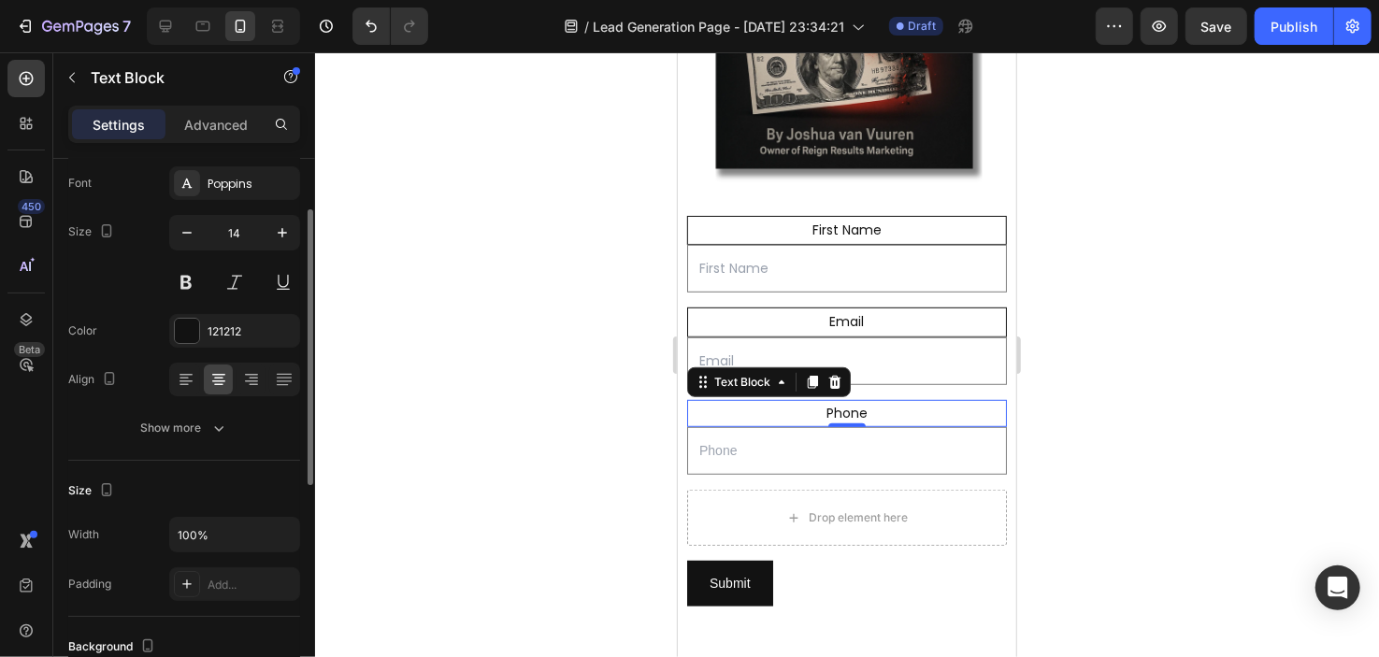
click at [232, 451] on div "Text style Styles Paragraph 1* Font Poppins Size 14 Color 121212 Align Show more" at bounding box center [184, 259] width 232 height 403
click at [230, 440] on button "Show more" at bounding box center [184, 428] width 232 height 34
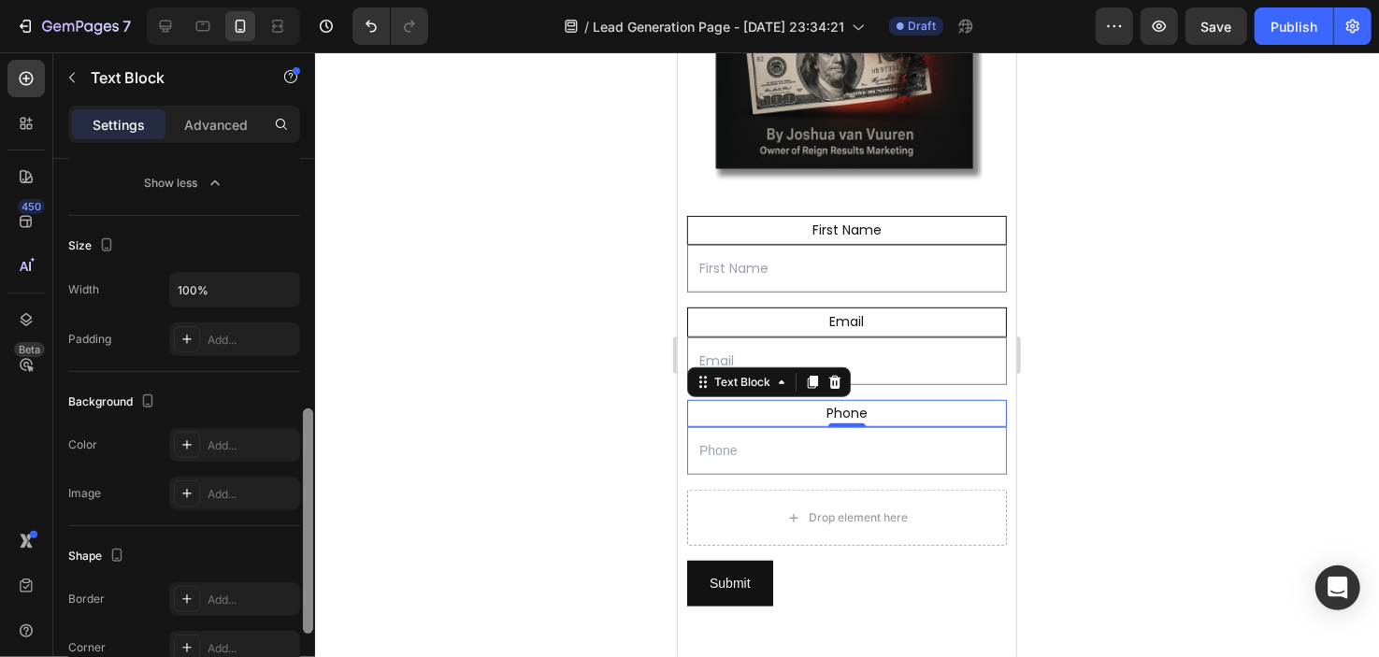
drag, startPoint x: 310, startPoint y: 403, endPoint x: 307, endPoint y: 652, distance: 248.8
click at [307, 652] on div at bounding box center [308, 441] width 14 height 553
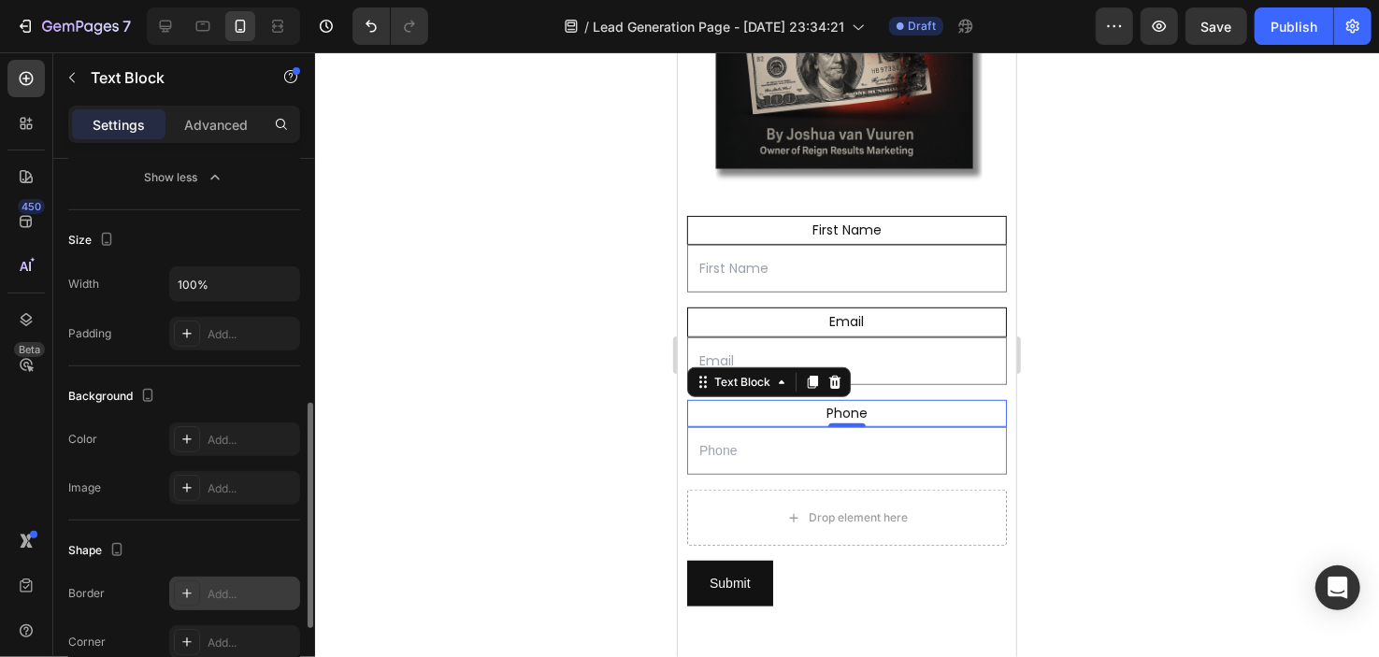
click at [224, 593] on div "Add..." at bounding box center [252, 594] width 88 height 17
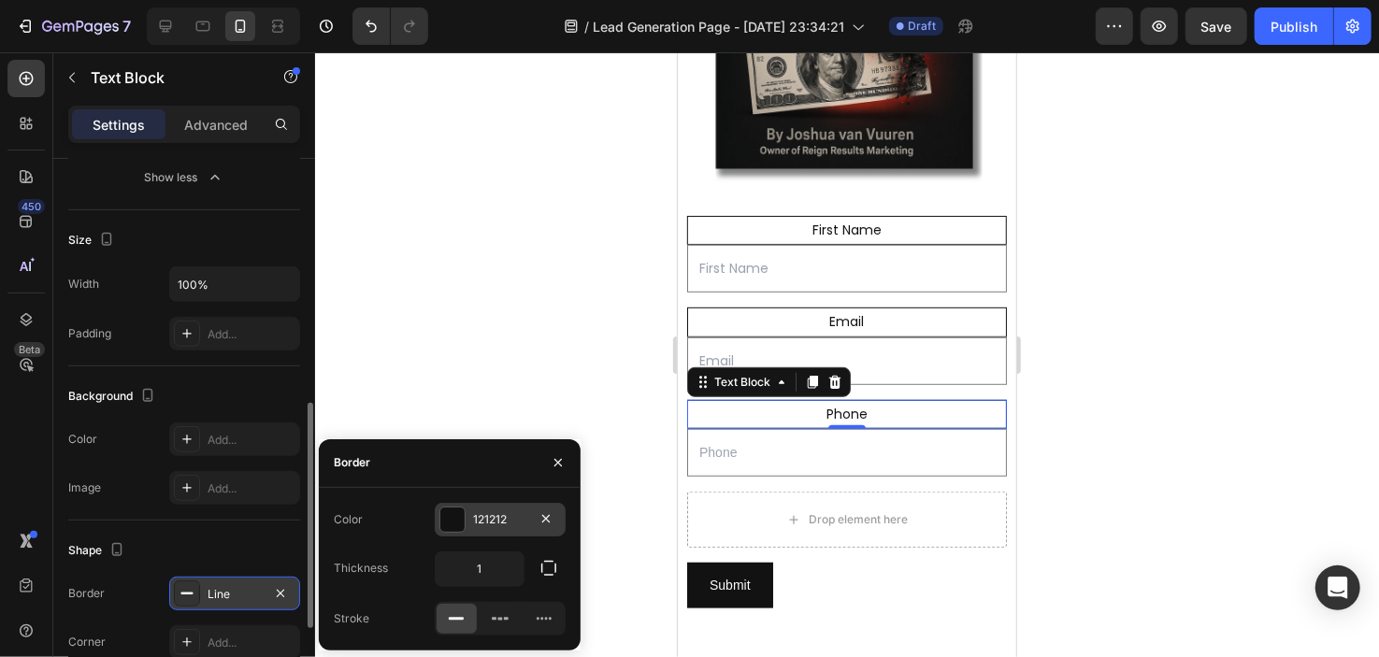
click at [449, 526] on div at bounding box center [452, 520] width 24 height 24
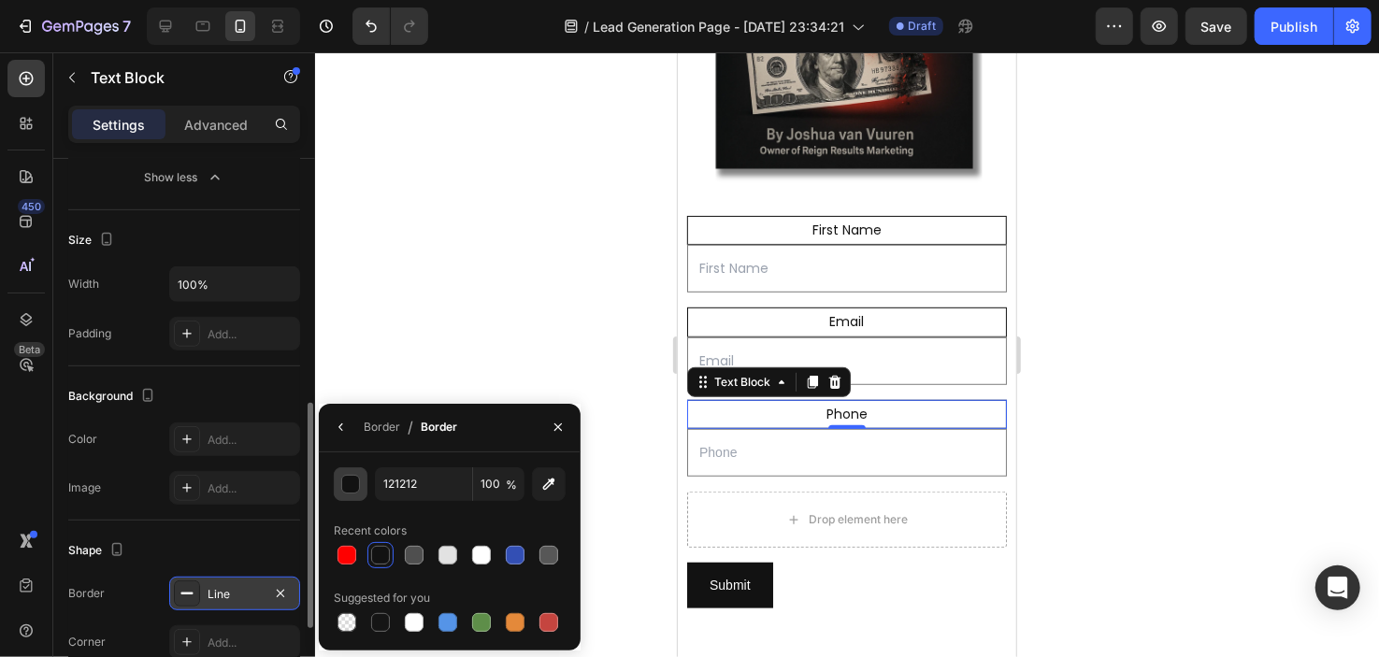
click at [350, 489] on div "button" at bounding box center [351, 485] width 19 height 19
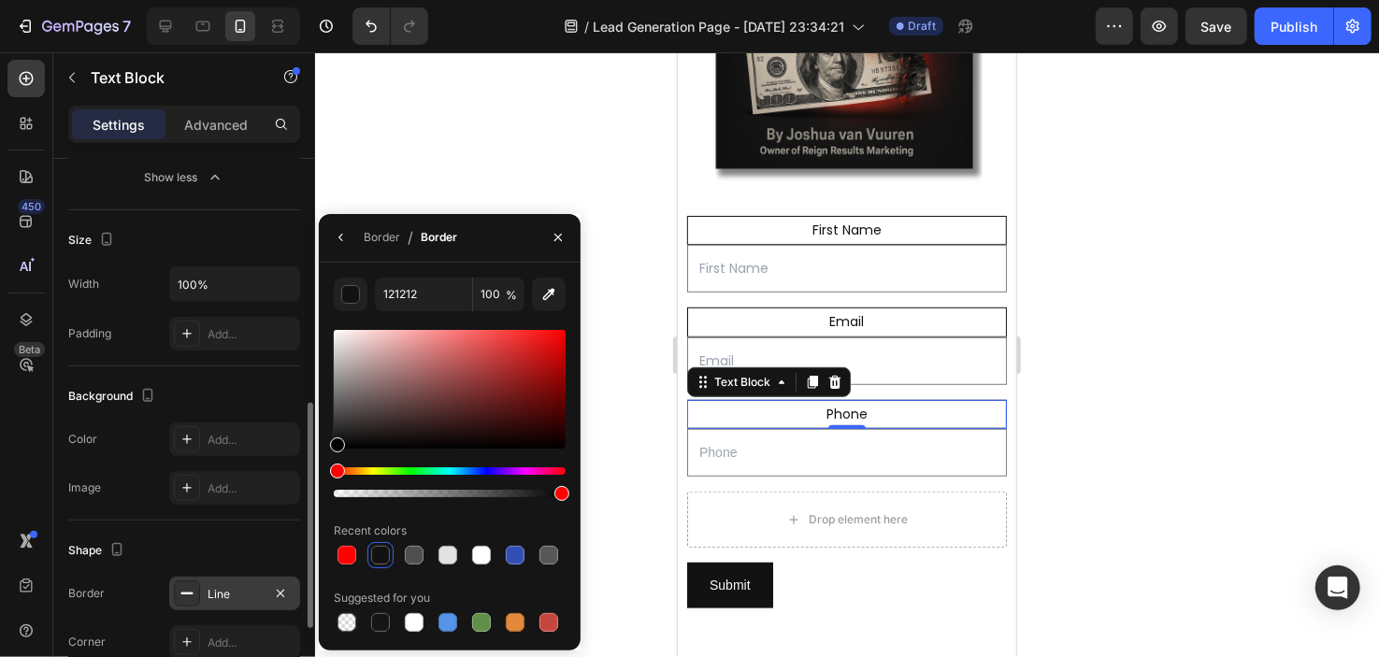
click at [622, 242] on div at bounding box center [847, 354] width 1064 height 605
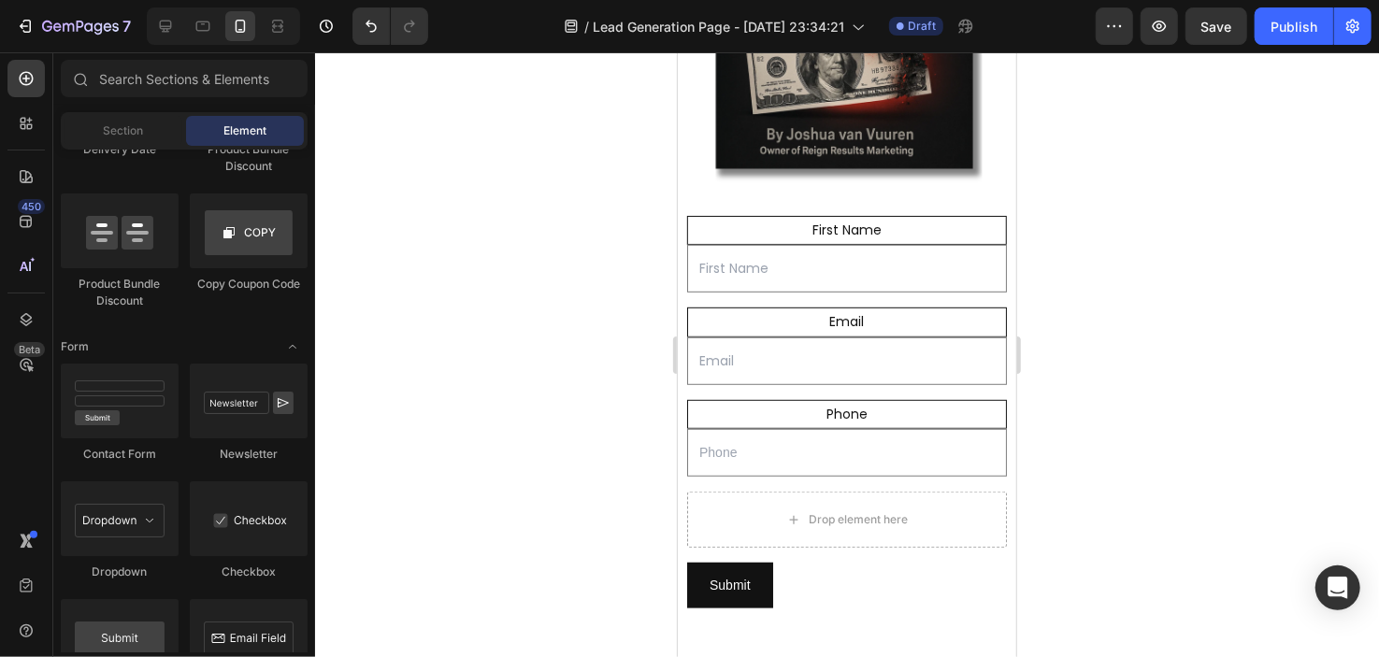
click at [622, 242] on div at bounding box center [847, 354] width 1064 height 605
click at [764, 252] on input "text" at bounding box center [846, 268] width 320 height 48
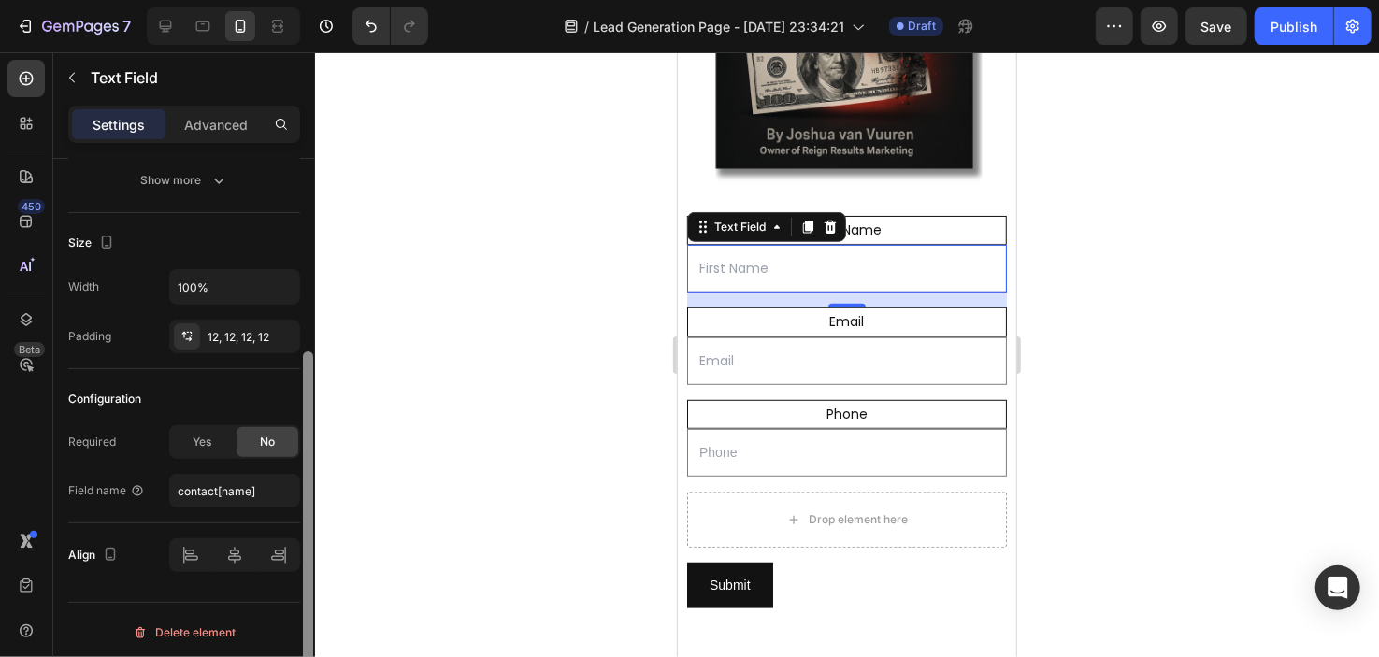
scroll to position [298, 0]
drag, startPoint x: 310, startPoint y: 394, endPoint x: 297, endPoint y: 634, distance: 240.6
click at [297, 634] on div "Text style Placeholder First Name Styles Paragraph 1* Font Poppins Size 14 Show…" at bounding box center [184, 435] width 262 height 552
click at [584, 268] on div at bounding box center [847, 354] width 1064 height 605
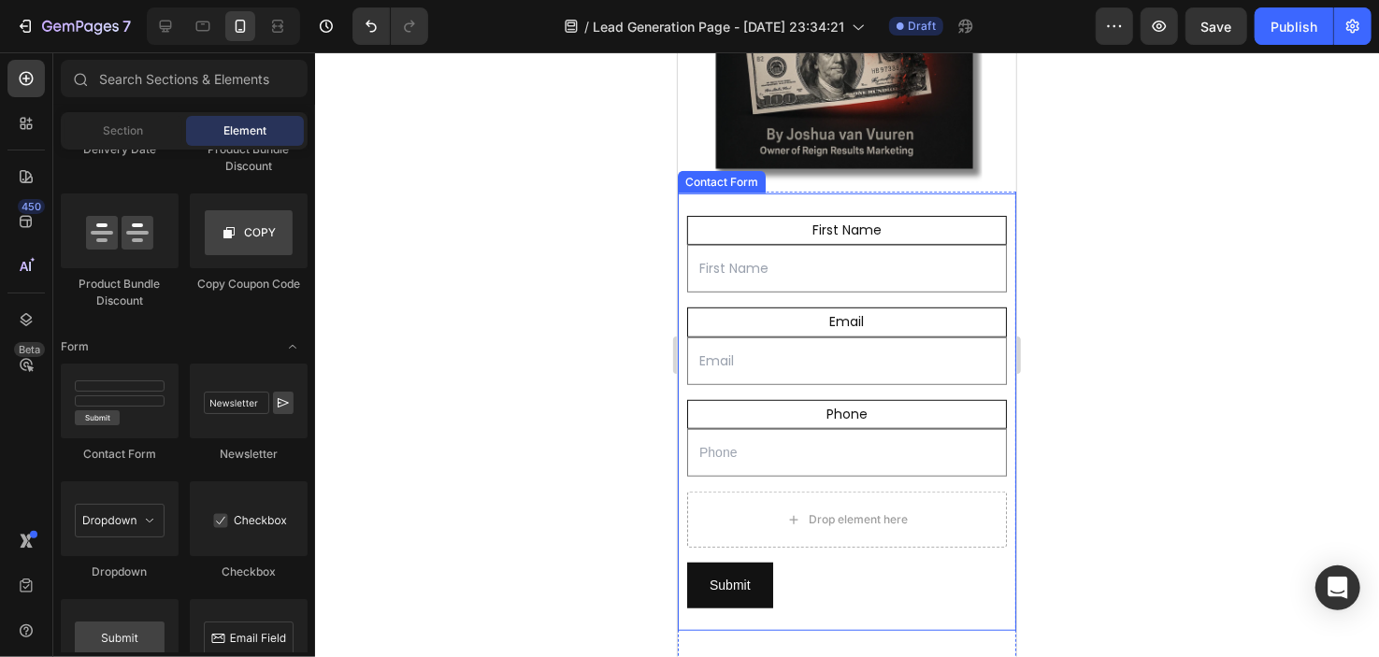
click at [745, 462] on div "First Name Text Block Text Field Email Text Block Email Field Row Phone Text Bl…" at bounding box center [846, 412] width 339 height 438
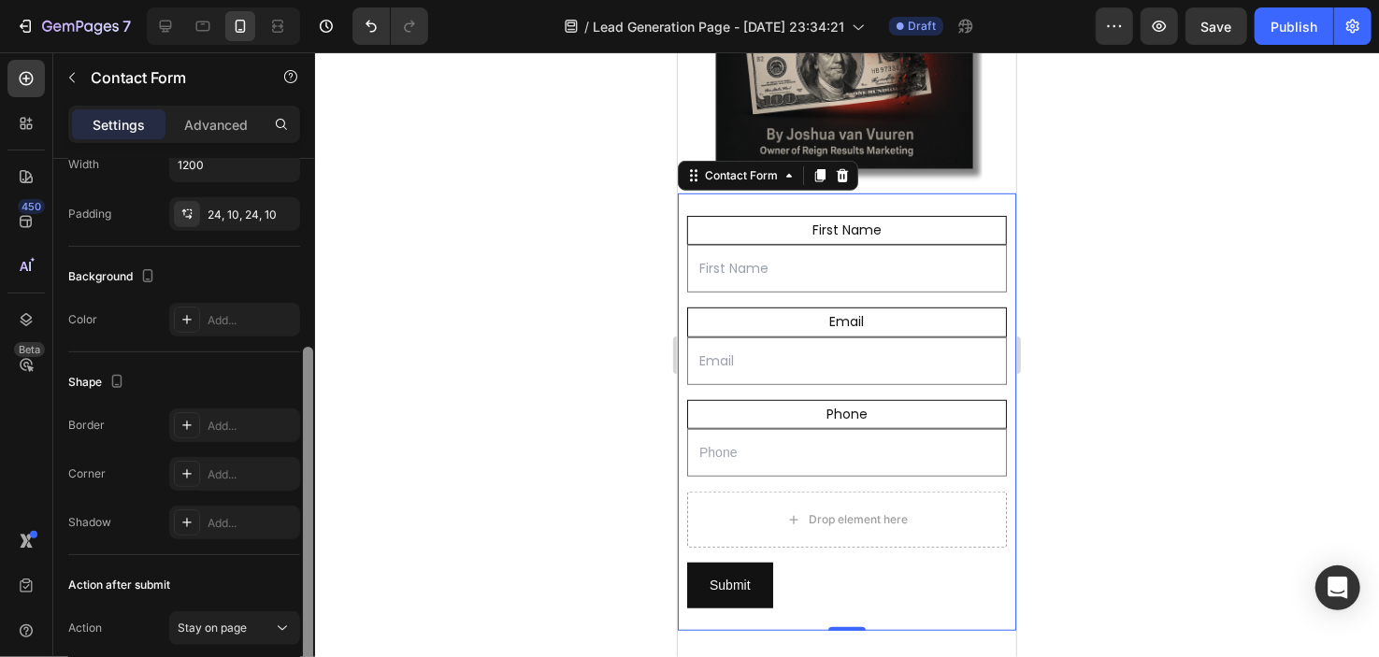
drag, startPoint x: 310, startPoint y: 269, endPoint x: 326, endPoint y: 473, distance: 204.6
click at [326, 0] on div "7 / Lead Generation Page - [DATE] 23:34:21 Draft Preview Save Publish 450 Beta …" at bounding box center [689, 0] width 1379 height 0
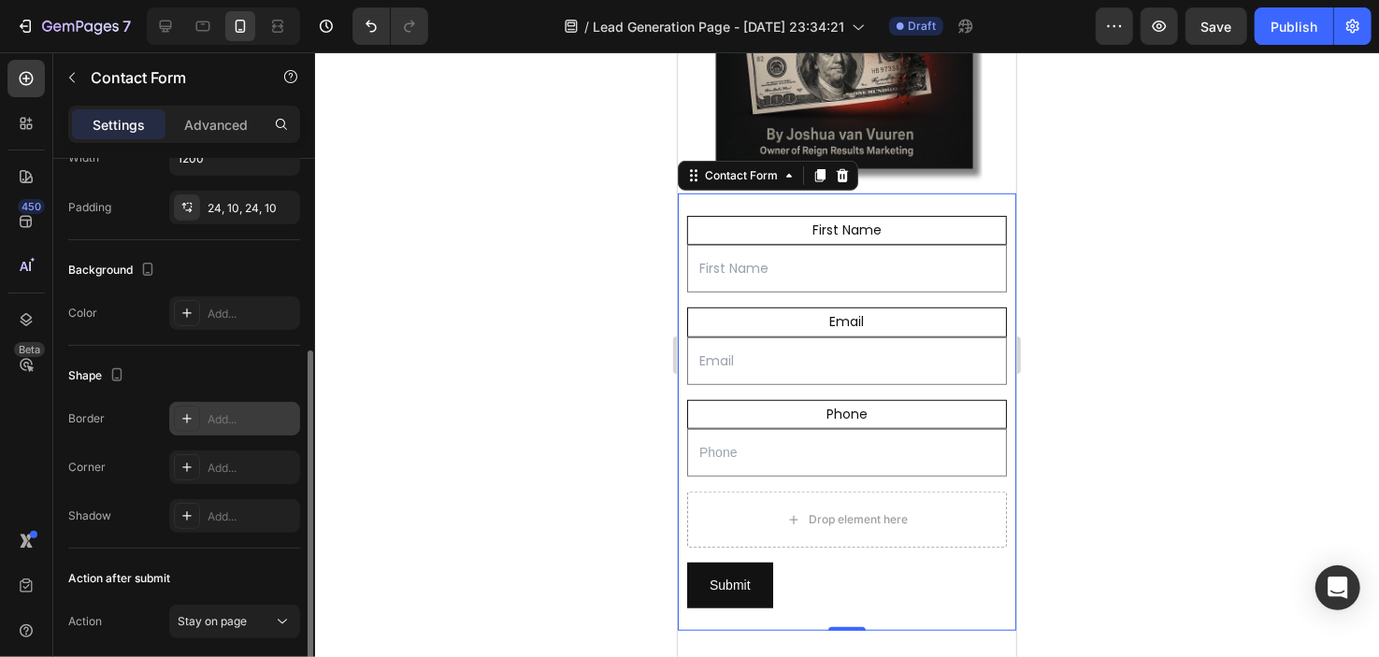
click at [195, 419] on div at bounding box center [187, 419] width 26 height 26
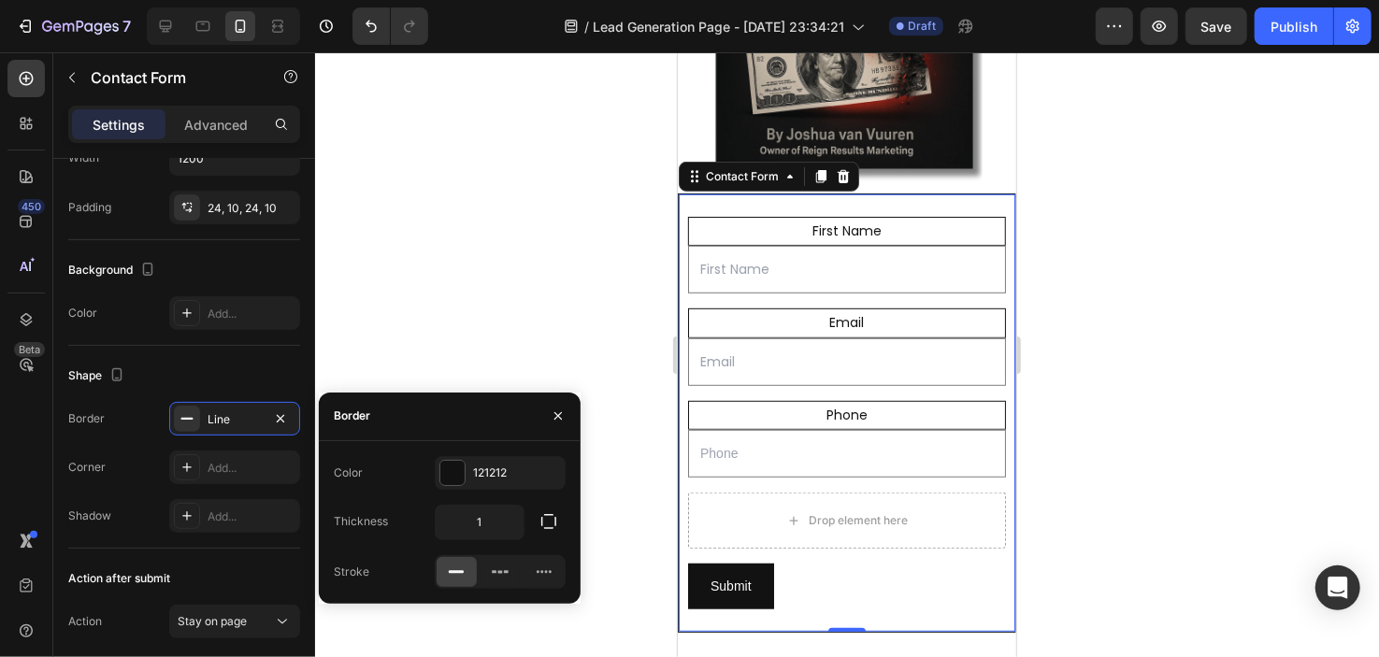
click at [429, 389] on div at bounding box center [847, 354] width 1064 height 605
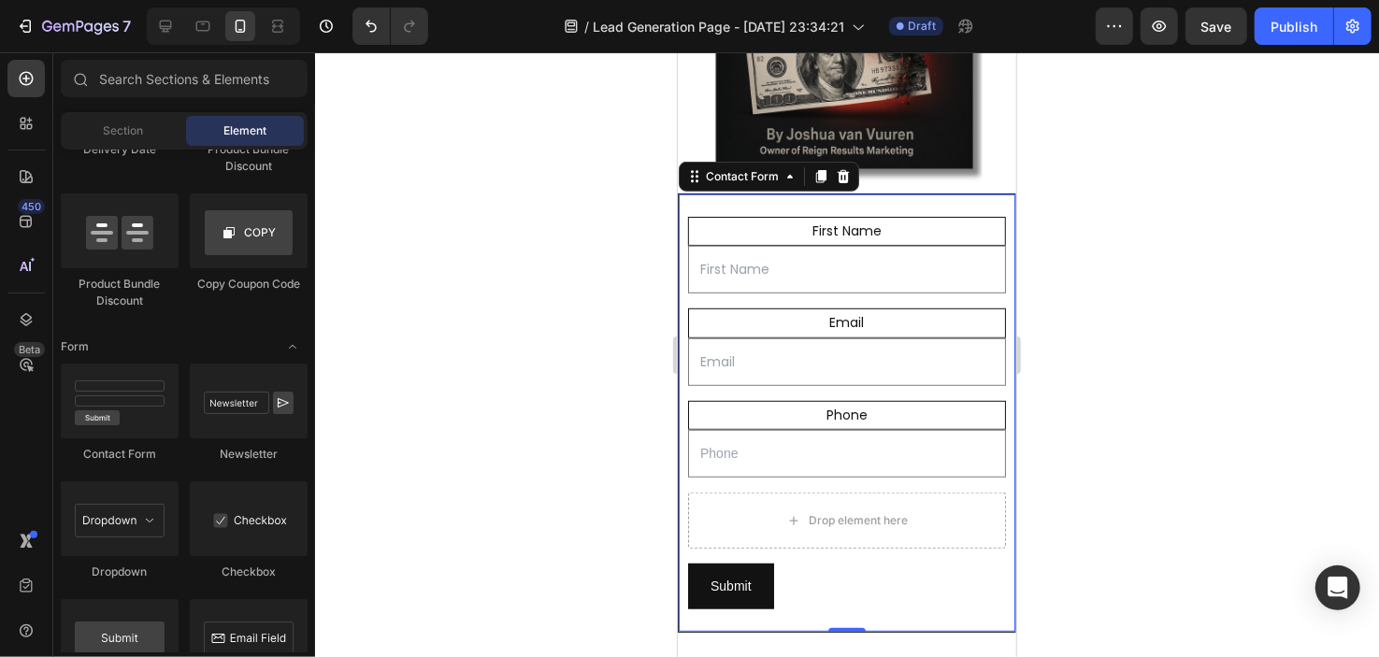
click at [429, 389] on div at bounding box center [847, 354] width 1064 height 605
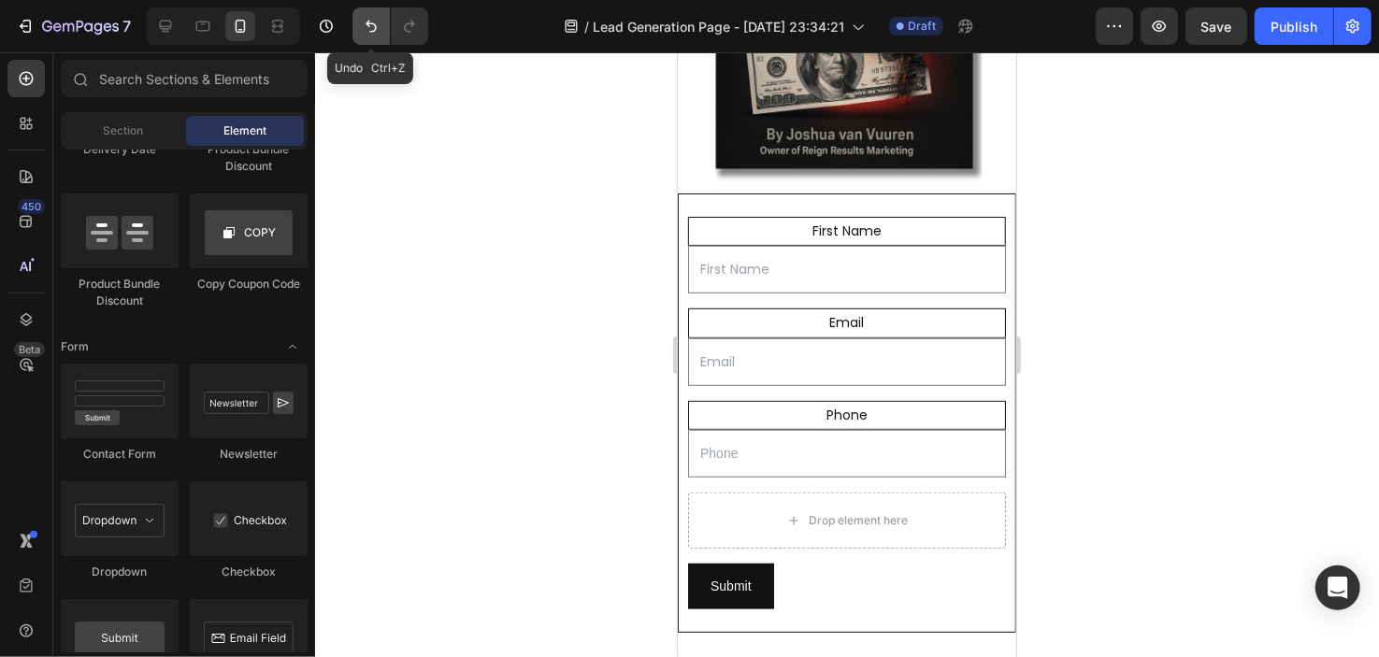
click at [369, 39] on button "Undo/Redo" at bounding box center [371, 25] width 37 height 37
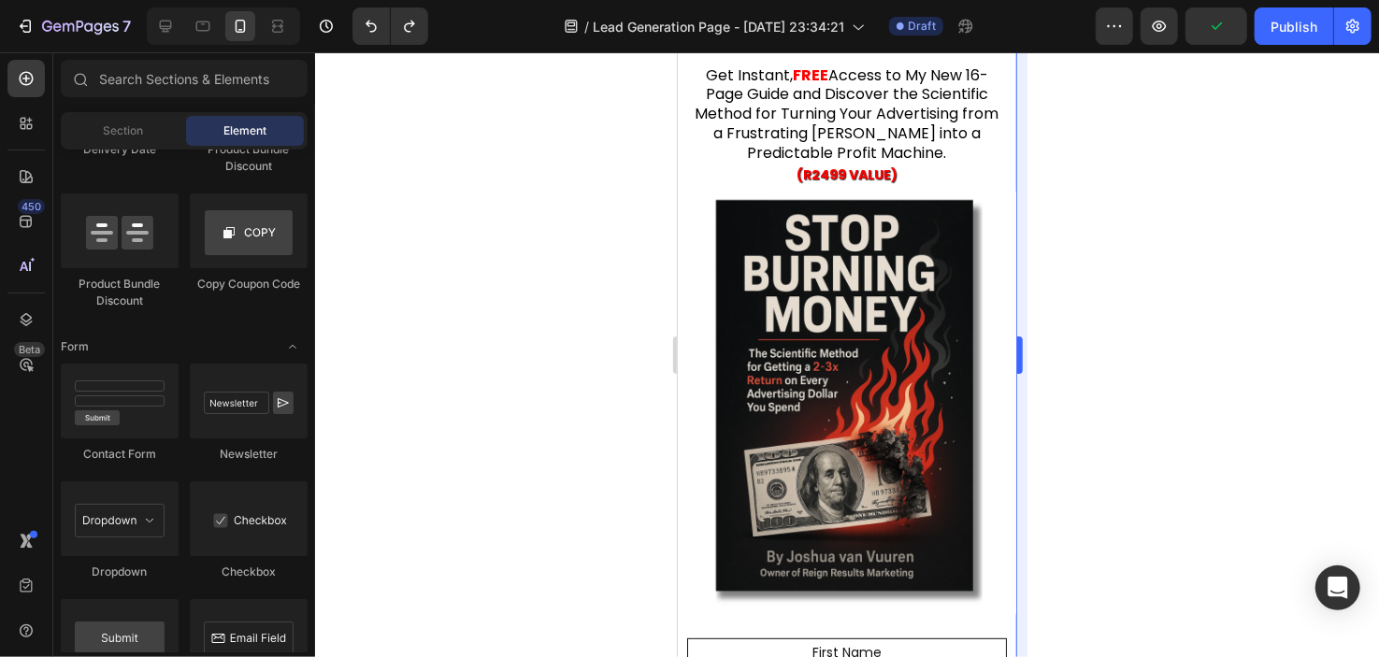
scroll to position [169, 0]
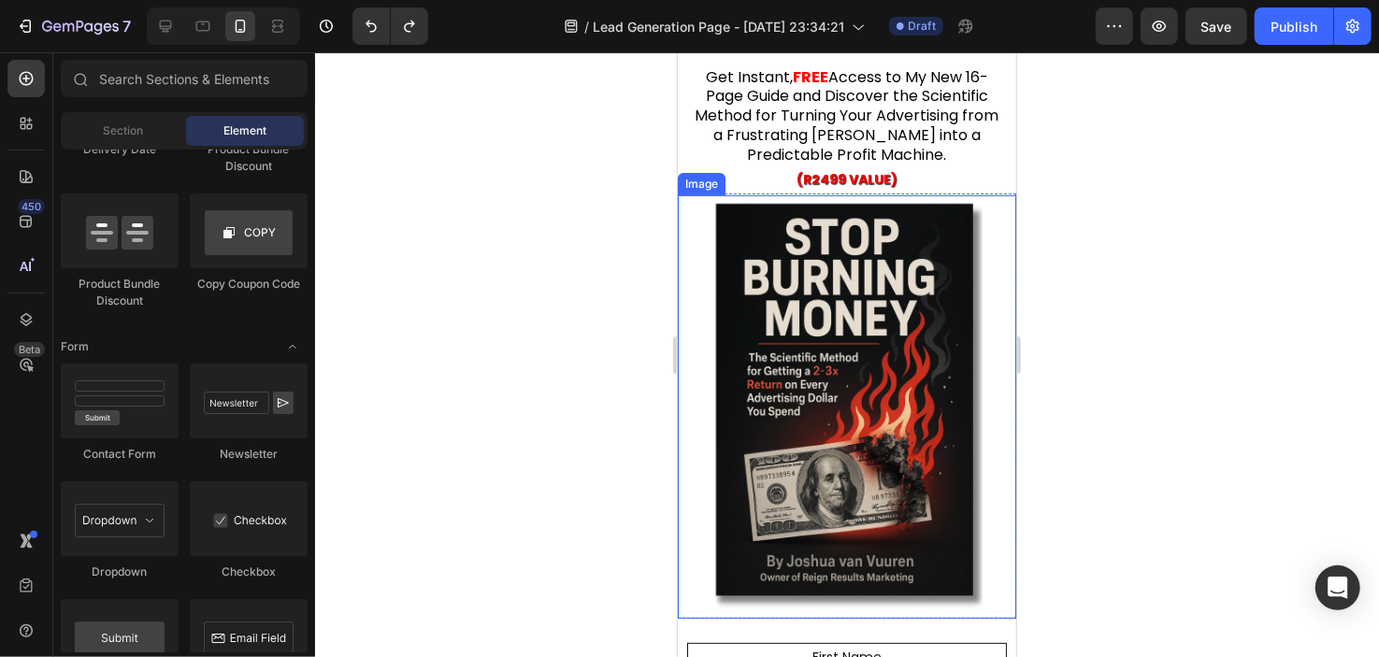
click at [949, 236] on img at bounding box center [846, 407] width 339 height 424
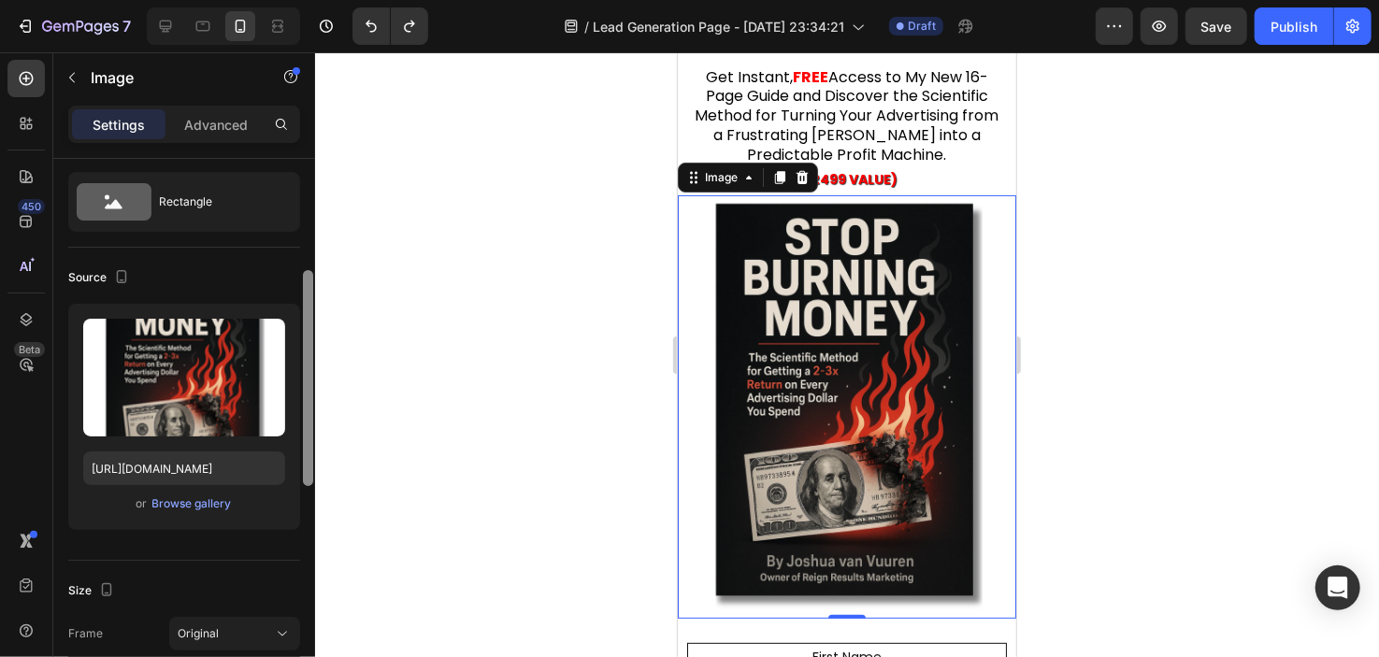
scroll to position [0, 0]
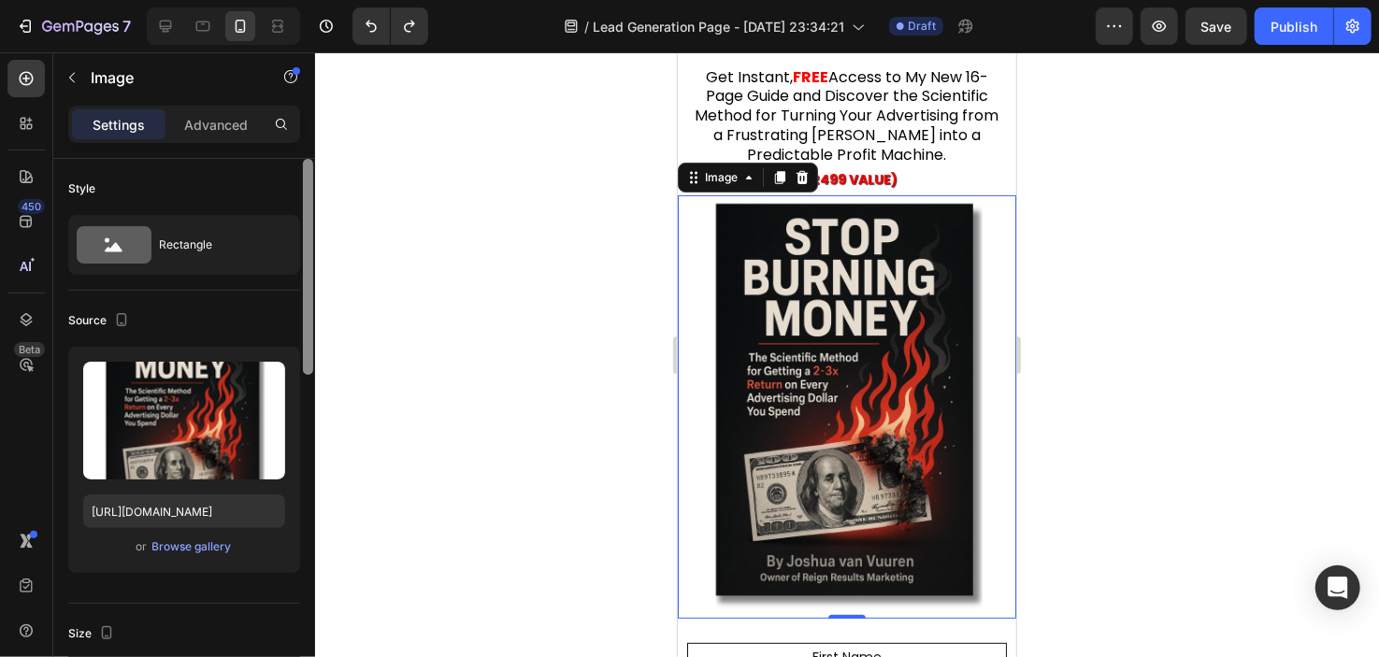
drag, startPoint x: 309, startPoint y: 317, endPoint x: 316, endPoint y: 280, distance: 38.1
click at [296, 281] on div "Style Rectangle Source Upload Image https://cdn.shopify.com/s/files/1/0903/2640…" at bounding box center [184, 435] width 262 height 552
click at [685, 230] on img at bounding box center [846, 407] width 339 height 424
click at [893, 586] on img at bounding box center [846, 407] width 339 height 424
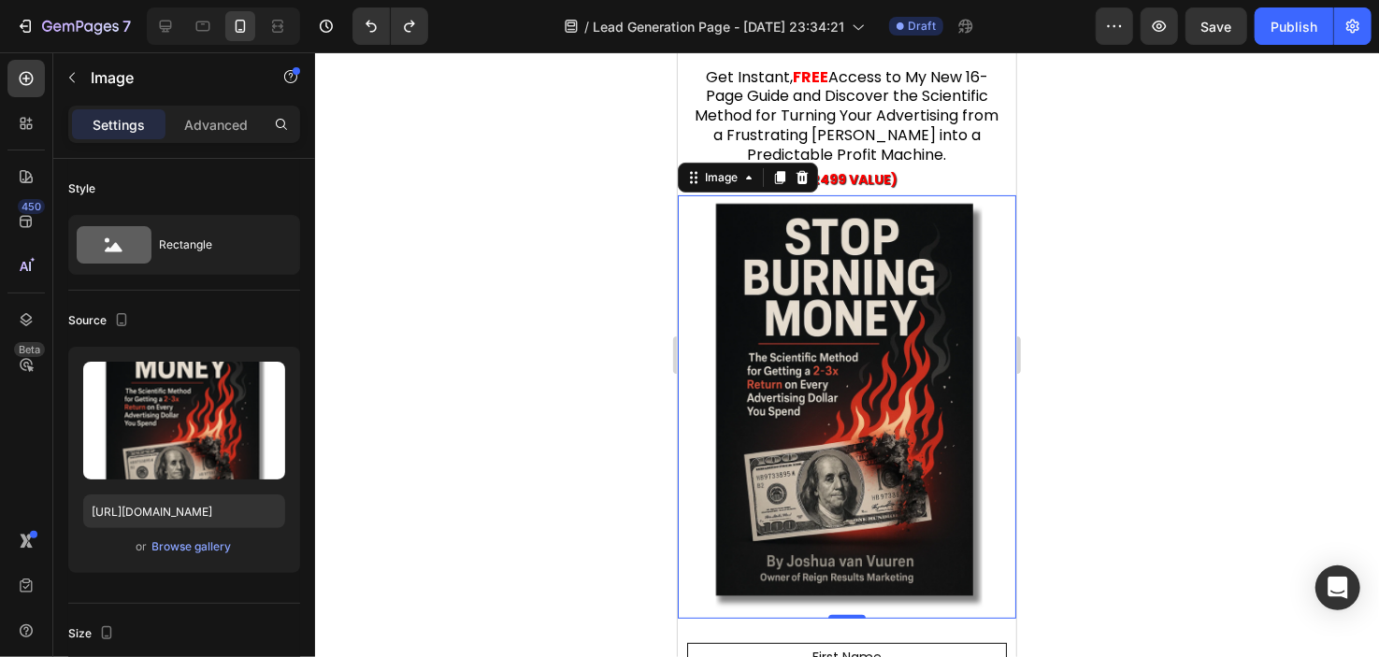
click at [1204, 472] on div at bounding box center [847, 354] width 1064 height 605
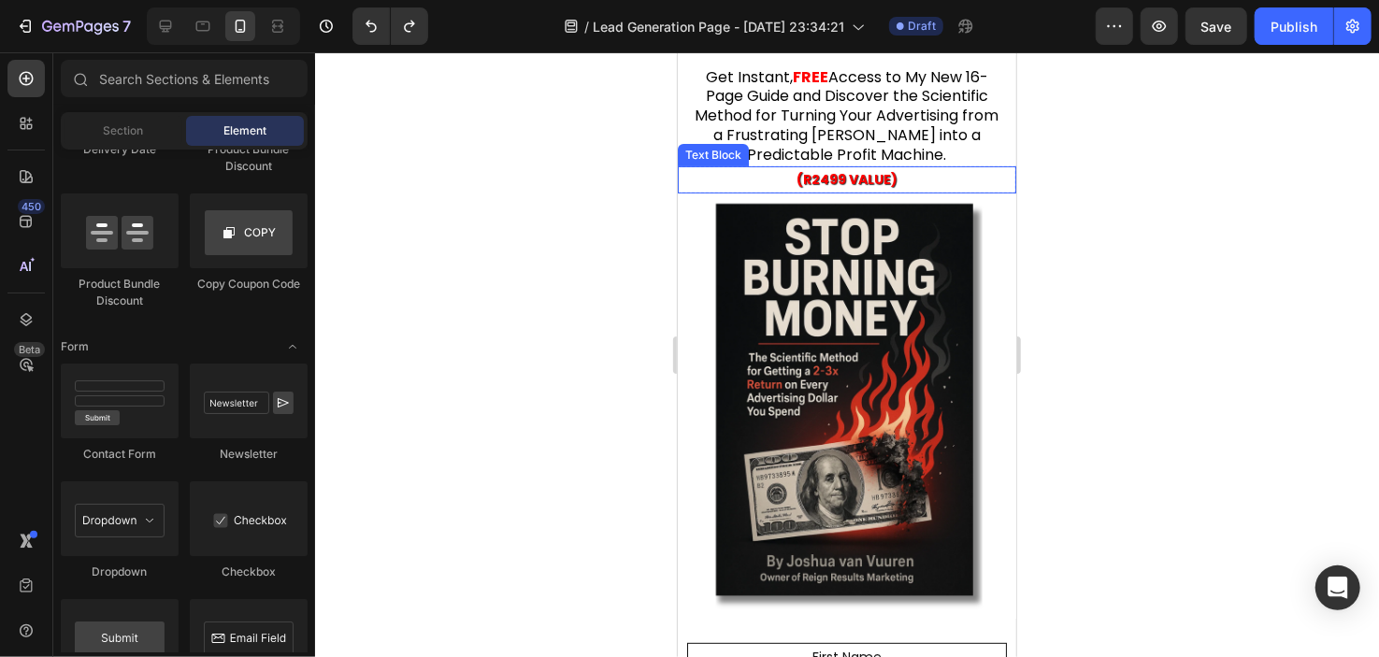
click at [954, 171] on p "(R2499 VALUE)" at bounding box center [846, 178] width 335 height 23
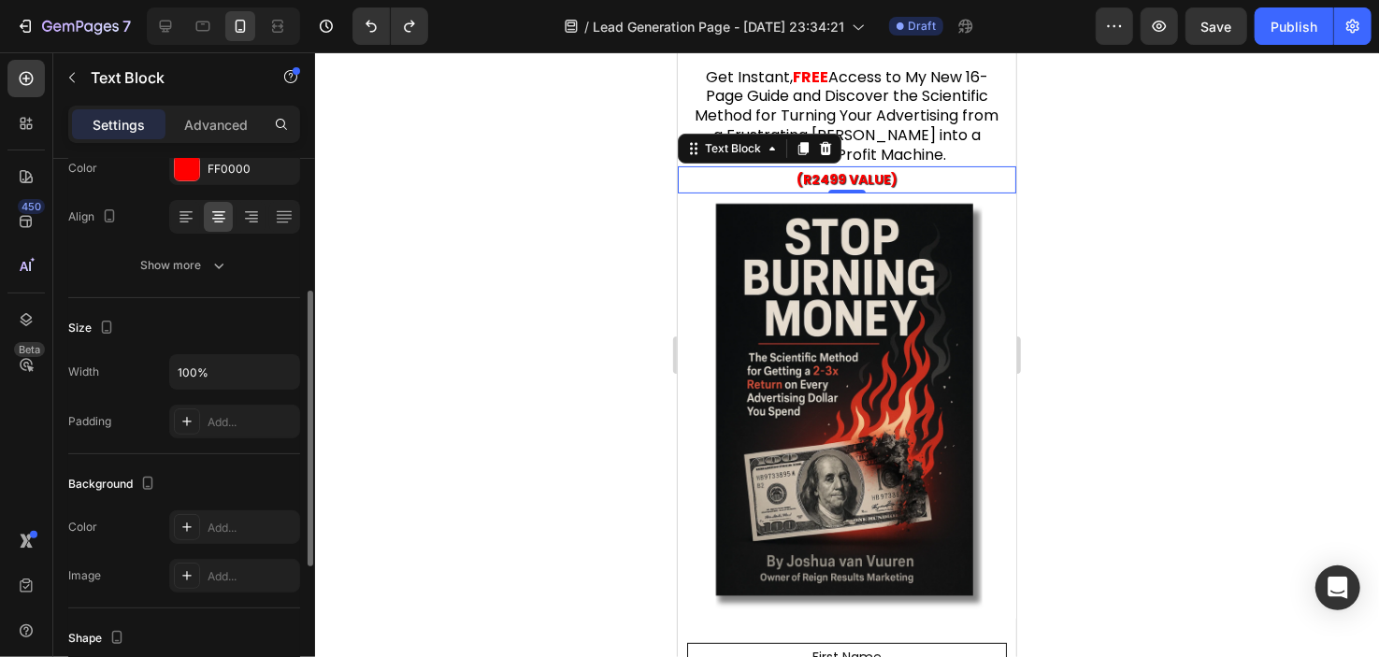
scroll to position [263, 0]
click at [224, 415] on div "Add..." at bounding box center [252, 423] width 88 height 17
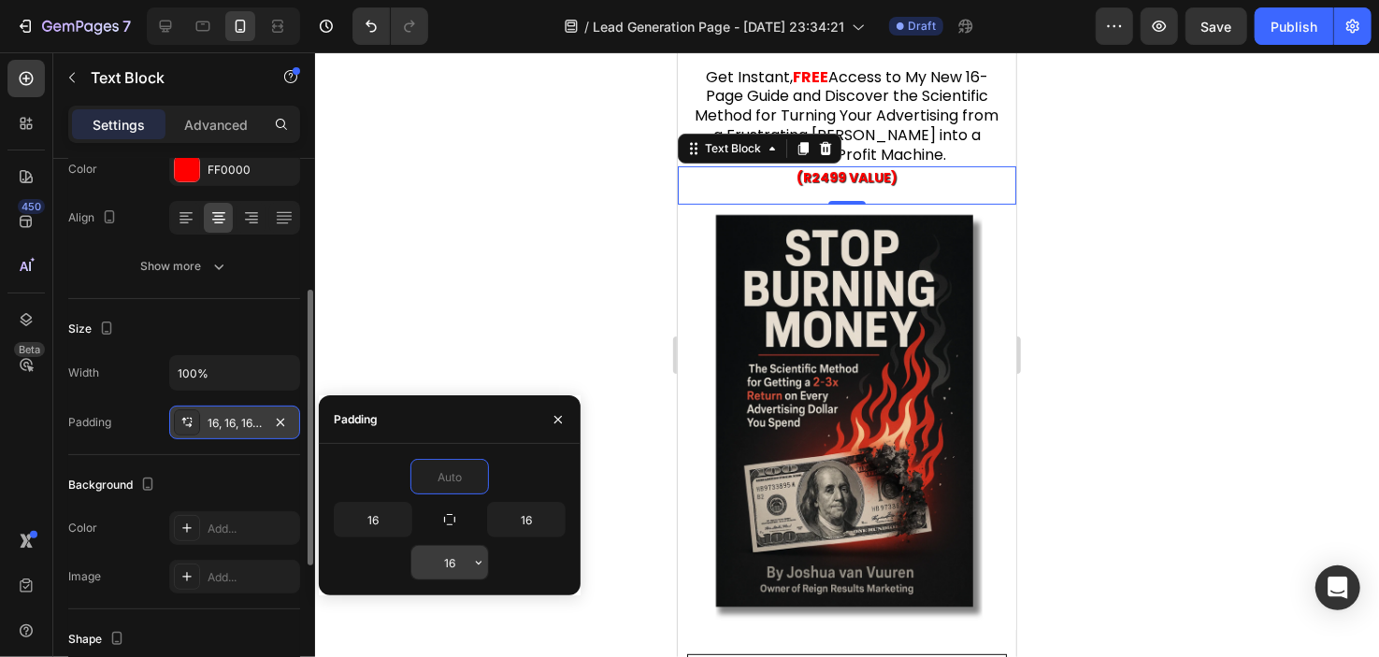
type input "0"
click at [469, 555] on button "button" at bounding box center [478, 563] width 19 height 34
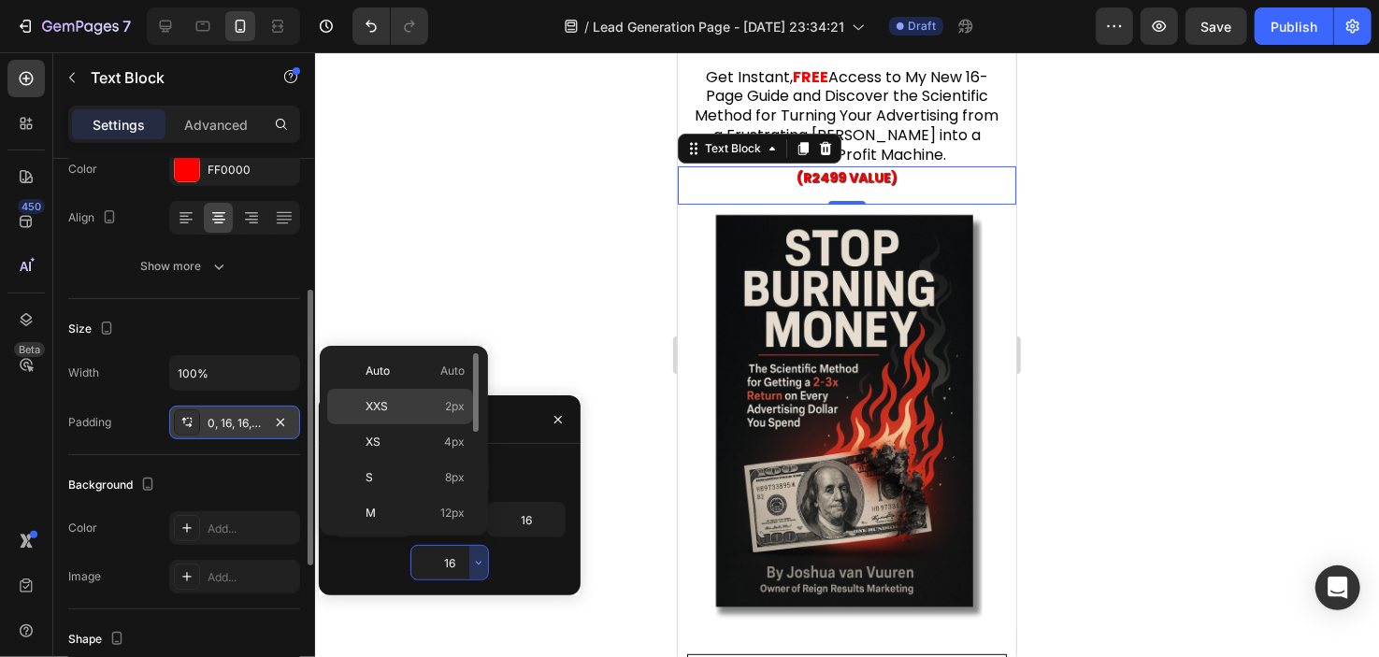
click at [420, 389] on div "XXS 2px" at bounding box center [400, 407] width 146 height 36
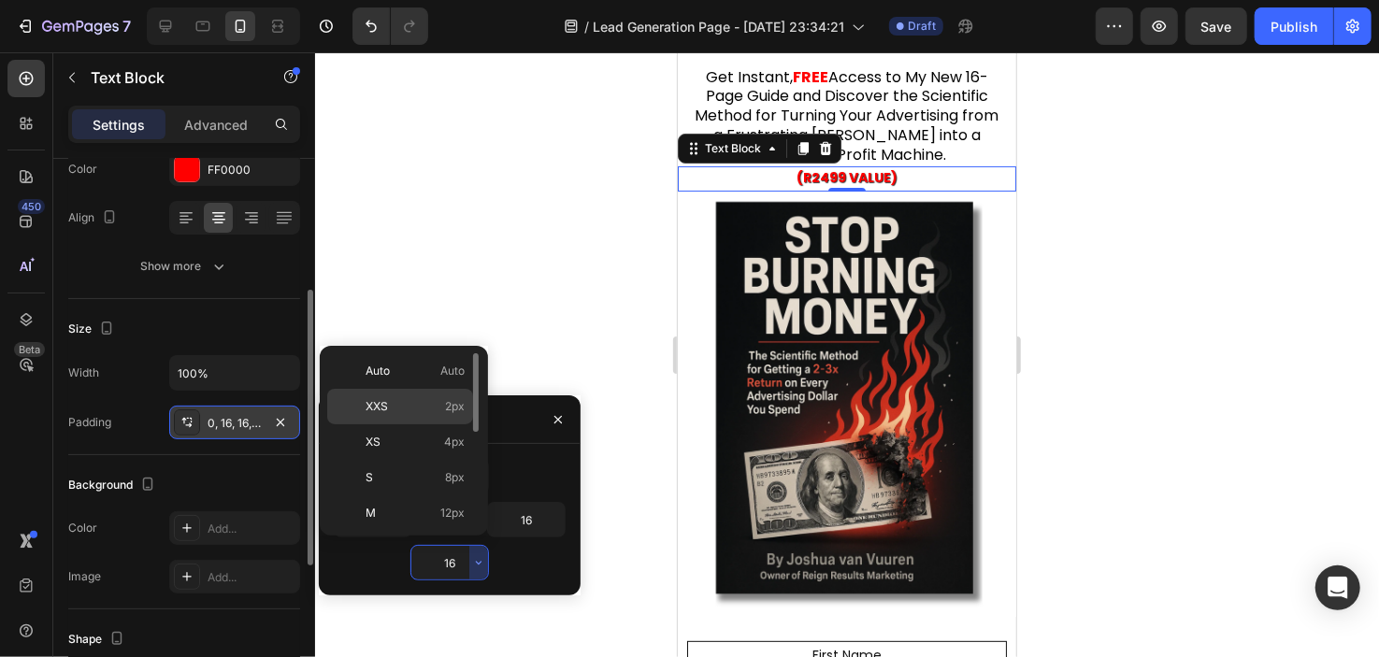
type input "2"
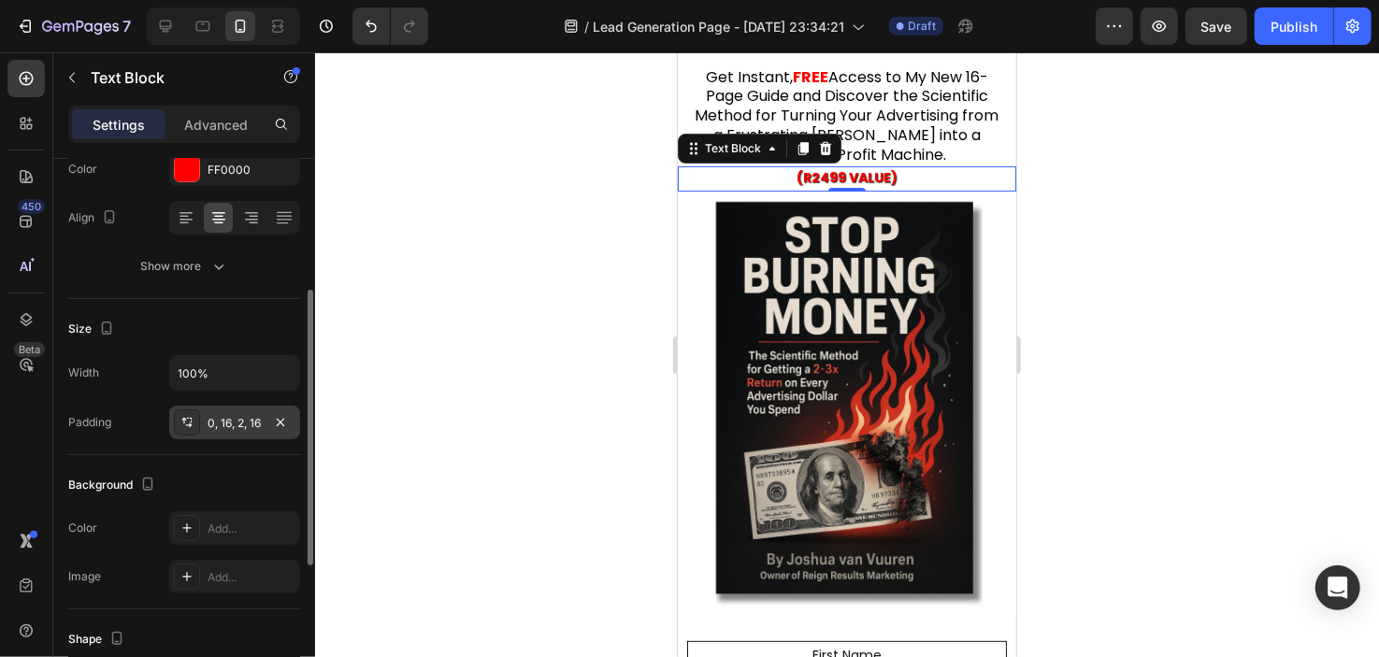
click at [421, 311] on div at bounding box center [847, 354] width 1064 height 605
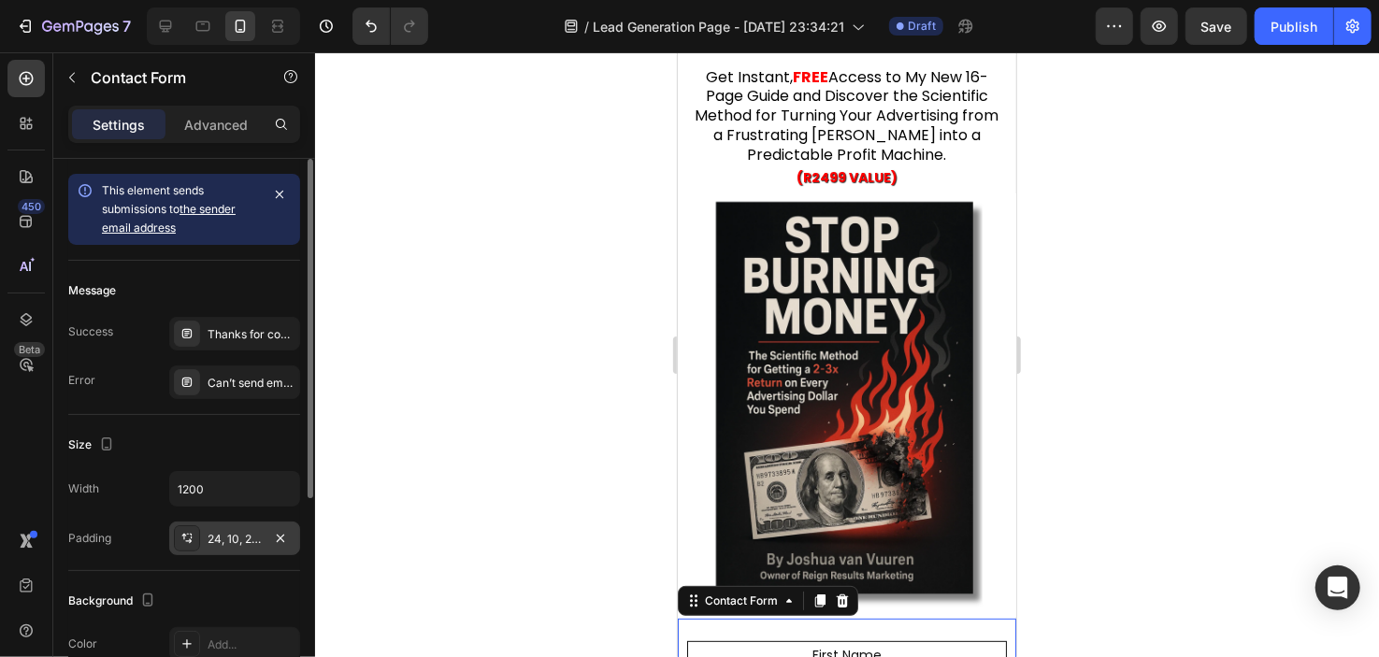
click at [231, 544] on div "24, 10, 24, 10" at bounding box center [235, 539] width 54 height 17
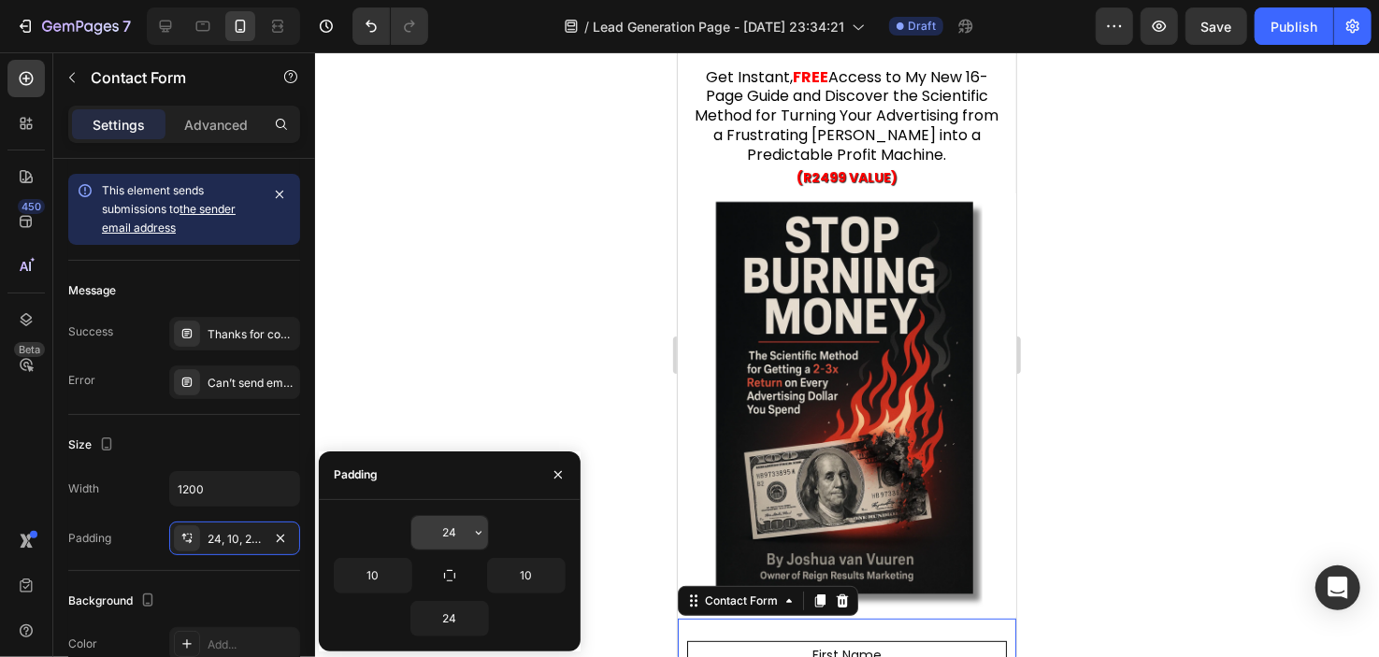
click at [453, 541] on input "24" at bounding box center [449, 533] width 77 height 34
click at [476, 534] on icon "button" at bounding box center [478, 533] width 15 height 15
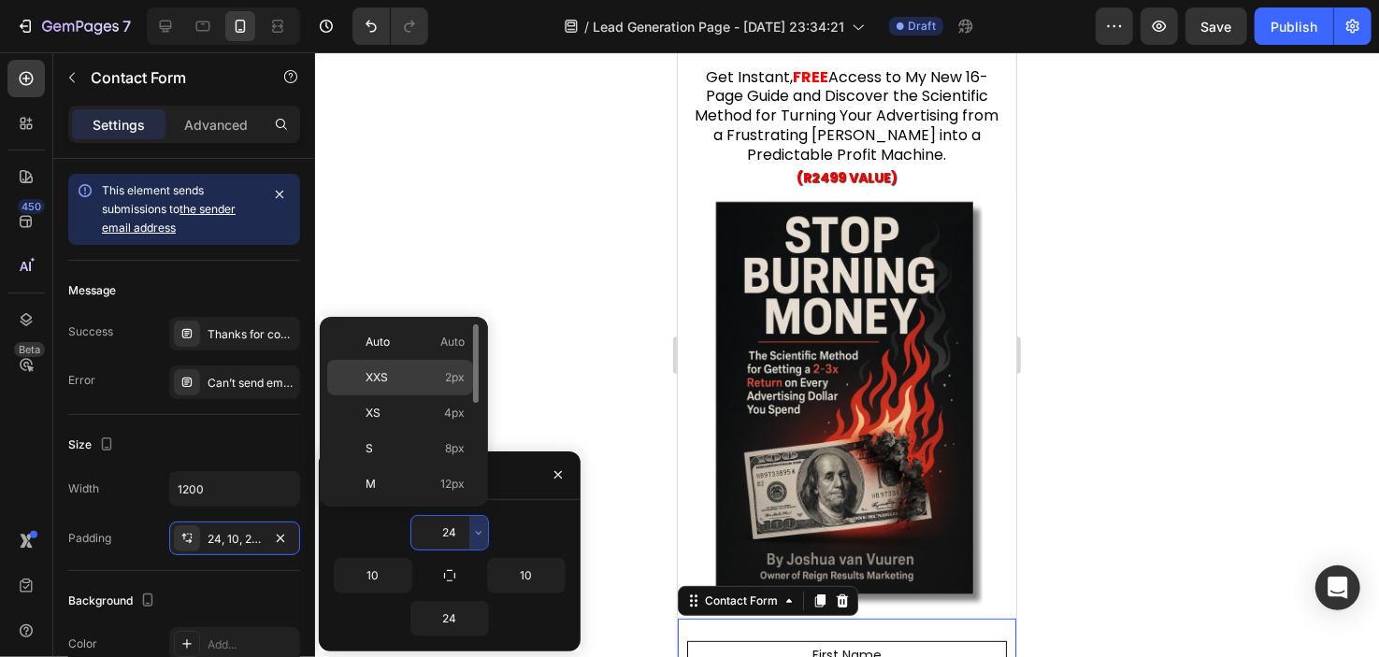
click at [429, 379] on p "XXS 2px" at bounding box center [415, 377] width 99 height 17
type input "2"
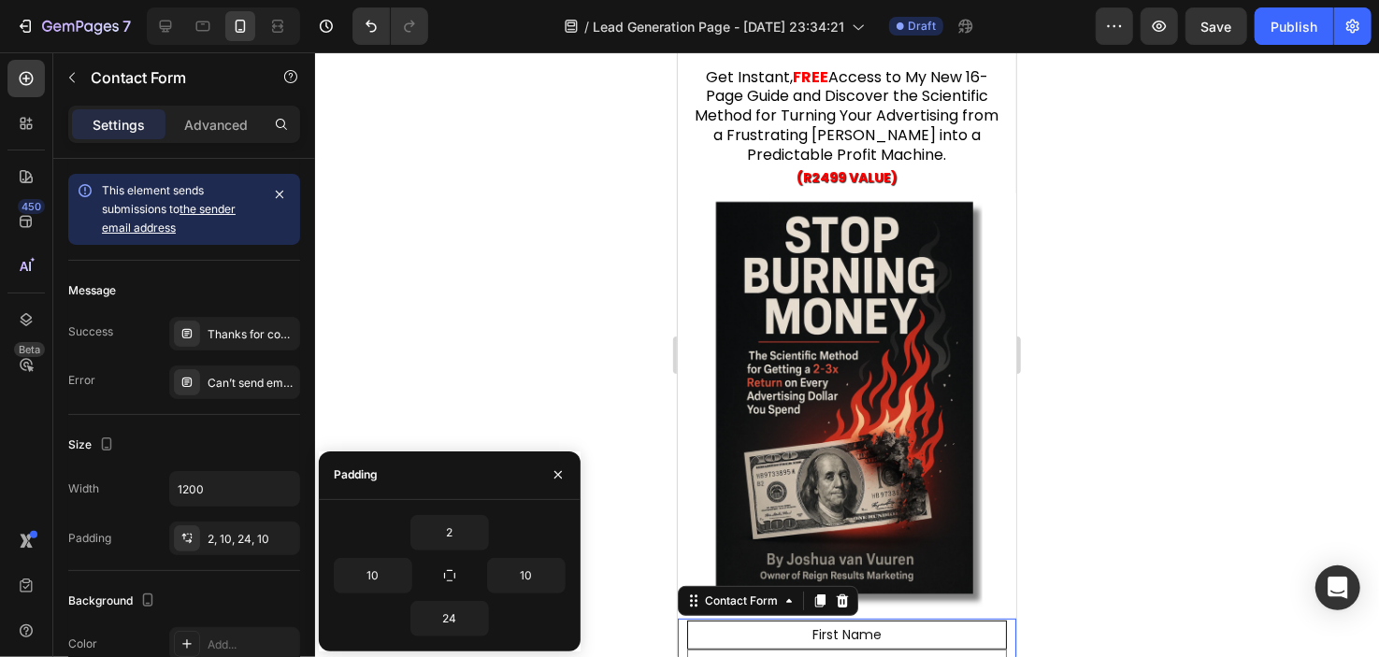
click at [540, 358] on div at bounding box center [847, 354] width 1064 height 605
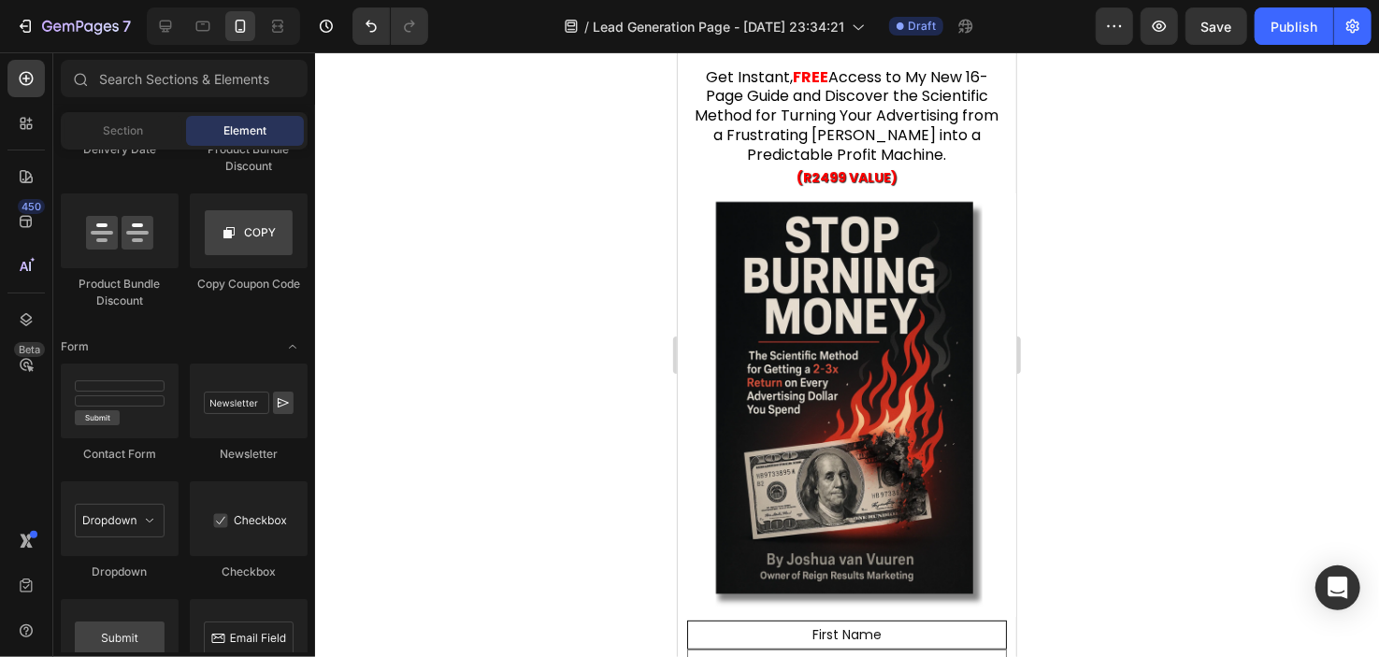
click at [540, 358] on div at bounding box center [847, 354] width 1064 height 605
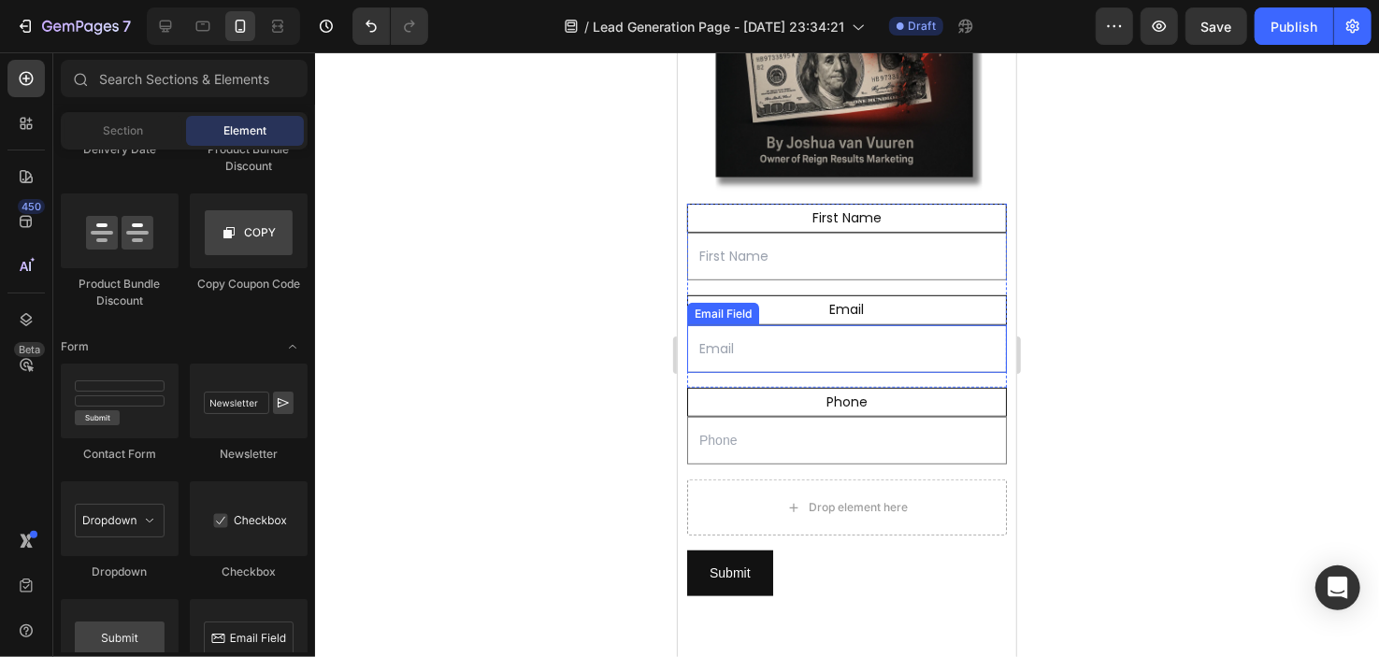
scroll to position [587, 0]
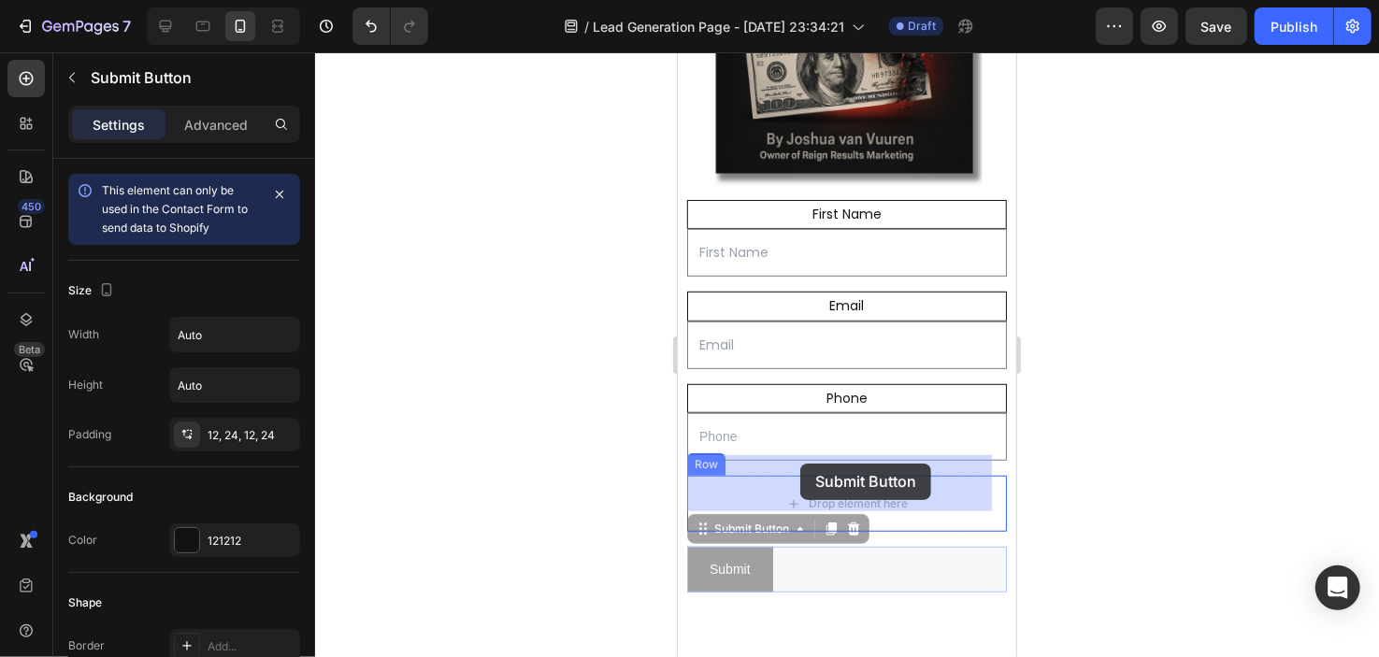
drag, startPoint x: 783, startPoint y: 542, endPoint x: 800, endPoint y: 463, distance: 81.3
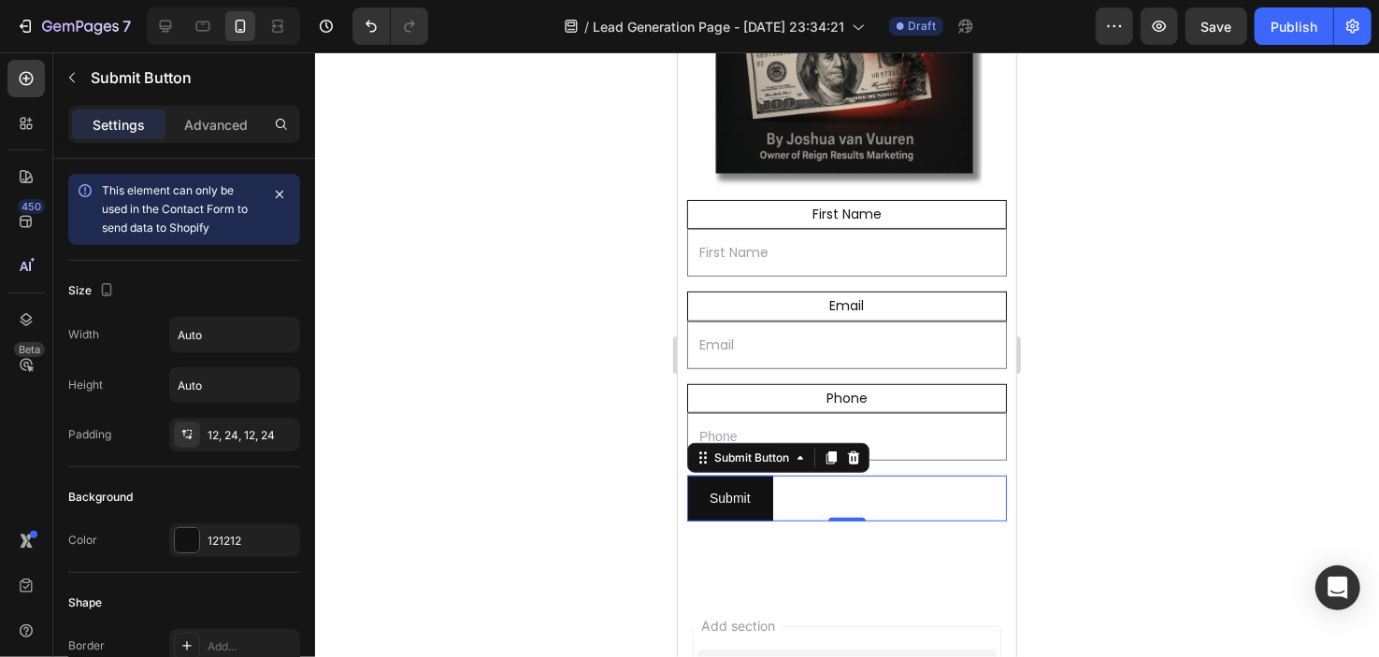
click at [612, 498] on div at bounding box center [847, 354] width 1064 height 605
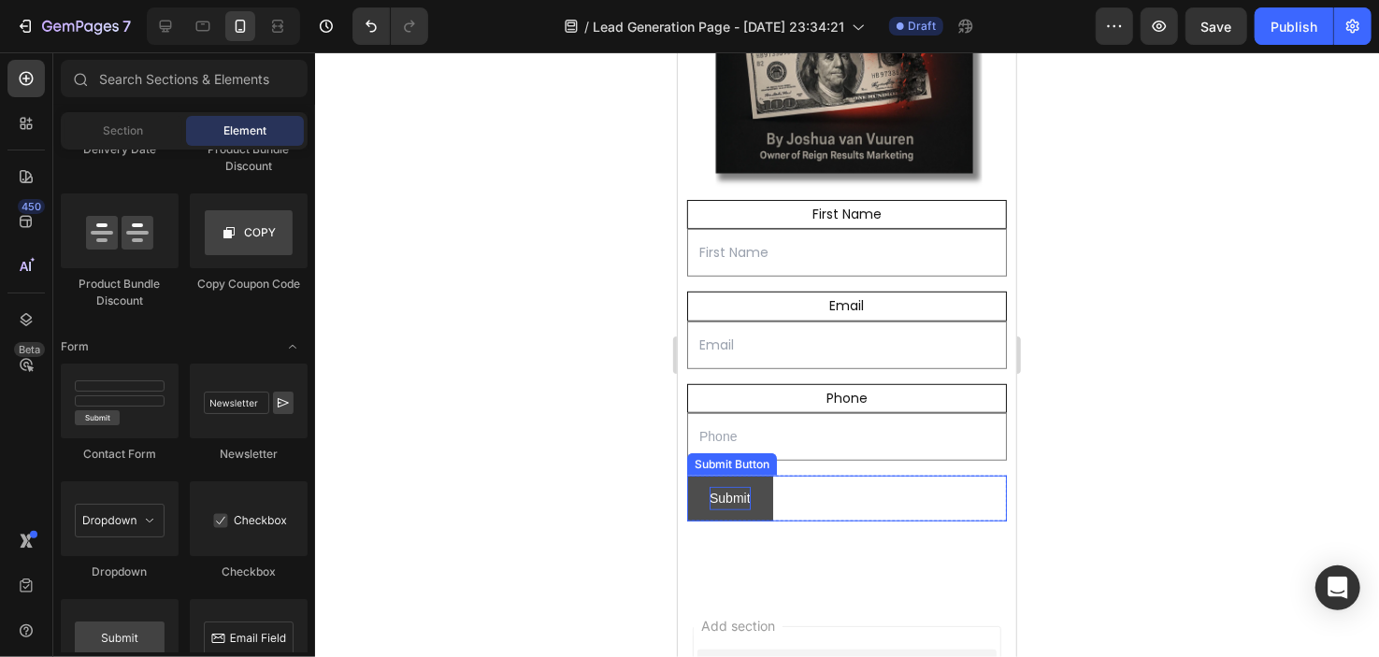
click at [738, 486] on div "Submit" at bounding box center [729, 497] width 41 height 23
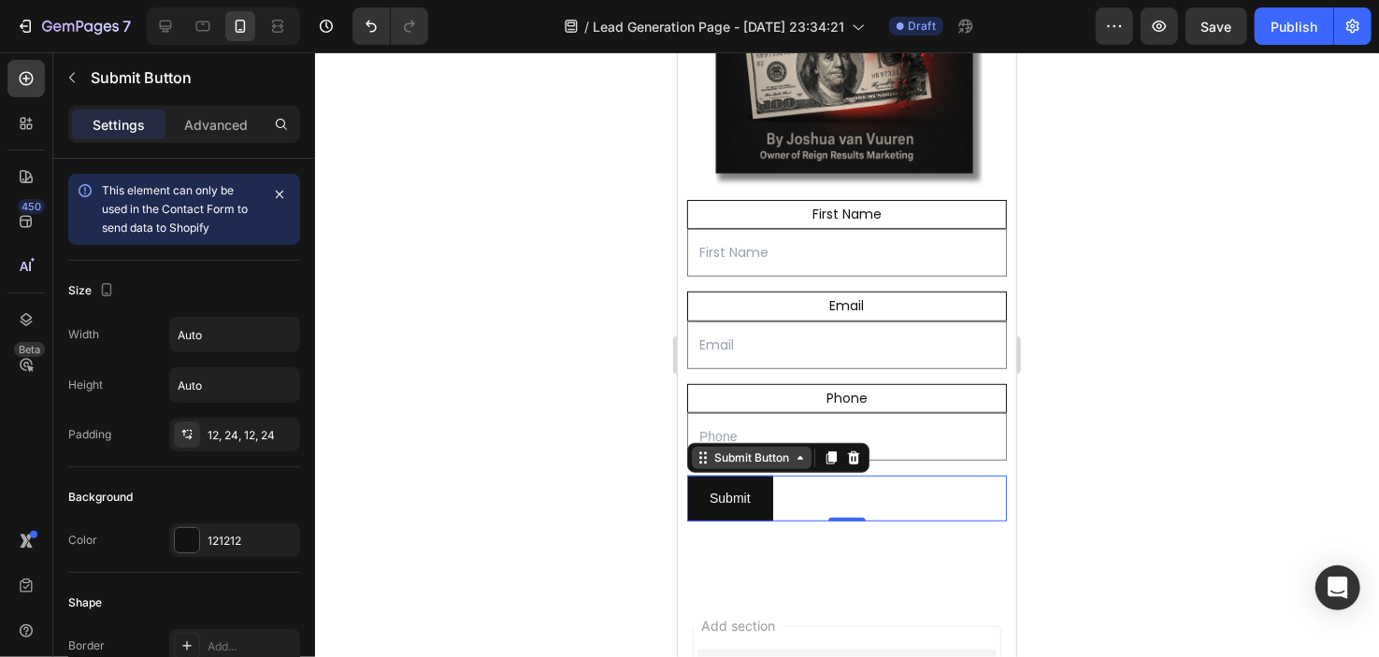
click at [778, 449] on div "Submit Button" at bounding box center [751, 457] width 82 height 17
click at [821, 475] on div "Submit Submit Button 0" at bounding box center [846, 498] width 320 height 46
click at [769, 478] on button "Submit" at bounding box center [729, 498] width 86 height 46
click at [270, 429] on button "button" at bounding box center [280, 435] width 22 height 22
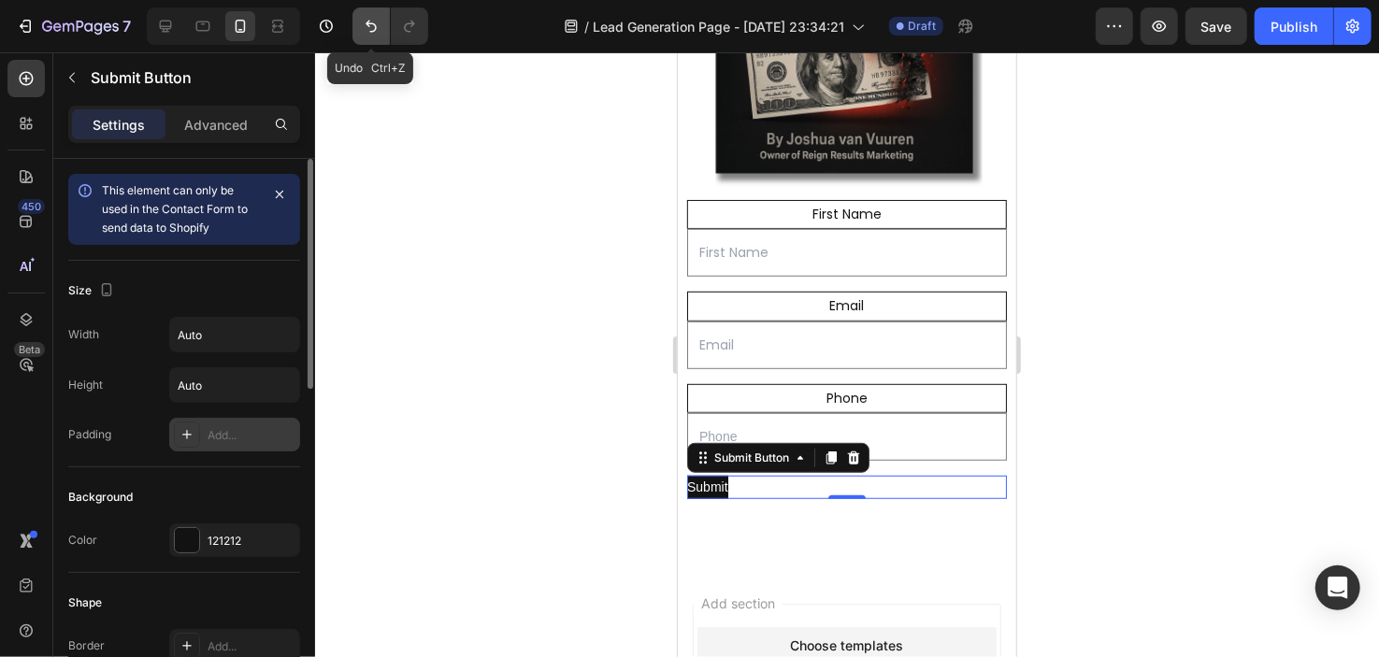
click at [355, 33] on button "Undo/Redo" at bounding box center [371, 25] width 37 height 37
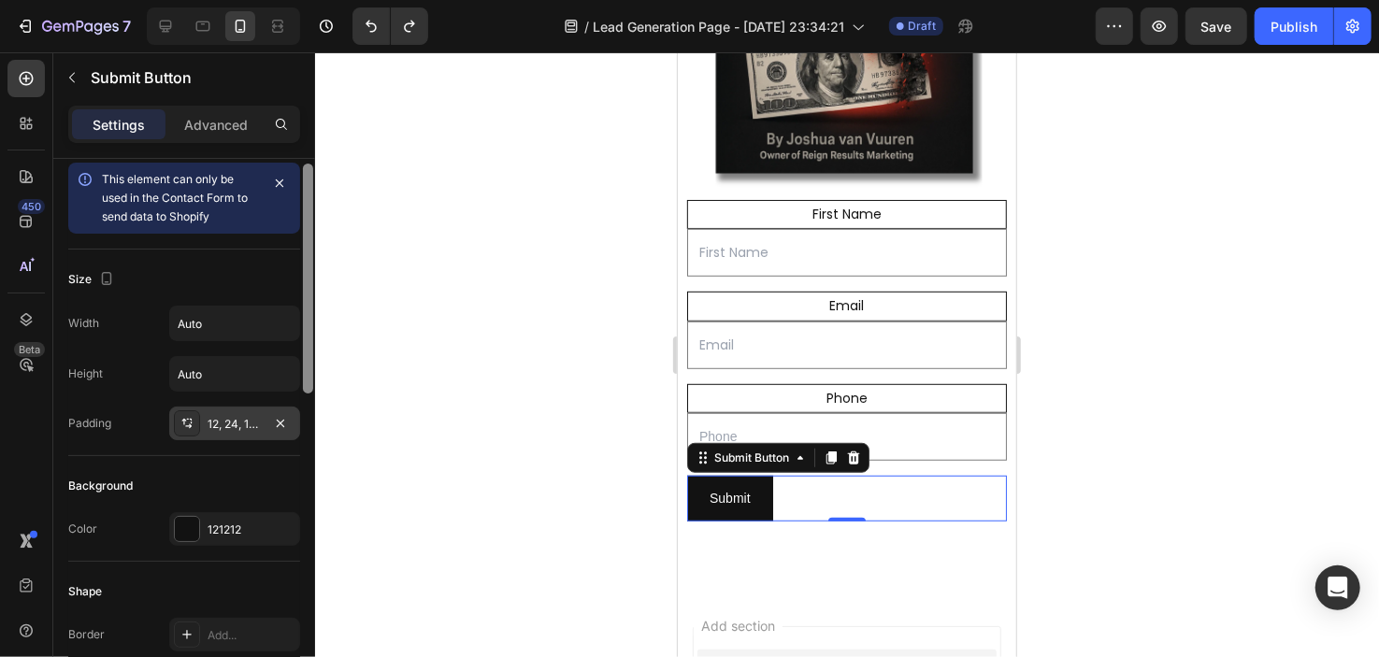
scroll to position [0, 0]
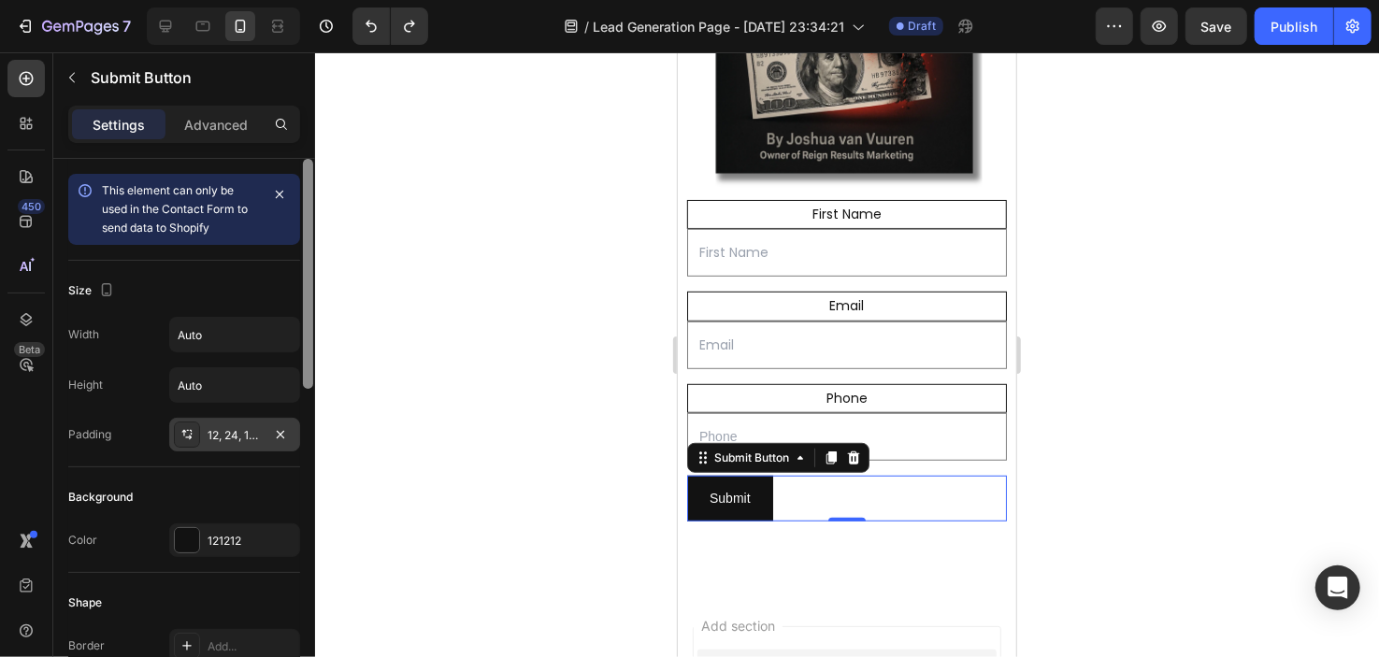
drag, startPoint x: 306, startPoint y: 345, endPoint x: 386, endPoint y: 341, distance: 80.5
click at [328, 0] on div "7 / Lead Generation Page - [DATE] 23:34:21 Draft Preview Save Publish 450 Beta …" at bounding box center [689, 0] width 1379 height 0
click at [731, 486] on div "Submit" at bounding box center [729, 497] width 41 height 23
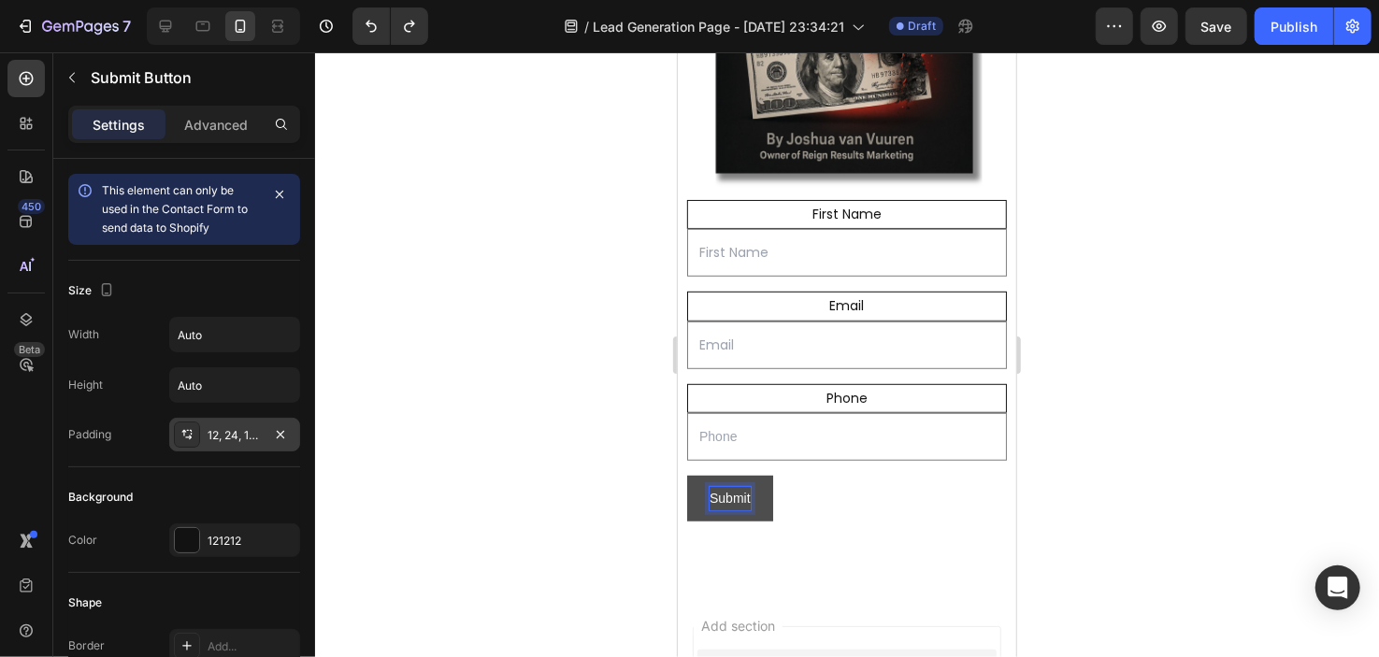
click at [731, 486] on p "Submit" at bounding box center [729, 497] width 41 height 23
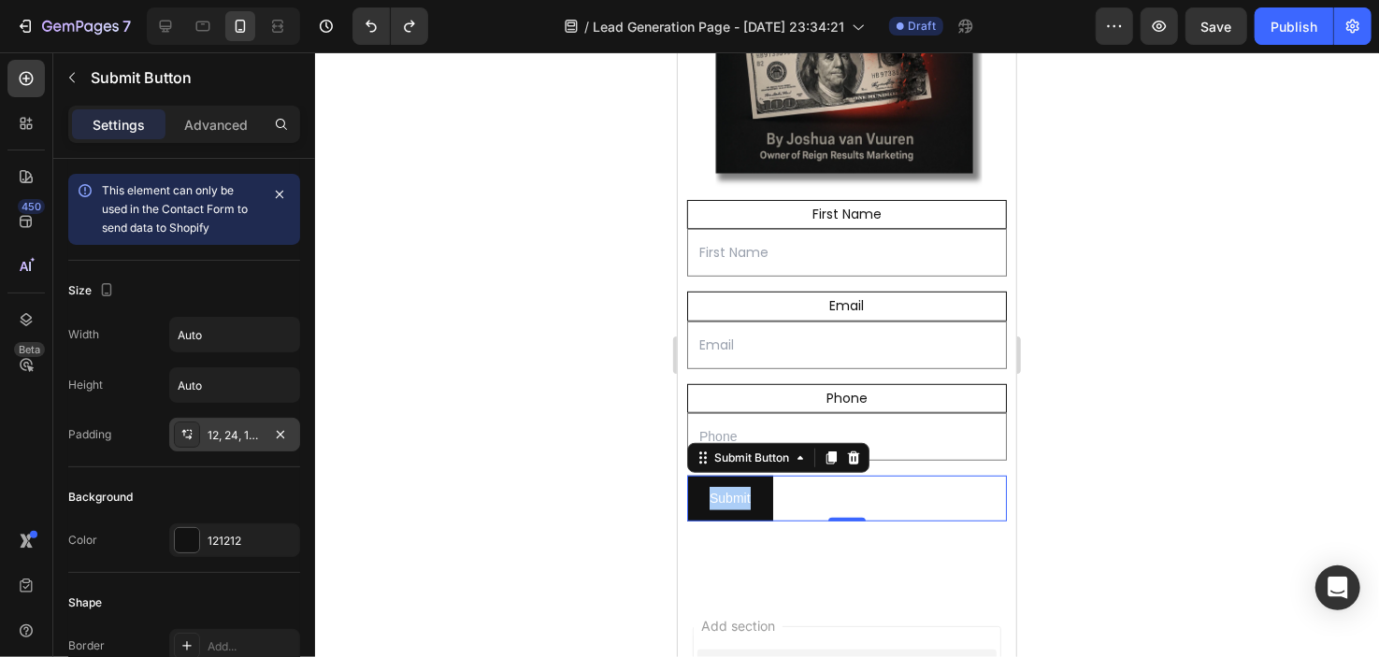
click at [600, 455] on div at bounding box center [847, 354] width 1064 height 605
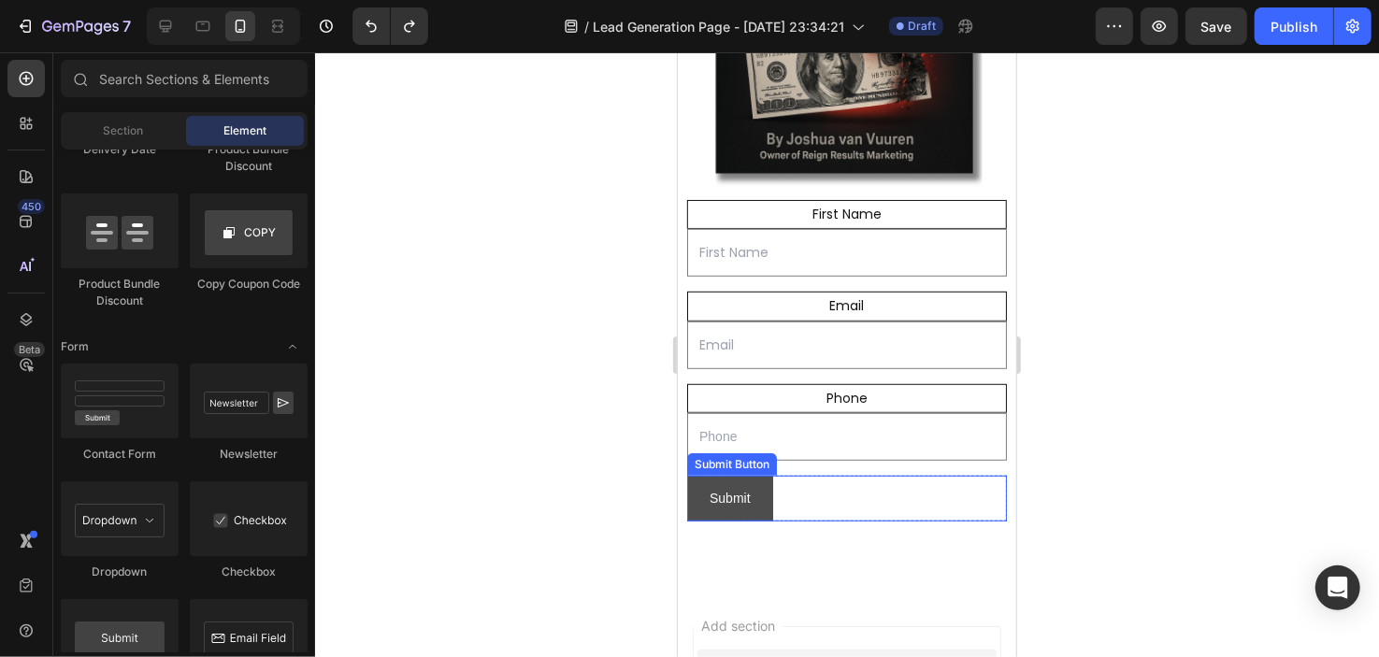
click at [768, 479] on button "Submit" at bounding box center [729, 498] width 86 height 46
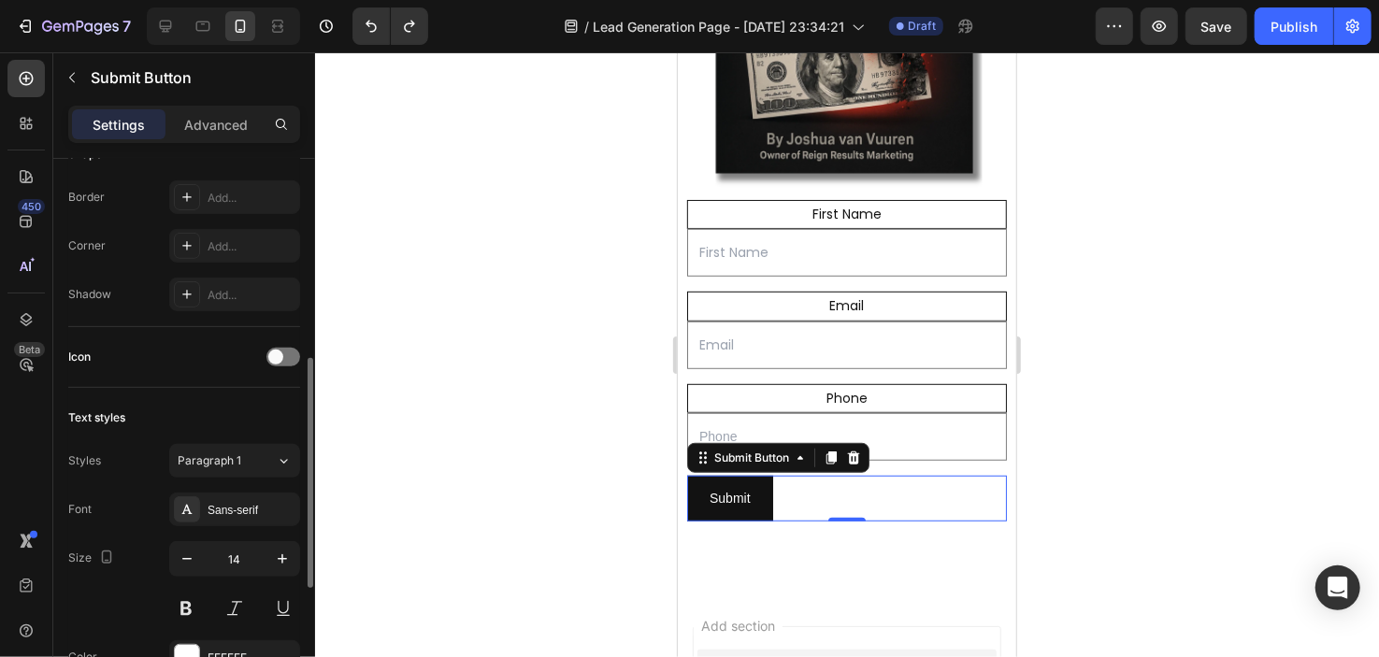
scroll to position [458, 0]
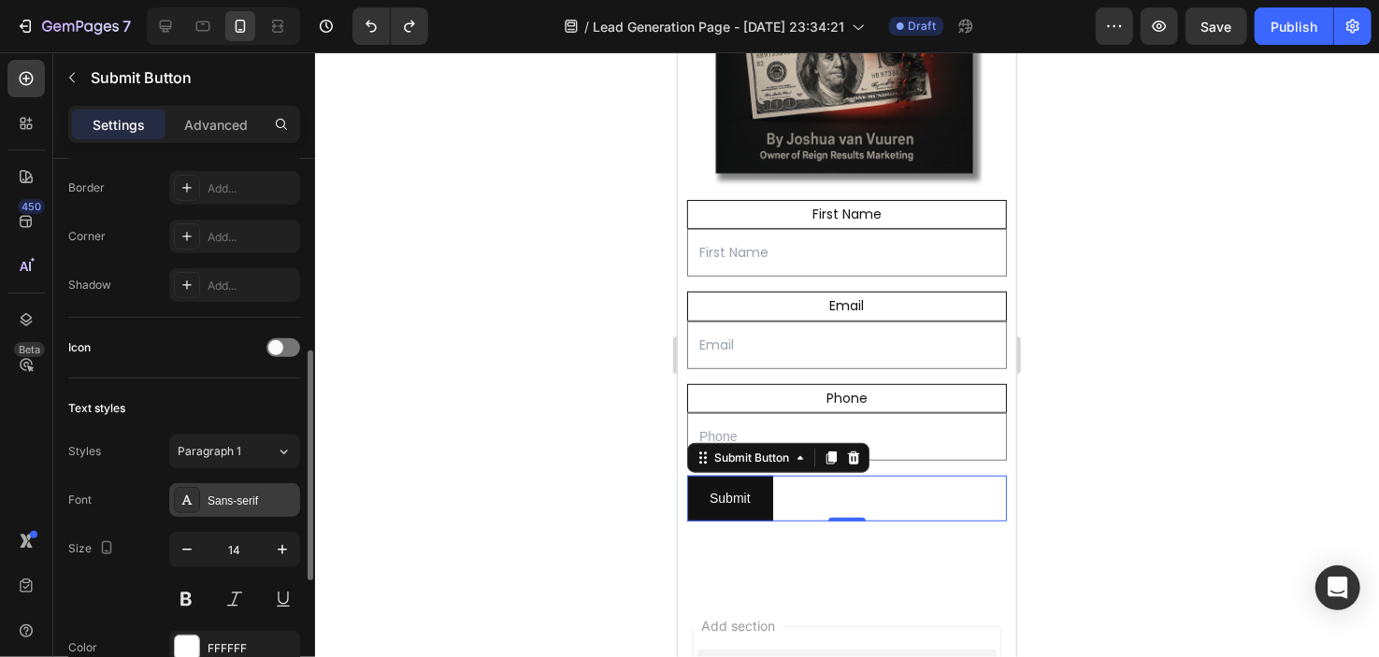
click at [232, 498] on div "Sans-serif" at bounding box center [252, 501] width 88 height 17
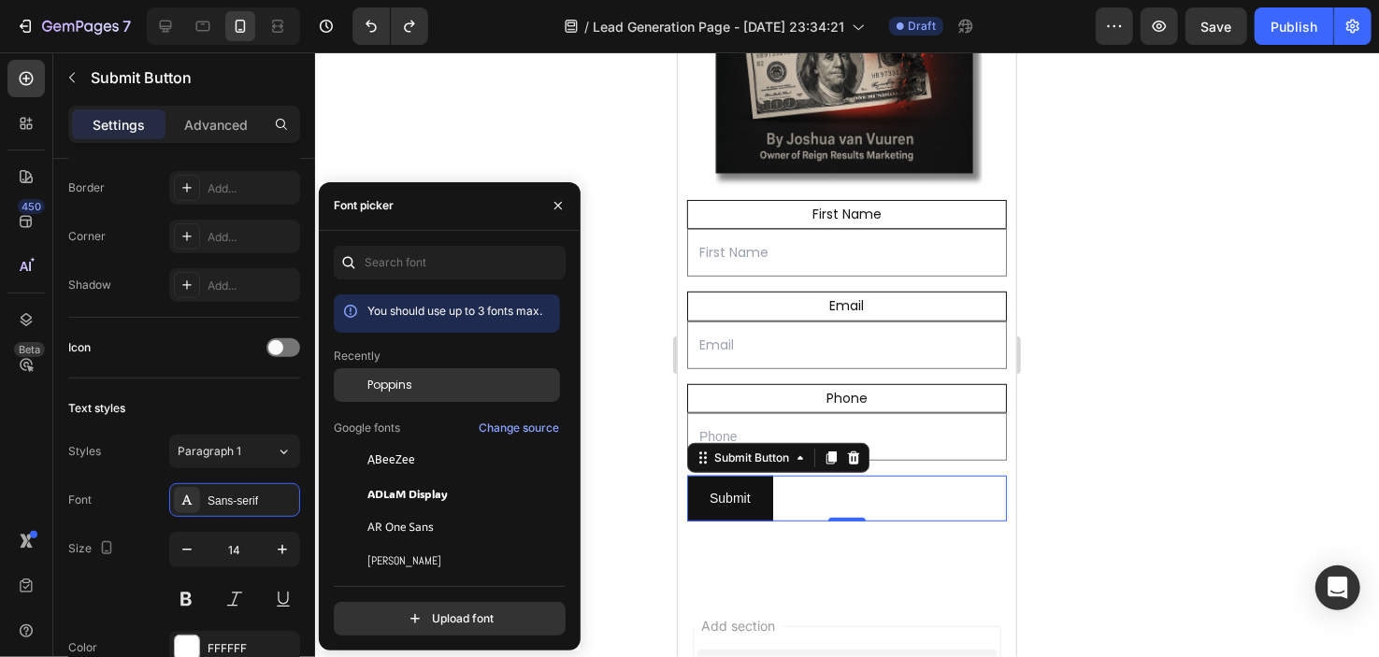
click at [362, 377] on div at bounding box center [351, 385] width 34 height 34
click at [166, 584] on div "Size 14" at bounding box center [184, 574] width 232 height 84
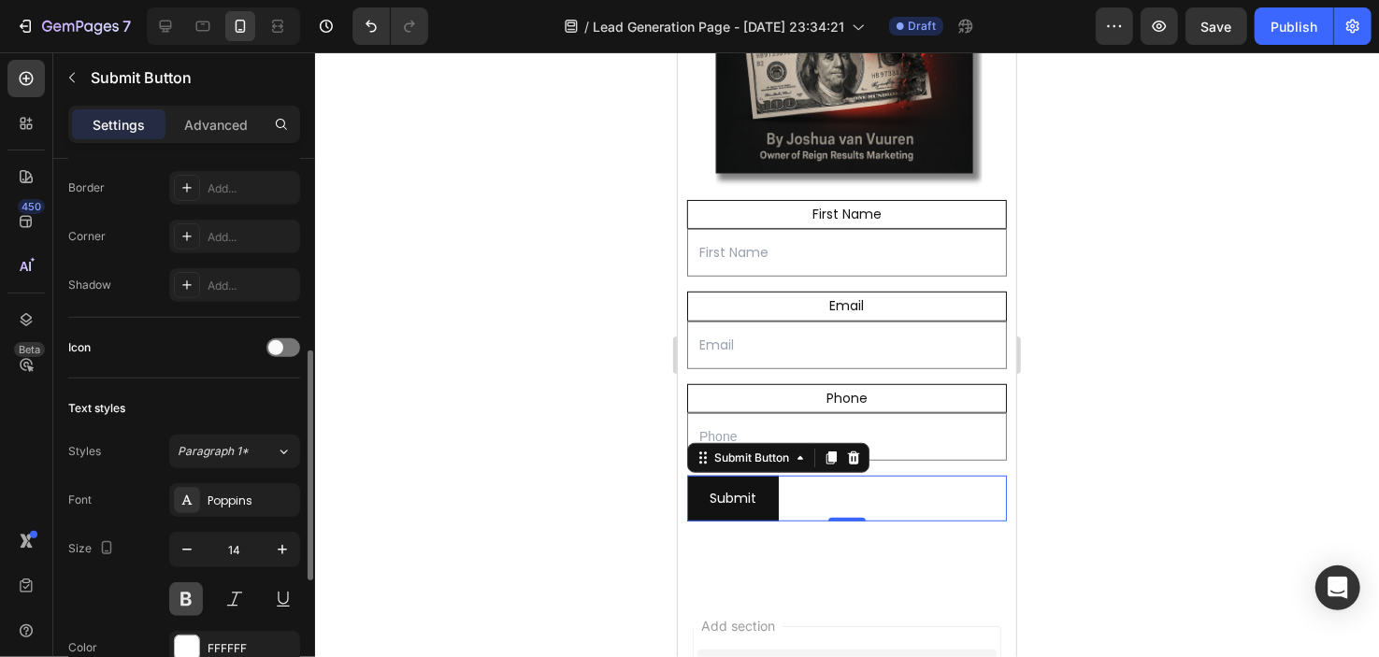
click at [179, 587] on button at bounding box center [186, 600] width 34 height 34
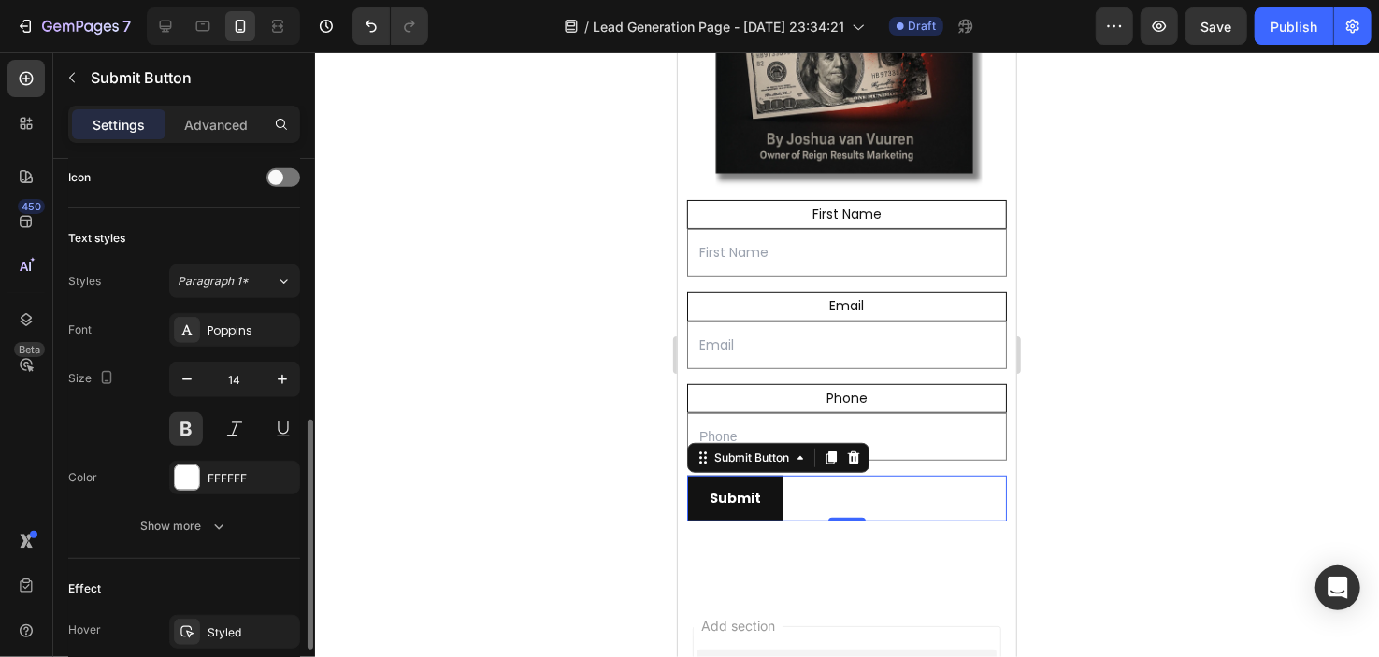
scroll to position [627, 0]
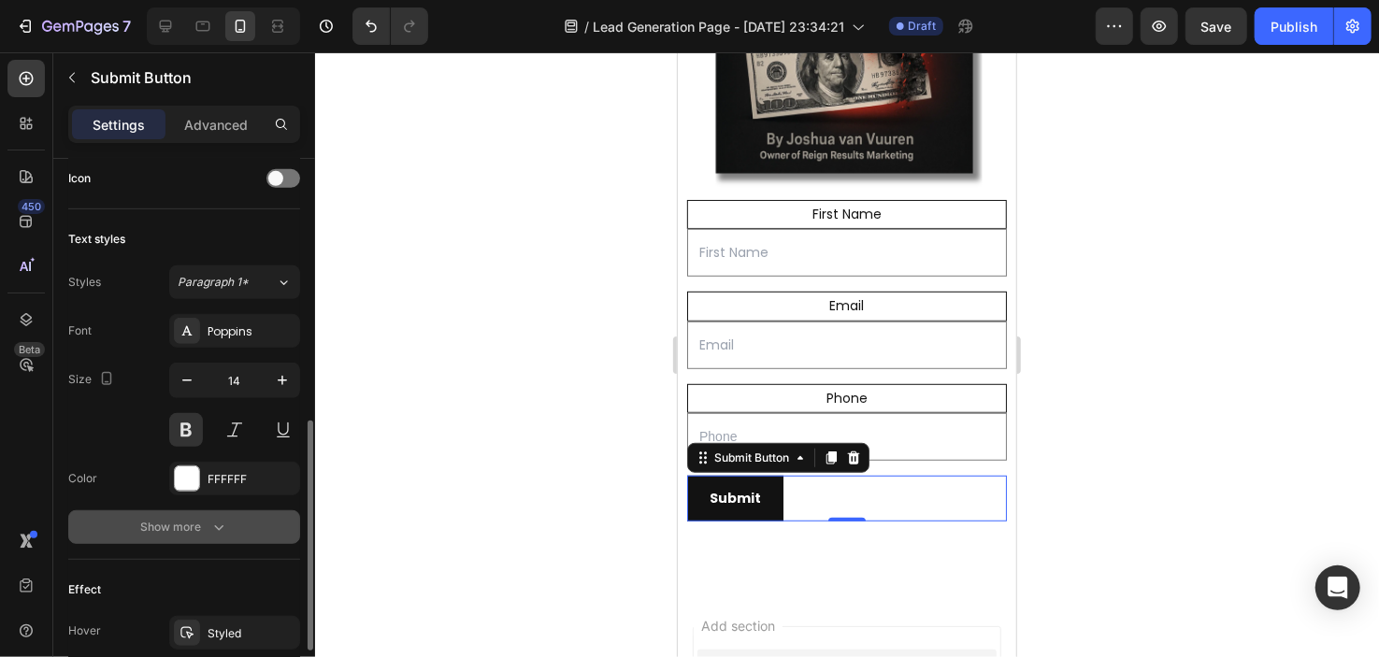
click at [170, 540] on button "Show more" at bounding box center [184, 528] width 232 height 34
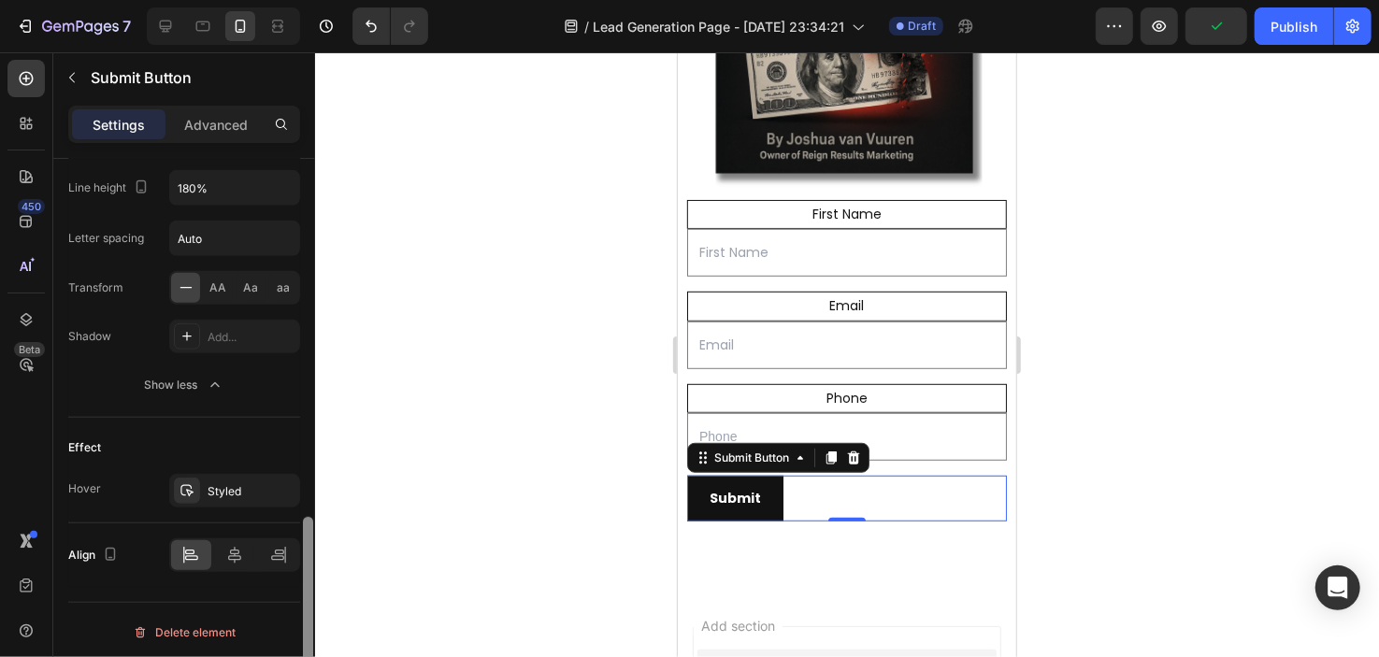
drag, startPoint x: 306, startPoint y: 472, endPoint x: 269, endPoint y: 671, distance: 201.6
click at [269, 0] on html "7 / Lead Generation Page - Sep 27, 23:34:21 Draft Preview Publish 450 Beta Sect…" at bounding box center [689, 0] width 1379 height 0
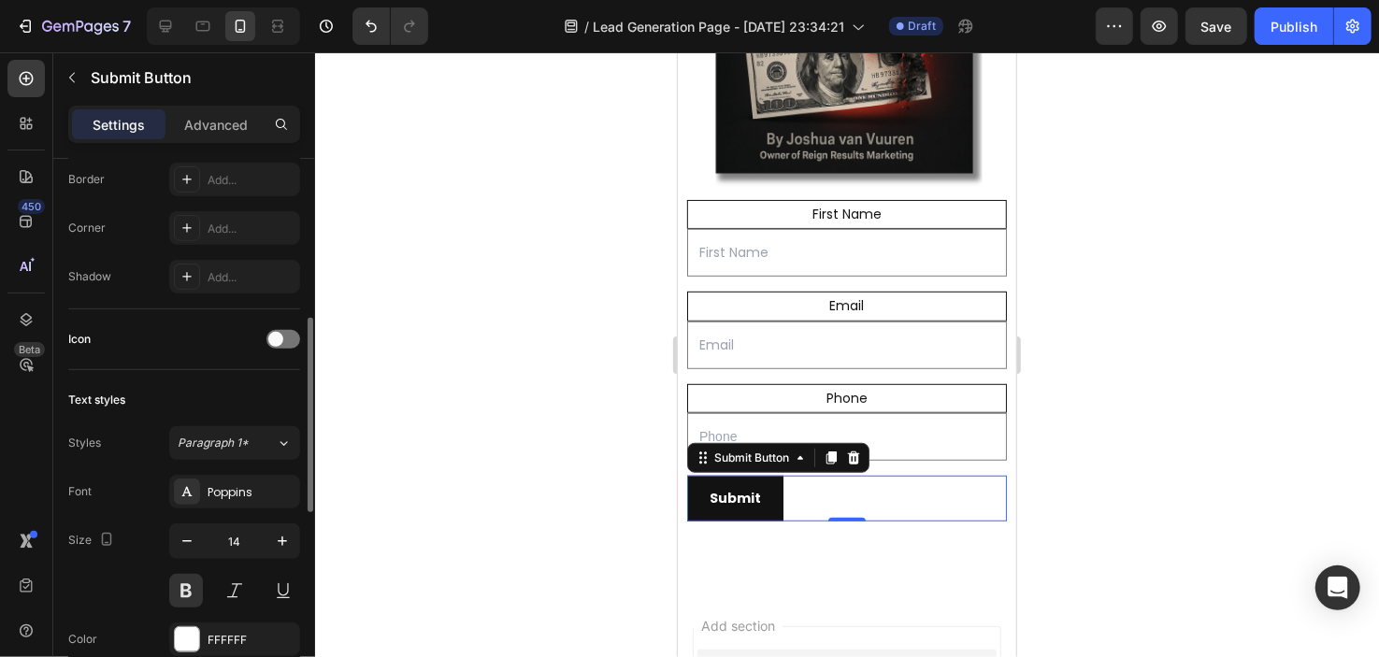
scroll to position [463, 0]
click at [282, 341] on span at bounding box center [275, 343] width 15 height 15
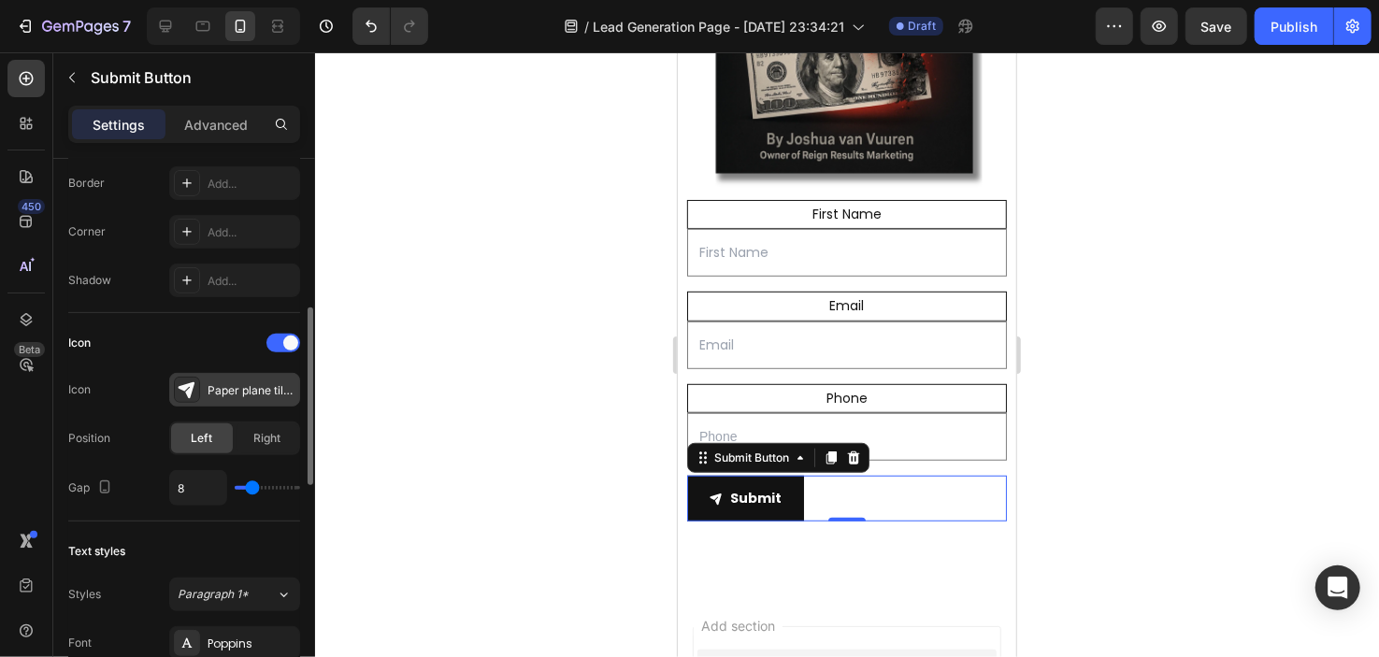
click at [222, 384] on div "Paper plane tilt filled" at bounding box center [252, 390] width 88 height 17
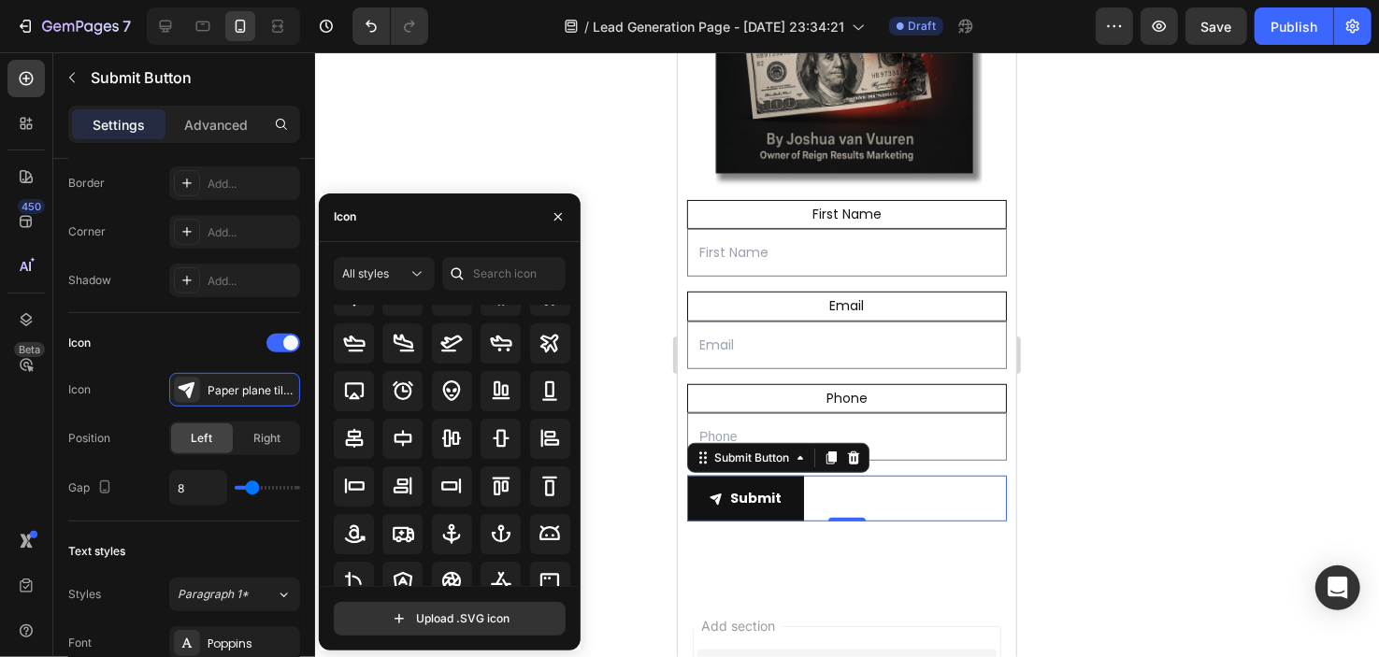
scroll to position [0, 0]
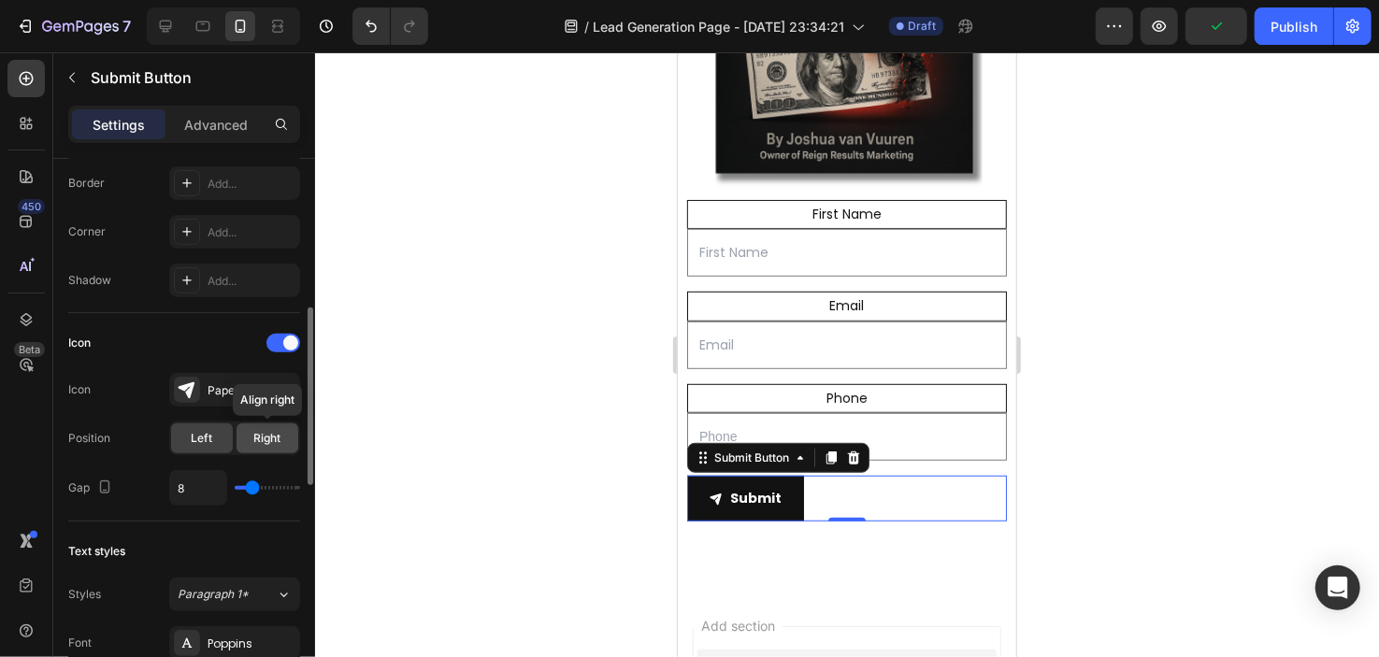
click at [254, 431] on span "Right" at bounding box center [267, 438] width 27 height 17
click at [210, 432] on span "Left" at bounding box center [203, 438] width 22 height 17
type input "12"
type input "30"
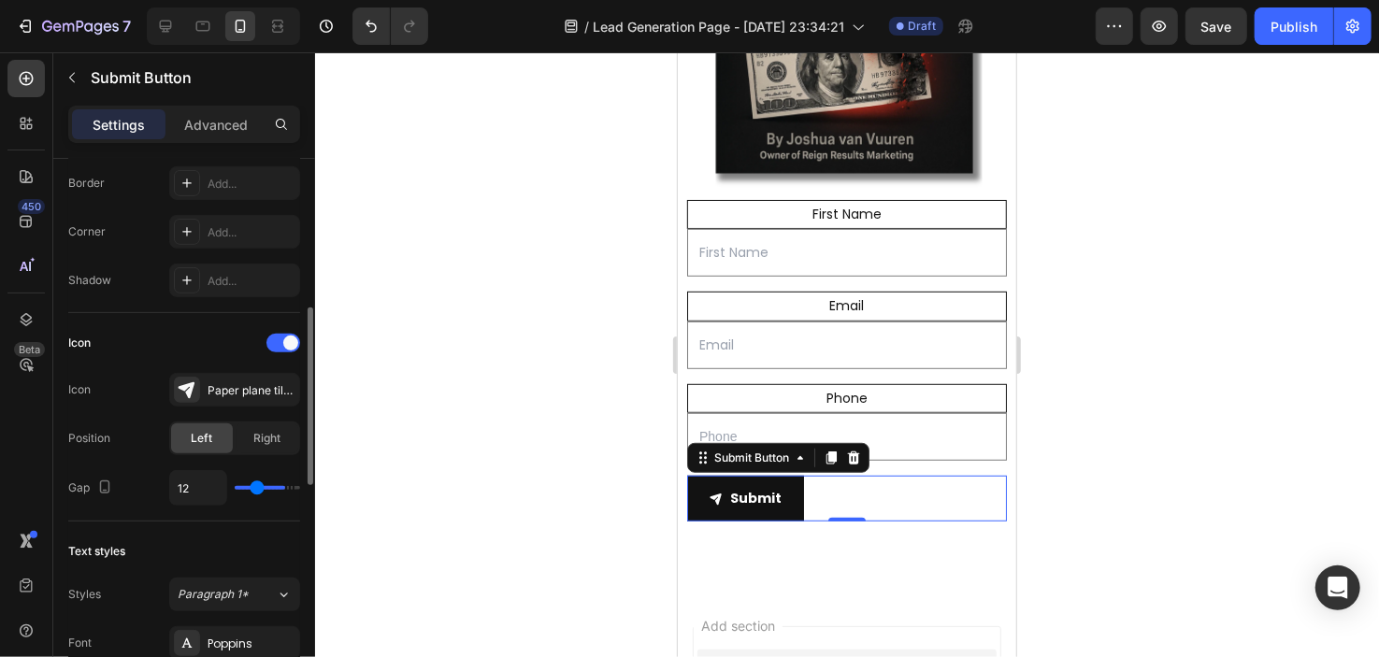
type input "30"
type input "37"
type input "40"
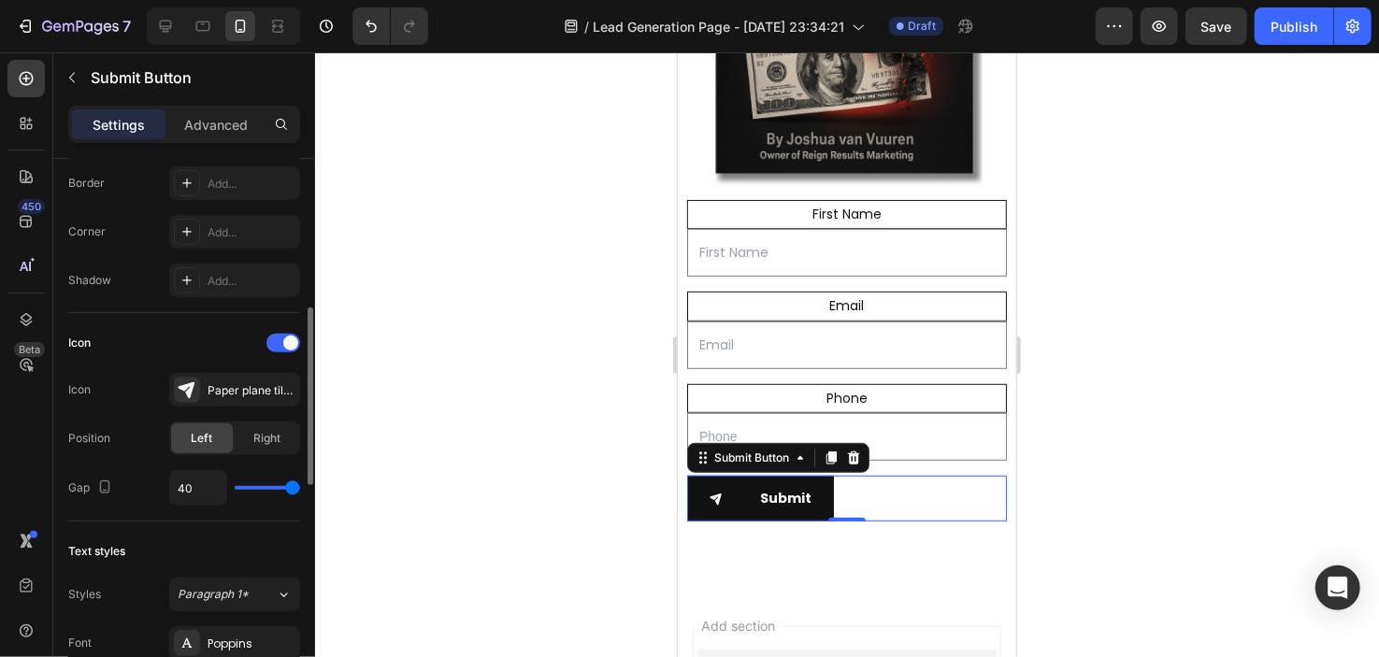
type input "33"
type input "11"
type input "1"
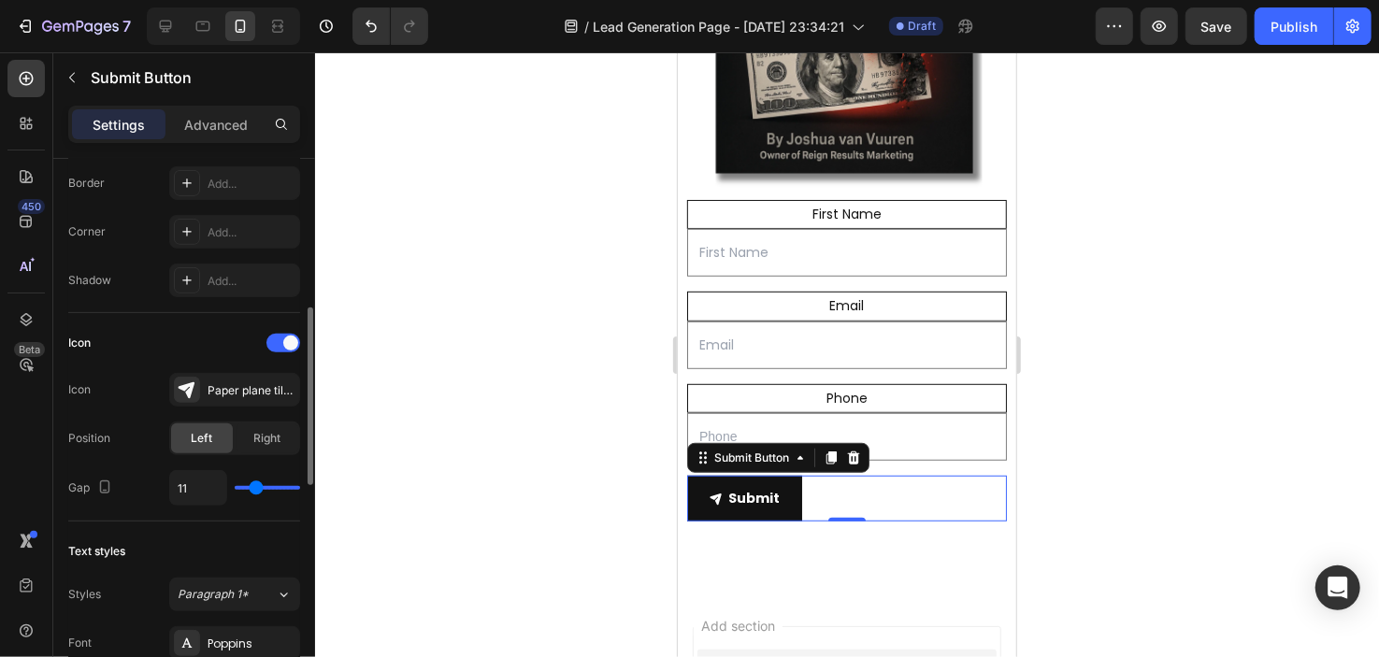
type input "1"
type input "0"
type input "3"
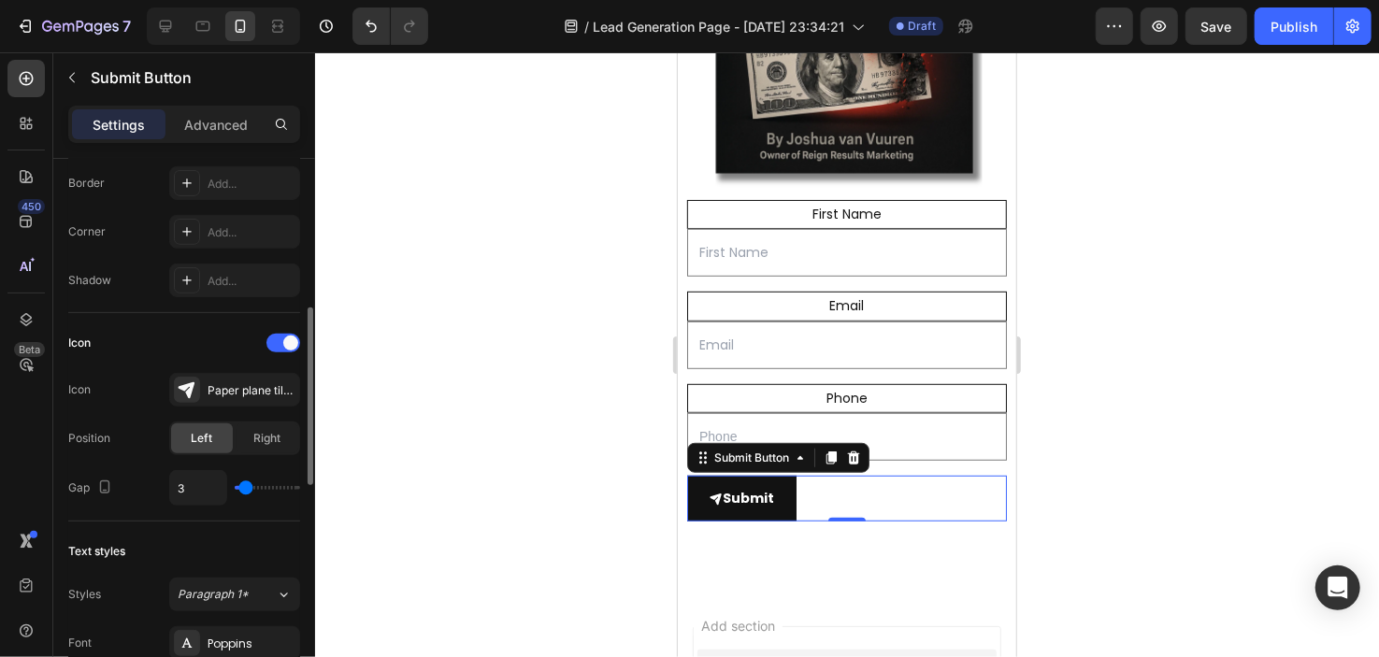
type input "8"
type input "9"
type input "8"
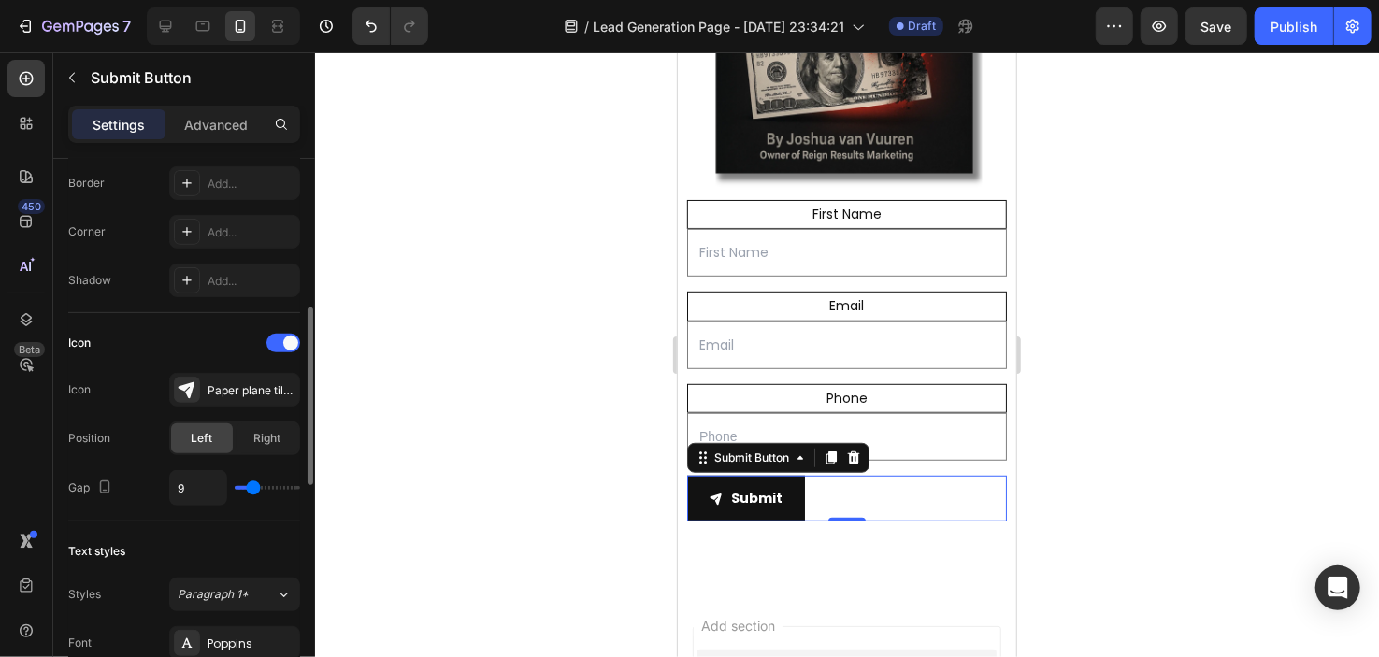
type input "8"
type input "7"
type input "6"
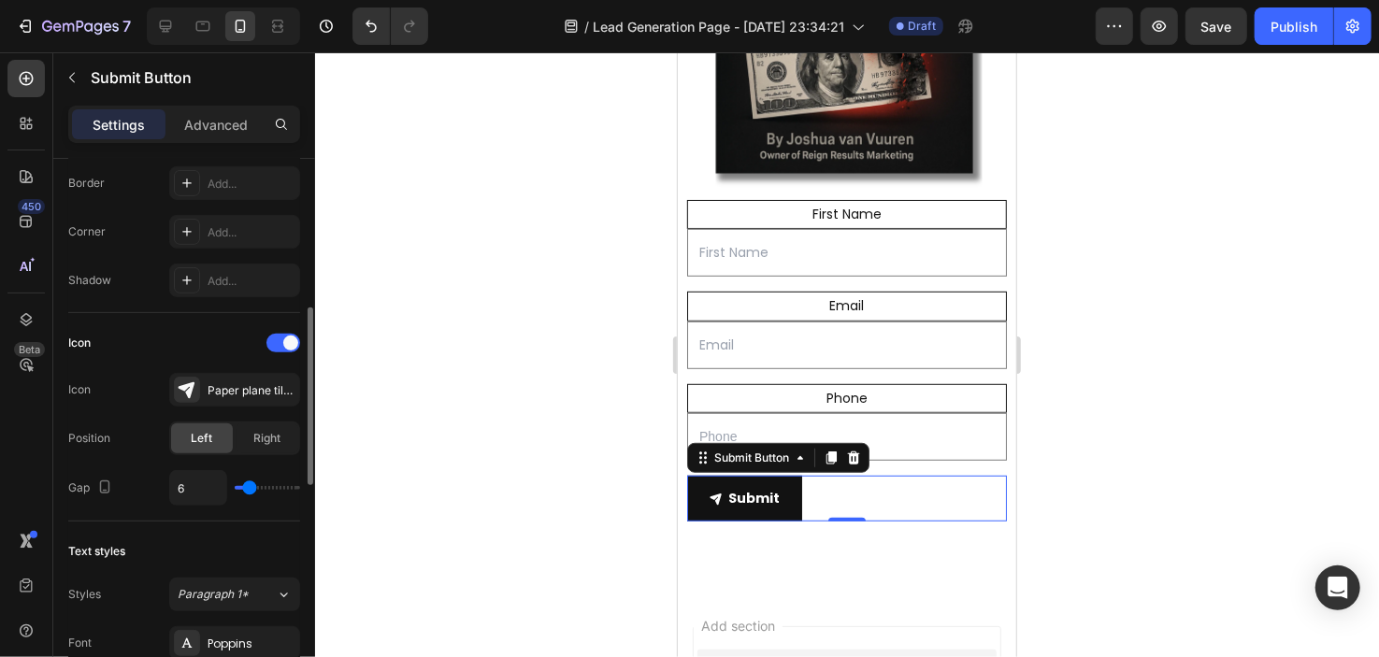
type input "5"
type input "4"
type input "3"
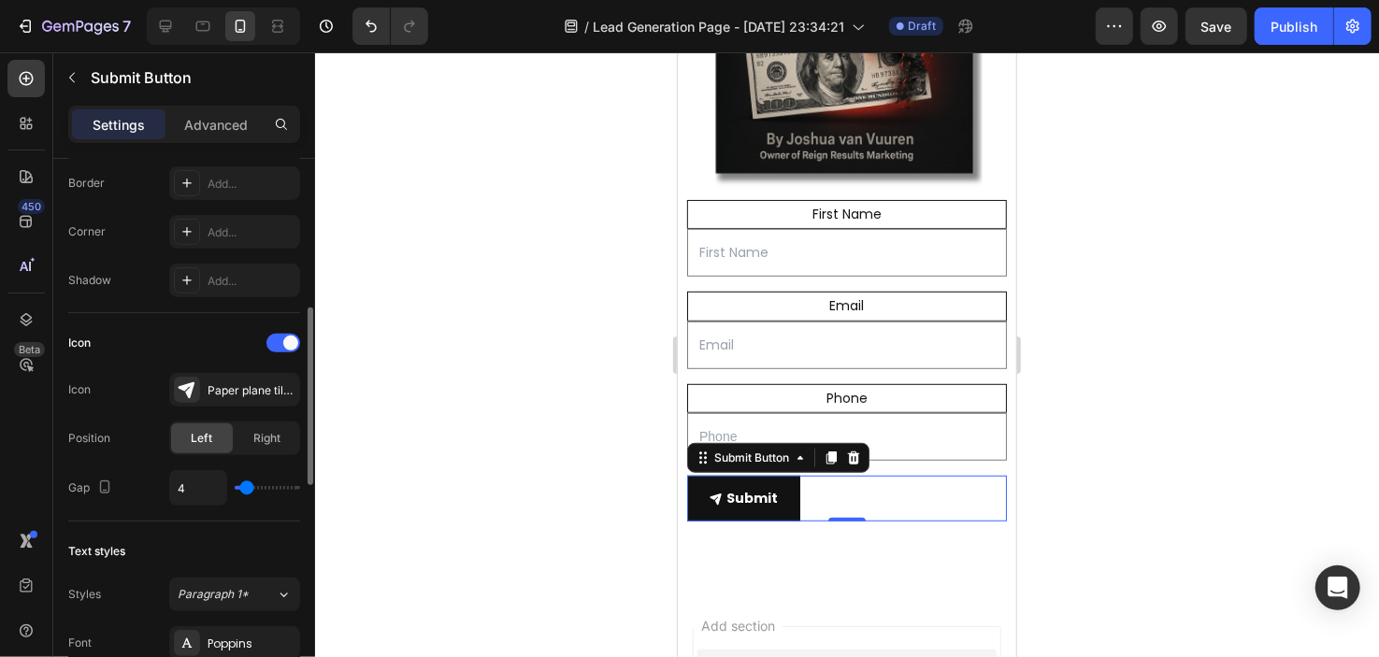
type input "3"
type input "4"
type input "5"
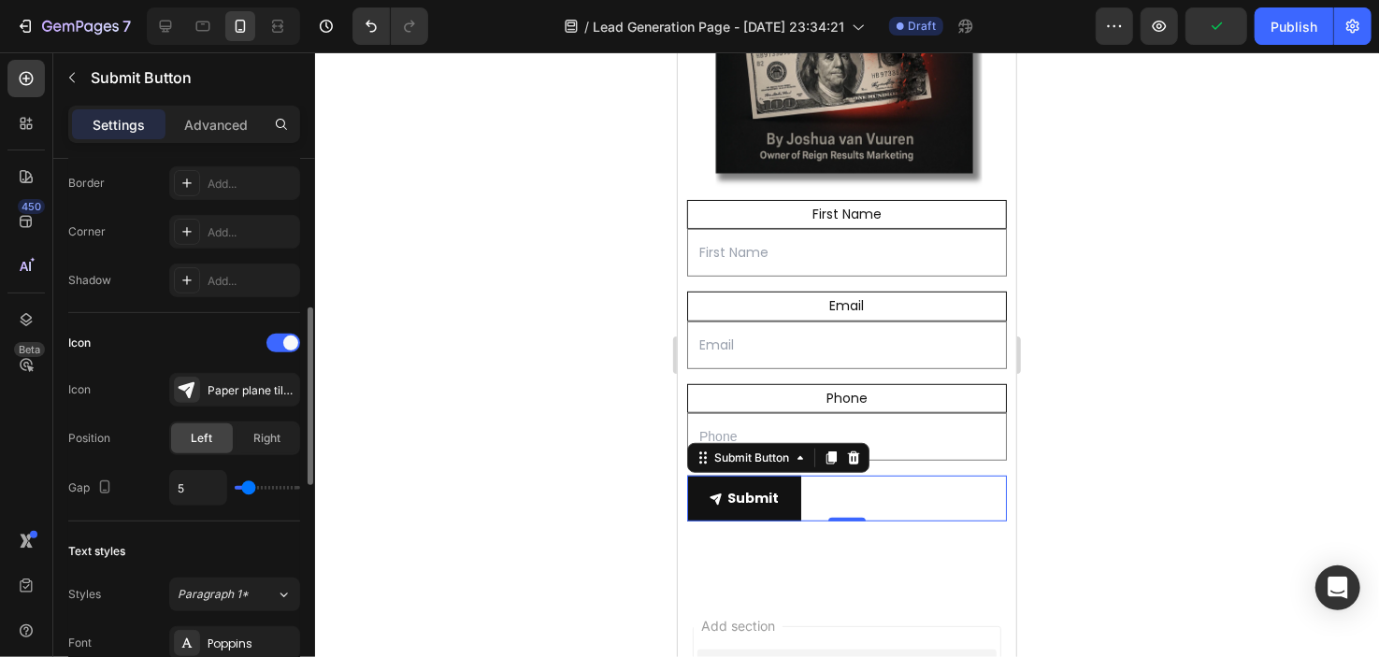
type input "6"
click at [249, 486] on input "range" at bounding box center [267, 488] width 65 height 4
type input "7"
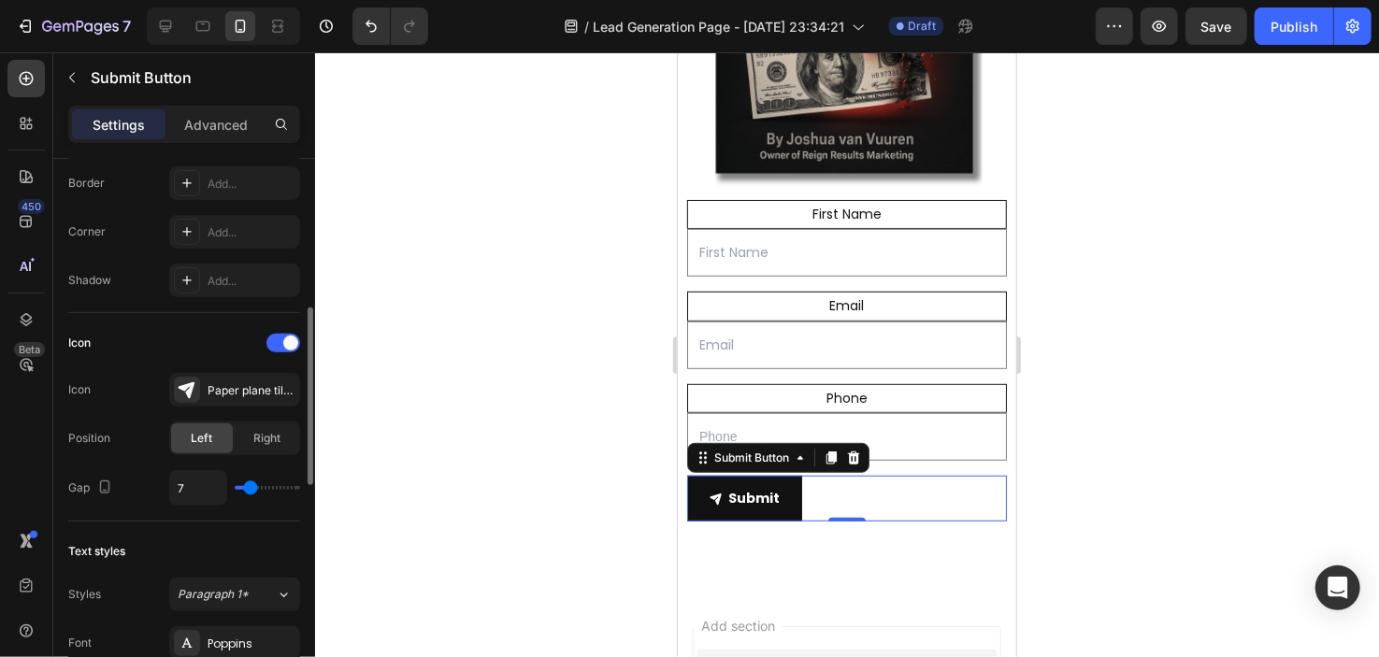
type input "8"
type input "9"
type input "8"
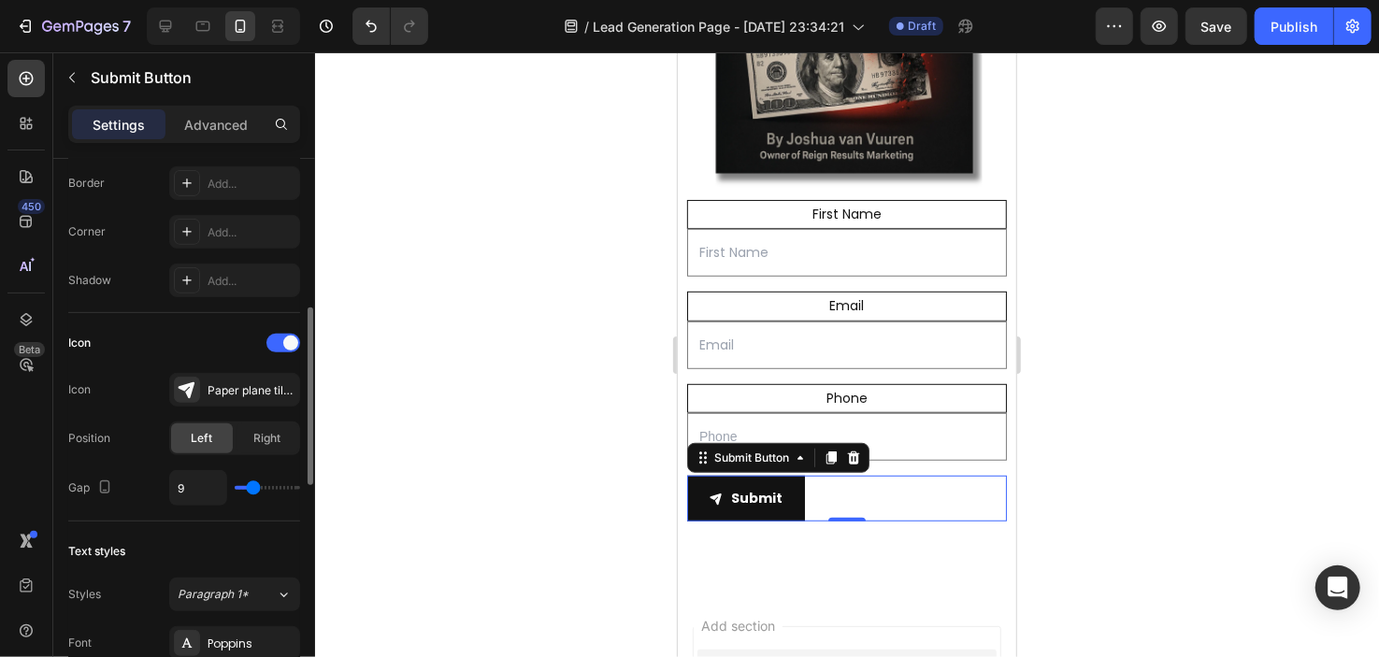
type input "8"
type input "7"
click at [251, 486] on input "range" at bounding box center [267, 488] width 65 height 4
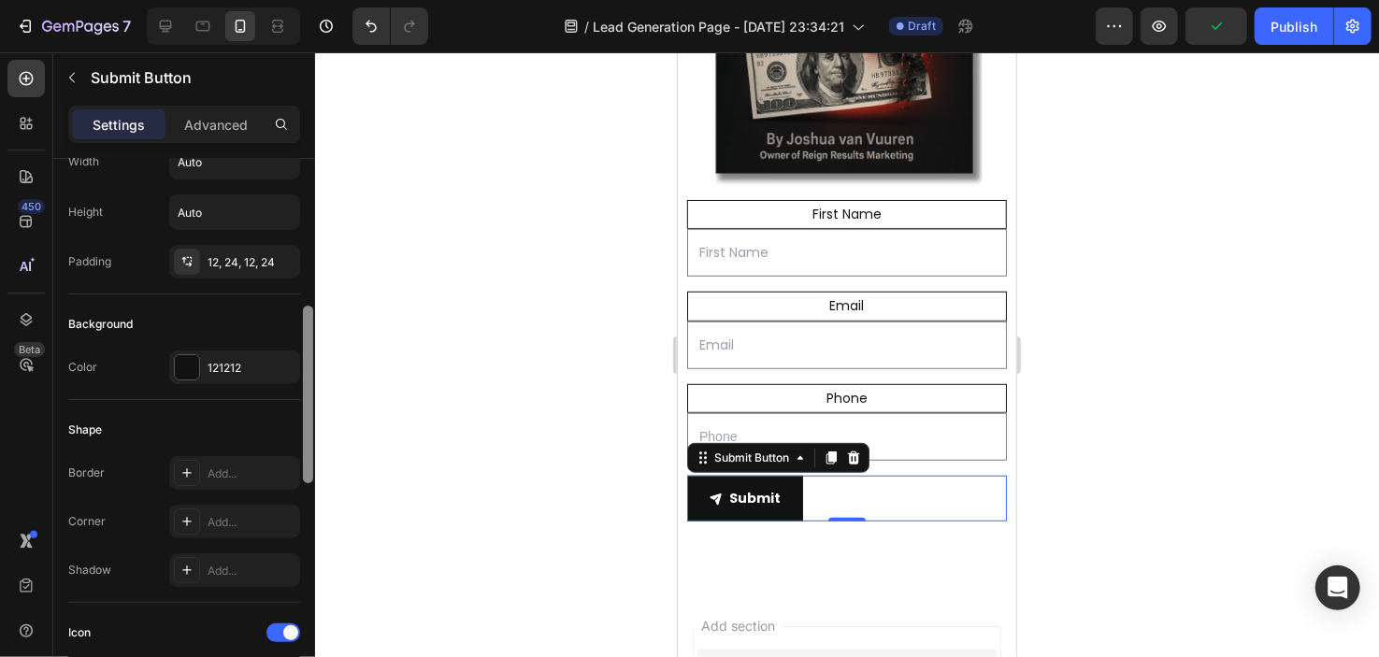
drag, startPoint x: 306, startPoint y: 420, endPoint x: 306, endPoint y: 323, distance: 97.3
click at [306, 323] on div at bounding box center [308, 395] width 10 height 178
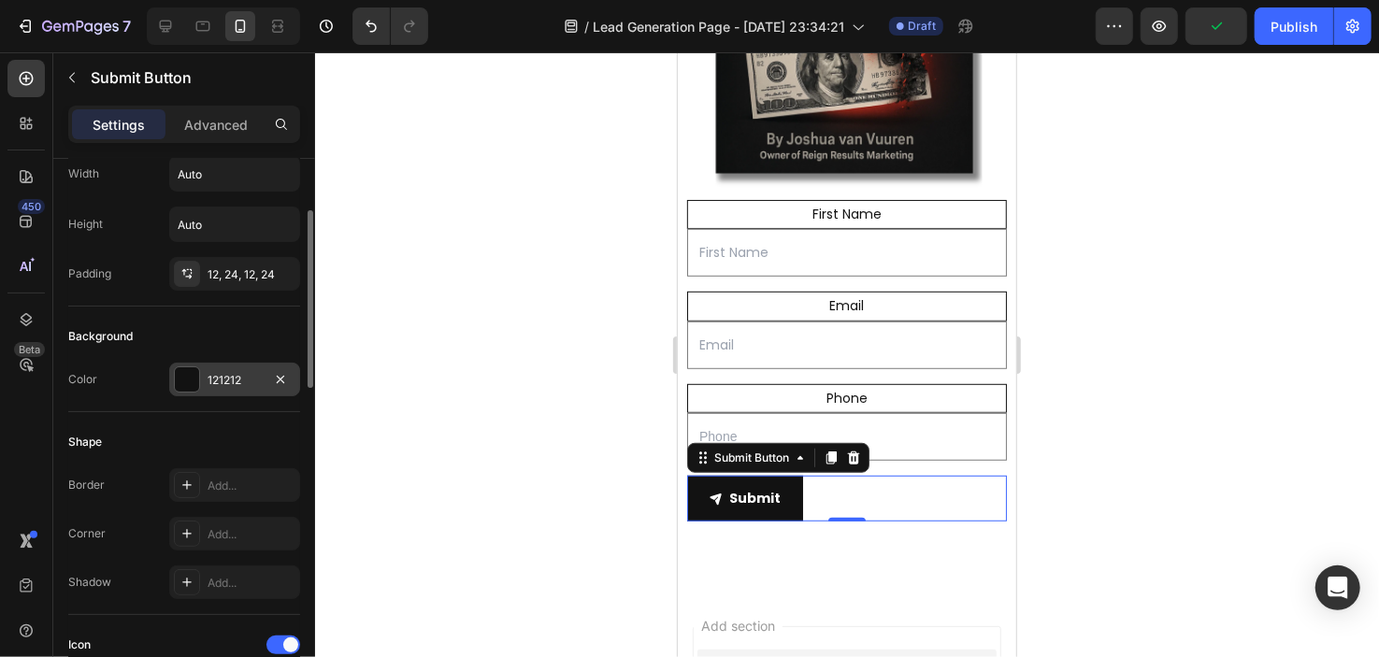
click at [218, 372] on div "121212" at bounding box center [235, 380] width 54 height 17
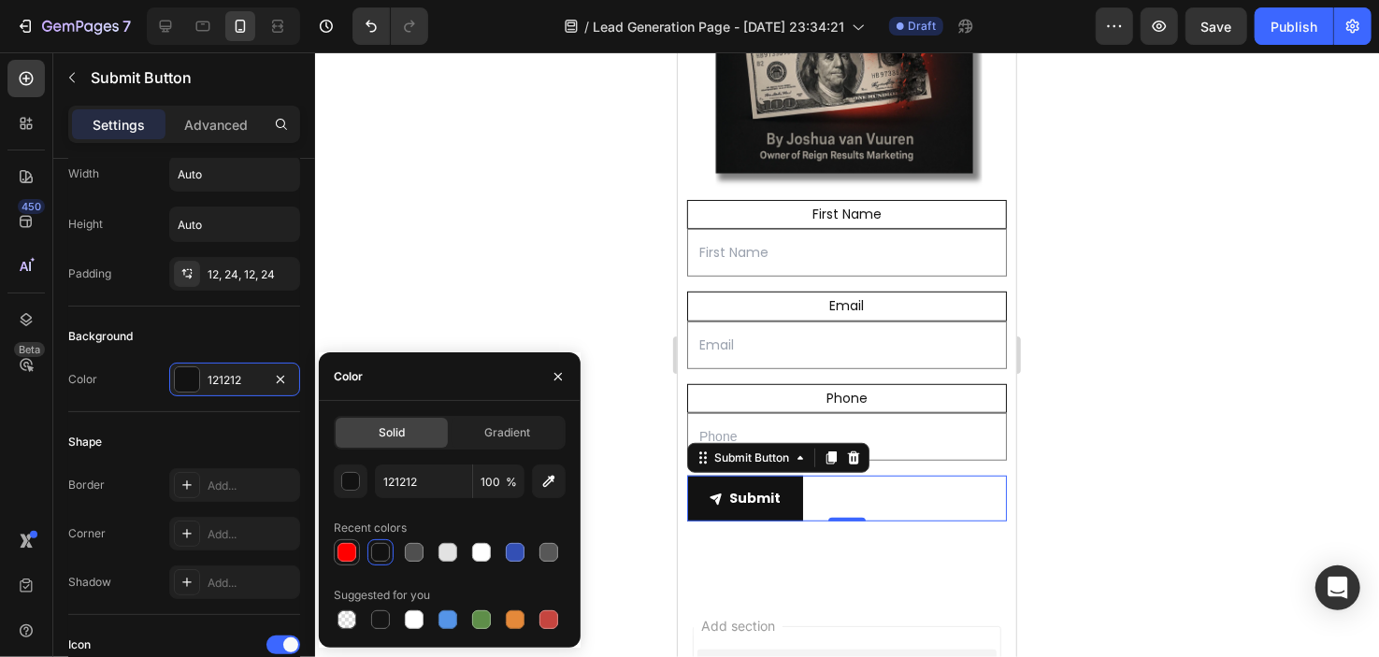
click at [353, 551] on div at bounding box center [347, 552] width 19 height 19
type input "FF0000"
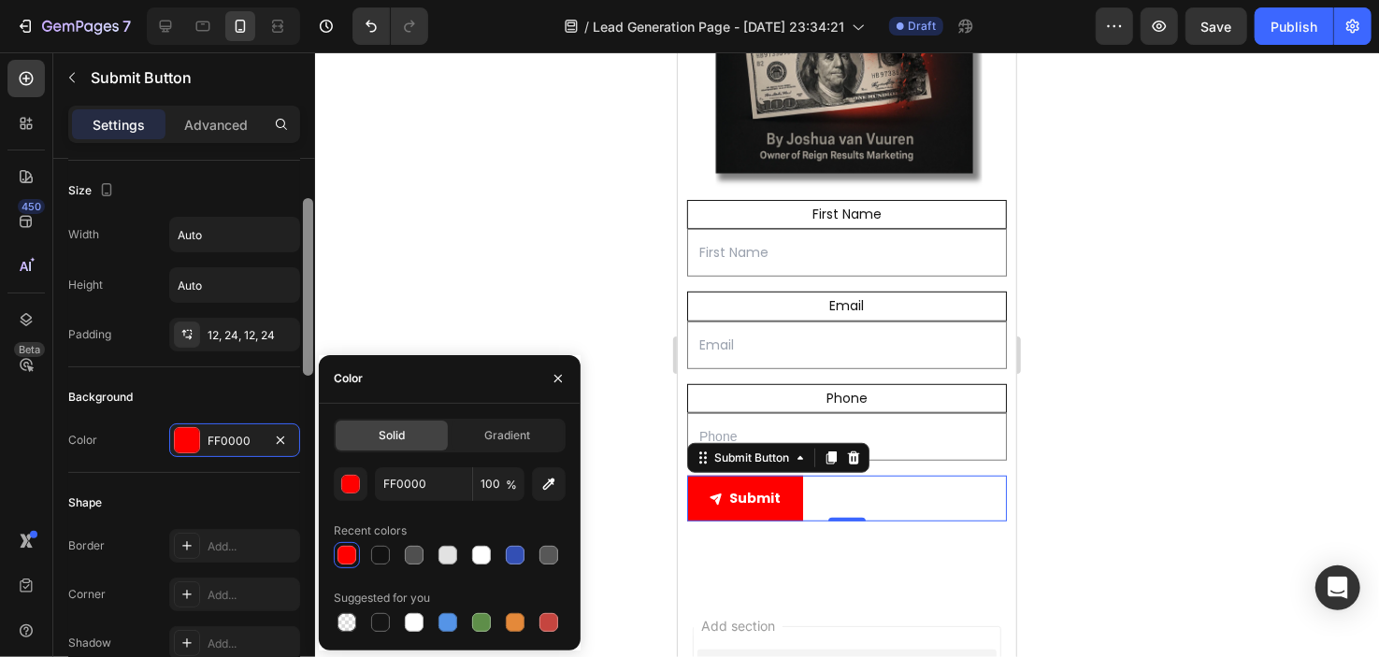
scroll to position [86, 0]
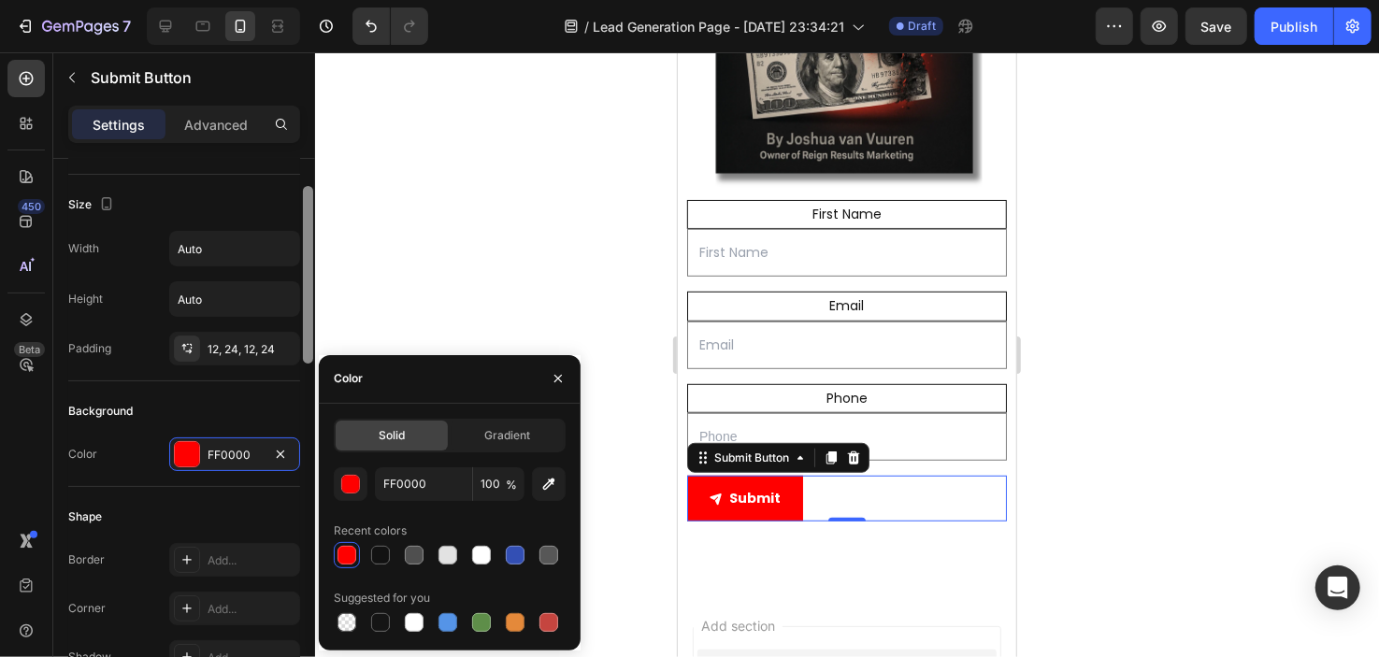
drag, startPoint x: 307, startPoint y: 320, endPoint x: 310, endPoint y: 296, distance: 24.5
click at [310, 296] on div at bounding box center [308, 275] width 10 height 178
click at [270, 345] on button "button" at bounding box center [280, 349] width 22 height 22
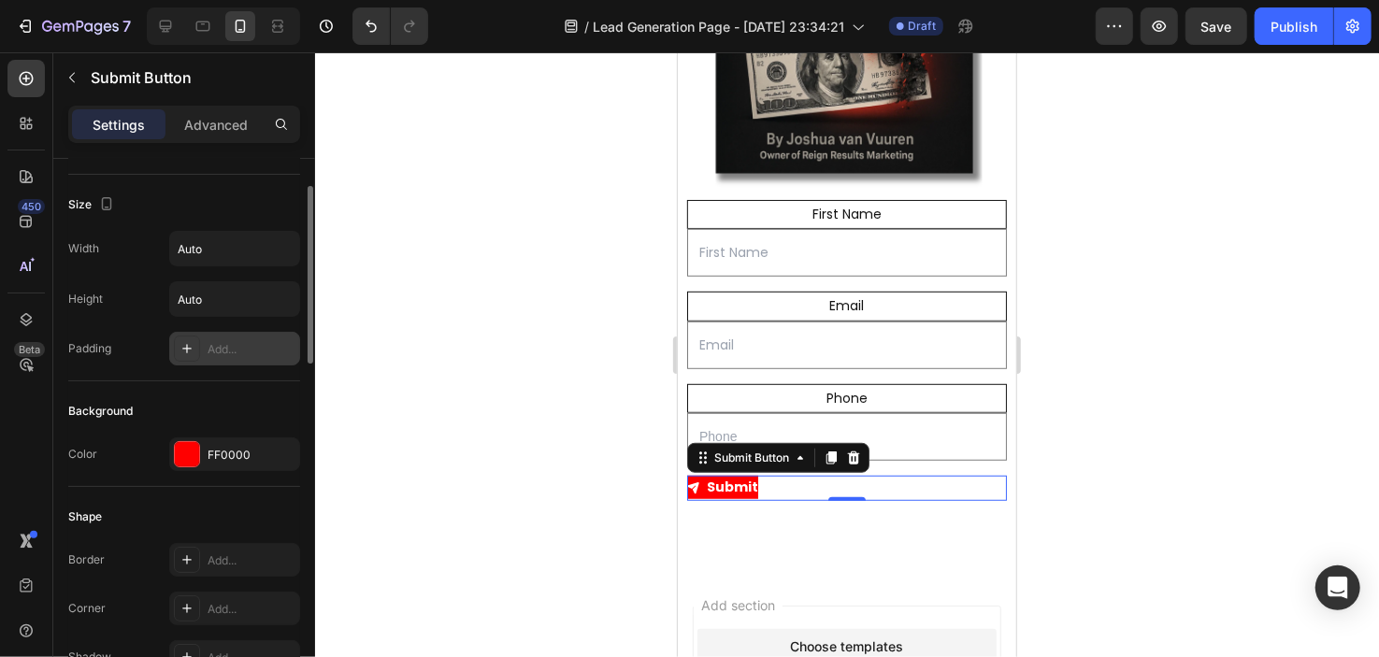
click at [270, 345] on div "Add..." at bounding box center [252, 349] width 88 height 17
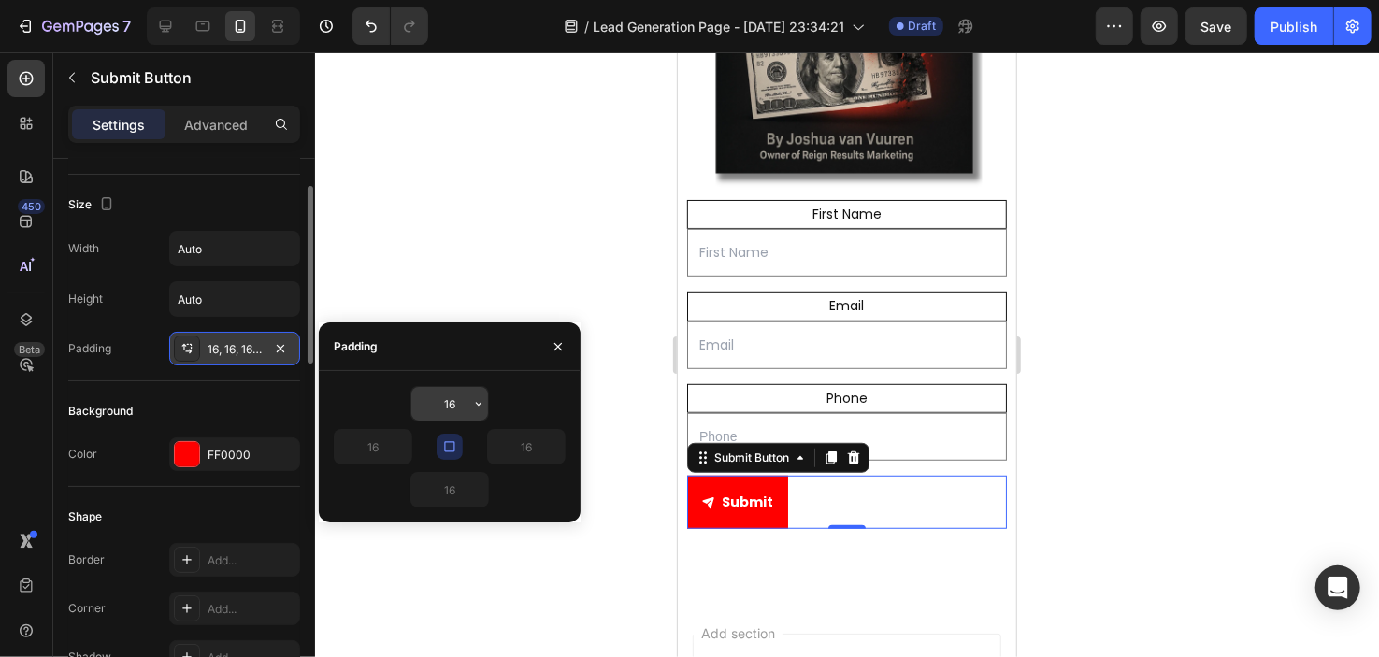
click at [445, 401] on input "16" at bounding box center [449, 404] width 77 height 34
click at [454, 465] on div "16 16 16 16" at bounding box center [450, 447] width 232 height 122
click at [473, 458] on div "16" at bounding box center [508, 447] width 116 height 36
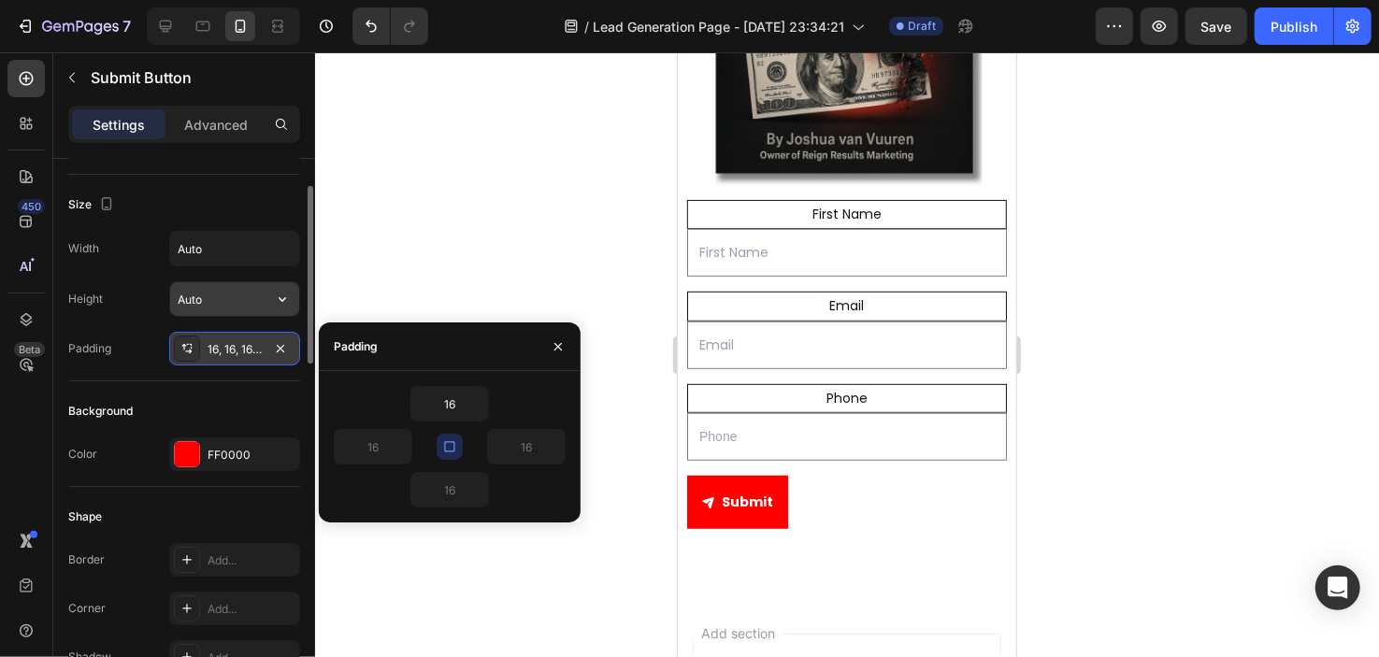
click at [257, 307] on input "Auto" at bounding box center [234, 299] width 129 height 34
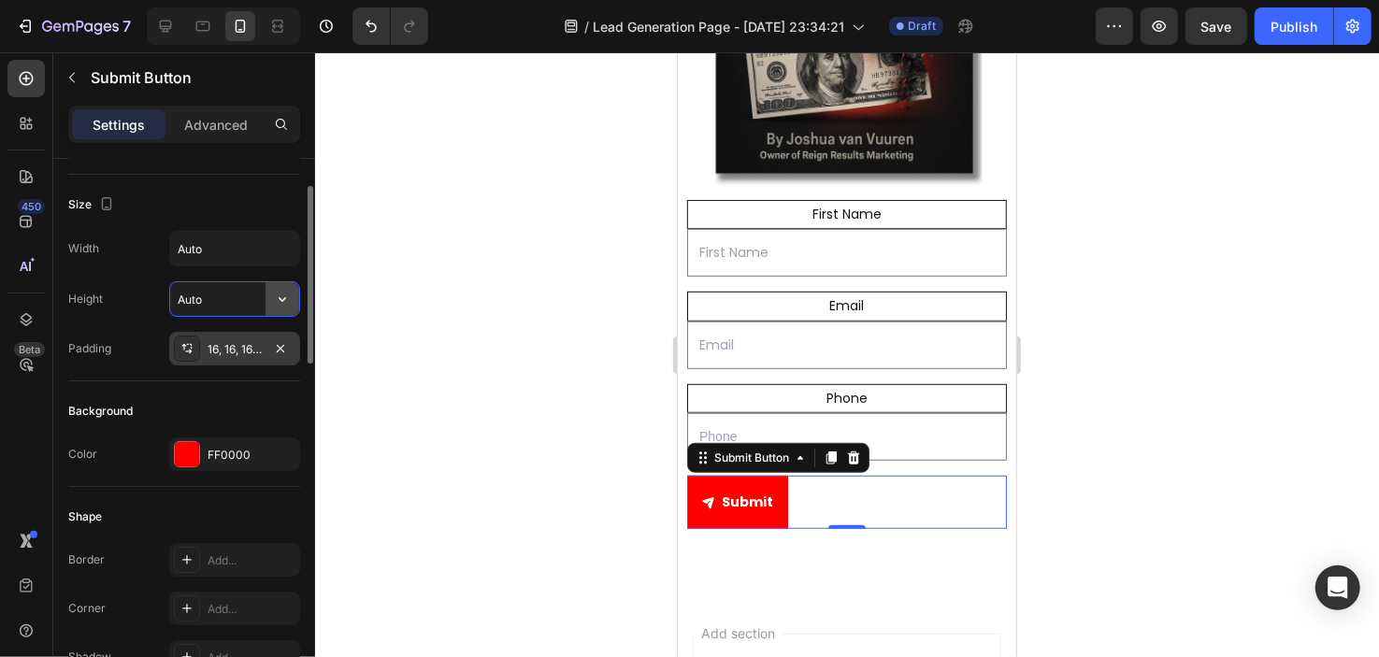
click at [284, 308] on button "button" at bounding box center [283, 299] width 34 height 34
click at [264, 249] on input "Auto" at bounding box center [234, 249] width 129 height 34
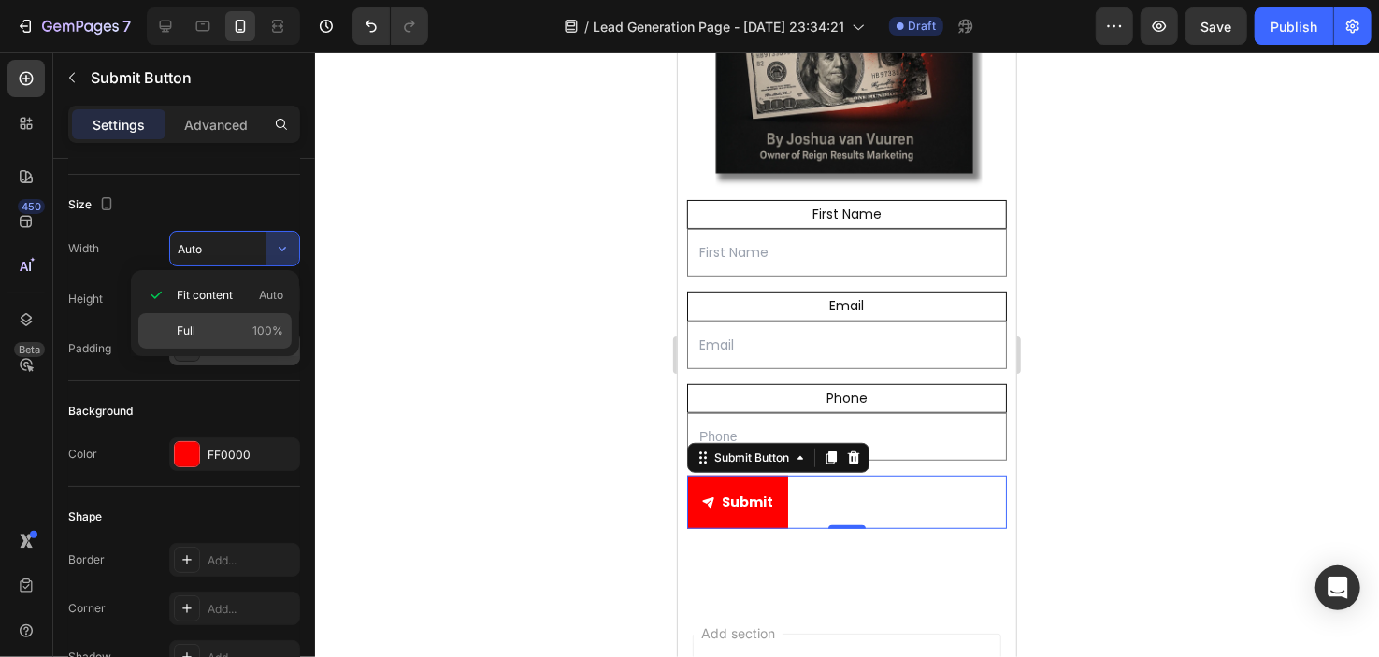
click at [260, 337] on span "100%" at bounding box center [267, 331] width 31 height 17
type input "100%"
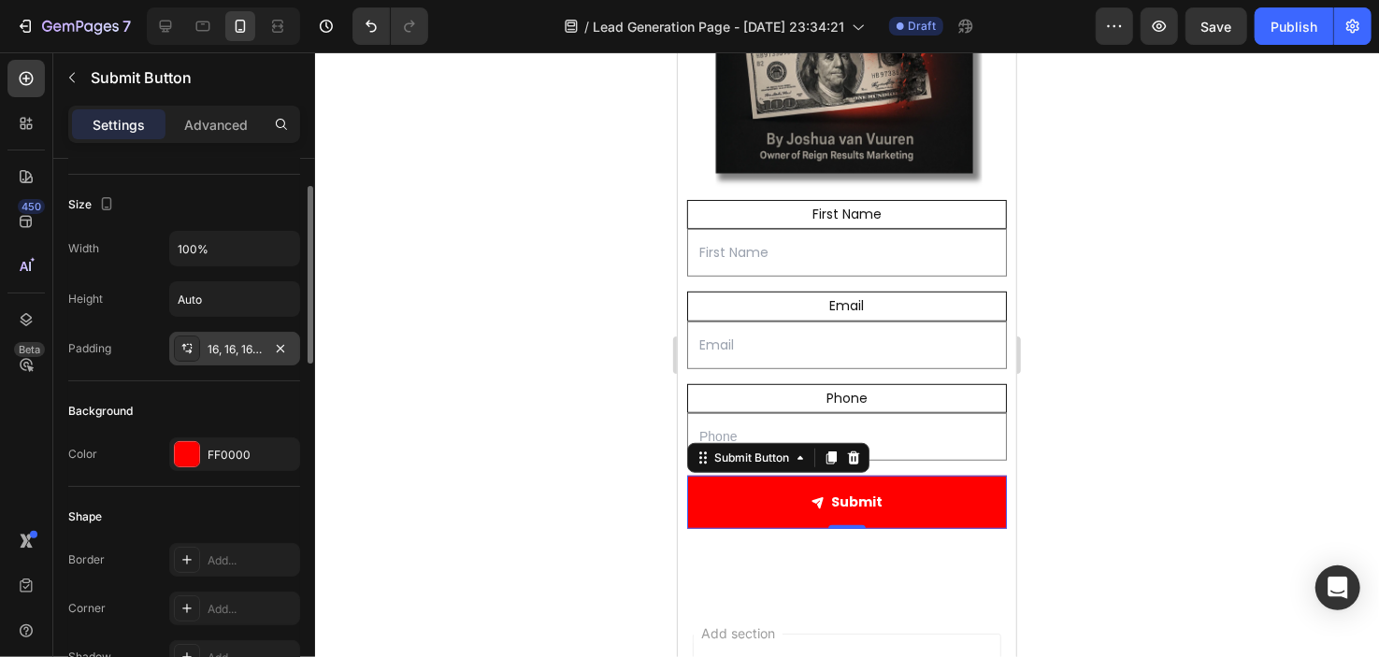
click at [165, 234] on div "Width 100%" at bounding box center [184, 249] width 232 height 36
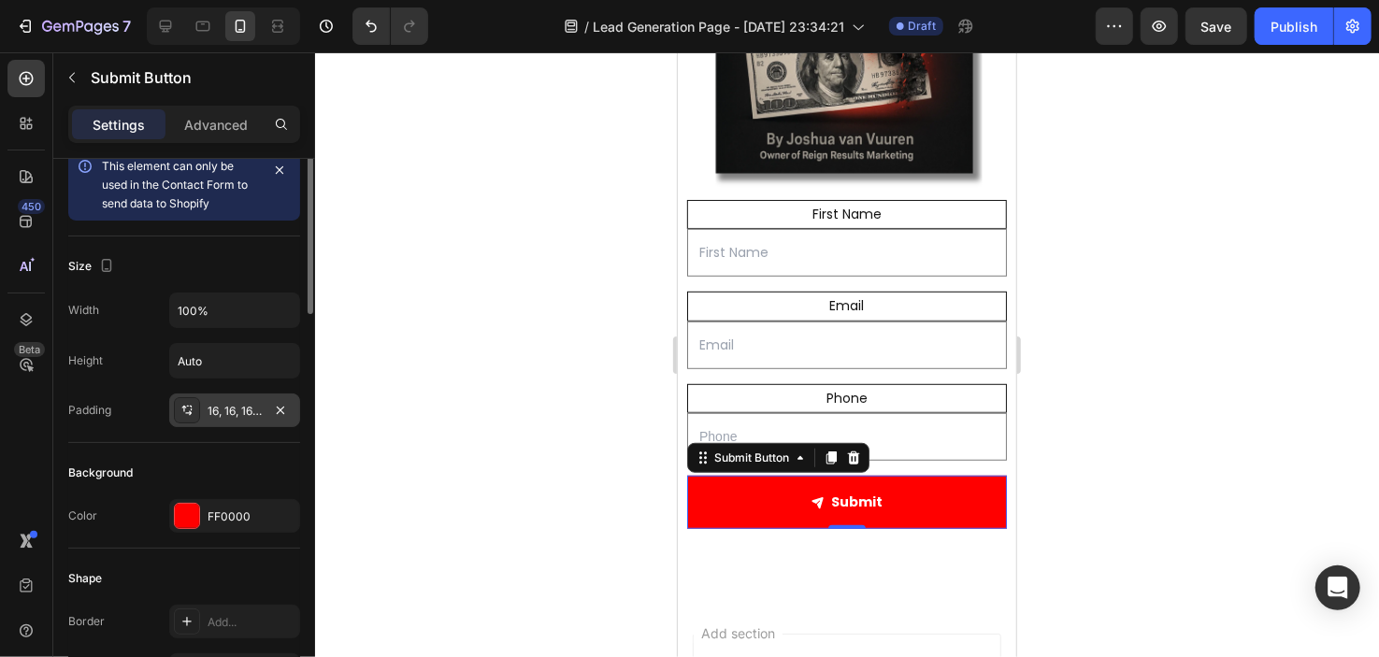
scroll to position [0, 0]
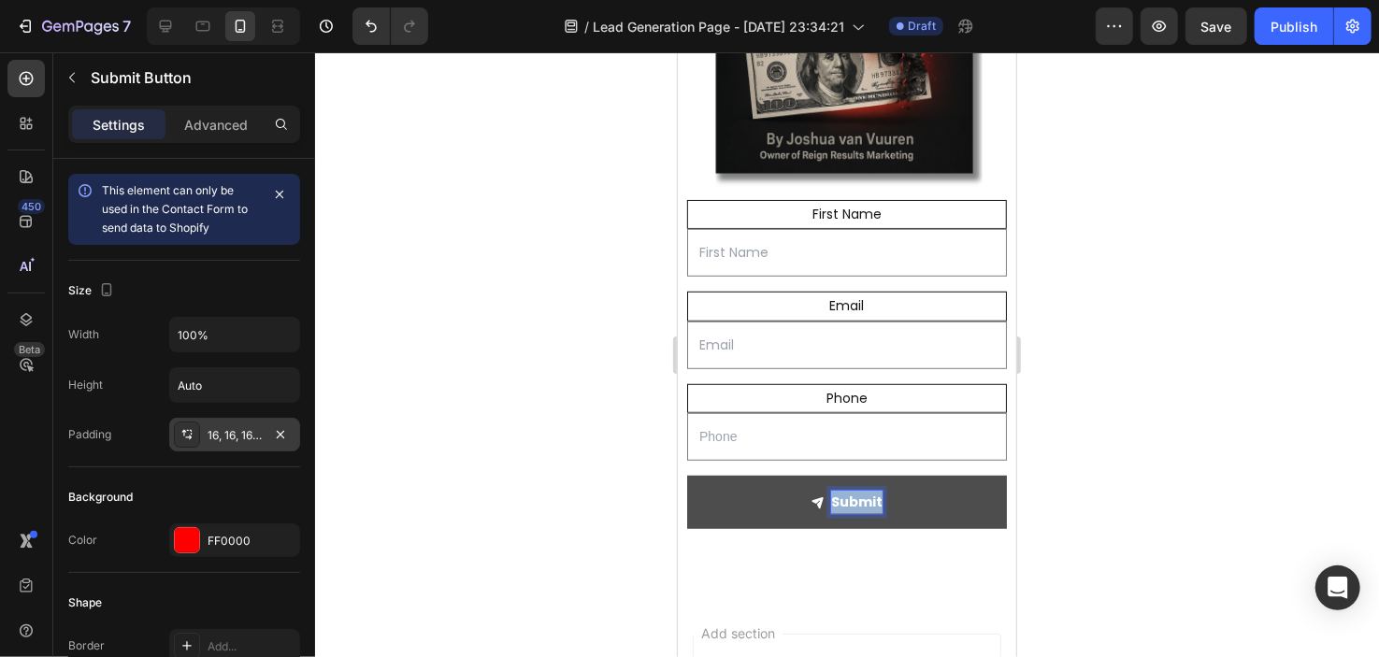
click at [851, 490] on p "Submit" at bounding box center [855, 501] width 51 height 23
click at [1046, 459] on div at bounding box center [847, 354] width 1064 height 605
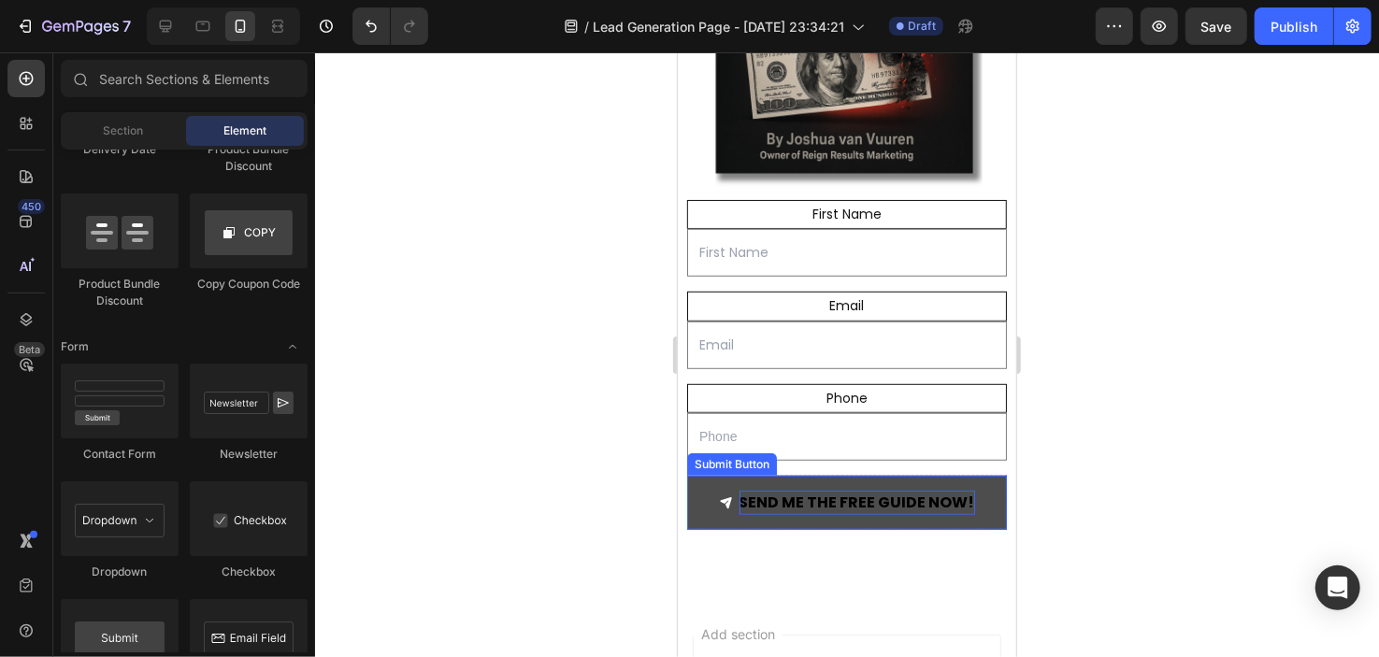
click at [888, 491] on strong "SEND ME THE FREE GUIDE NOW!" at bounding box center [857, 502] width 236 height 22
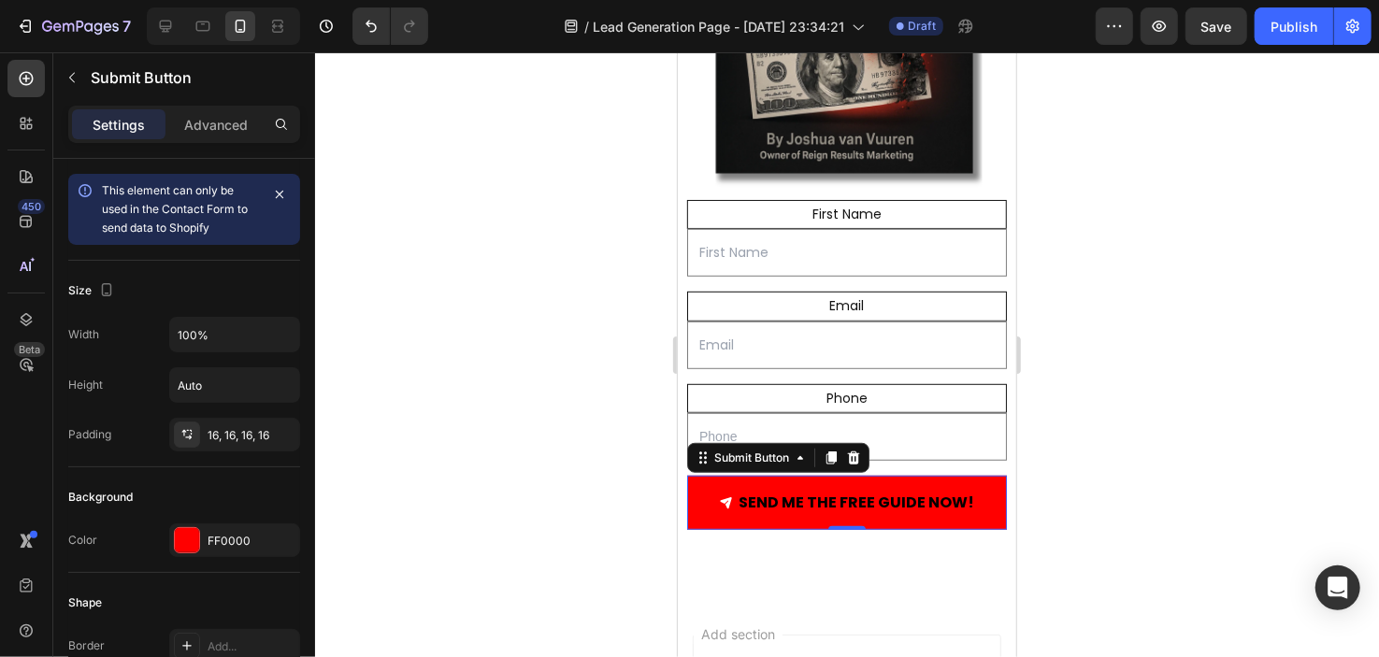
click at [600, 411] on div at bounding box center [847, 354] width 1064 height 605
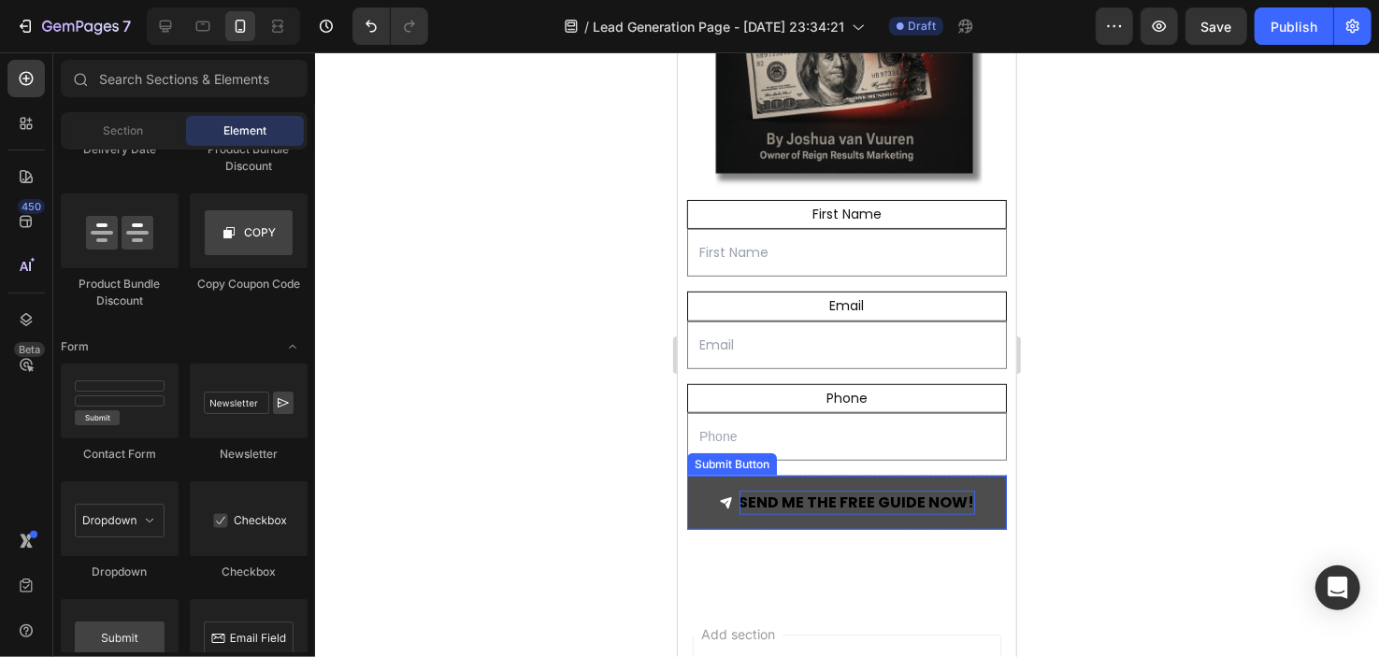
click at [785, 491] on strong "SEND ME THE FREE GUIDE NOW!" at bounding box center [857, 502] width 236 height 22
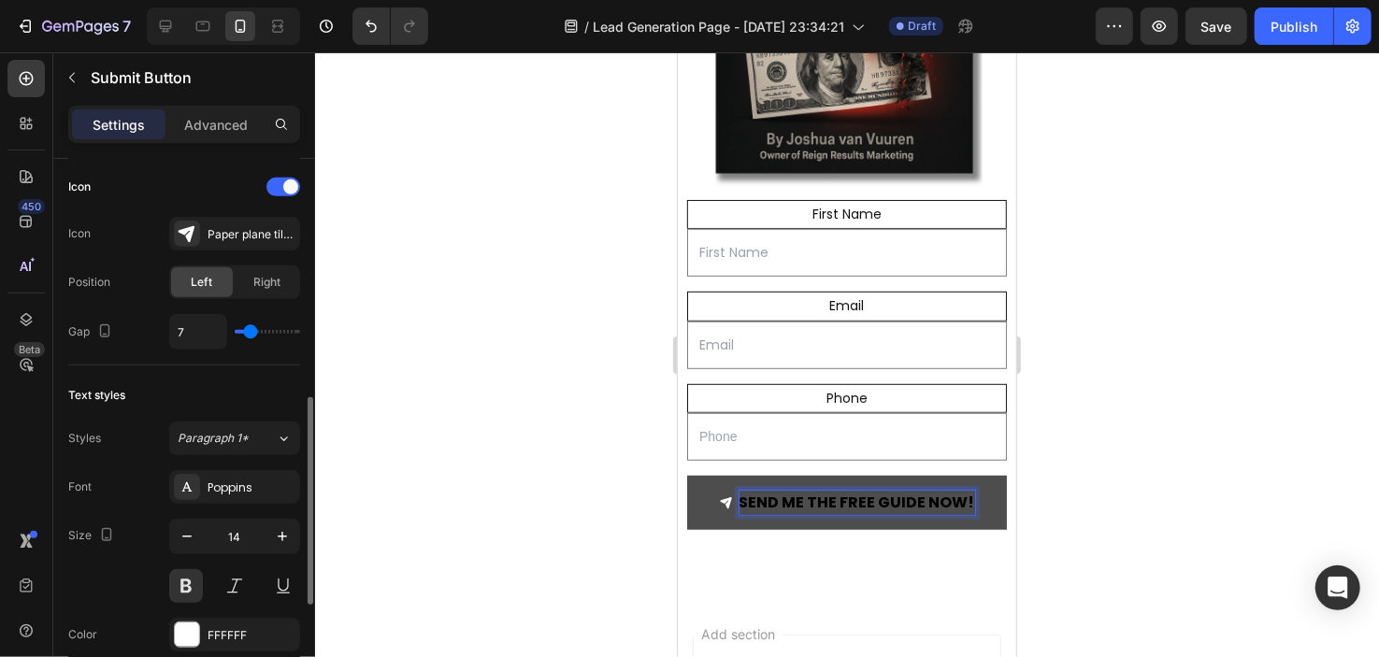
scroll to position [624, 0]
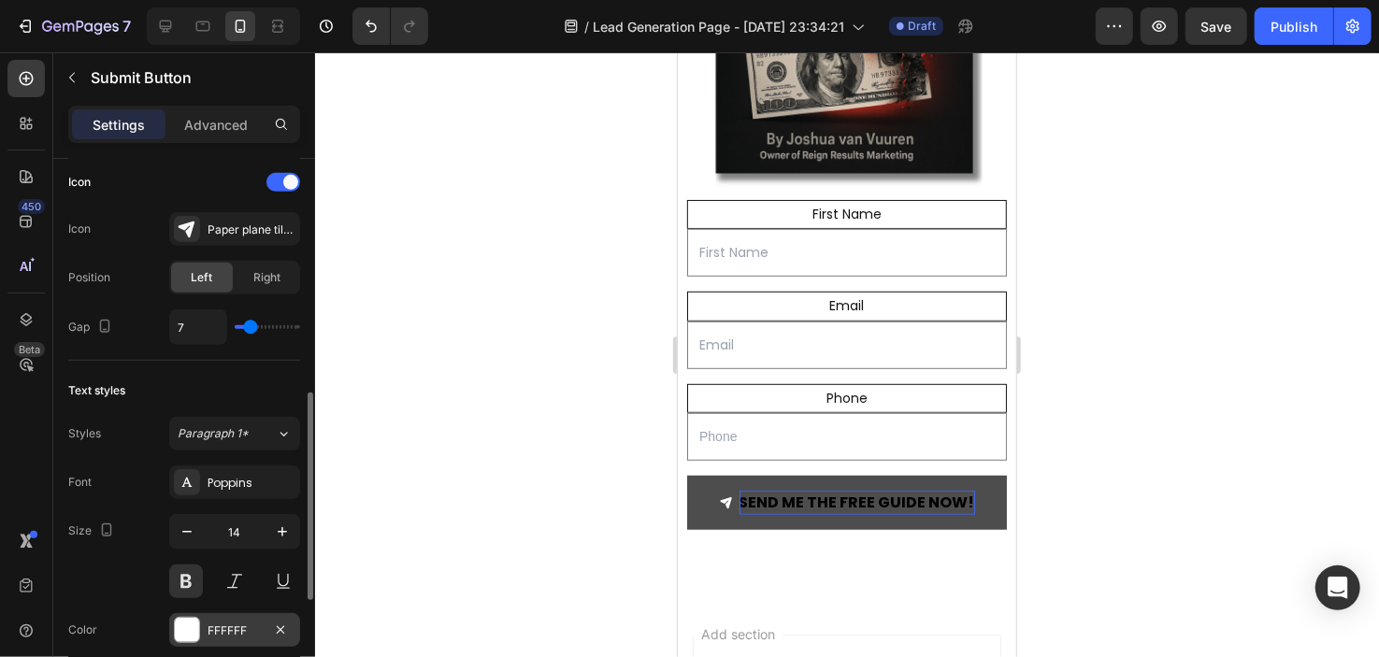
click at [216, 623] on div "FFFFFF" at bounding box center [235, 631] width 54 height 17
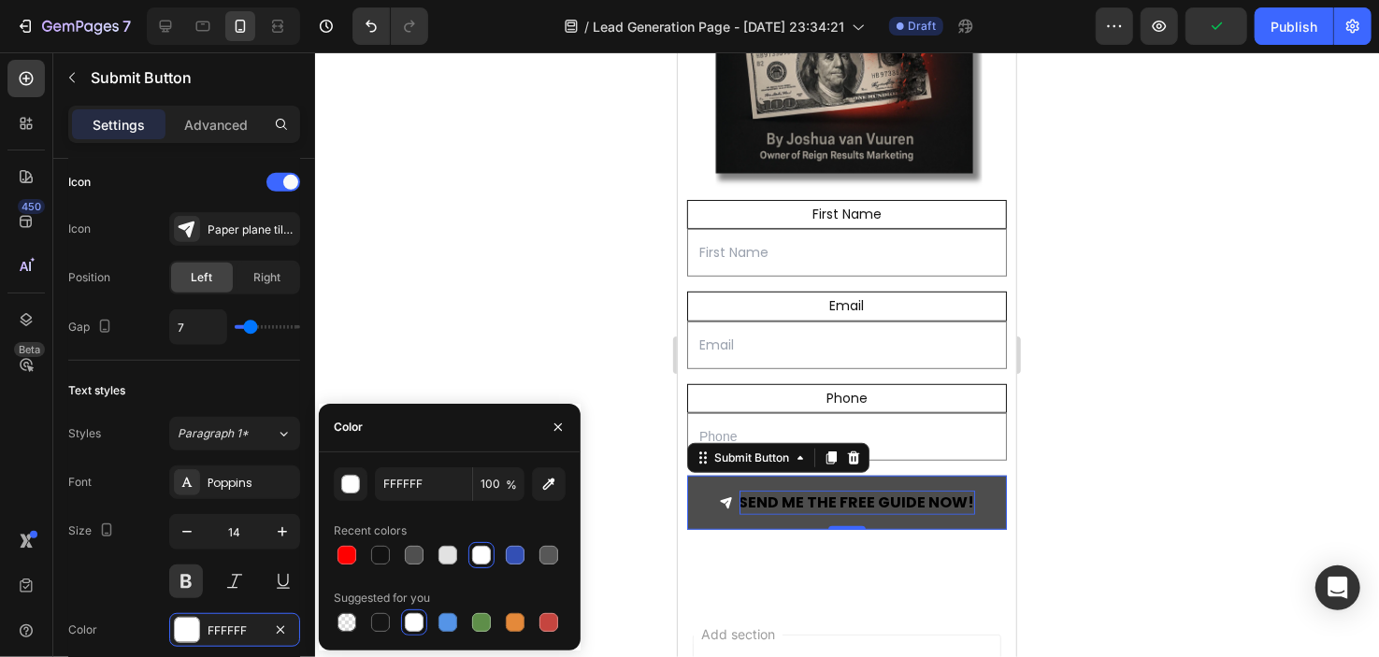
click at [479, 553] on div at bounding box center [481, 555] width 19 height 19
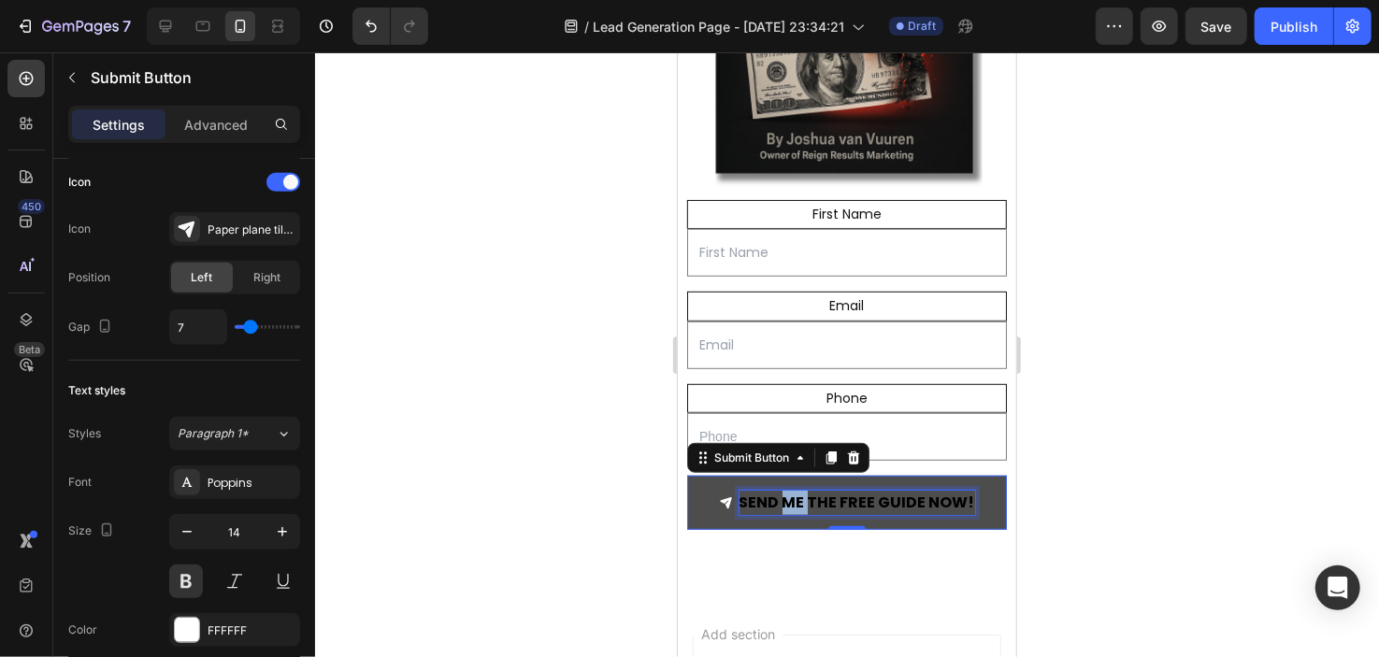
click at [786, 491] on strong "SEND ME THE FREE GUIDE NOW!" at bounding box center [857, 502] width 236 height 22
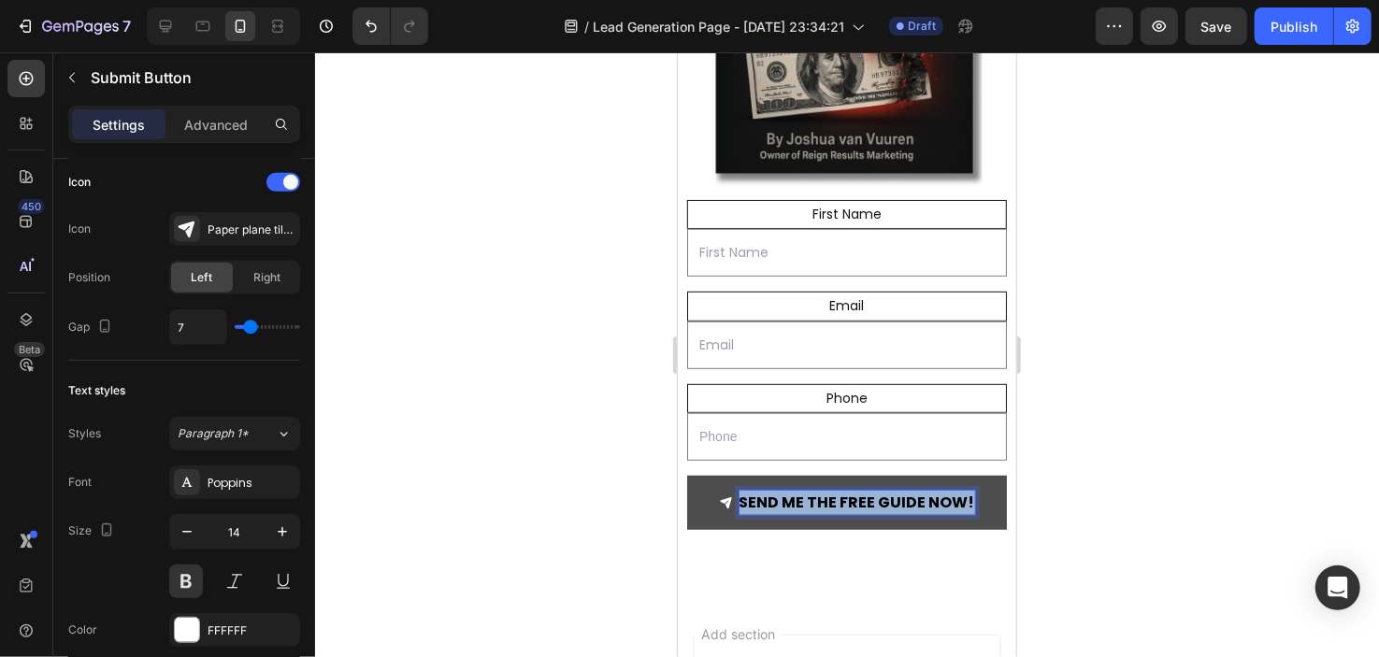
click at [786, 491] on strong "SEND ME THE FREE GUIDE NOW!" at bounding box center [857, 502] width 236 height 22
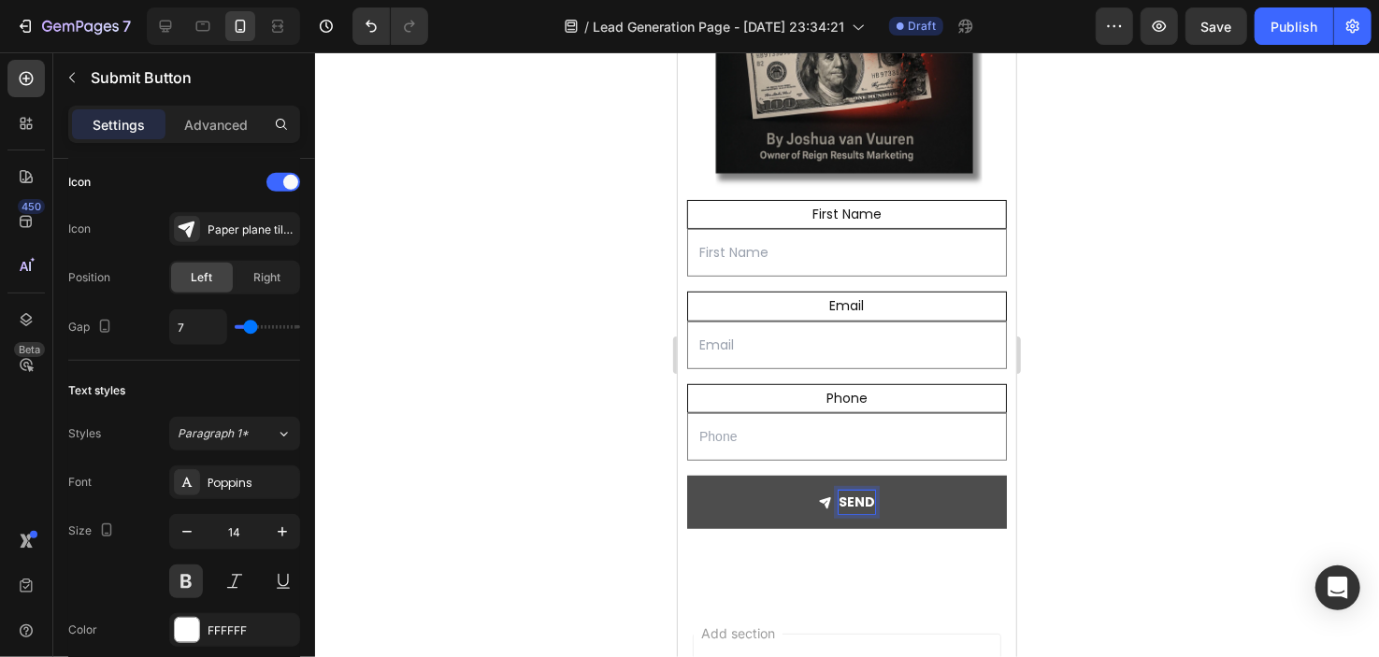
click at [686, 475] on button "SEND" at bounding box center [846, 501] width 320 height 53
click at [686, 475] on button "SEND ME" at bounding box center [846, 501] width 320 height 53
click at [686, 475] on button "SEND ME TH" at bounding box center [846, 501] width 320 height 53
click at [686, 475] on button "SEND ME THE FREE" at bounding box center [846, 501] width 320 height 53
click at [686, 475] on button "SEND ME THE FREE GUIDE" at bounding box center [846, 501] width 320 height 53
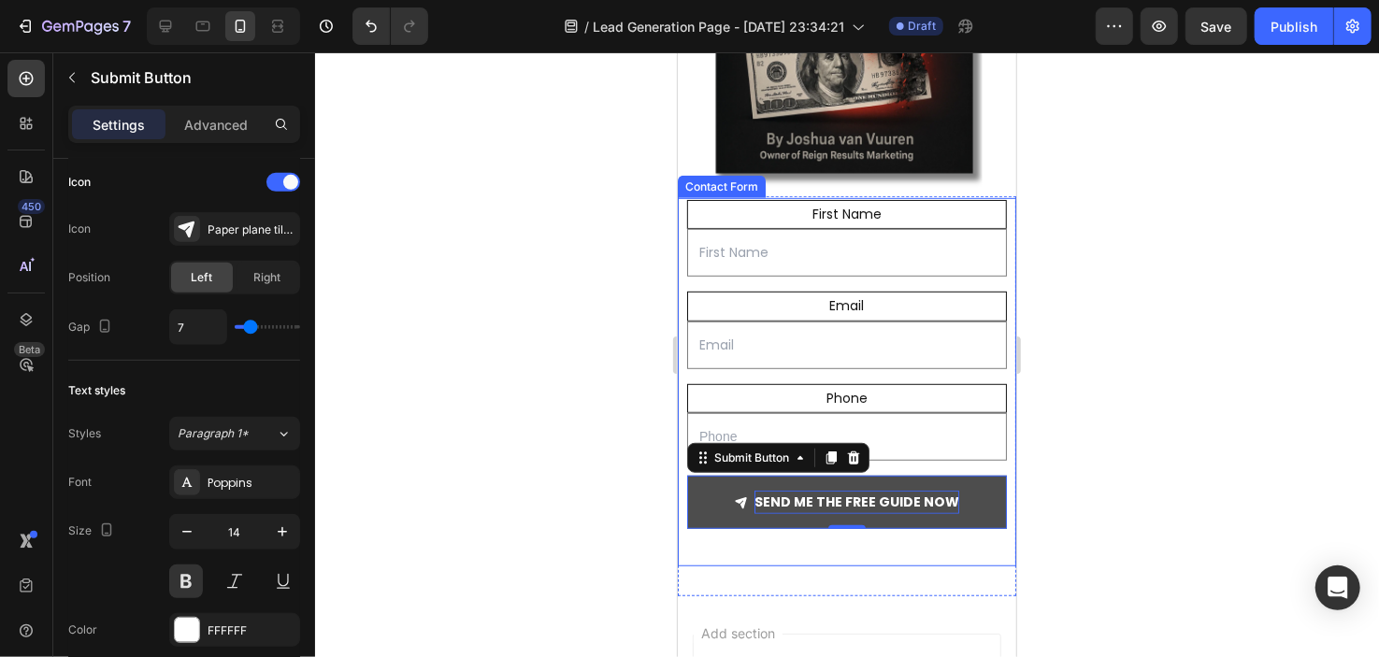
click at [555, 460] on div at bounding box center [847, 354] width 1064 height 605
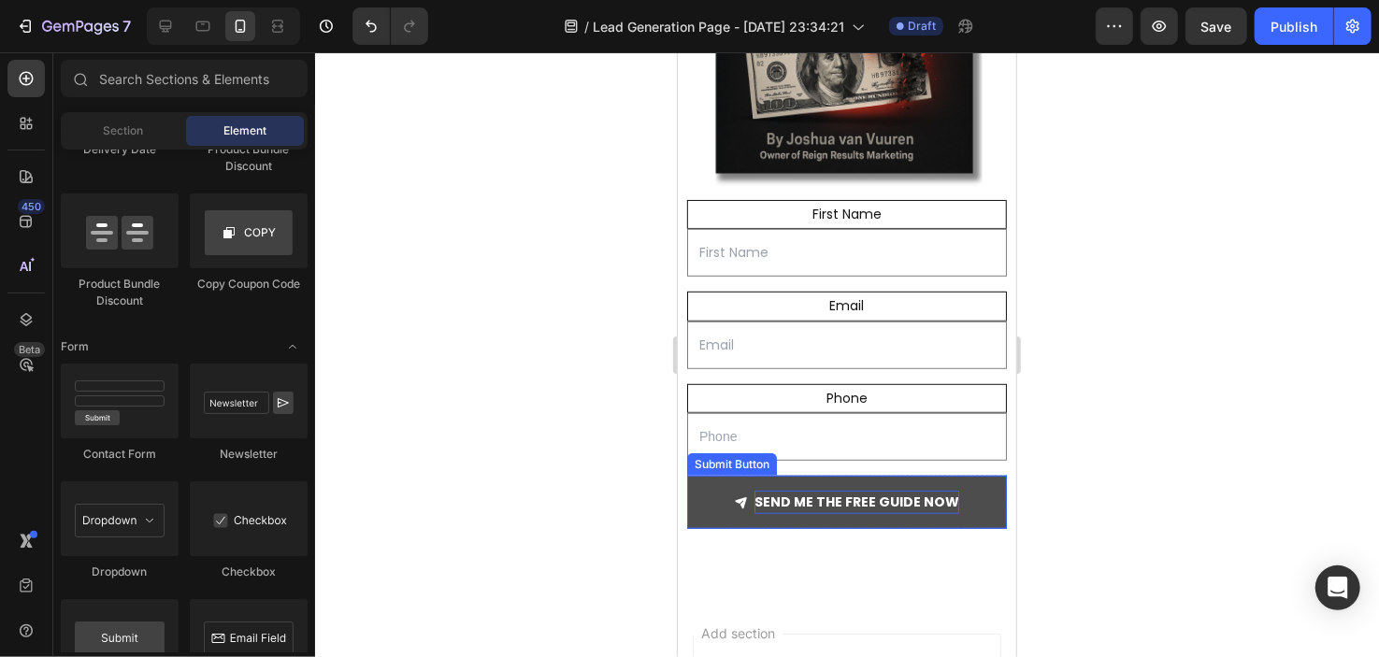
click at [728, 498] on button "SEND ME THE FREE GUIDE NOW" at bounding box center [846, 501] width 320 height 53
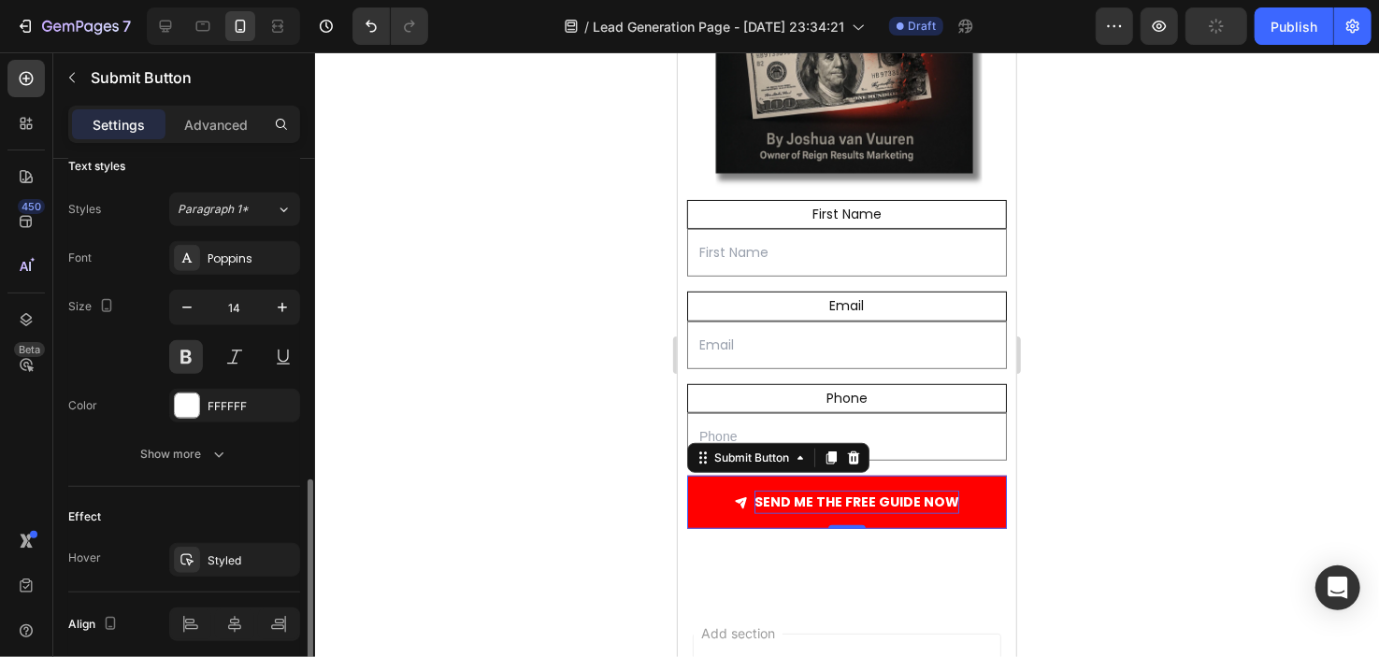
scroll to position [850, 0]
click at [247, 451] on button "Show more" at bounding box center [184, 453] width 232 height 34
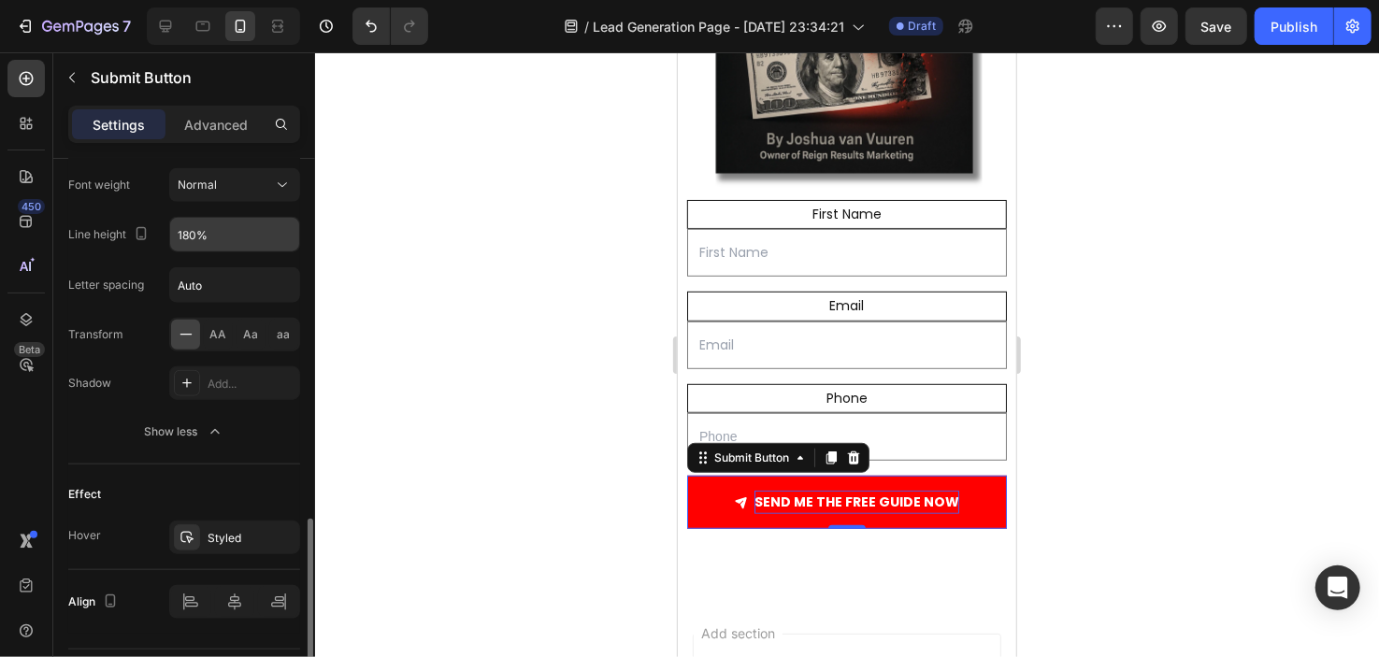
scroll to position [1151, 0]
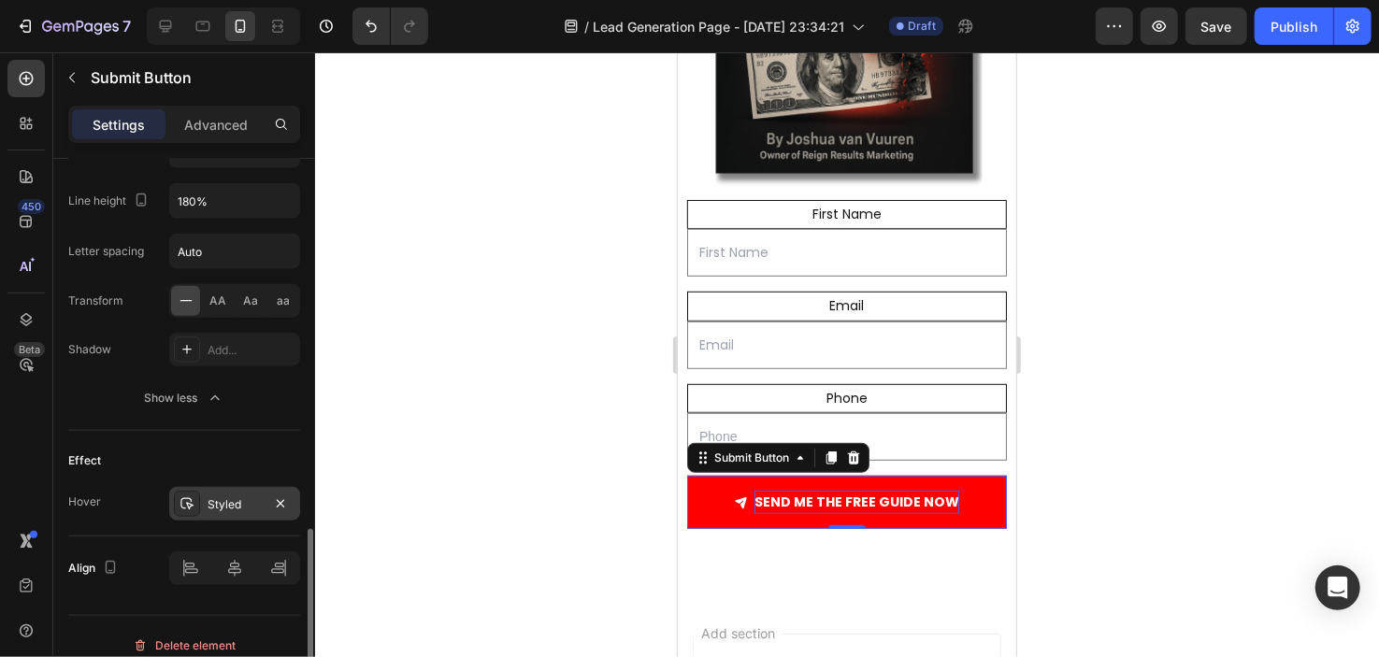
click at [248, 497] on div "Styled" at bounding box center [235, 505] width 54 height 17
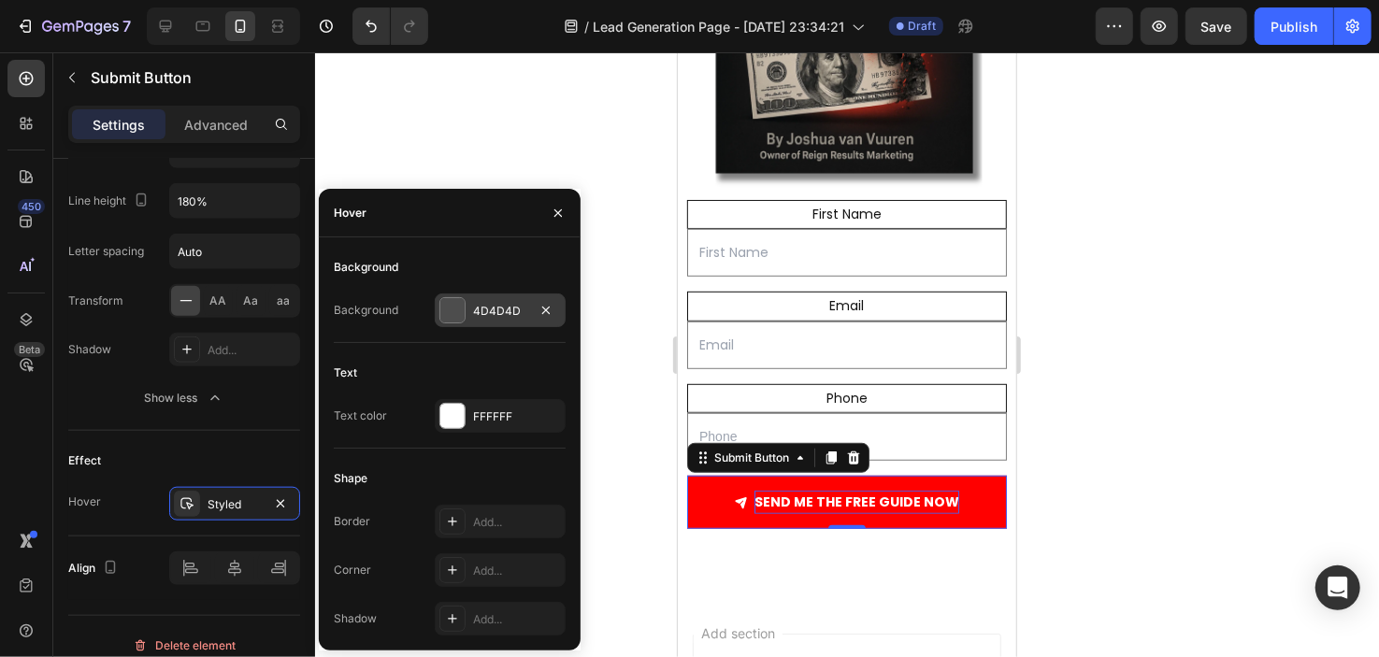
click at [467, 318] on div "4D4D4D" at bounding box center [500, 311] width 131 height 34
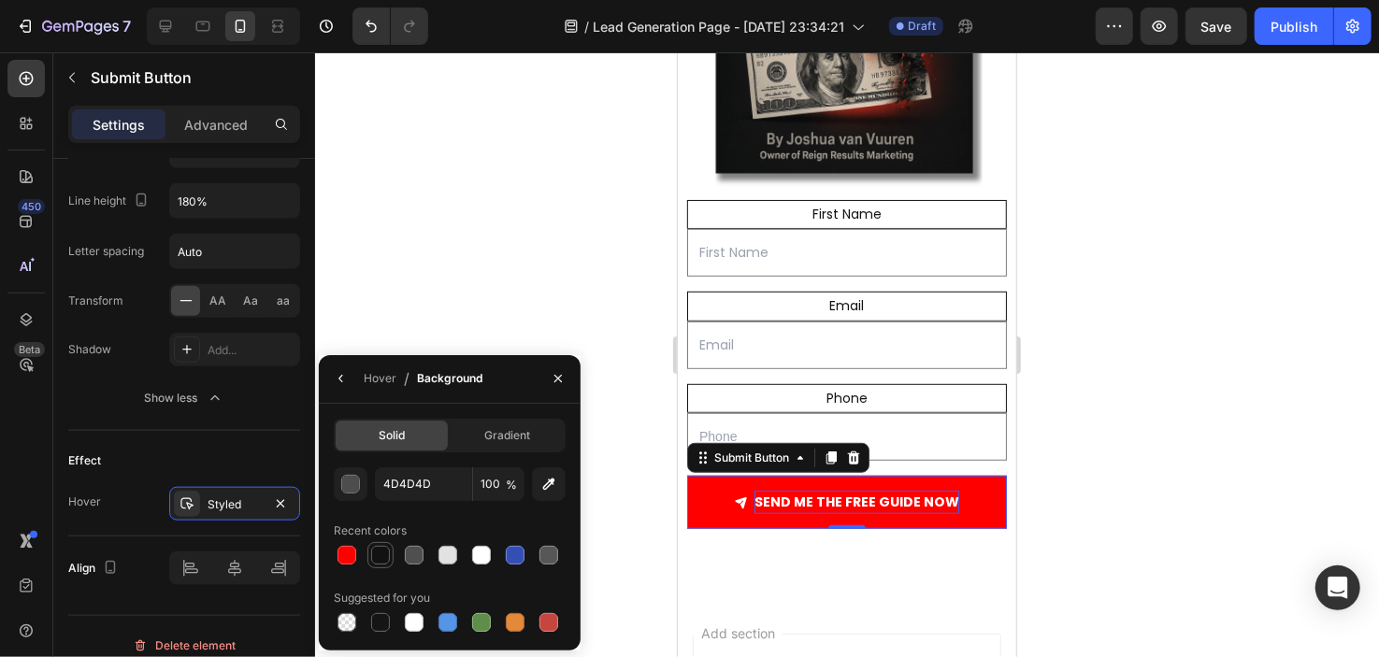
click at [386, 555] on div at bounding box center [380, 555] width 19 height 19
type input "121212"
click at [598, 358] on div at bounding box center [847, 354] width 1064 height 605
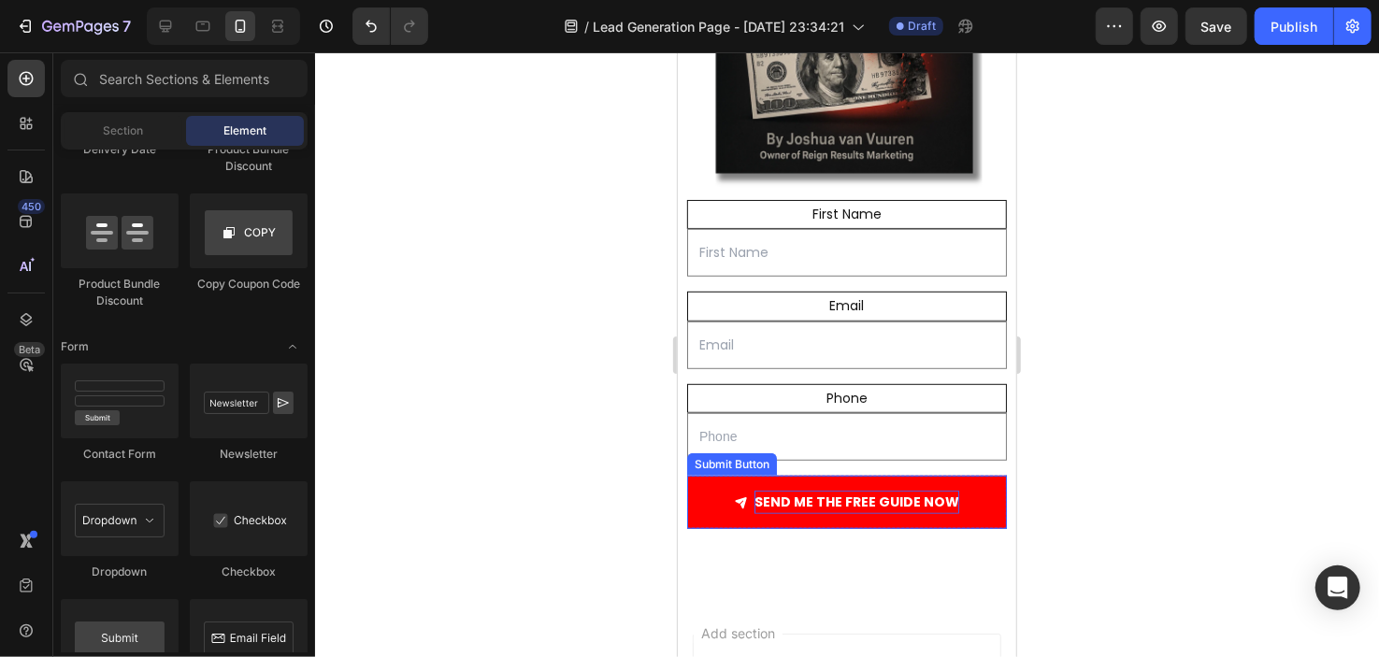
click at [734, 490] on span "SEND ME THE FREE GUIDE NOW" at bounding box center [740, 501] width 13 height 23
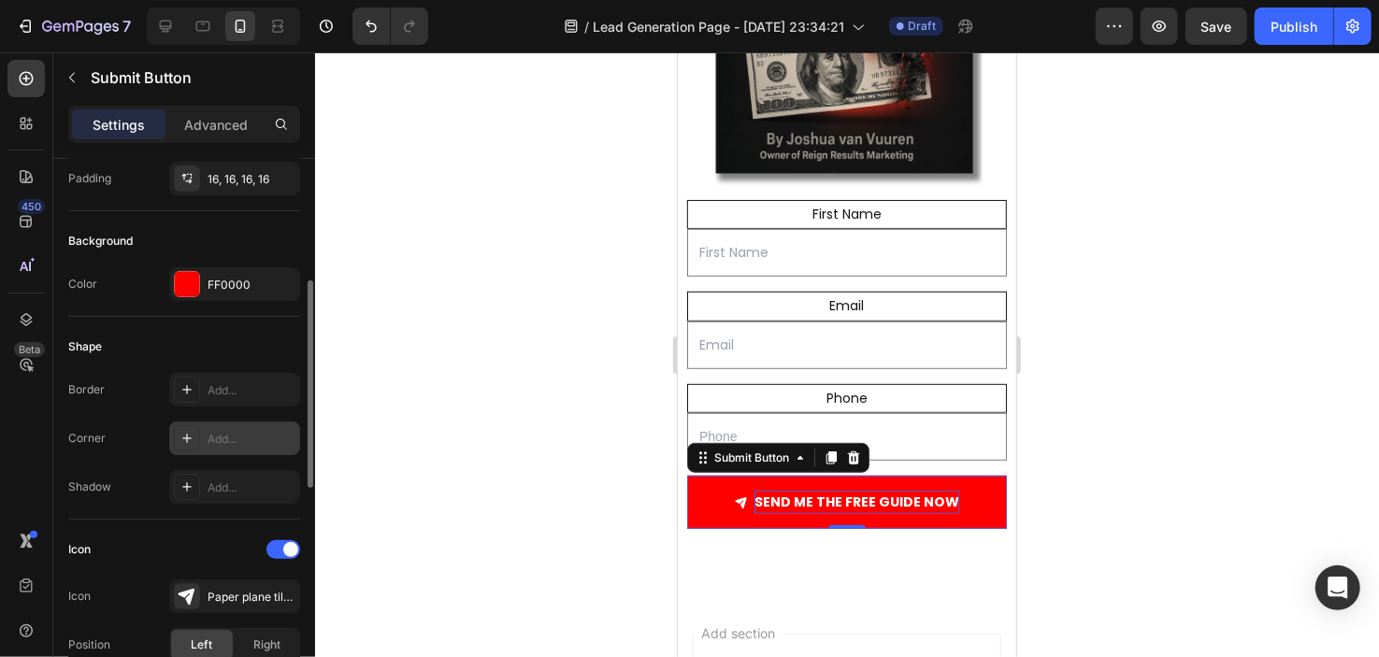
scroll to position [278, 0]
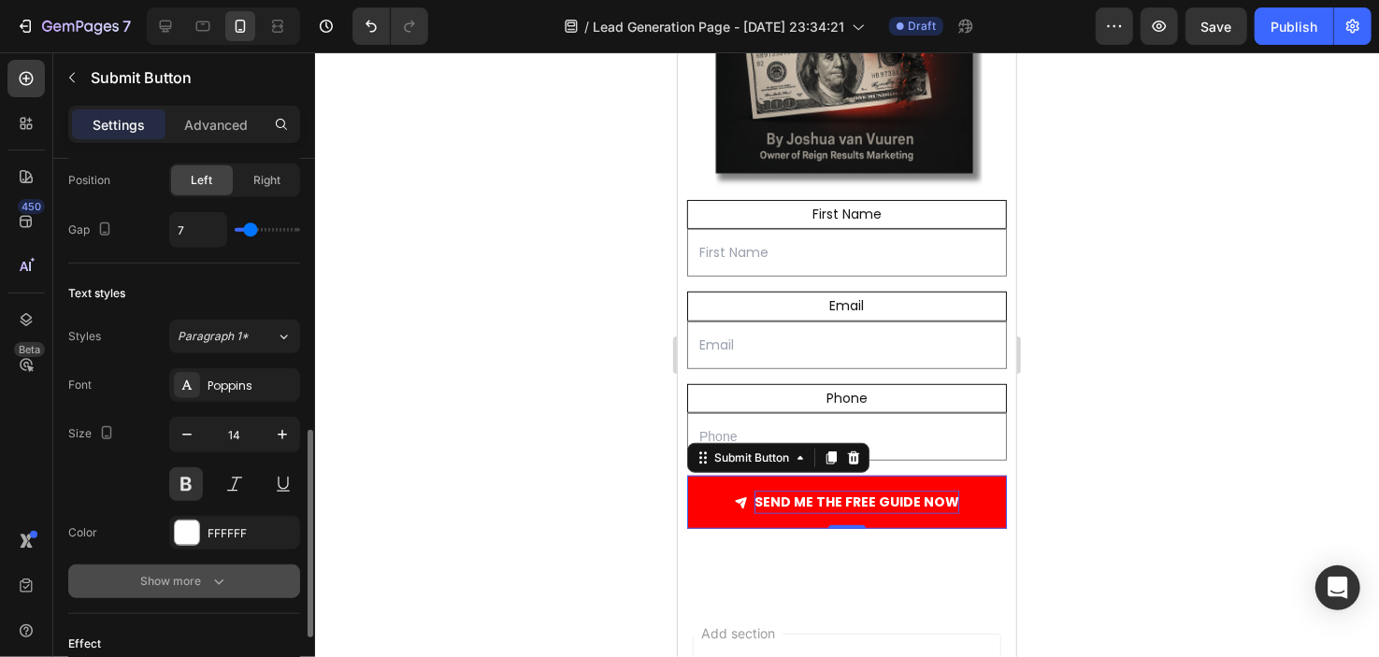
click at [181, 590] on button "Show more" at bounding box center [184, 582] width 232 height 34
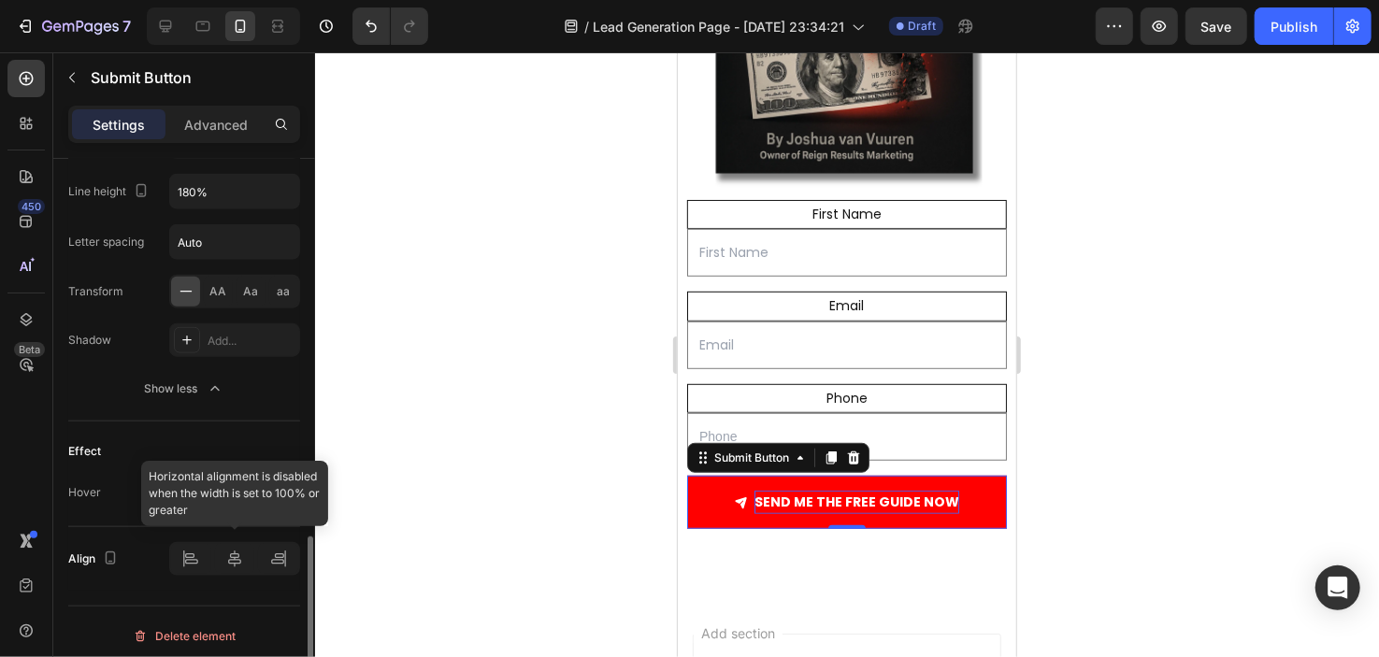
scroll to position [1163, 0]
click at [210, 484] on div "Styled" at bounding box center [235, 492] width 54 height 17
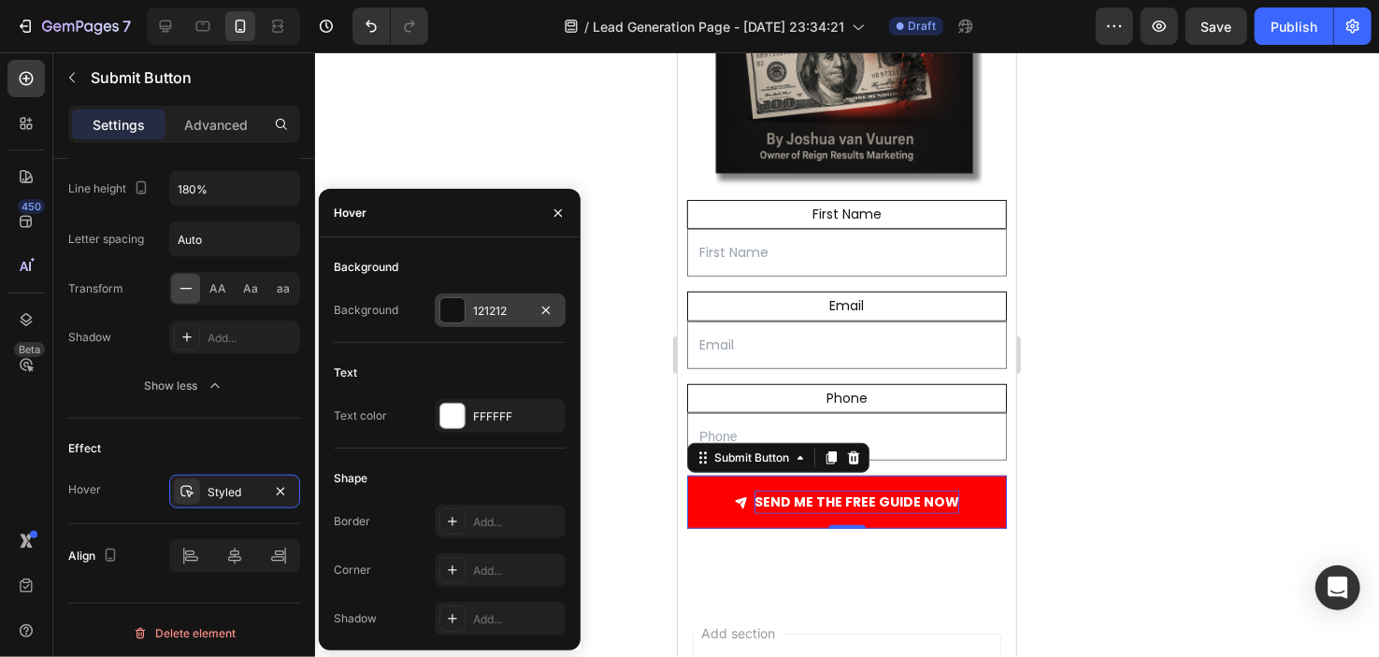
click at [478, 303] on div "121212" at bounding box center [500, 311] width 54 height 17
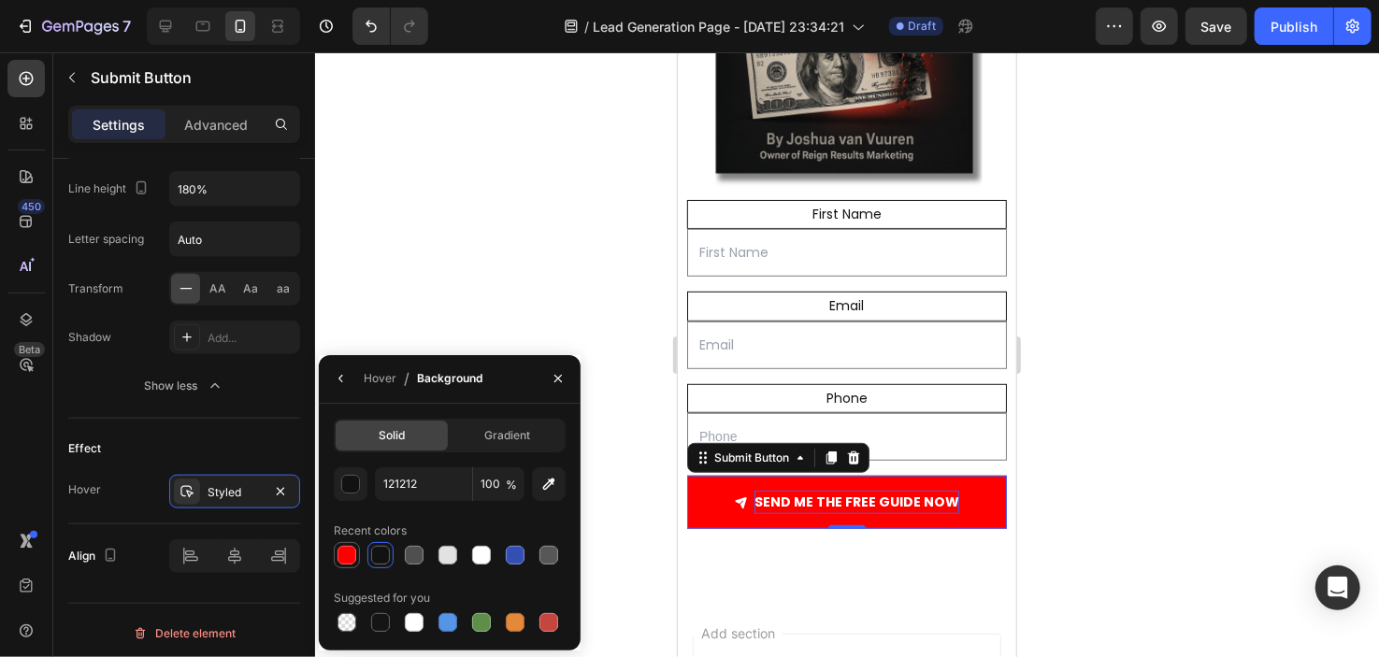
click at [352, 560] on div at bounding box center [347, 555] width 19 height 19
type input "FF0000"
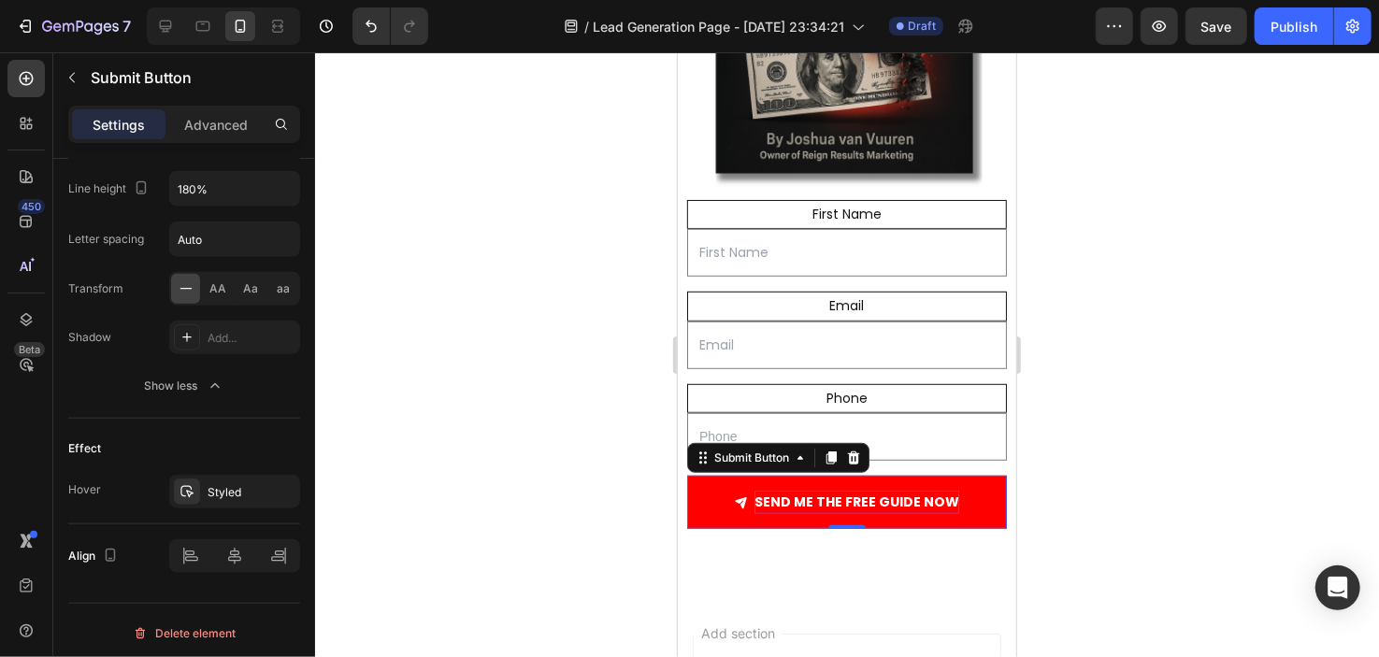
click at [629, 433] on div at bounding box center [847, 354] width 1064 height 605
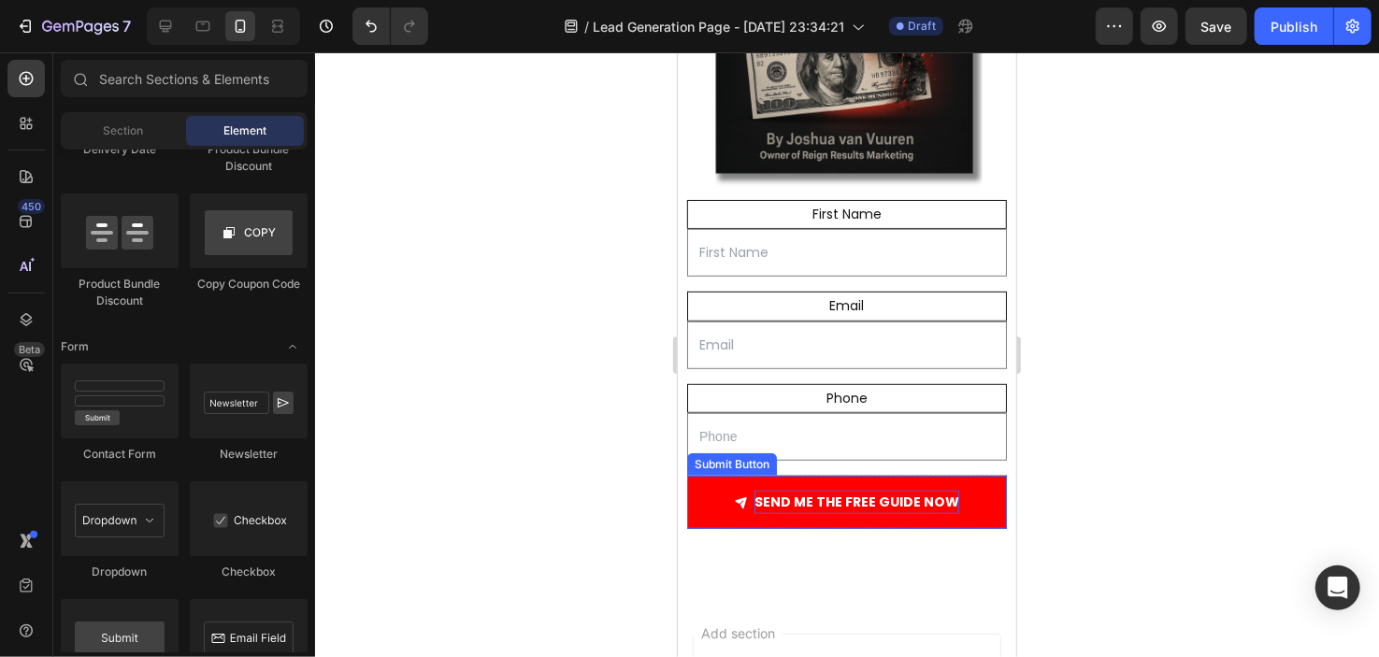
click at [947, 475] on button "SEND ME THE FREE GUIDE NOW" at bounding box center [846, 501] width 320 height 53
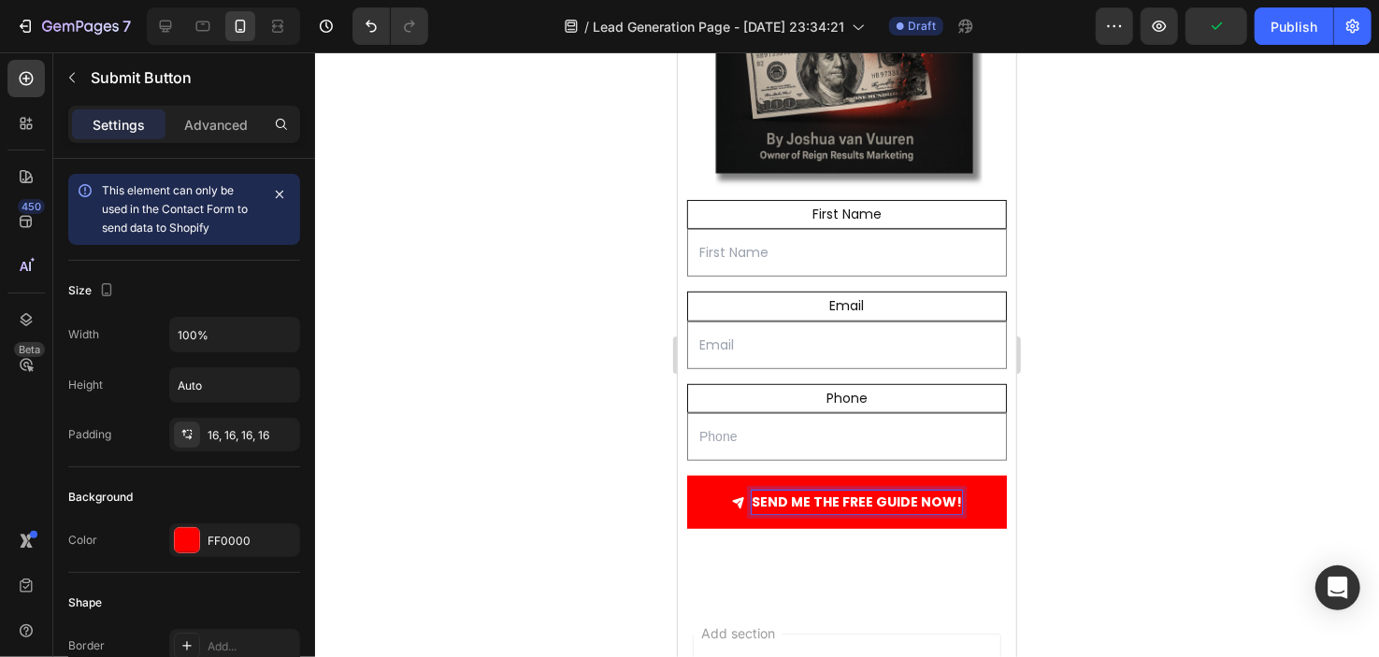
click at [1112, 384] on div at bounding box center [847, 354] width 1064 height 605
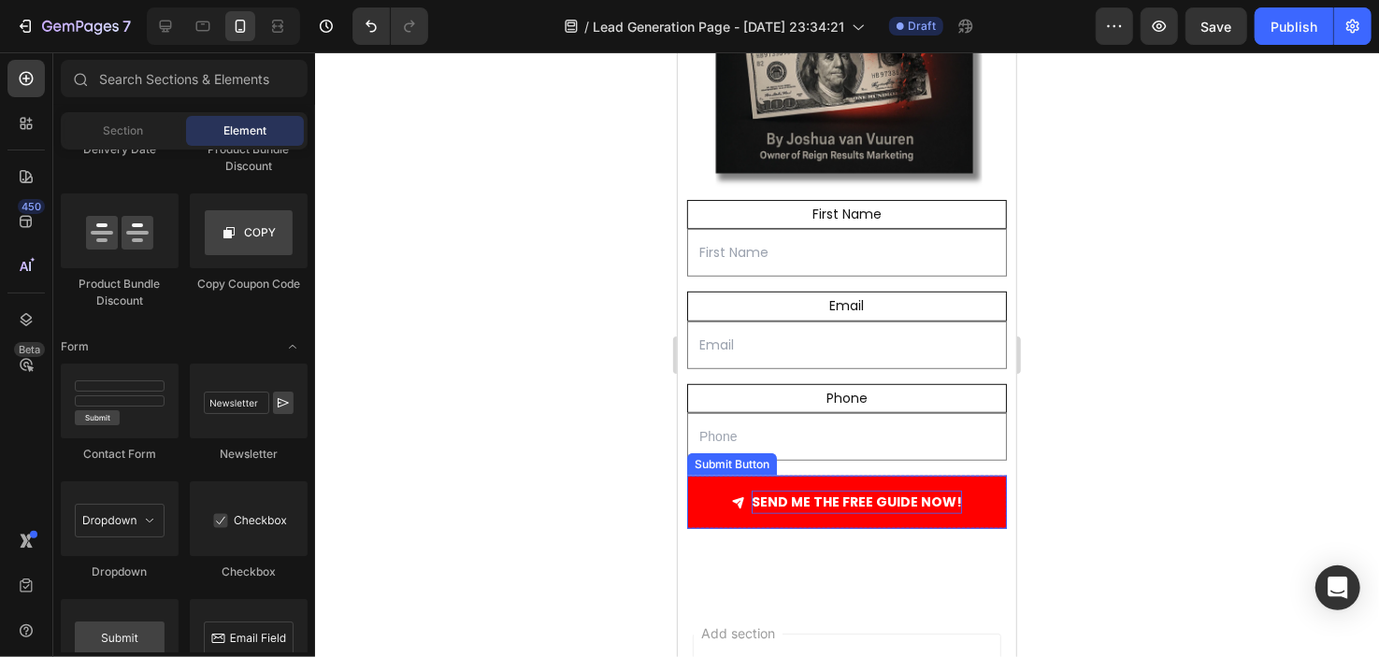
click at [699, 484] on button "SEND ME THE FREE GUIDE NOW!" at bounding box center [846, 501] width 320 height 53
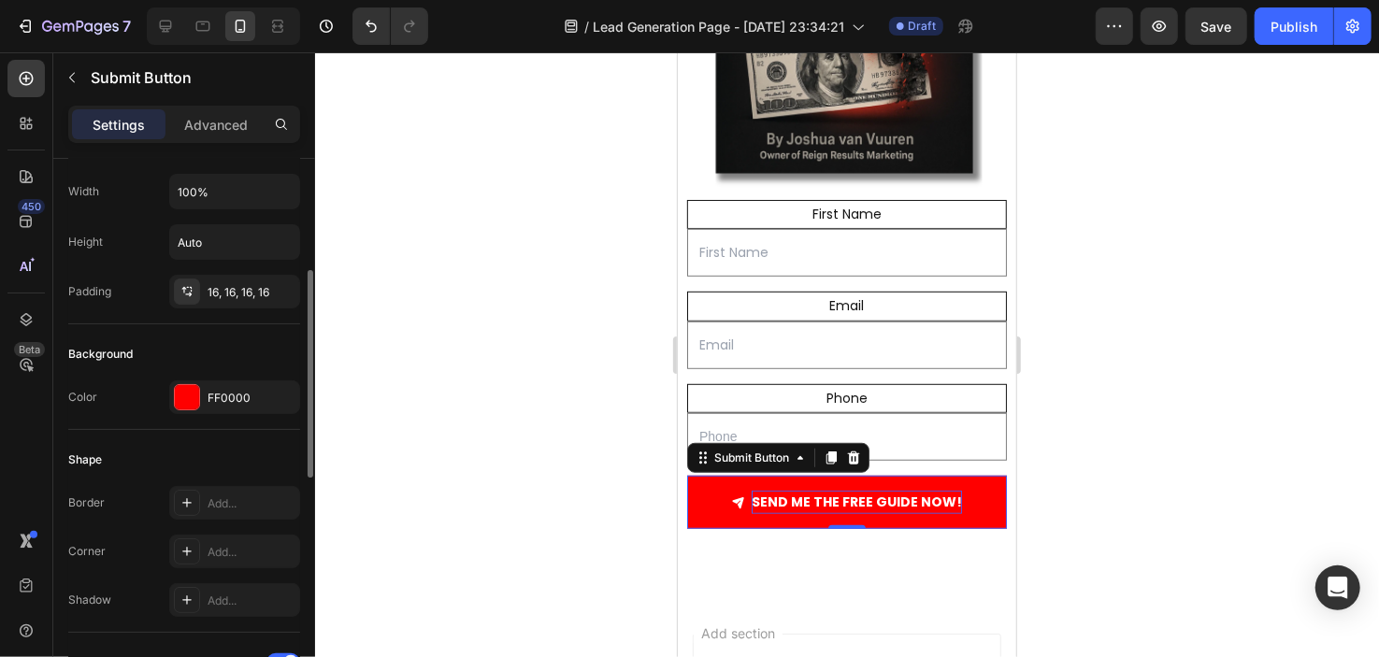
scroll to position [233, 0]
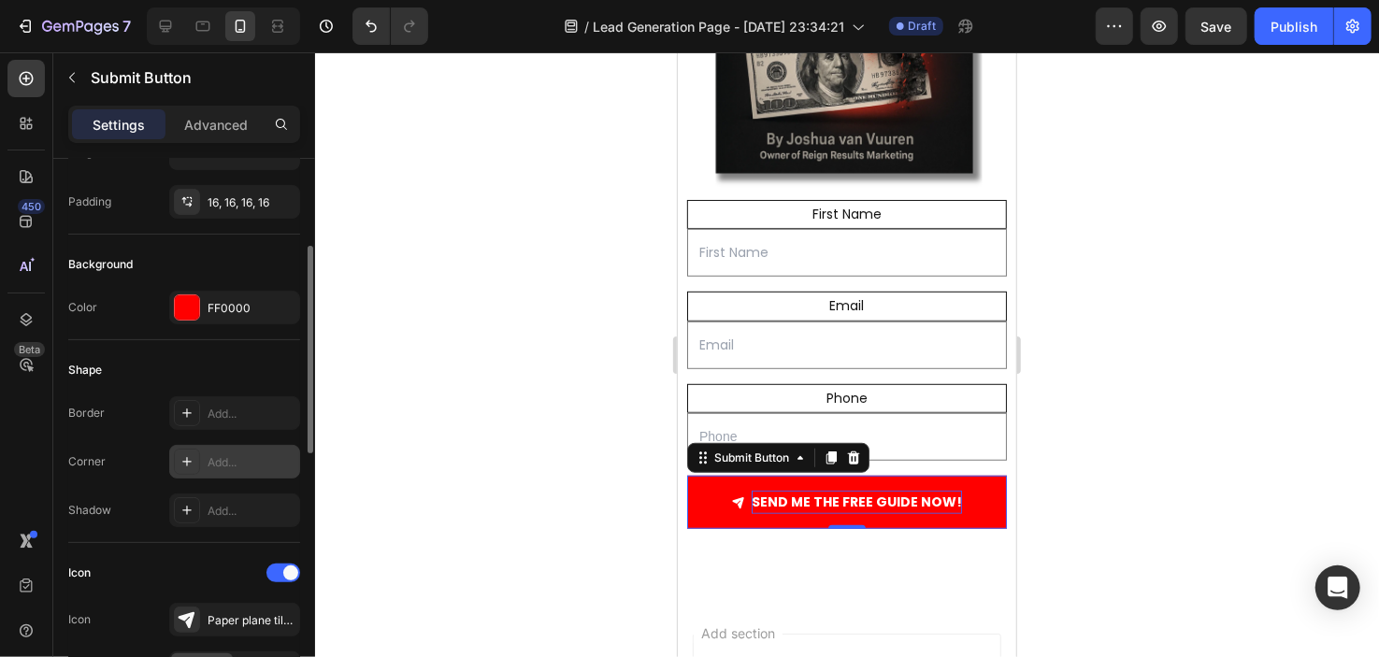
click at [225, 464] on div "Add..." at bounding box center [252, 462] width 88 height 17
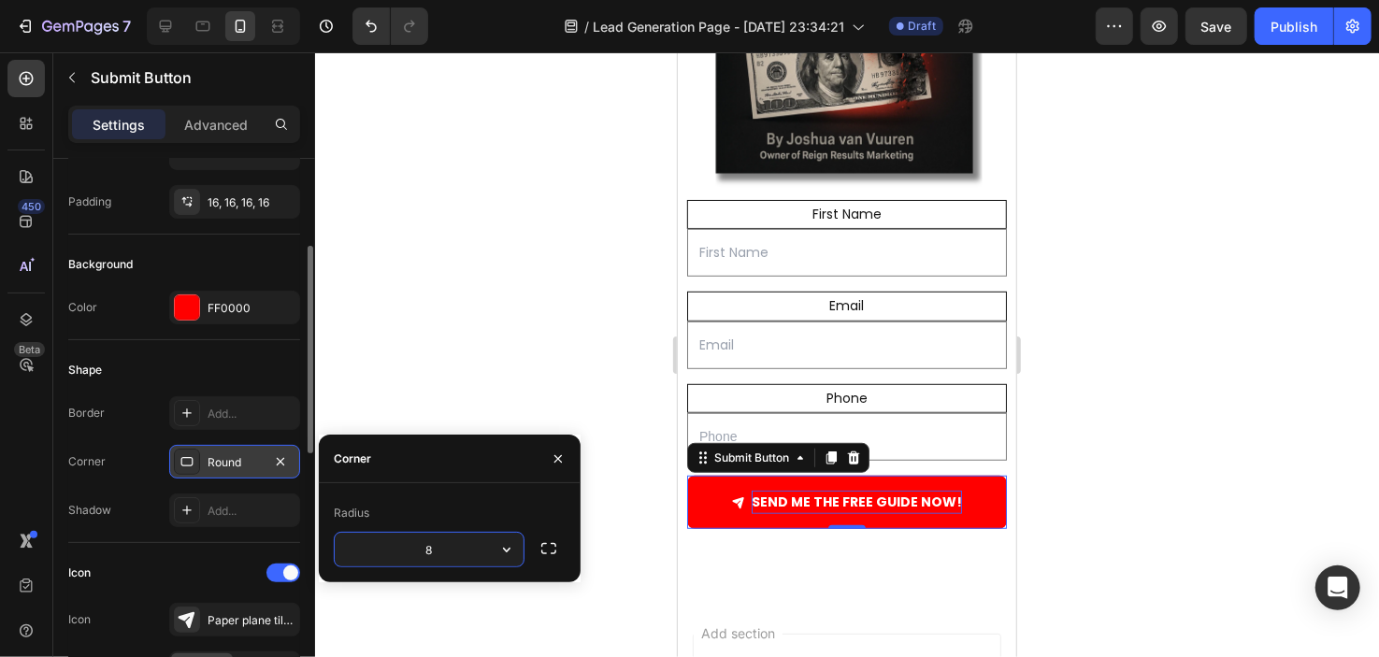
click at [458, 549] on input "8" at bounding box center [429, 550] width 189 height 34
click at [512, 553] on icon "button" at bounding box center [507, 550] width 19 height 19
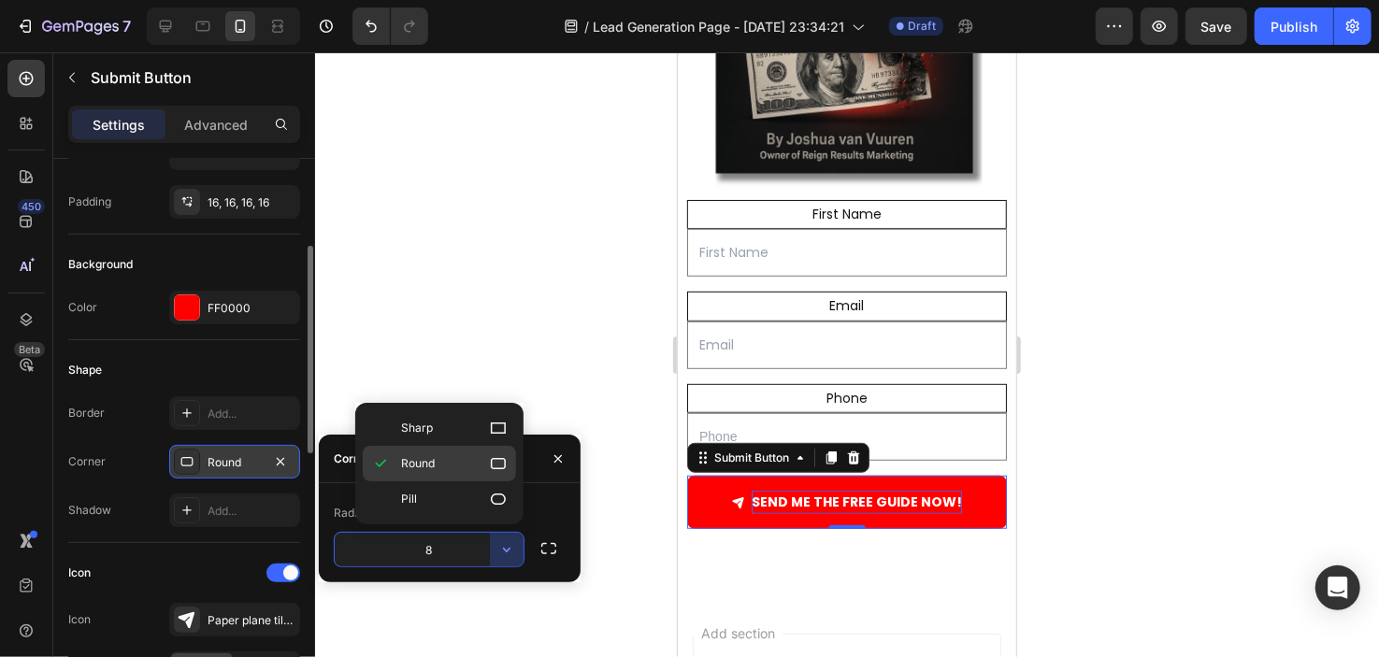
click at [468, 453] on div "Round" at bounding box center [439, 464] width 153 height 36
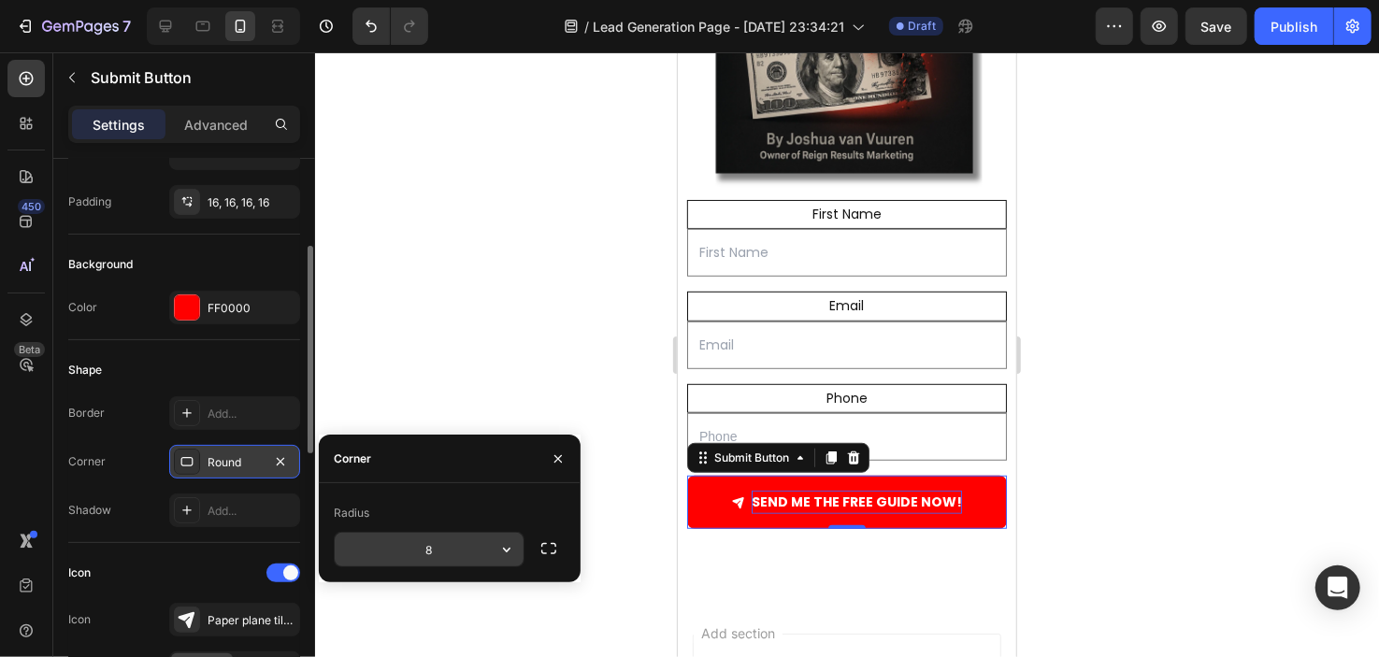
click at [467, 541] on input "8" at bounding box center [429, 550] width 189 height 34
type input "12"
click at [479, 248] on div at bounding box center [847, 354] width 1064 height 605
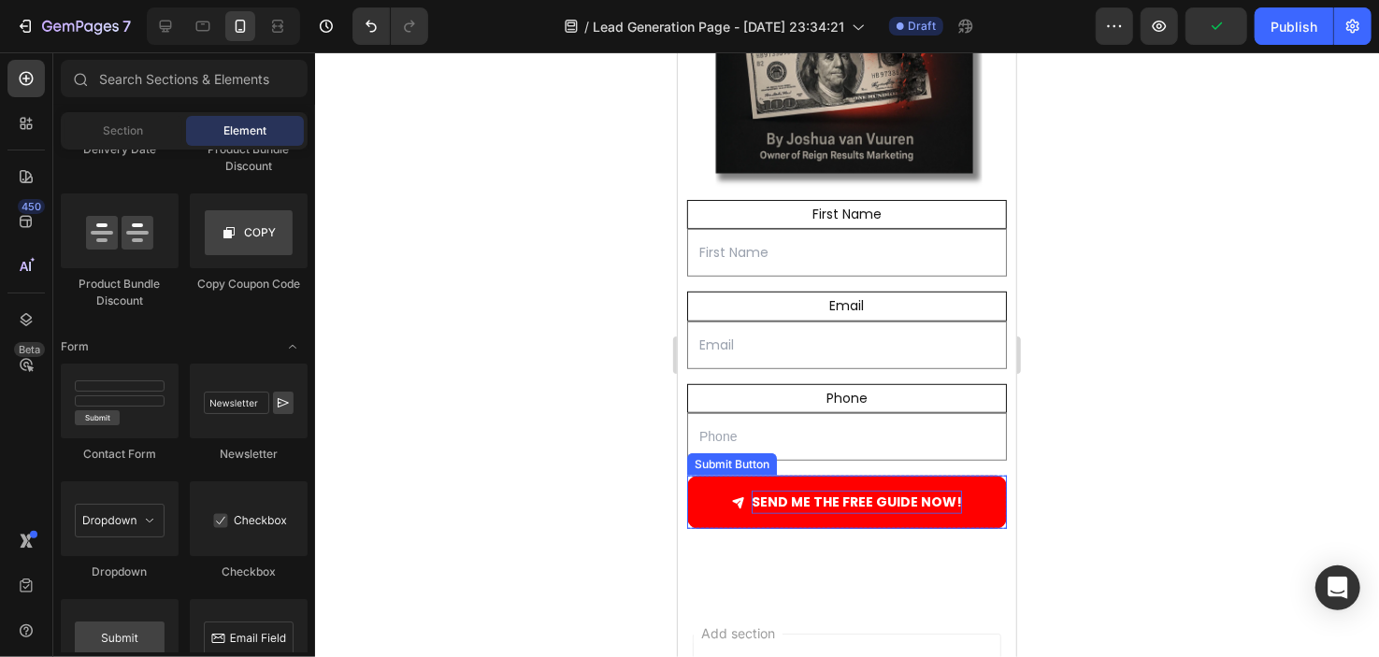
click at [702, 496] on button "SEND ME THE FREE GUIDE NOW!" at bounding box center [846, 501] width 320 height 53
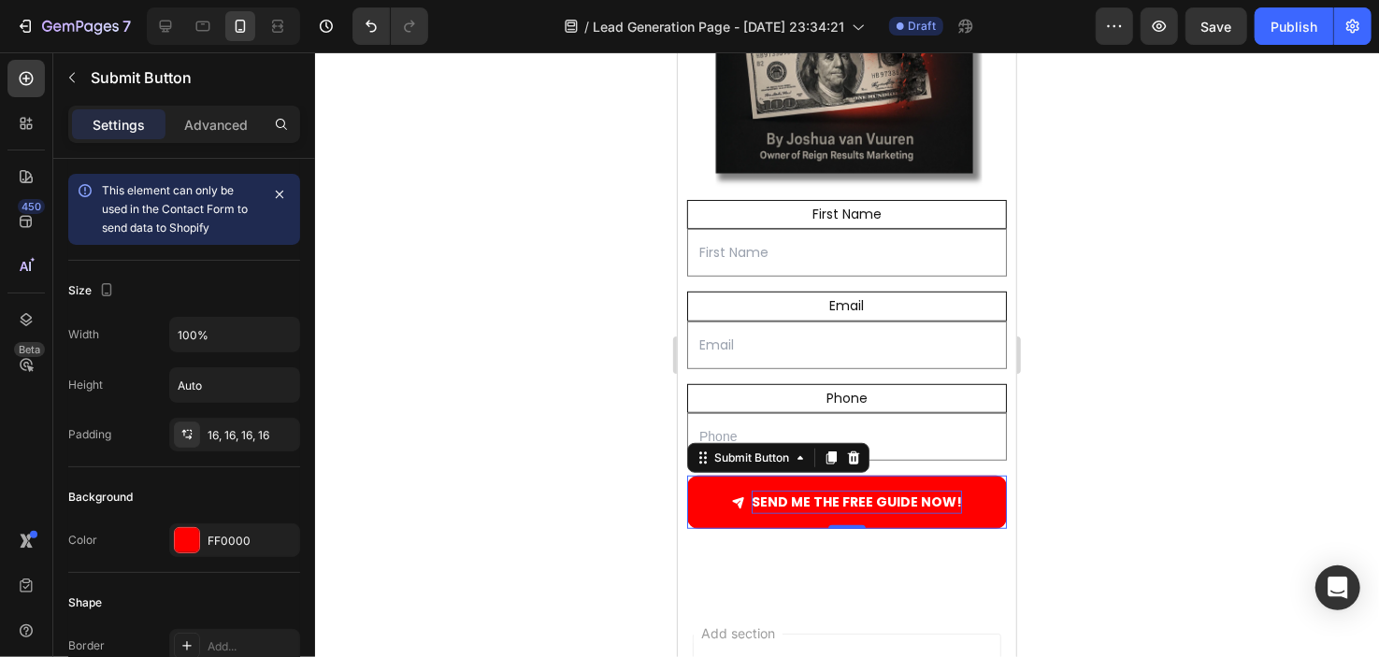
click at [538, 382] on div at bounding box center [847, 354] width 1064 height 605
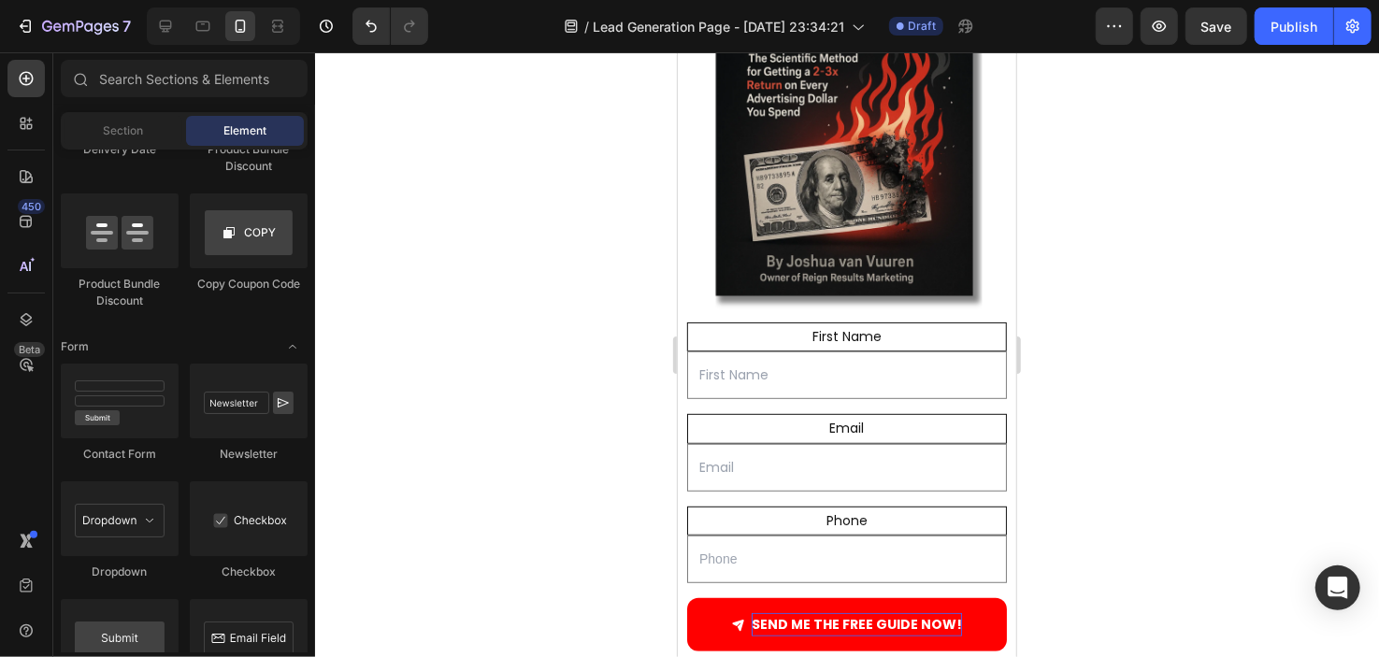
scroll to position [576, 0]
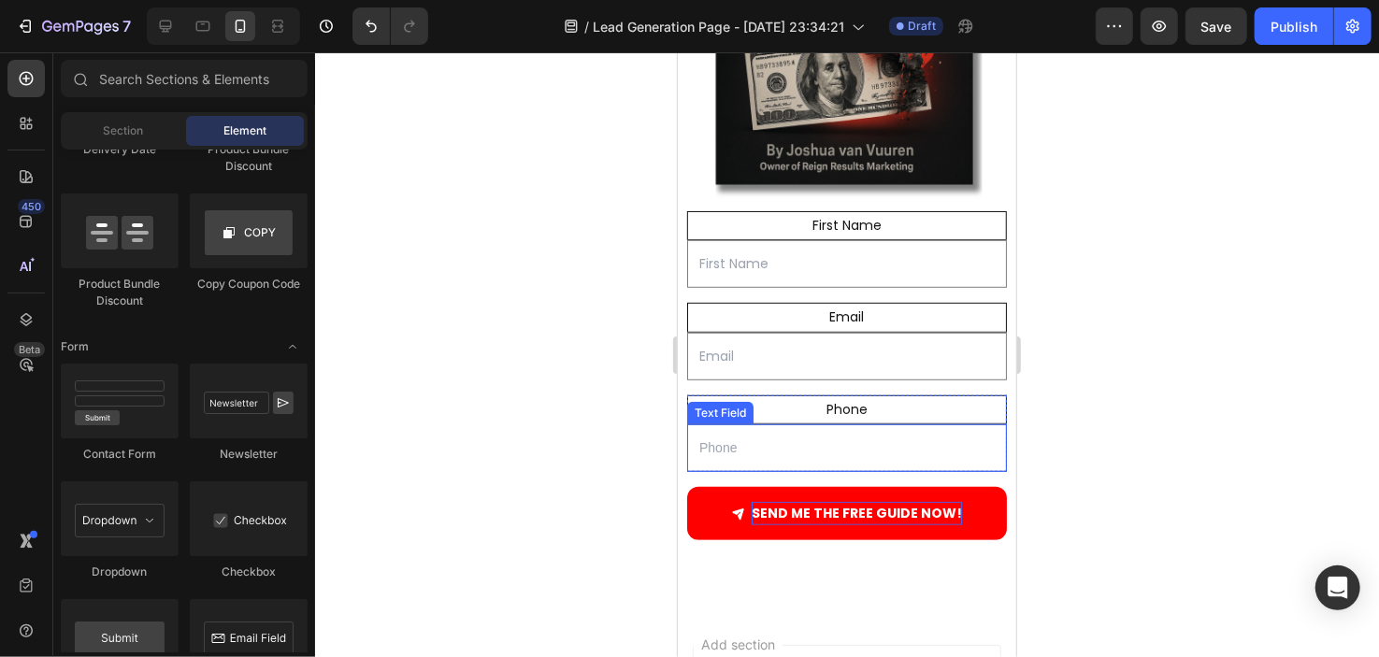
click at [911, 424] on input "text" at bounding box center [846, 448] width 320 height 48
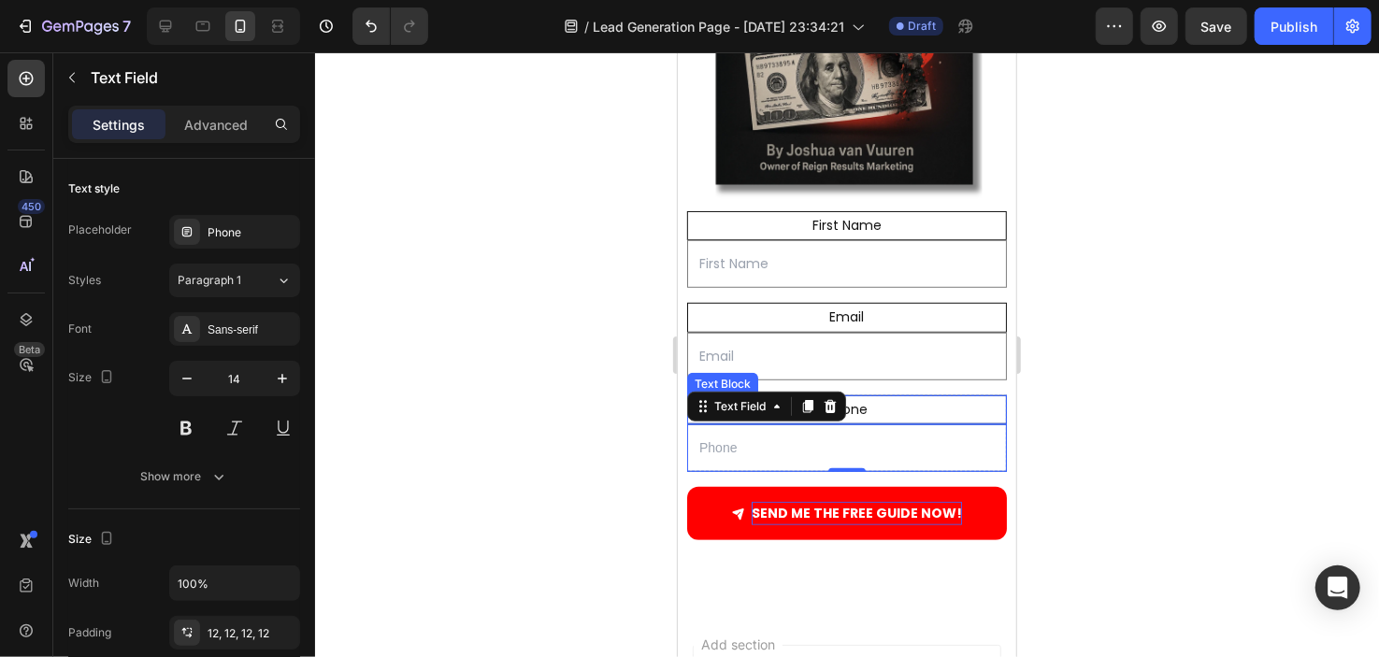
click at [927, 395] on div "Phone" at bounding box center [846, 409] width 320 height 29
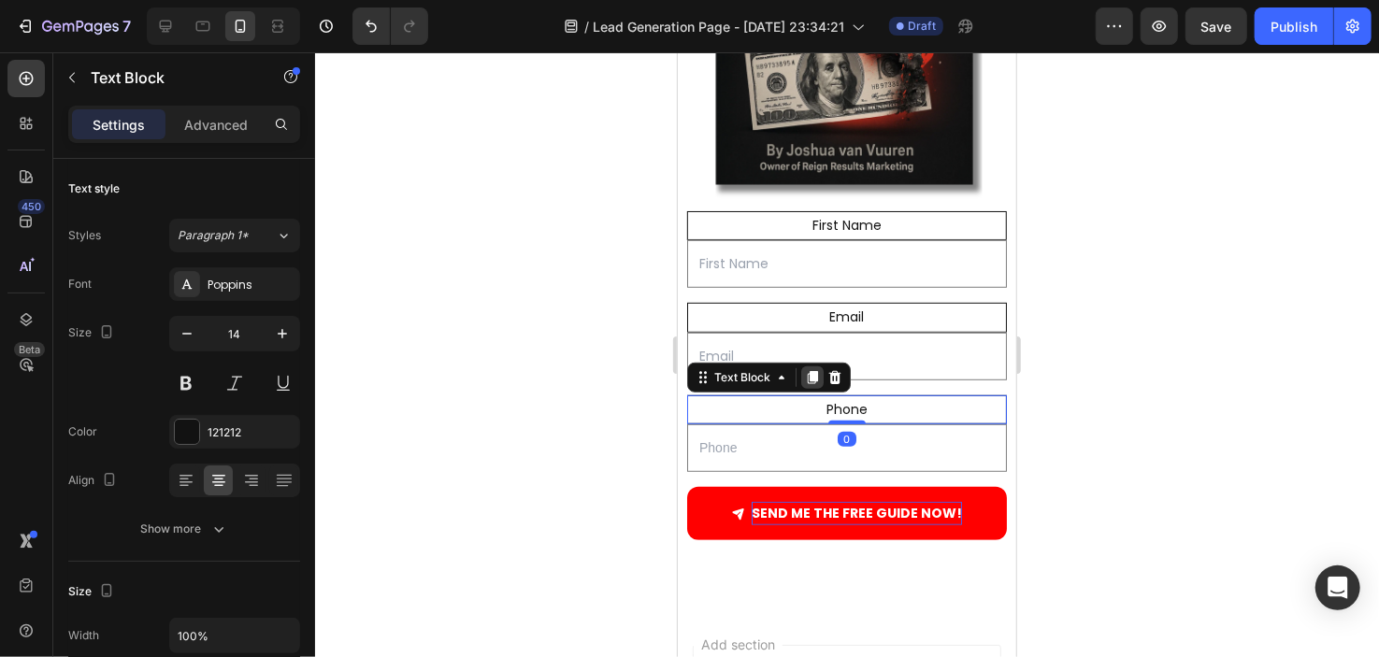
click at [812, 370] on icon at bounding box center [812, 376] width 10 height 13
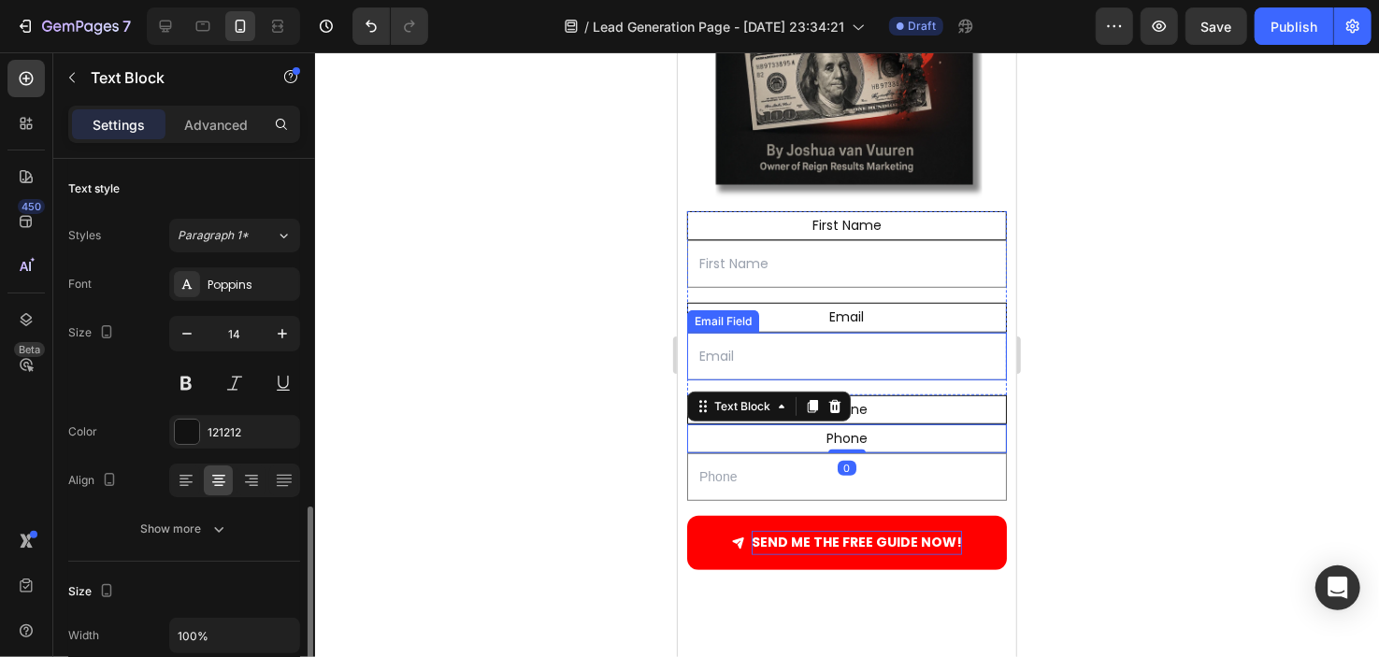
scroll to position [232, 0]
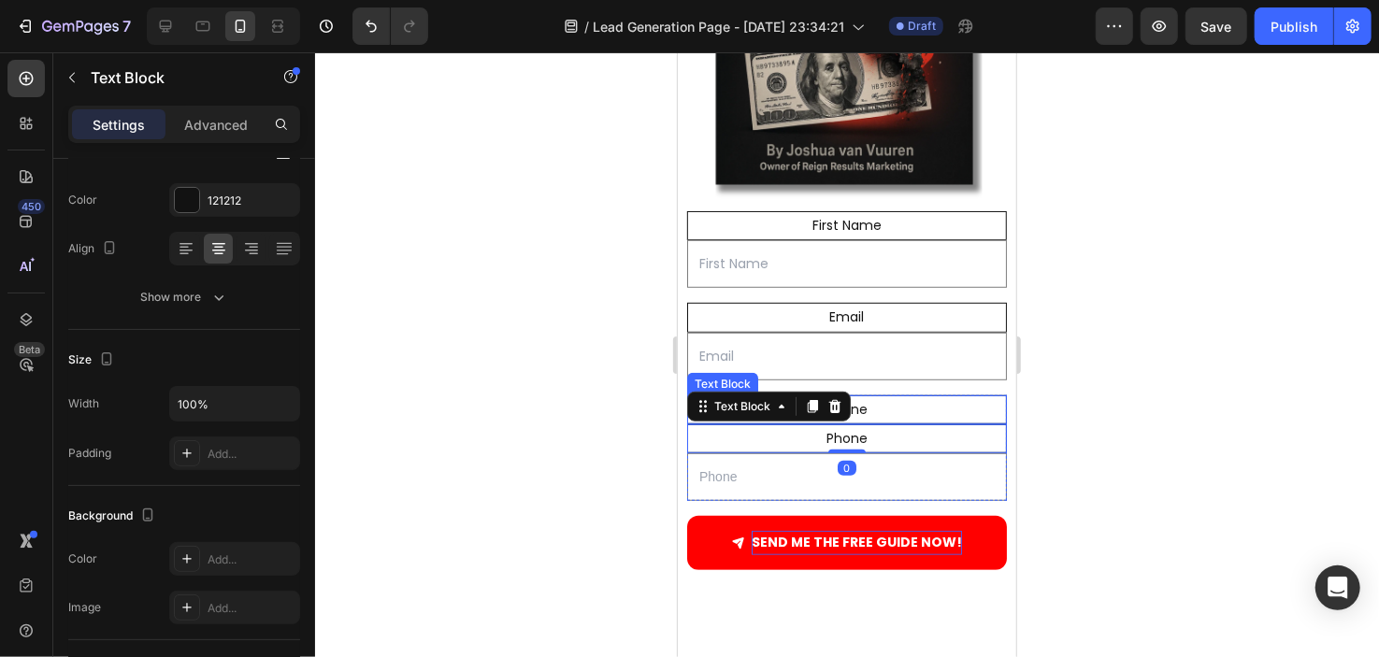
click at [918, 395] on div "Phone" at bounding box center [846, 409] width 320 height 29
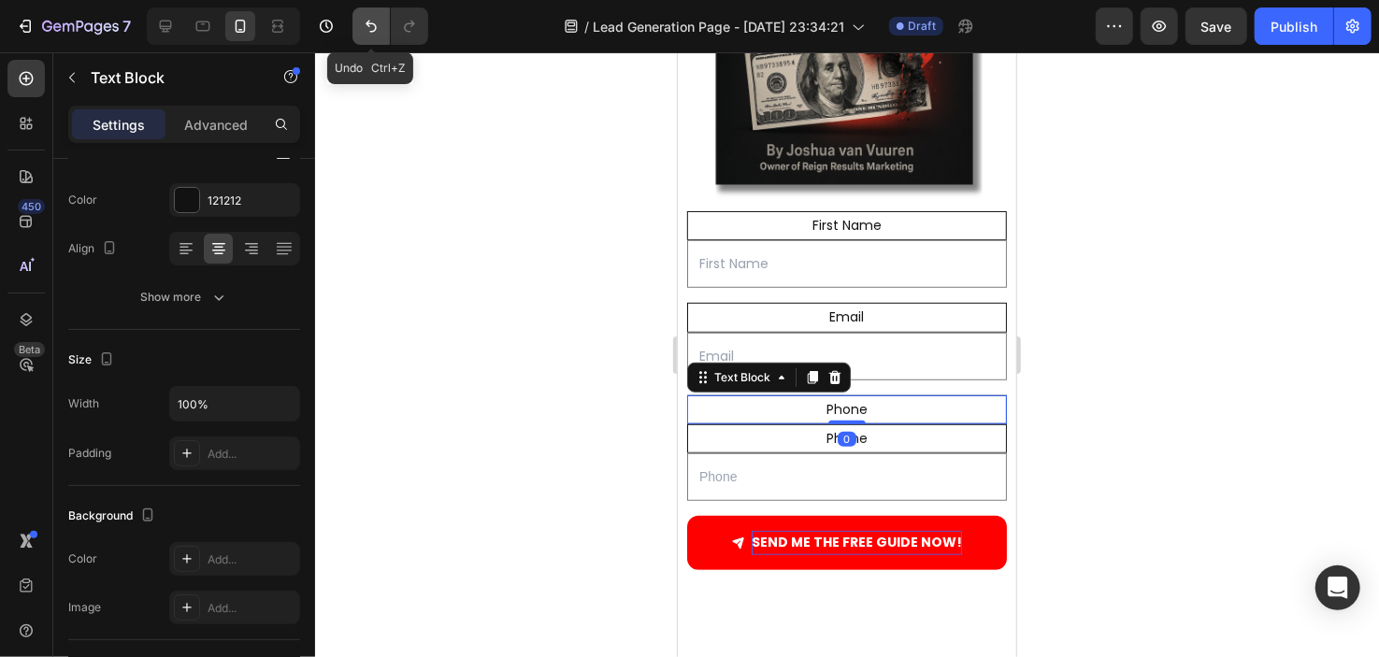
click at [363, 27] on icon "Undo/Redo" at bounding box center [371, 26] width 19 height 19
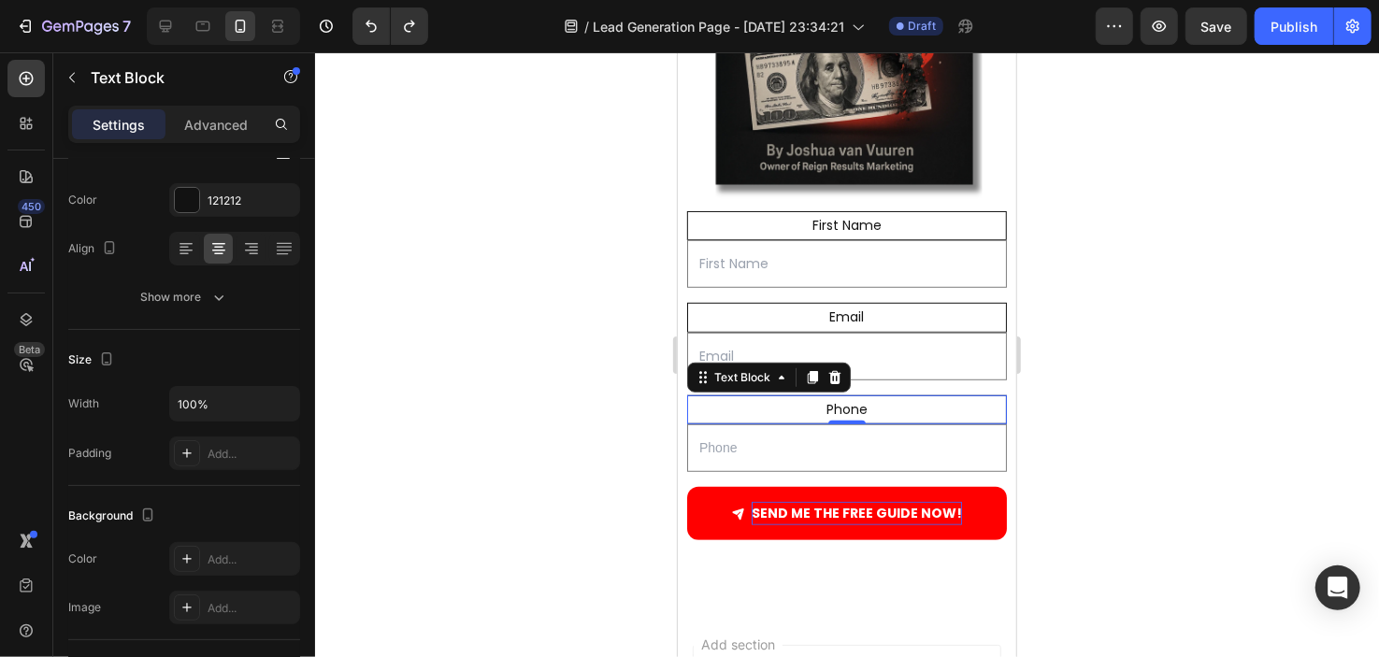
click at [498, 243] on div at bounding box center [847, 354] width 1064 height 605
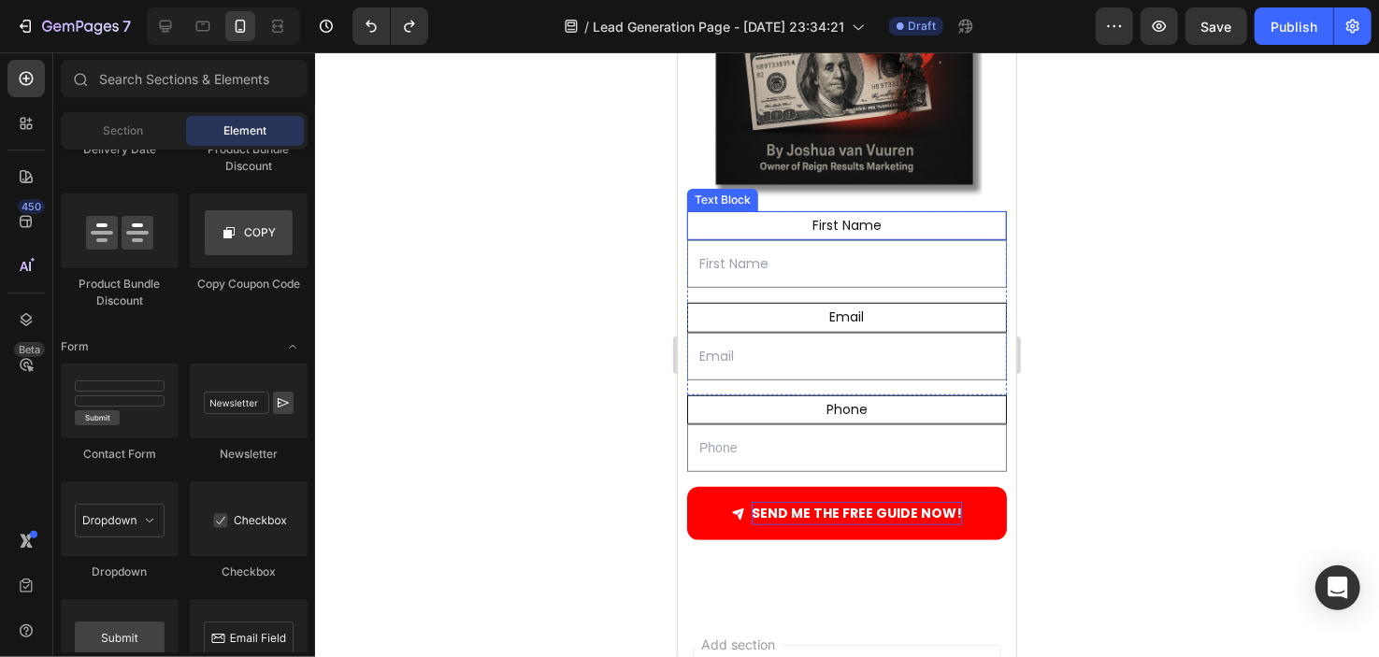
click at [701, 213] on p "First Name" at bounding box center [846, 224] width 314 height 23
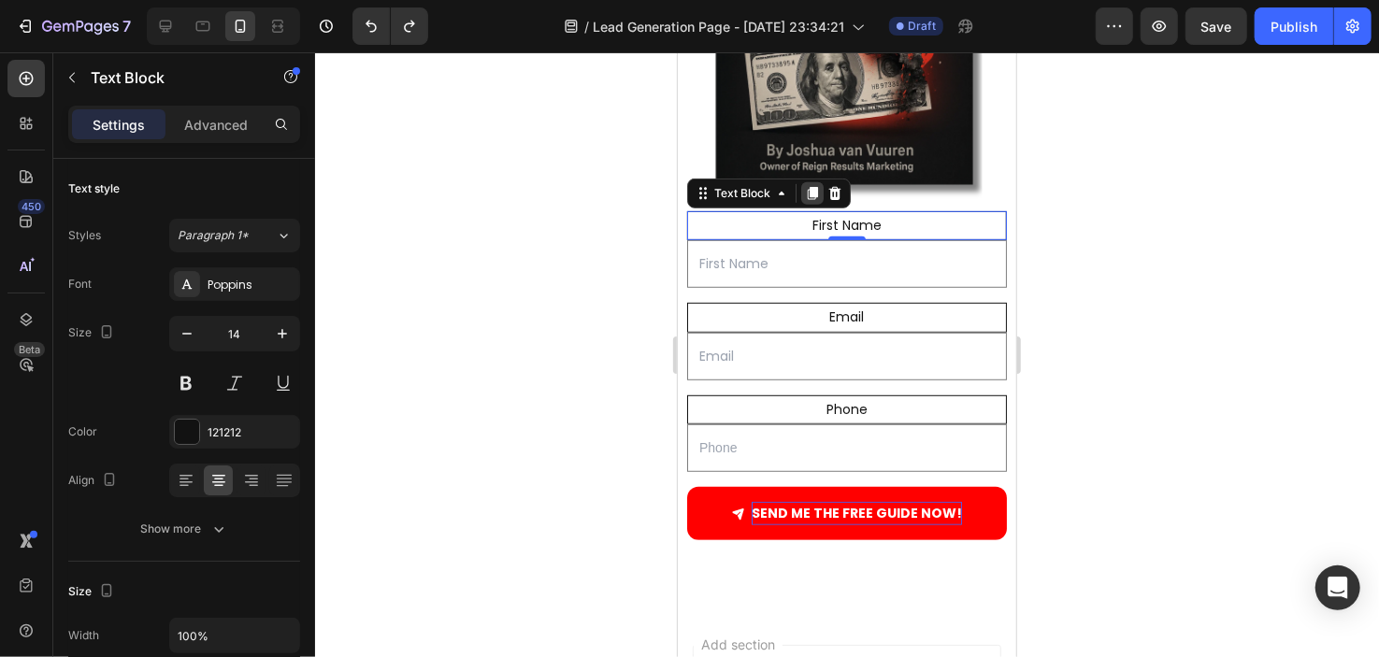
click at [812, 186] on icon at bounding box center [812, 192] width 10 height 13
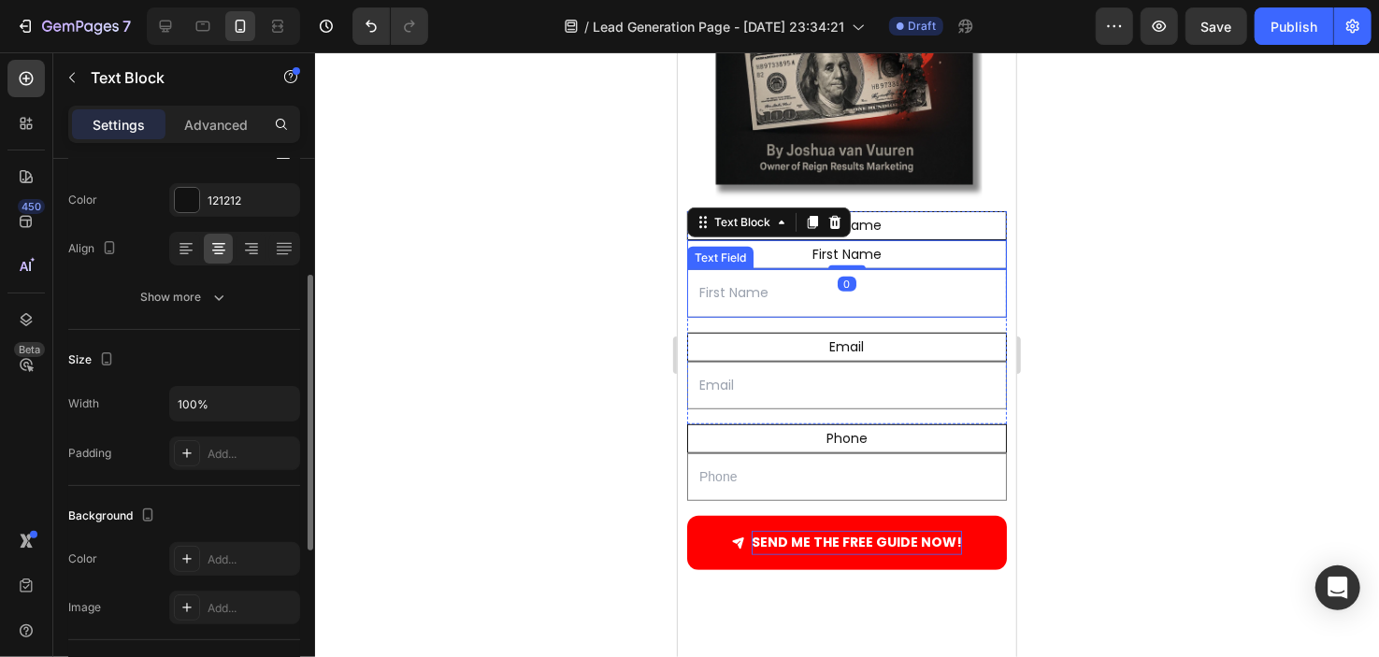
click at [802, 276] on input "text" at bounding box center [846, 292] width 320 height 48
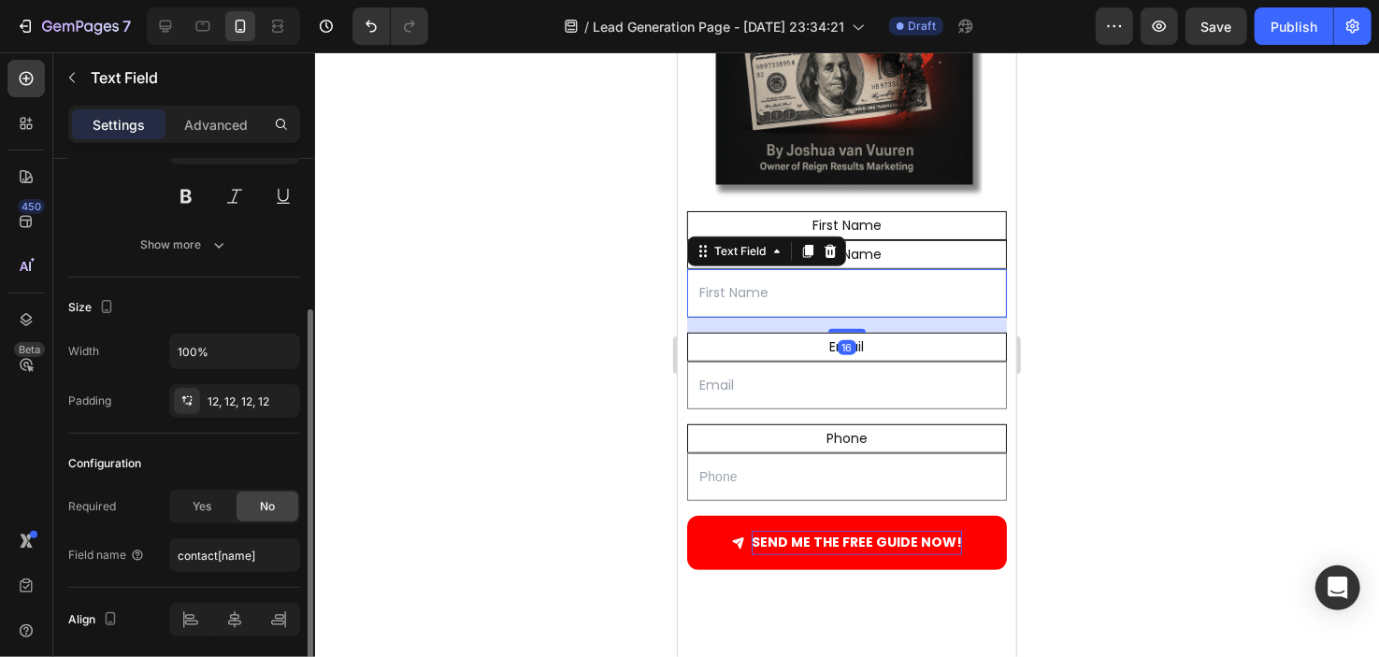
scroll to position [0, 0]
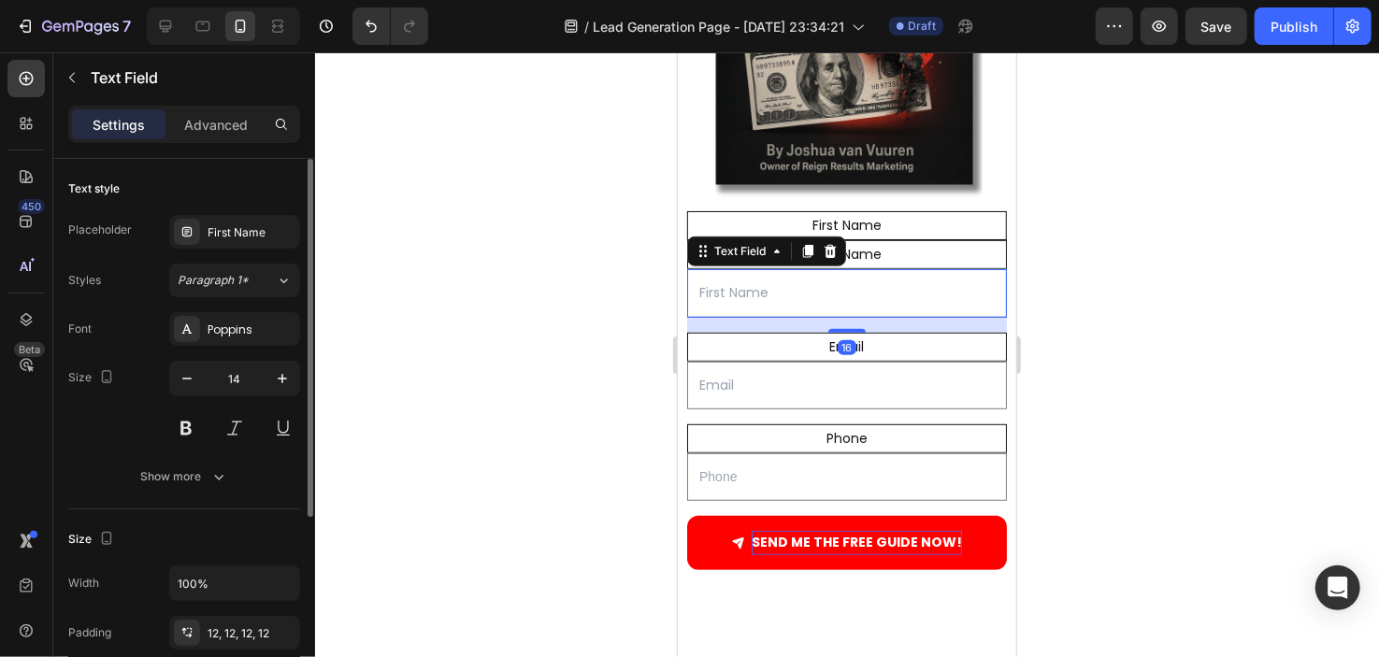
click at [803, 239] on div at bounding box center [807, 250] width 22 height 22
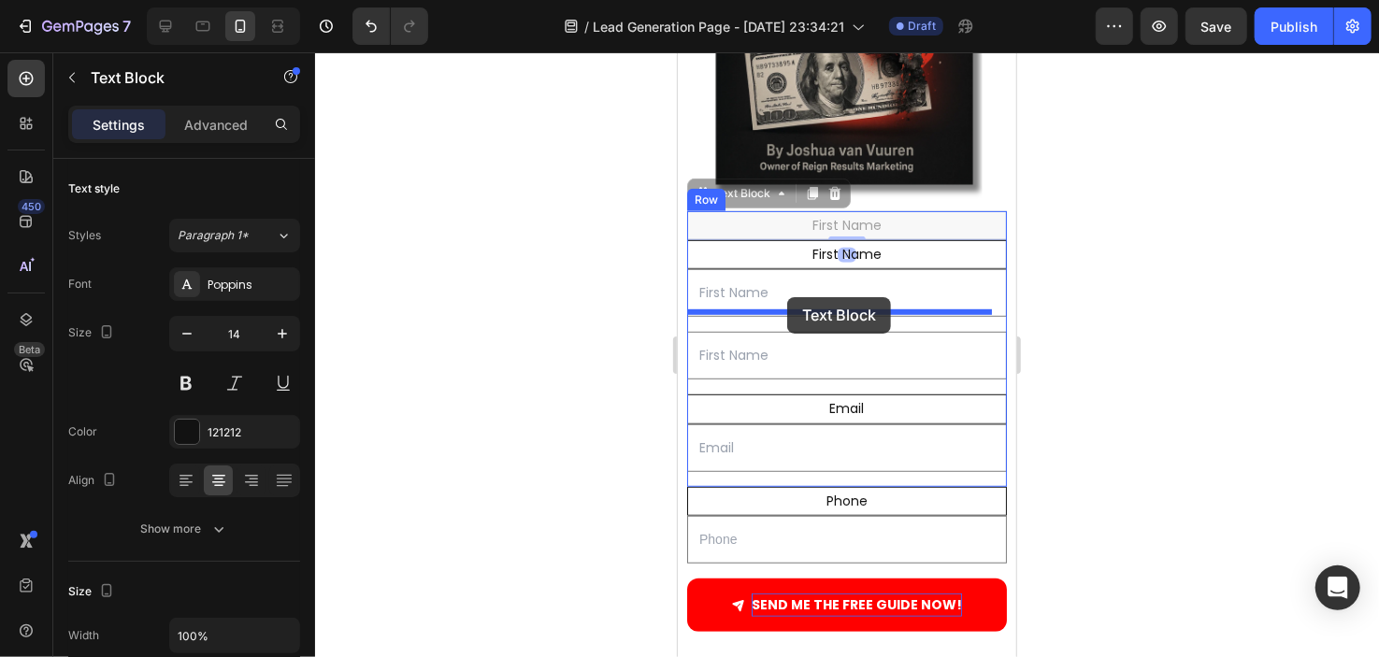
drag, startPoint x: 802, startPoint y: 204, endPoint x: 786, endPoint y: 297, distance: 94.9
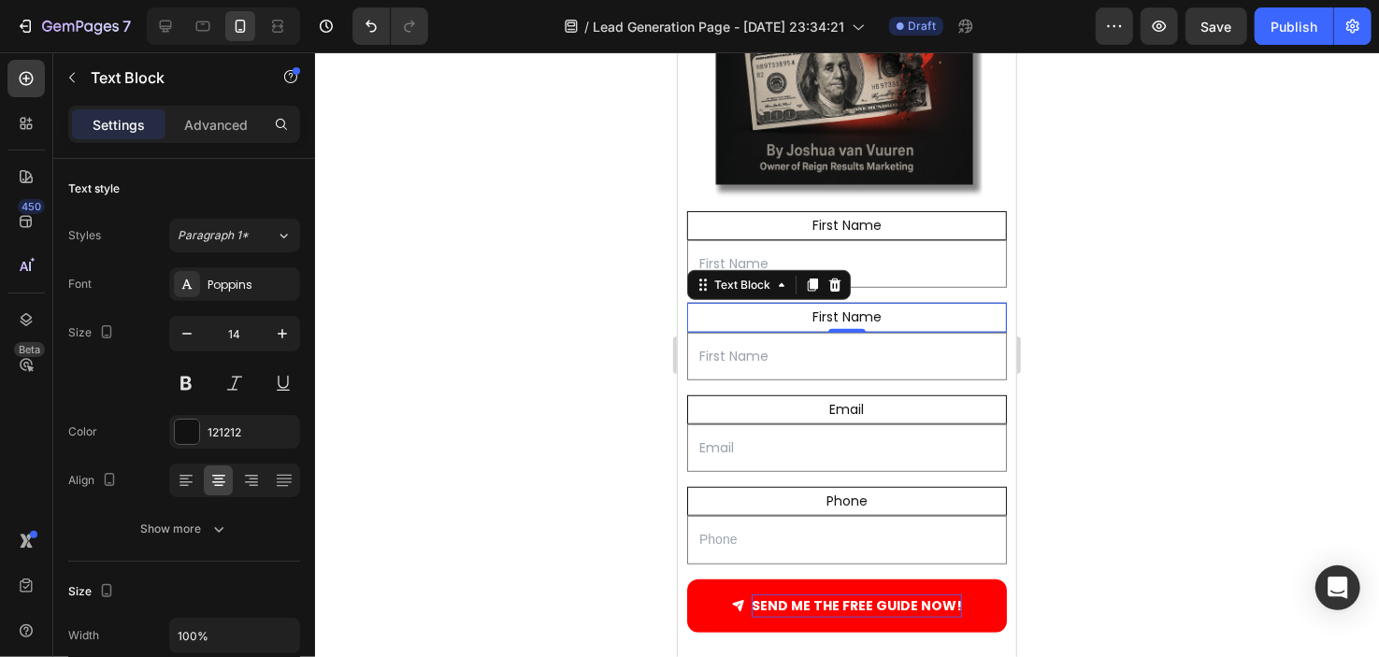
click at [840, 305] on p "First Name" at bounding box center [846, 316] width 314 height 23
click at [802, 305] on p "First Name" at bounding box center [846, 316] width 314 height 23
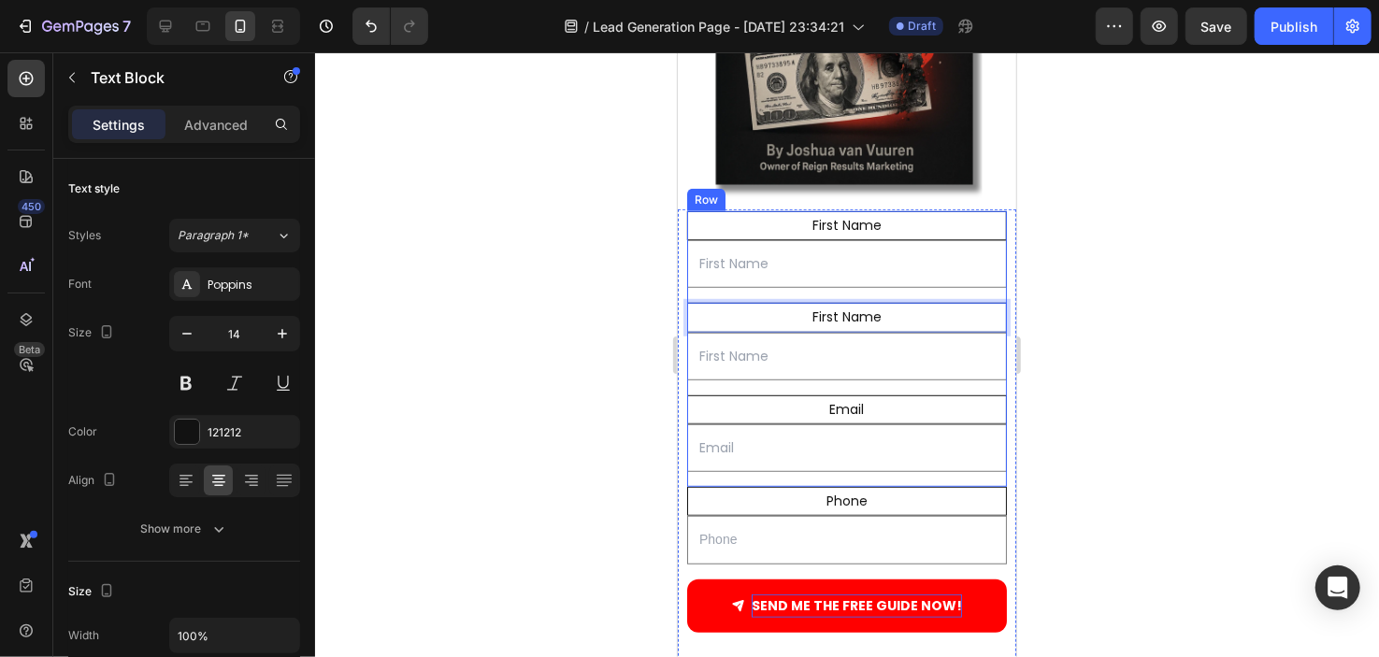
drag, startPoint x: 778, startPoint y: 298, endPoint x: 778, endPoint y: 360, distance: 61.7
click at [778, 360] on div "First Name Text Block Text Field First Name Text Block 0 Text Field" at bounding box center [846, 302] width 320 height 184
click at [695, 305] on p "First Name" at bounding box center [846, 316] width 314 height 23
click at [631, 341] on div at bounding box center [847, 354] width 1064 height 605
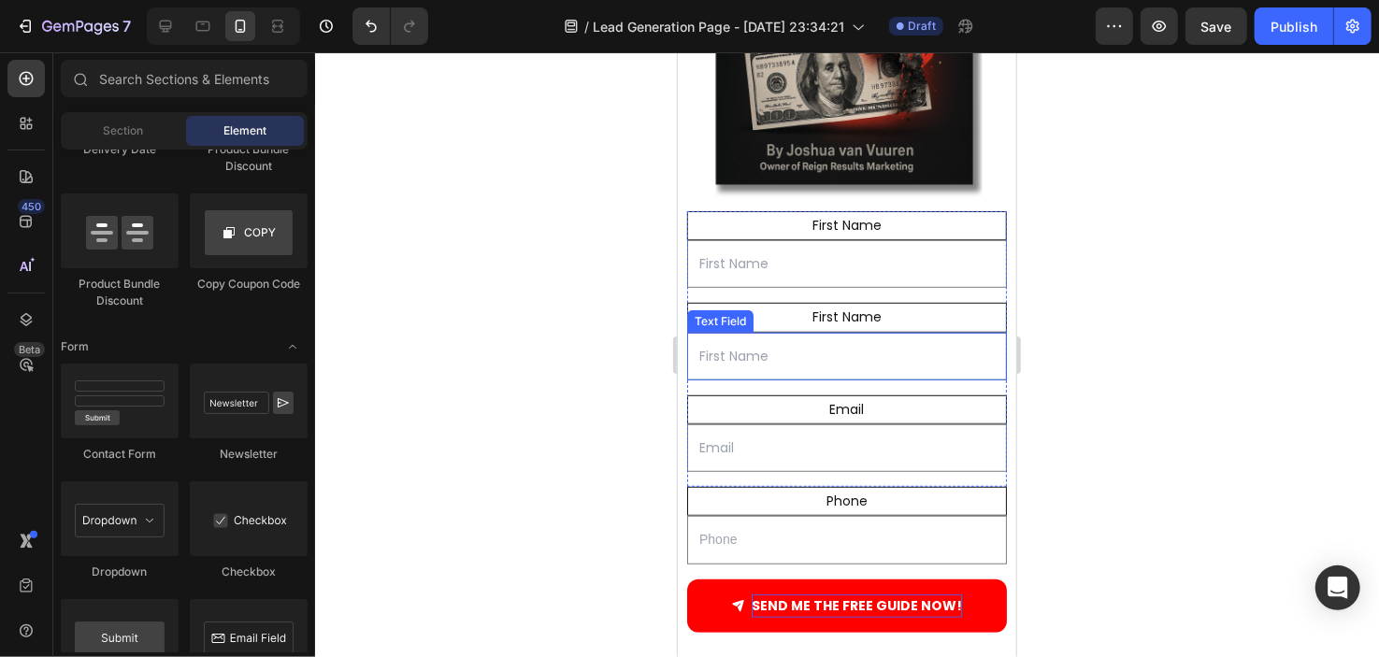
click at [727, 334] on input "text" at bounding box center [846, 356] width 320 height 48
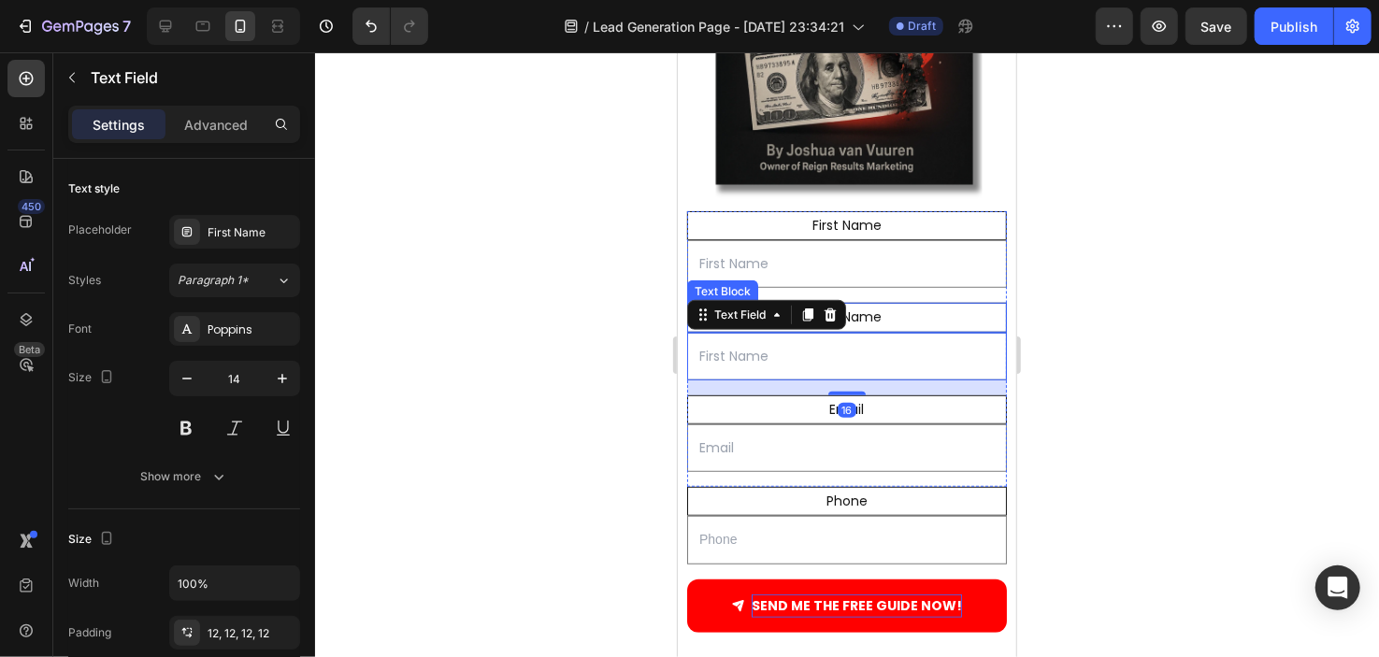
click at [893, 305] on p "First Name" at bounding box center [846, 316] width 314 height 23
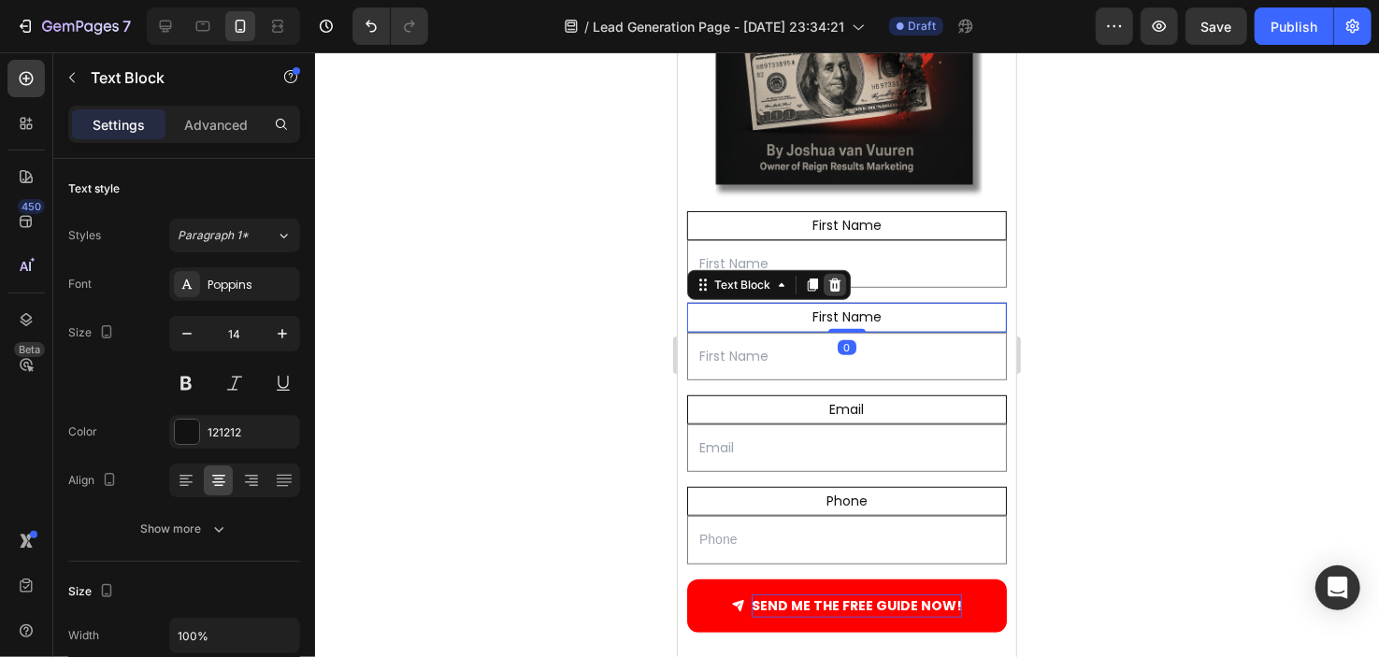
click at [839, 277] on icon at bounding box center [834, 284] width 15 height 15
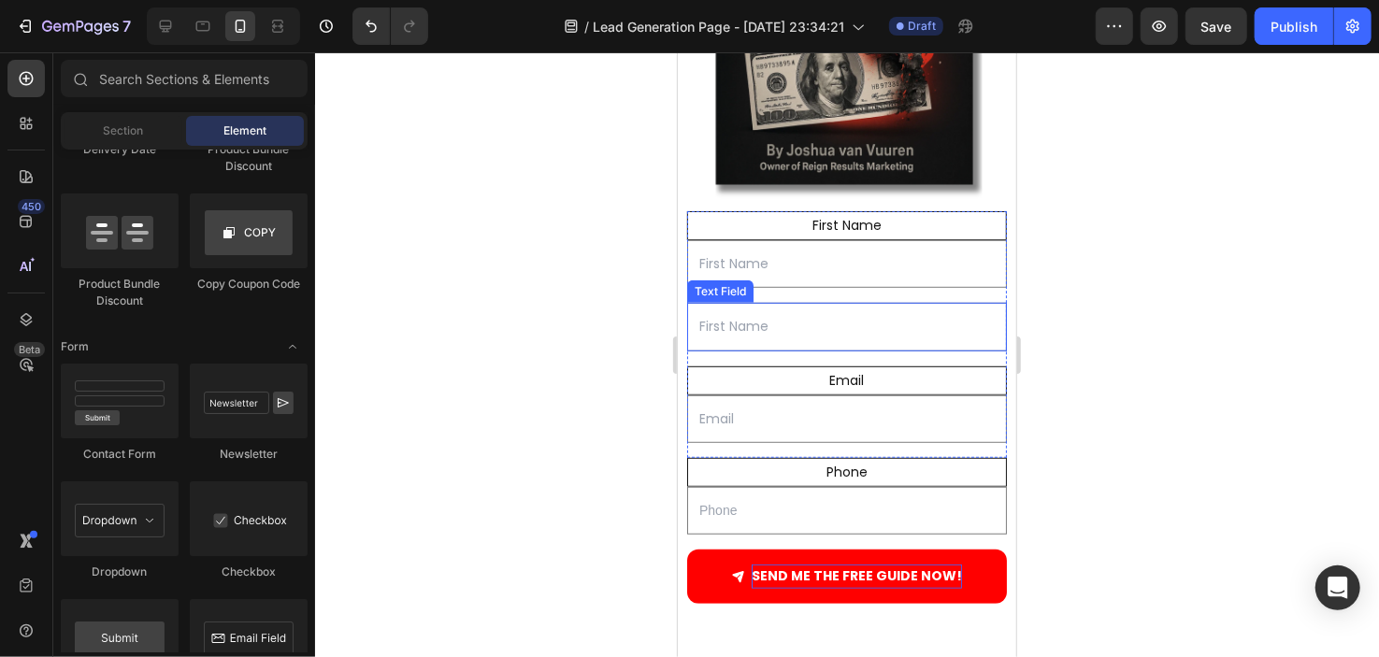
click at [848, 316] on input "text" at bounding box center [846, 326] width 320 height 48
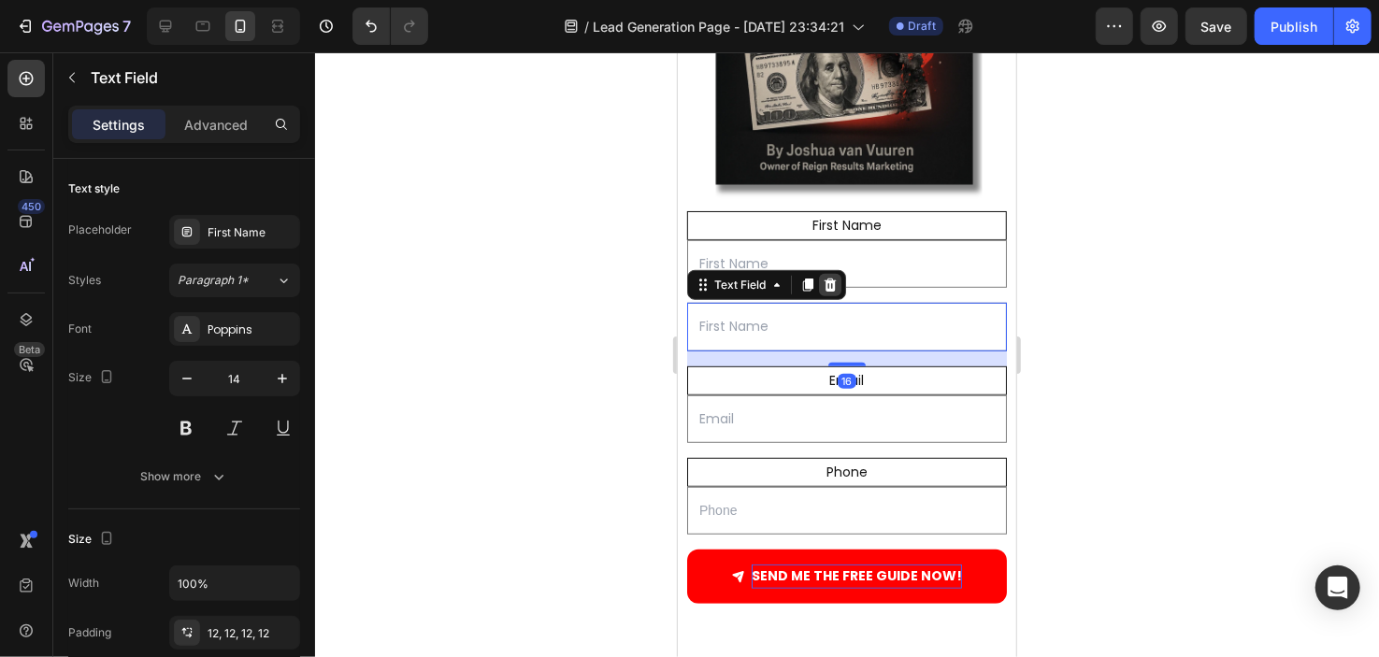
click at [832, 278] on icon at bounding box center [830, 284] width 12 height 13
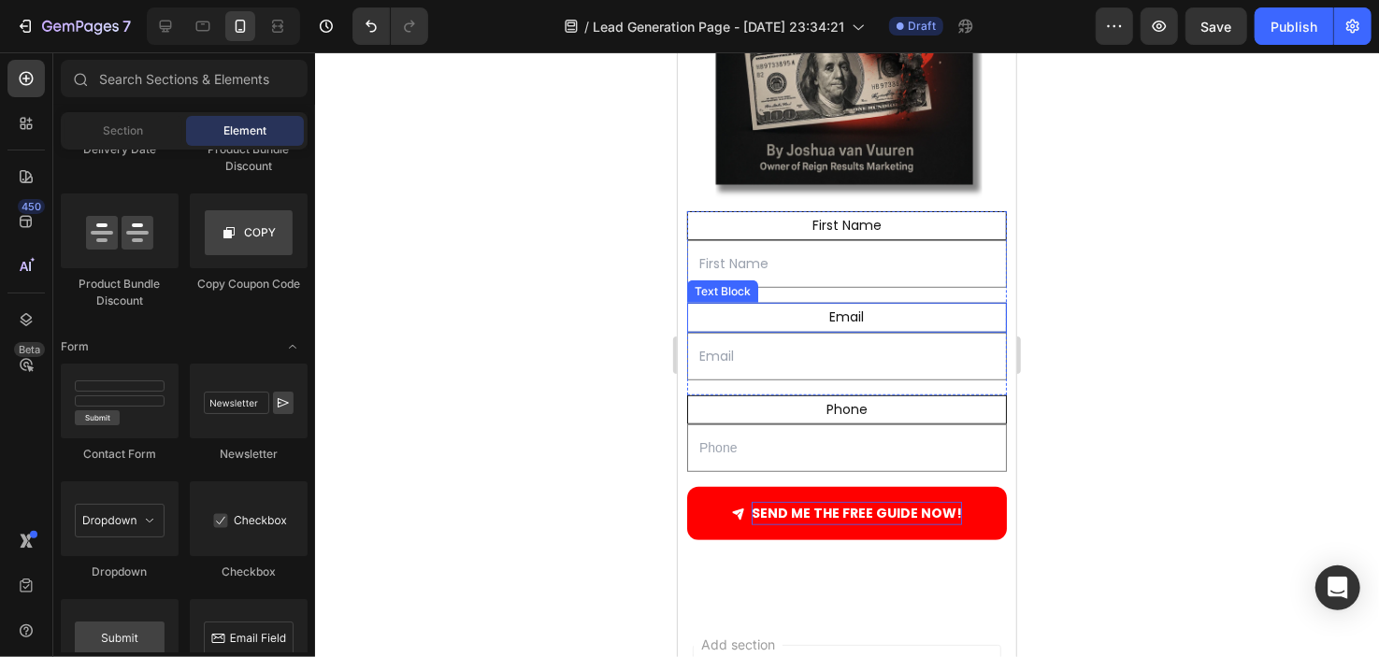
click at [861, 302] on div "Email" at bounding box center [846, 316] width 320 height 29
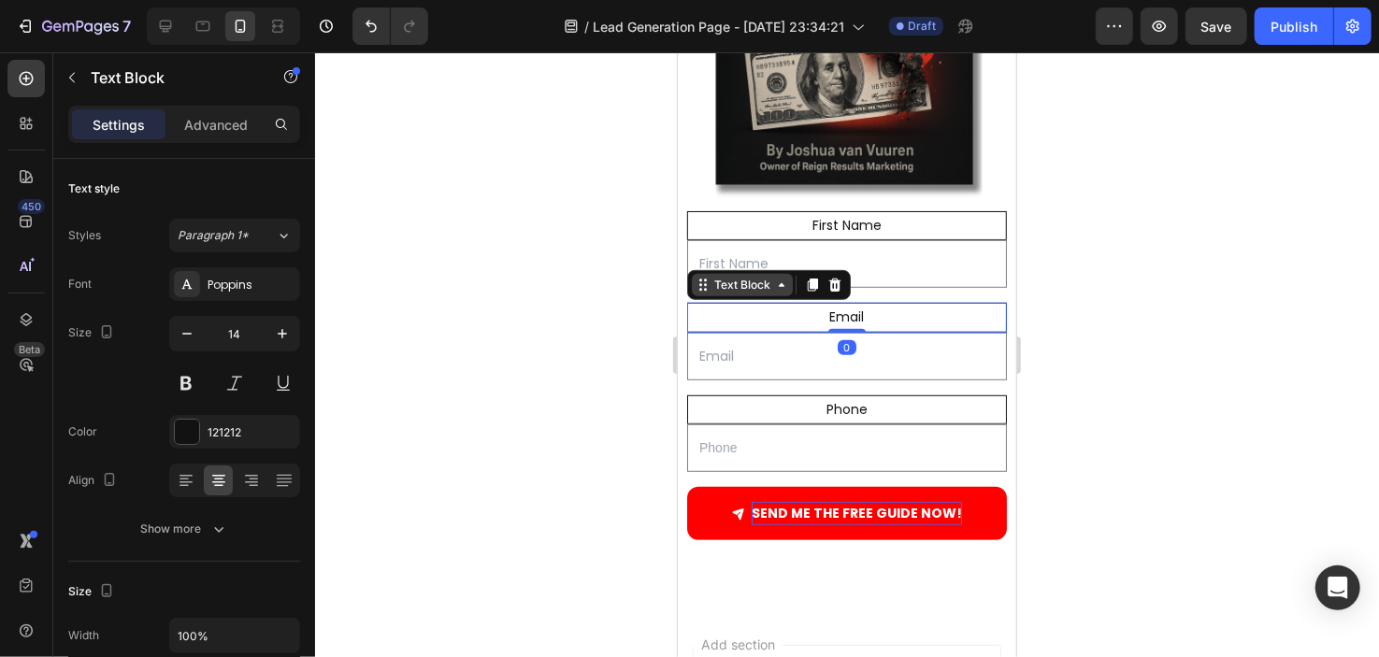
click at [778, 277] on icon at bounding box center [780, 284] width 15 height 15
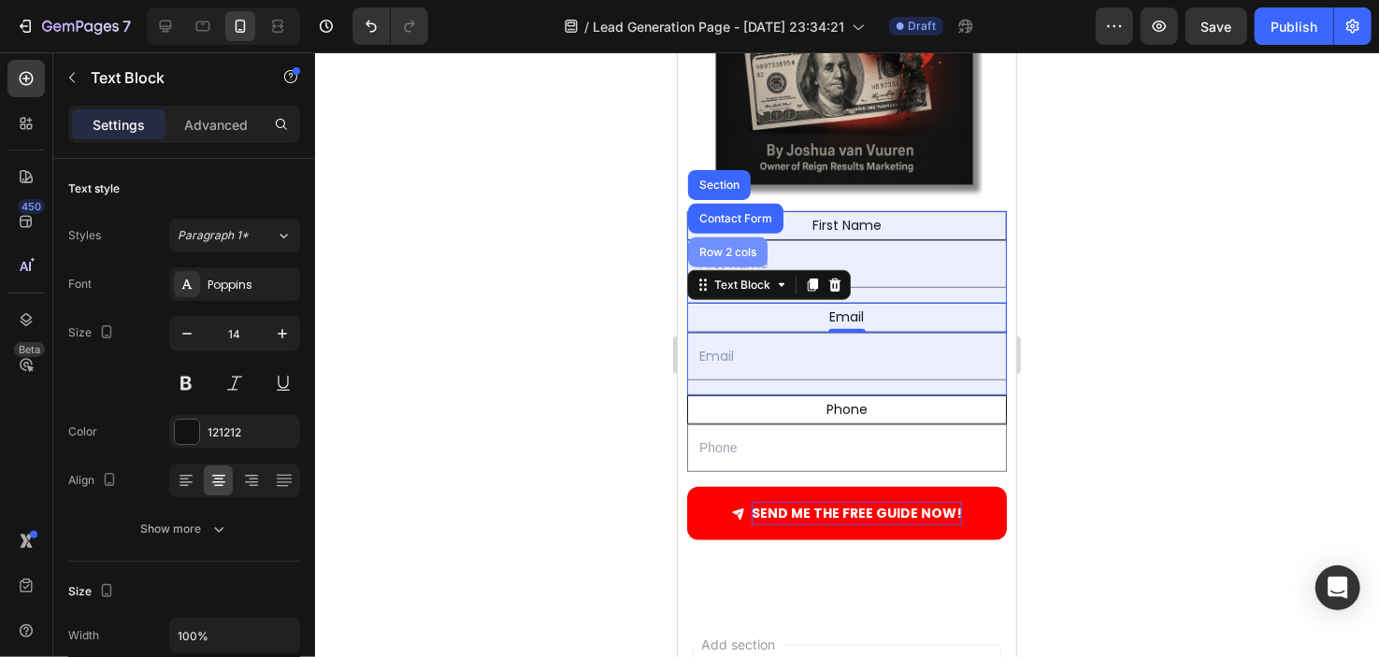
click at [743, 246] on div "Row 2 cols" at bounding box center [727, 251] width 65 height 11
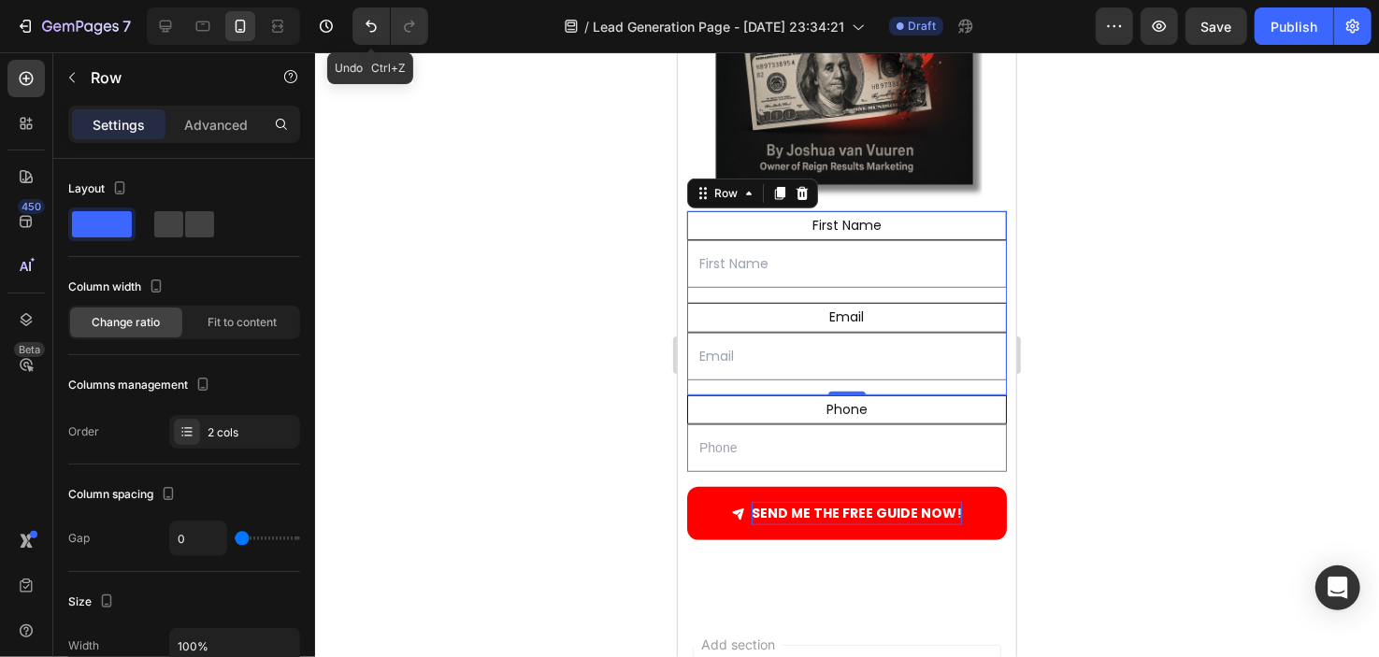
click at [376, 24] on icon "Undo/Redo" at bounding box center [371, 26] width 19 height 19
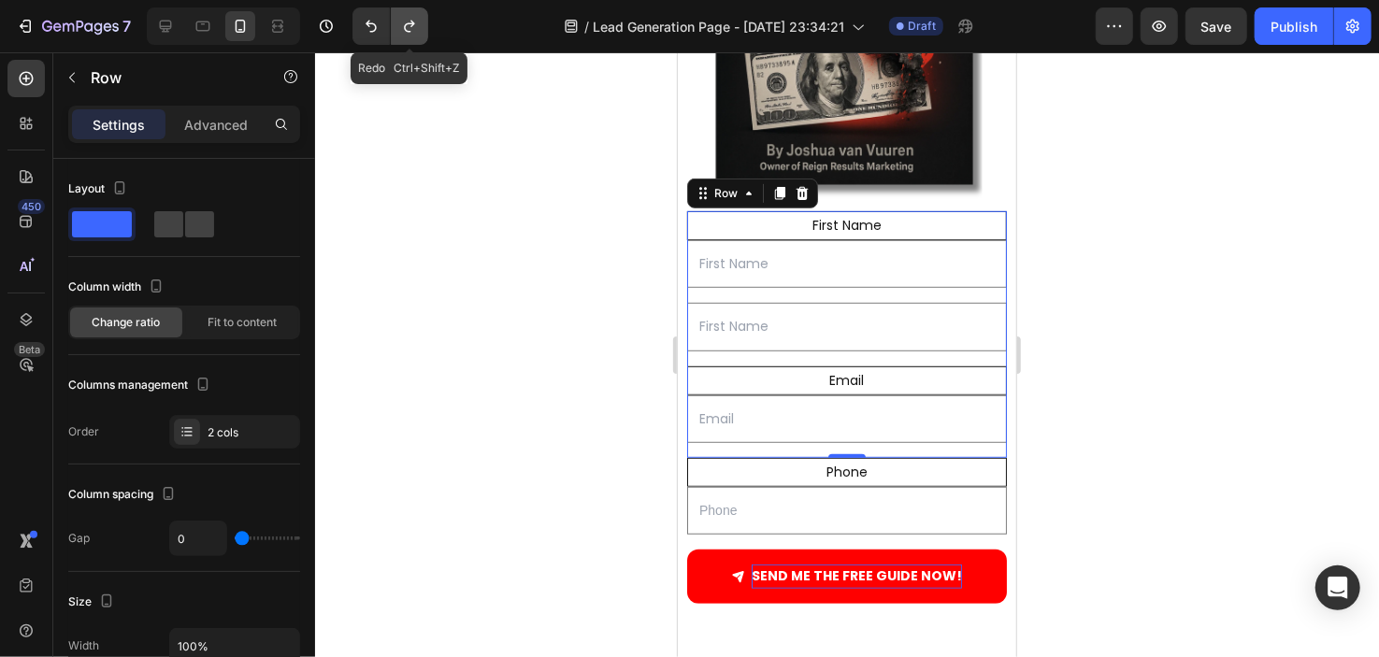
click at [408, 31] on icon "Undo/Redo" at bounding box center [409, 27] width 10 height 12
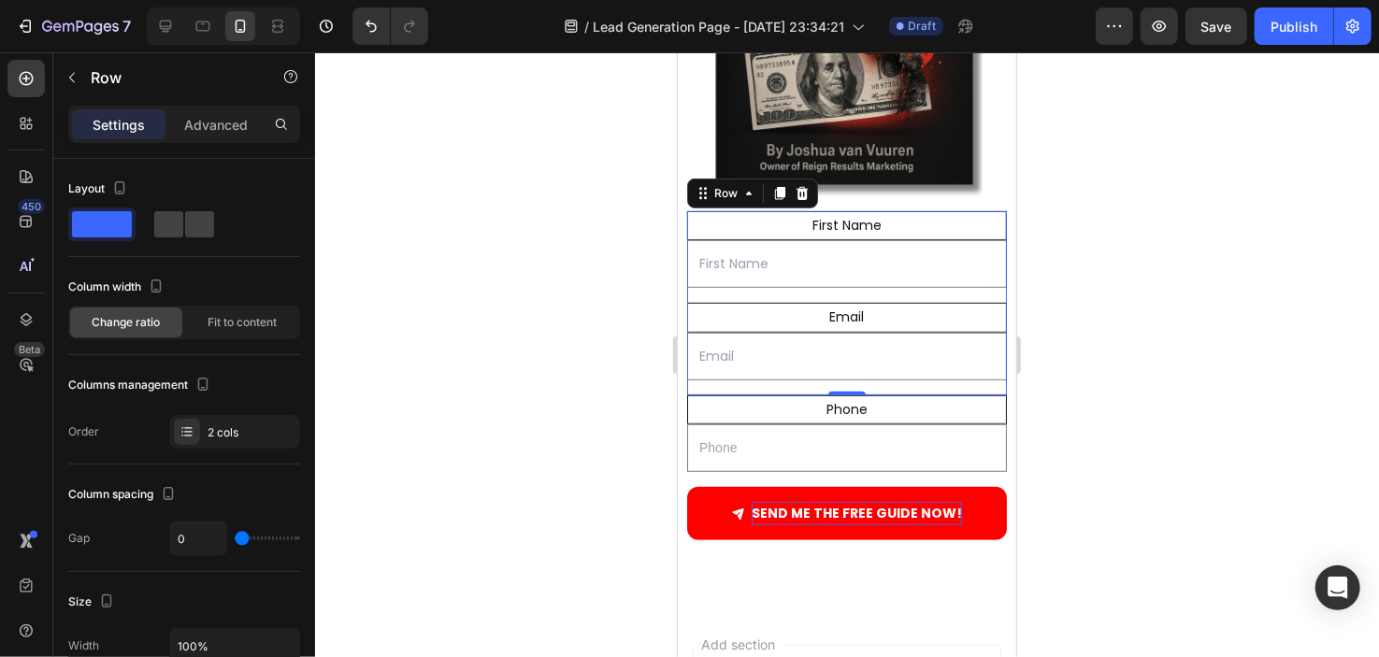
click at [632, 295] on div at bounding box center [847, 354] width 1064 height 605
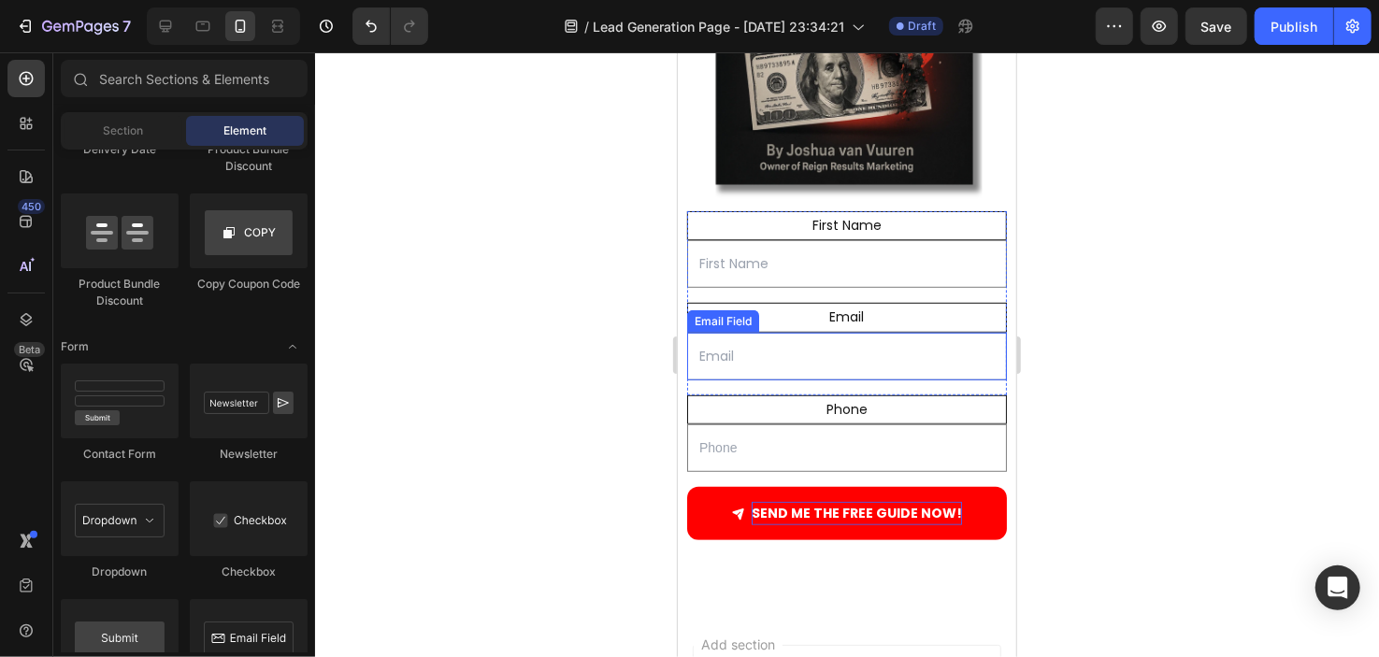
click at [759, 308] on div "Email" at bounding box center [846, 316] width 320 height 29
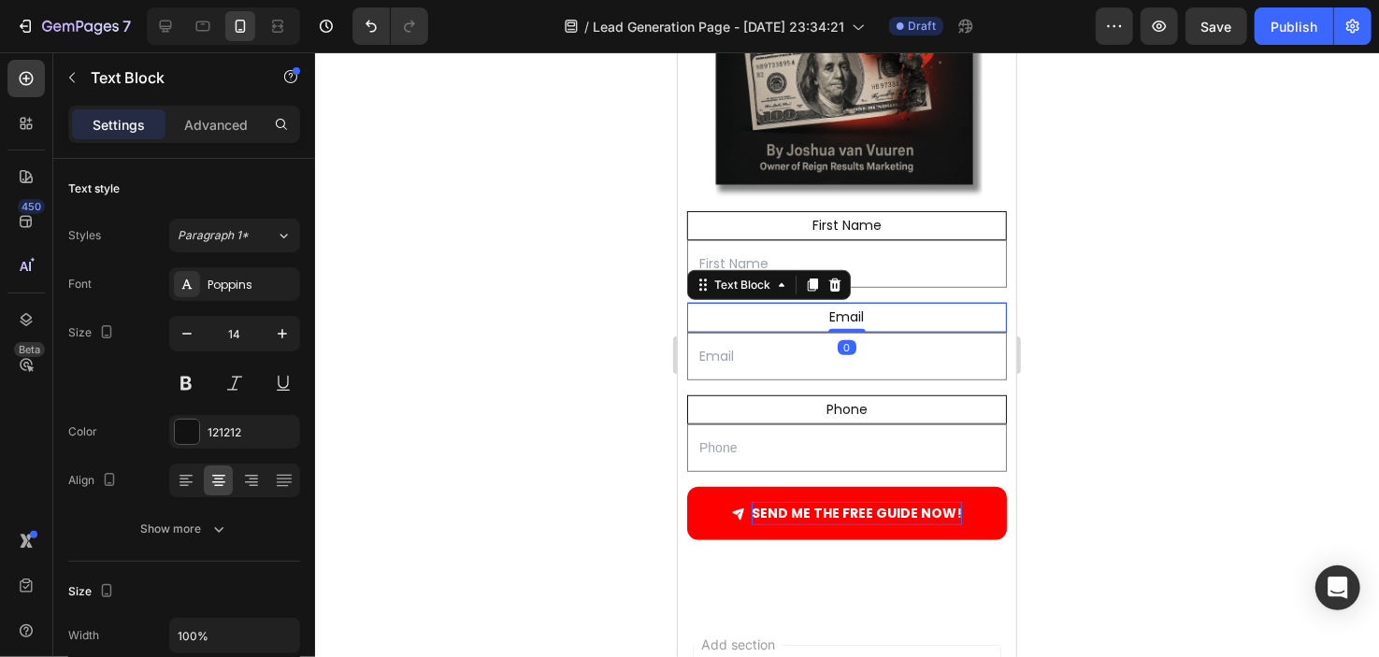
click at [797, 302] on div "Email" at bounding box center [846, 316] width 320 height 29
click at [647, 298] on div at bounding box center [847, 354] width 1064 height 605
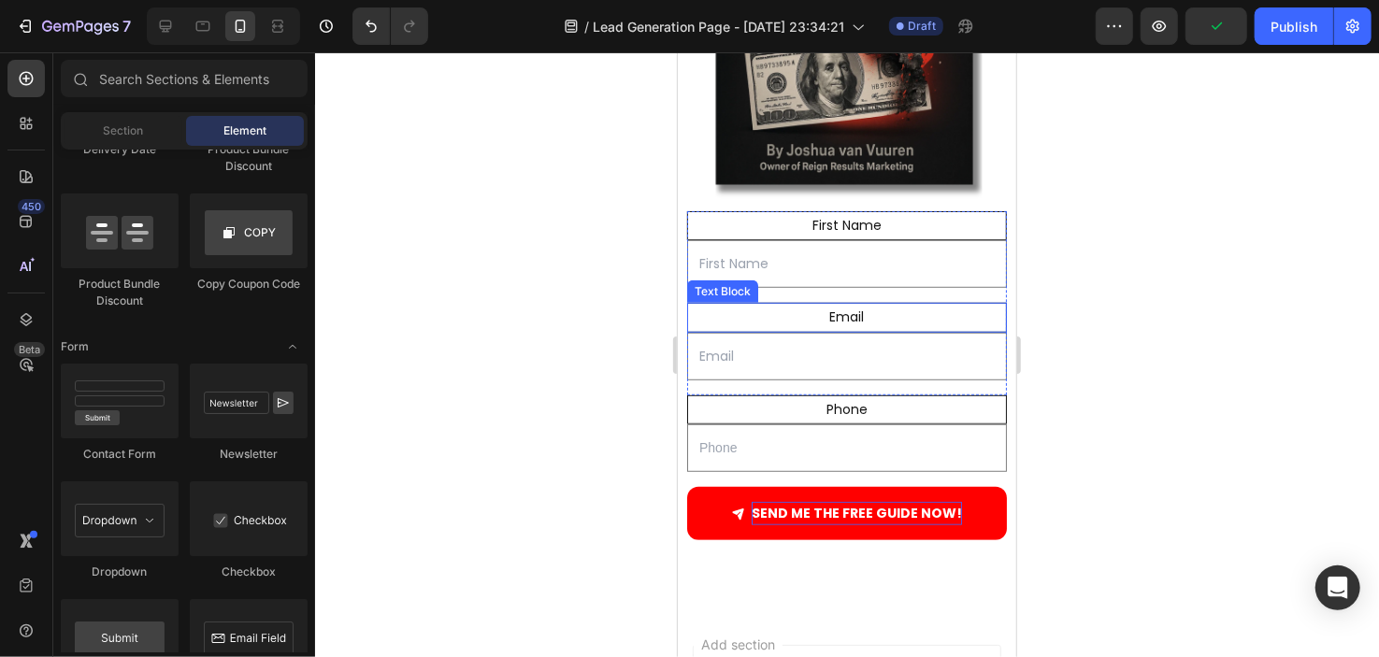
click at [728, 305] on p "Email" at bounding box center [846, 316] width 314 height 23
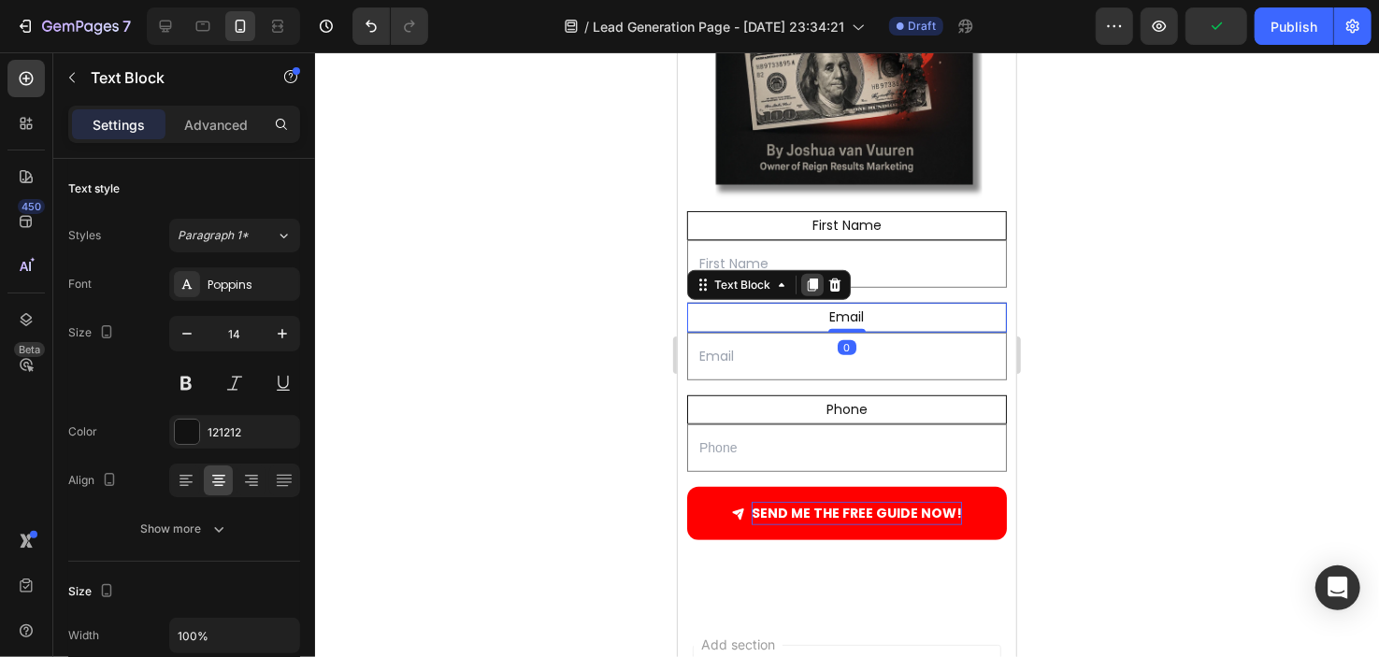
click at [808, 273] on div at bounding box center [811, 284] width 22 height 22
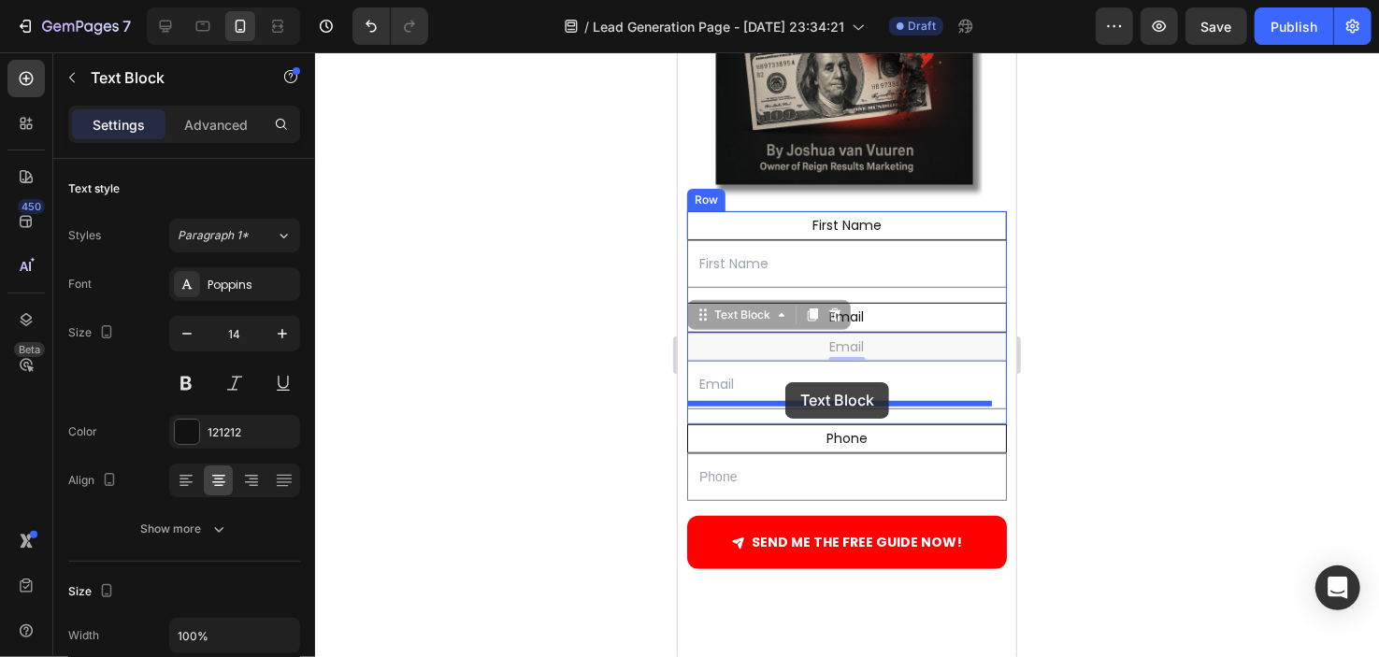
scroll to position [576, 0]
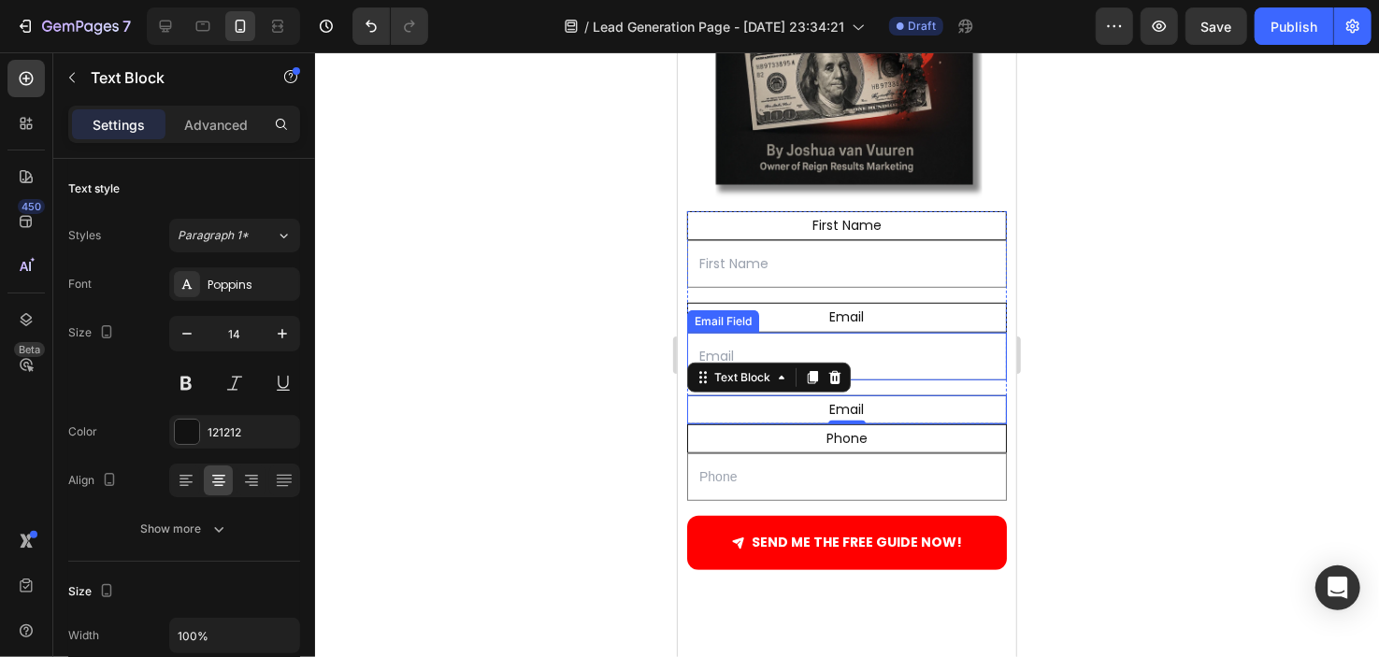
click at [865, 332] on input "email" at bounding box center [846, 356] width 320 height 48
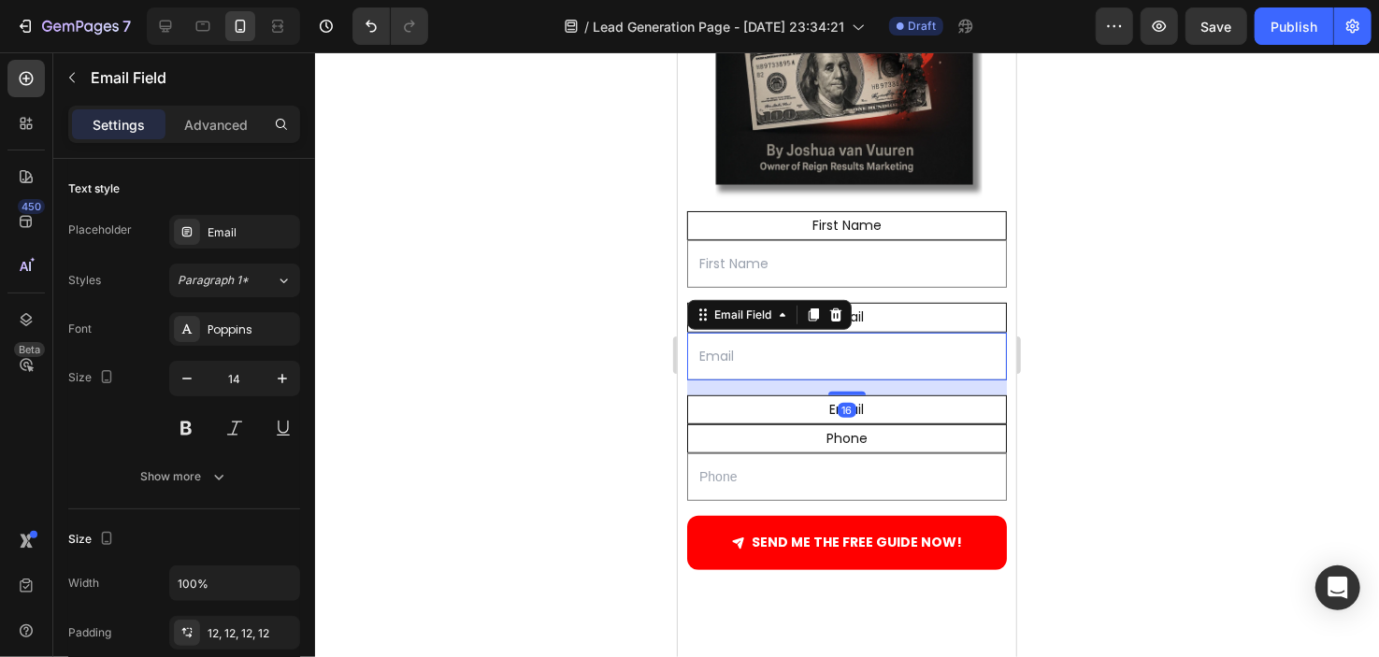
click at [815, 308] on icon at bounding box center [813, 314] width 10 height 13
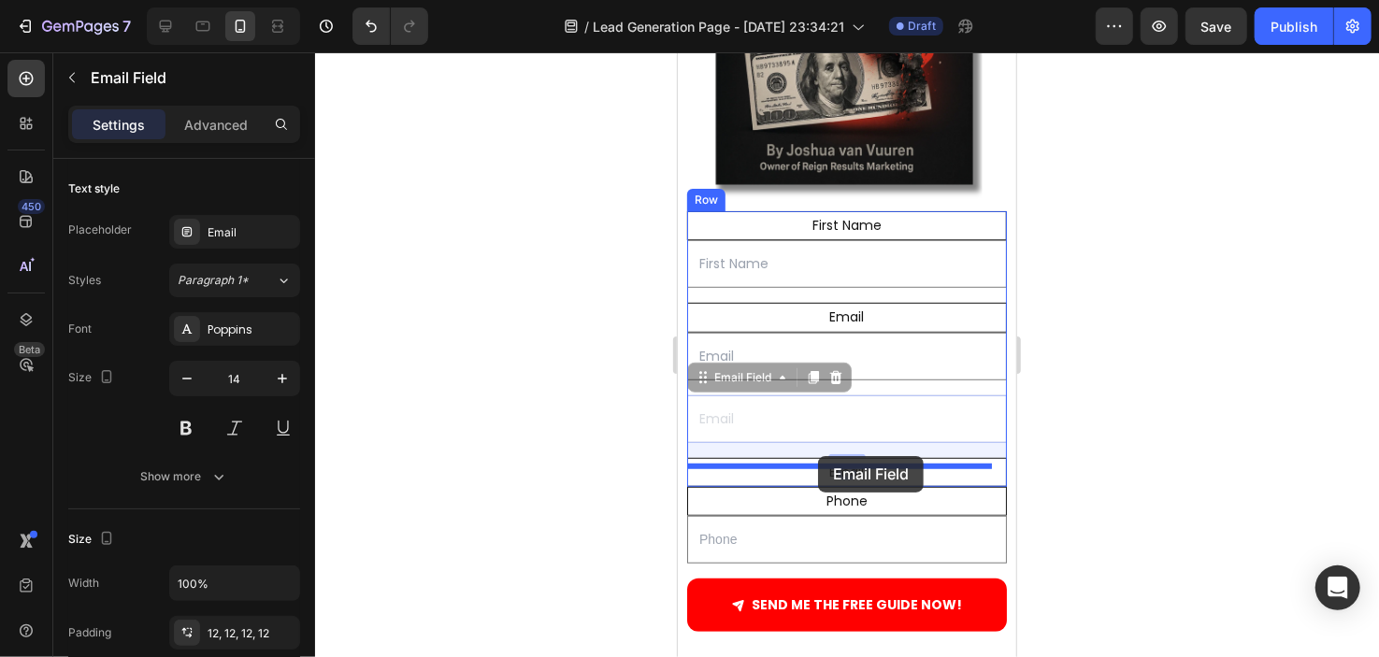
drag, startPoint x: 828, startPoint y: 401, endPoint x: 817, endPoint y: 455, distance: 55.2
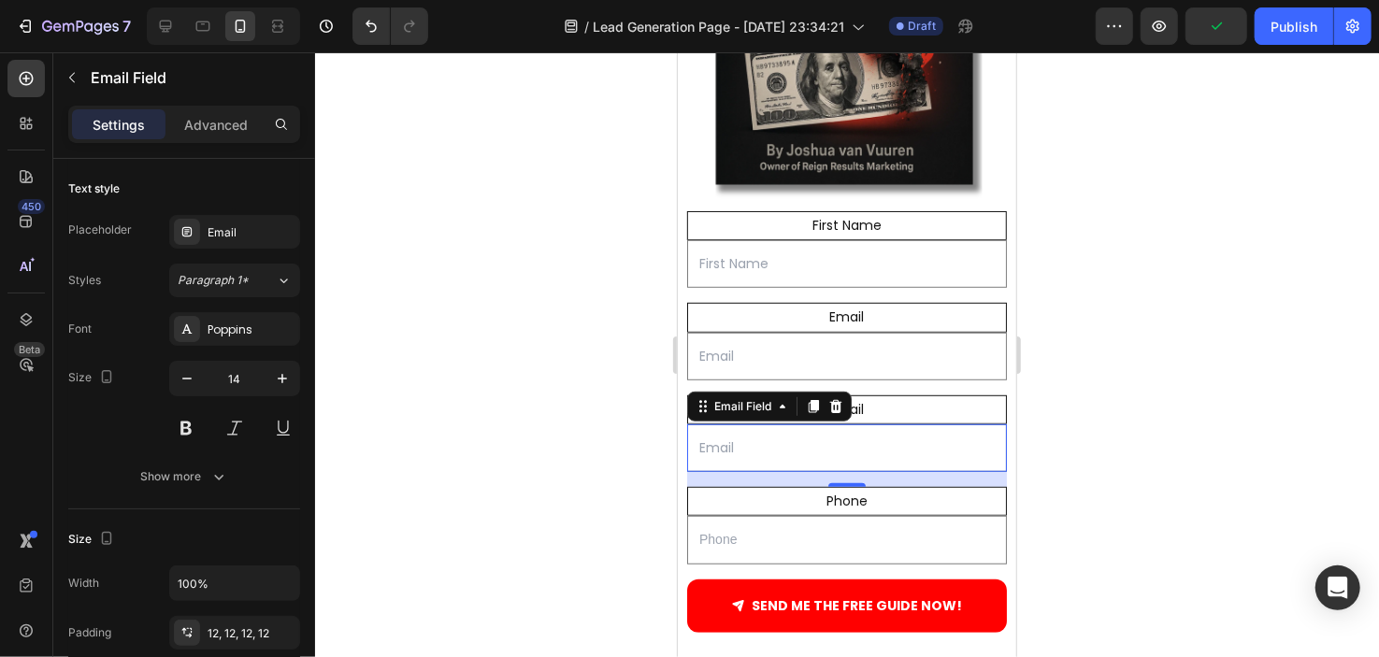
click at [1106, 359] on div at bounding box center [847, 354] width 1064 height 605
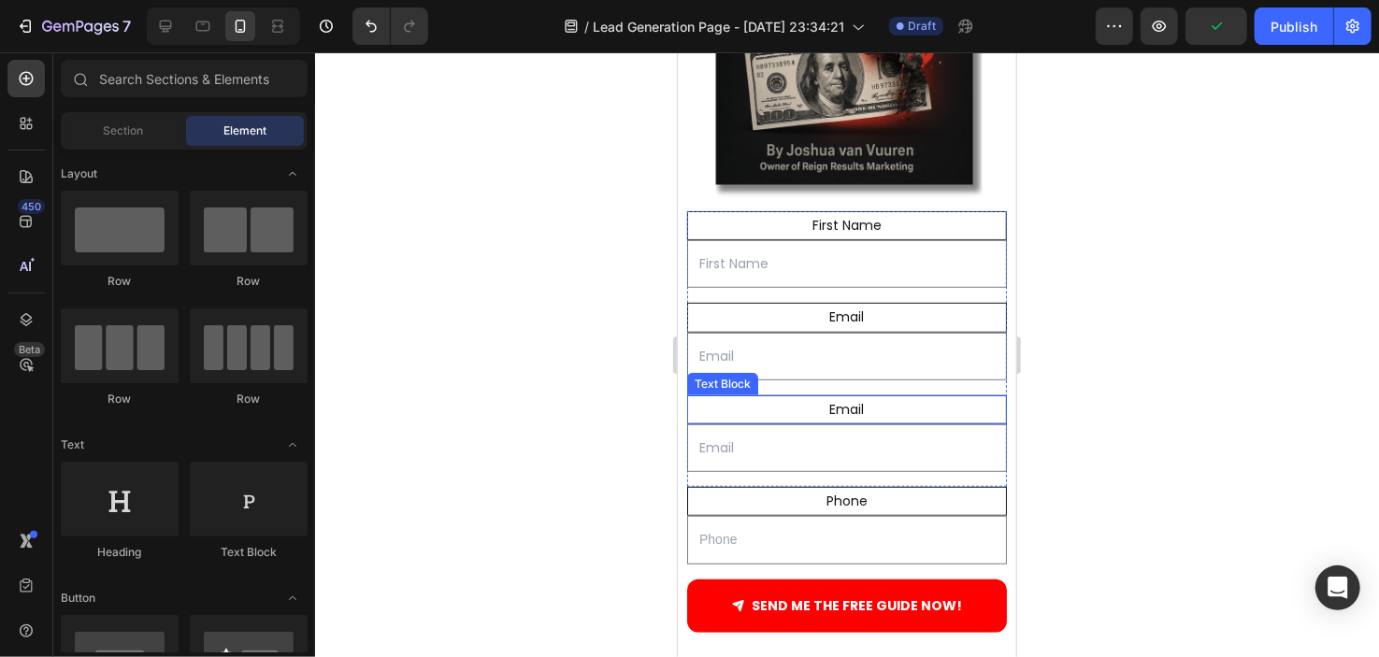
click at [855, 397] on p "Email" at bounding box center [846, 408] width 314 height 23
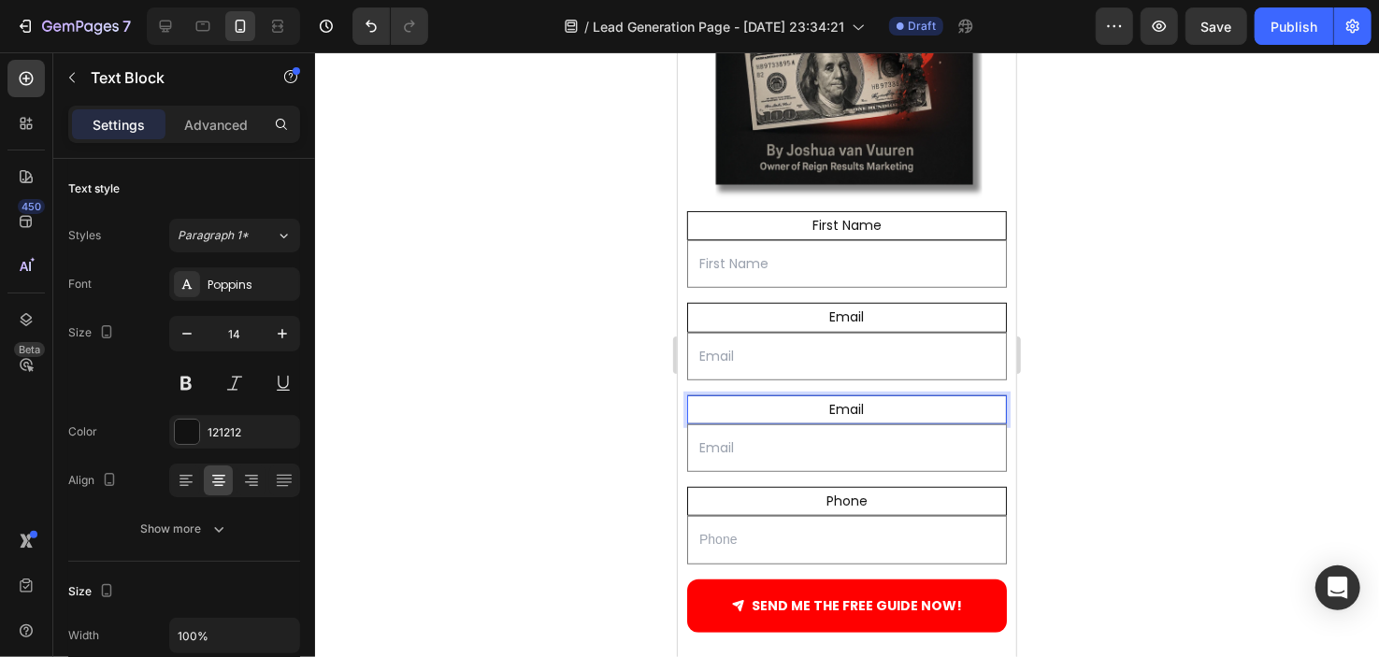
click at [855, 397] on p "Email" at bounding box center [846, 408] width 314 height 23
click at [714, 431] on input "email" at bounding box center [846, 448] width 320 height 48
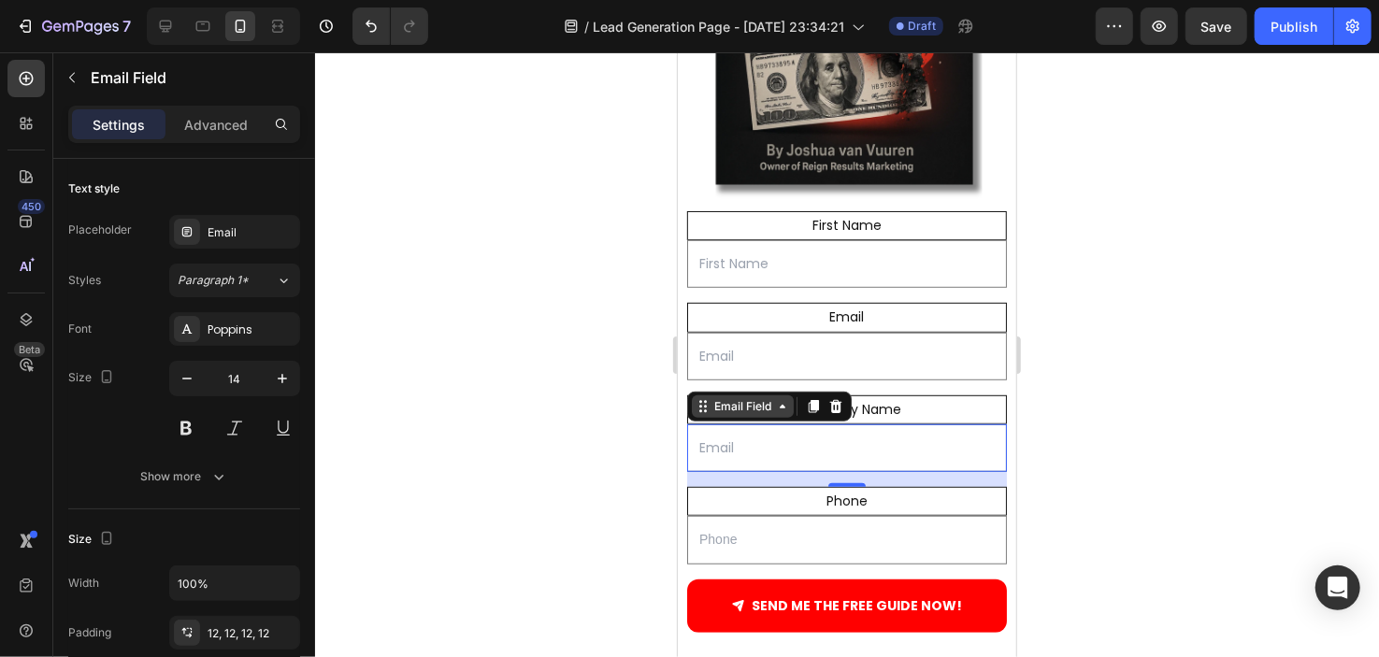
click at [739, 397] on div "Email Field" at bounding box center [742, 405] width 65 height 17
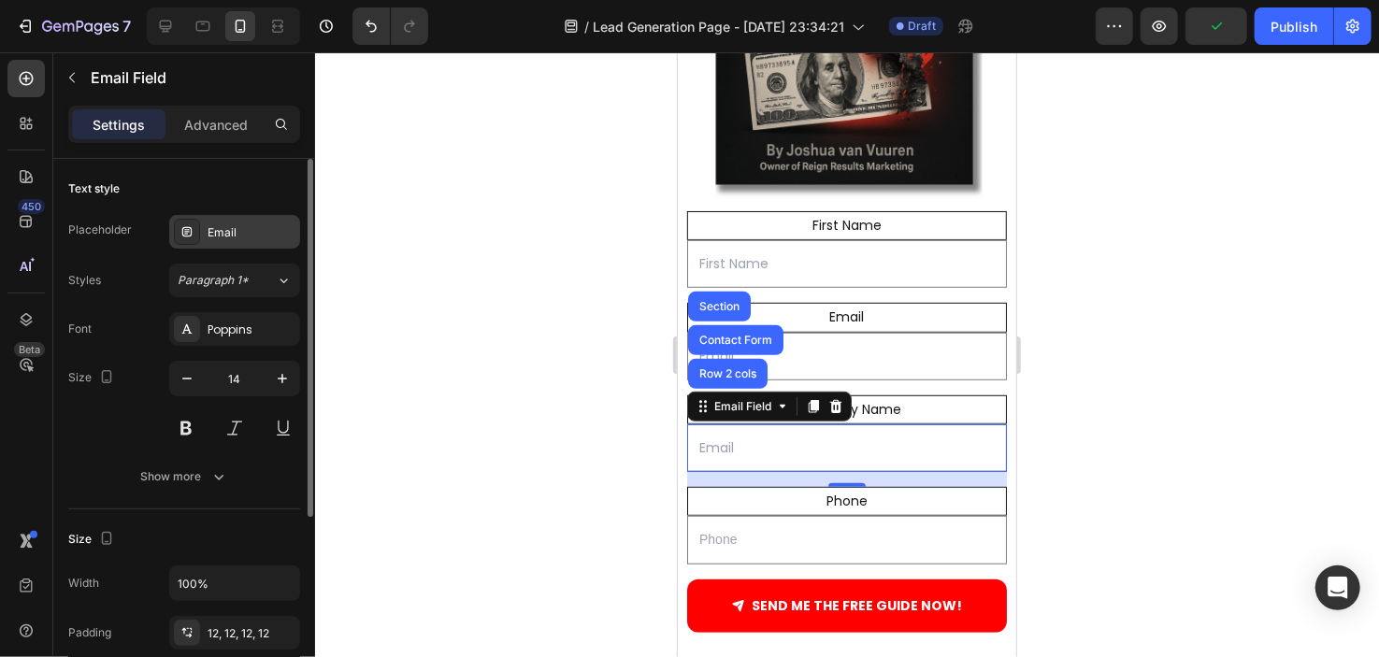
click at [232, 222] on div "Email" at bounding box center [234, 232] width 131 height 34
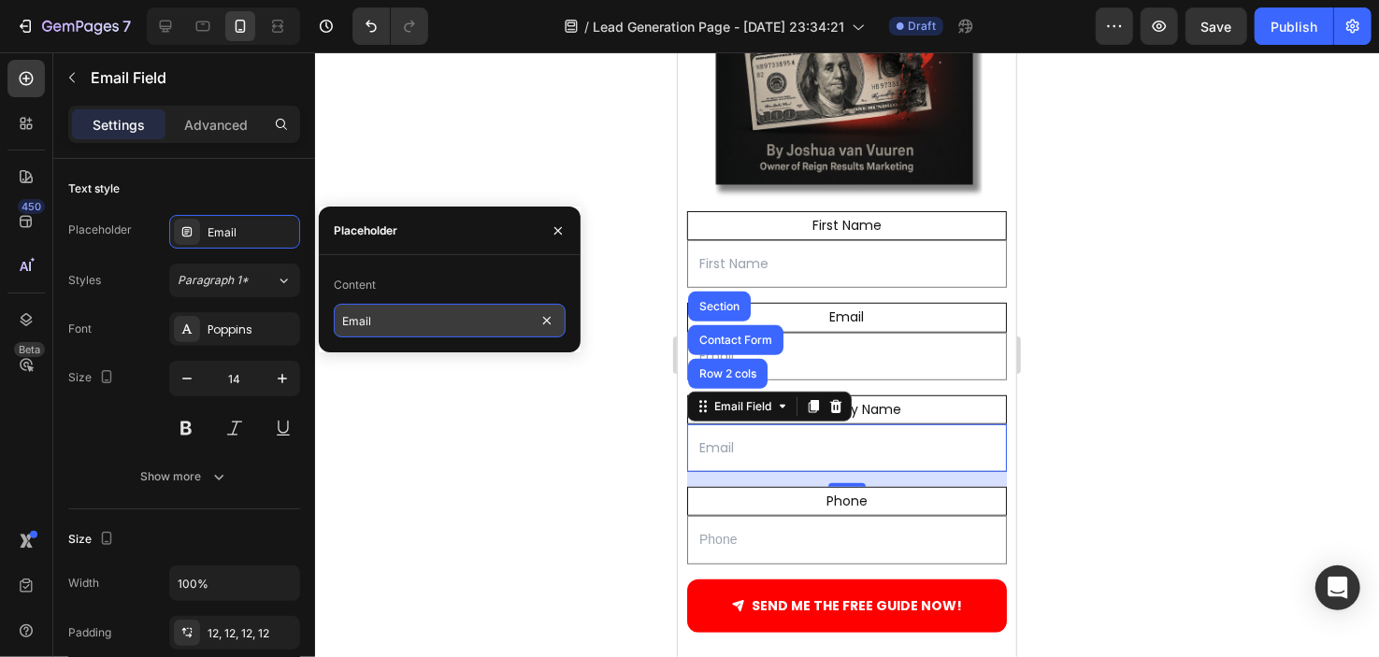
click at [379, 314] on input "Email" at bounding box center [450, 321] width 232 height 34
type input "Company Name"
click at [391, 379] on div at bounding box center [847, 354] width 1064 height 605
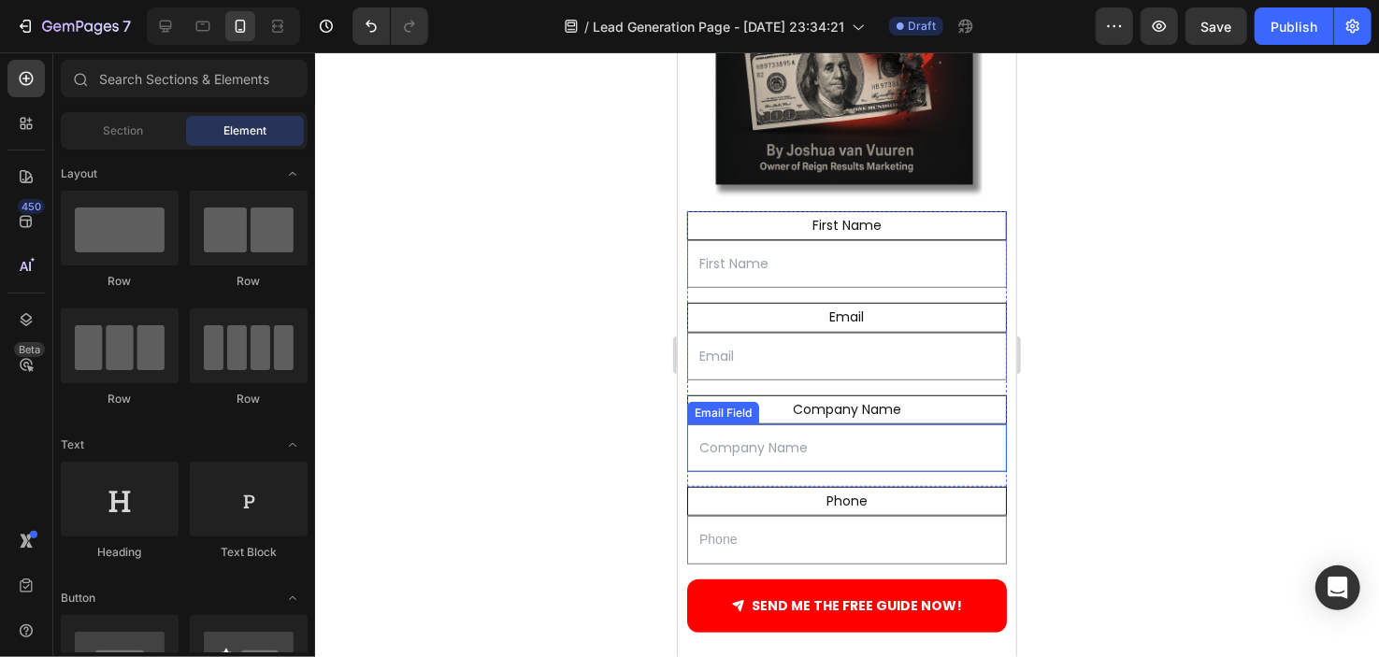
click at [769, 429] on input "email" at bounding box center [846, 448] width 320 height 48
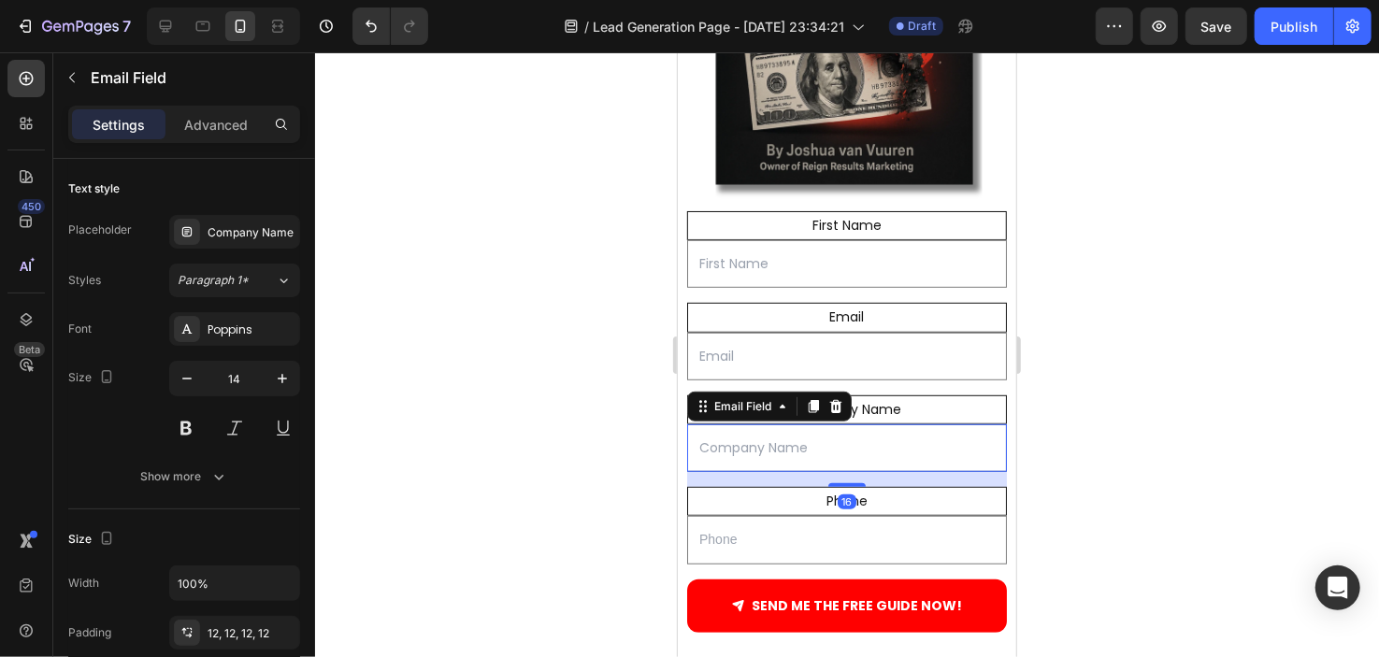
click at [565, 359] on div at bounding box center [847, 354] width 1064 height 605
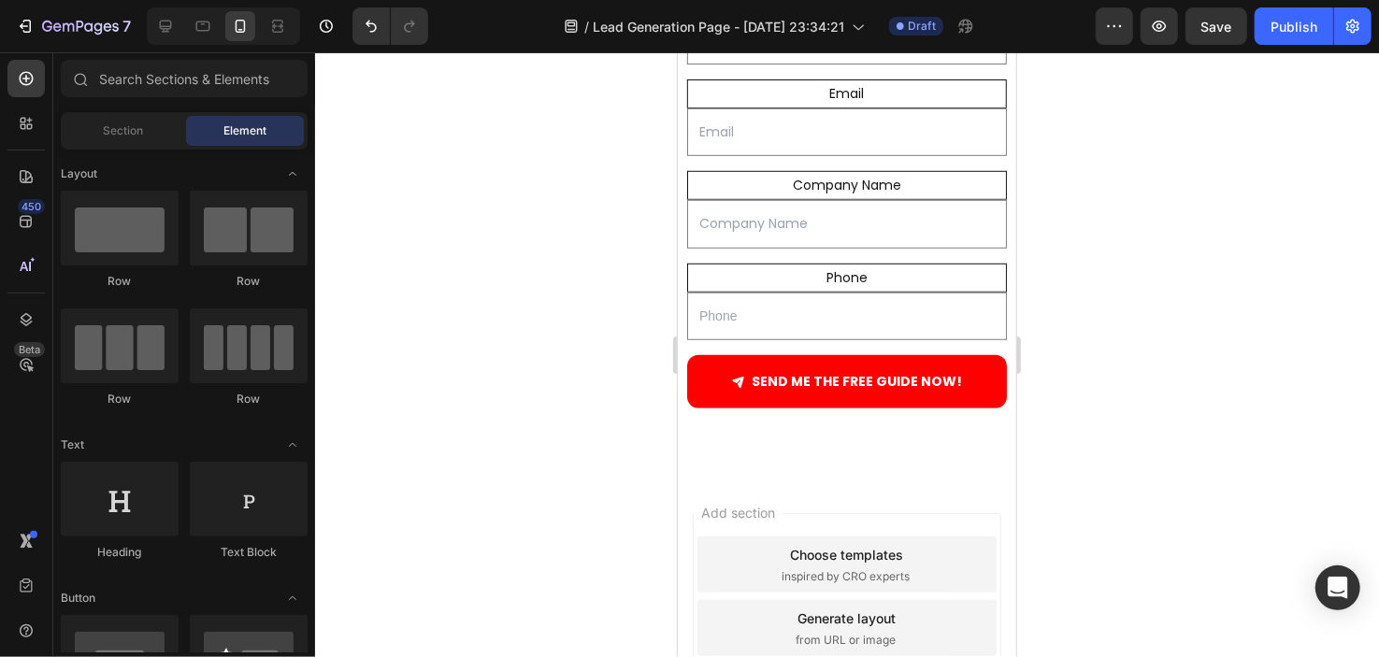
scroll to position [756, 0]
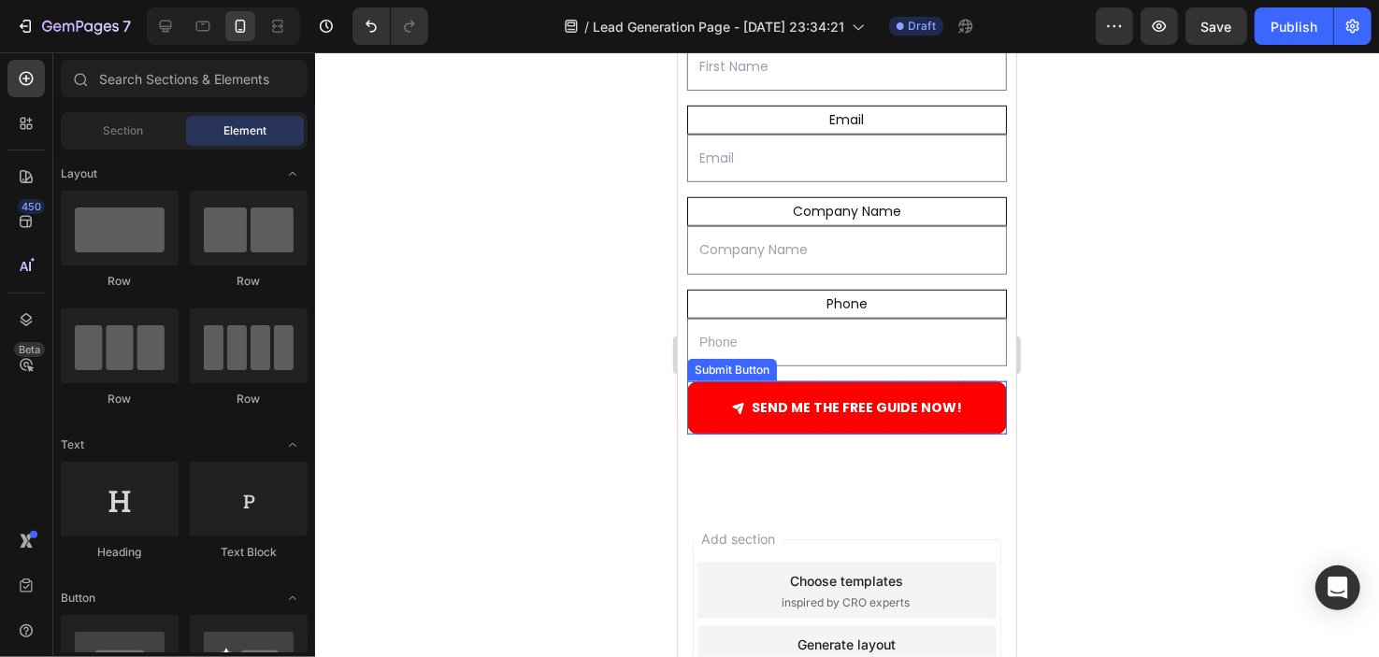
click at [967, 412] on button "SEND ME THE FREE GUIDE NOW!" at bounding box center [846, 407] width 320 height 53
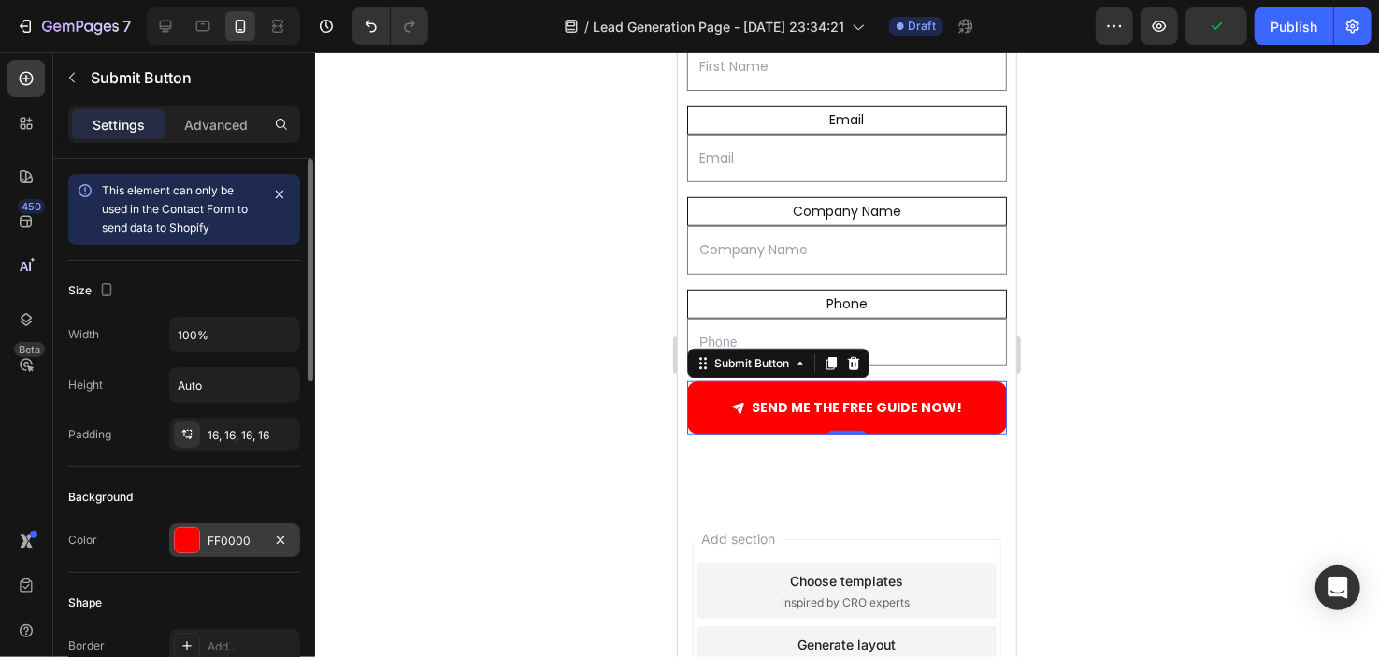
click at [191, 540] on div at bounding box center [187, 540] width 24 height 24
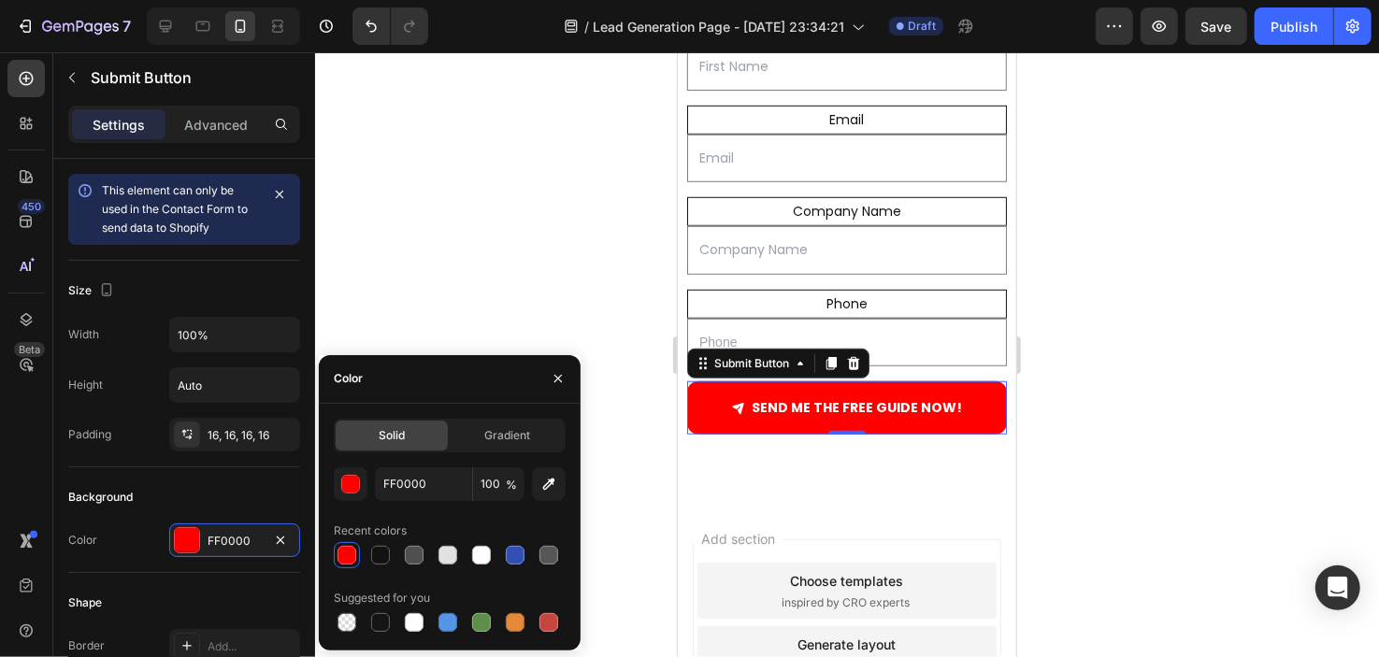
click at [529, 452] on div "Solid Gradient FF0000 100 % Recent colors Suggested for you" at bounding box center [450, 527] width 232 height 217
click at [160, 560] on div "Background Color FF0000" at bounding box center [184, 521] width 232 height 106
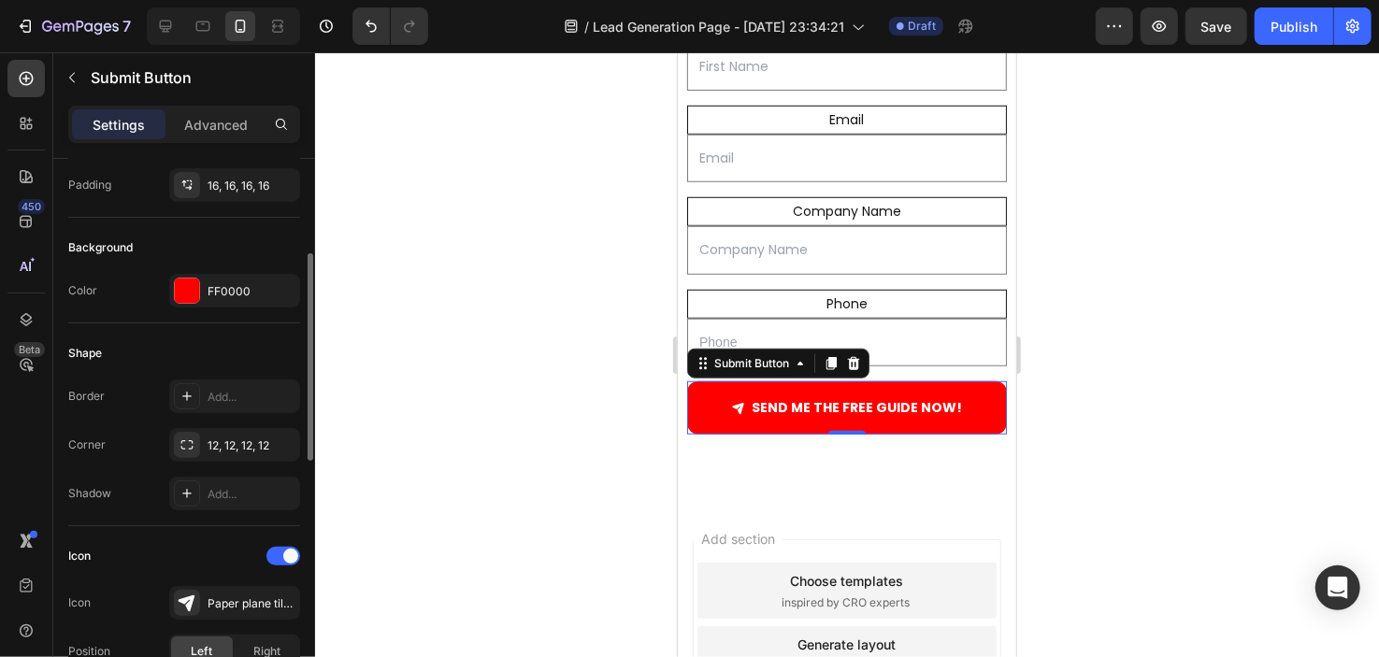
scroll to position [251, 0]
click at [192, 292] on div at bounding box center [187, 290] width 24 height 24
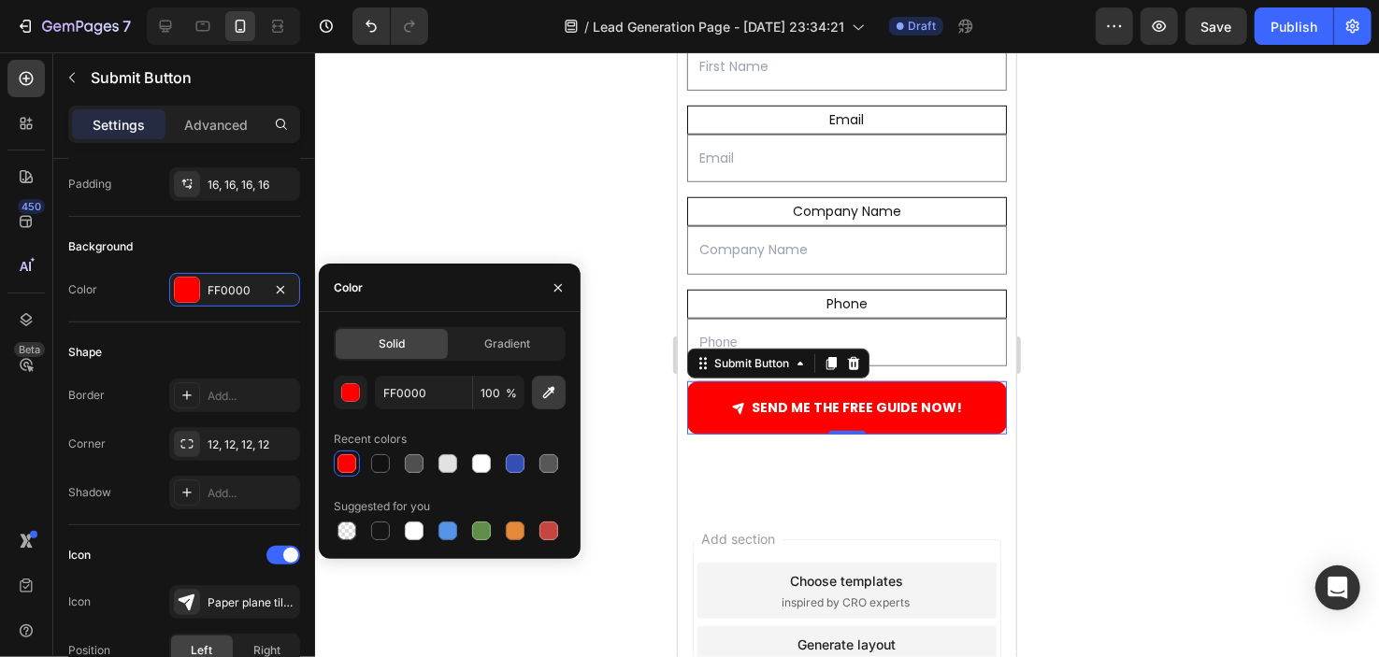
click at [544, 389] on icon "button" at bounding box center [549, 392] width 19 height 19
type input "FE4344"
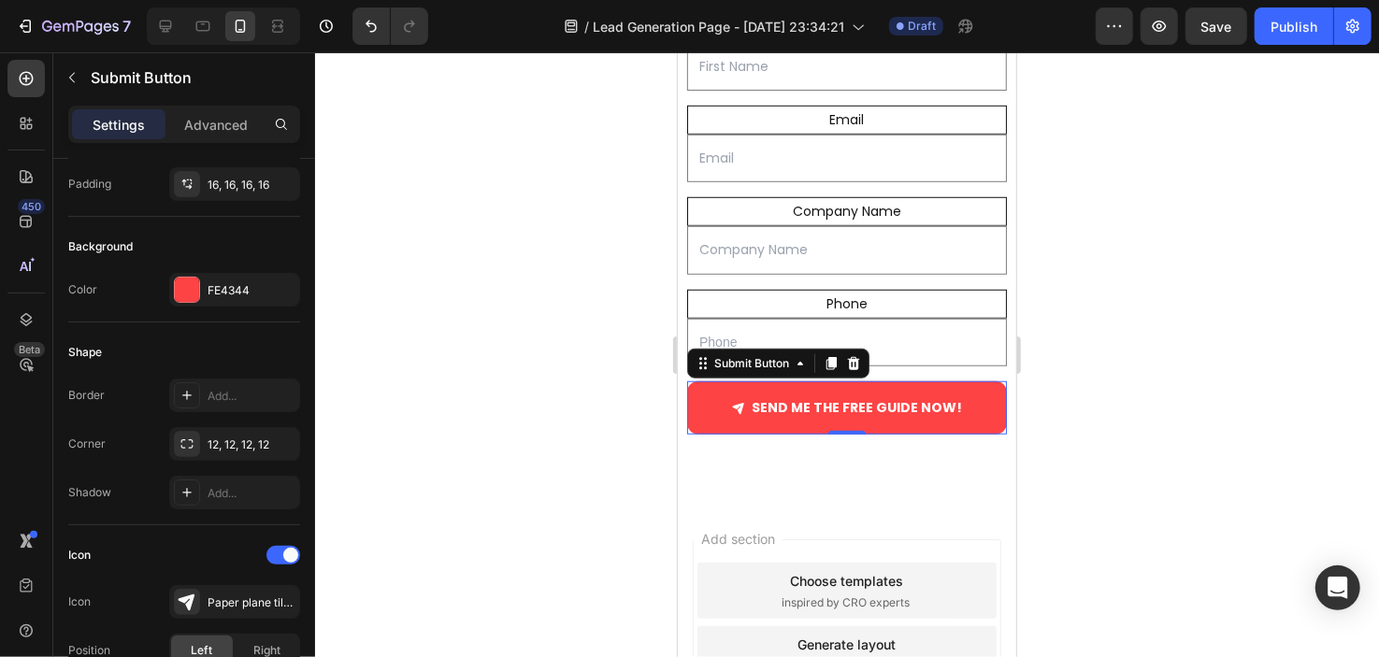
click at [649, 482] on div at bounding box center [847, 354] width 1064 height 605
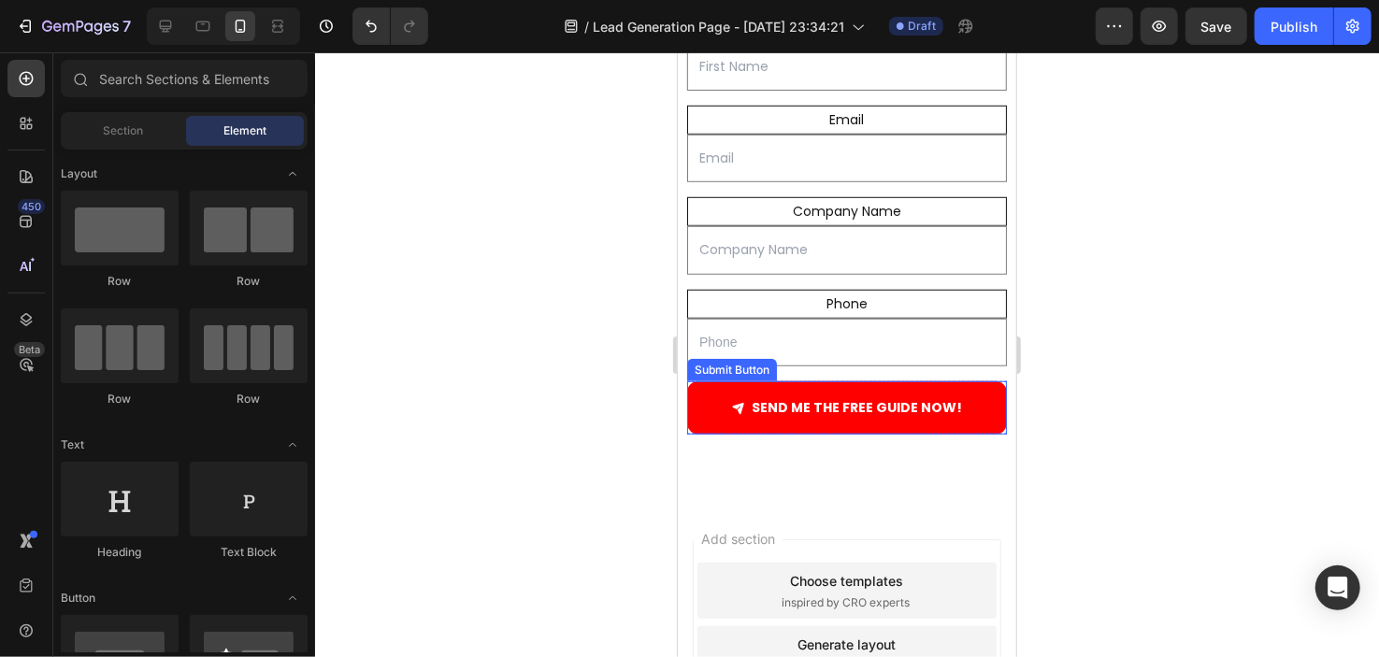
click at [757, 415] on button "SEND ME THE FREE GUIDE NOW!" at bounding box center [846, 407] width 320 height 53
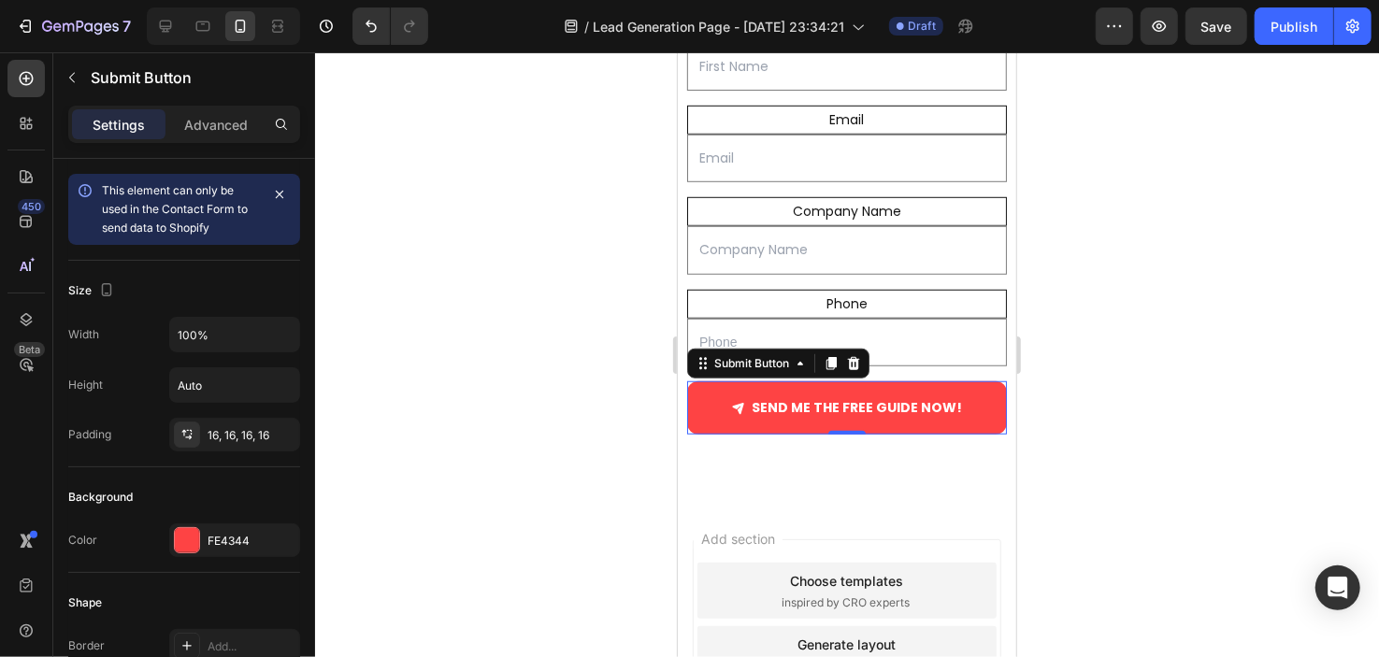
click at [607, 453] on div at bounding box center [847, 354] width 1064 height 605
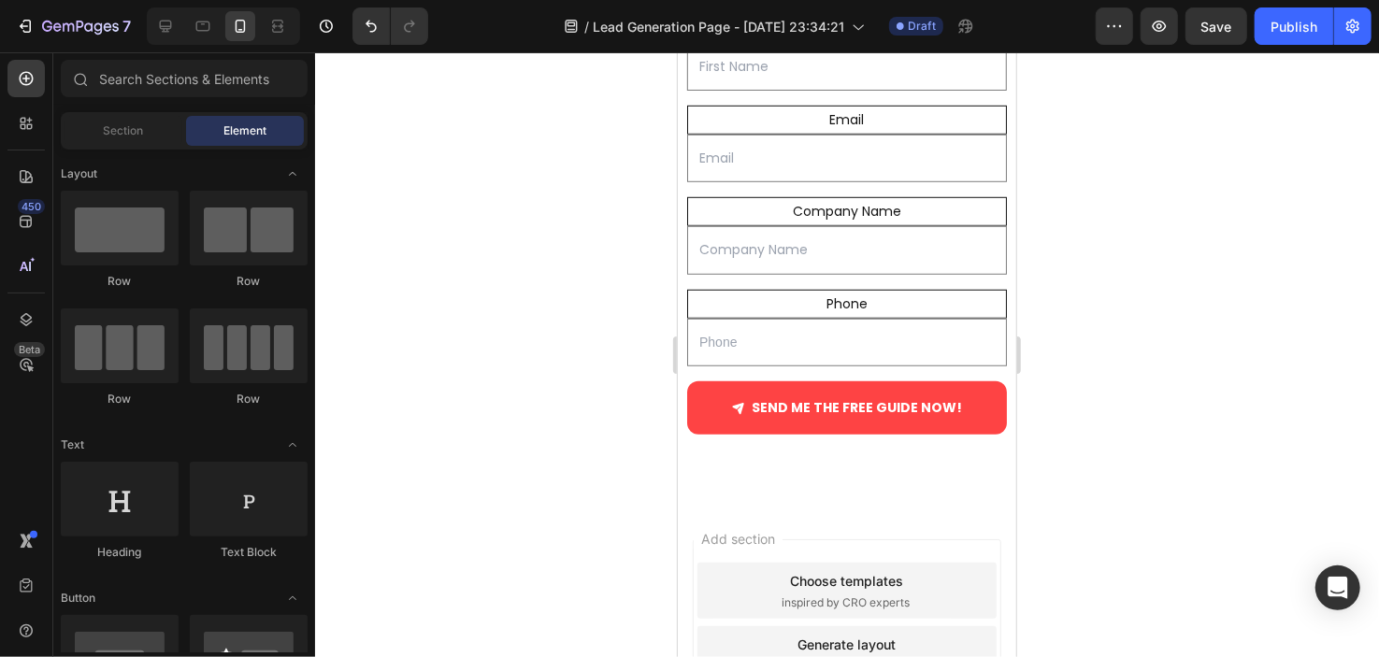
click at [607, 453] on div at bounding box center [847, 354] width 1064 height 605
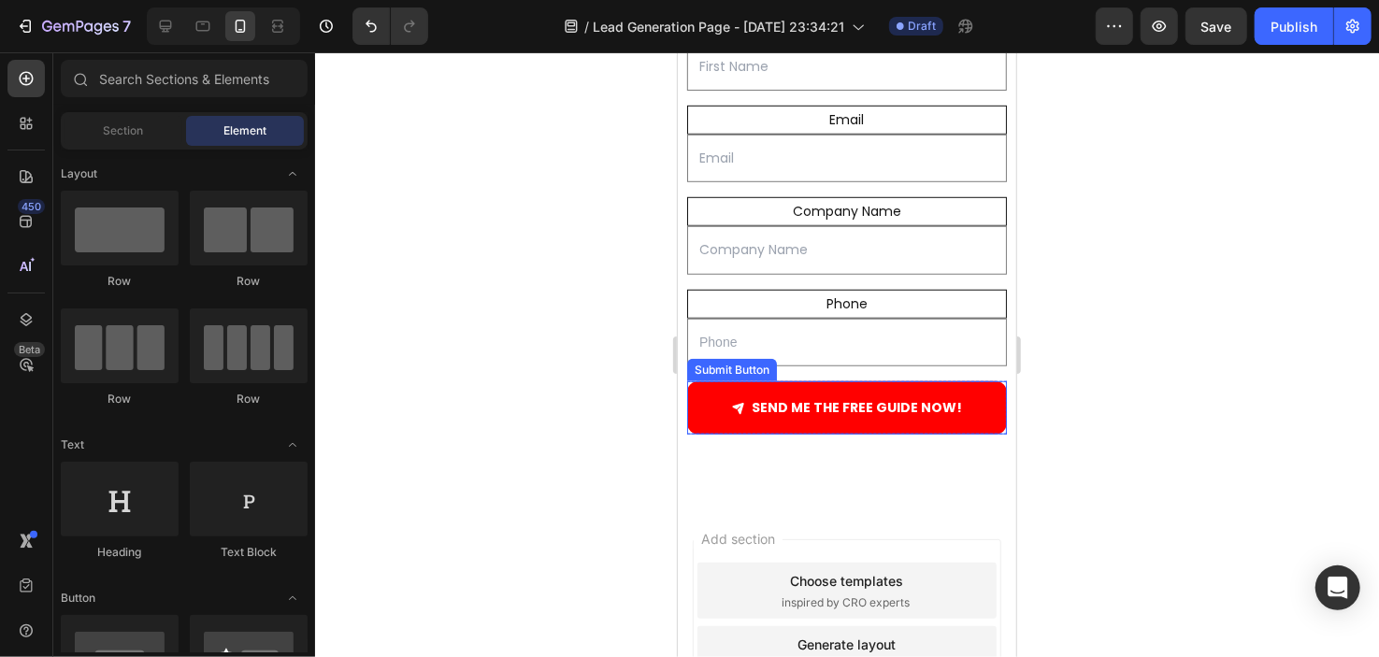
click at [744, 410] on div "SEND ME THE FREE GUIDE NOW!" at bounding box center [846, 407] width 230 height 23
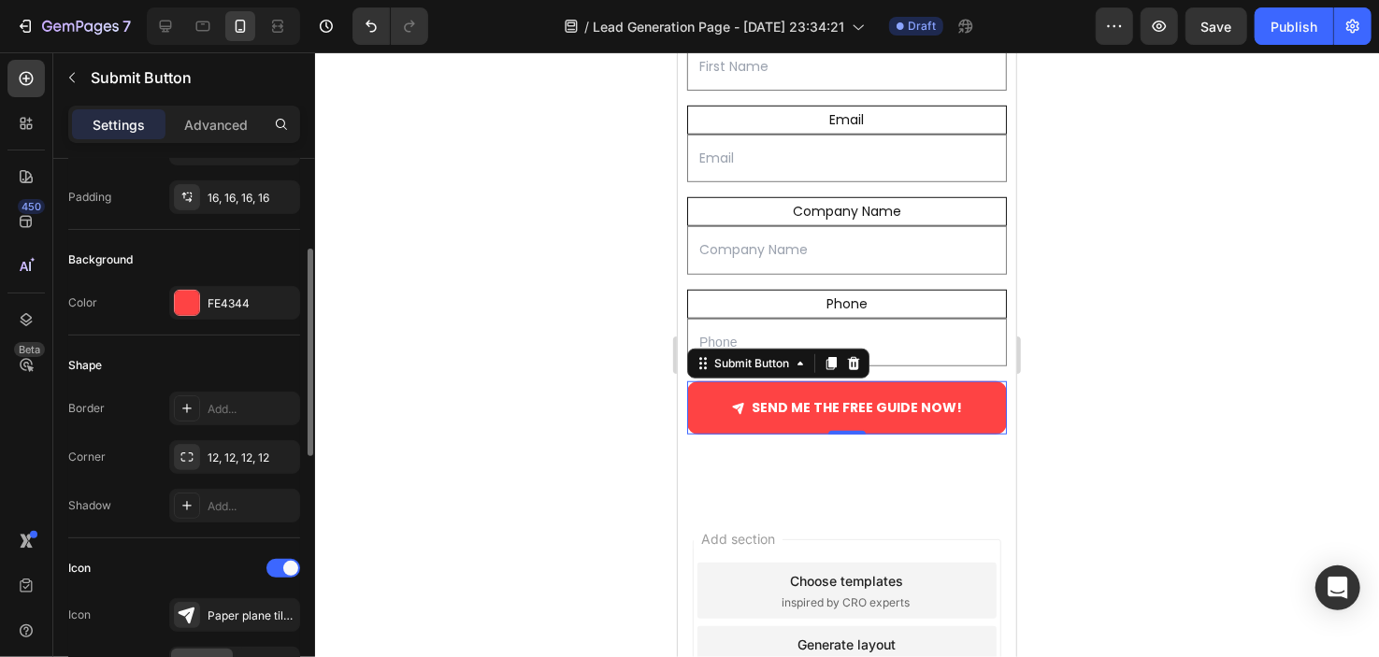
scroll to position [260, 0]
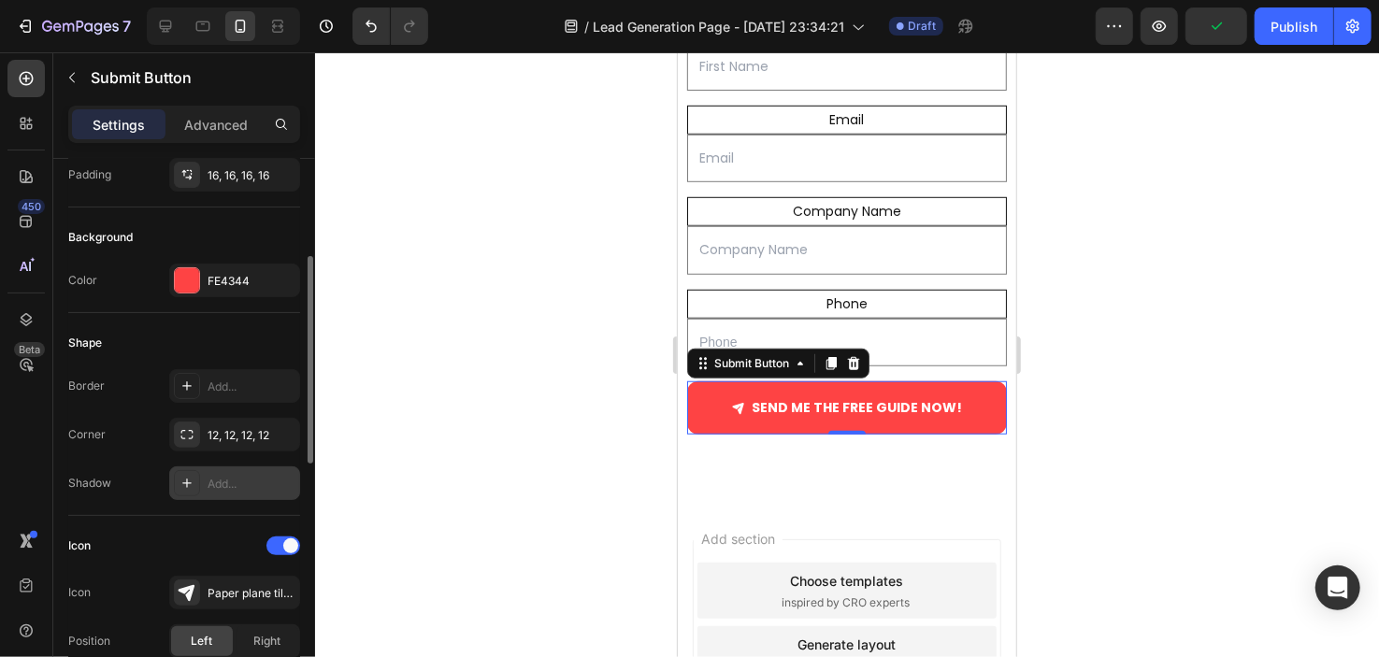
click at [193, 470] on div at bounding box center [187, 483] width 26 height 26
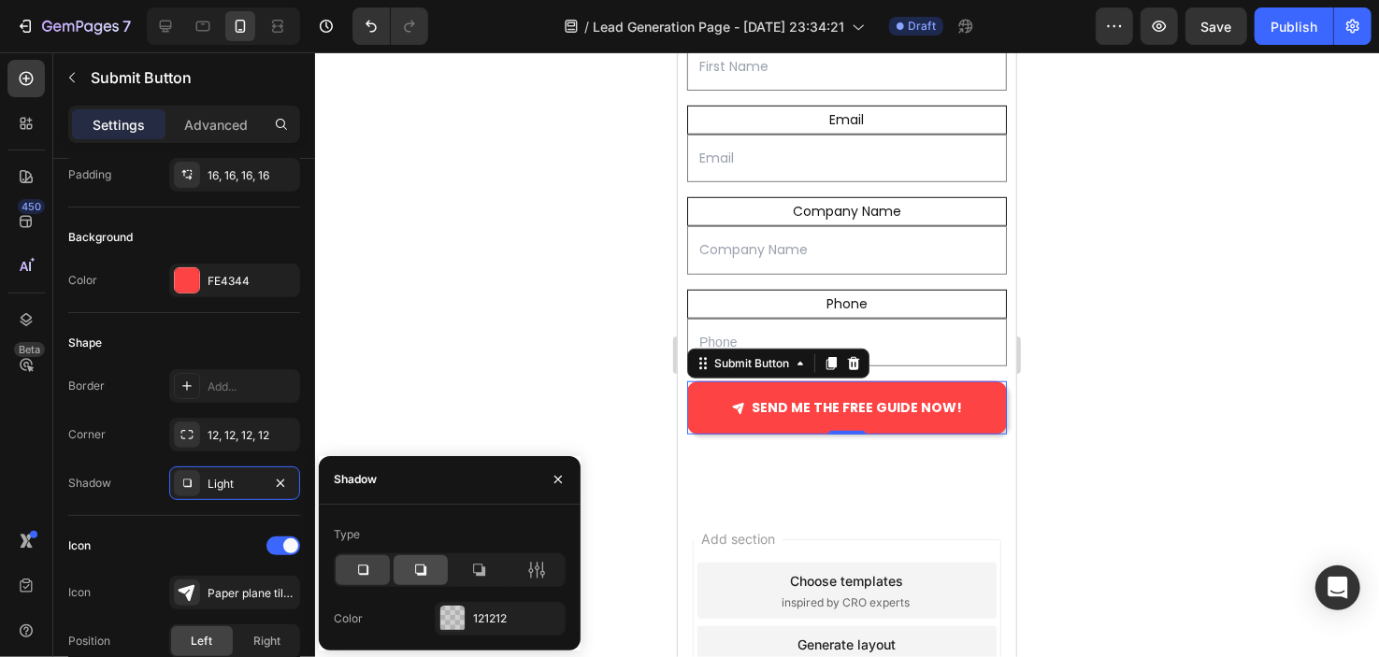
click at [424, 562] on icon at bounding box center [420, 570] width 19 height 19
click at [485, 571] on icon at bounding box center [479, 570] width 12 height 12
click at [360, 581] on div at bounding box center [363, 570] width 54 height 30
click at [480, 621] on div "121212" at bounding box center [500, 619] width 54 height 17
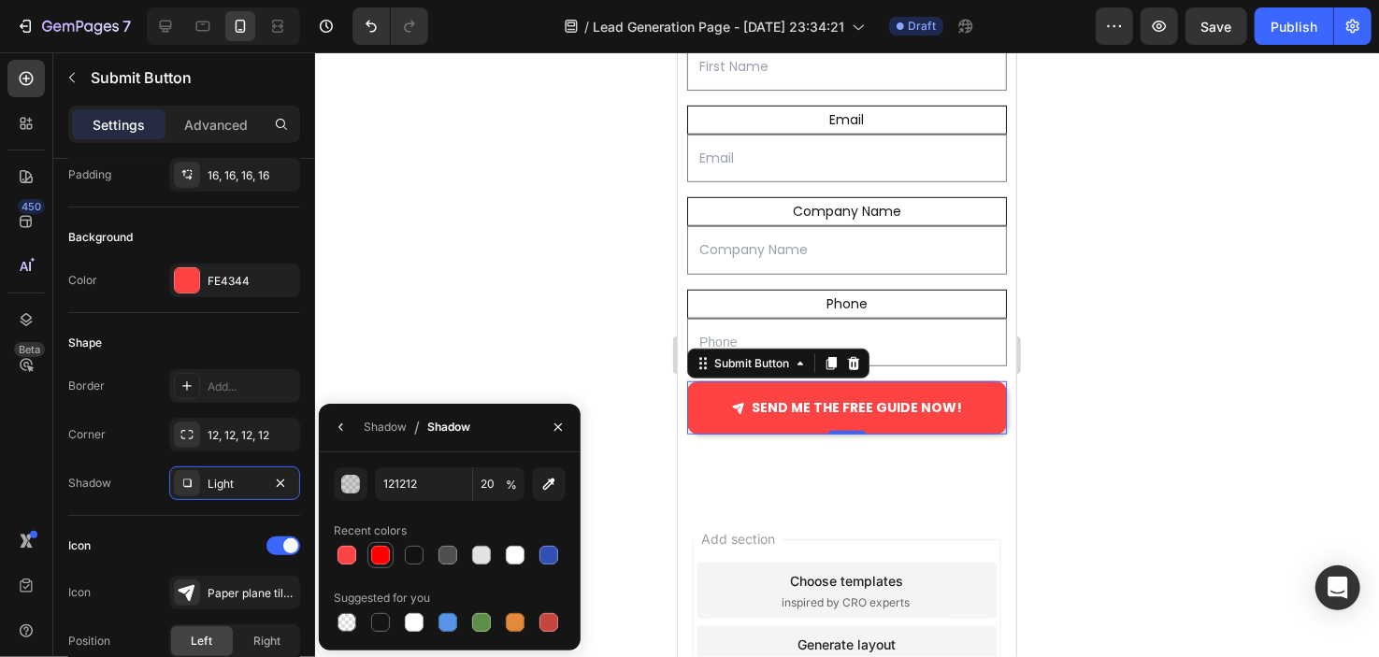
click at [380, 561] on div at bounding box center [380, 555] width 19 height 19
type input "FF0000"
type input "100"
click at [353, 555] on div at bounding box center [347, 555] width 19 height 19
click at [381, 622] on div at bounding box center [380, 622] width 19 height 19
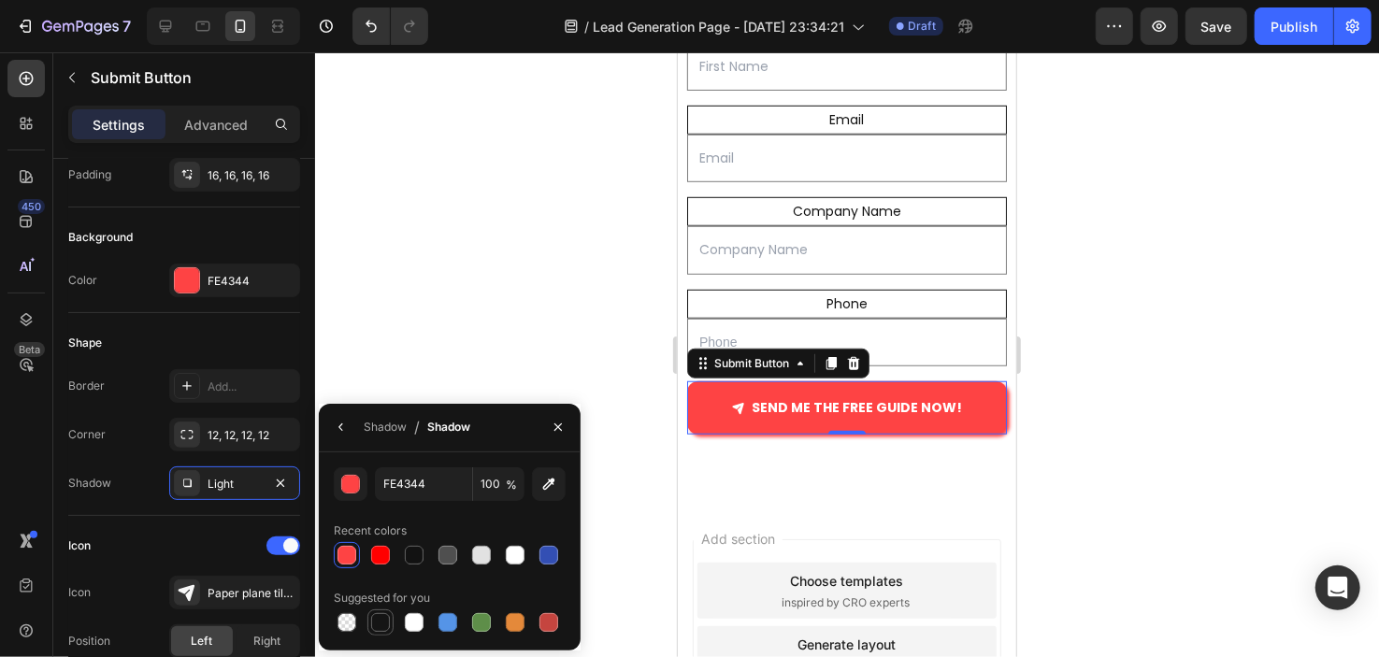
type input "151515"
click at [510, 331] on div at bounding box center [847, 354] width 1064 height 605
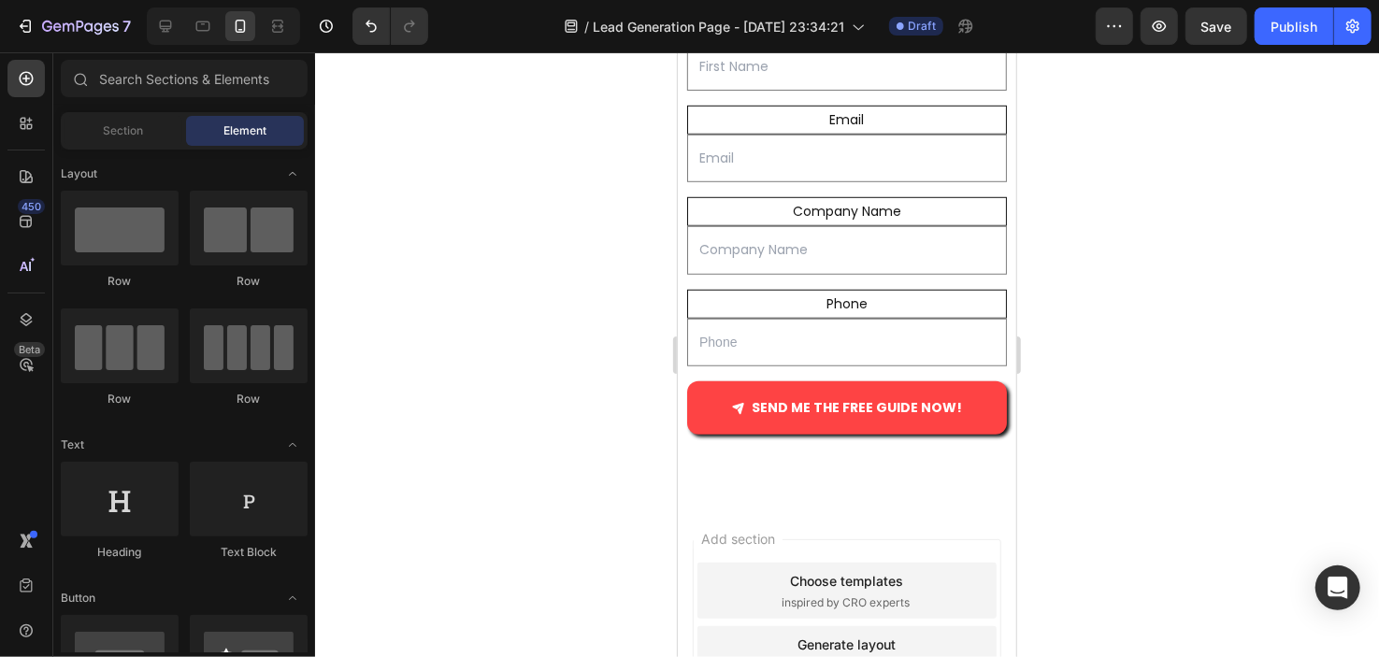
click at [510, 331] on div at bounding box center [847, 354] width 1064 height 605
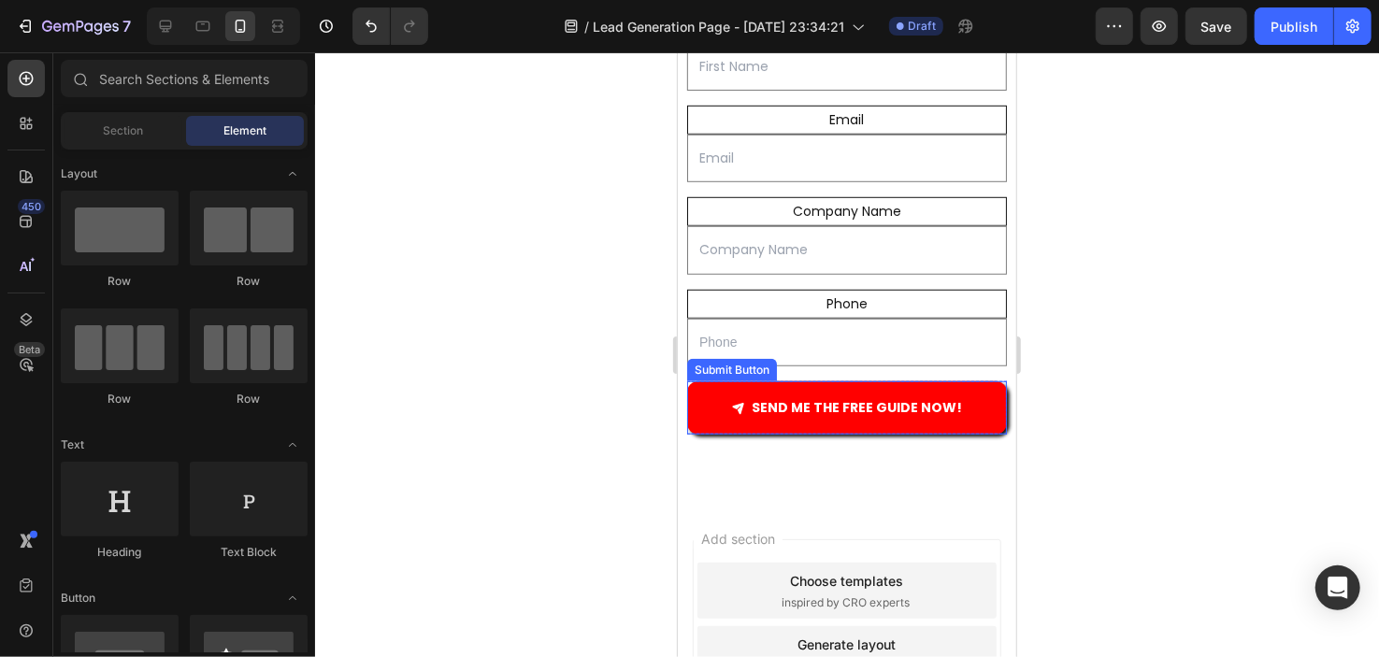
click at [699, 401] on button "SEND ME THE FREE GUIDE NOW!" at bounding box center [846, 407] width 320 height 53
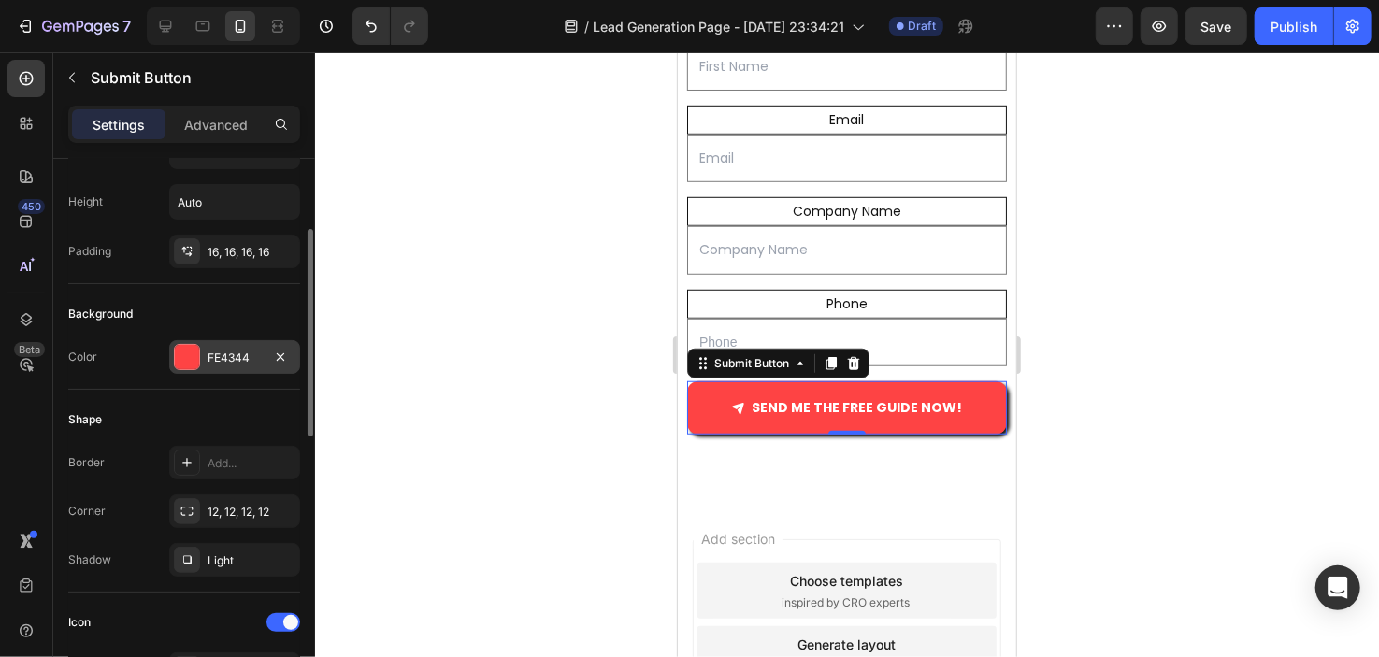
scroll to position [184, 0]
click at [215, 552] on div "Light" at bounding box center [235, 560] width 54 height 17
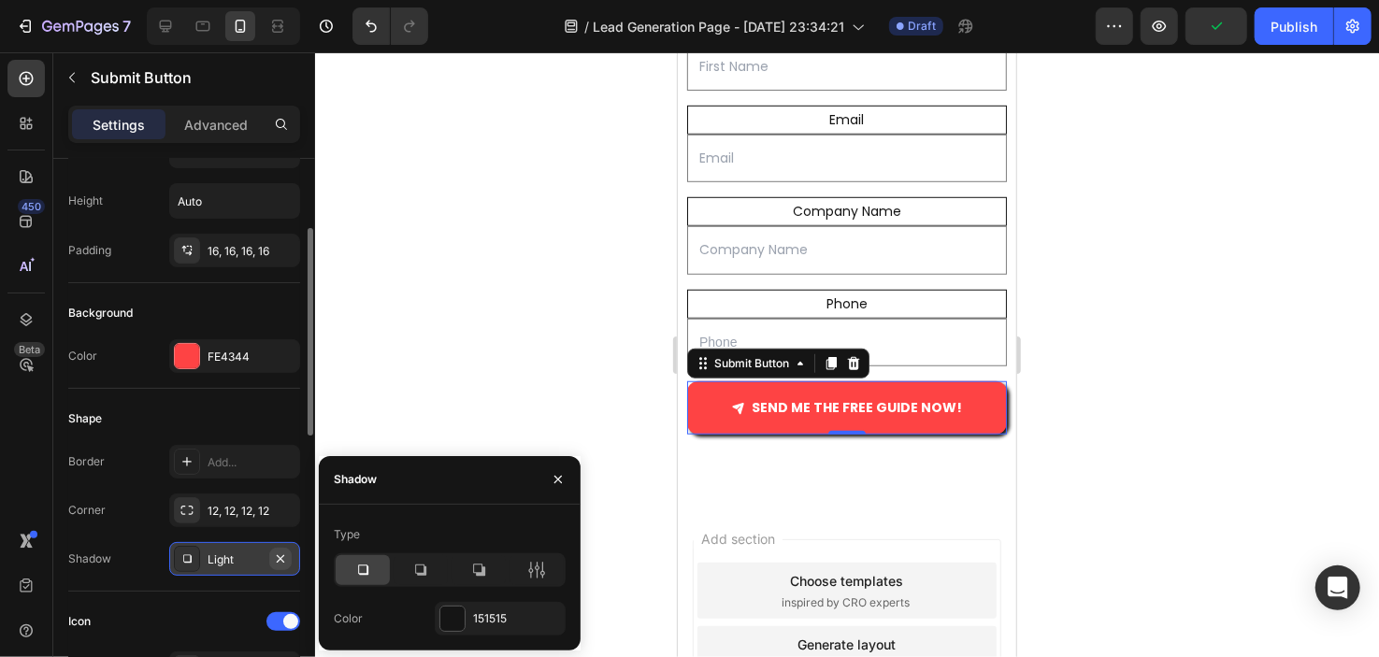
click at [287, 554] on icon "button" at bounding box center [280, 559] width 15 height 15
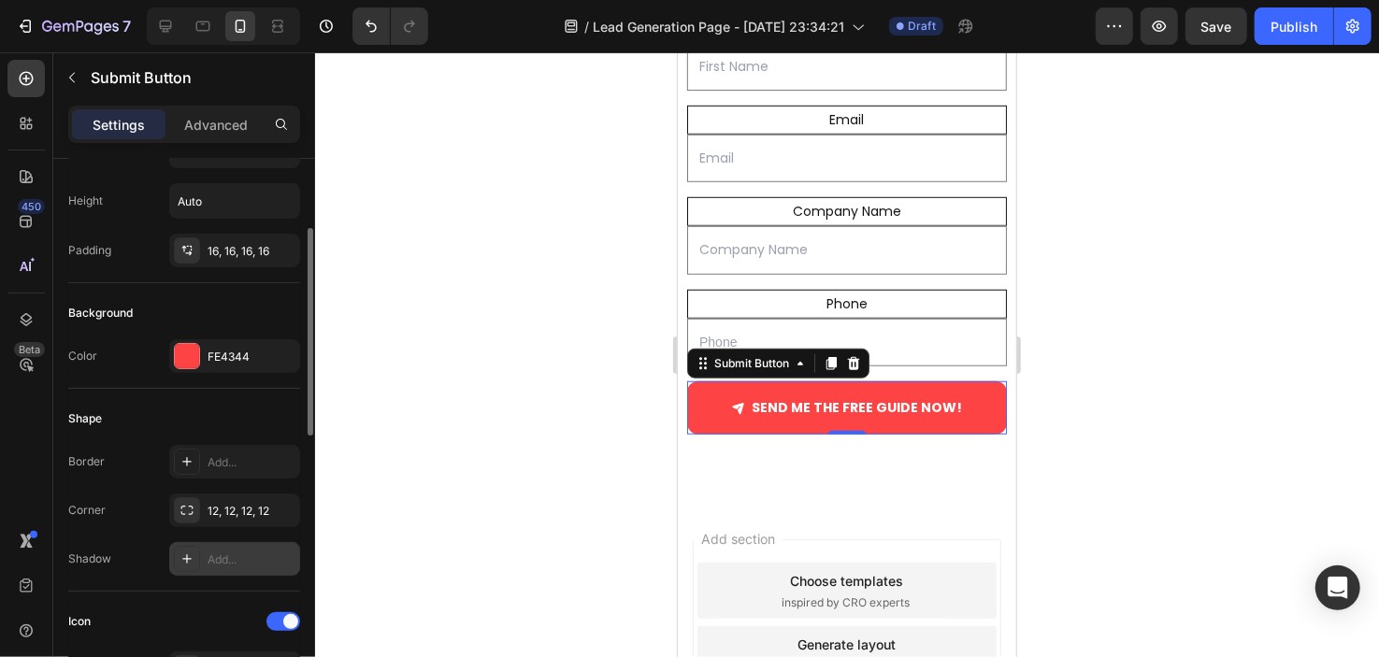
click at [517, 463] on div at bounding box center [847, 354] width 1064 height 605
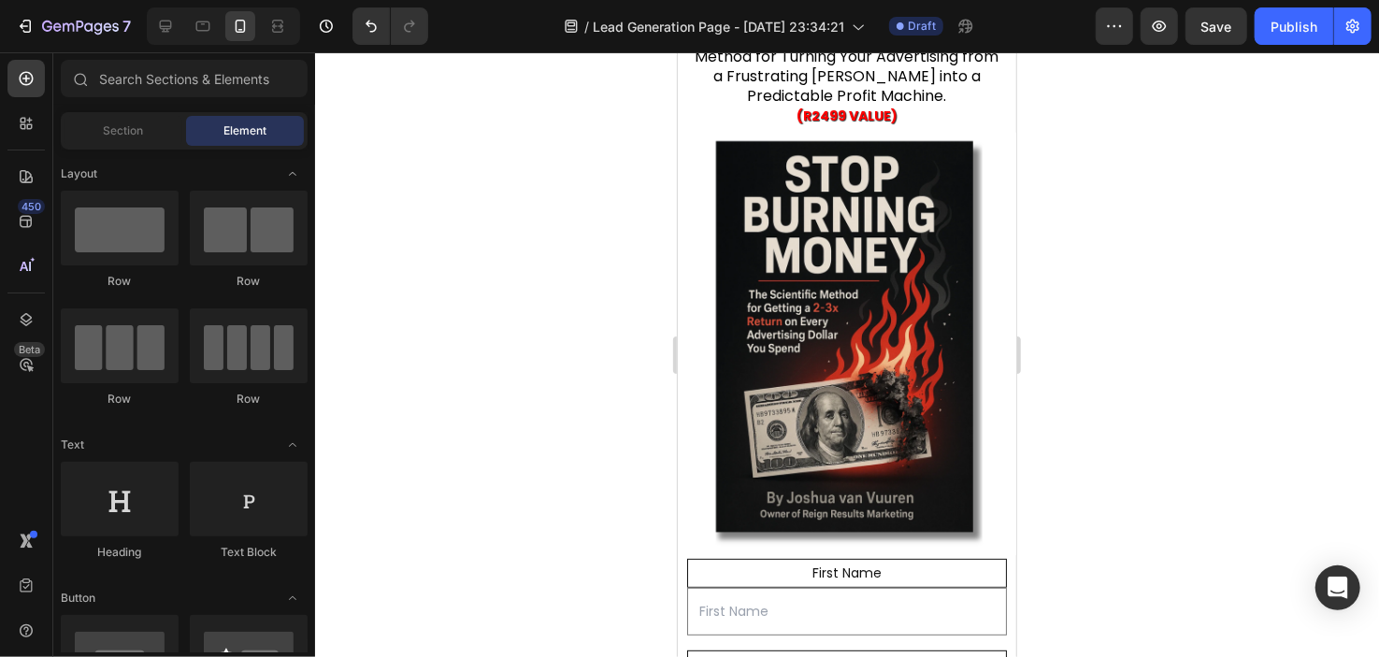
scroll to position [0, 0]
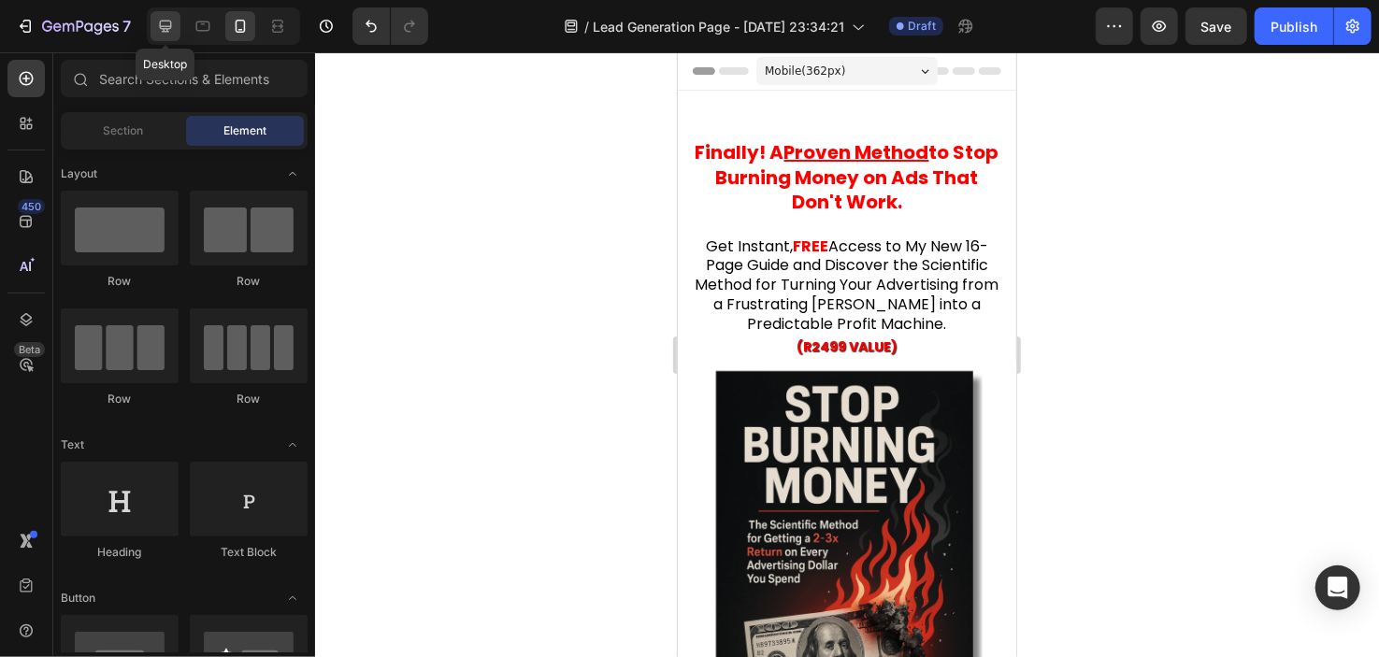
click at [165, 21] on icon at bounding box center [166, 27] width 12 height 12
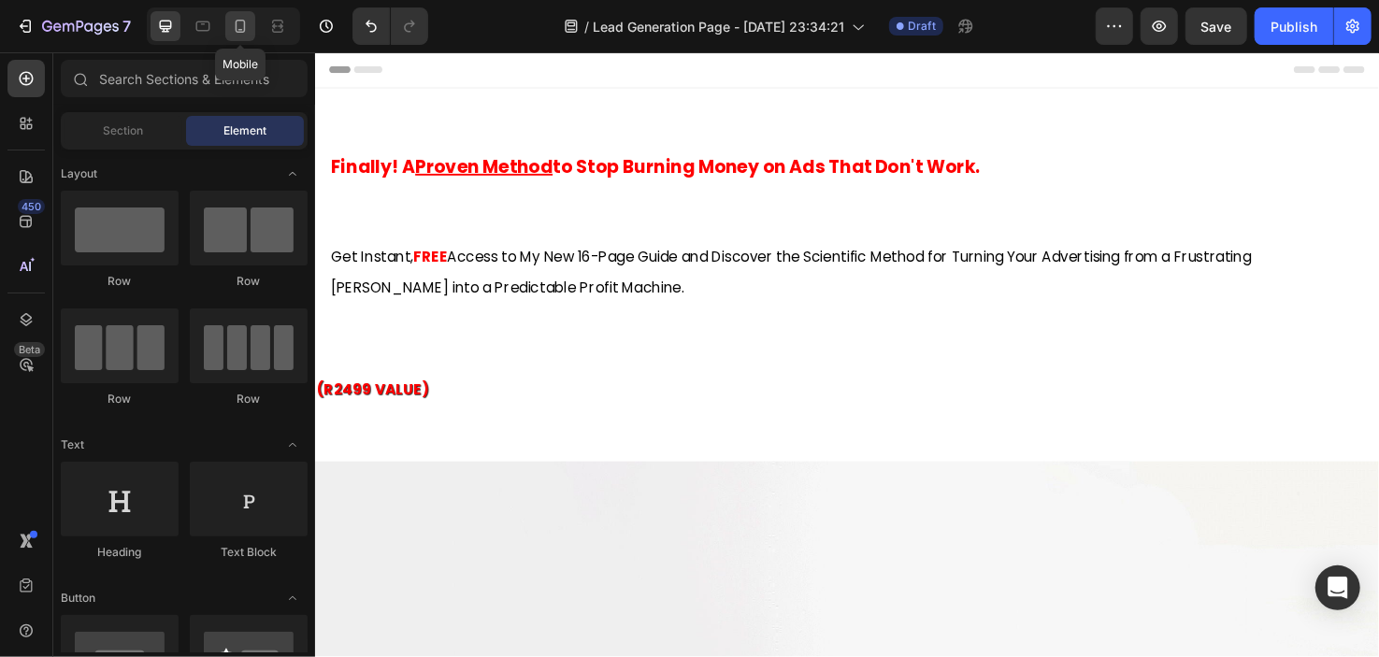
click at [232, 33] on icon at bounding box center [240, 26] width 19 height 19
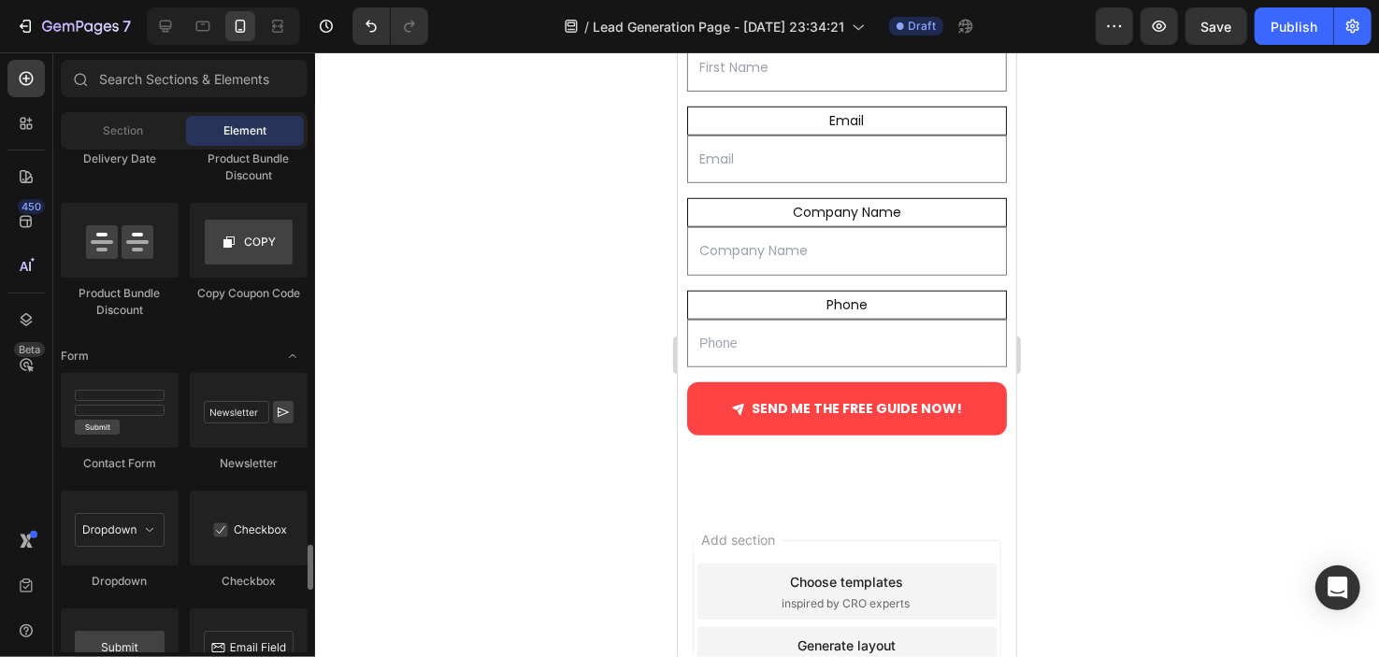
scroll to position [4058, 0]
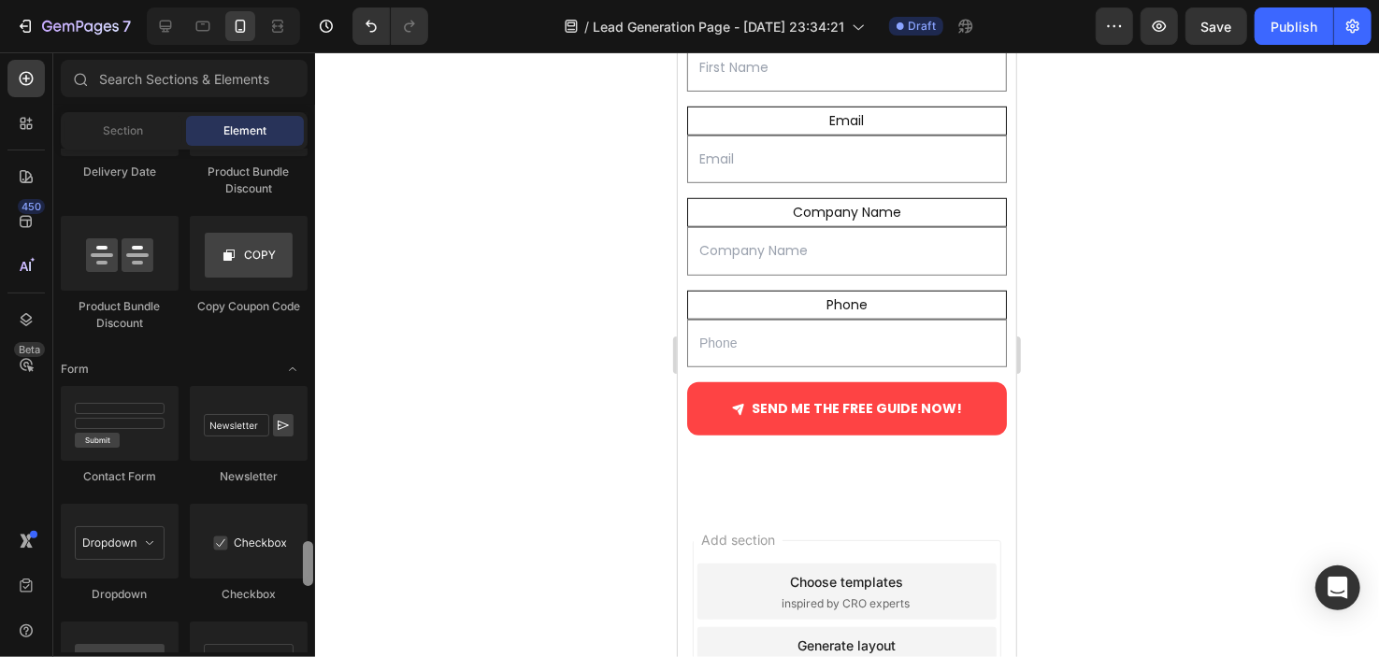
drag, startPoint x: 310, startPoint y: 529, endPoint x: 344, endPoint y: 530, distance: 34.6
click at [310, 541] on div at bounding box center [308, 563] width 10 height 45
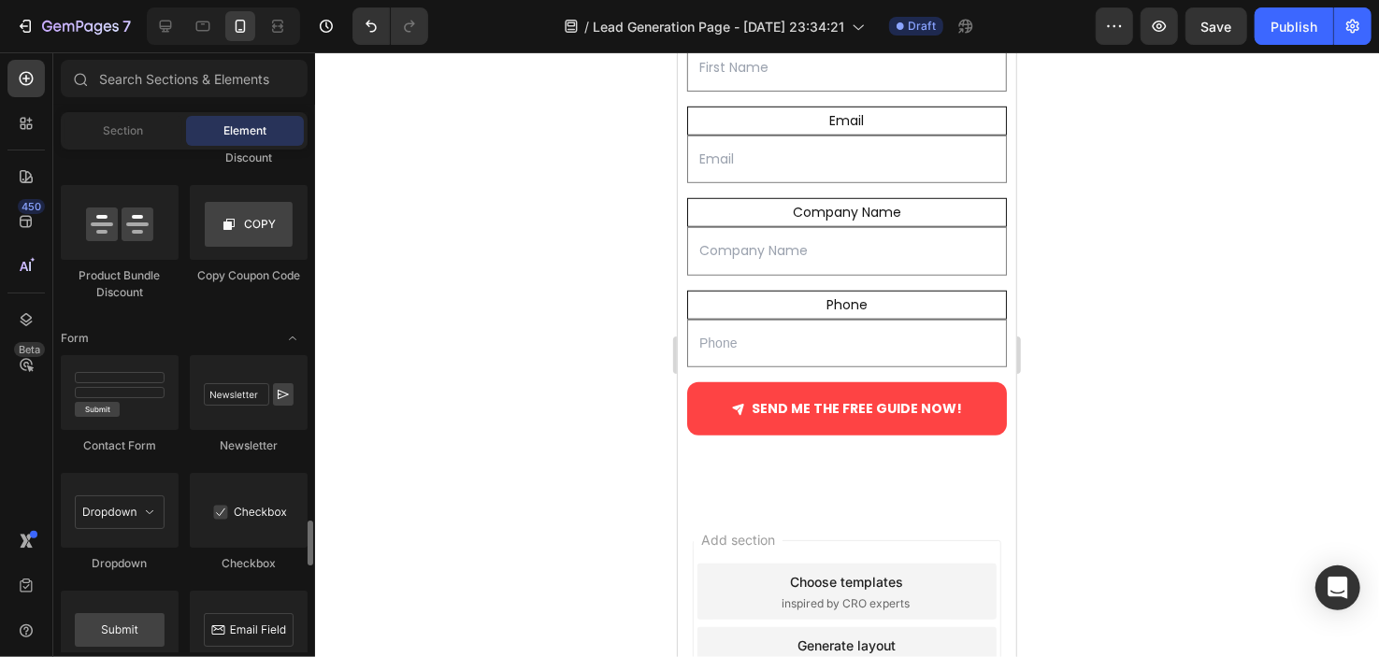
click at [702, 447] on div "First Name Text Block Text Field Email Text Block Email Field Company Name Text…" at bounding box center [846, 241] width 339 height 461
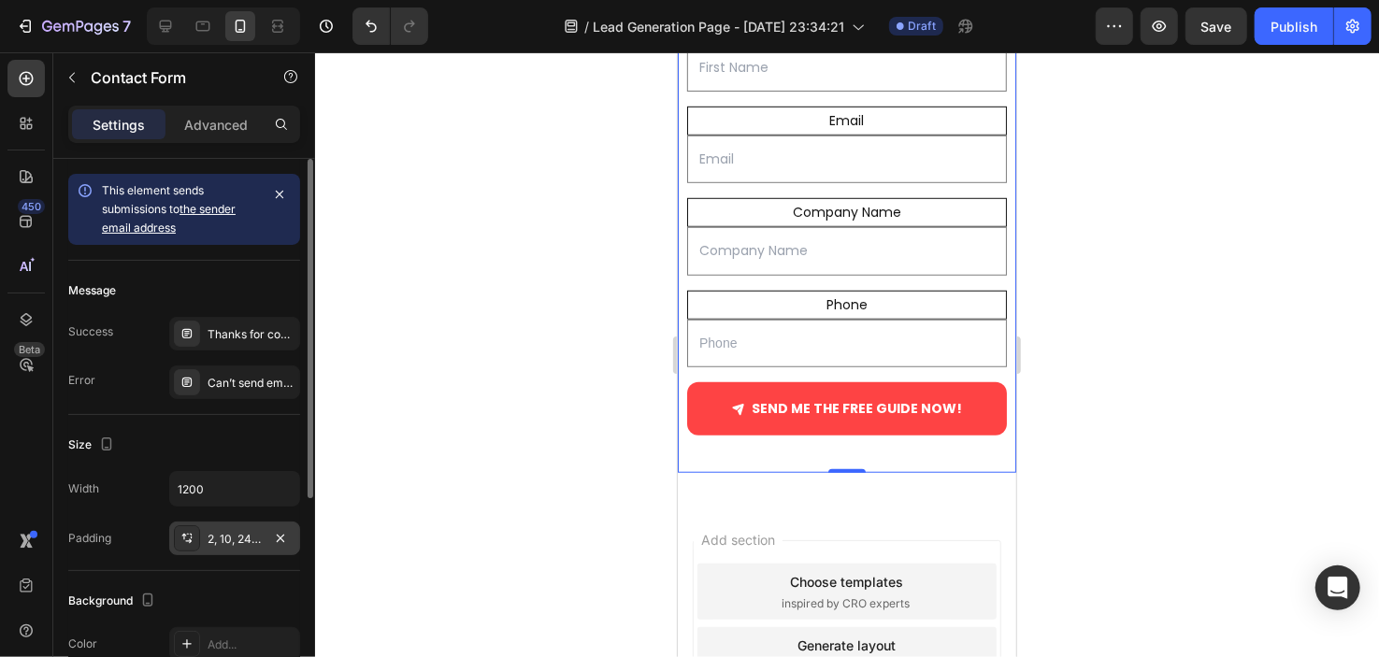
click at [232, 538] on div "2, 10, 24, 10" at bounding box center [235, 539] width 54 height 17
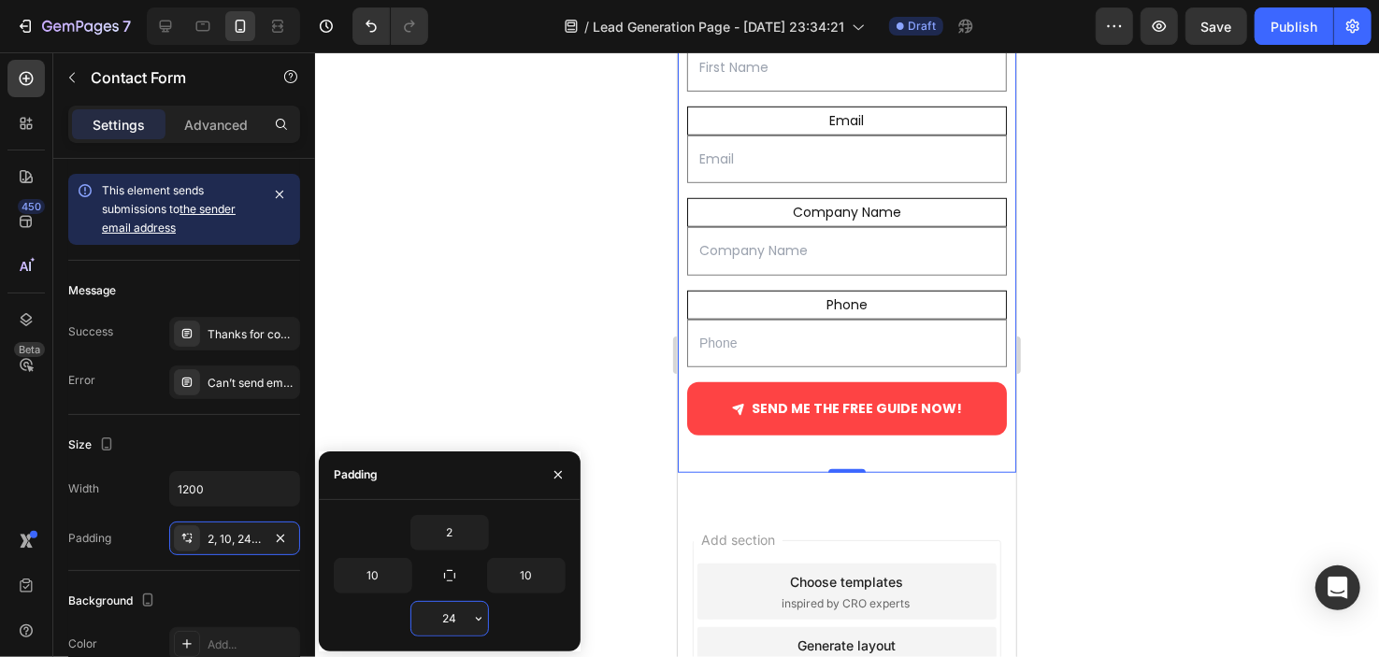
click at [453, 614] on input "24" at bounding box center [449, 619] width 77 height 34
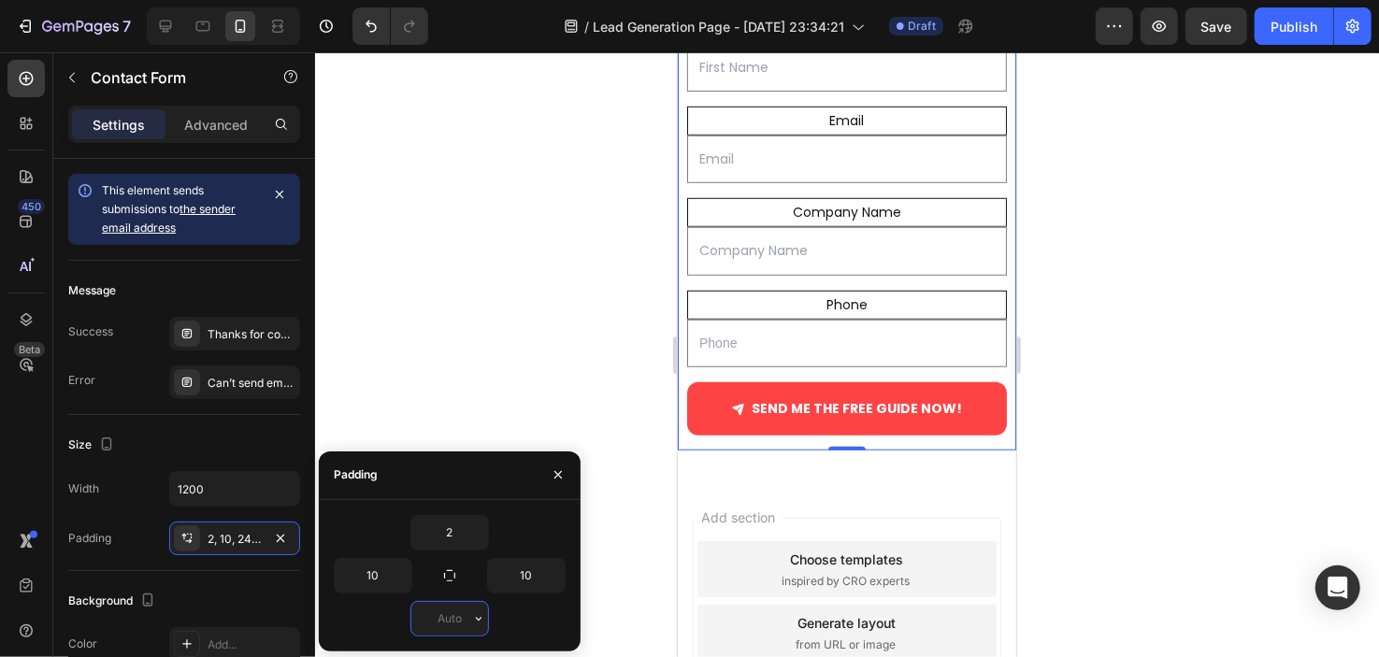
type input "0"
click at [529, 377] on div at bounding box center [847, 354] width 1064 height 605
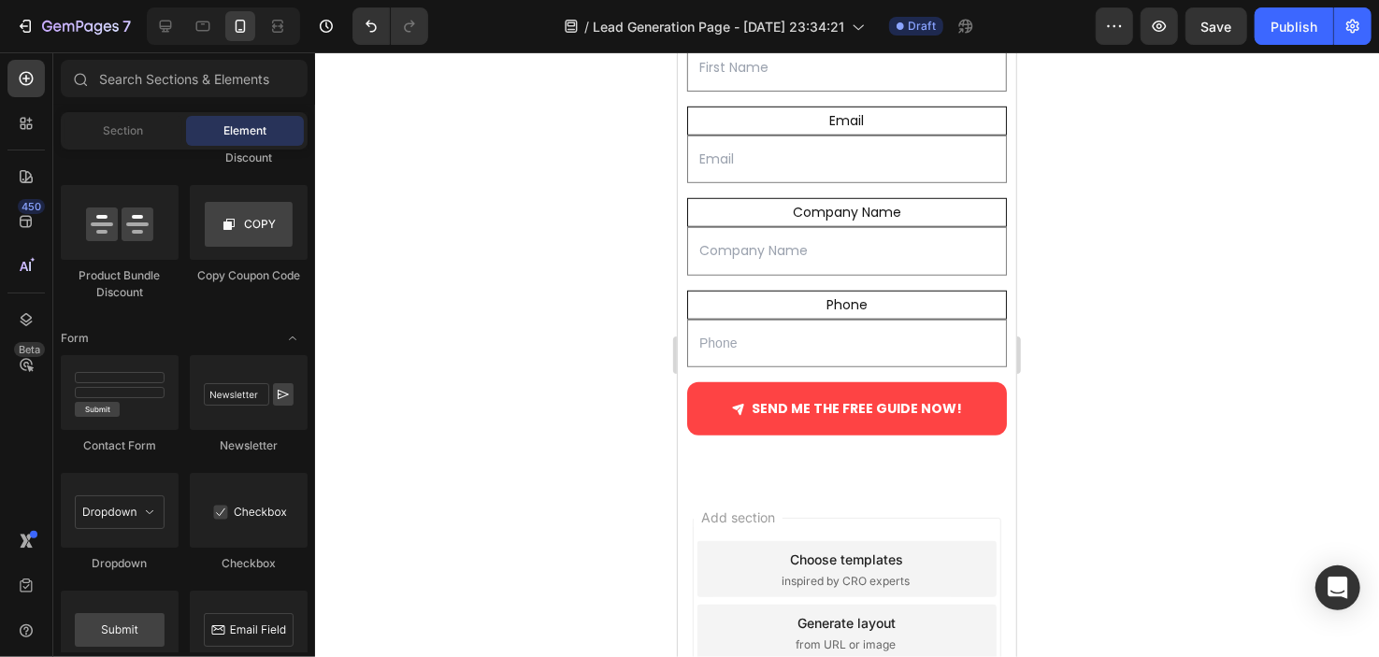
click at [799, 493] on div "Add section Choose templates inspired by CRO experts Generate layout from URL o…" at bounding box center [846, 658] width 339 height 357
click at [797, 522] on div "Add section Choose templates inspired by CRO experts Generate layout from URL o…" at bounding box center [846, 632] width 309 height 230
click at [876, 462] on div "First Name Text Block Text Field Email Text Block Email Field Company Name Text…" at bounding box center [846, 244] width 339 height 470
click at [839, 472] on icon at bounding box center [846, 479] width 15 height 15
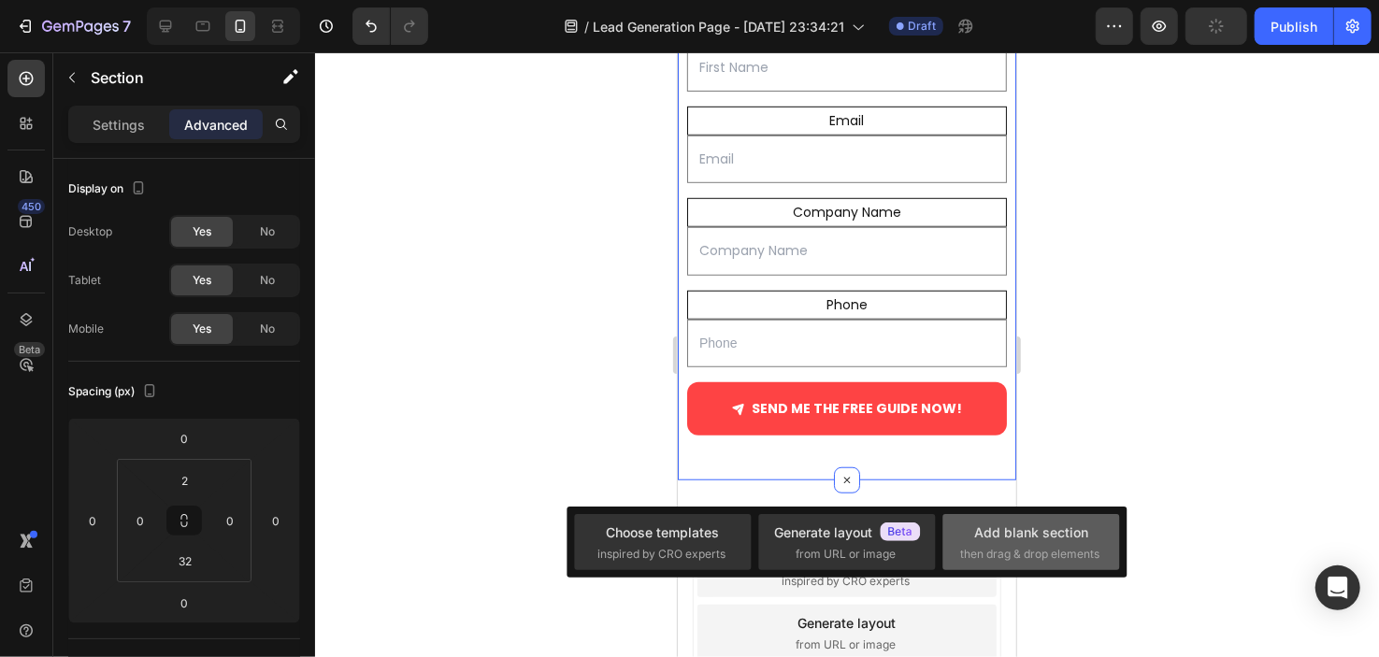
click at [1000, 552] on span "then drag & drop elements" at bounding box center [1029, 554] width 139 height 17
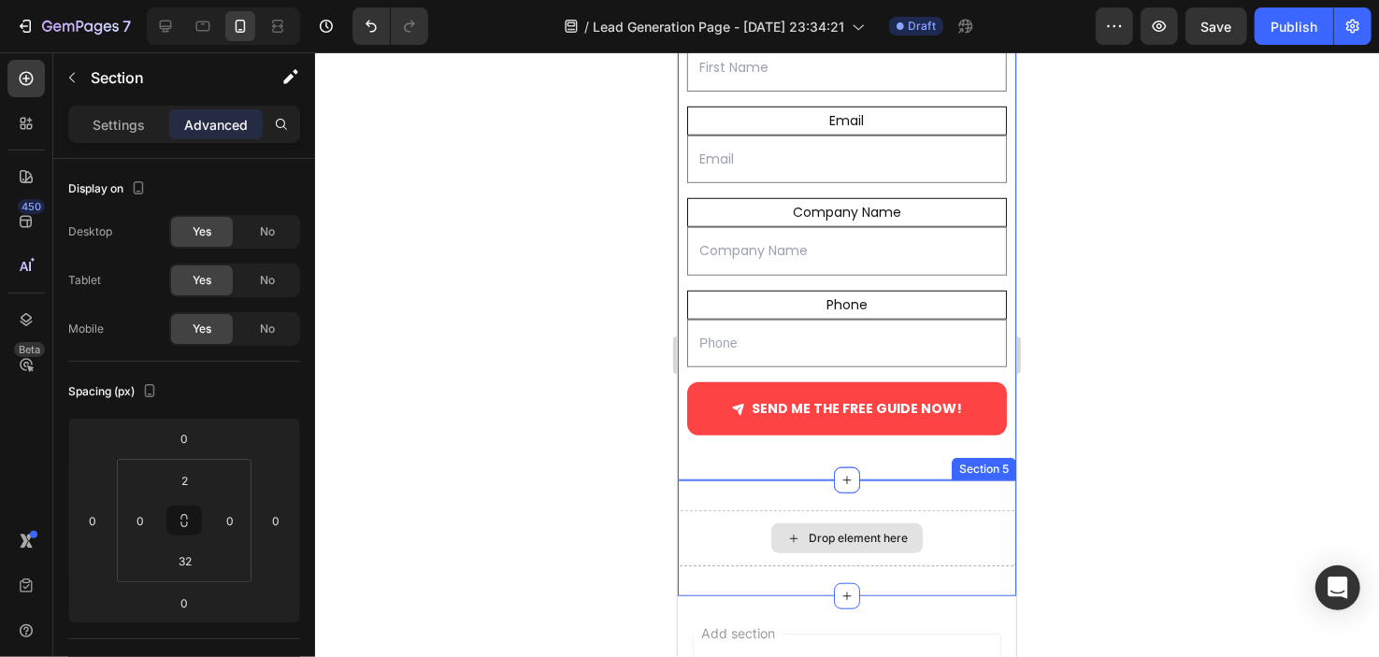
click at [866, 531] on div "Drop element here" at bounding box center [857, 537] width 99 height 15
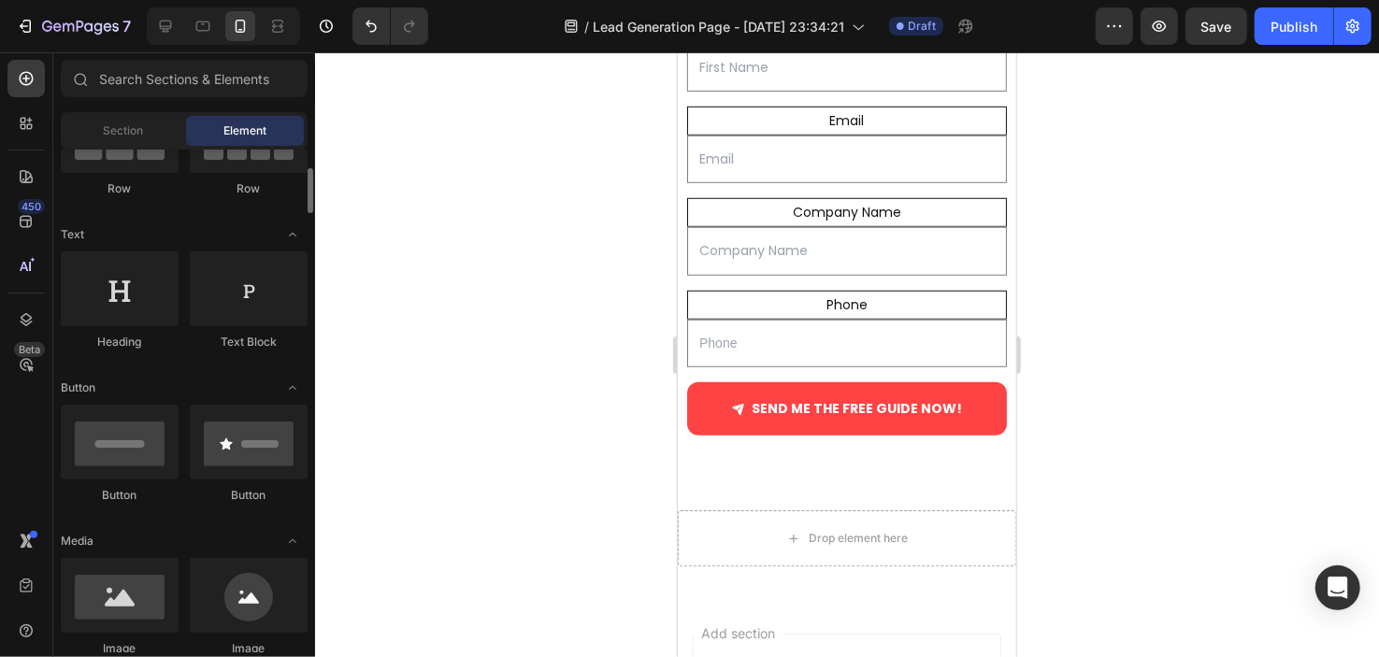
scroll to position [211, 0]
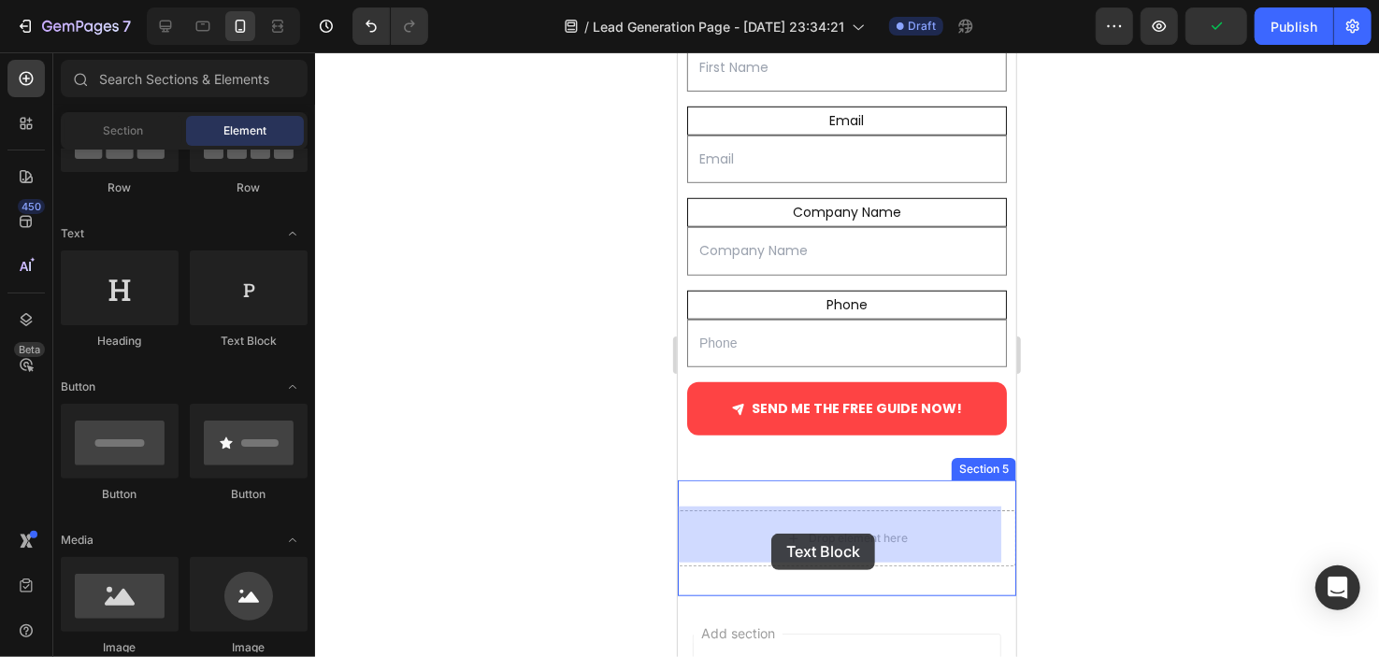
drag, startPoint x: 915, startPoint y: 328, endPoint x: 774, endPoint y: 533, distance: 248.2
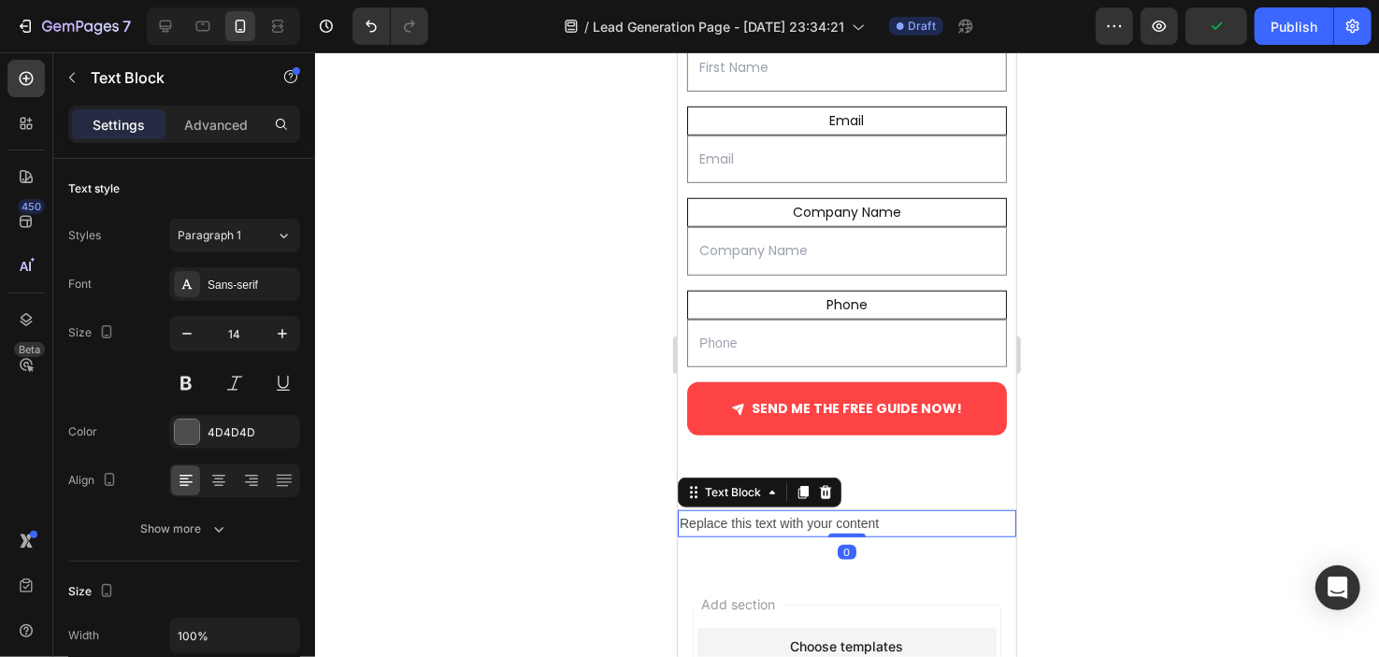
click at [772, 510] on div "Replace this text with your content" at bounding box center [846, 523] width 339 height 27
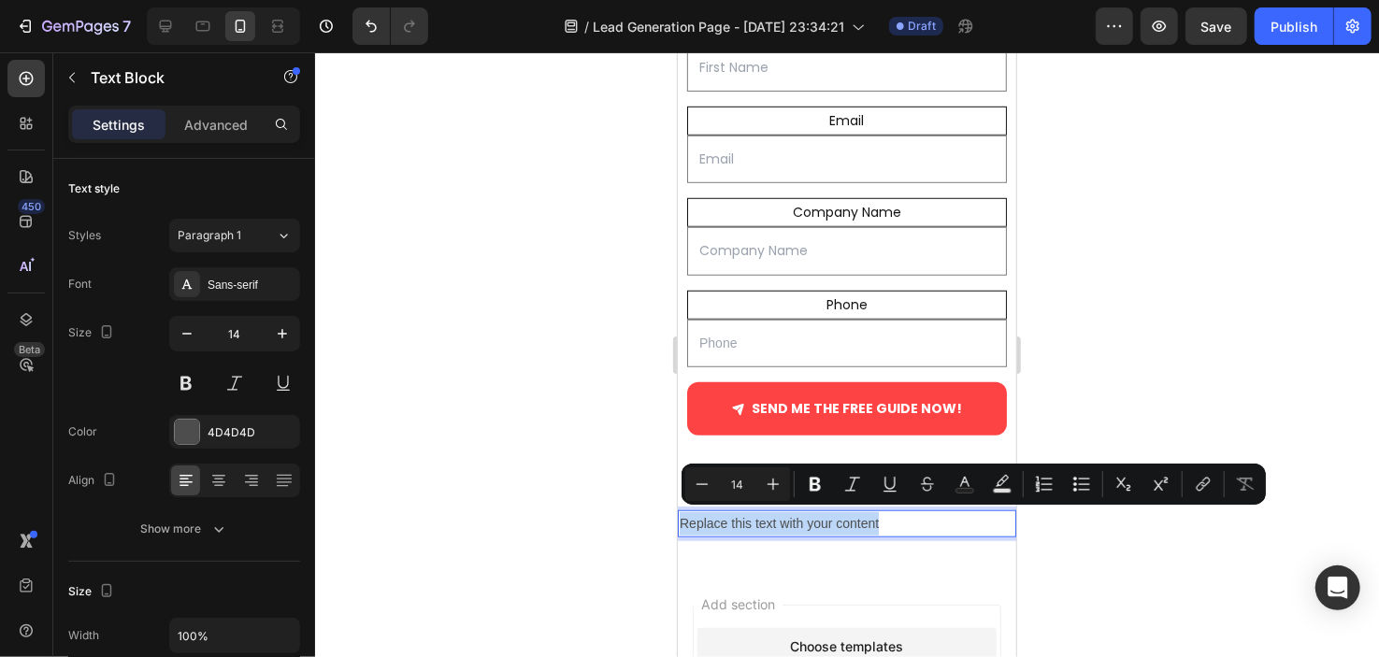
click at [772, 512] on p "Replace this text with your content" at bounding box center [846, 523] width 335 height 23
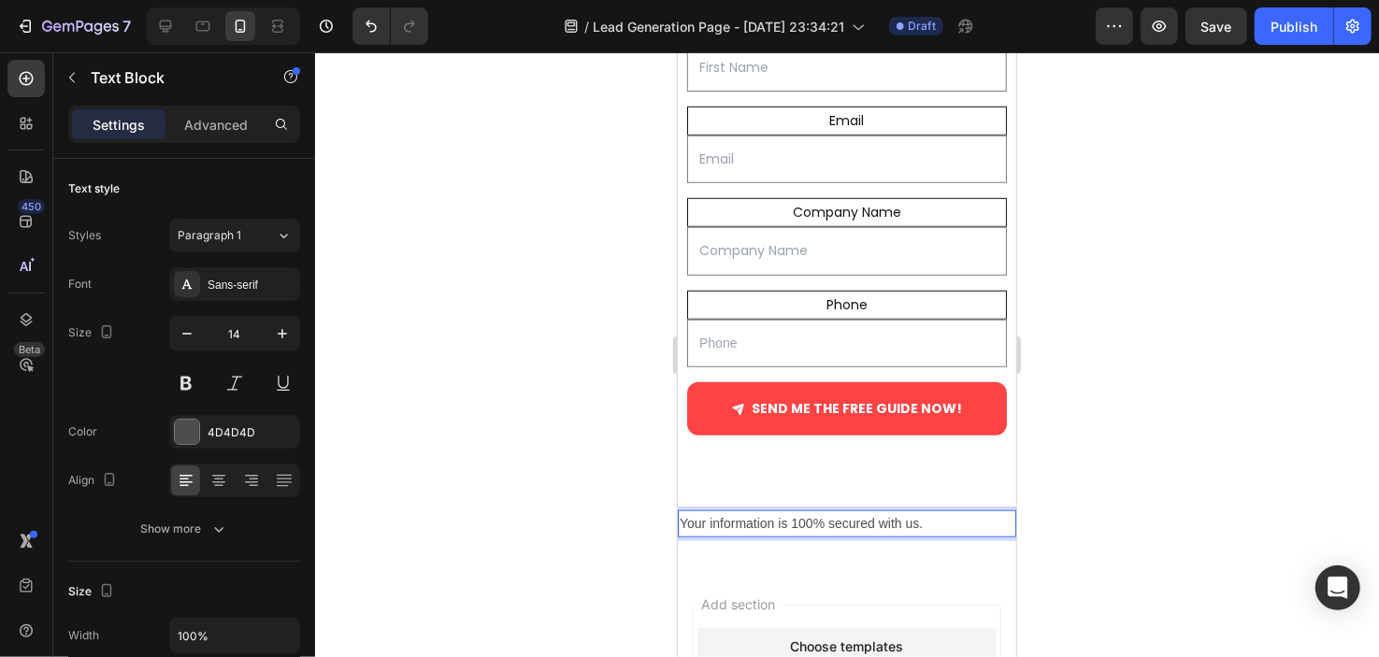
click at [772, 515] on p "Your information is 100% secured with us." at bounding box center [846, 523] width 335 height 23
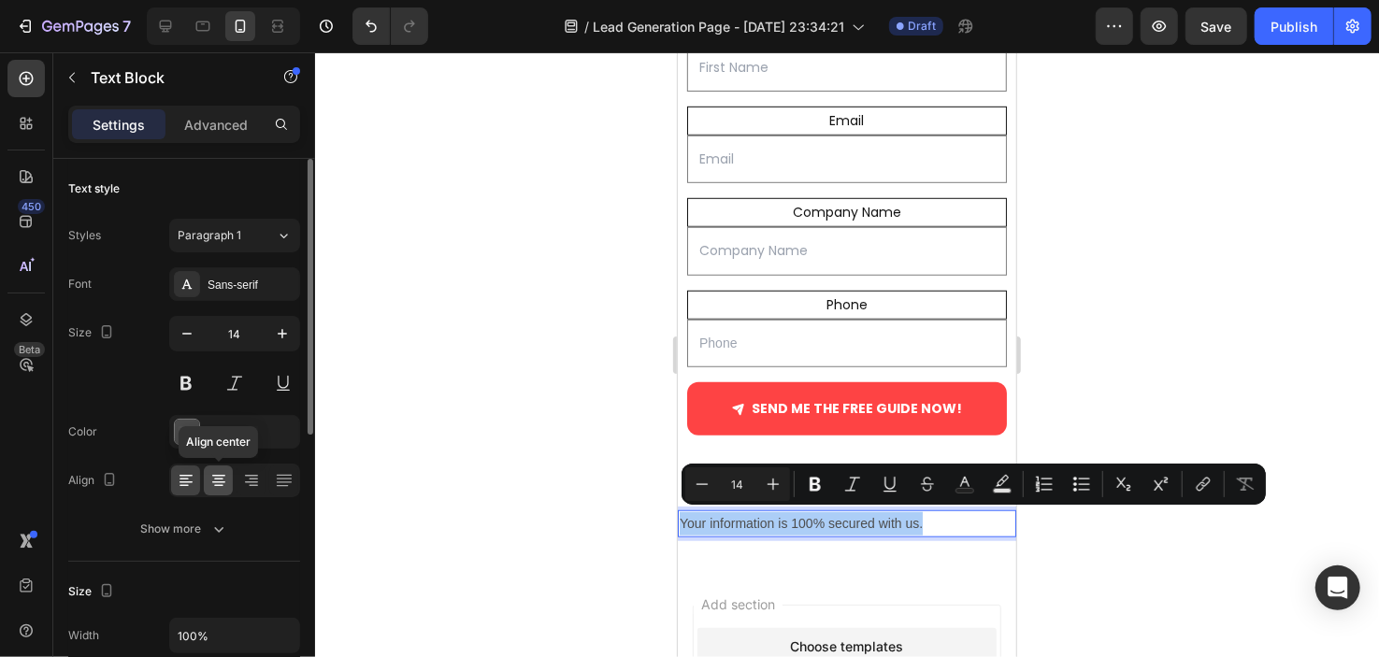
click at [222, 473] on icon at bounding box center [218, 480] width 19 height 19
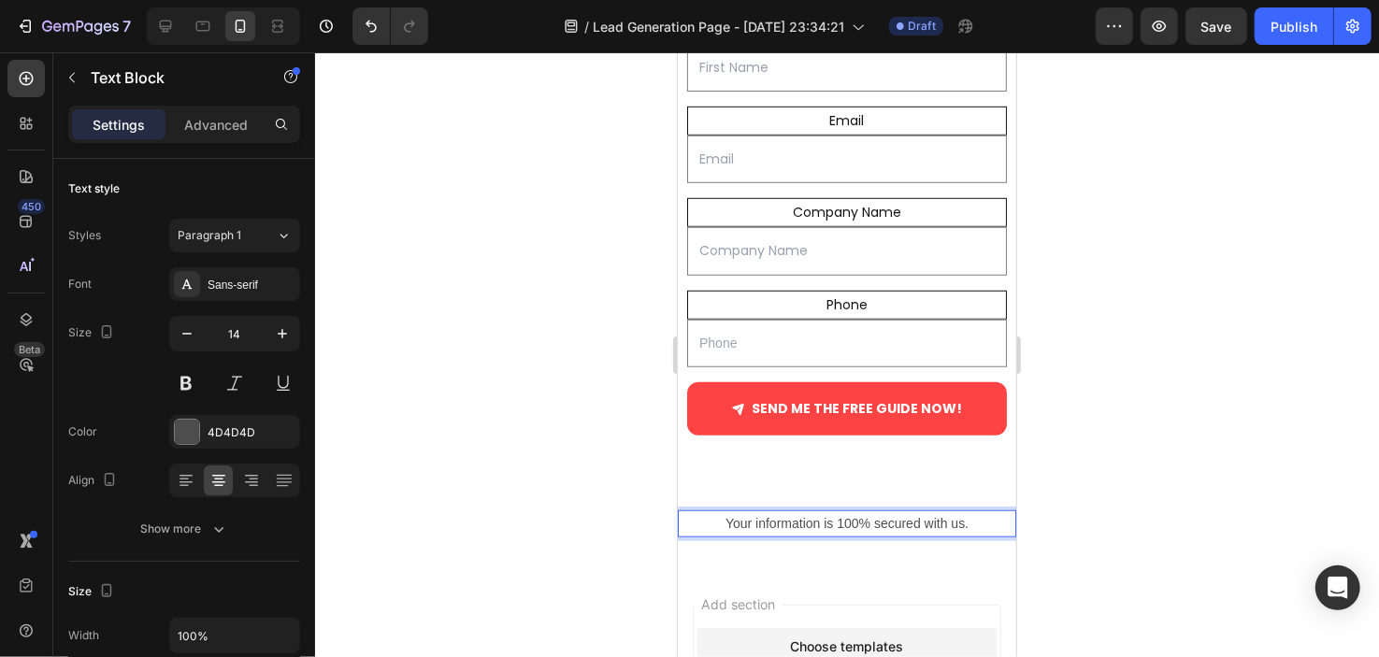
click at [786, 523] on p "Your information is 100% secured with us." at bounding box center [846, 523] width 335 height 23
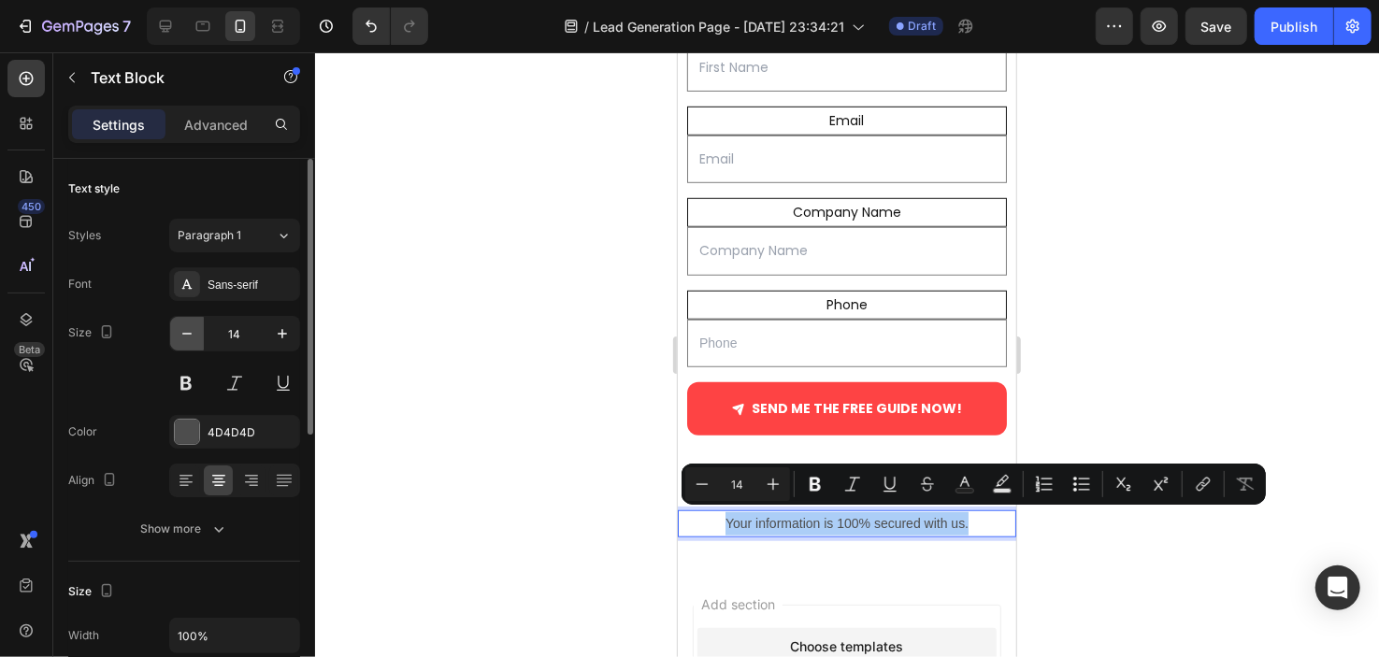
click at [197, 342] on button "button" at bounding box center [187, 334] width 34 height 34
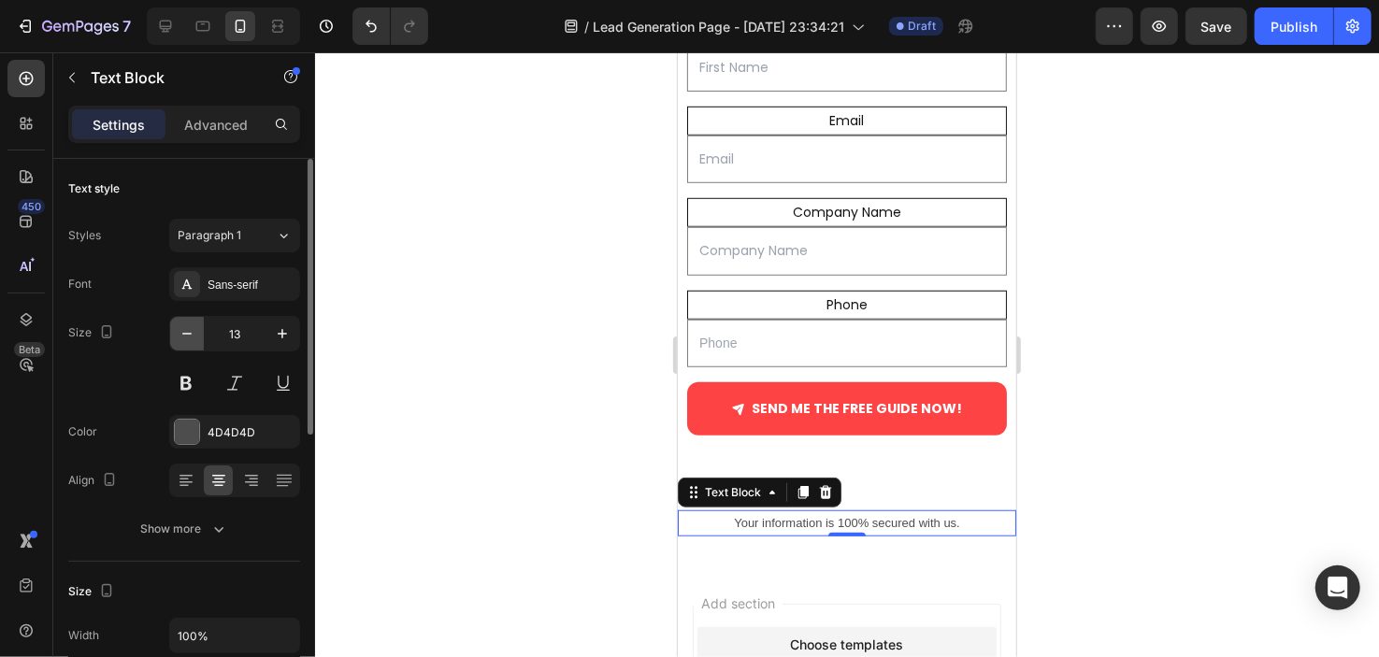
click at [197, 342] on button "button" at bounding box center [187, 334] width 34 height 34
type input "10"
click at [227, 209] on div "Text style Styles Paragraph 1 Font Sans-serif Size 10 Color 4D4D4D Align Show m…" at bounding box center [184, 360] width 232 height 403
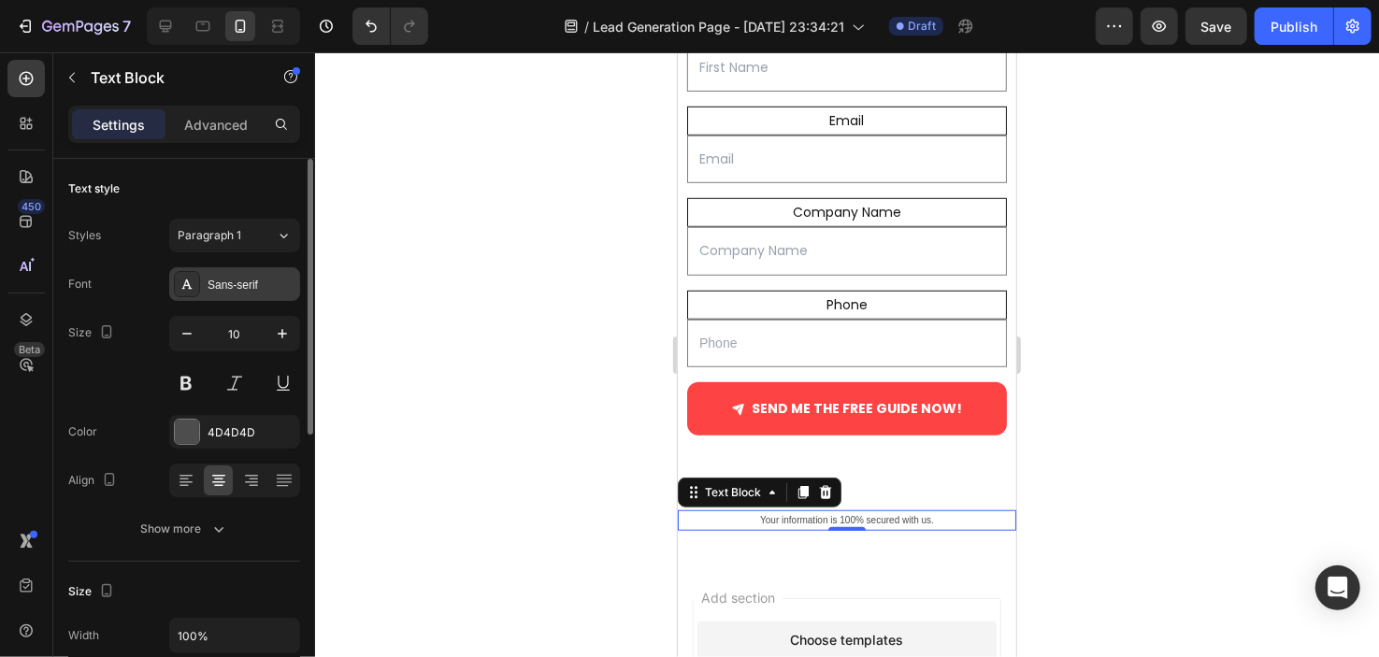
click at [249, 281] on div "Sans-serif" at bounding box center [252, 285] width 88 height 17
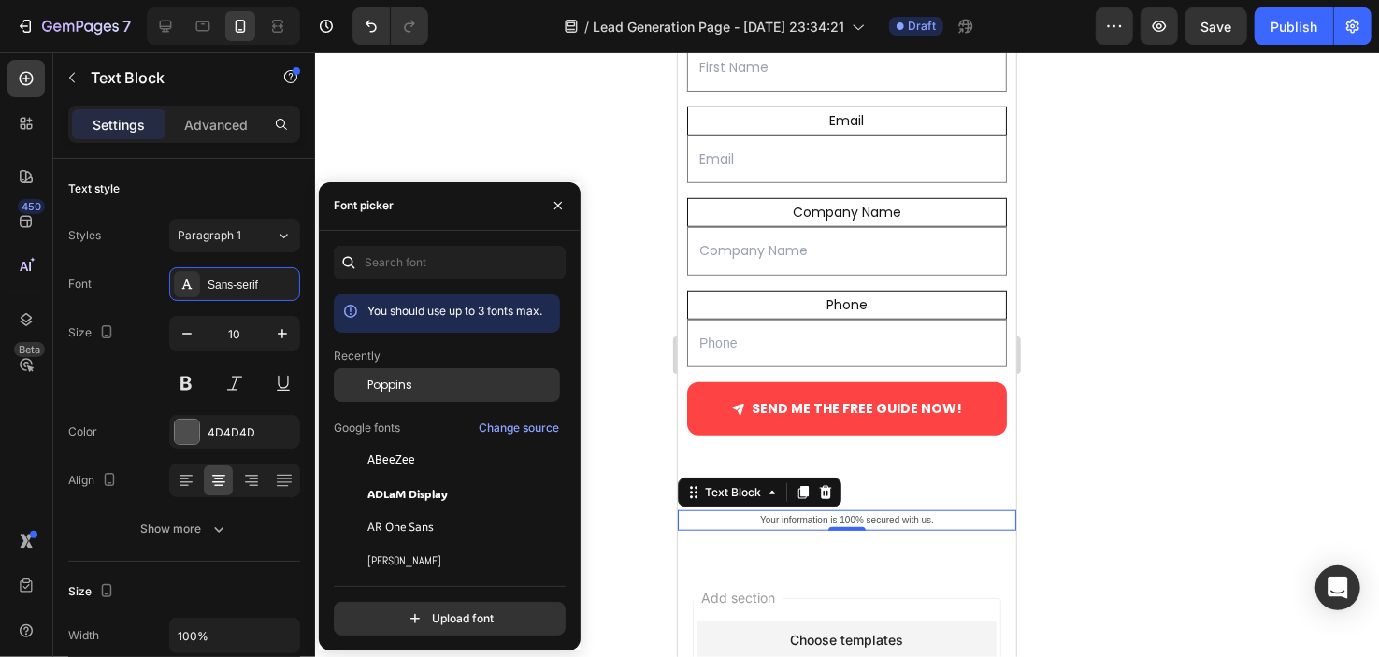
click at [387, 389] on span "Poppins" at bounding box center [390, 385] width 45 height 17
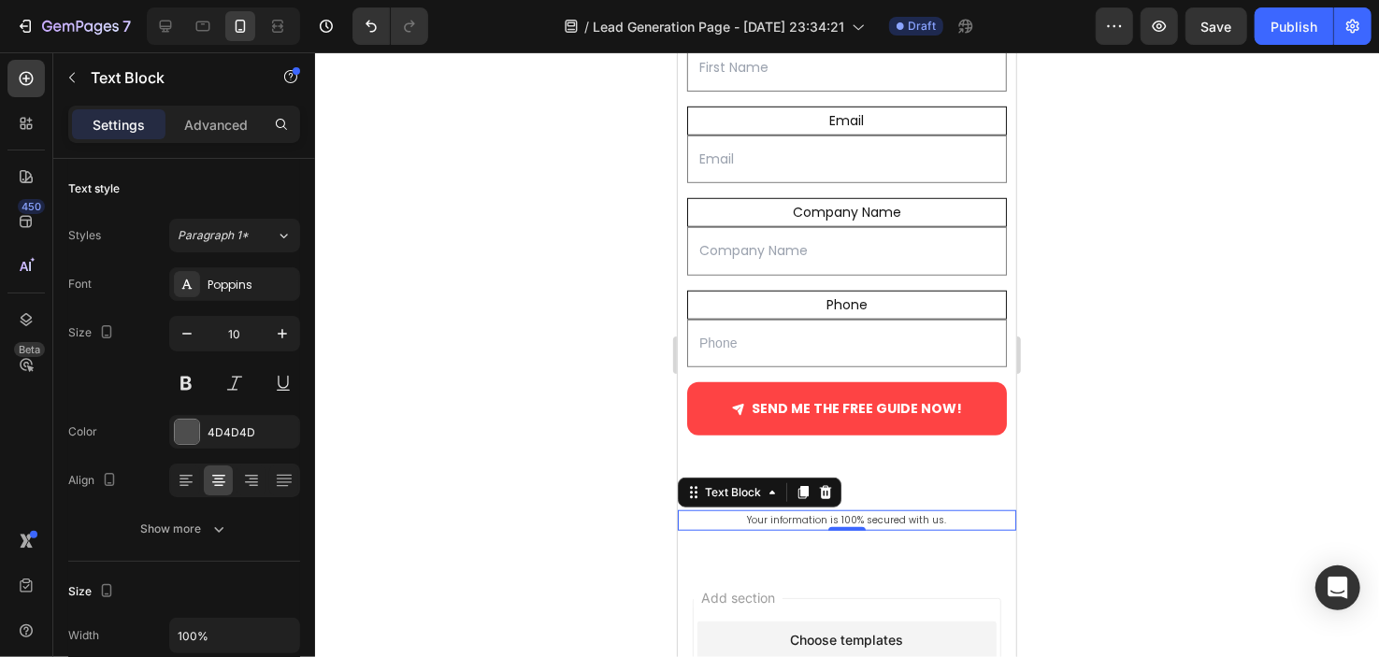
click at [492, 175] on div at bounding box center [847, 354] width 1064 height 605
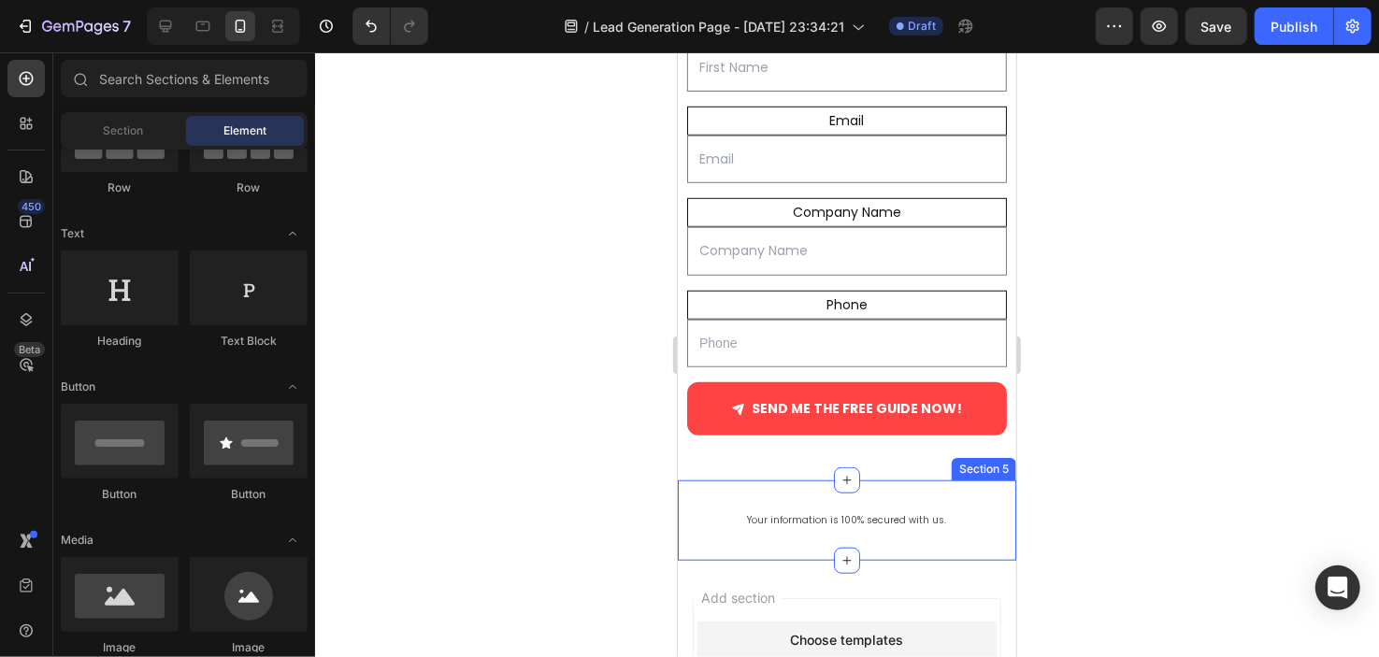
click at [735, 498] on div "Your information is 100% secured with us. Text Block Section 5" at bounding box center [846, 520] width 339 height 80
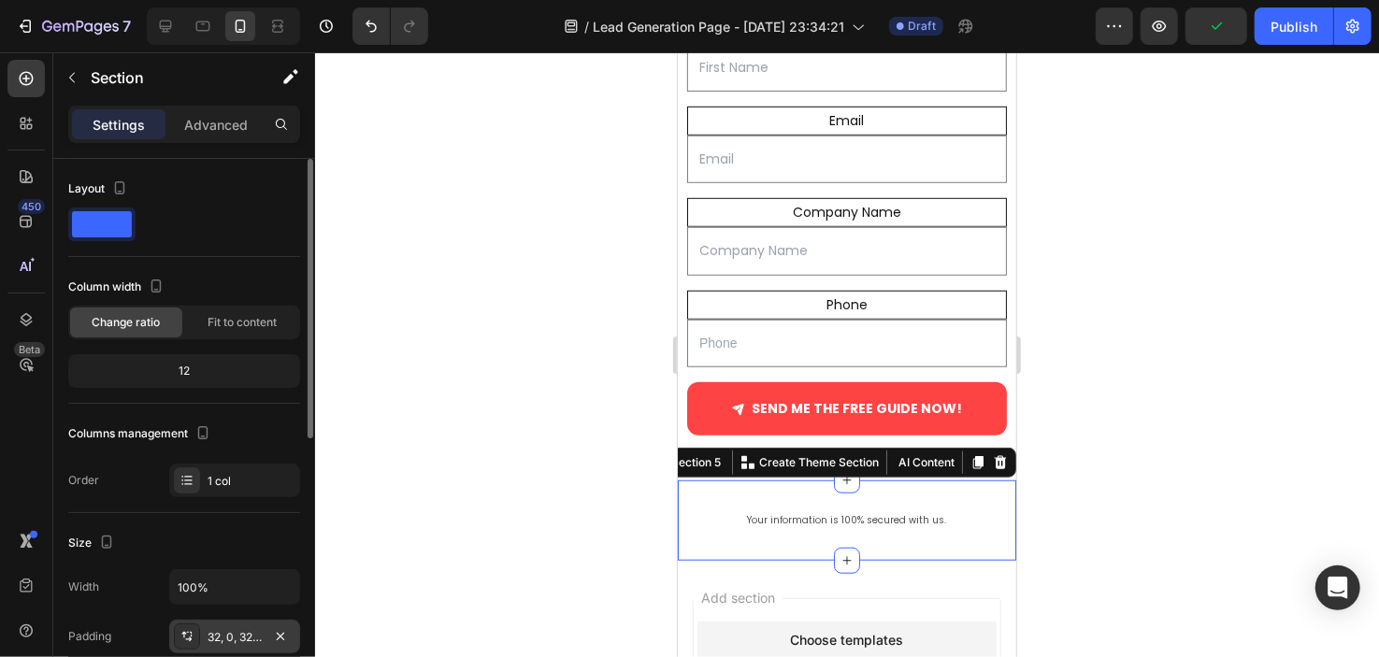
click at [221, 636] on div "32, 0, 32, 0" at bounding box center [235, 637] width 54 height 17
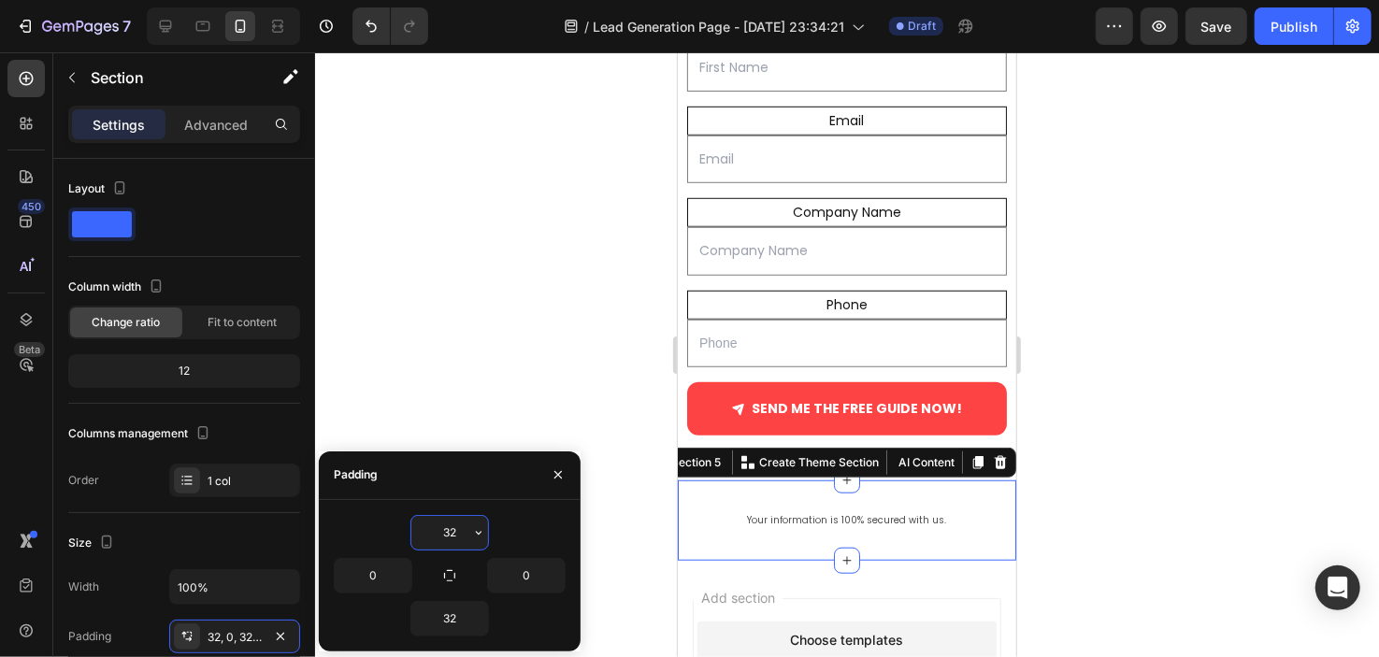
click at [468, 519] on input "32" at bounding box center [449, 533] width 77 height 34
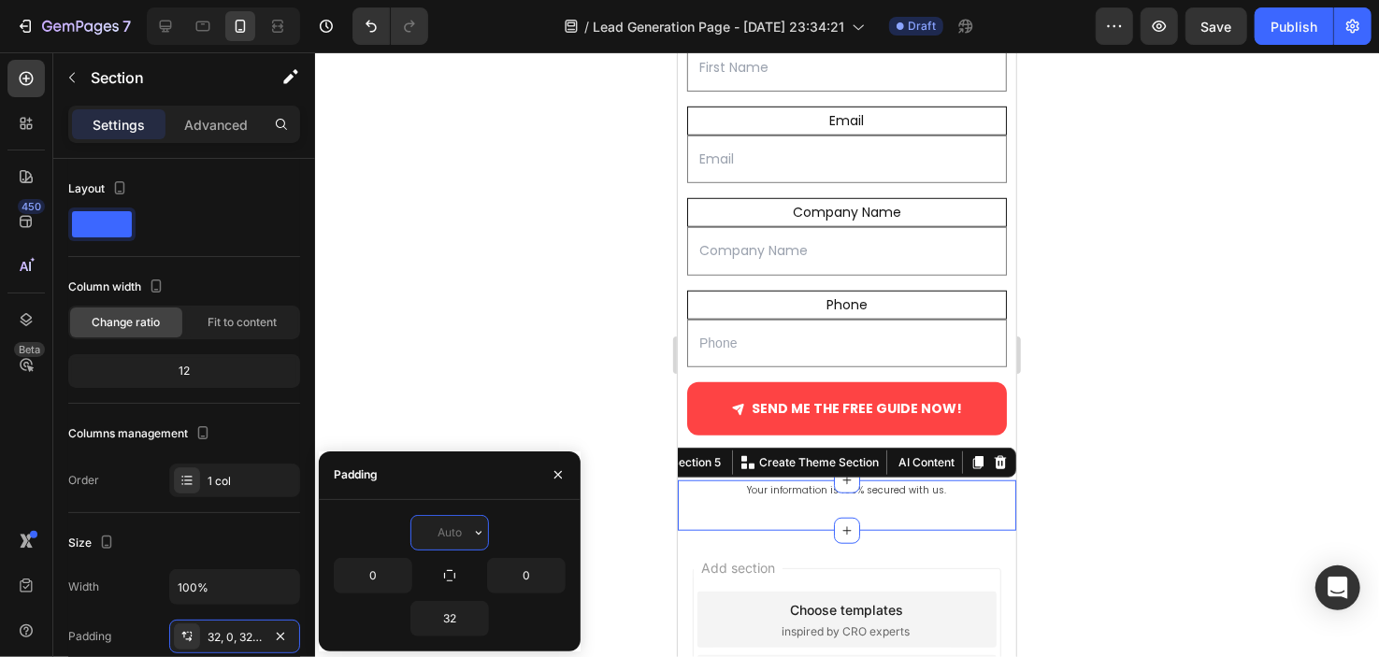
type input "0"
click at [468, 516] on input "0" at bounding box center [449, 533] width 77 height 34
click at [502, 411] on div at bounding box center [847, 354] width 1064 height 605
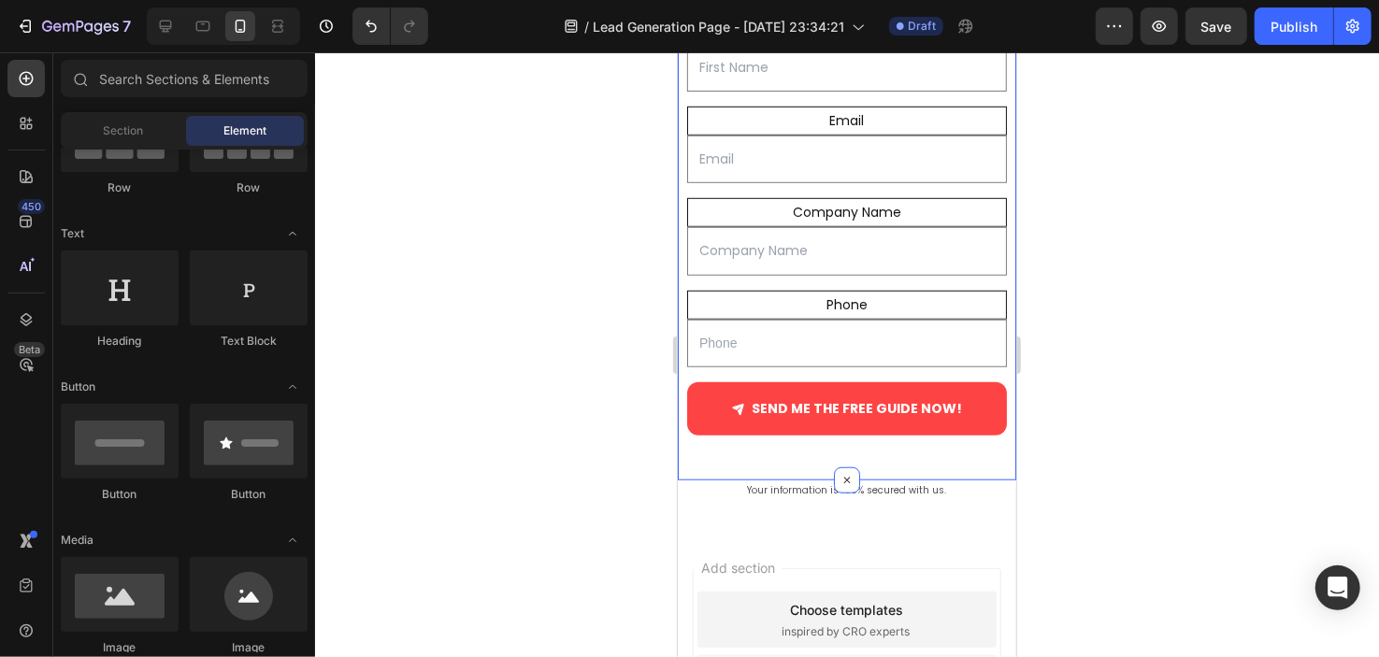
click at [770, 457] on div "First Name Text Block Text Field Email Text Block Email Field Company Name Text…" at bounding box center [846, 244] width 339 height 470
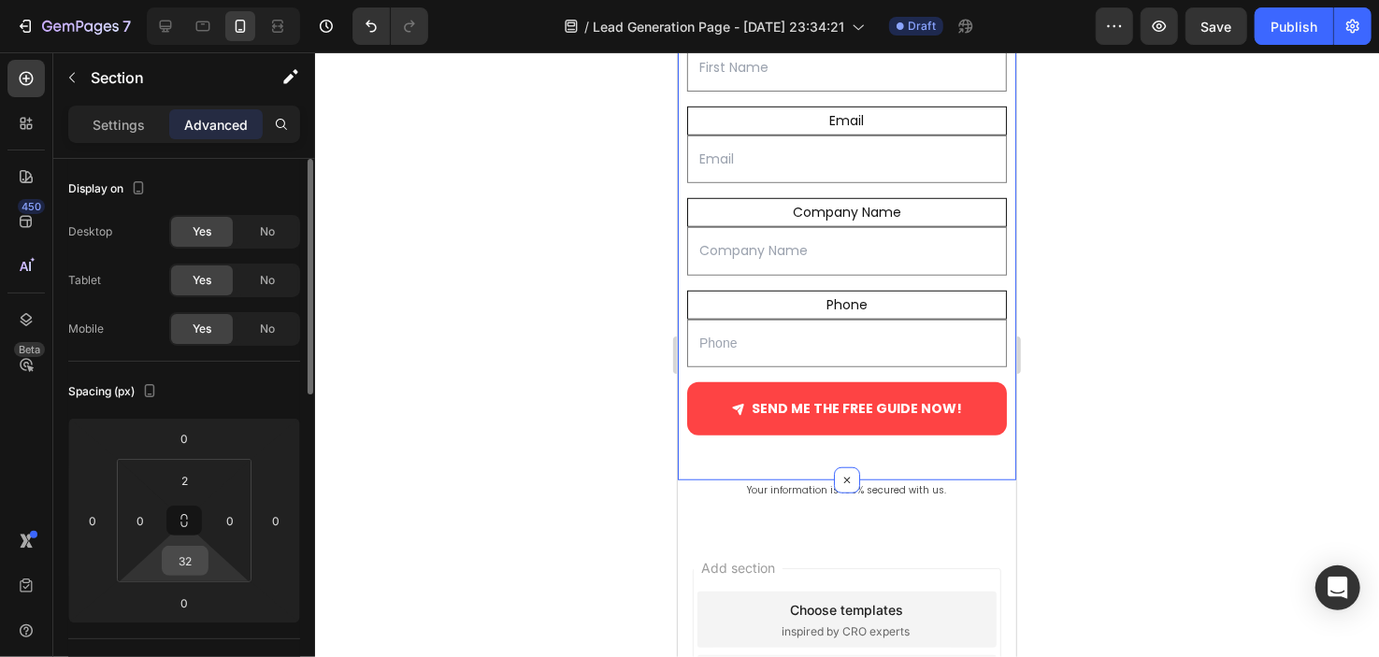
click at [203, 570] on div "32" at bounding box center [185, 561] width 47 height 30
click at [182, 567] on input "32" at bounding box center [184, 561] width 37 height 28
type input "0"
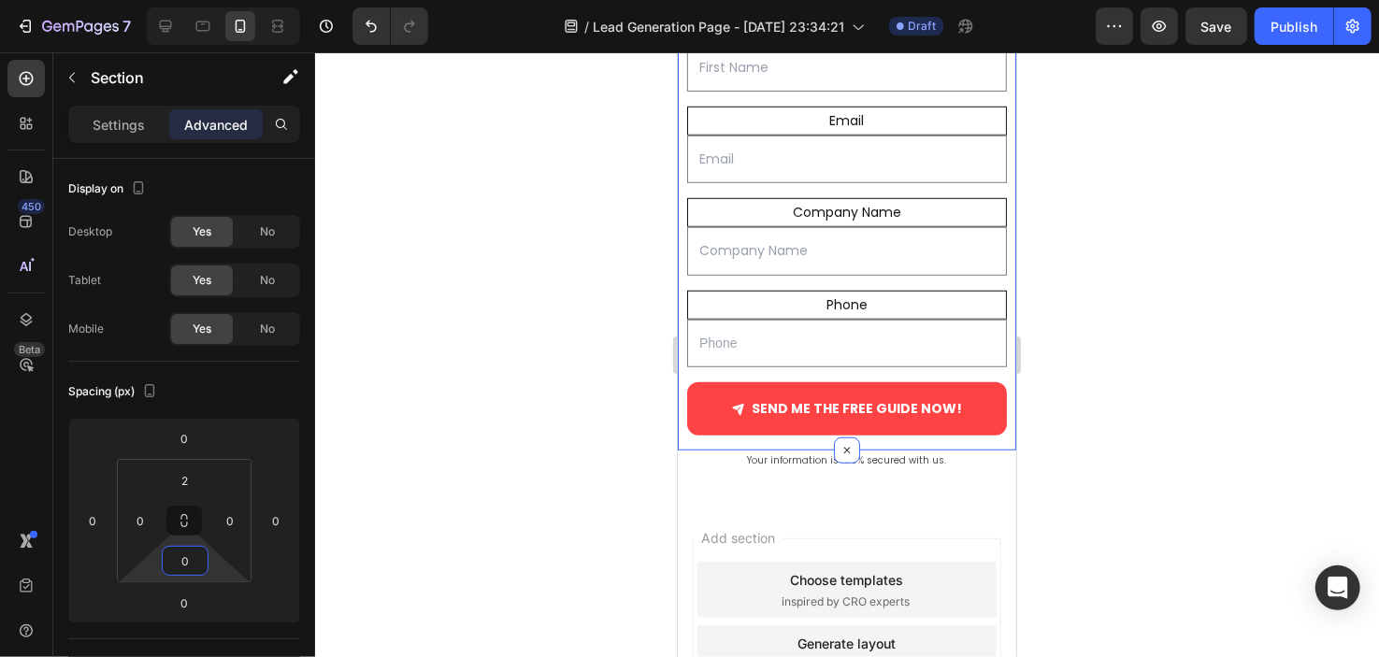
click at [391, 439] on div at bounding box center [847, 354] width 1064 height 605
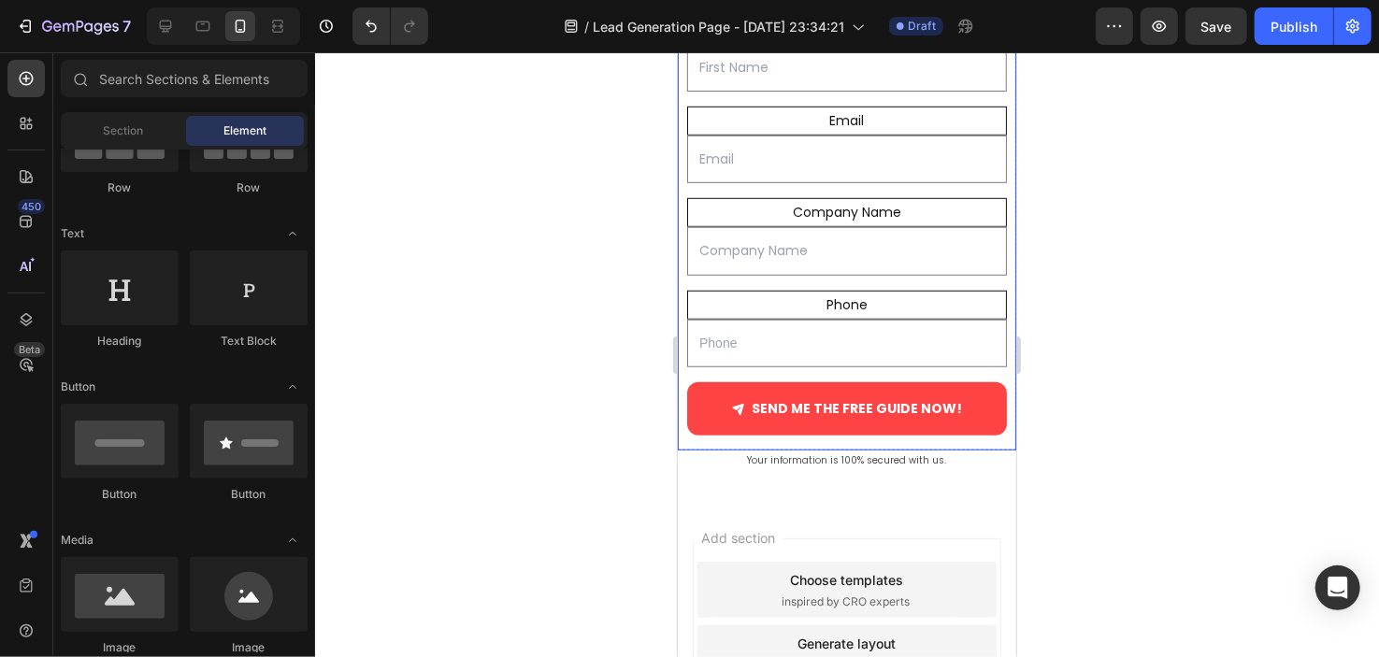
click at [843, 442] on div "First Name Text Block Text Field Email Text Block Email Field Company Name Text…" at bounding box center [846, 230] width 339 height 439
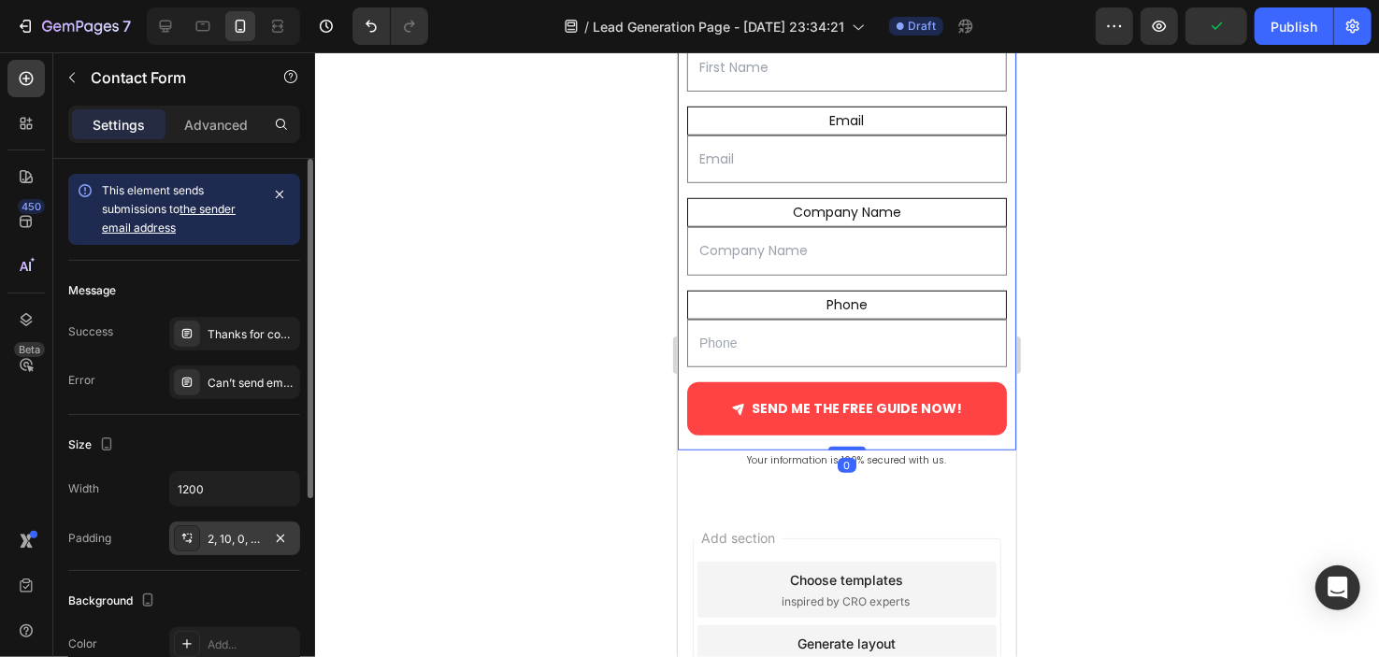
click at [238, 532] on div "2, 10, 0, 10" at bounding box center [235, 539] width 54 height 17
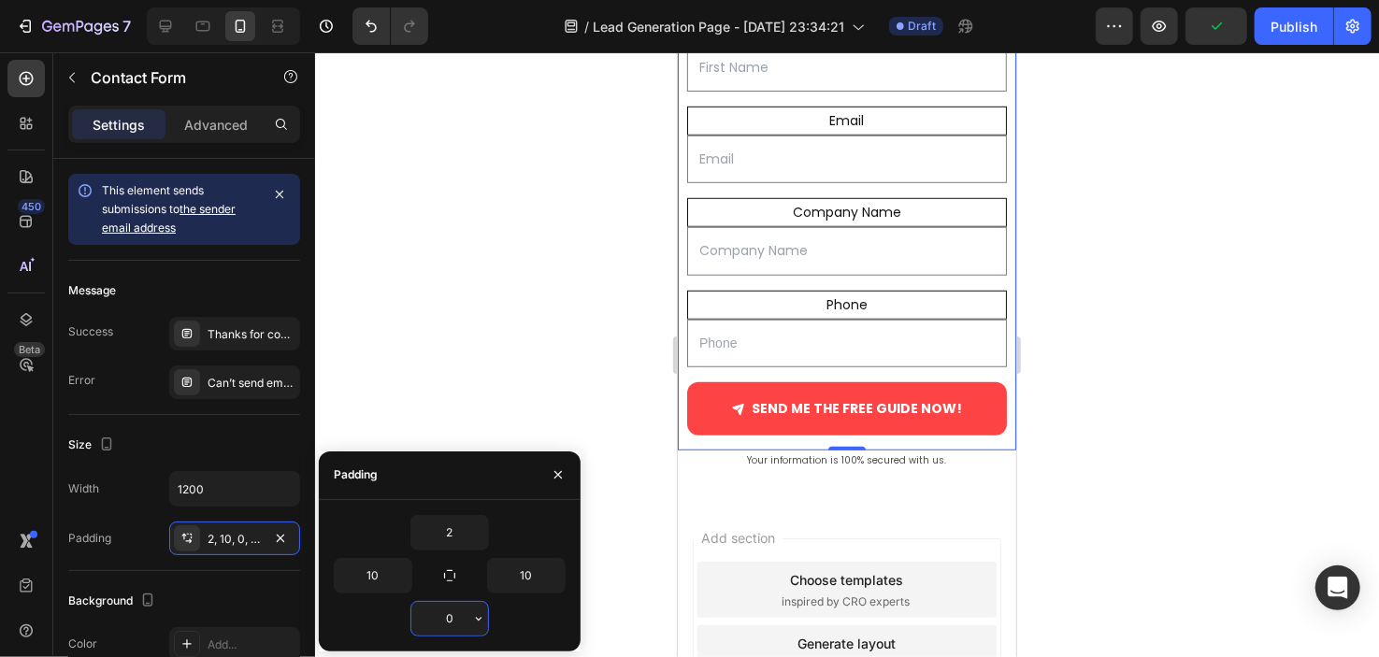
click at [454, 614] on input "0" at bounding box center [449, 619] width 77 height 34
type input "0"
type input "-19"
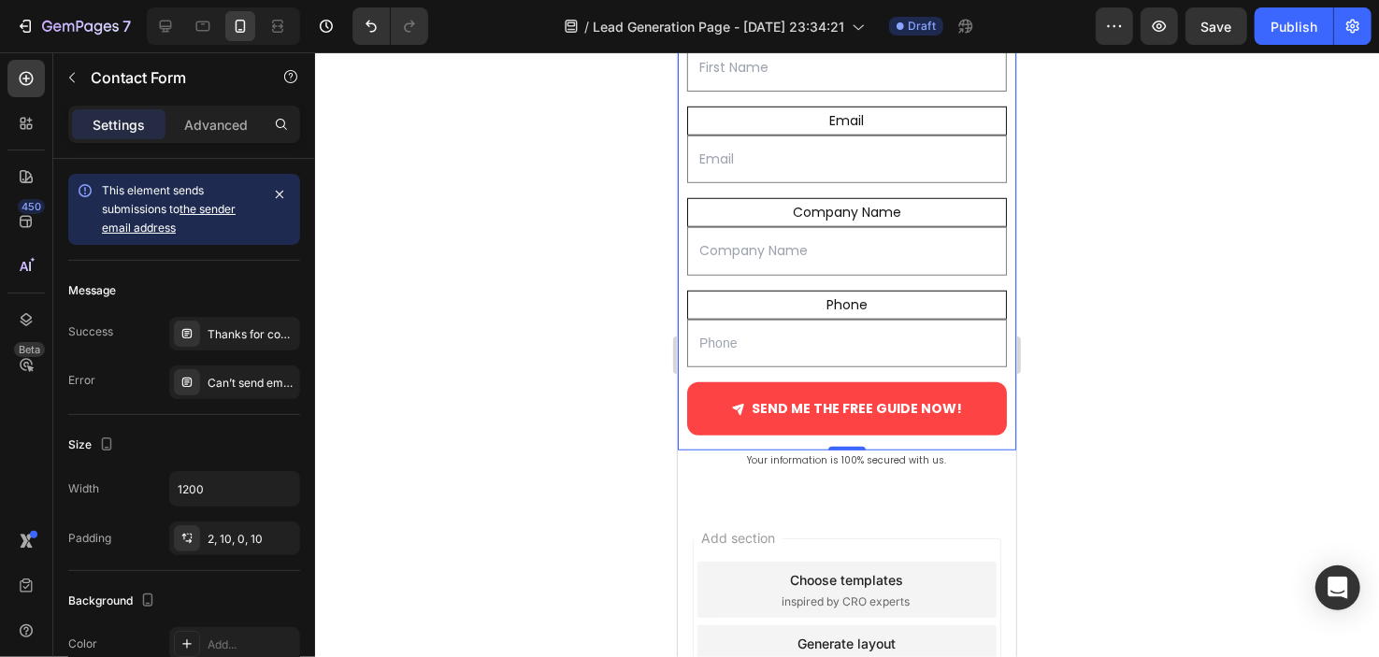
click at [473, 398] on div at bounding box center [847, 354] width 1064 height 605
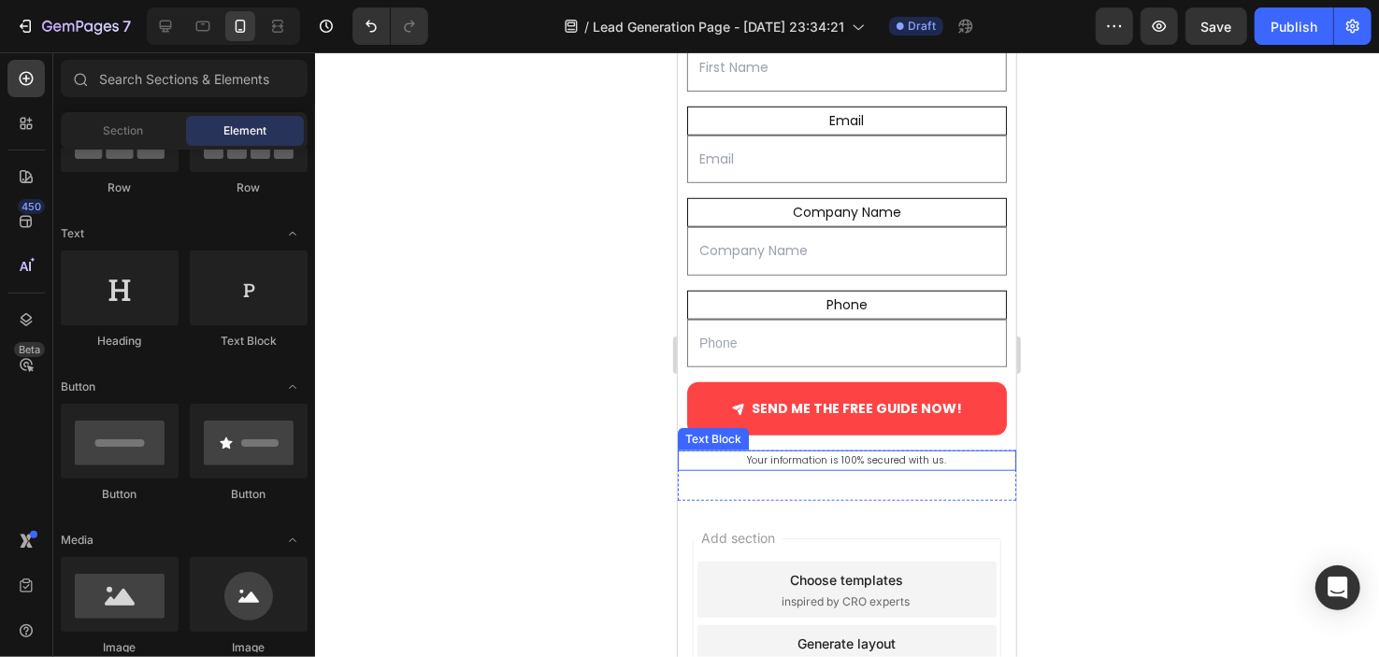
click at [782, 456] on p "Your information is 100% secured with us." at bounding box center [846, 460] width 335 height 17
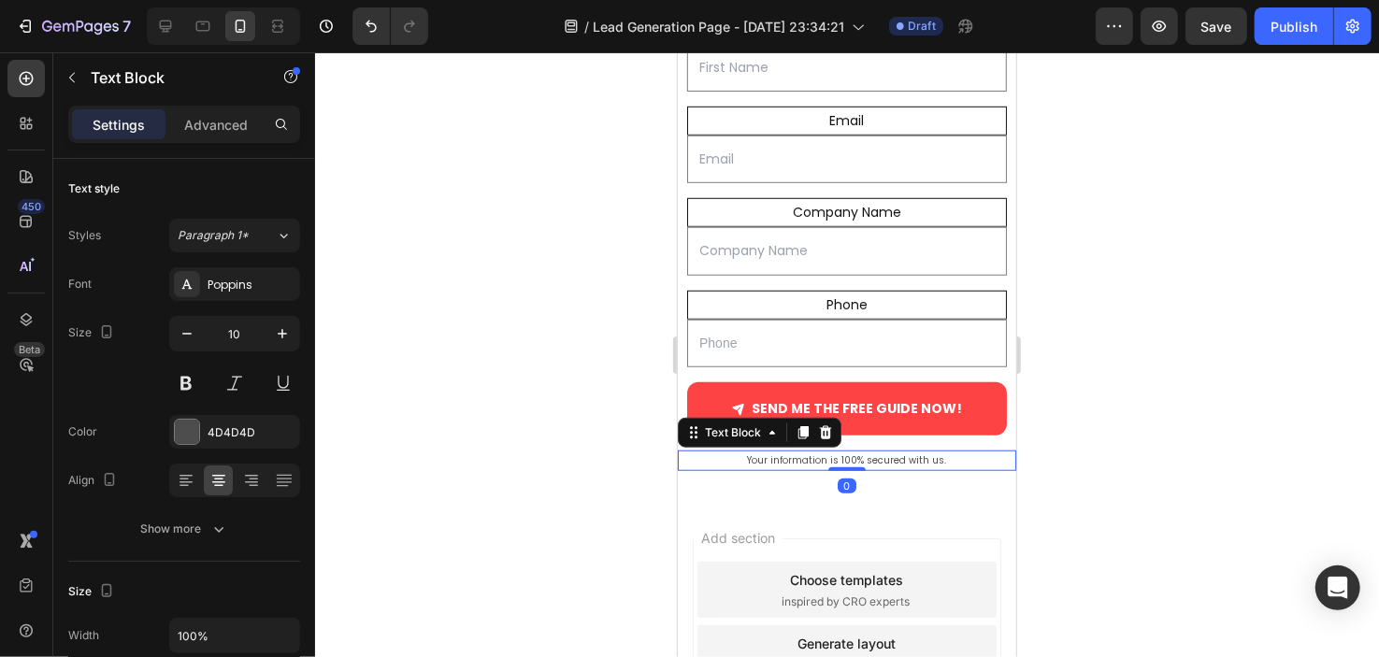
click at [552, 407] on div at bounding box center [847, 354] width 1064 height 605
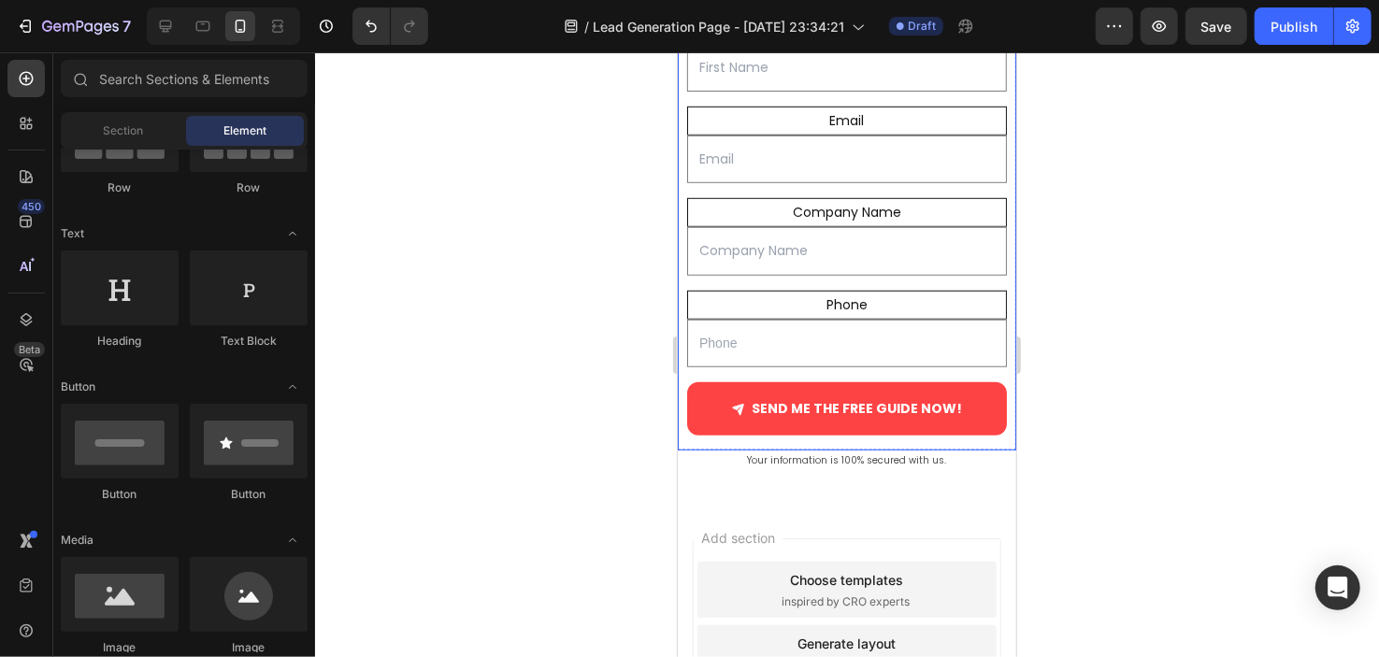
click at [948, 440] on div "First Name Text Block Text Field Email Text Block Email Field Company Name Text…" at bounding box center [846, 230] width 339 height 439
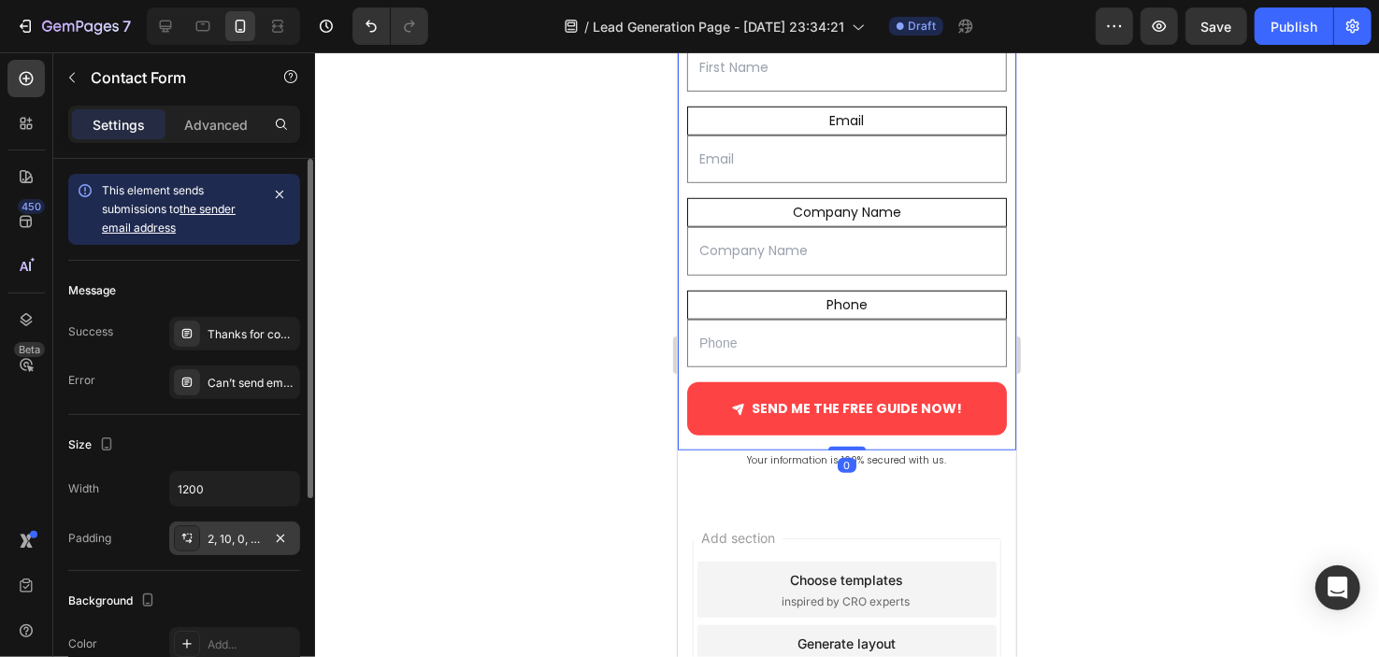
click at [239, 537] on div "2, 10, 0, 10" at bounding box center [235, 539] width 54 height 17
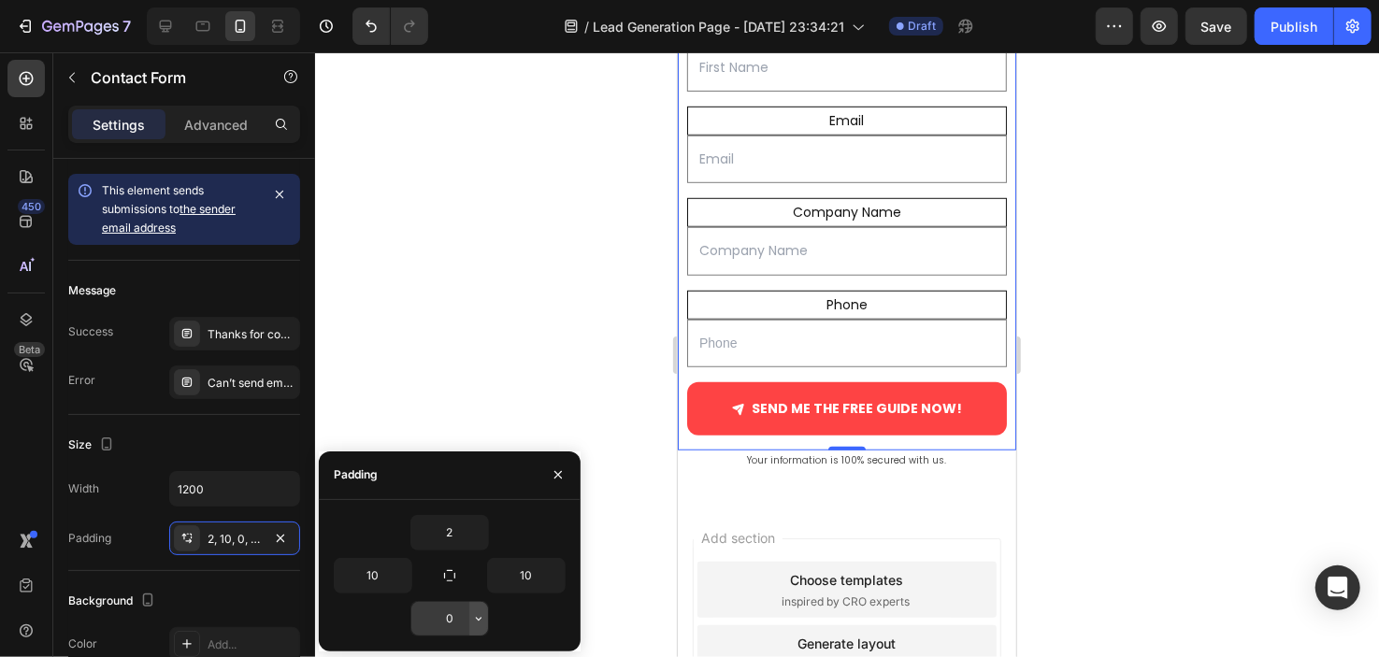
click at [479, 613] on icon "button" at bounding box center [478, 619] width 15 height 15
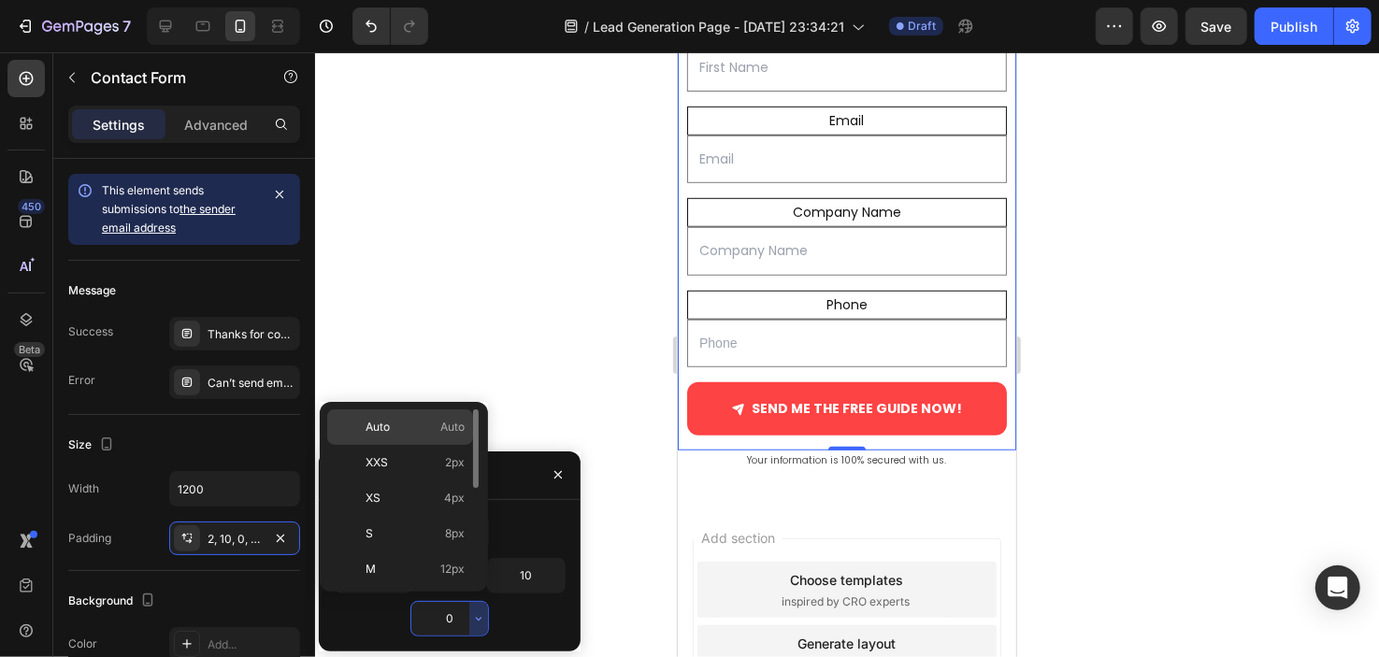
click at [452, 425] on span "Auto" at bounding box center [452, 427] width 24 height 17
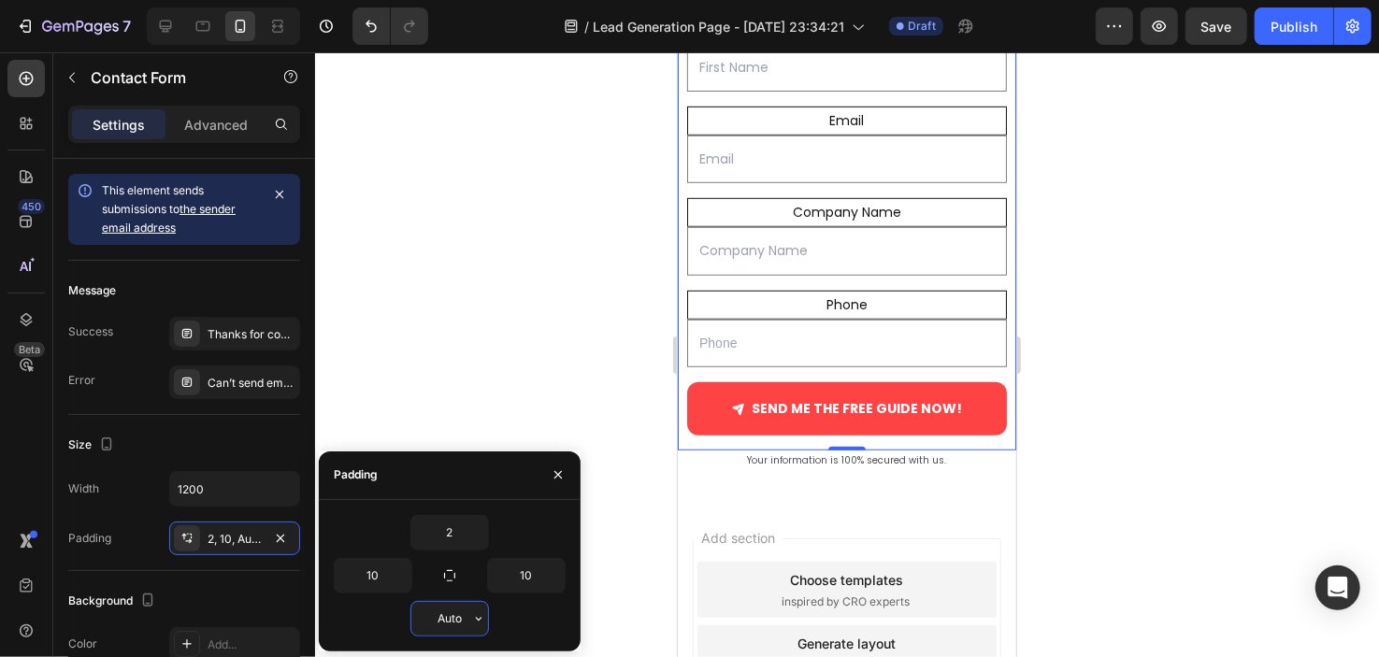
click at [445, 602] on input "Auto" at bounding box center [449, 619] width 77 height 34
type input "0"
click at [473, 354] on div at bounding box center [847, 354] width 1064 height 605
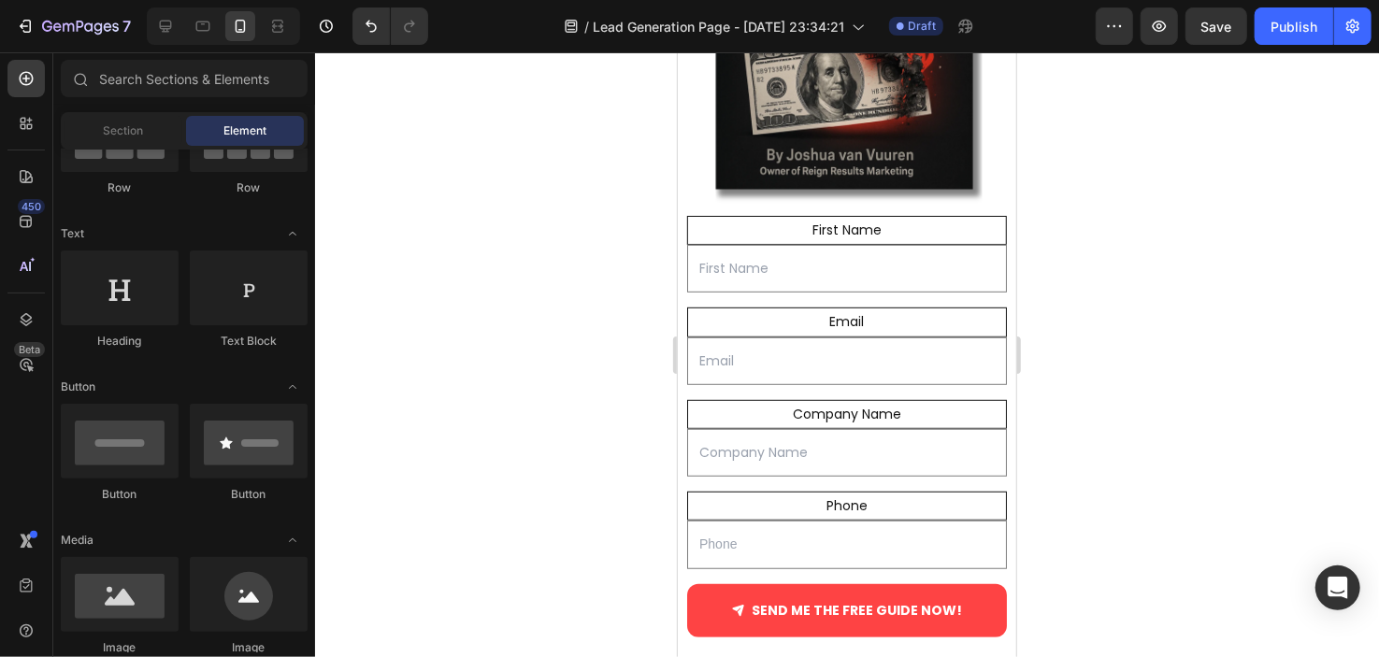
scroll to position [567, 0]
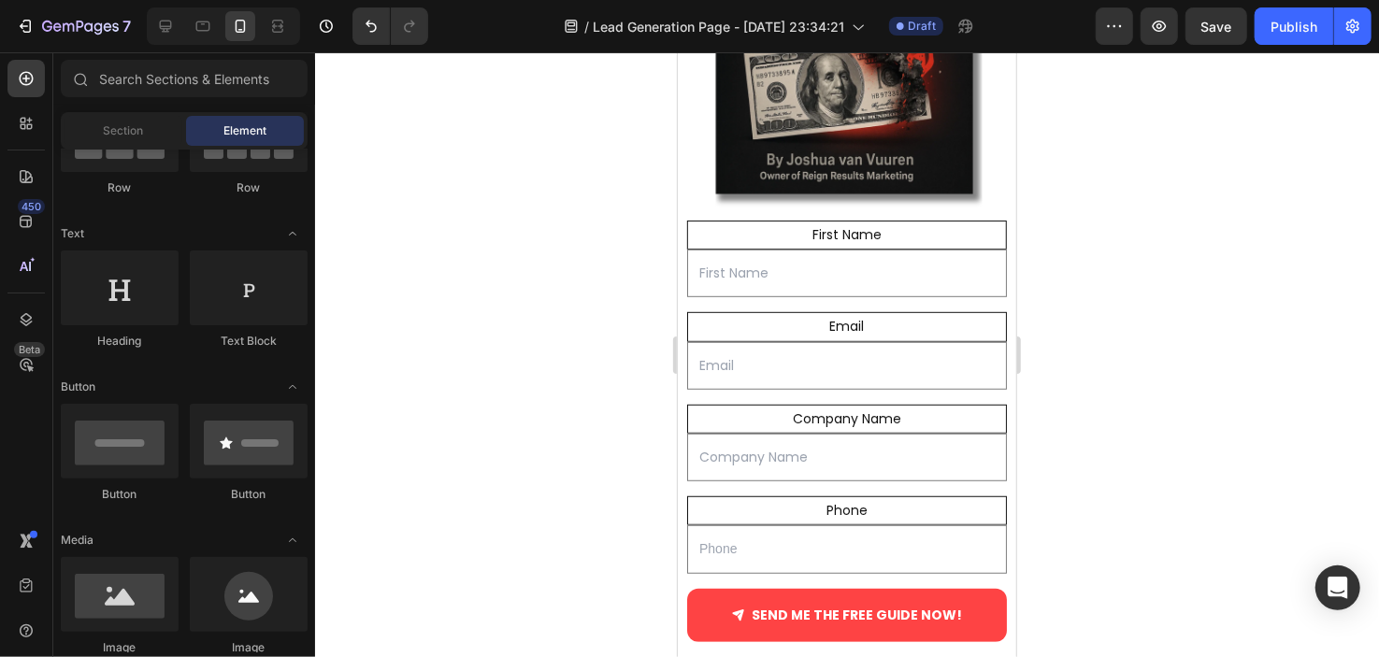
drag, startPoint x: 1006, startPoint y: 474, endPoint x: 1723, endPoint y: 459, distance: 716.5
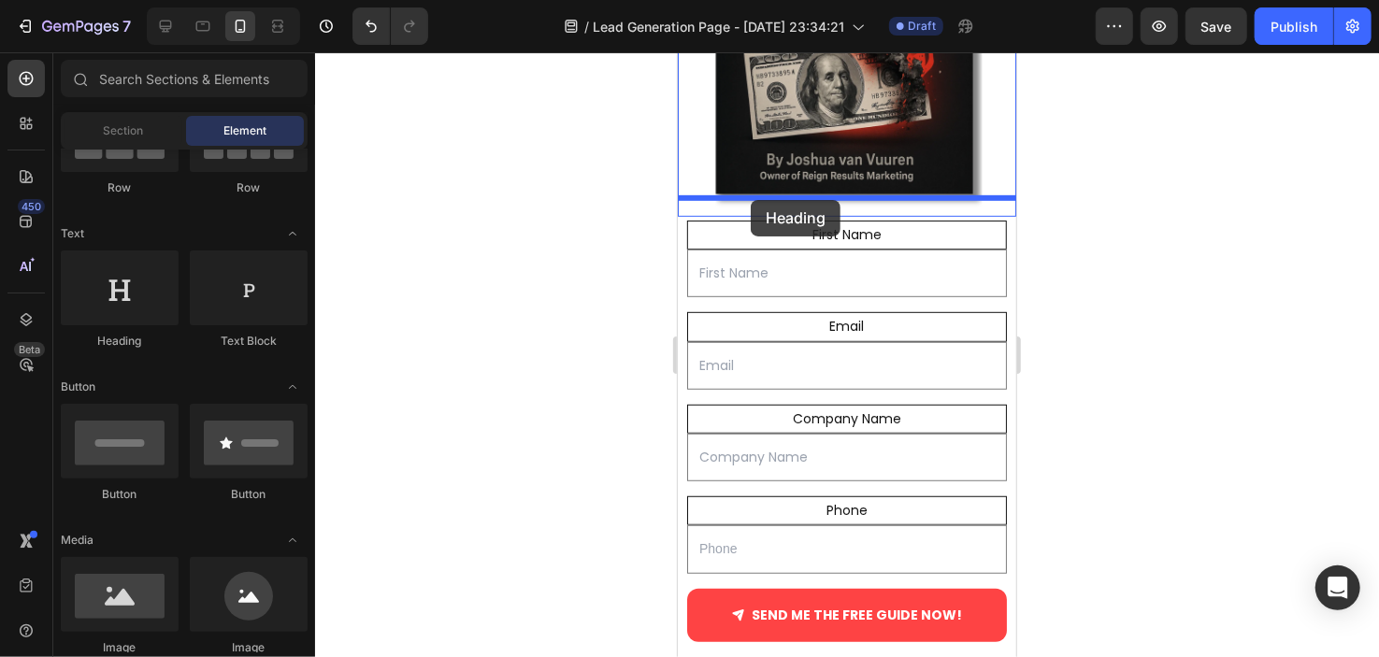
drag, startPoint x: 800, startPoint y: 338, endPoint x: 750, endPoint y: 199, distance: 147.3
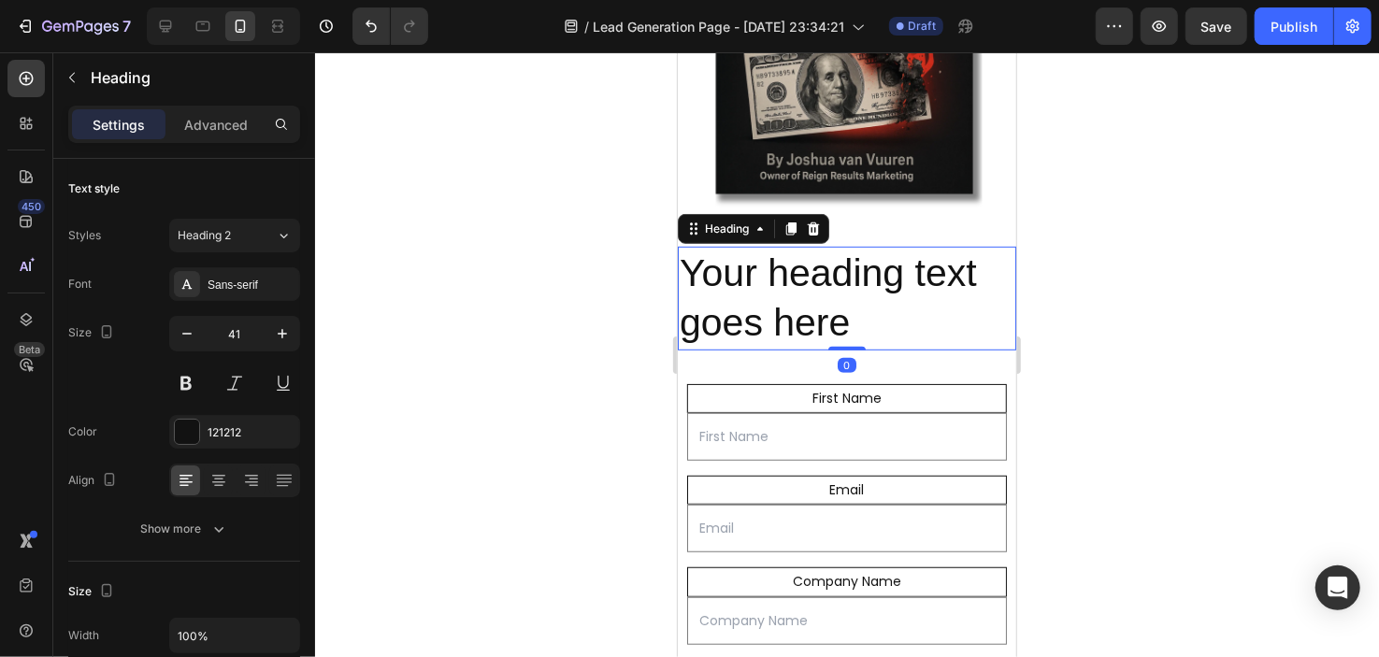
click at [798, 305] on h2 "Your heading text goes here" at bounding box center [846, 298] width 339 height 104
click at [798, 305] on p "Your heading text goes here" at bounding box center [846, 298] width 335 height 100
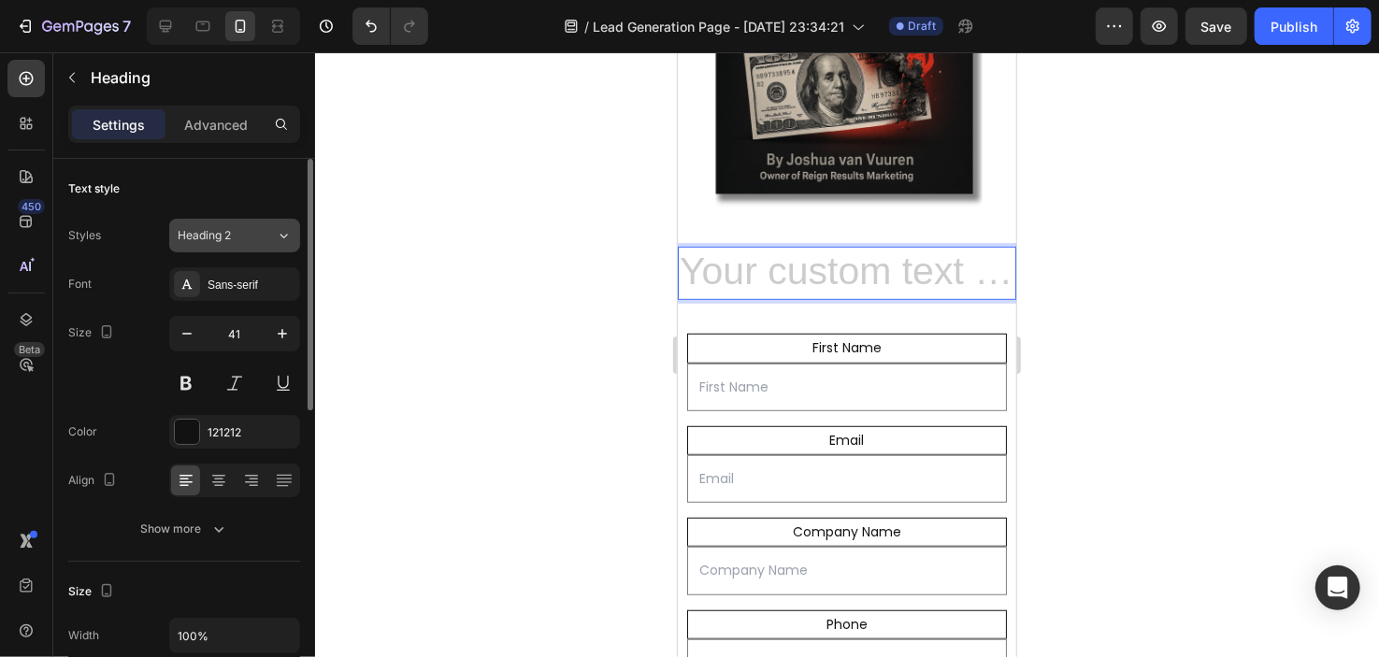
click at [262, 237] on div "Heading 2" at bounding box center [227, 235] width 98 height 17
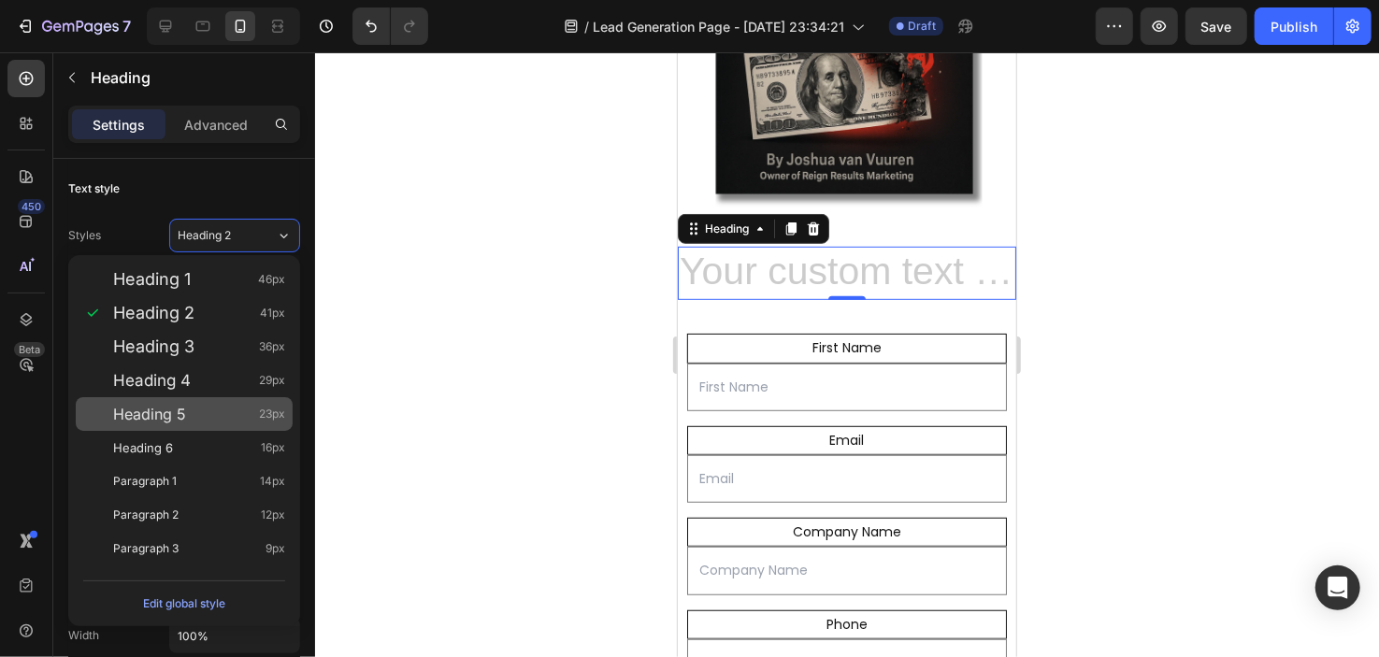
click at [198, 404] on div "Heading 5 23px" at bounding box center [184, 414] width 217 height 34
type input "23"
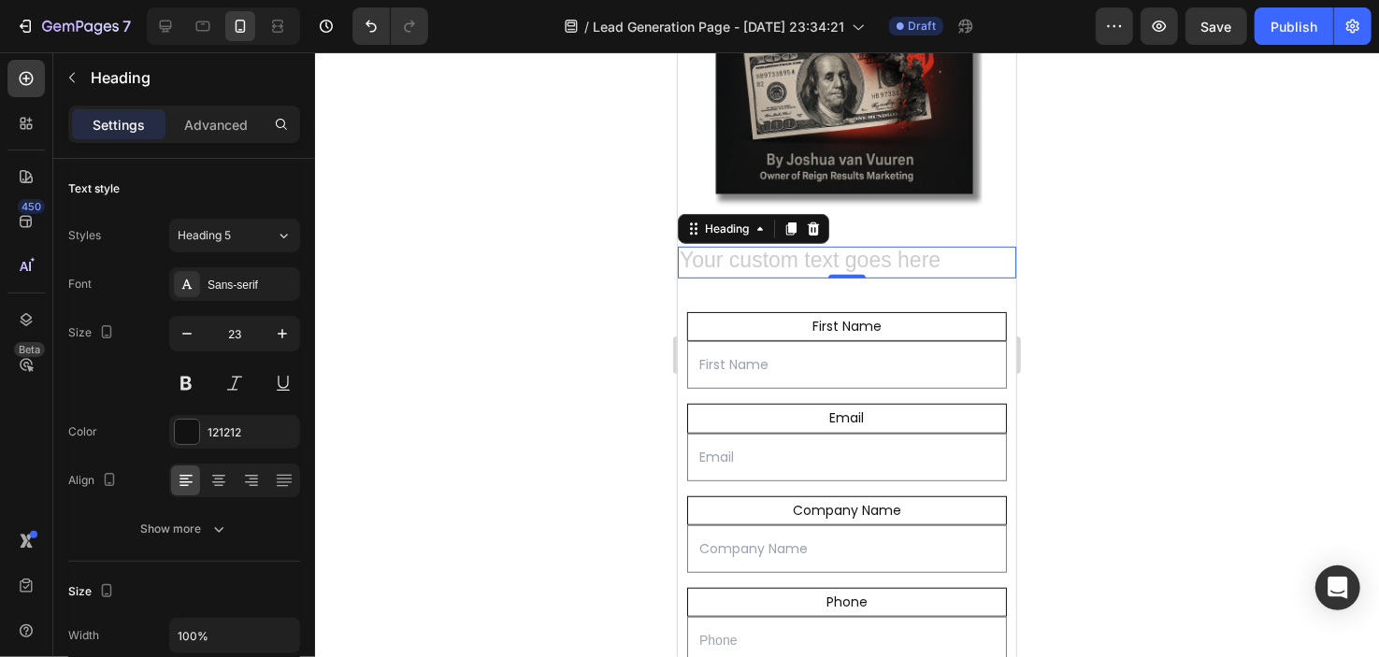
click at [823, 246] on h2 "Rich Text Editor. Editing area: main" at bounding box center [846, 262] width 339 height 32
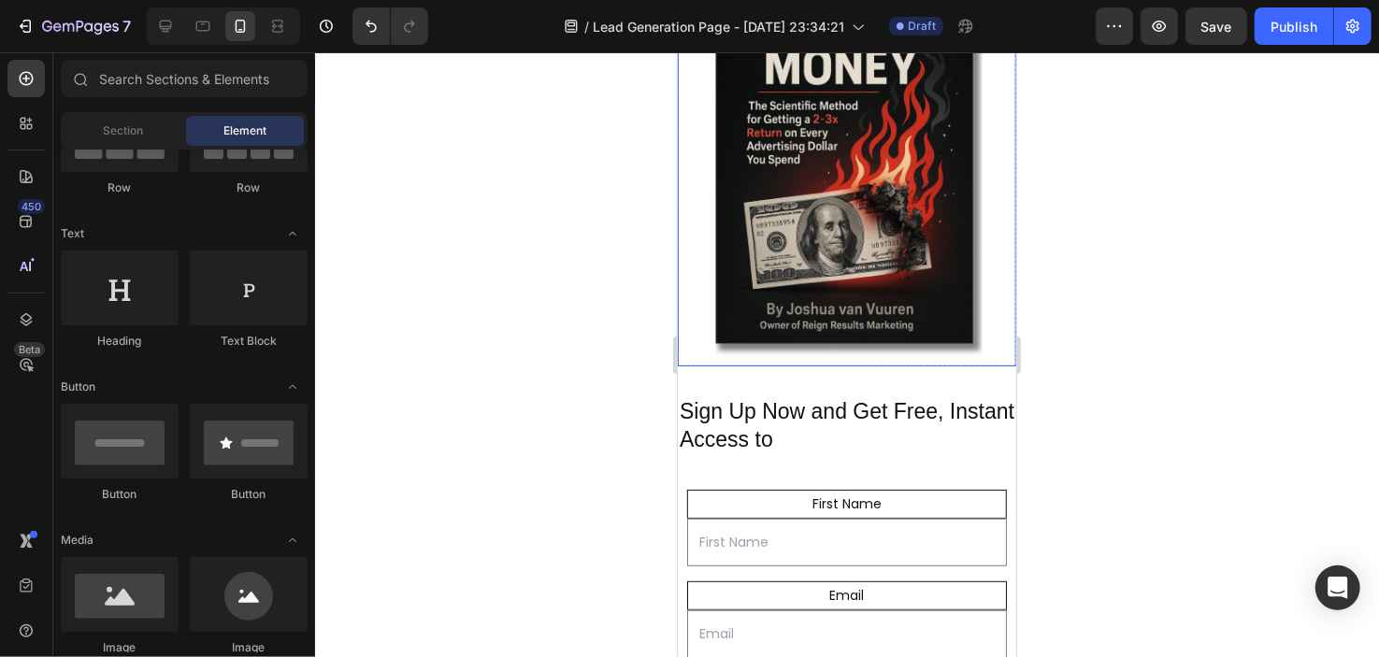
scroll to position [427, 0]
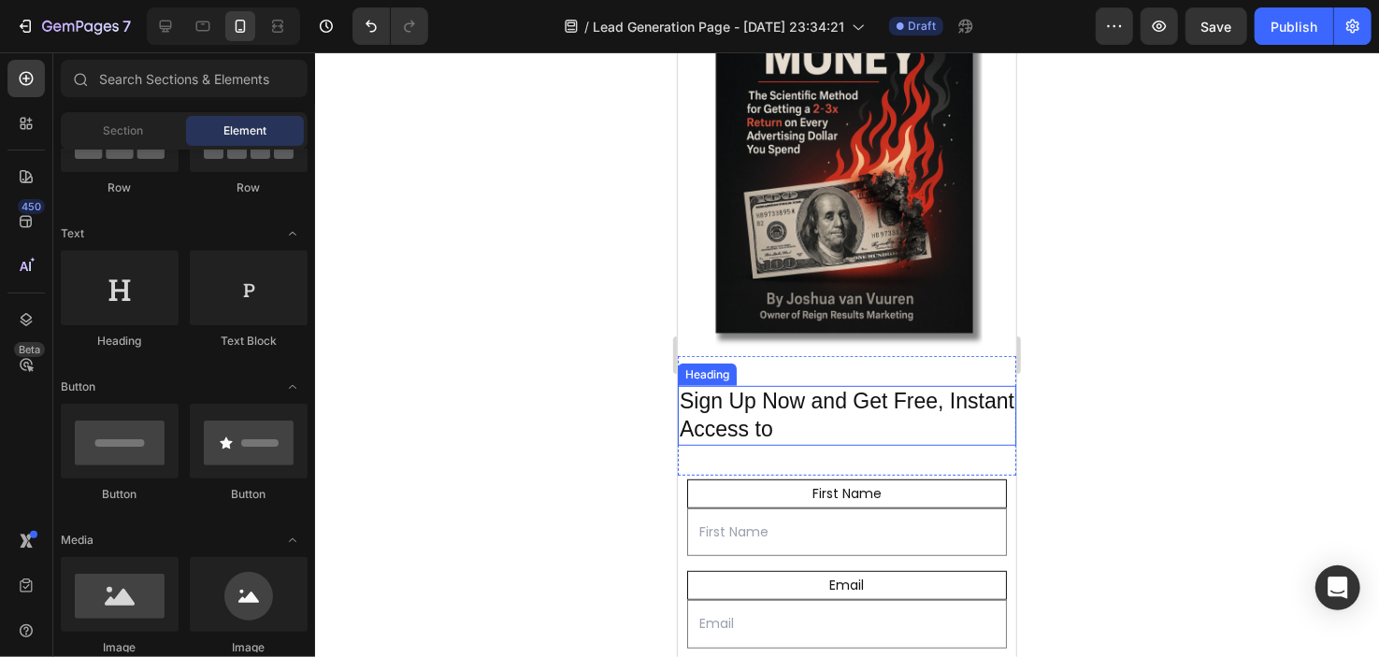
click at [868, 414] on p "Sign Up Now and Get Free, Instant Access to" at bounding box center [846, 415] width 335 height 56
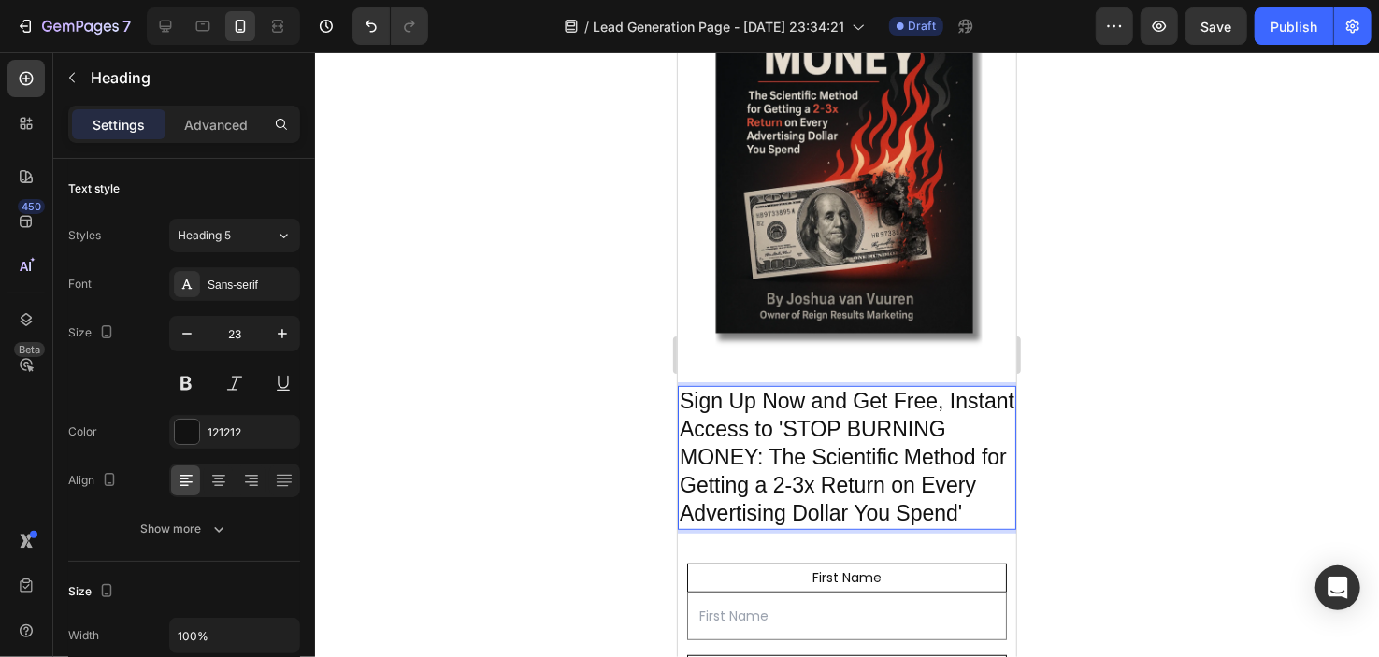
click at [782, 428] on p "Sign Up Now and Get Free, Instant Access to 'STOP BURNING MONEY: The Scientific…" at bounding box center [846, 457] width 335 height 140
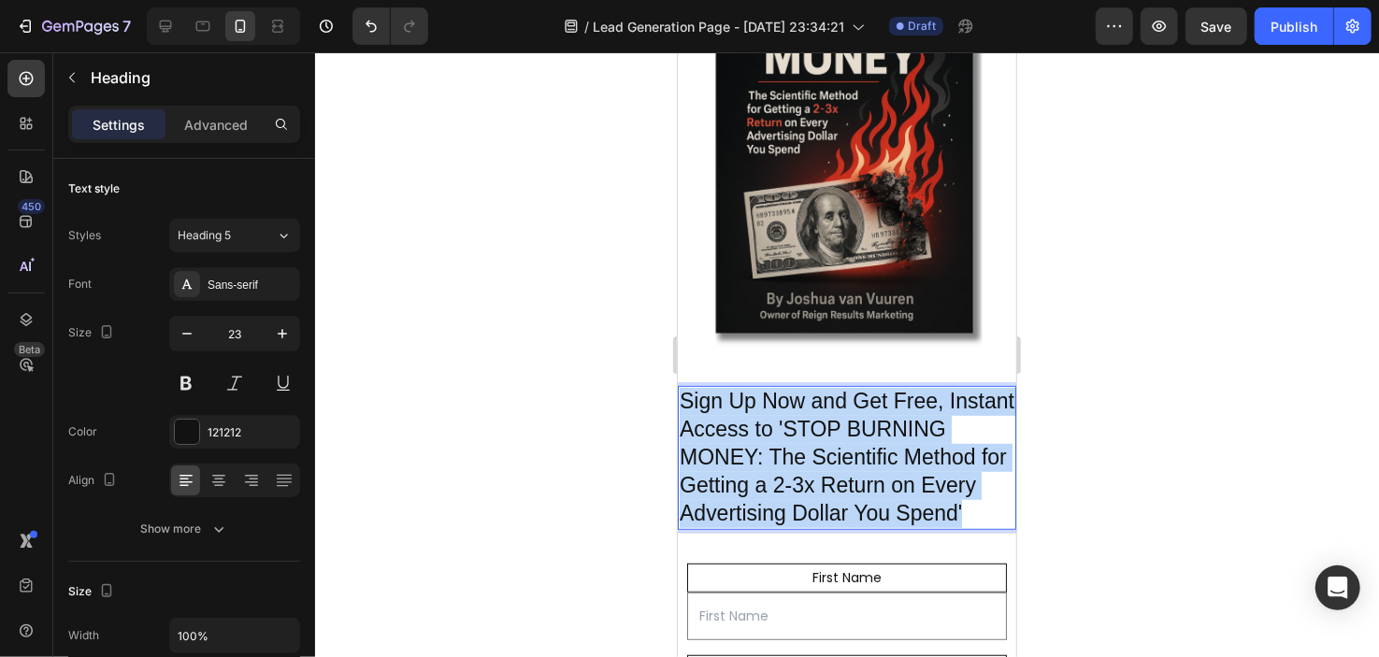
click at [782, 428] on p "Sign Up Now and Get Free, Instant Access to 'STOP BURNING MONEY: The Scientific…" at bounding box center [846, 457] width 335 height 140
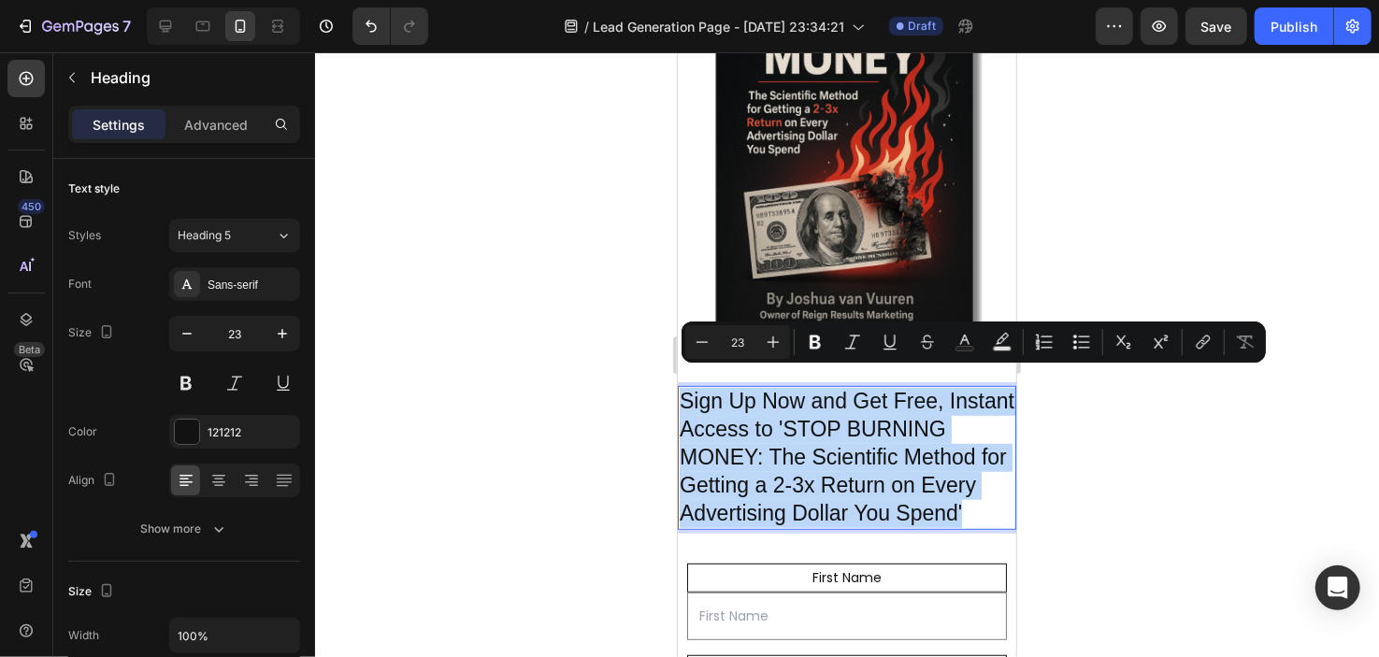
click at [782, 434] on p "Sign Up Now and Get Free, Instant Access to 'STOP BURNING MONEY: The Scientific…" at bounding box center [846, 457] width 335 height 140
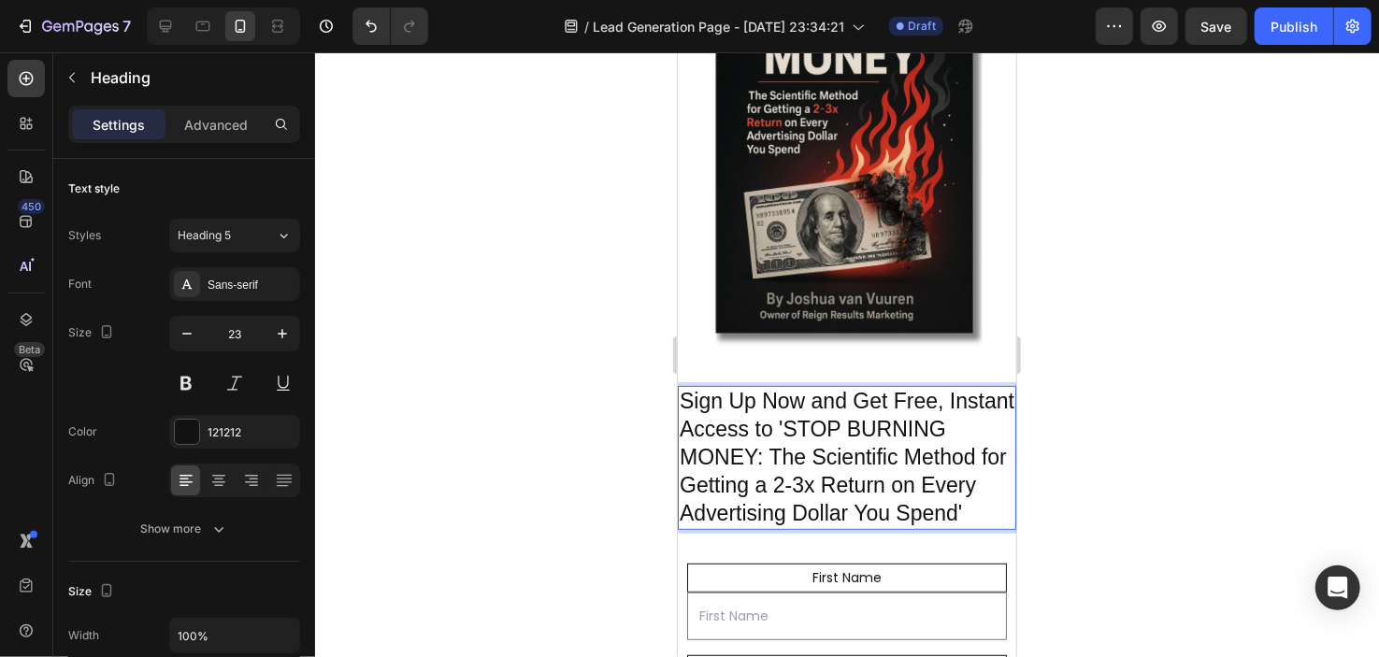
click at [704, 387] on p "Sign Up Now and Get Free, Instant Access to 'STOP BURNING MONEY: The Scientific…" at bounding box center [846, 457] width 335 height 140
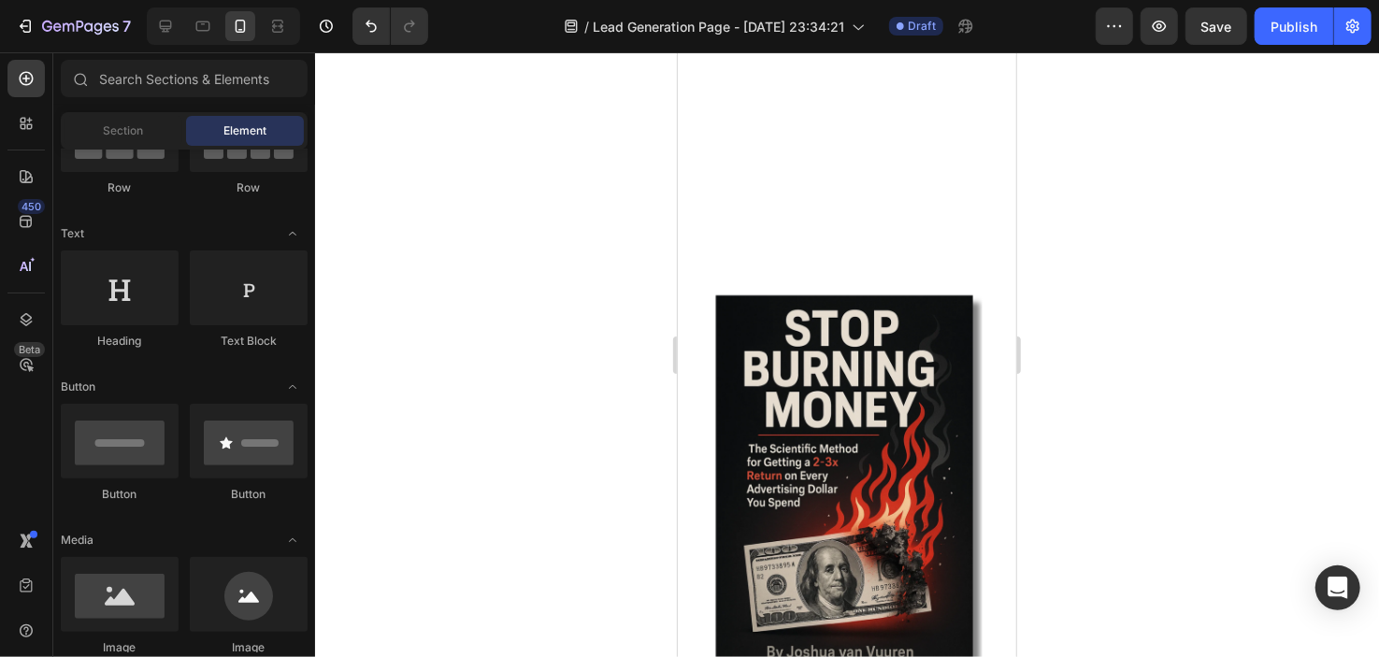
scroll to position [501, 0]
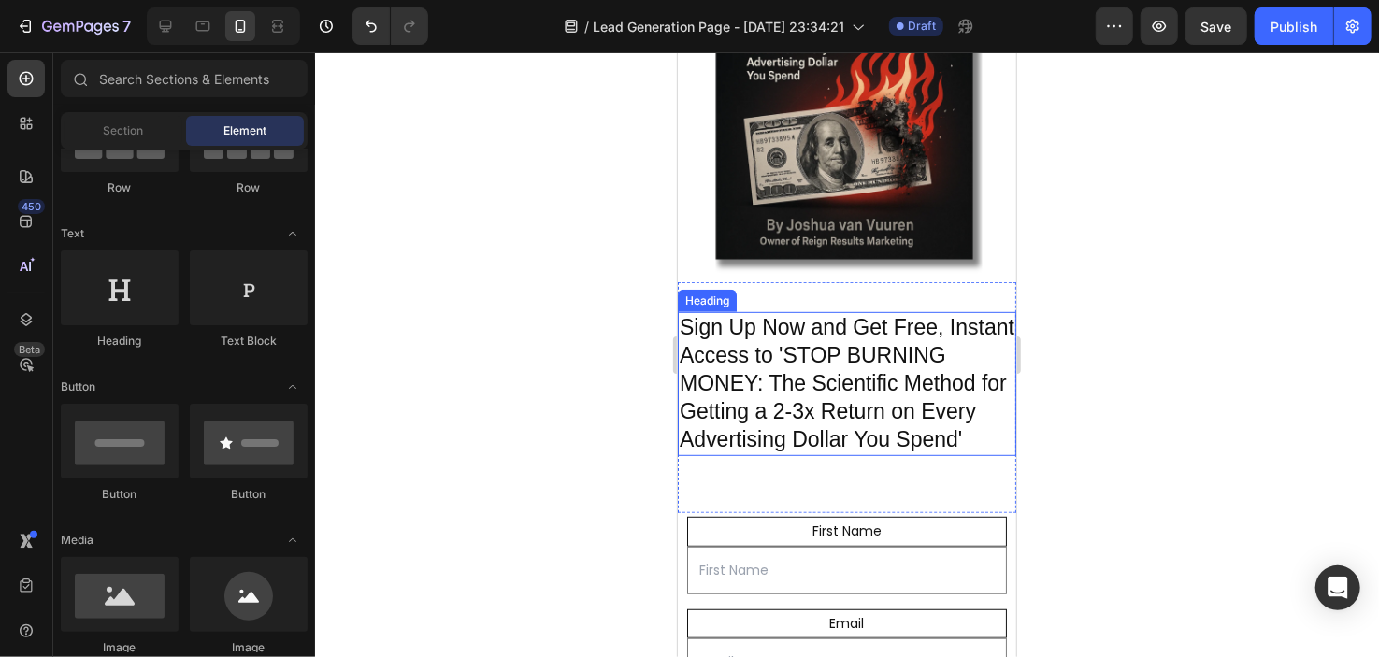
click at [896, 311] on h2 "Sign Up Now and Get Free, Instant Access to 'STOP BURNING MONEY: The Scientific…" at bounding box center [846, 383] width 339 height 144
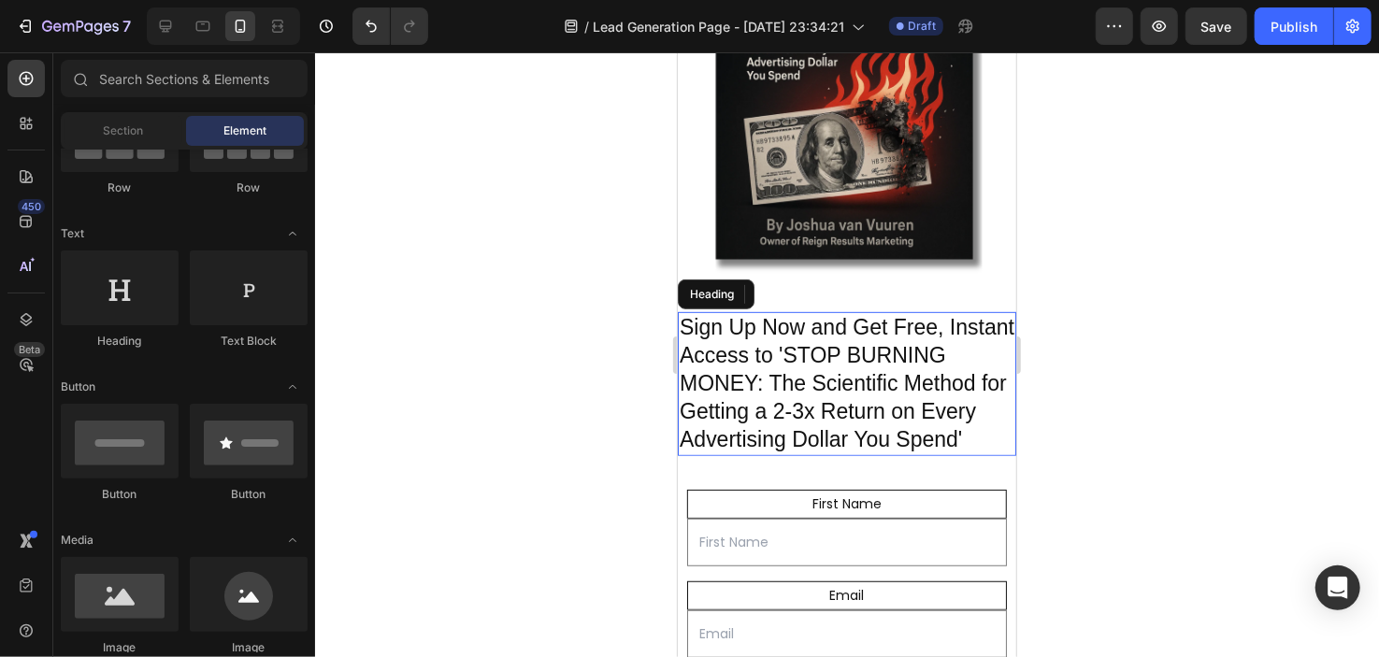
click at [905, 313] on p "Sign Up Now and Get Free, Instant Access to 'STOP BURNING MONEY: The Scientific…" at bounding box center [846, 383] width 335 height 140
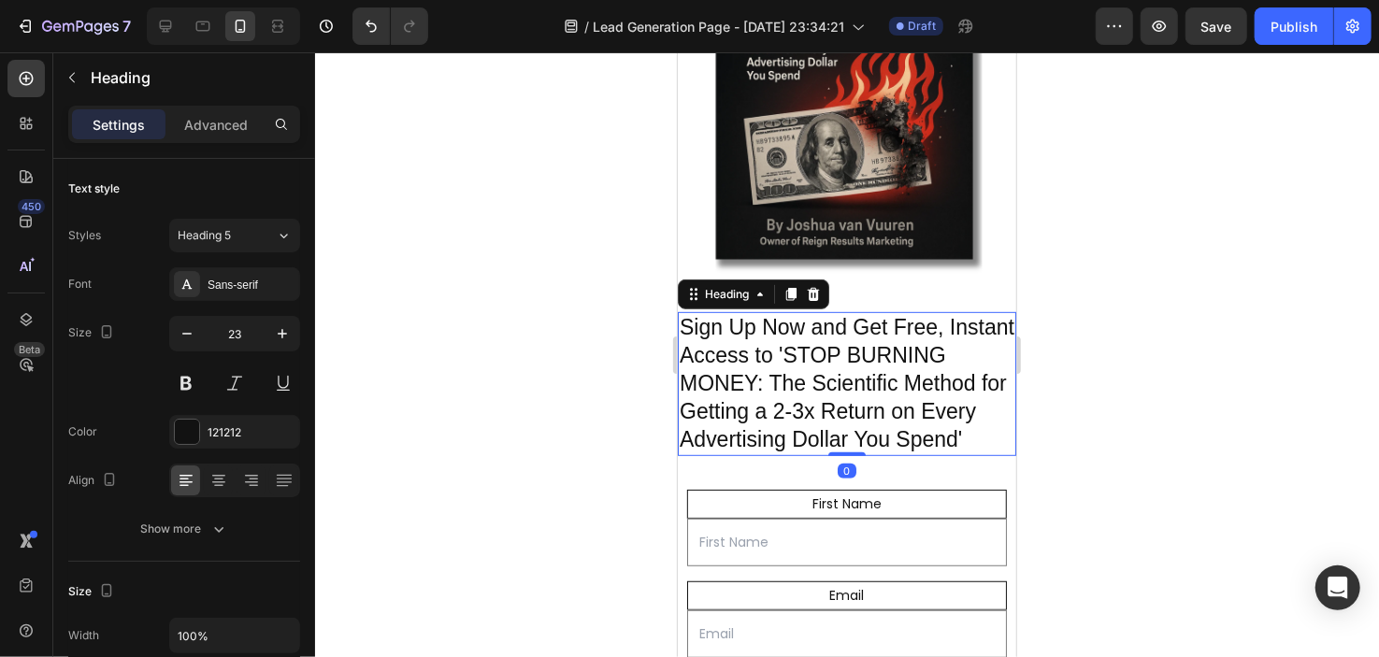
click at [905, 313] on p "Sign Up Now and Get Free, Instant Access to 'STOP BURNING MONEY: The Scientific…" at bounding box center [846, 383] width 335 height 140
click at [910, 313] on p "Sign Up Now and Get Free, Instant Access to 'STOP BURNING MONEY: The Scientific…" at bounding box center [846, 383] width 335 height 140
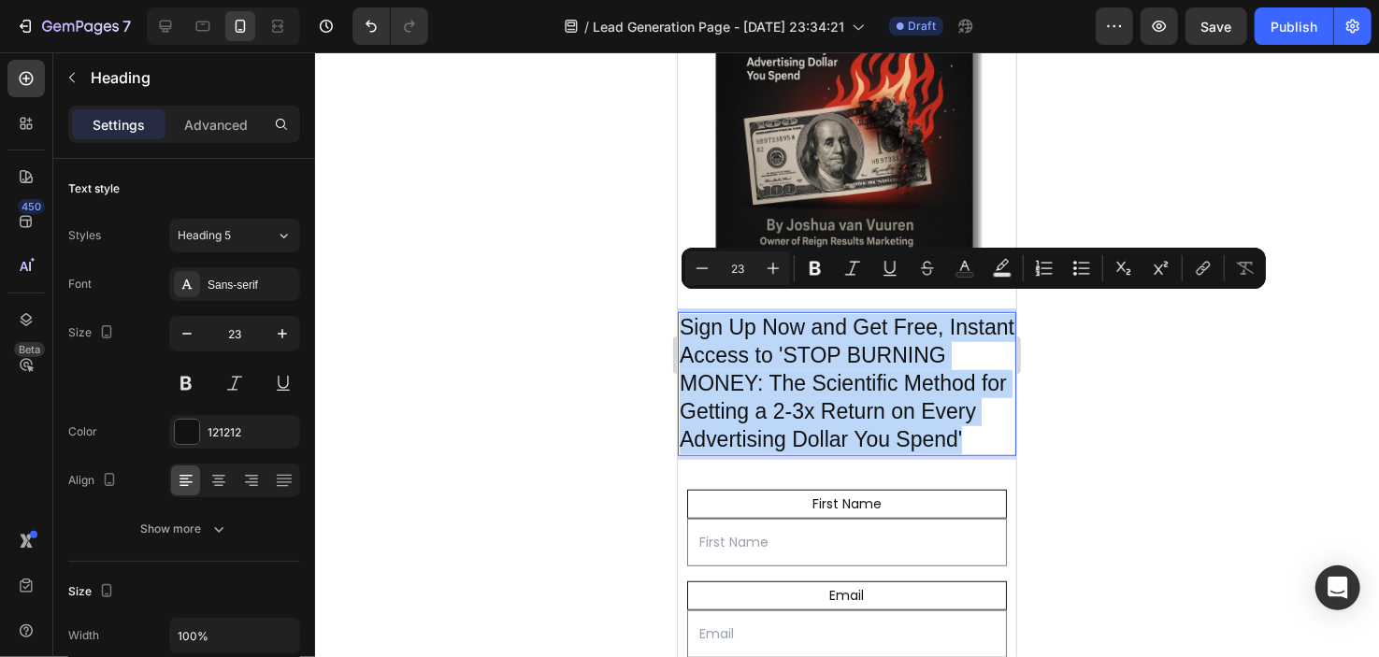
click at [910, 313] on p "Sign Up Now and Get Free, Instant Access to 'STOP BURNING MONEY: The Scientific…" at bounding box center [846, 383] width 335 height 140
click at [942, 313] on p "Sign Up Now and Get Free, Instant Access to 'STOP BURNING MONEY: The Scientific…" at bounding box center [846, 383] width 335 height 140
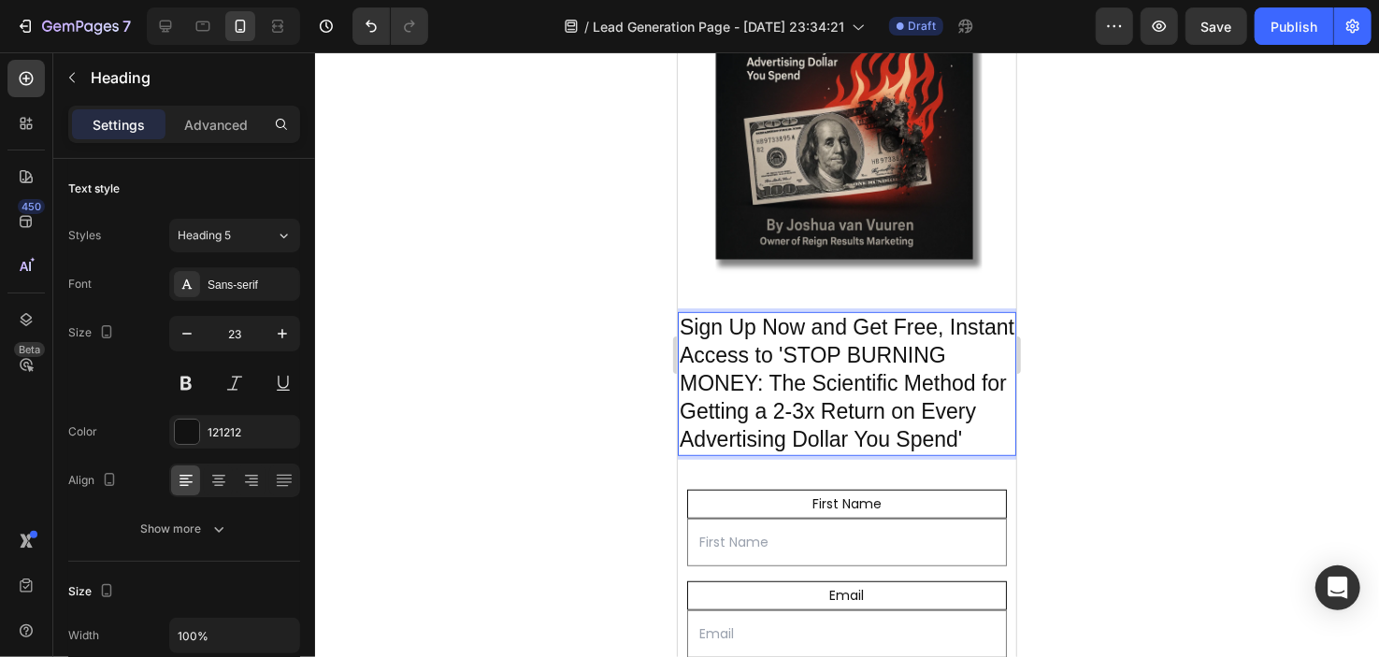
click at [919, 313] on p "Sign Up Now and Get Free, Instant Access to 'STOP BURNING MONEY: The Scientific…" at bounding box center [846, 383] width 335 height 140
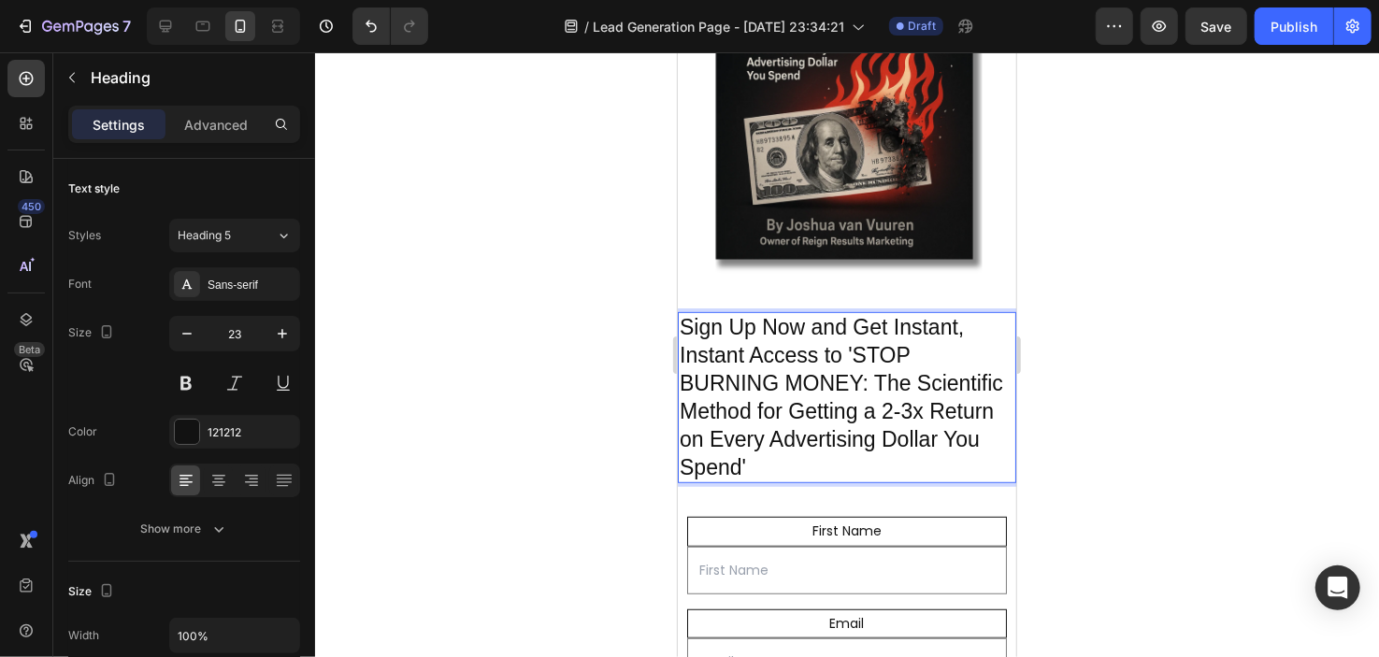
click at [716, 334] on p "Sign Up Now and Get Instant, Instant Access to 'STOP BURNING MONEY: The Scienti…" at bounding box center [846, 396] width 335 height 167
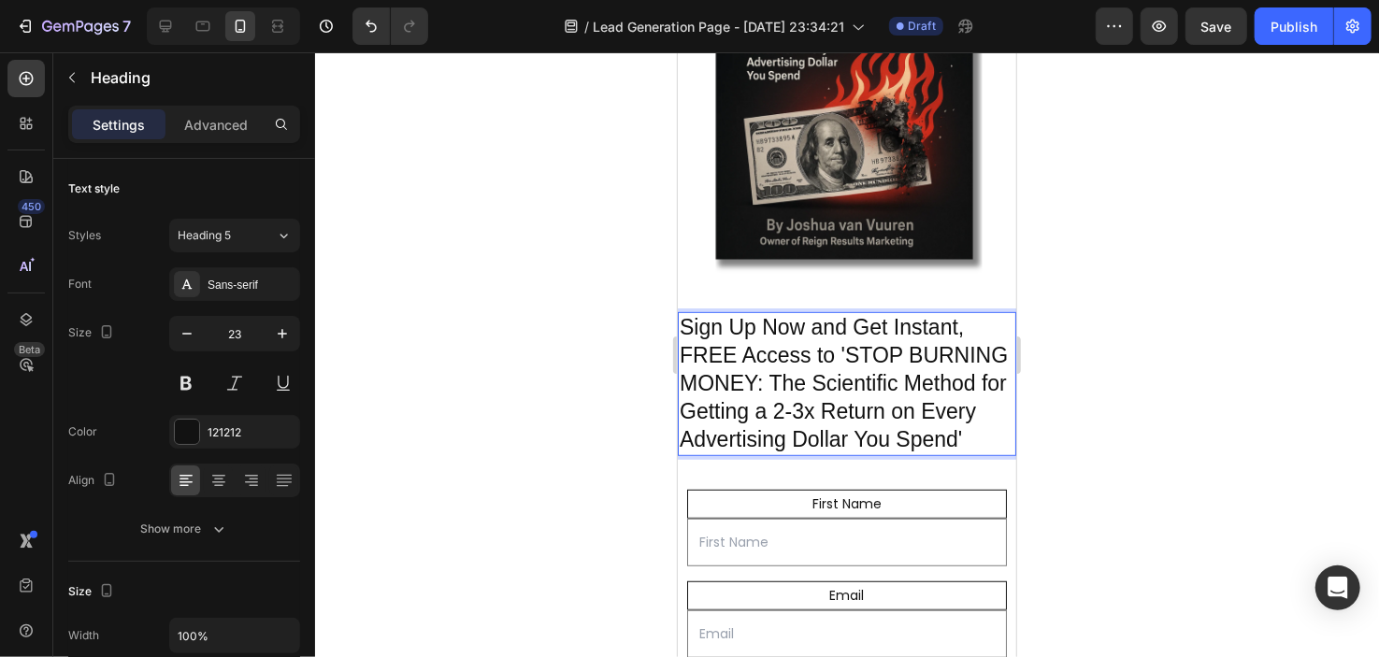
click at [704, 328] on p "Sign Up Now and Get Instant, FREE Access to 'STOP BURNING MONEY: The Scientific…" at bounding box center [846, 383] width 335 height 140
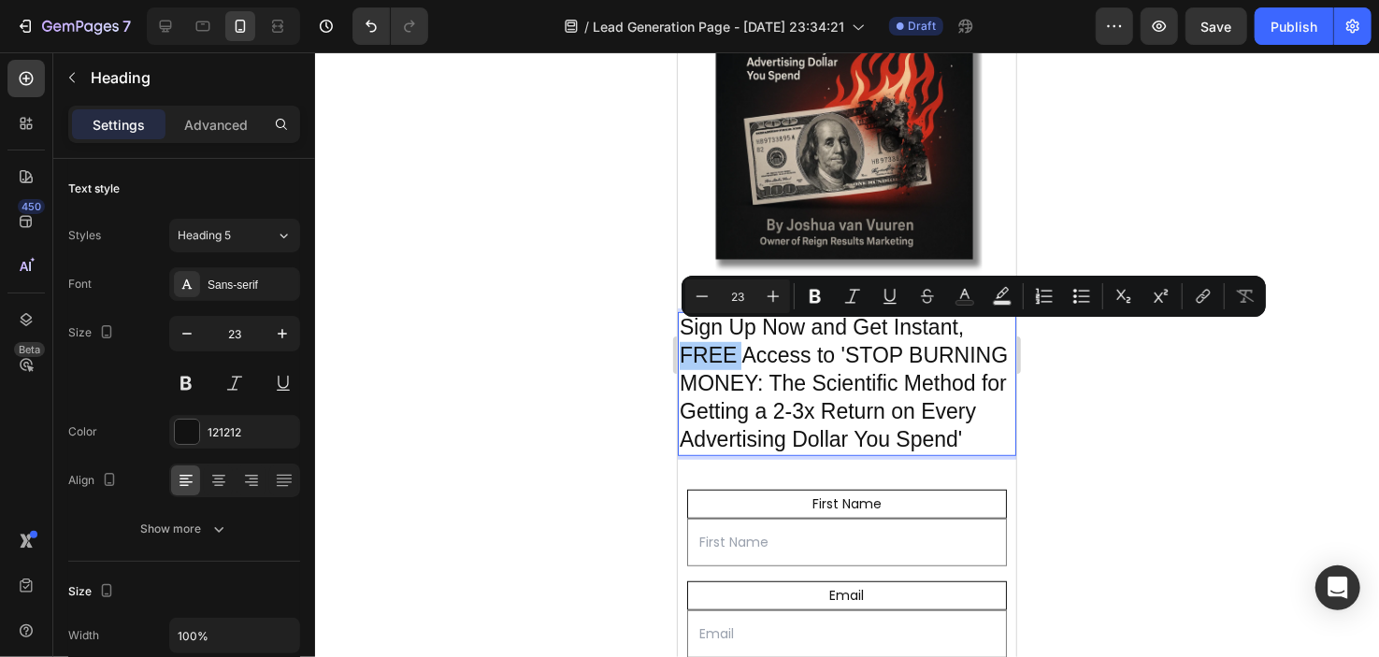
click at [541, 309] on div at bounding box center [847, 354] width 1064 height 605
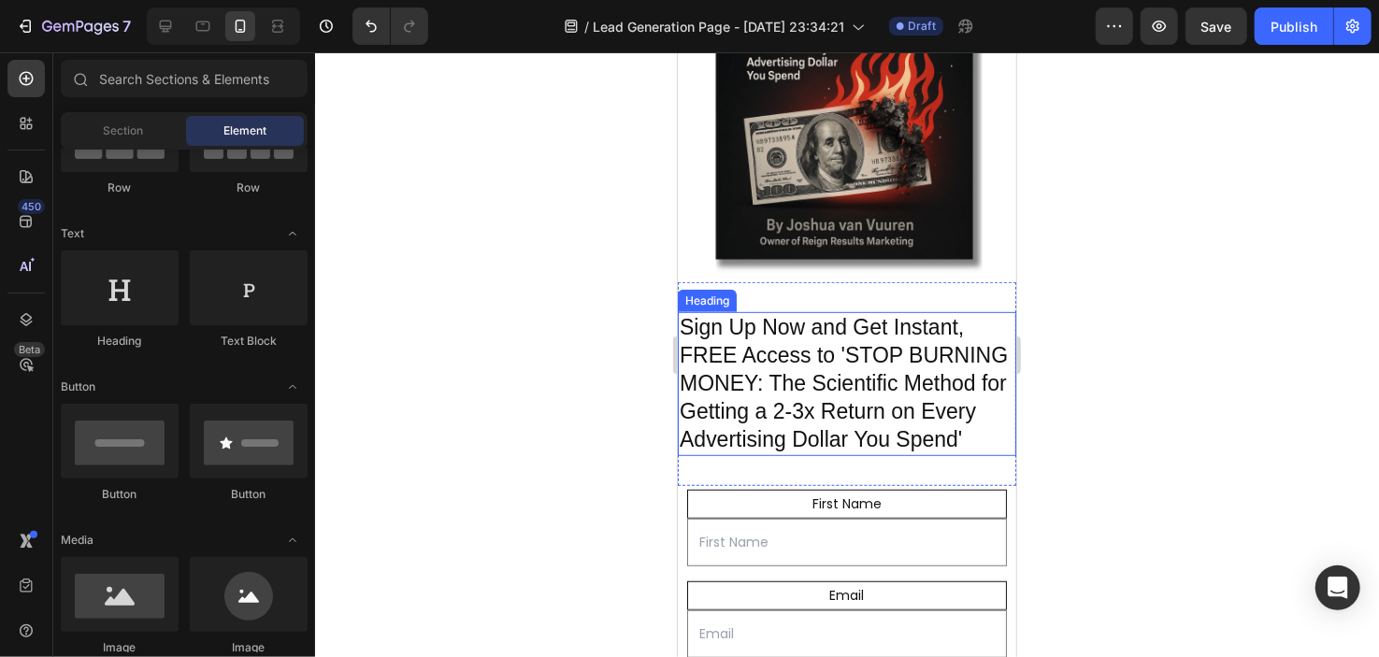
click at [741, 366] on p "Sign Up Now and Get Instant, FREE Access to 'STOP BURNING MONEY: The Scientific…" at bounding box center [846, 383] width 335 height 140
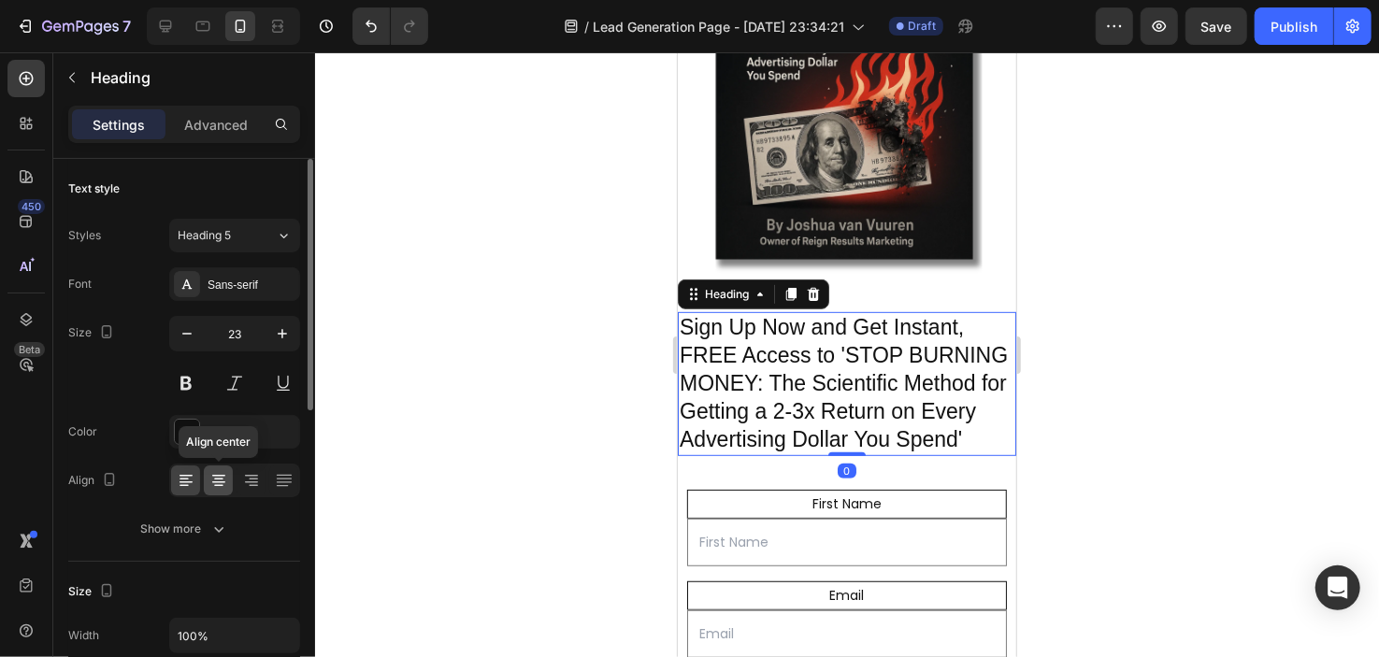
click at [216, 479] on icon at bounding box center [218, 480] width 9 height 2
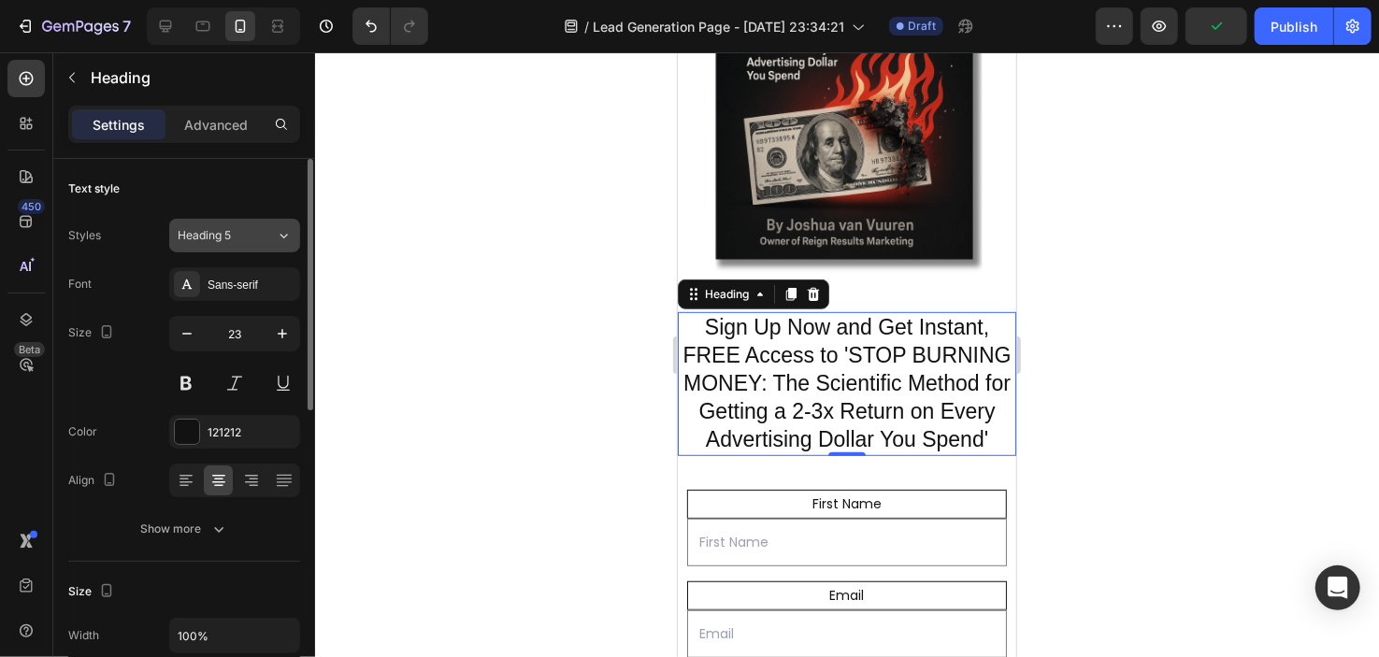
click at [251, 243] on div "Heading 5" at bounding box center [216, 235] width 76 height 17
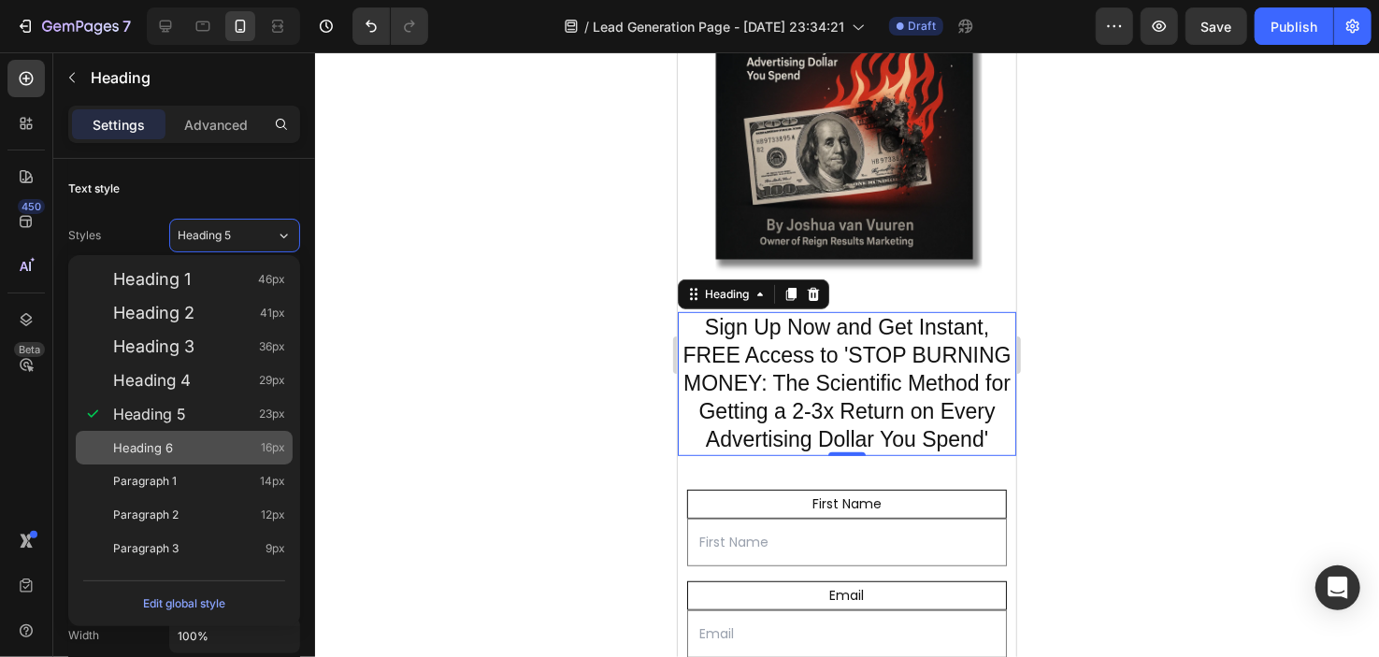
click at [195, 449] on div "Heading 6 16px" at bounding box center [199, 448] width 172 height 19
type input "16"
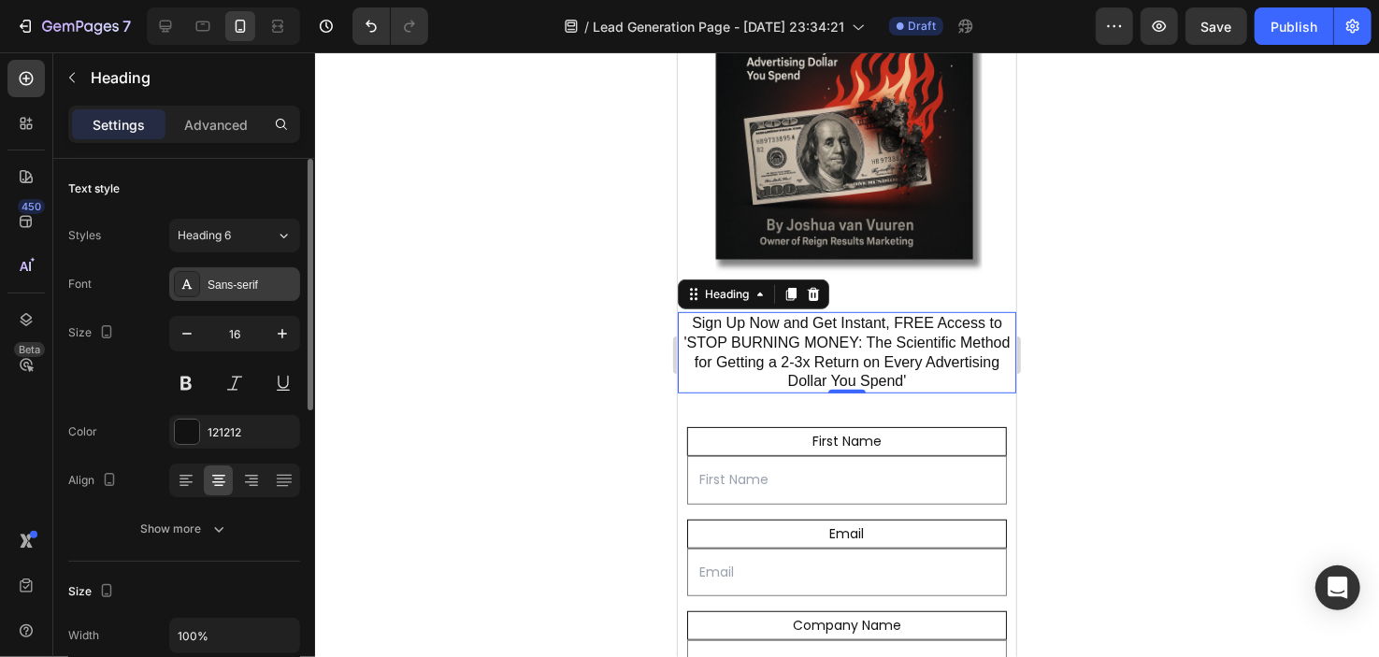
click at [272, 296] on div "Sans-serif" at bounding box center [234, 284] width 131 height 34
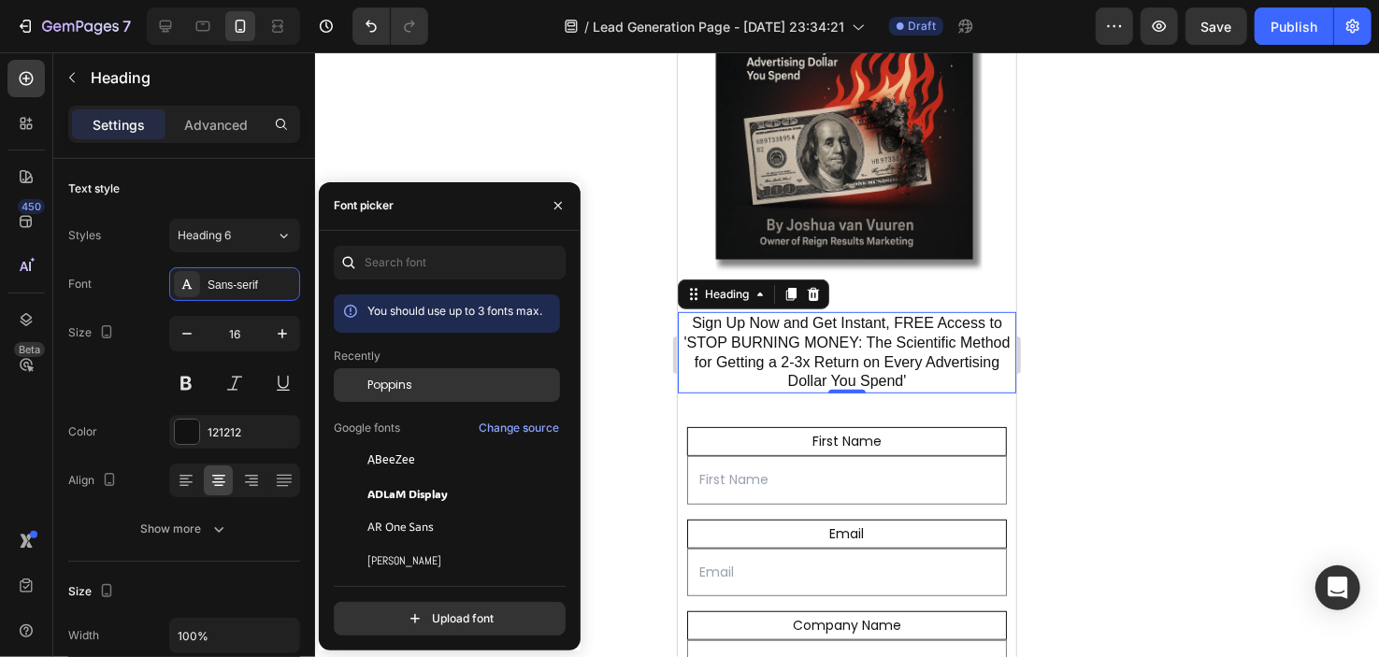
click at [414, 386] on div "Poppins" at bounding box center [462, 385] width 189 height 17
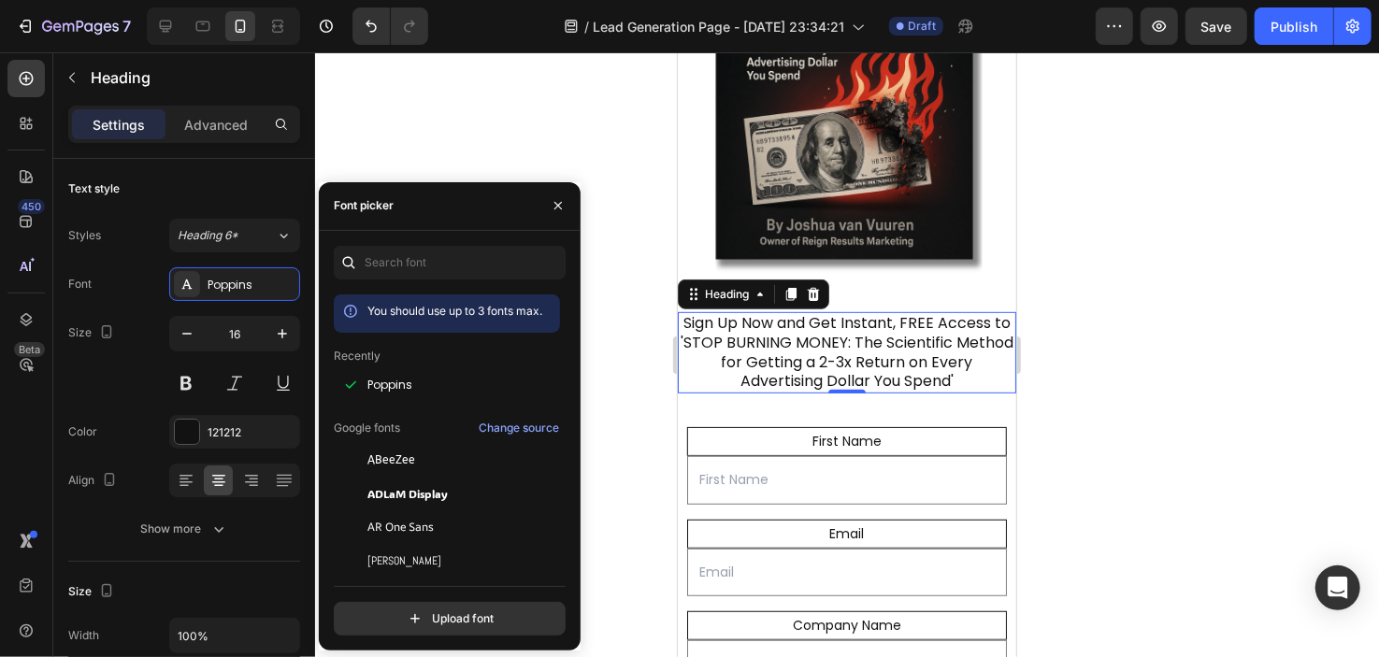
click at [533, 126] on div at bounding box center [847, 354] width 1064 height 605
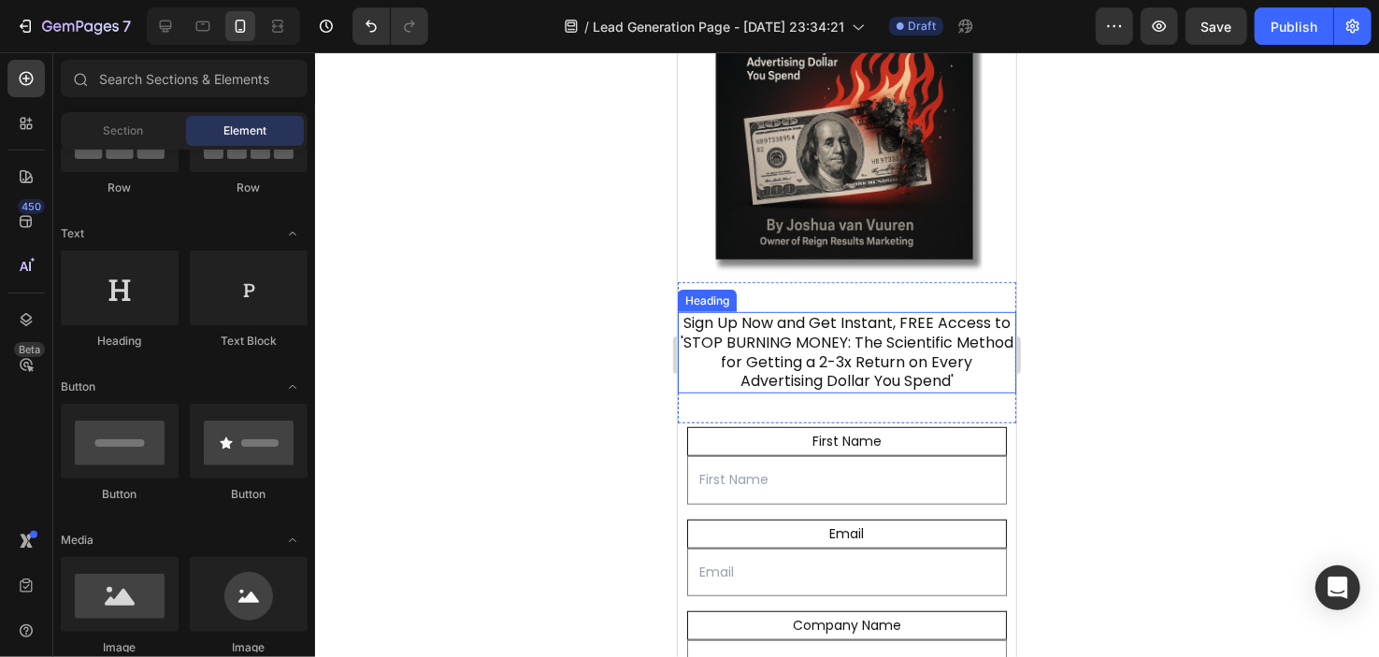
click at [744, 313] on p "Sign Up Now and Get Instant, FREE Access to 'STOP BURNING MONEY: The Scientific…" at bounding box center [846, 352] width 335 height 78
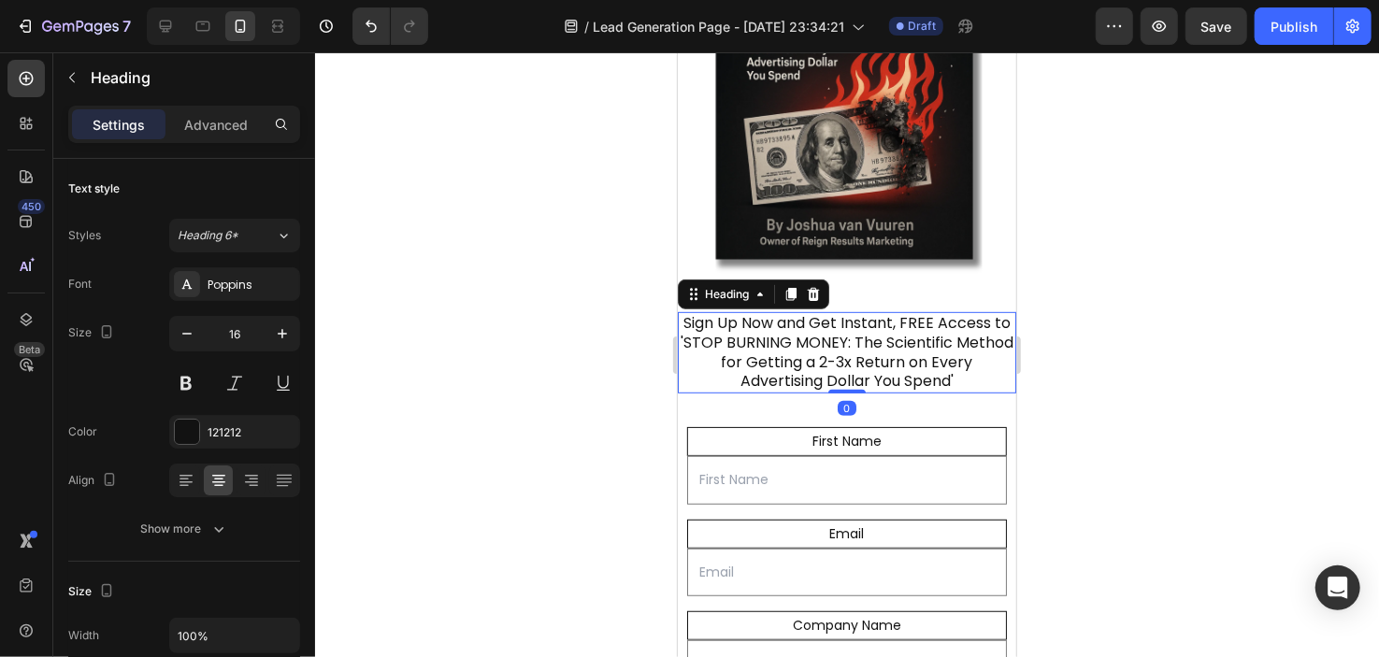
click at [813, 313] on p "Sign Up Now and Get Instant, FREE Access to 'STOP BURNING MONEY: The Scientific…" at bounding box center [846, 352] width 335 height 78
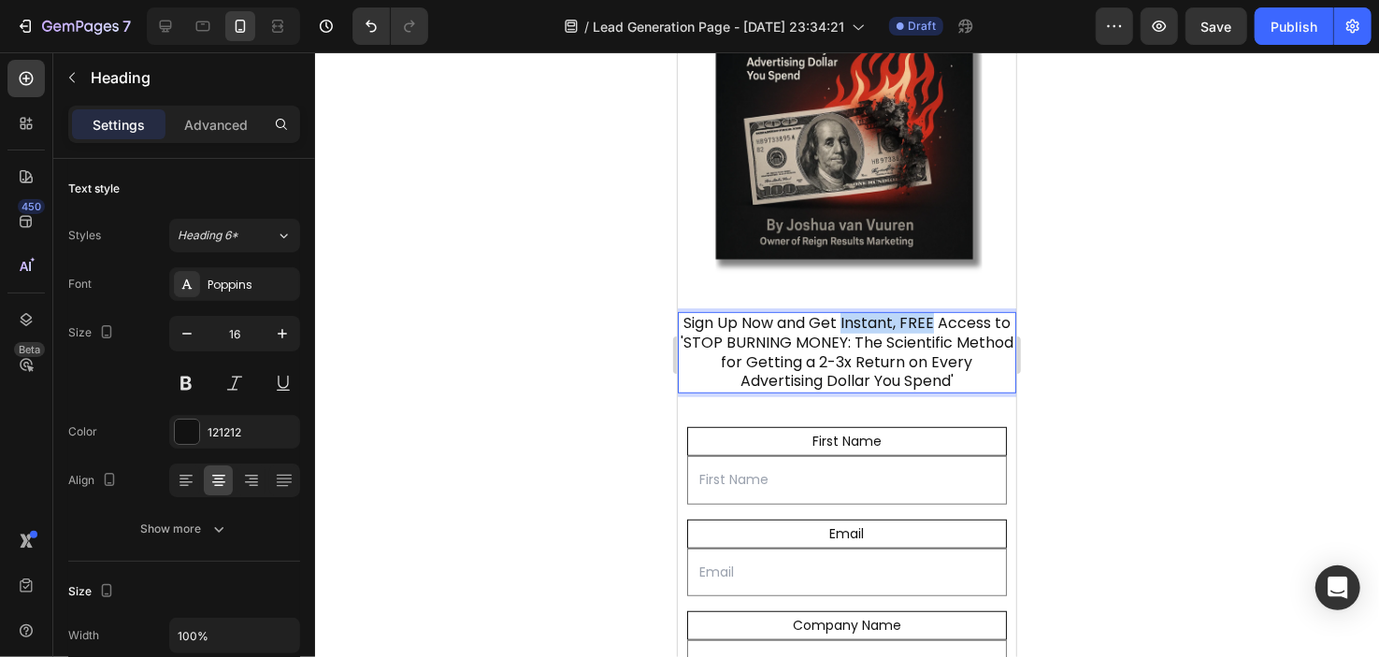
drag, startPoint x: 844, startPoint y: 303, endPoint x: 934, endPoint y: 301, distance: 89.8
click at [934, 313] on p "Sign Up Now and Get Instant, FREE Access to 'STOP BURNING MONEY: The Scientific…" at bounding box center [846, 352] width 335 height 78
click at [880, 317] on p "Sign Up Now and Get Instant, FREE Access to 'STOP BURNING MONEY: The Scientific…" at bounding box center [846, 352] width 335 height 78
click at [922, 313] on p "Sign Up Now and Get Instant, FREE Access to 'STOP BURNING MONEY: The Scientific…" at bounding box center [846, 352] width 335 height 78
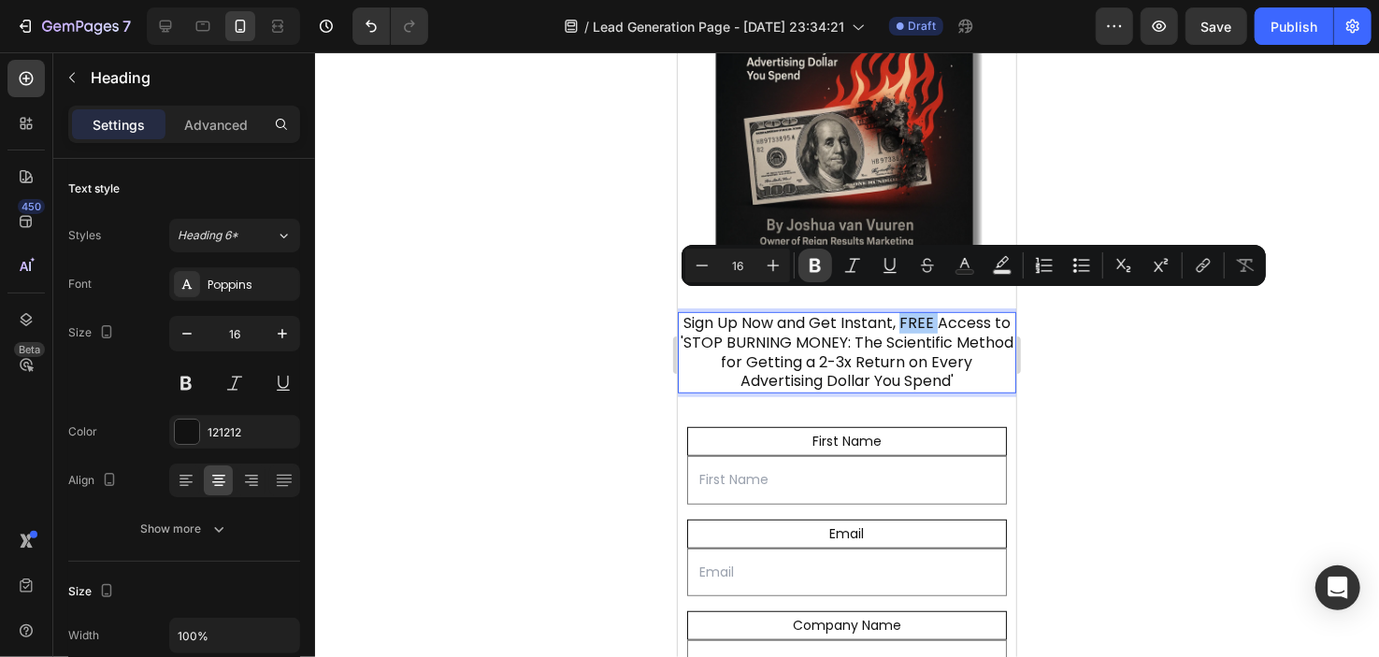
click at [813, 260] on icon "Editor contextual toolbar" at bounding box center [815, 266] width 11 height 14
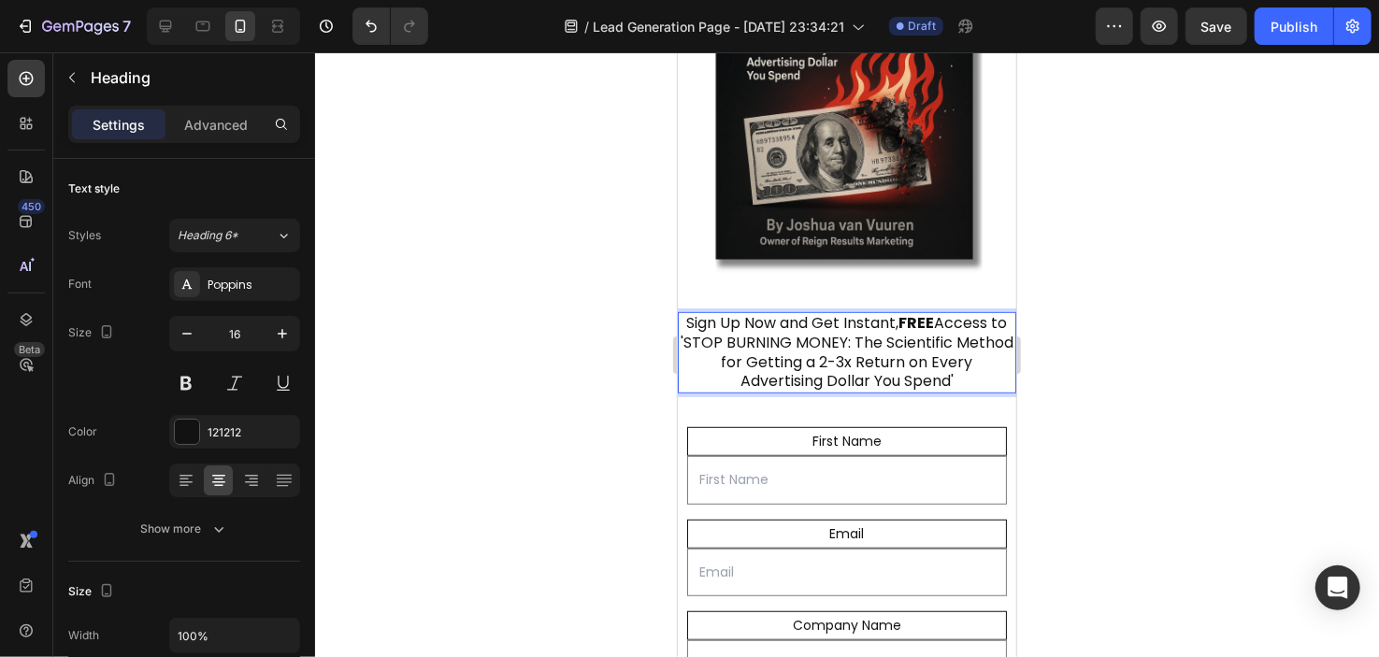
click at [826, 313] on p "Sign Up Now and Get Instant, FREE Access to 'STOP BURNING MONEY: The Scientific…" at bounding box center [846, 352] width 335 height 78
drag, startPoint x: 720, startPoint y: 324, endPoint x: 875, endPoint y: 324, distance: 155.2
click at [875, 324] on p "Sign Up Now and Get Instant, FREE Access to 'STOP BURNING MONEY: The Scientific…" at bounding box center [846, 352] width 335 height 78
click at [785, 317] on p "Sign Up Now and Get Instant, FREE Access to 'STOP BURNING MONEY: The Scientific…" at bounding box center [846, 352] width 335 height 78
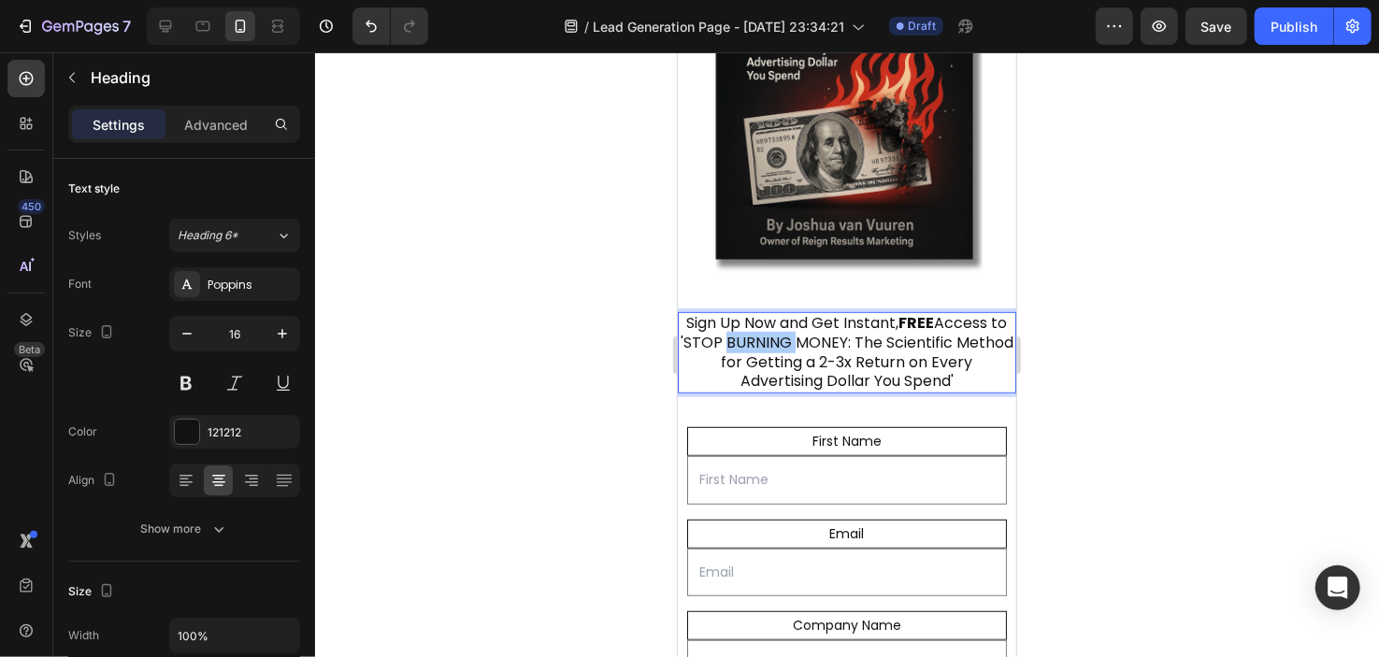
click at [634, 304] on div at bounding box center [847, 354] width 1064 height 605
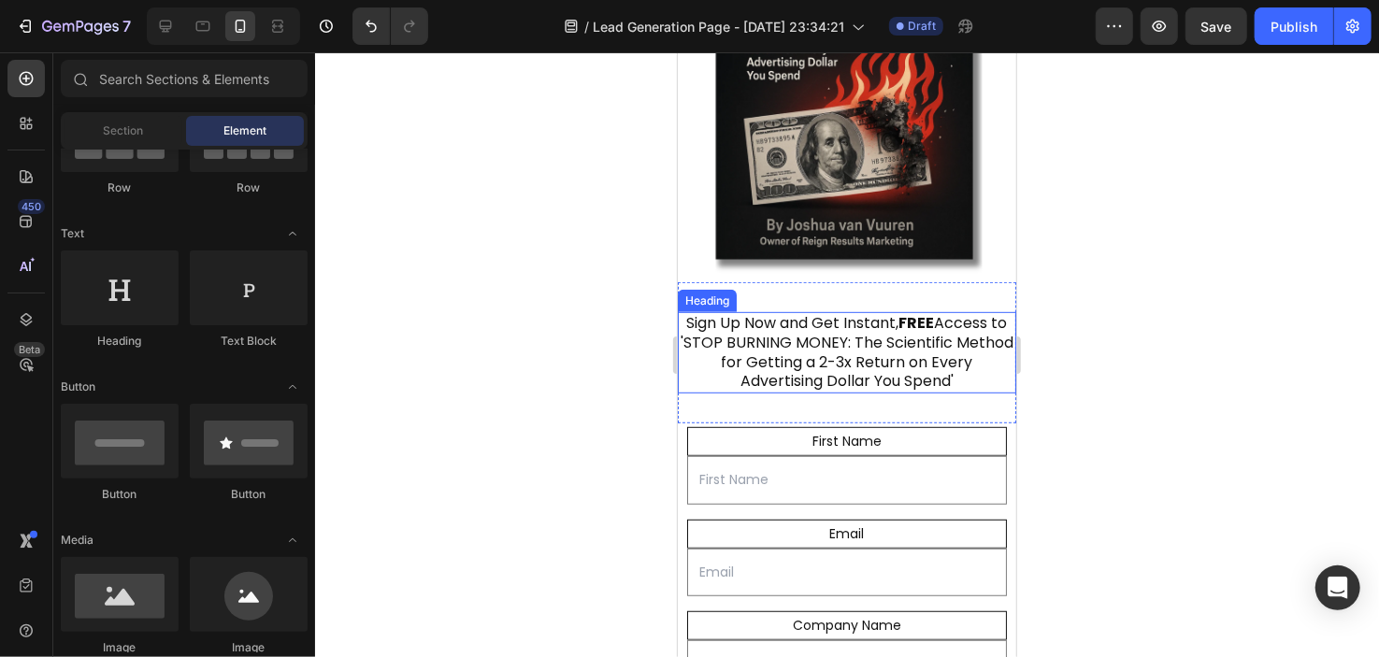
click at [791, 333] on p "Sign Up Now and Get Instant, FREE Access to 'STOP BURNING MONEY: The Scientific…" at bounding box center [846, 352] width 335 height 78
click at [817, 324] on p "Sign Up Now and Get Instant, FREE Access to 'STOP BURNING MONEY: The Scientific…" at bounding box center [846, 352] width 335 height 78
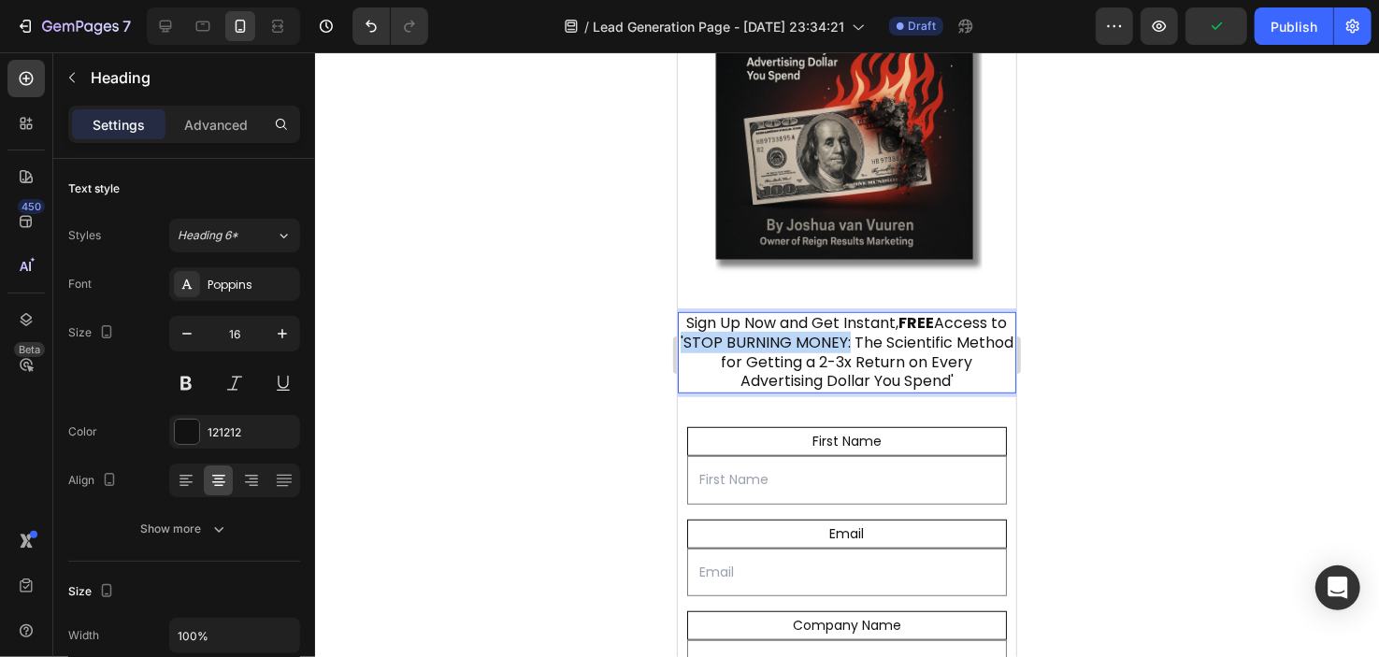
drag, startPoint x: 882, startPoint y: 324, endPoint x: 714, endPoint y: 324, distance: 167.4
click at [714, 324] on p "Sign Up Now and Get Instant, FREE Access to 'STOP BURNING MONEY: The Scientific…" at bounding box center [846, 352] width 335 height 78
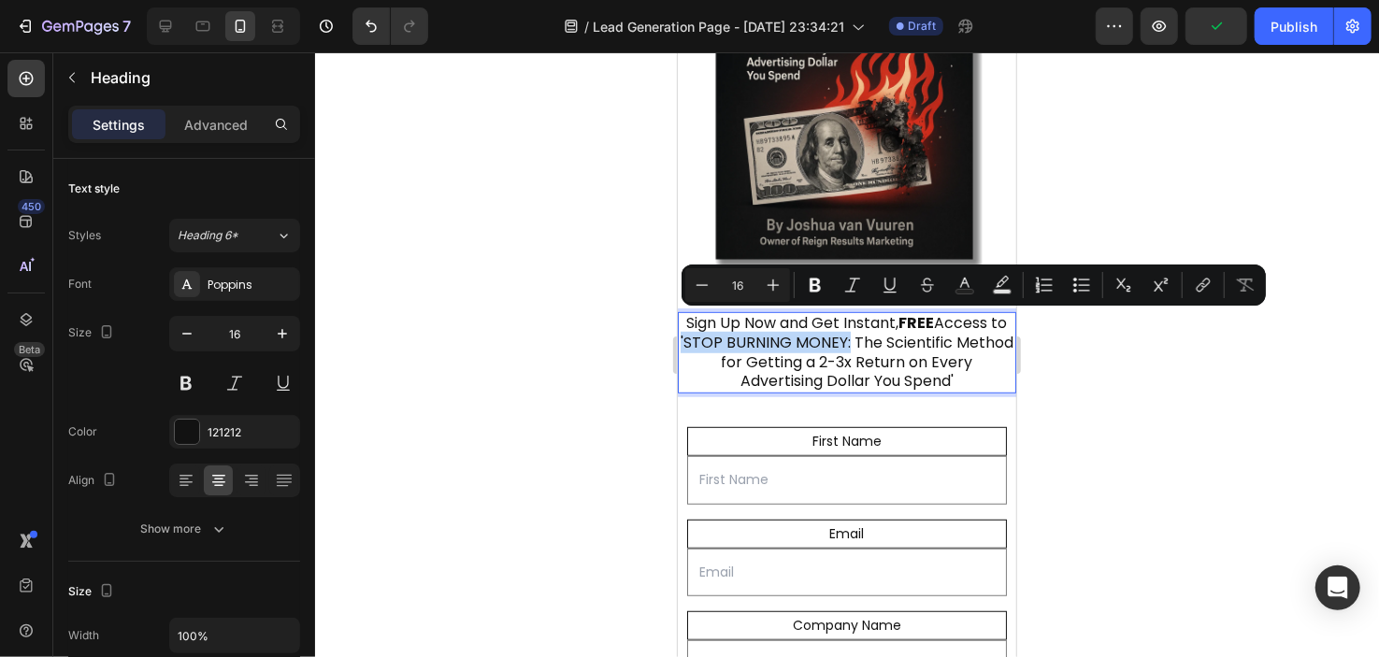
click at [715, 324] on p "Sign Up Now and Get Instant, FREE Access to 'STOP BURNING MONEY: The Scientific…" at bounding box center [846, 352] width 335 height 78
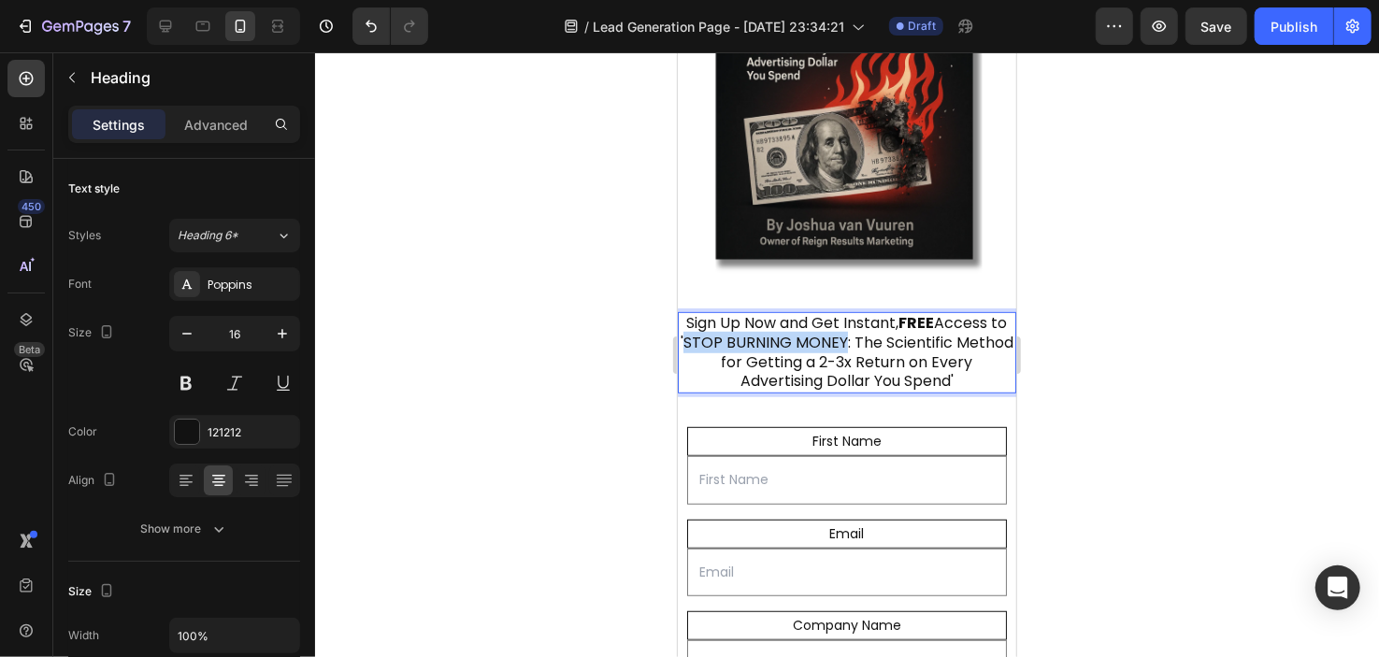
drag, startPoint x: 715, startPoint y: 324, endPoint x: 838, endPoint y: 321, distance: 122.5
click at [838, 321] on p "Sign Up Now and Get Instant, FREE Access to 'STOP BURNING MONEY: The Scientific…" at bounding box center [846, 352] width 335 height 78
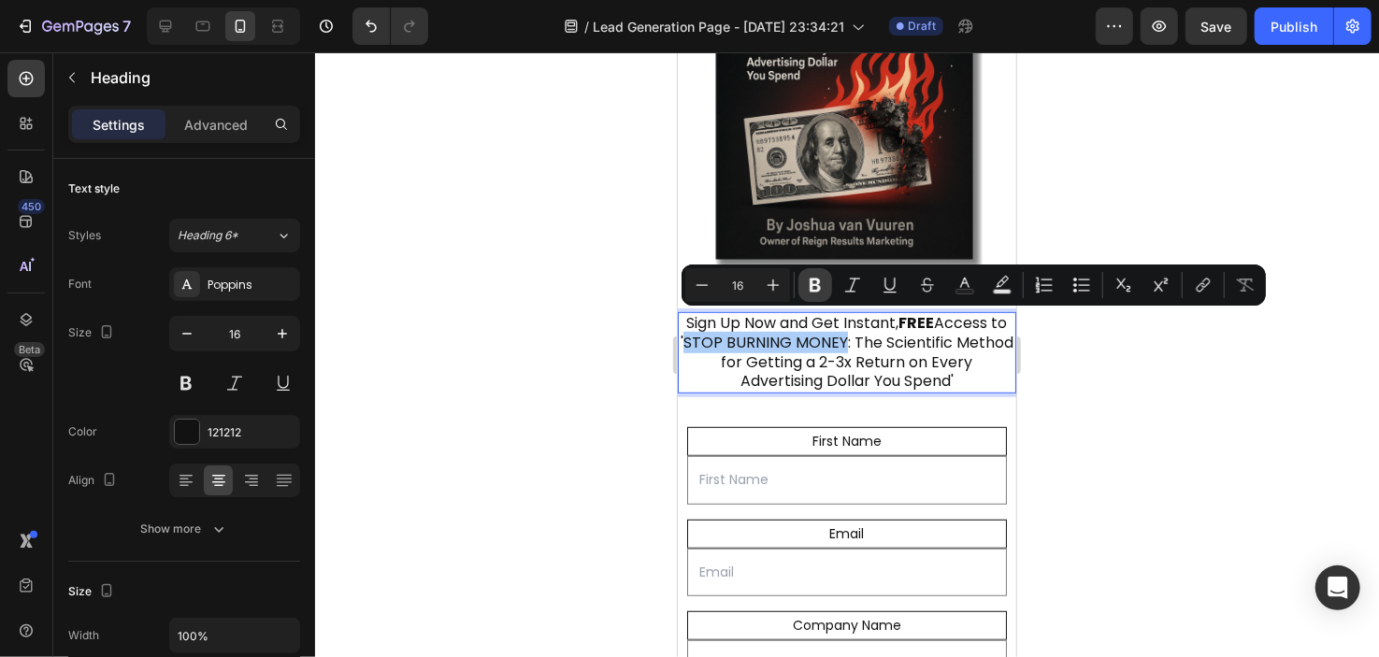
click at [804, 274] on button "Bold" at bounding box center [816, 285] width 34 height 34
click at [802, 345] on p "Sign Up Now and Get Instant, FREE Access to ' STOP BURNING MONEY : The Scientif…" at bounding box center [846, 352] width 335 height 78
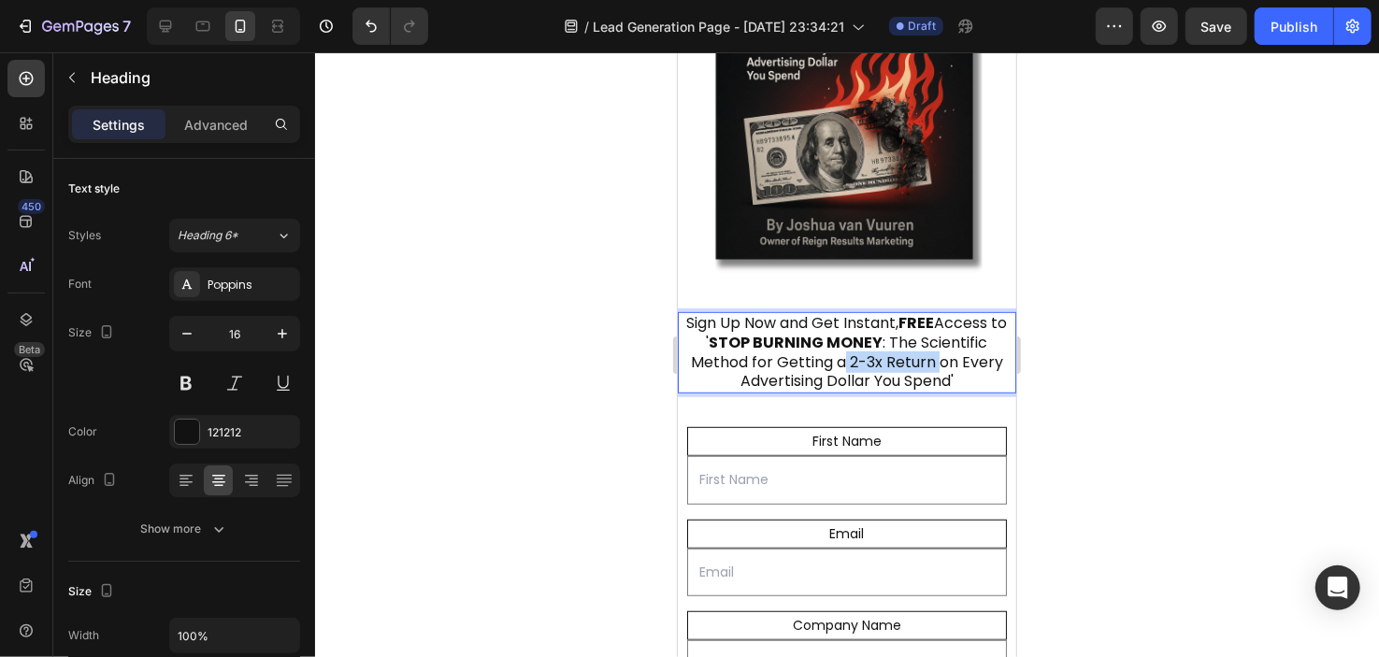
drag, startPoint x: 838, startPoint y: 346, endPoint x: 930, endPoint y: 336, distance: 93.1
click at [930, 336] on p "Sign Up Now and Get Instant, FREE Access to ' STOP BURNING MONEY : The Scientif…" at bounding box center [846, 352] width 335 height 78
click at [904, 341] on p "Sign Up Now and Get Instant, FREE Access to ' STOP BURNING MONEY : The Scientif…" at bounding box center [846, 352] width 335 height 78
click at [650, 323] on div at bounding box center [847, 354] width 1064 height 605
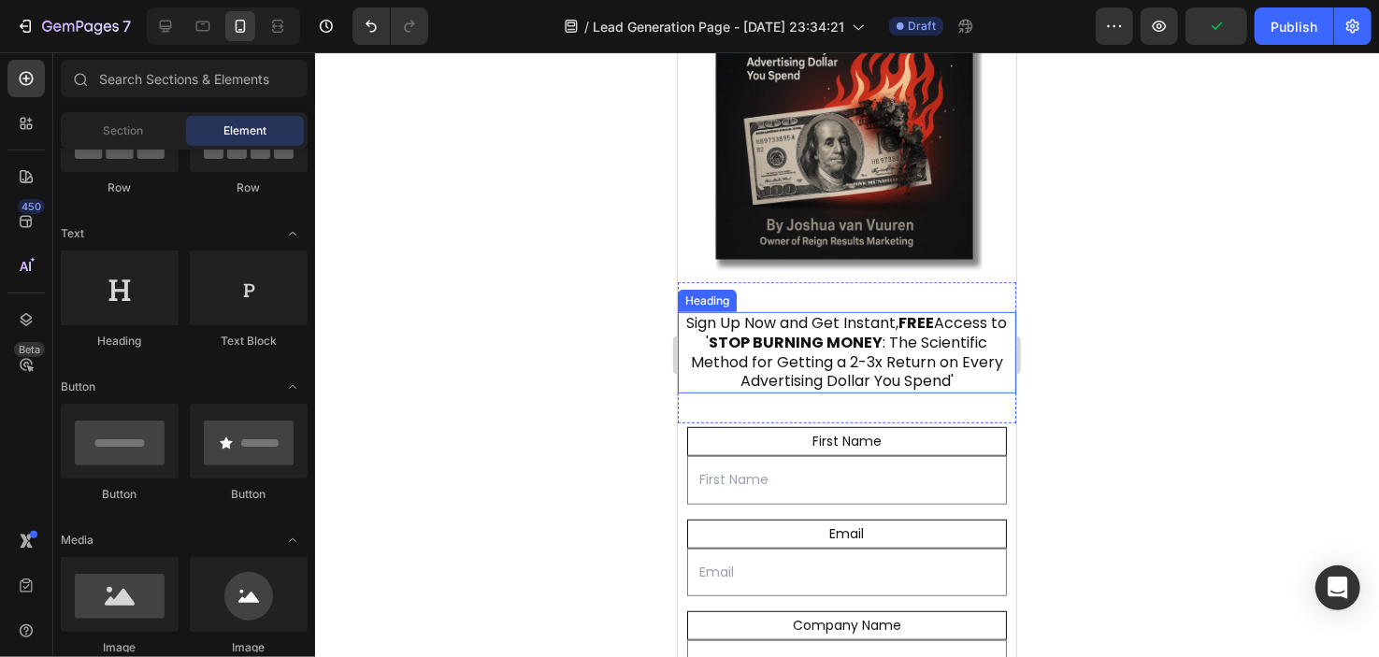
click at [840, 340] on p "Sign Up Now and Get Instant, FREE Access to ' STOP BURNING MONEY : The Scientif…" at bounding box center [846, 352] width 335 height 78
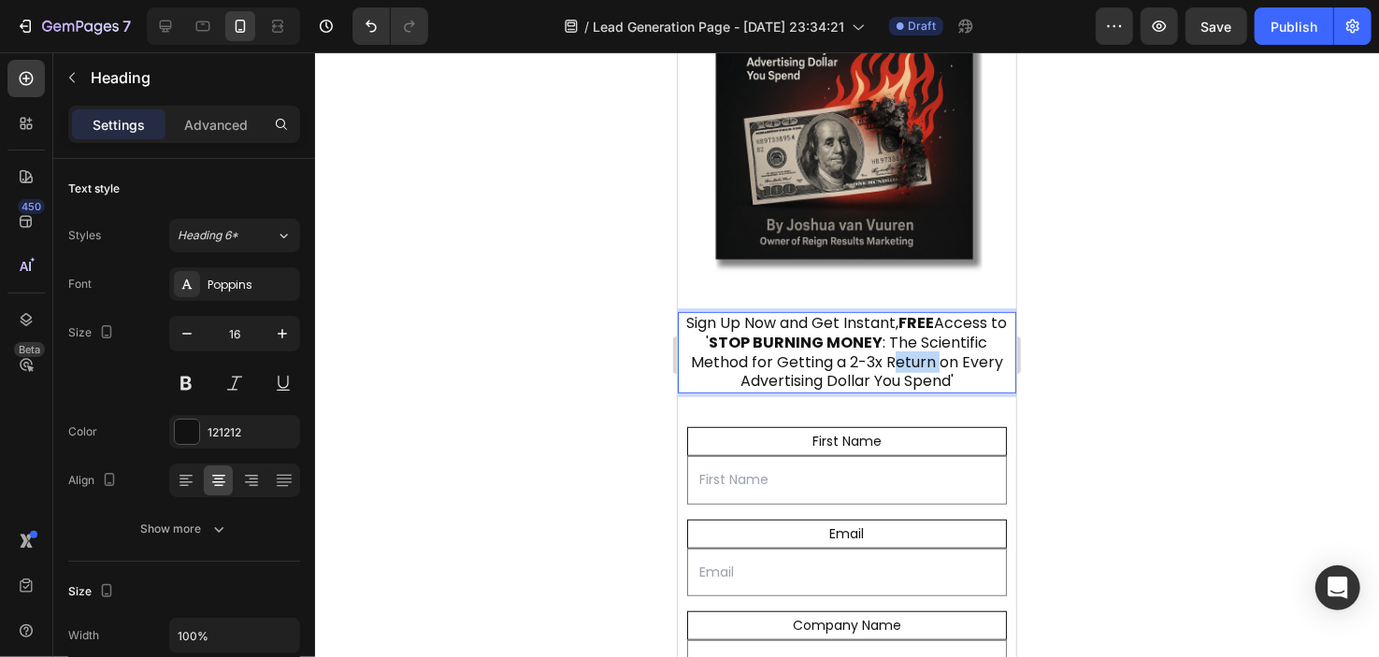
drag, startPoint x: 930, startPoint y: 339, endPoint x: 892, endPoint y: 341, distance: 37.5
click at [892, 341] on p "Sign Up Now and Get Instant, FREE Access to ' STOP BURNING MONEY : The Scientif…" at bounding box center [846, 352] width 335 height 78
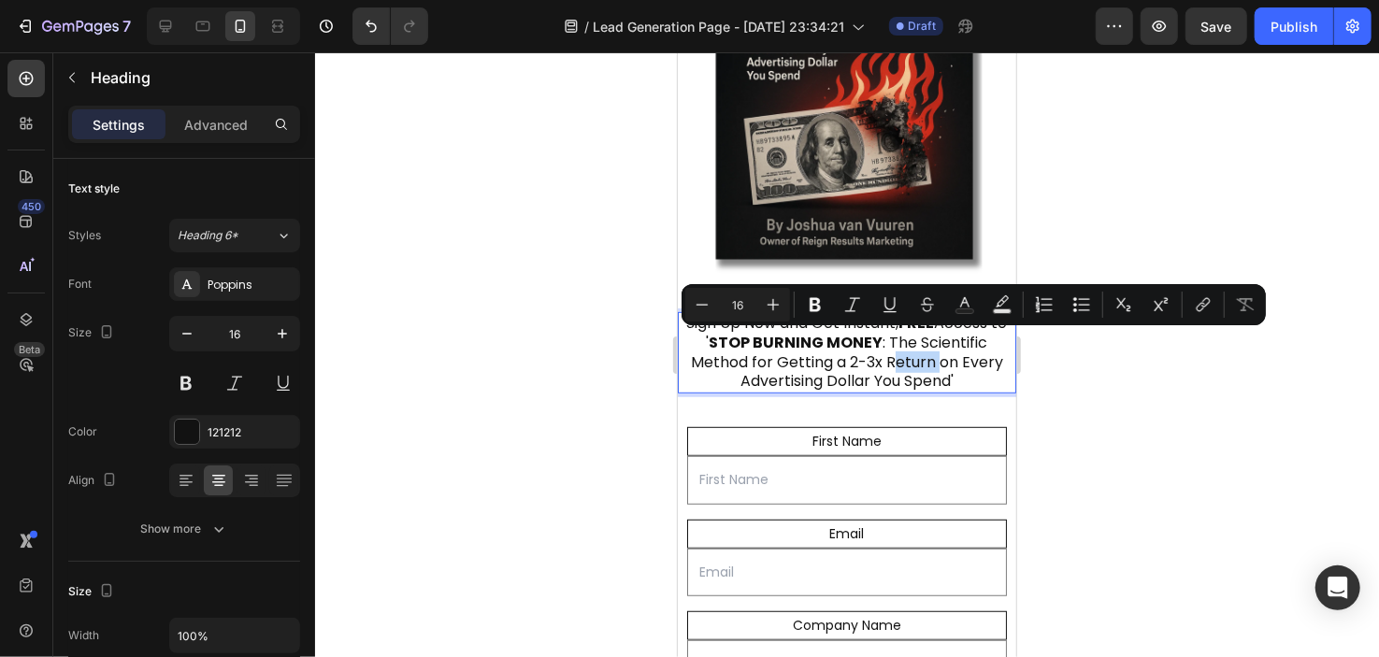
click at [892, 341] on p "Sign Up Now and Get Instant, FREE Access to ' STOP BURNING MONEY : The Scientif…" at bounding box center [846, 352] width 335 height 78
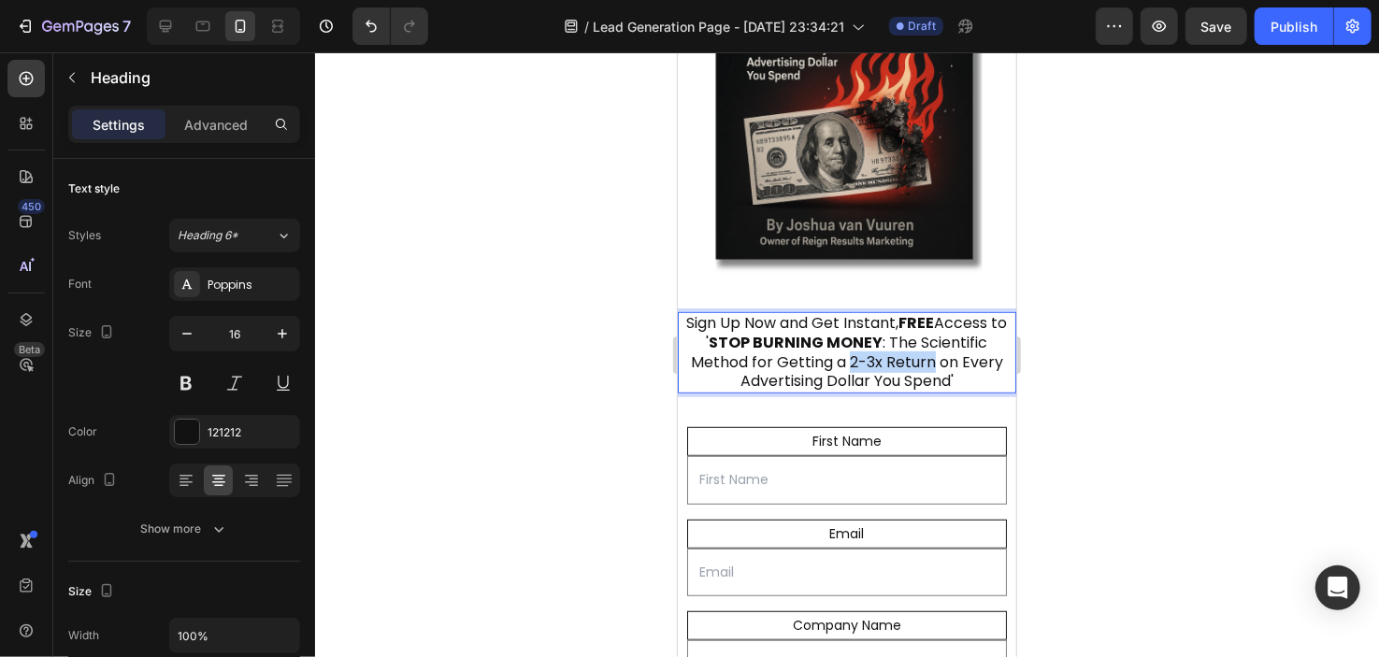
drag, startPoint x: 924, startPoint y: 341, endPoint x: 845, endPoint y: 340, distance: 78.6
click at [845, 340] on p "Sign Up Now and Get Instant, FREE Access to ' STOP BURNING MONEY : The Scientif…" at bounding box center [846, 352] width 335 height 78
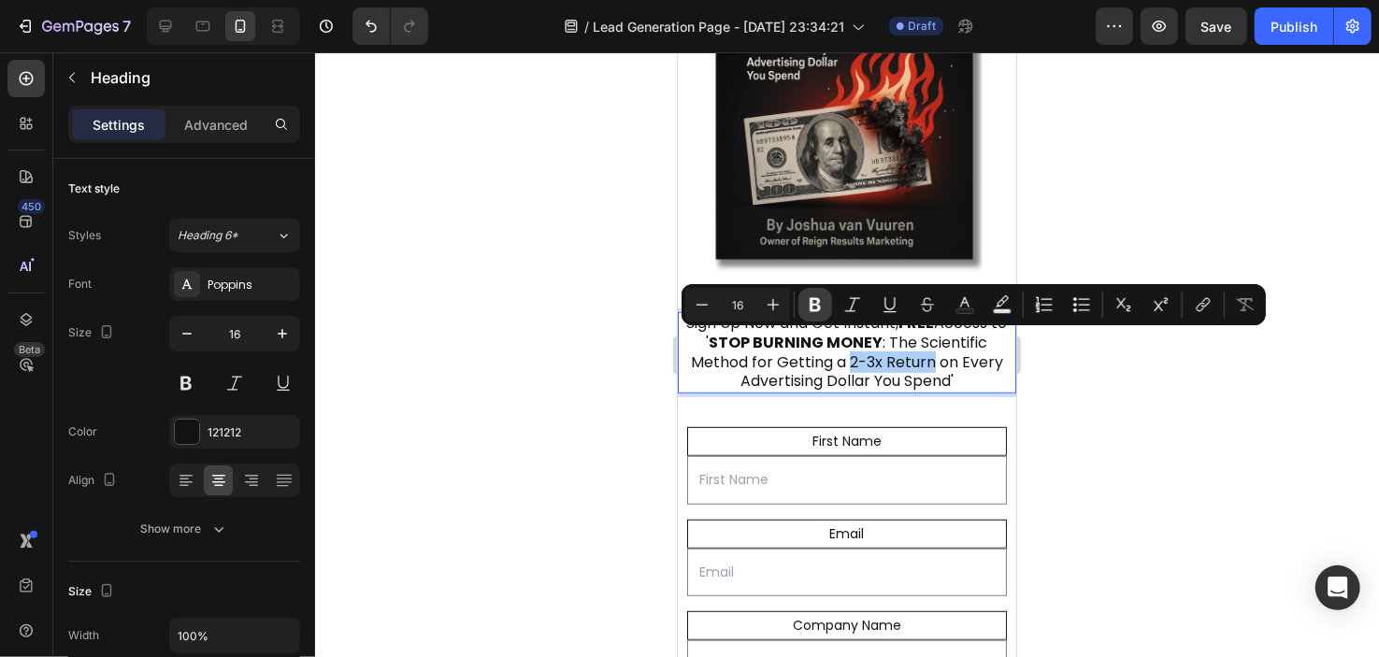
click at [817, 302] on icon "Editor contextual toolbar" at bounding box center [815, 305] width 11 height 14
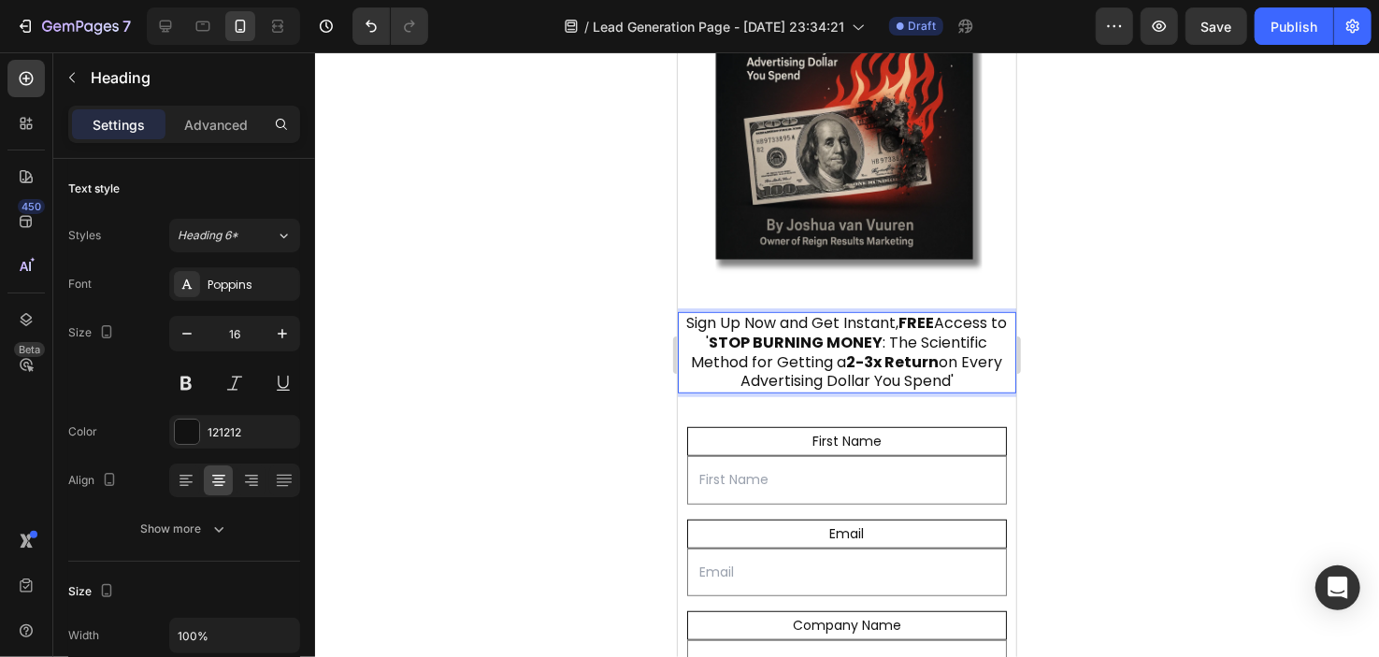
click at [620, 327] on div at bounding box center [847, 354] width 1064 height 605
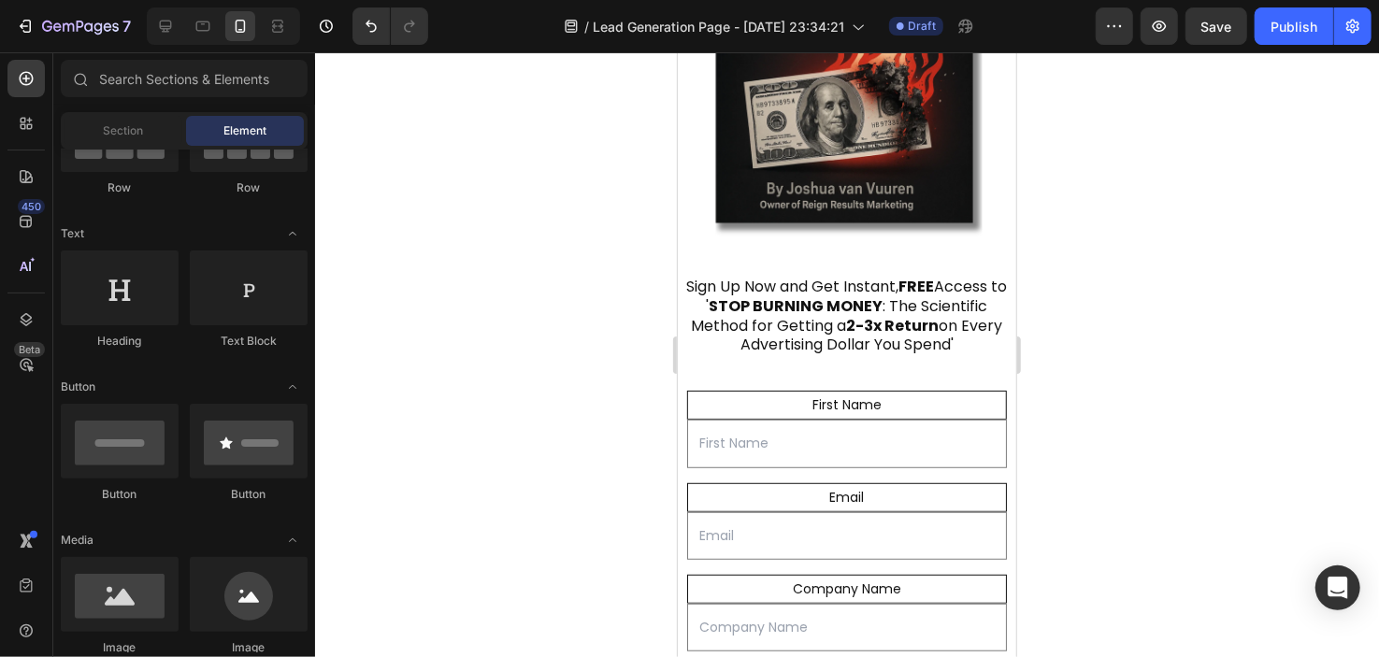
scroll to position [533, 0]
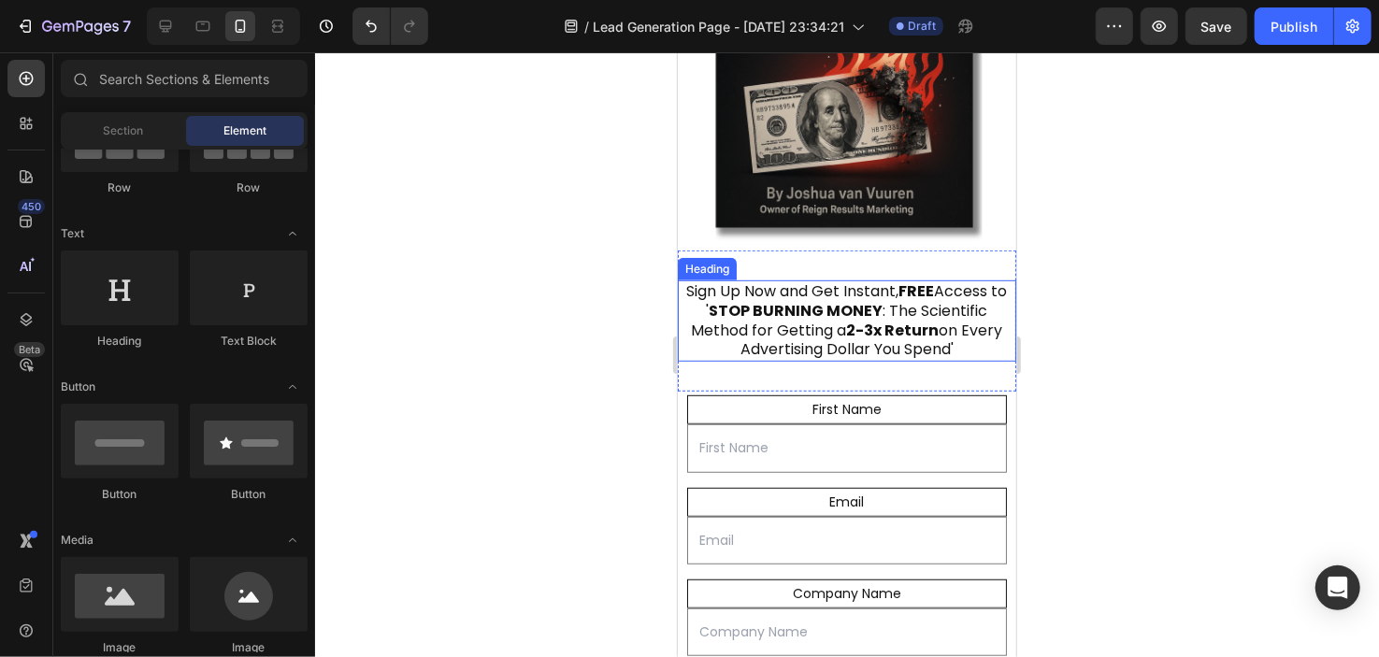
click at [859, 280] on h2 "Sign Up Now and Get Instant, FREE Access to ' STOP BURNING MONEY : The Scientif…" at bounding box center [846, 320] width 339 height 81
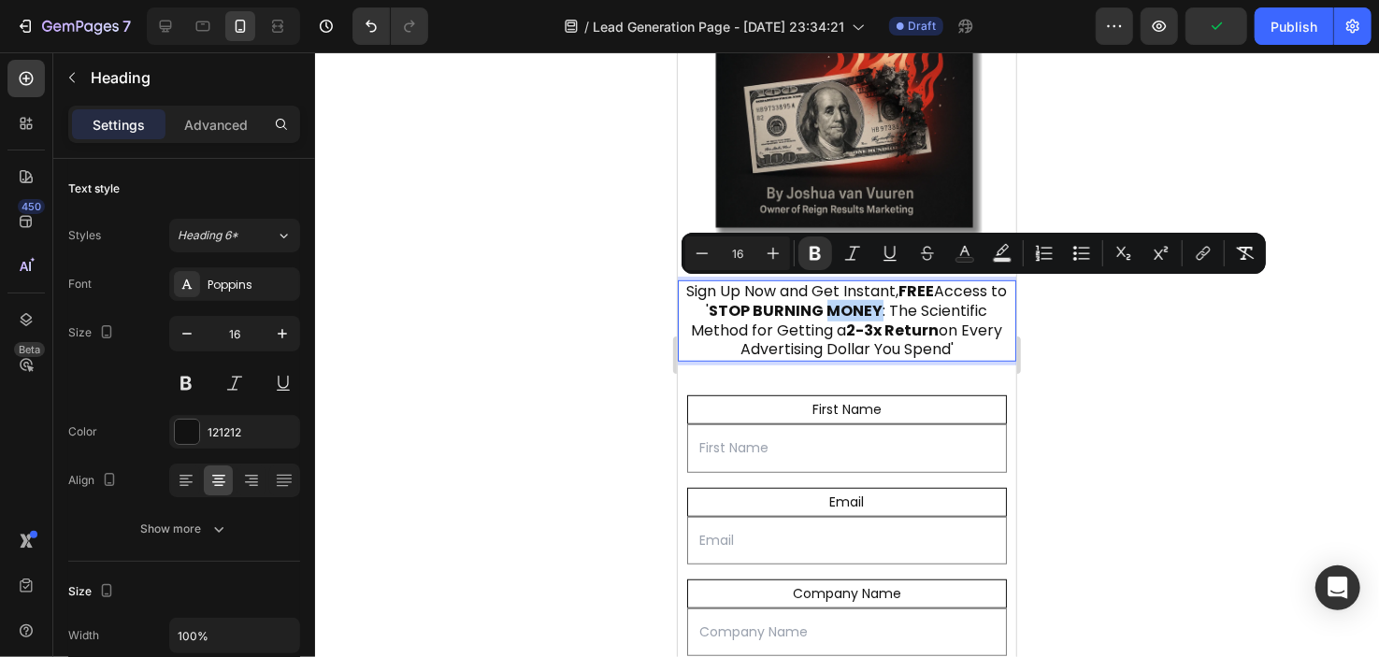
click at [791, 299] on strong "STOP BURNING MONEY" at bounding box center [796, 310] width 174 height 22
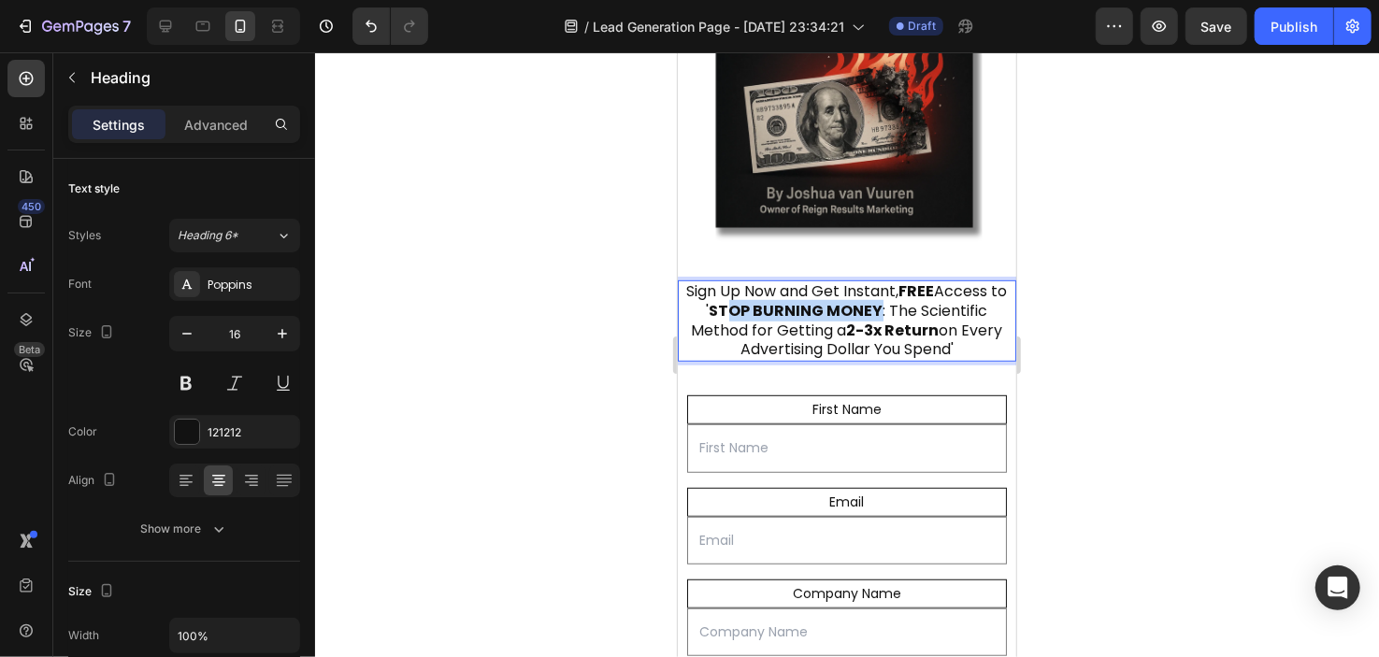
drag, startPoint x: 728, startPoint y: 292, endPoint x: 879, endPoint y: 289, distance: 150.6
click at [879, 299] on strong "STOP BURNING MONEY" at bounding box center [796, 310] width 174 height 22
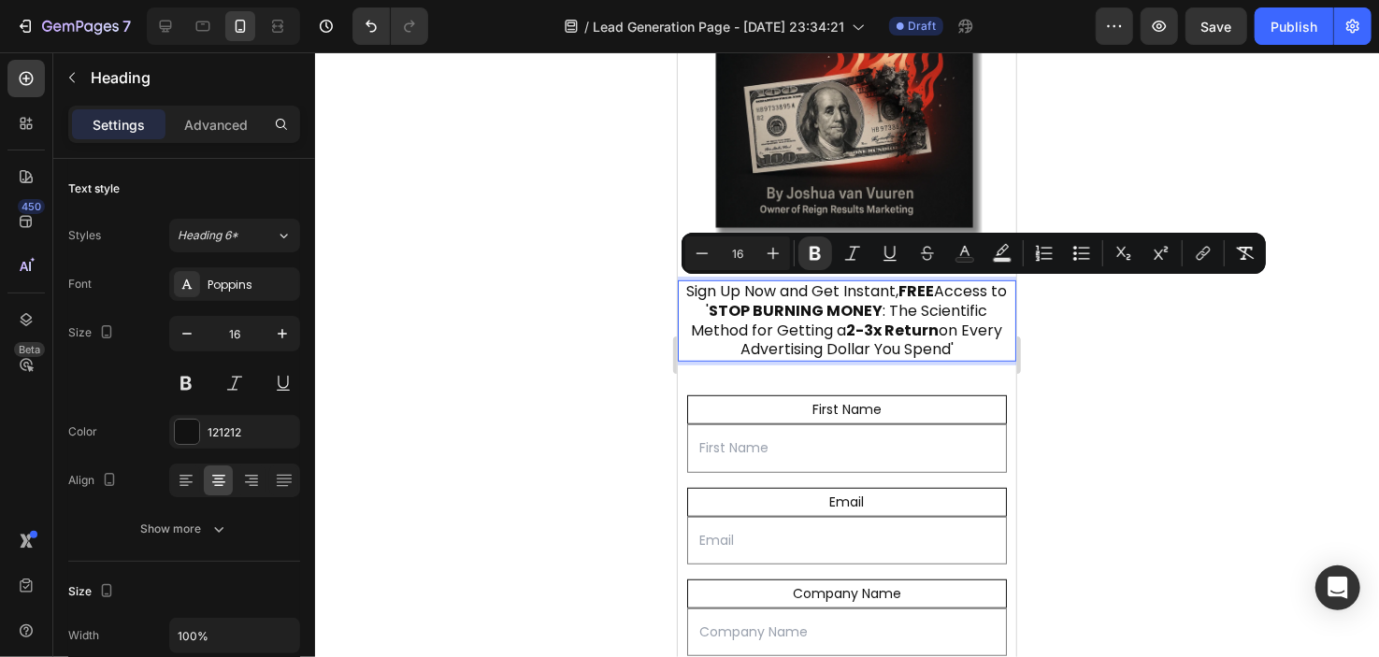
click at [739, 302] on p "Sign Up Now and Get Instant, FREE Access to ' STOP BURNING MONEY : The Scientif…" at bounding box center [846, 320] width 335 height 78
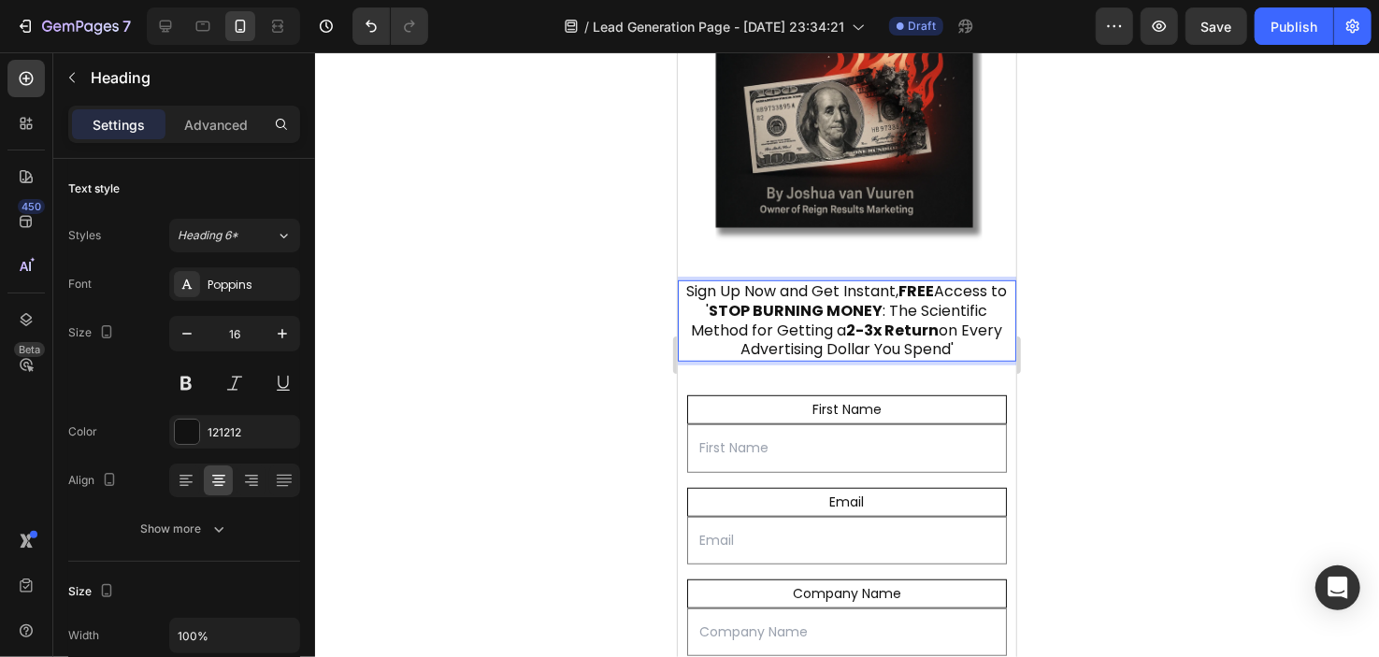
drag, startPoint x: 707, startPoint y: 286, endPoint x: 948, endPoint y: 325, distance: 244.4
click at [948, 325] on p "Sign Up Now and Get Instant, FREE Access to ' STOP BURNING MONEY : The Scientif…" at bounding box center [846, 320] width 335 height 78
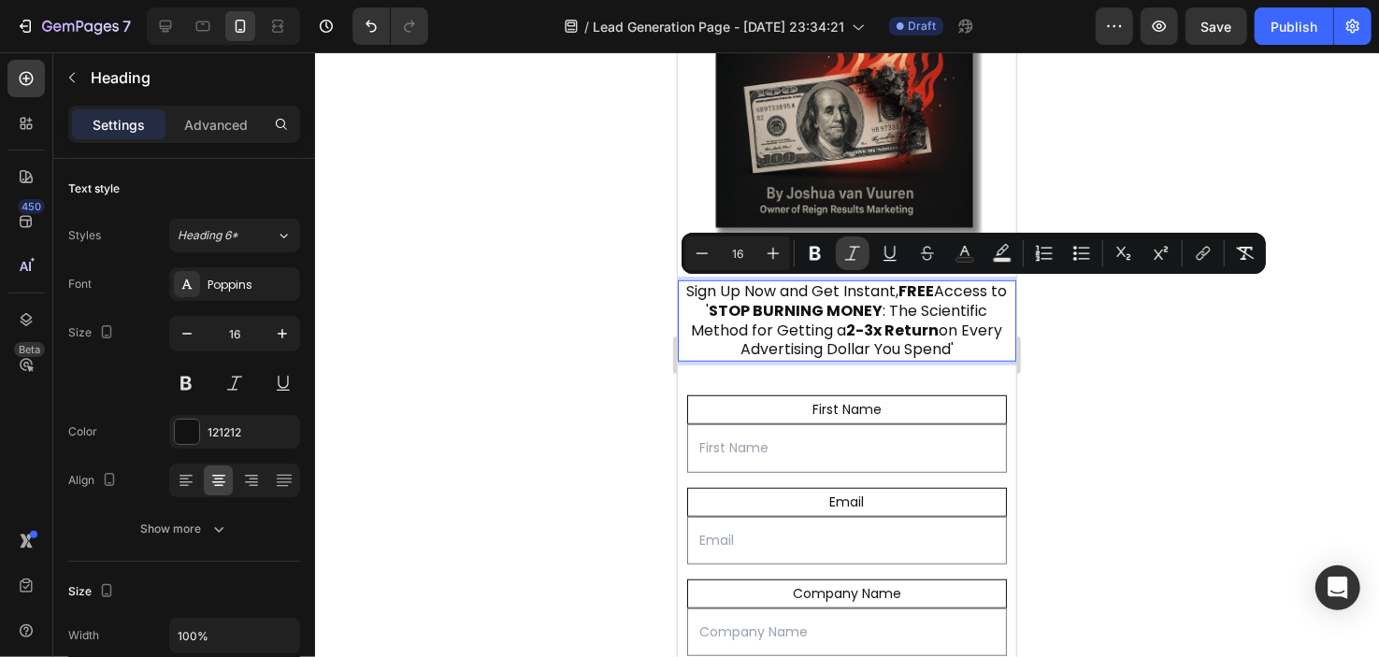
click at [856, 250] on icon "Editor contextual toolbar" at bounding box center [853, 253] width 19 height 19
click at [617, 277] on div at bounding box center [847, 354] width 1064 height 605
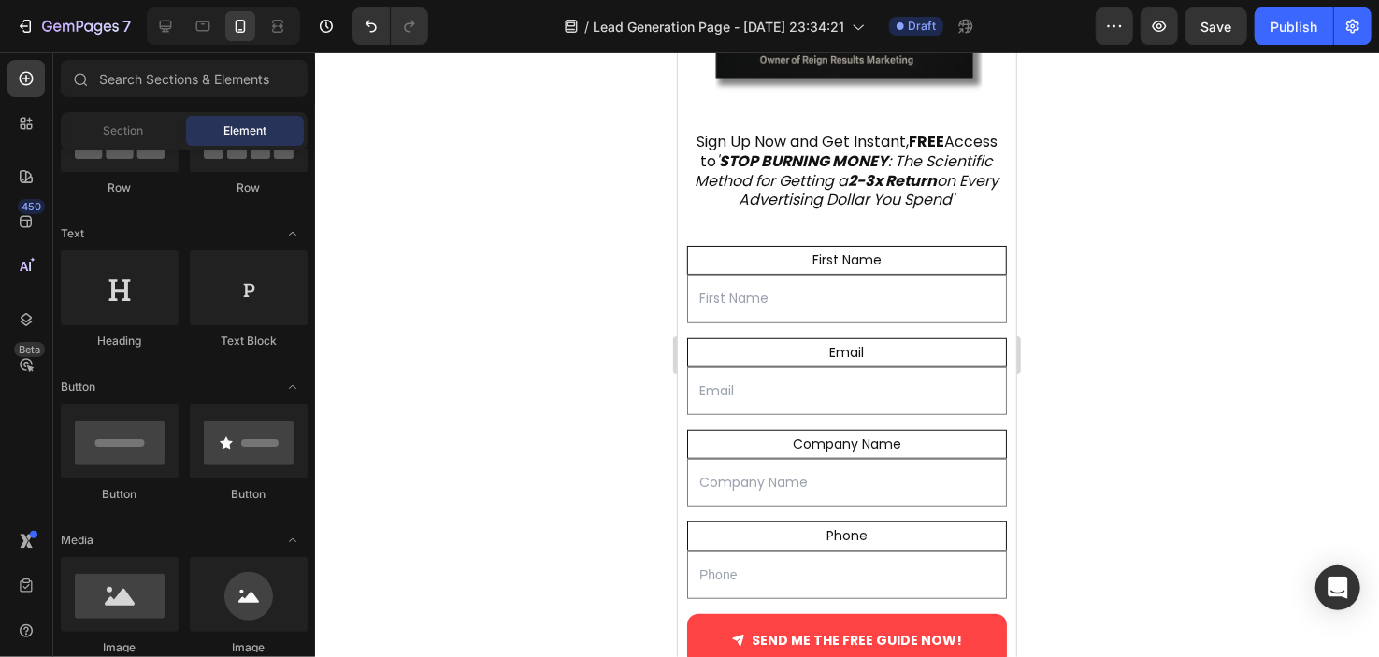
scroll to position [681, 0]
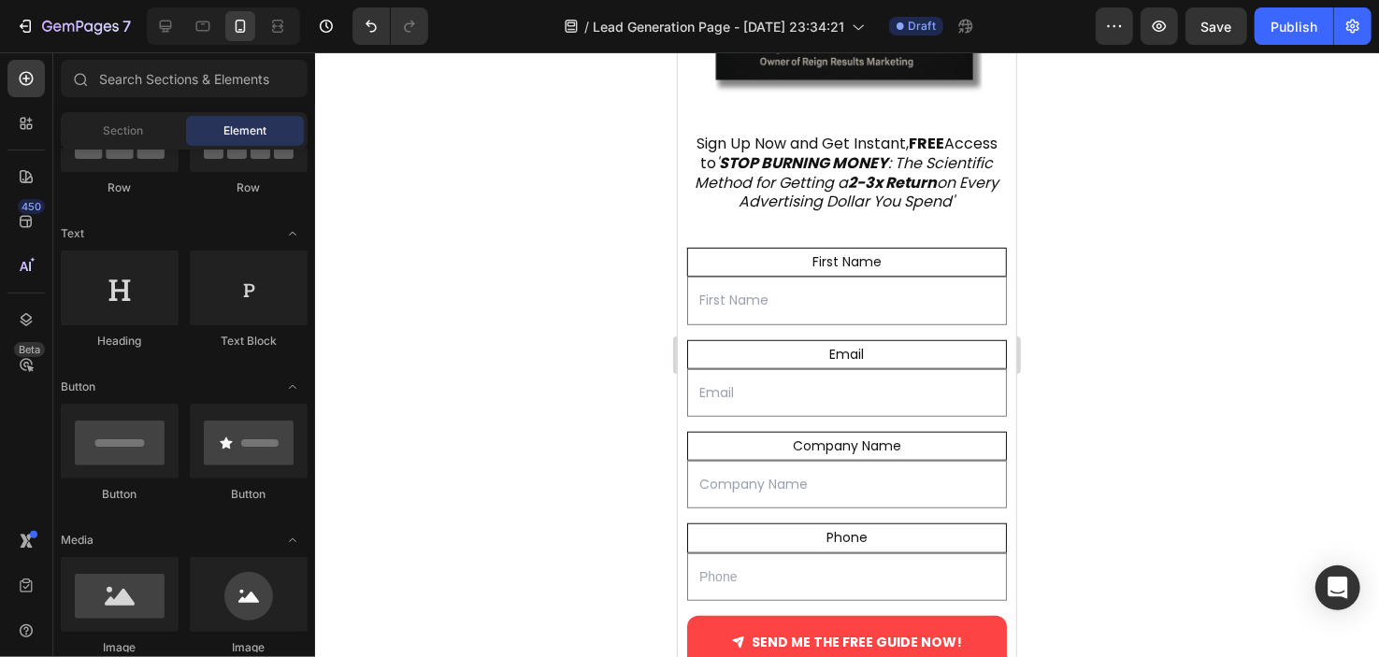
drag, startPoint x: 1007, startPoint y: 433, endPoint x: 1713, endPoint y: 416, distance: 706.2
click at [744, 565] on input "text" at bounding box center [846, 577] width 320 height 48
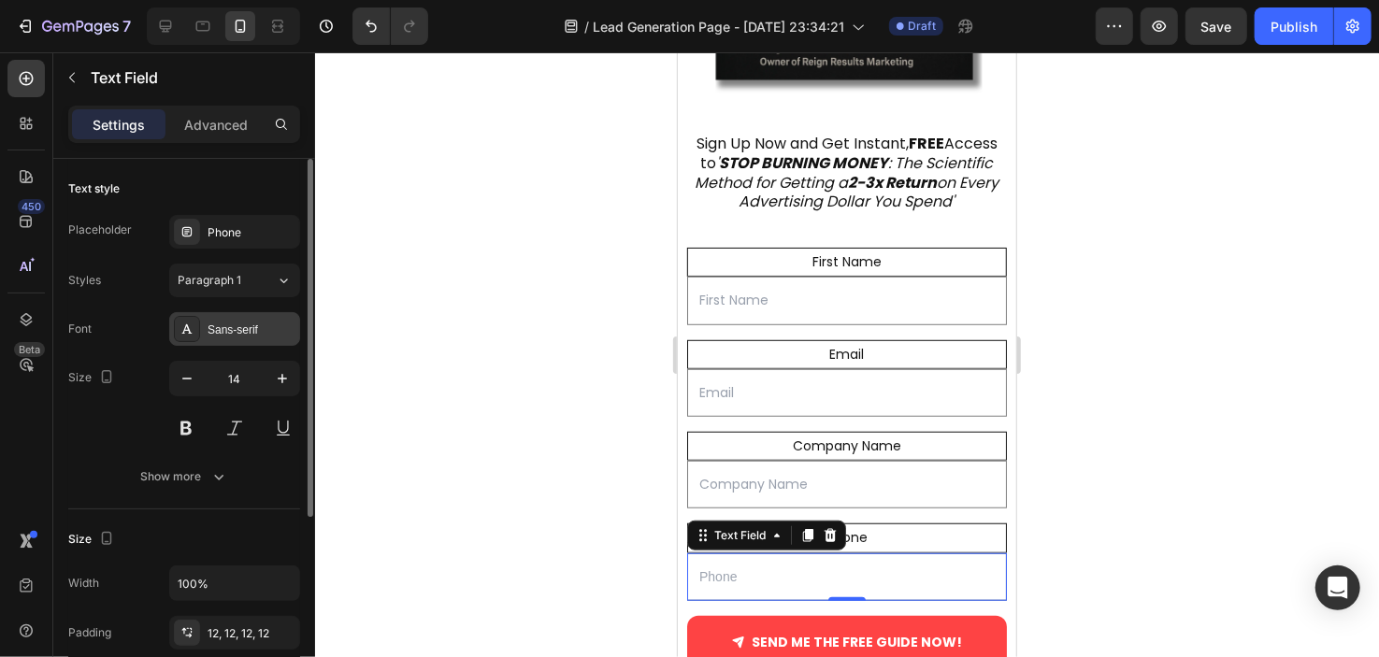
click at [253, 331] on div "Sans-serif" at bounding box center [252, 330] width 88 height 17
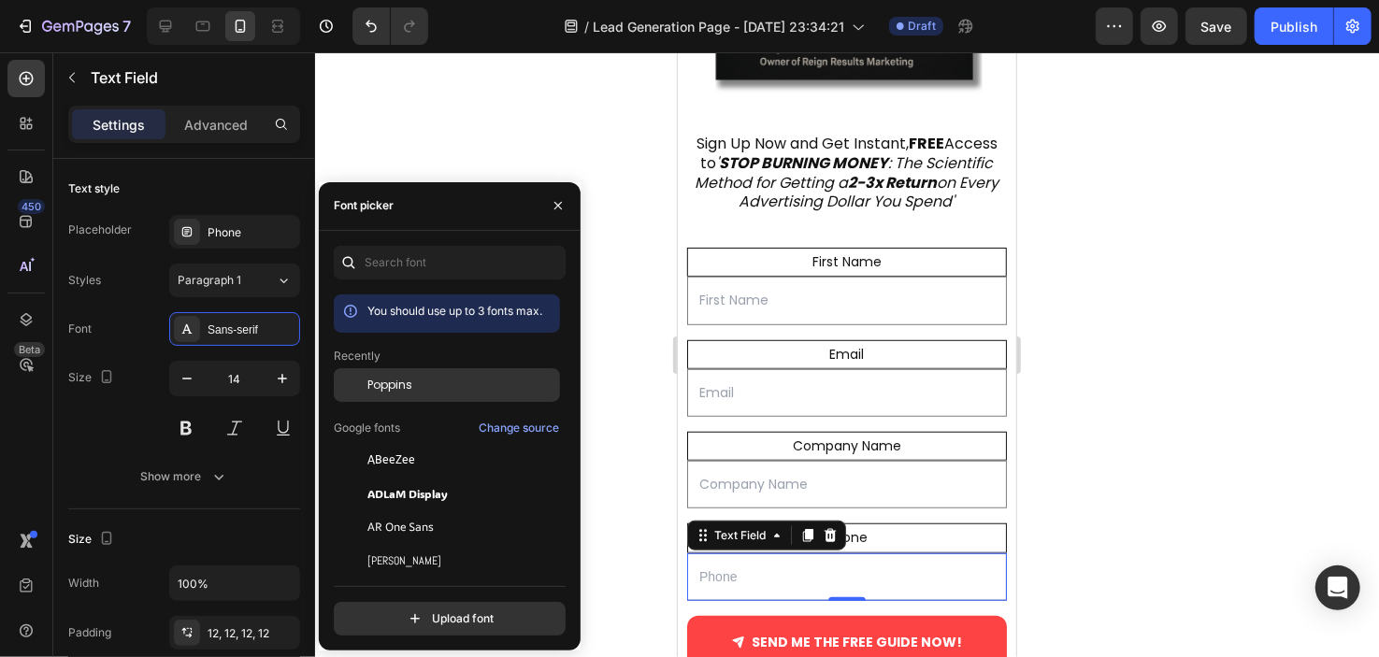
click at [374, 398] on div "Poppins" at bounding box center [447, 385] width 226 height 34
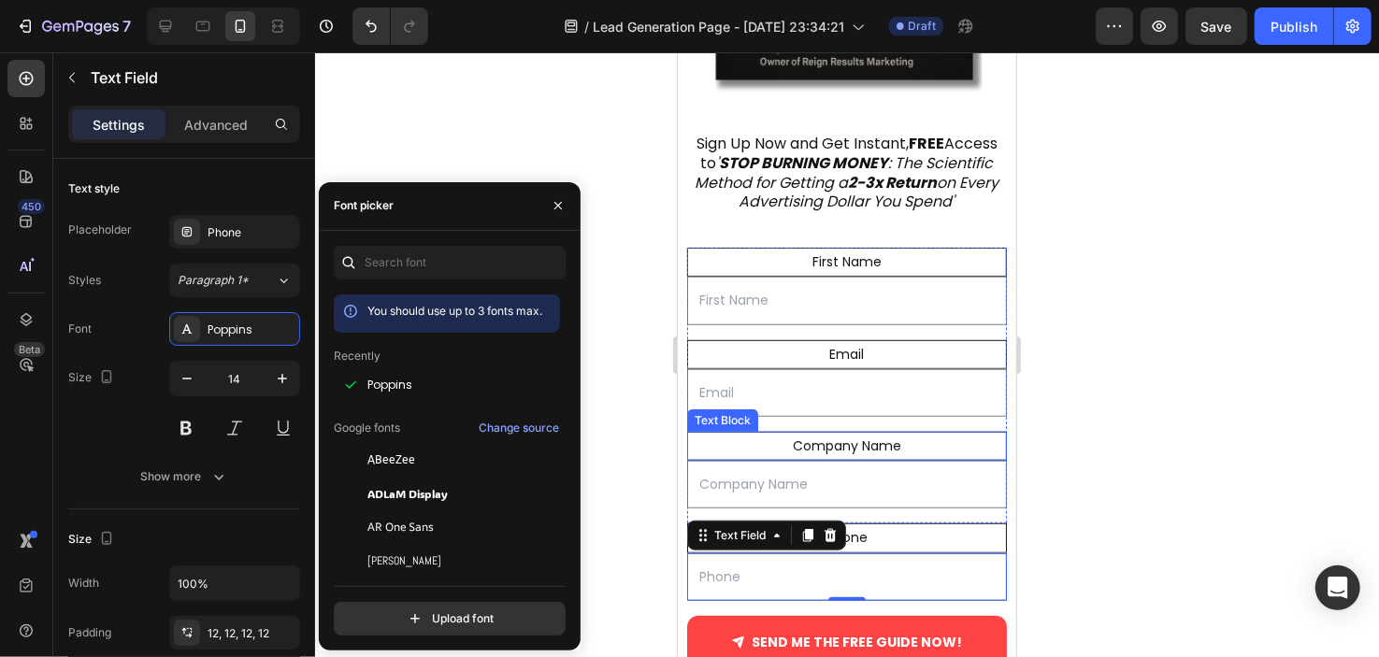
click at [1104, 411] on div at bounding box center [847, 354] width 1064 height 605
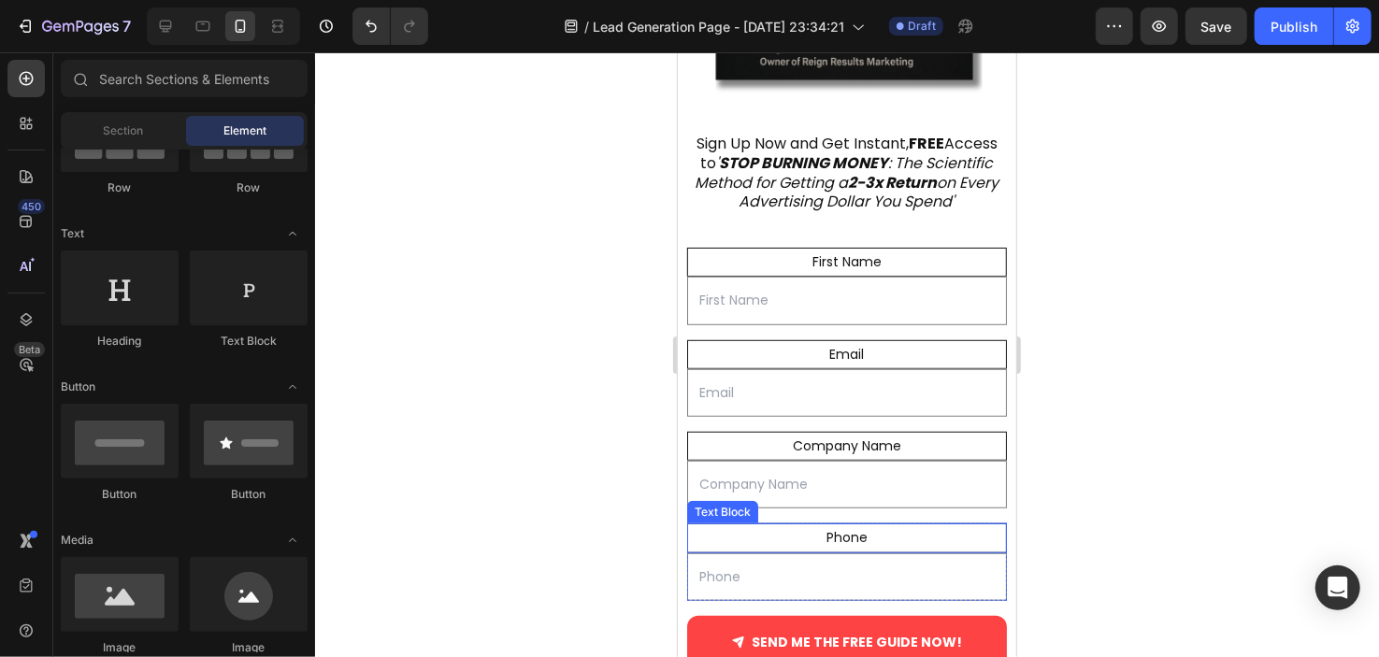
click at [860, 523] on div "Phone" at bounding box center [846, 537] width 320 height 29
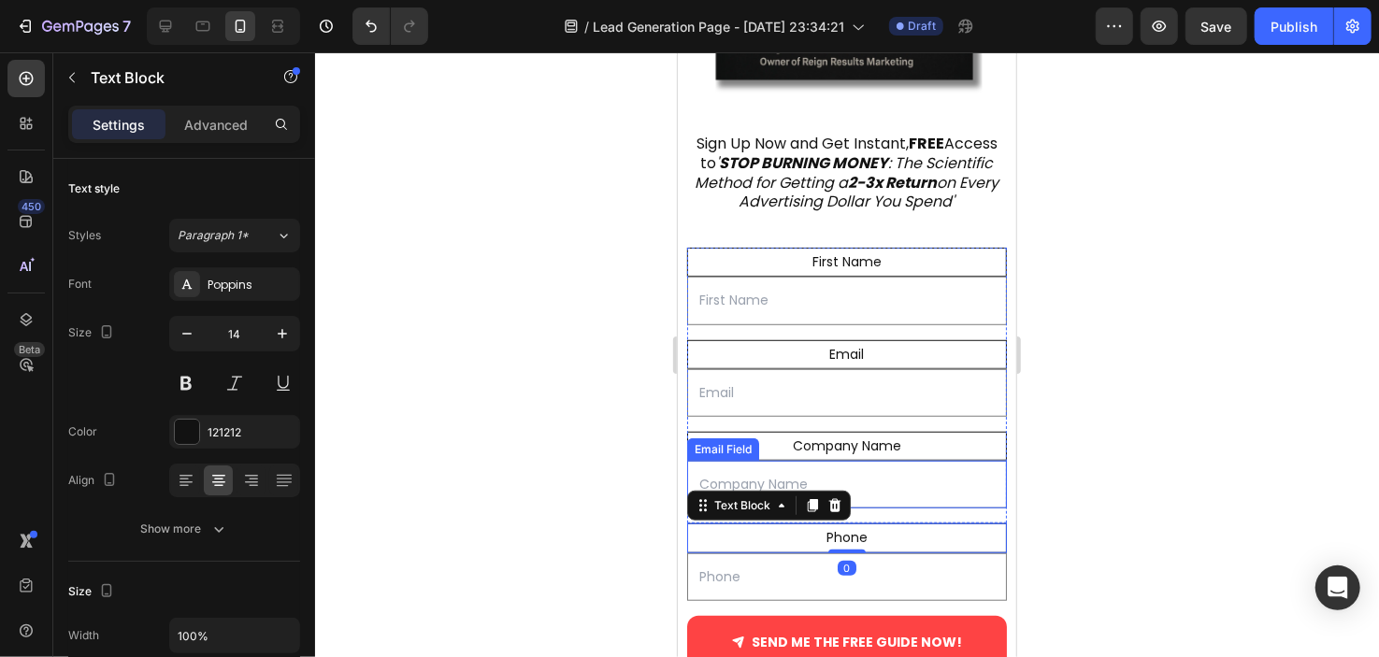
click at [443, 328] on div at bounding box center [847, 354] width 1064 height 605
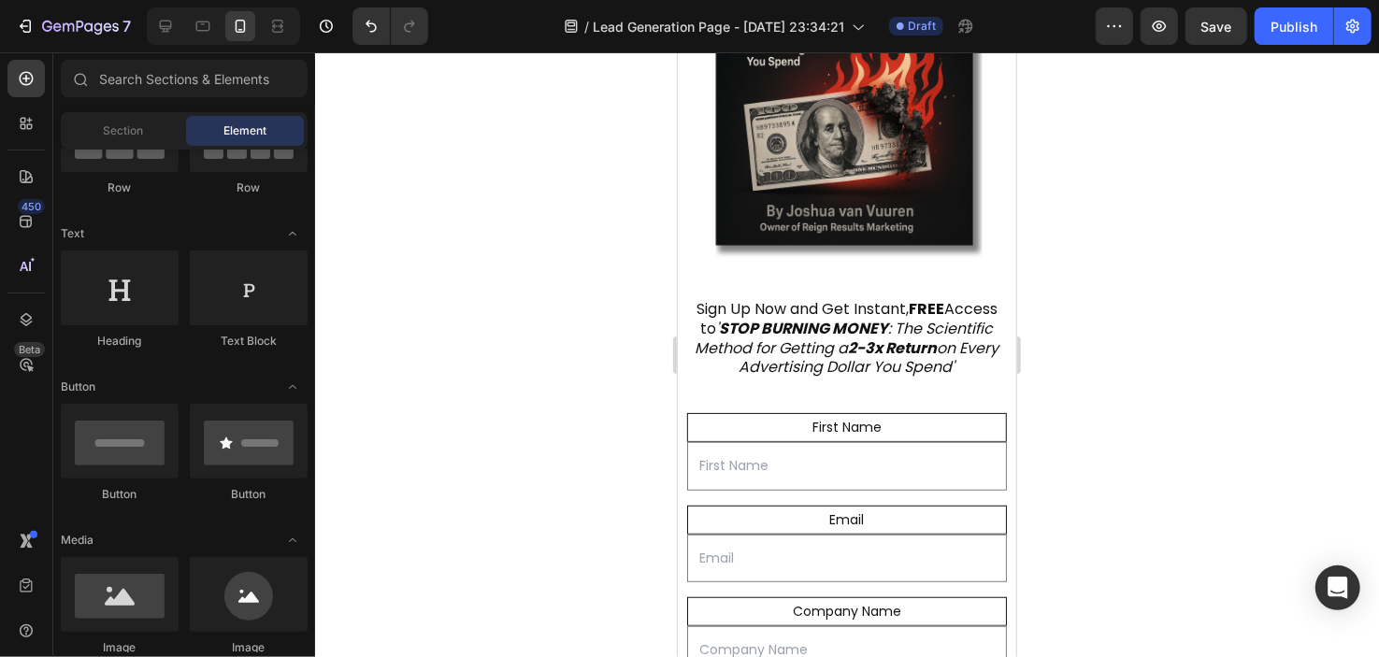
scroll to position [489, 0]
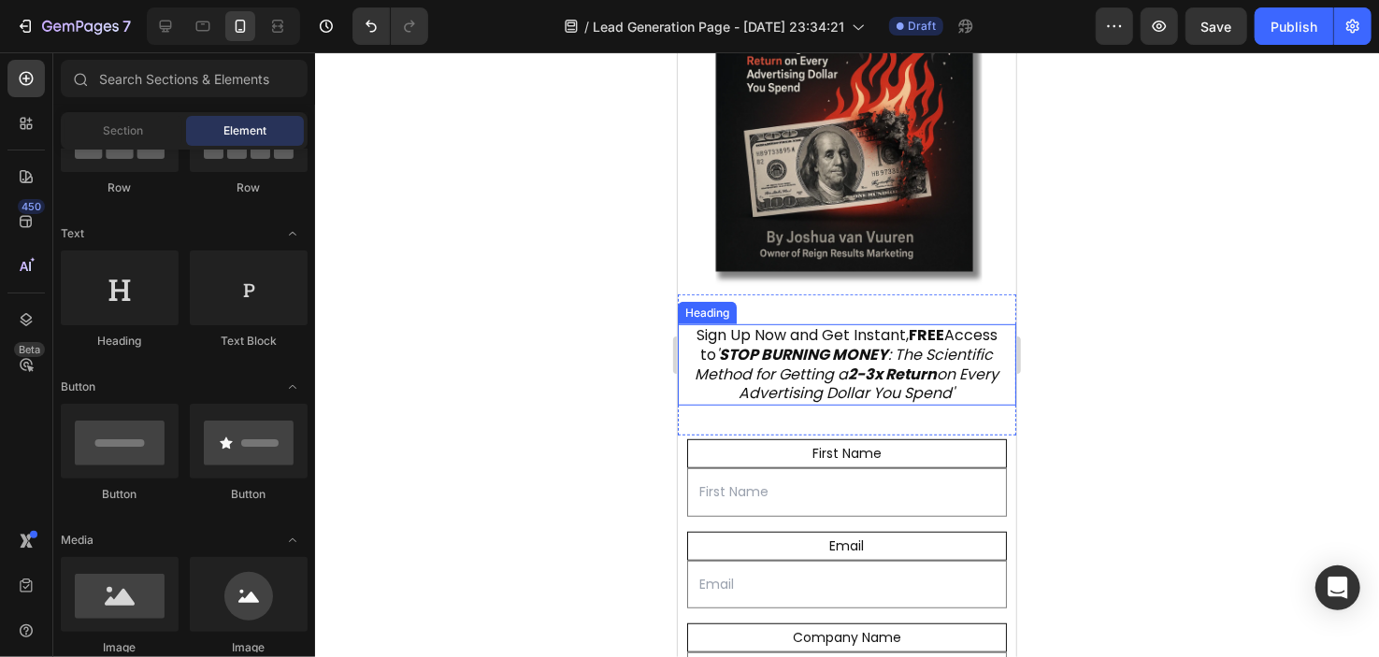
click at [960, 347] on icon "' STOP BURNING MONEY : The Scientific Method for Getting a 2-3x Return on Every…" at bounding box center [847, 373] width 304 height 61
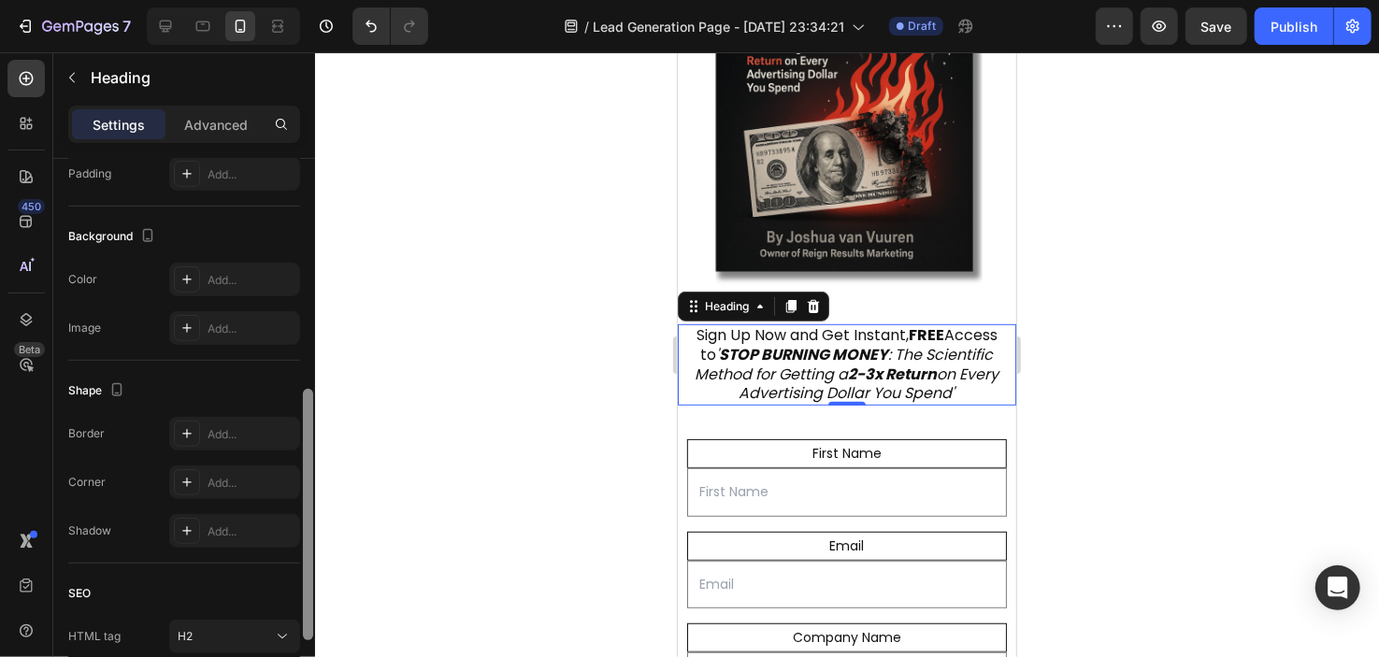
drag, startPoint x: 309, startPoint y: 397, endPoint x: 307, endPoint y: 609, distance: 212.3
click at [297, 628] on div "Text style Styles Heading 6* Font Poppins Size 16 Color 121212 Align Show more …" at bounding box center [184, 435] width 262 height 552
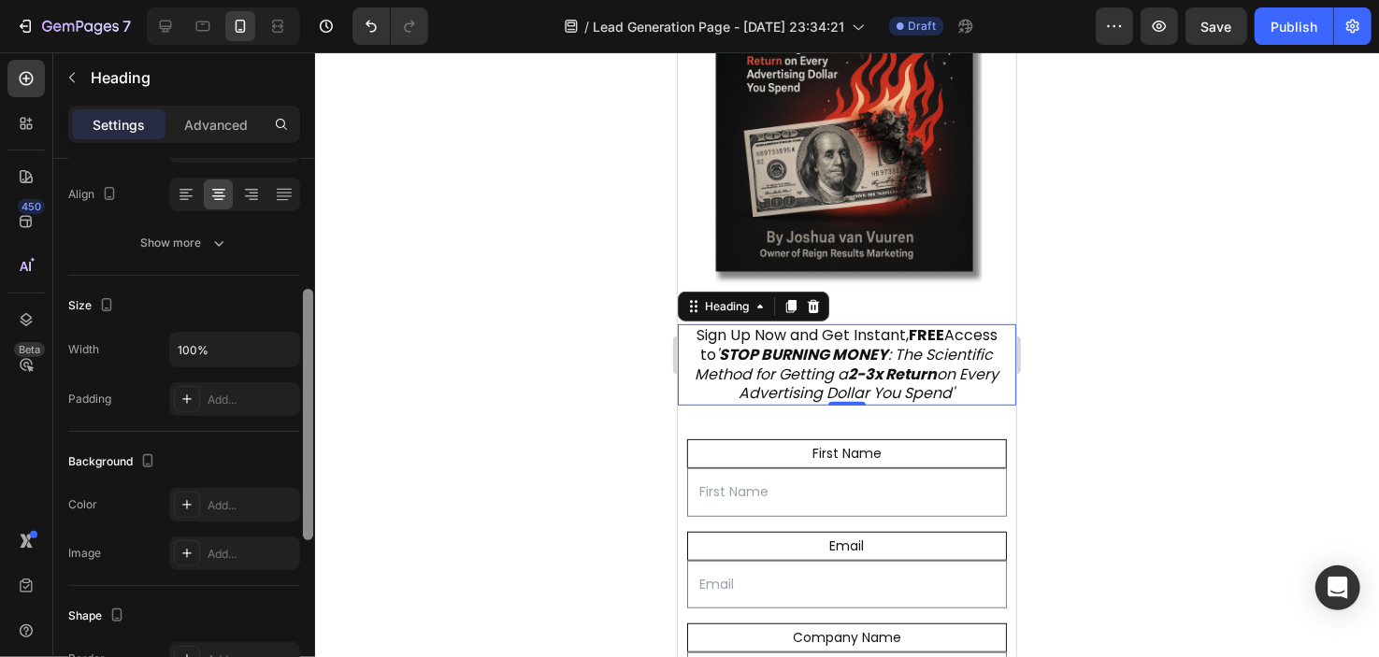
scroll to position [281, 0]
drag, startPoint x: 306, startPoint y: 499, endPoint x: 332, endPoint y: 397, distance: 105.2
click at [340, 0] on div "7 / Lead Generation Page - [DATE] 23:34:21 Draft Preview Save Publish 450 Beta …" at bounding box center [689, 0] width 1379 height 0
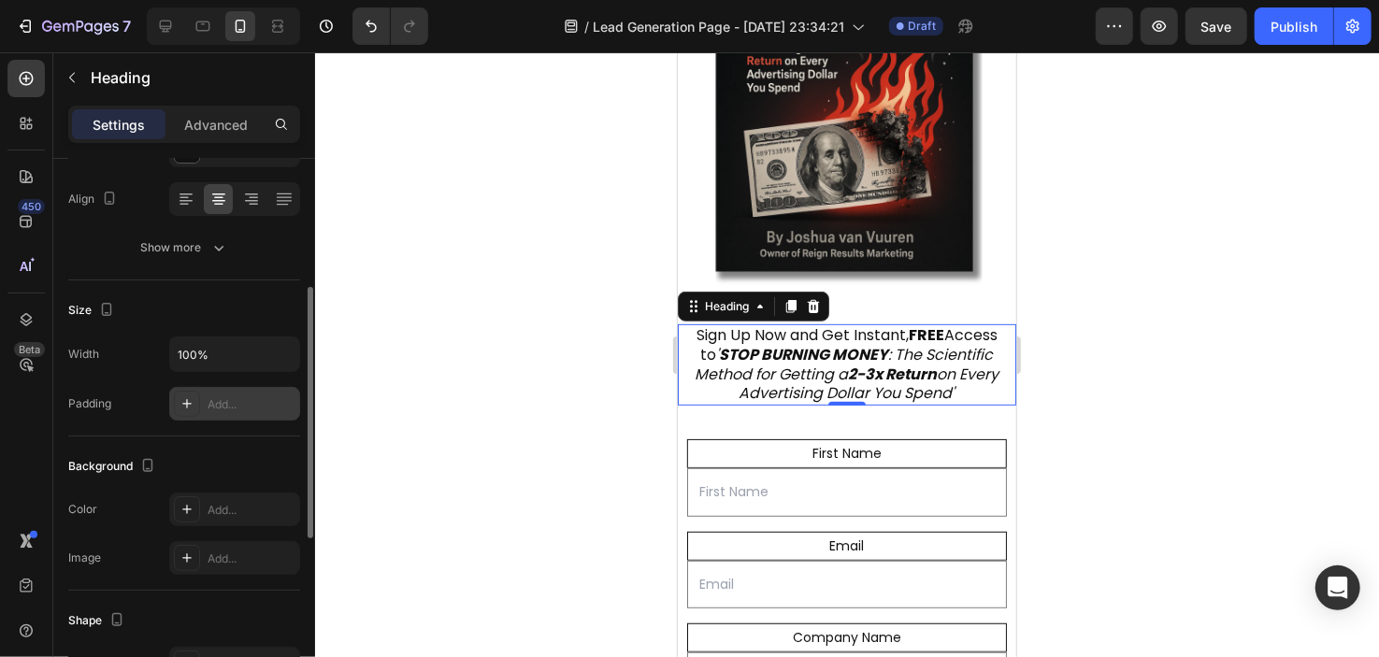
click at [267, 408] on div "Add..." at bounding box center [252, 405] width 88 height 17
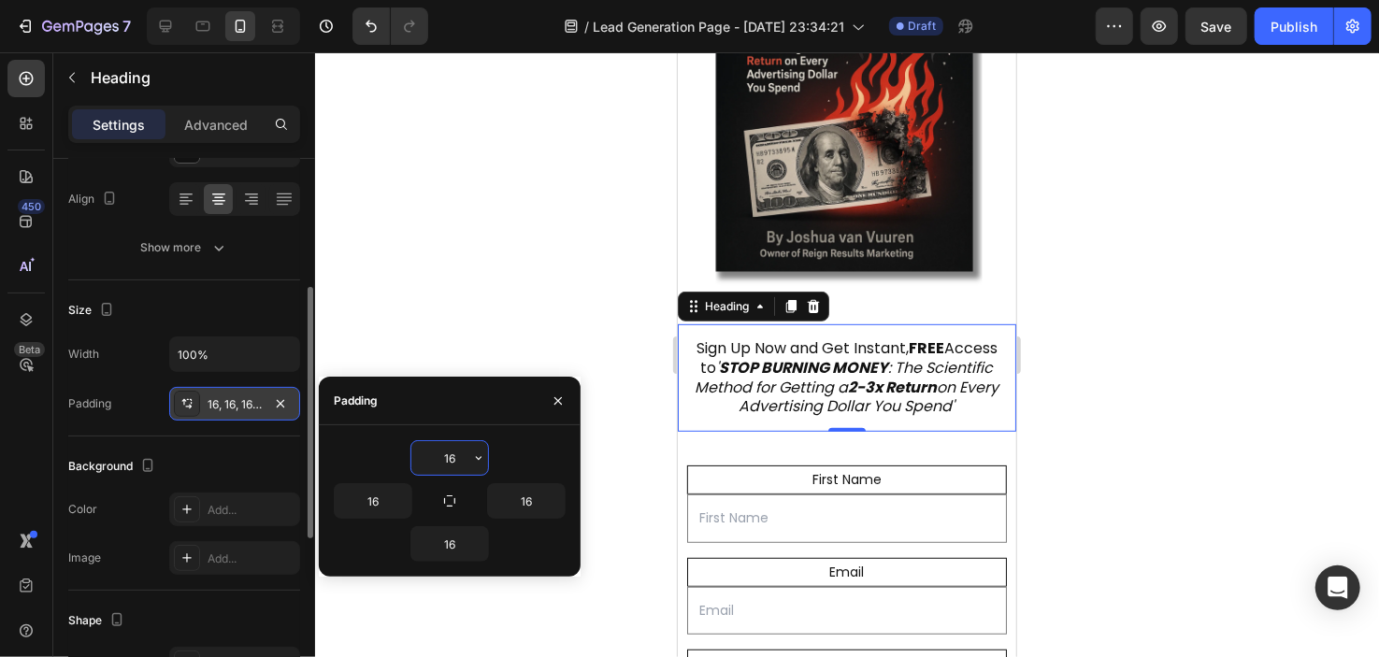
type input "]"
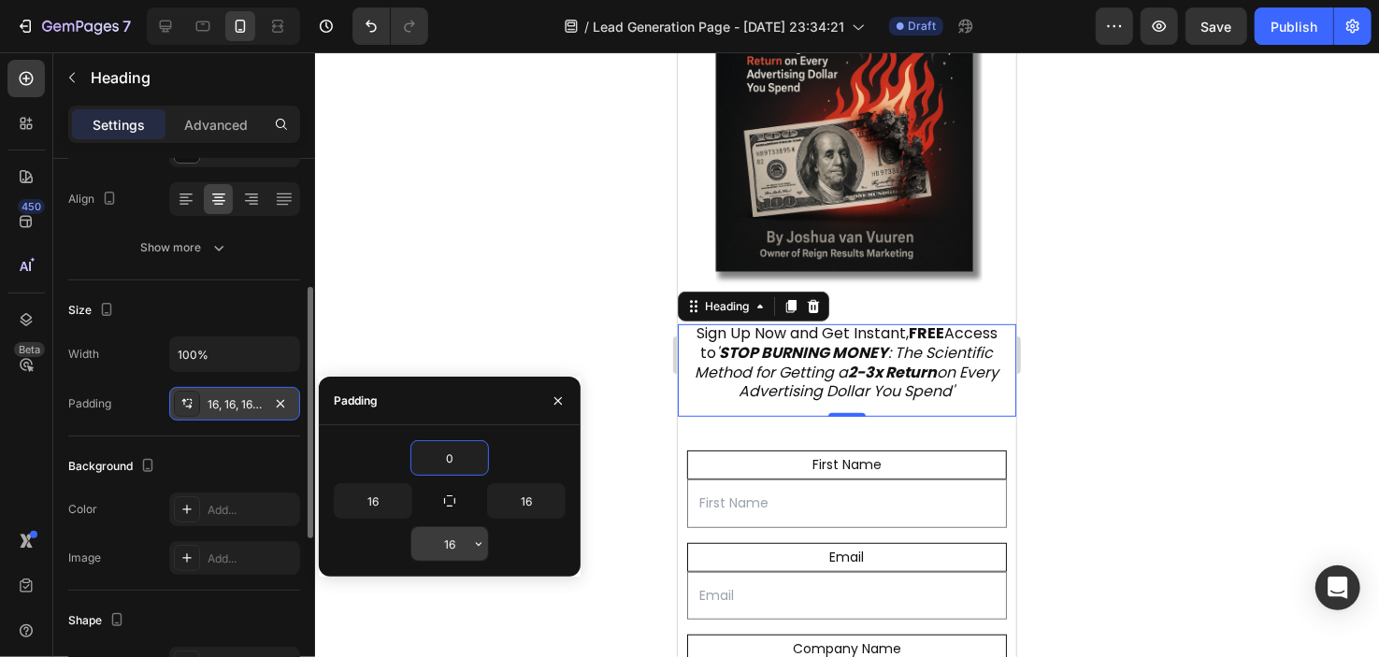
type input "0"
click at [459, 536] on input "16" at bounding box center [449, 544] width 77 height 34
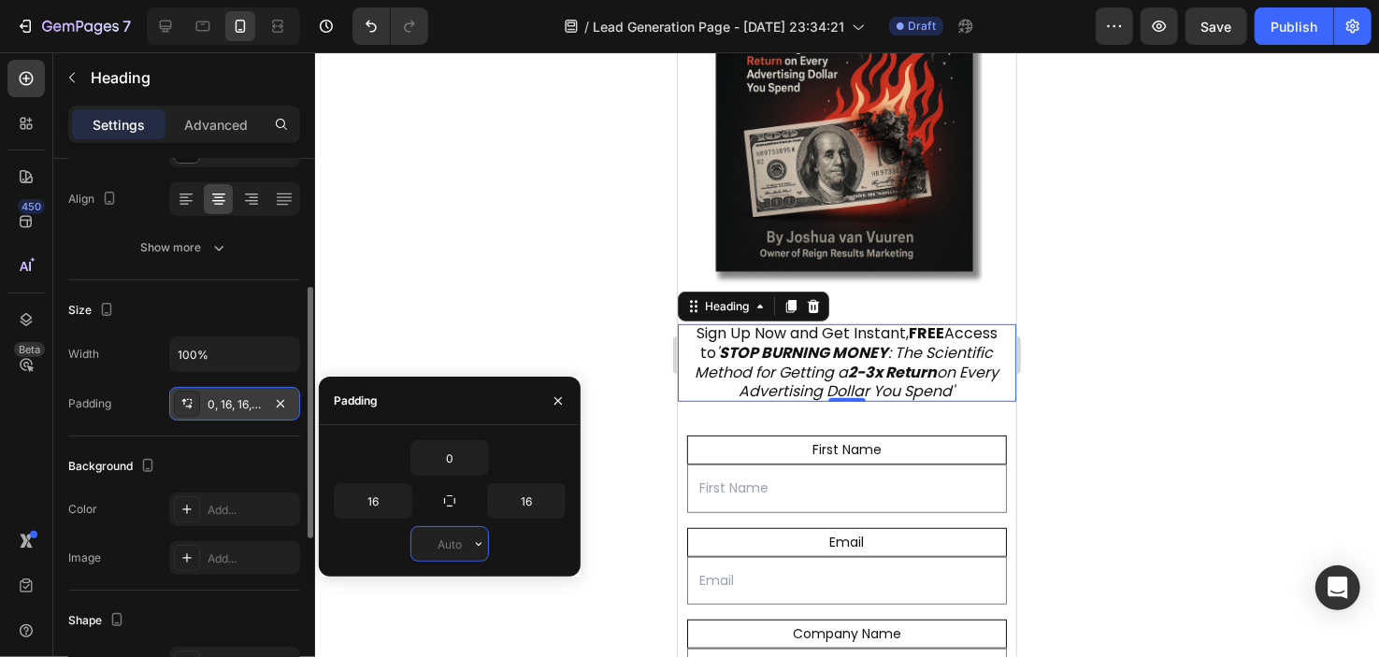
type input "0"
click at [281, 398] on icon "button" at bounding box center [280, 404] width 15 height 15
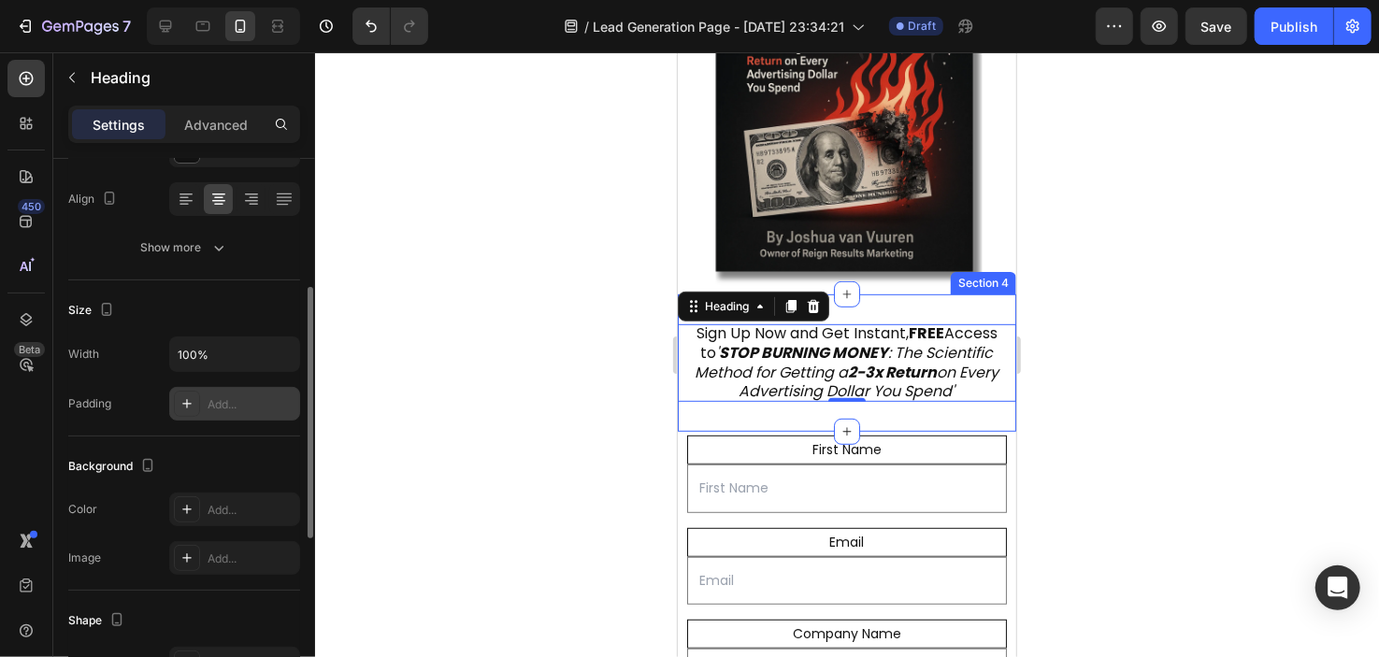
click at [479, 425] on div at bounding box center [847, 354] width 1064 height 605
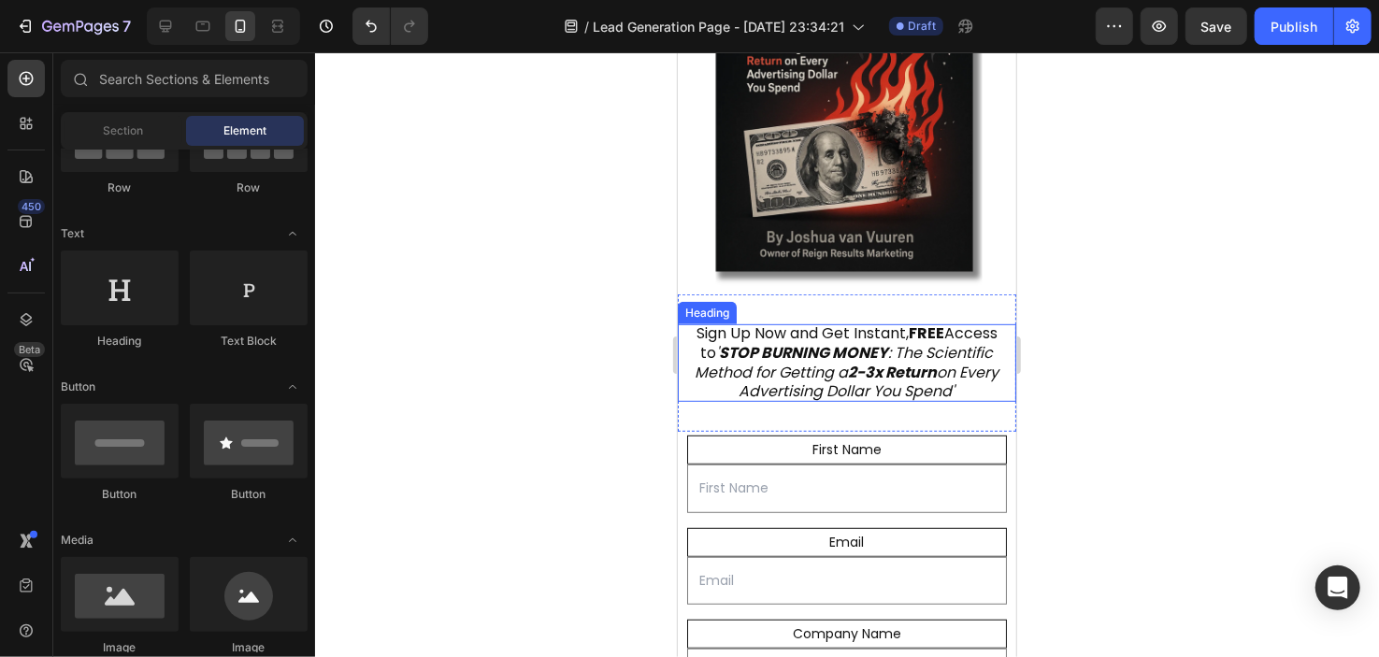
click at [771, 341] on strong "STOP BURNING MONEY" at bounding box center [803, 352] width 169 height 22
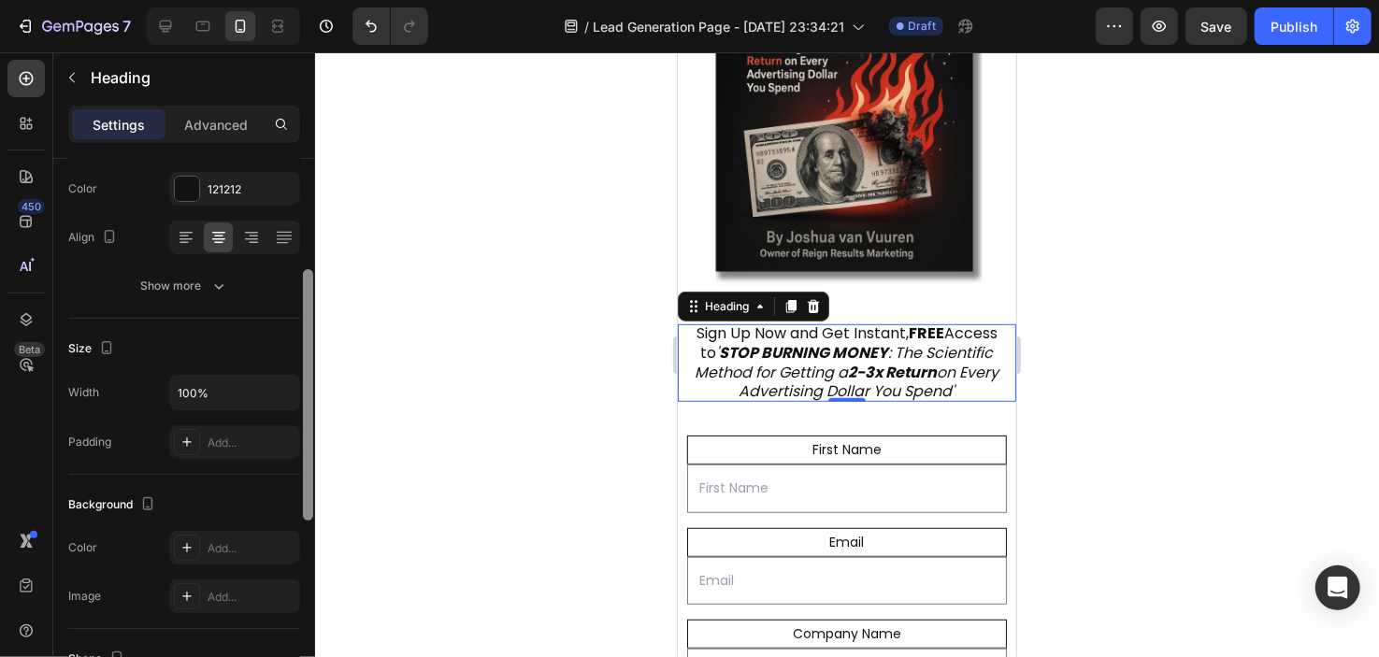
scroll to position [247, 0]
drag, startPoint x: 306, startPoint y: 358, endPoint x: 294, endPoint y: 471, distance: 113.8
click at [294, 471] on div "Text style Styles Heading 6* Font Poppins Size 16 Color 121212 Align Show more …" at bounding box center [184, 435] width 262 height 552
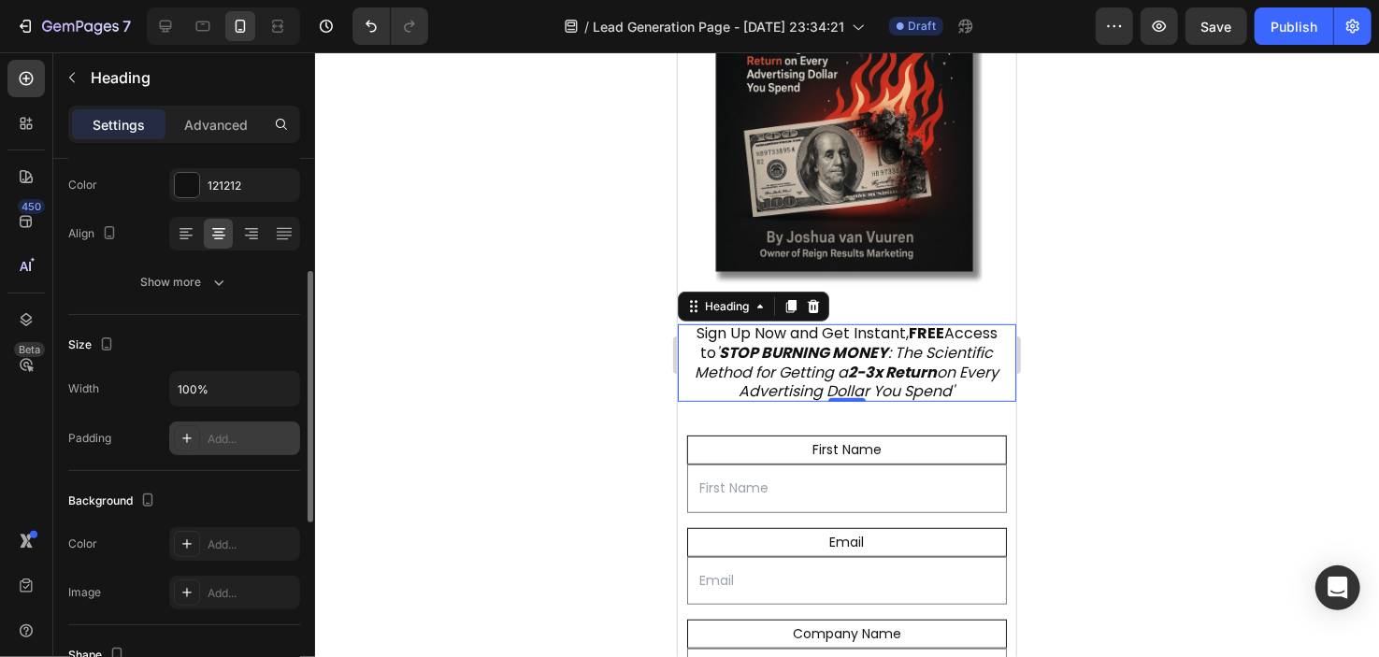
click at [266, 425] on div "Add..." at bounding box center [234, 439] width 131 height 34
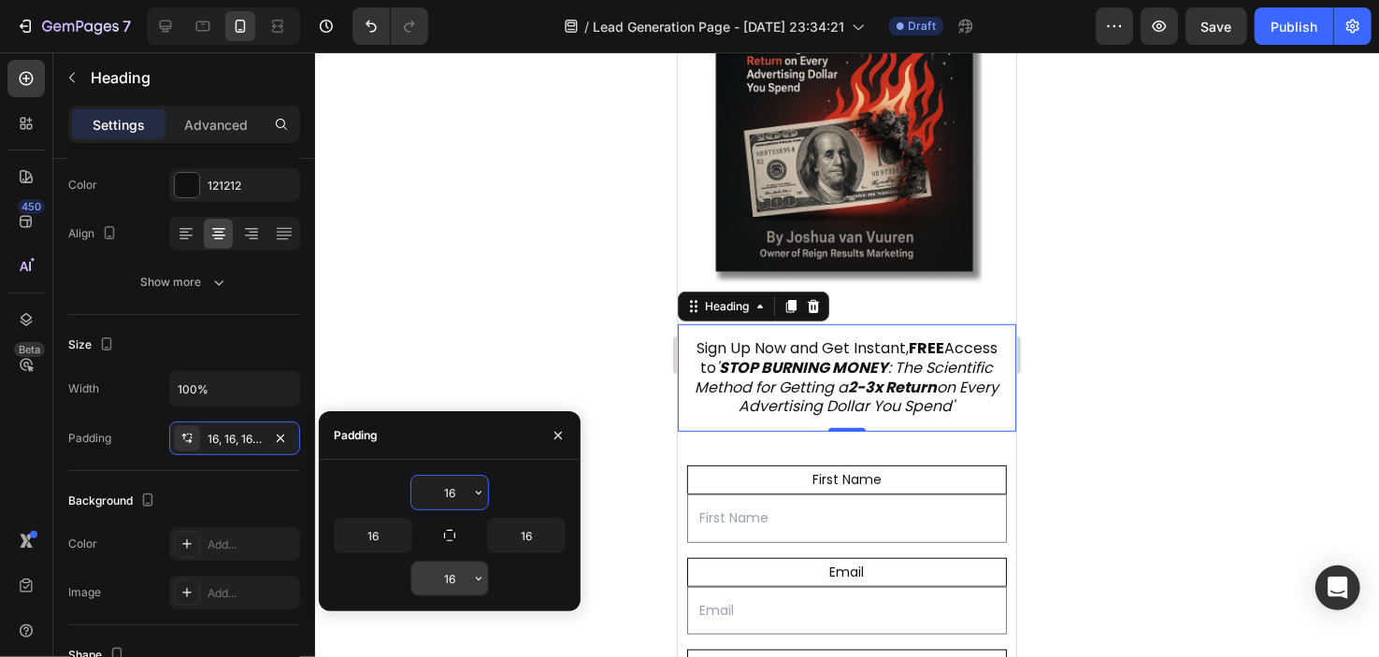
click at [442, 569] on input "16" at bounding box center [449, 579] width 77 height 34
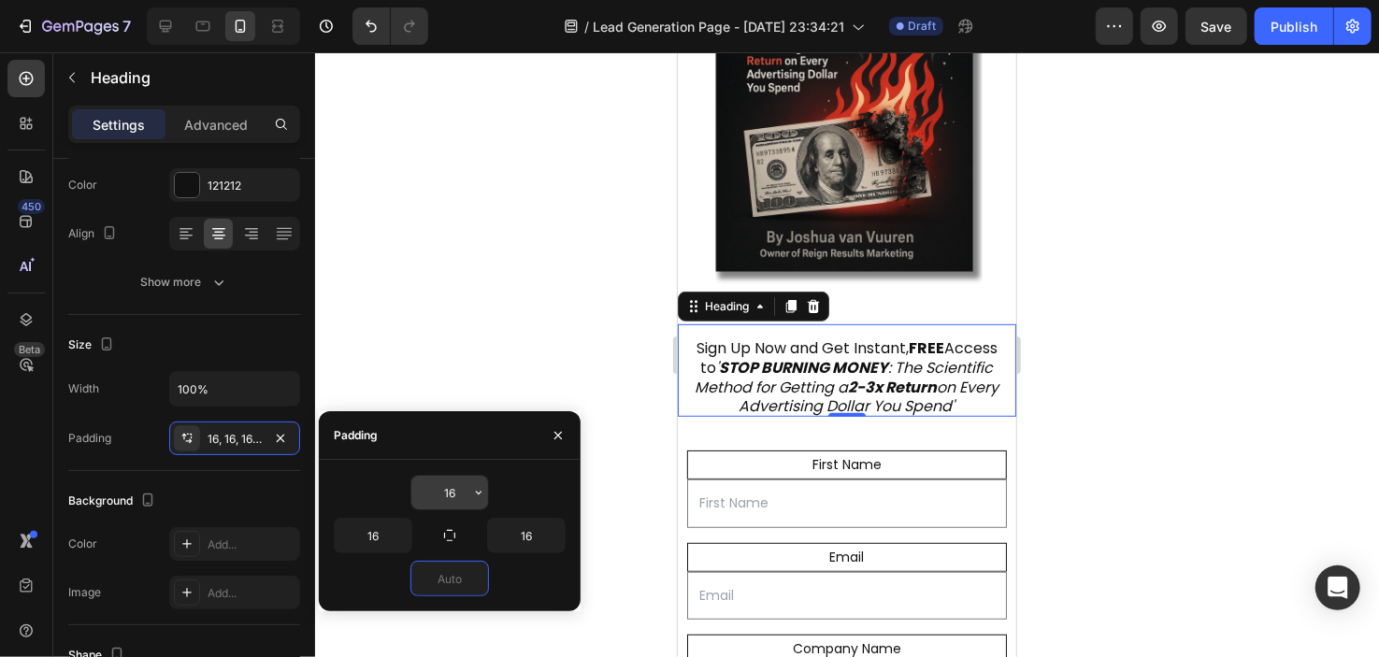
type input "0"
click at [448, 499] on input "16" at bounding box center [449, 493] width 77 height 34
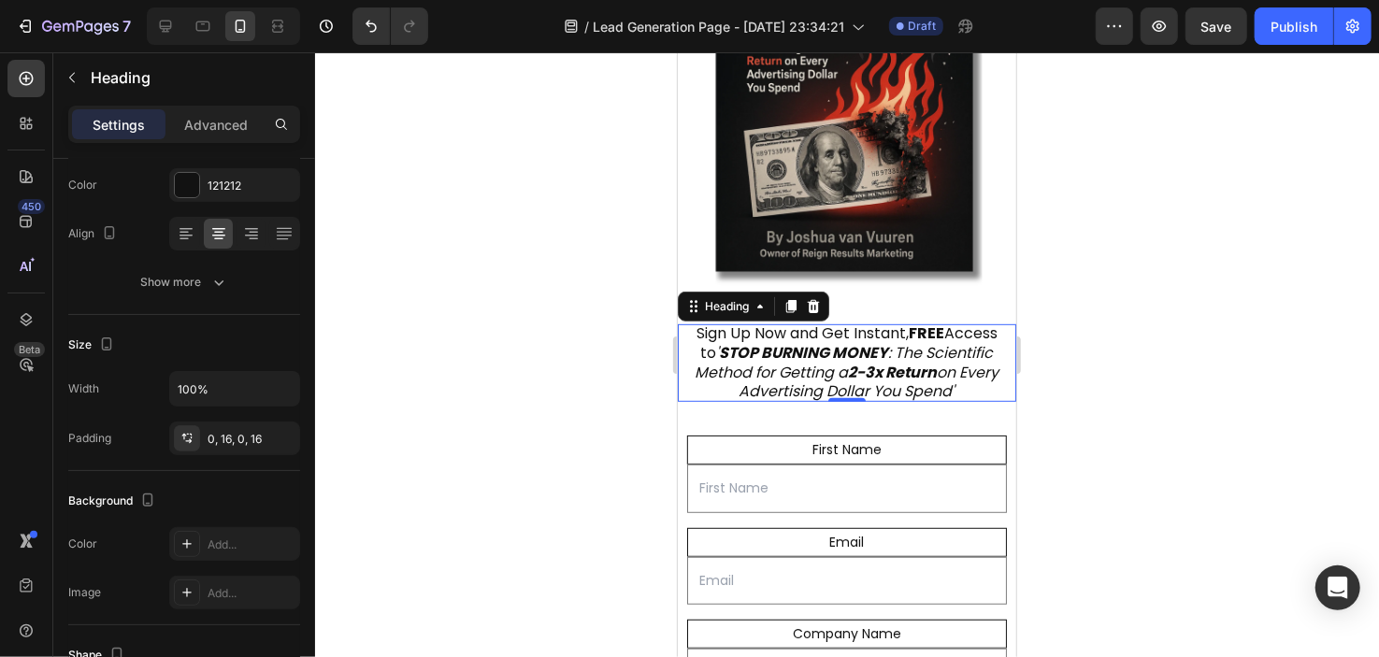
drag, startPoint x: 485, startPoint y: 386, endPoint x: 1145, endPoint y: 310, distance: 663.6
click at [1145, 310] on div at bounding box center [847, 354] width 1064 height 605
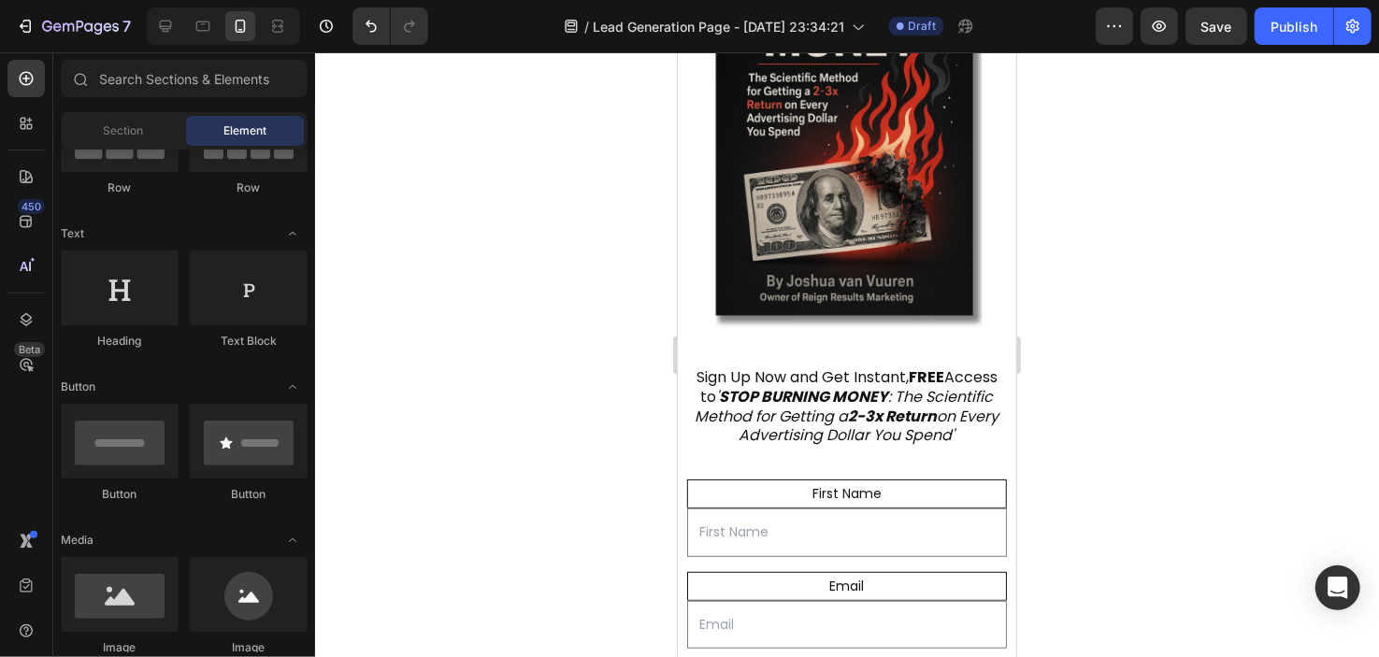
scroll to position [430, 0]
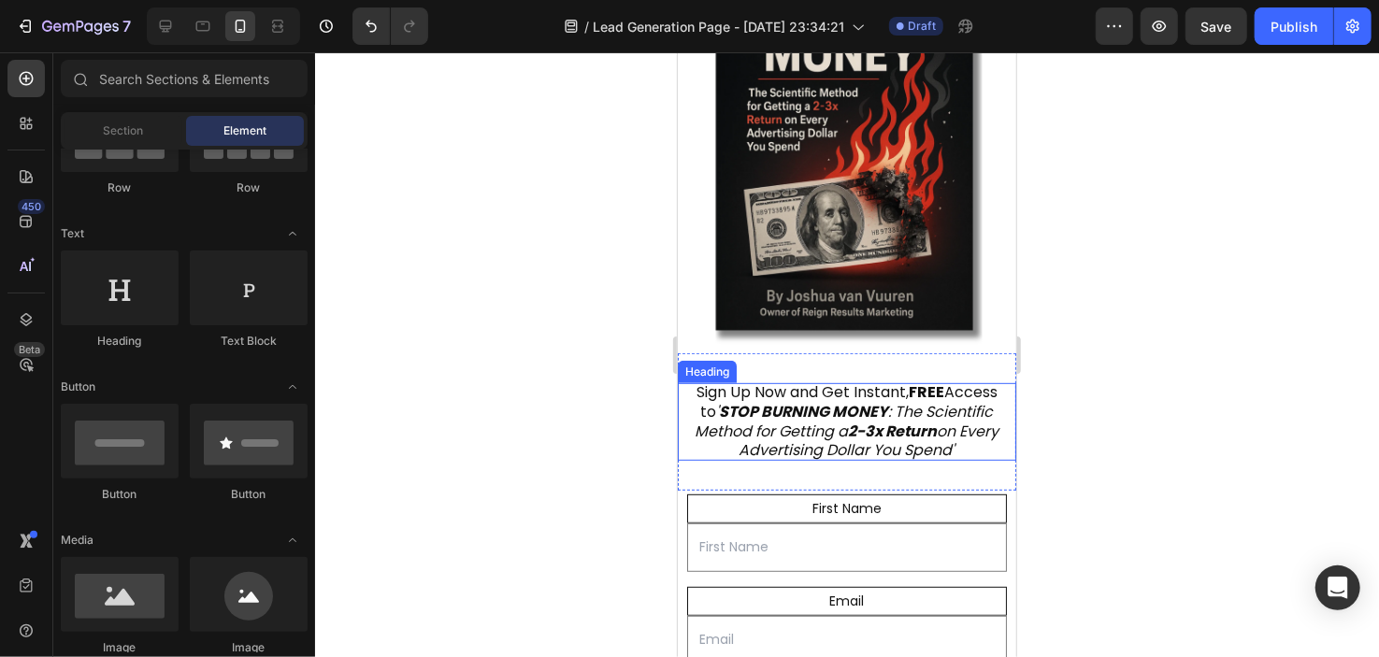
click at [909, 443] on h2 "Sign Up Now and Get Instant, FREE Access to ' STOP BURNING MONEY : The Scientif…" at bounding box center [846, 421] width 339 height 78
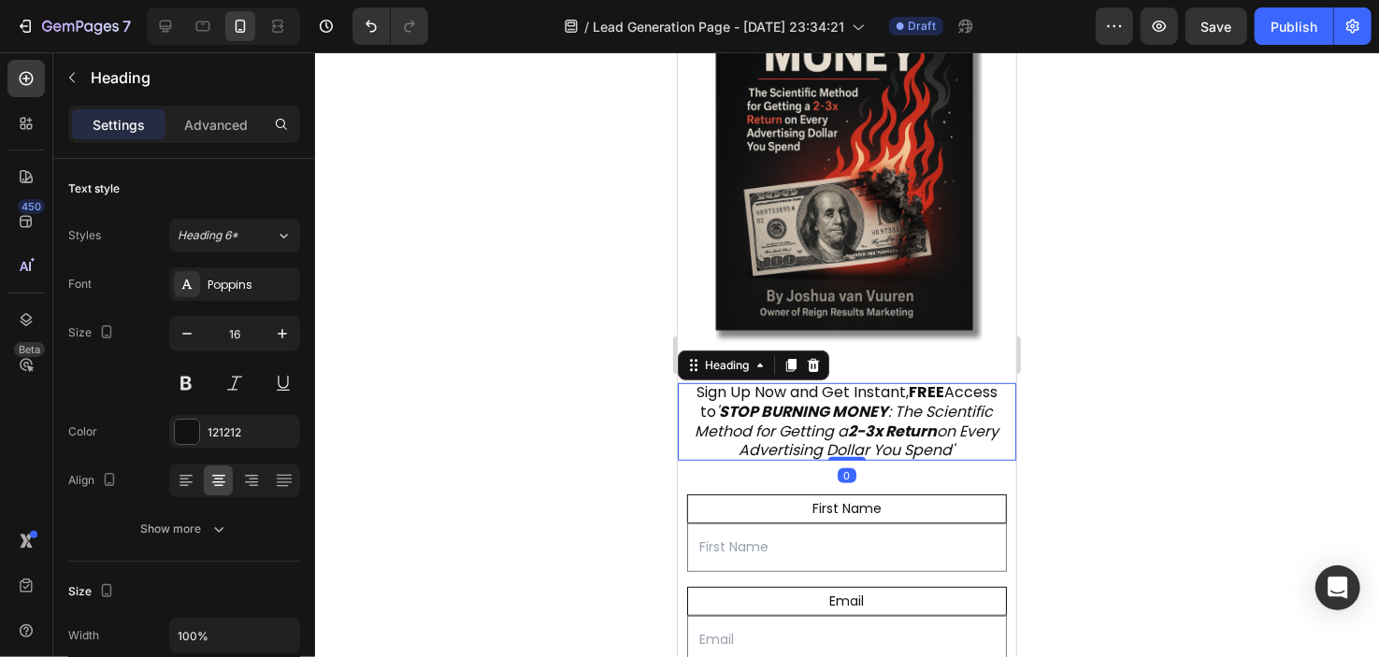
click at [654, 435] on div at bounding box center [847, 354] width 1064 height 605
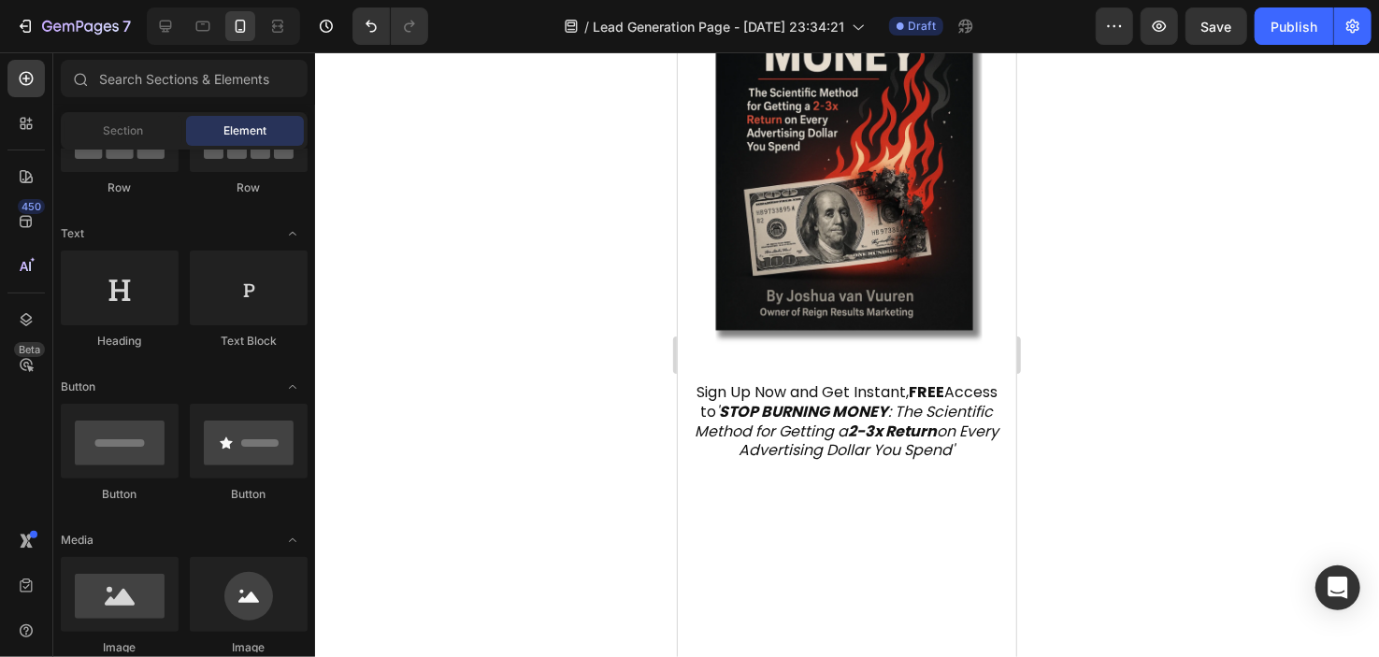
scroll to position [0, 0]
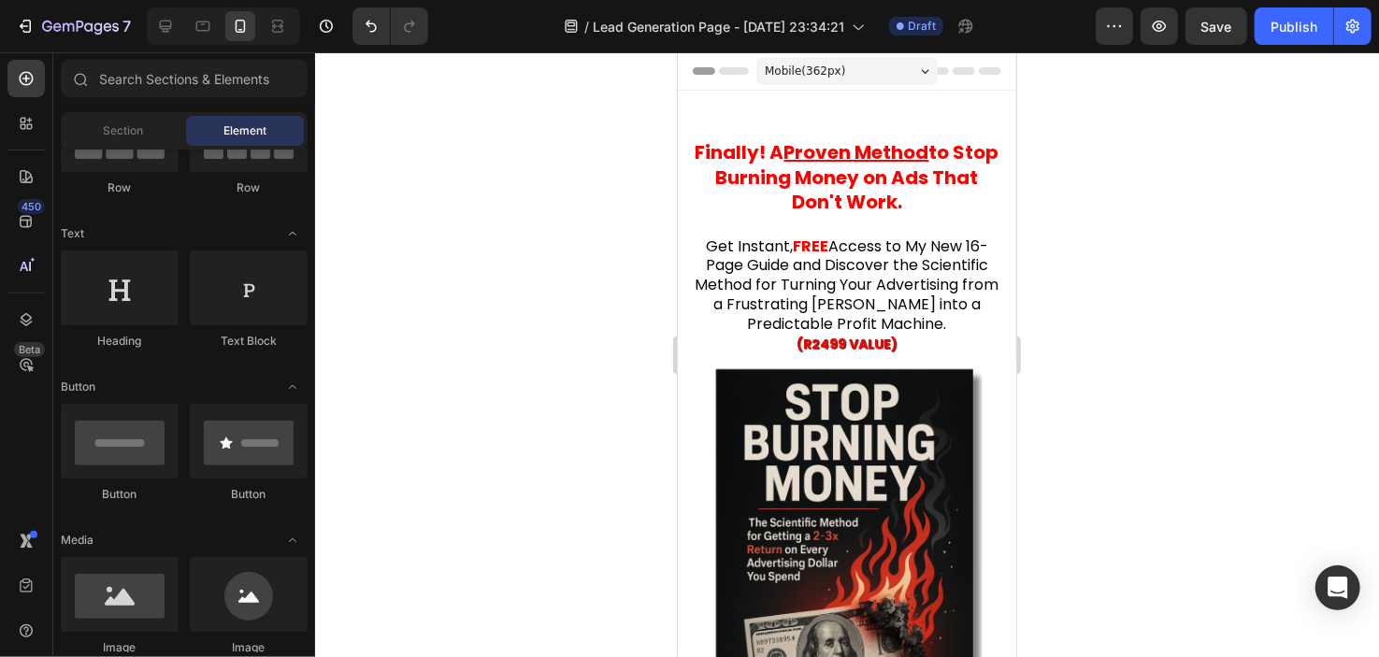
drag, startPoint x: 1001, startPoint y: 341, endPoint x: 1733, endPoint y: 232, distance: 740.4
click at [911, 268] on span "Access to My New 16-Page Guide and Discover the Scientific Method for Turning Y…" at bounding box center [847, 285] width 304 height 100
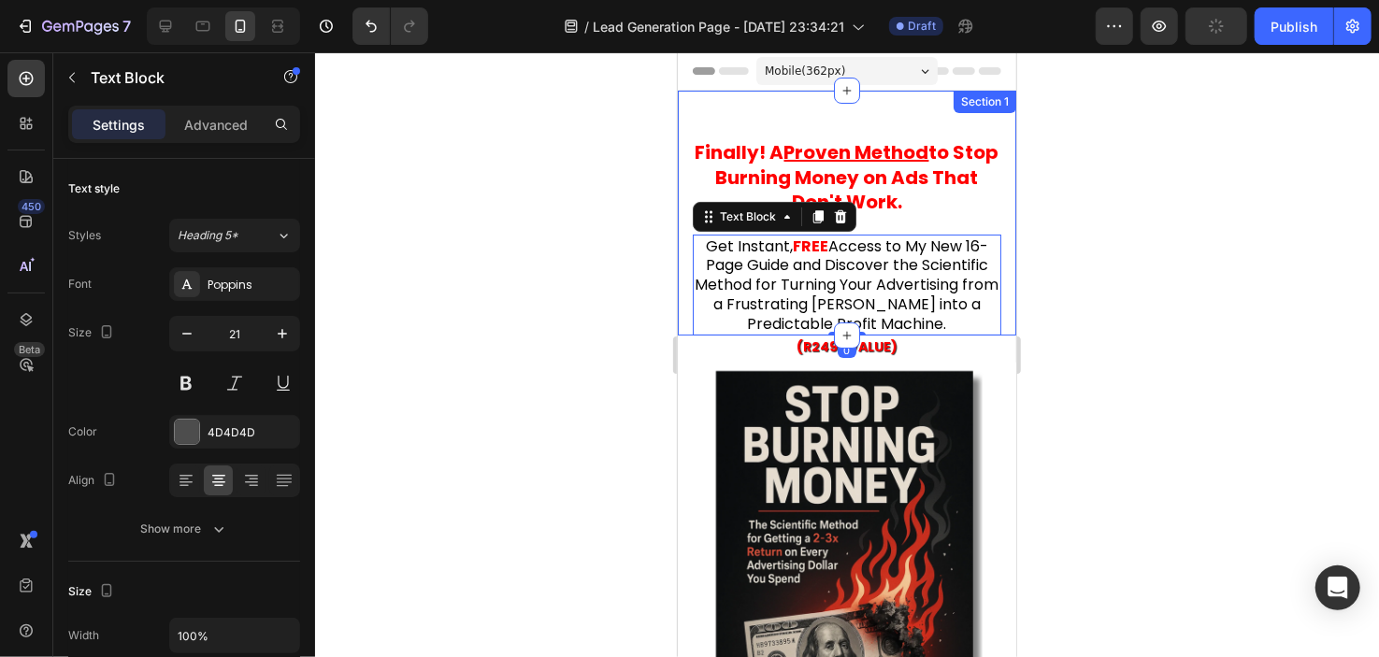
click at [924, 182] on strong "! A Proven Method to Stop Burning Money on Ads That Don't Work." at bounding box center [856, 176] width 283 height 76
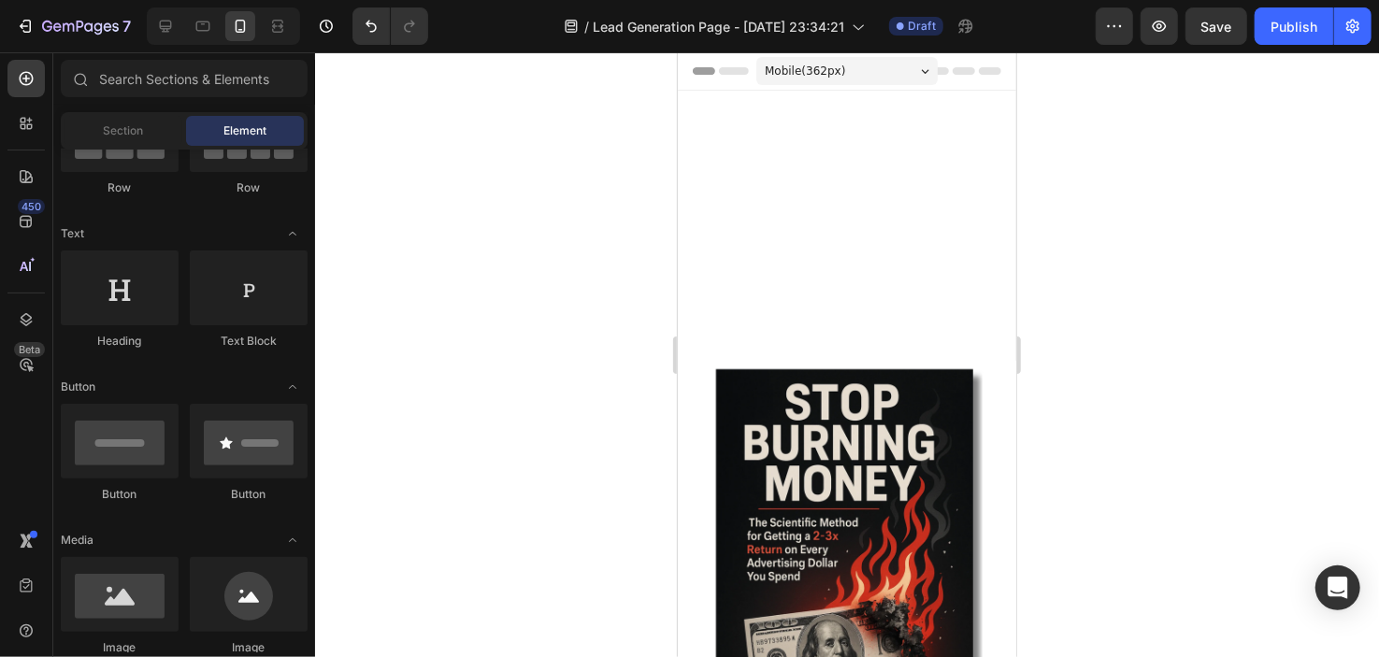
scroll to position [490, 0]
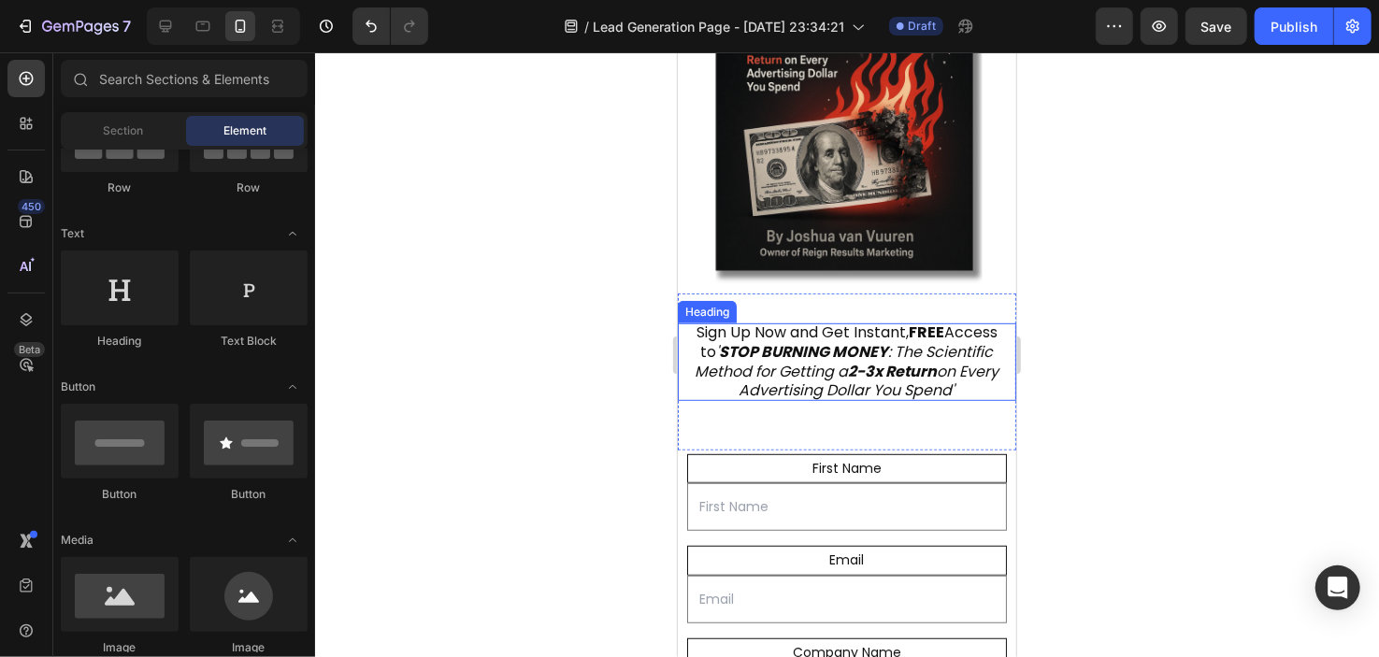
click at [888, 340] on strong "STOP BURNING MONEY" at bounding box center [803, 351] width 169 height 22
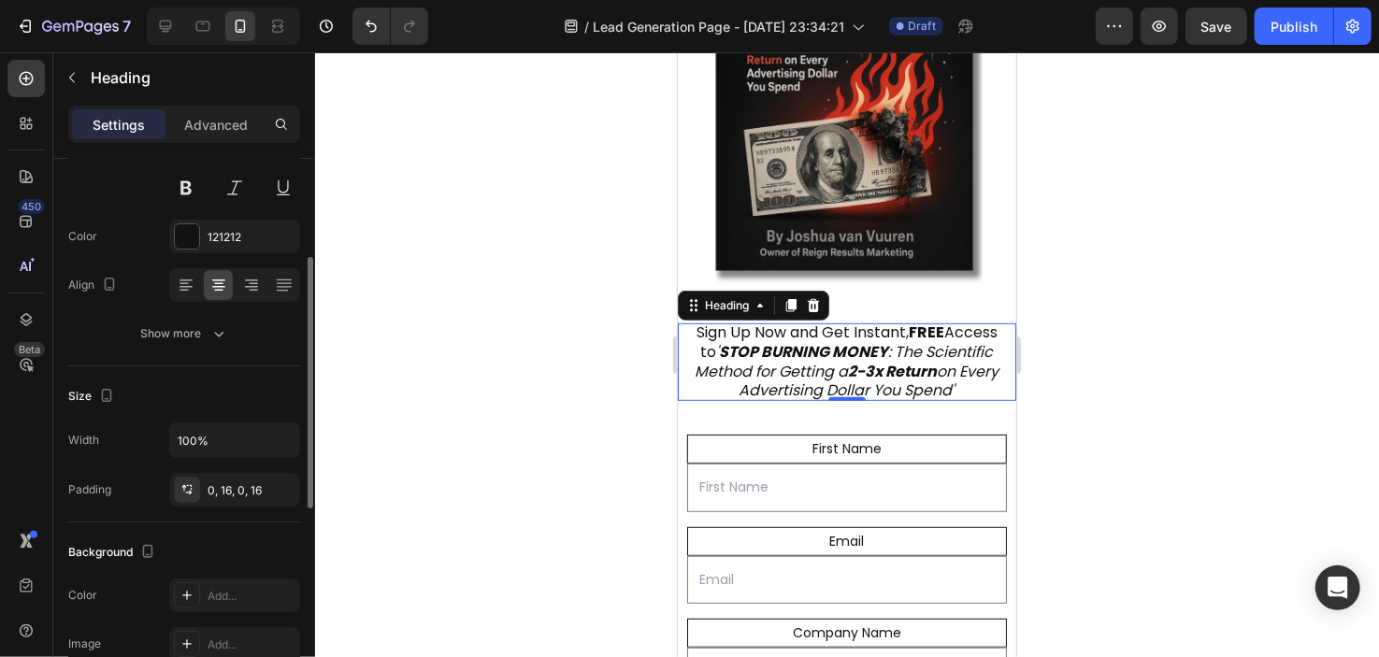
scroll to position [211, 0]
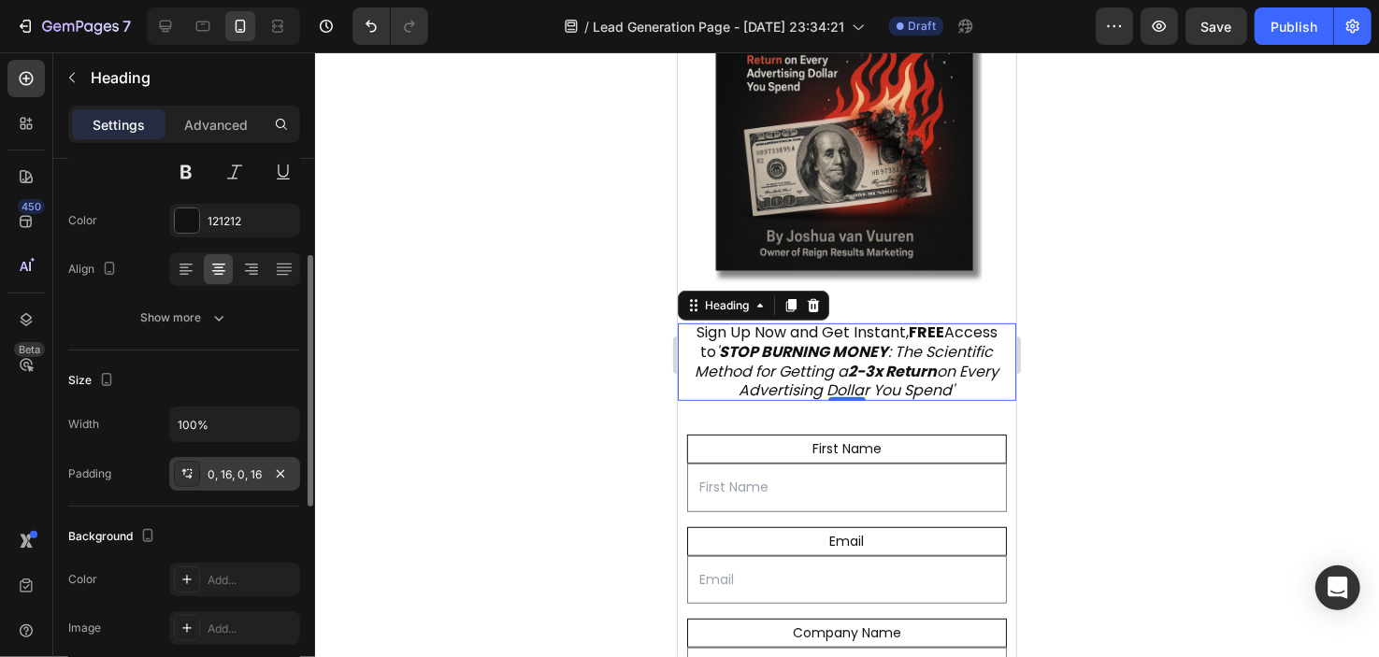
click at [238, 475] on div "0, 16, 0, 16" at bounding box center [235, 475] width 54 height 17
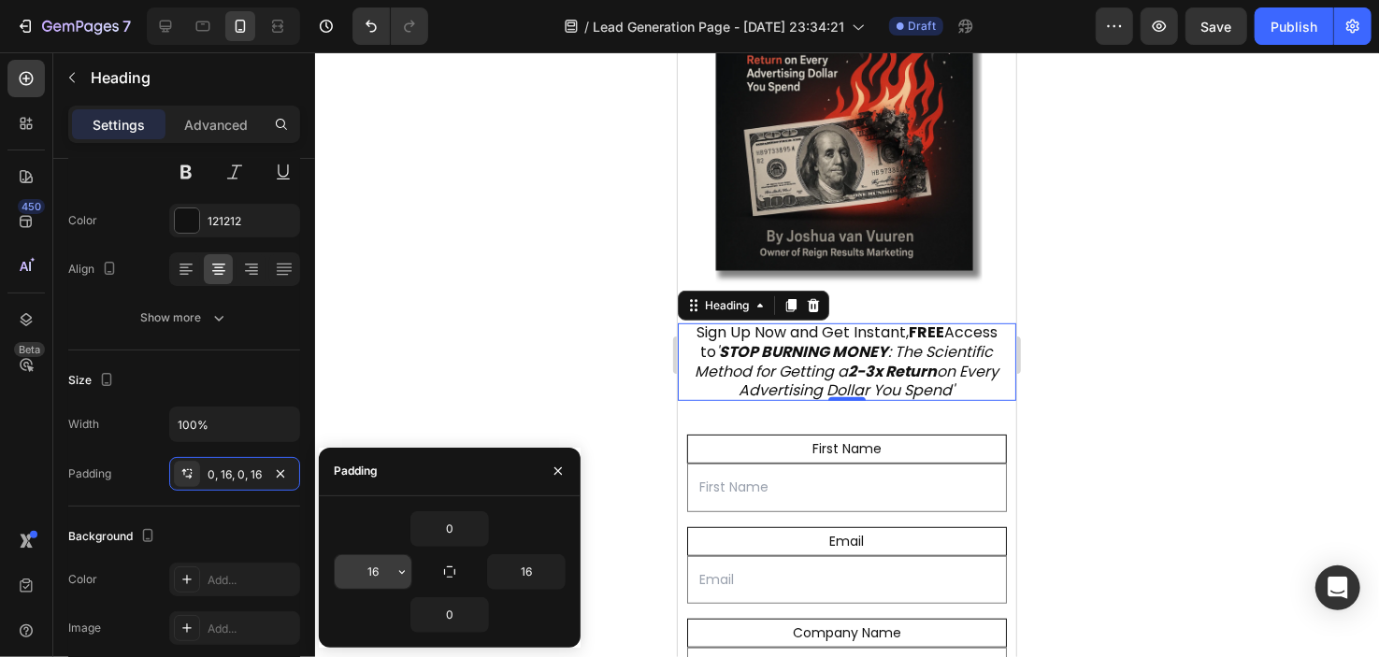
click at [382, 571] on input "16" at bounding box center [373, 572] width 77 height 34
type input "14"
click at [522, 574] on input "16" at bounding box center [526, 572] width 77 height 34
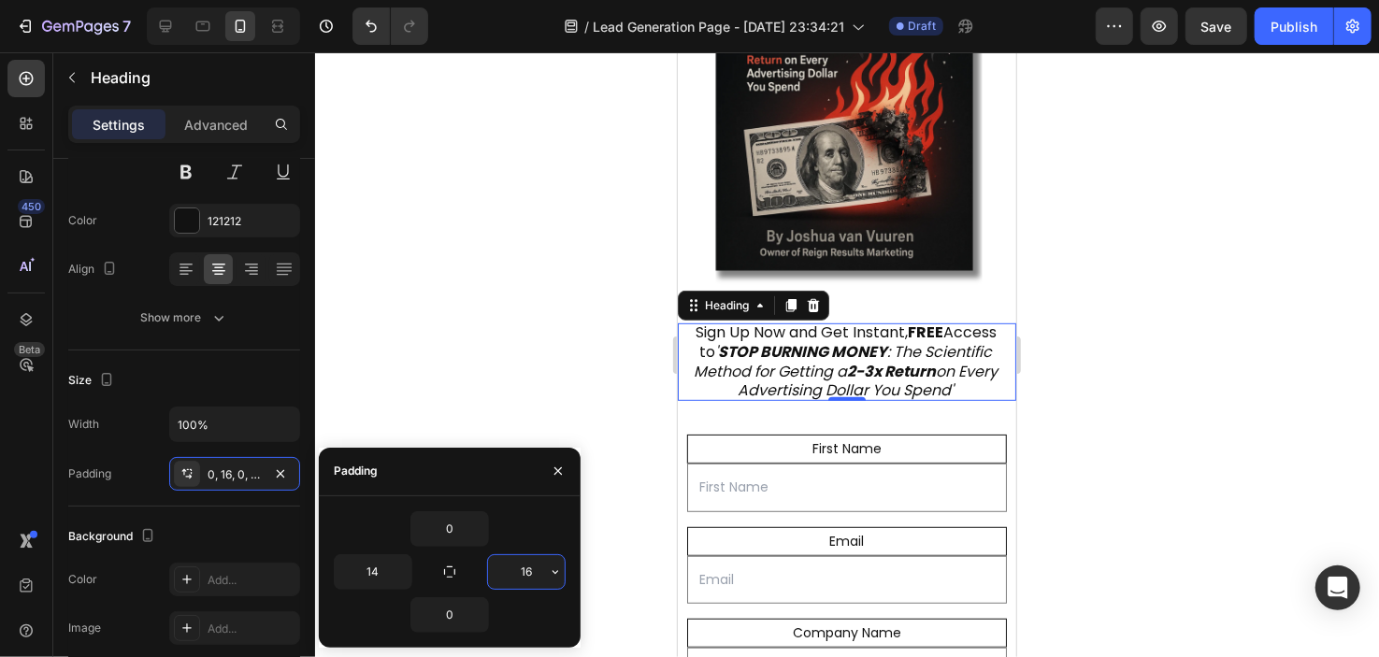
click at [522, 574] on input "16" at bounding box center [526, 572] width 77 height 34
type input "14"
click at [465, 235] on div at bounding box center [847, 354] width 1064 height 605
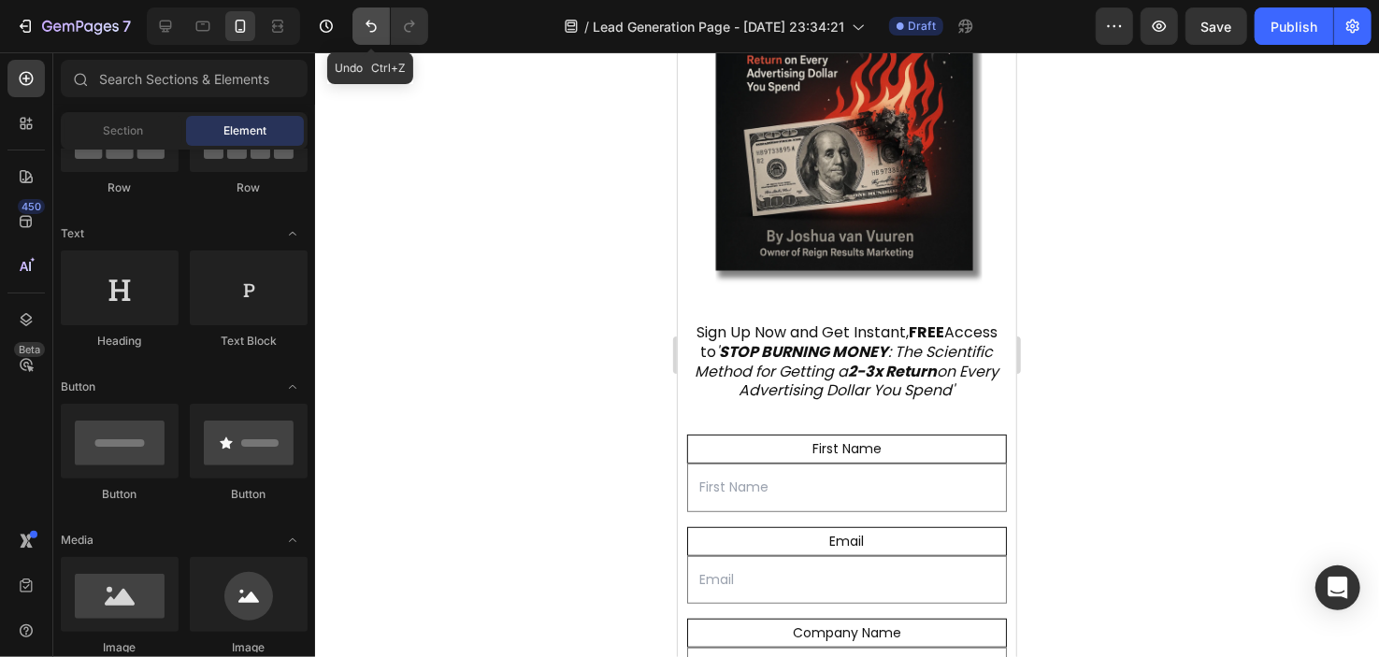
click at [370, 31] on icon "Undo/Redo" at bounding box center [371, 27] width 11 height 12
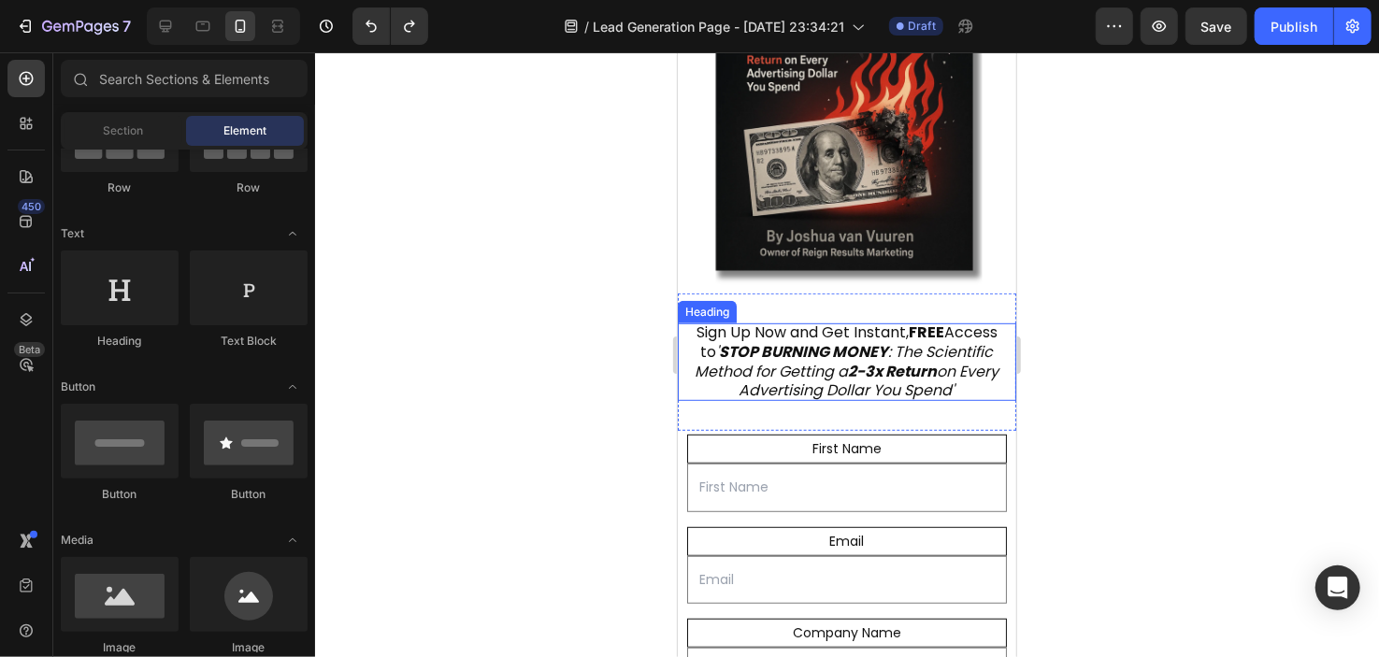
click at [748, 355] on icon "' STOP BURNING MONEY : The Scientific Method for Getting a 2-3x Return on Every…" at bounding box center [847, 370] width 304 height 61
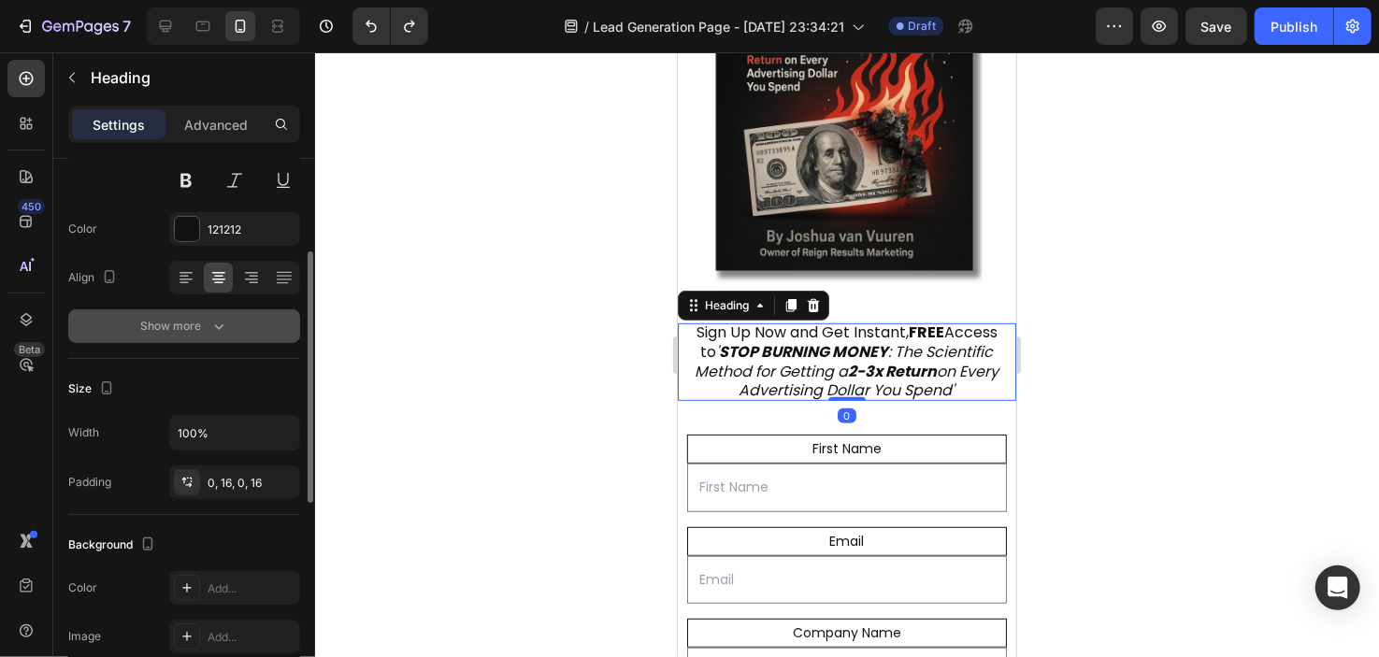
scroll to position [203, 0]
click at [468, 462] on div at bounding box center [847, 354] width 1064 height 605
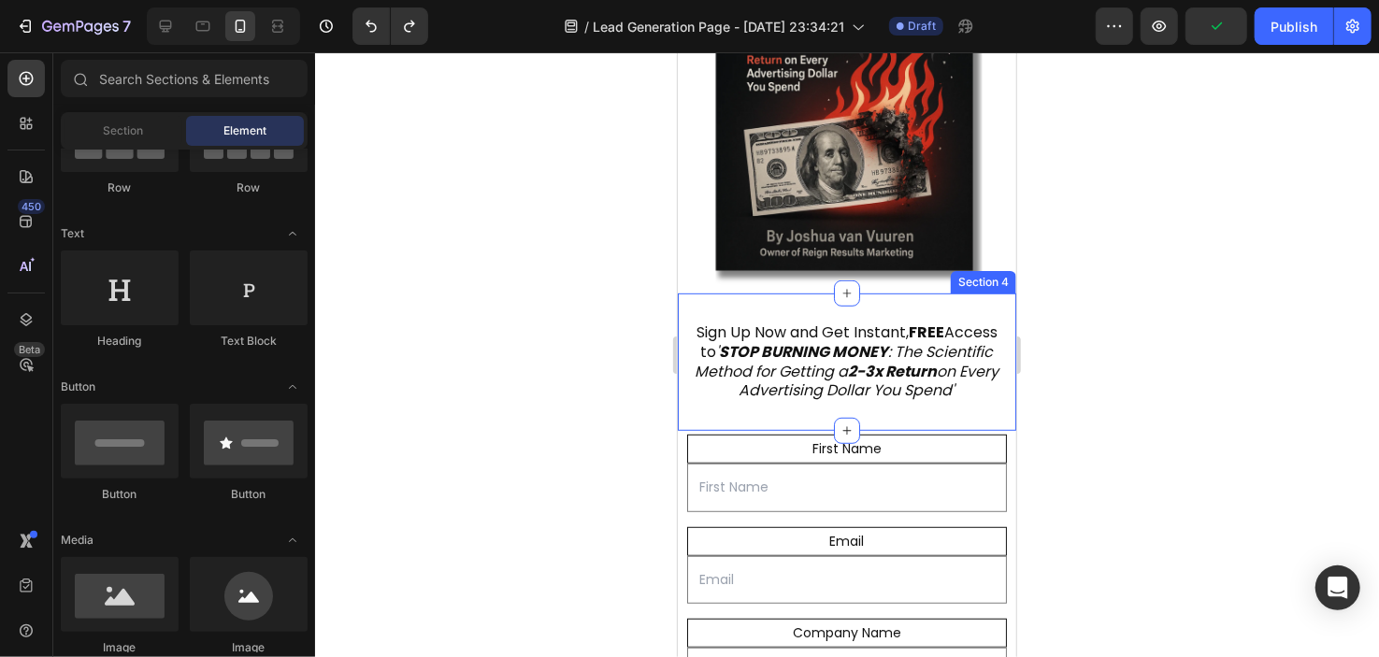
click at [713, 422] on div "Sign Up Now and Get Instant, FREE Access to ' STOP BURNING MONEY : The Scientif…" at bounding box center [846, 361] width 339 height 137
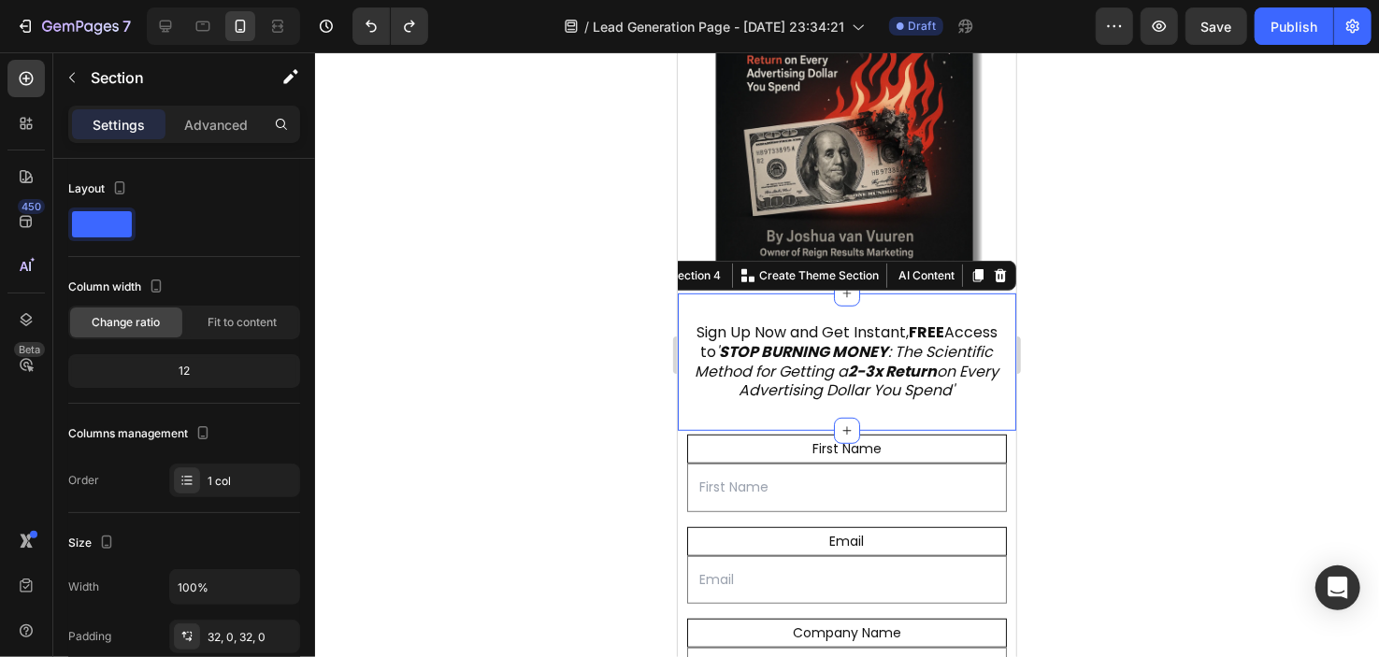
click at [773, 405] on div "Sign Up Now and Get Instant, FREE Access to ' STOP BURNING MONEY : The Scientif…" at bounding box center [846, 361] width 339 height 137
click at [741, 399] on h2 "Sign Up Now and Get Instant, FREE Access to ' STOP BURNING MONEY : The Scientif…" at bounding box center [846, 362] width 339 height 78
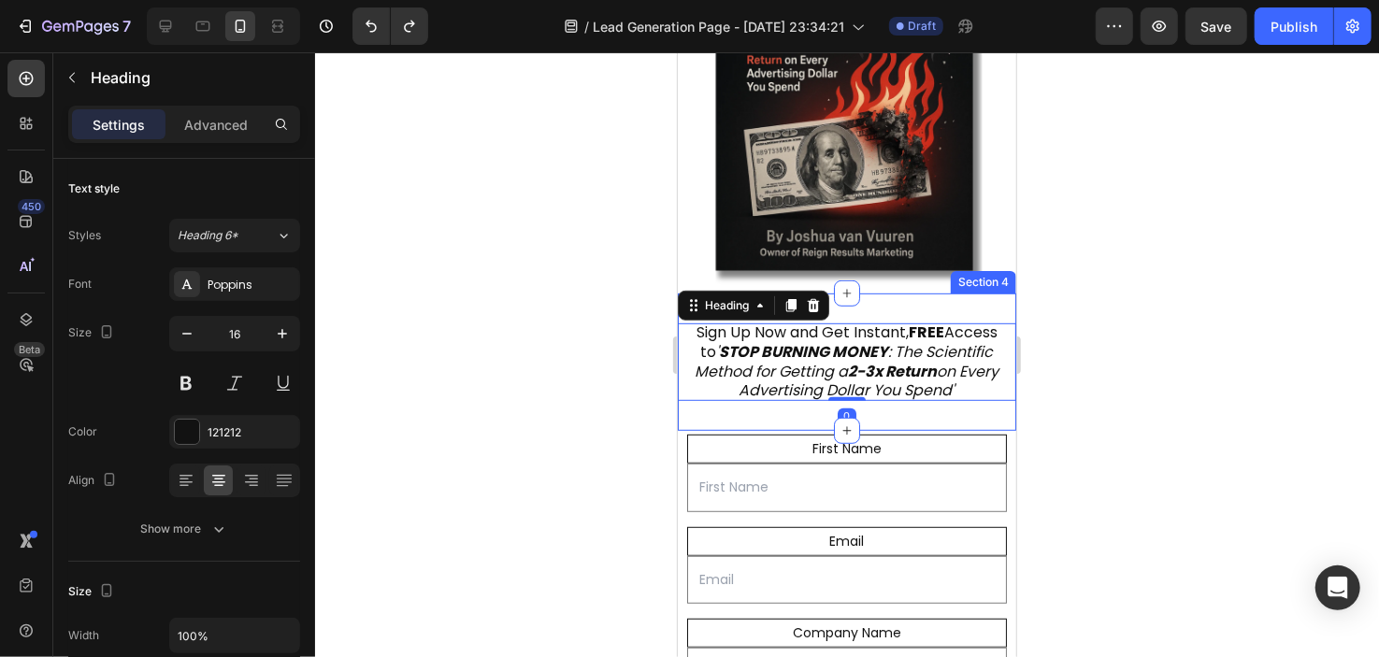
click at [743, 419] on div "Sign Up Now and Get Instant, FREE Access to ' STOP BURNING MONEY : The Scientif…" at bounding box center [846, 361] width 339 height 137
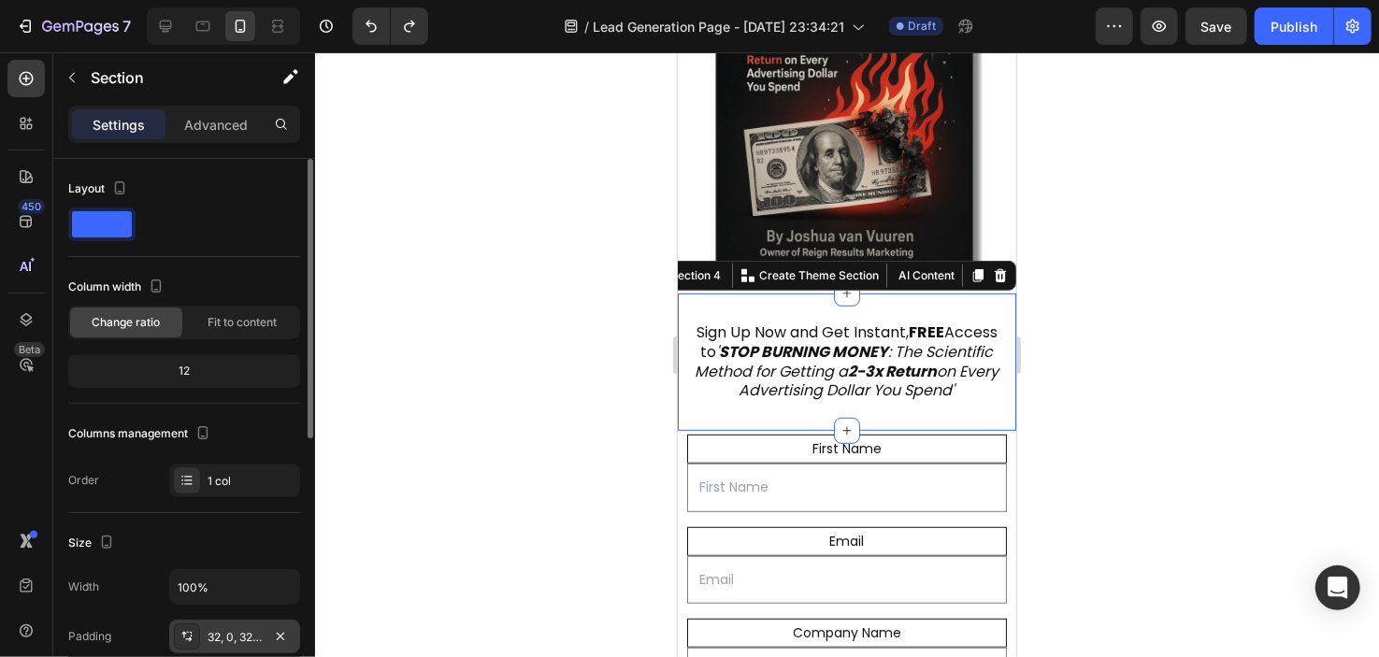
click at [266, 630] on div "32, 0, 32, 0" at bounding box center [234, 637] width 131 height 34
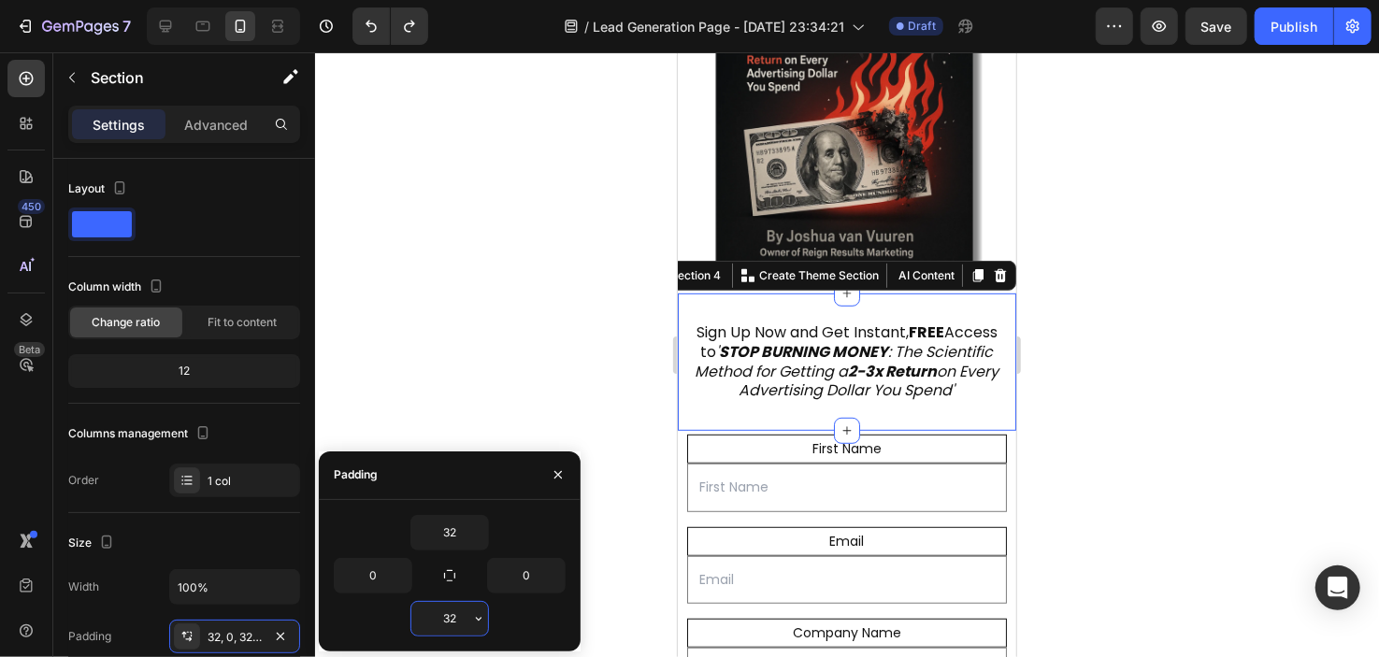
click at [459, 614] on input "32" at bounding box center [449, 619] width 77 height 34
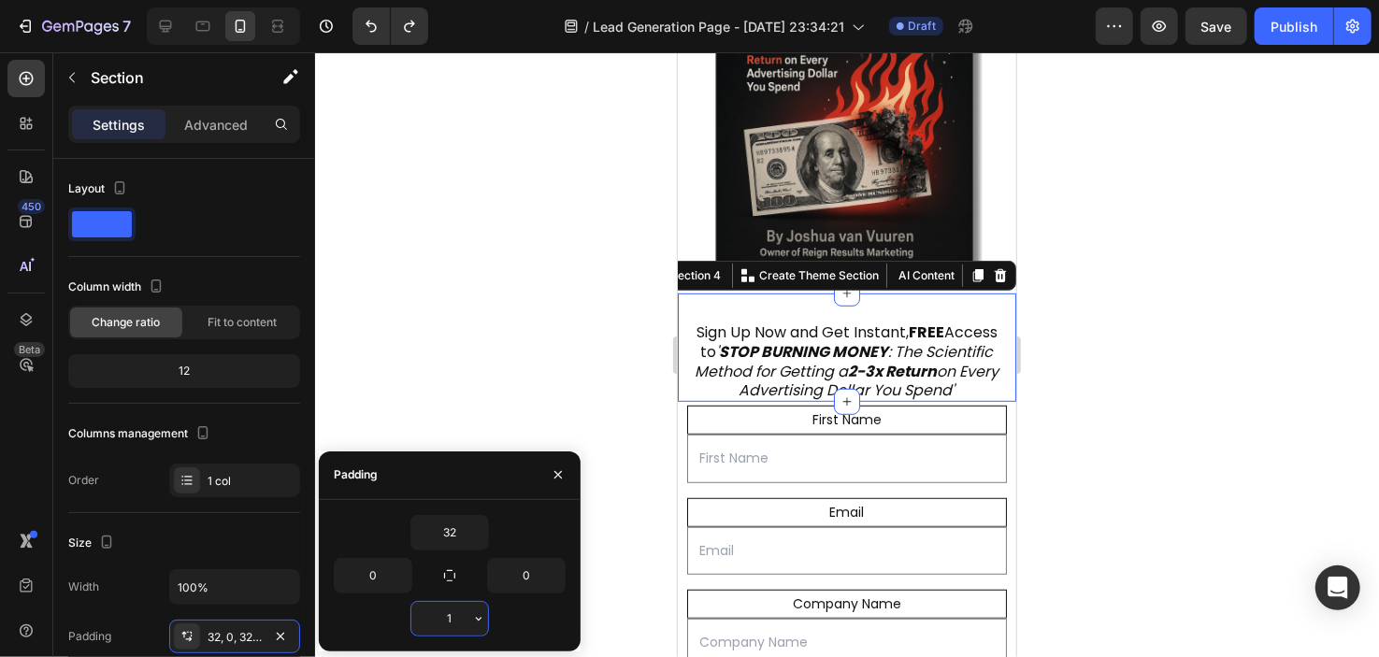
type input "10"
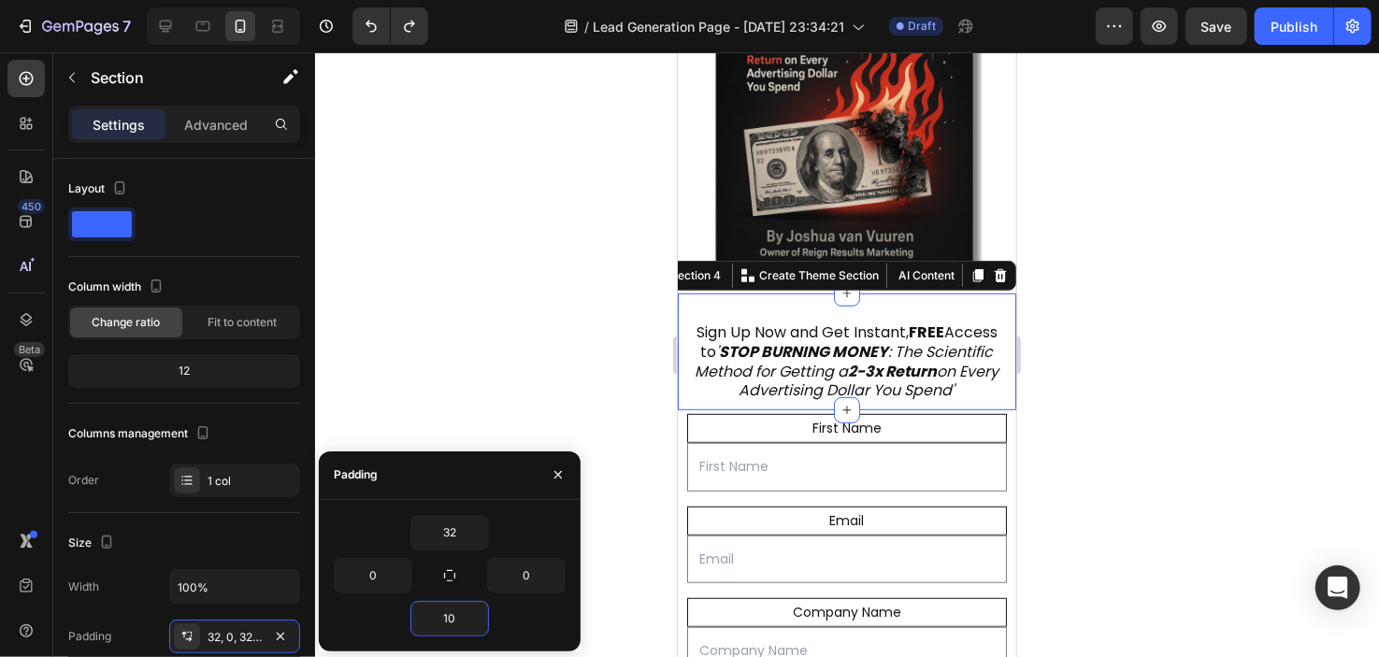
click at [436, 346] on div at bounding box center [847, 354] width 1064 height 605
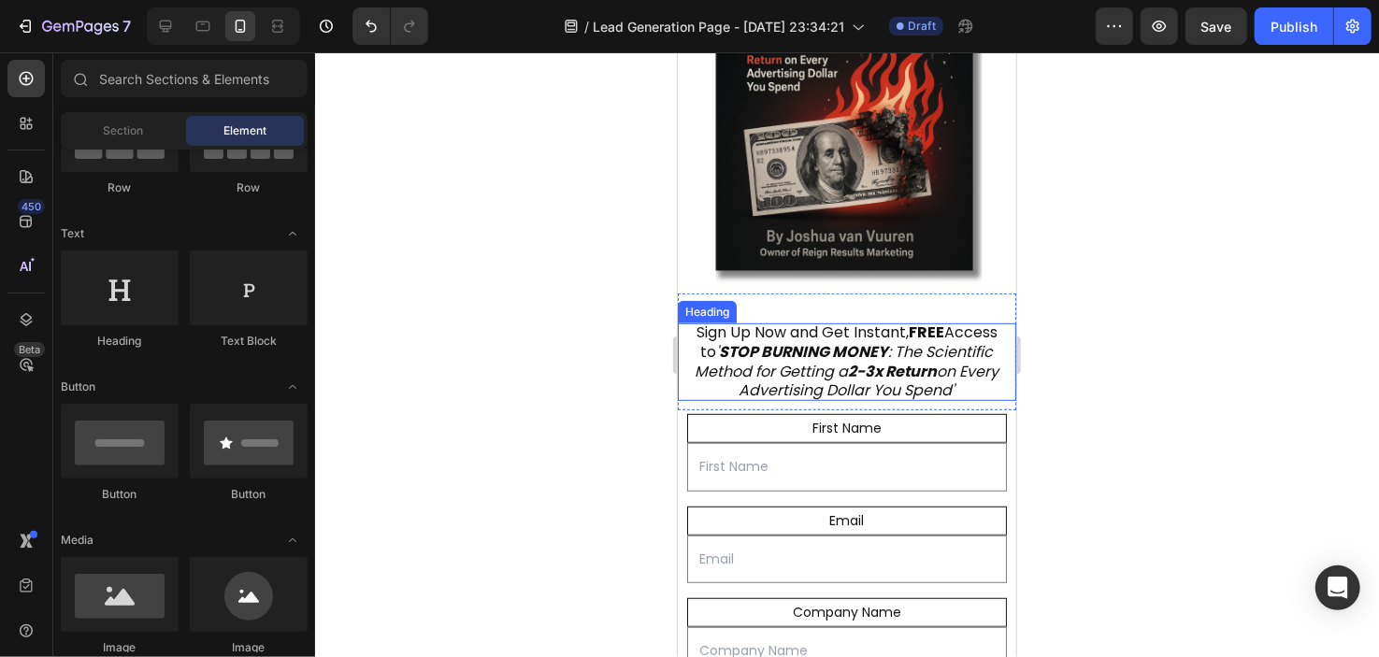
click at [752, 372] on icon "' STOP BURNING MONEY : The Scientific Method for Getting a 2-3x Return on Every…" at bounding box center [847, 370] width 304 height 61
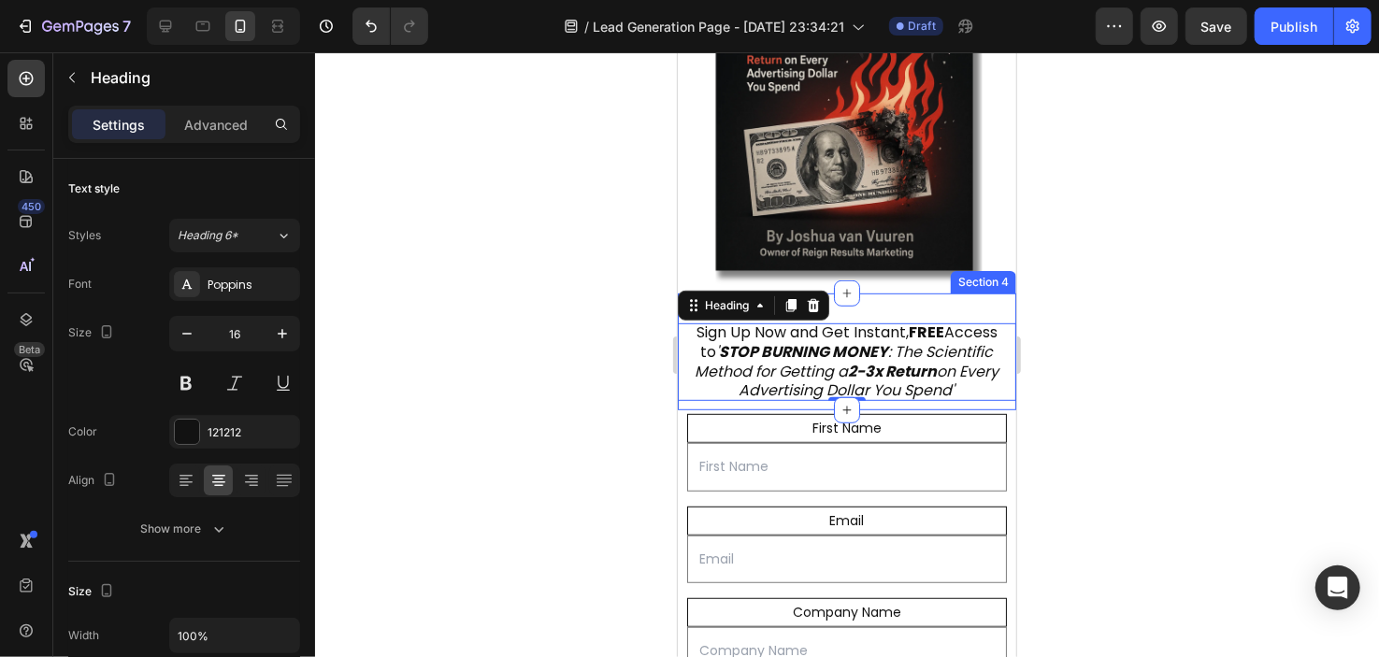
click at [958, 296] on div "Sign Up Now and Get Instant, FREE Access to ' STOP BURNING MONEY : The Scientif…" at bounding box center [846, 351] width 339 height 117
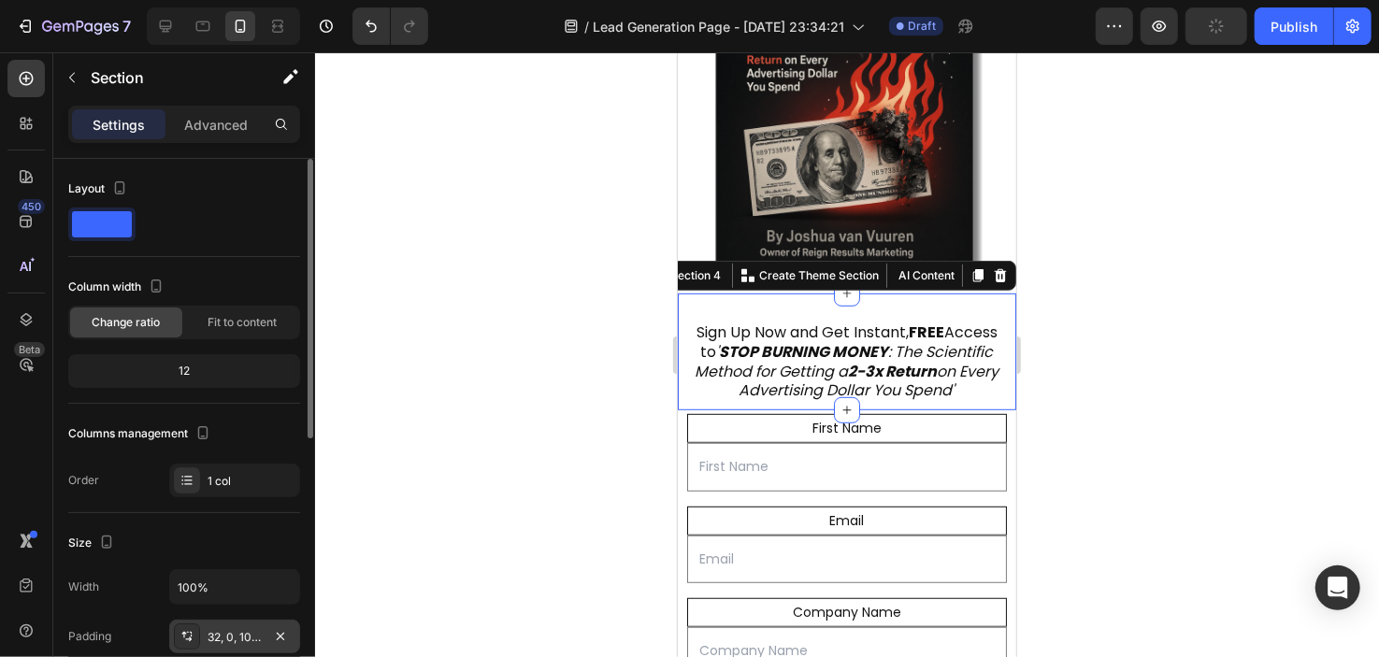
click at [236, 630] on div "32, 0, 10, 0" at bounding box center [235, 637] width 54 height 17
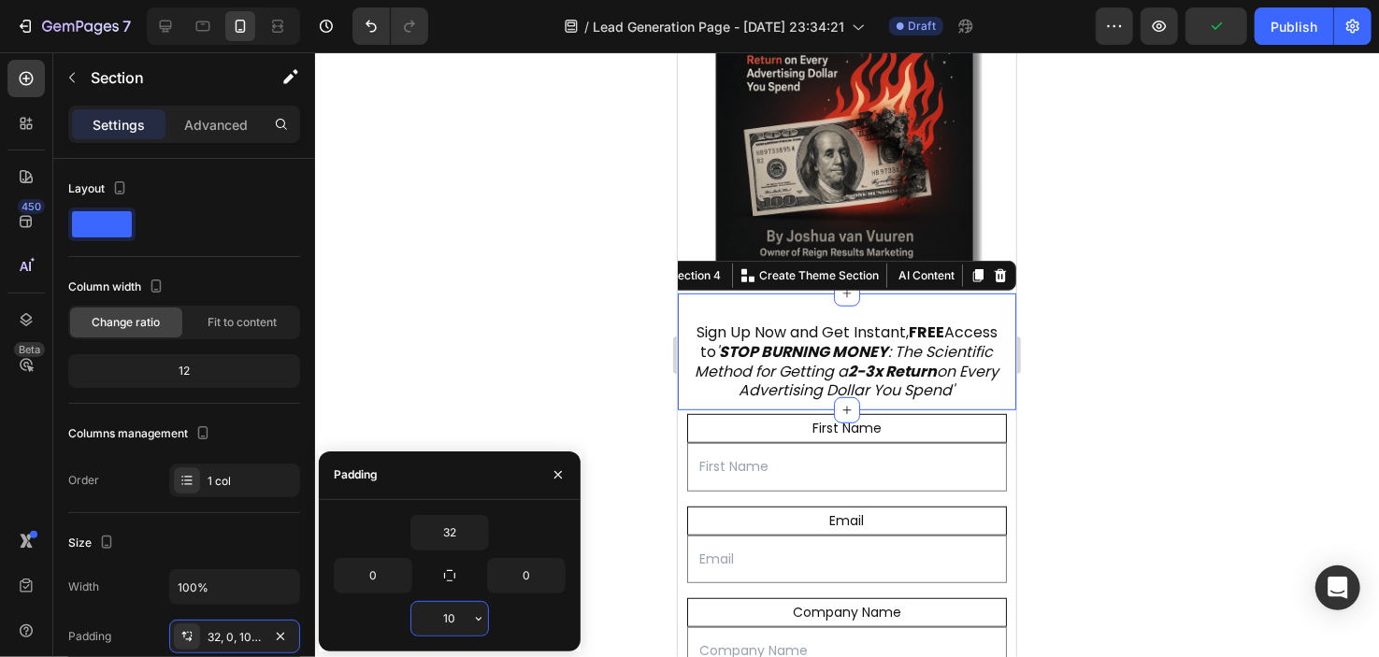
click at [458, 613] on input "10" at bounding box center [449, 619] width 77 height 34
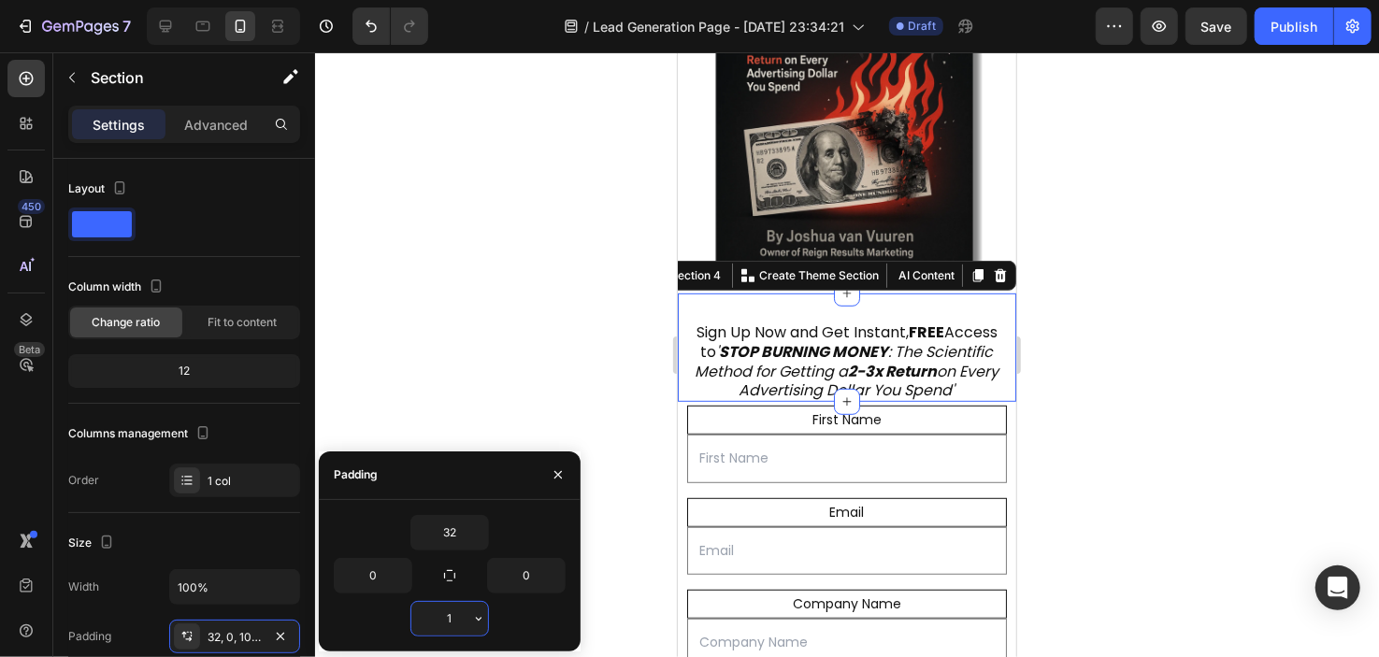
type input "12"
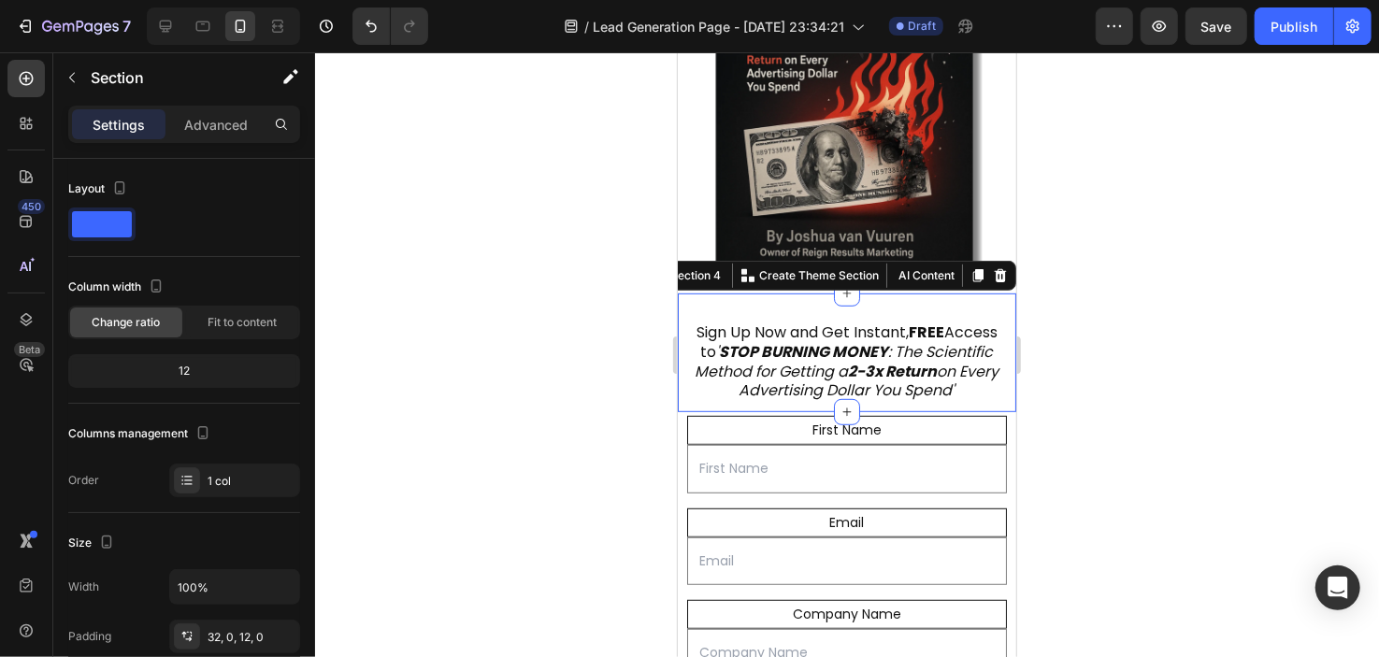
click at [447, 305] on div at bounding box center [847, 354] width 1064 height 605
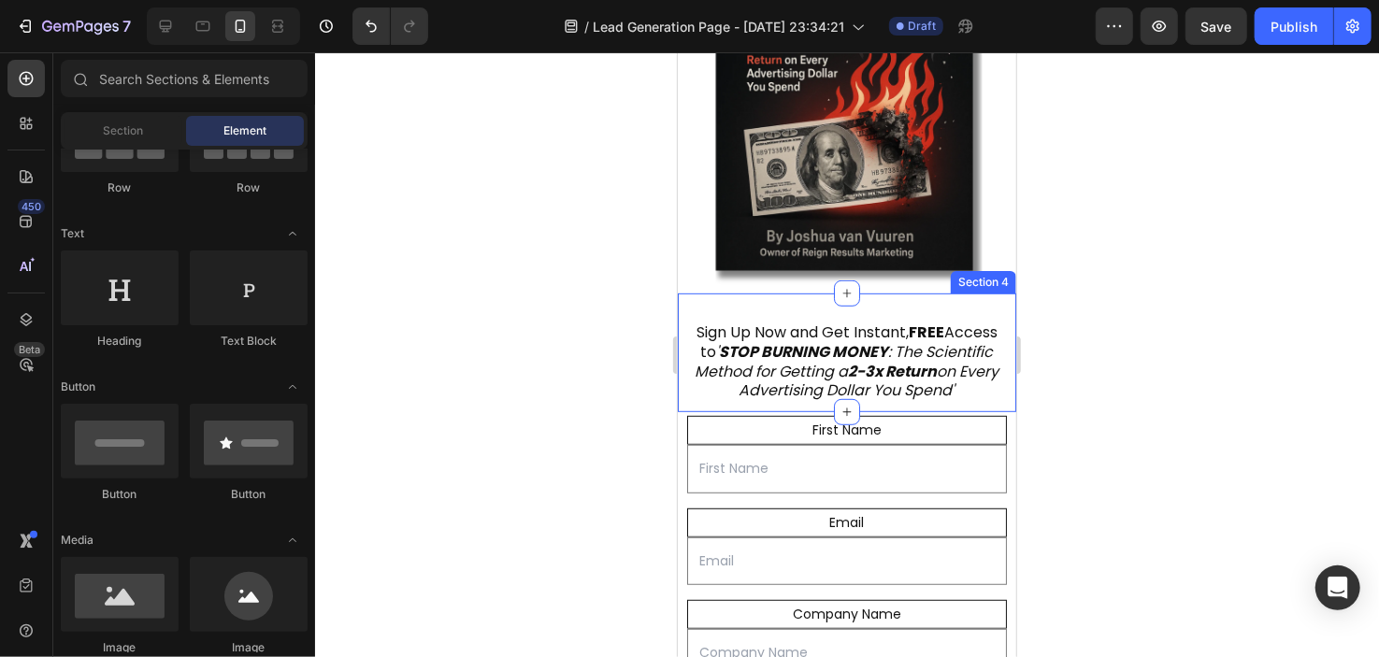
click at [757, 407] on div "Sign Up Now and Get Instant, FREE Access to ' STOP BURNING MONEY : The Scientif…" at bounding box center [846, 352] width 339 height 119
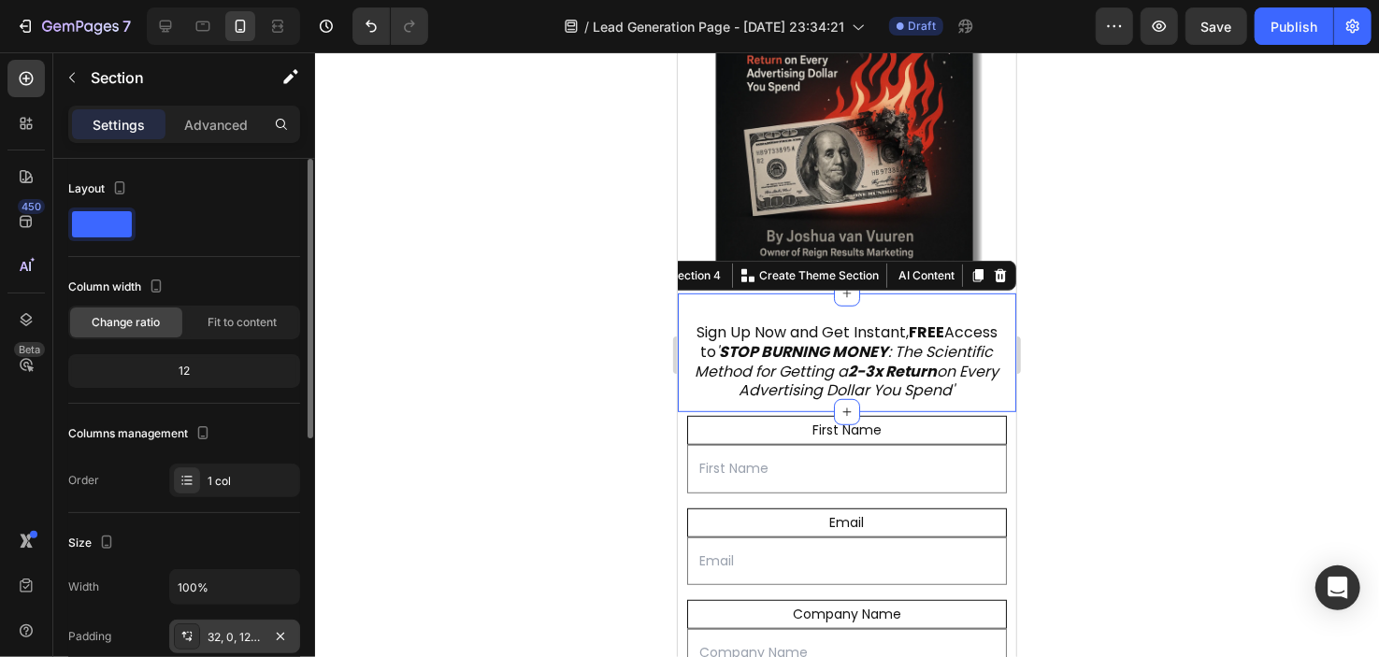
click at [245, 631] on div "32, 0, 12, 0" at bounding box center [235, 637] width 54 height 17
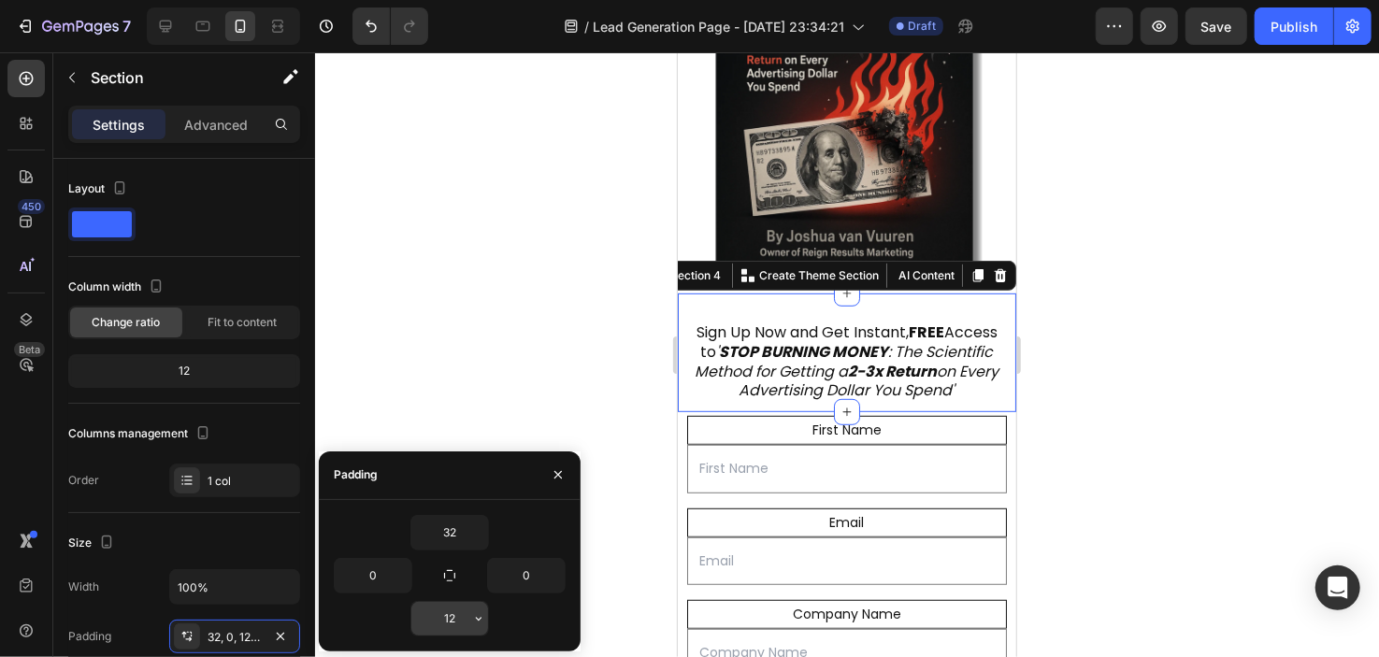
click at [460, 613] on input "12" at bounding box center [449, 619] width 77 height 34
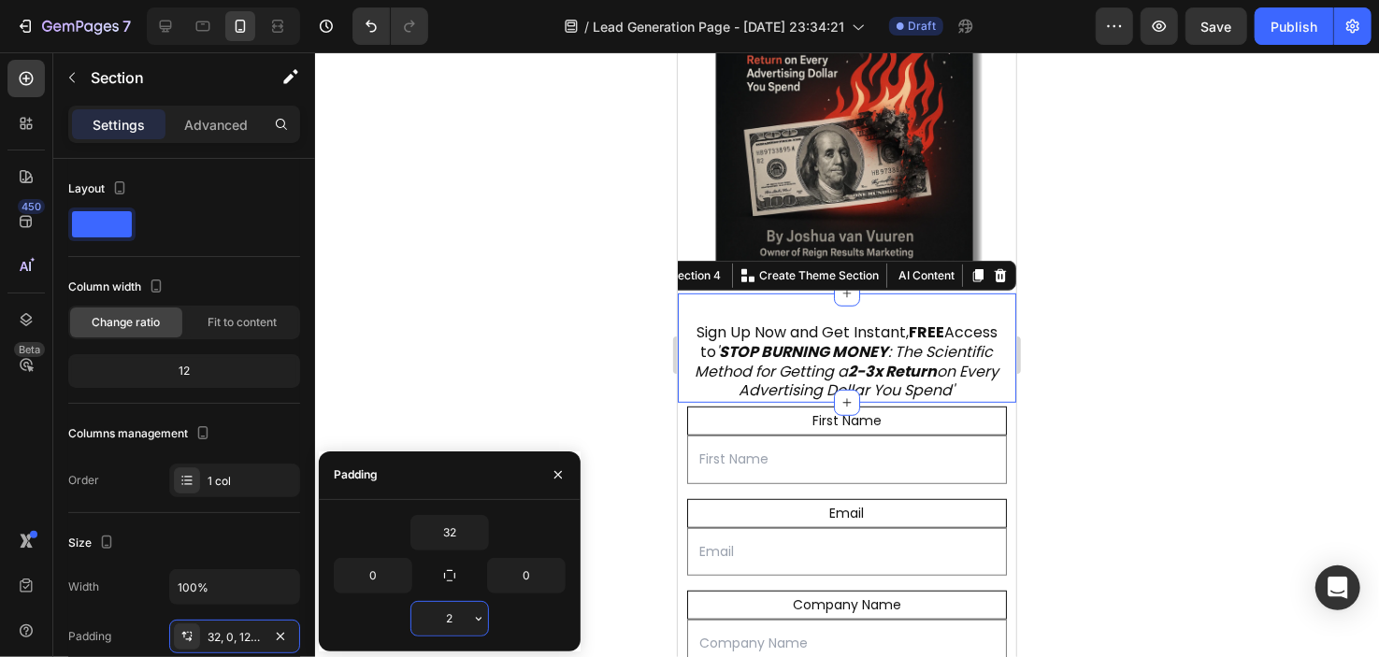
type input "20"
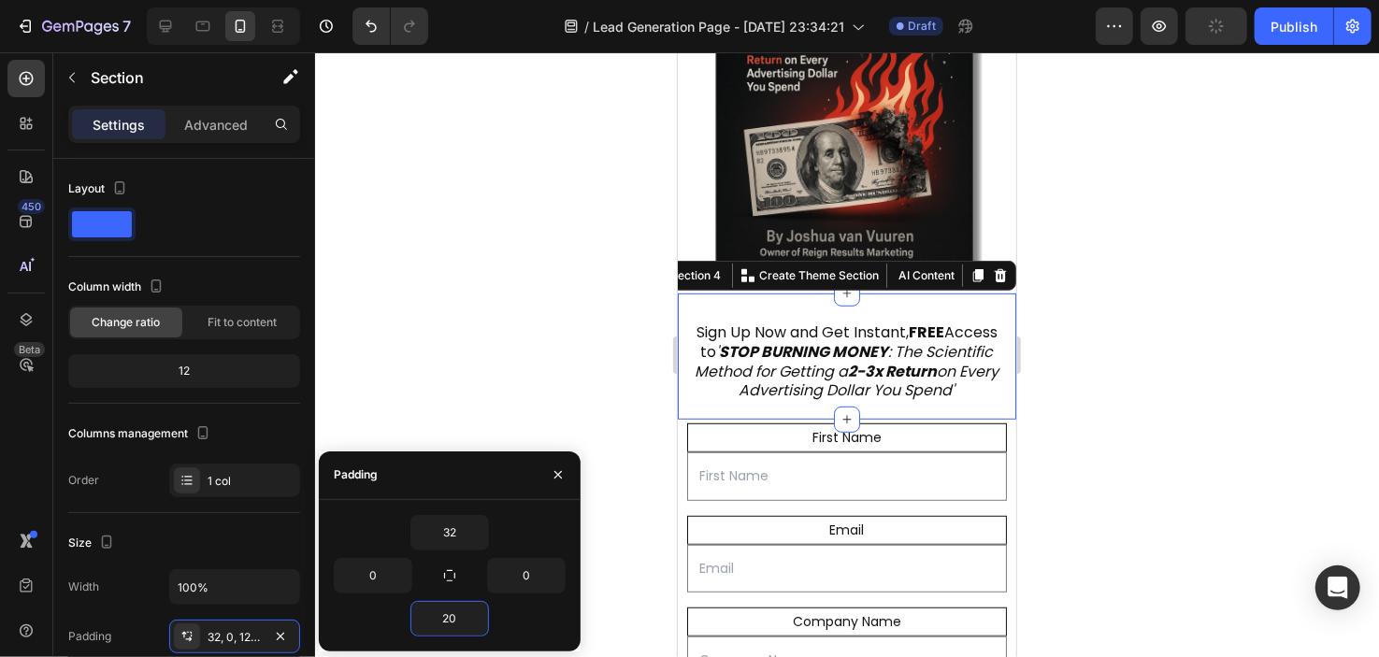
click at [482, 346] on div at bounding box center [847, 354] width 1064 height 605
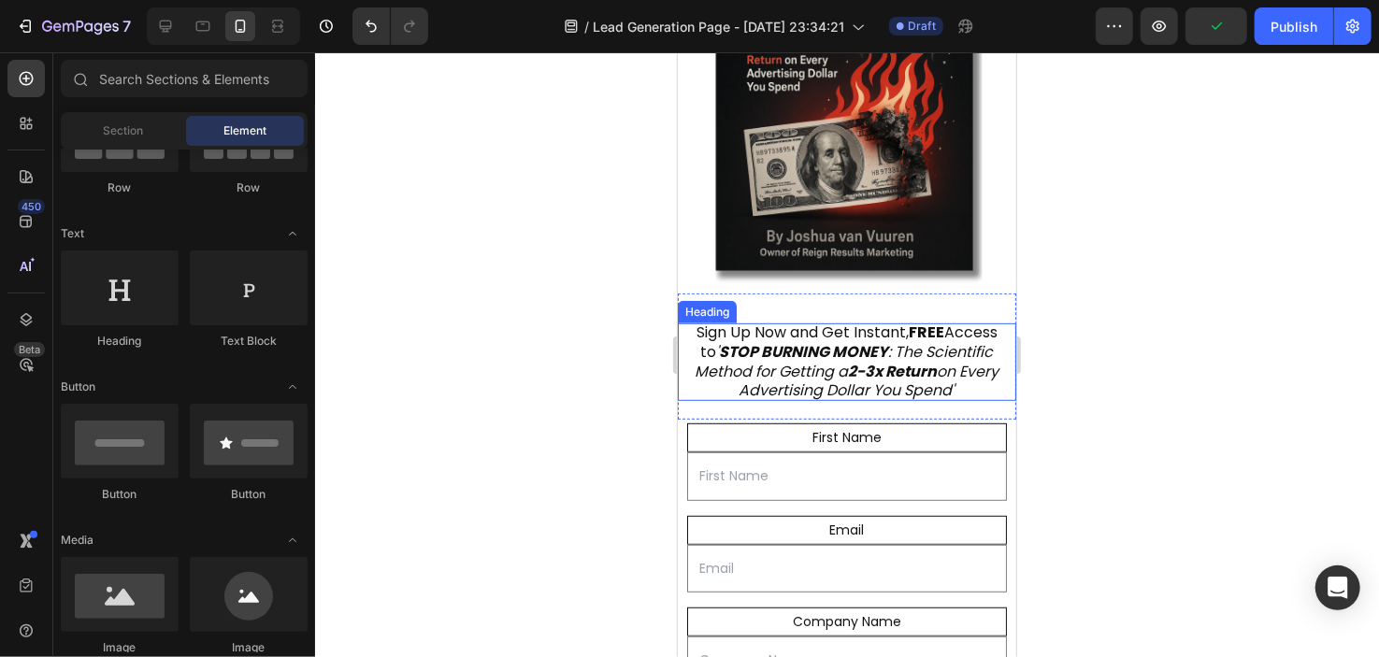
click at [757, 336] on h2 "Sign Up Now and Get Instant, FREE Access to ' STOP BURNING MONEY : The Scientif…" at bounding box center [846, 362] width 339 height 78
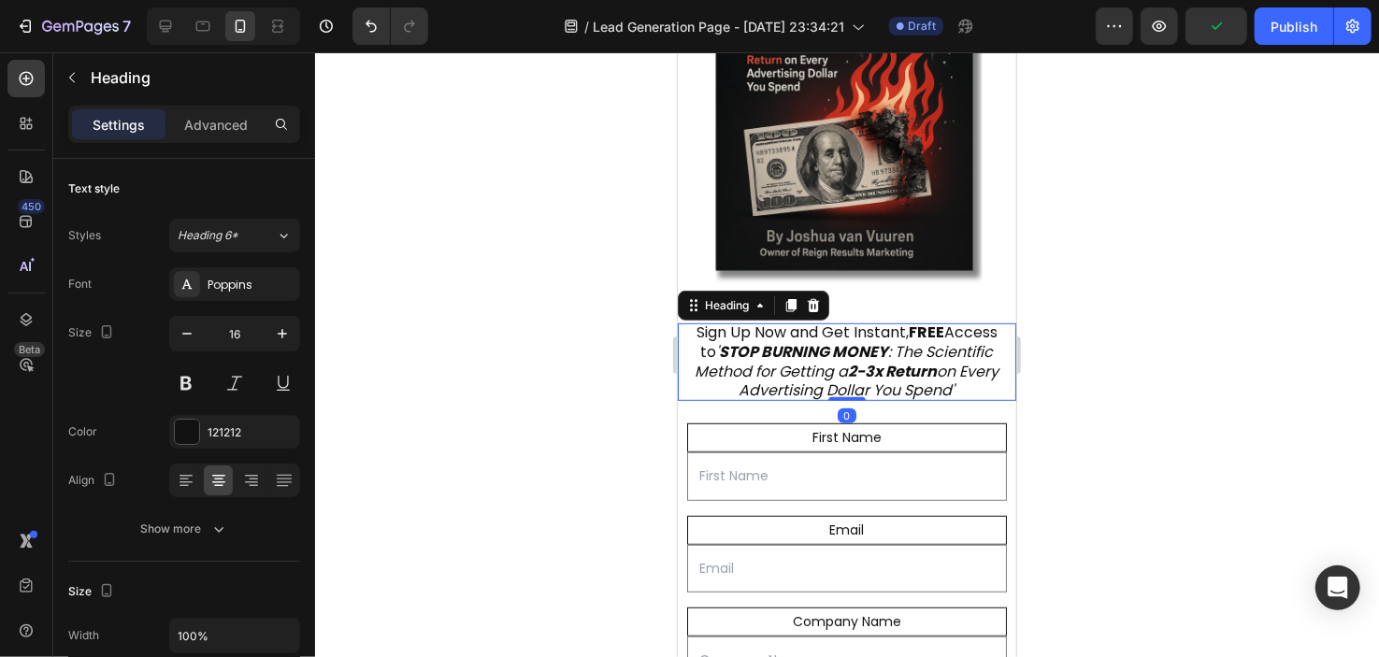
click at [944, 321] on strong "FREE" at bounding box center [926, 332] width 36 height 22
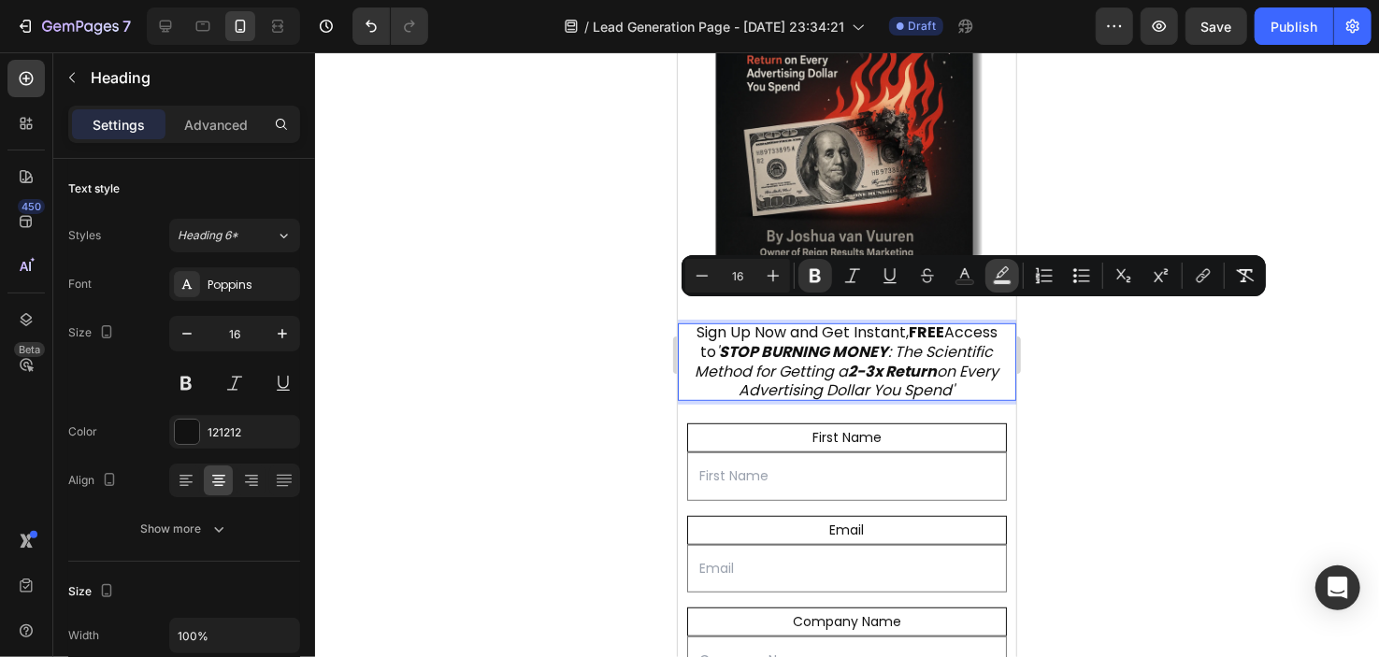
click at [1006, 277] on icon "Editor contextual toolbar" at bounding box center [1002, 276] width 19 height 19
type input "000000"
type input "77"
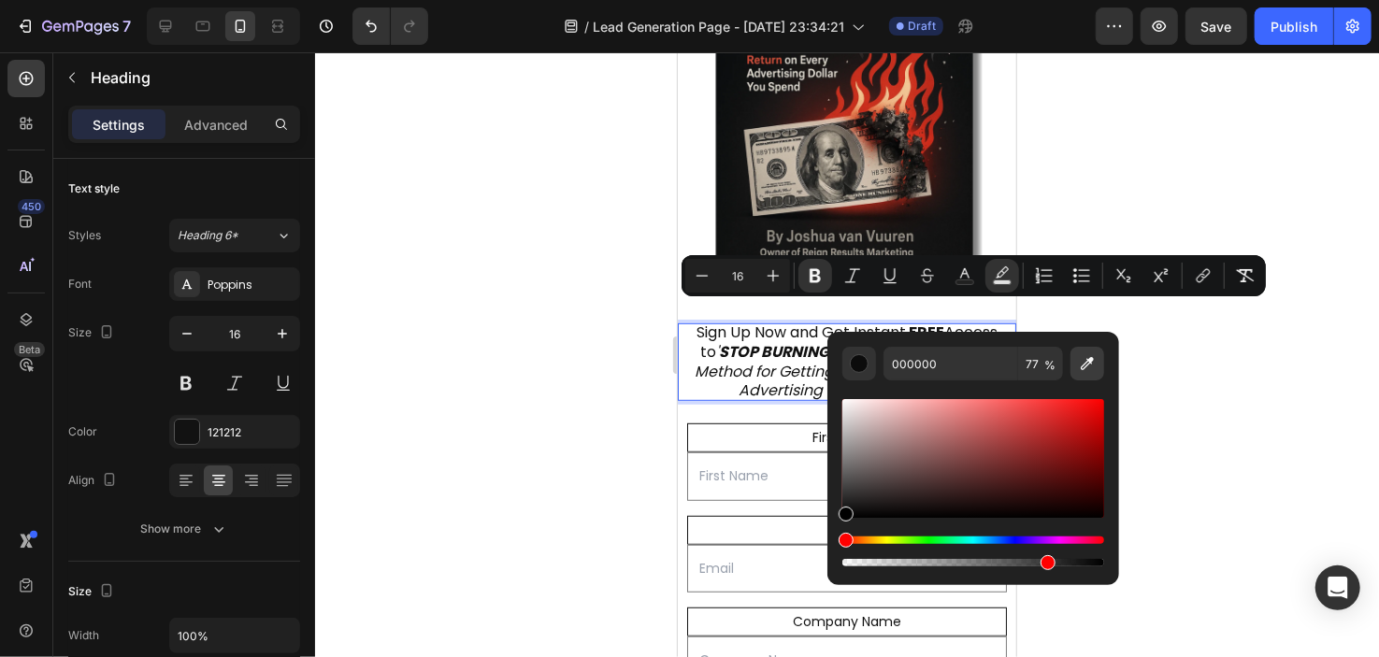
click at [1089, 366] on icon "Editor contextual toolbar" at bounding box center [1087, 363] width 19 height 19
type input "DE0303"
type input "100"
click at [1041, 137] on div at bounding box center [847, 354] width 1064 height 605
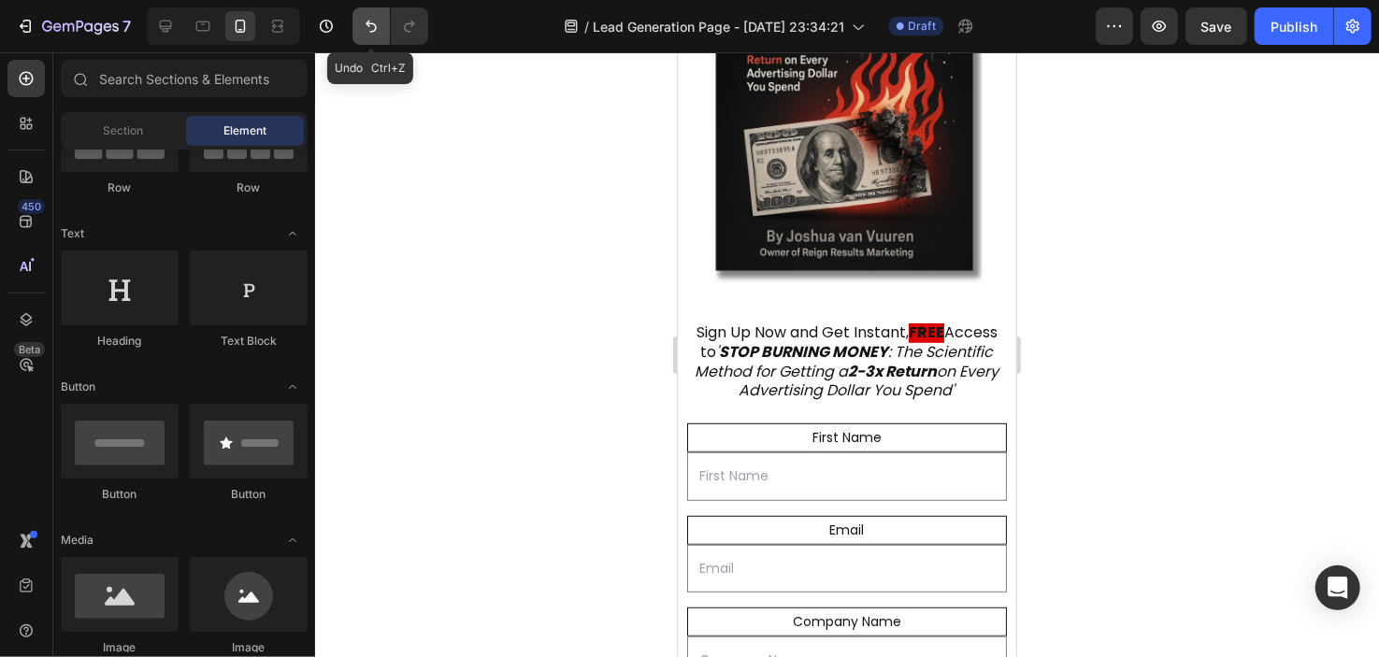
click at [368, 36] on button "Undo/Redo" at bounding box center [371, 25] width 37 height 37
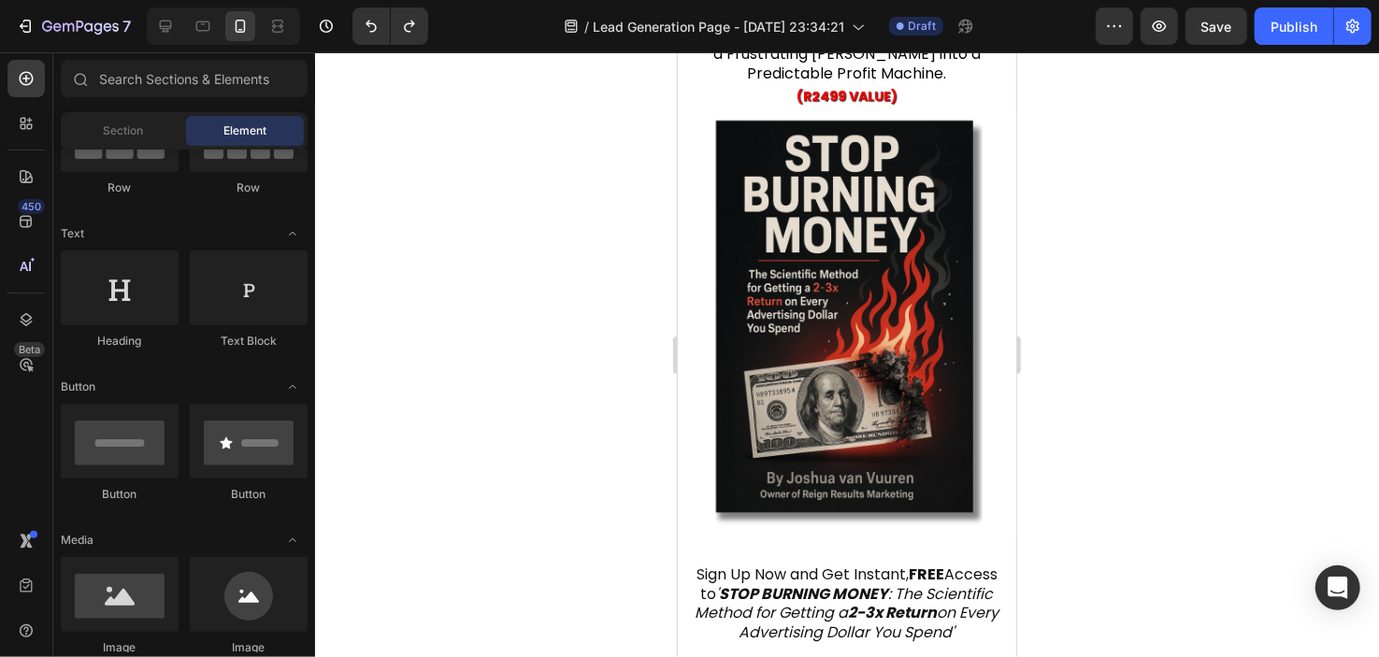
scroll to position [248, 0]
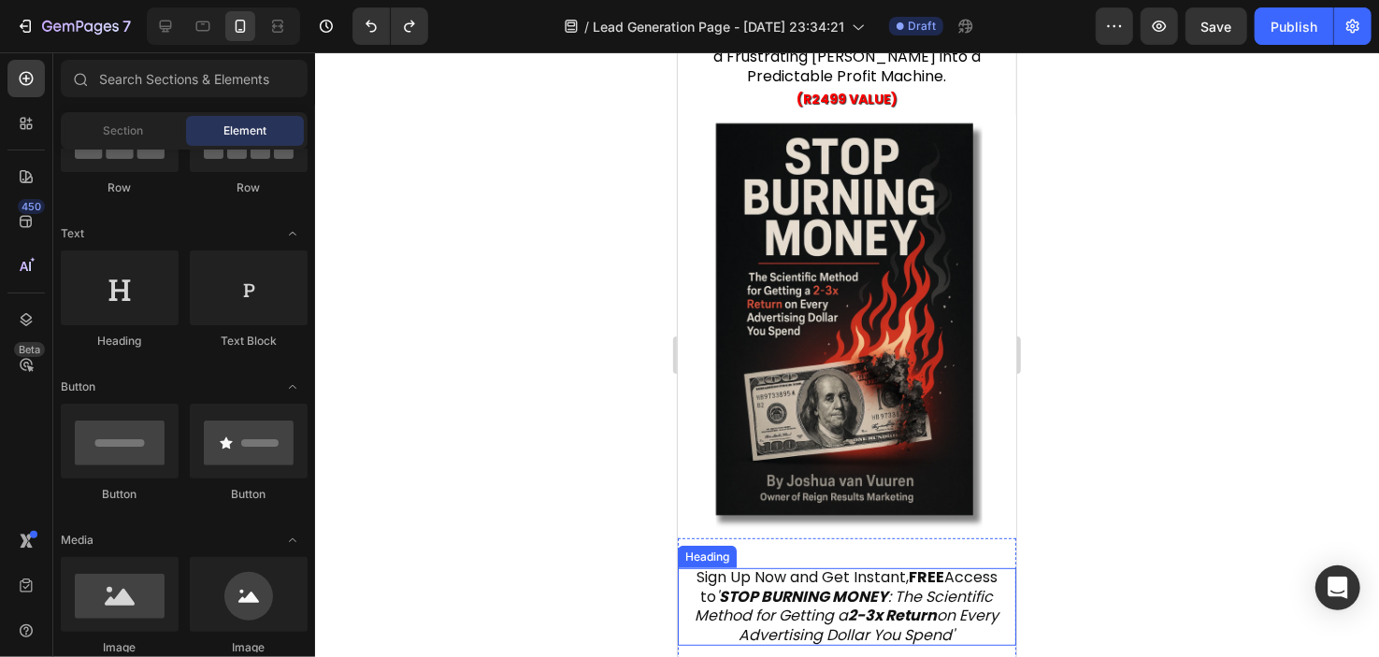
click at [940, 566] on strong "FREE" at bounding box center [926, 577] width 36 height 22
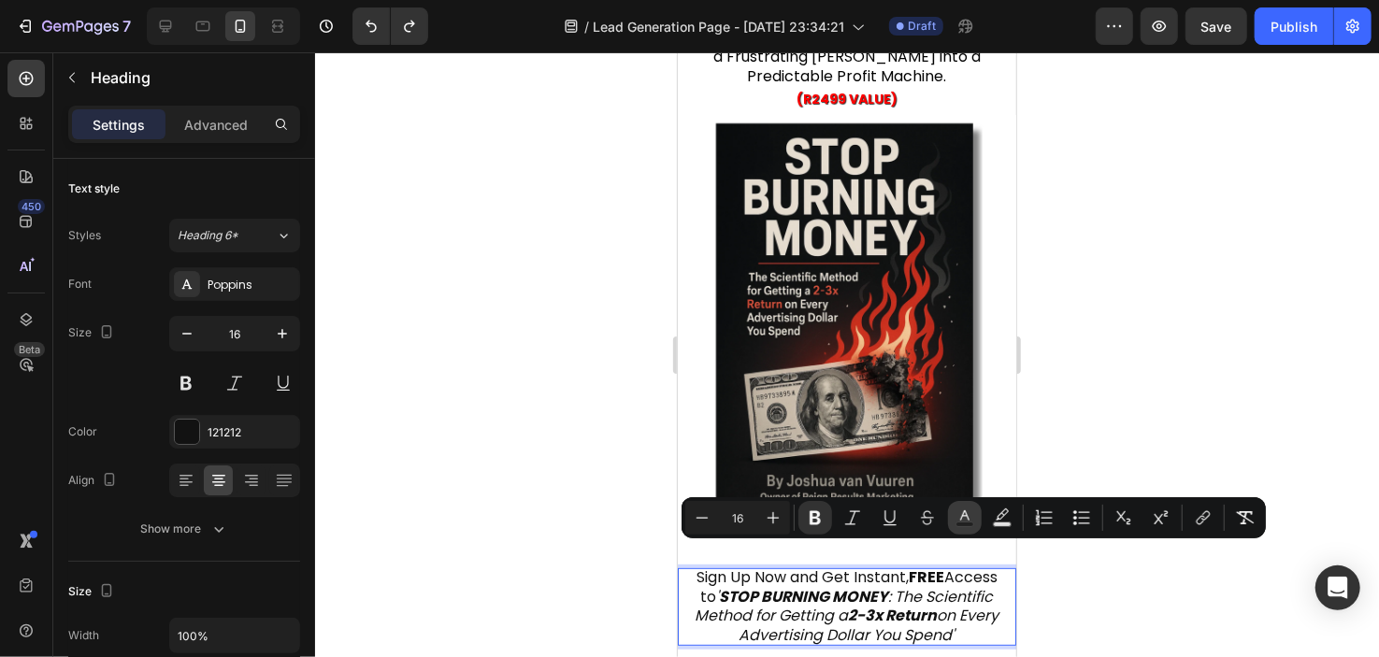
click at [963, 523] on rect "Editor contextual toolbar" at bounding box center [966, 525] width 18 height 5
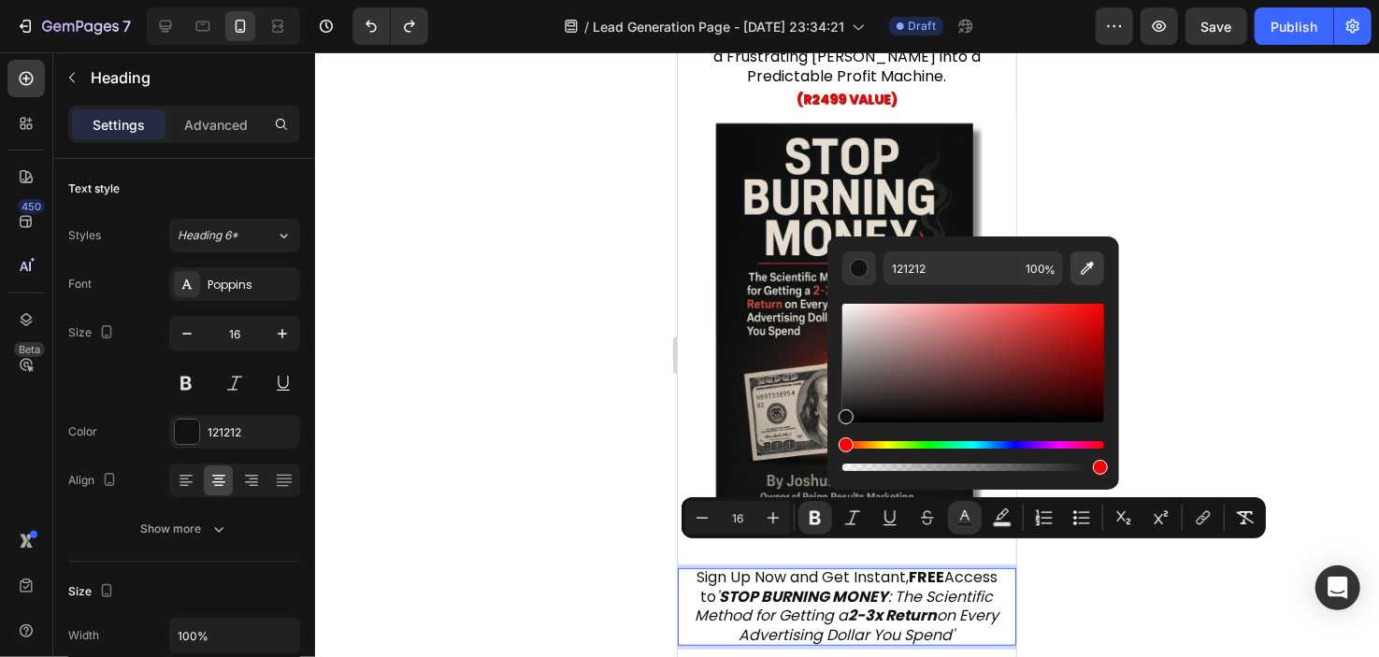
click at [1089, 272] on icon "Editor contextual toolbar" at bounding box center [1087, 268] width 19 height 19
type input "FF0000"
click at [888, 585] on strong "STOP BURNING MONEY" at bounding box center [803, 596] width 169 height 22
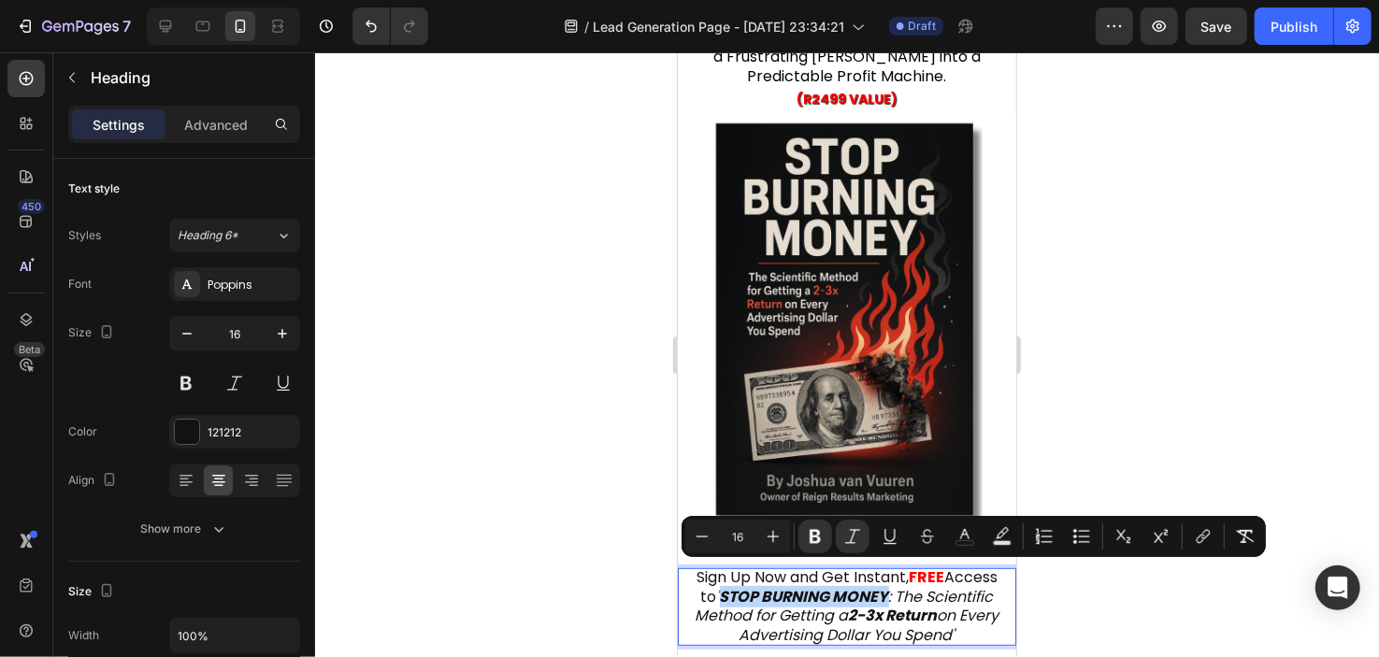
drag, startPoint x: 945, startPoint y: 571, endPoint x: 781, endPoint y: 577, distance: 164.7
click at [781, 585] on icon "' STOP BURNING MONEY : The Scientific Method for Getting a 2-3x Return on Every…" at bounding box center [847, 615] width 304 height 61
click at [966, 538] on icon "Editor contextual toolbar" at bounding box center [965, 536] width 19 height 19
type input "121212"
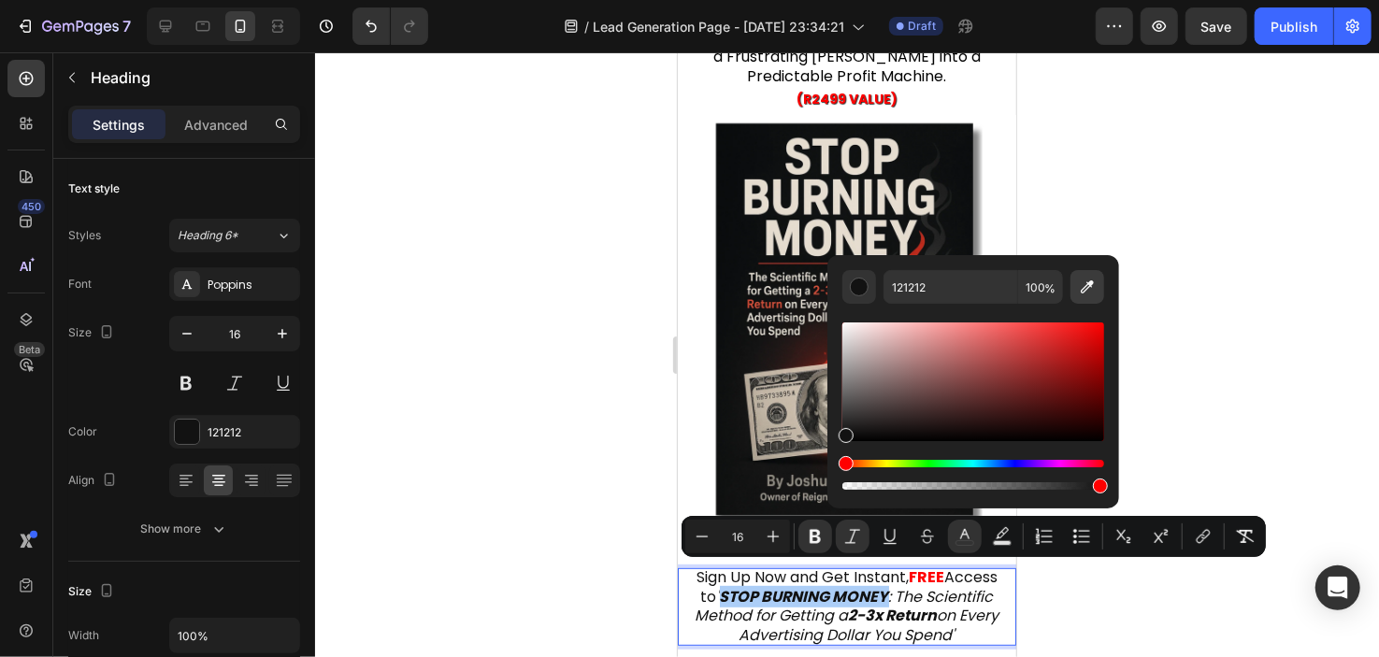
click at [1083, 283] on icon "Editor contextual toolbar" at bounding box center [1087, 287] width 19 height 19
type input "FF0000"
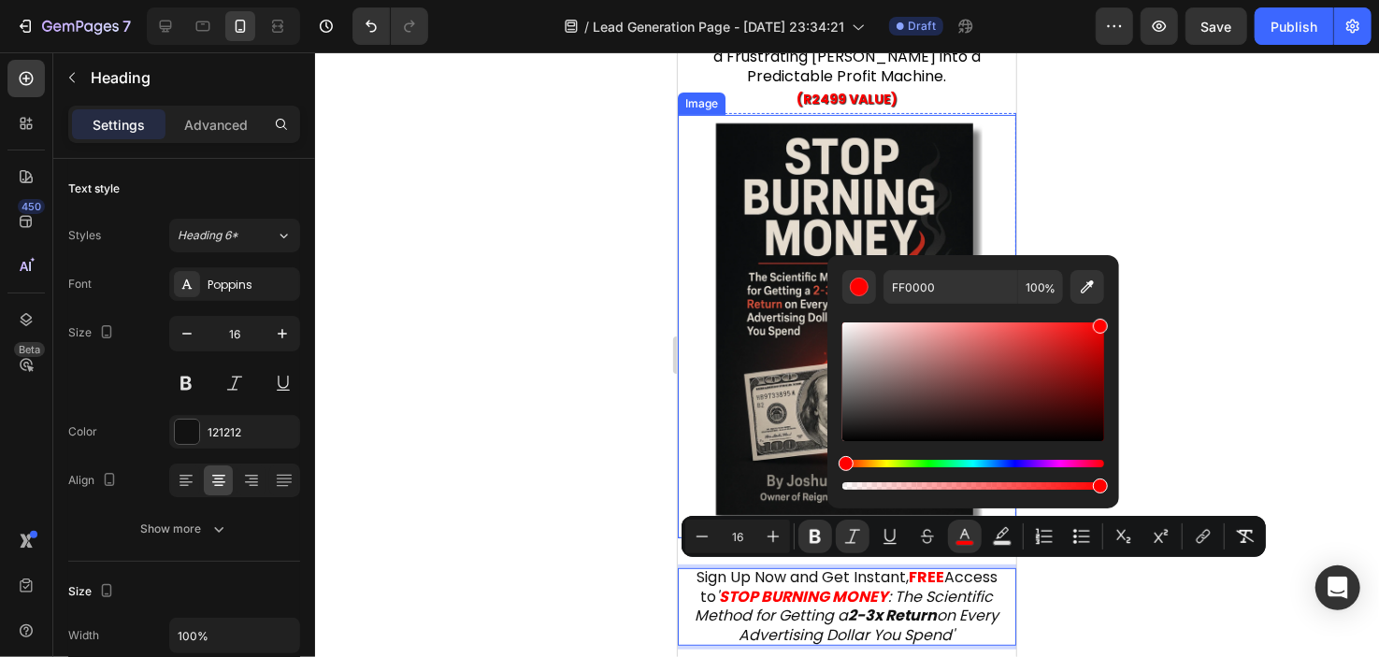
click at [622, 340] on div at bounding box center [847, 354] width 1064 height 605
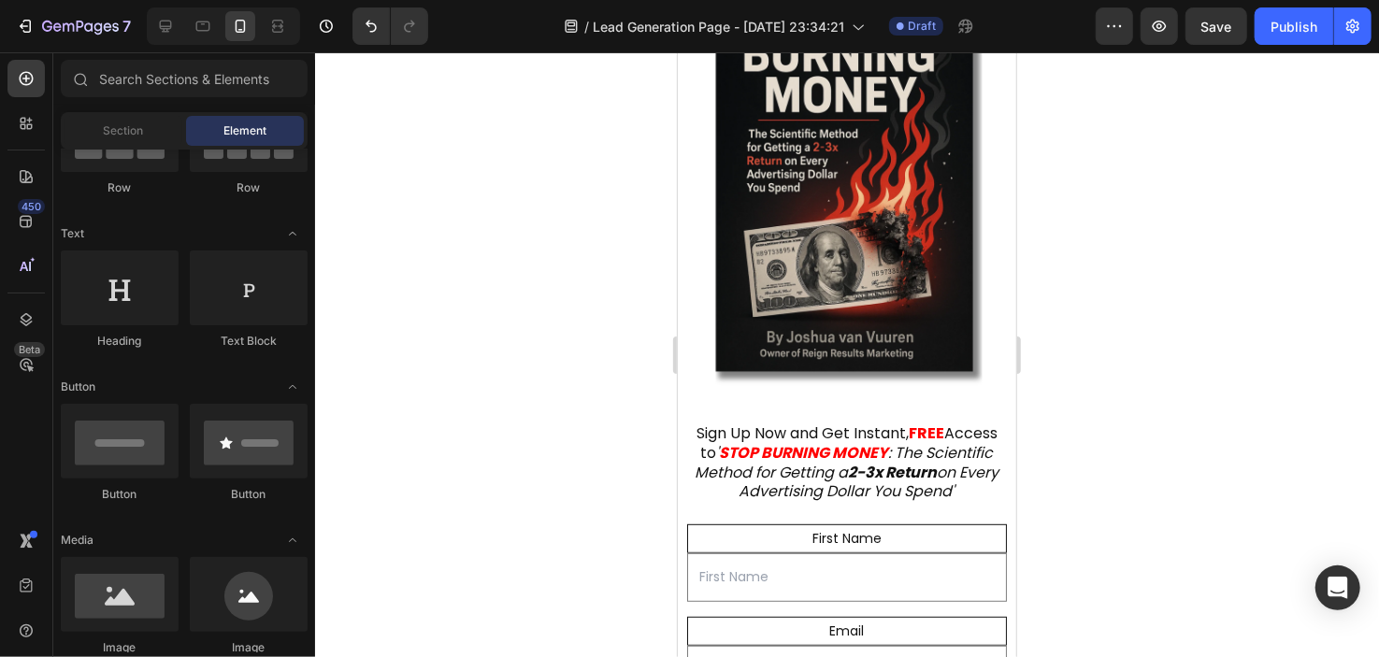
scroll to position [399, 0]
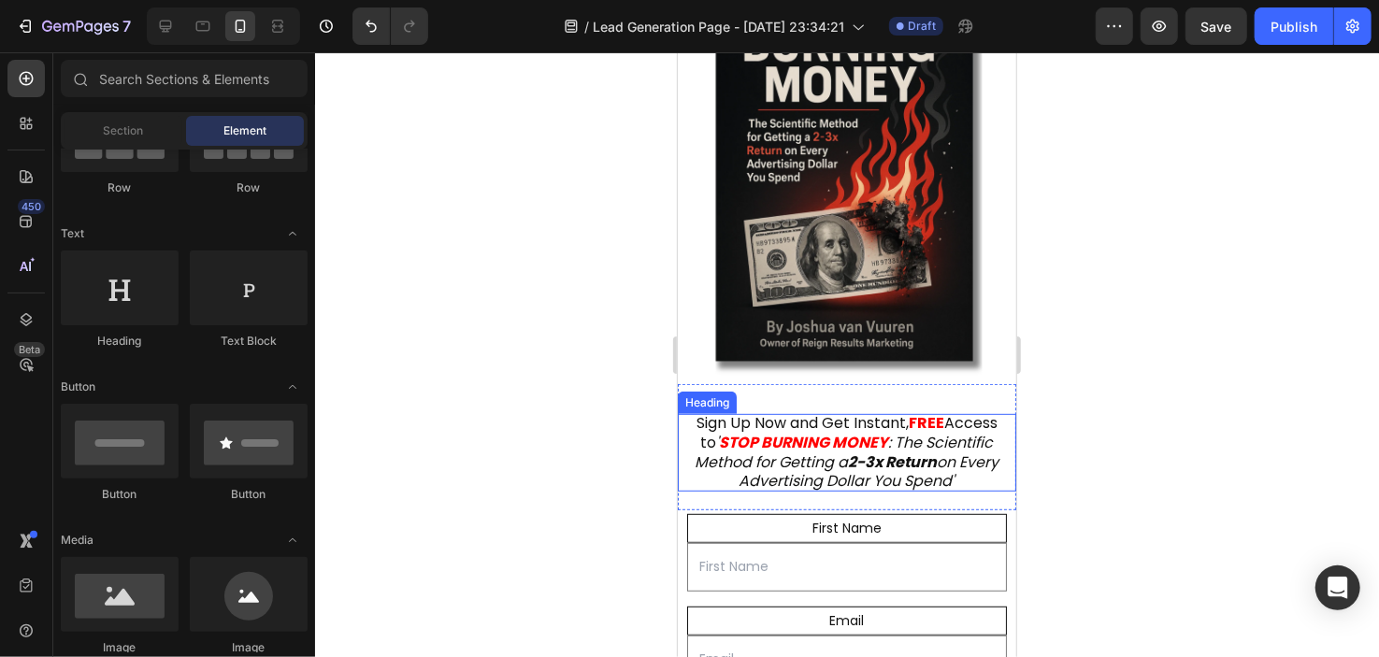
click at [937, 451] on strong "2-3x Return" at bounding box center [892, 462] width 89 height 22
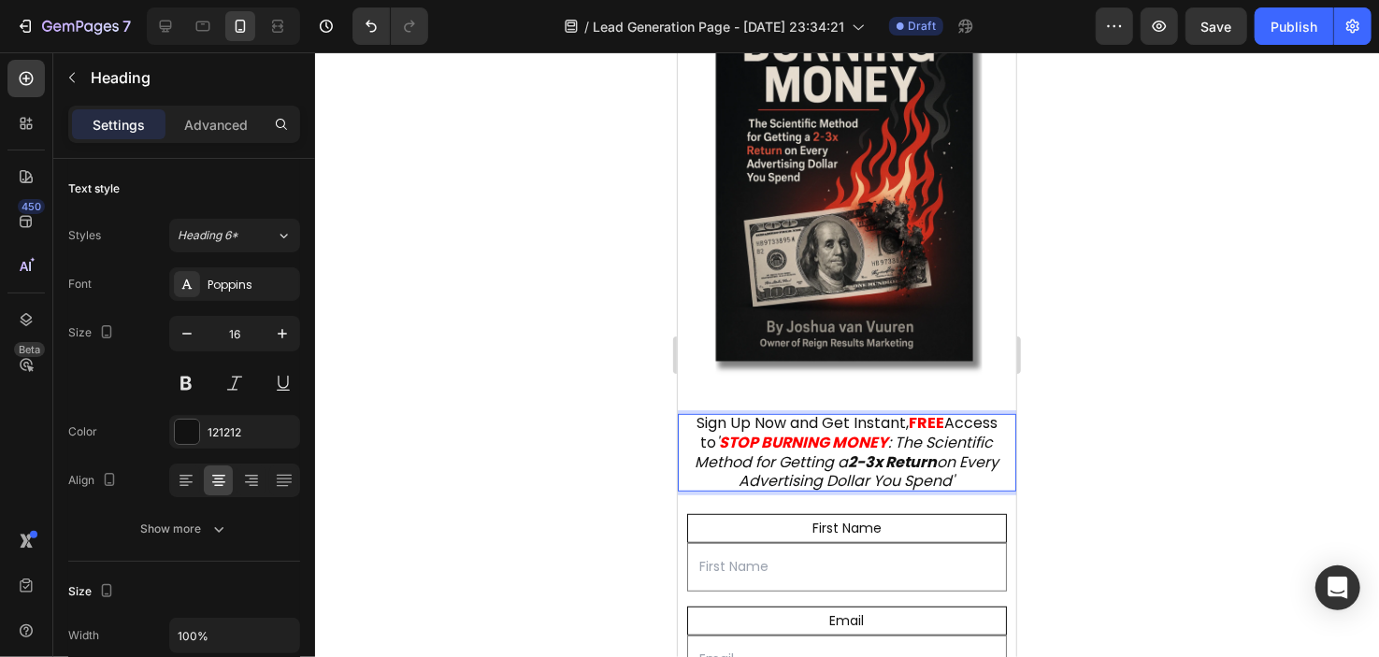
click at [937, 451] on strong "2-3x Return" at bounding box center [892, 462] width 89 height 22
drag, startPoint x: 939, startPoint y: 440, endPoint x: 746, endPoint y: 465, distance: 194.3
click at [848, 465] on strong "2-3x Return" at bounding box center [892, 462] width 89 height 22
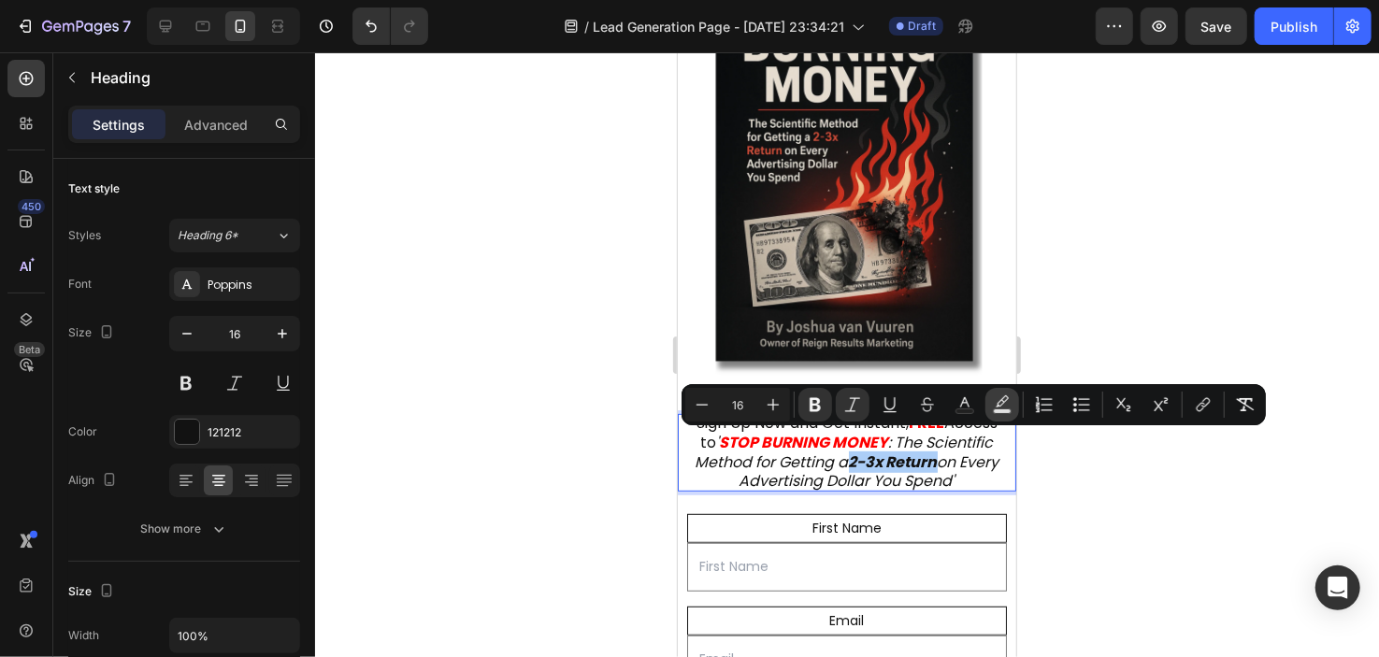
click at [990, 409] on button "Text Background Color" at bounding box center [1003, 405] width 34 height 34
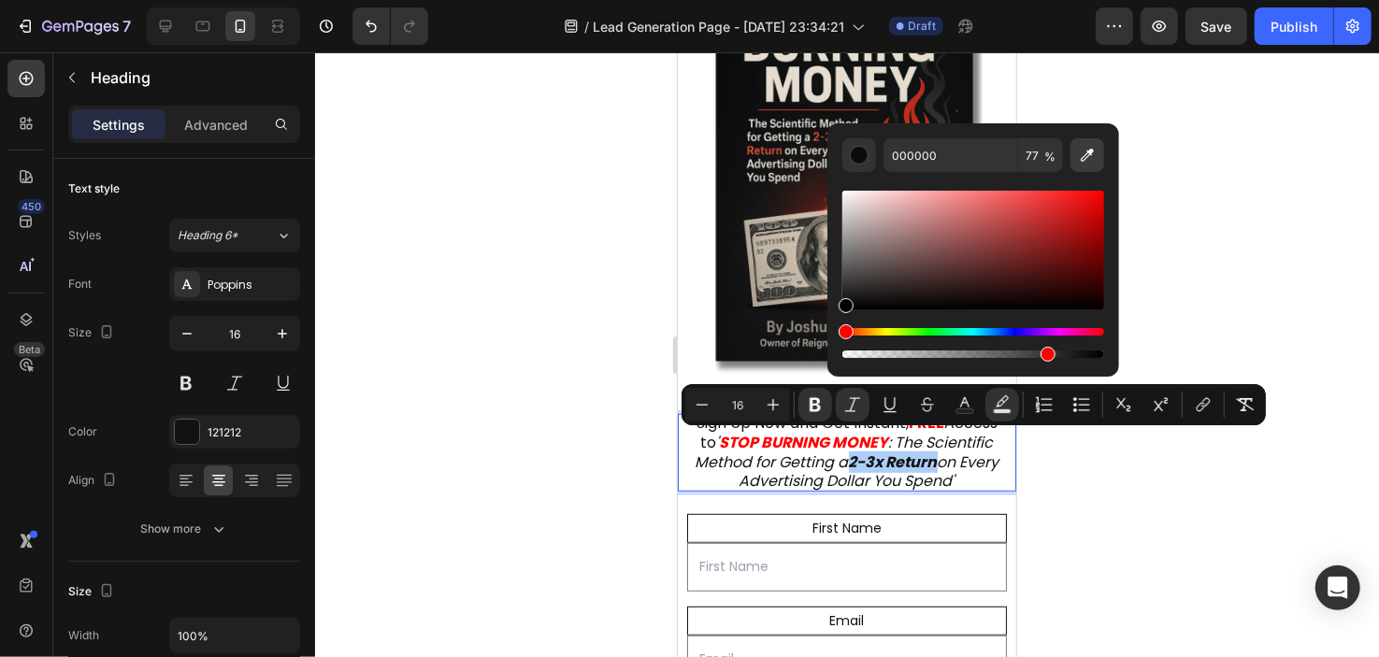
click at [1093, 150] on icon "Editor contextual toolbar" at bounding box center [1088, 155] width 13 height 13
type input "FF0000"
type input "100"
click at [639, 389] on div at bounding box center [847, 354] width 1064 height 605
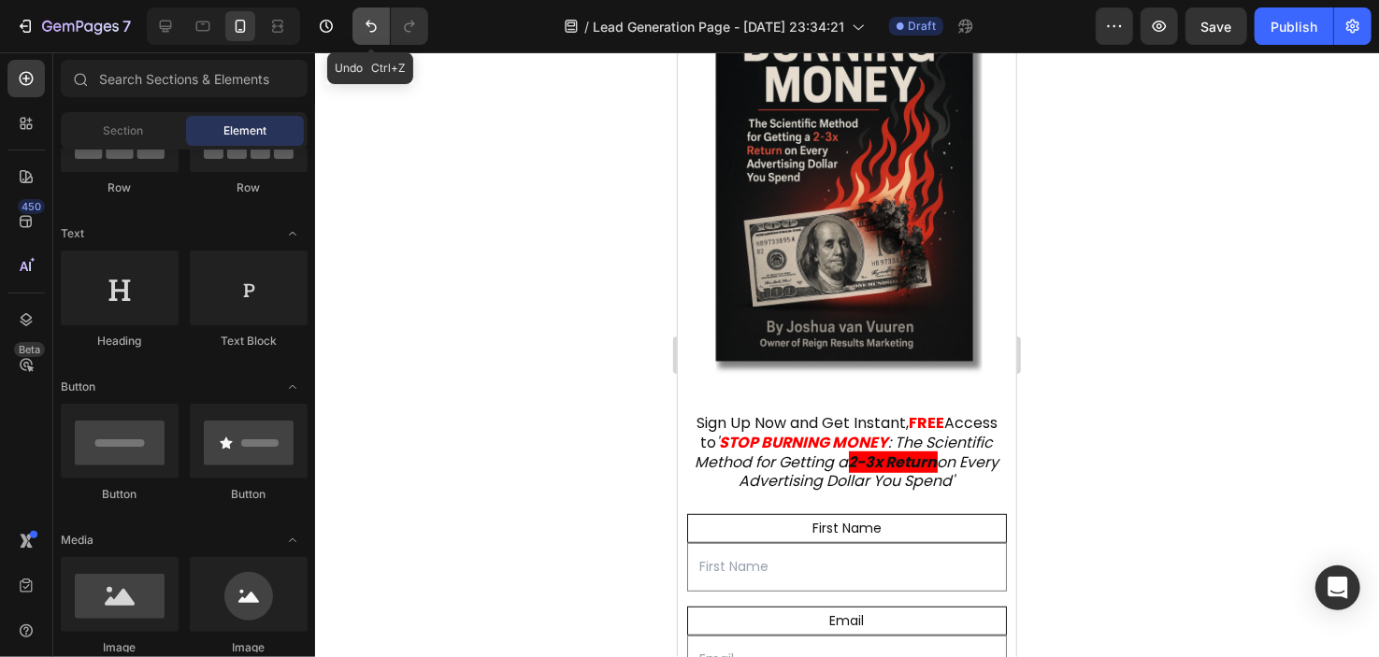
click at [364, 42] on button "Undo/Redo" at bounding box center [371, 25] width 37 height 37
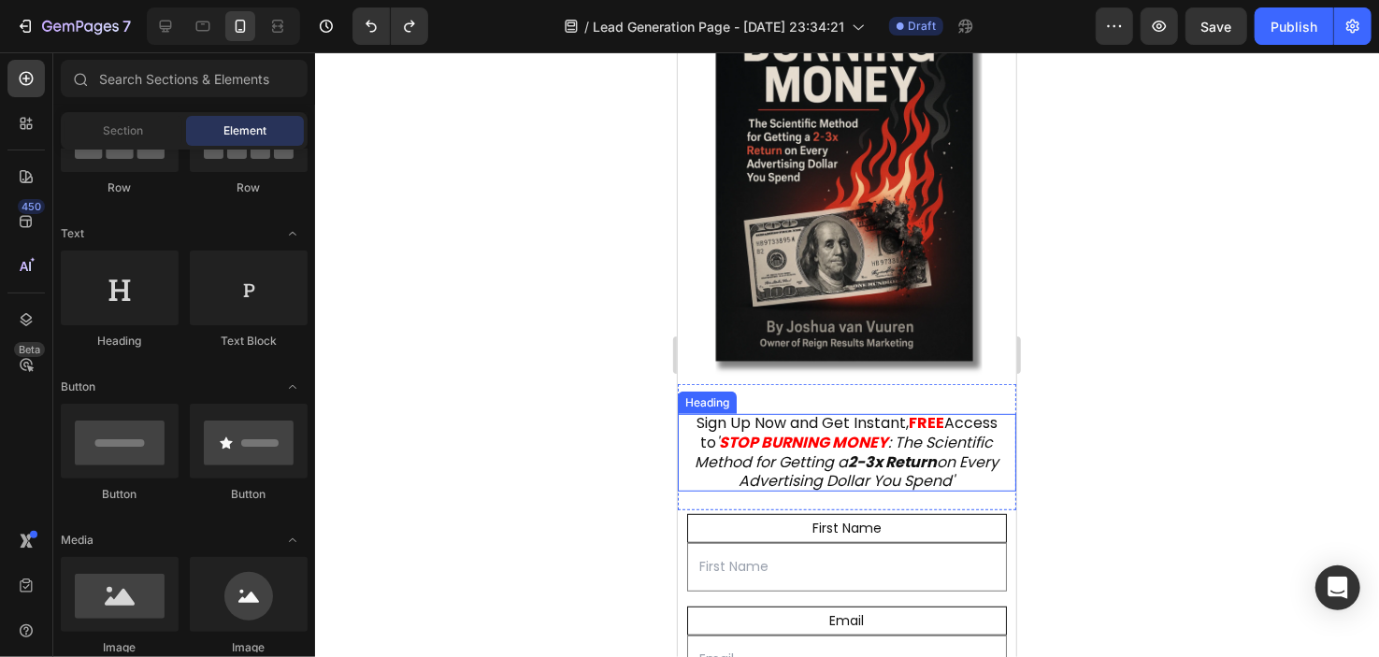
click at [936, 451] on strong "2-3x Return" at bounding box center [892, 462] width 89 height 22
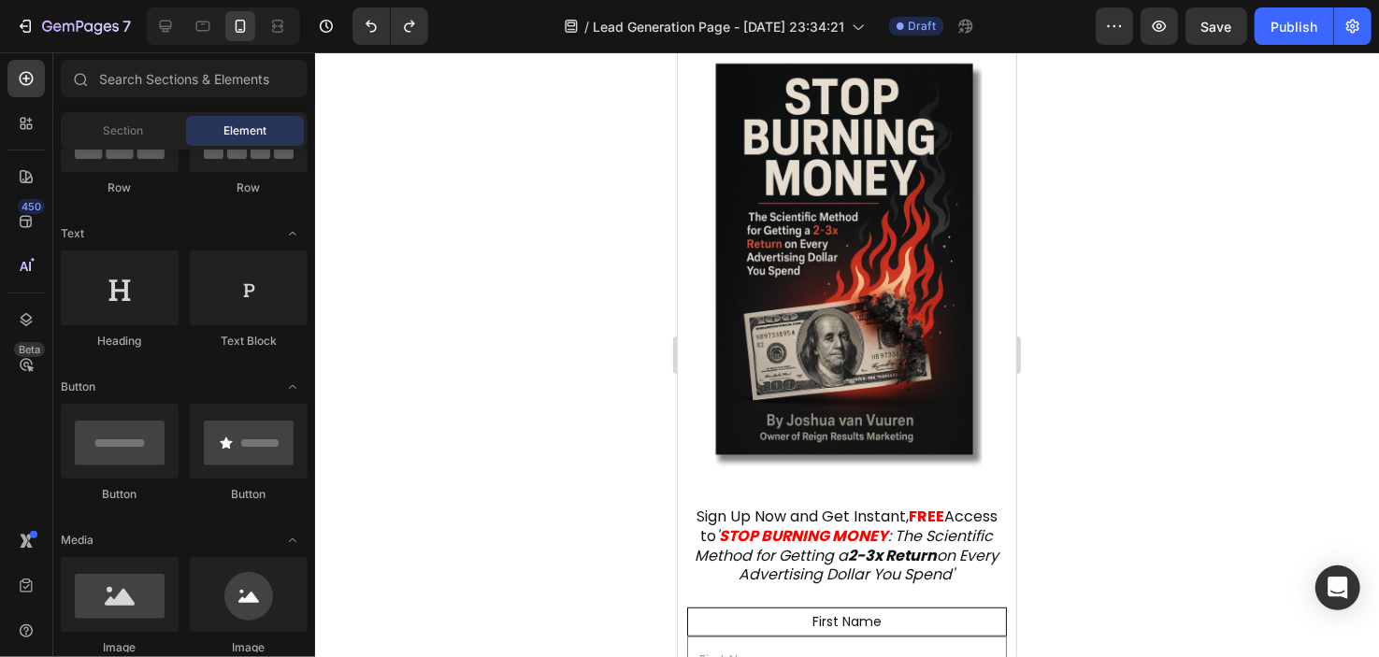
scroll to position [267, 0]
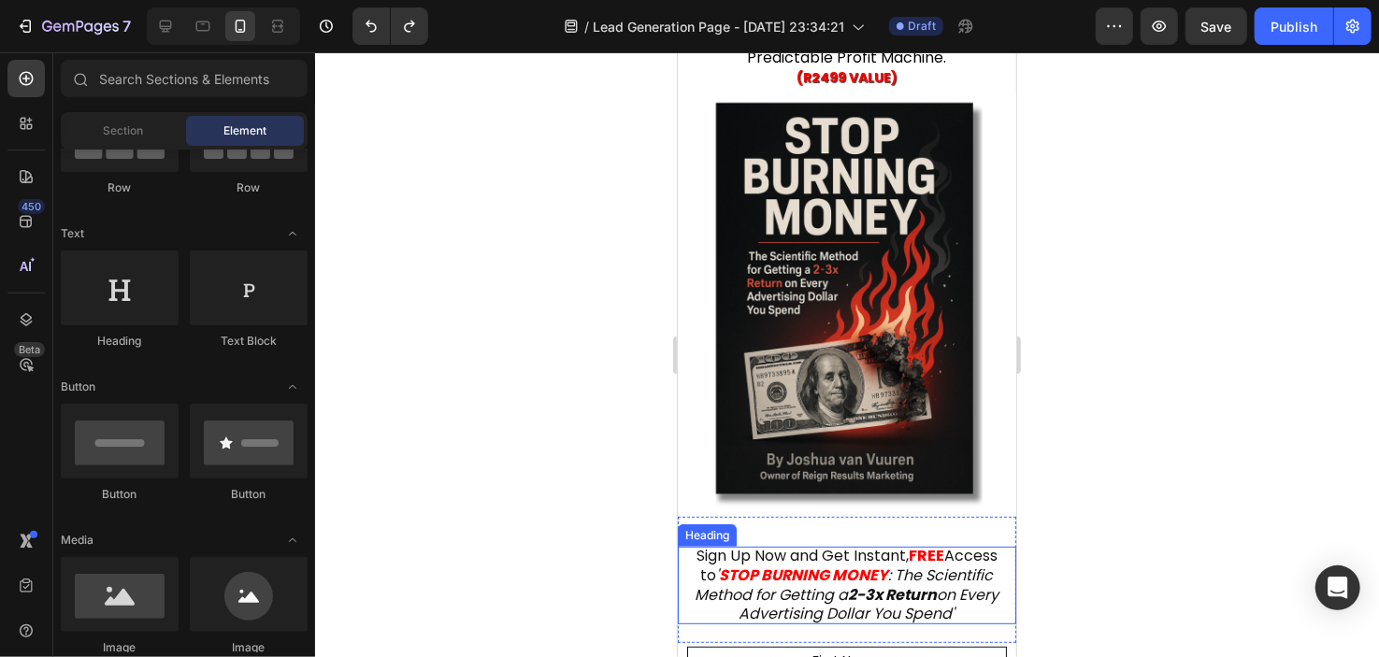
click at [937, 584] on strong "2-3x Return" at bounding box center [892, 595] width 89 height 22
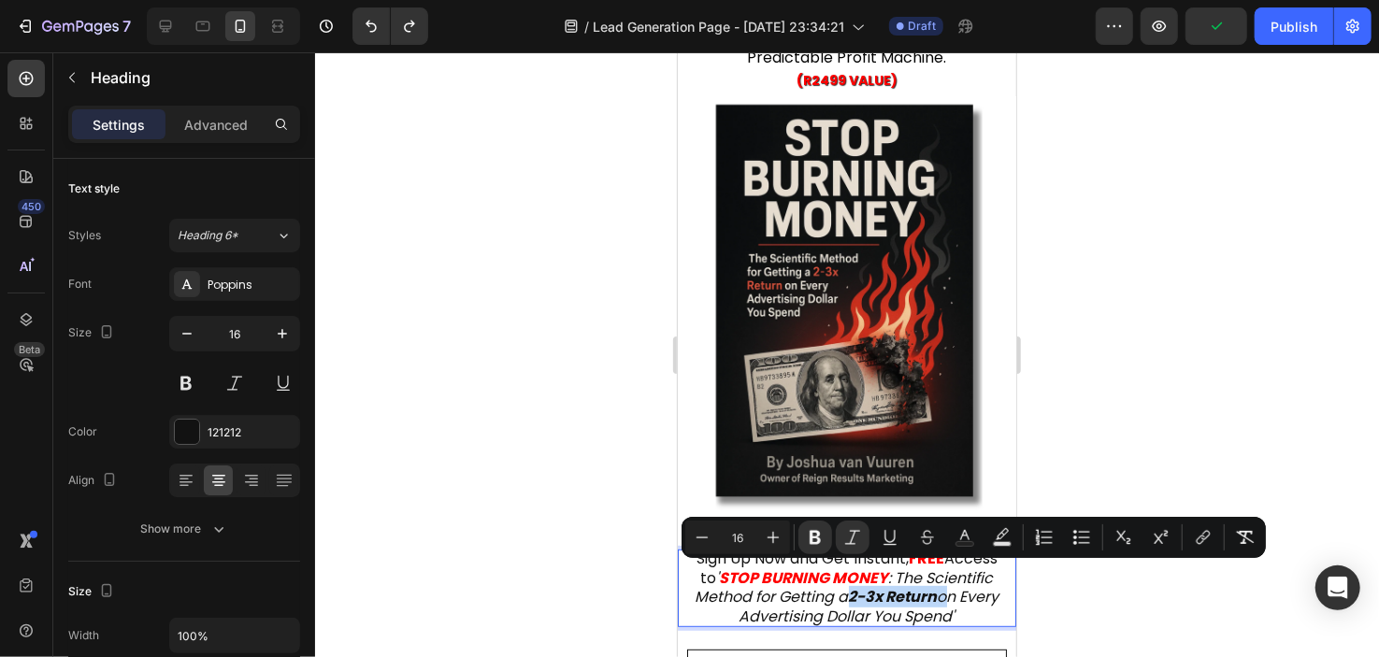
drag, startPoint x: 939, startPoint y: 571, endPoint x: 744, endPoint y: 591, distance: 195.5
click at [848, 591] on strong "2-3x Return" at bounding box center [892, 596] width 89 height 22
click at [971, 537] on icon "Editor contextual toolbar" at bounding box center [965, 537] width 19 height 19
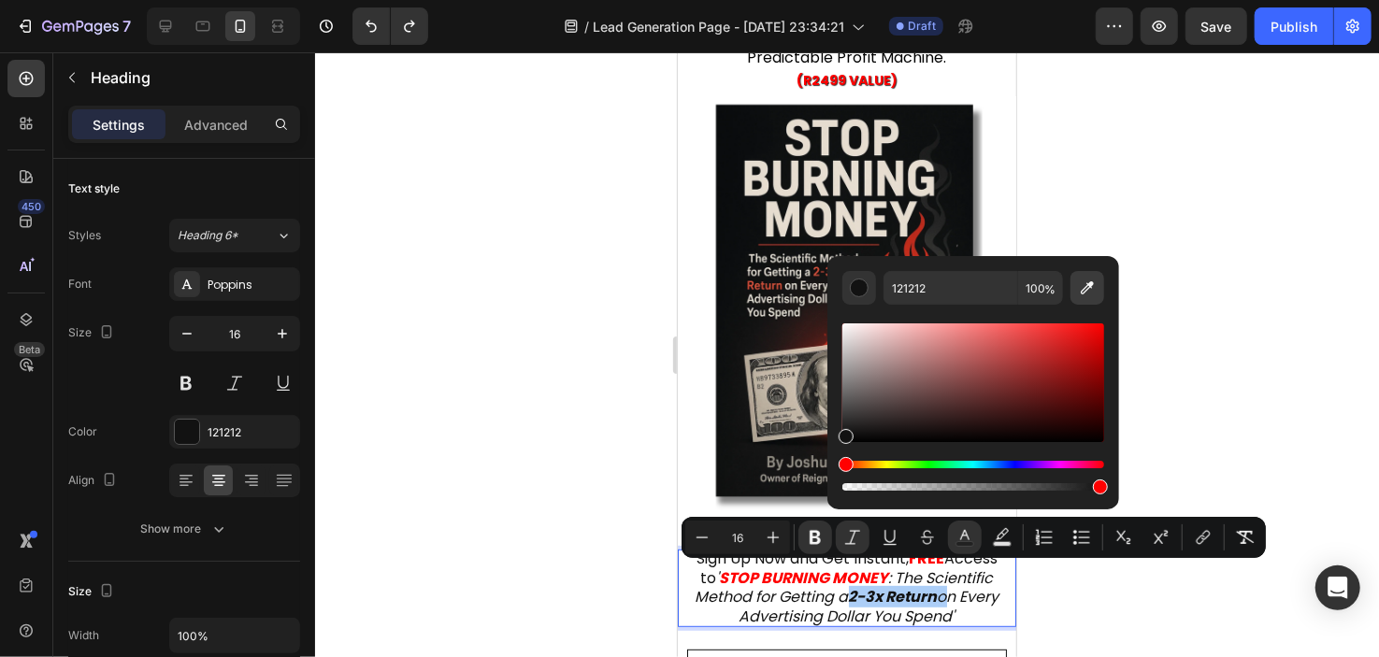
click at [1092, 292] on icon "Editor contextual toolbar" at bounding box center [1087, 288] width 19 height 19
type input "FF0000"
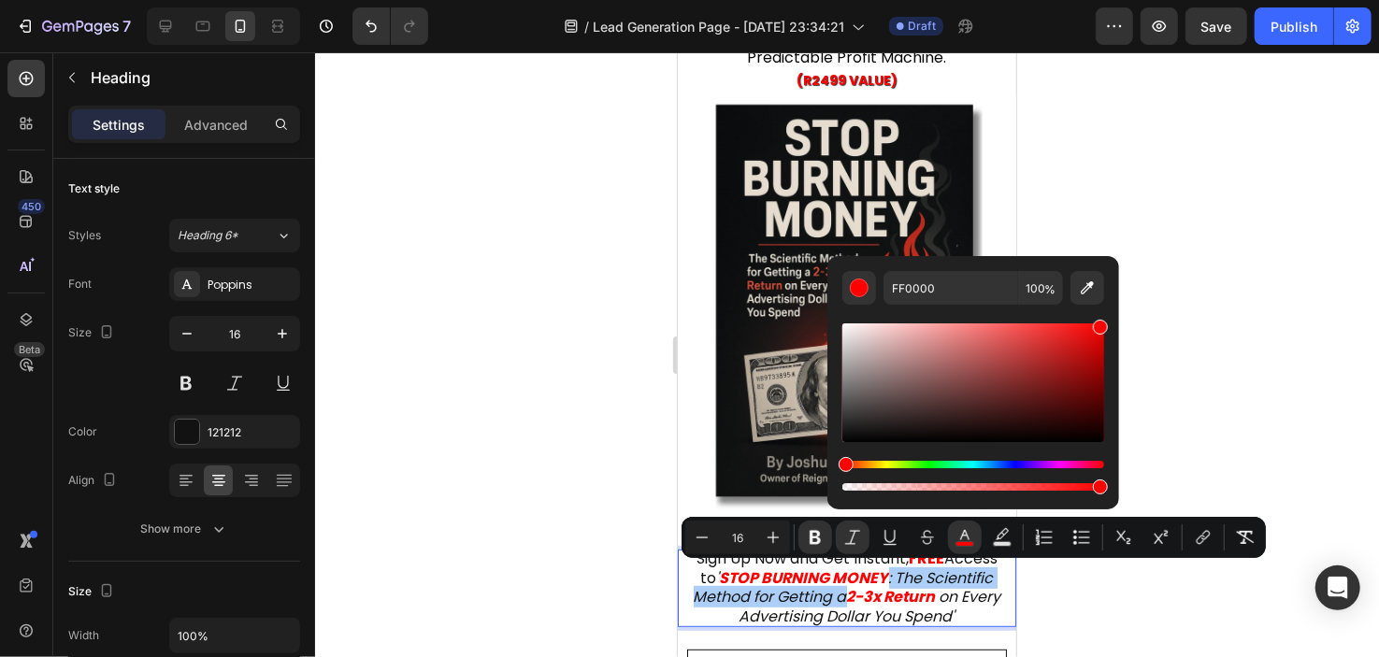
click at [636, 269] on div at bounding box center [847, 354] width 1064 height 605
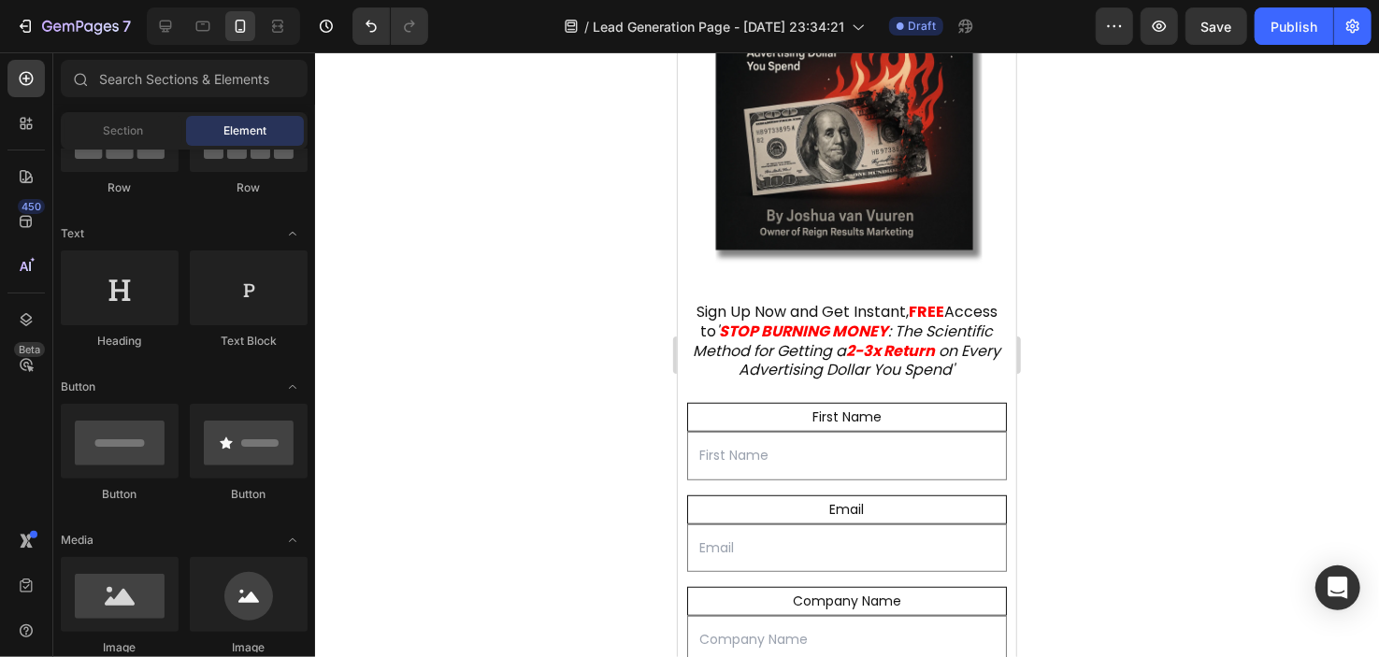
scroll to position [512, 0]
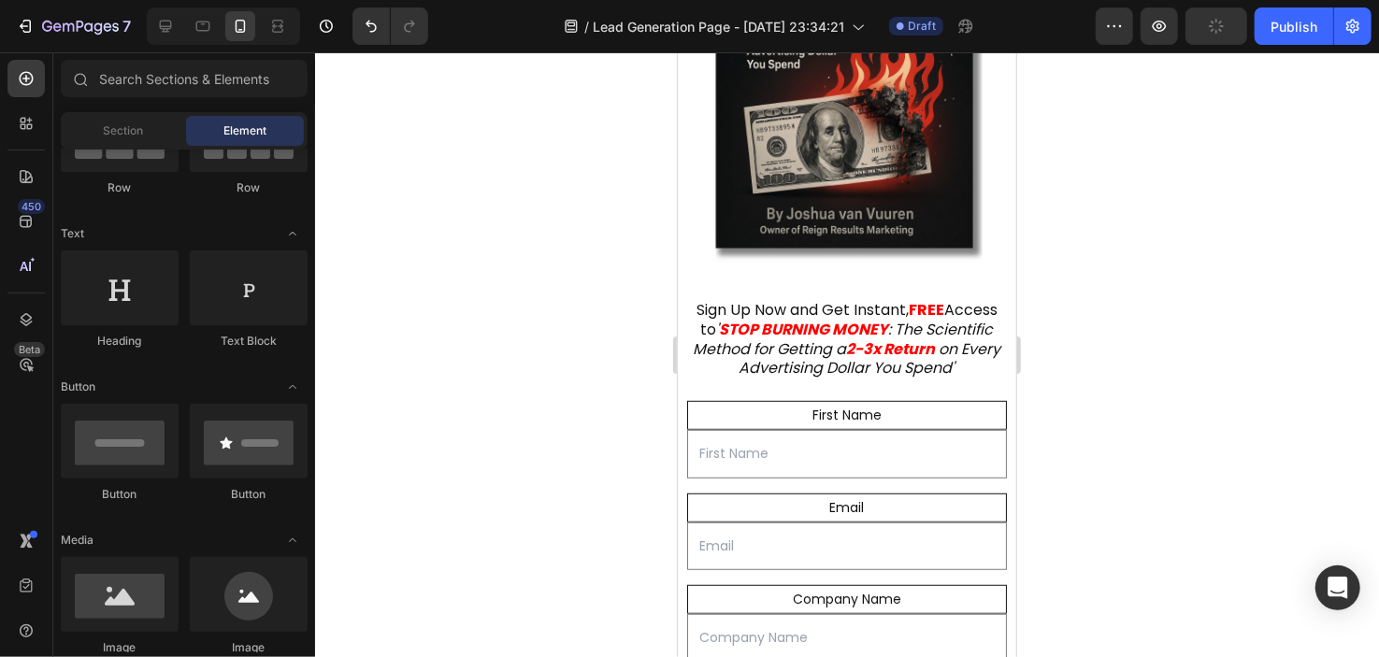
click at [608, 310] on div at bounding box center [847, 354] width 1064 height 605
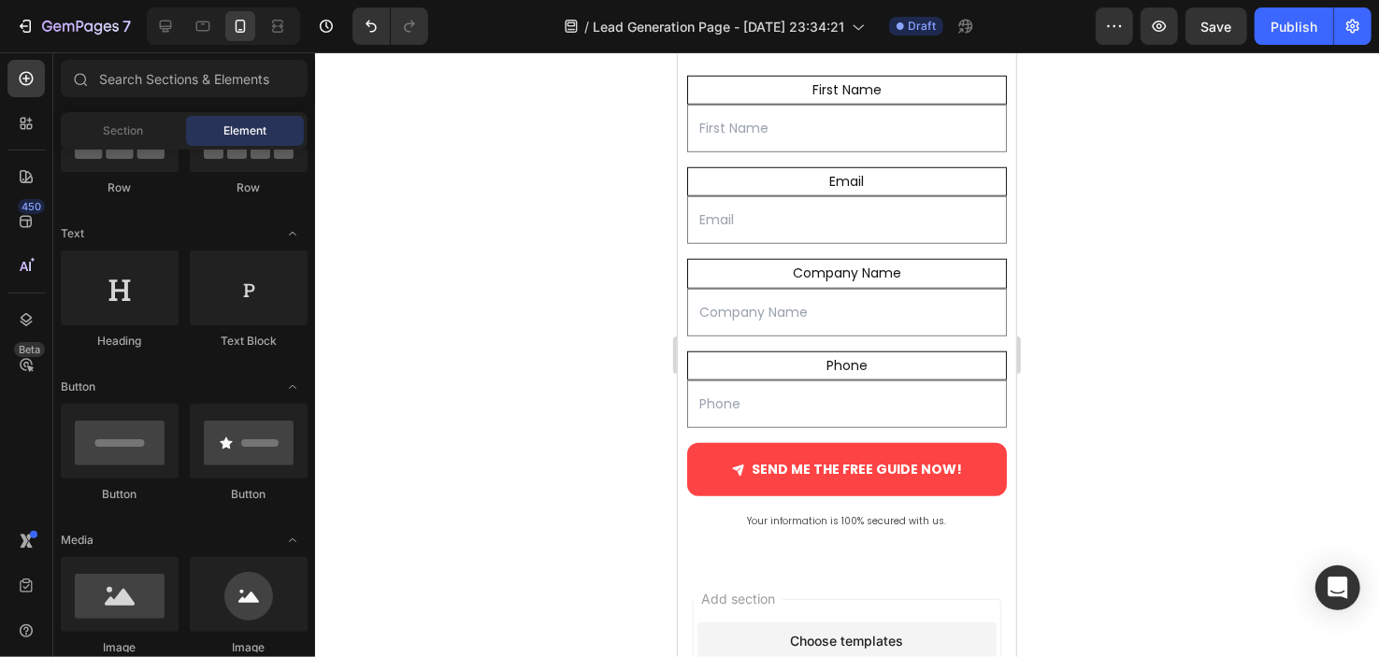
scroll to position [826, 0]
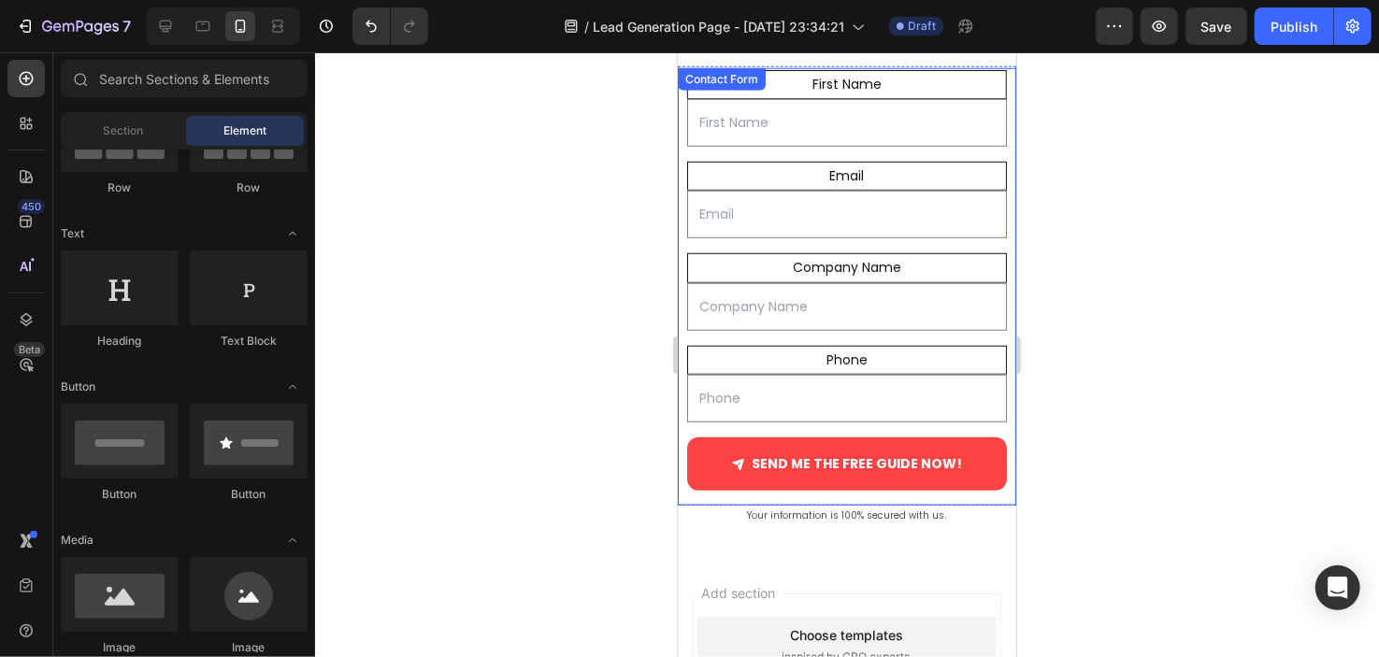
click at [1127, 396] on div at bounding box center [847, 354] width 1064 height 605
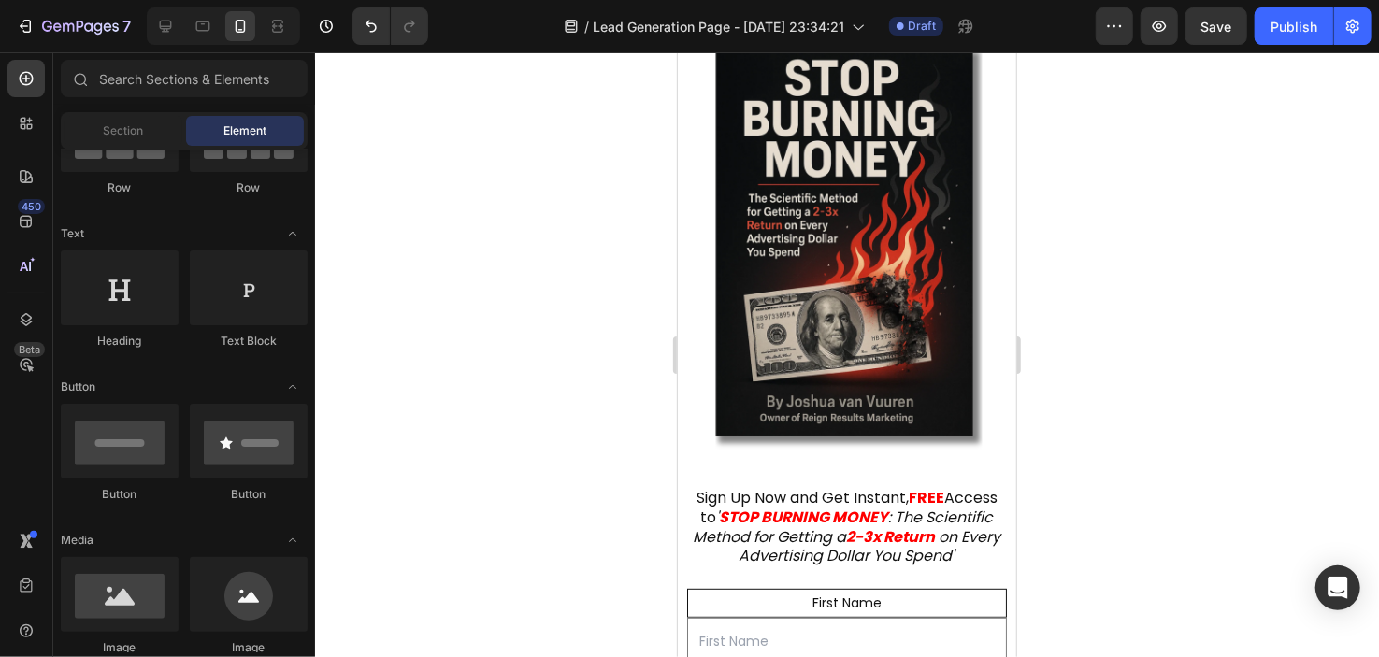
scroll to position [313, 0]
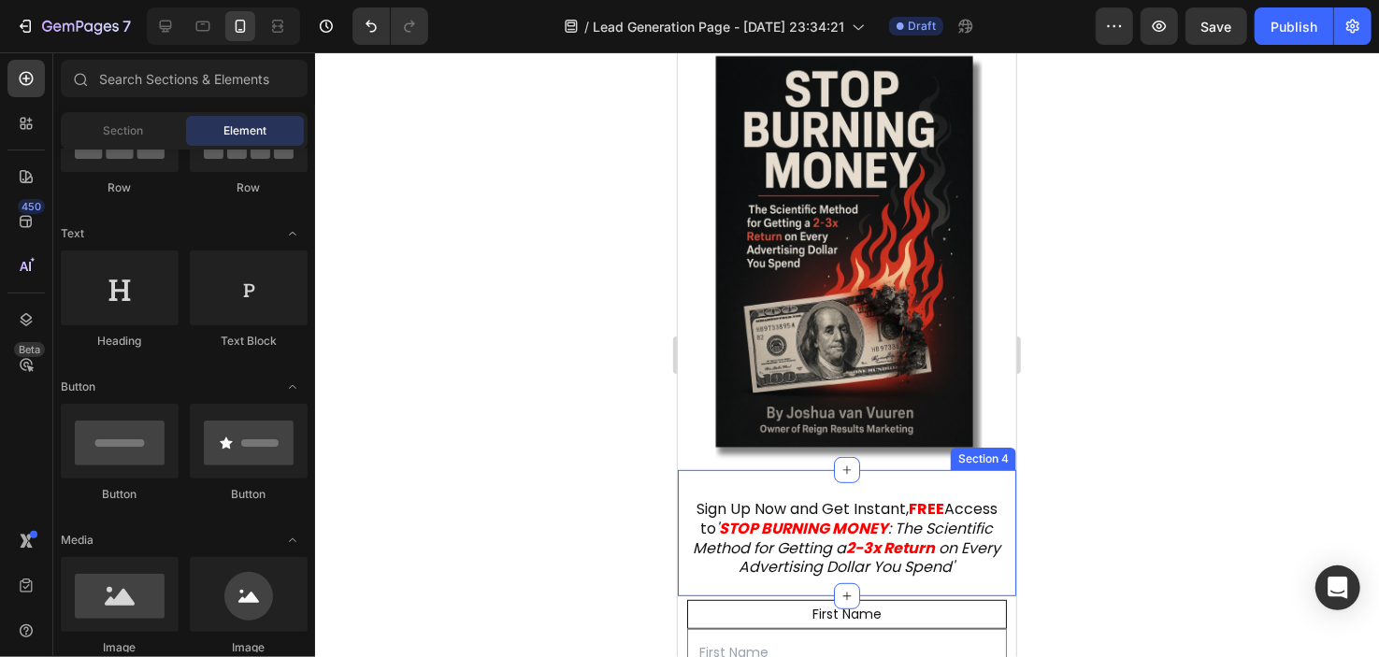
click at [856, 469] on div "Sign Up Now and Get Instant, FREE Access to ' STOP BURNING MONEY : The Scientif…" at bounding box center [846, 532] width 339 height 126
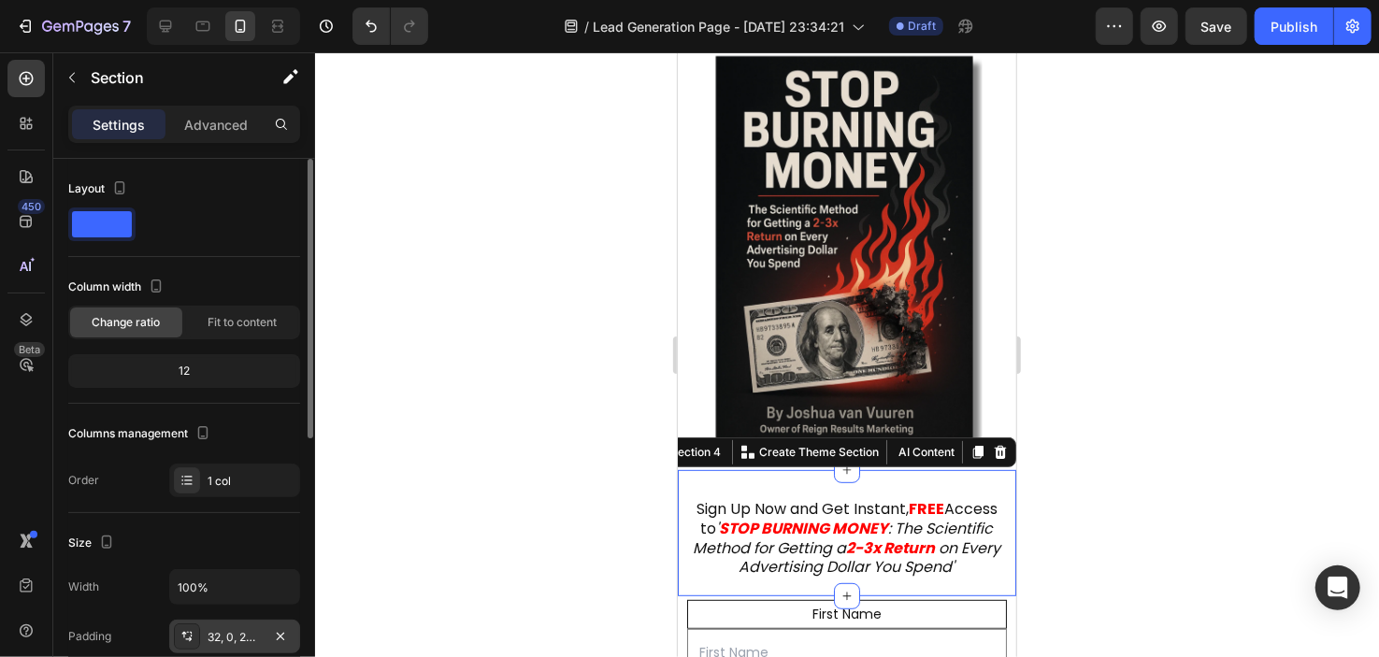
click at [211, 636] on div "32, 0, 20, 0" at bounding box center [235, 637] width 54 height 17
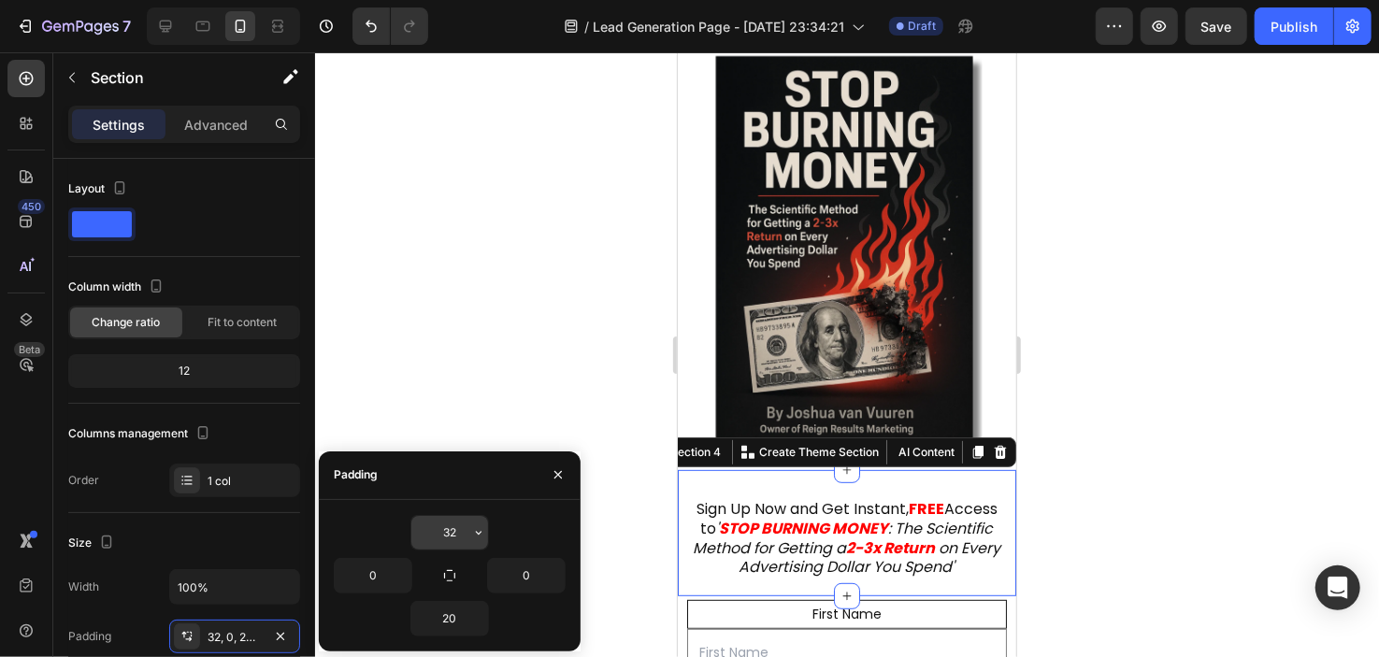
click at [442, 532] on input "32" at bounding box center [449, 533] width 77 height 34
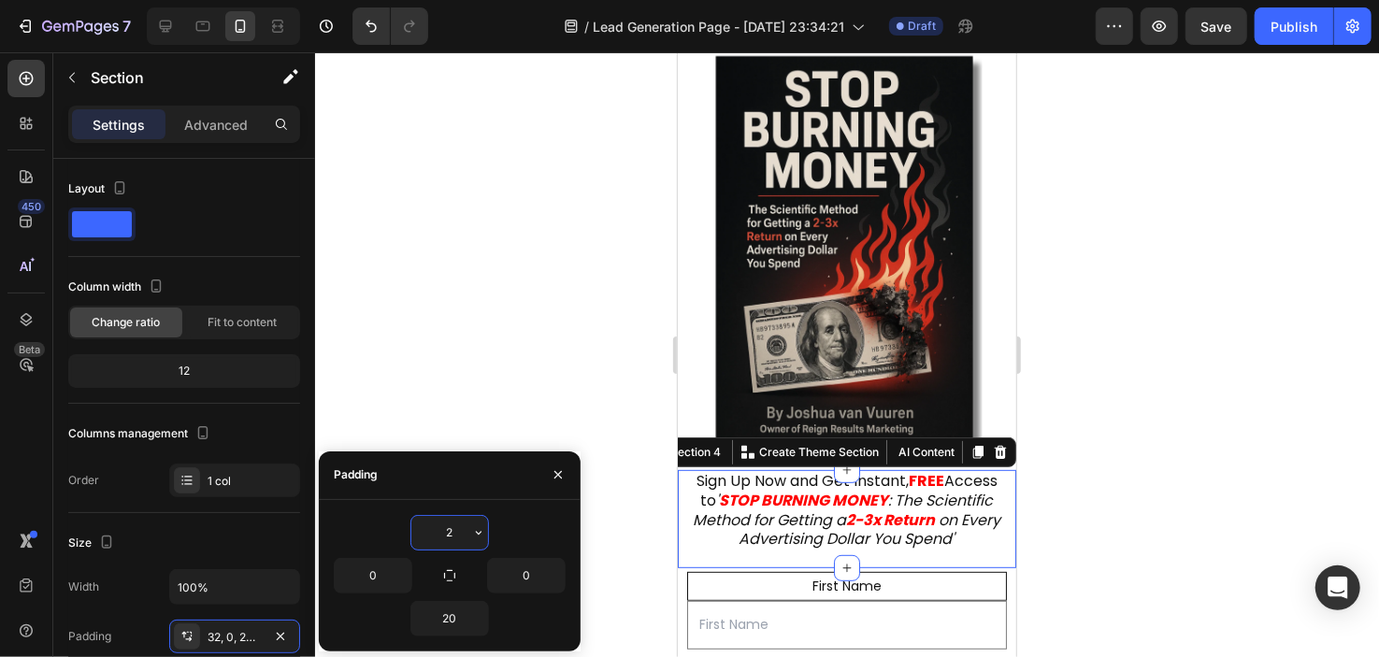
type input "20"
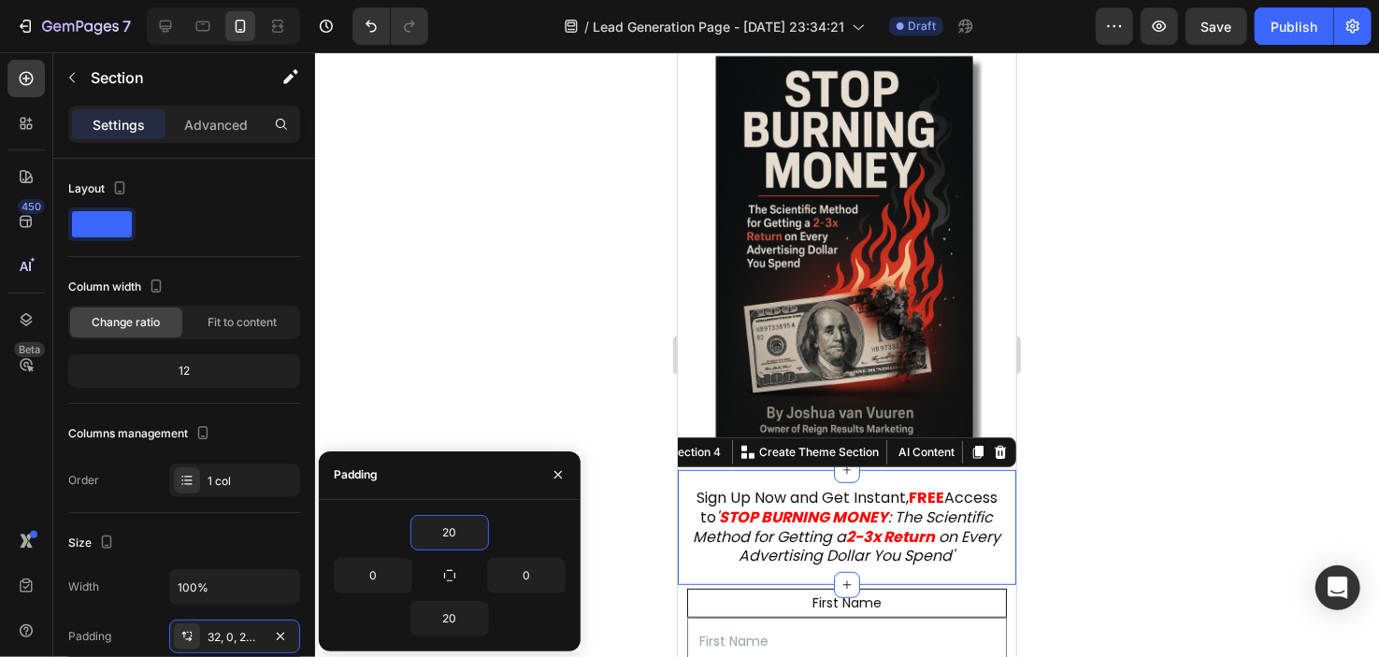
click at [512, 352] on div at bounding box center [847, 354] width 1064 height 605
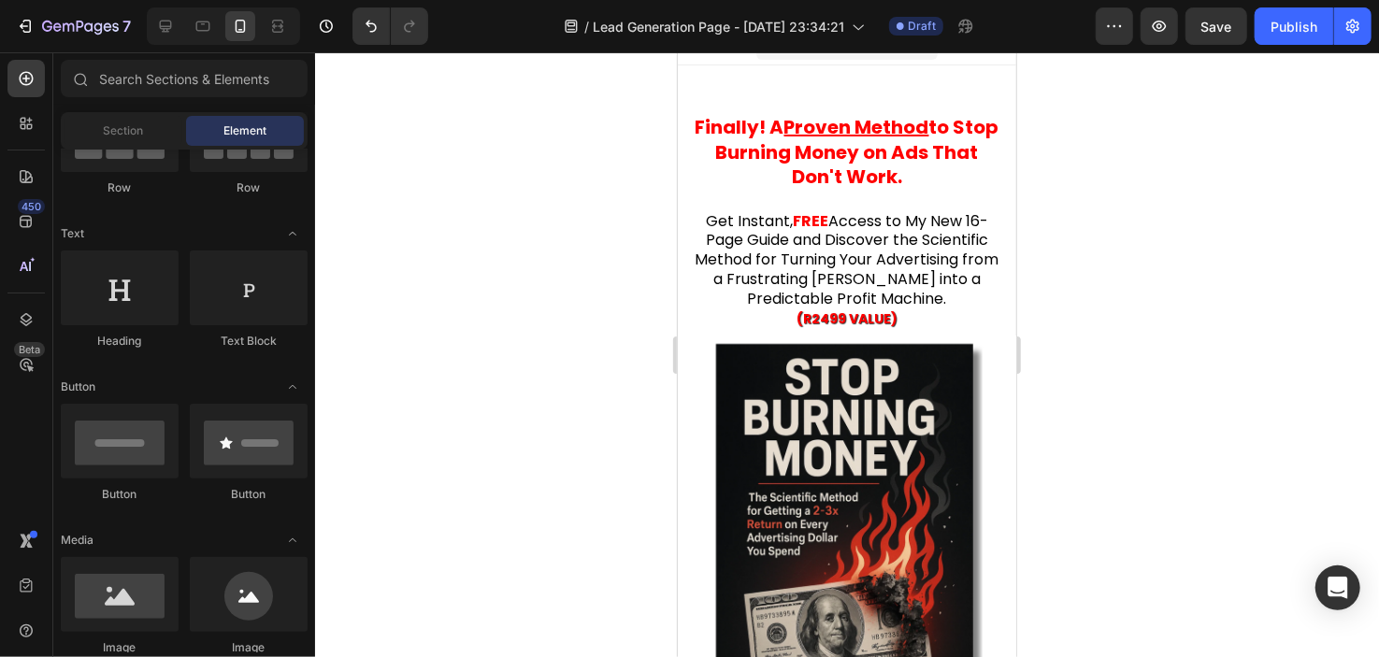
scroll to position [30, 0]
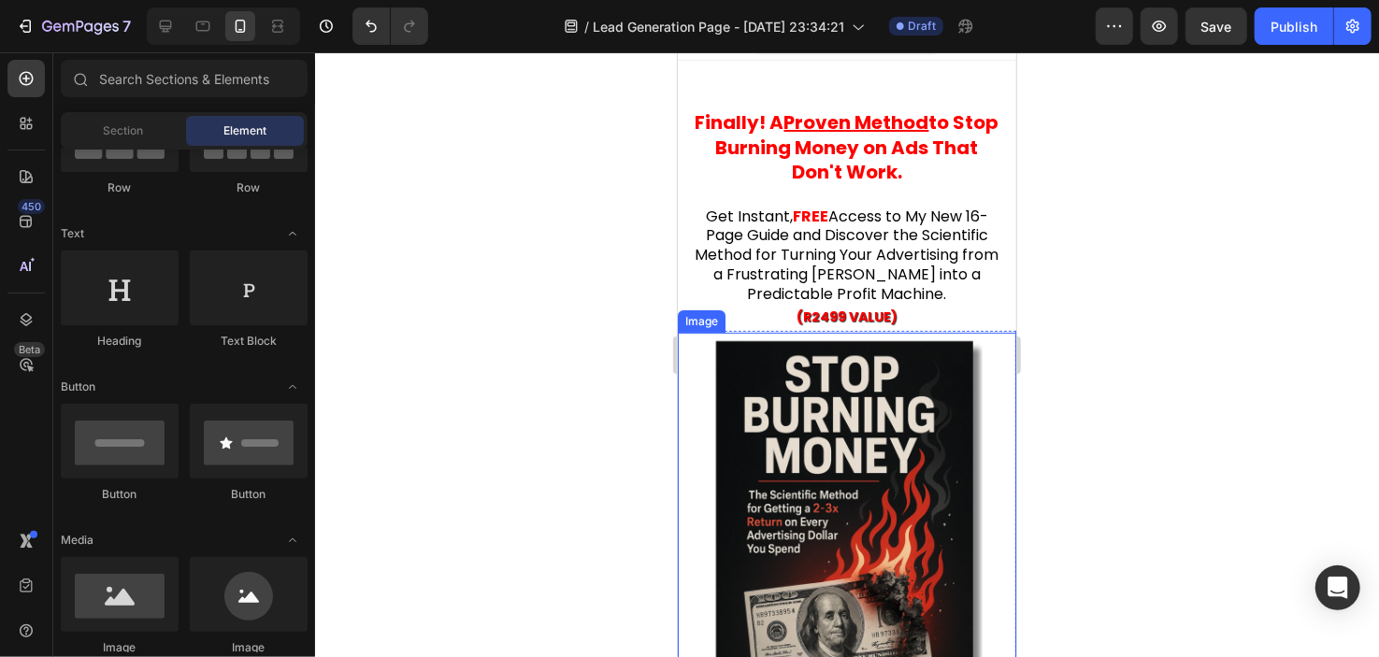
click at [911, 332] on img at bounding box center [846, 544] width 339 height 424
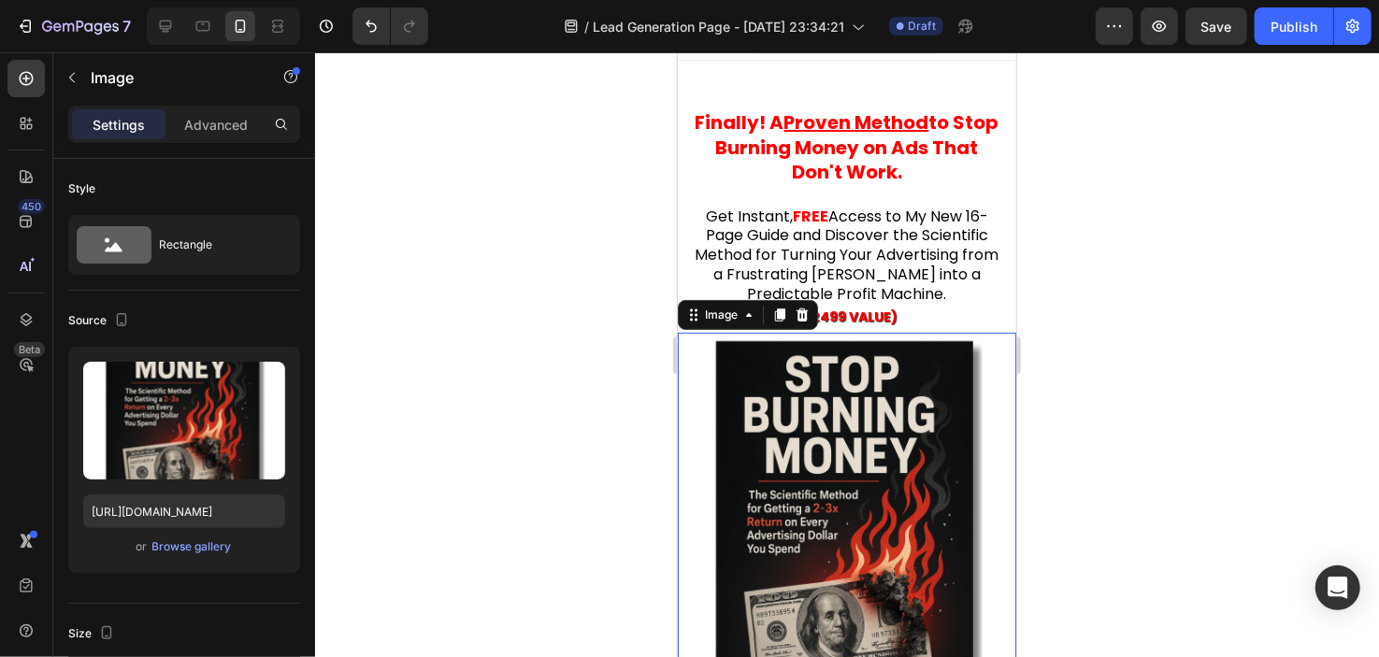
click at [683, 403] on img at bounding box center [846, 544] width 339 height 424
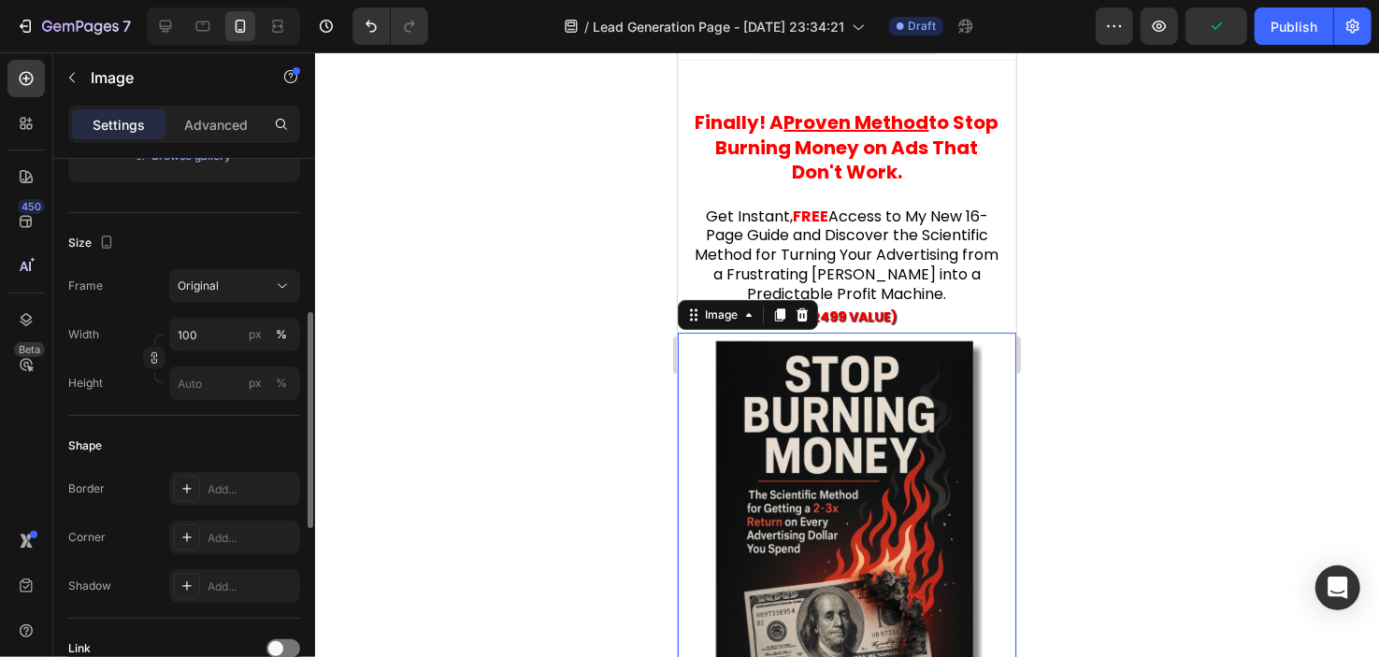
scroll to position [390, 0]
click at [249, 479] on div "Add..." at bounding box center [234, 490] width 131 height 34
click at [367, 11] on button "Undo/Redo" at bounding box center [371, 25] width 37 height 37
click at [904, 313] on p "(R2499 VALUE)" at bounding box center [846, 316] width 309 height 23
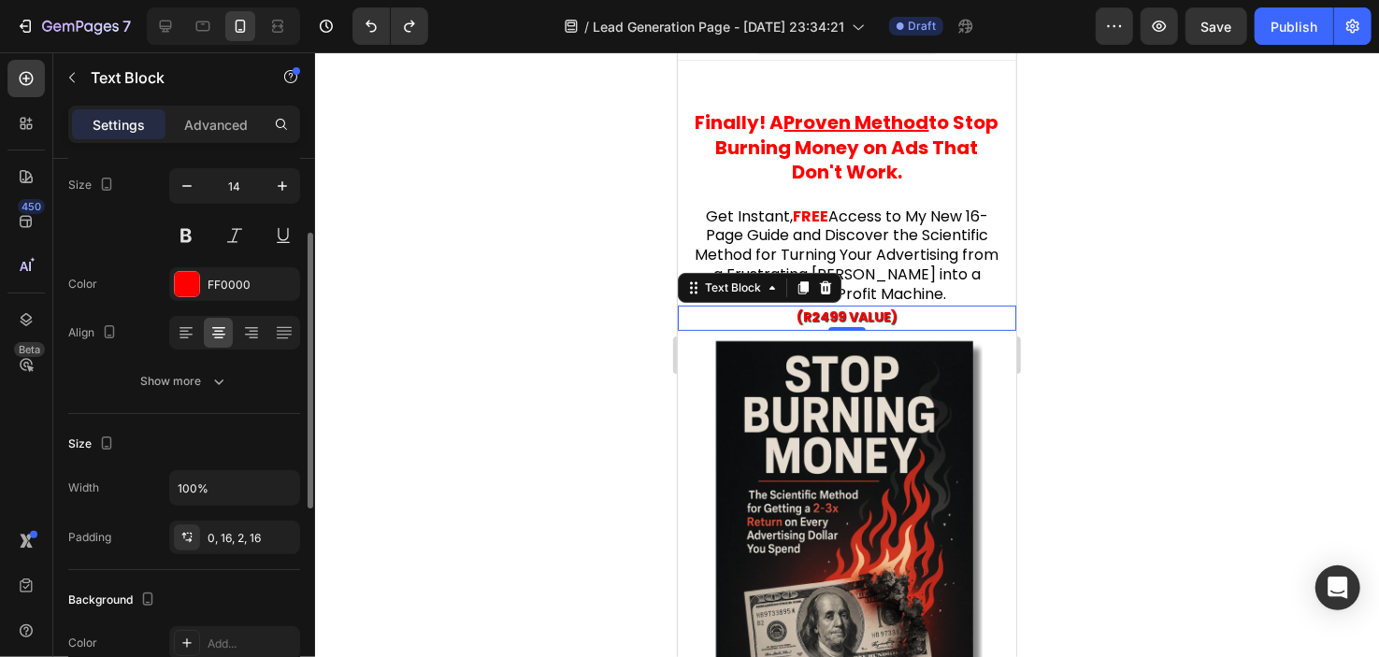
scroll to position [154, 0]
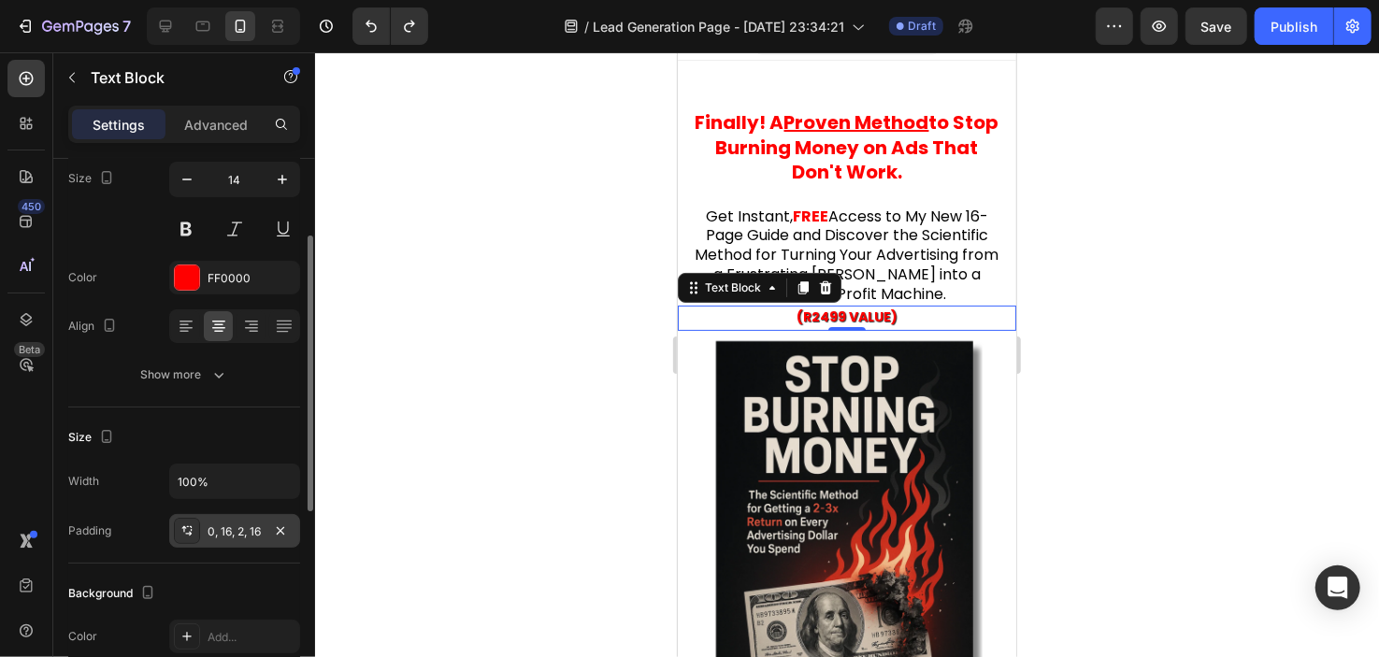
click at [240, 538] on div "0, 16, 2, 16" at bounding box center [235, 532] width 54 height 17
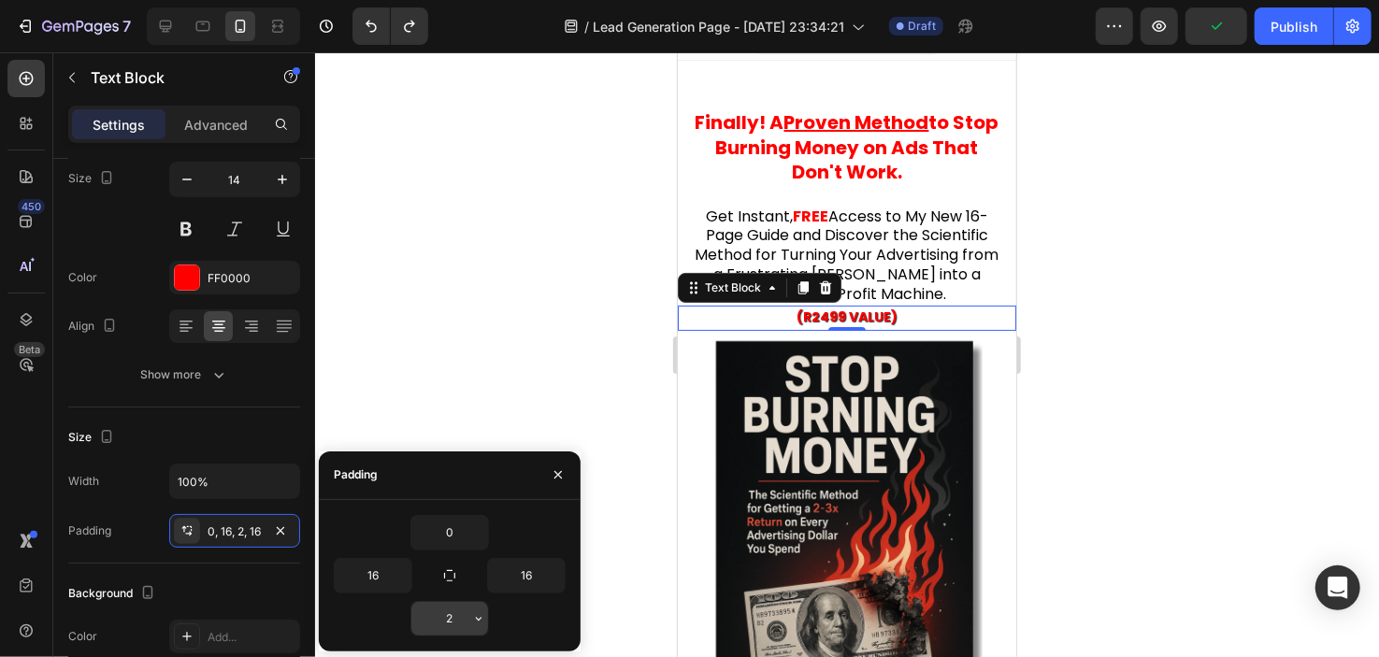
click at [452, 614] on input "2" at bounding box center [449, 619] width 77 height 34
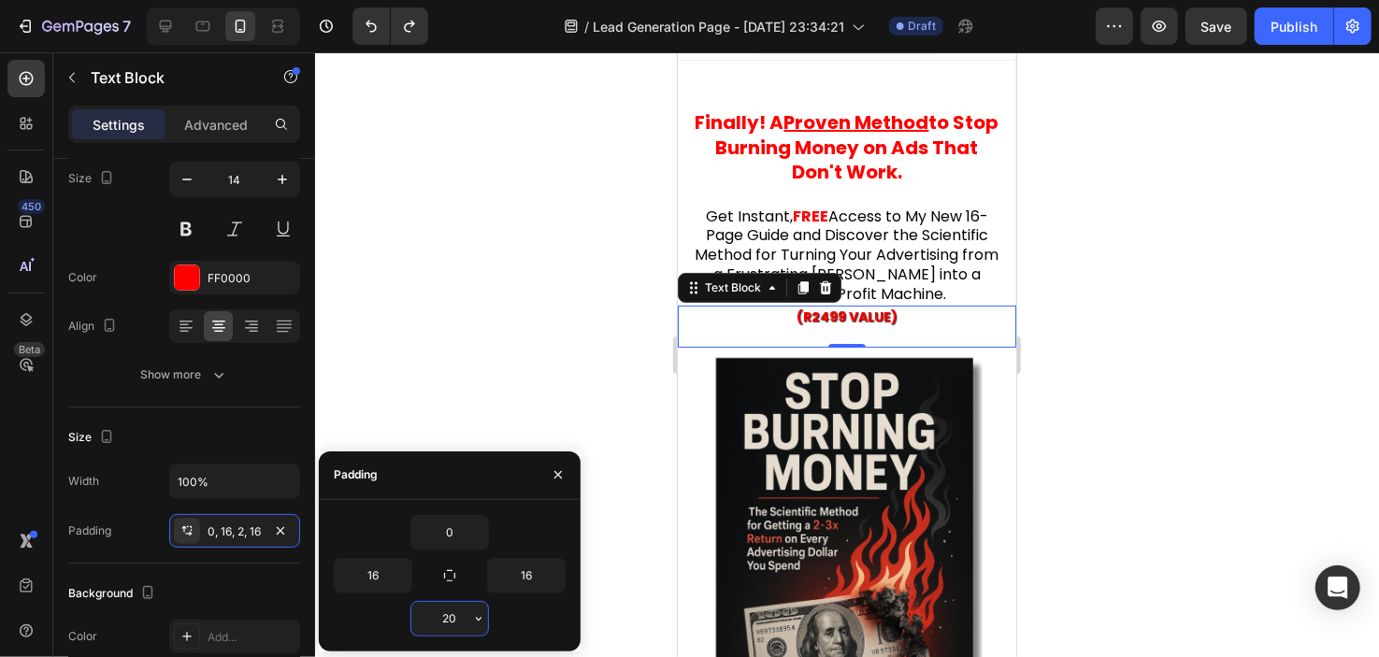
type input "2"
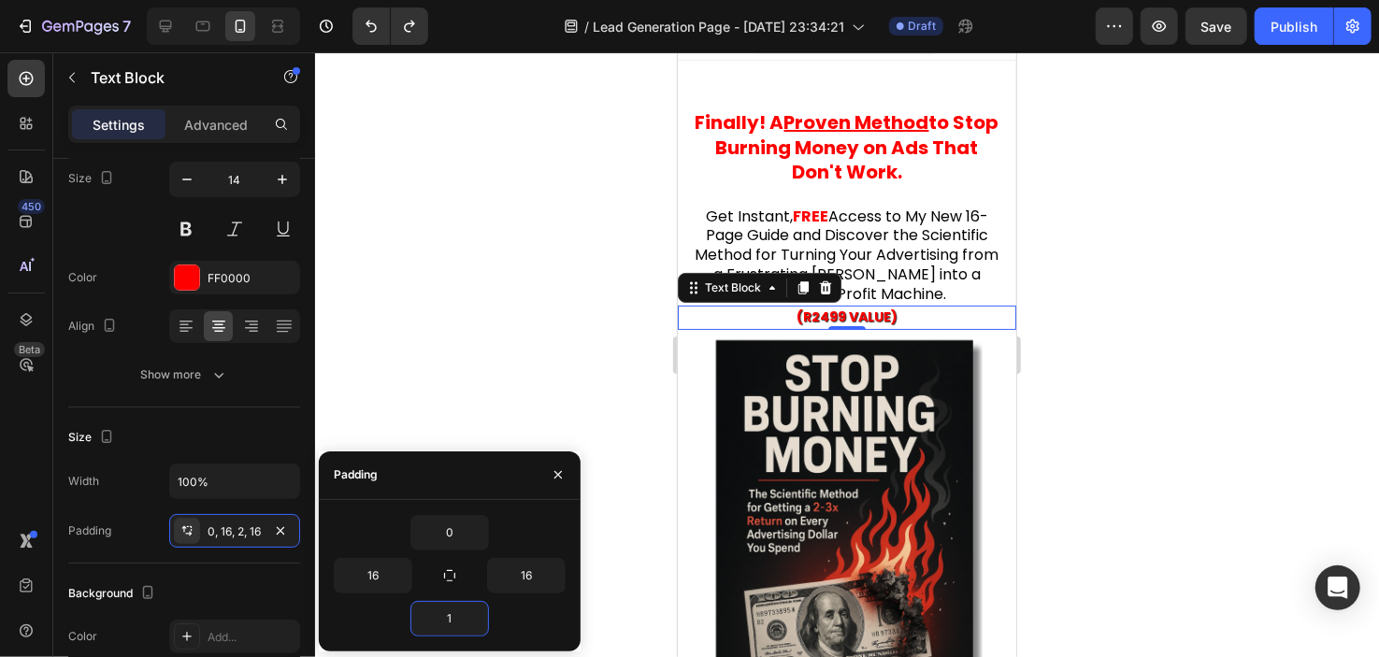
type input "12"
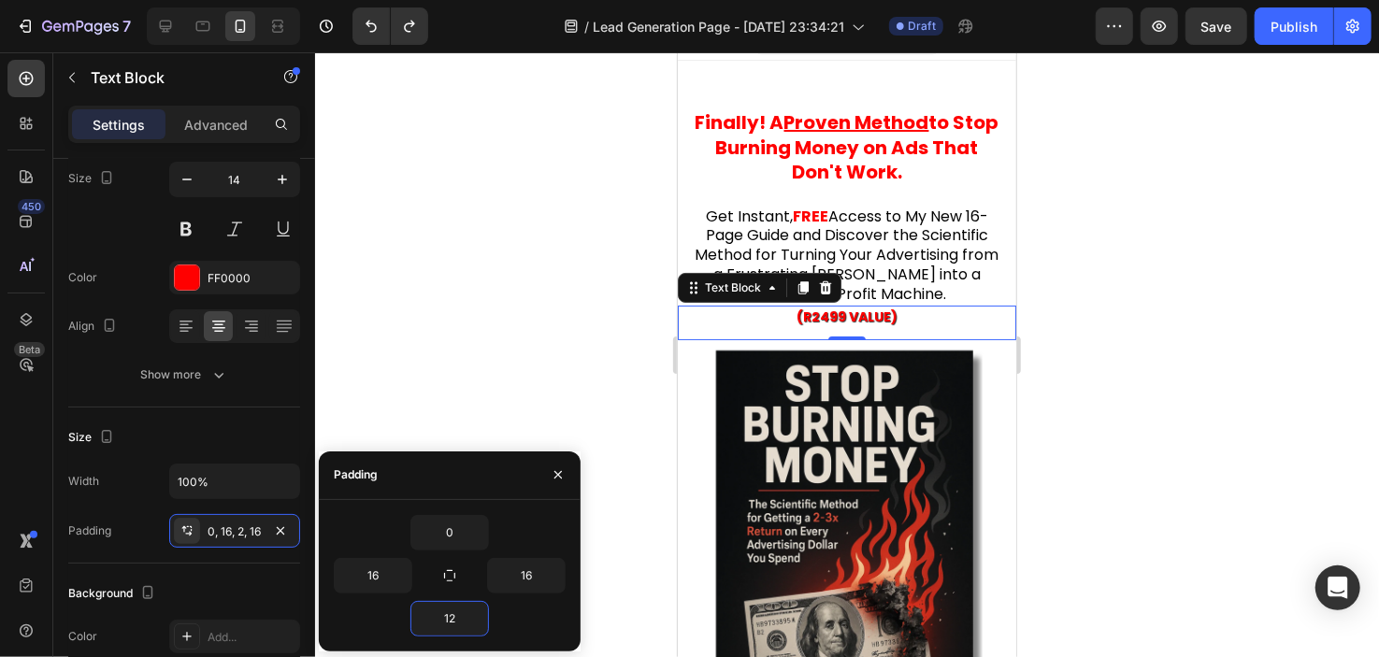
click at [529, 349] on div at bounding box center [847, 354] width 1064 height 605
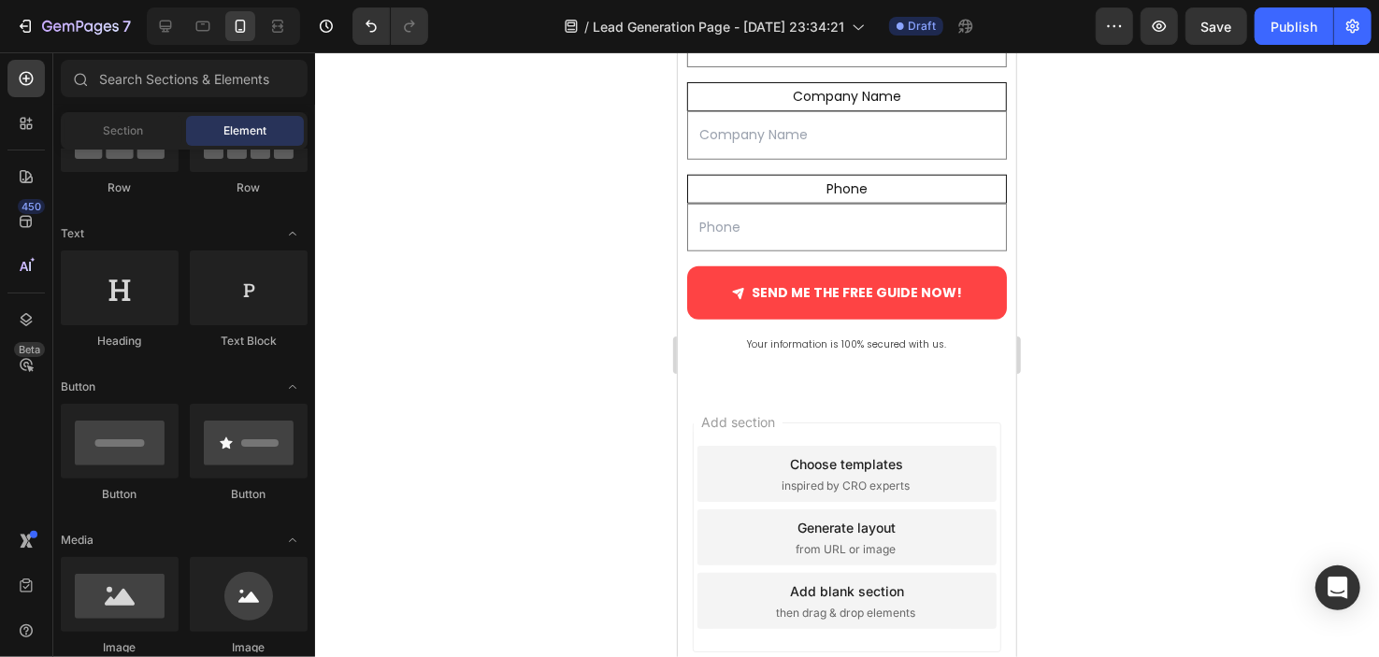
scroll to position [1032, 0]
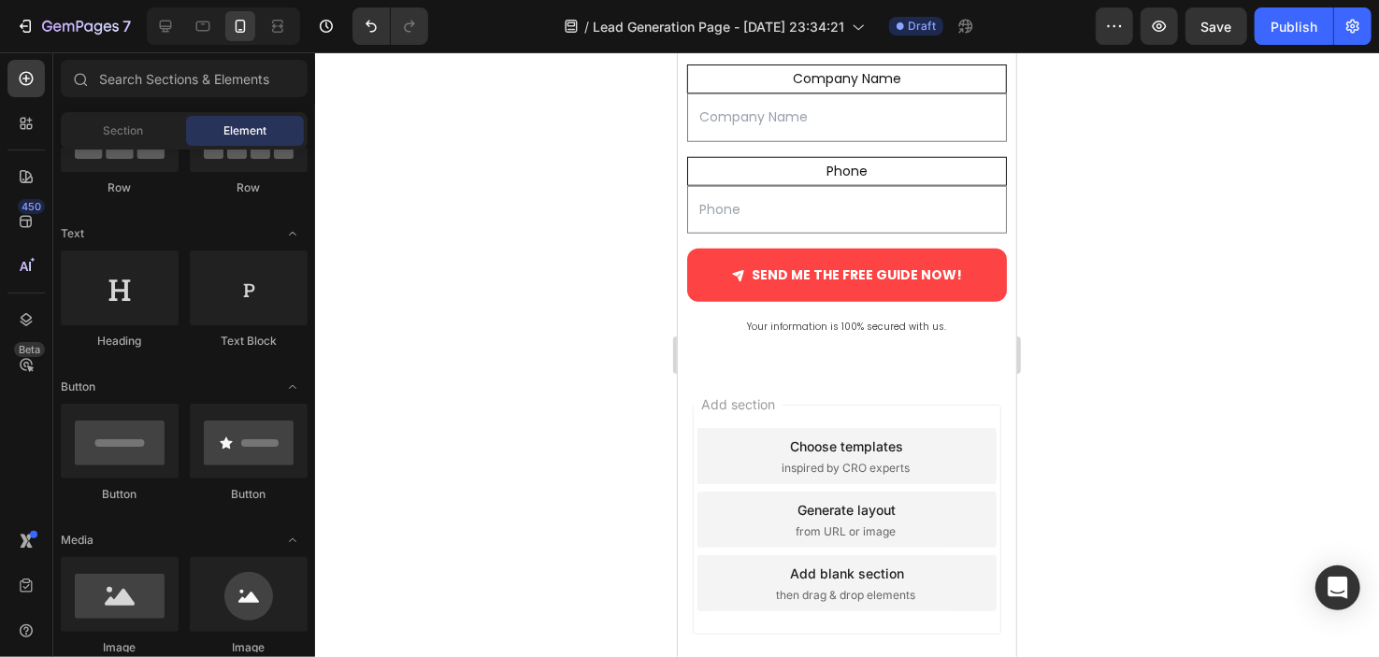
drag, startPoint x: 1011, startPoint y: 438, endPoint x: 1695, endPoint y: 542, distance: 692.5
click at [821, 580] on div "Add blank section then drag & drop elements" at bounding box center [846, 583] width 299 height 56
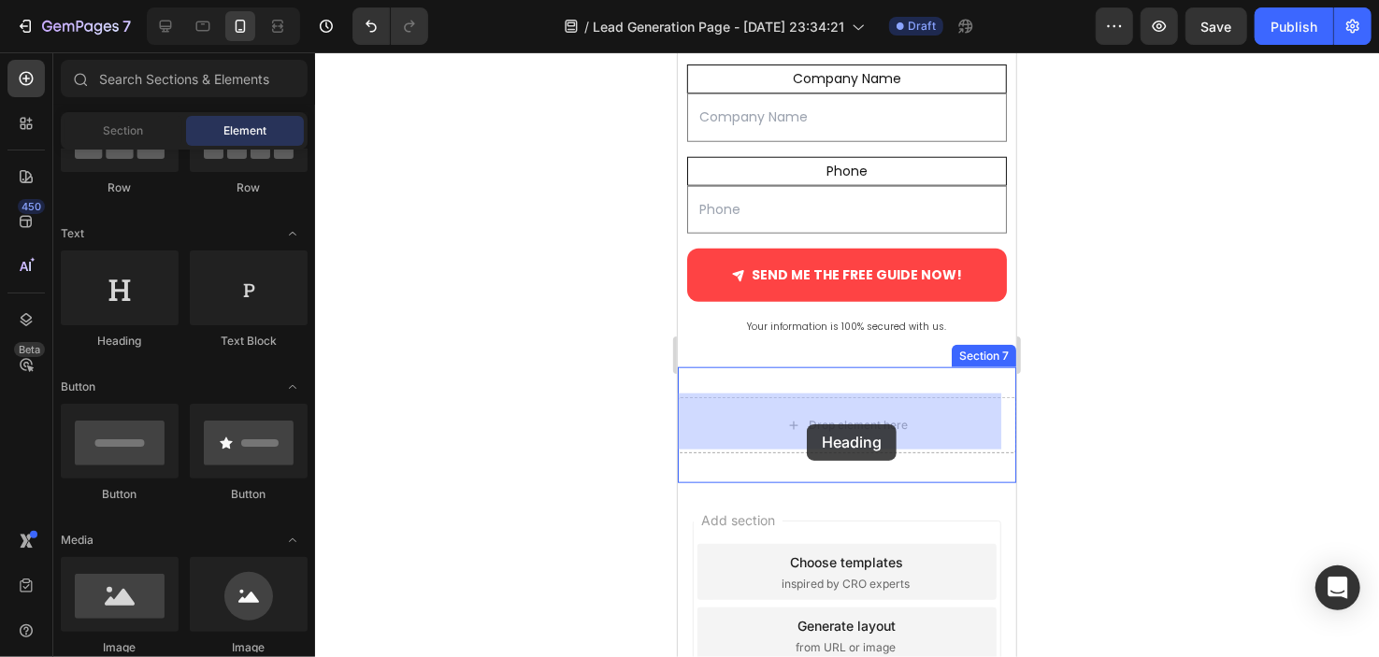
drag, startPoint x: 844, startPoint y: 356, endPoint x: 808, endPoint y: 419, distance: 72.0
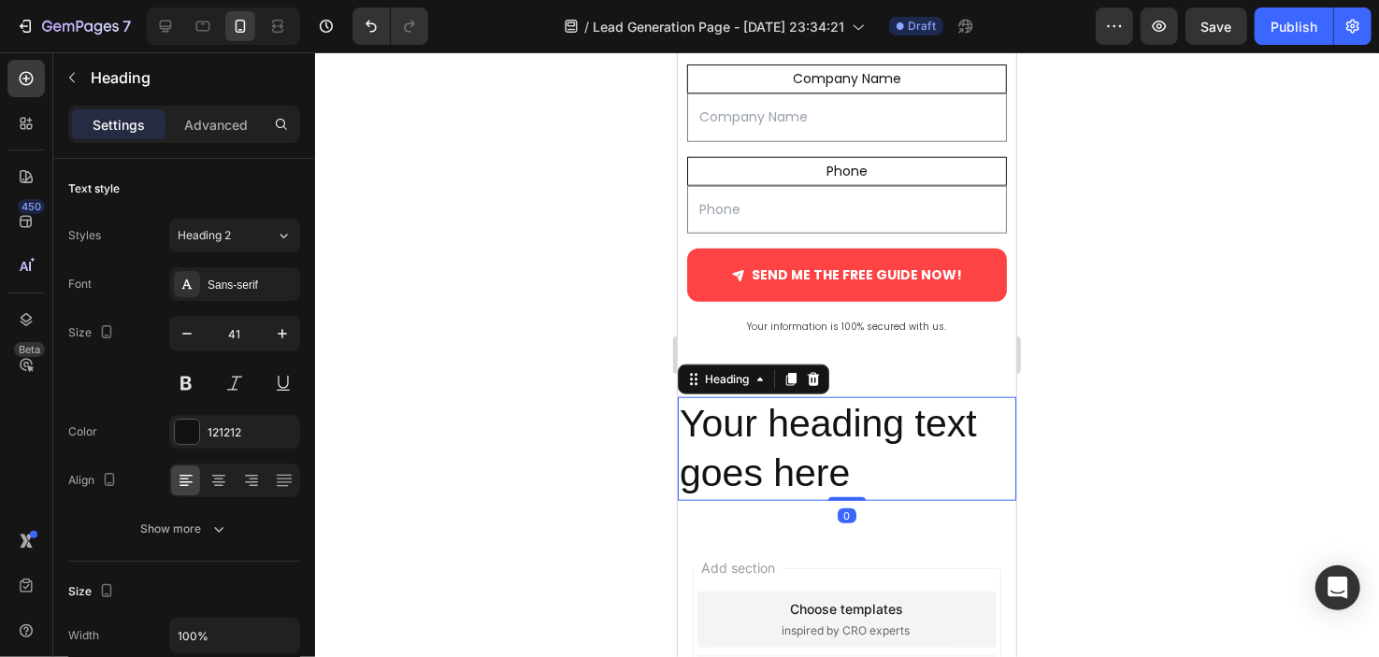
click at [806, 419] on h2 "Your heading text goes here" at bounding box center [846, 449] width 339 height 104
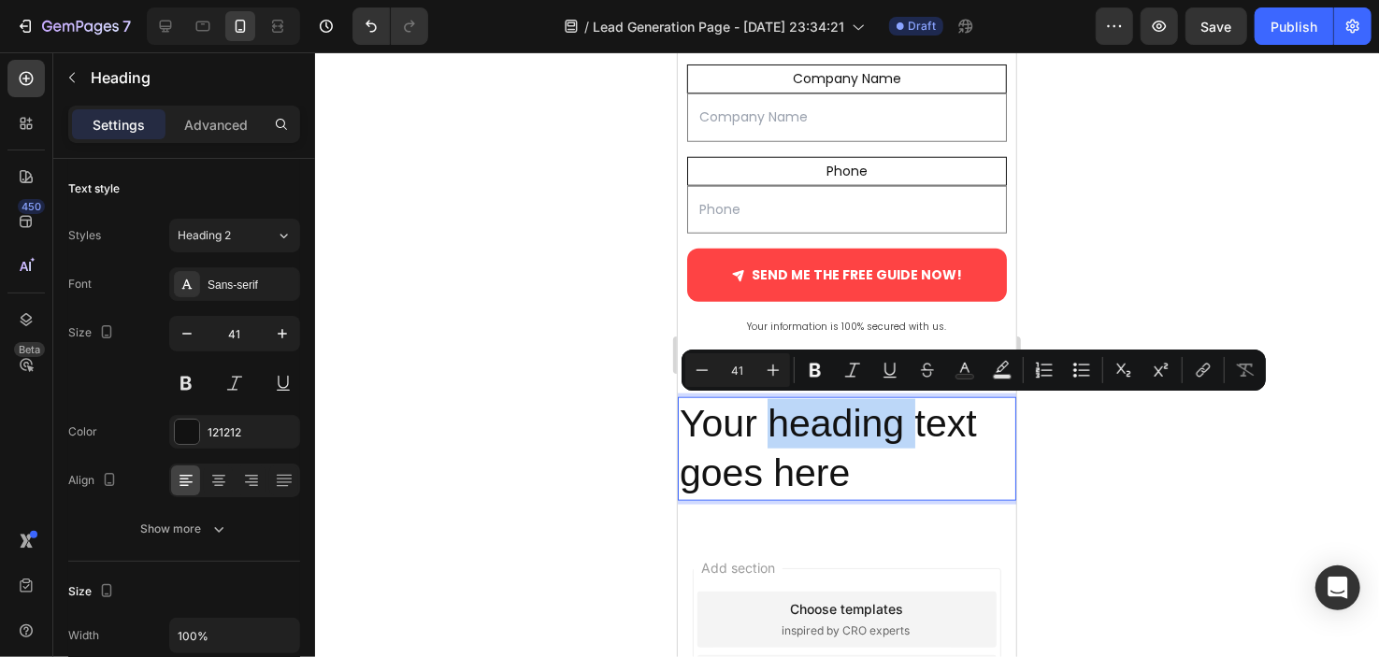
drag, startPoint x: 806, startPoint y: 419, endPoint x: 793, endPoint y: 425, distance: 14.6
click at [793, 425] on p "Your heading text goes here" at bounding box center [846, 448] width 335 height 100
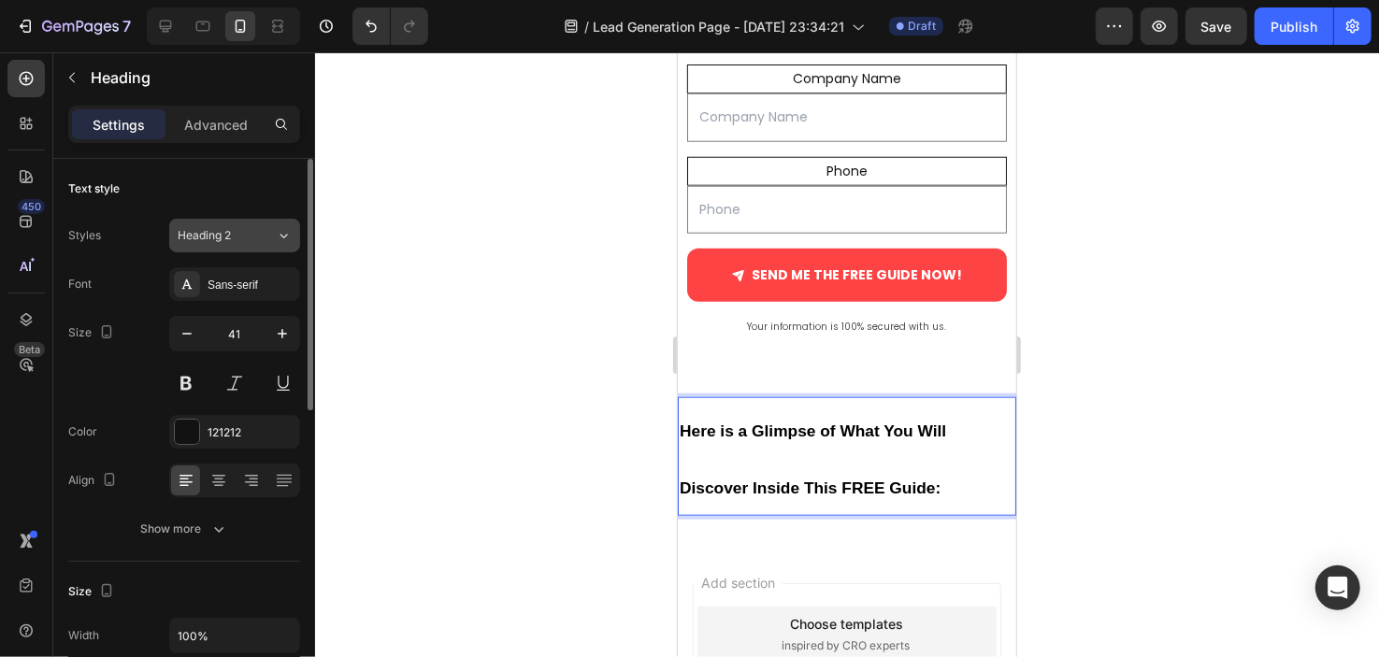
click at [210, 223] on button "Heading 2" at bounding box center [234, 236] width 131 height 34
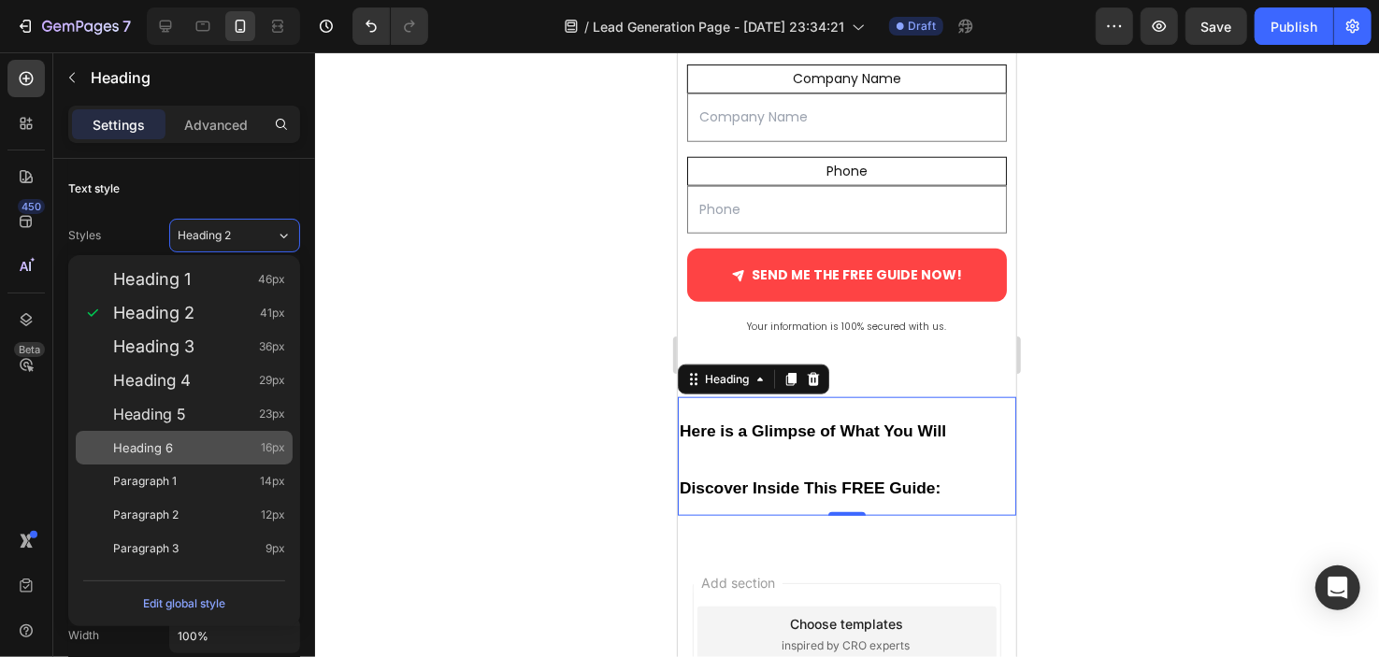
click at [220, 437] on div "Heading 6 16px" at bounding box center [184, 448] width 217 height 34
type input "16"
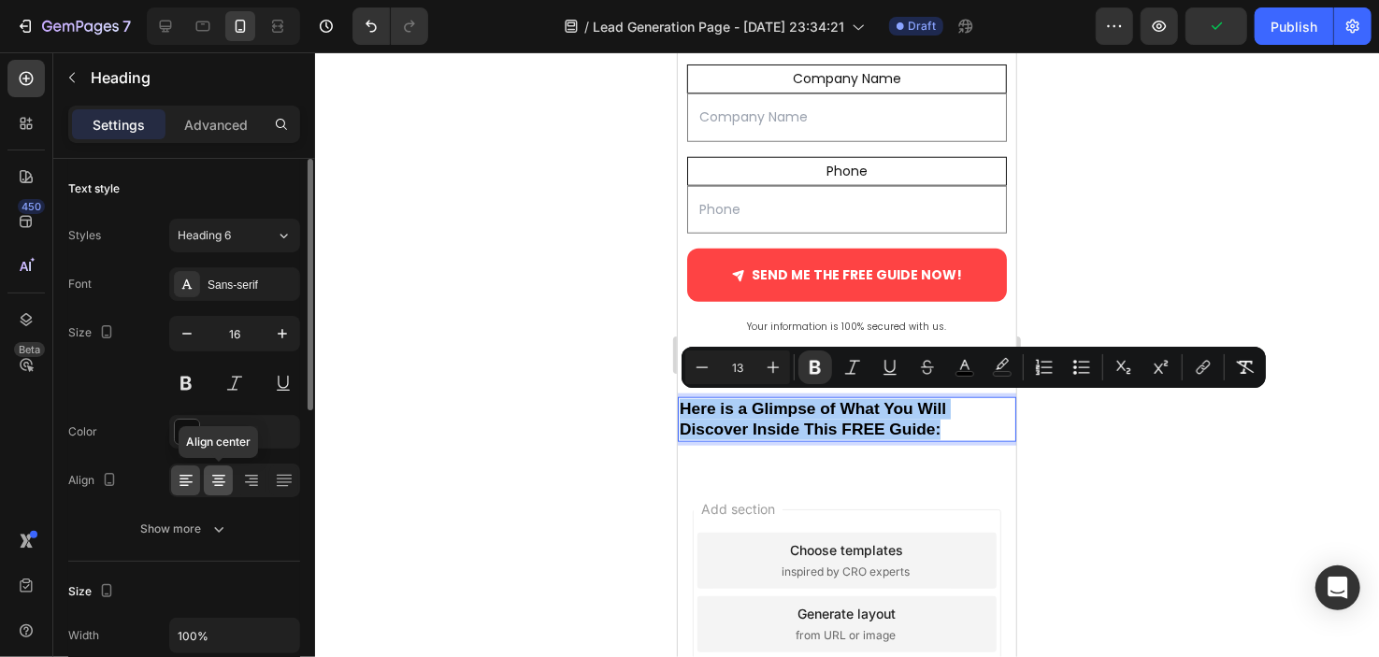
click at [225, 486] on icon at bounding box center [218, 480] width 19 height 19
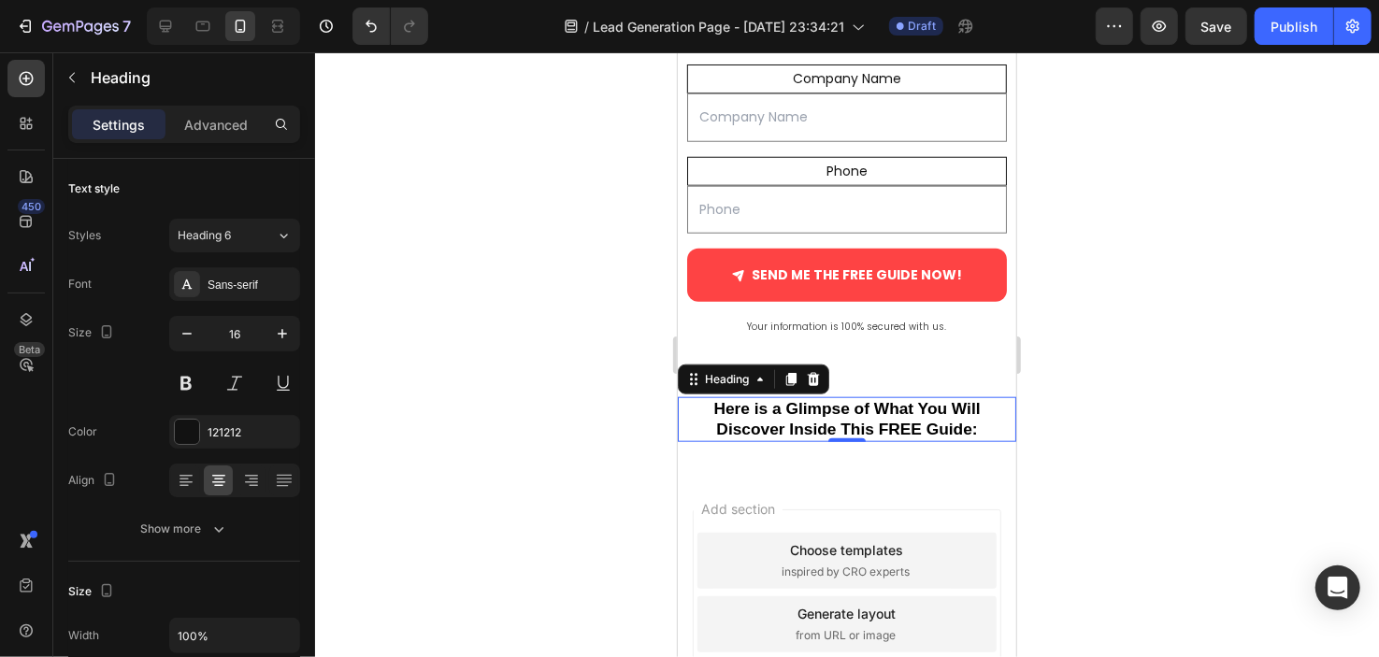
click at [592, 402] on div at bounding box center [847, 354] width 1064 height 605
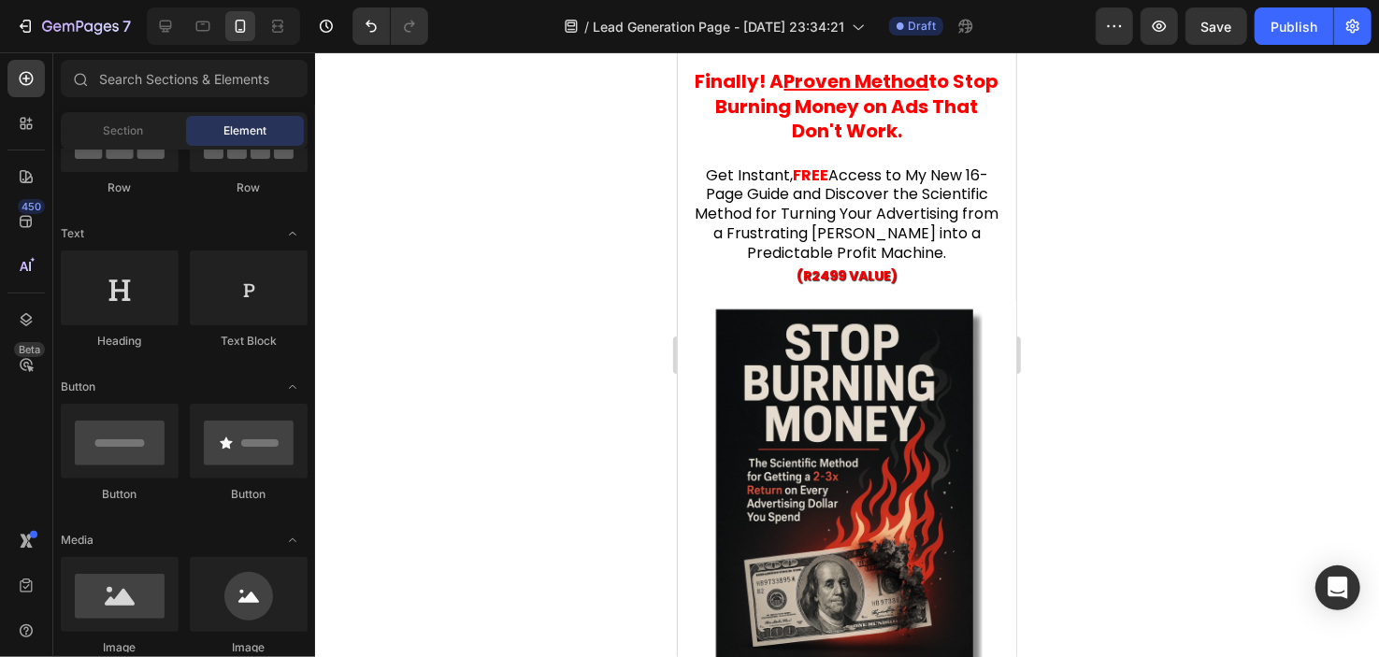
scroll to position [0, 0]
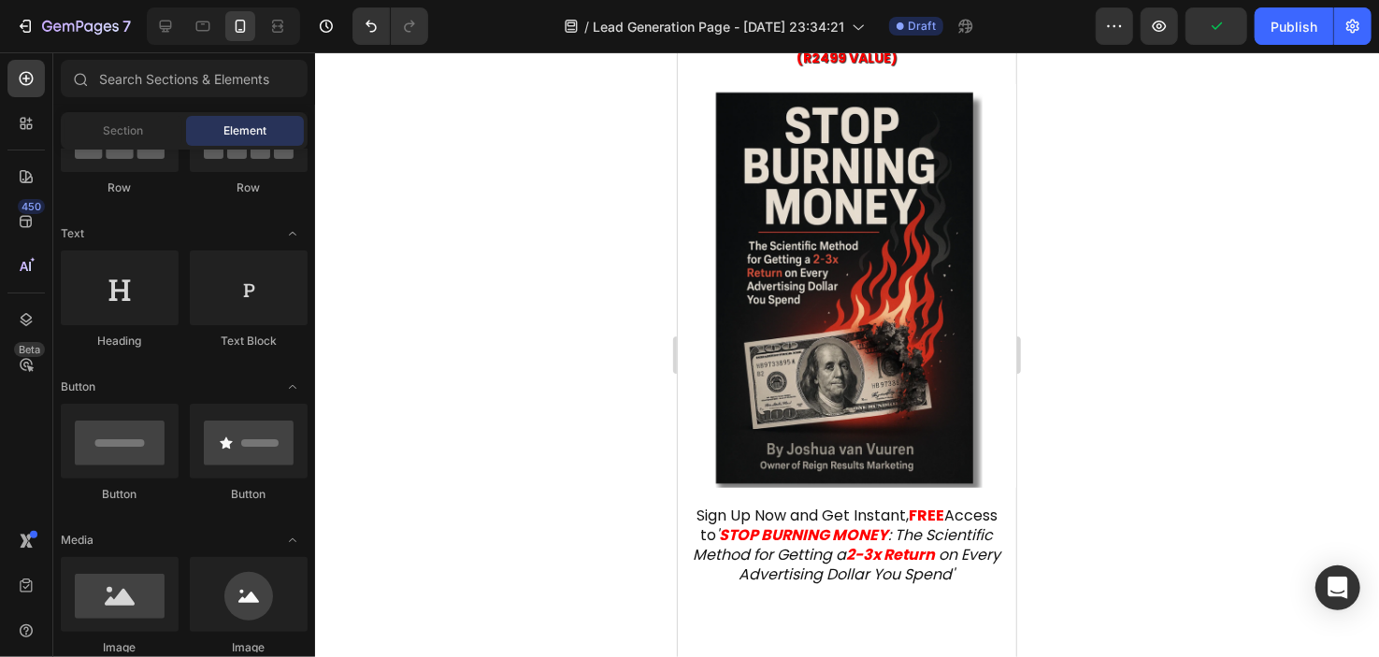
drag, startPoint x: 1010, startPoint y: 438, endPoint x: 1790, endPoint y: 118, distance: 842.9
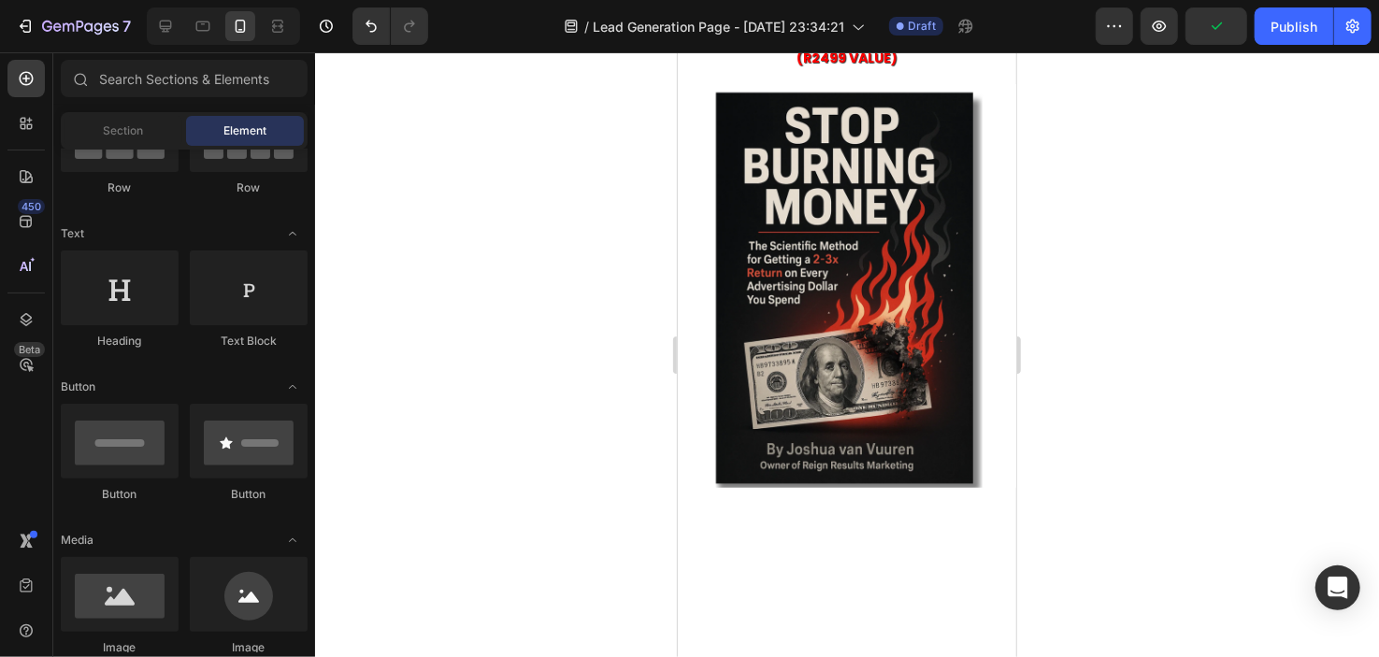
scroll to position [76, 0]
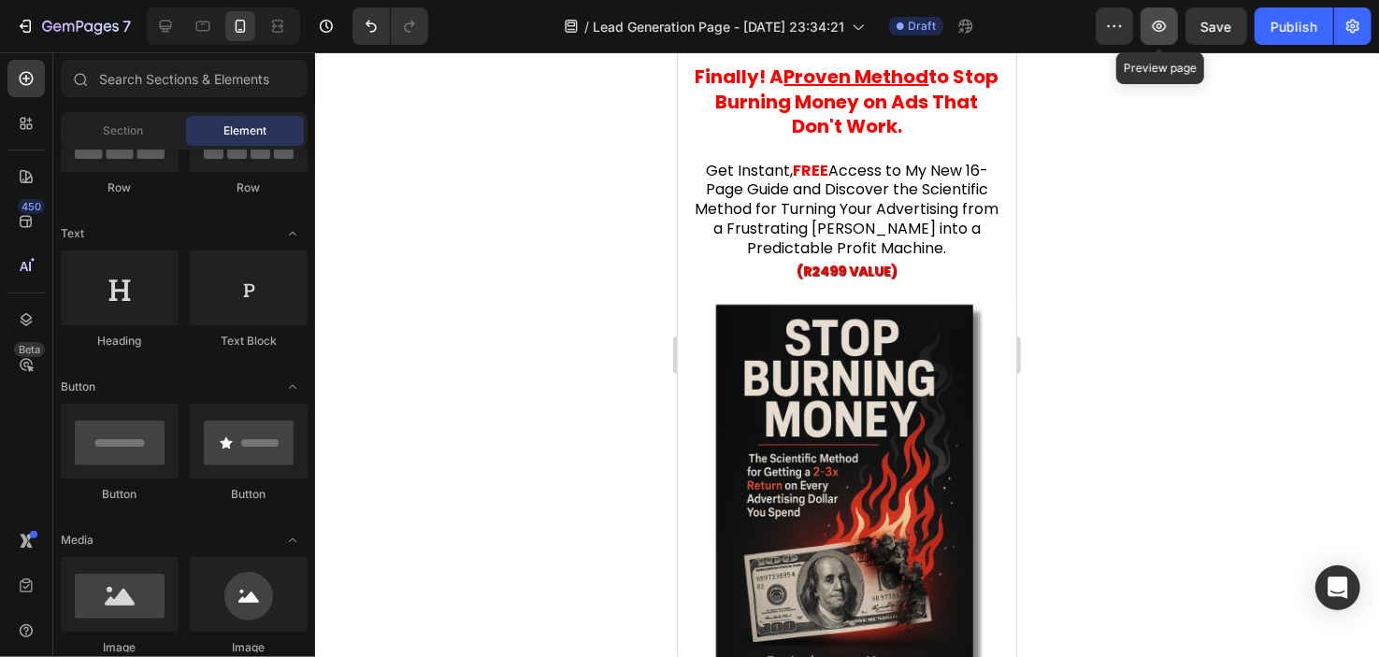
click at [1166, 37] on button "button" at bounding box center [1159, 25] width 37 height 37
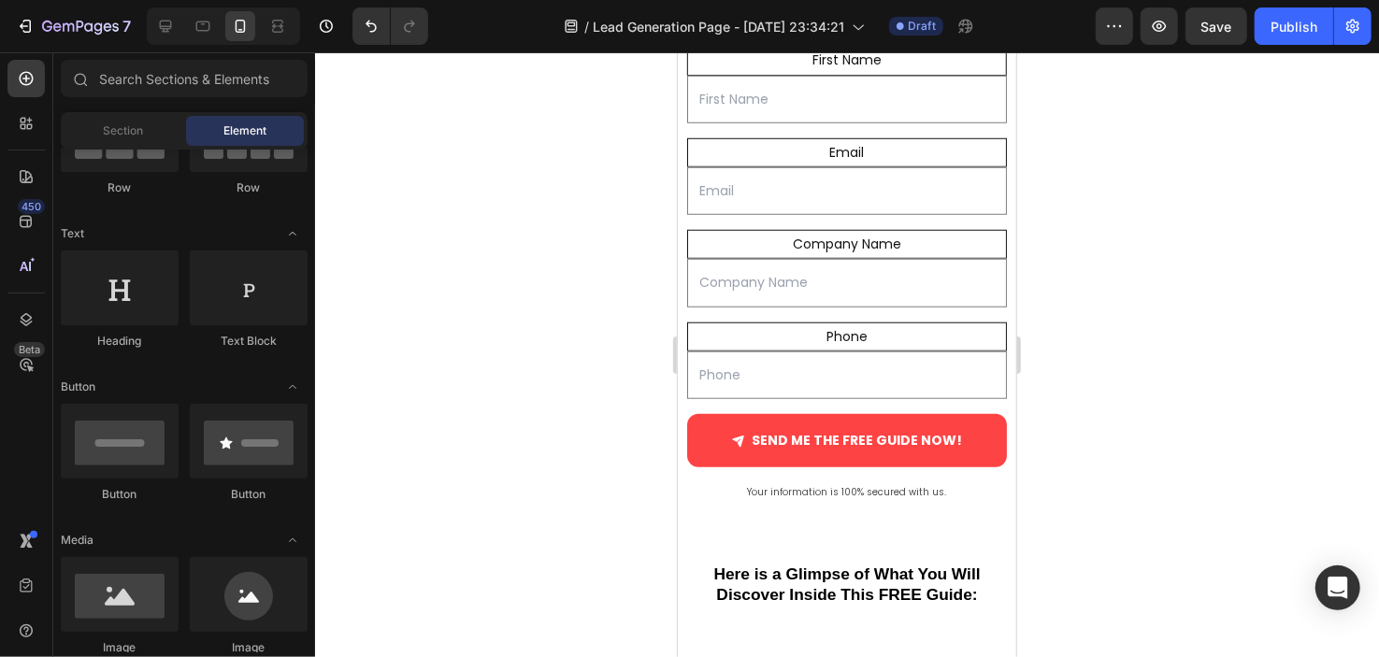
scroll to position [842, 0]
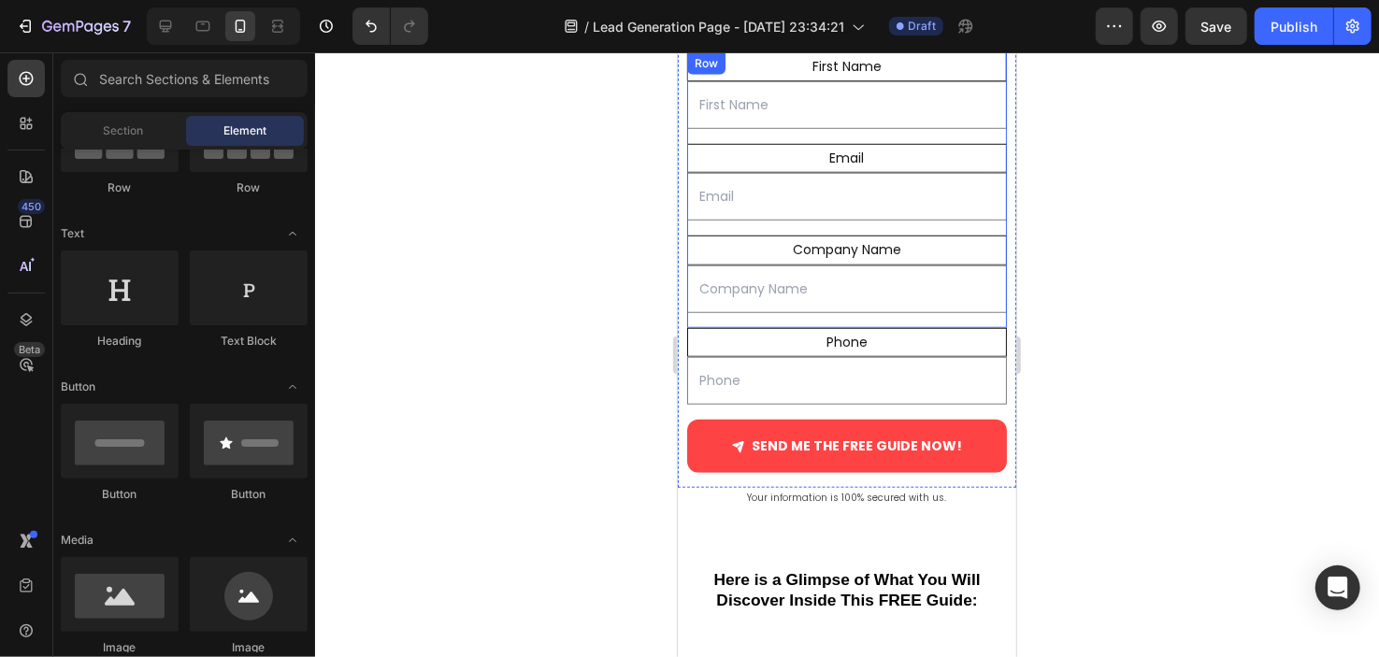
click at [838, 310] on input "email" at bounding box center [846, 289] width 320 height 48
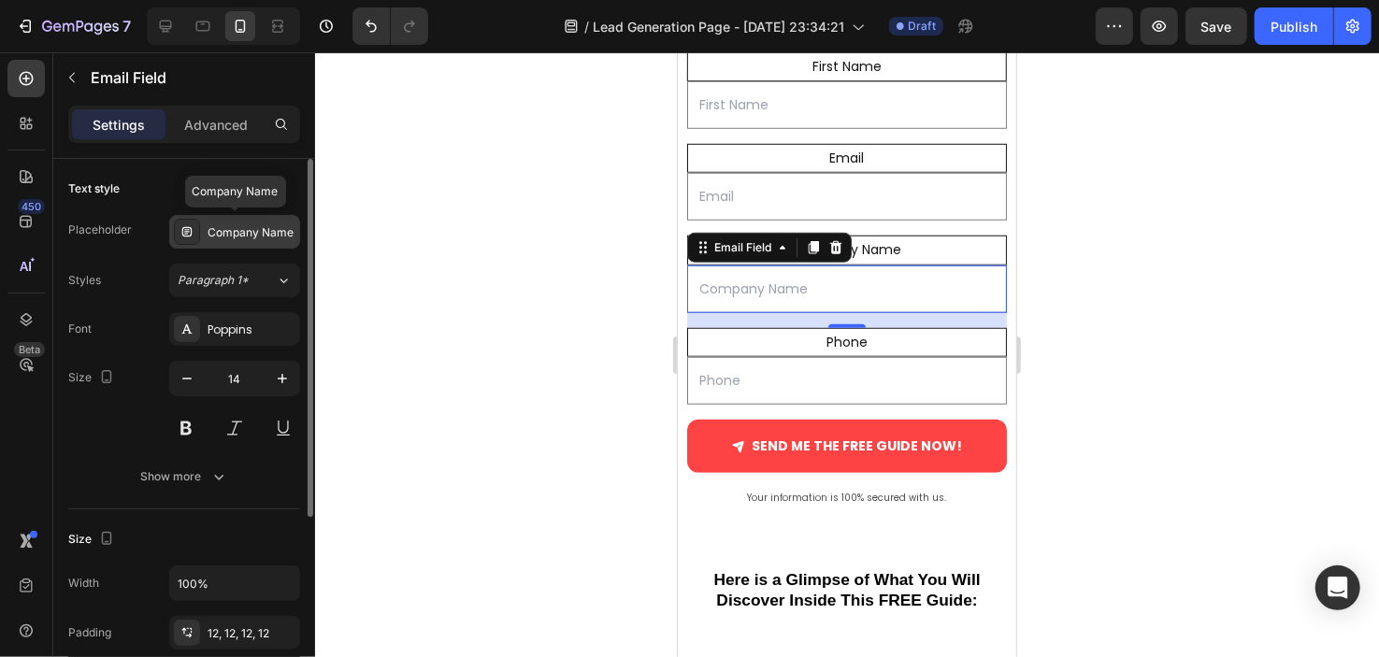
click at [274, 227] on div "Company Name" at bounding box center [252, 232] width 88 height 17
click at [113, 449] on div "Font Poppins Size 14 Show more" at bounding box center [184, 402] width 232 height 181
click at [142, 494] on div "Text style Placeholder Company Name Styles Paragraph 1* Font Poppins Size 14 Sh…" at bounding box center [184, 334] width 232 height 351
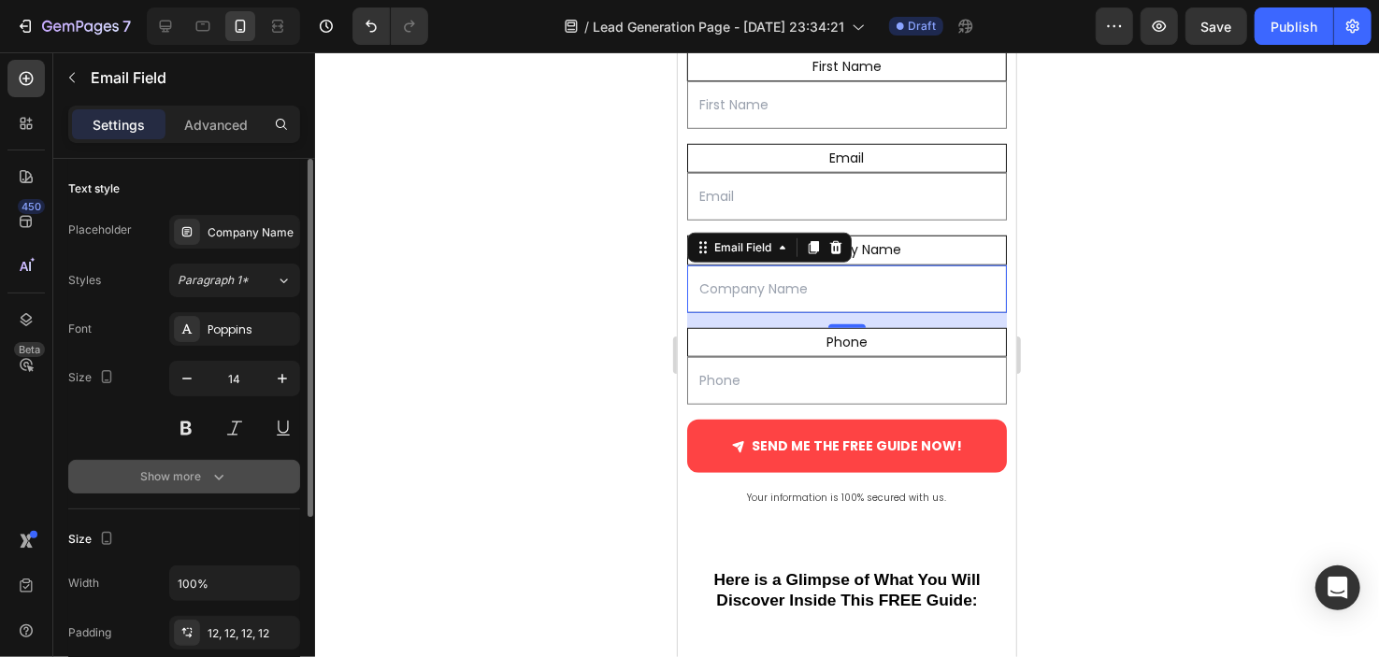
click at [151, 483] on div "Show more" at bounding box center [184, 477] width 87 height 19
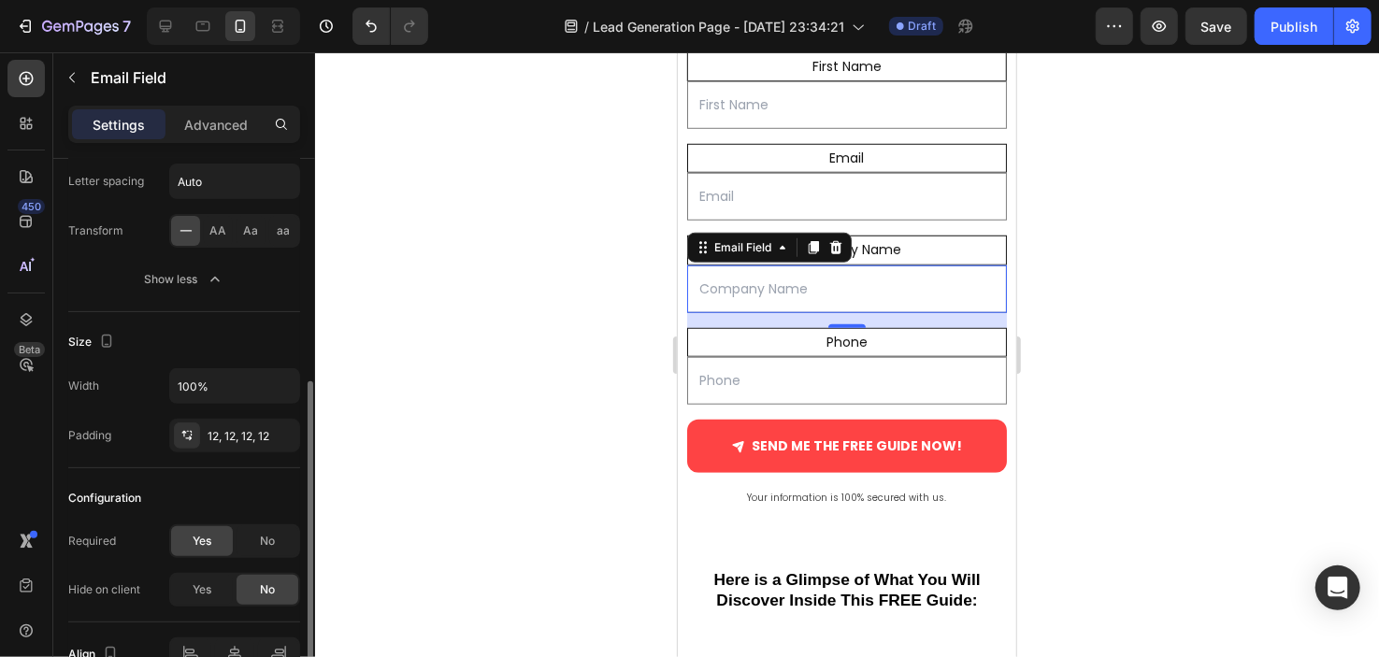
scroll to position [405, 0]
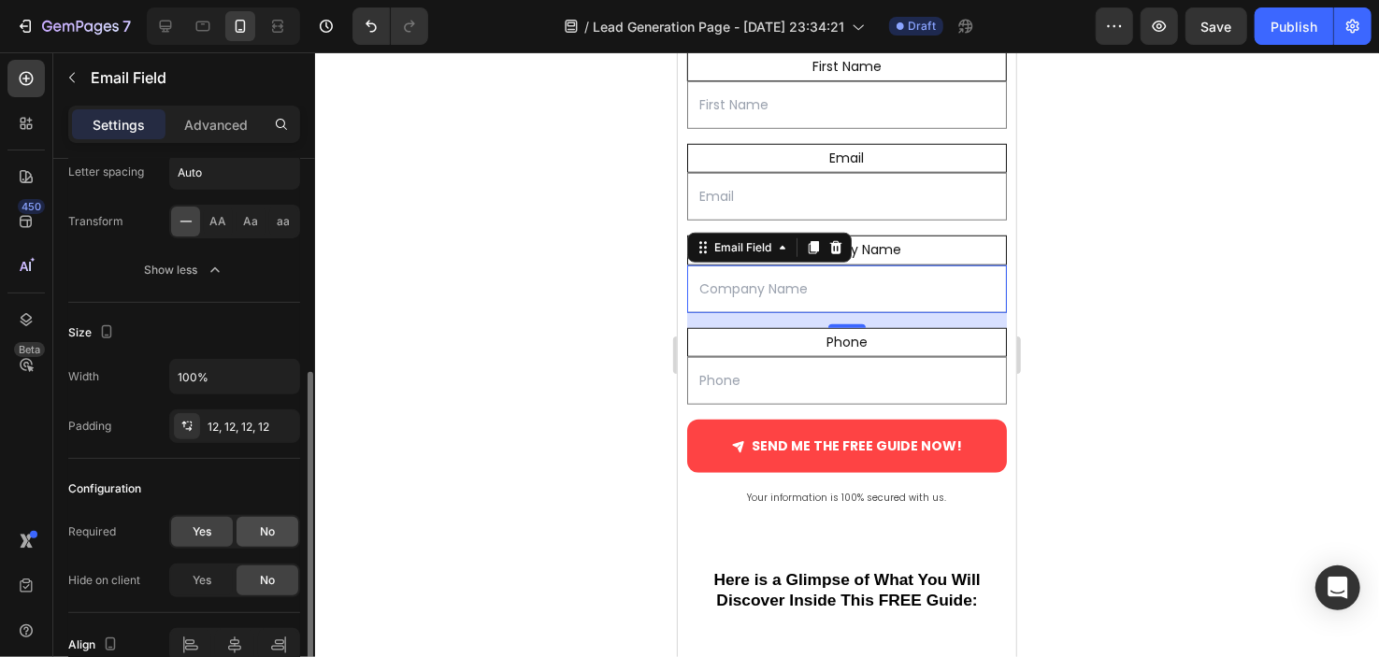
click at [255, 522] on div "No" at bounding box center [268, 532] width 62 height 30
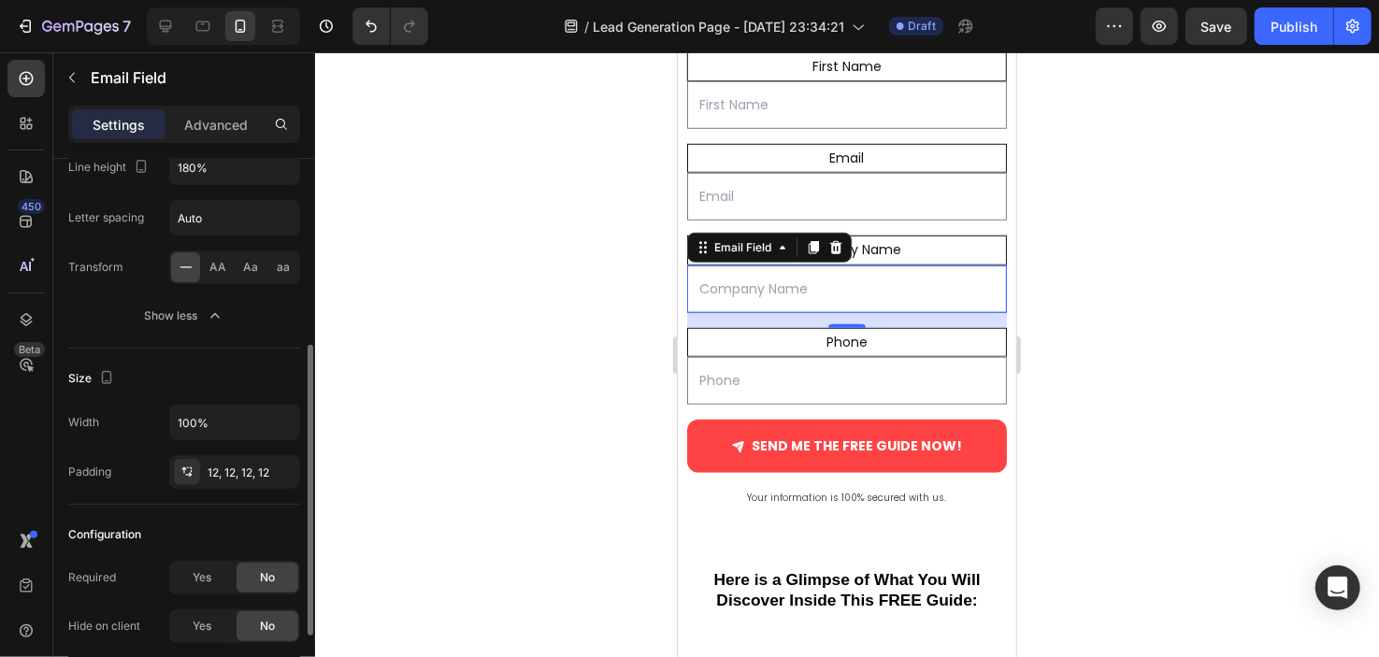
scroll to position [360, 0]
click at [444, 342] on div at bounding box center [847, 354] width 1064 height 605
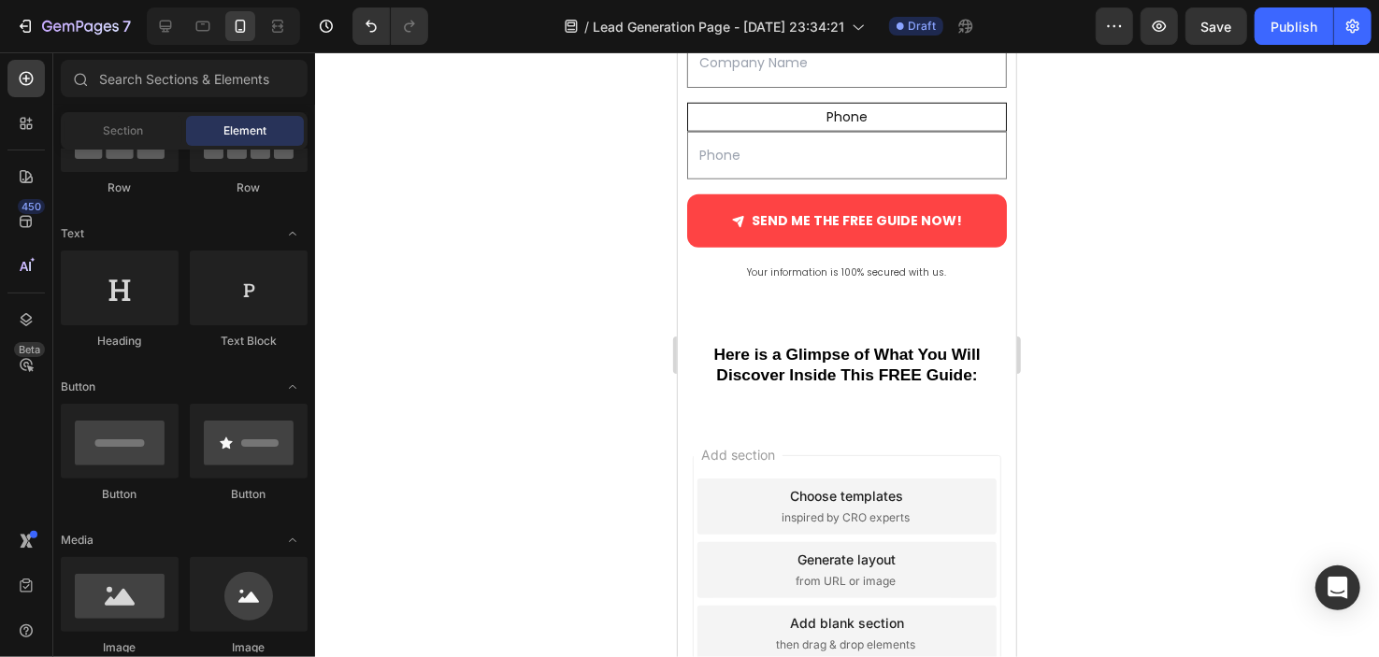
scroll to position [1080, 0]
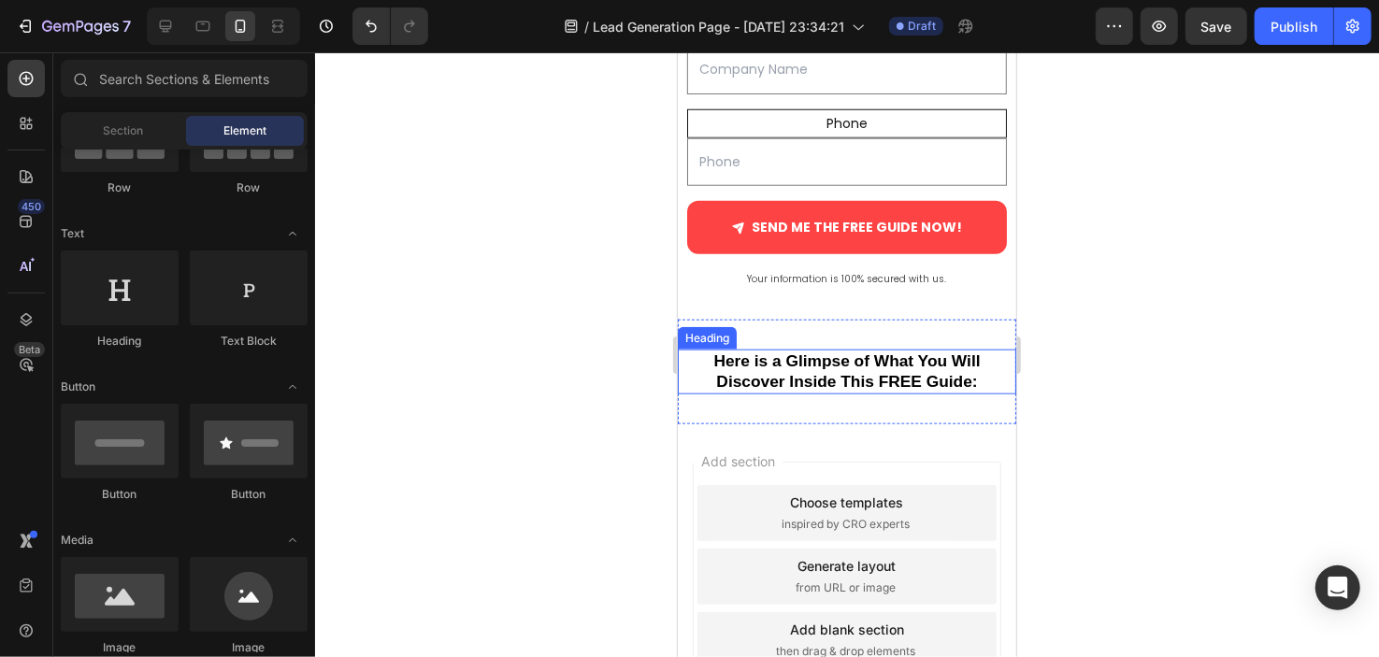
click at [930, 360] on strong "Here is a Glimpse of What You Will Discover Inside This FREE Guide:" at bounding box center [846, 370] width 267 height 39
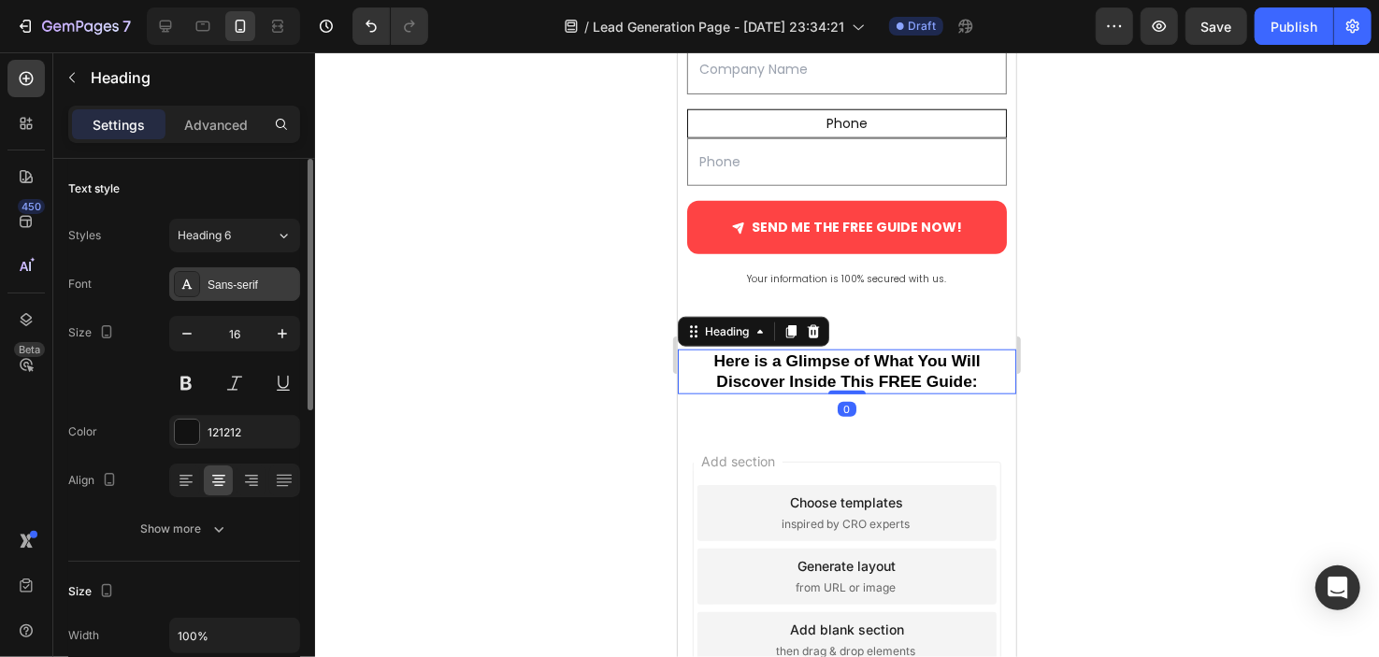
click at [259, 279] on div "Sans-serif" at bounding box center [252, 285] width 88 height 17
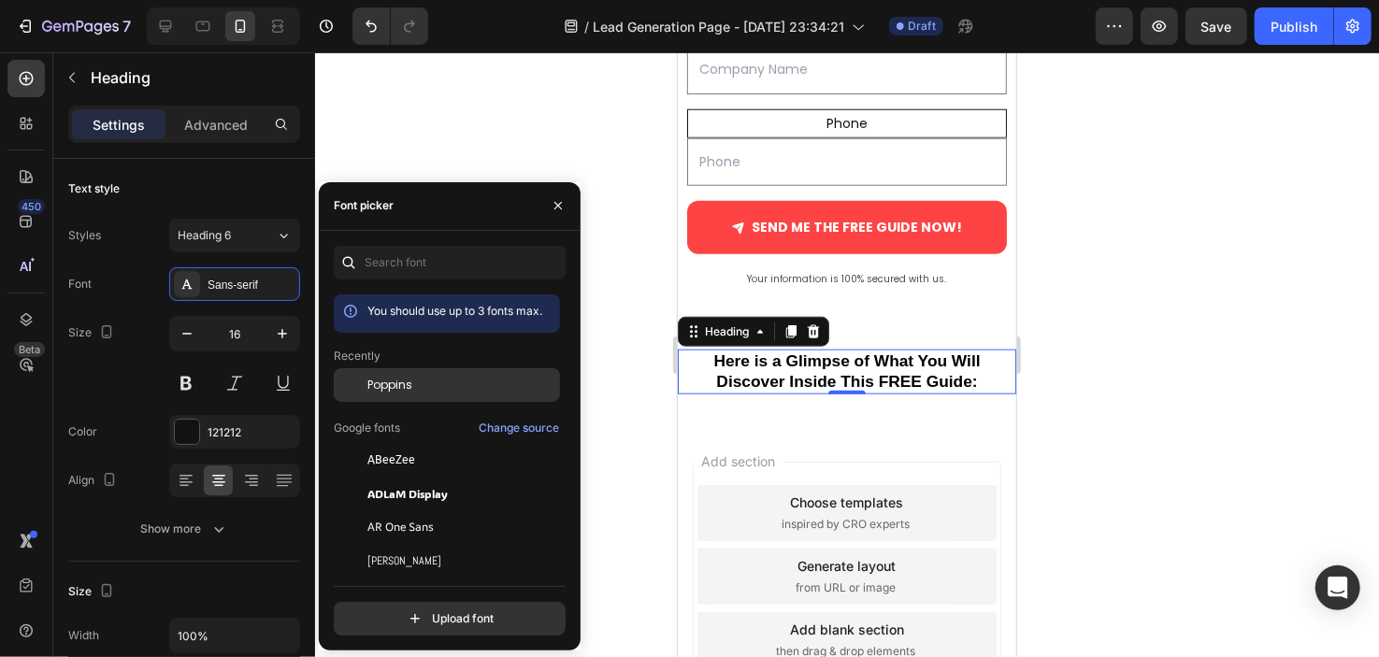
click at [433, 398] on div "Poppins" at bounding box center [447, 385] width 226 height 34
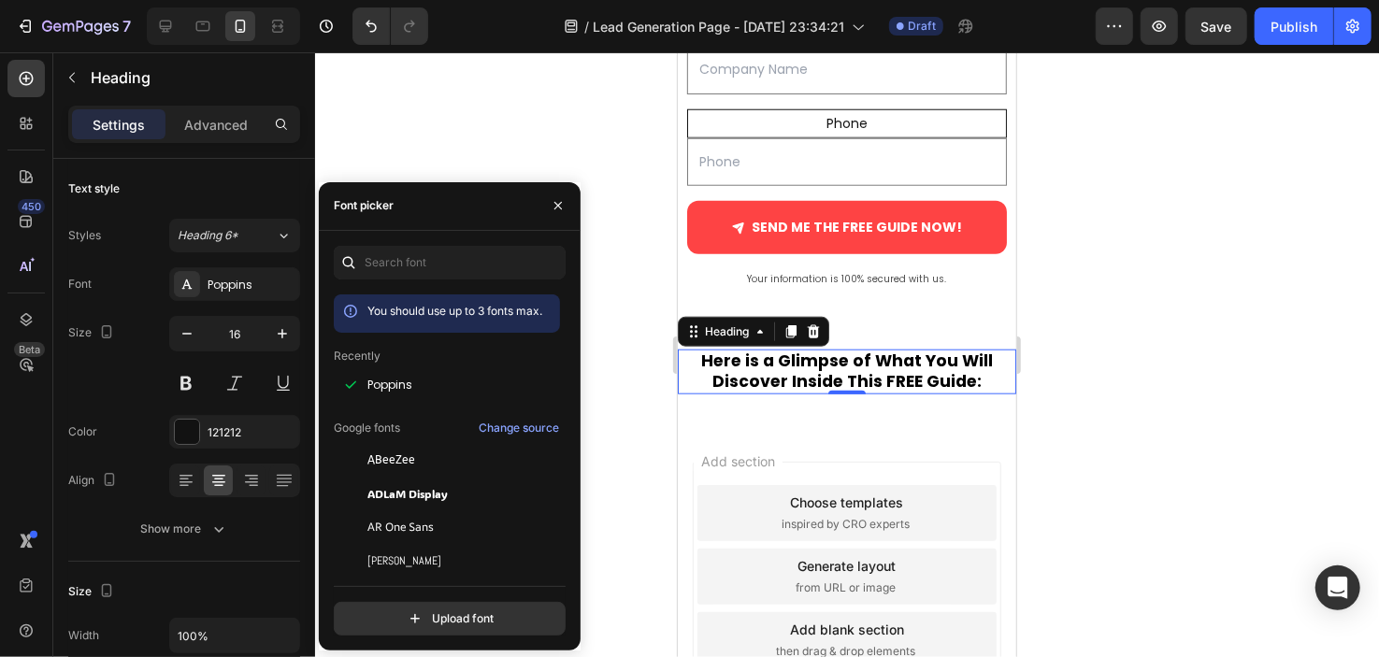
click at [1106, 397] on div at bounding box center [847, 354] width 1064 height 605
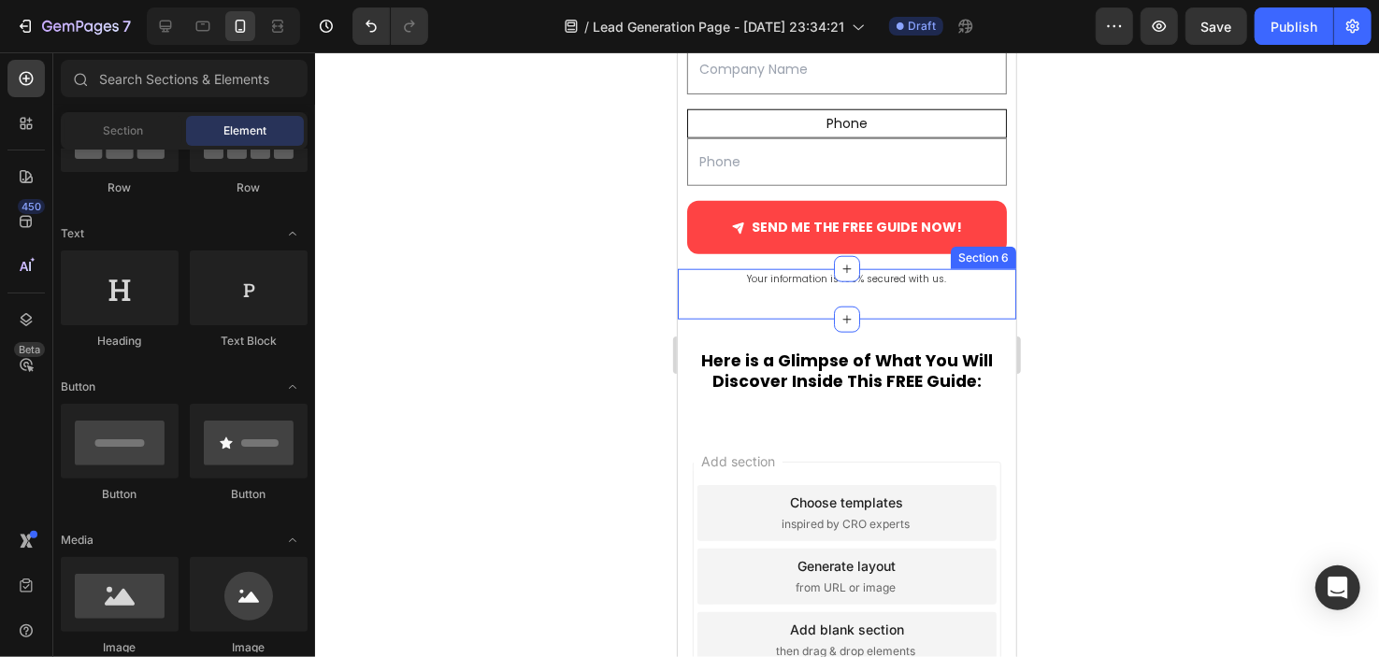
click at [914, 302] on div "Your information is 100% secured with us. Text Block Section 6" at bounding box center [846, 293] width 339 height 50
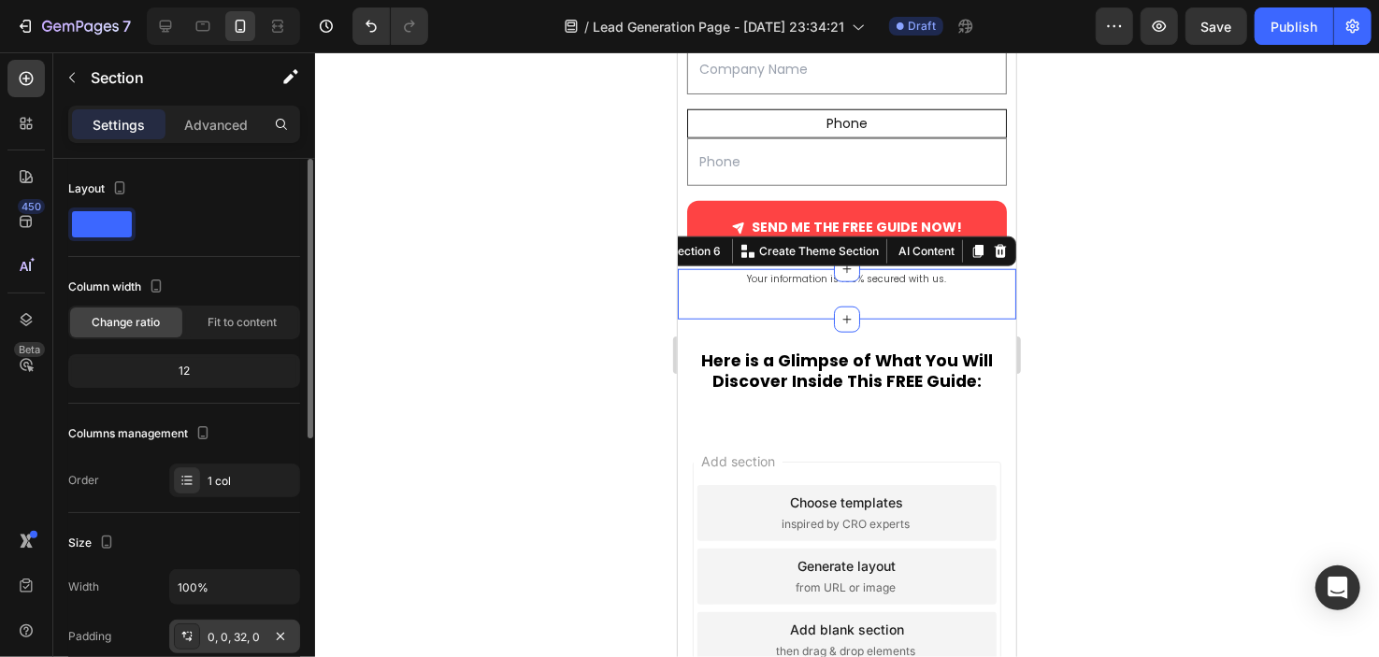
click at [253, 635] on div "0, 0, 32, 0" at bounding box center [235, 637] width 54 height 17
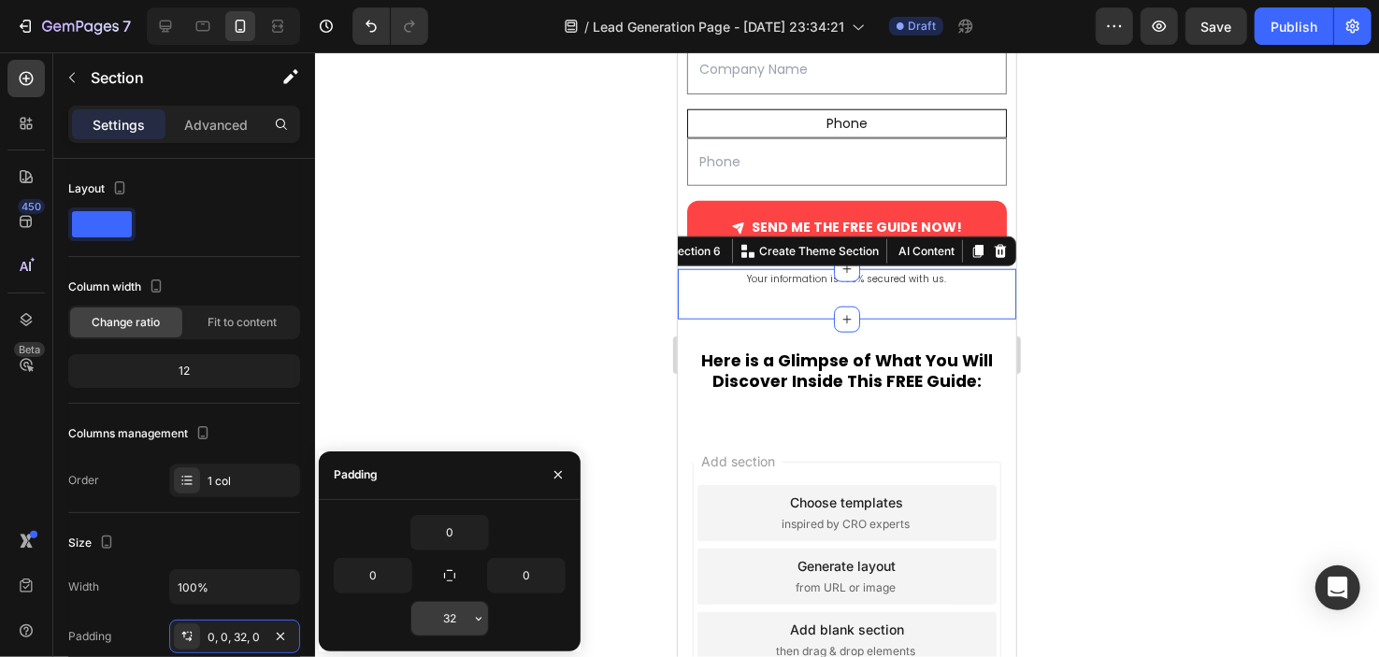
click at [457, 610] on input "32" at bounding box center [449, 619] width 77 height 34
type input "0"
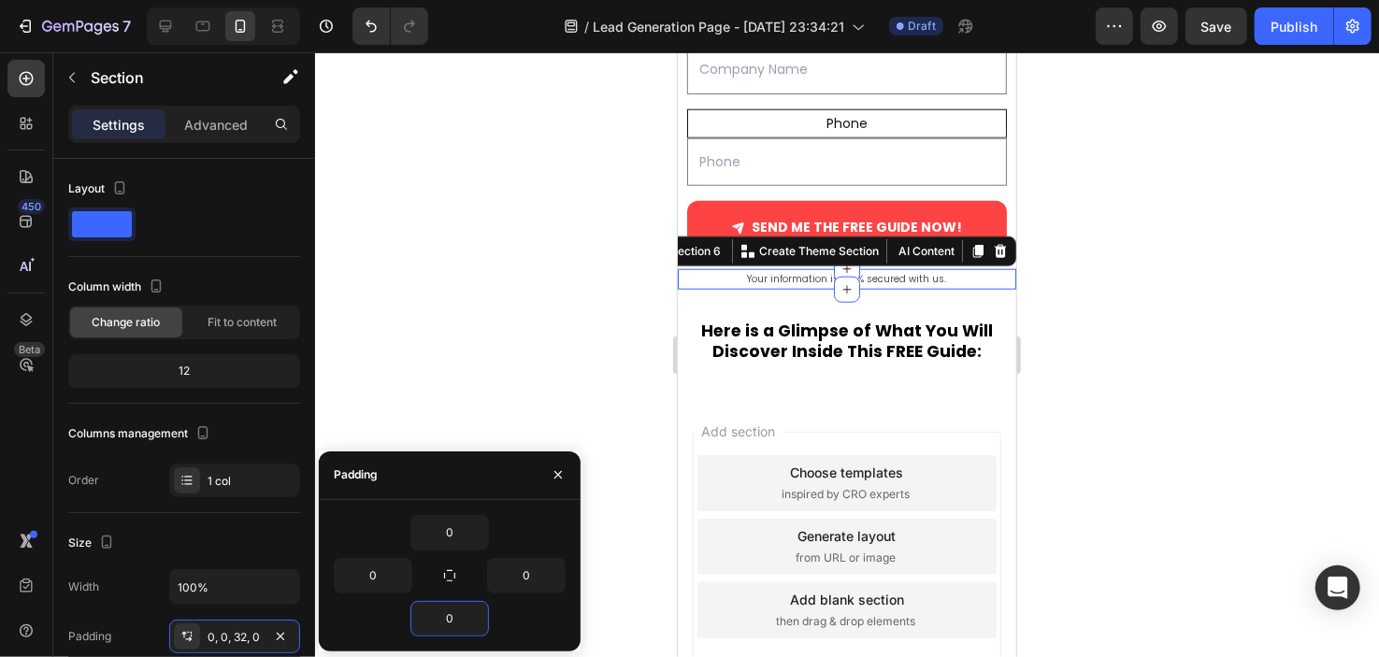
click at [470, 386] on div at bounding box center [847, 354] width 1064 height 605
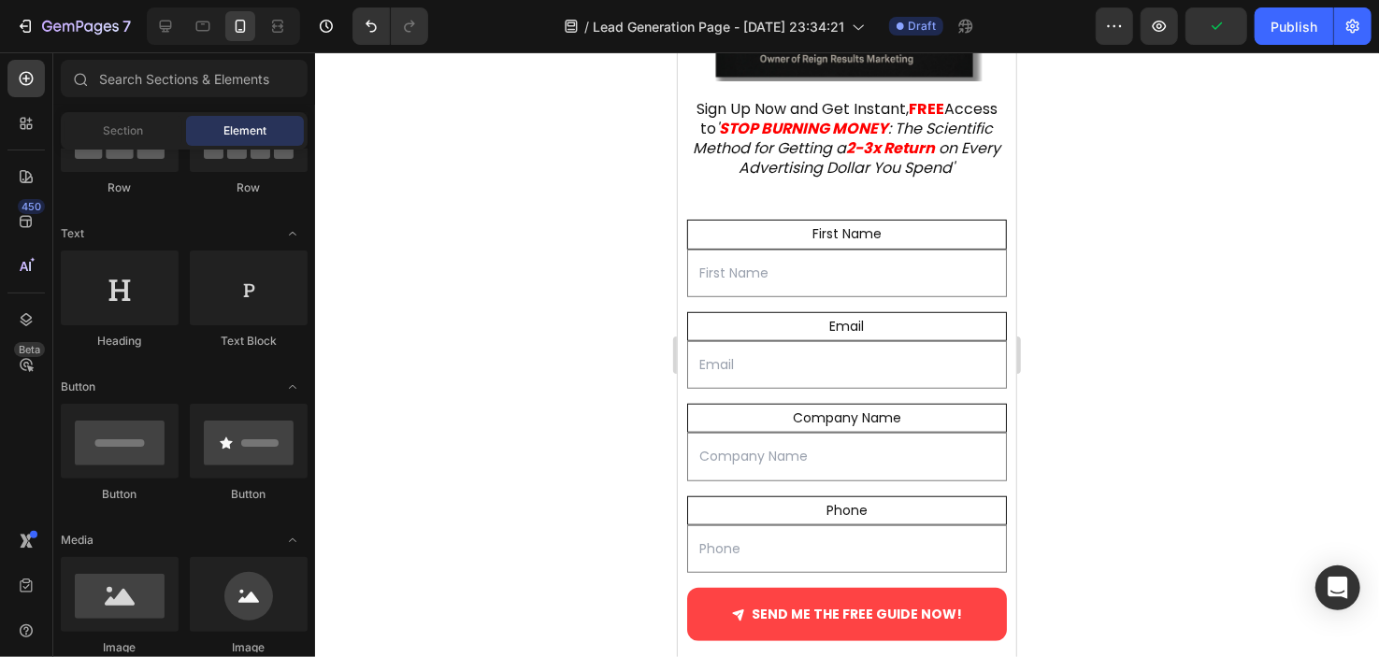
scroll to position [517, 0]
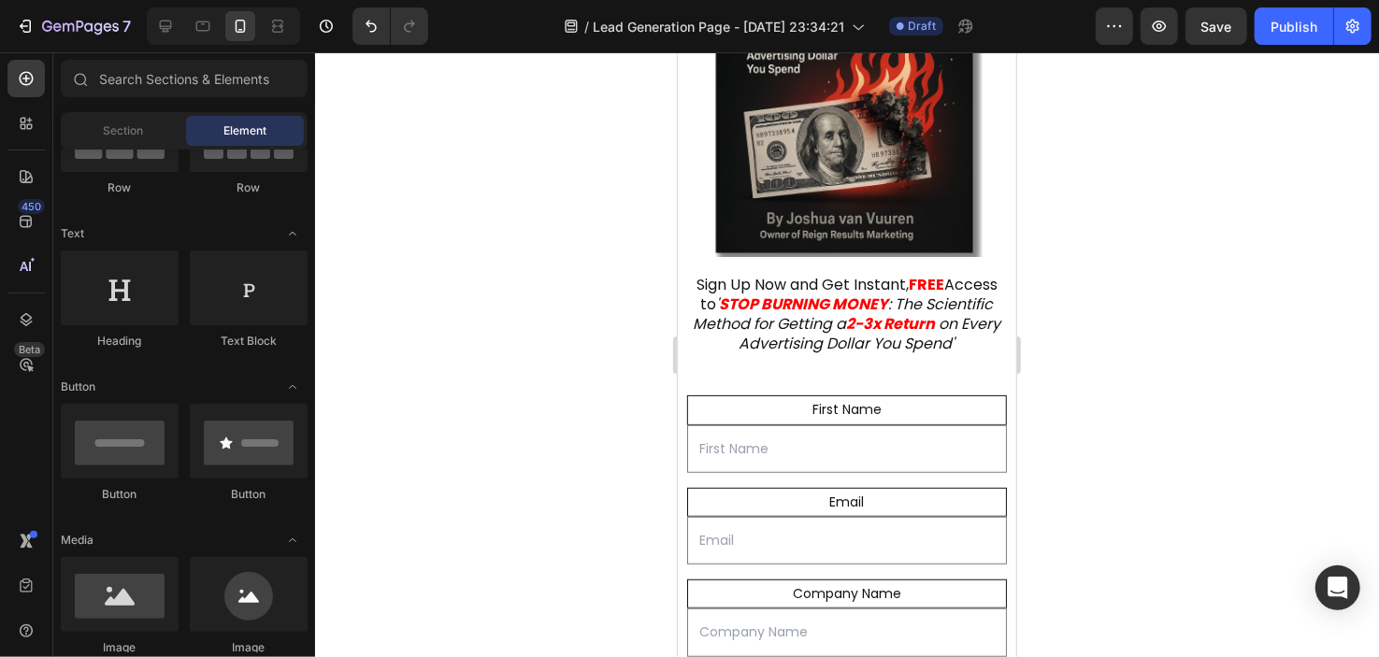
drag, startPoint x: 1007, startPoint y: 459, endPoint x: 1734, endPoint y: 332, distance: 737.7
click at [888, 308] on strong "STOP BURNING MONEY" at bounding box center [803, 304] width 169 height 22
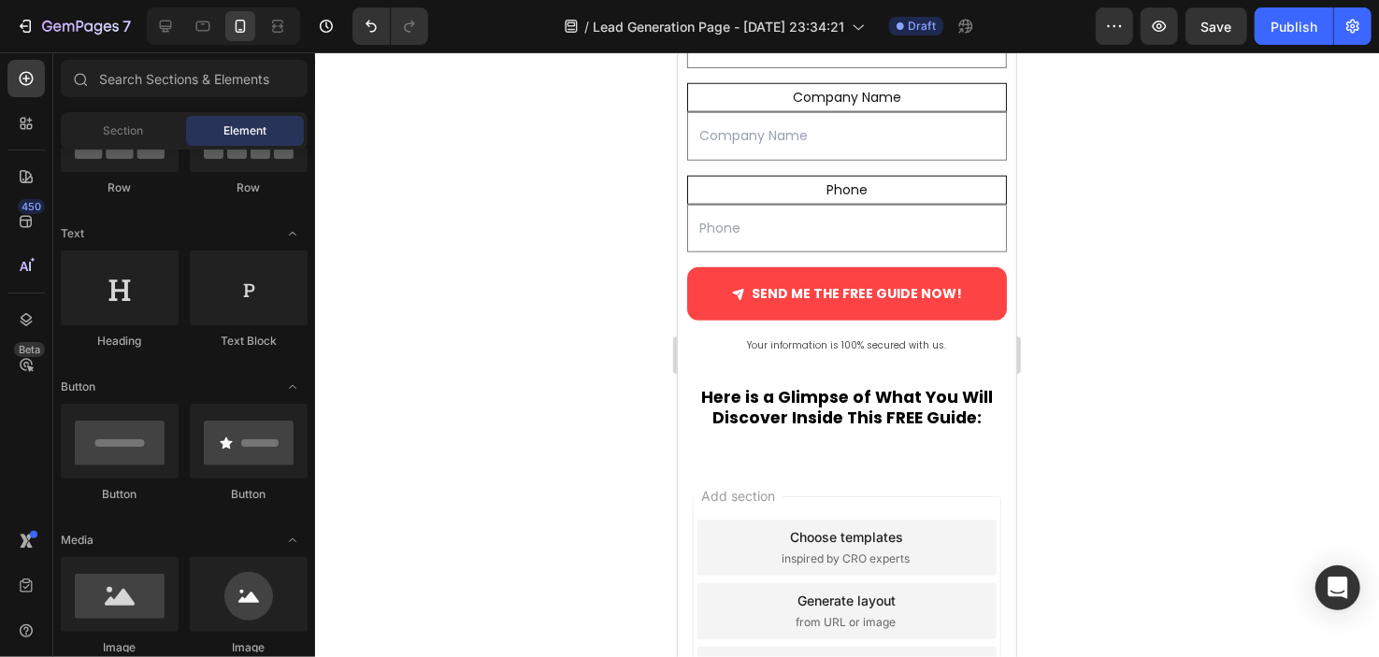
scroll to position [1009, 0]
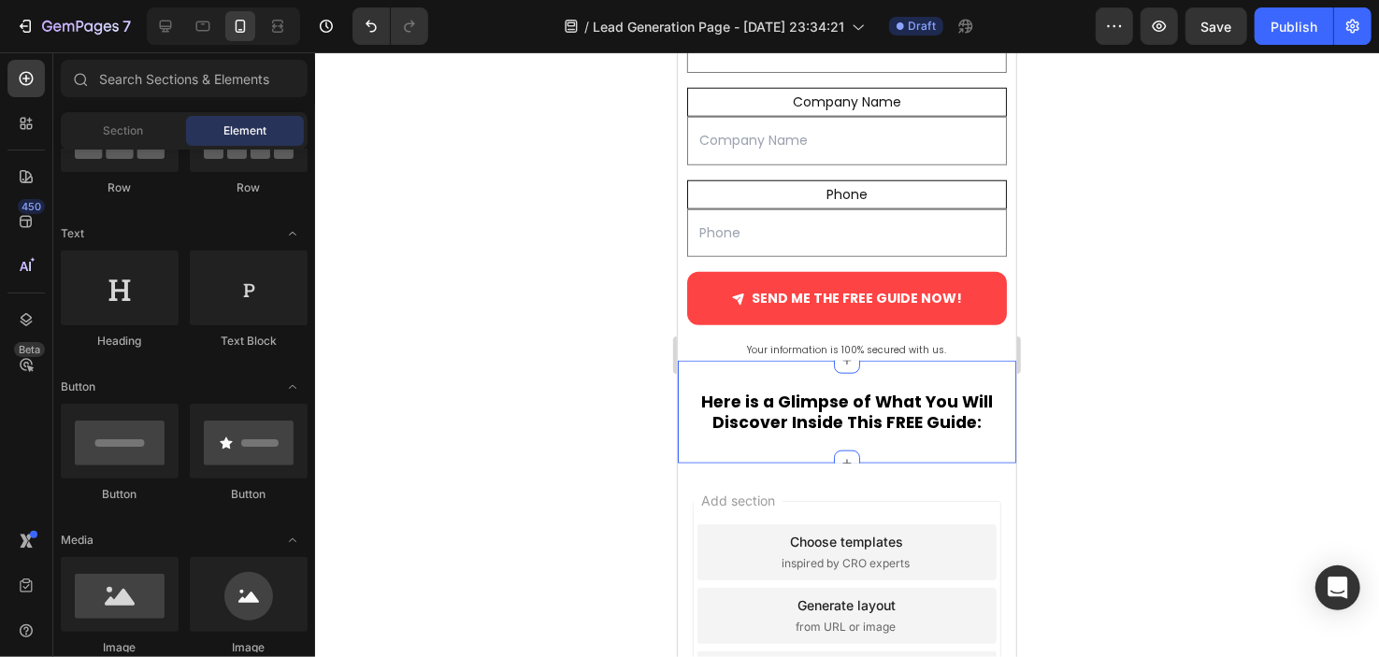
click at [933, 410] on strong "Here is a Glimpse of What You Will Discover Inside This FREE Guide:" at bounding box center [846, 411] width 292 height 43
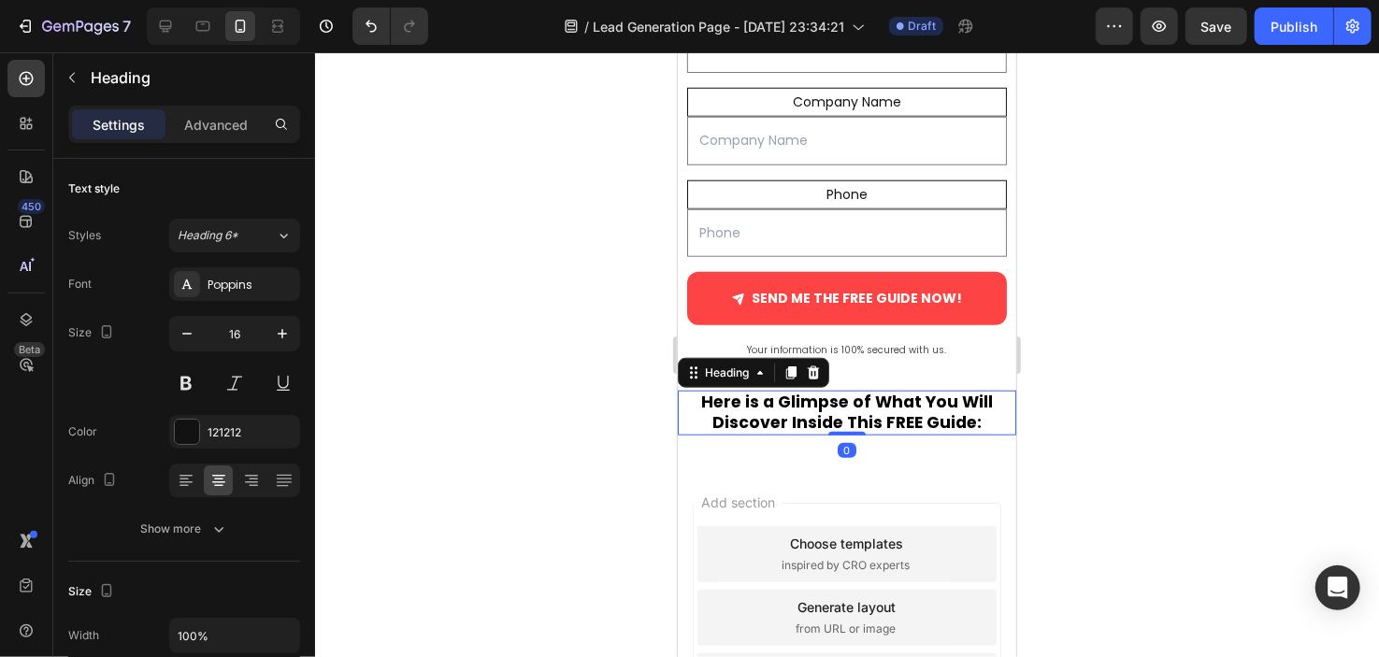
click at [500, 438] on div at bounding box center [847, 354] width 1064 height 605
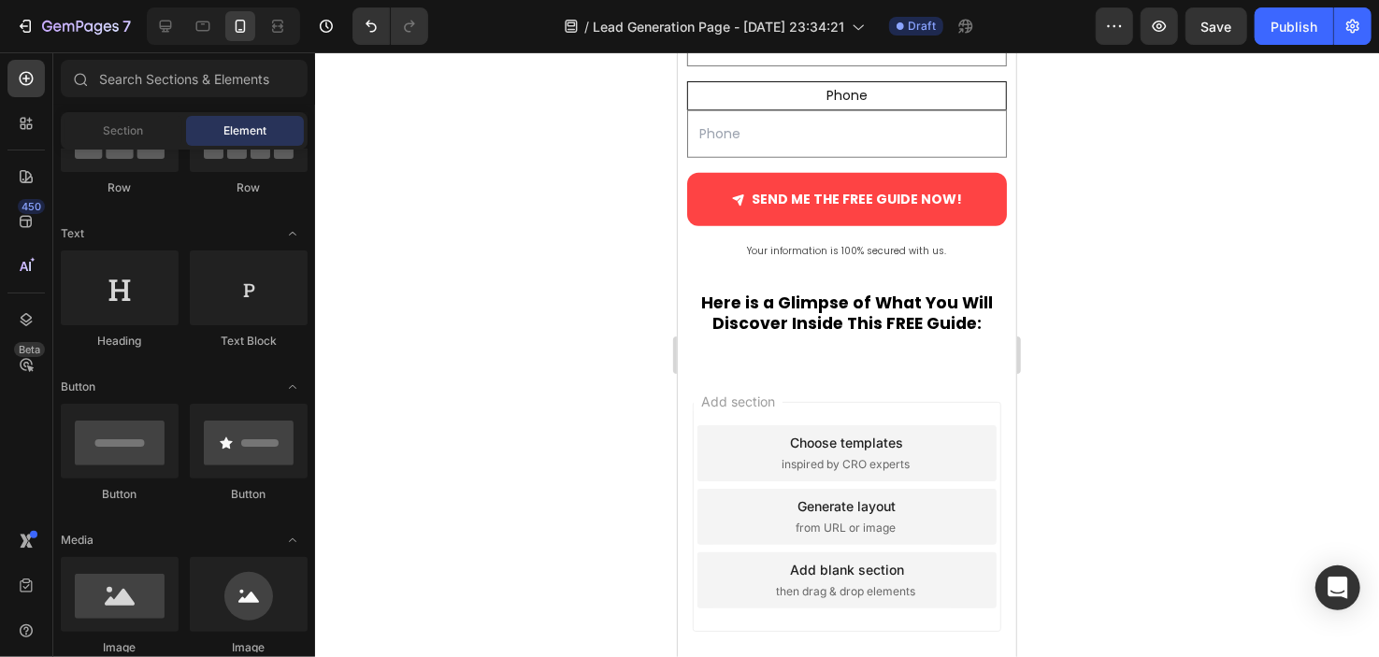
scroll to position [1111, 0]
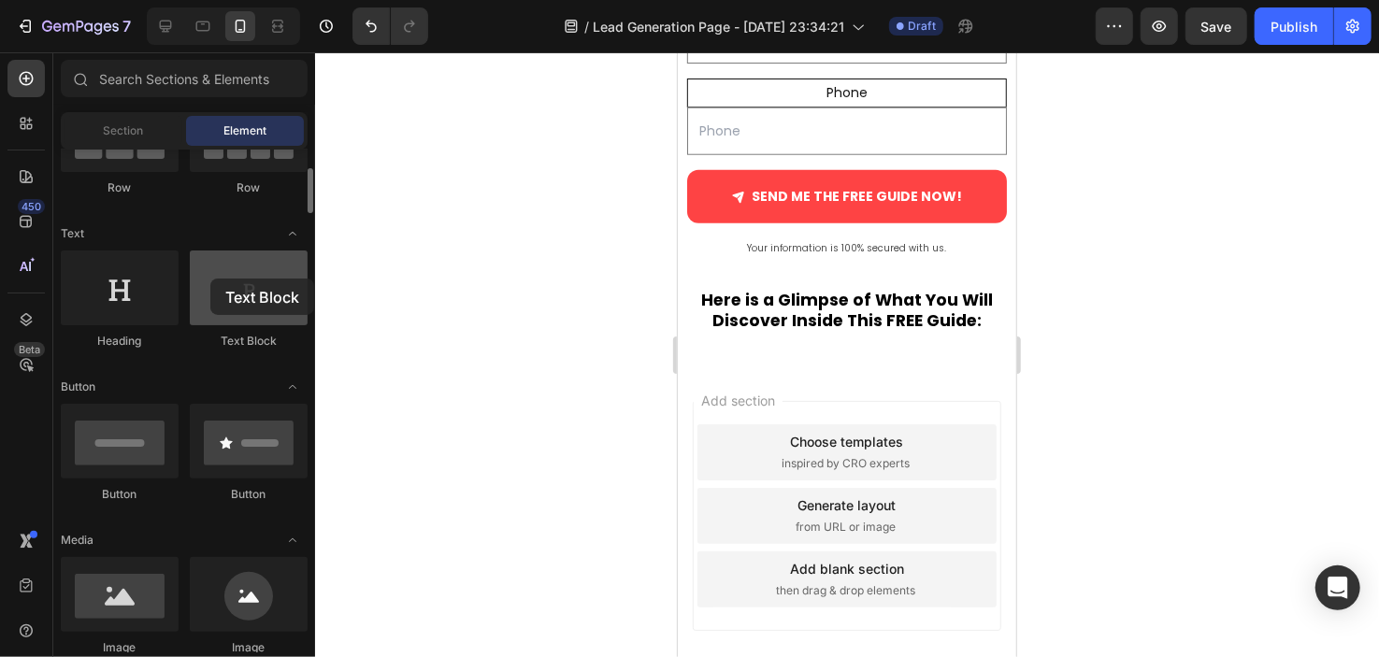
drag, startPoint x: 234, startPoint y: 298, endPoint x: 209, endPoint y: 276, distance: 33.8
click at [209, 276] on div at bounding box center [249, 288] width 118 height 75
click at [789, 560] on div "Add blank section" at bounding box center [846, 568] width 114 height 20
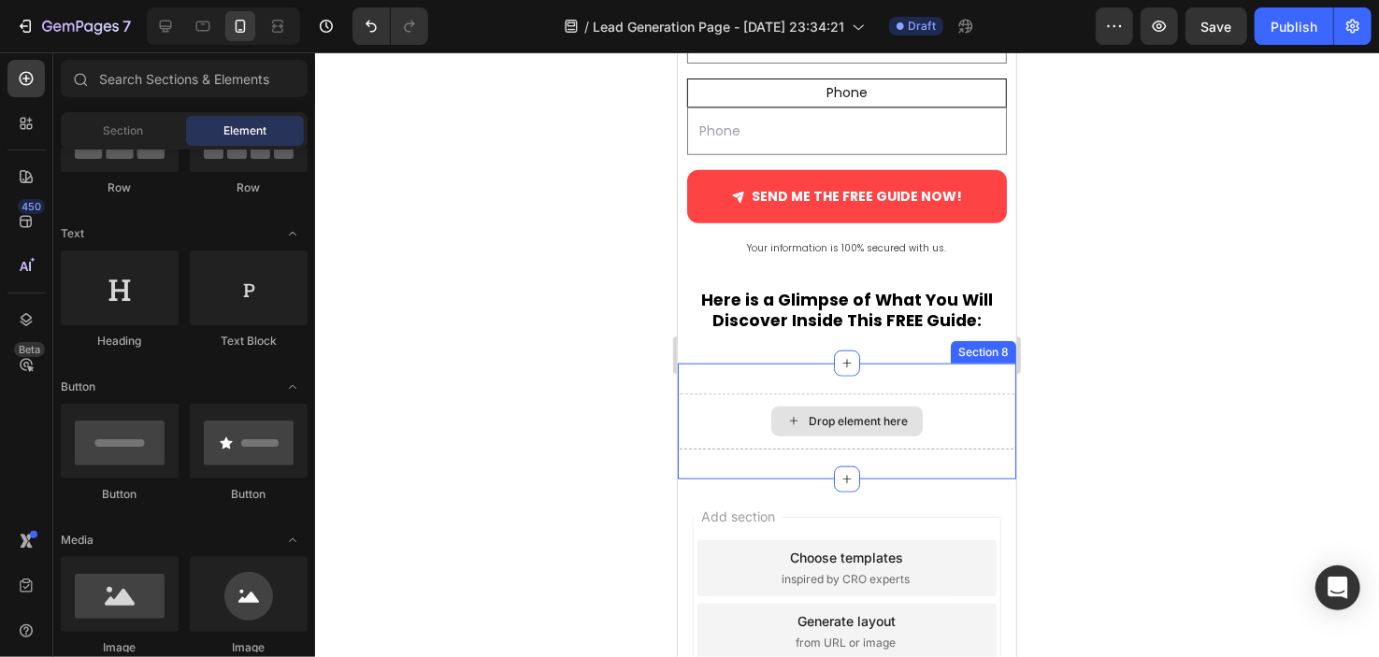
click at [786, 423] on div "Drop element here" at bounding box center [846, 421] width 151 height 30
click at [808, 413] on div "Drop element here" at bounding box center [857, 420] width 99 height 15
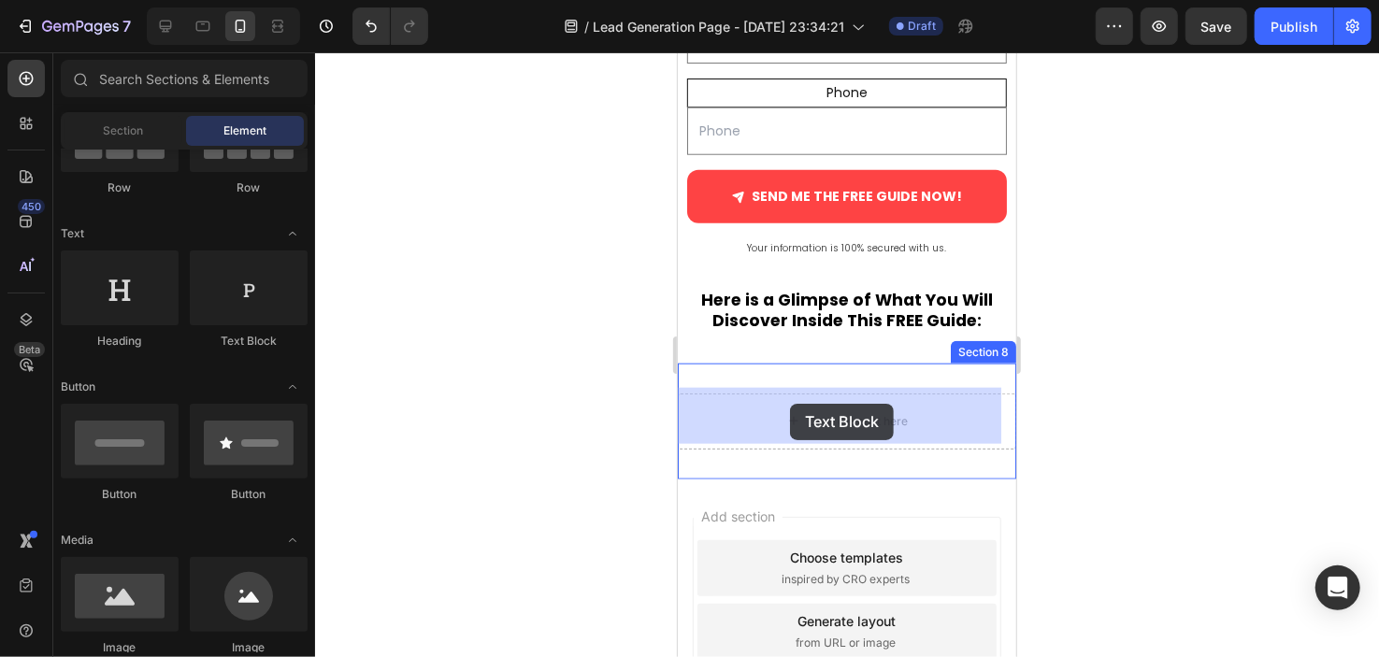
drag, startPoint x: 930, startPoint y: 354, endPoint x: 795, endPoint y: 410, distance: 145.5
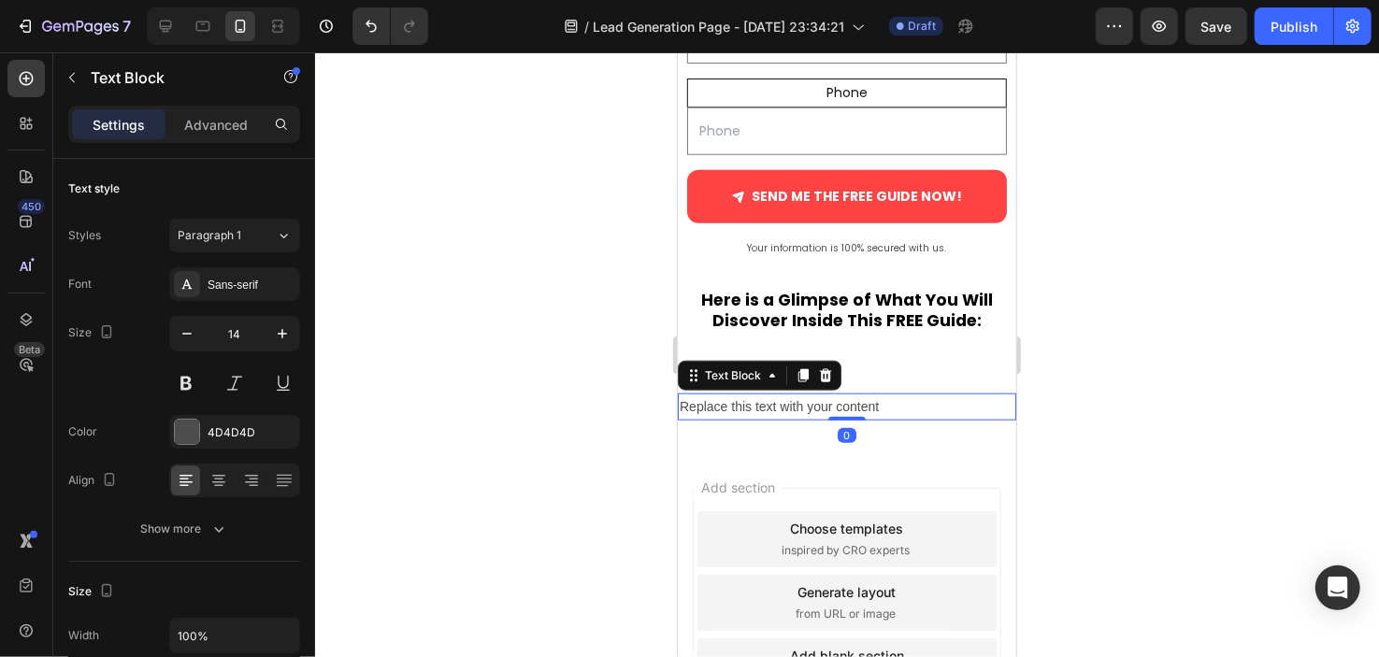
click at [785, 397] on div "Replace this text with your content" at bounding box center [846, 406] width 339 height 27
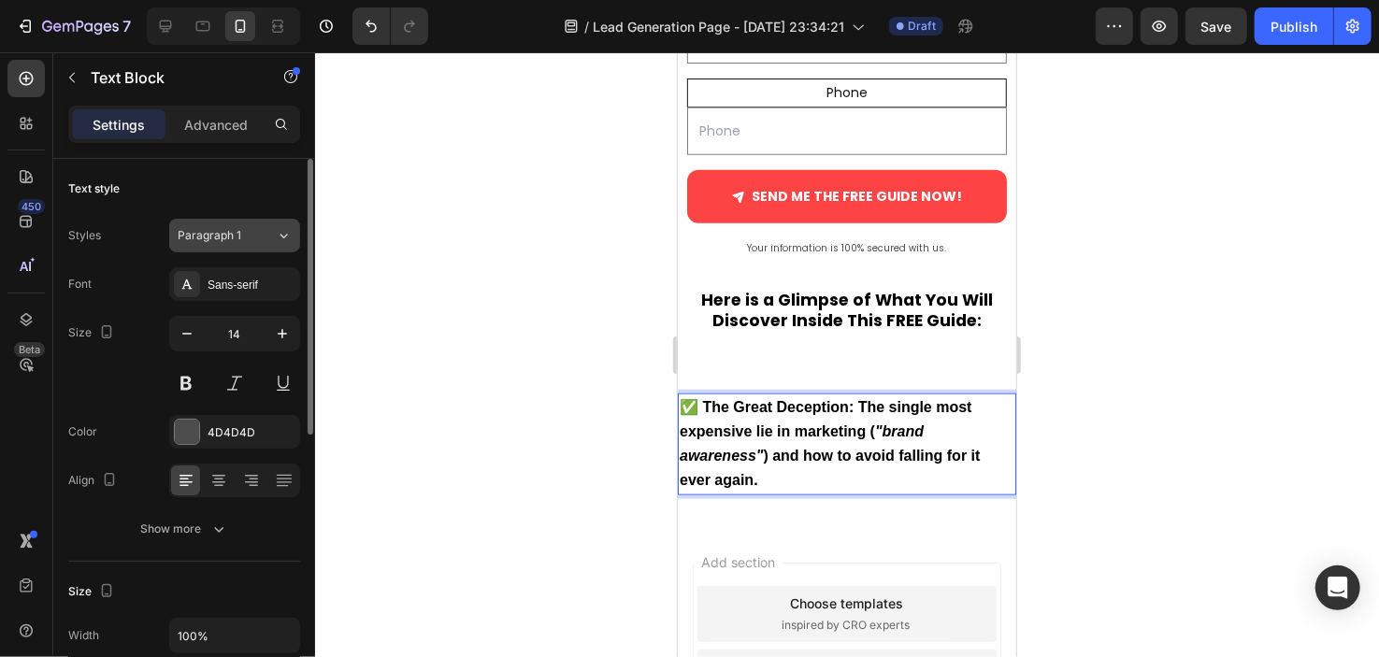
click at [273, 223] on button "Paragraph 1" at bounding box center [234, 236] width 131 height 34
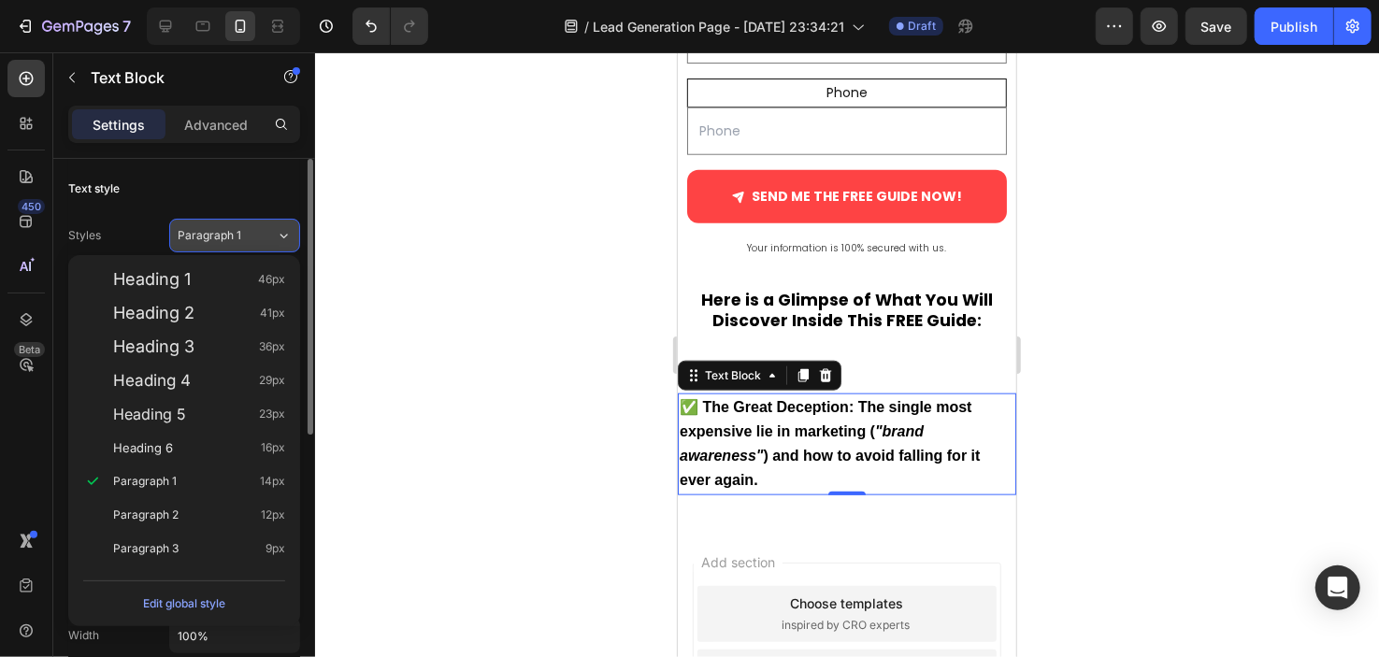
click at [252, 239] on div "Paragraph 1" at bounding box center [216, 235] width 76 height 17
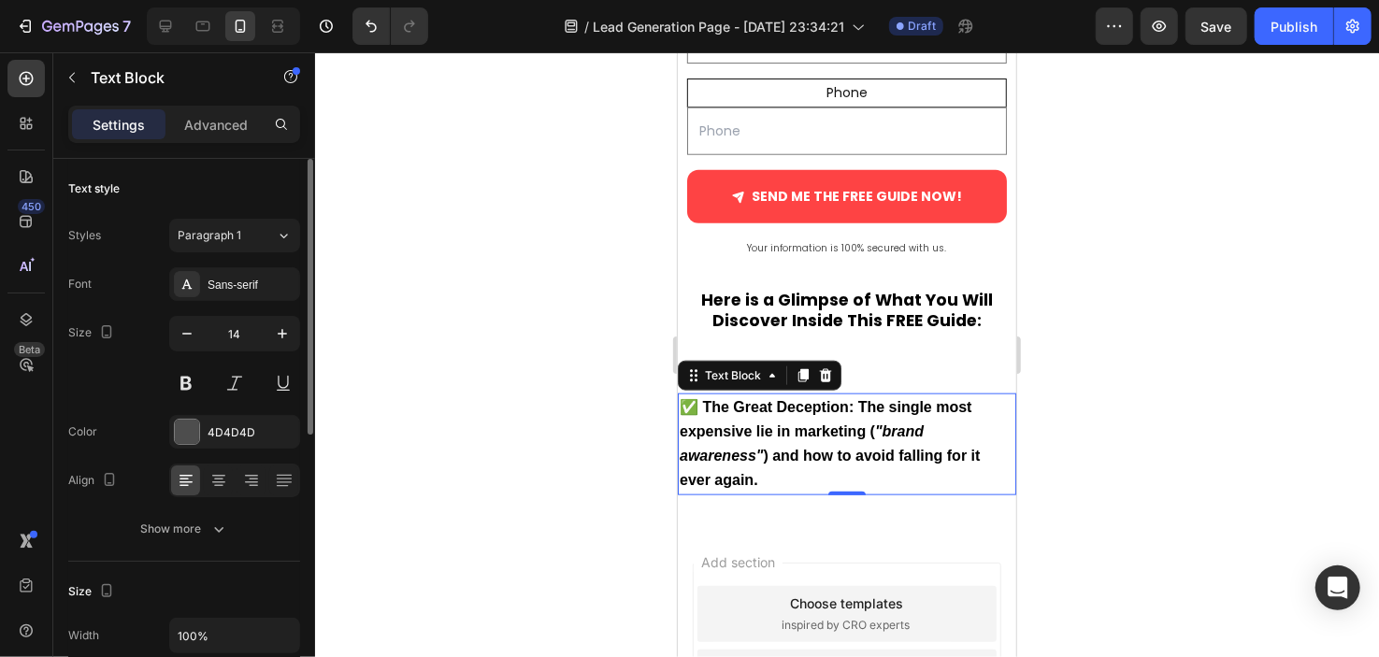
click at [243, 302] on div "Font Sans-serif Size 14 Color 4D4D4D Align Show more" at bounding box center [184, 406] width 232 height 279
click at [245, 295] on div "Sans-serif" at bounding box center [234, 284] width 131 height 34
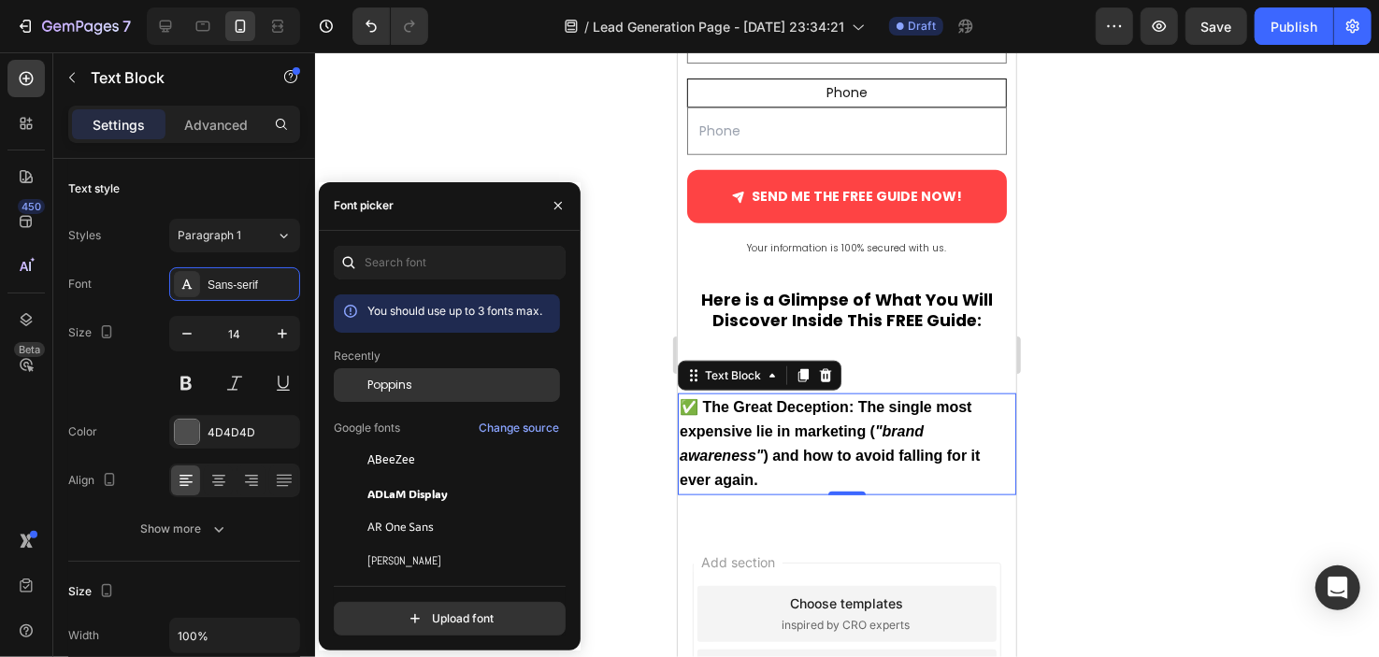
click at [400, 377] on span "Poppins" at bounding box center [390, 385] width 45 height 17
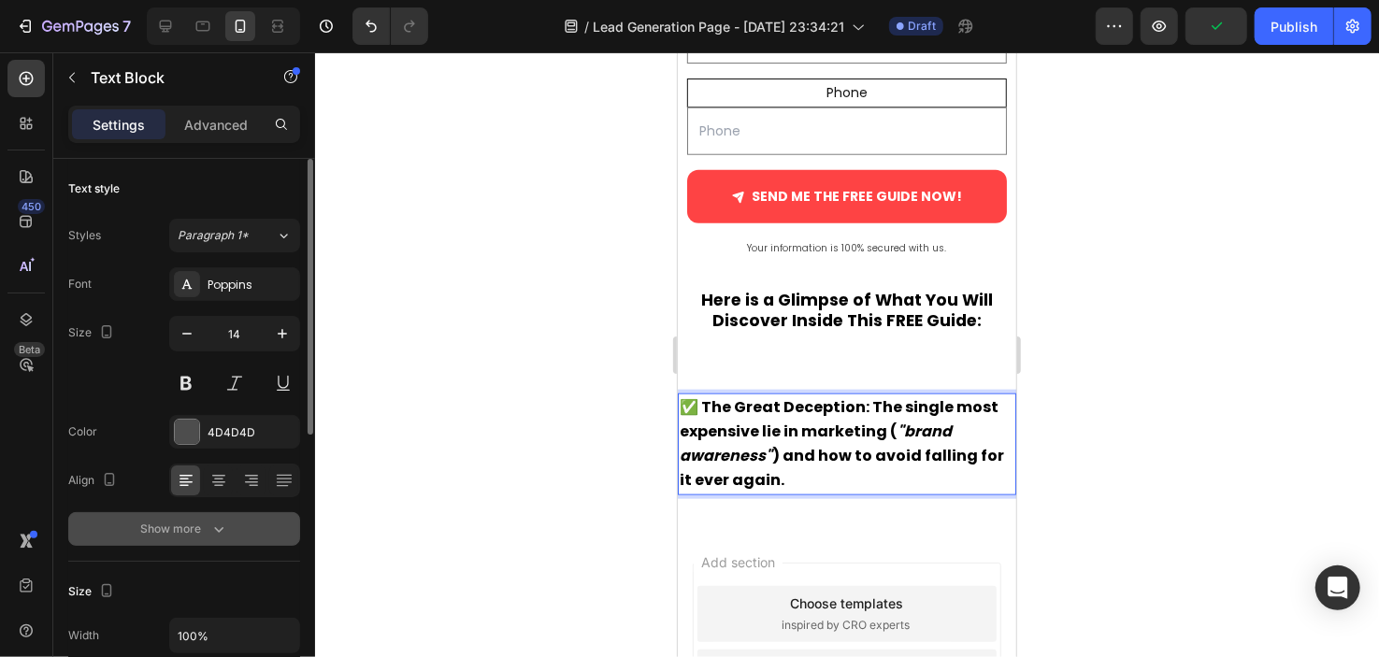
click at [188, 541] on button "Show more" at bounding box center [184, 529] width 232 height 34
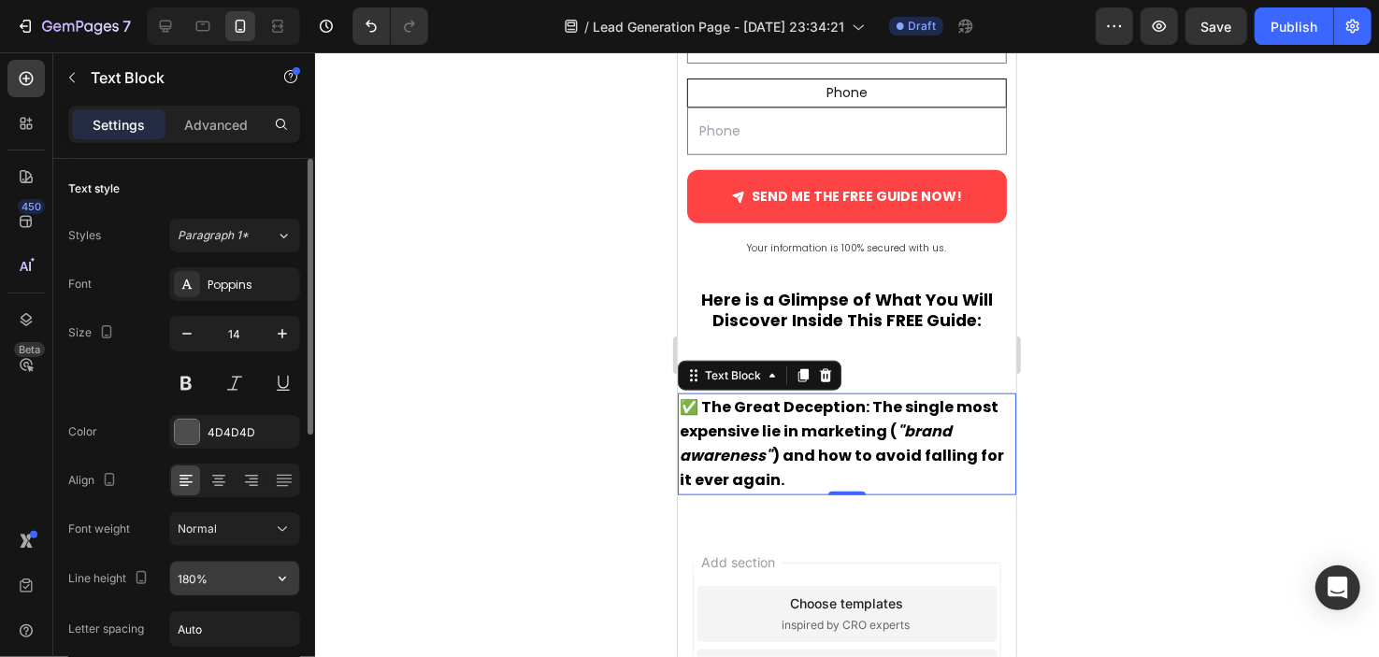
click at [217, 565] on input "180%" at bounding box center [234, 579] width 129 height 34
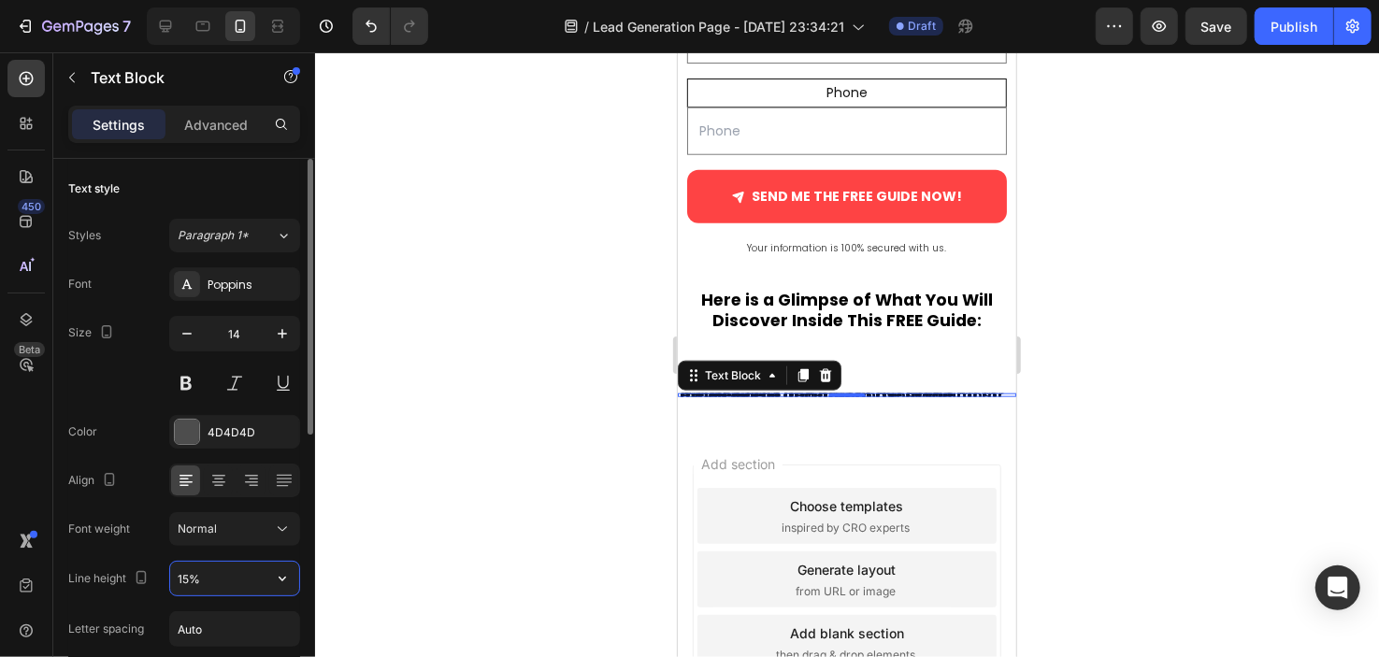
type input "150%"
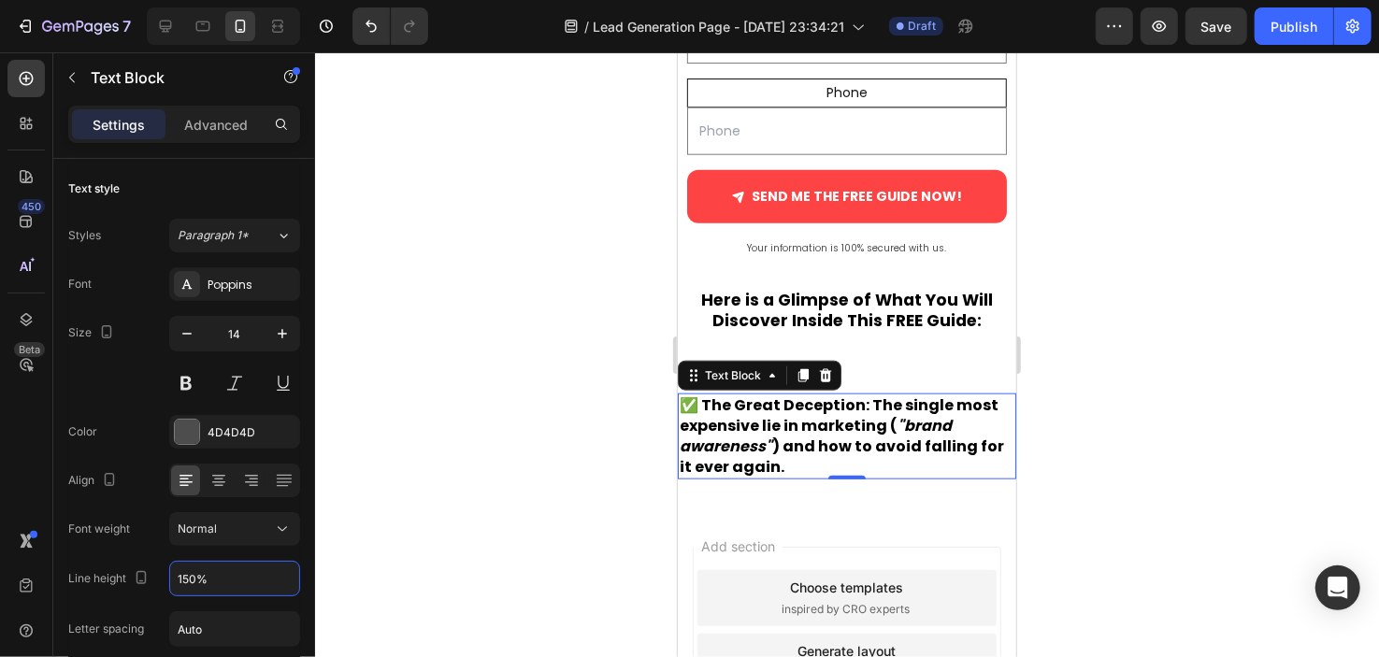
click at [464, 489] on div at bounding box center [847, 354] width 1064 height 605
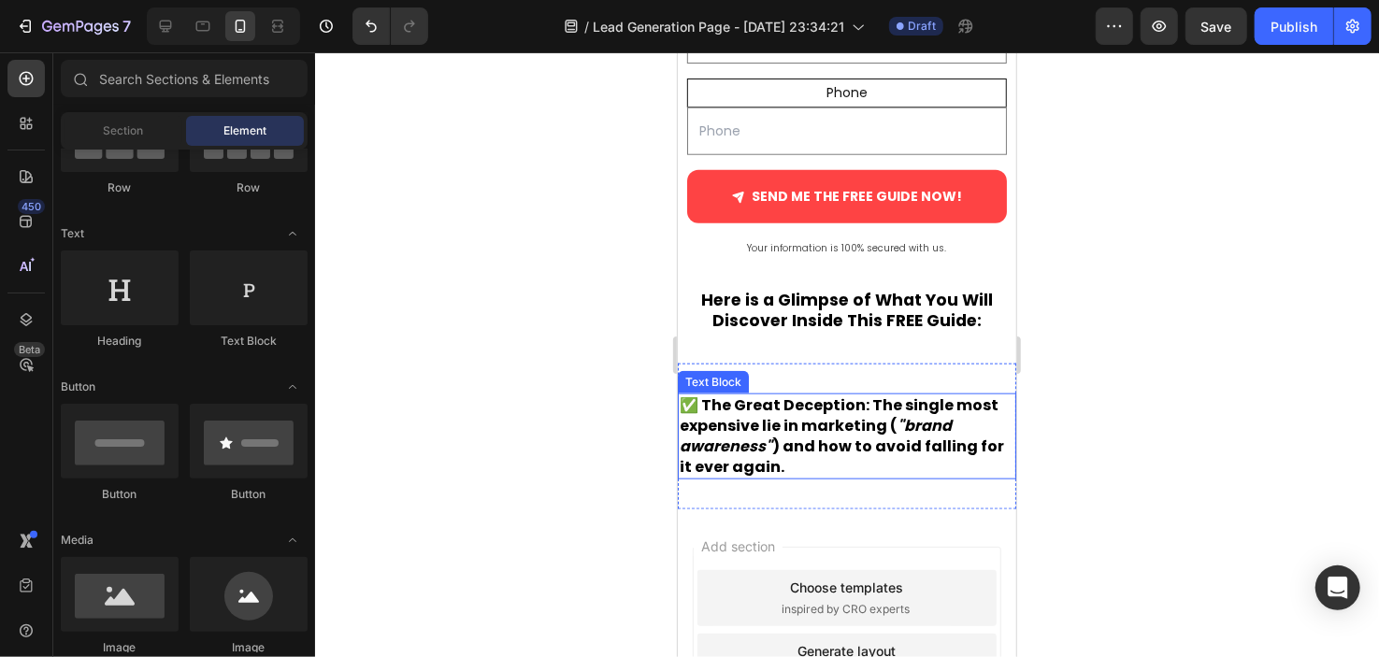
click at [753, 453] on strong ") and how to avoid falling for it ever again." at bounding box center [841, 456] width 324 height 42
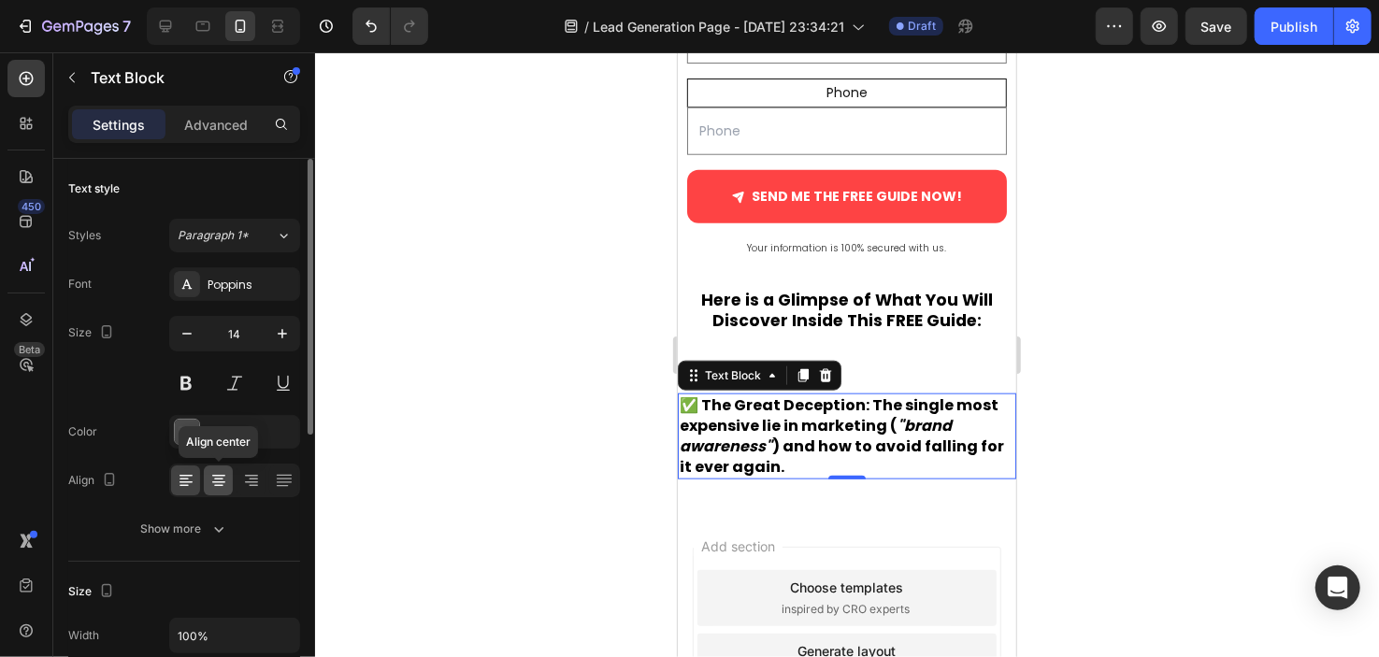
click at [228, 478] on div at bounding box center [218, 481] width 29 height 30
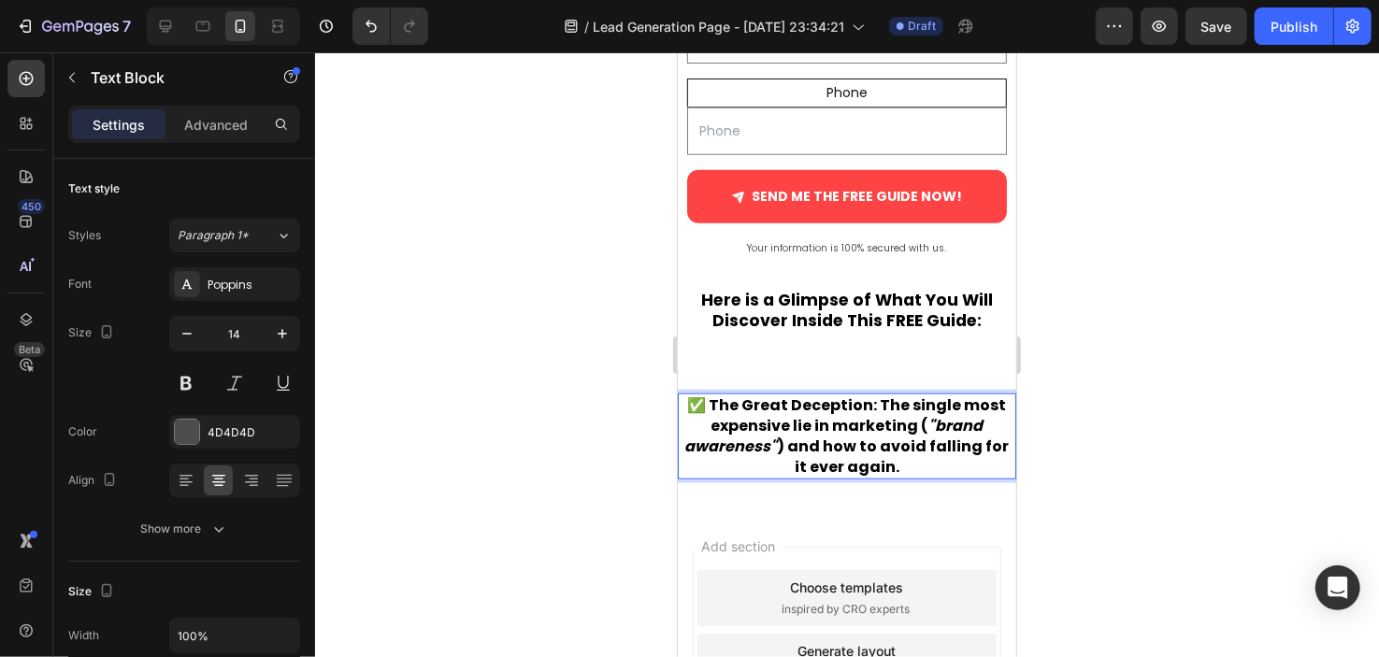
click at [762, 401] on strong "✅ The Great Deception: The single most expensive lie in marketing (" at bounding box center [846, 415] width 319 height 42
click at [732, 414] on strong "✅ The Great Deception: The single most expensive lie in marketing (" at bounding box center [846, 415] width 319 height 42
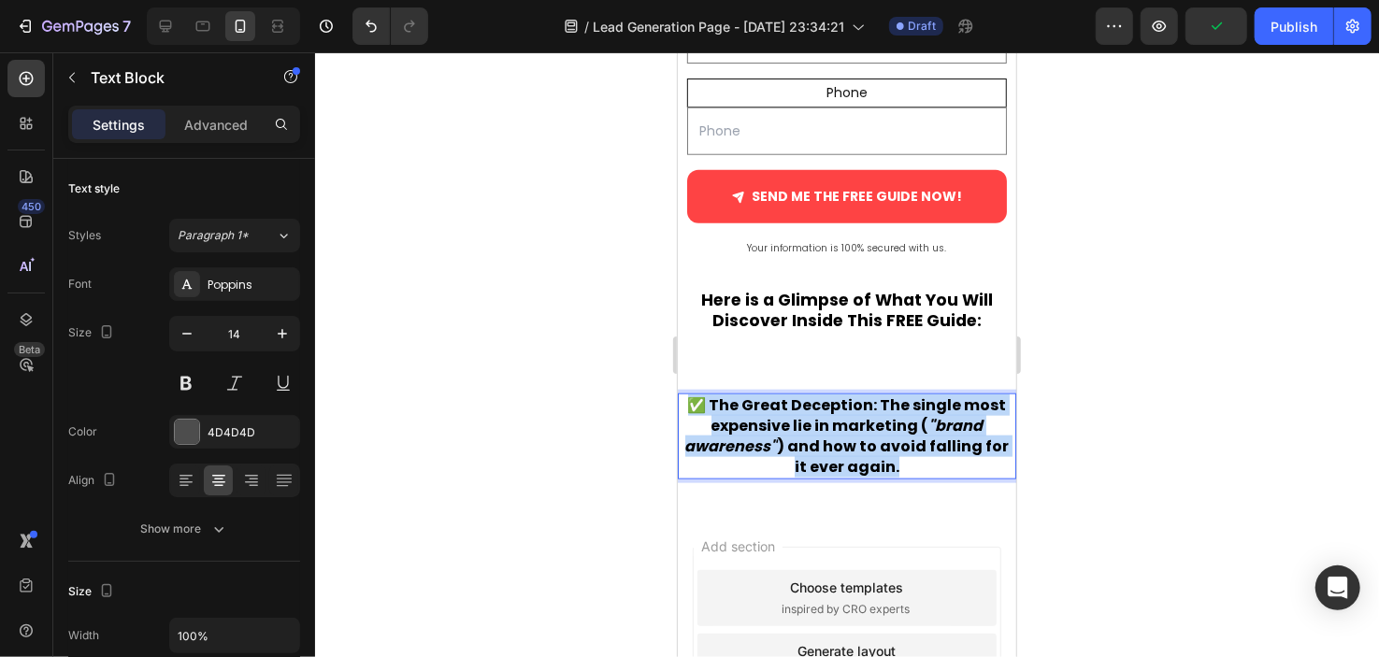
click at [732, 414] on strong "✅ The Great Deception: The single most expensive lie in marketing (" at bounding box center [846, 415] width 319 height 42
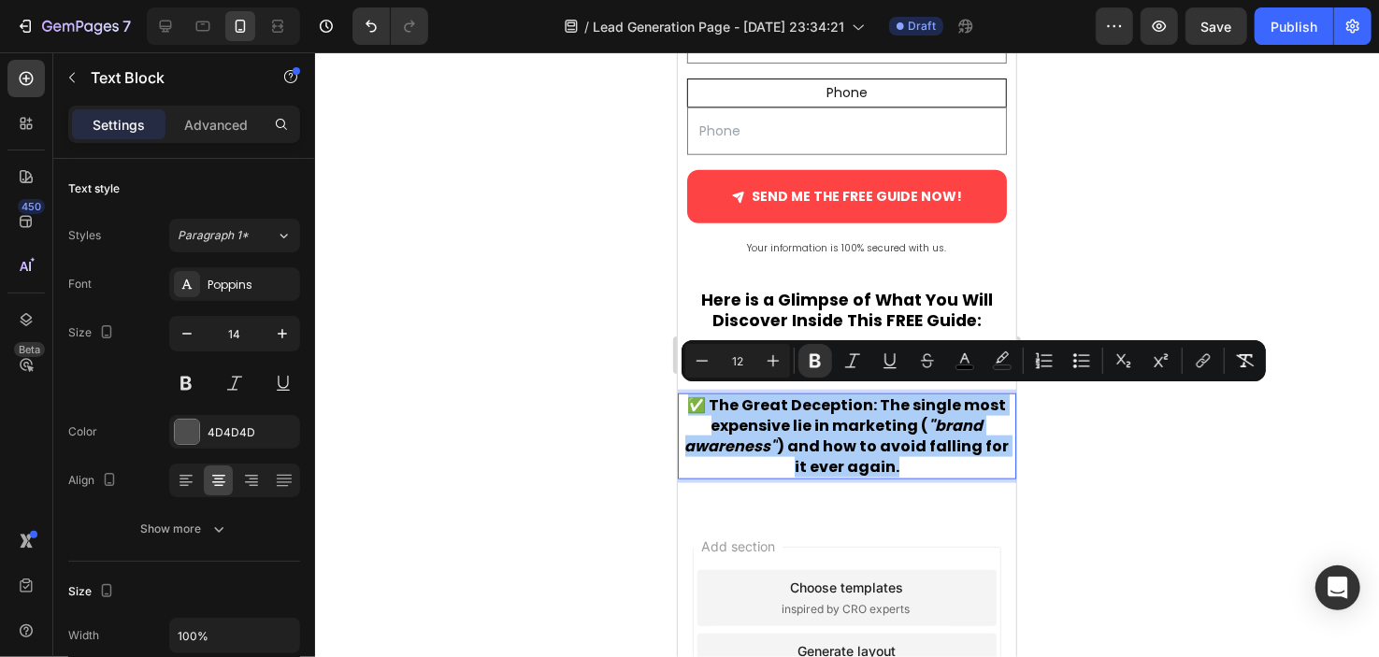
click at [604, 397] on div at bounding box center [847, 354] width 1064 height 605
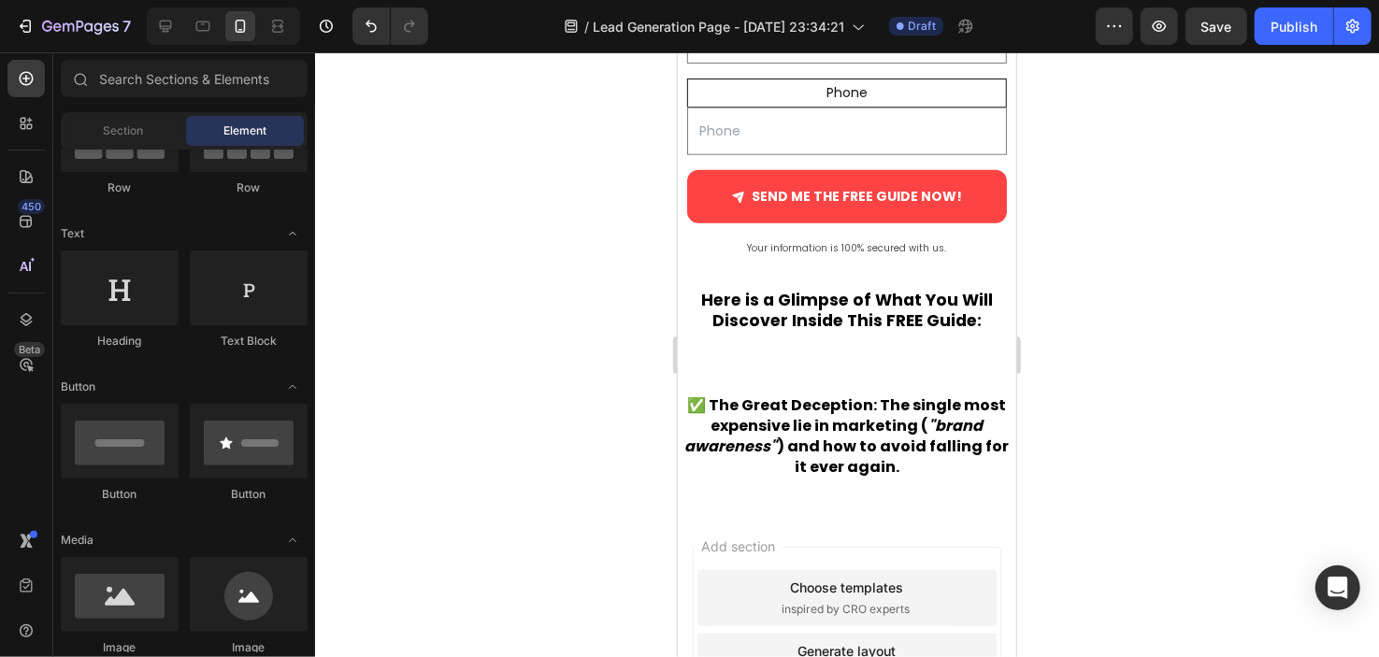
click at [738, 415] on strong "✅ The Great Deception: The single most expensive lie in marketing (" at bounding box center [846, 415] width 319 height 42
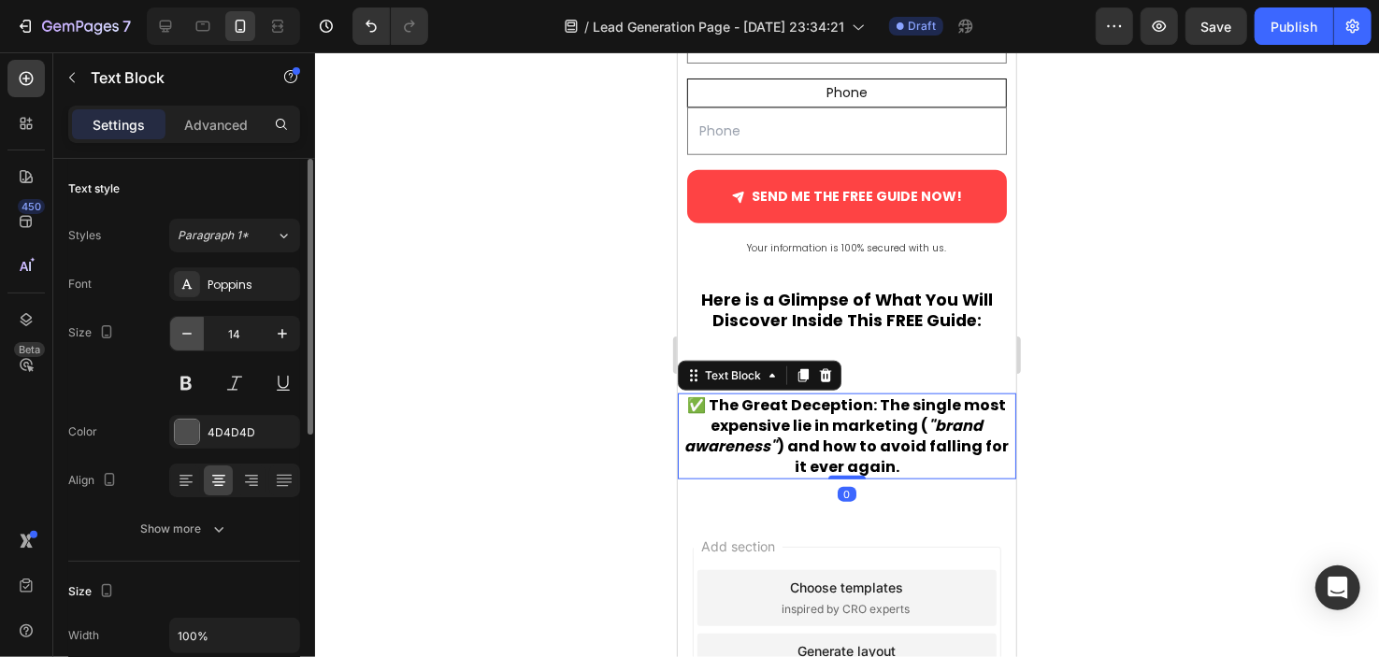
click at [187, 327] on icon "button" at bounding box center [187, 333] width 19 height 19
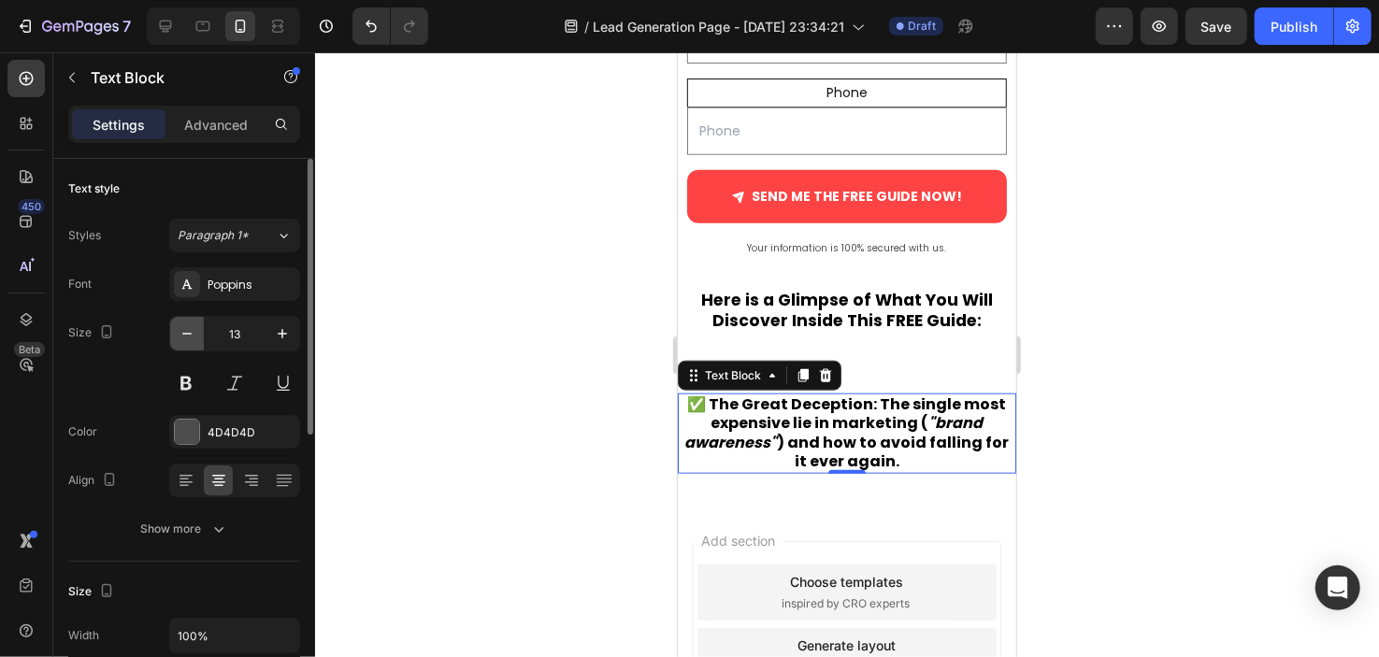
click at [187, 327] on icon "button" at bounding box center [187, 333] width 19 height 19
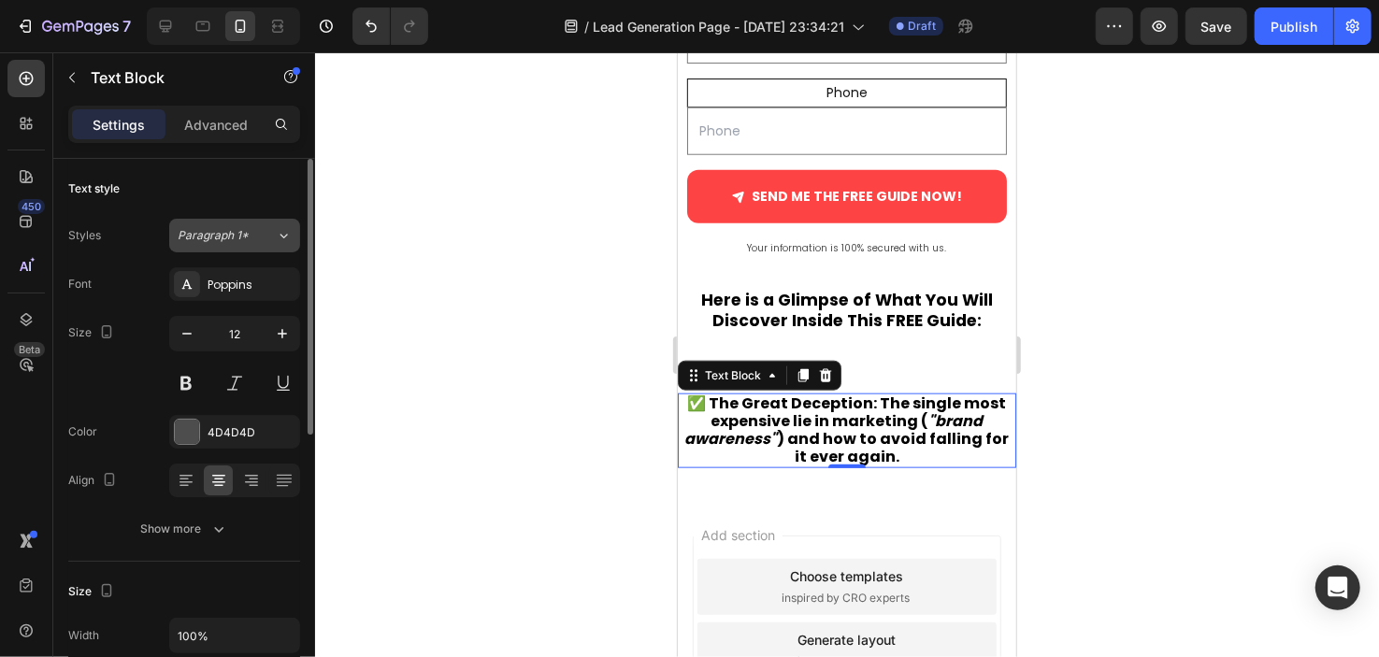
click at [256, 238] on div "Paragraph 1*" at bounding box center [227, 235] width 98 height 17
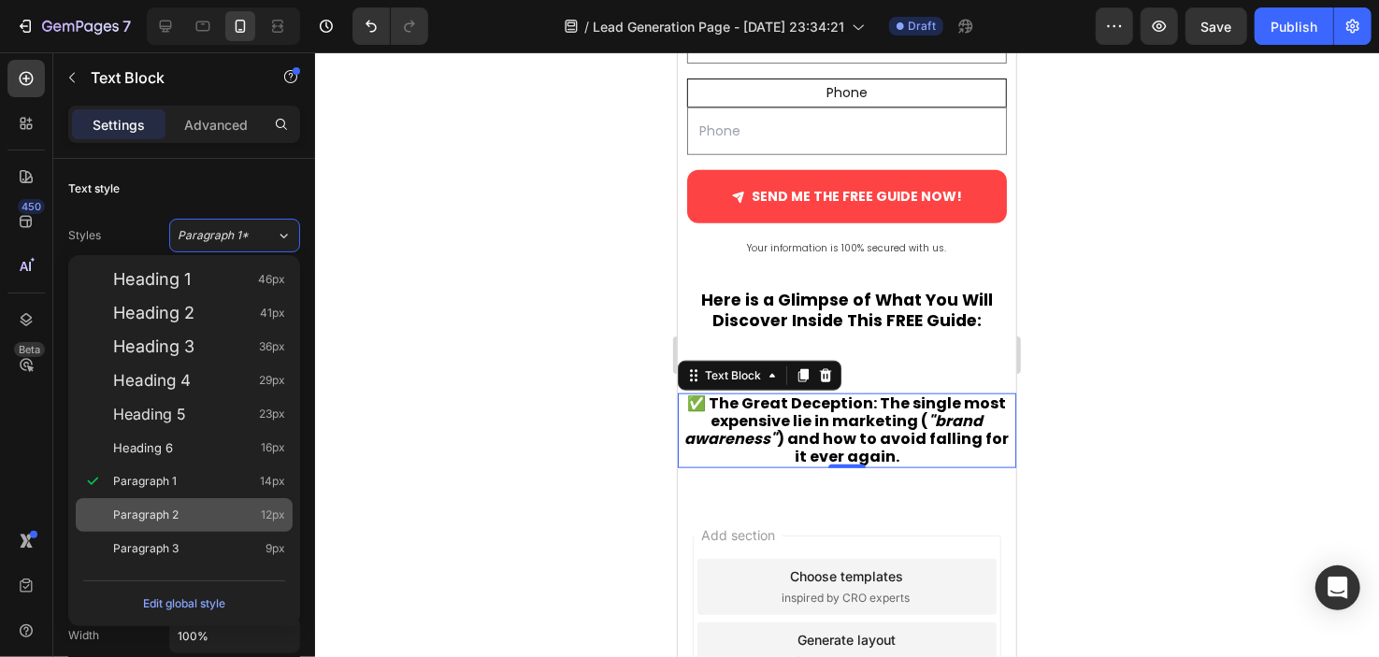
click at [202, 511] on div "Paragraph 2 12px" at bounding box center [199, 515] width 172 height 19
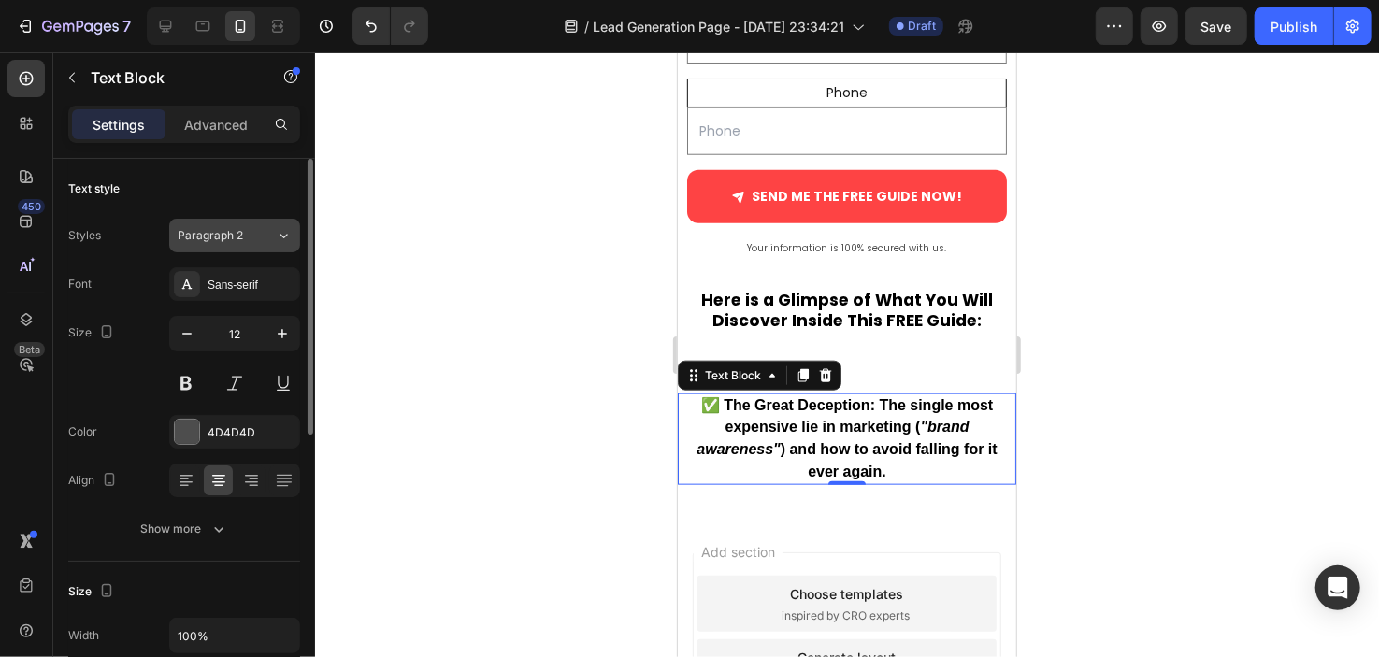
click at [252, 246] on button "Paragraph 2" at bounding box center [234, 236] width 131 height 34
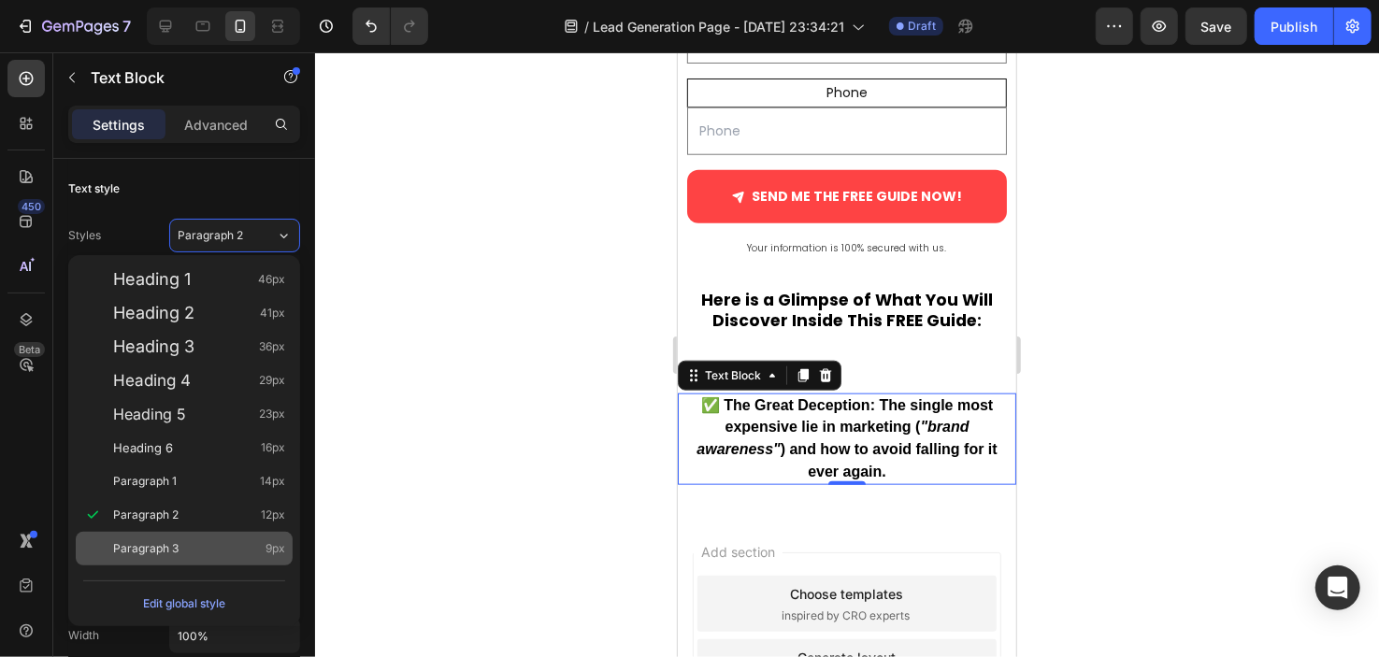
click at [180, 551] on div "Paragraph 3 9px" at bounding box center [199, 549] width 172 height 19
type input "9"
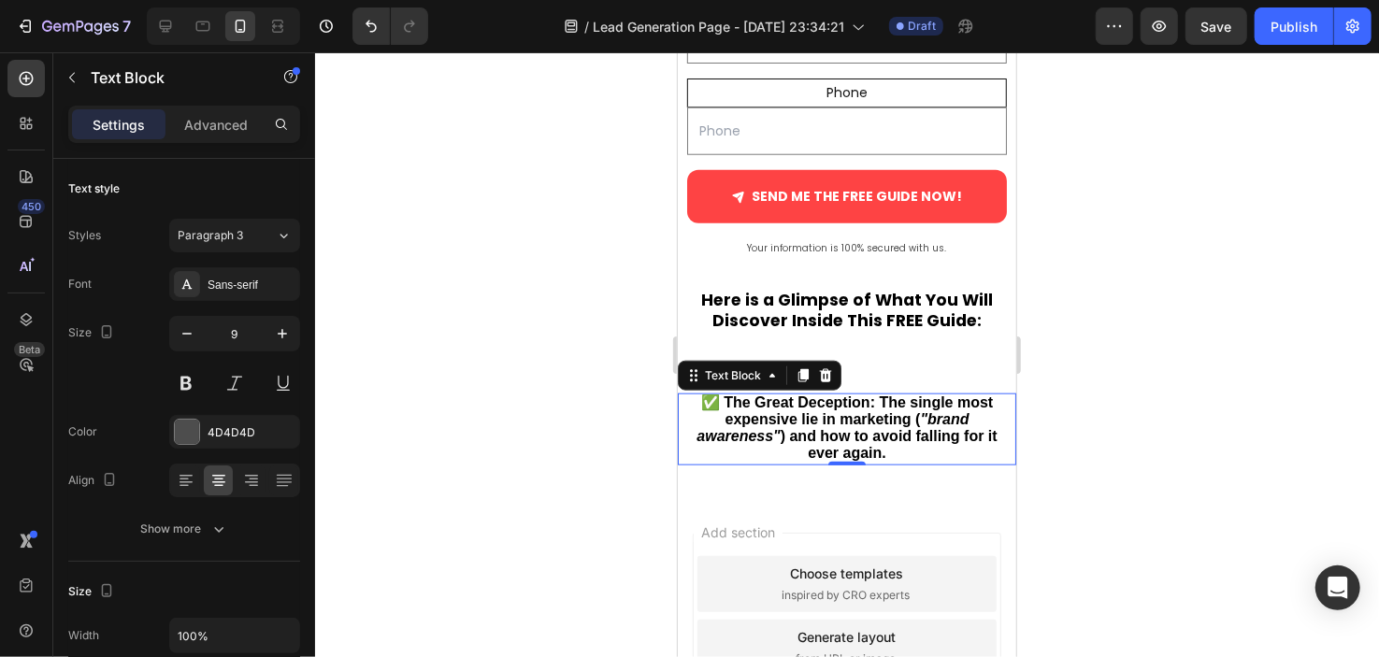
drag, startPoint x: 96, startPoint y: 346, endPoint x: 573, endPoint y: 379, distance: 478.0
click at [573, 379] on div at bounding box center [847, 354] width 1064 height 605
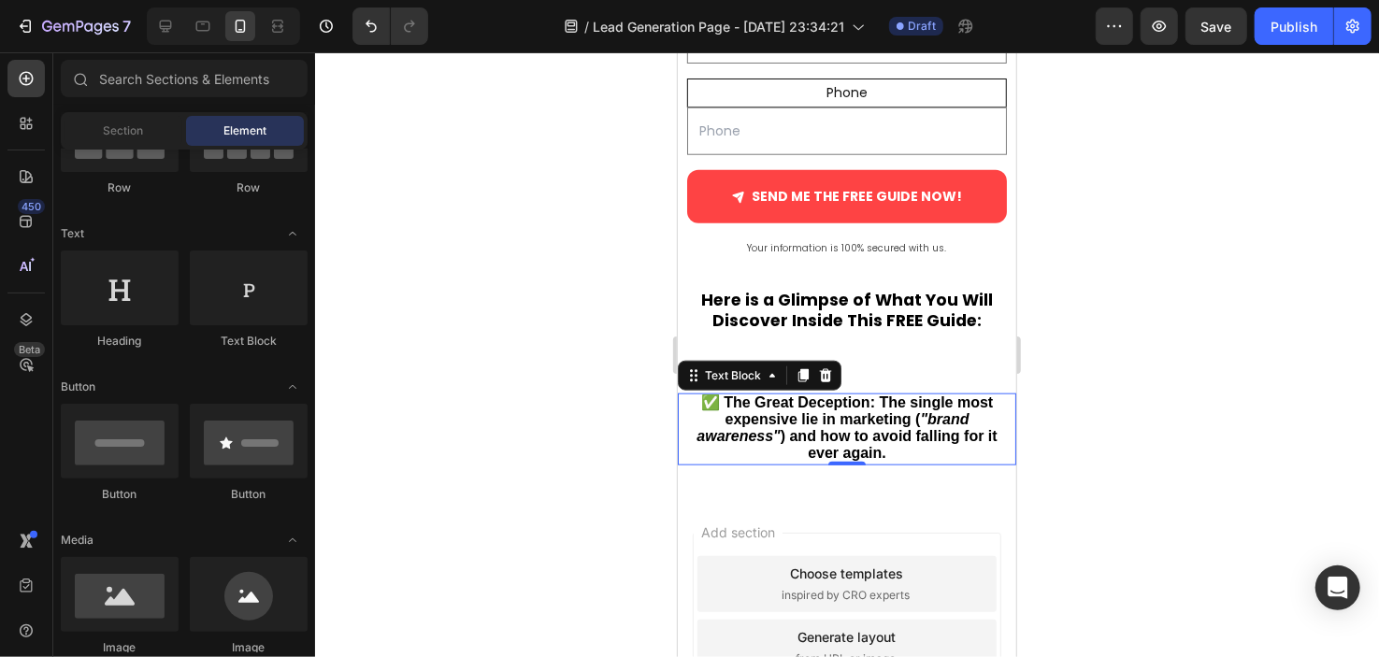
drag, startPoint x: 573, startPoint y: 379, endPoint x: 45, endPoint y: 355, distance: 528.9
click at [573, 379] on div at bounding box center [847, 354] width 1064 height 605
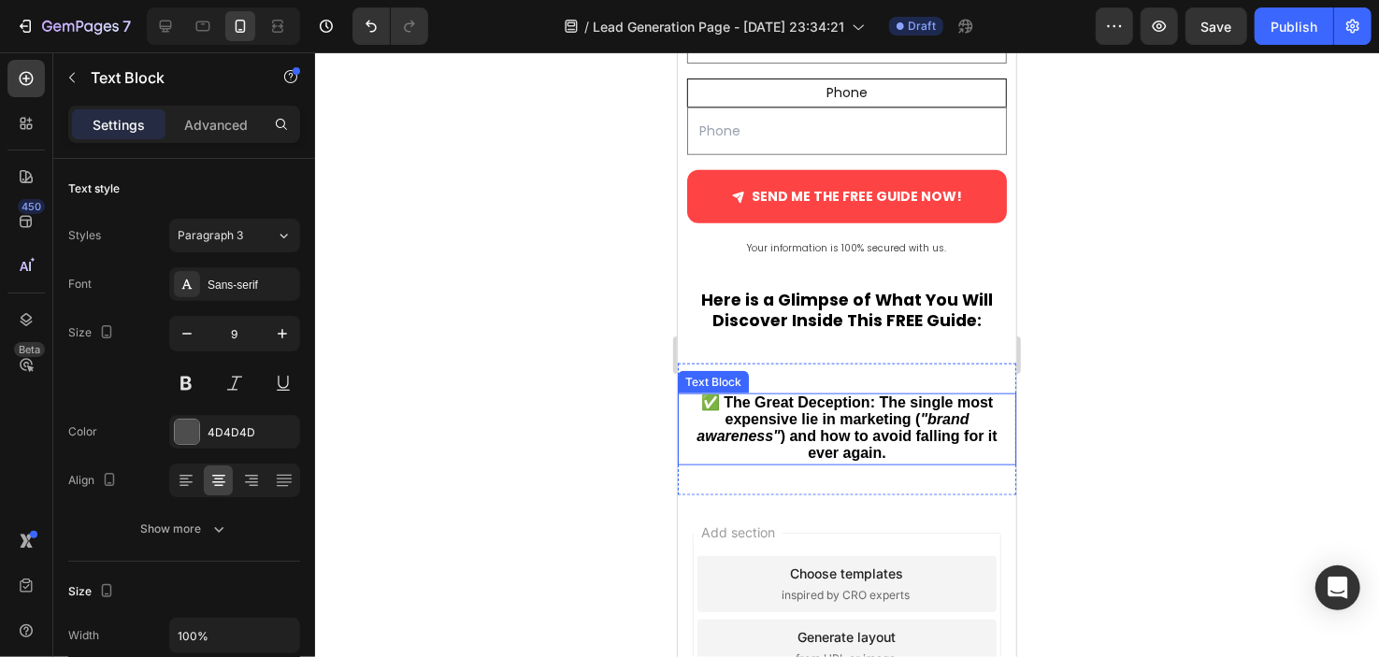
click at [753, 411] on strong "✅ The Great Deception: The single most expensive lie in marketing (" at bounding box center [846, 410] width 293 height 33
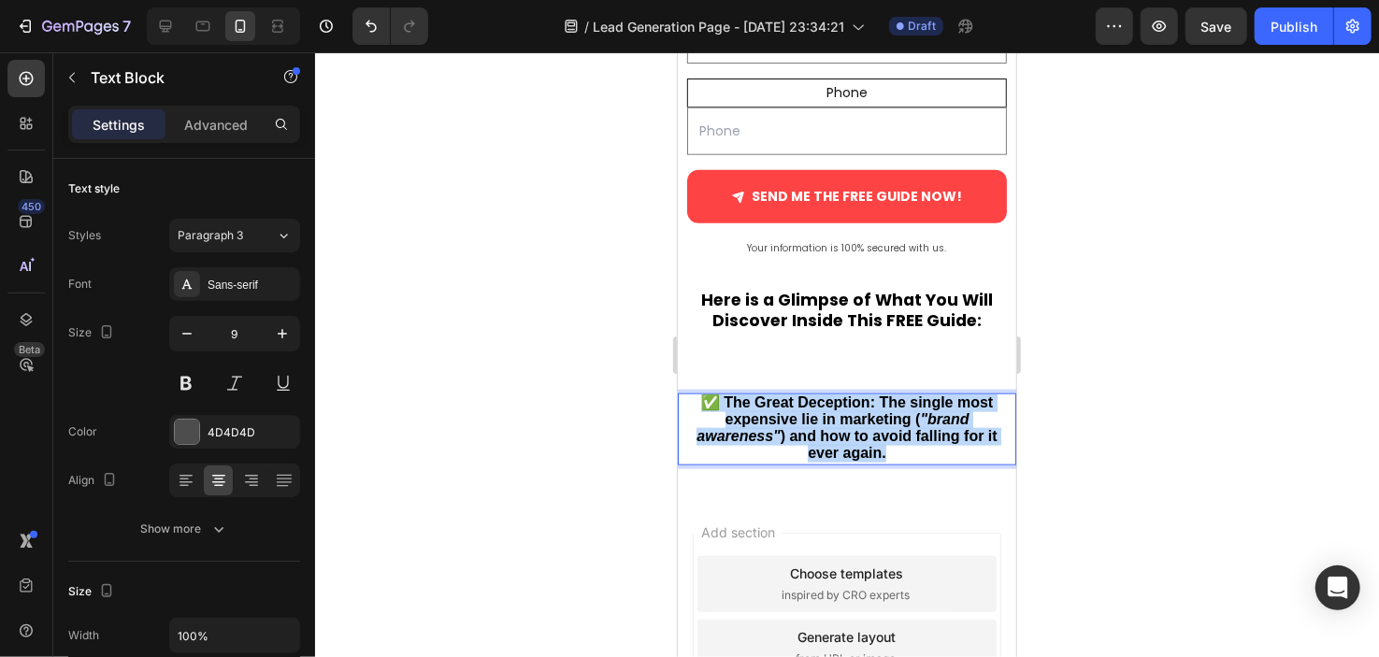
drag, startPoint x: 799, startPoint y: 406, endPoint x: 1305, endPoint y: 422, distance: 506.2
click at [627, 370] on div at bounding box center [847, 354] width 1064 height 605
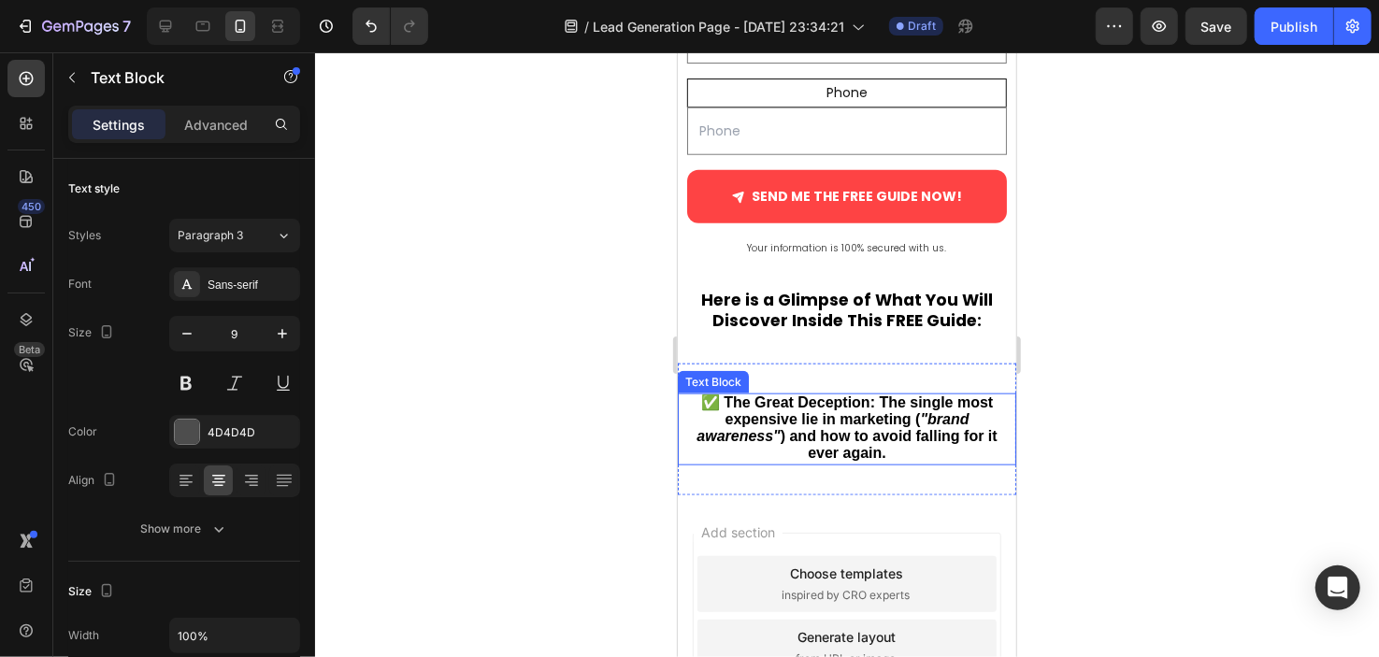
click at [748, 409] on strong "✅ The Great Deception: The single most expensive lie in marketing (" at bounding box center [846, 410] width 293 height 33
click at [758, 368] on div "Text Block" at bounding box center [732, 375] width 64 height 17
click at [772, 376] on icon at bounding box center [771, 375] width 15 height 15
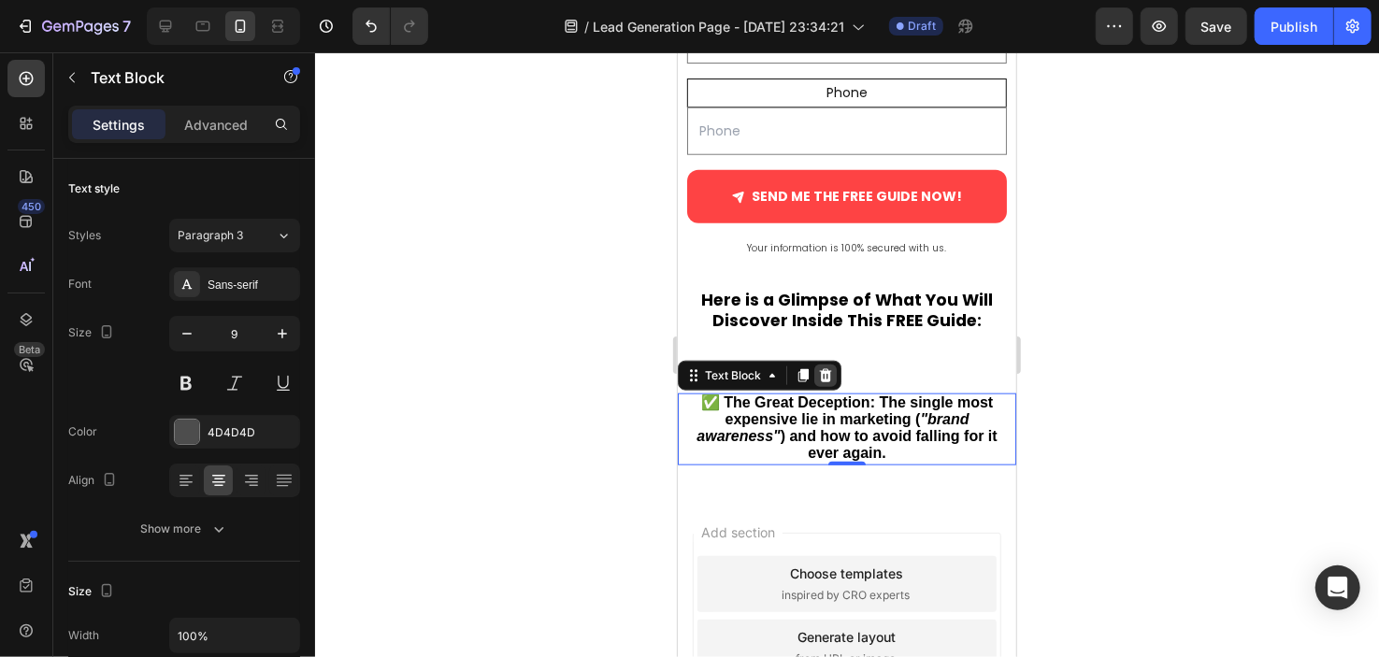
click at [839, 394] on strong "✅ The Great Deception: The single most expensive lie in marketing (" at bounding box center [846, 410] width 293 height 33
click at [825, 372] on icon at bounding box center [825, 374] width 12 height 13
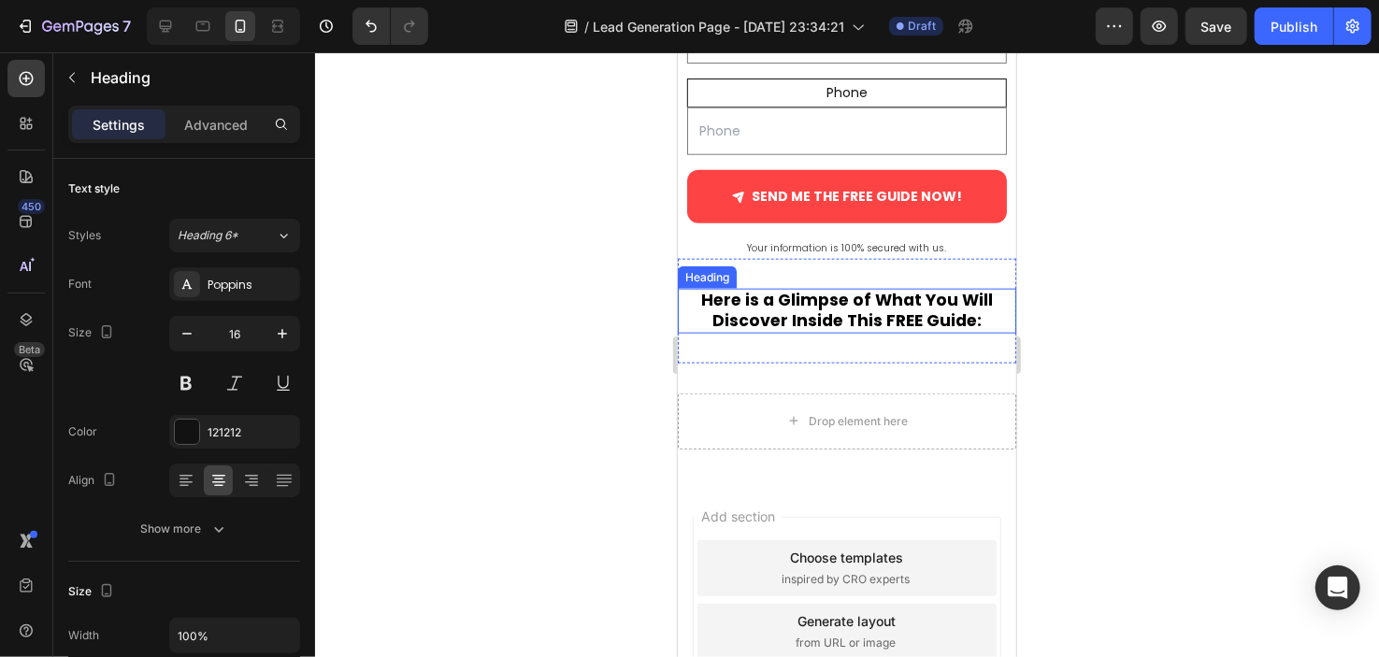
click at [858, 322] on strong "Here is a Glimpse of What You Will Discover Inside This FREE Guide:" at bounding box center [846, 309] width 292 height 43
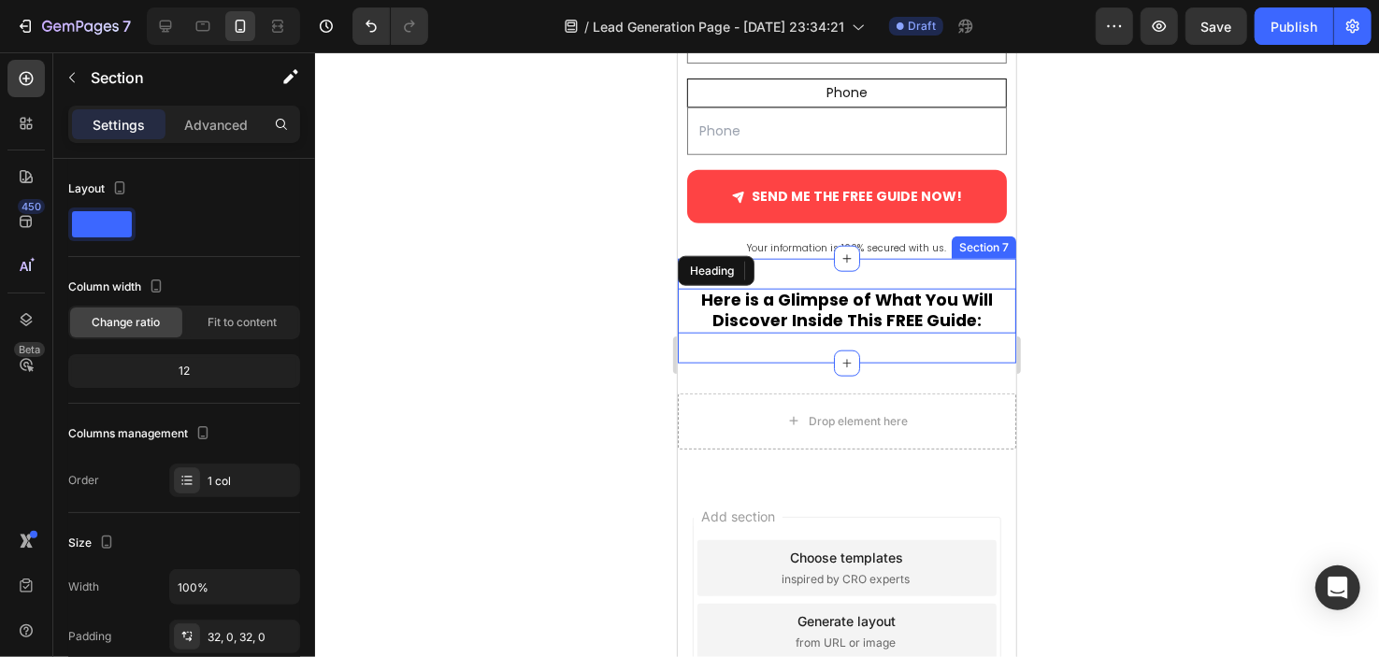
click at [750, 338] on div "Here is a Glimpse of What You Will Discover Inside This FREE Guide: Heading Sec…" at bounding box center [846, 310] width 339 height 105
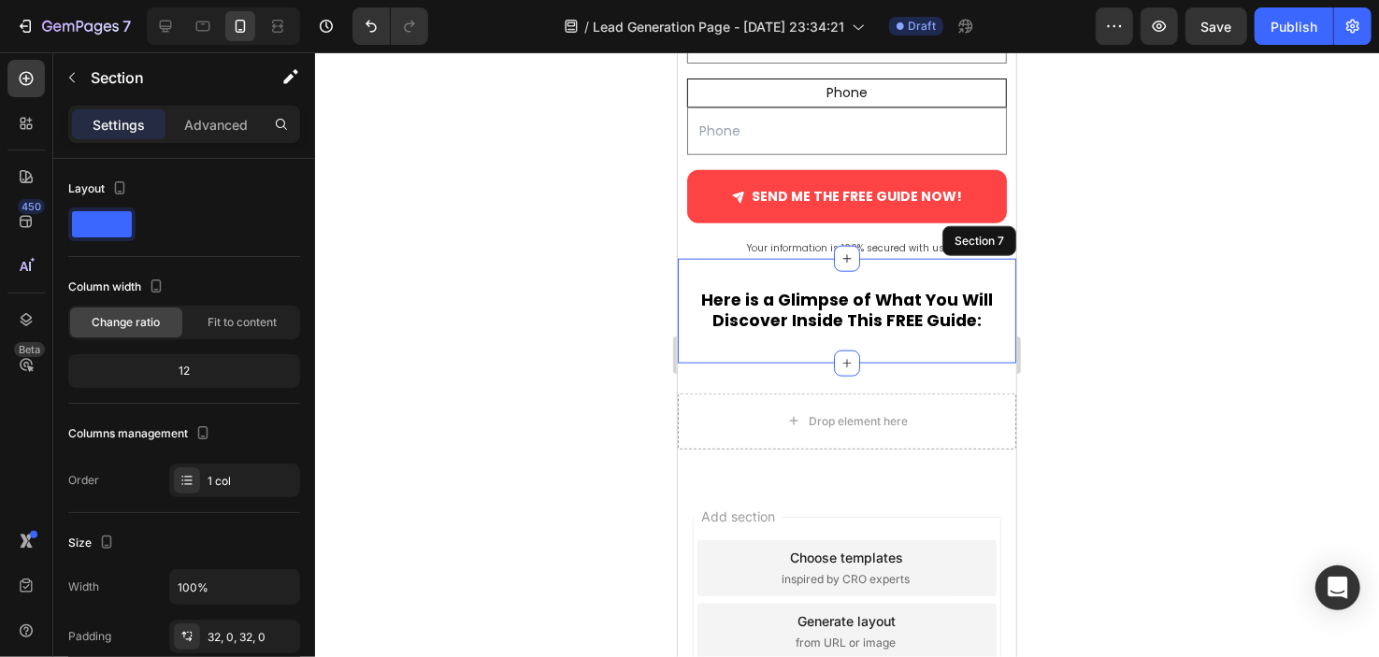
click at [610, 297] on div at bounding box center [847, 354] width 1064 height 605
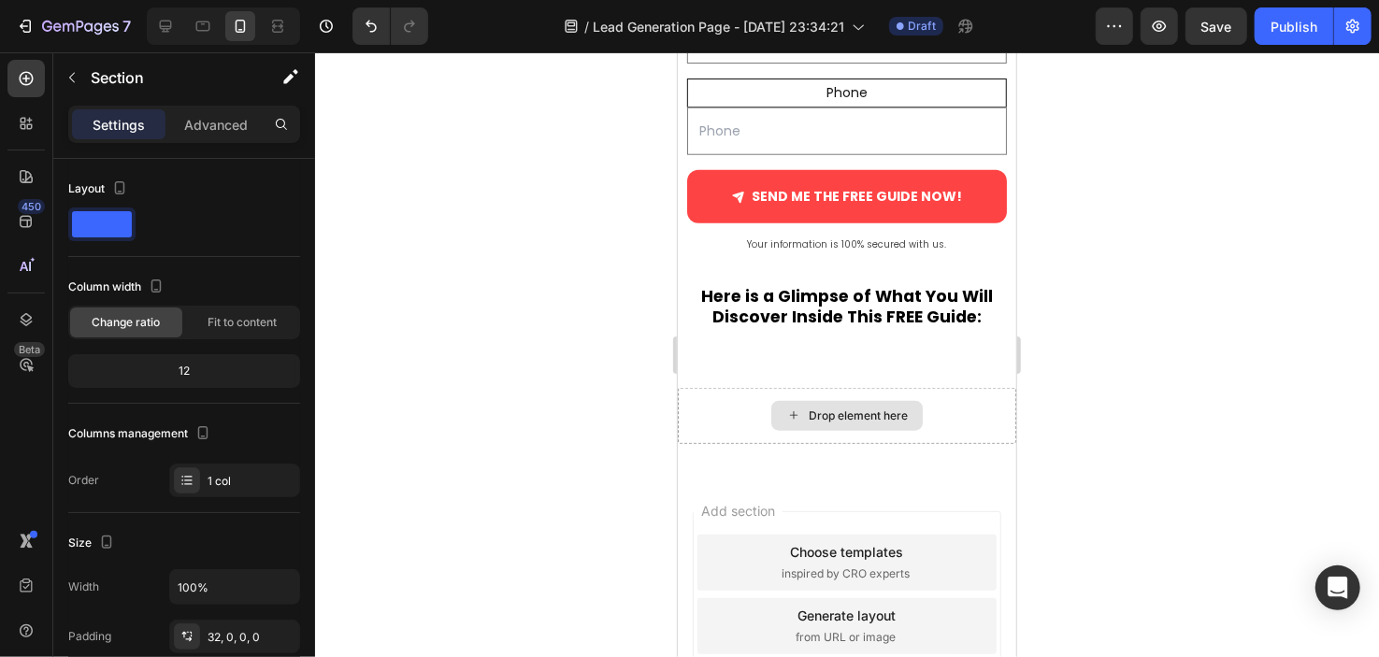
click at [1357, 34] on icon "button" at bounding box center [1353, 26] width 19 height 19
click at [1357, 22] on icon "button" at bounding box center [1353, 27] width 13 height 14
click at [1356, 18] on icon "button" at bounding box center [1353, 26] width 19 height 19
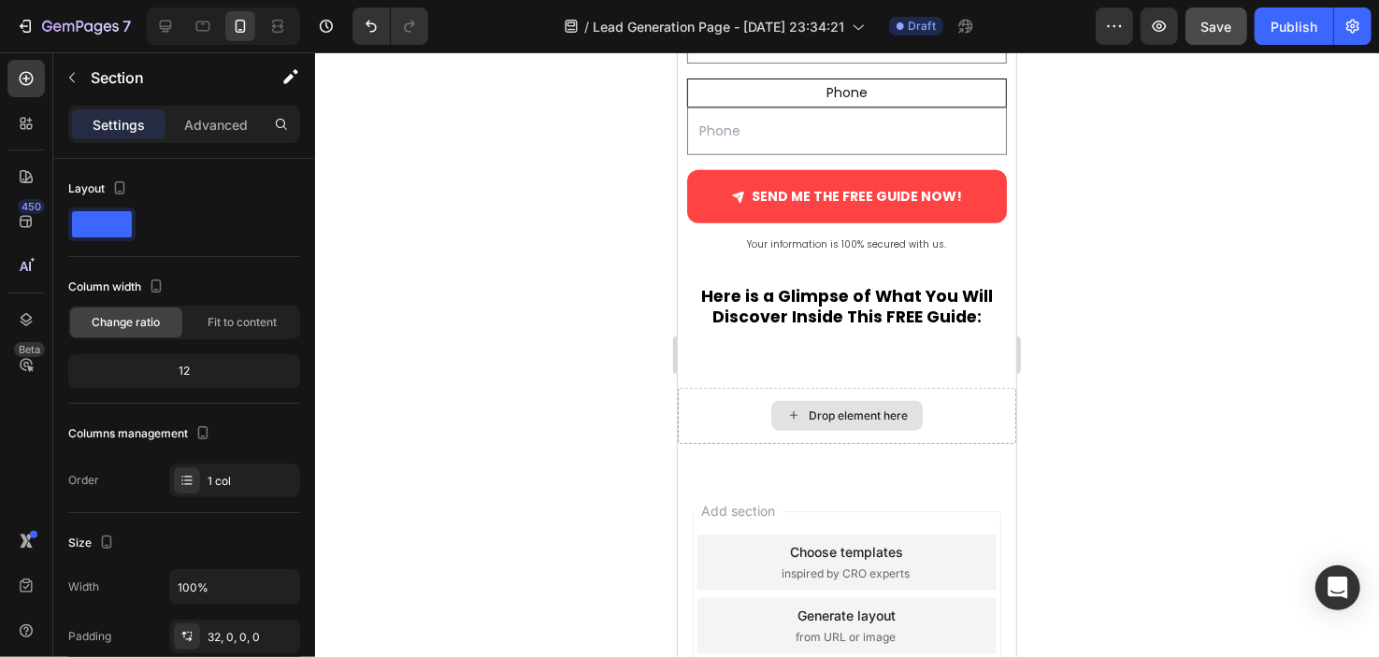
click at [1199, 35] on button "Save" at bounding box center [1217, 25] width 62 height 37
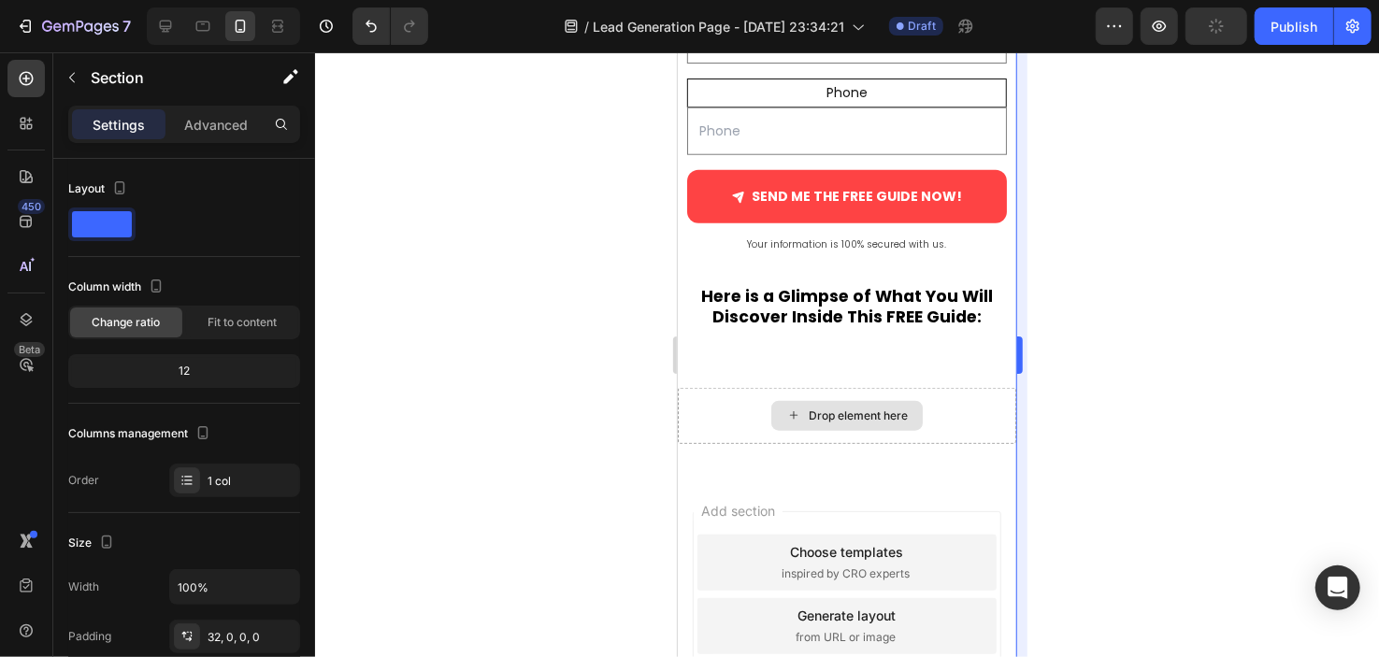
drag, startPoint x: 322, startPoint y: 88, endPoint x: 1018, endPoint y: 116, distance: 697.3
click at [638, 211] on div at bounding box center [847, 354] width 1064 height 605
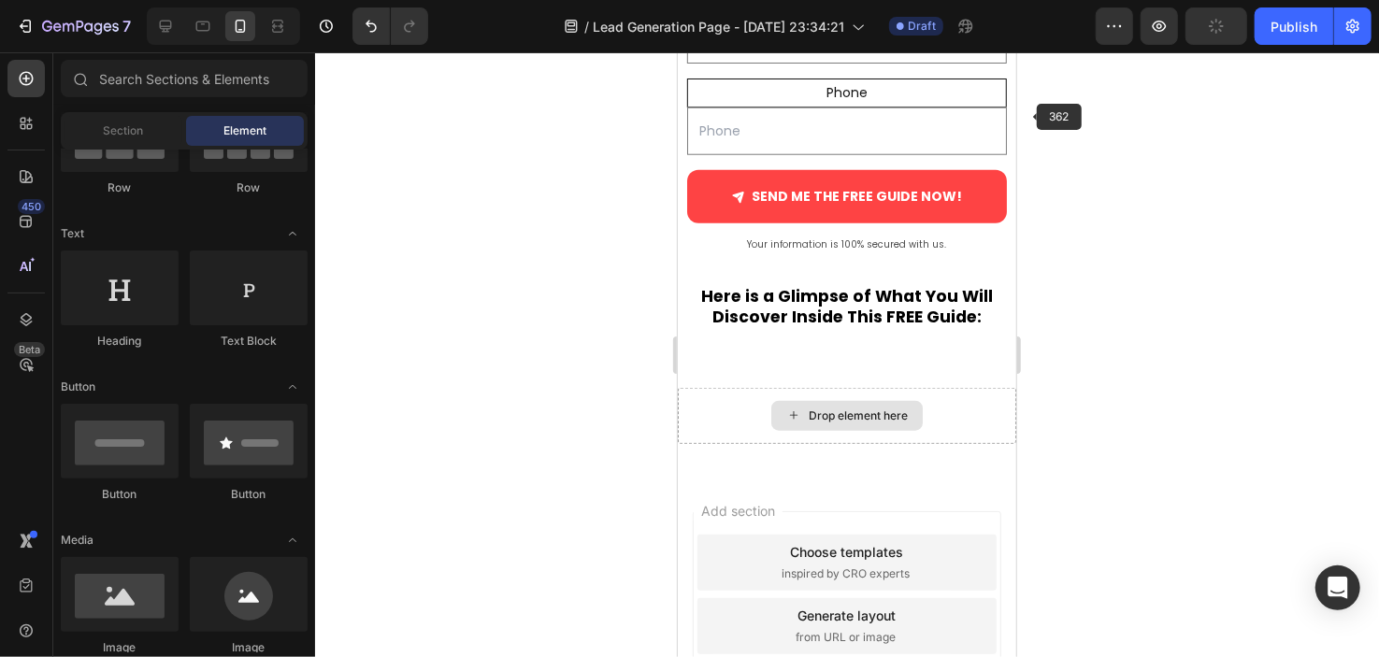
drag, startPoint x: 1004, startPoint y: 115, endPoint x: 1704, endPoint y: 297, distance: 722.9
